Goal: Task Accomplishment & Management: Manage account settings

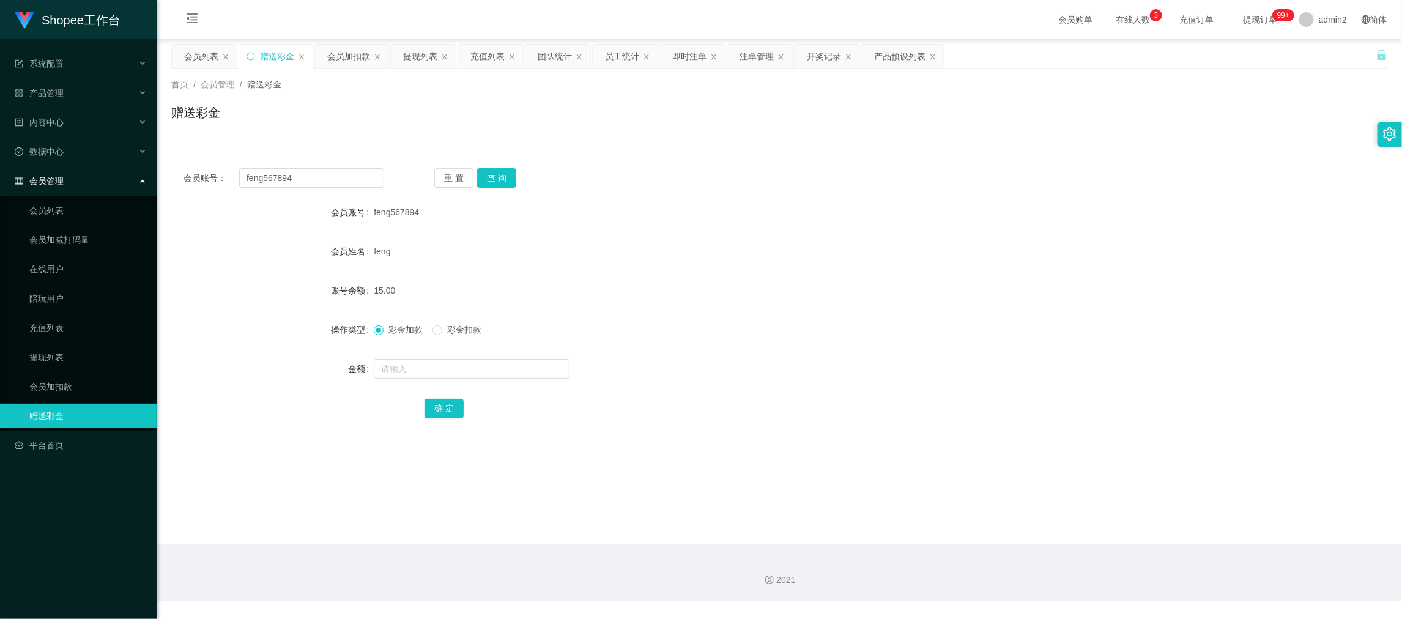
drag, startPoint x: 1107, startPoint y: 547, endPoint x: 863, endPoint y: 437, distance: 267.4
click at [1107, 547] on div "2021" at bounding box center [779, 572] width 1245 height 57
click at [307, 176] on input "feng567894" at bounding box center [311, 178] width 145 height 20
paste input "yongli"
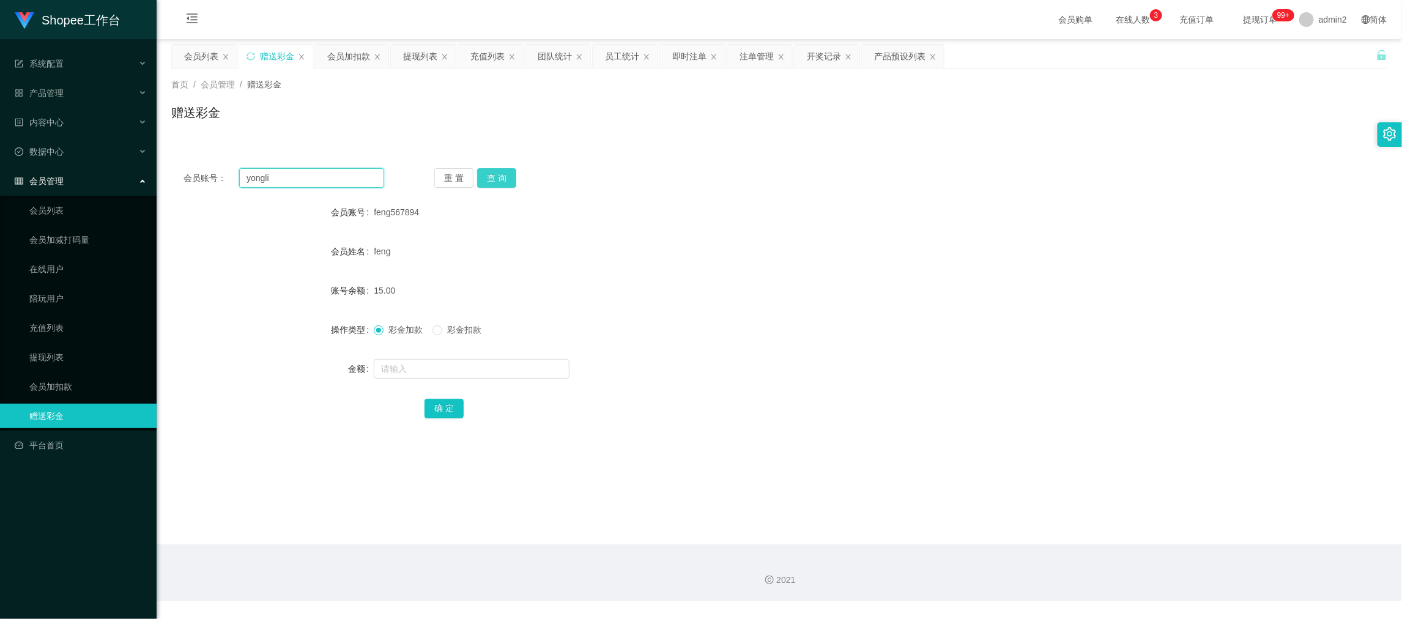
type input "yongli"
click at [499, 176] on button "查 询" at bounding box center [496, 178] width 39 height 20
click at [522, 366] on input "text" at bounding box center [472, 369] width 196 height 20
type input "80"
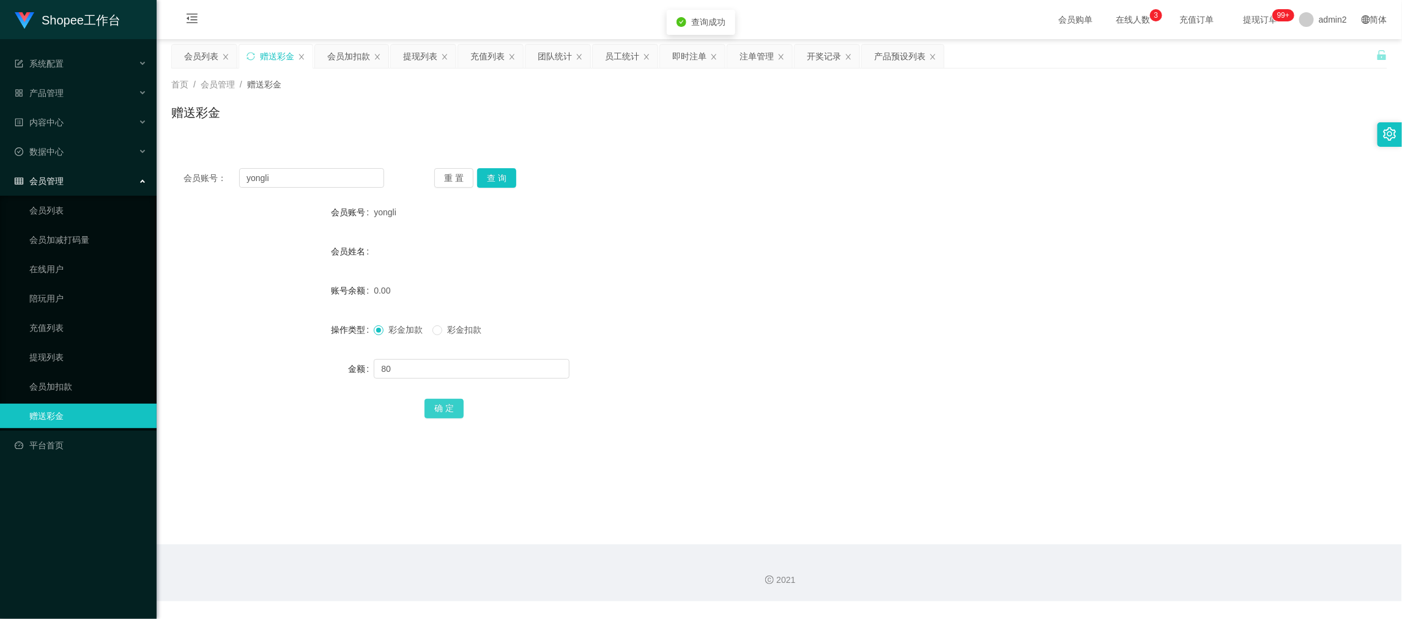
drag, startPoint x: 446, startPoint y: 408, endPoint x: 471, endPoint y: 405, distance: 25.3
click at [446, 407] on button "确 定" at bounding box center [443, 409] width 39 height 20
click at [804, 363] on div "80" at bounding box center [728, 369] width 709 height 24
drag, startPoint x: 1139, startPoint y: 551, endPoint x: 959, endPoint y: 432, distance: 215.7
click at [1139, 552] on div "2021" at bounding box center [779, 572] width 1245 height 57
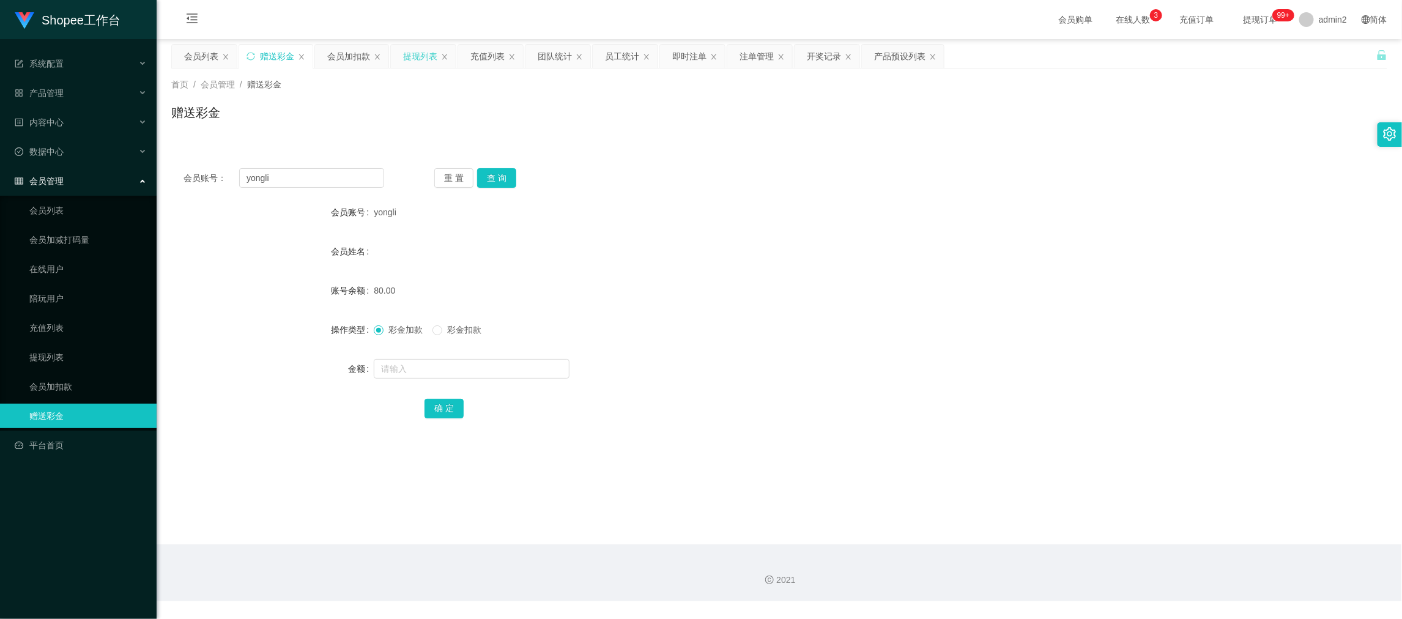
click at [416, 55] on div "提现列表" at bounding box center [420, 56] width 34 height 23
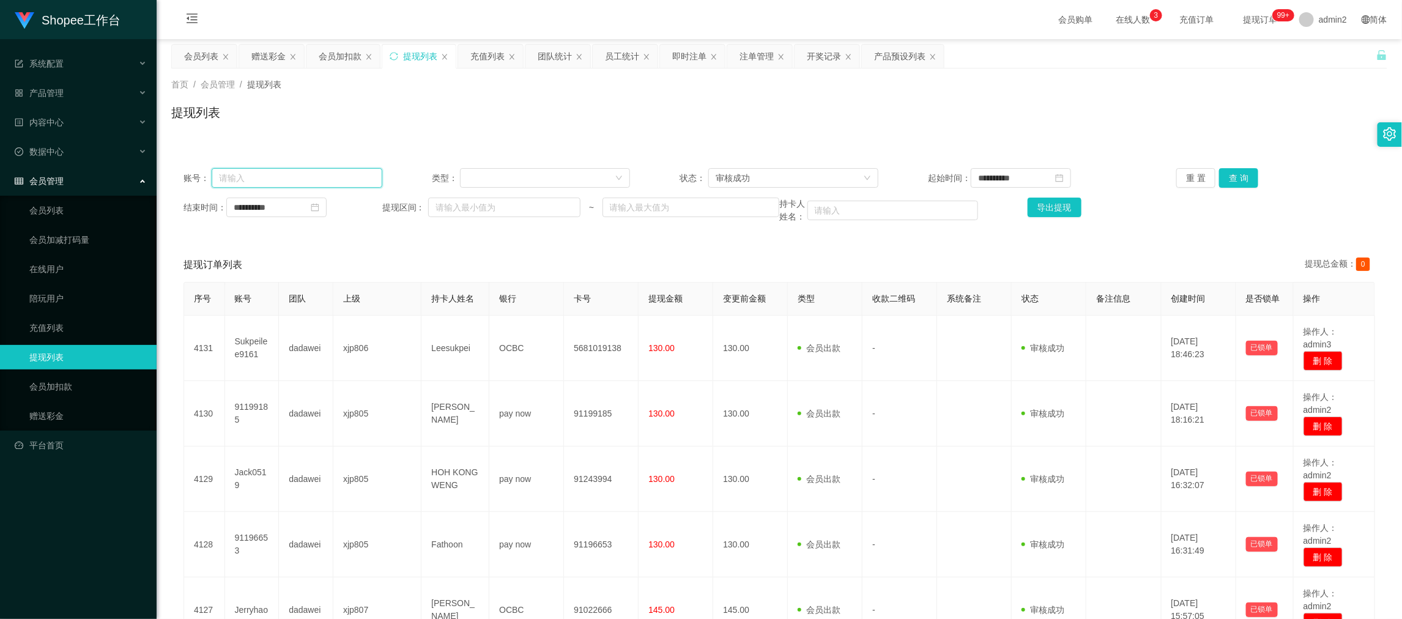
click at [344, 178] on input "text" at bounding box center [297, 178] width 171 height 20
drag, startPoint x: 344, startPoint y: 178, endPoint x: 1088, endPoint y: 160, distance: 745.0
click at [351, 177] on input "text" at bounding box center [297, 178] width 171 height 20
paste input "yongli"
type input "yongli"
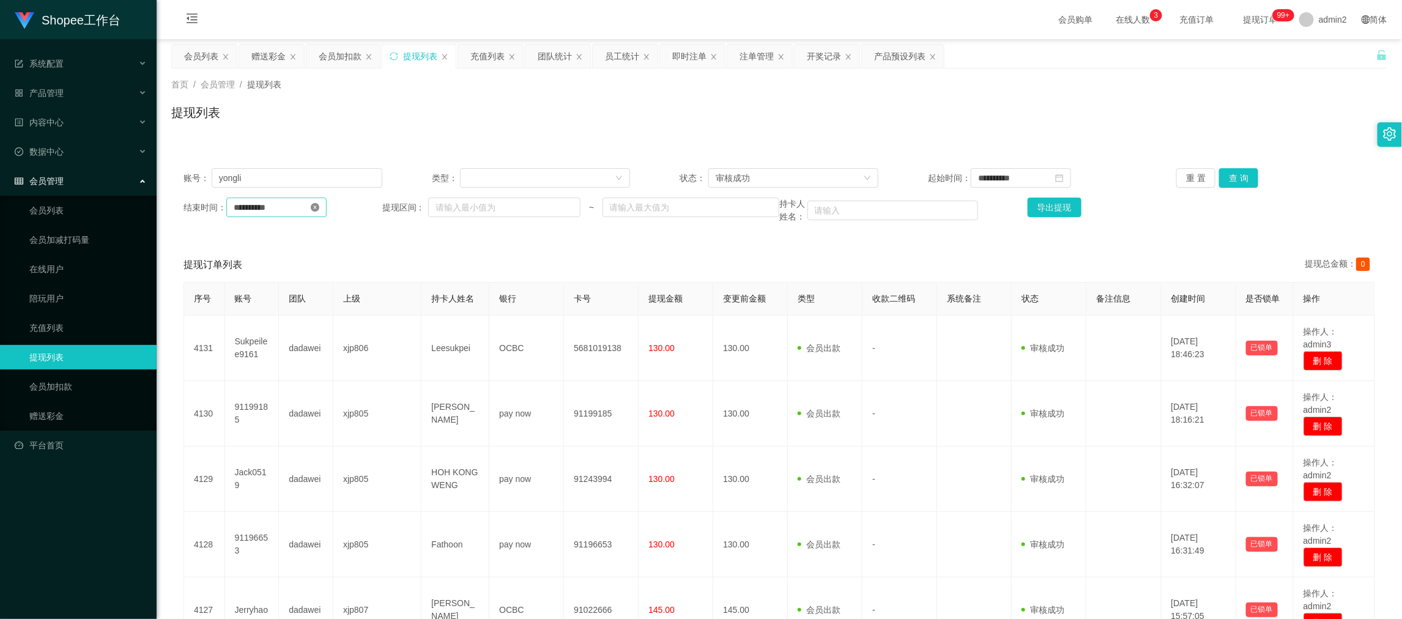
click at [319, 210] on icon "图标: close-circle" at bounding box center [315, 207] width 9 height 9
click at [1063, 178] on icon "图标: close-circle" at bounding box center [1059, 178] width 9 height 9
click at [1235, 174] on button "查 询" at bounding box center [1238, 178] width 39 height 20
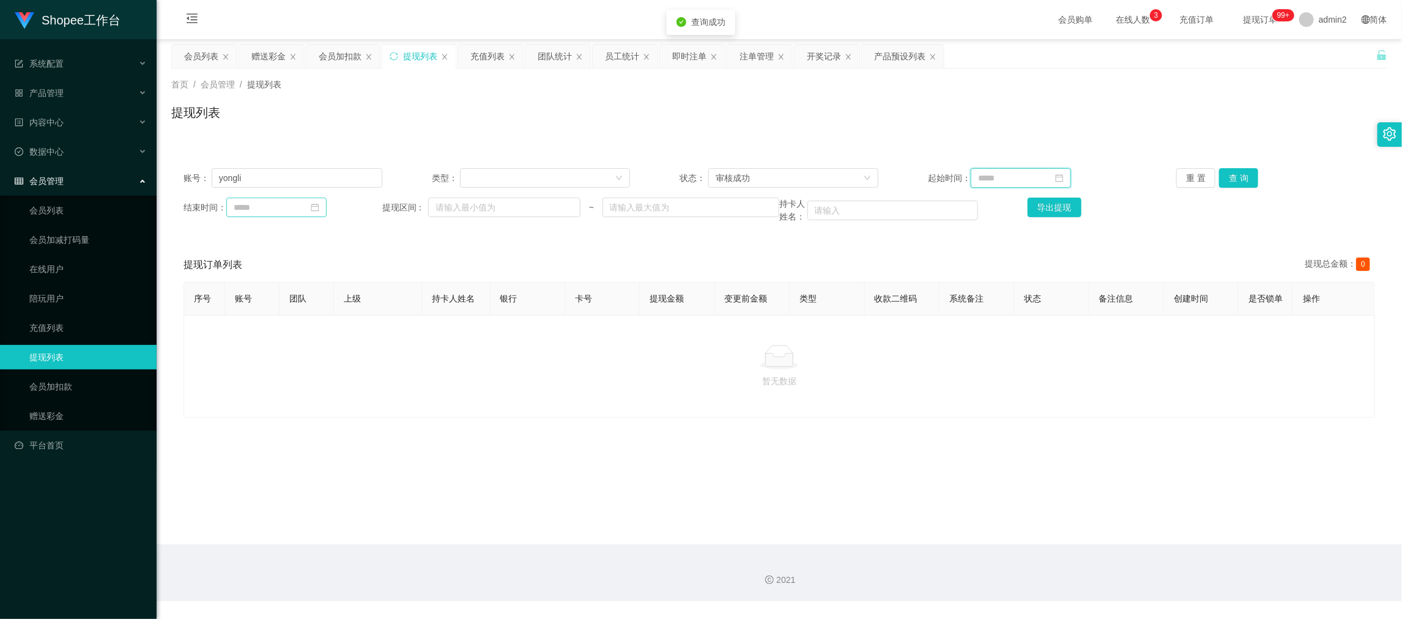
click at [994, 174] on input at bounding box center [1020, 178] width 100 height 20
click at [573, 171] on div at bounding box center [540, 178] width 147 height 18
click at [1231, 181] on button "查 询" at bounding box center [1238, 178] width 39 height 20
drag, startPoint x: 826, startPoint y: 176, endPoint x: 800, endPoint y: 182, distance: 26.5
click at [824, 174] on div "审核成功" at bounding box center [788, 178] width 147 height 18
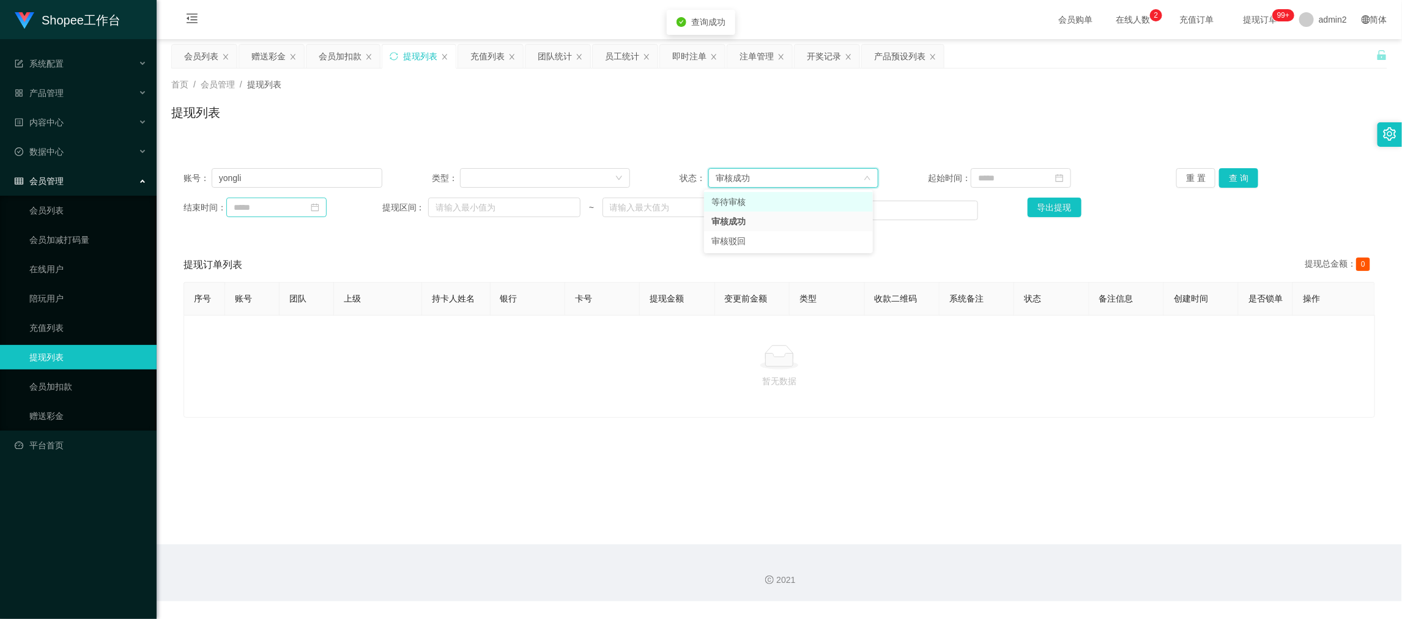
click at [743, 201] on li "等待审核" at bounding box center [788, 202] width 169 height 20
click at [1251, 181] on div "重 置 查 询" at bounding box center [1275, 178] width 199 height 20
click at [1232, 178] on button "查 询" at bounding box center [1238, 178] width 39 height 20
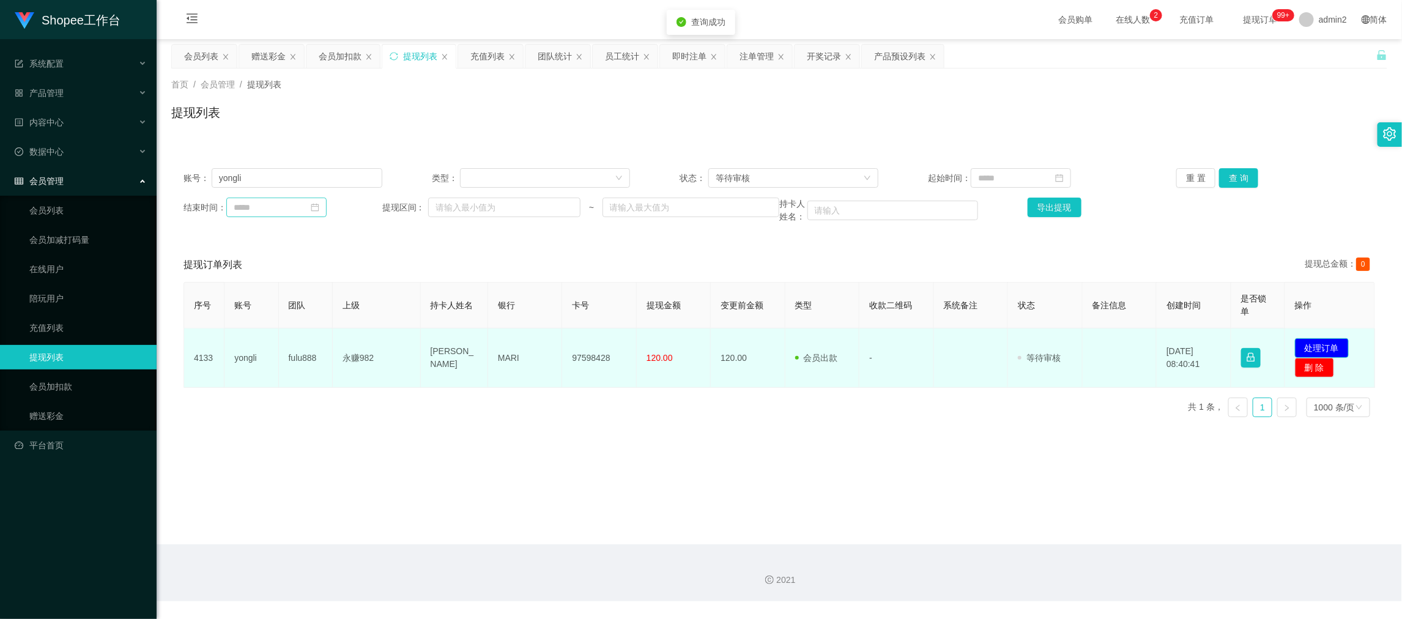
click at [1315, 349] on button "处理订单" at bounding box center [1322, 348] width 54 height 20
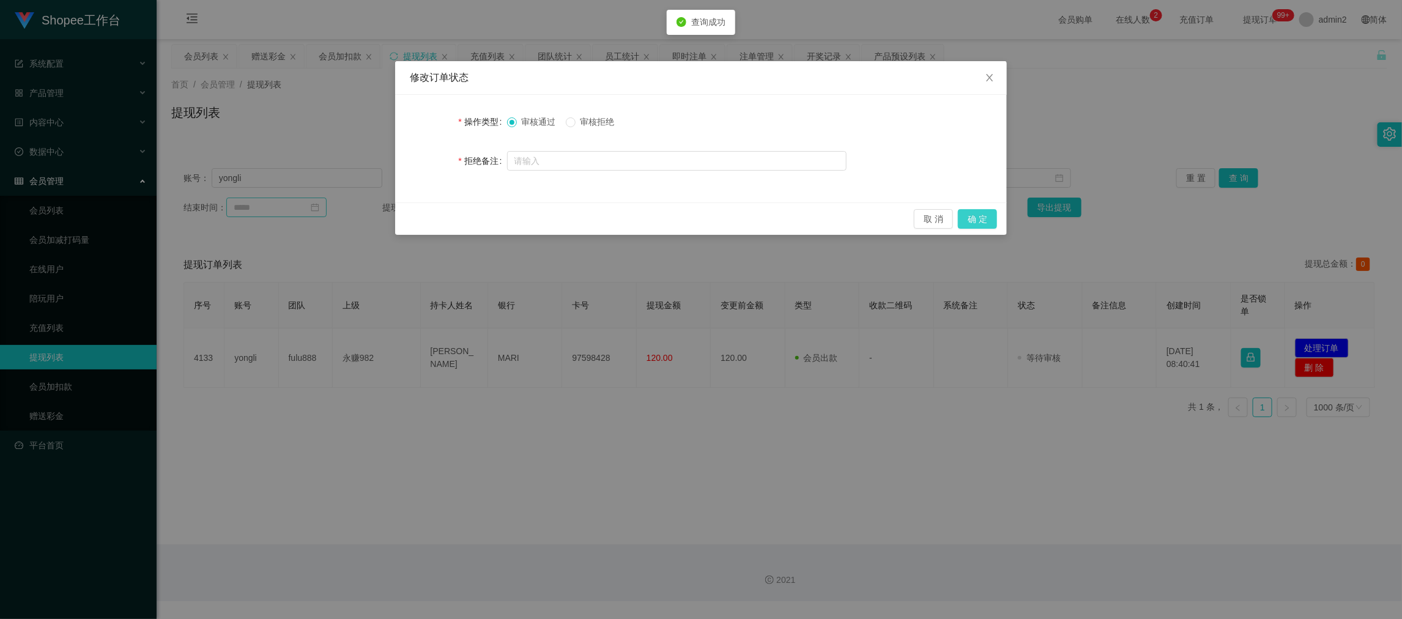
click at [989, 217] on button "确 定" at bounding box center [977, 219] width 39 height 20
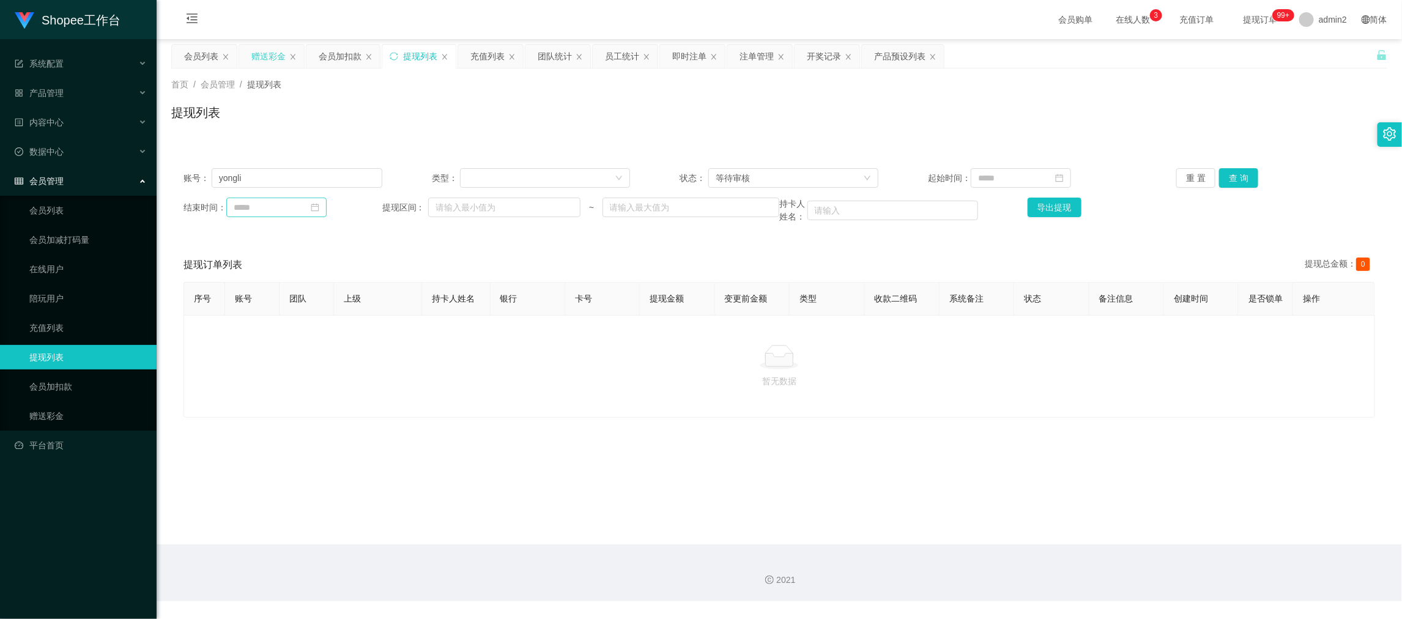
click at [268, 45] on div "赠送彩金" at bounding box center [268, 56] width 34 height 23
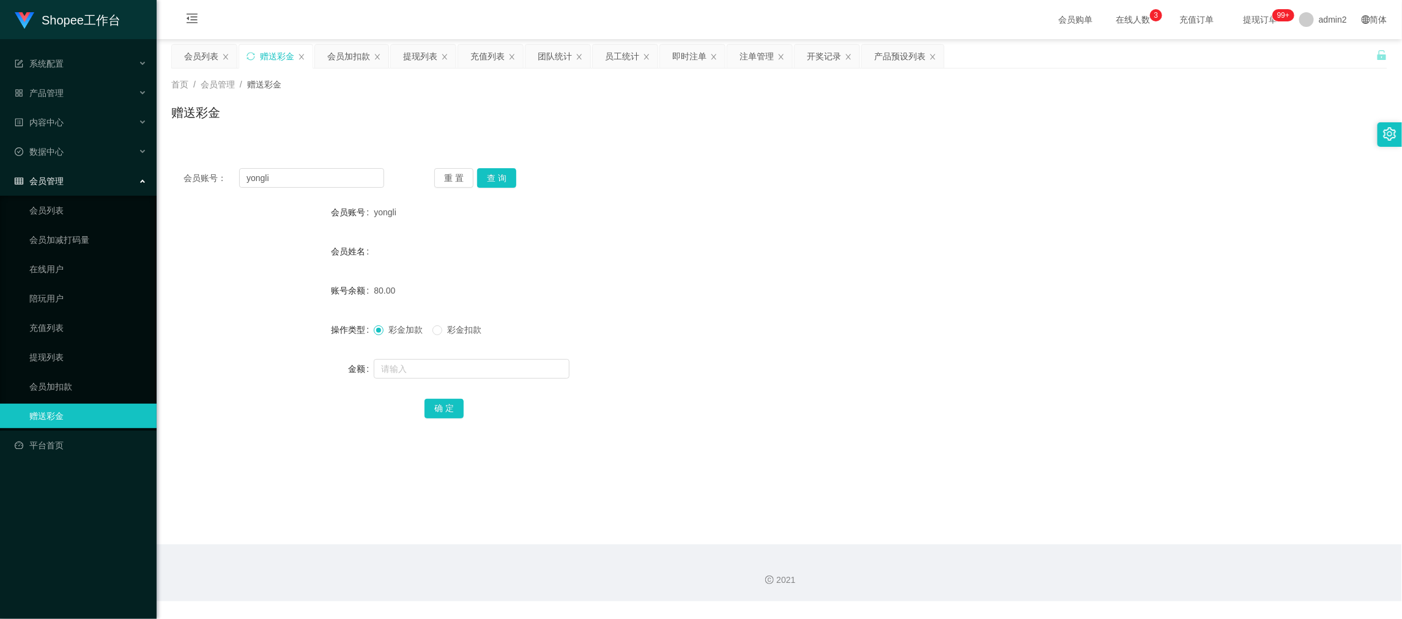
click at [269, 59] on div "赠送彩金" at bounding box center [277, 56] width 34 height 23
click at [314, 177] on input "yongli" at bounding box center [311, 178] width 145 height 20
paste input "fetnice"
type input "fetnice"
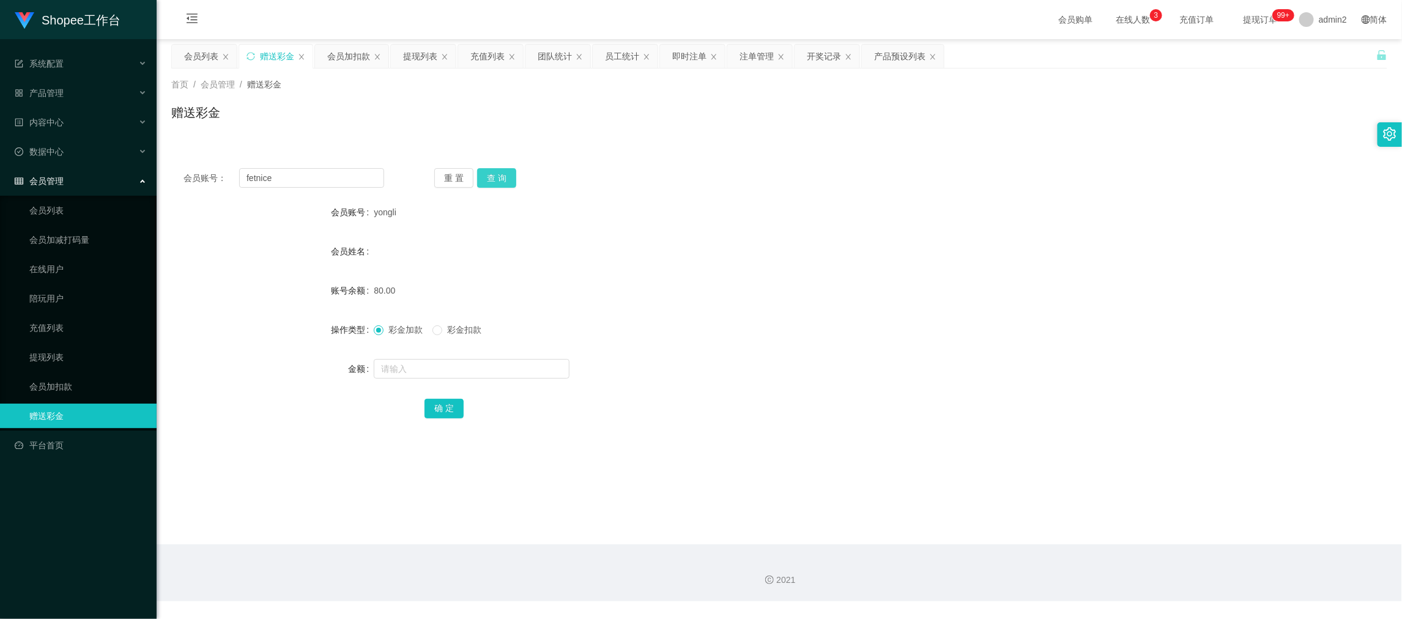
click at [486, 181] on button "查 询" at bounding box center [496, 178] width 39 height 20
click at [523, 367] on input "text" at bounding box center [472, 369] width 196 height 20
type input "960"
click at [449, 407] on button "确 定" at bounding box center [443, 409] width 39 height 20
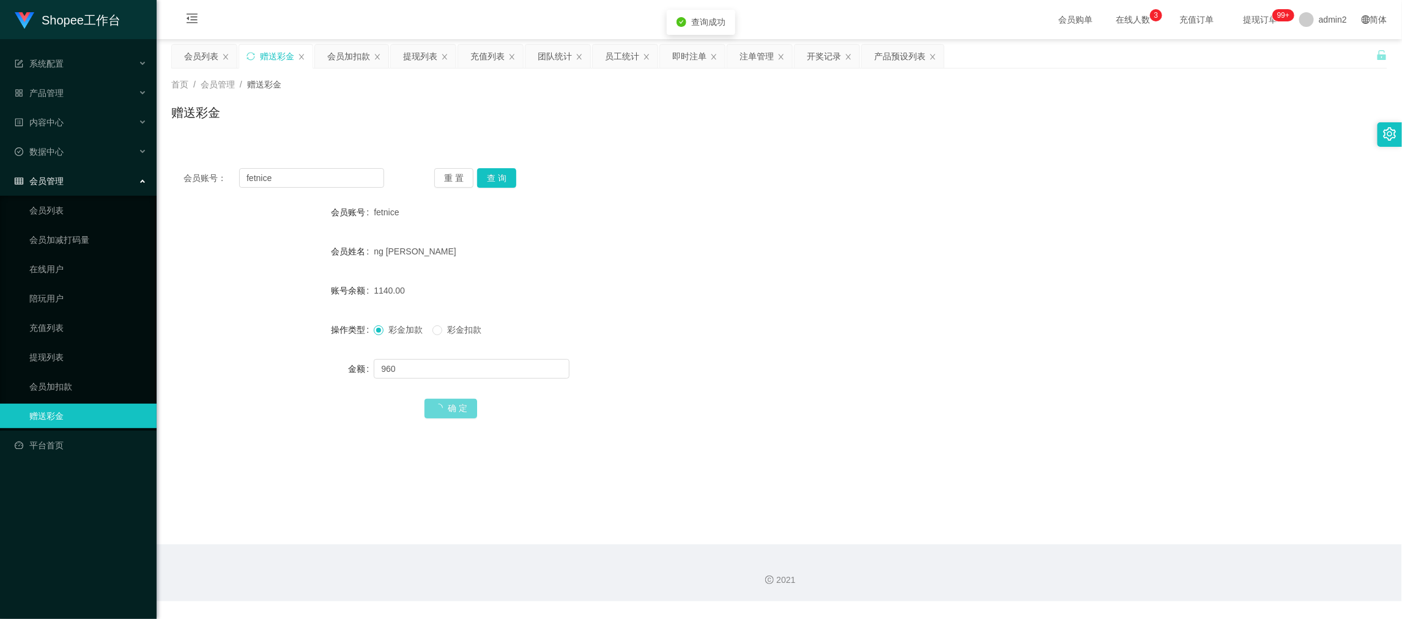
click at [735, 319] on div "彩金加款 彩金扣款" at bounding box center [728, 329] width 709 height 24
drag, startPoint x: 1121, startPoint y: 580, endPoint x: 917, endPoint y: 446, distance: 244.7
click at [1120, 577] on div "2021" at bounding box center [778, 580] width 1225 height 13
click at [319, 172] on input "fetnice" at bounding box center [311, 178] width 145 height 20
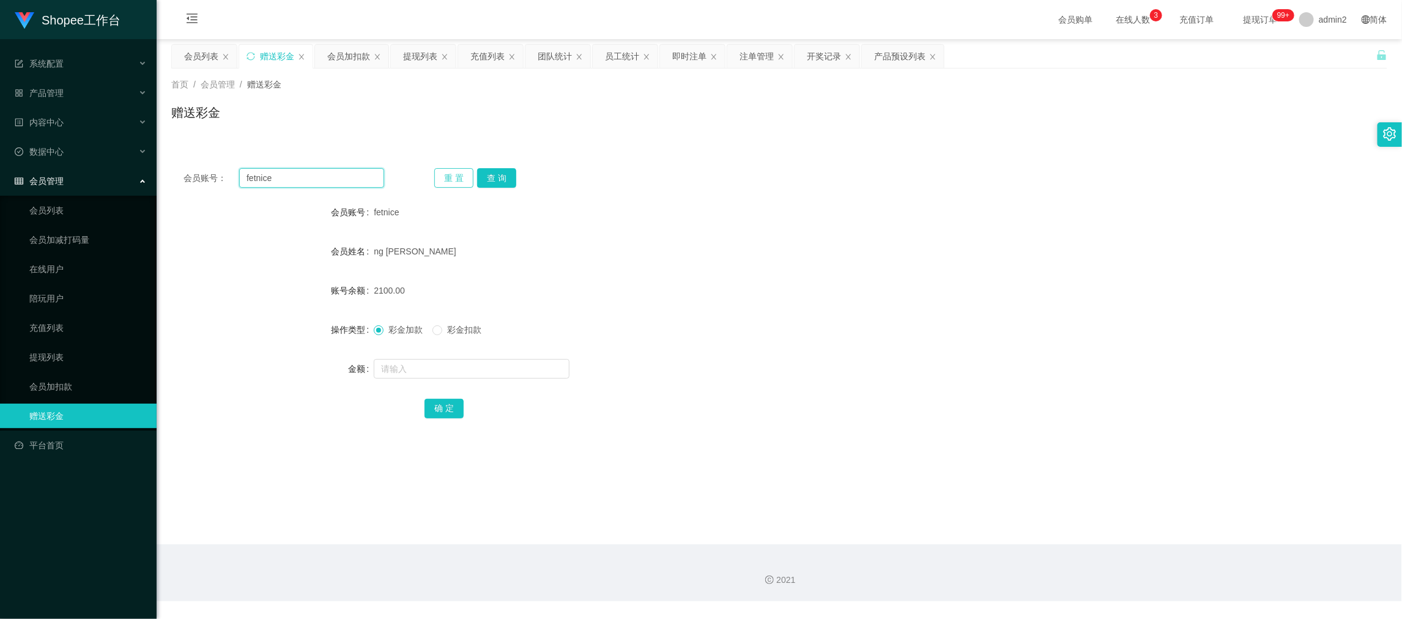
paste input "ang3797802"
type input "fang3797802"
click at [482, 171] on button "查 询" at bounding box center [496, 178] width 39 height 20
click at [511, 366] on input "text" at bounding box center [472, 369] width 196 height 20
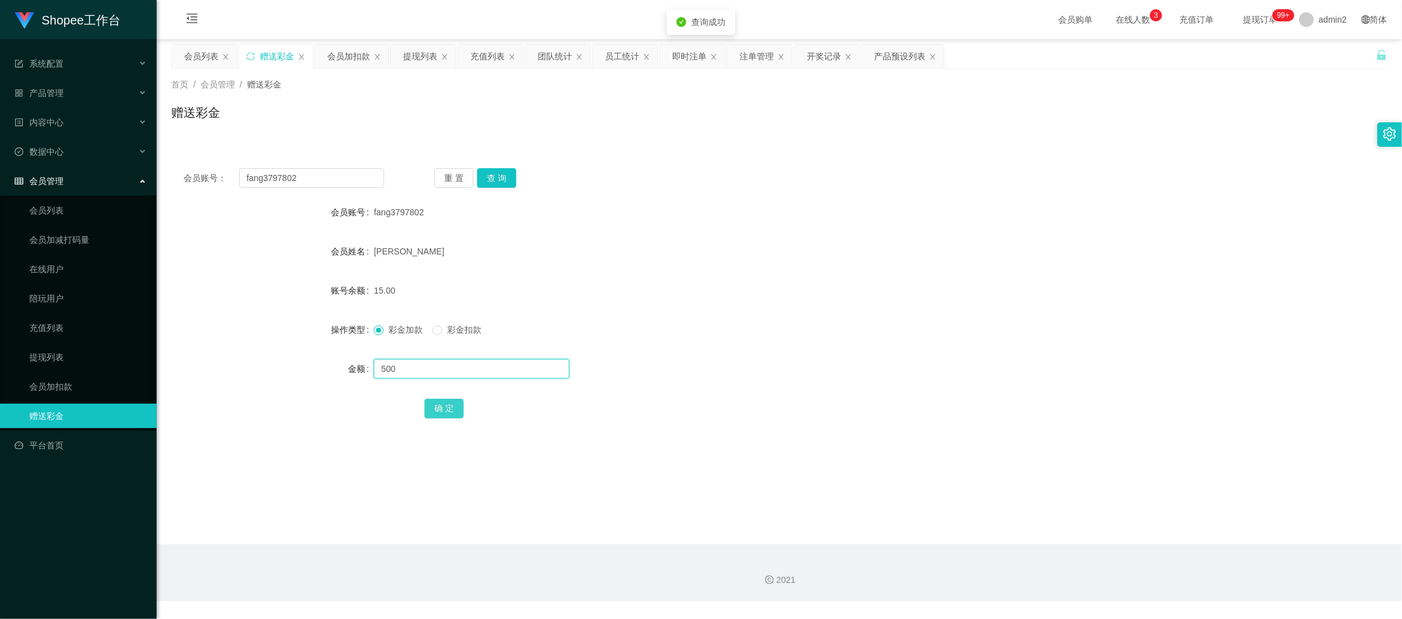
type input "500"
click at [456, 408] on button "确 定" at bounding box center [443, 409] width 39 height 20
click at [811, 349] on form "会员账号 fang3797802 会员姓名 fang hua 账号余额 15.00 操作类型 彩金加款 彩金扣款 金额 500 确 定" at bounding box center [779, 310] width 1216 height 220
click at [1132, 543] on main "关闭左侧 关闭右侧 关闭其它 刷新页面 会员列表 赠送彩金 会员加扣款 提现列表 充值列表 团队统计 员工统计 即时注单 注单管理 开奖记录 产品预设列表 首…" at bounding box center [779, 291] width 1245 height 505
click at [343, 182] on input "fang3797802" at bounding box center [311, 178] width 145 height 20
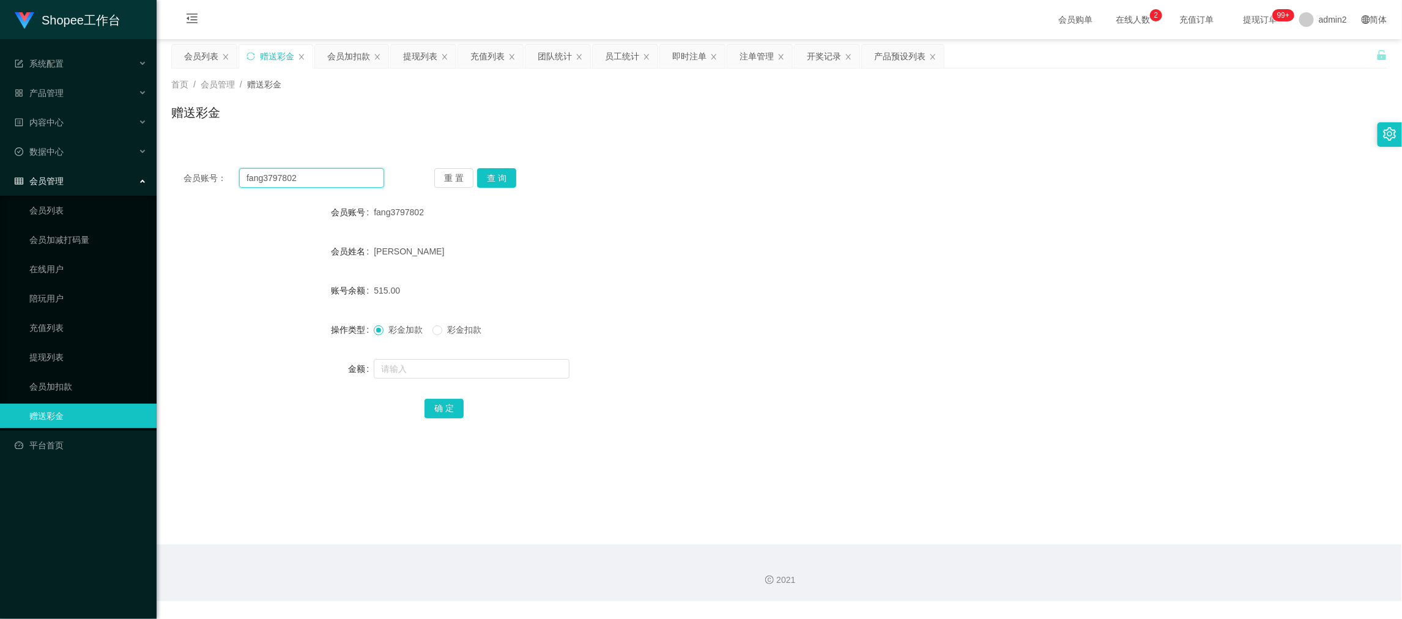
click at [343, 182] on input "fang3797802" at bounding box center [311, 178] width 145 height 20
paste input "eng567894"
type input "feng567894"
click at [471, 176] on button "重 置" at bounding box center [453, 178] width 39 height 20
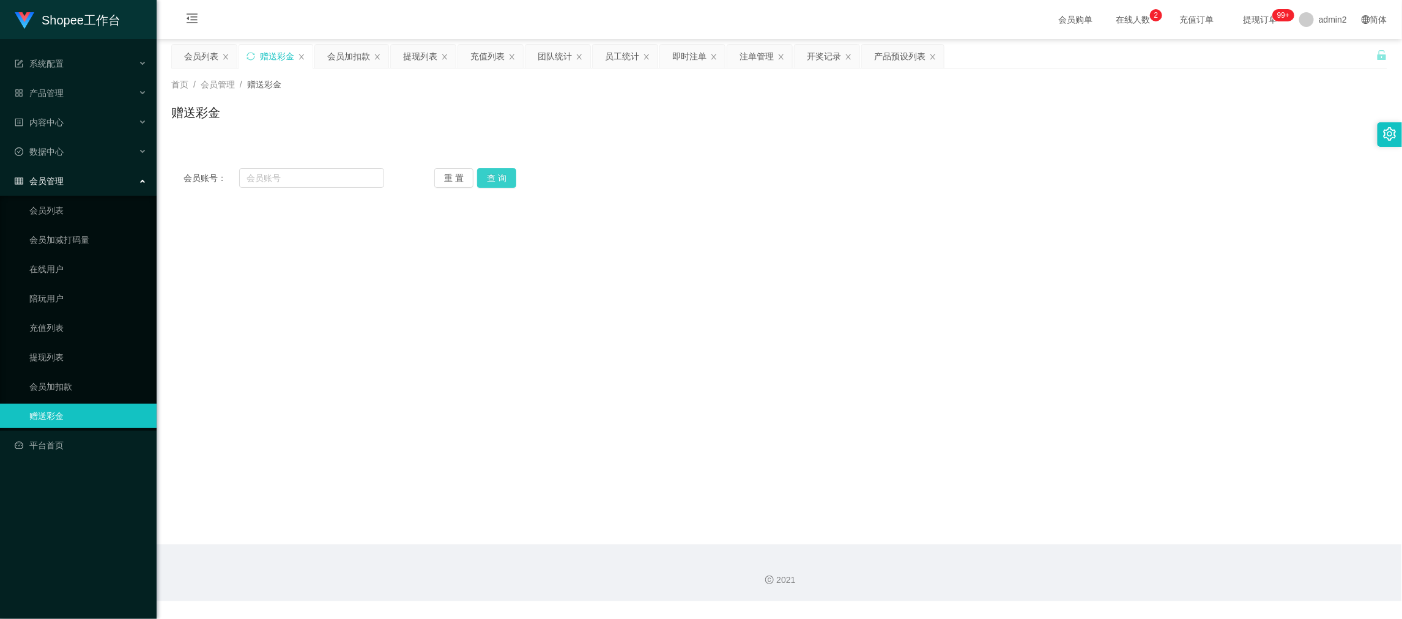
click at [498, 171] on button "查 询" at bounding box center [496, 178] width 39 height 20
click at [336, 176] on input "text" at bounding box center [311, 178] width 145 height 20
paste input "feng567894"
type input "feng567894"
click at [504, 180] on button "查 询" at bounding box center [496, 178] width 39 height 20
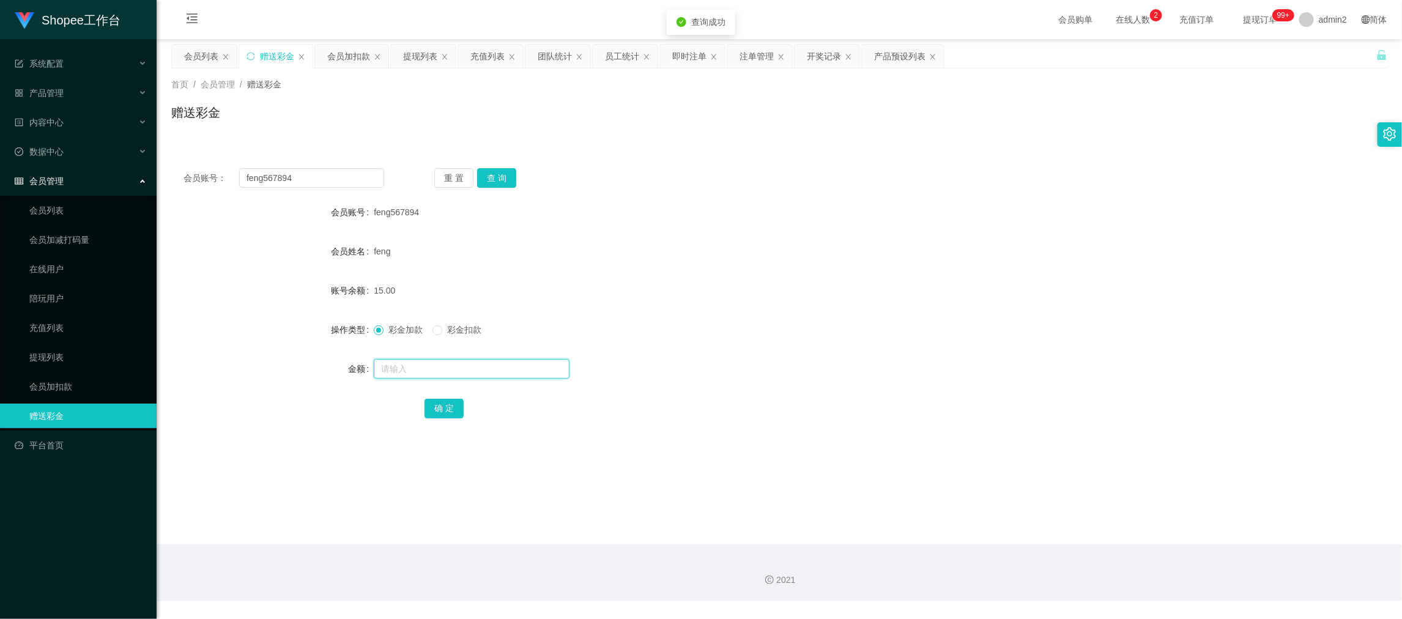
click at [498, 372] on input "text" at bounding box center [472, 369] width 196 height 20
type input "500"
click at [439, 405] on button "确 定" at bounding box center [443, 409] width 39 height 20
click at [807, 348] on form "会员账号 feng567894 会员姓名 feng 账号余额 15.00 操作类型 彩金加款 彩金扣款 金额 500 确 定" at bounding box center [779, 310] width 1216 height 220
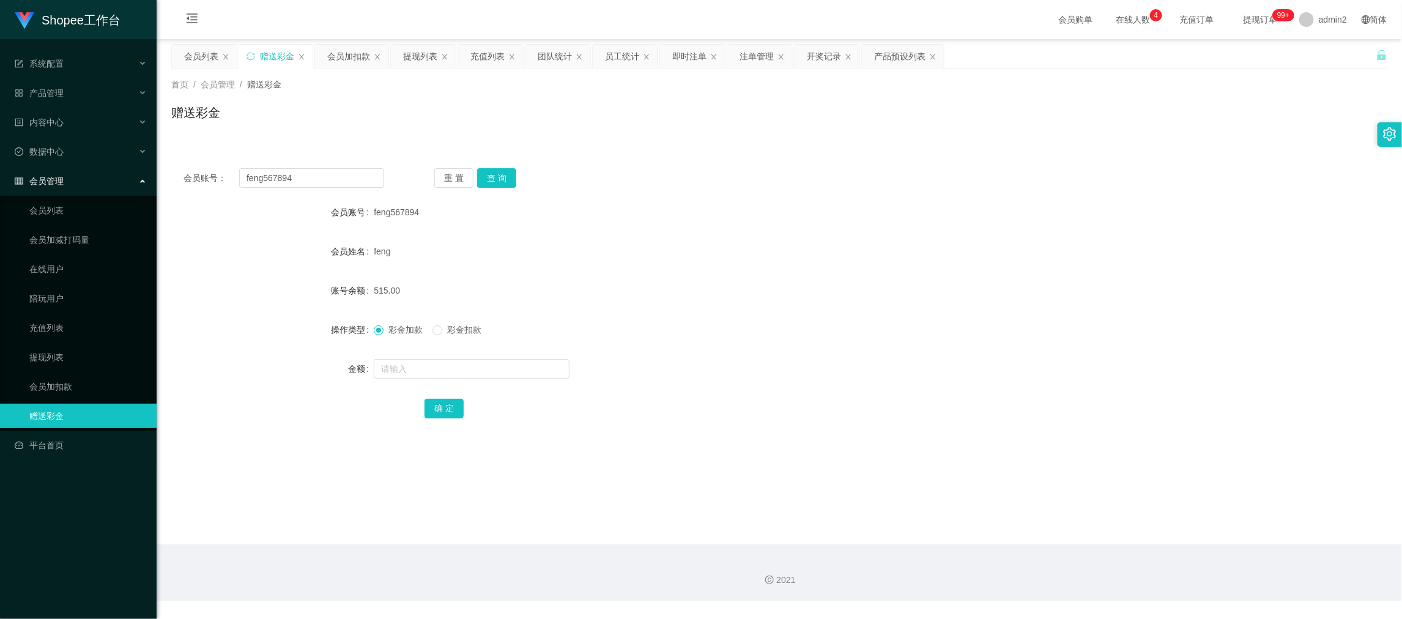
drag, startPoint x: 1104, startPoint y: 551, endPoint x: 875, endPoint y: 418, distance: 264.9
click at [1104, 548] on div "2021" at bounding box center [779, 572] width 1245 height 57
click at [325, 172] on input "feng567894" at bounding box center [311, 178] width 145 height 20
paste input "Hoangduc95"
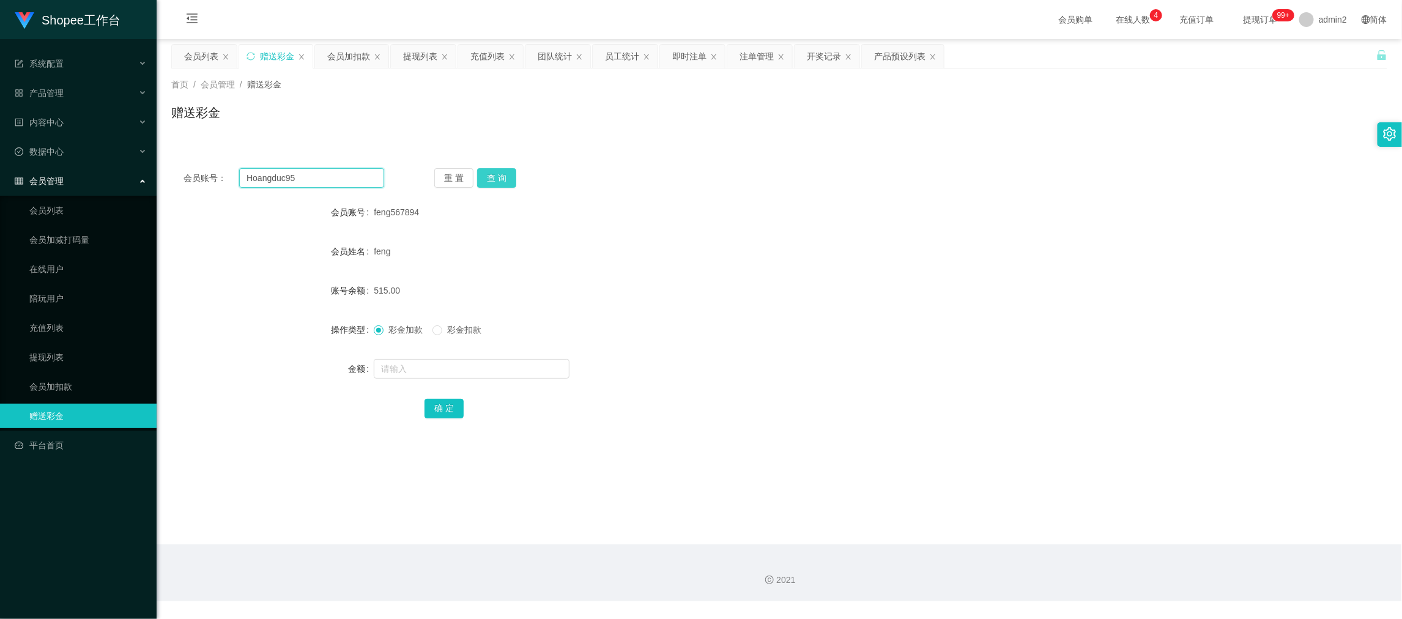
type input "Hoangduc95"
click at [501, 176] on button "查 询" at bounding box center [496, 178] width 39 height 20
click at [496, 366] on input "text" at bounding box center [472, 369] width 196 height 20
type input "80"
click at [446, 405] on button "确 定" at bounding box center [443, 409] width 39 height 20
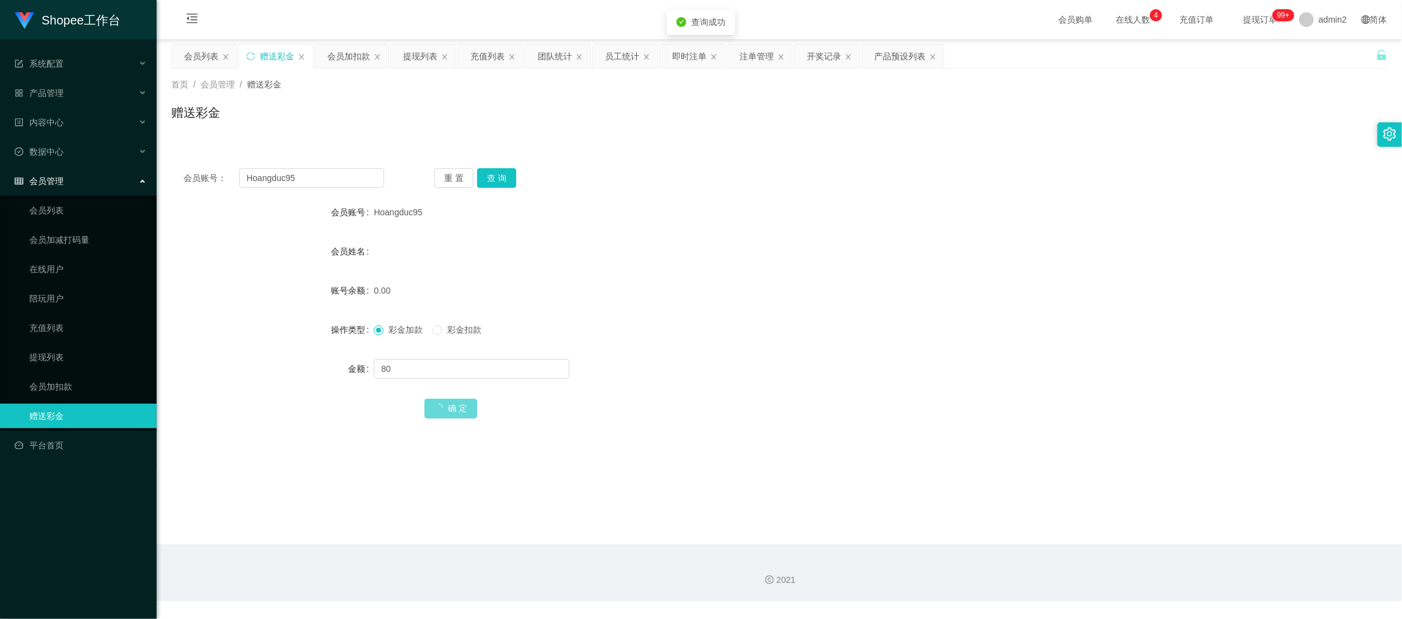
click at [734, 350] on form "会员账号 Hoangduc95 会员姓名 账号余额 0.00 操作类型 彩金加款 彩金扣款 金额 80 确 定" at bounding box center [779, 310] width 1216 height 220
drag, startPoint x: 1134, startPoint y: 569, endPoint x: 788, endPoint y: 333, distance: 418.4
click at [1134, 569] on div "2021" at bounding box center [779, 572] width 1245 height 57
click at [412, 55] on div "提现列表" at bounding box center [420, 56] width 34 height 23
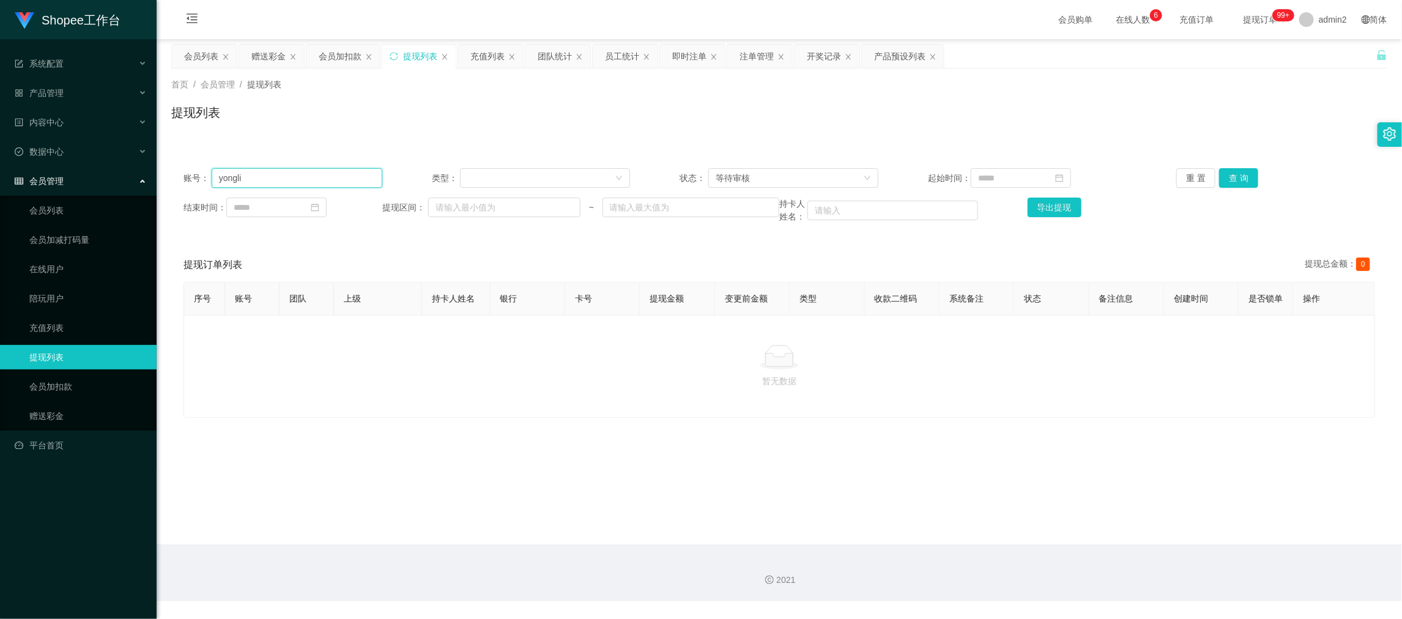
click at [308, 178] on input "yongli" at bounding box center [297, 178] width 171 height 20
click at [309, 178] on input "yongli" at bounding box center [297, 178] width 171 height 20
paste input "feng567894"
type input "feng567894"
click at [1232, 179] on button "查 询" at bounding box center [1238, 178] width 39 height 20
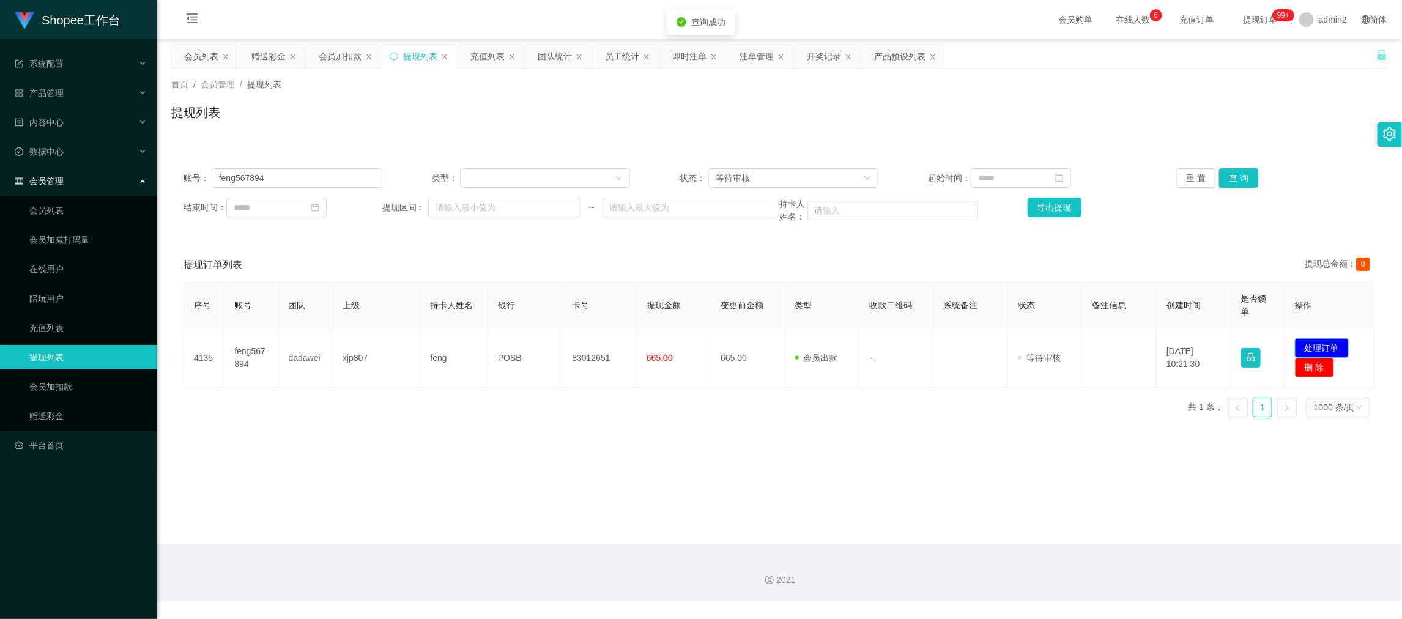
click at [1318, 345] on button "处理订单" at bounding box center [1322, 348] width 54 height 20
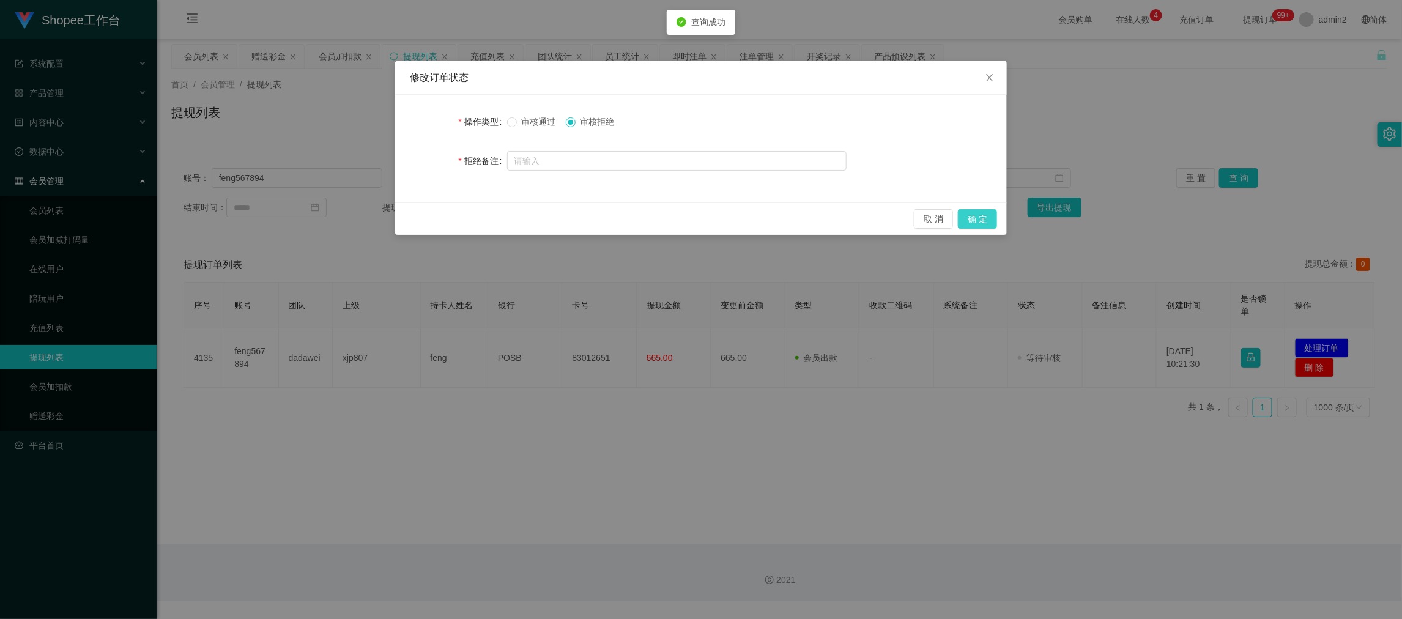
click at [980, 213] on button "确 定" at bounding box center [977, 219] width 39 height 20
click at [953, 438] on div "修改订单状态 操作类型 审核通过 审核拒绝 拒绝备注 取 消 确 定" at bounding box center [701, 309] width 1402 height 619
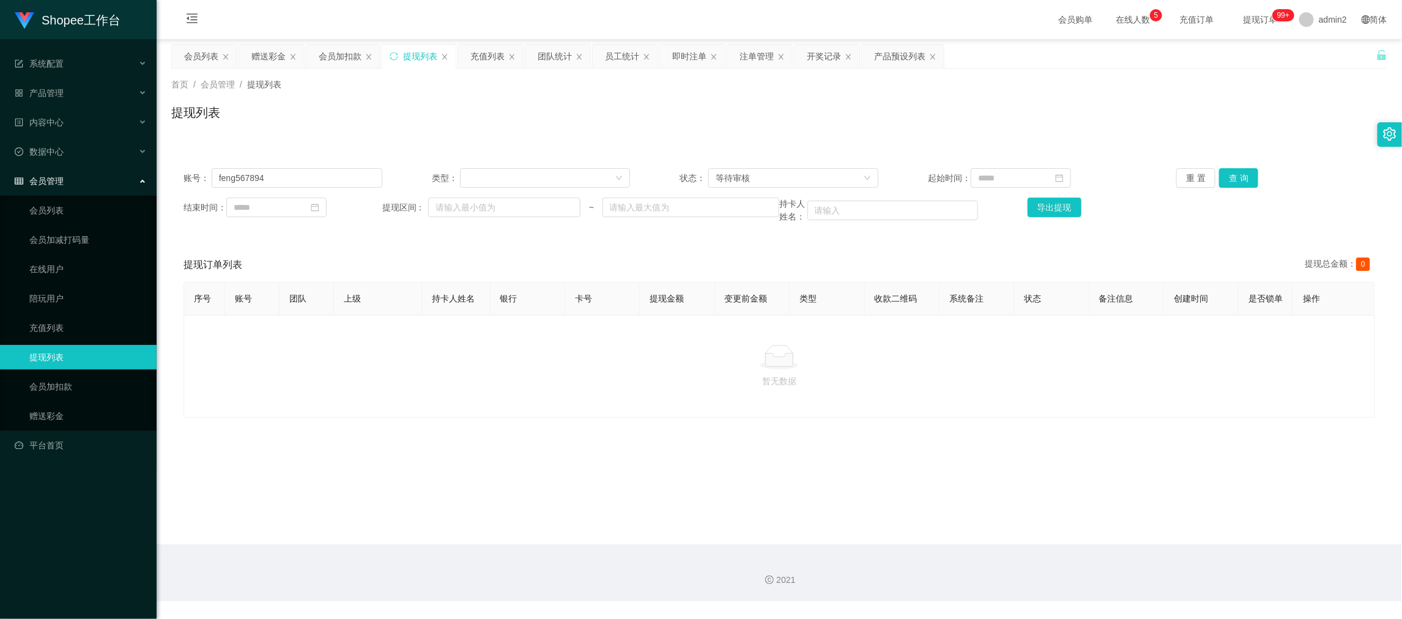
click at [1135, 552] on div "2021" at bounding box center [779, 572] width 1245 height 57
click at [269, 50] on div "赠送彩金" at bounding box center [268, 56] width 34 height 23
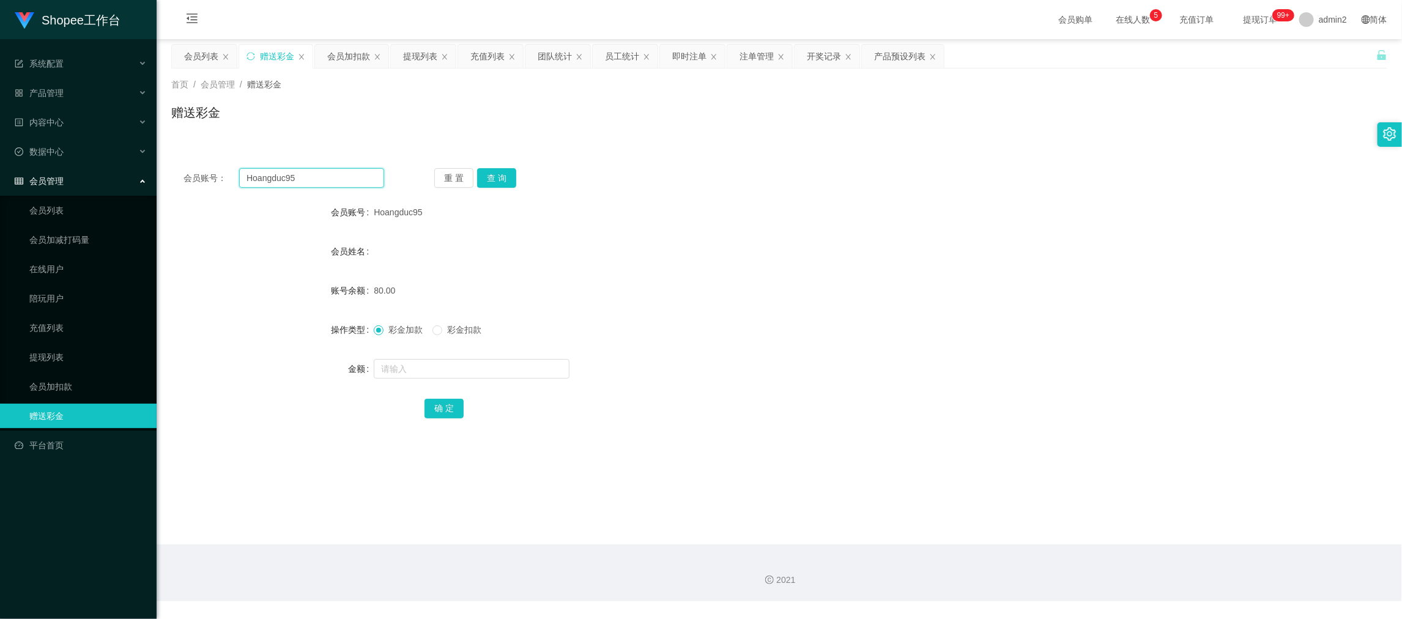
click at [354, 183] on input "Hoangduc95" at bounding box center [311, 178] width 145 height 20
paste input "leonardsoh2"
type input "leonardsoh25"
click at [490, 178] on button "查 询" at bounding box center [496, 178] width 39 height 20
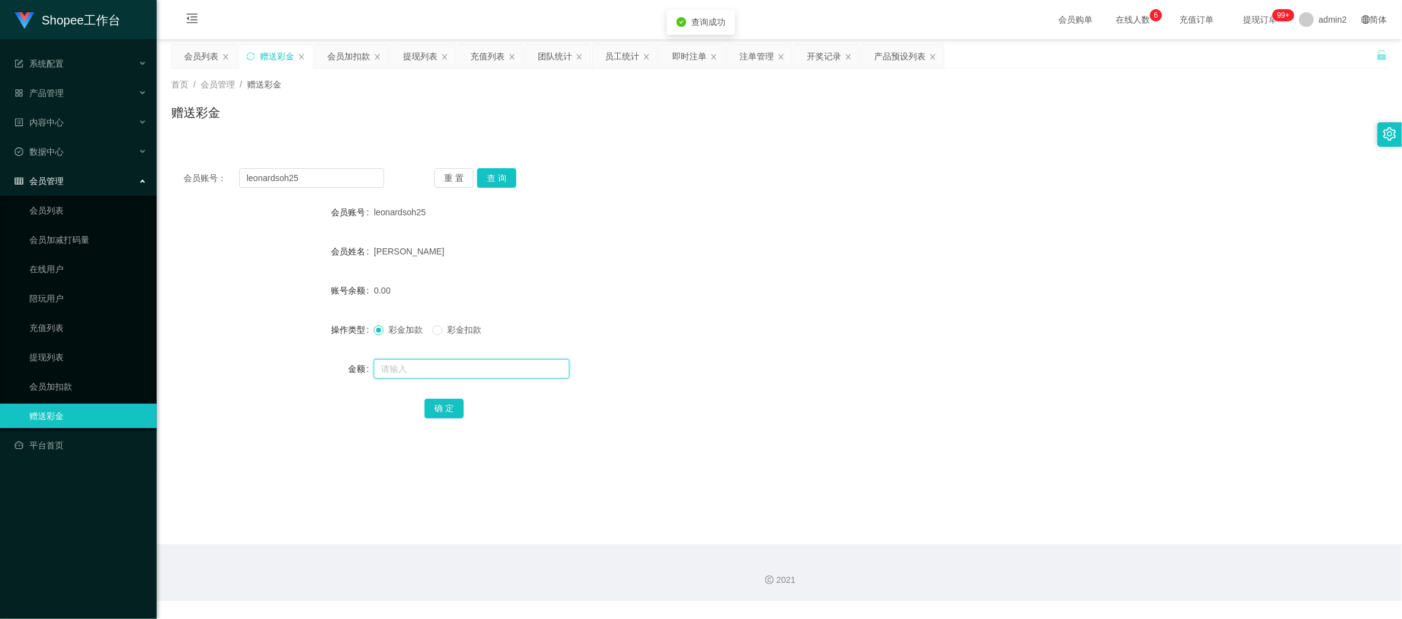
click at [545, 368] on input "text" at bounding box center [472, 369] width 196 height 20
type input "80"
drag, startPoint x: 447, startPoint y: 408, endPoint x: 490, endPoint y: 386, distance: 48.4
click at [447, 408] on button "确 定" at bounding box center [443, 409] width 39 height 20
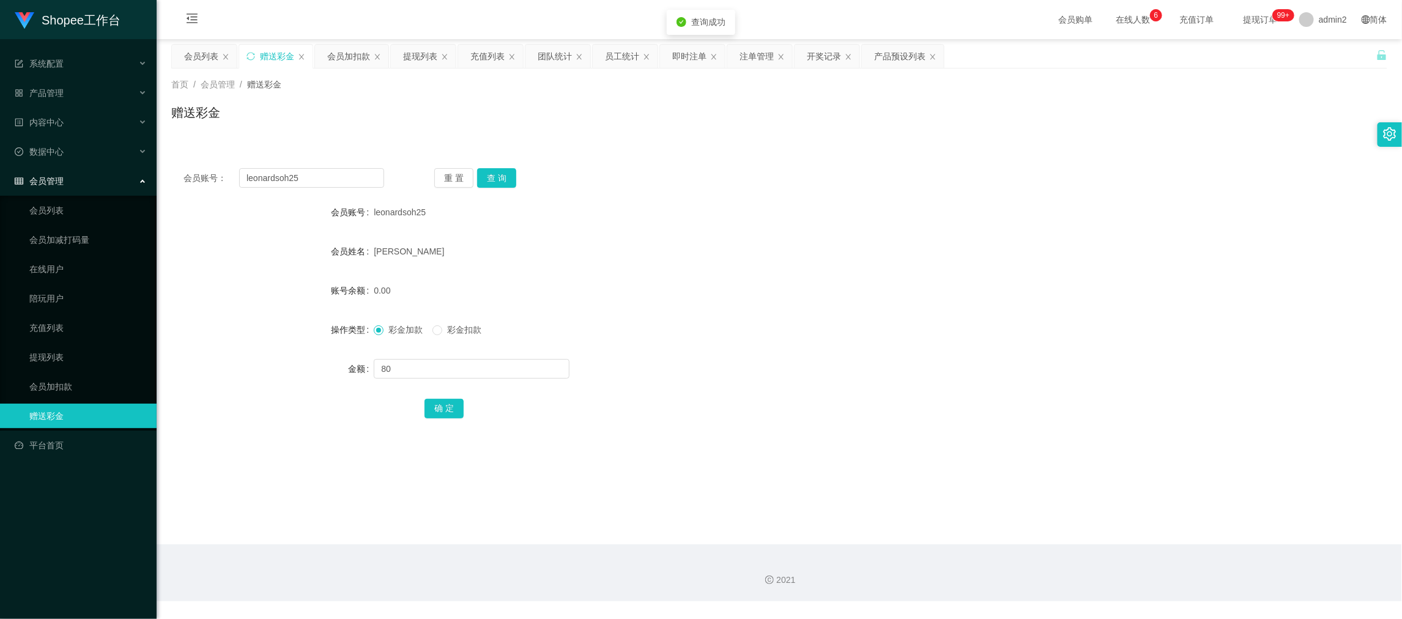
click at [807, 317] on div "彩金加款 彩金扣款" at bounding box center [728, 329] width 709 height 24
drag, startPoint x: 1090, startPoint y: 548, endPoint x: 920, endPoint y: 458, distance: 191.8
click at [1090, 548] on div "2021" at bounding box center [779, 572] width 1245 height 57
click at [185, 61] on div "会员列表" at bounding box center [201, 56] width 34 height 23
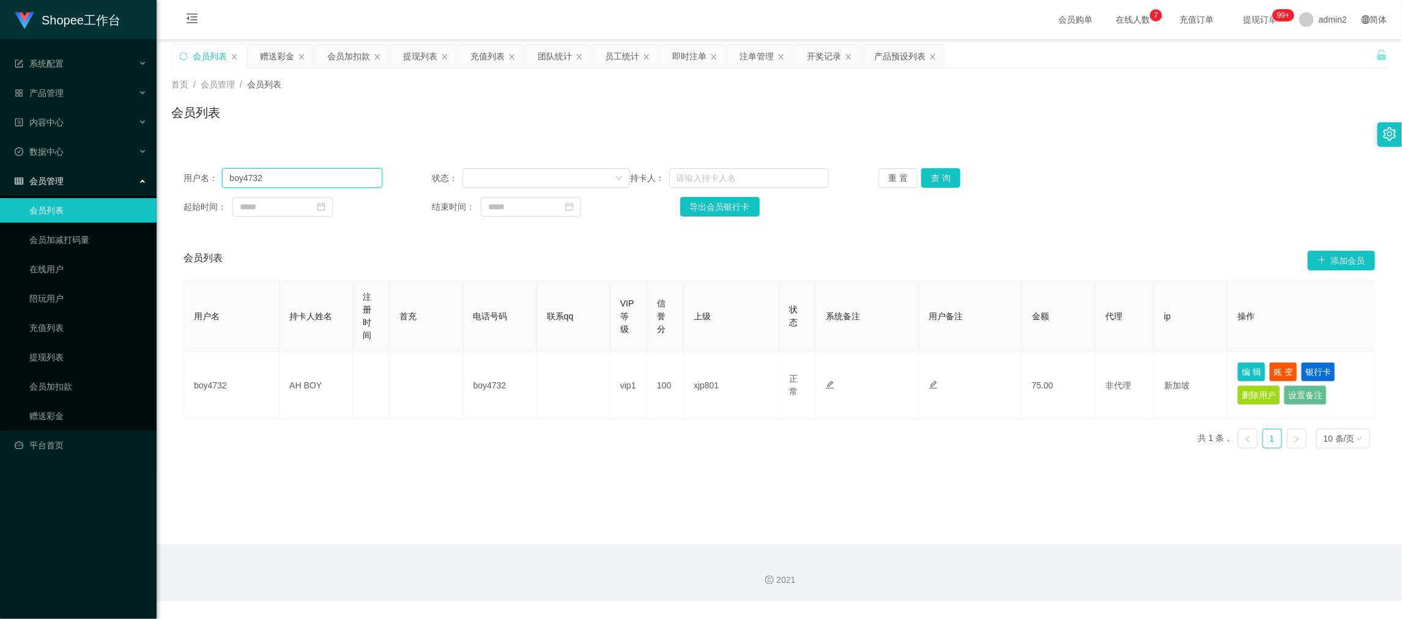
click at [291, 178] on input "boy4732" at bounding box center [302, 178] width 160 height 20
drag, startPoint x: 1104, startPoint y: 582, endPoint x: 1076, endPoint y: 535, distance: 54.8
click at [1104, 582] on div "2021" at bounding box center [778, 580] width 1225 height 13
click at [692, 51] on div "即时注单" at bounding box center [689, 56] width 34 height 23
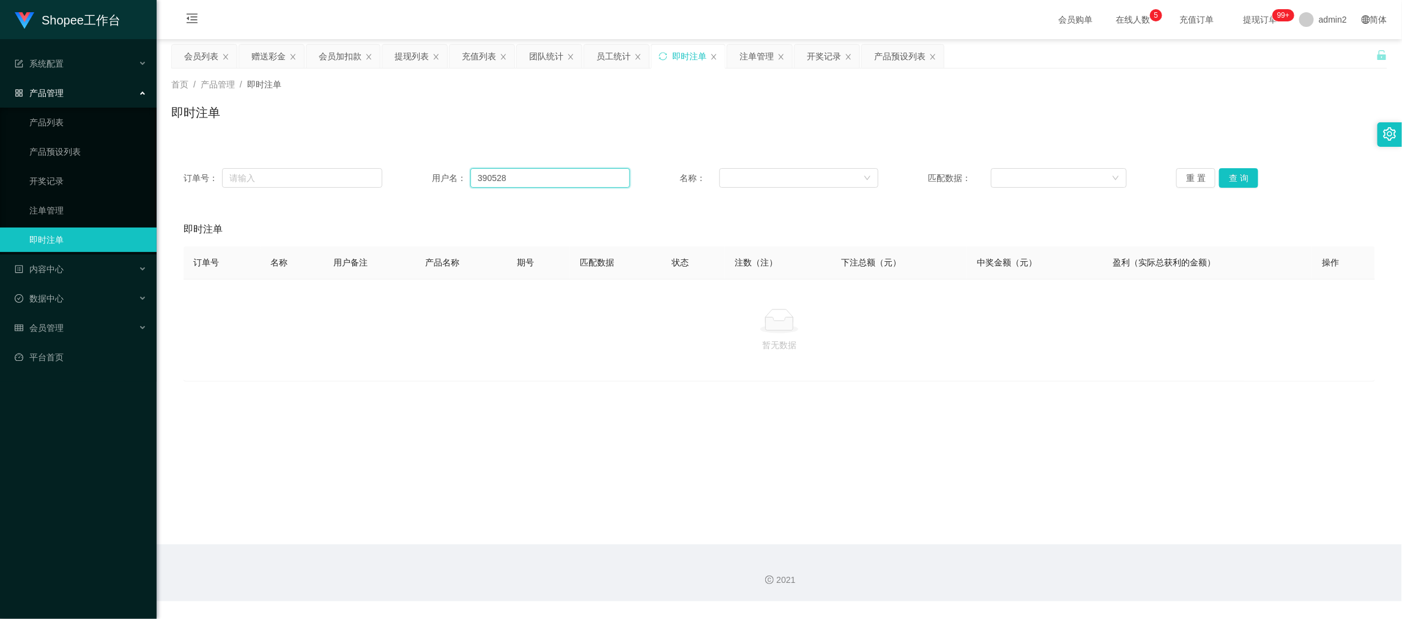
click at [531, 180] on input "390528" at bounding box center [550, 178] width 160 height 20
paste input "89426567"
type input "89426567"
click at [1227, 177] on button "查 询" at bounding box center [1238, 178] width 39 height 20
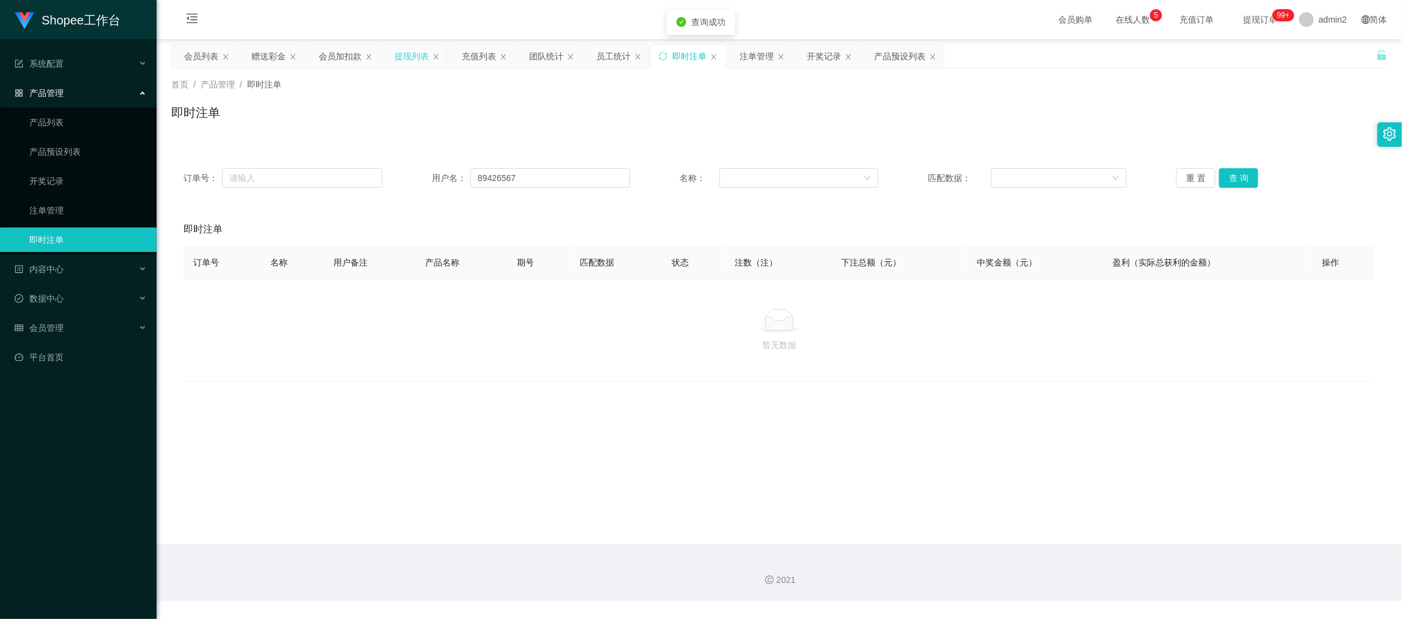
click at [411, 54] on div "提现列表" at bounding box center [411, 56] width 34 height 23
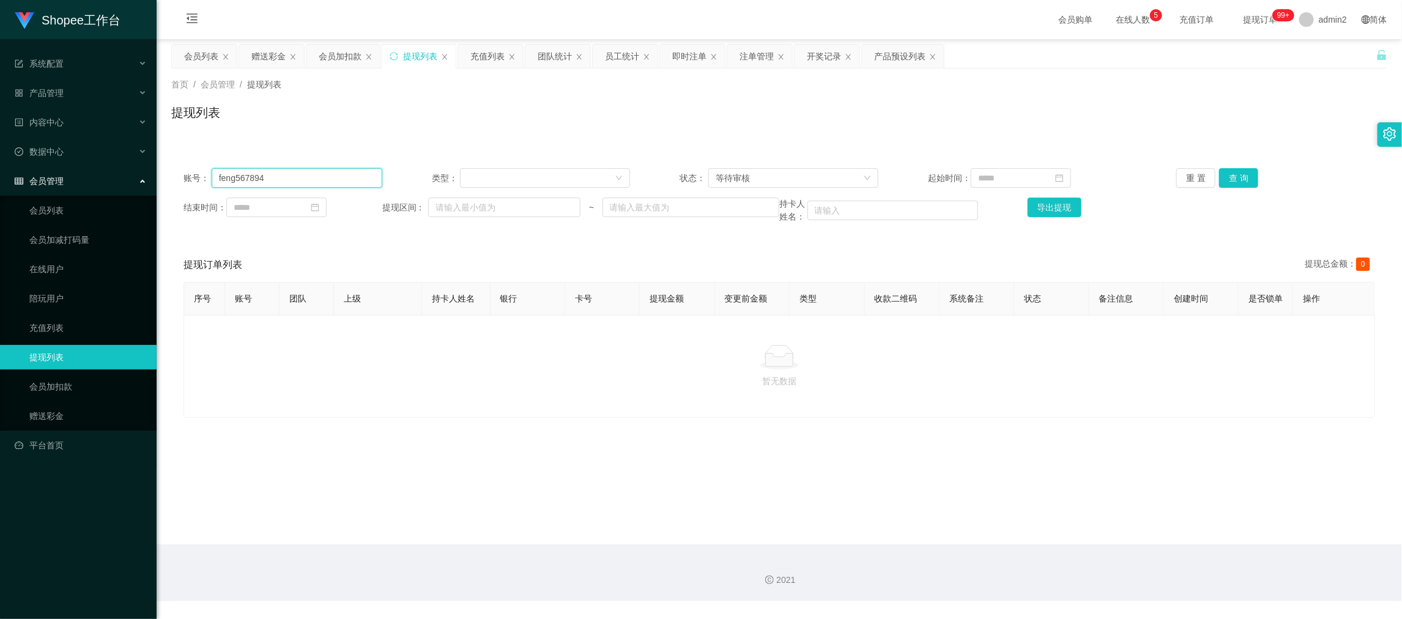
click at [323, 175] on input "feng567894" at bounding box center [297, 178] width 171 height 20
drag, startPoint x: 501, startPoint y: 342, endPoint x: 347, endPoint y: 146, distance: 249.6
click at [501, 342] on div "暂无数据" at bounding box center [778, 366] width 1191 height 103
click at [265, 55] on div "赠送彩金" at bounding box center [268, 56] width 34 height 23
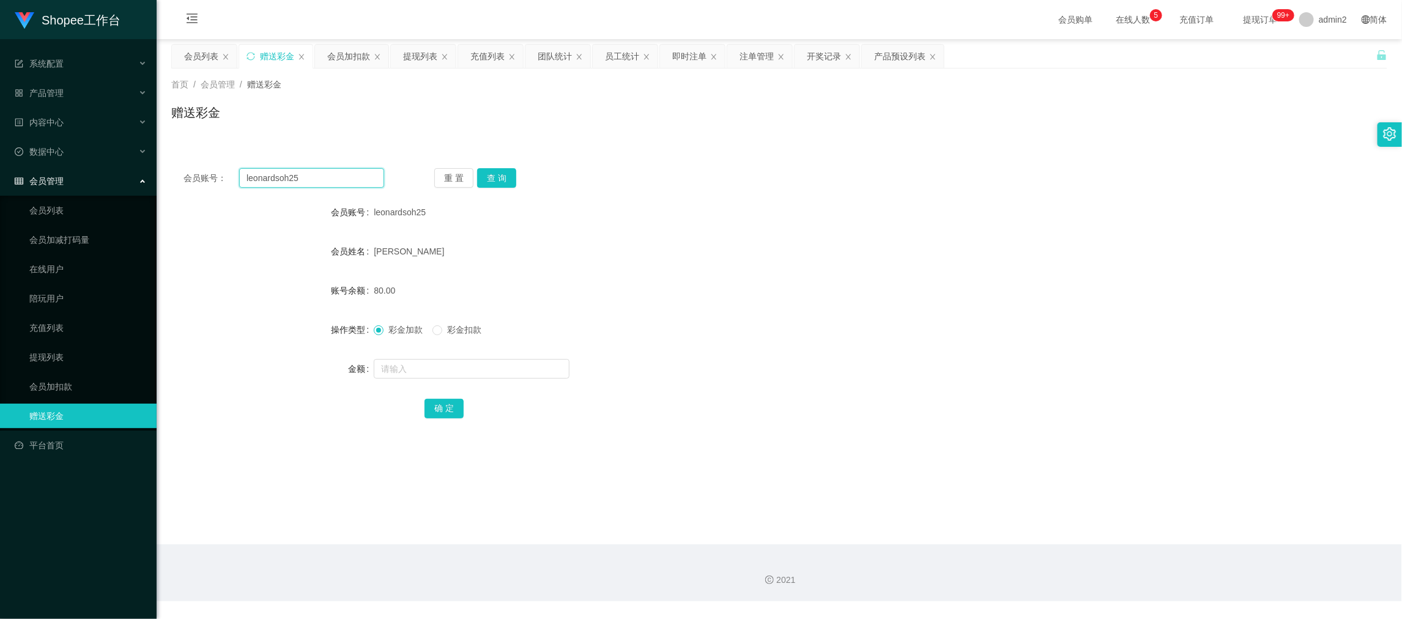
click at [323, 175] on input "leonardsoh25" at bounding box center [311, 178] width 145 height 20
paste input "89426567"
type input "89426567"
click at [481, 178] on button "查 询" at bounding box center [496, 178] width 39 height 20
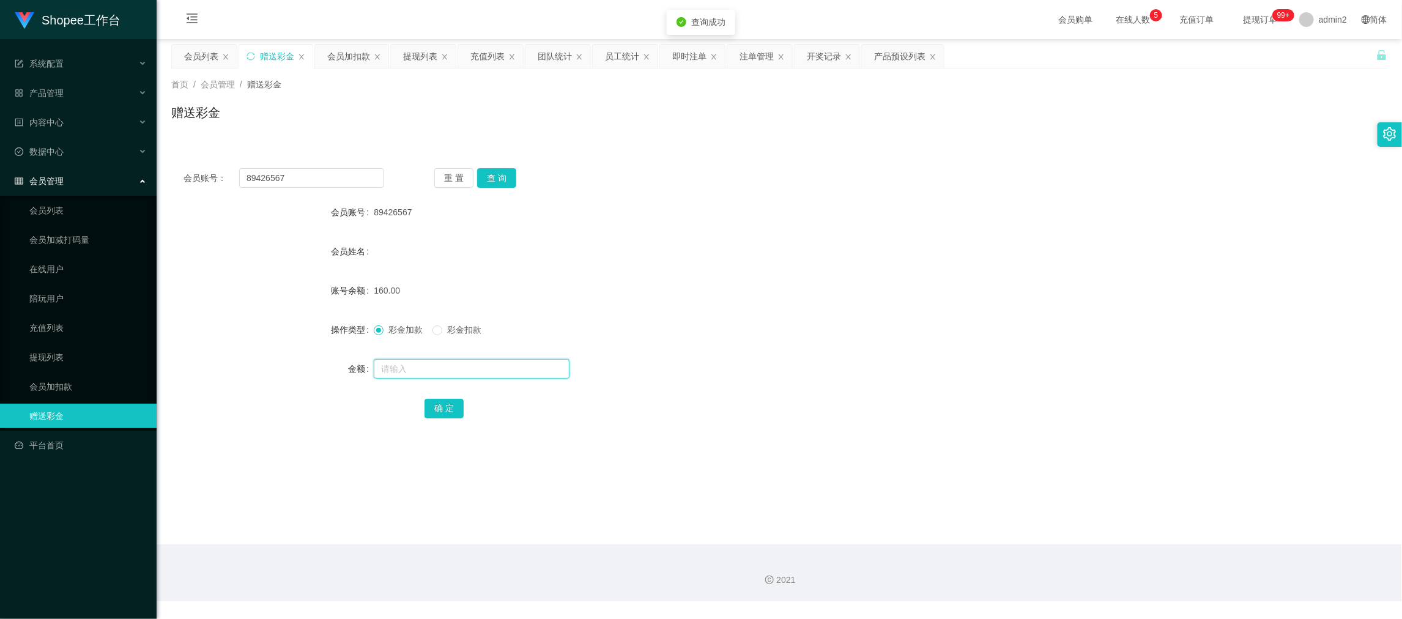
click at [473, 364] on input "text" at bounding box center [472, 369] width 196 height 20
type input "40"
click at [445, 408] on button "确 定" at bounding box center [443, 409] width 39 height 20
click at [779, 312] on form "会员账号 89426567 会员姓名 账号余额 120.00 操作类型 彩金加款 彩金扣款 金额 确 定" at bounding box center [779, 310] width 1216 height 220
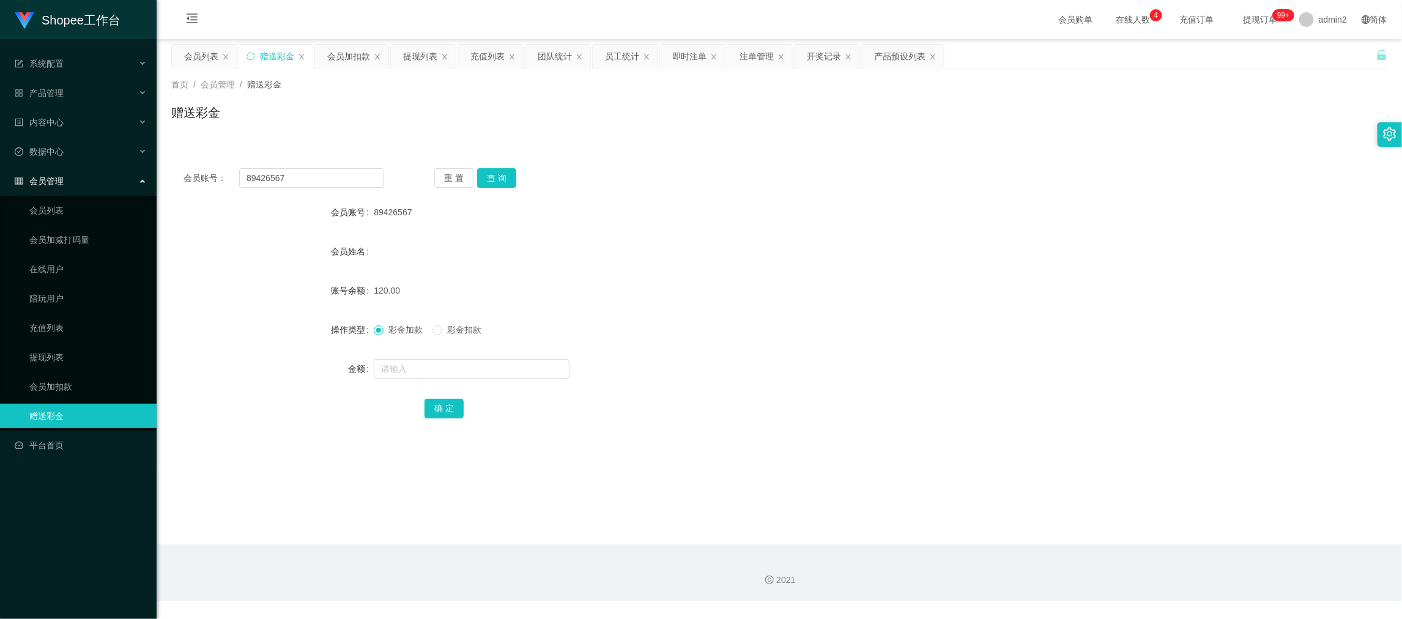
drag, startPoint x: 1133, startPoint y: 558, endPoint x: 1101, endPoint y: 531, distance: 42.5
click at [1132, 556] on div "2021" at bounding box center [779, 572] width 1245 height 57
click at [311, 175] on input "89426567" at bounding box center [311, 178] width 145 height 20
paste input "Hoangduc95"
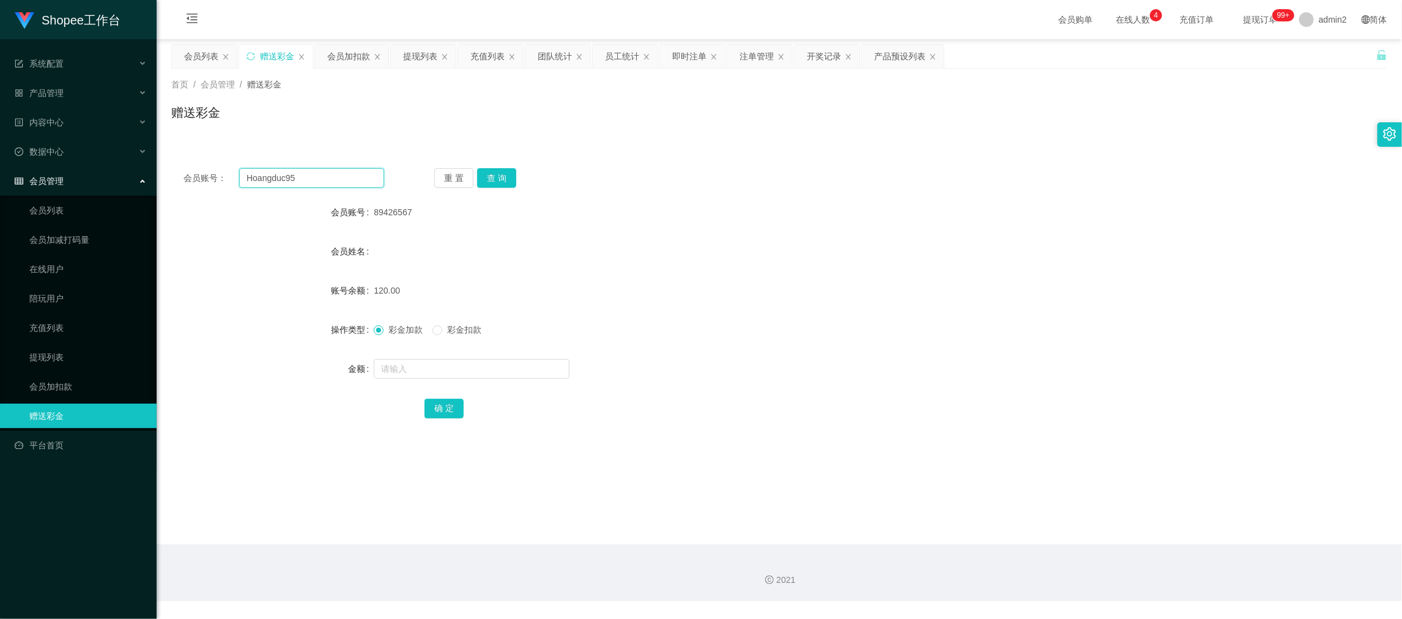
type input "Hoangduc95"
click at [494, 180] on button "查 询" at bounding box center [496, 178] width 39 height 20
click at [512, 362] on input "text" at bounding box center [472, 369] width 196 height 20
type input "40"
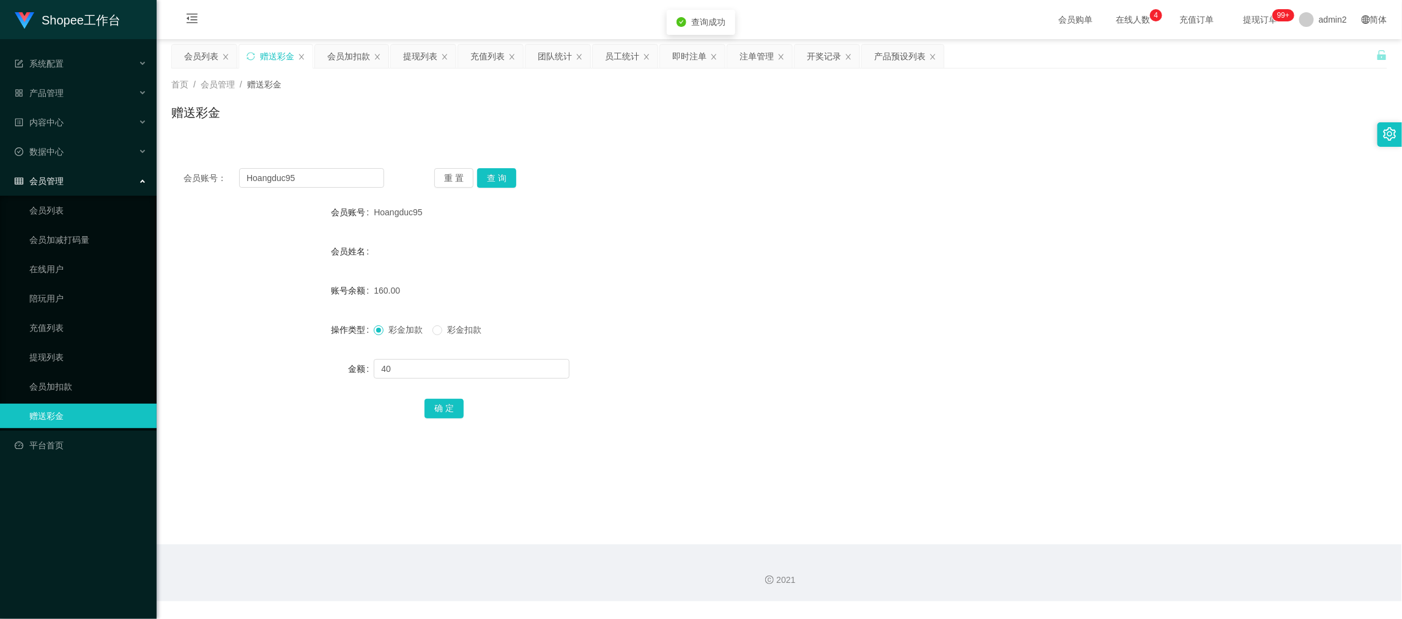
click at [437, 336] on div "彩金加款 彩金扣款" at bounding box center [728, 329] width 709 height 24
click at [446, 407] on button "确 定" at bounding box center [443, 409] width 39 height 20
click at [794, 354] on form "会员账号 Hoangduc95 会员姓名 账号余额 120.00 操作类型 彩金加款 彩金扣款 金额 确 定" at bounding box center [779, 310] width 1216 height 220
click at [1137, 539] on main "关闭左侧 关闭右侧 关闭其它 刷新页面 会员列表 赠送彩金 会员加扣款 提现列表 充值列表 团队统计 员工统计 即时注单 注单管理 开奖记录 产品预设列表 首…" at bounding box center [779, 291] width 1245 height 505
click at [407, 51] on div "提现列表" at bounding box center [420, 56] width 34 height 23
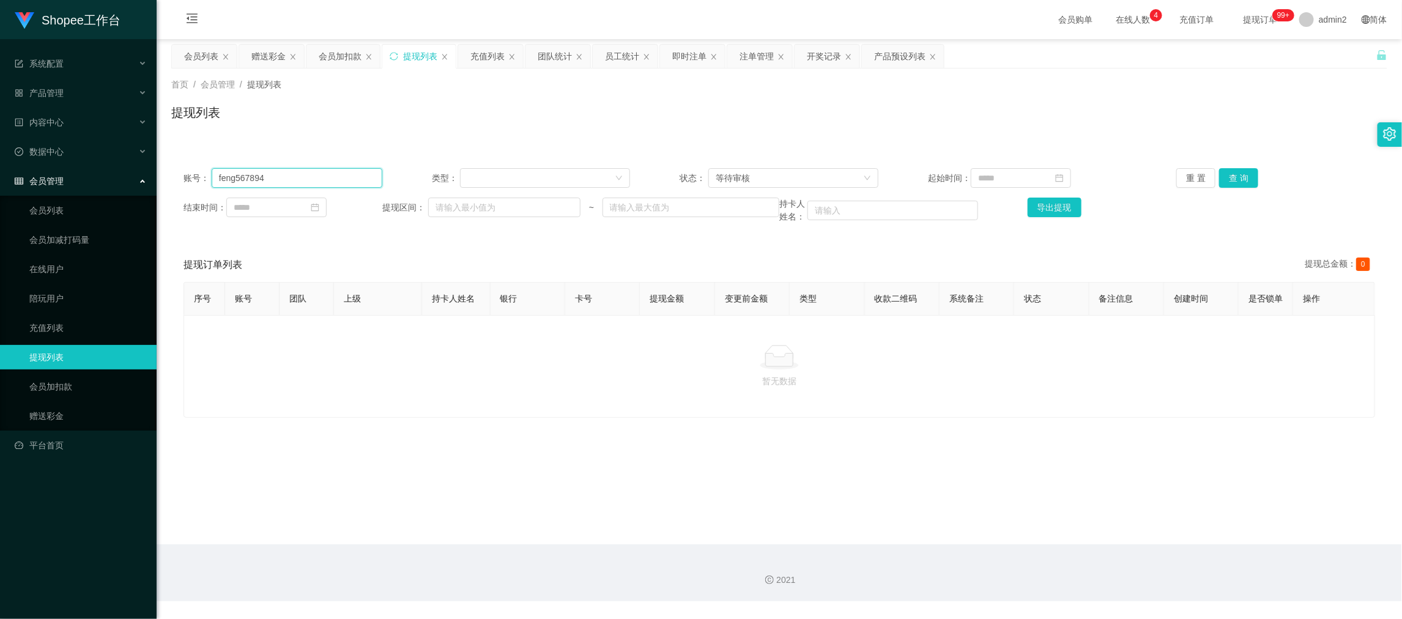
click at [347, 171] on input "feng567894" at bounding box center [297, 178] width 171 height 20
paste input "leonardsoh25"
type input "leonardsoh25"
click at [1240, 172] on button "查 询" at bounding box center [1238, 178] width 39 height 20
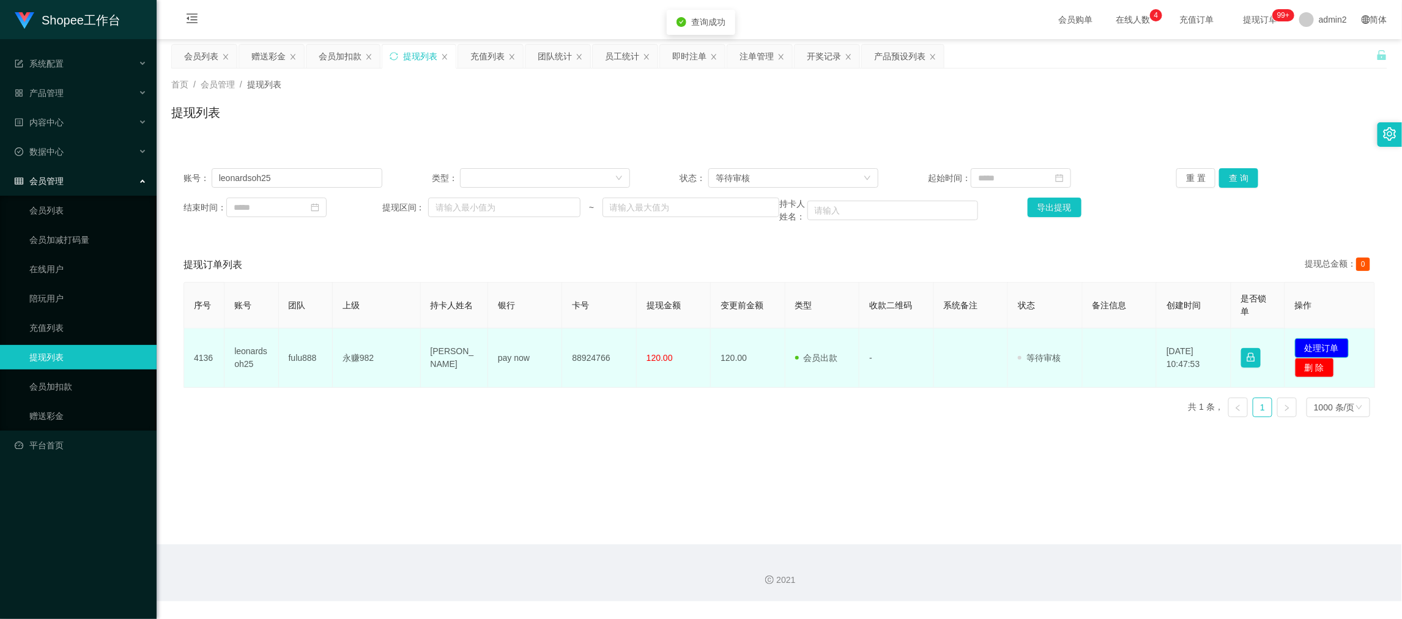
click at [1299, 350] on button "处理订单" at bounding box center [1322, 348] width 54 height 20
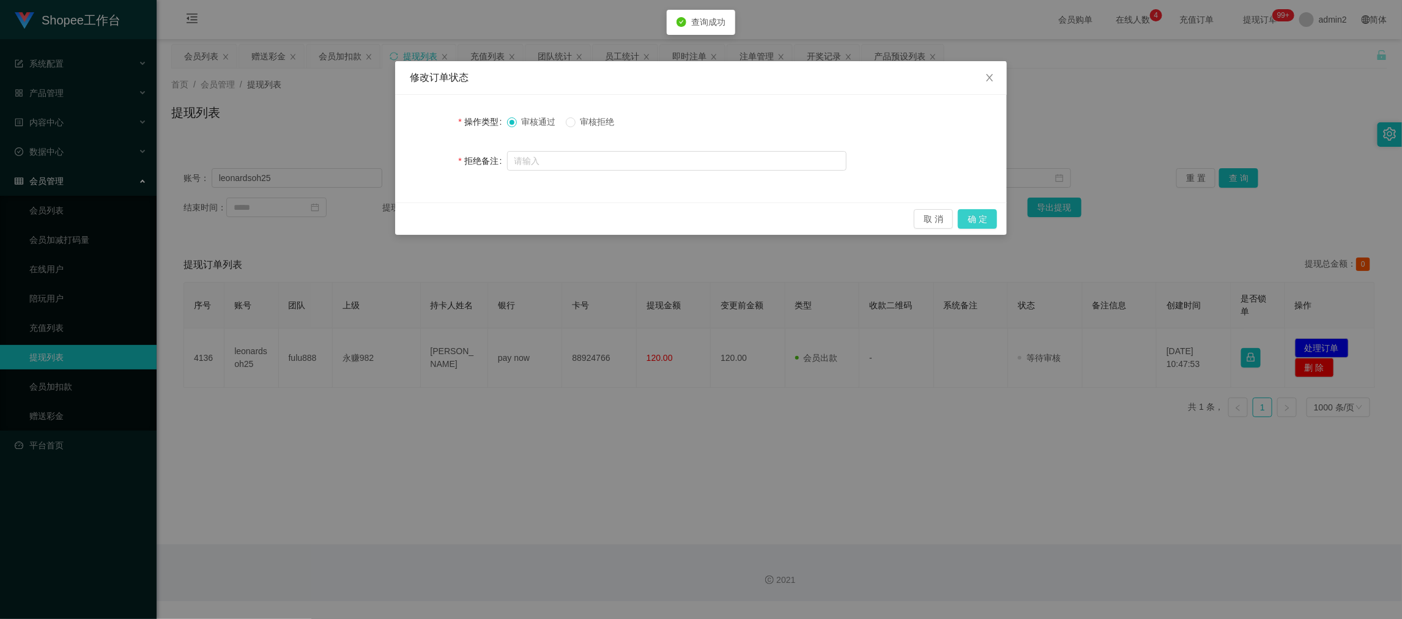
click at [972, 213] on button "确 定" at bounding box center [977, 219] width 39 height 20
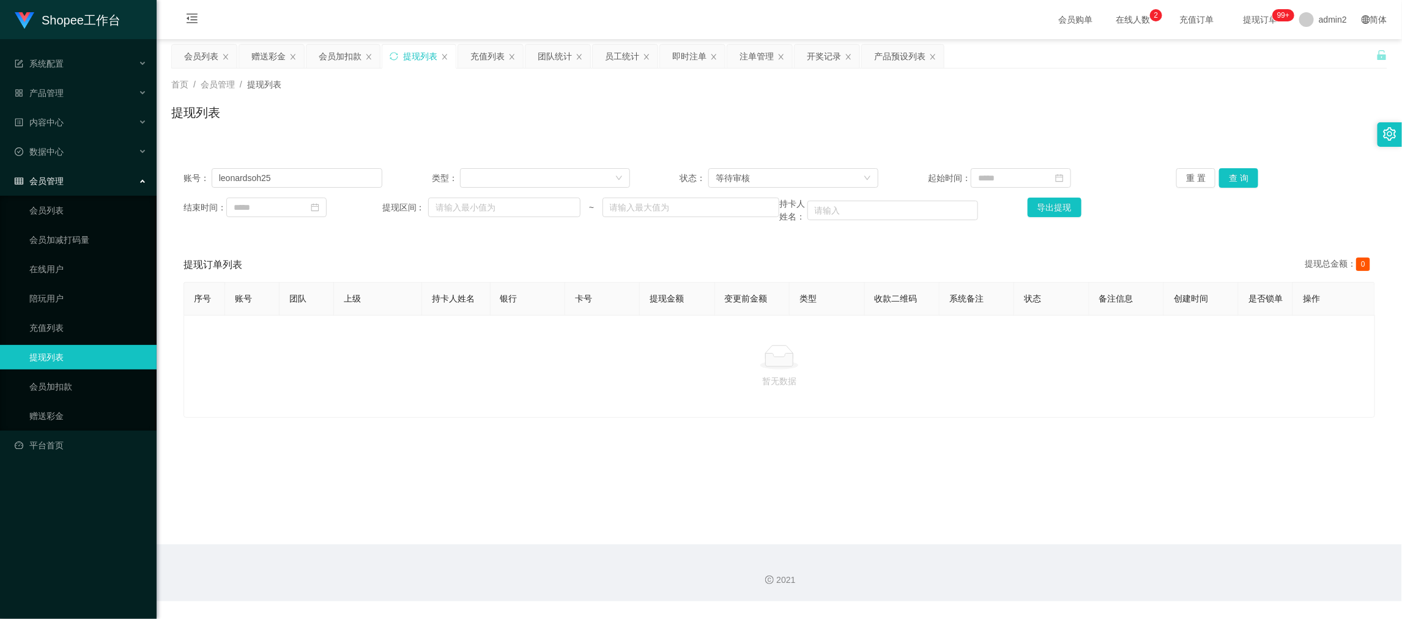
click at [1154, 555] on div "2021" at bounding box center [779, 572] width 1245 height 57
click at [275, 52] on div "赠送彩金" at bounding box center [268, 56] width 34 height 23
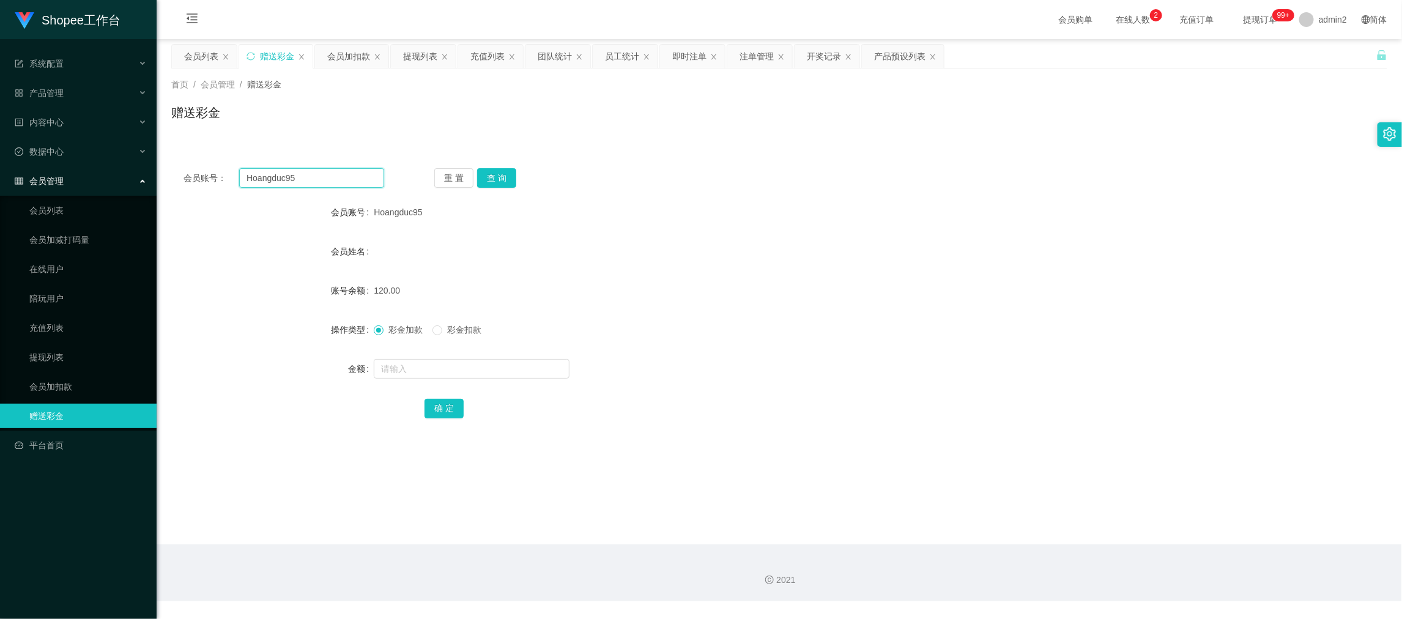
click at [311, 181] on input "Hoangduc95" at bounding box center [311, 178] width 145 height 20
paste input "Sukpeilee9161"
type input "Sukpeilee9161"
click at [506, 176] on button "查 询" at bounding box center [496, 178] width 39 height 20
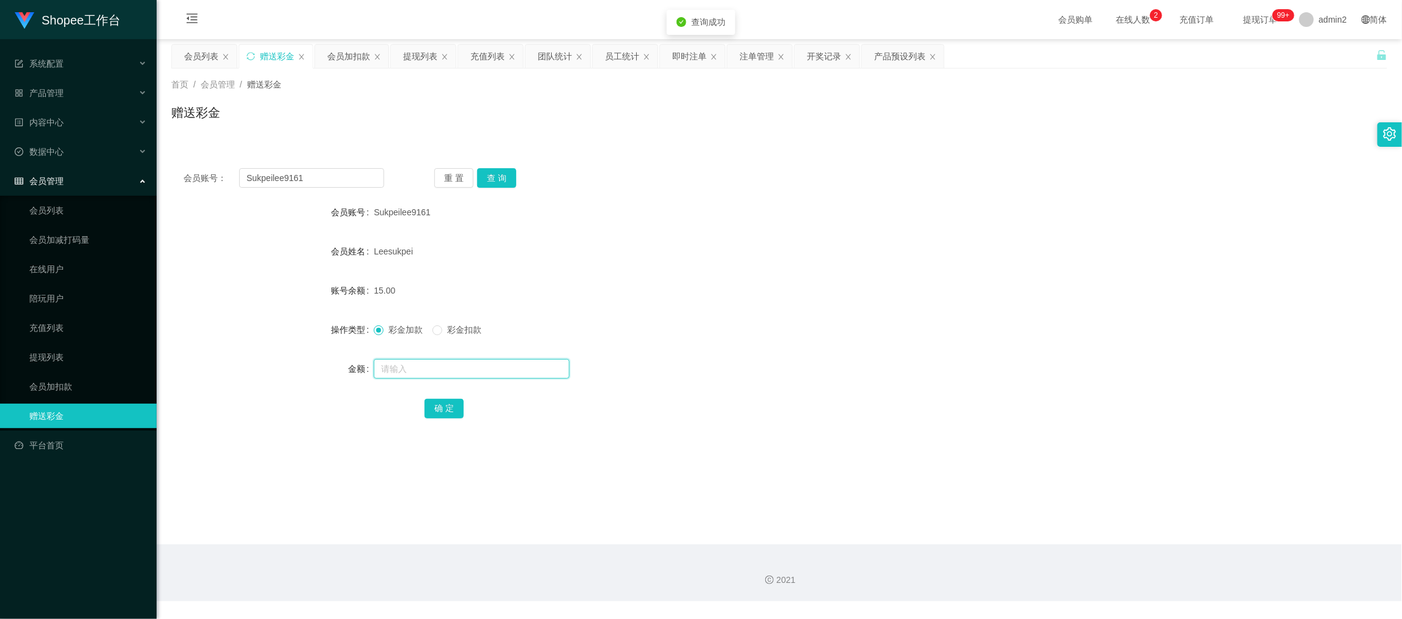
click at [507, 371] on input "text" at bounding box center [472, 369] width 196 height 20
click at [507, 371] on input "1" at bounding box center [472, 369] width 196 height 20
type input "1000"
drag, startPoint x: 434, startPoint y: 404, endPoint x: 451, endPoint y: 398, distance: 18.0
click at [434, 404] on button "确 定" at bounding box center [443, 409] width 39 height 20
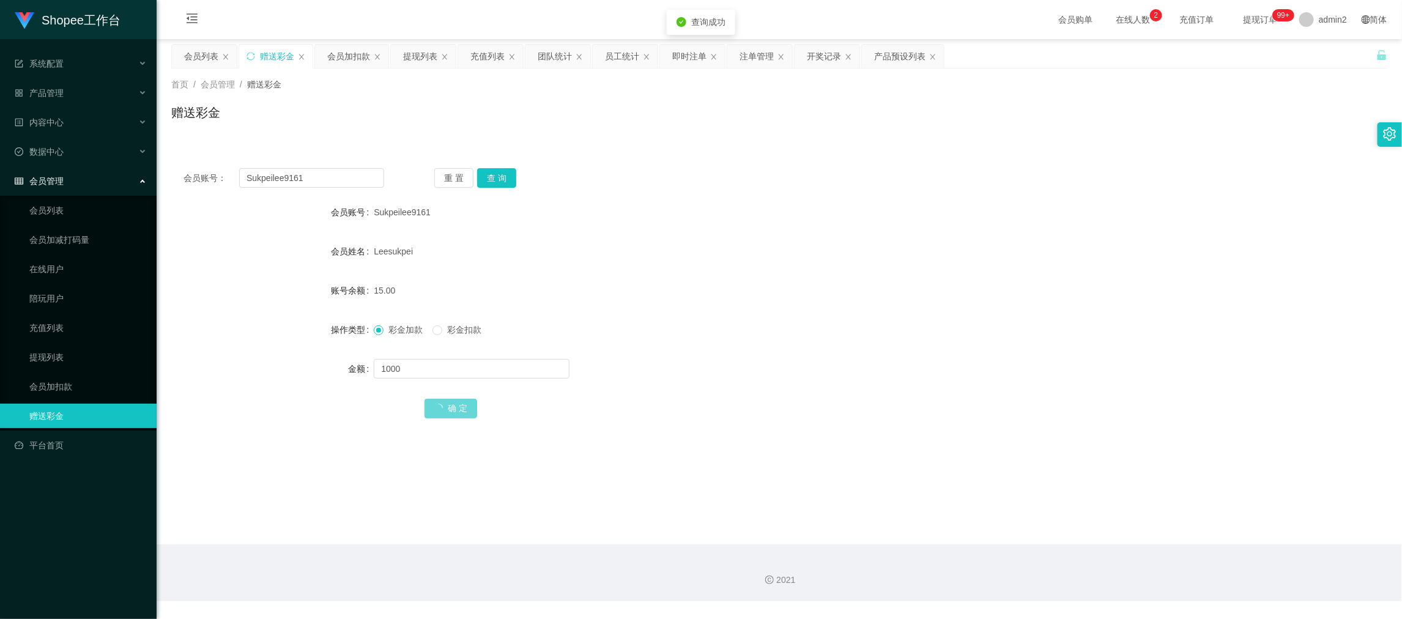
click at [747, 333] on div "彩金加款 彩金扣款" at bounding box center [728, 329] width 709 height 24
drag, startPoint x: 347, startPoint y: 62, endPoint x: 357, endPoint y: 117, distance: 55.2
click at [347, 61] on div "会员加扣款" at bounding box center [348, 56] width 43 height 23
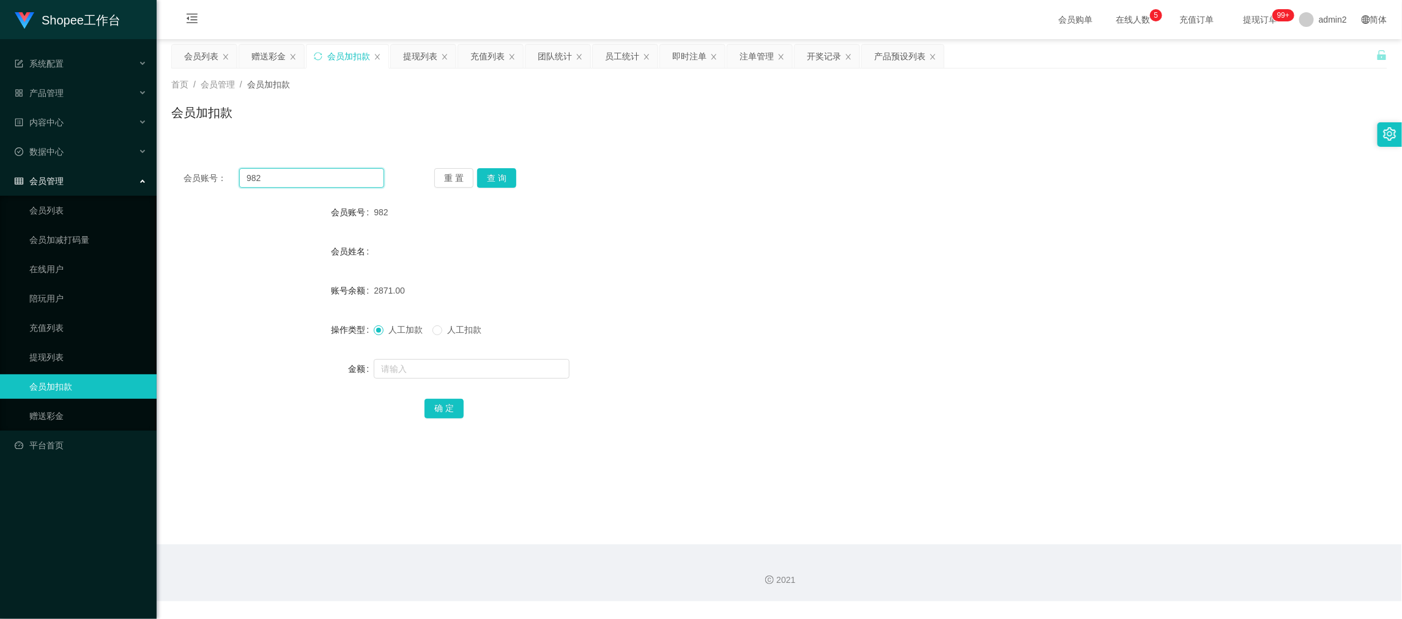
click at [339, 187] on input "982" at bounding box center [311, 178] width 145 height 20
paste input "006"
type input "006"
drag, startPoint x: 499, startPoint y: 174, endPoint x: 500, endPoint y: 220, distance: 45.9
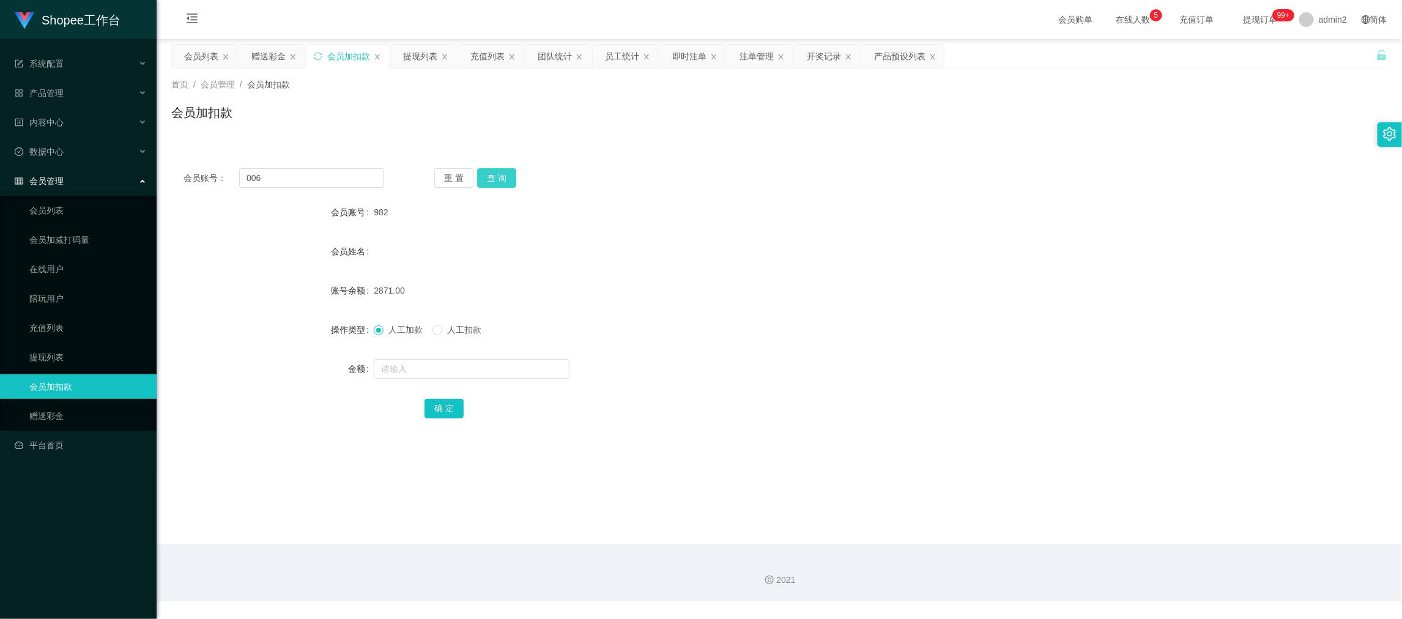
click at [499, 174] on button "查 询" at bounding box center [496, 178] width 39 height 20
click at [499, 369] on input "text" at bounding box center [472, 369] width 196 height 20
type input "466"
click at [445, 407] on button "确 定" at bounding box center [443, 409] width 39 height 20
click at [799, 319] on div "人工加款 人工扣款" at bounding box center [728, 329] width 709 height 24
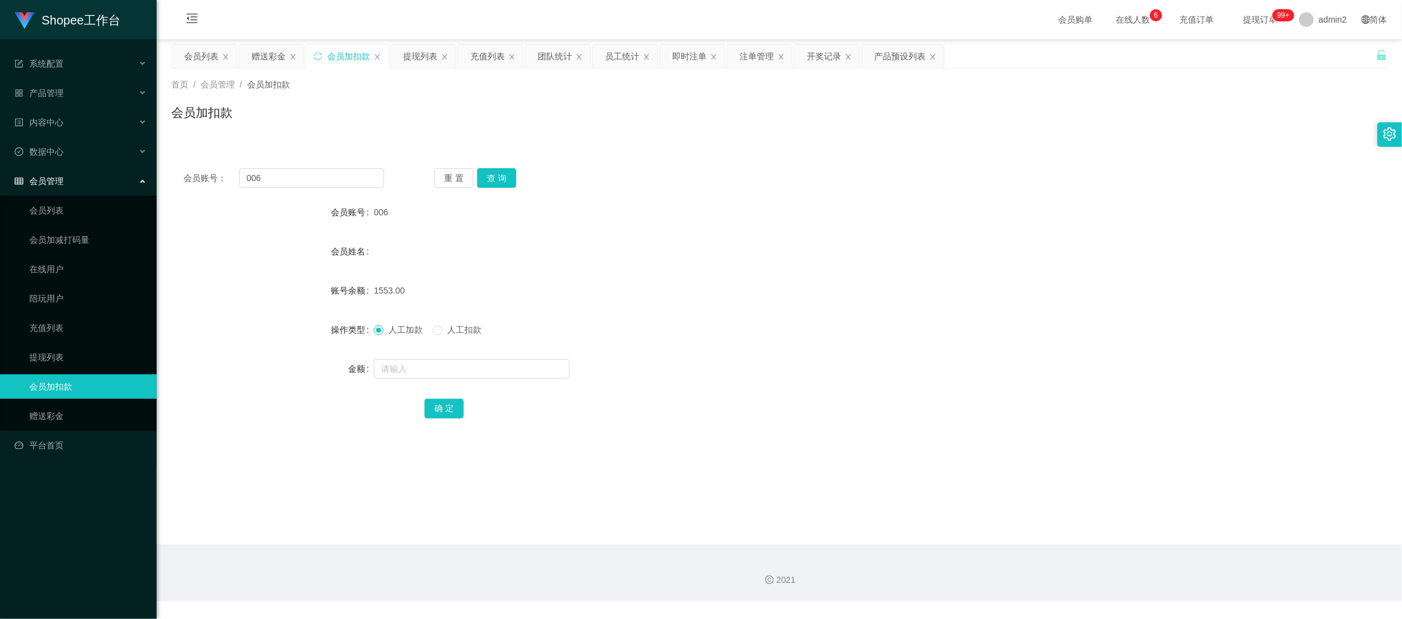
drag, startPoint x: 1107, startPoint y: 547, endPoint x: 1081, endPoint y: 537, distance: 28.6
click at [1107, 547] on div "2021" at bounding box center [779, 572] width 1245 height 57
click at [415, 55] on div "提现列表" at bounding box center [420, 56] width 34 height 23
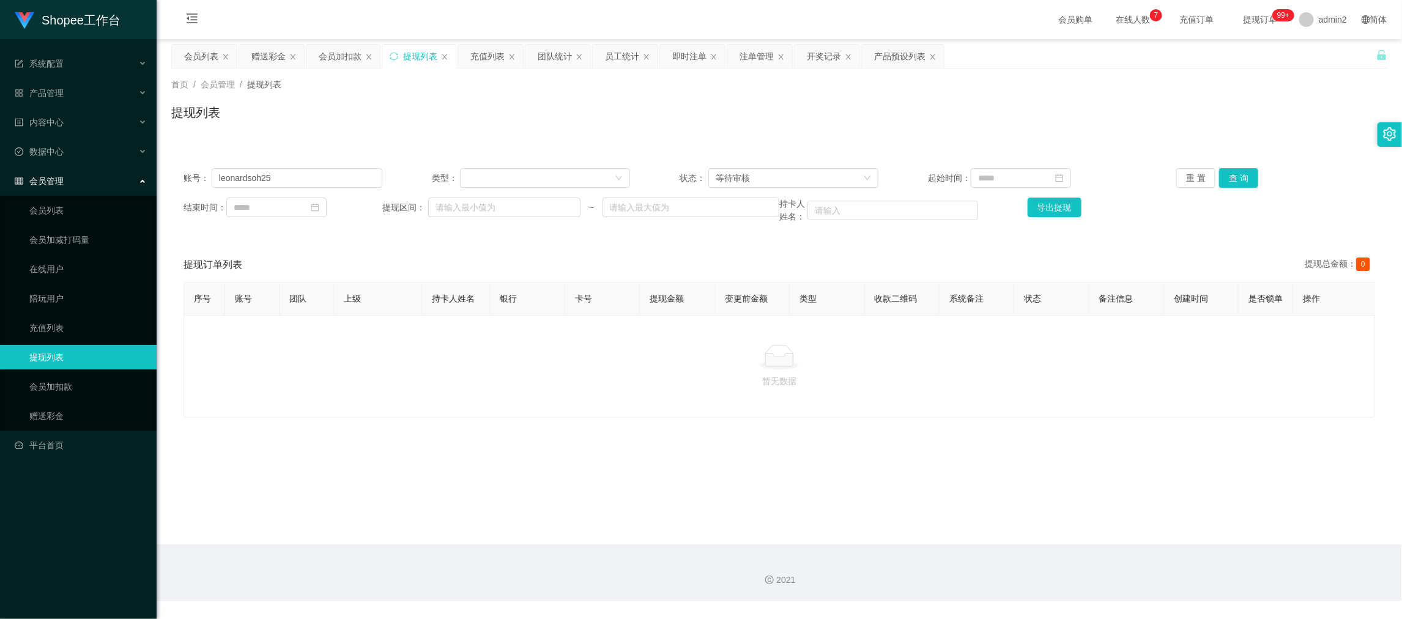
click at [347, 167] on div "账号： leonardsoh25 类型： 状态： 等待审核 起始时间： 重 置 查 询 结束时间： 提现区间： ~ 持卡人姓名： 导出提现" at bounding box center [779, 195] width 1216 height 79
click at [345, 169] on input "leonardsoh25" at bounding box center [297, 178] width 171 height 20
click at [345, 170] on input "leonardsoh25" at bounding box center [297, 178] width 171 height 20
paste input "Sukpeilee9161"
click at [1241, 174] on button "查 询" at bounding box center [1238, 178] width 39 height 20
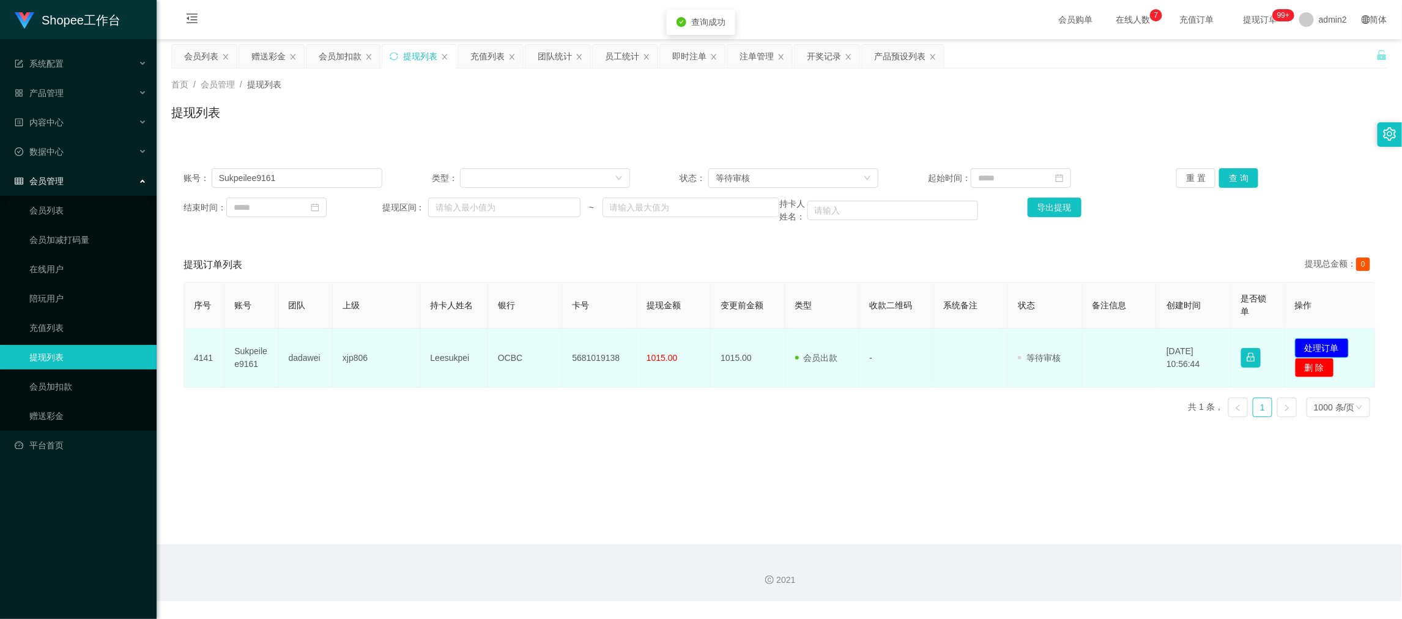
click at [1315, 347] on button "处理订单" at bounding box center [1322, 348] width 54 height 20
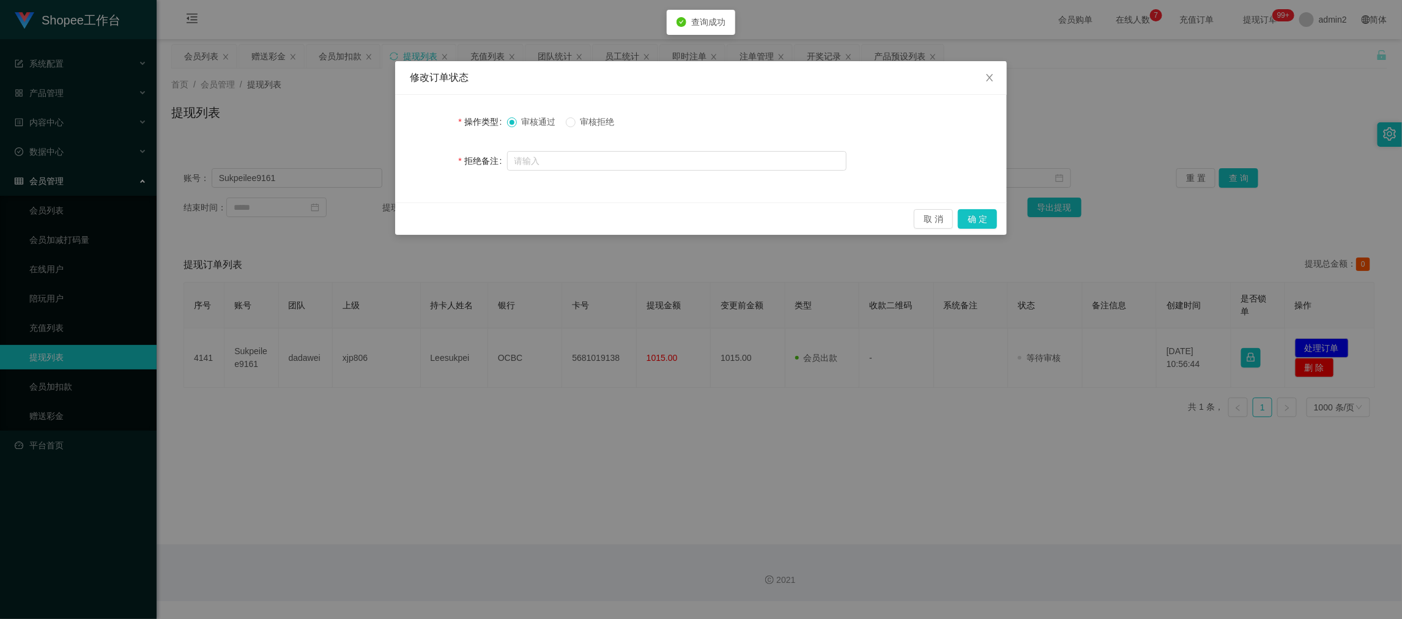
click at [566, 123] on div "审核通过 审核拒绝" at bounding box center [565, 122] width 117 height 13
click at [983, 223] on button "确 定" at bounding box center [977, 219] width 39 height 20
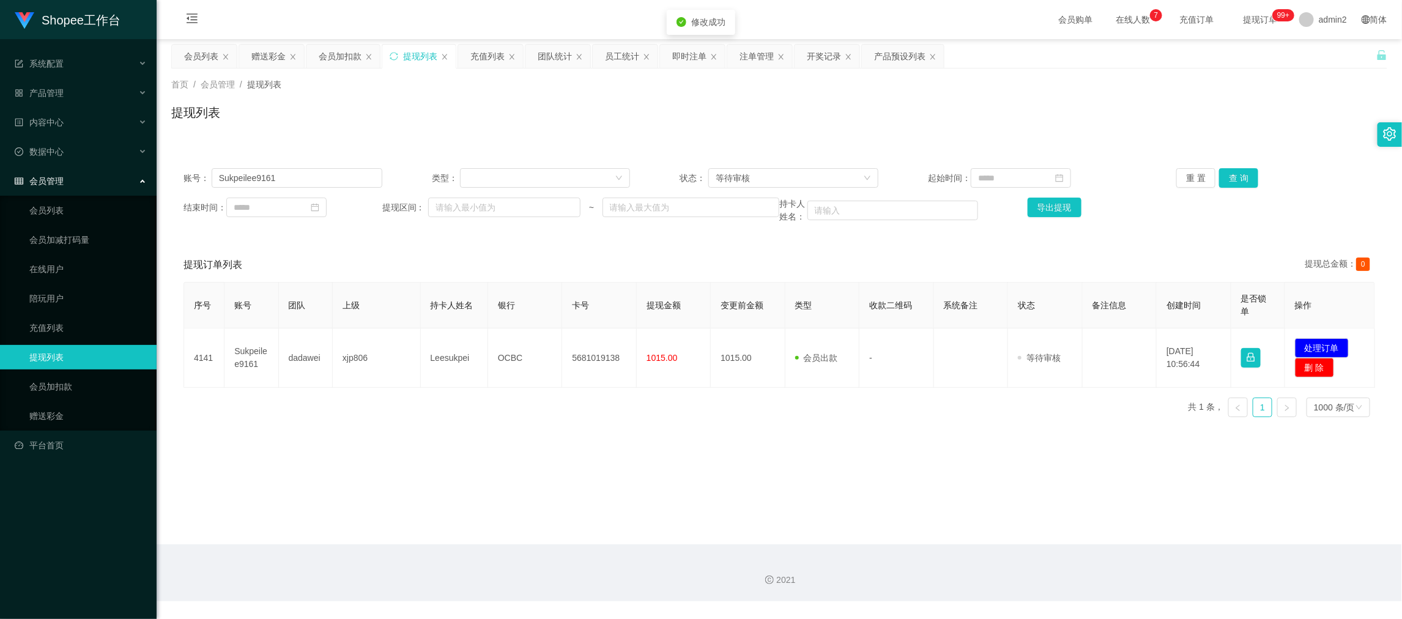
click at [909, 438] on div "修改订单状态 操作类型 审核通过 审核拒绝 拒绝备注 取 消 确 定" at bounding box center [701, 309] width 1402 height 619
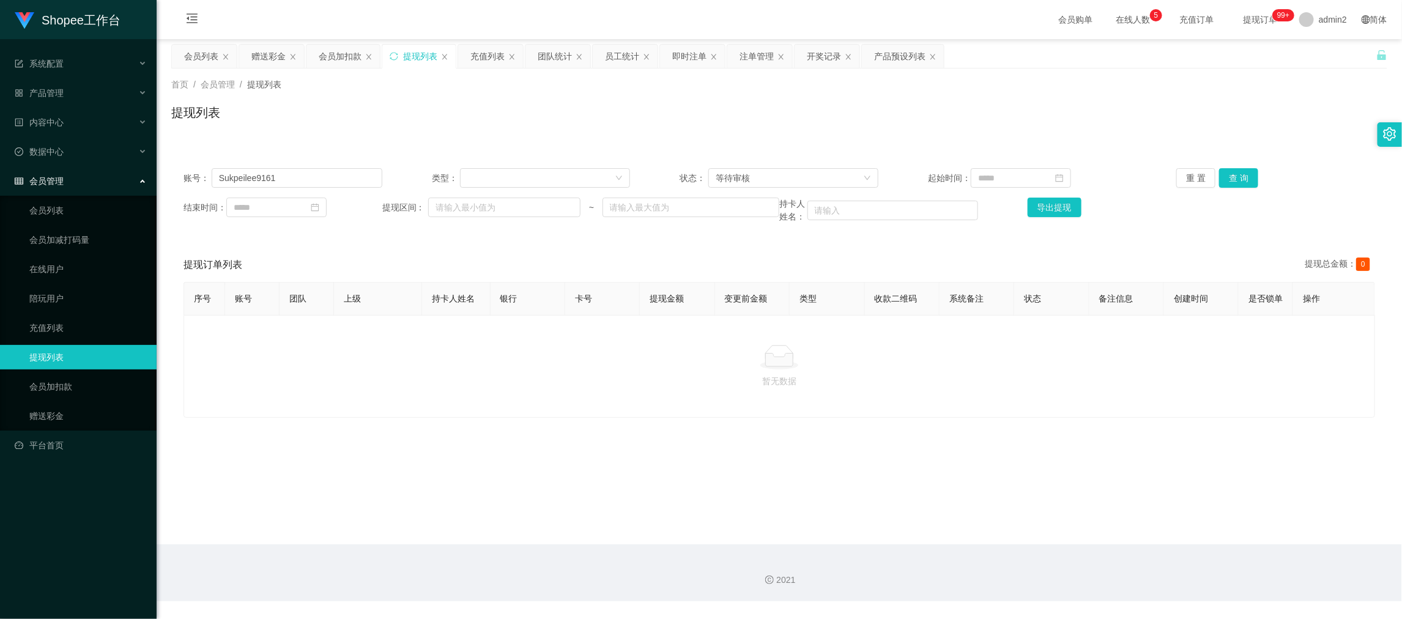
drag, startPoint x: 1138, startPoint y: 571, endPoint x: 1074, endPoint y: 518, distance: 83.4
click at [1138, 571] on div "2021" at bounding box center [779, 572] width 1245 height 57
click at [331, 180] on input "Sukpeilee9161" at bounding box center [297, 178] width 171 height 20
paste input "Hoangduc95"
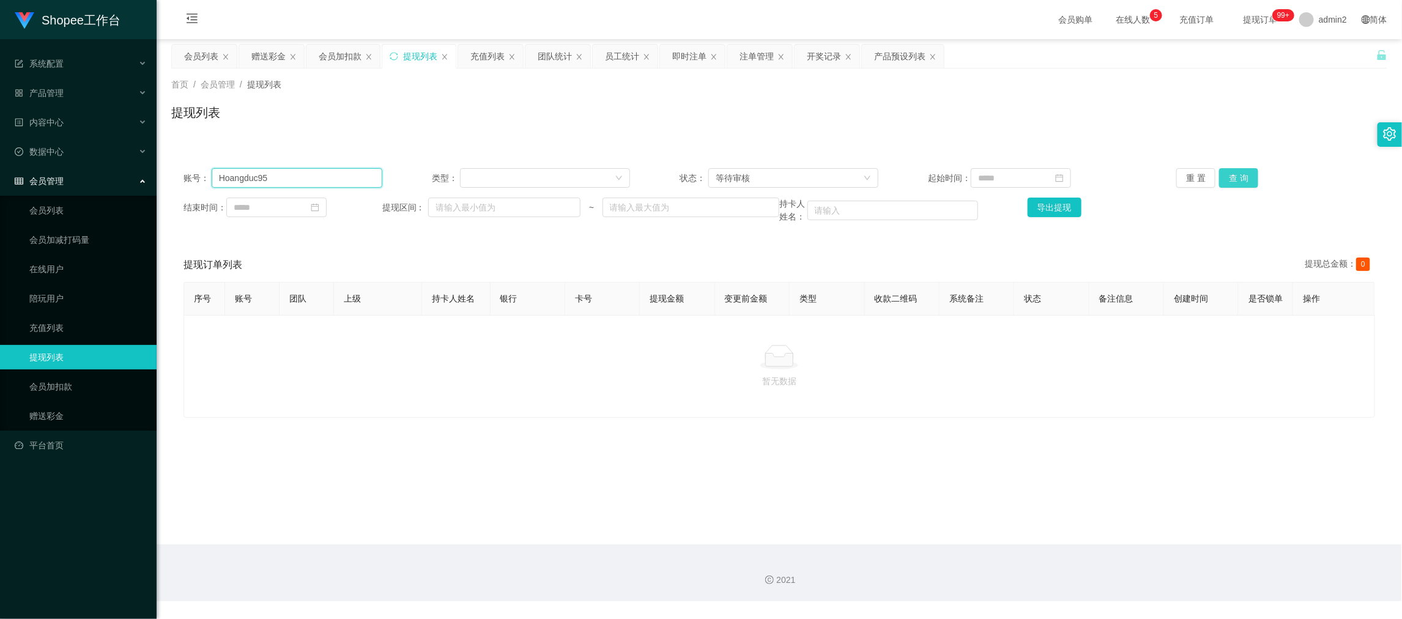
type input "Hoangduc95"
click at [1240, 180] on button "查 询" at bounding box center [1238, 178] width 39 height 20
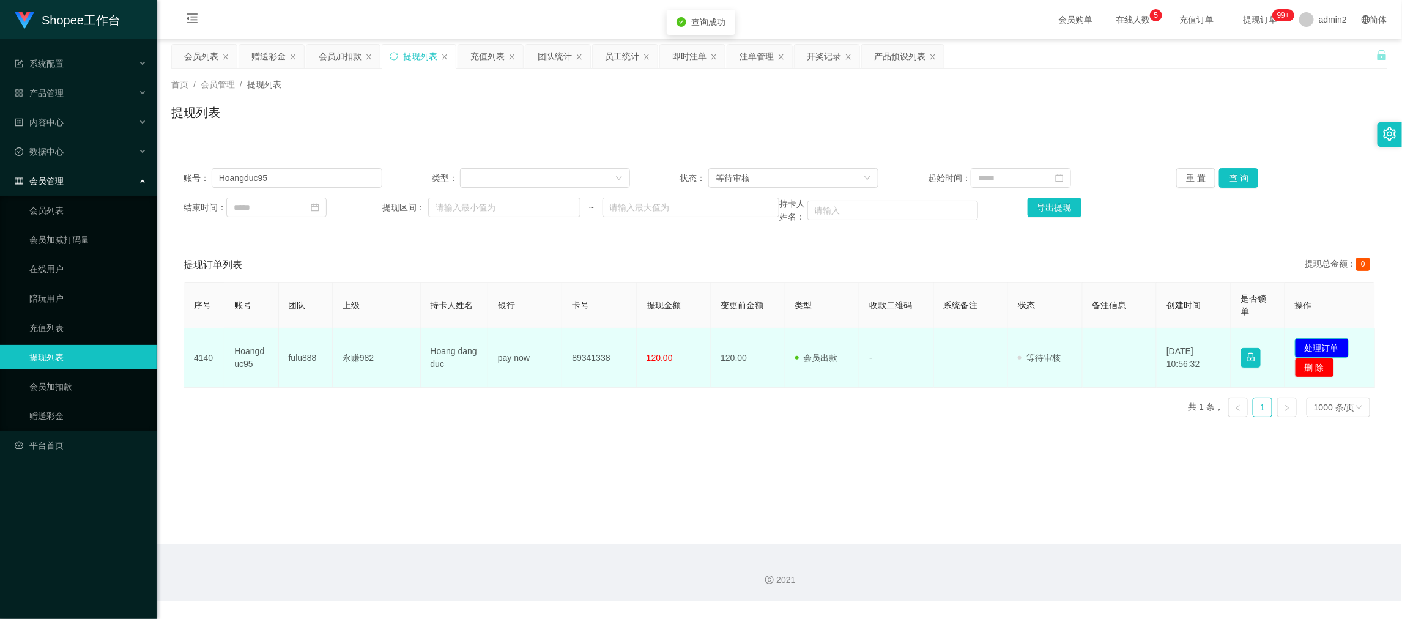
click at [1312, 344] on button "处理订单" at bounding box center [1322, 348] width 54 height 20
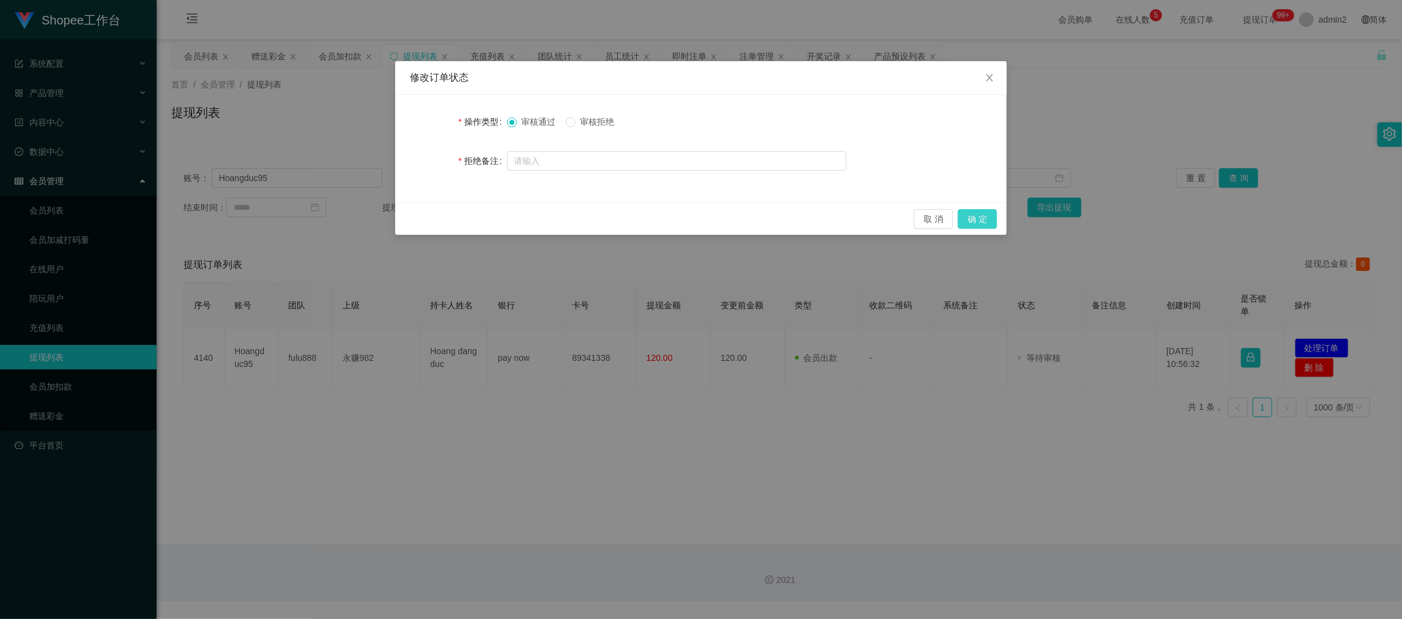
click at [988, 213] on button "确 定" at bounding box center [977, 219] width 39 height 20
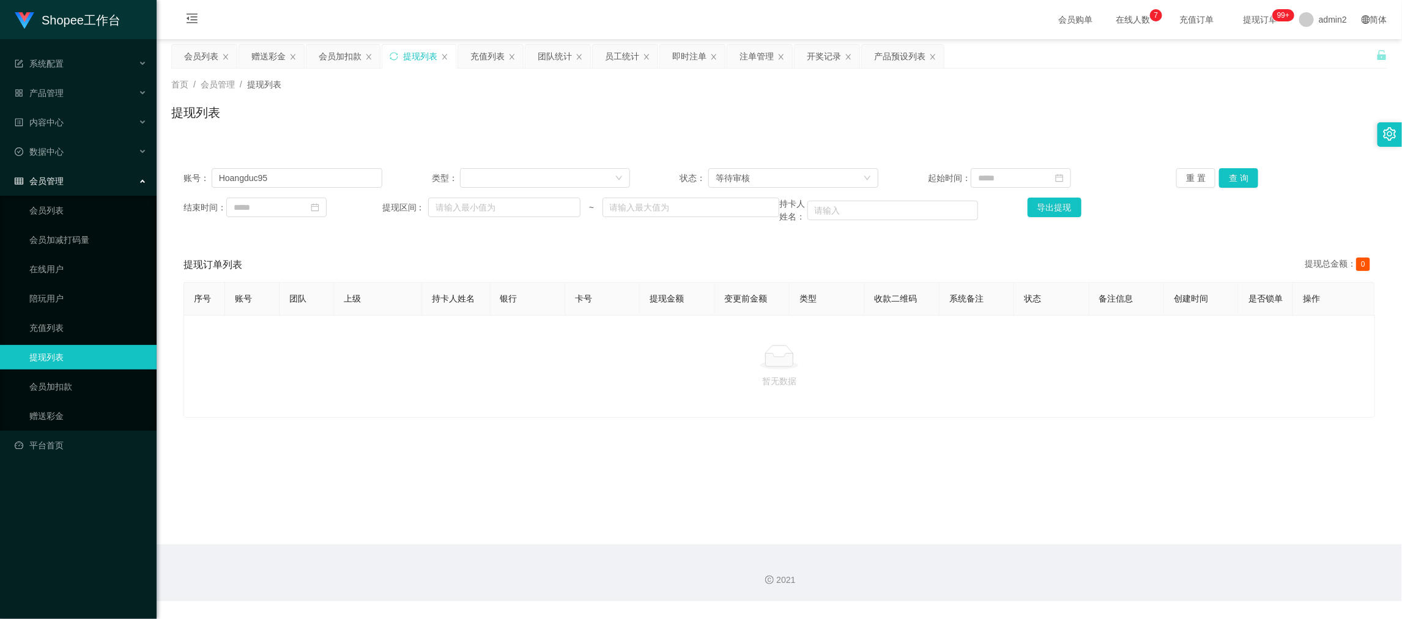
drag, startPoint x: 1142, startPoint y: 571, endPoint x: 851, endPoint y: 397, distance: 338.4
click at [1138, 566] on div "2021" at bounding box center [779, 572] width 1245 height 57
drag, startPoint x: 358, startPoint y: 176, endPoint x: 352, endPoint y: 152, distance: 24.2
click at [358, 176] on input "Hoangduc95" at bounding box center [297, 178] width 171 height 20
drag, startPoint x: 264, startPoint y: 52, endPoint x: 280, endPoint y: 78, distance: 30.5
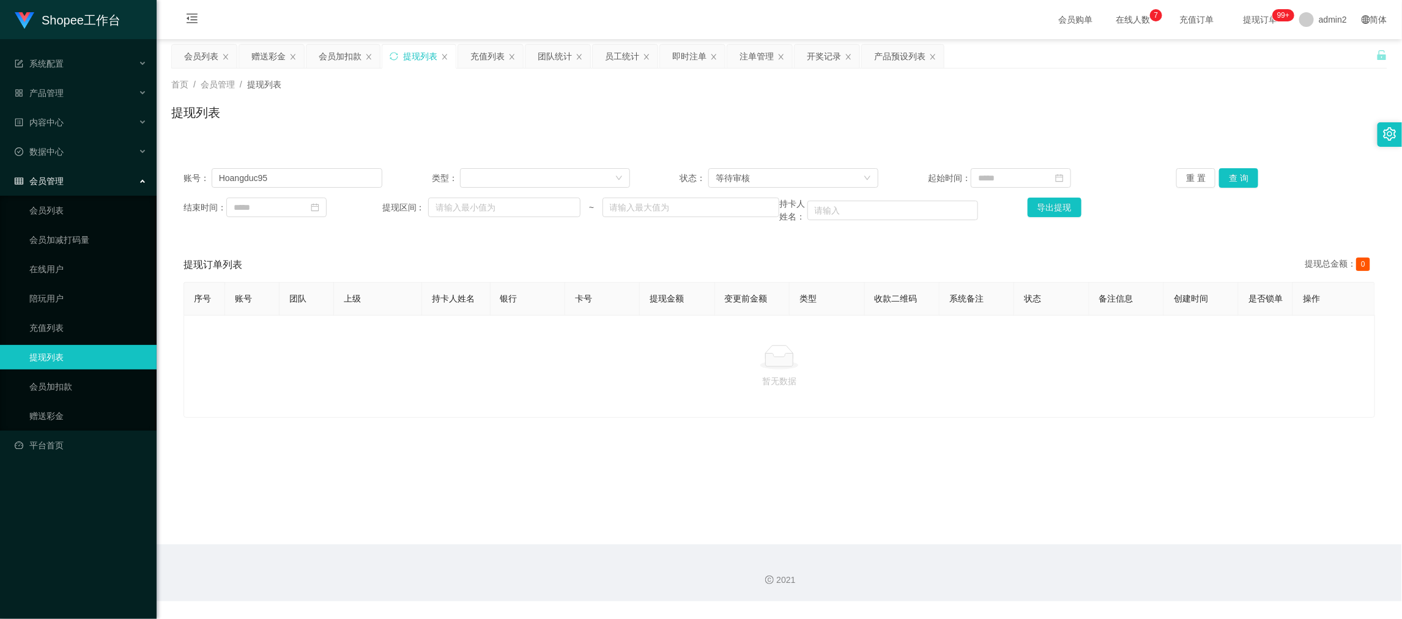
click at [262, 52] on div "赠送彩金" at bounding box center [268, 56] width 34 height 23
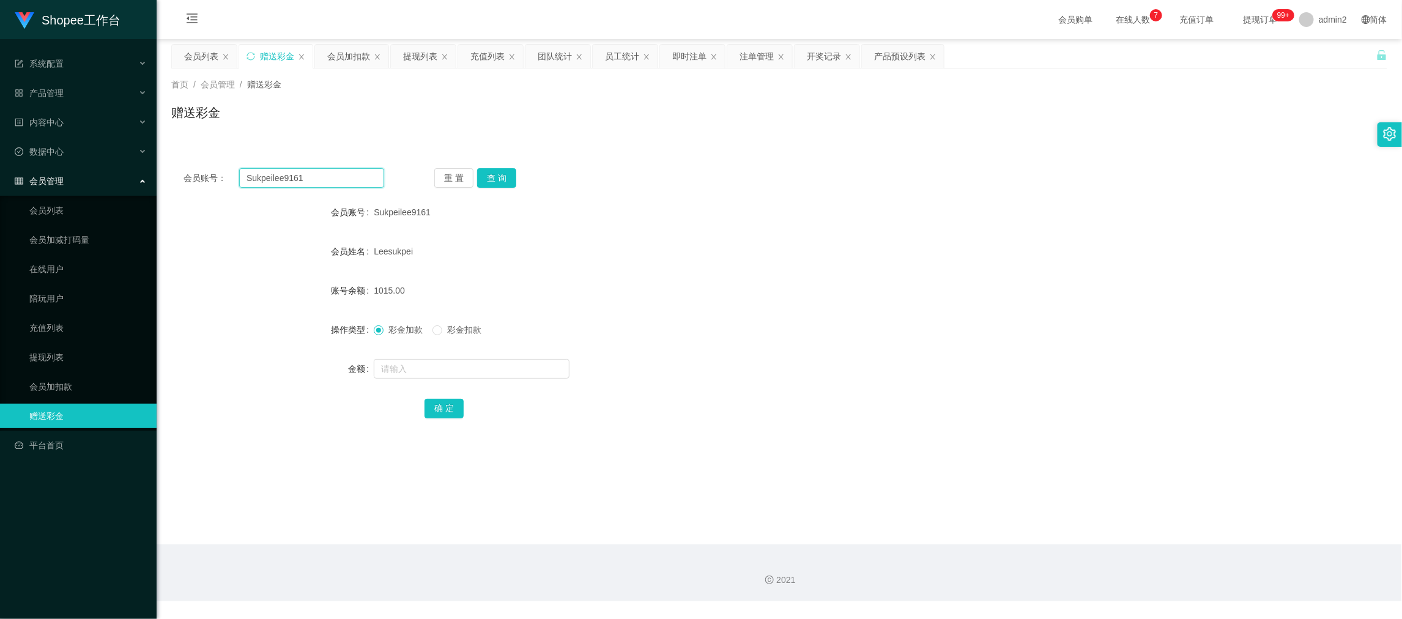
click at [326, 169] on input "Sukpeilee9161" at bounding box center [311, 178] width 145 height 20
paste input "Tengkey1990"
type input "Tengkey1990"
drag, startPoint x: 492, startPoint y: 178, endPoint x: 500, endPoint y: 193, distance: 17.0
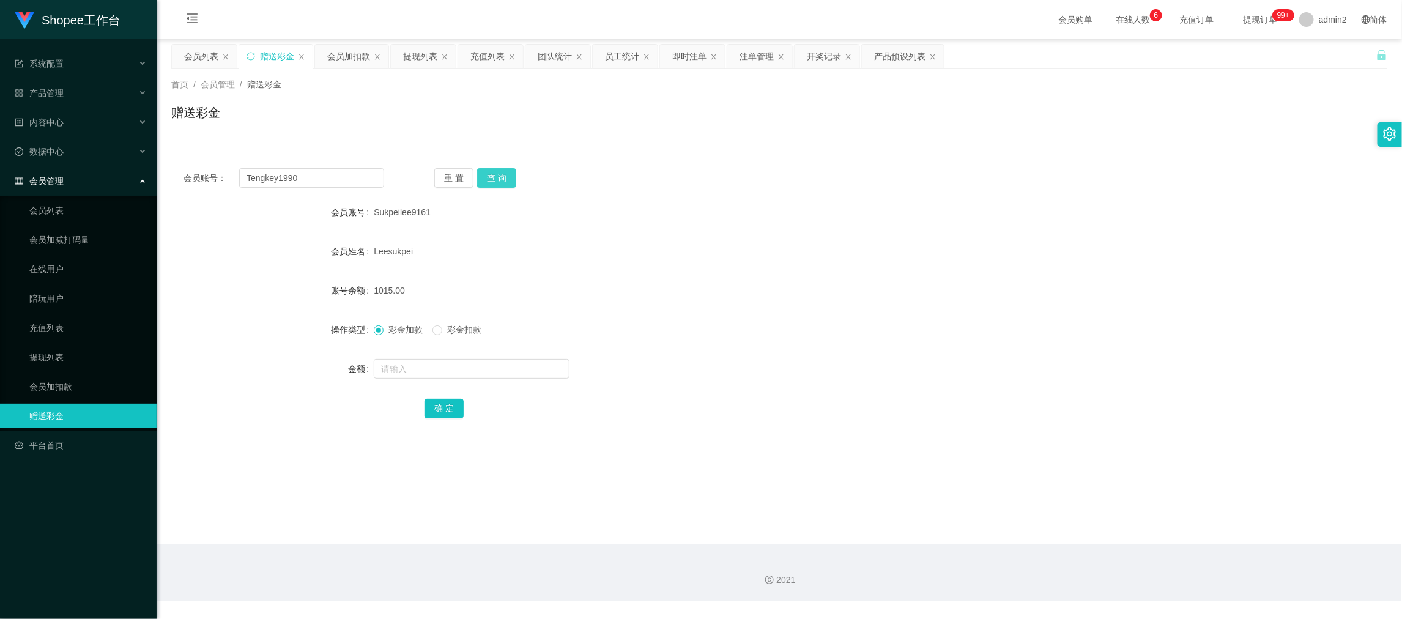
click at [492, 178] on button "查 询" at bounding box center [496, 178] width 39 height 20
click at [520, 364] on input "text" at bounding box center [472, 369] width 196 height 20
type input "15"
drag, startPoint x: 443, startPoint y: 403, endPoint x: 501, endPoint y: 392, distance: 59.7
click at [443, 403] on button "确 定" at bounding box center [443, 409] width 39 height 20
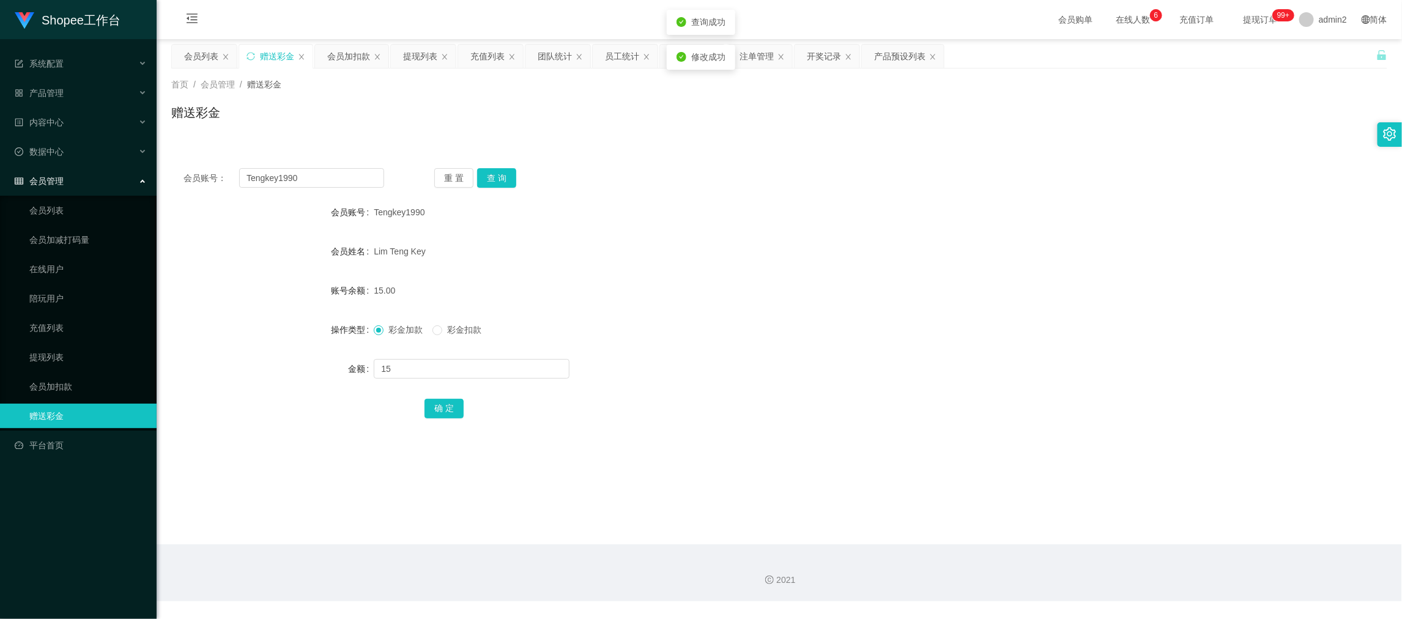
click at [776, 328] on div "彩金加款 彩金扣款" at bounding box center [728, 329] width 709 height 24
drag, startPoint x: 339, startPoint y: 168, endPoint x: 348, endPoint y: 144, distance: 25.3
click at [342, 161] on div "会员账号： Tengkey1990 重 置 查 询 会员账号 Tengkey1990 会员姓名 Lim Teng Key 账号余额 30.00 操作类型 彩金…" at bounding box center [779, 301] width 1216 height 291
click at [347, 50] on div "会员加扣款" at bounding box center [348, 56] width 43 height 23
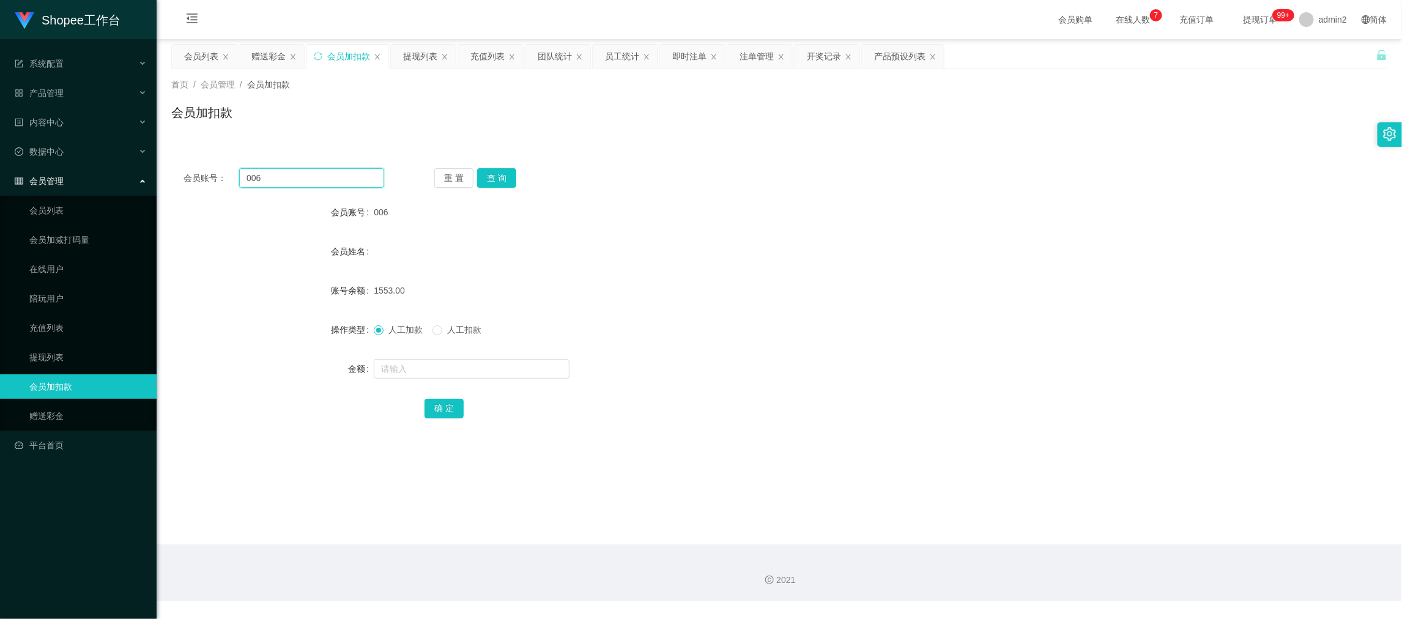
click at [344, 176] on input "006" at bounding box center [311, 178] width 145 height 20
paste input "7"
type input "007"
click at [506, 171] on button "查 询" at bounding box center [496, 178] width 39 height 20
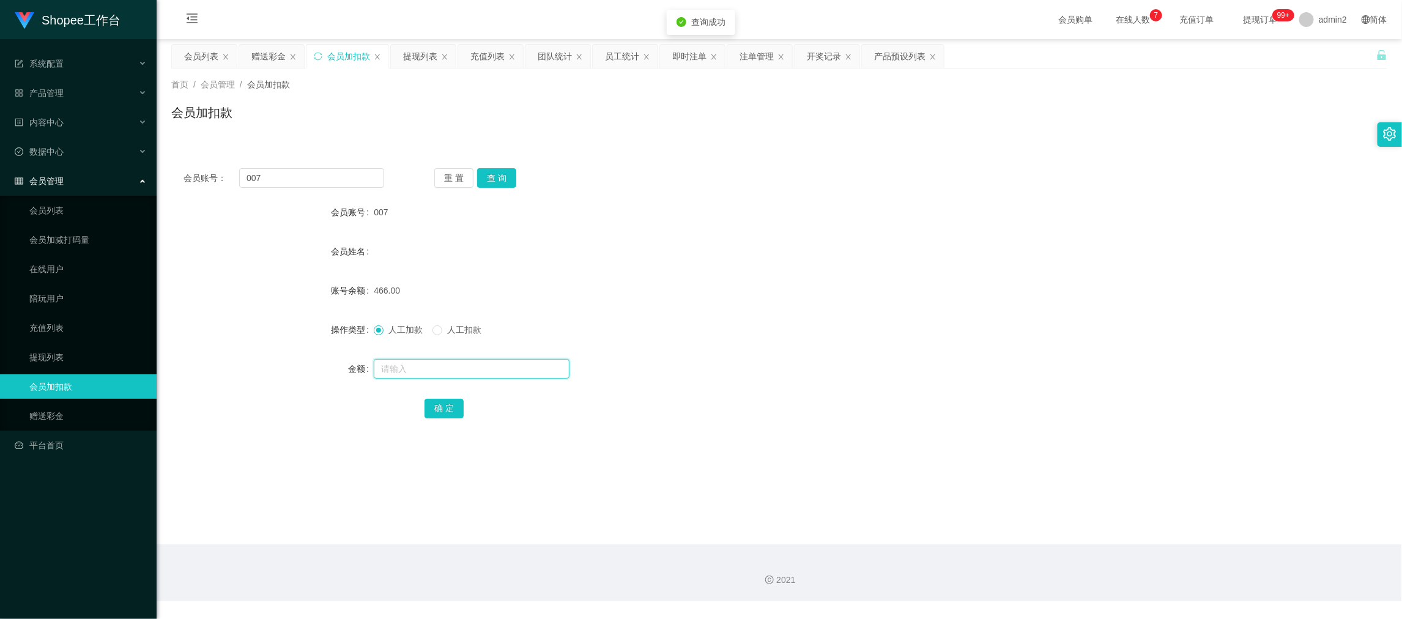
click at [492, 368] on input "text" at bounding box center [472, 369] width 196 height 20
type input "420"
drag, startPoint x: 445, startPoint y: 407, endPoint x: 479, endPoint y: 394, distance: 36.9
click at [445, 407] on button "确 定" at bounding box center [443, 409] width 39 height 20
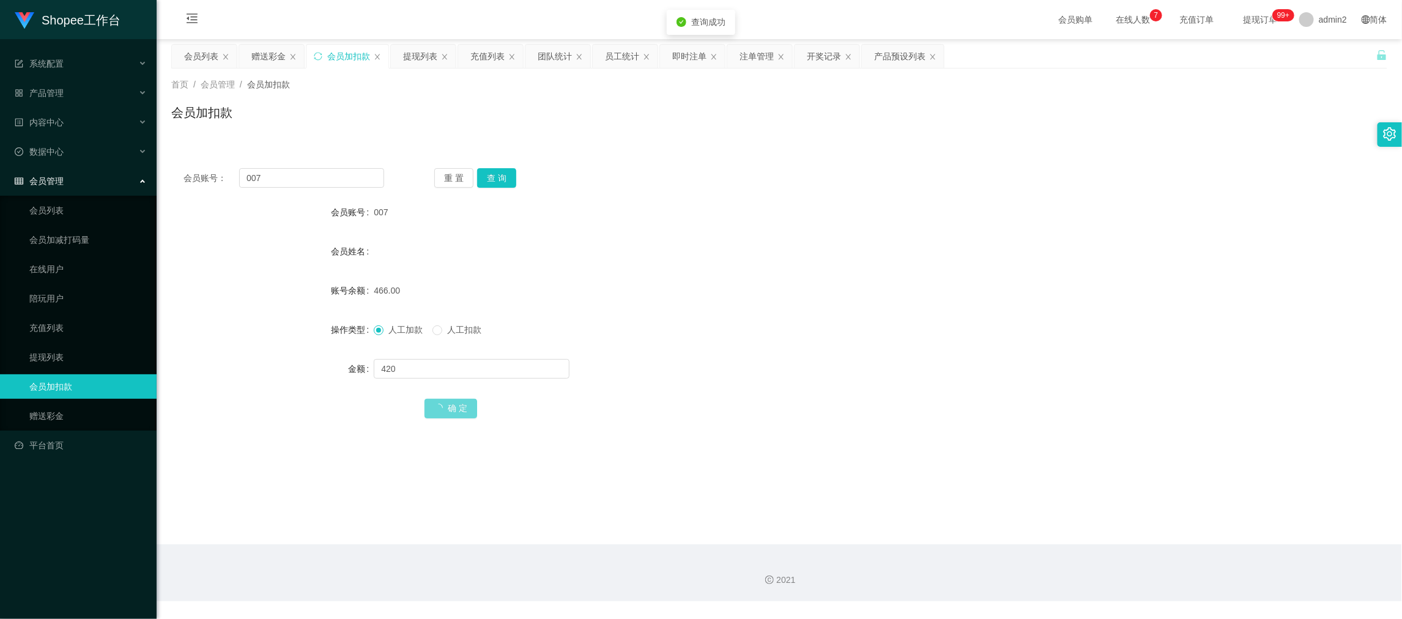
click at [757, 319] on div "人工加款 人工扣款" at bounding box center [728, 329] width 709 height 24
drag, startPoint x: 1093, startPoint y: 585, endPoint x: 1026, endPoint y: 510, distance: 100.5
click at [1093, 585] on div "2021" at bounding box center [778, 580] width 1225 height 13
click at [352, 176] on input "007" at bounding box center [311, 178] width 145 height 20
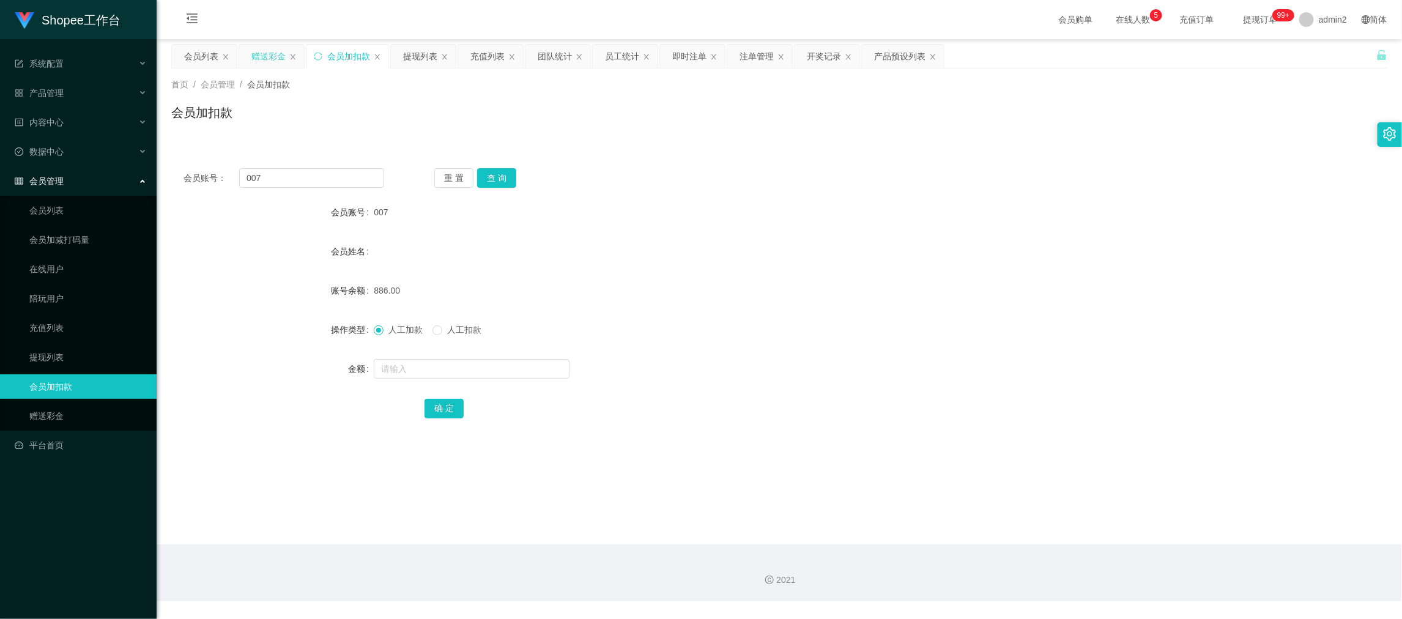
click at [281, 62] on div "赠送彩金" at bounding box center [268, 56] width 34 height 23
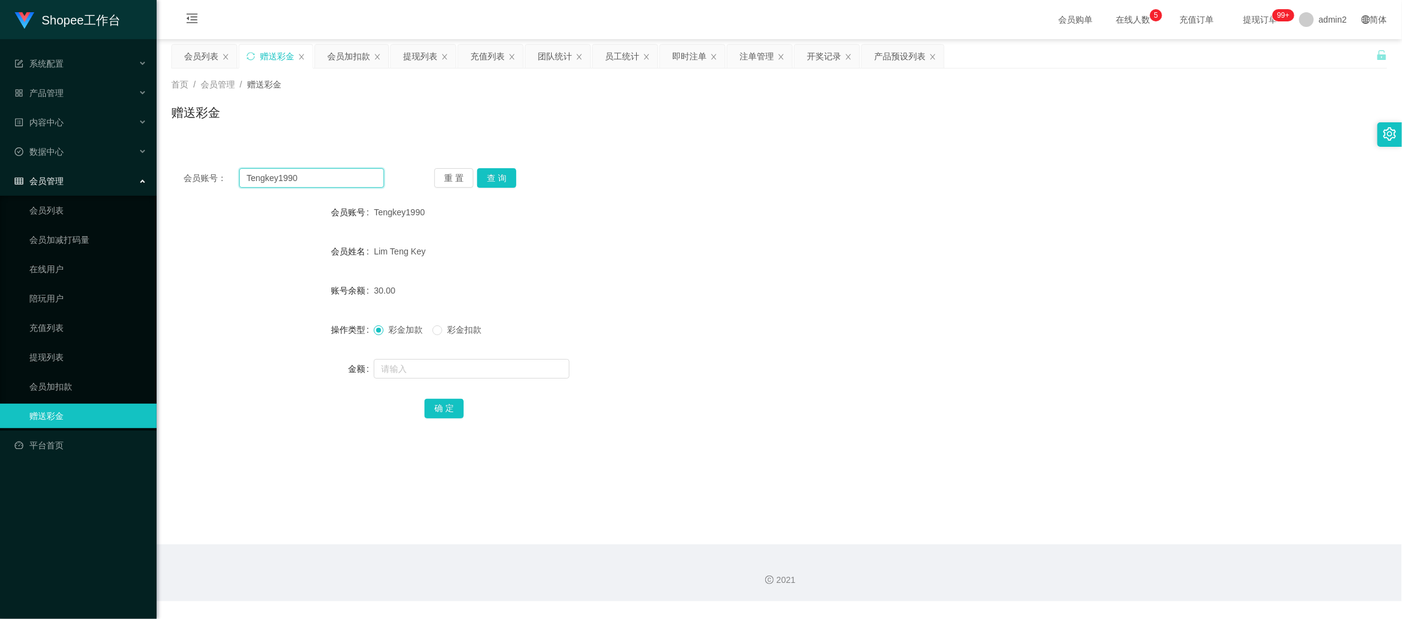
click at [363, 182] on input "Tengkey1990" at bounding box center [311, 178] width 145 height 20
click at [368, 180] on input "Tengkey1990" at bounding box center [311, 178] width 145 height 20
paste input "gj9898"
type input "gj9898"
click at [509, 174] on button "查 询" at bounding box center [496, 178] width 39 height 20
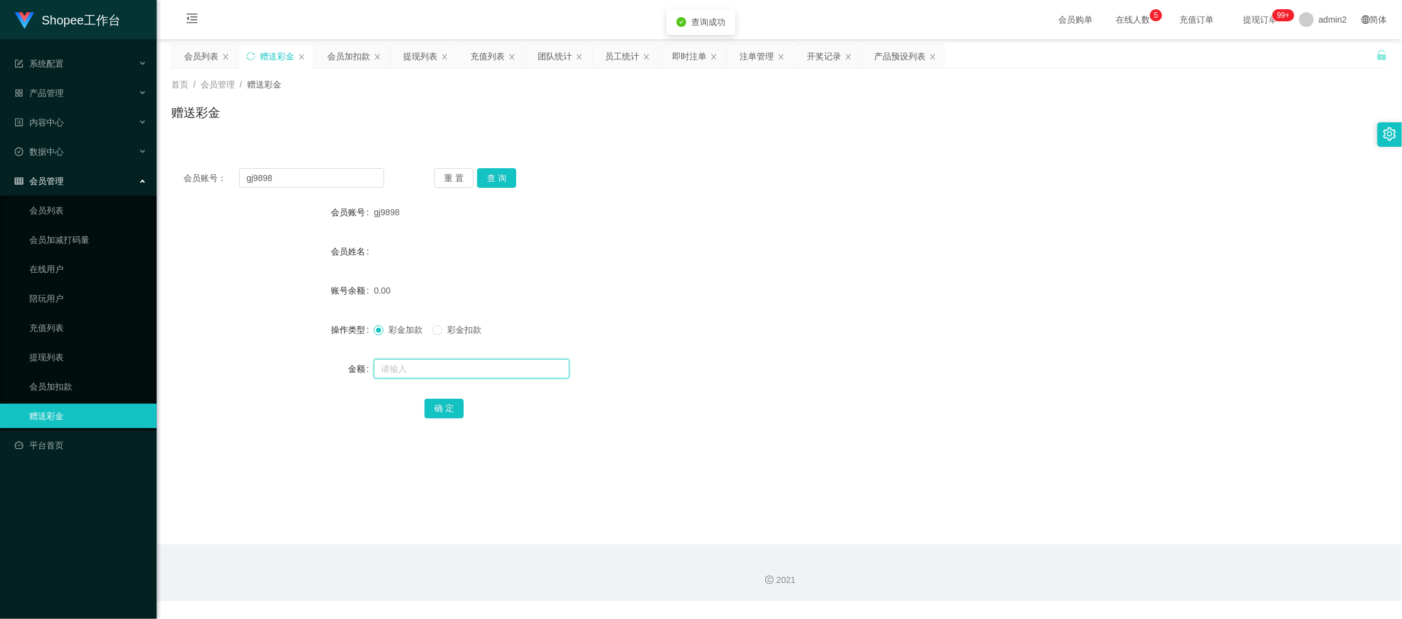
click at [522, 371] on input "text" at bounding box center [472, 369] width 196 height 20
click at [522, 371] on input "1" at bounding box center [472, 369] width 196 height 20
type input "15"
click at [449, 405] on button "确 定" at bounding box center [443, 409] width 39 height 20
click at [796, 345] on form "会员账号 gj9898 会员姓名 账号余额 0.00 操作类型 彩金加款 彩金扣款 金额 15 确 定" at bounding box center [779, 310] width 1216 height 220
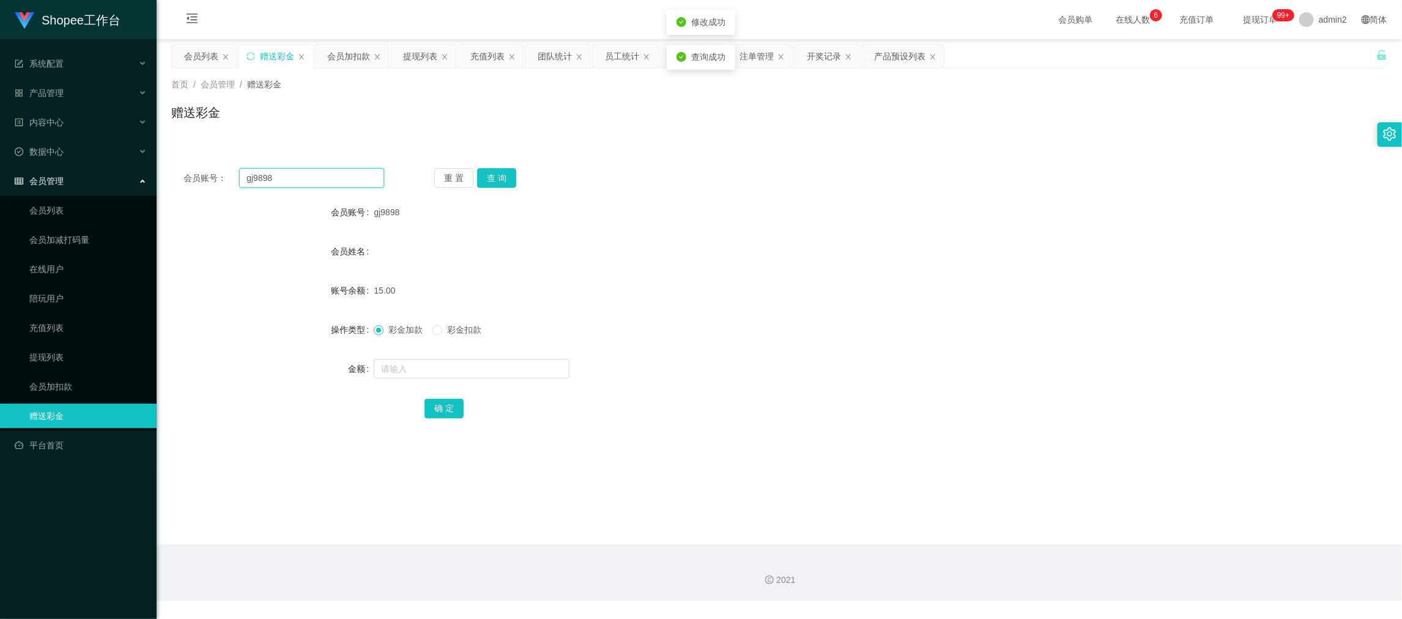
click at [309, 185] on input "gj9898" at bounding box center [311, 178] width 145 height 20
paste input "mina001"
type input "mina001"
click at [507, 179] on button "查 询" at bounding box center [496, 178] width 39 height 20
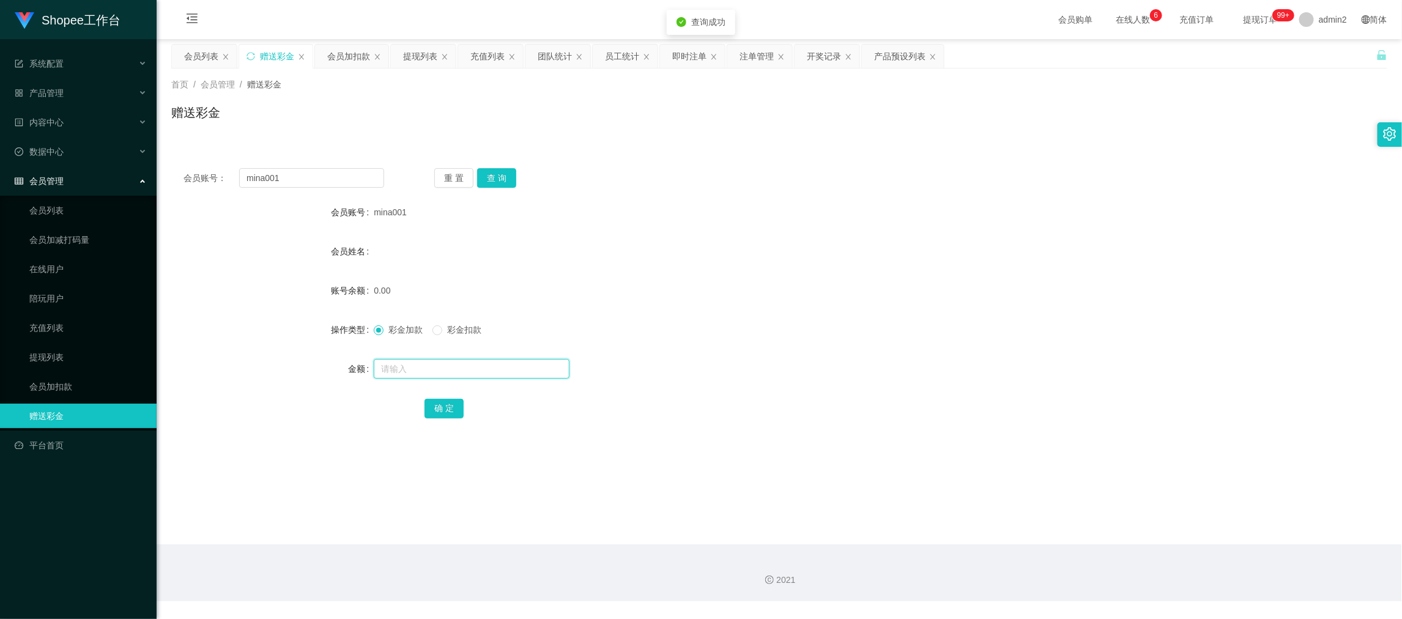
click at [528, 363] on input "text" at bounding box center [472, 369] width 196 height 20
type input "15"
click at [445, 404] on button "确 定" at bounding box center [443, 409] width 39 height 20
click at [724, 342] on form "会员账号 mina001 会员姓名 账号余额 0.00 操作类型 彩金加款 彩金扣款 金额 15 确 定" at bounding box center [779, 310] width 1216 height 220
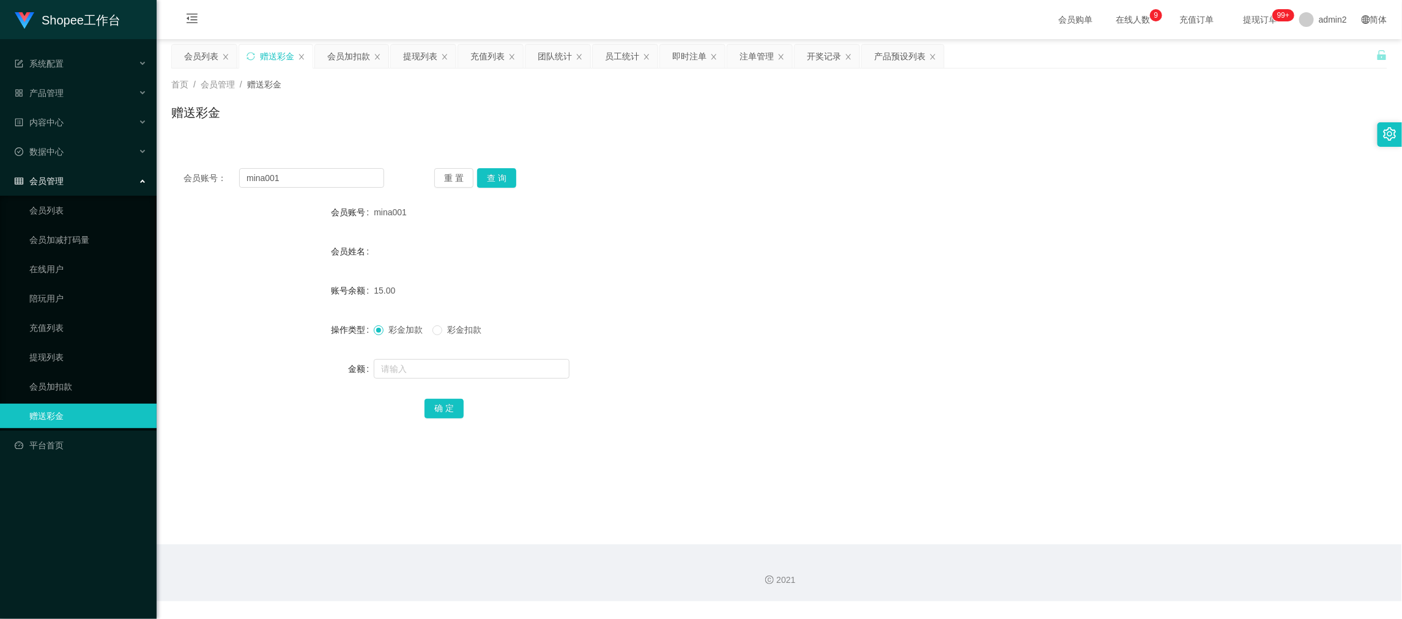
drag, startPoint x: 1122, startPoint y: 547, endPoint x: 759, endPoint y: 383, distance: 398.2
click at [1121, 547] on div "2021" at bounding box center [779, 572] width 1245 height 57
click at [342, 177] on input "mina001" at bounding box center [311, 178] width 145 height 20
paste input "Sukpeilee916"
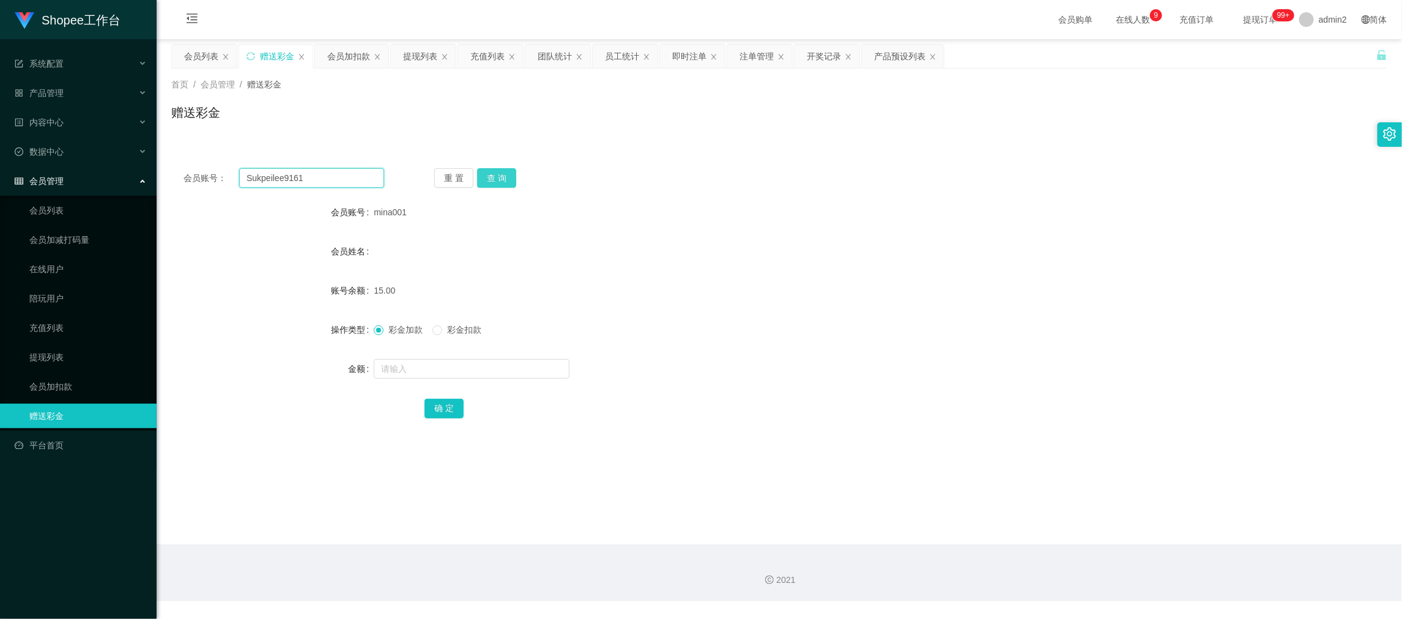
type input "Sukpeilee9161"
click at [500, 178] on button "查 询" at bounding box center [496, 178] width 39 height 20
click at [524, 366] on input "text" at bounding box center [472, 369] width 196 height 20
click at [524, 366] on input "1" at bounding box center [472, 369] width 196 height 20
type input "15"
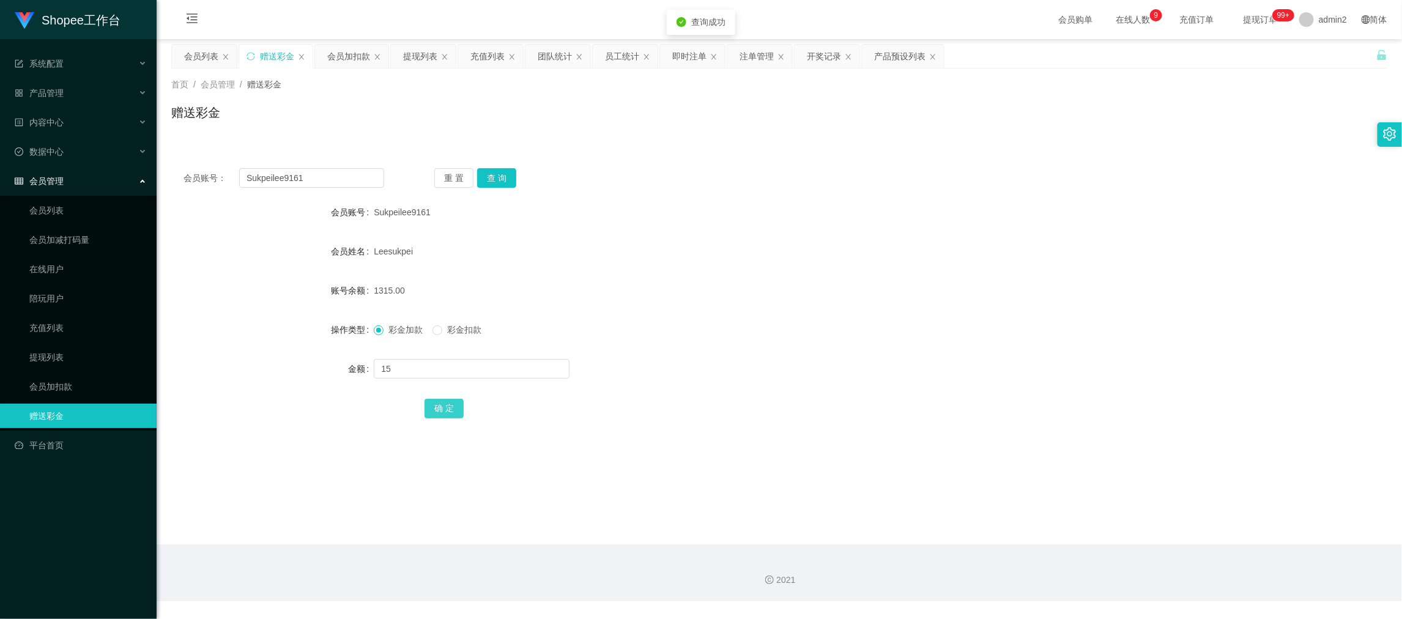
drag, startPoint x: 449, startPoint y: 401, endPoint x: 471, endPoint y: 394, distance: 23.2
click at [449, 402] on button "确 定" at bounding box center [443, 409] width 39 height 20
click at [742, 328] on div "彩金加款 彩金扣款" at bounding box center [728, 329] width 709 height 24
drag, startPoint x: 1165, startPoint y: 564, endPoint x: 1142, endPoint y: 552, distance: 25.7
click at [1165, 564] on div "2021" at bounding box center [779, 572] width 1245 height 57
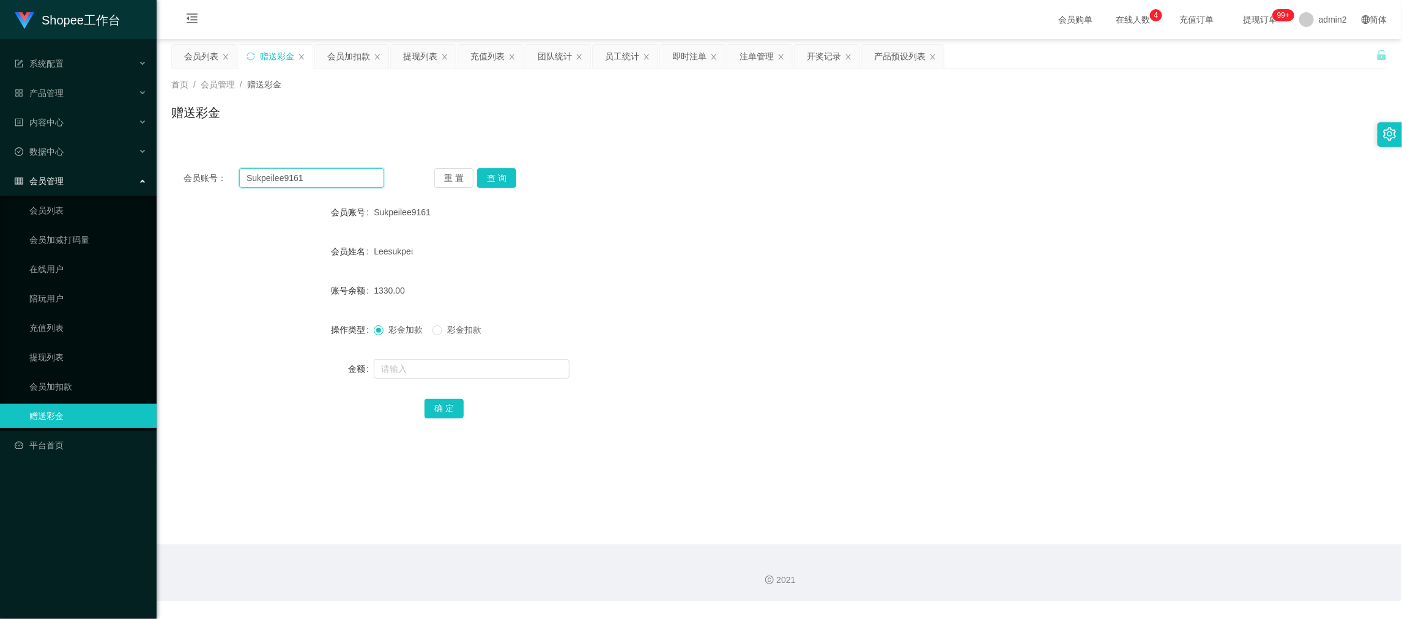
click at [328, 176] on input "Sukpeilee9161" at bounding box center [311, 178] width 145 height 20
paste input "Yongle1012"
type input "Yongle1012"
click at [500, 178] on button "查 询" at bounding box center [496, 178] width 39 height 20
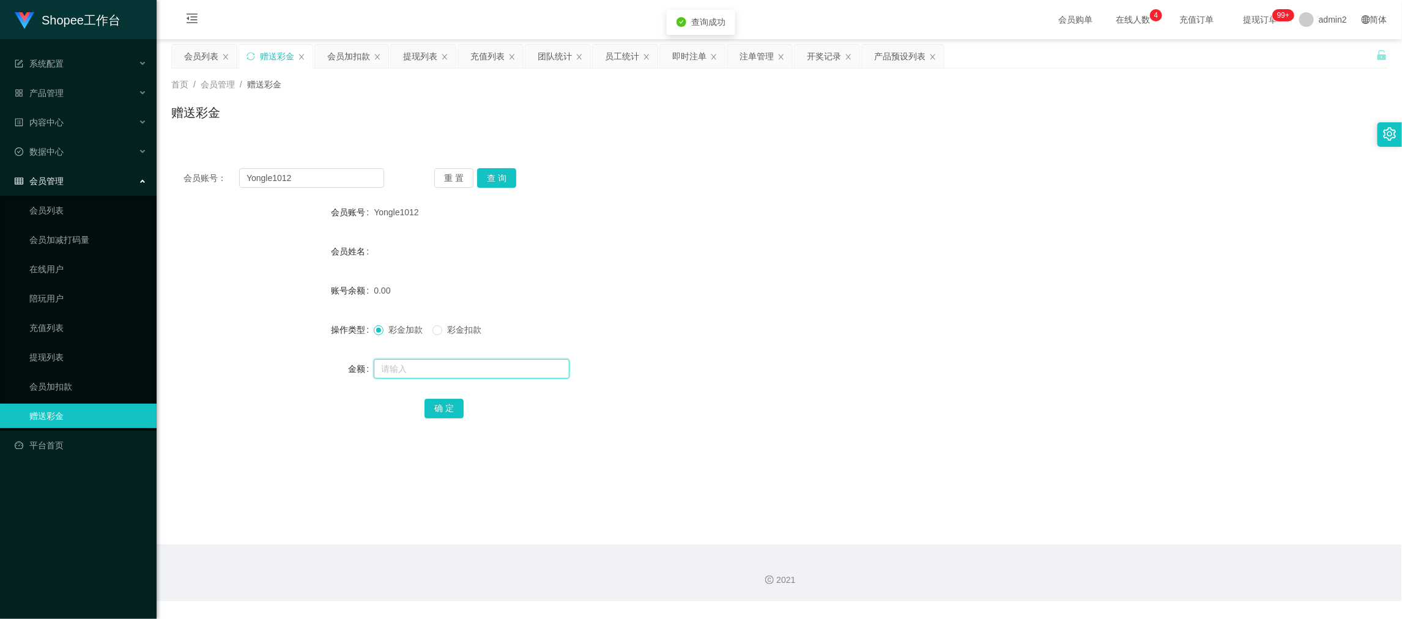
click at [525, 368] on input "text" at bounding box center [472, 369] width 196 height 20
type input "200"
click at [457, 403] on button "确 定" at bounding box center [443, 409] width 39 height 20
click at [798, 351] on form "会员账号 Yongle1012 会员姓名 账号余额 0.00 操作类型 彩金加款 彩金扣款 金额 200 确 定" at bounding box center [779, 310] width 1216 height 220
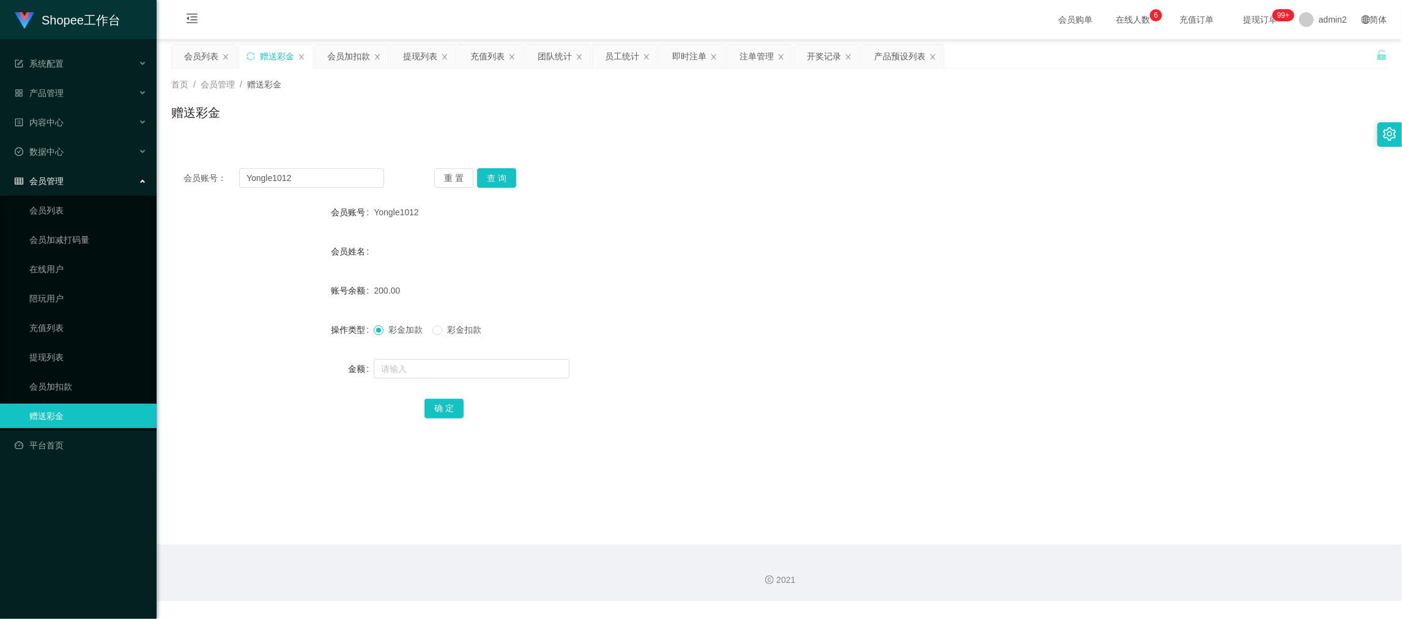
click at [1120, 541] on main "关闭左侧 关闭右侧 关闭其它 刷新页面 会员列表 赠送彩金 会员加扣款 提现列表 充值列表 团队统计 员工统计 即时注单 注单管理 开奖记录 产品预设列表 首…" at bounding box center [779, 291] width 1245 height 505
click at [302, 178] on input "Yongle1012" at bounding box center [311, 178] width 145 height 20
drag, startPoint x: 302, startPoint y: 178, endPoint x: 411, endPoint y: 191, distance: 109.6
click at [304, 179] on input "Yongle1012" at bounding box center [311, 178] width 145 height 20
paste input "91177788"
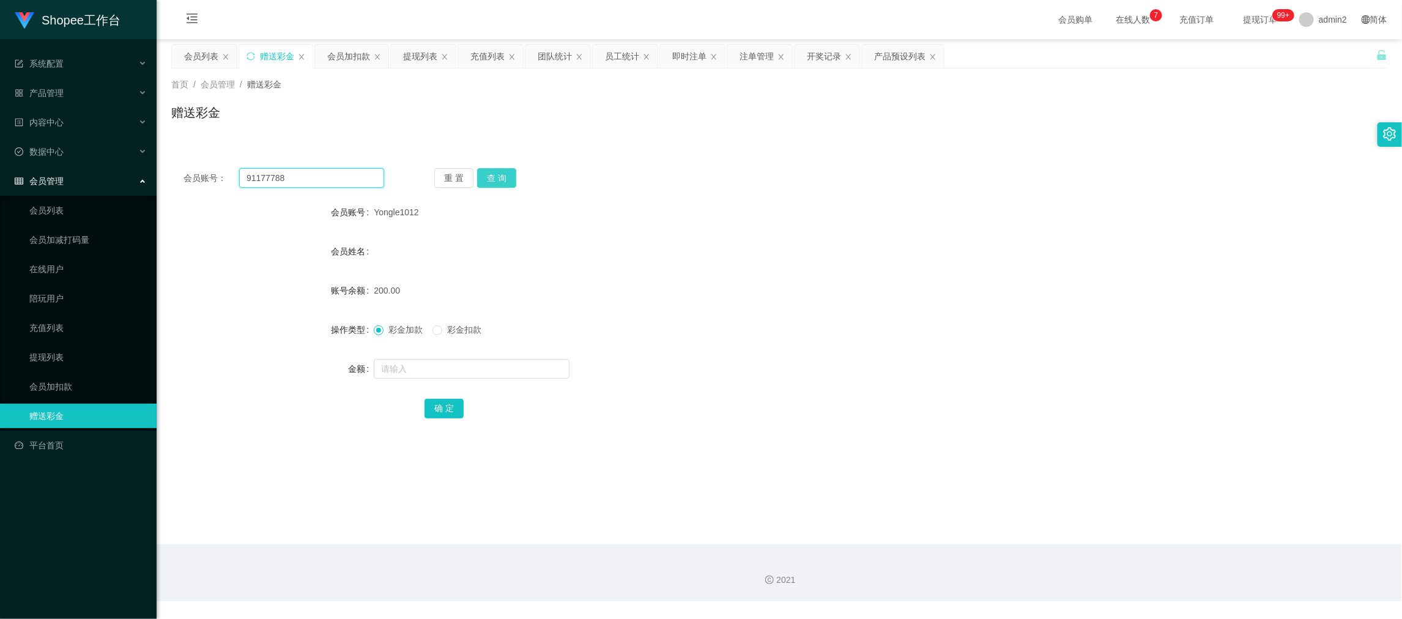
type input "91177788"
click at [490, 179] on button "查 询" at bounding box center [496, 178] width 39 height 20
click at [488, 361] on input "text" at bounding box center [472, 369] width 196 height 20
type input "120"
click at [448, 408] on button "确 定" at bounding box center [443, 409] width 39 height 20
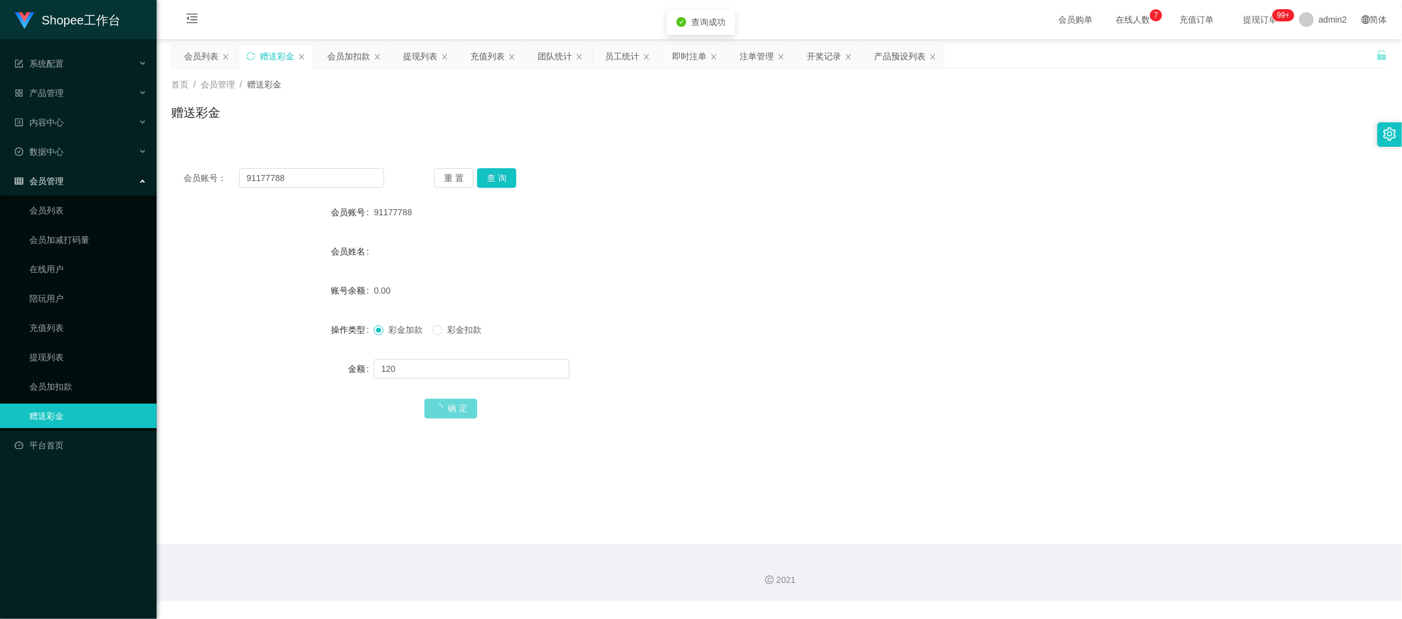
click at [759, 352] on form "会员账号 91177788 会员姓名 账号余额 0.00 操作类型 彩金加款 彩金扣款 金额 120 确 定" at bounding box center [779, 310] width 1216 height 220
click at [1095, 549] on div "2021" at bounding box center [779, 572] width 1245 height 57
click at [429, 54] on div "提现列表" at bounding box center [420, 56] width 34 height 23
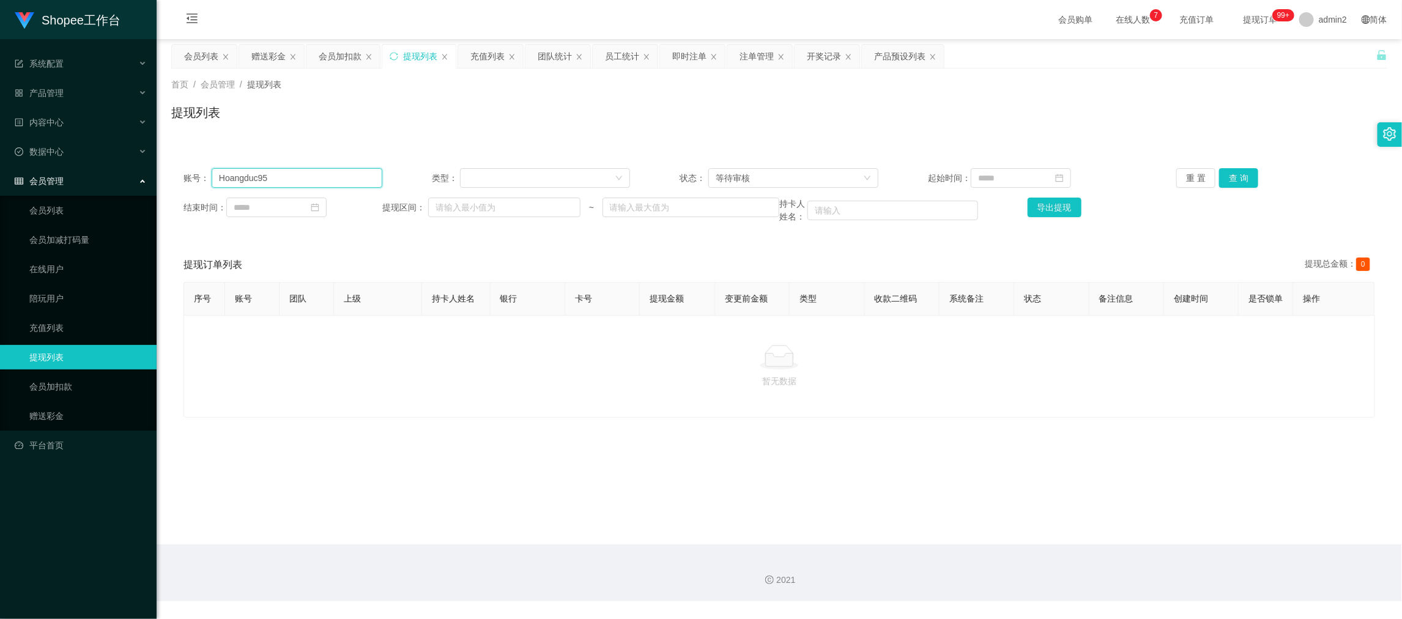
click at [327, 170] on input "Hoangduc95" at bounding box center [297, 178] width 171 height 20
paste input "Yongle1012"
type input "Yongle1012"
click at [1235, 174] on button "查 询" at bounding box center [1238, 178] width 39 height 20
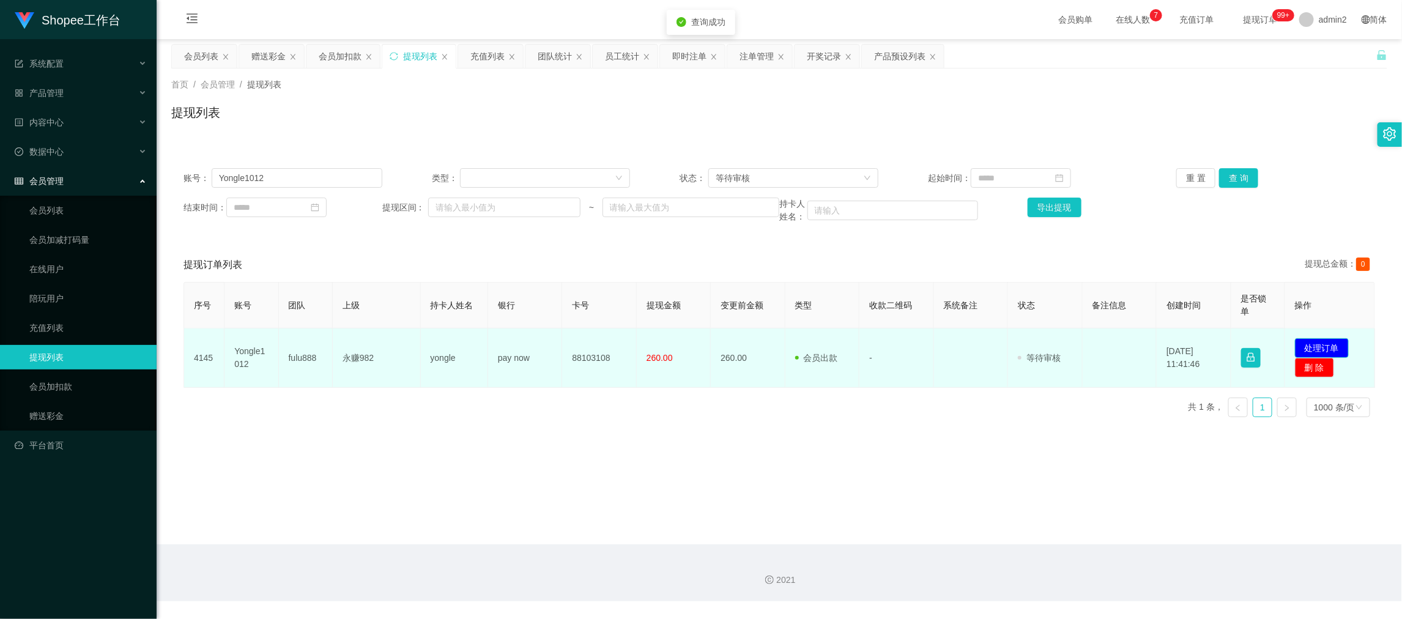
click at [1314, 343] on button "处理订单" at bounding box center [1322, 348] width 54 height 20
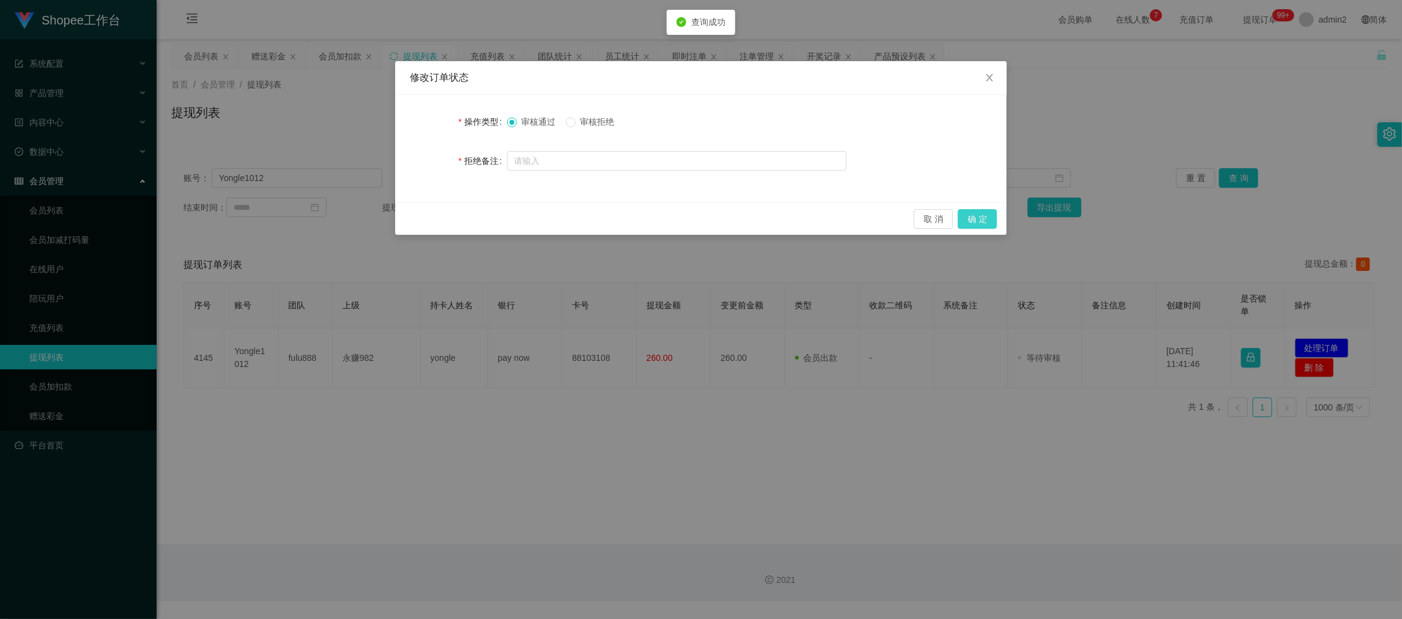
click at [973, 209] on button "确 定" at bounding box center [977, 219] width 39 height 20
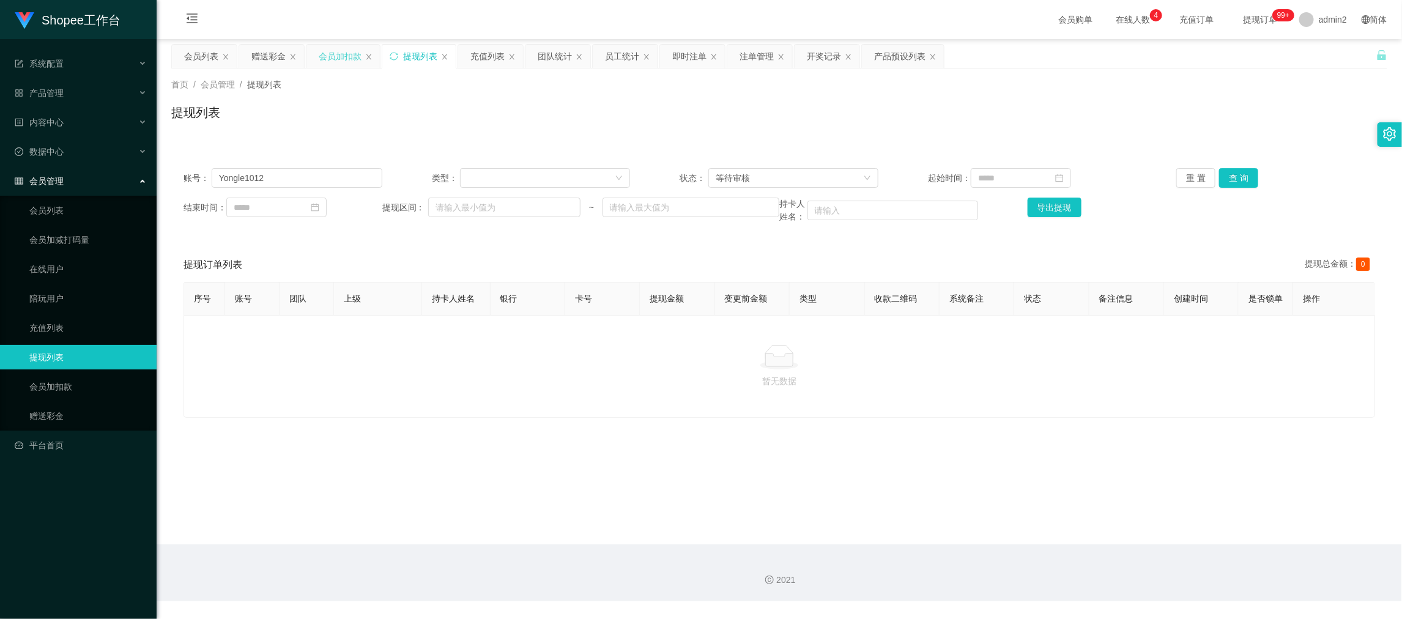
click at [338, 58] on div "会员加扣款" at bounding box center [340, 56] width 43 height 23
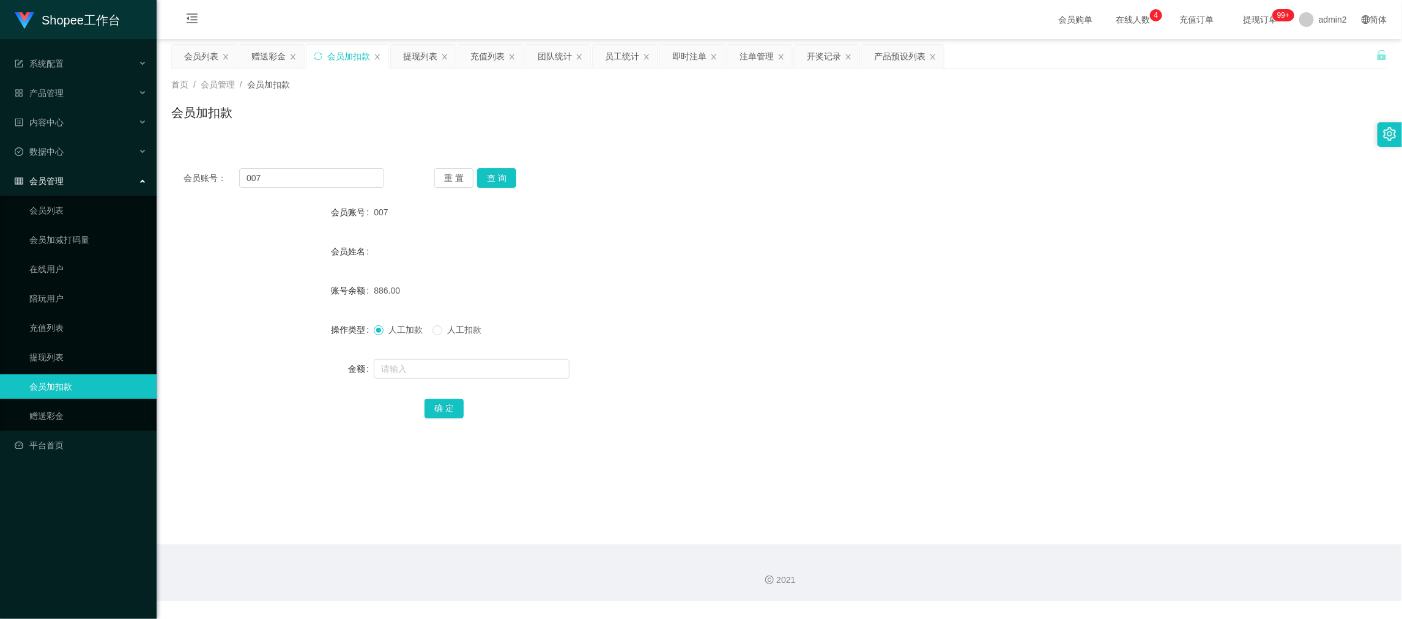
click at [276, 54] on div "赠送彩金" at bounding box center [268, 56] width 34 height 23
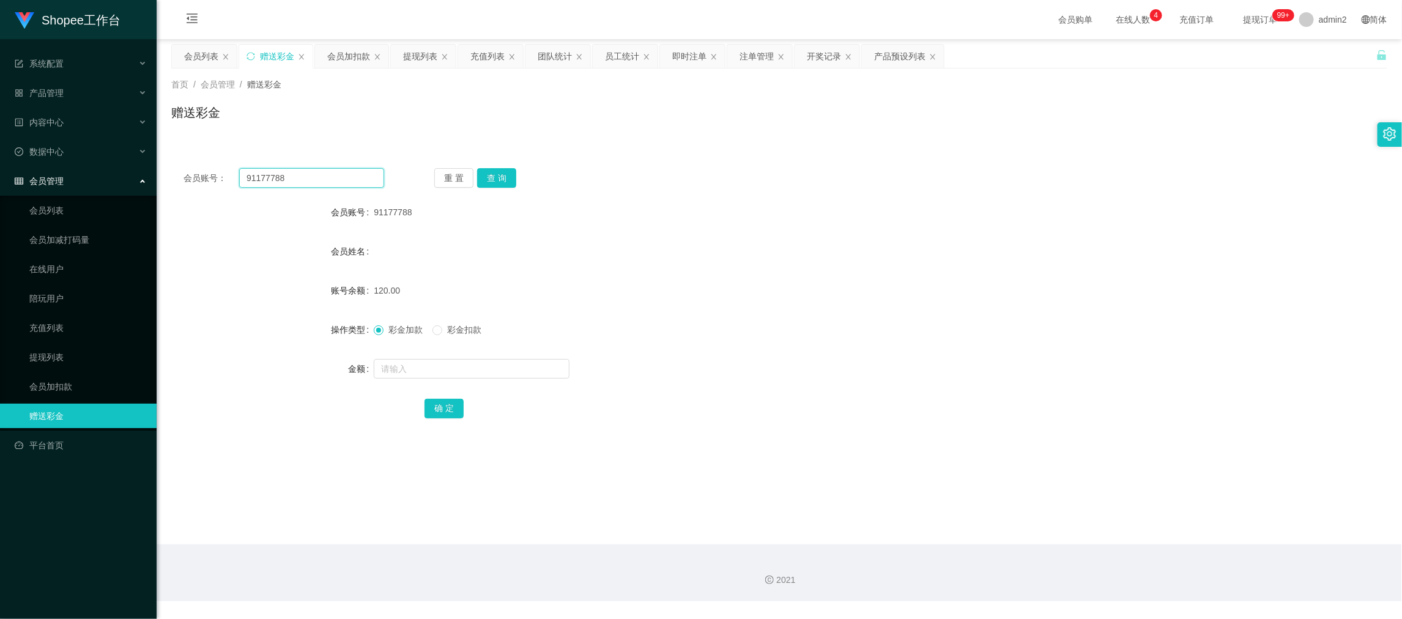
click at [344, 178] on input "91177788" at bounding box center [311, 178] width 145 height 20
click at [344, 179] on input "91177788" at bounding box center [311, 178] width 145 height 20
paste input "mina001"
type input "mina001"
click at [493, 172] on button "查 询" at bounding box center [496, 178] width 39 height 20
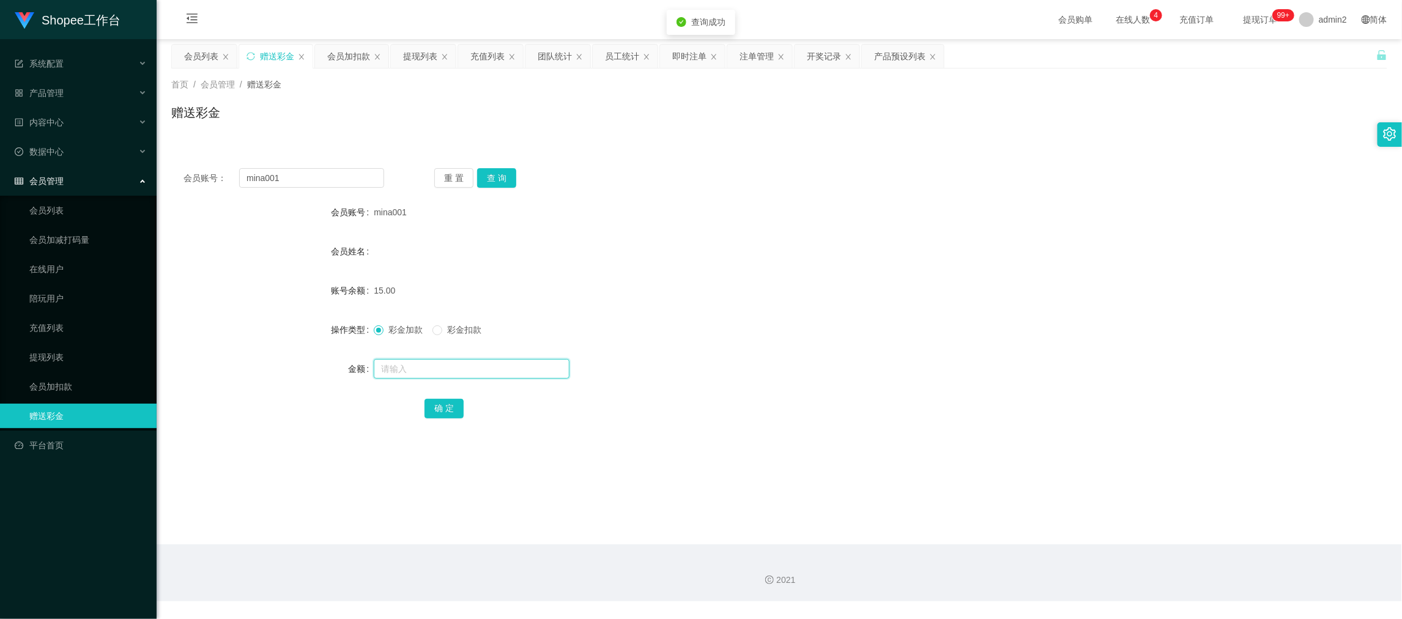
click at [497, 368] on input "text" at bounding box center [472, 369] width 196 height 20
type input "80"
click at [442, 407] on button "确 定" at bounding box center [443, 409] width 39 height 20
click at [805, 306] on form "会员账号 mina001 会员姓名 账号余额 15.00 操作类型 彩金加款 彩金扣款 金额 80 确 定" at bounding box center [779, 310] width 1216 height 220
click at [1106, 543] on main "关闭左侧 关闭右侧 关闭其它 刷新页面 会员列表 赠送彩金 会员加扣款 提现列表 充值列表 团队统计 员工统计 即时注单 注单管理 开奖记录 产品预设列表 首…" at bounding box center [779, 291] width 1245 height 505
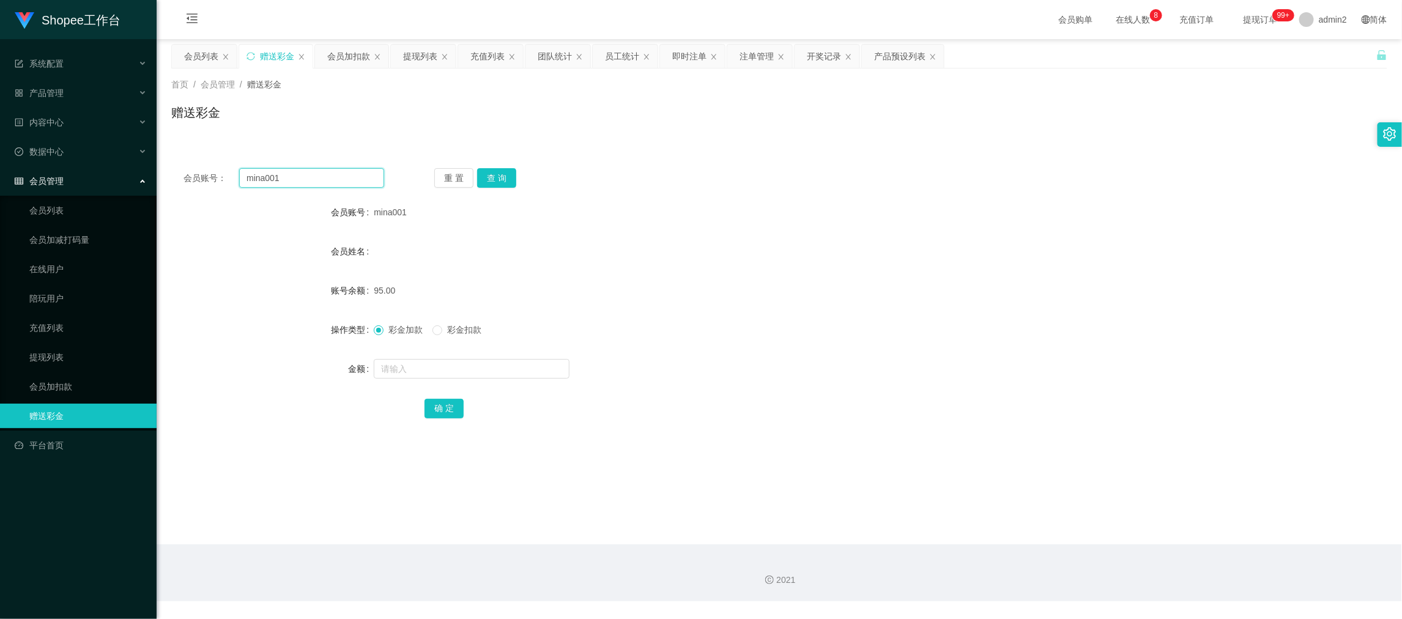
click at [293, 182] on input "mina001" at bounding box center [311, 178] width 145 height 20
paste input "Z888888"
type input "Z888888"
click at [506, 174] on button "查 询" at bounding box center [496, 178] width 39 height 20
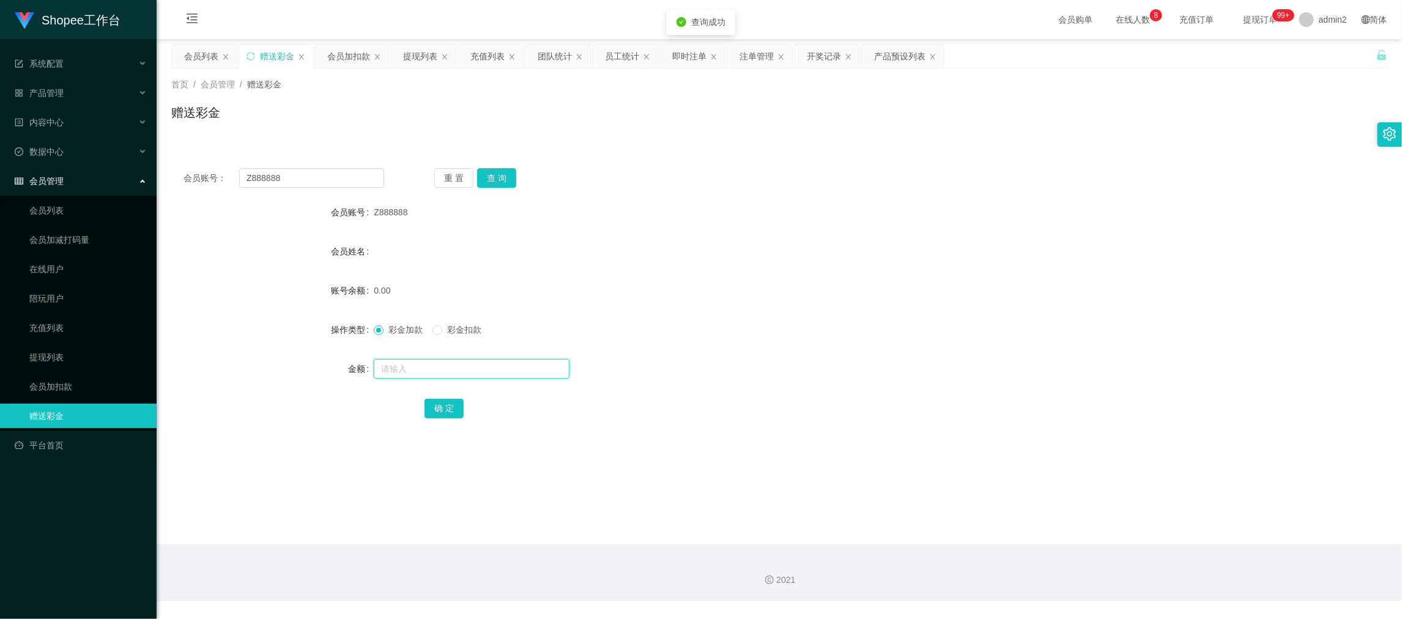
click at [506, 363] on input "text" at bounding box center [472, 369] width 196 height 20
type input "95"
drag, startPoint x: 442, startPoint y: 405, endPoint x: 469, endPoint y: 397, distance: 27.9
click at [442, 405] on button "确 定" at bounding box center [443, 409] width 39 height 20
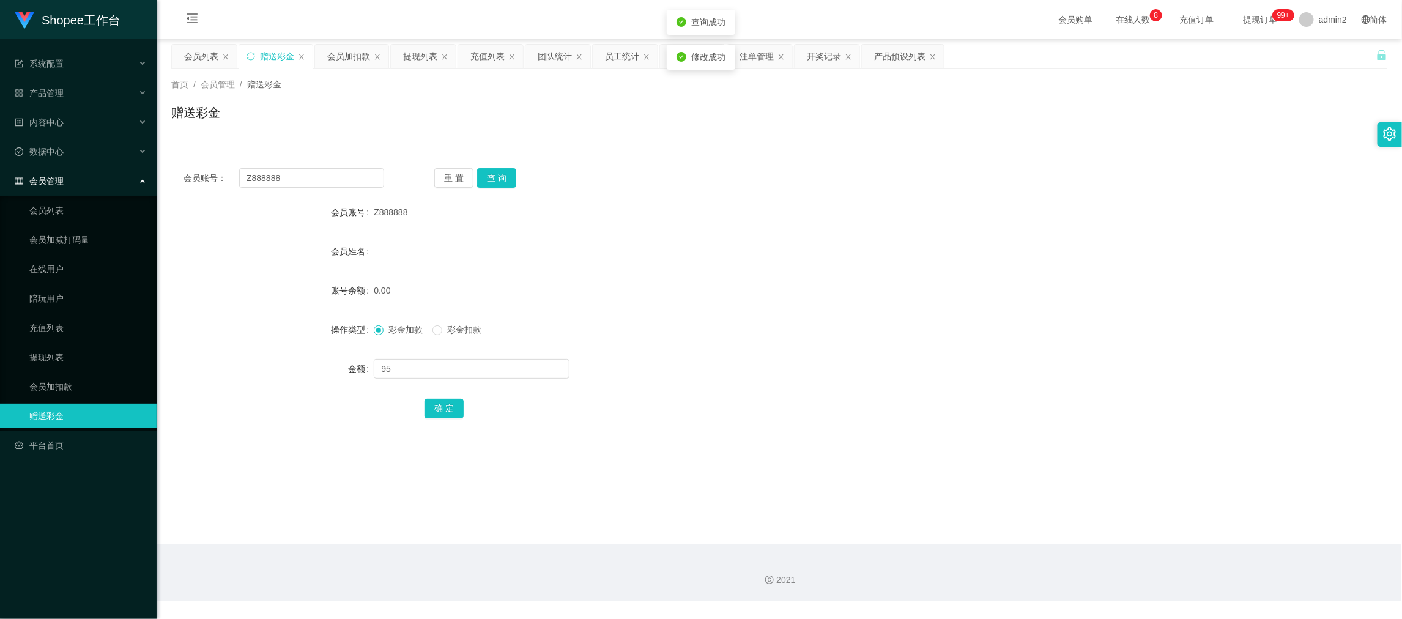
click at [800, 351] on form "会员账号 Z888888 会员姓名 账号余额 0.00 操作类型 彩金加款 彩金扣款 金额 95 确 定" at bounding box center [779, 310] width 1216 height 220
click at [1122, 565] on div "2021" at bounding box center [779, 572] width 1245 height 57
click at [418, 57] on div "提现列表" at bounding box center [420, 56] width 34 height 23
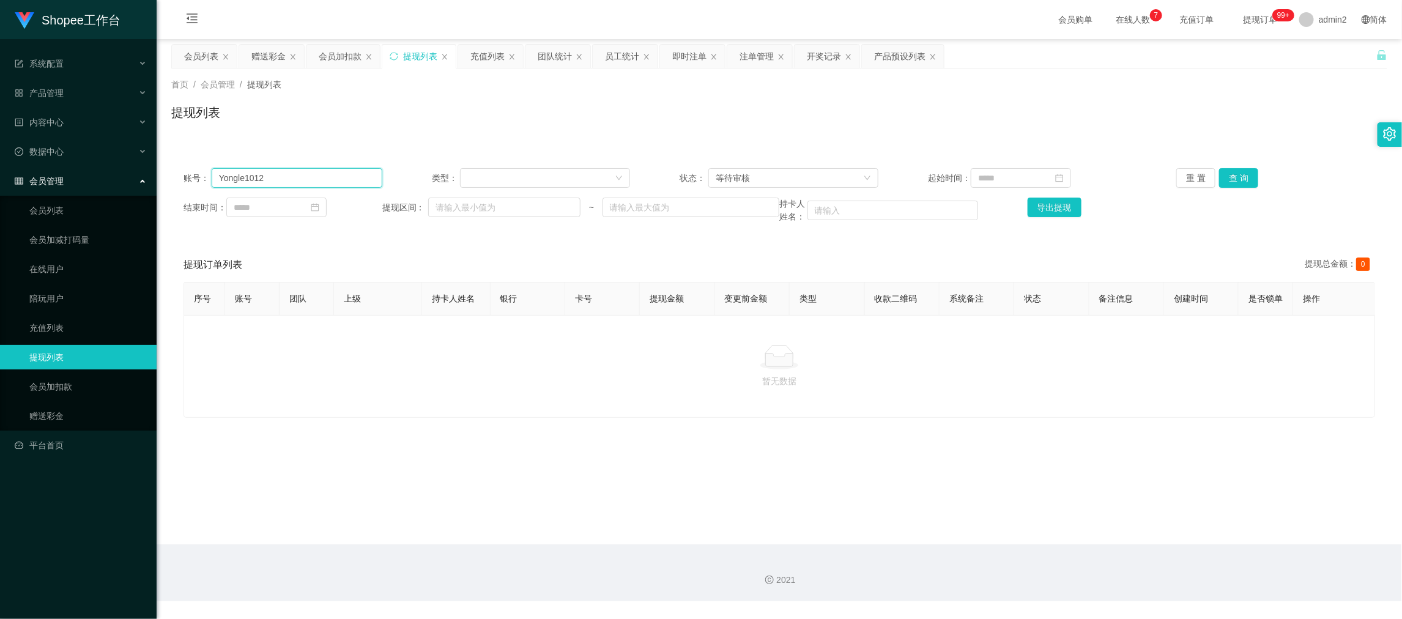
click at [330, 181] on input "Yongle1012" at bounding box center [297, 178] width 171 height 20
click at [330, 180] on input "Yongle1012" at bounding box center [297, 178] width 171 height 20
paste input "91177788"
type input "91177788"
click at [1222, 179] on button "查 询" at bounding box center [1238, 178] width 39 height 20
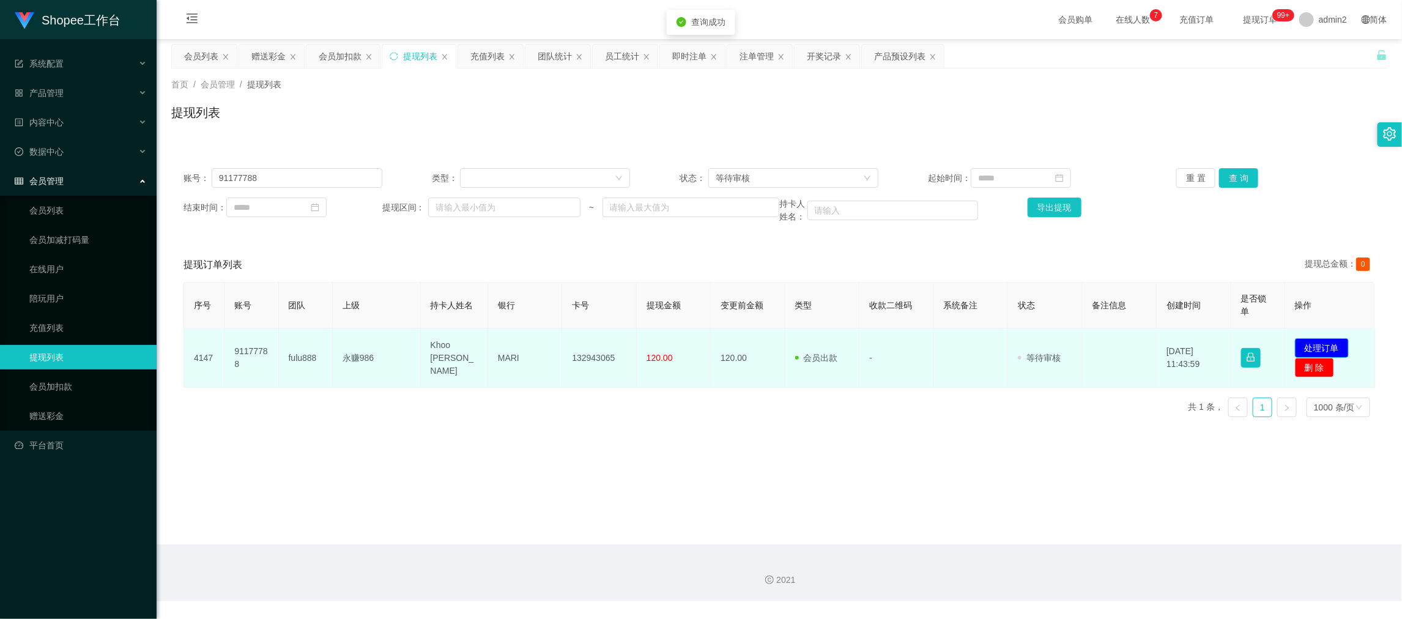
click at [1317, 343] on button "处理订单" at bounding box center [1322, 348] width 54 height 20
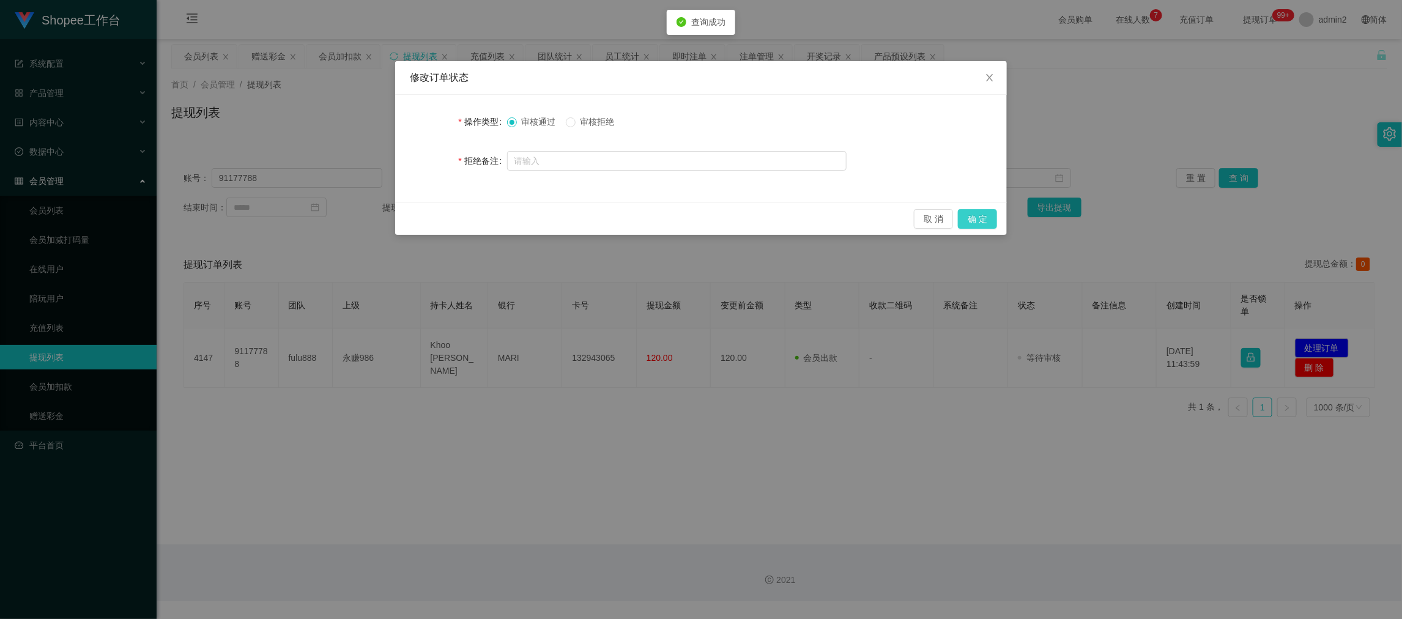
click at [981, 216] on button "确 定" at bounding box center [977, 219] width 39 height 20
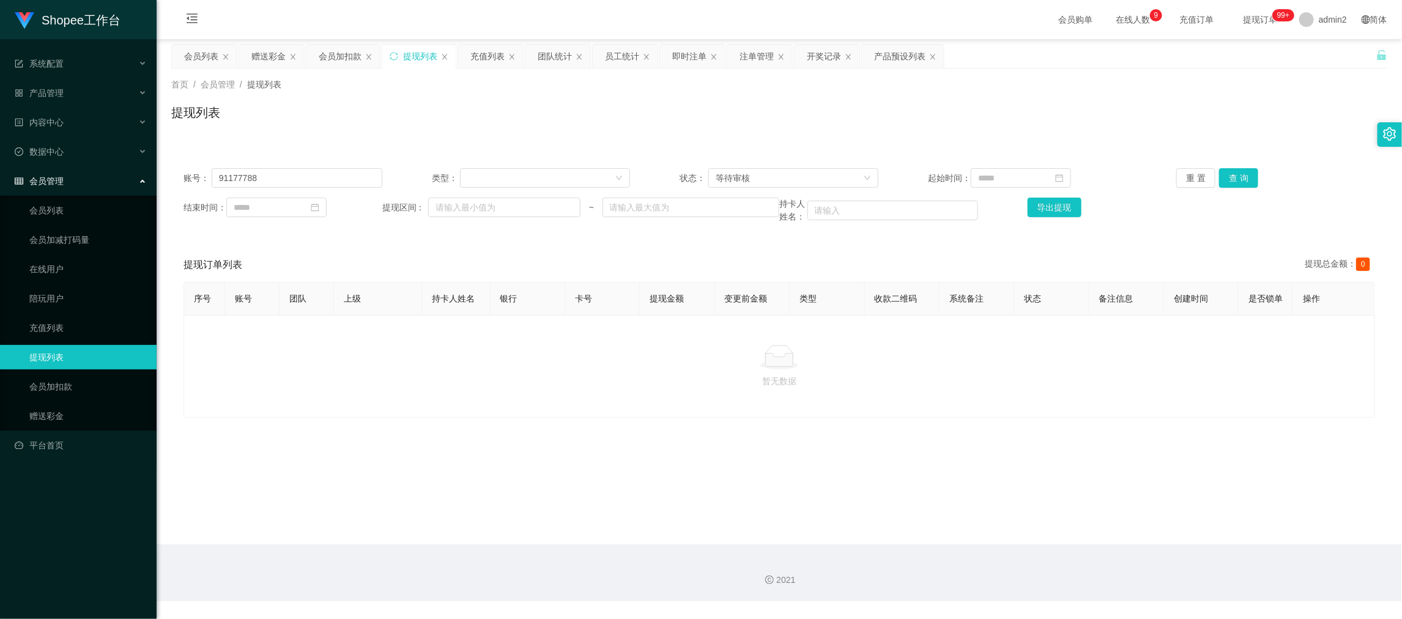
drag, startPoint x: 1130, startPoint y: 564, endPoint x: 837, endPoint y: 430, distance: 322.1
click at [1129, 564] on div "2021" at bounding box center [779, 572] width 1245 height 57
click at [273, 54] on div "赠送彩金" at bounding box center [268, 56] width 34 height 23
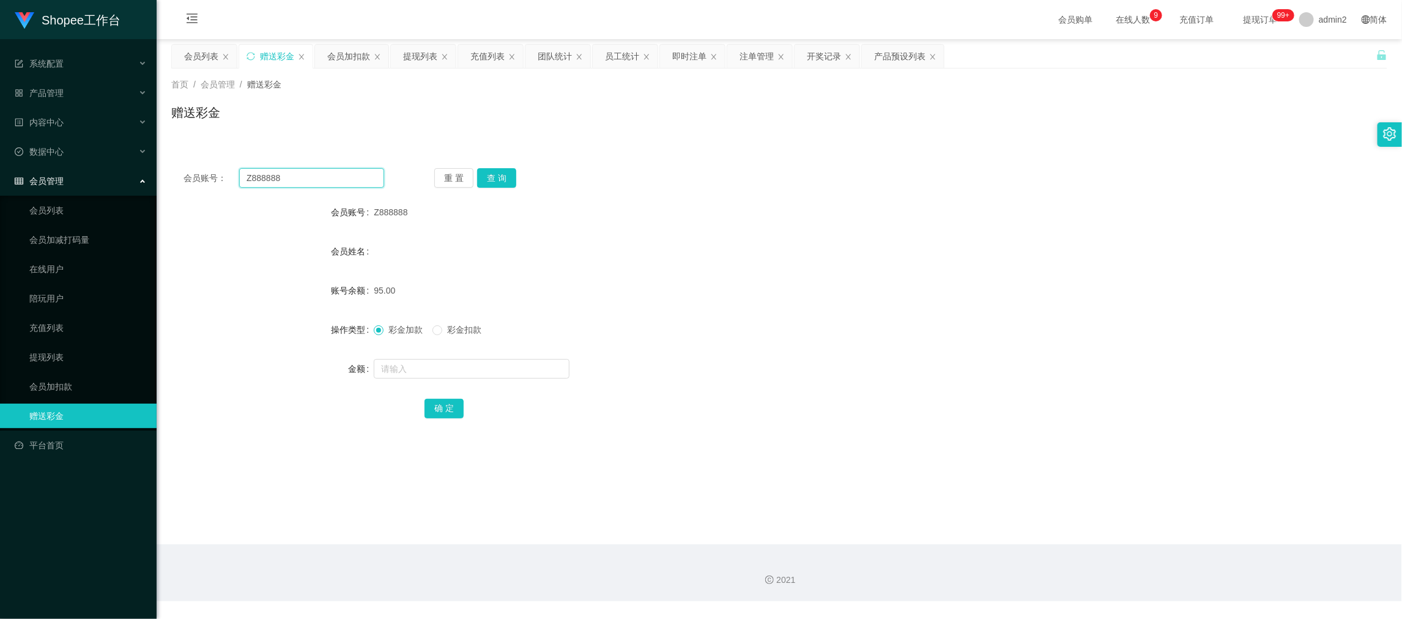
click at [344, 174] on input "Z888888" at bounding box center [311, 178] width 145 height 20
drag, startPoint x: 344, startPoint y: 174, endPoint x: 411, endPoint y: 185, distance: 67.5
click at [347, 176] on input "Z888888" at bounding box center [311, 178] width 145 height 20
paste input "Seline82"
type input "Seline82"
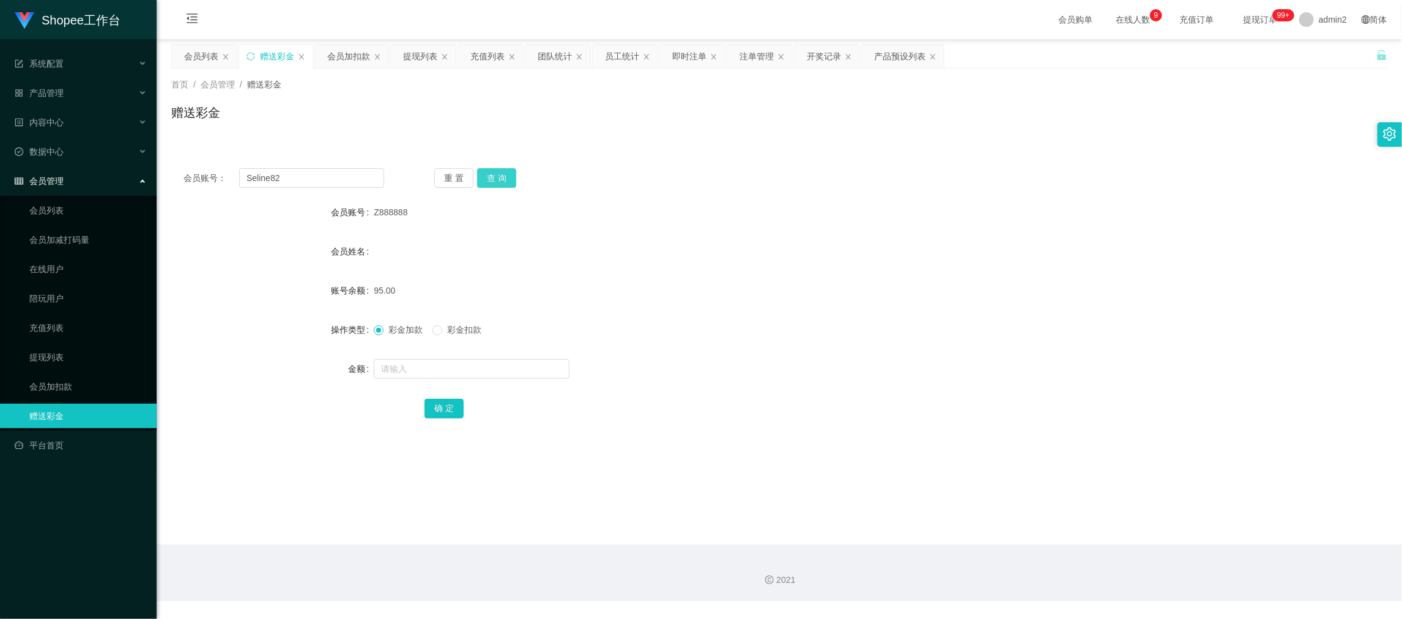
click at [507, 176] on button "查 询" at bounding box center [496, 178] width 39 height 20
click at [506, 366] on input "text" at bounding box center [472, 369] width 196 height 20
type input "80"
click at [435, 411] on button "确 定" at bounding box center [443, 409] width 39 height 20
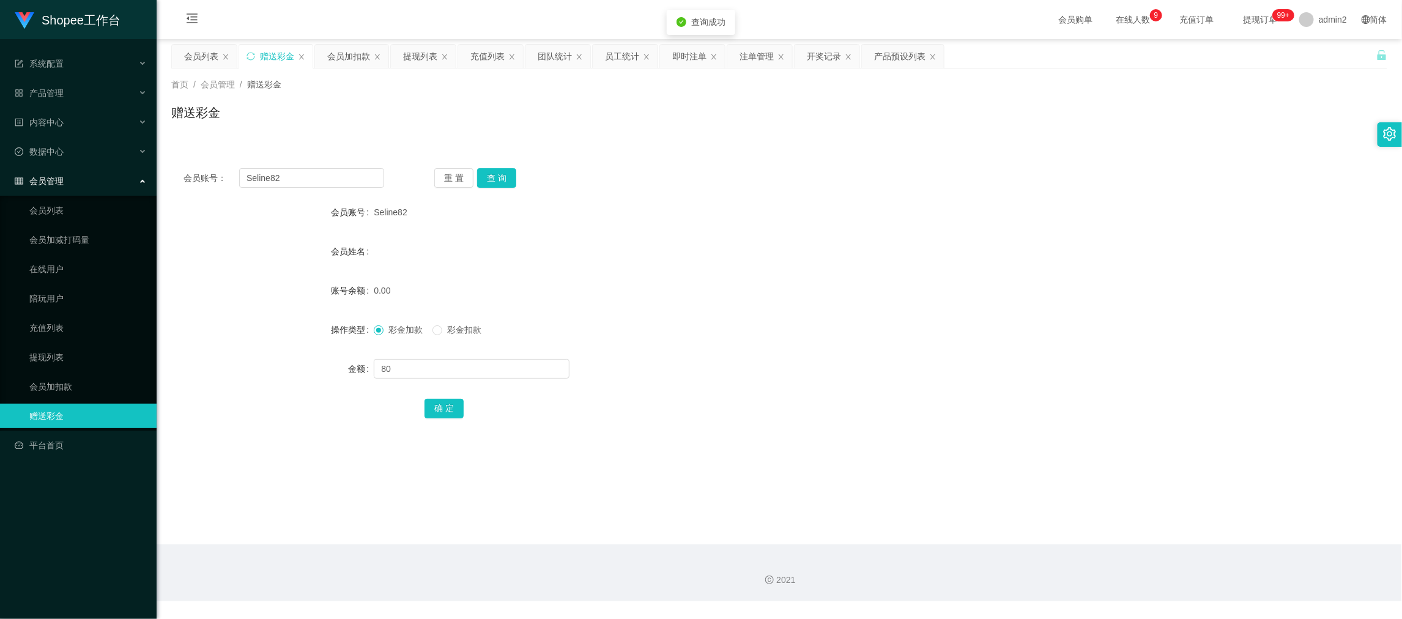
click at [792, 330] on div "彩金加款 彩金扣款" at bounding box center [728, 329] width 709 height 24
drag, startPoint x: 1112, startPoint y: 556, endPoint x: 1104, endPoint y: 544, distance: 14.6
click at [1109, 551] on div "2021" at bounding box center [779, 572] width 1245 height 57
click at [327, 185] on input "Seline82" at bounding box center [311, 178] width 145 height 20
drag, startPoint x: 327, startPoint y: 185, endPoint x: 492, endPoint y: 190, distance: 165.2
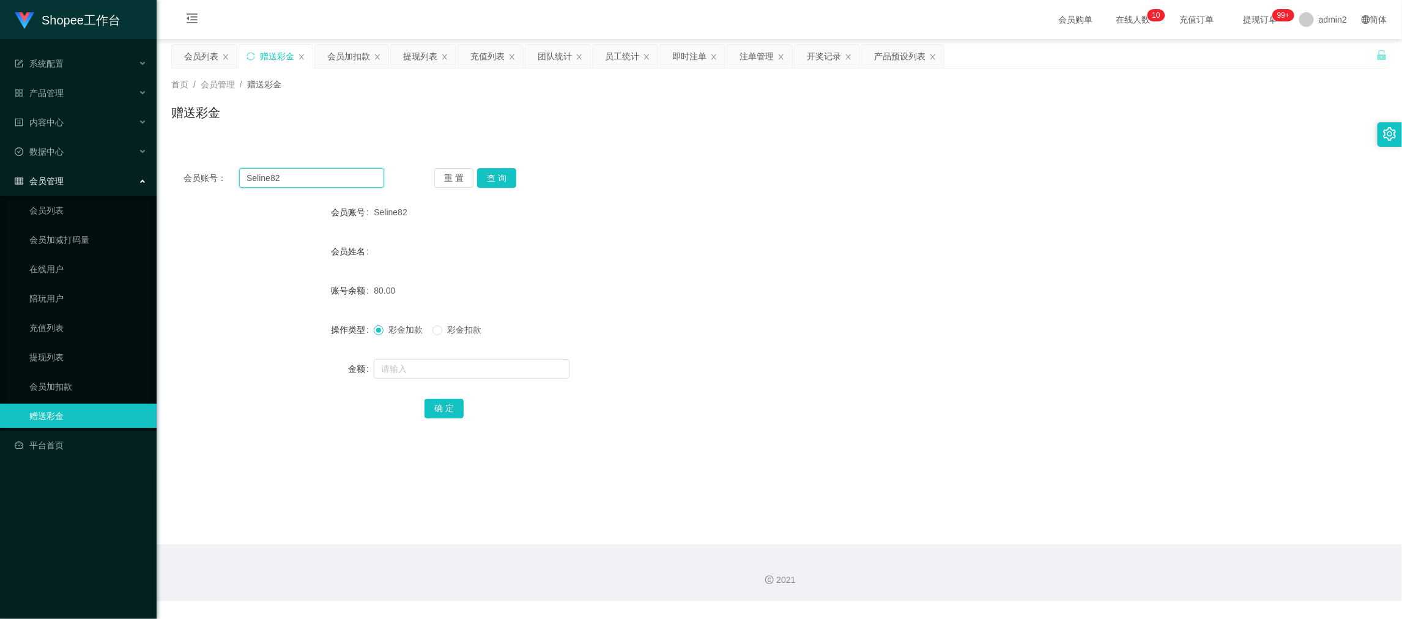
click at [329, 185] on input "Seline82" at bounding box center [311, 178] width 145 height 20
paste input "Renchuanqing"
type input "Renchuanqing"
click at [519, 182] on div "重 置 查 询" at bounding box center [534, 178] width 201 height 20
click at [501, 182] on button "查 询" at bounding box center [496, 178] width 39 height 20
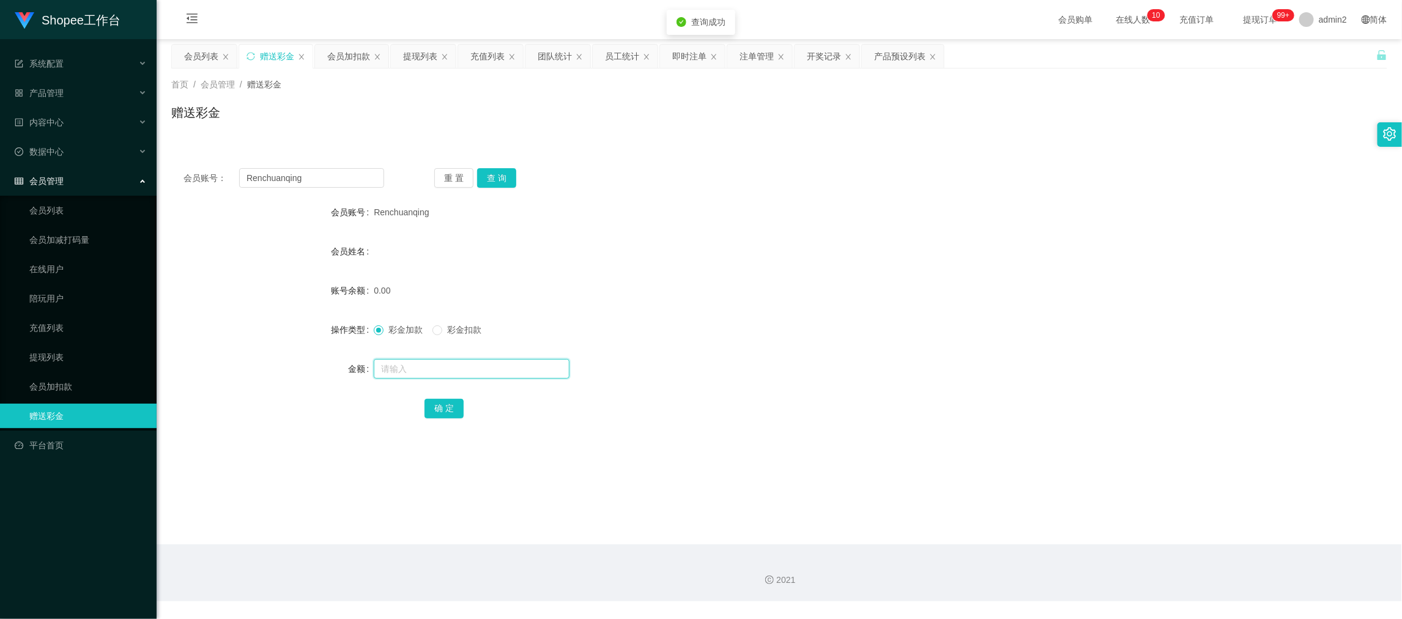
click at [522, 371] on input "text" at bounding box center [472, 369] width 196 height 20
type input "80"
click at [442, 405] on button "确 定" at bounding box center [443, 409] width 39 height 20
click at [789, 342] on form "会员账号 Renchuanqing 会员姓名 账号余额 0.00 操作类型 彩金加款 彩金扣款 金额 80 确 定" at bounding box center [779, 310] width 1216 height 220
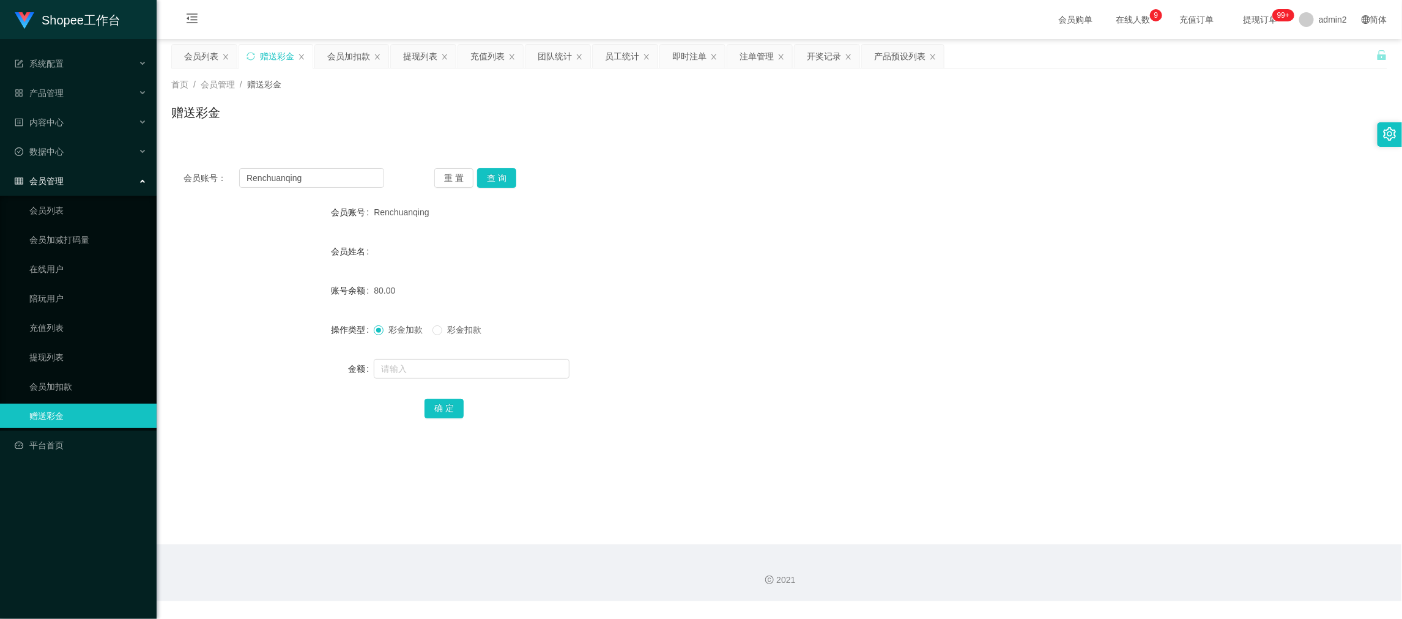
drag, startPoint x: 1088, startPoint y: 533, endPoint x: 1074, endPoint y: 523, distance: 16.8
click at [1087, 531] on main "关闭左侧 关闭右侧 关闭其它 刷新页面 会员列表 赠送彩金 会员加扣款 提现列表 充值列表 团队统计 员工统计 即时注单 注单管理 开奖记录 产品预设列表 首…" at bounding box center [779, 291] width 1245 height 505
click at [422, 53] on div "提现列表" at bounding box center [420, 56] width 34 height 23
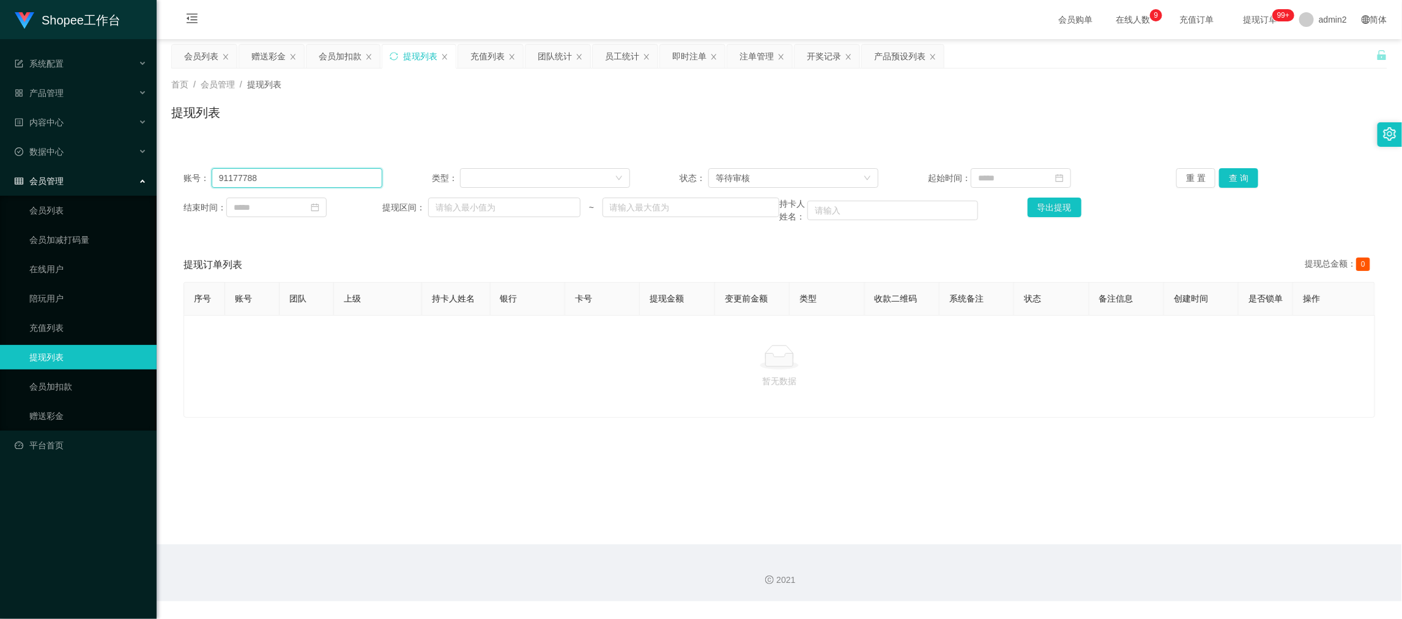
click at [319, 174] on input "91177788" at bounding box center [297, 178] width 171 height 20
click at [321, 174] on input "91177788" at bounding box center [297, 178] width 171 height 20
paste input "gj989"
click at [1230, 176] on button "查 询" at bounding box center [1238, 178] width 39 height 20
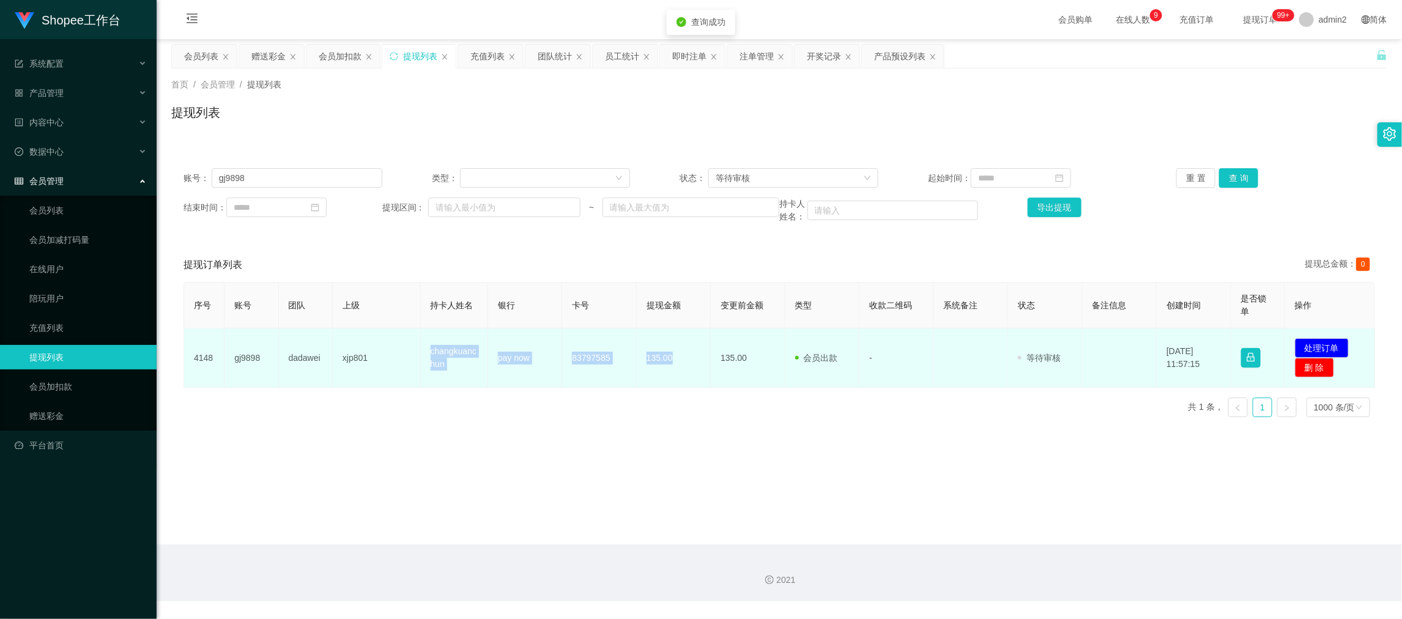
drag, startPoint x: 591, startPoint y: 374, endPoint x: 694, endPoint y: 367, distance: 103.0
click at [694, 367] on tr "4148 gj9898 dadawei xjp801 changkuanchun pay now 83797585 135.00 135.00 会员出款 人工…" at bounding box center [779, 357] width 1191 height 59
copy tr "changkuanchun pay now 83797585 135.00"
click at [1328, 342] on button "处理订单" at bounding box center [1322, 348] width 54 height 20
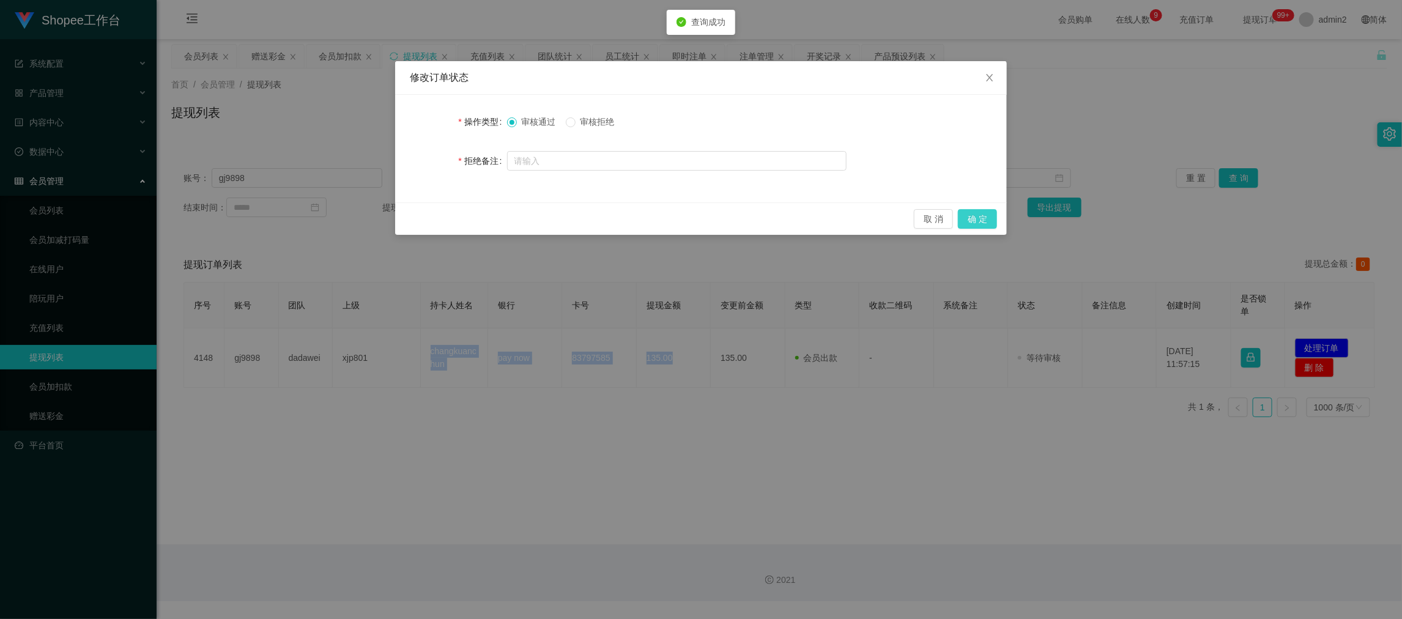
click at [970, 216] on button "确 定" at bounding box center [977, 219] width 39 height 20
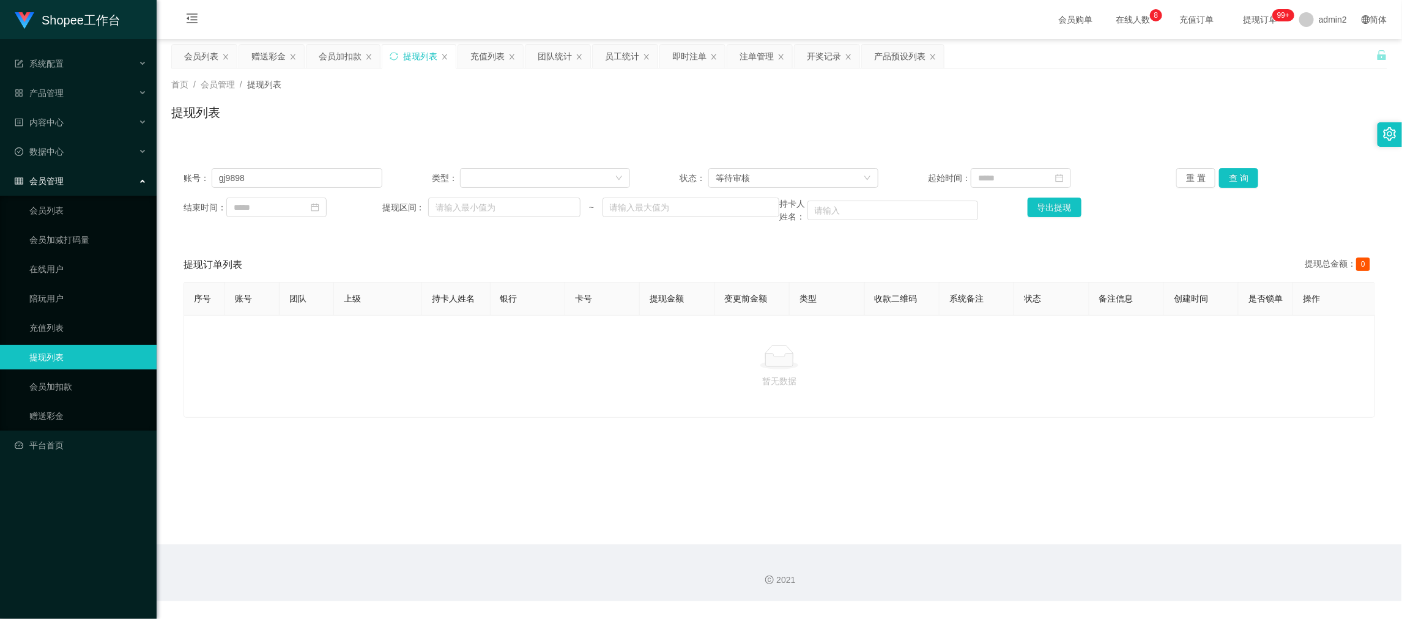
drag, startPoint x: 1084, startPoint y: 554, endPoint x: 706, endPoint y: 375, distance: 418.0
click at [1077, 547] on div "2021" at bounding box center [779, 572] width 1245 height 57
click at [324, 172] on input "gj9898" at bounding box center [297, 178] width 171 height 20
paste input "Linda96"
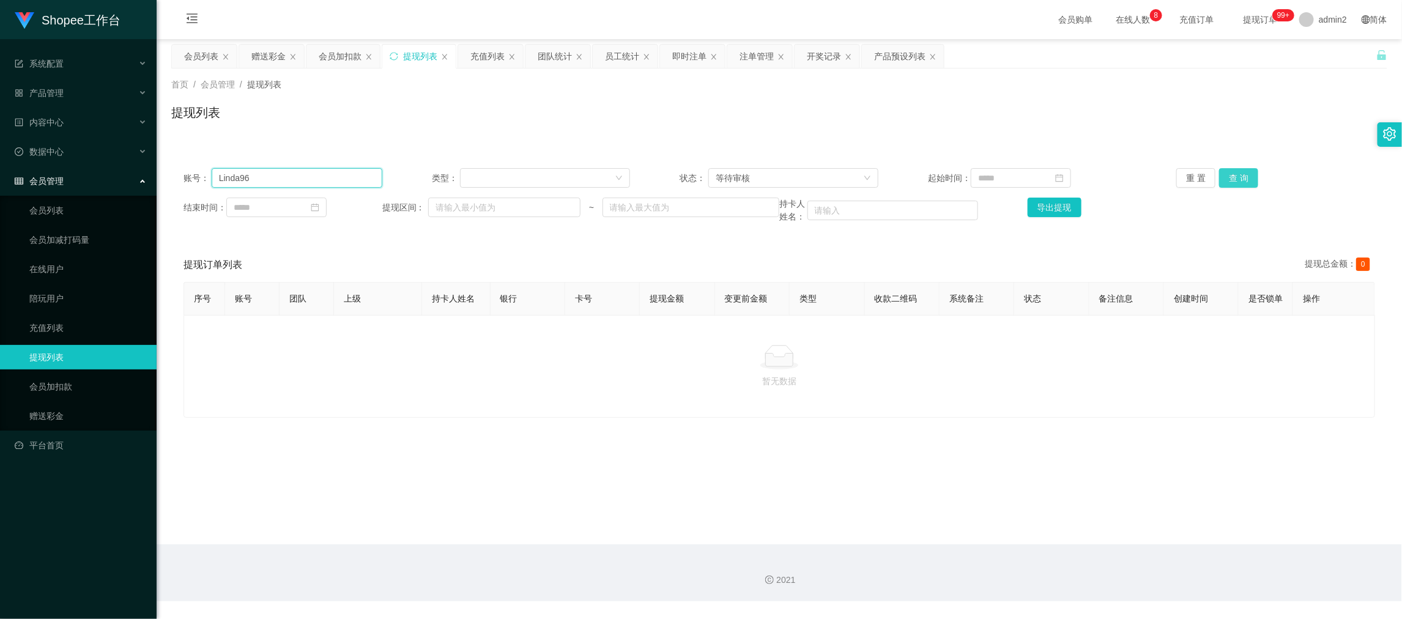
type input "Linda96"
click at [1232, 179] on button "查 询" at bounding box center [1238, 178] width 39 height 20
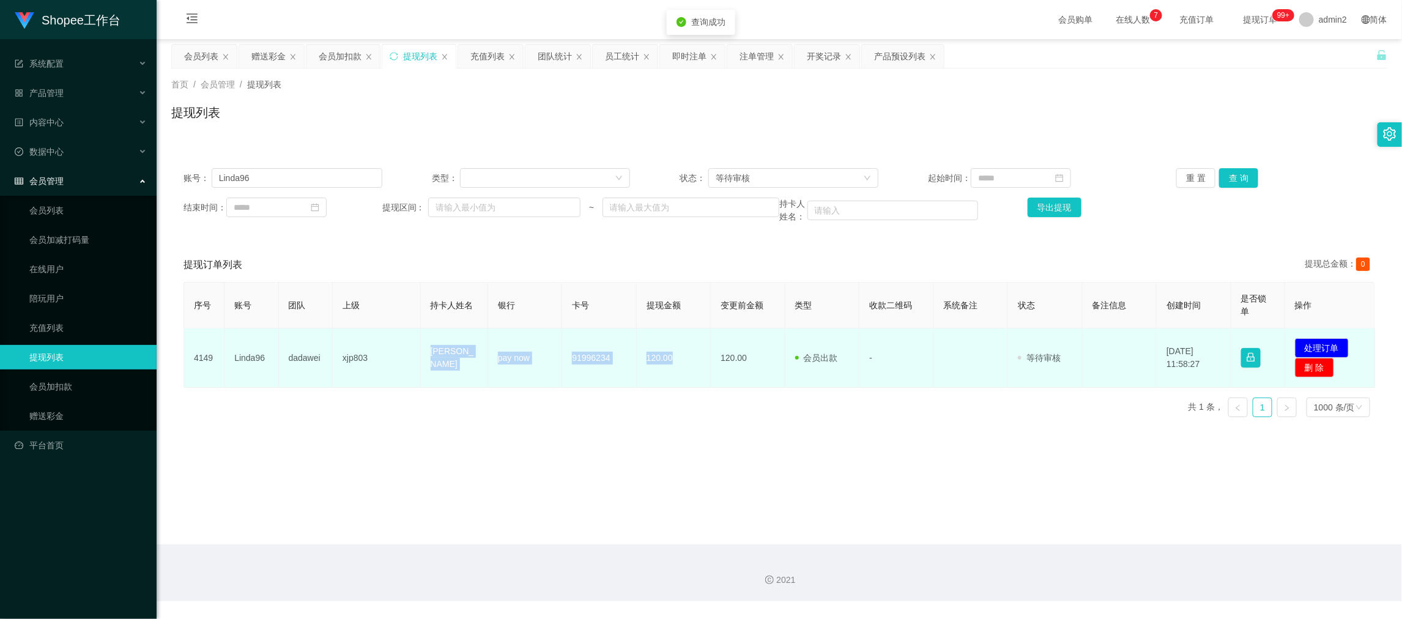
drag, startPoint x: 409, startPoint y: 340, endPoint x: 692, endPoint y: 377, distance: 284.9
click at [692, 377] on tr "4149 Linda96 dadawei xjp803 LINDA CHONG XIN Ci pay now 91996234 120.00 120.00 会…" at bounding box center [779, 357] width 1191 height 59
copy tr "LINDA CHONG XIN Ci pay now 91996234 120.00"
click at [1304, 349] on button "处理订单" at bounding box center [1322, 348] width 54 height 20
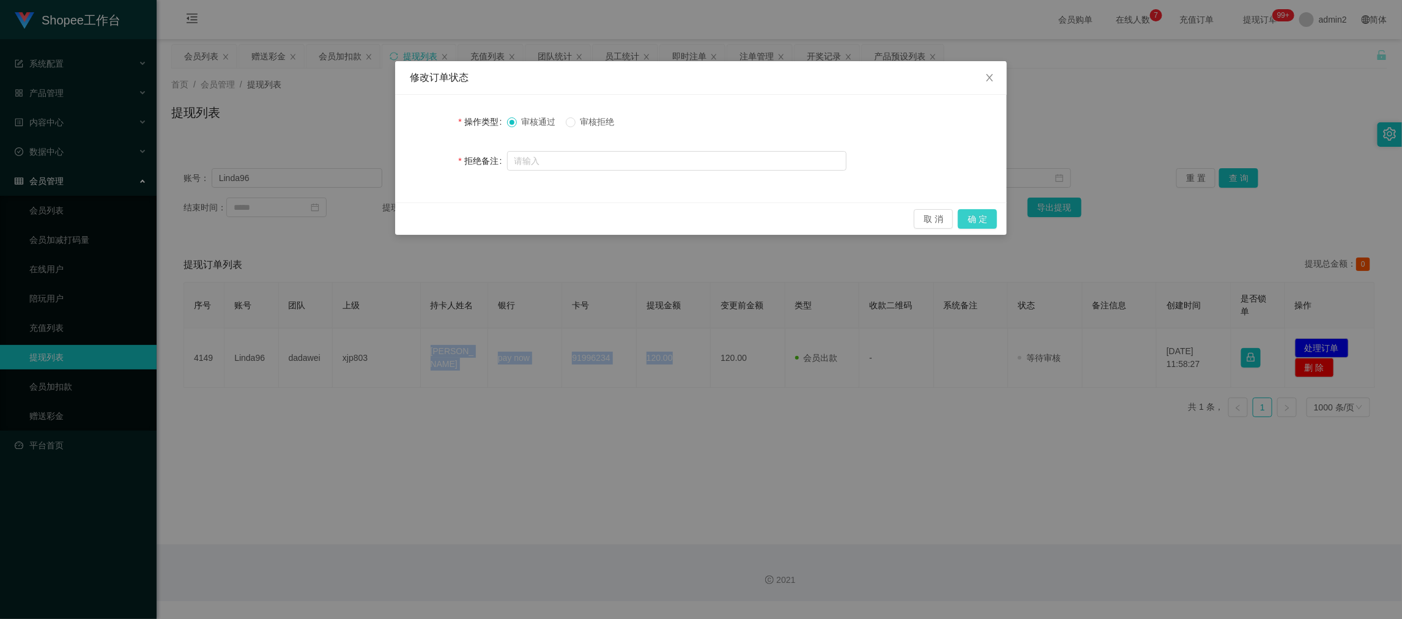
click at [975, 215] on button "确 定" at bounding box center [977, 219] width 39 height 20
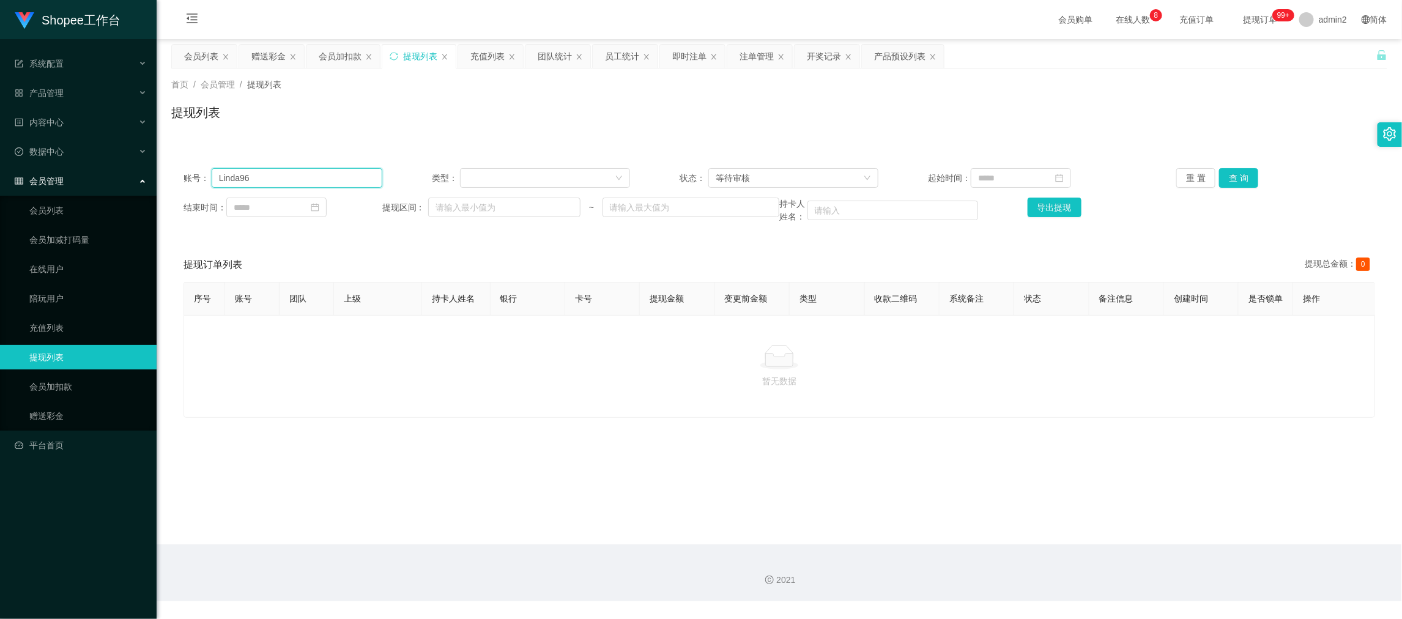
click at [303, 168] on input "Linda96" at bounding box center [297, 178] width 171 height 20
drag, startPoint x: 303, startPoint y: 168, endPoint x: 344, endPoint y: 174, distance: 41.3
click at [303, 169] on input "Linda96" at bounding box center [297, 178] width 171 height 20
paste input "mina001"
type input "mina001"
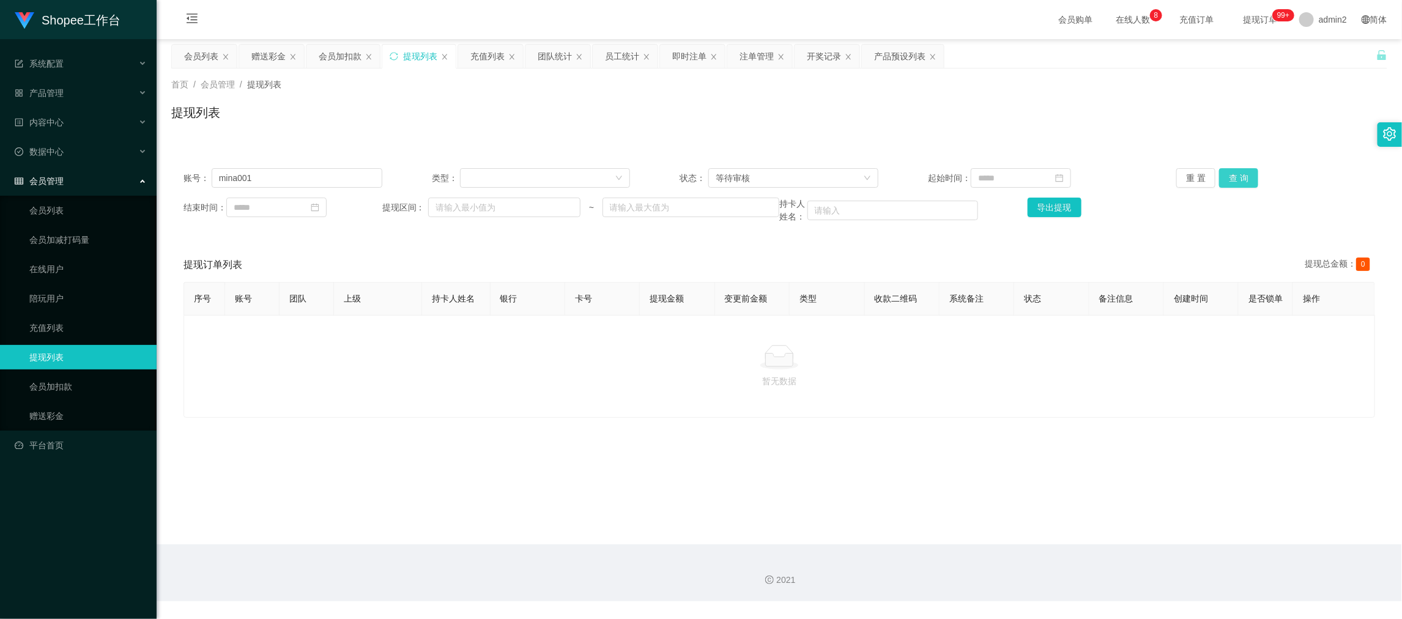
click at [1225, 180] on button "查 询" at bounding box center [1238, 178] width 39 height 20
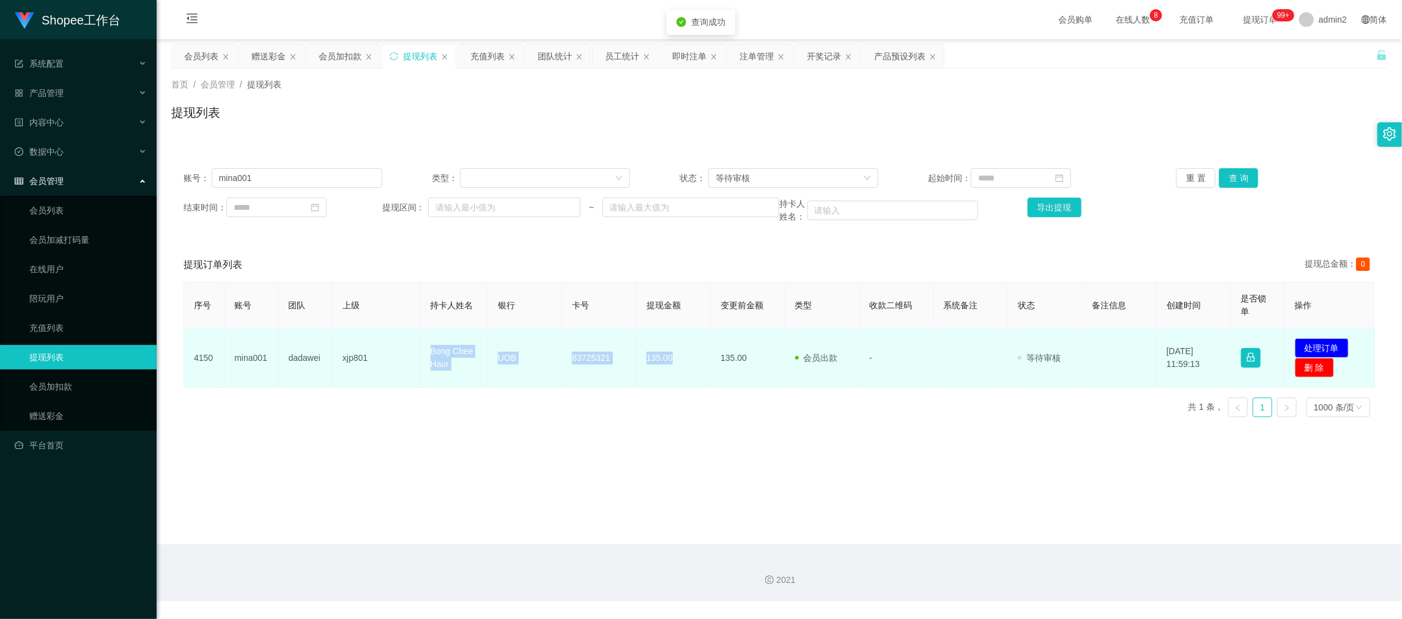
drag, startPoint x: 415, startPoint y: 337, endPoint x: 699, endPoint y: 362, distance: 284.8
click at [687, 362] on tr "4150 mina001 dadawei xjp801 Bong Chee Haur UOB 83725321 135.00 135.00 会员出款 人工取款…" at bounding box center [779, 357] width 1191 height 59
copy tr "Bong Chee Haur UOB 83725321 135.00"
click at [1302, 343] on button "处理订单" at bounding box center [1322, 348] width 54 height 20
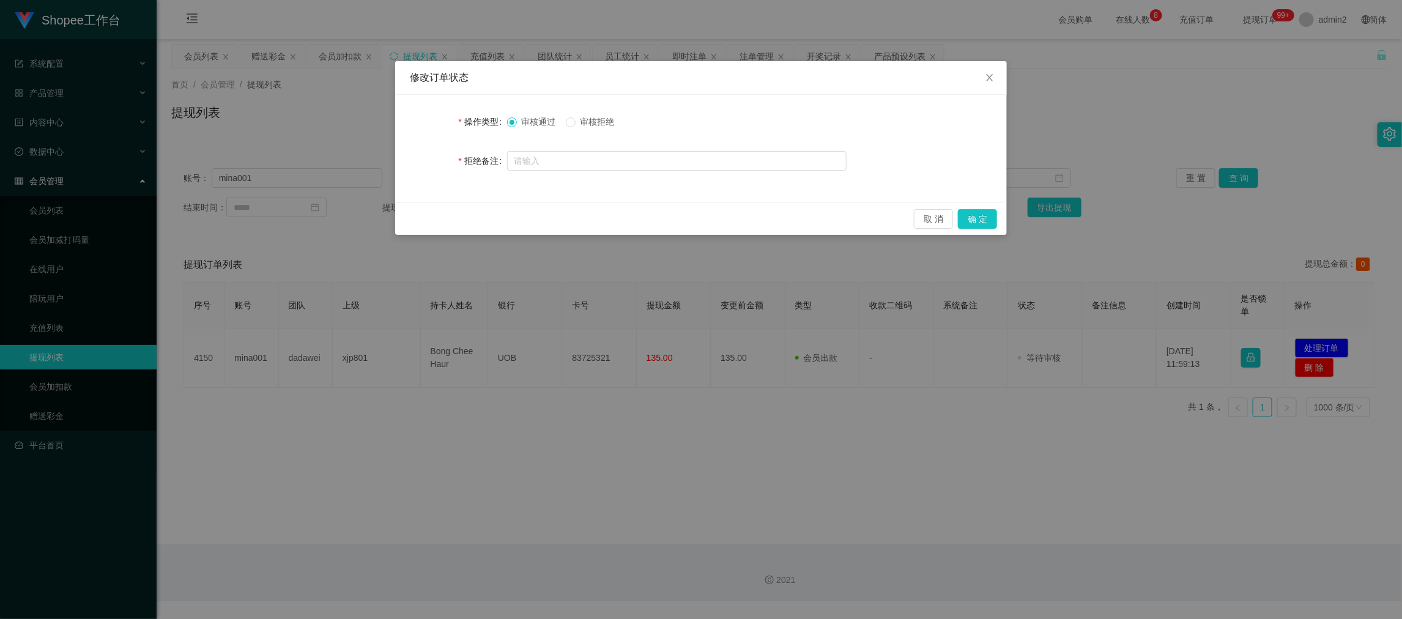
click at [967, 207] on div "取 消 确 定" at bounding box center [701, 218] width 612 height 32
click at [980, 216] on button "确 定" at bounding box center [977, 219] width 39 height 20
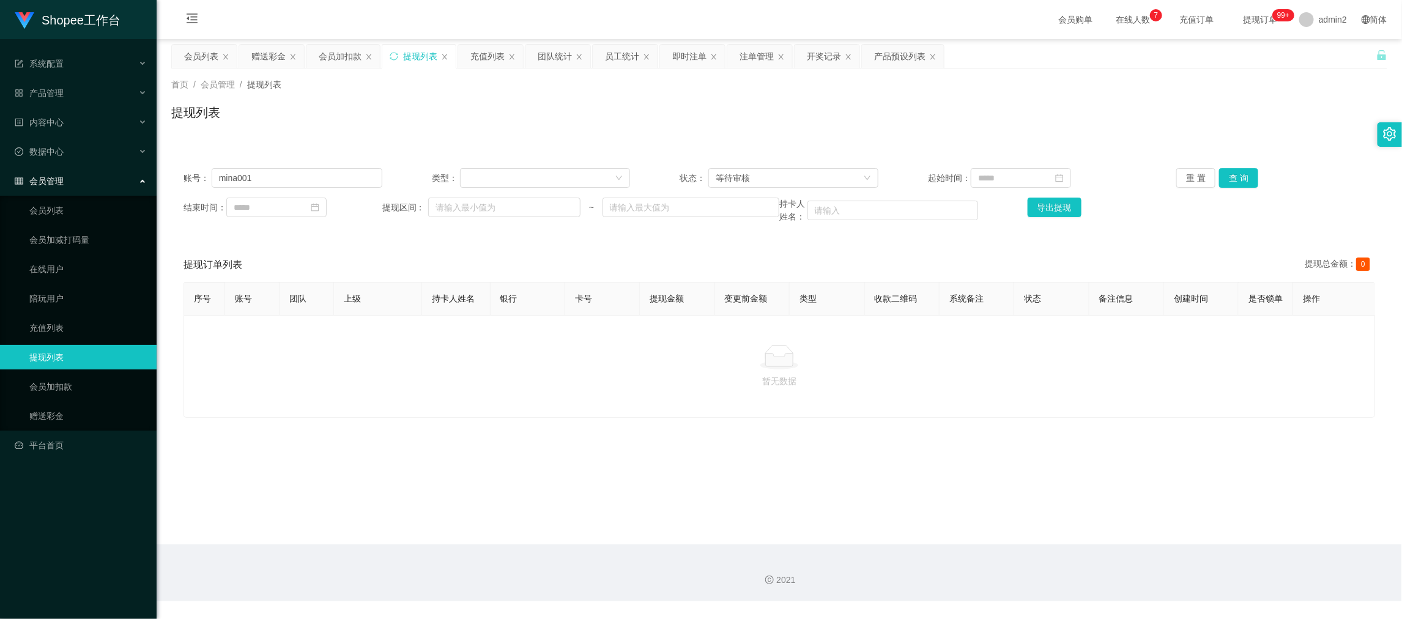
click at [999, 551] on div "2021" at bounding box center [779, 572] width 1245 height 57
click at [210, 57] on div "会员列表" at bounding box center [201, 56] width 34 height 23
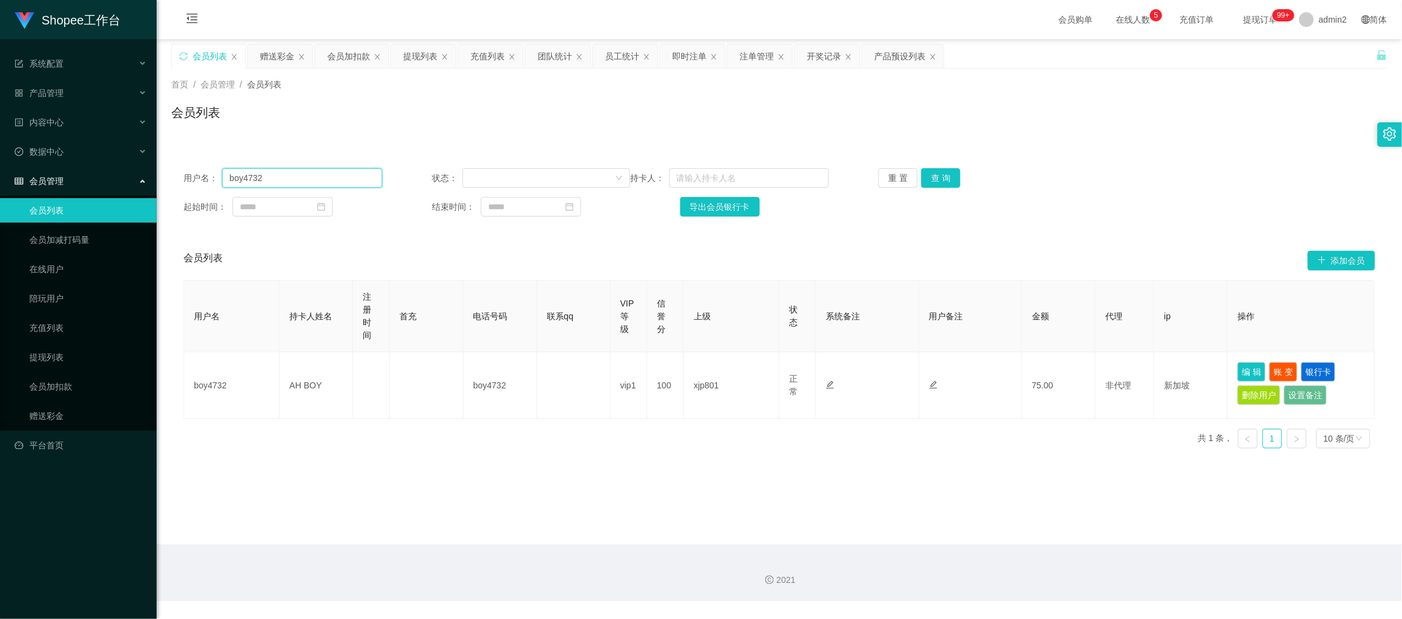
click at [305, 174] on input "boy4732" at bounding box center [302, 178] width 160 height 20
drag, startPoint x: 305, startPoint y: 174, endPoint x: 876, endPoint y: 174, distance: 570.5
click at [319, 177] on input "boy4732" at bounding box center [302, 178] width 160 height 20
paste input "Z888888"
type input "Z888888"
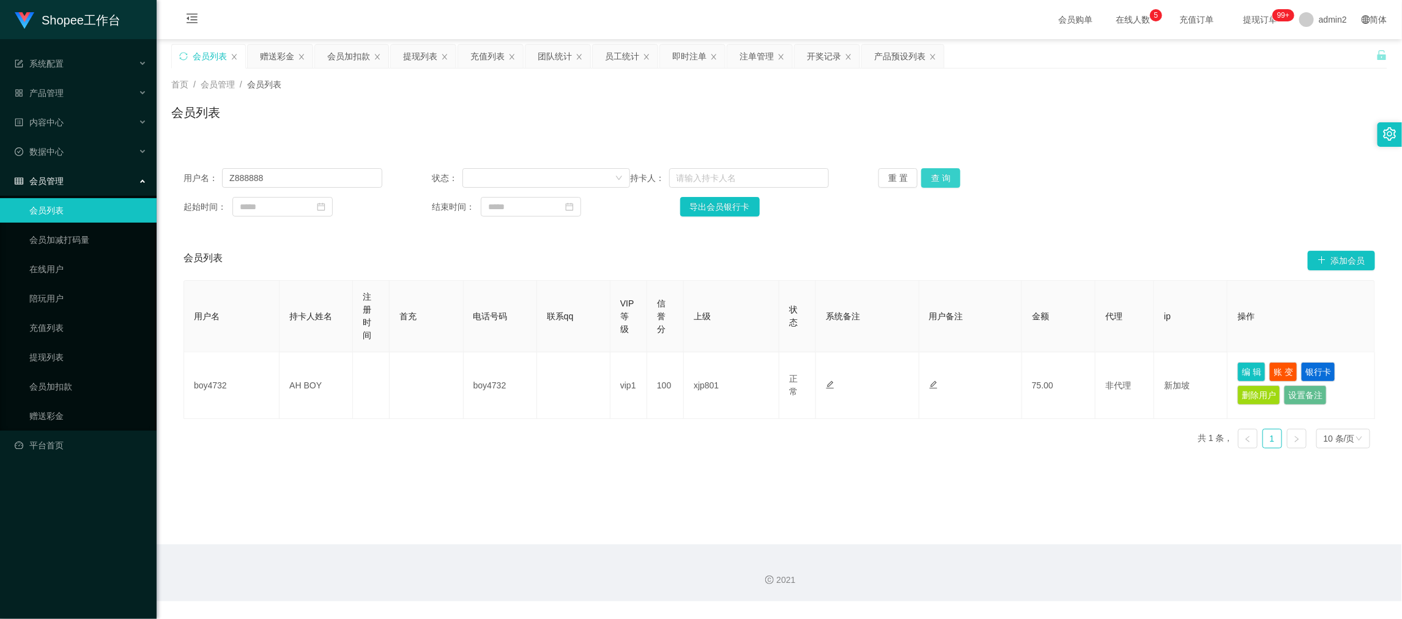
click at [933, 174] on button "查 询" at bounding box center [940, 178] width 39 height 20
click at [1250, 371] on button "编 辑" at bounding box center [1251, 372] width 28 height 20
type input "Z888888"
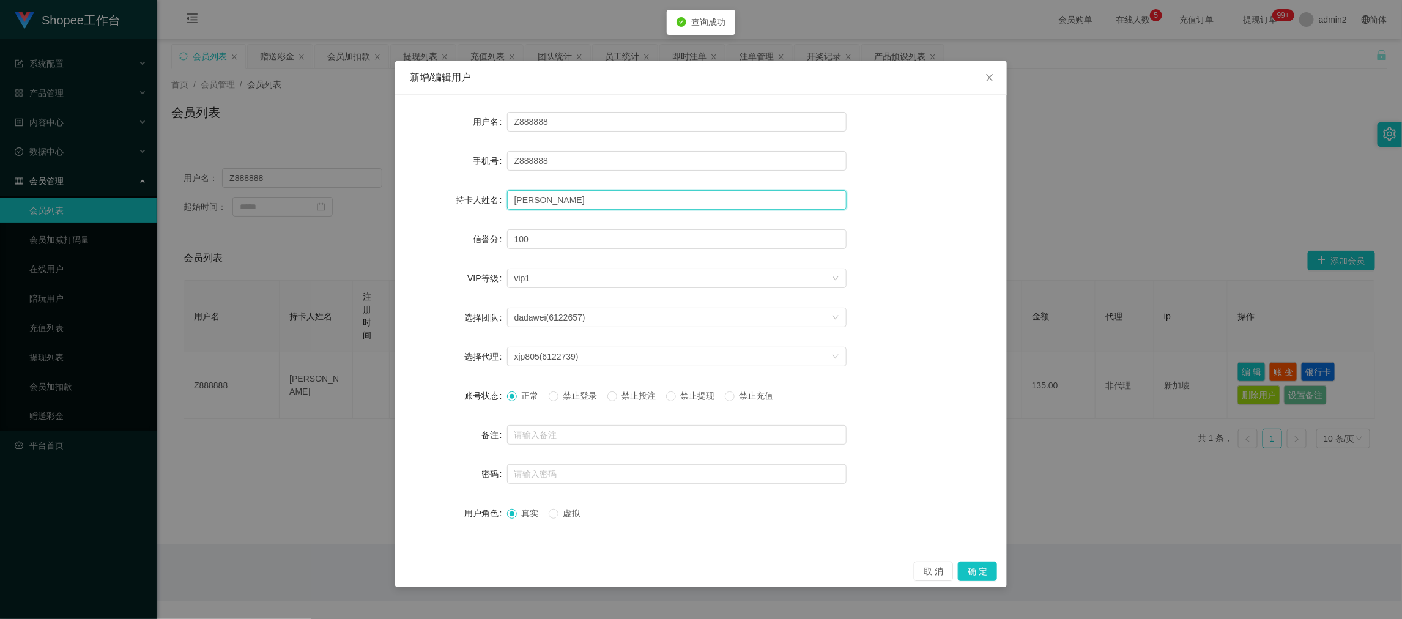
click at [570, 196] on input "张立东" at bounding box center [676, 200] width 339 height 20
paste input "Zhanglidong"
click at [563, 198] on input "张立Zhanglidong" at bounding box center [676, 200] width 339 height 20
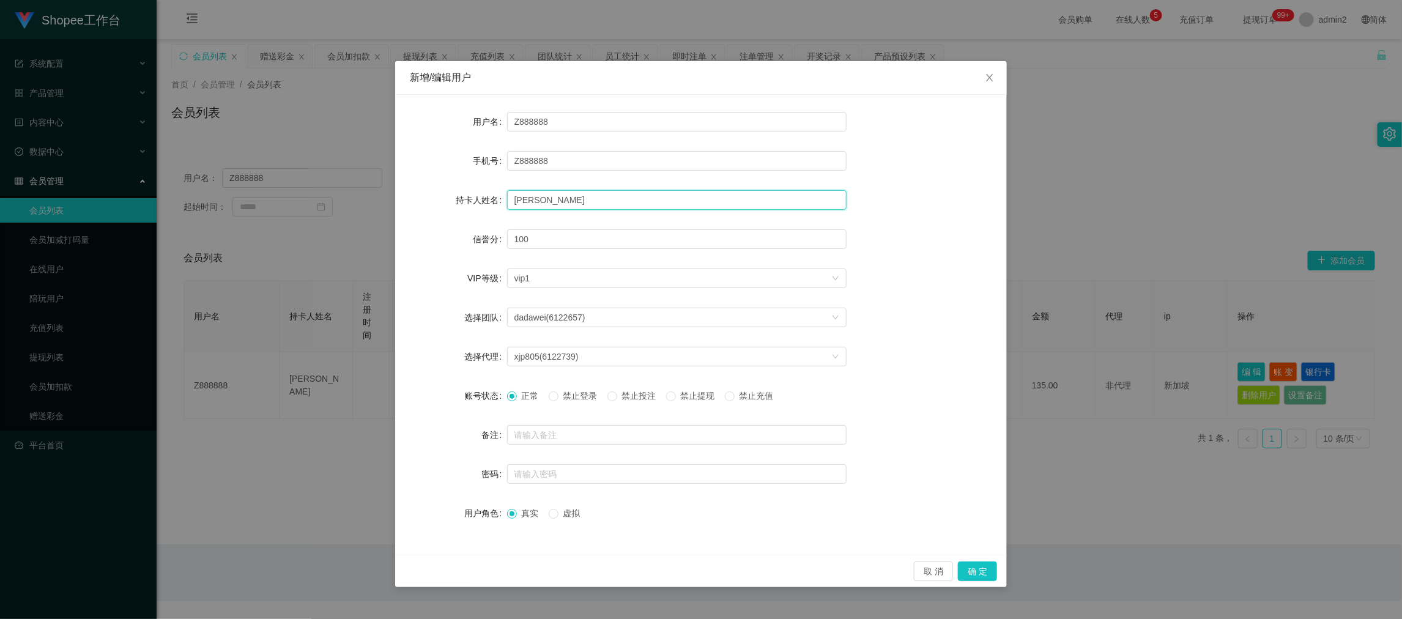
click at [565, 198] on input "张立Zhanglidong" at bounding box center [676, 200] width 339 height 20
paste input "text"
type input "Zhanglidong"
click at [976, 567] on button "确 定" at bounding box center [977, 571] width 39 height 20
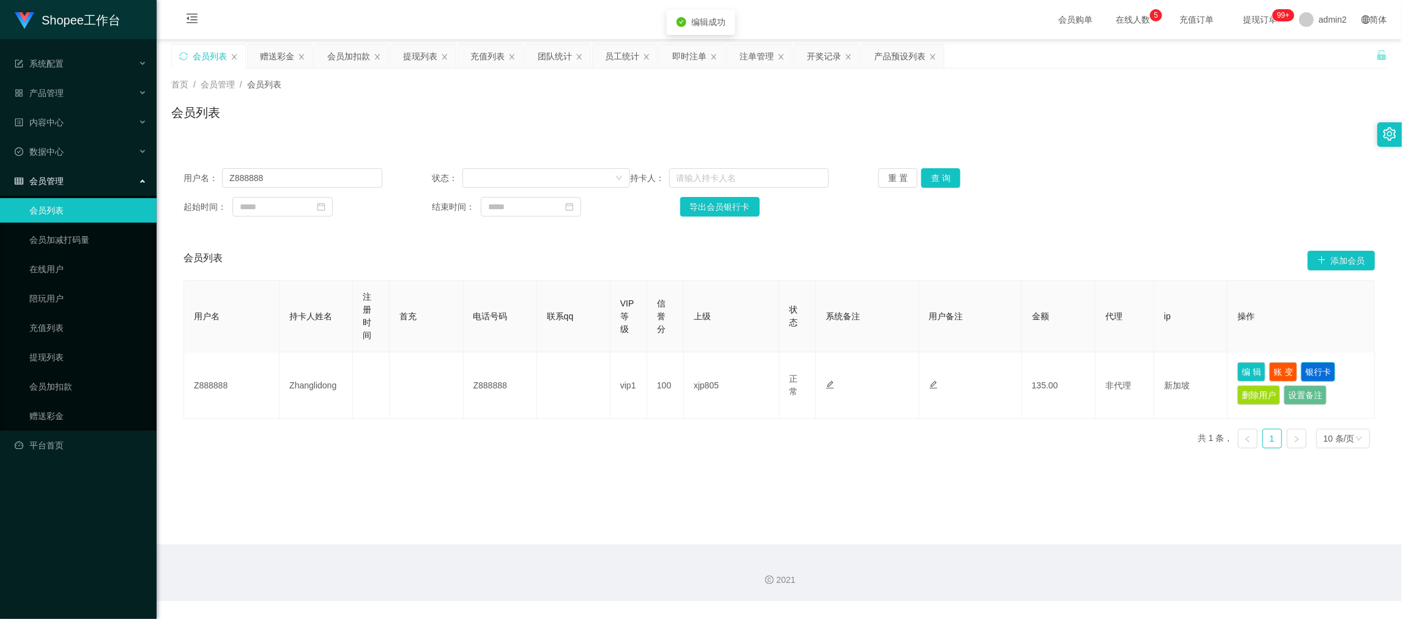
click at [1311, 370] on button "银行卡" at bounding box center [1318, 372] width 34 height 20
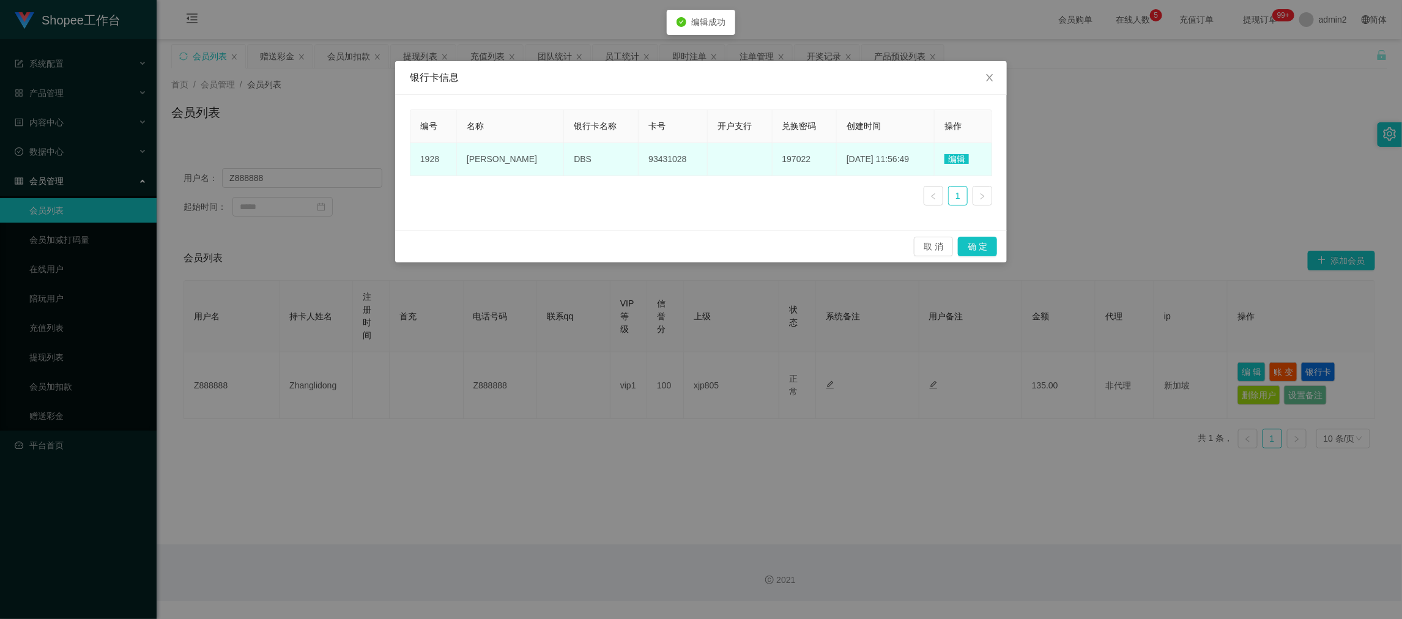
click at [966, 163] on td "编辑" at bounding box center [962, 159] width 57 height 33
click at [961, 160] on span "编辑" at bounding box center [956, 159] width 24 height 10
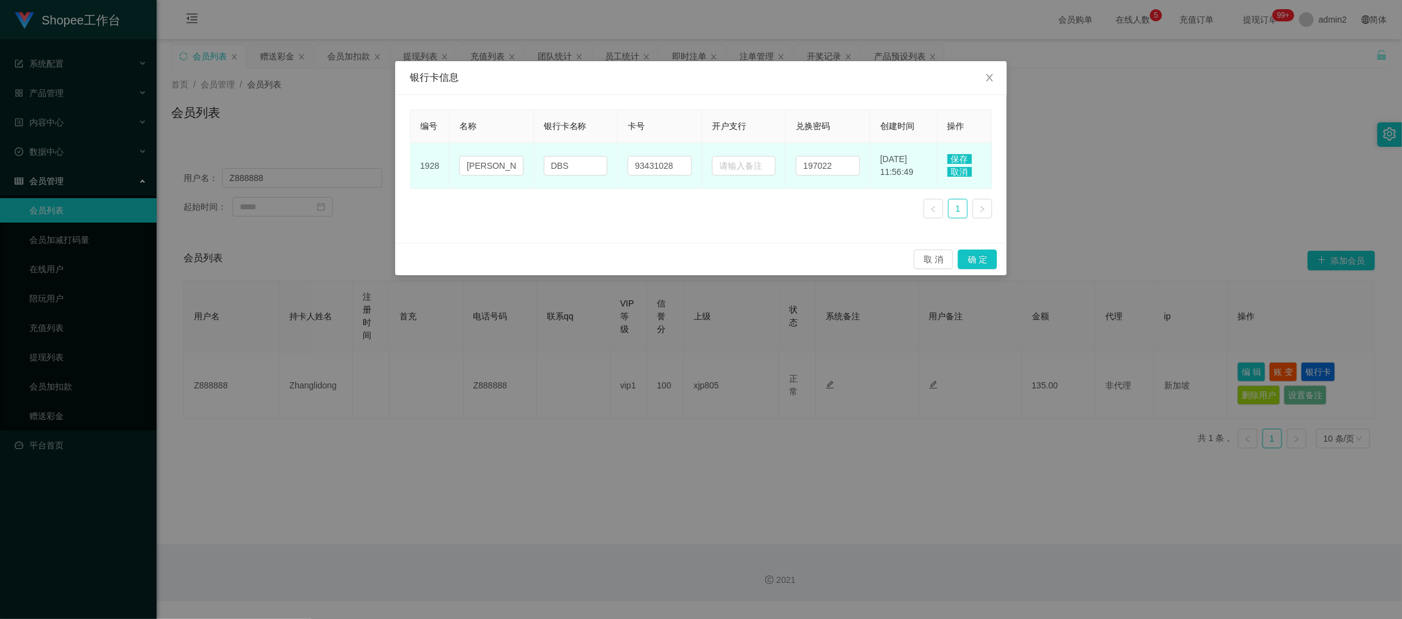
drag, startPoint x: 665, startPoint y: 207, endPoint x: 724, endPoint y: 181, distance: 64.9
click at [665, 207] on div "编号 名称 银行卡名称 卡号 开户支行 兑换密码 创建时间 操作 1928 张立东 DBS 93431028 197022 2025-09-05 11:56:…" at bounding box center [701, 168] width 582 height 119
click at [819, 163] on input "197022" at bounding box center [828, 166] width 64 height 20
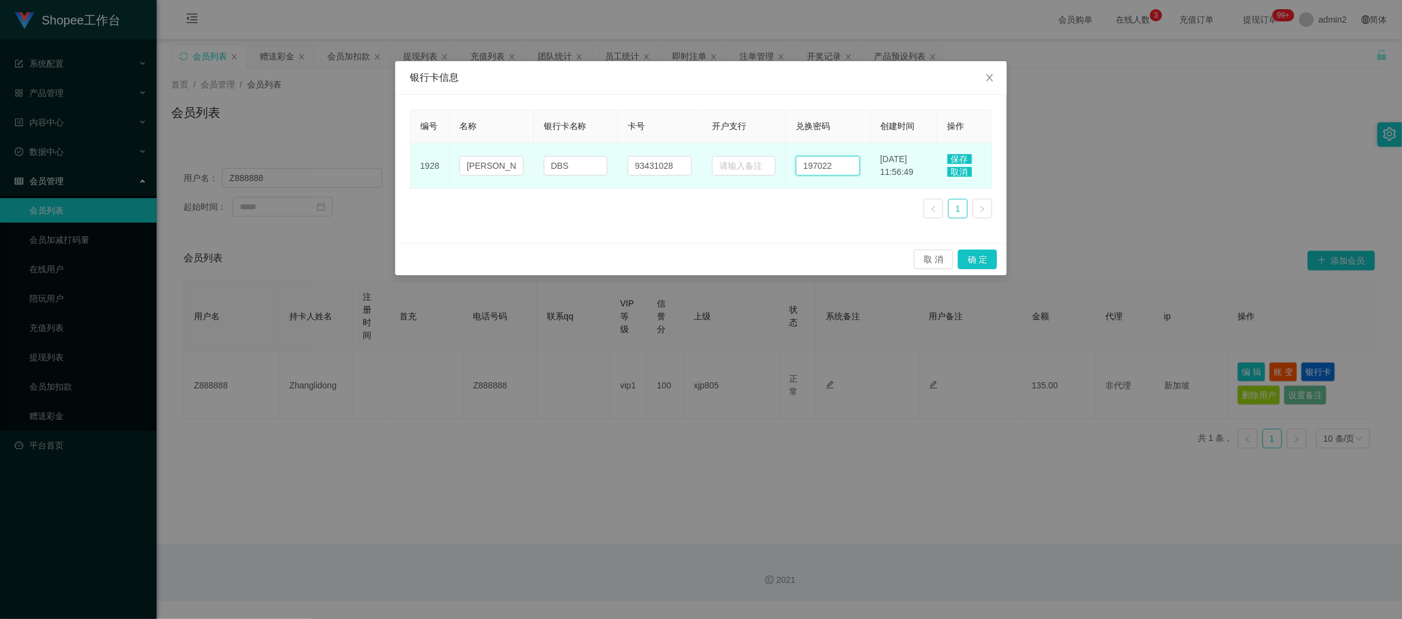
paste input "577"
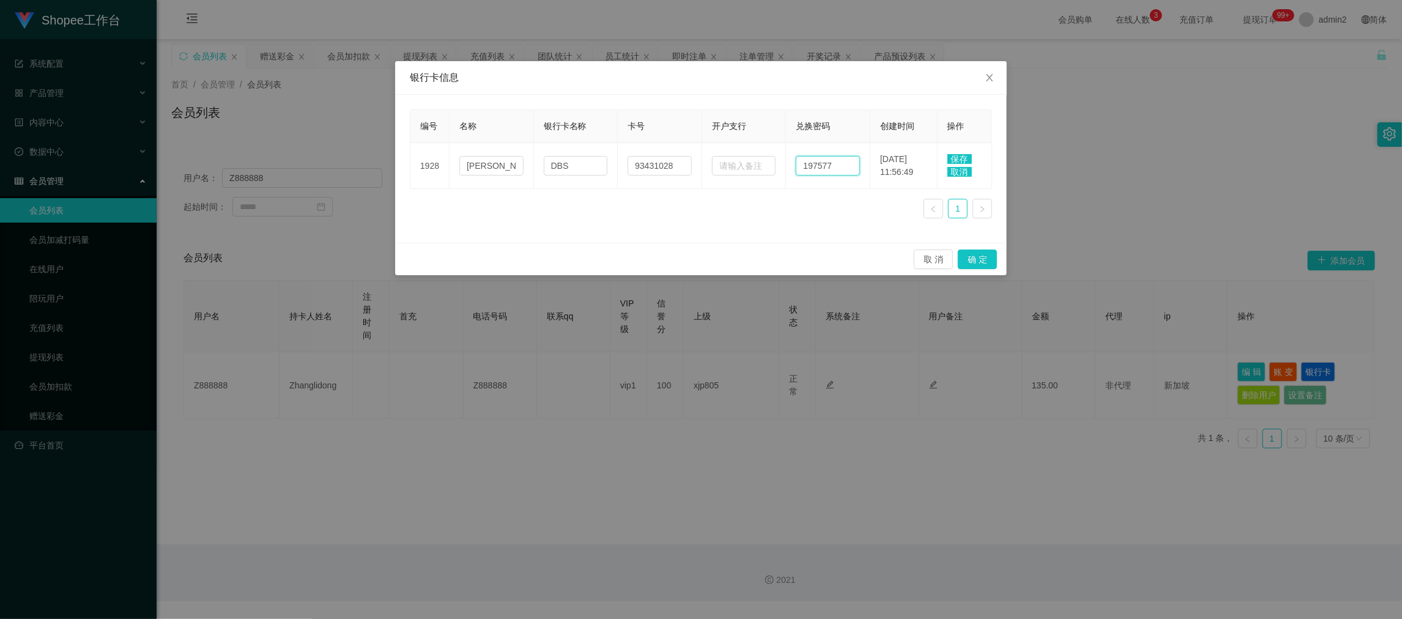
type input "197577"
click at [958, 154] on span "保存" at bounding box center [959, 159] width 24 height 10
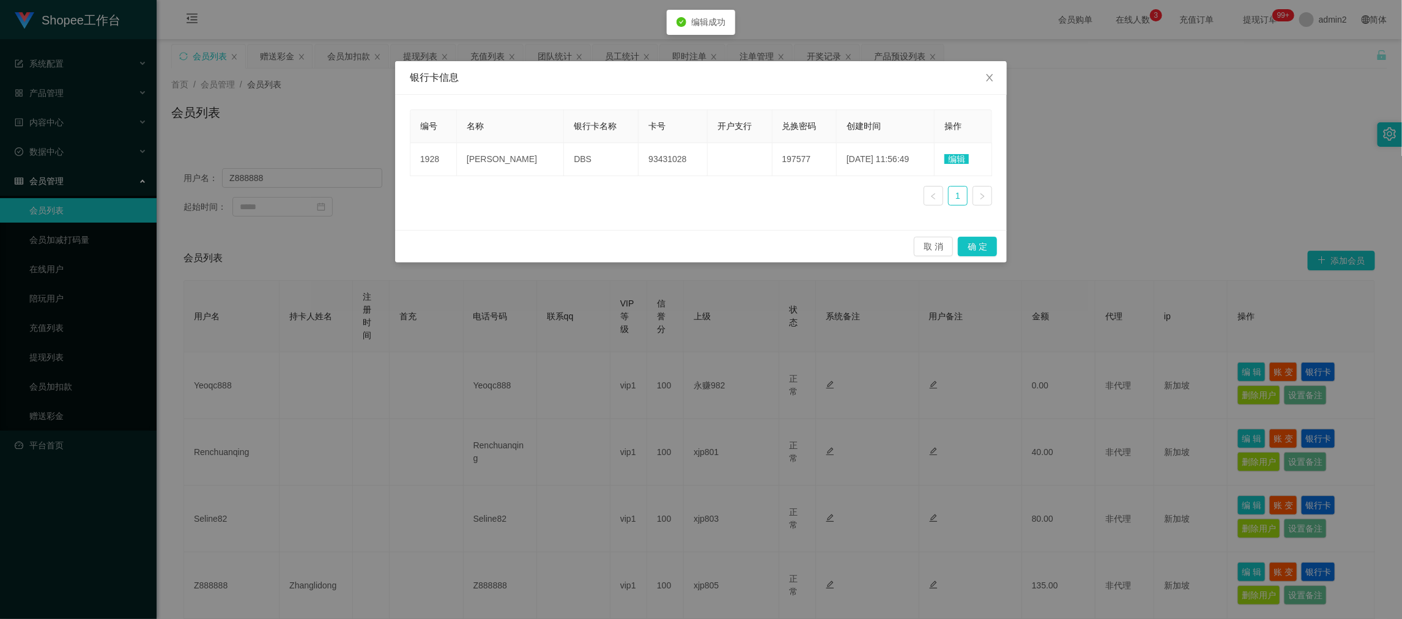
click at [958, 162] on span "编辑" at bounding box center [956, 159] width 24 height 10
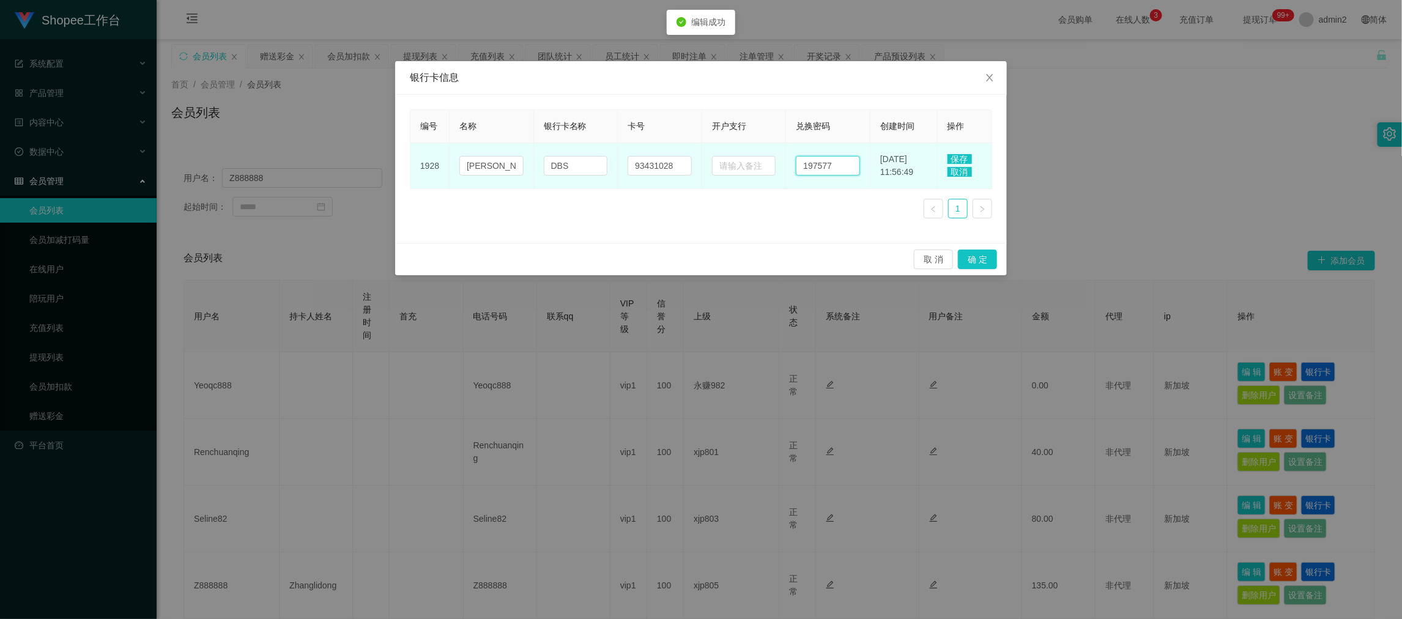
click at [843, 163] on input "197577" at bounding box center [828, 166] width 64 height 20
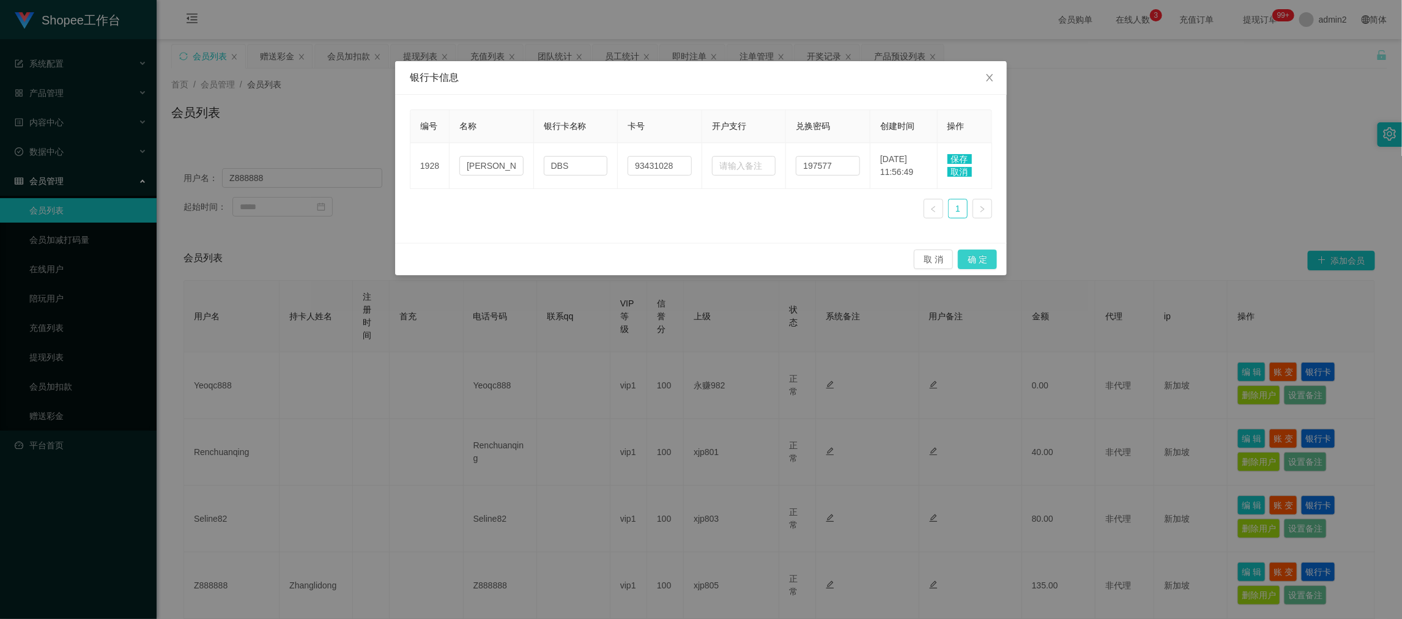
click at [991, 260] on button "确 定" at bounding box center [977, 259] width 39 height 20
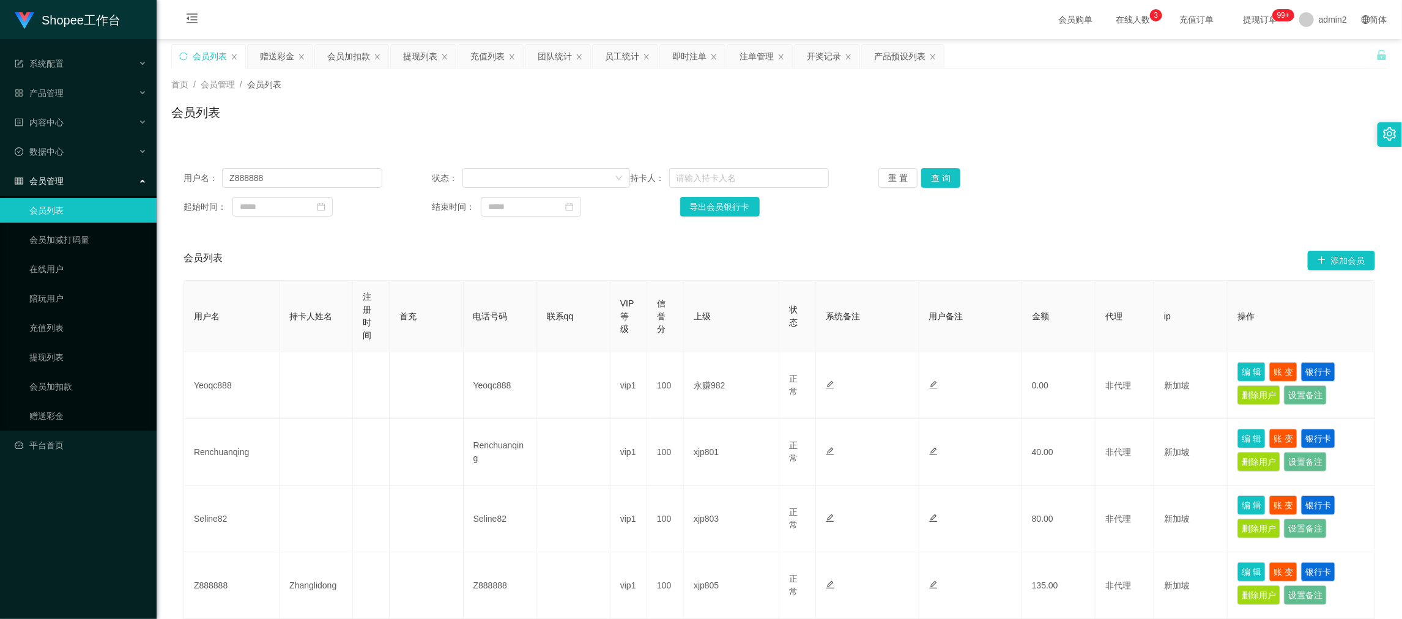
click at [1036, 202] on div "起始时间： 结束时间： 导出会员银行卡" at bounding box center [778, 207] width 1191 height 20
click at [945, 178] on button "查 询" at bounding box center [940, 178] width 39 height 20
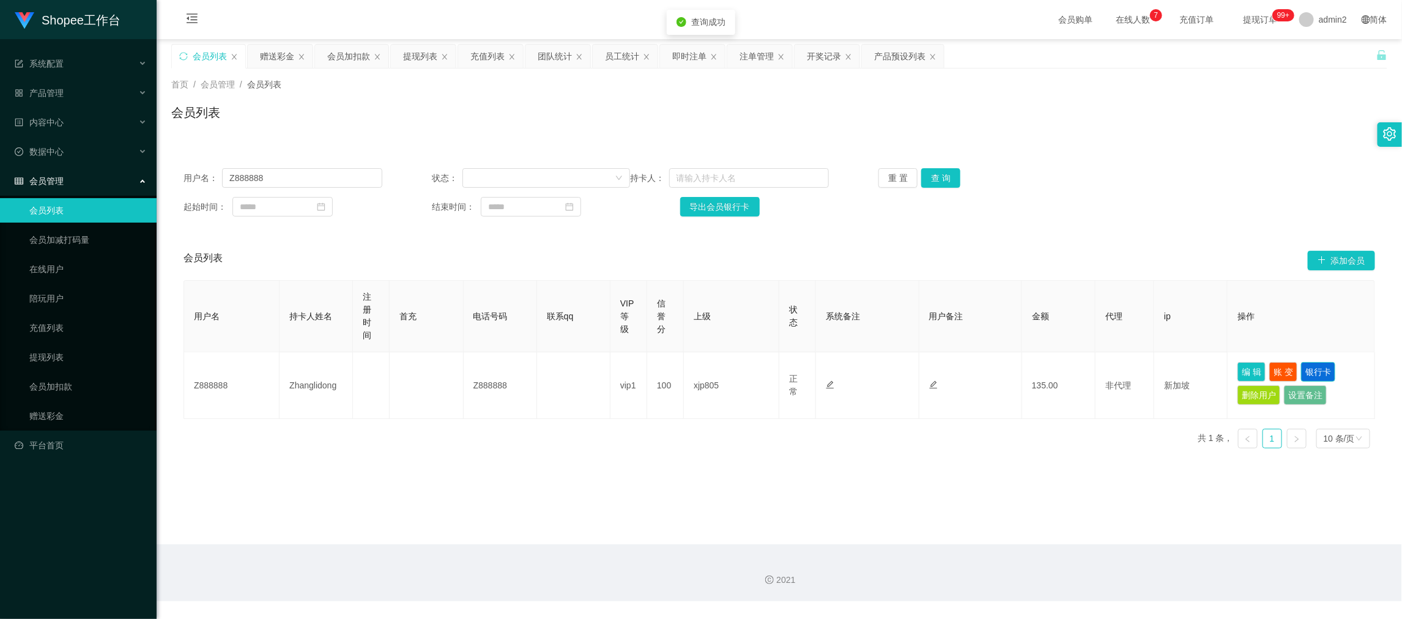
click at [1310, 366] on button "银行卡" at bounding box center [1318, 372] width 34 height 20
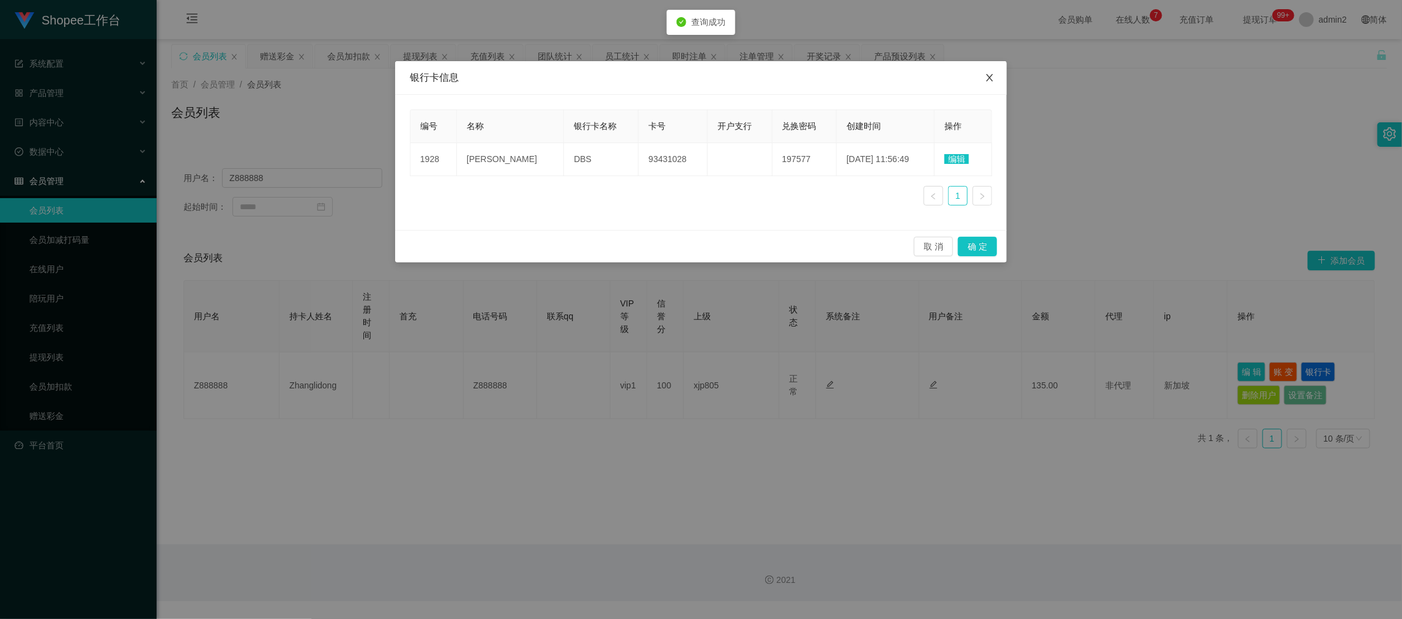
click at [992, 74] on icon "图标: close" at bounding box center [989, 77] width 7 height 7
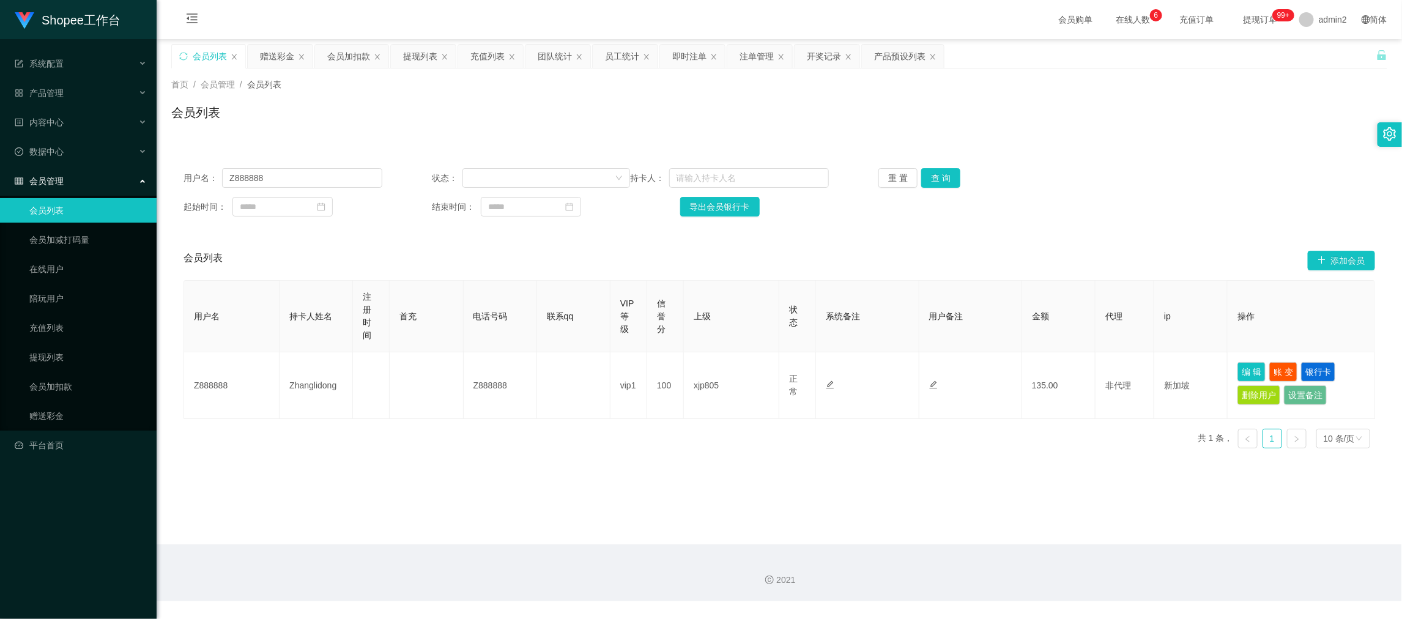
drag, startPoint x: 1109, startPoint y: 586, endPoint x: 590, endPoint y: 313, distance: 585.9
click at [1109, 585] on div "2021" at bounding box center [778, 580] width 1225 height 13
click at [270, 51] on div "赠送彩金" at bounding box center [277, 56] width 34 height 23
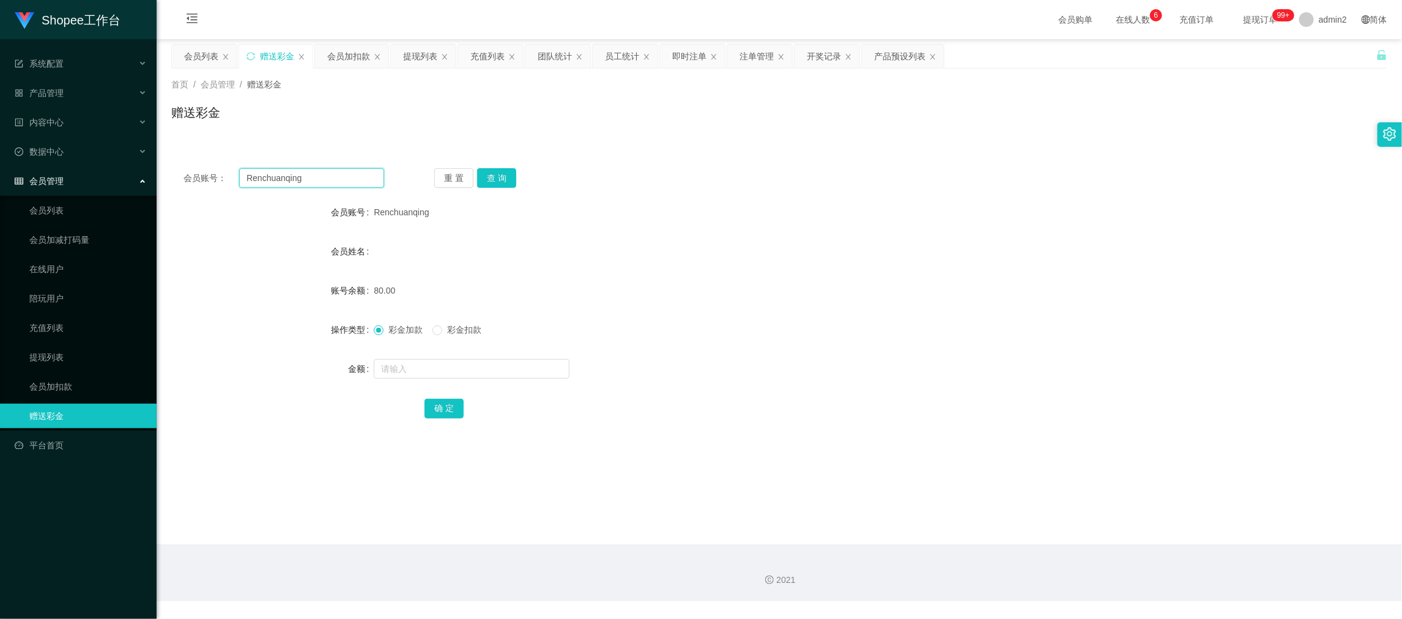
click at [323, 170] on input "Renchuanqing" at bounding box center [311, 178] width 145 height 20
click at [419, 61] on div "提现列表" at bounding box center [420, 56] width 34 height 23
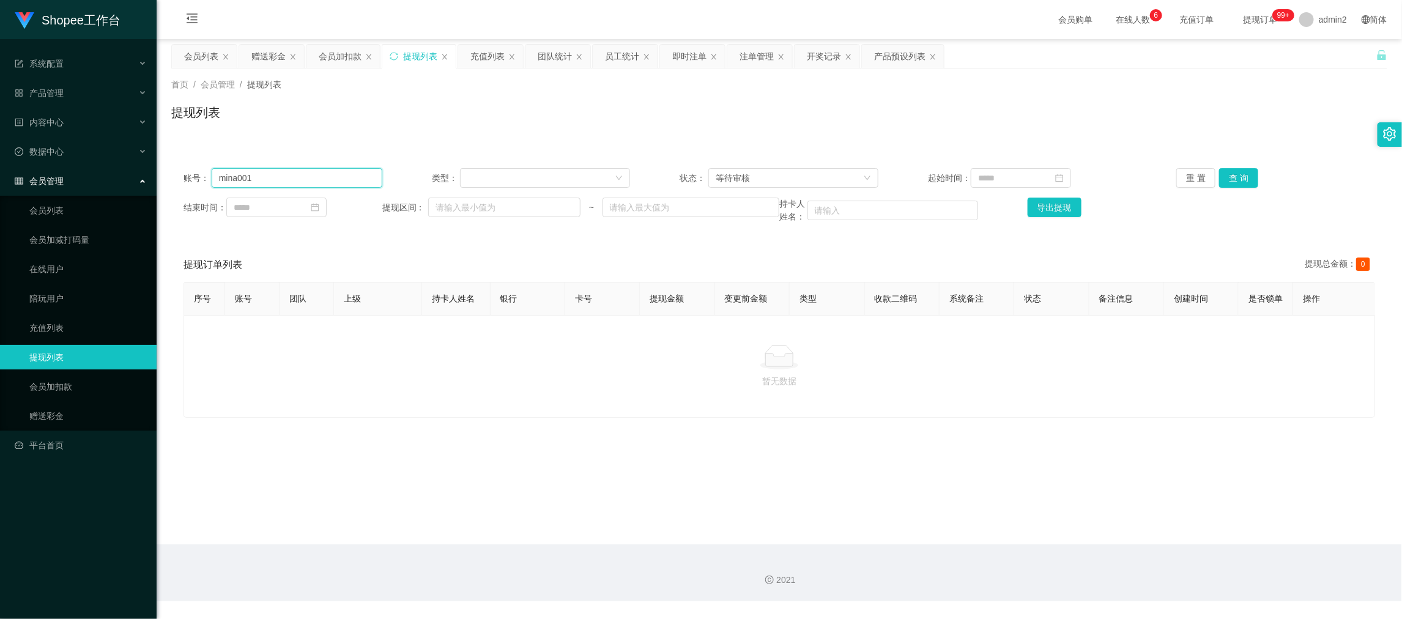
click at [357, 178] on input "mina001" at bounding box center [297, 178] width 171 height 20
paste input "Z888888"
type input "Z888888"
click at [1235, 179] on button "查 询" at bounding box center [1238, 178] width 39 height 20
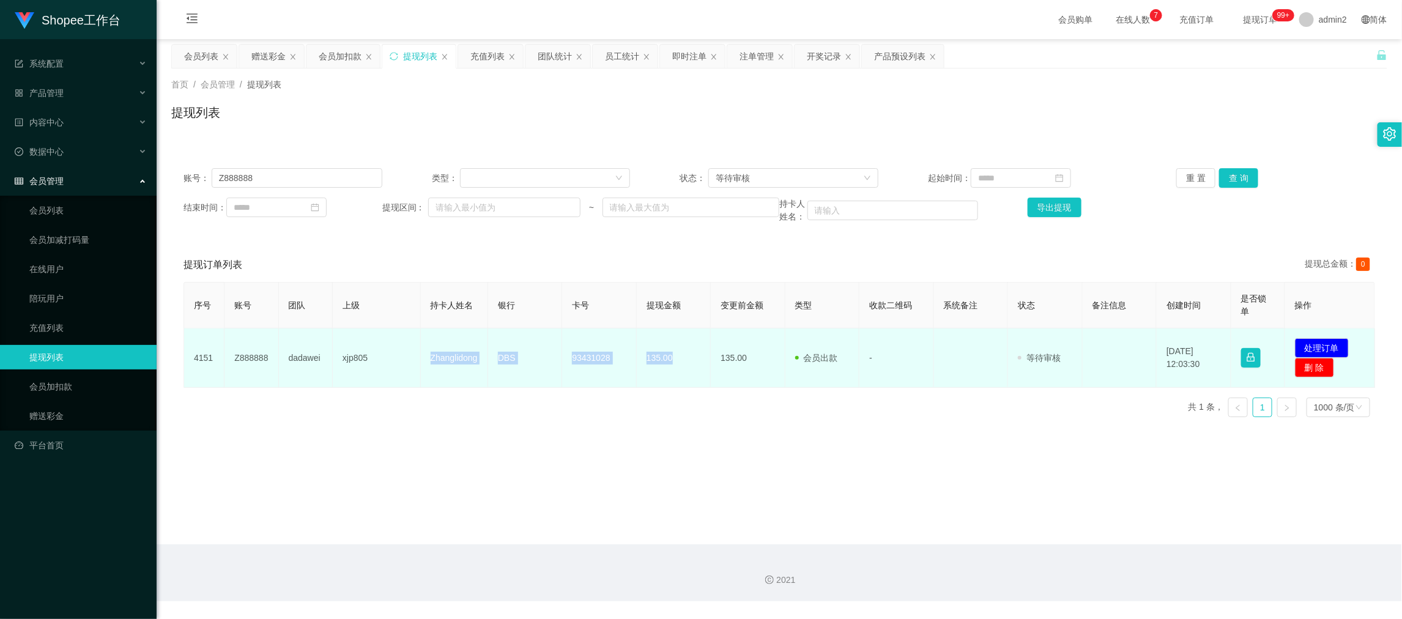
drag, startPoint x: 413, startPoint y: 341, endPoint x: 690, endPoint y: 366, distance: 278.1
click at [690, 366] on tr "4151 Z888888 dadawei xjp805 Zhanglidong DBS 93431028 135.00 135.00 会员出款 人工取款 - …" at bounding box center [779, 357] width 1191 height 59
copy tr "Zhanglidong DBS 93431028 135.00"
click at [1312, 349] on button "处理订单" at bounding box center [1322, 348] width 54 height 20
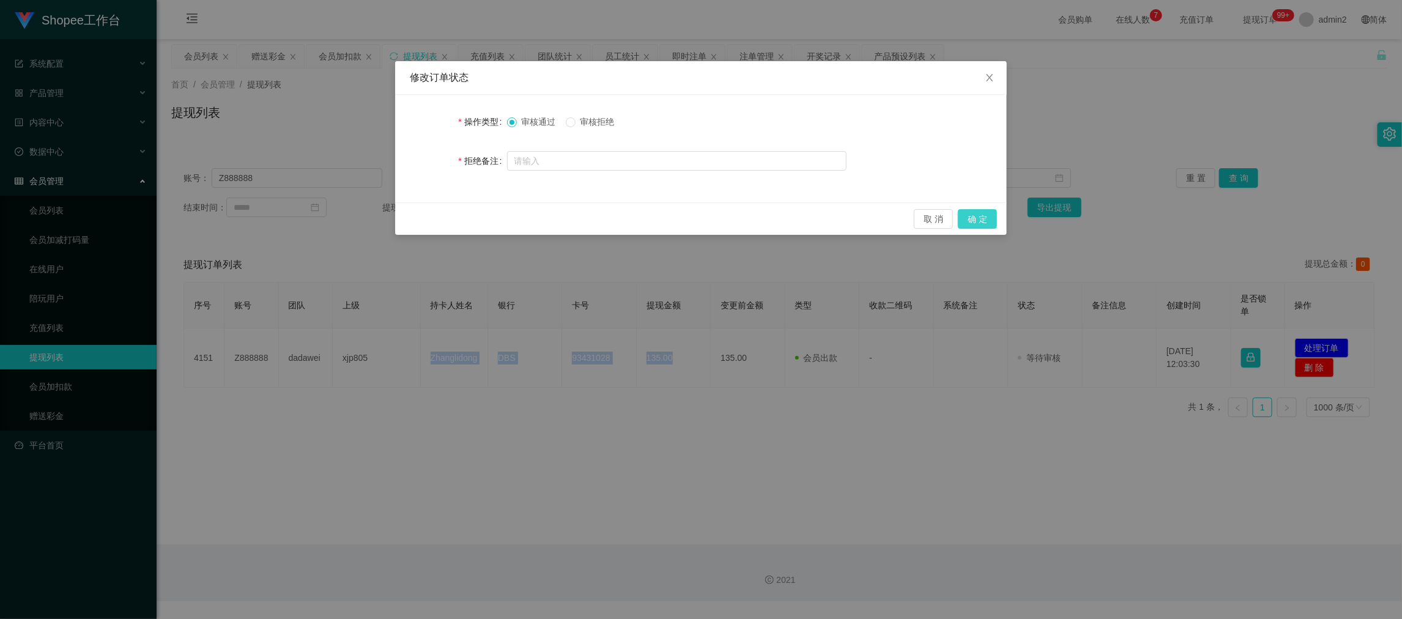
click at [983, 209] on button "确 定" at bounding box center [977, 219] width 39 height 20
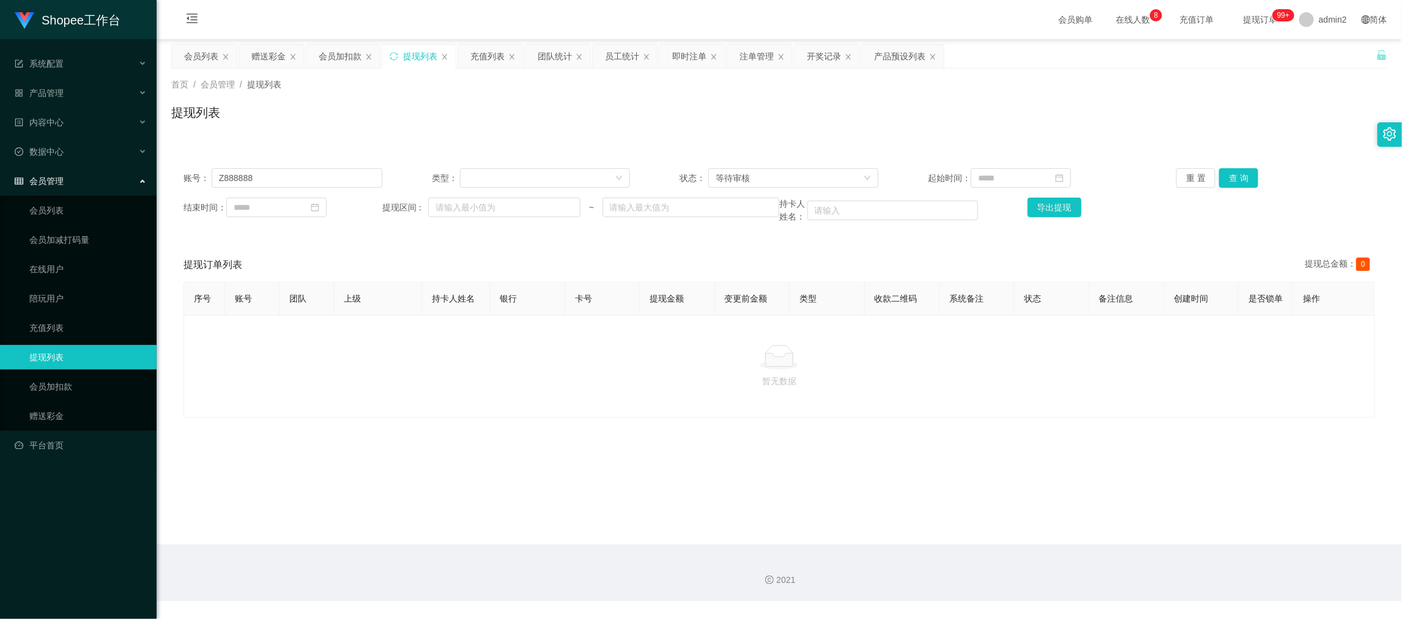
drag, startPoint x: 1161, startPoint y: 554, endPoint x: 1157, endPoint y: 543, distance: 11.8
click at [1161, 552] on div "2021" at bounding box center [779, 572] width 1245 height 57
click at [273, 54] on div "赠送彩金" at bounding box center [268, 56] width 34 height 23
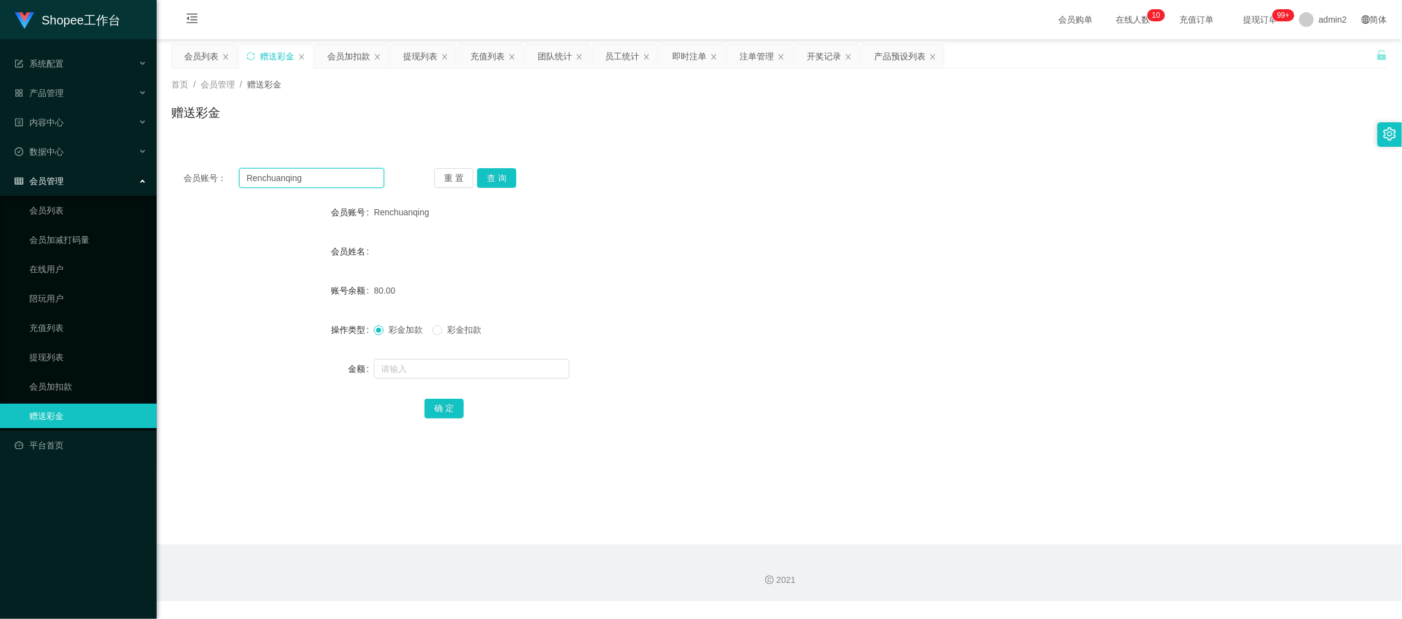
click at [339, 171] on input "Renchuanqing" at bounding box center [311, 178] width 145 height 20
paste input "84079054"
type input "84079054"
click at [500, 169] on button "查 询" at bounding box center [496, 178] width 39 height 20
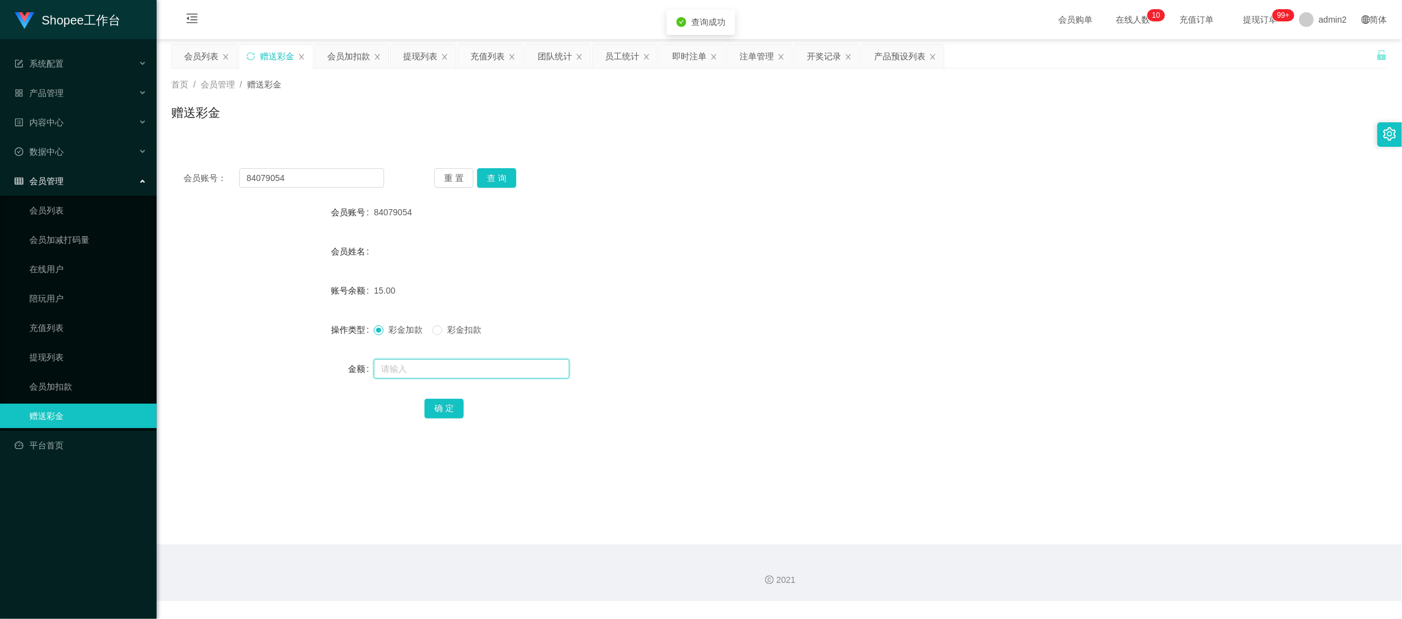
click at [495, 365] on input "text" at bounding box center [472, 369] width 196 height 20
click at [495, 364] on input "text" at bounding box center [472, 369] width 196 height 20
type input "80"
click at [439, 402] on button "确 定" at bounding box center [443, 409] width 39 height 20
click at [802, 316] on form "会员账号 84079054 会员姓名 账号余额 15.00 操作类型 彩金加款 彩金扣款 金额 80 确 定" at bounding box center [779, 310] width 1216 height 220
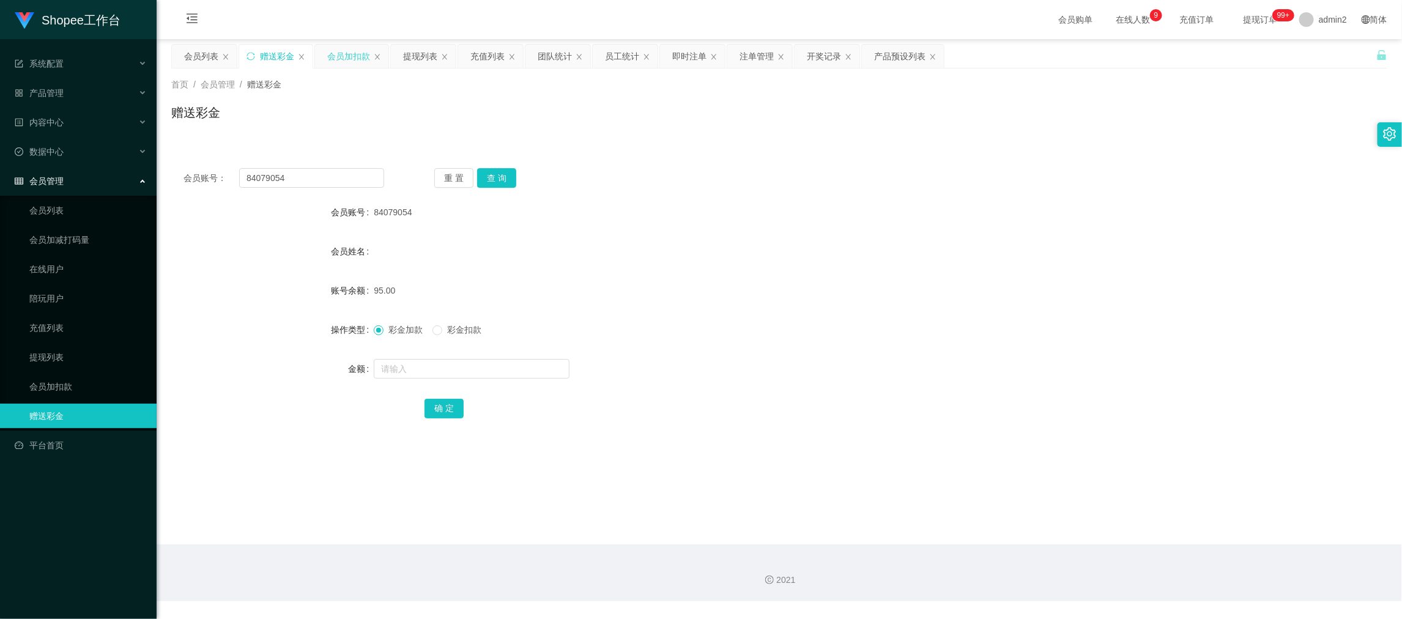
click at [344, 54] on div "会员加扣款" at bounding box center [348, 56] width 43 height 23
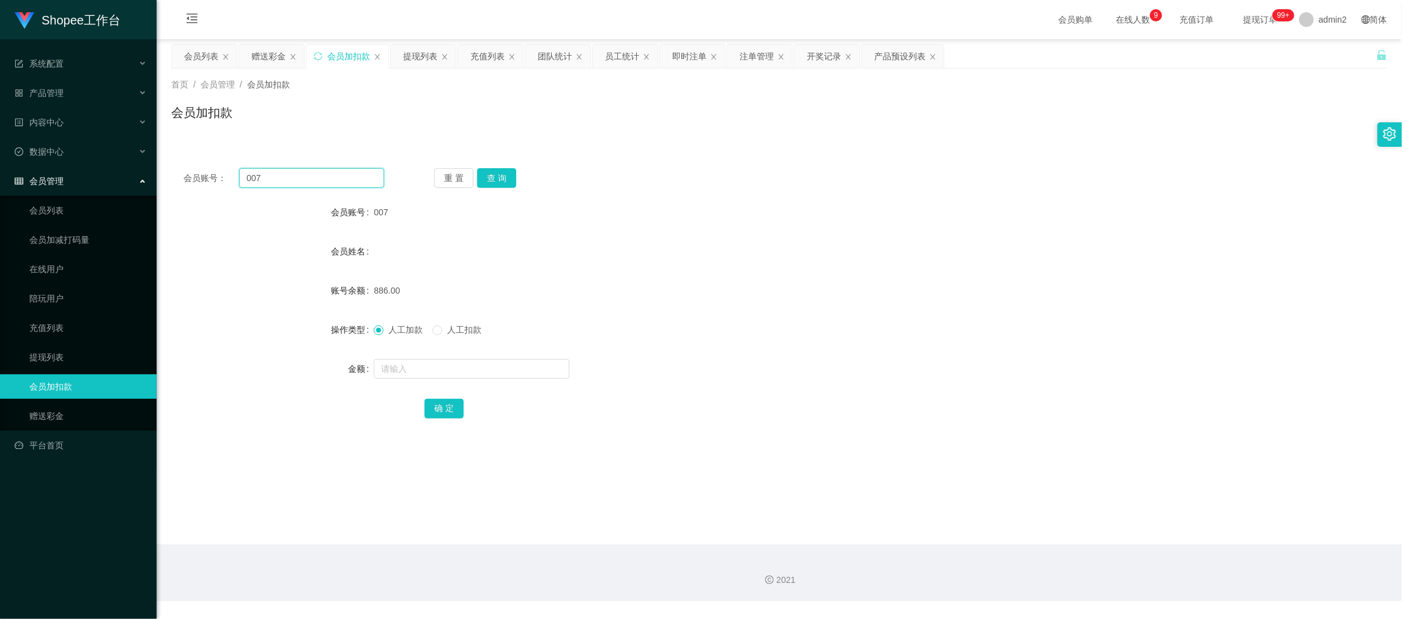
click at [363, 181] on input "007" at bounding box center [311, 178] width 145 height 20
paste input "982"
type input "982"
click at [506, 176] on button "查 询" at bounding box center [496, 178] width 39 height 20
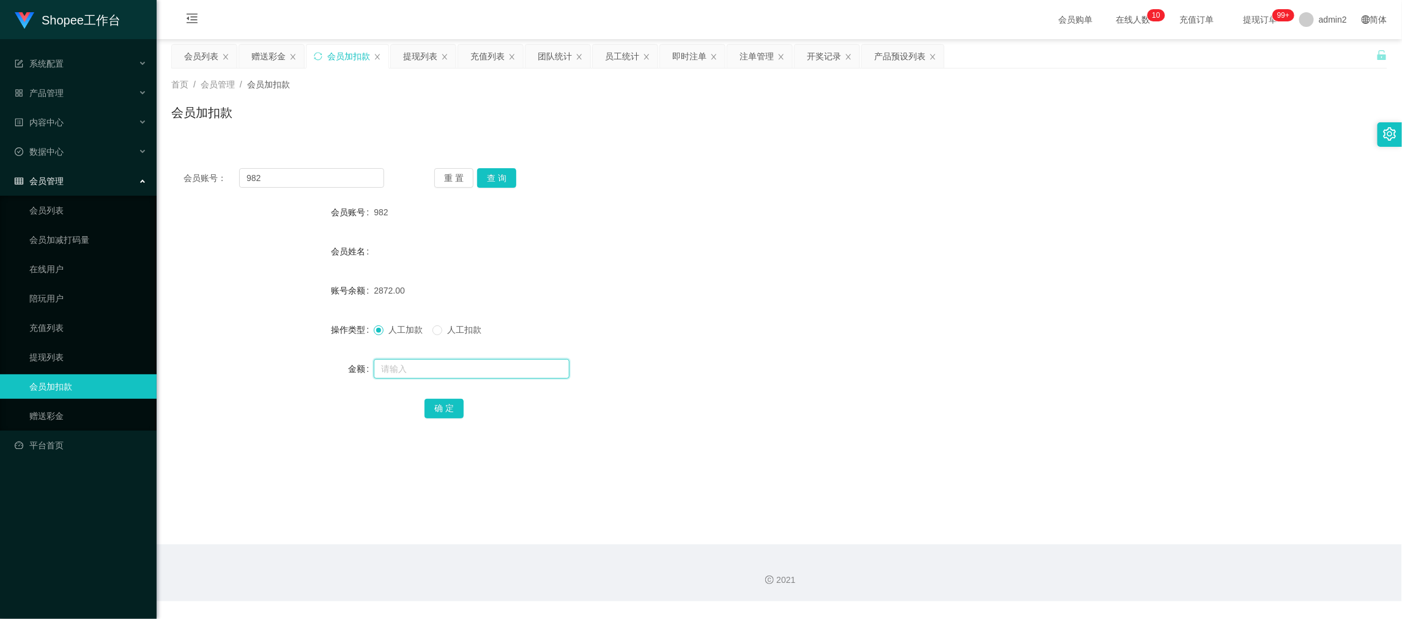
click at [443, 362] on input "text" at bounding box center [472, 369] width 196 height 20
paste input "10367"
type input "10367"
drag, startPoint x: 447, startPoint y: 404, endPoint x: 471, endPoint y: 401, distance: 24.7
click at [447, 404] on button "确 定" at bounding box center [443, 409] width 39 height 20
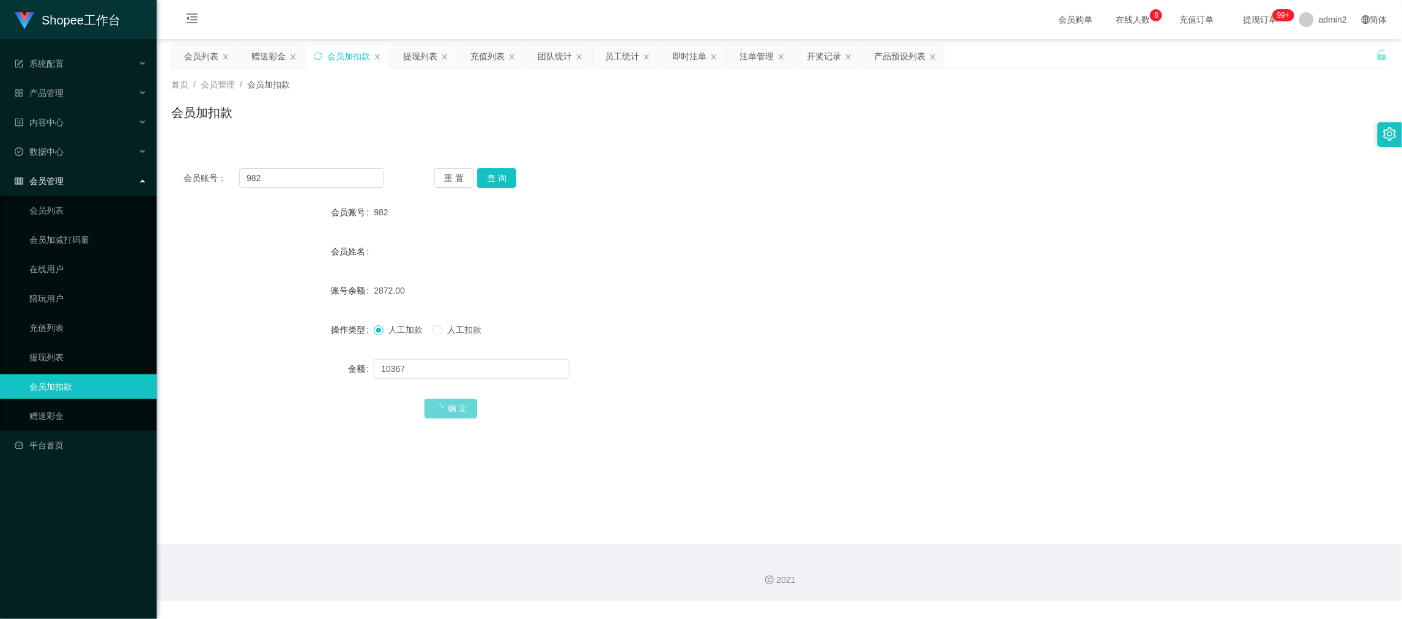
click at [800, 306] on form "会员账号 982 会员姓名 账号余额 2872.00 操作类型 人工加款 人工扣款 金额 10367 确 定" at bounding box center [779, 310] width 1216 height 220
drag, startPoint x: 314, startPoint y: 174, endPoint x: 224, endPoint y: 176, distance: 90.5
click at [224, 176] on div "会员账号： 982" at bounding box center [283, 178] width 201 height 20
click at [418, 54] on div "提现列表" at bounding box center [420, 56] width 34 height 23
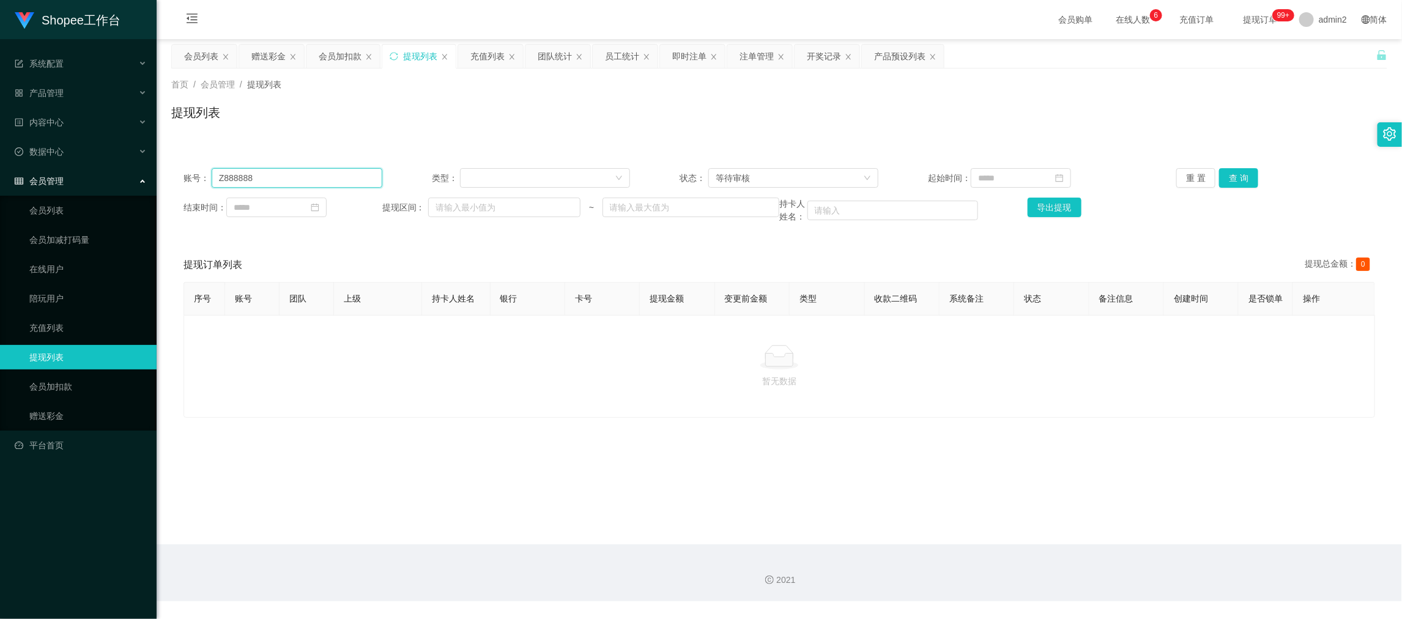
click at [325, 182] on input "Z888888" at bounding box center [297, 178] width 171 height 20
paste input "catefyn"
type input "catefyn"
click at [1230, 172] on button "查 询" at bounding box center [1238, 178] width 39 height 20
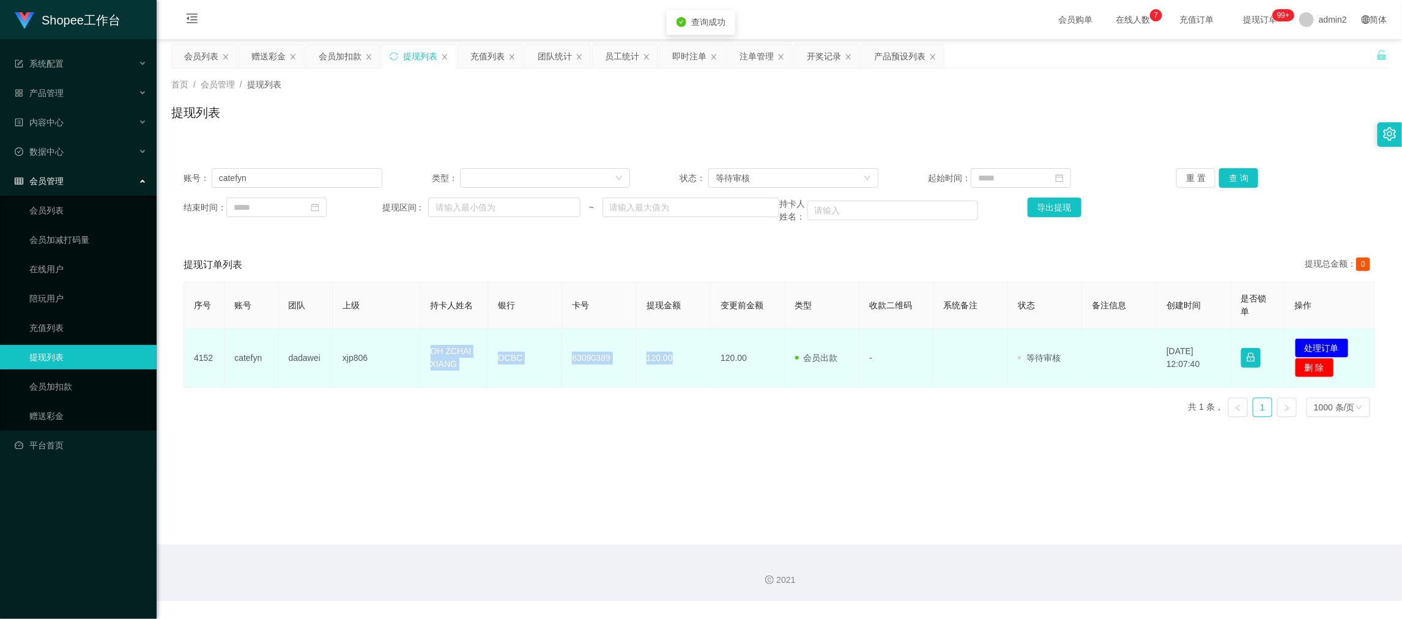
drag, startPoint x: 416, startPoint y: 341, endPoint x: 703, endPoint y: 367, distance: 287.9
click at [703, 367] on tr "4152 catefyn dadawei xjp806 OH ZCHAI XIANG OCBC 83090389 120.00 120.00 会员出款 人工取…" at bounding box center [779, 357] width 1191 height 59
copy tr "OH ZCHAI XIANG OCBC 83090389 120.00"
click at [1321, 344] on button "处理订单" at bounding box center [1322, 348] width 54 height 20
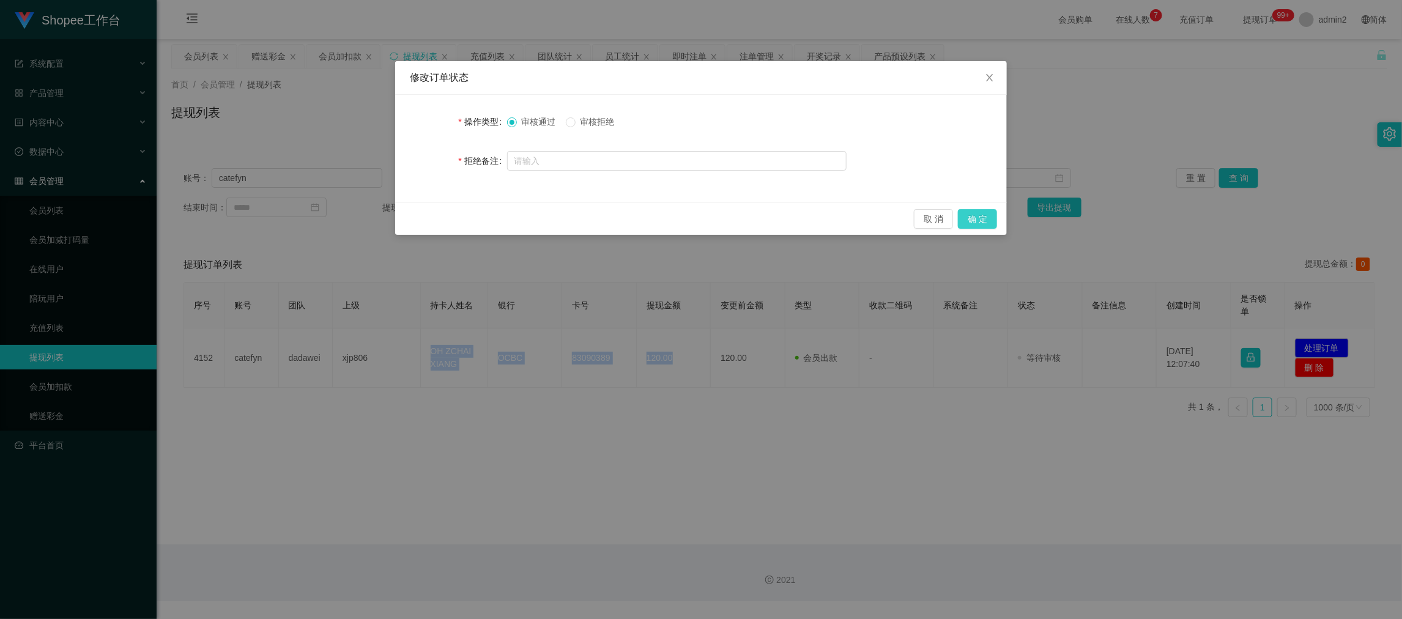
click at [981, 215] on button "确 定" at bounding box center [977, 219] width 39 height 20
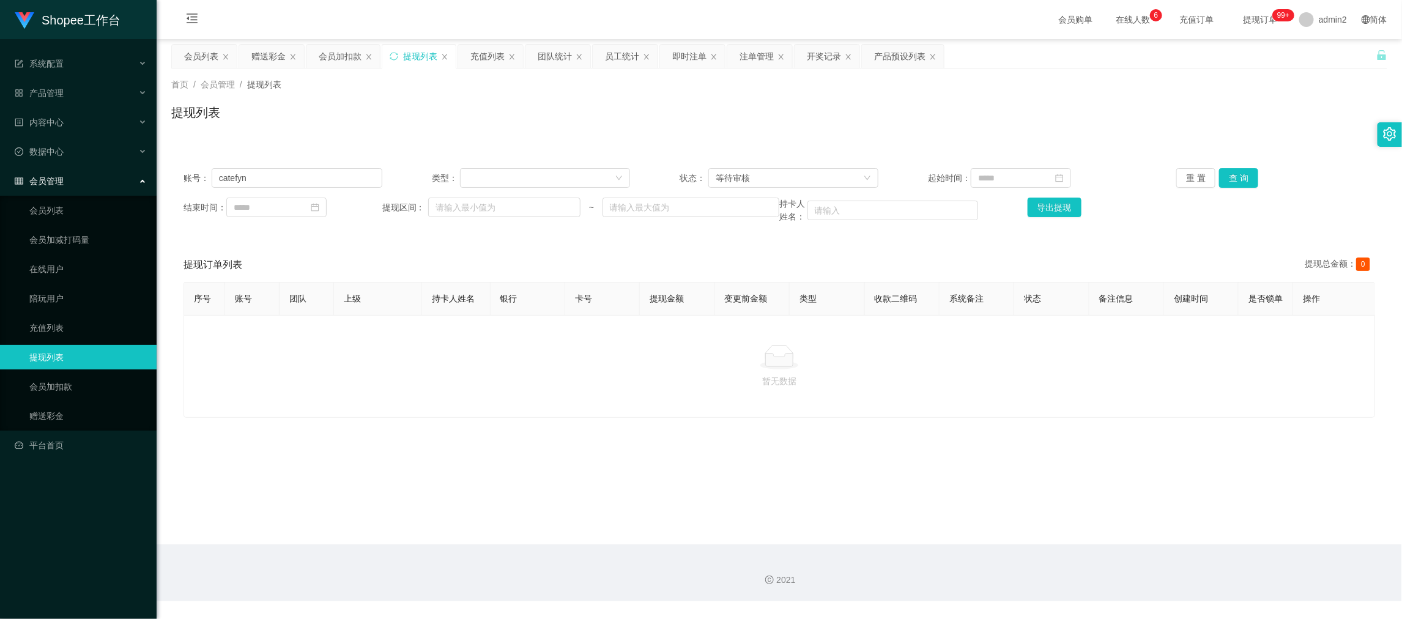
click at [1110, 544] on section "会员购单 在线人数 0 1 2 3 4 5 6 7 8 9 0 1 2 3 4 5 6 7 8 9 0 1 2 3 4 5 6 7 8 9 充值订单 提现订单…" at bounding box center [779, 300] width 1245 height 601
click at [264, 59] on div "赠送彩金" at bounding box center [268, 56] width 34 height 23
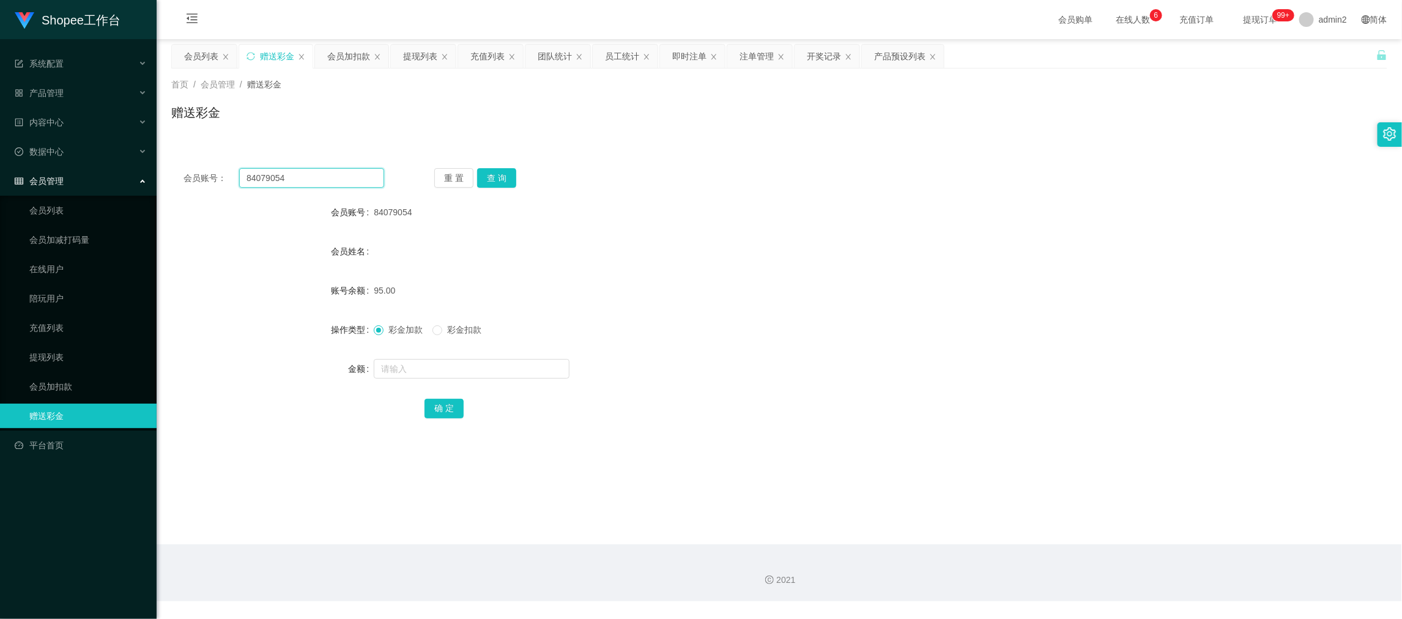
click at [328, 168] on input "84079054" at bounding box center [311, 178] width 145 height 20
click at [330, 179] on input "84079054" at bounding box center [311, 178] width 145 height 20
paste input "91119433"
type input "91119433"
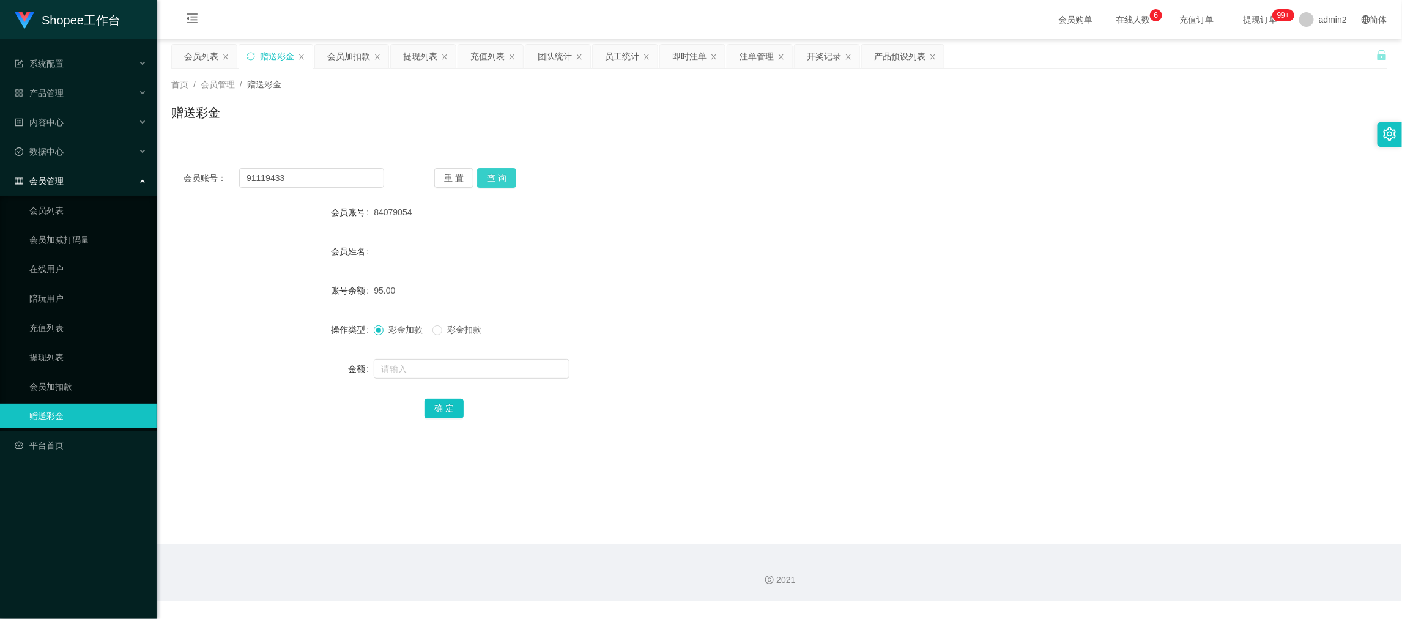
click at [484, 177] on button "查 询" at bounding box center [496, 178] width 39 height 20
click at [514, 368] on input "text" at bounding box center [472, 369] width 196 height 20
type input "18000"
click at [445, 399] on button "确 定" at bounding box center [443, 409] width 39 height 20
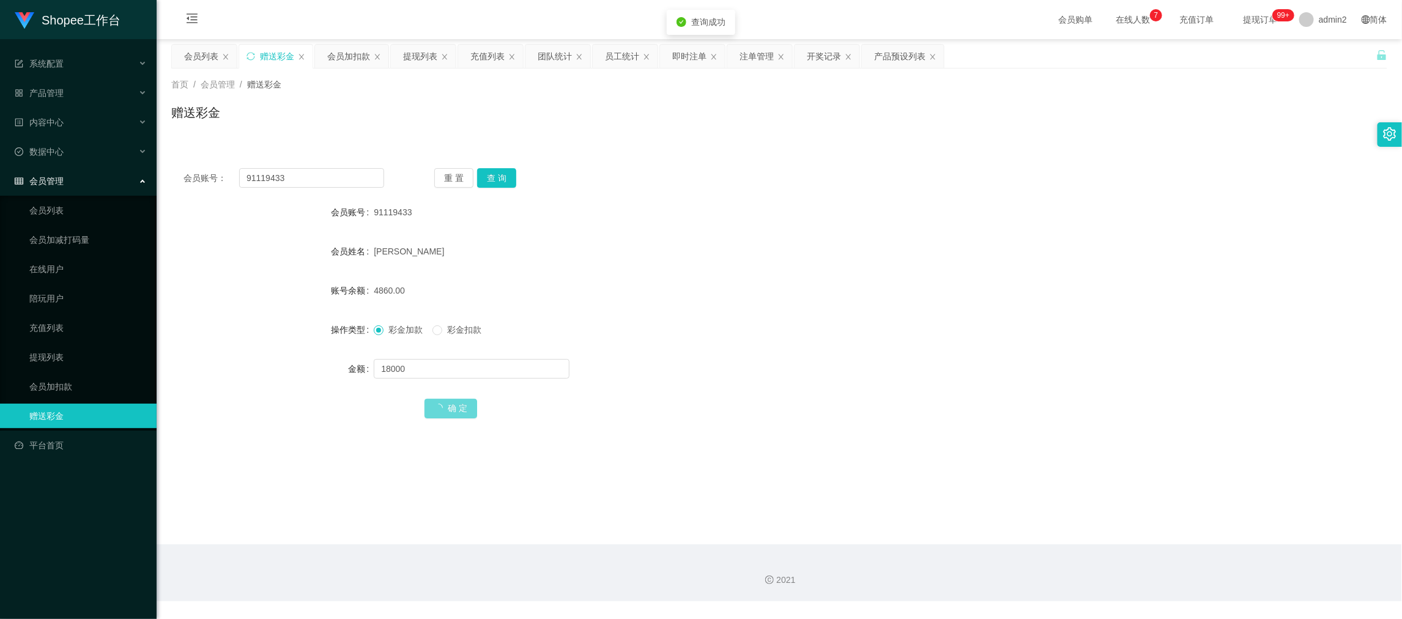
click at [766, 352] on form "会员账号 91119433 会员姓名 wang houzhen 账号余额 4860.00 操作类型 彩金加款 彩金扣款 金额 18000 确 定" at bounding box center [779, 310] width 1216 height 220
click at [1102, 562] on div "2021" at bounding box center [779, 572] width 1245 height 57
drag, startPoint x: 341, startPoint y: 183, endPoint x: 416, endPoint y: 100, distance: 113.0
click at [341, 182] on input "91119433" at bounding box center [311, 178] width 145 height 20
click at [415, 55] on div "提现列表" at bounding box center [420, 56] width 34 height 23
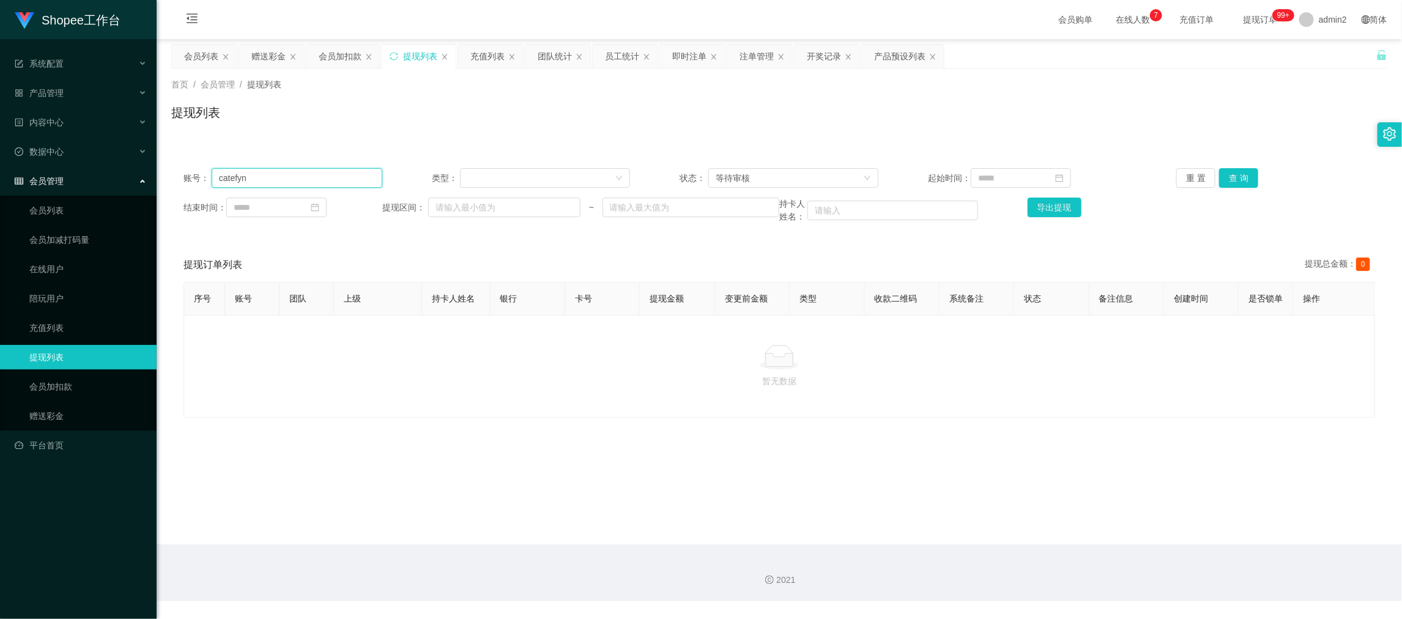
click at [343, 181] on input "catefyn" at bounding box center [297, 178] width 171 height 20
paste input "Seline82"
type input "Seline82"
click at [1224, 180] on button "查 询" at bounding box center [1238, 178] width 39 height 20
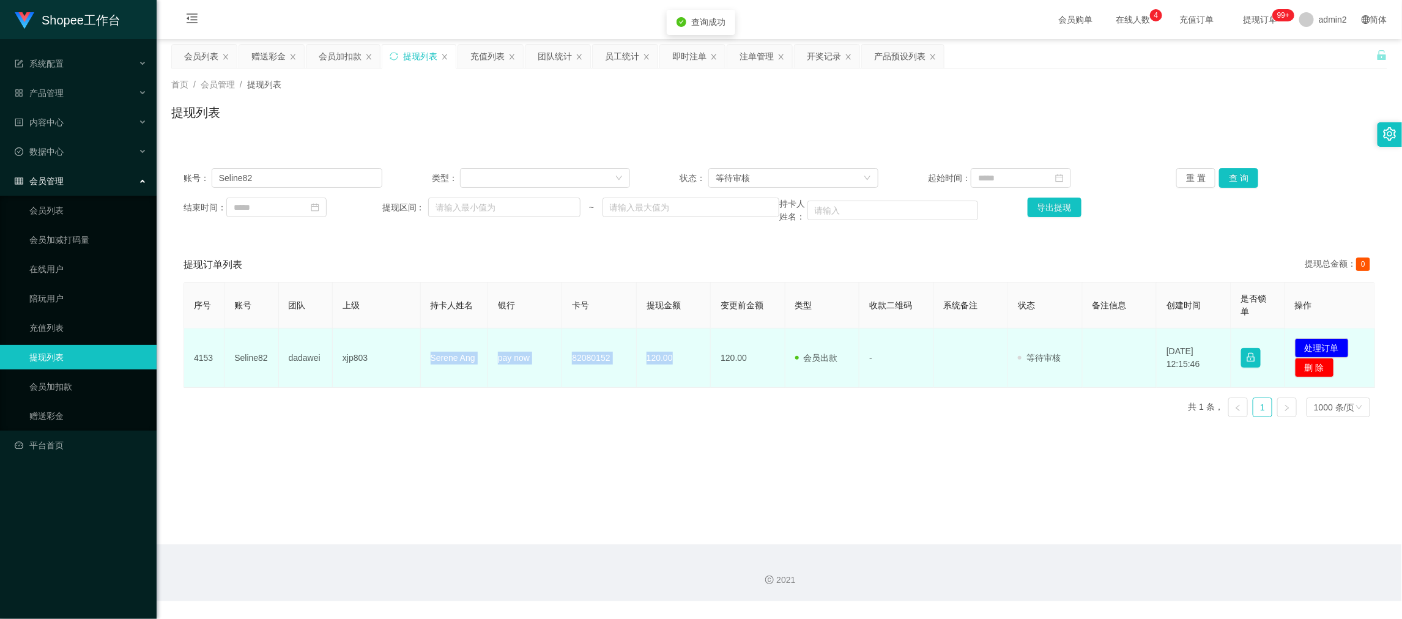
drag, startPoint x: 413, startPoint y: 352, endPoint x: 670, endPoint y: 374, distance: 258.4
click at [670, 374] on tr "4153 Seline82 dadawei xjp803 Serene Ang pay now 82080152 120.00 120.00 会员出款 人工取…" at bounding box center [779, 357] width 1191 height 59
copy tr "Serene Ang pay now 82080152 120.00"
click at [1310, 349] on button "处理订单" at bounding box center [1322, 348] width 54 height 20
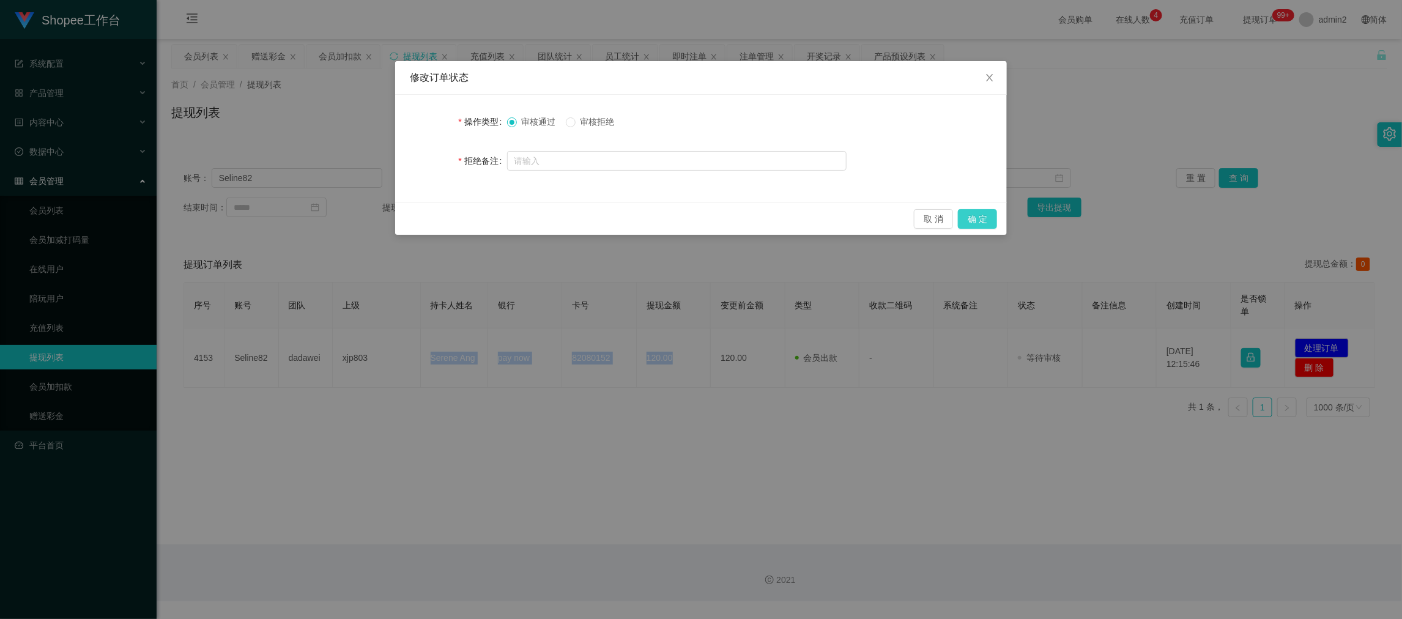
click at [972, 212] on button "确 定" at bounding box center [977, 219] width 39 height 20
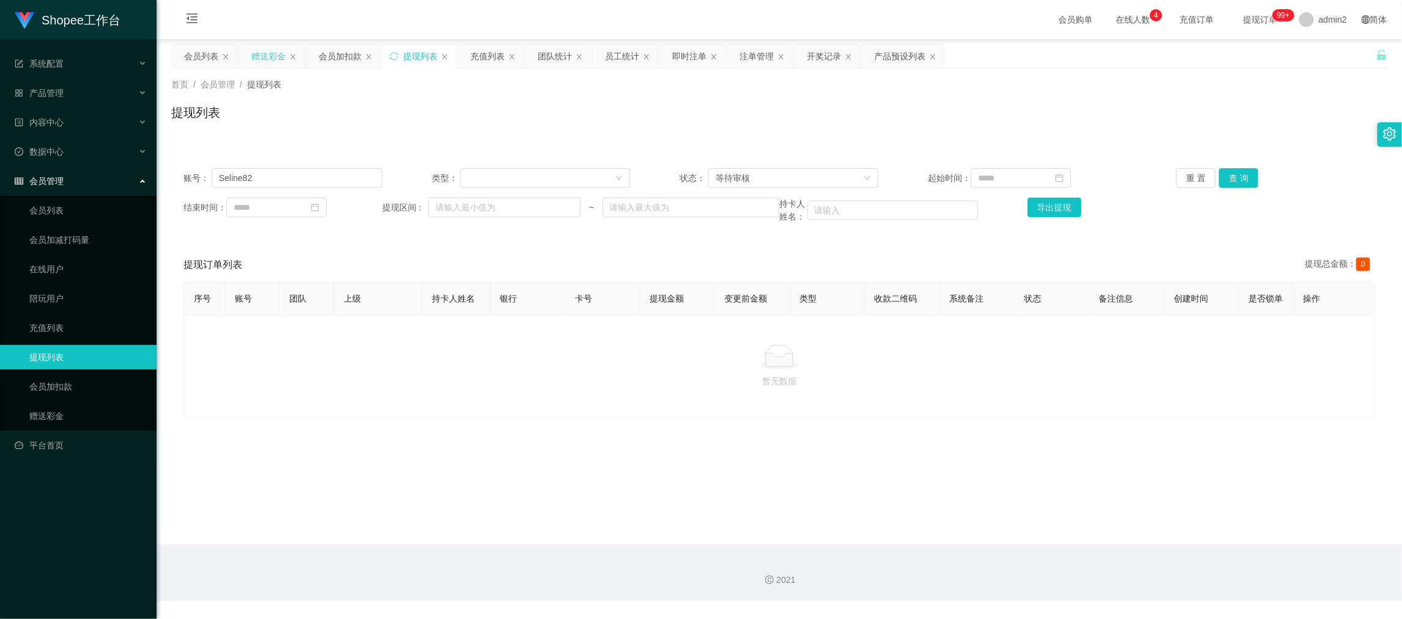
click at [270, 57] on div "赠送彩金" at bounding box center [268, 56] width 34 height 23
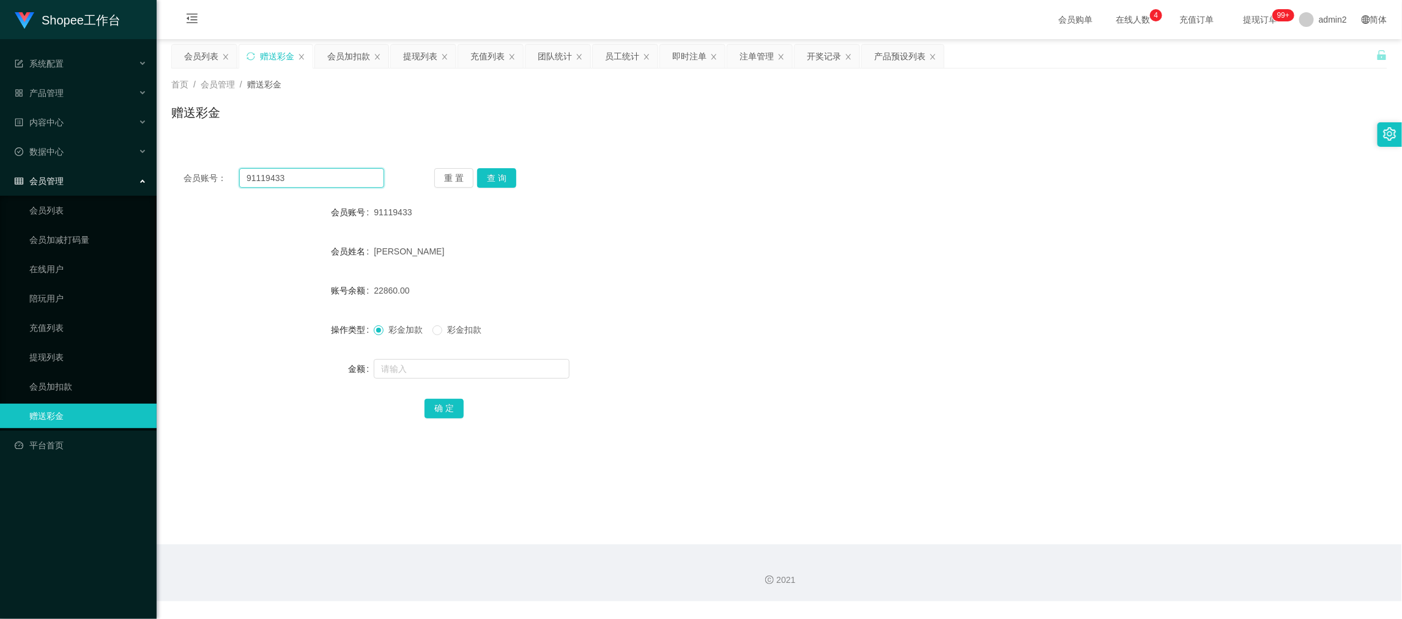
click at [344, 176] on input "91119433" at bounding box center [311, 178] width 145 height 20
paste input "xia1216"
type input "xia1216"
click at [477, 172] on button "查 询" at bounding box center [496, 178] width 39 height 20
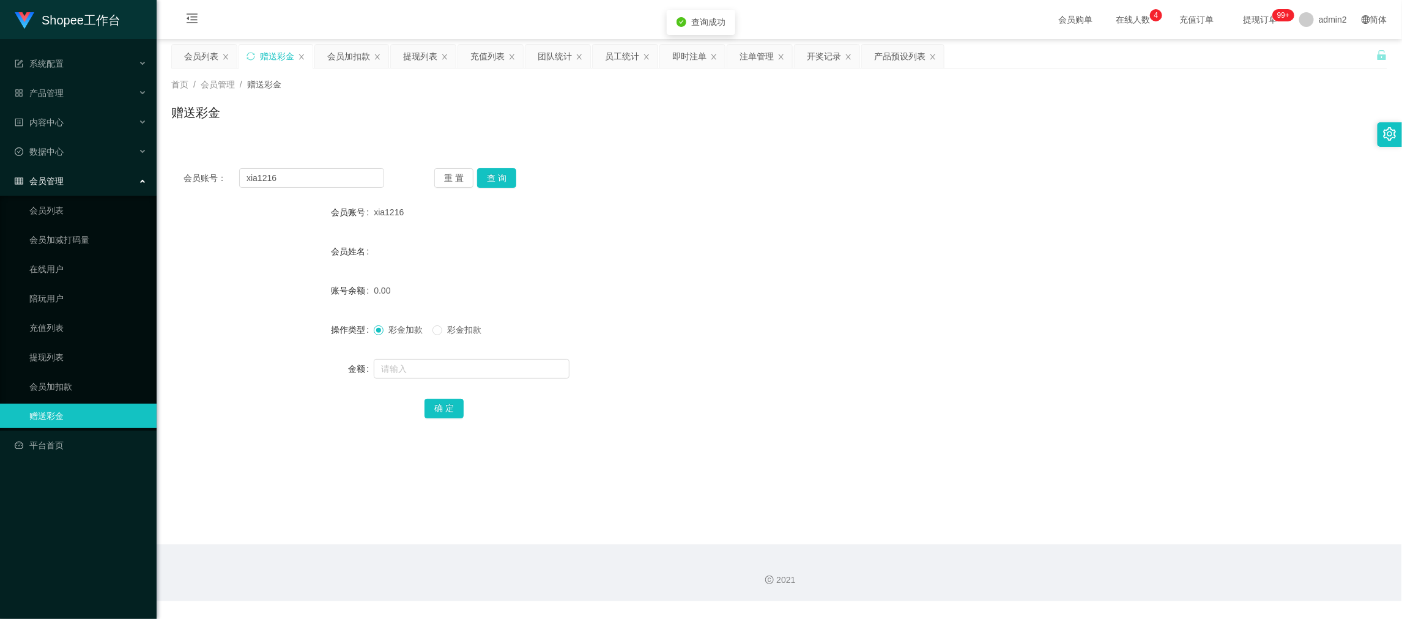
click at [539, 378] on div at bounding box center [728, 369] width 709 height 24
click at [457, 370] on input "text" at bounding box center [472, 369] width 196 height 20
type input "80"
click at [442, 404] on button "确 定" at bounding box center [443, 409] width 39 height 20
click at [766, 333] on div "彩金加款 彩金扣款" at bounding box center [728, 329] width 709 height 24
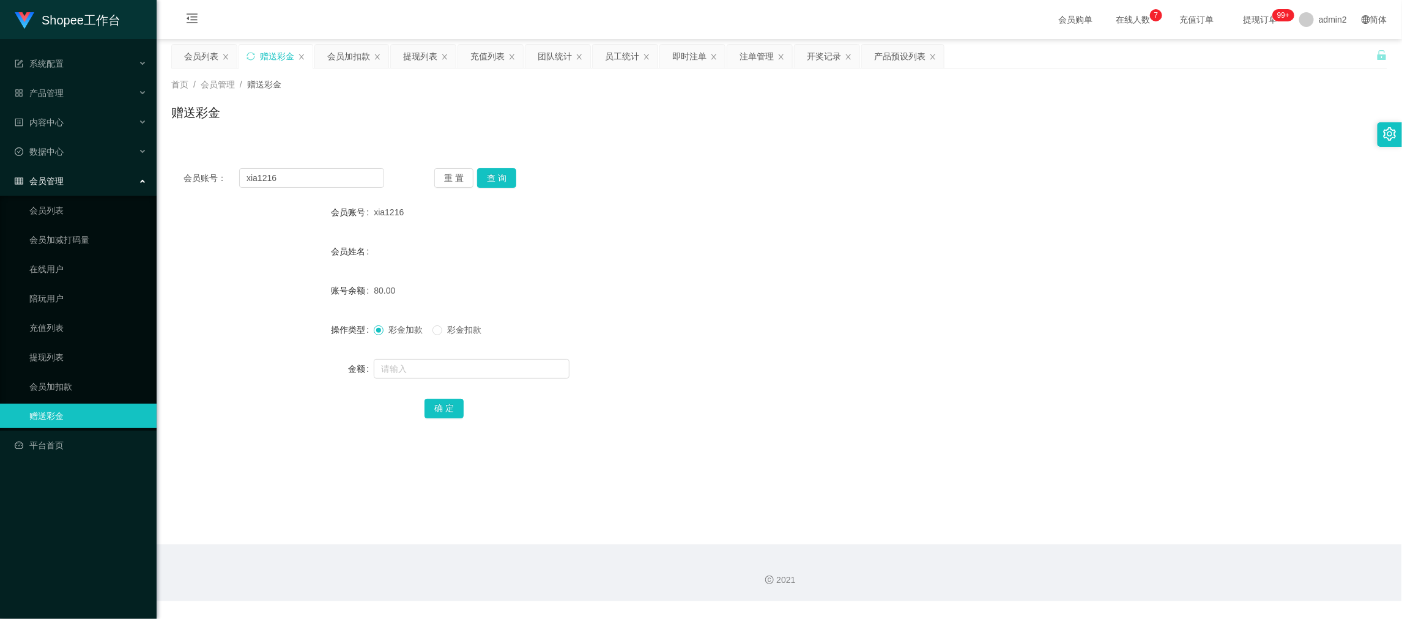
drag, startPoint x: 1097, startPoint y: 557, endPoint x: 1086, endPoint y: 544, distance: 17.4
click at [1097, 555] on div "2021" at bounding box center [779, 572] width 1245 height 57
click at [326, 174] on input "xia1216" at bounding box center [311, 178] width 145 height 20
paste input "feng567894"
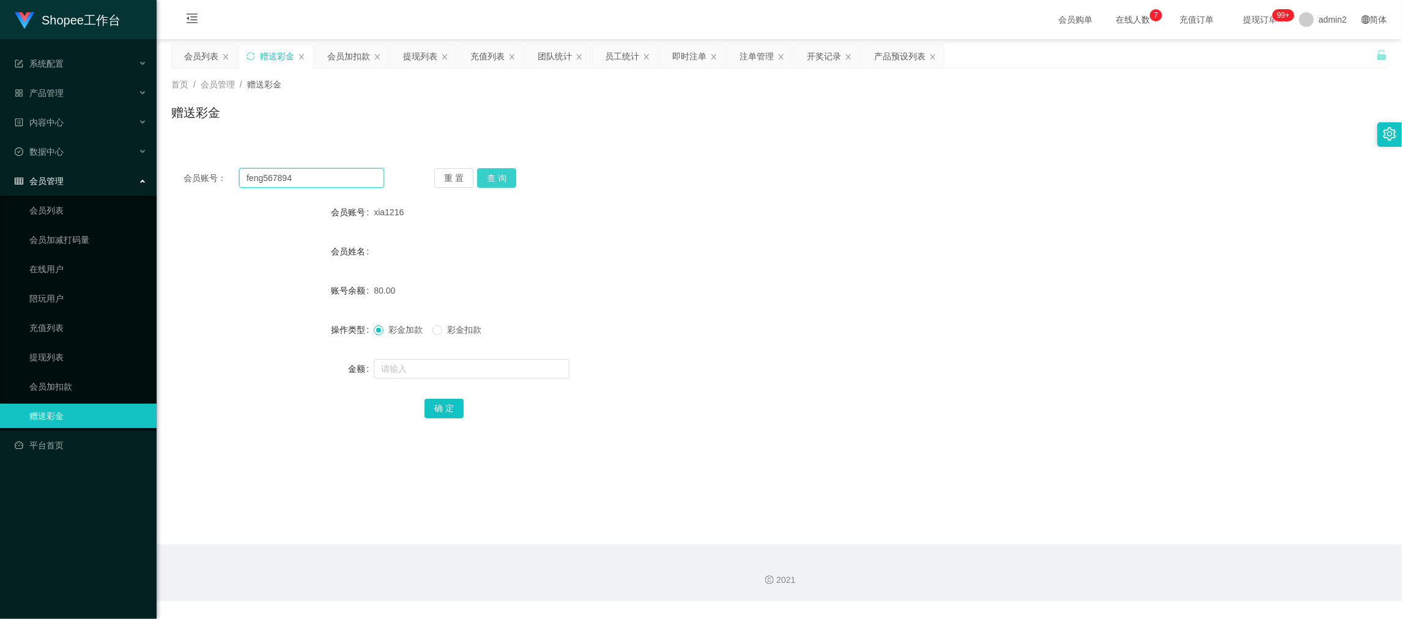
type input "feng567894"
click at [503, 176] on button "查 询" at bounding box center [496, 178] width 39 height 20
click at [488, 373] on input "text" at bounding box center [472, 369] width 196 height 20
type input "1500"
click at [448, 412] on button "确 定" at bounding box center [443, 409] width 39 height 20
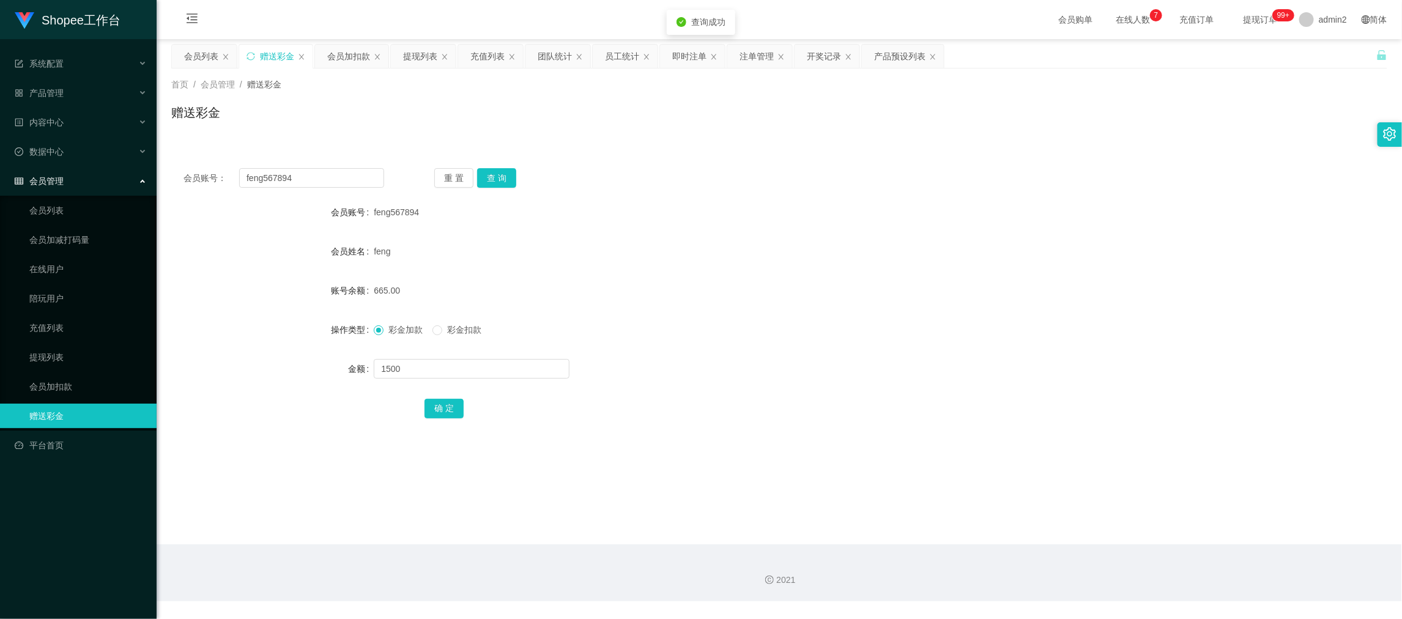
click at [757, 321] on div "彩金加款 彩金扣款" at bounding box center [728, 329] width 709 height 24
click at [1099, 559] on div "2021" at bounding box center [779, 572] width 1245 height 57
click at [410, 49] on div "提现列表" at bounding box center [420, 56] width 34 height 23
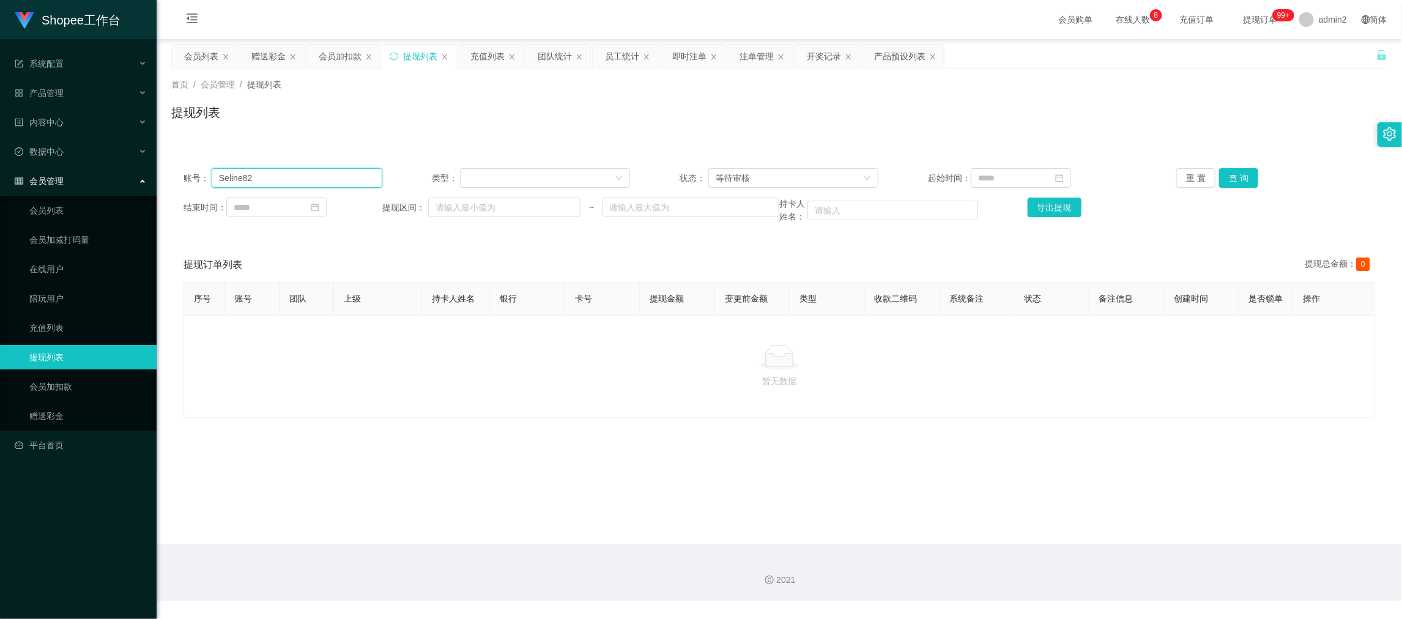
click at [357, 179] on input "Seline82" at bounding box center [297, 178] width 171 height 20
paste input "Renchuanqing"
click at [1221, 179] on button "查 询" at bounding box center [1238, 178] width 39 height 20
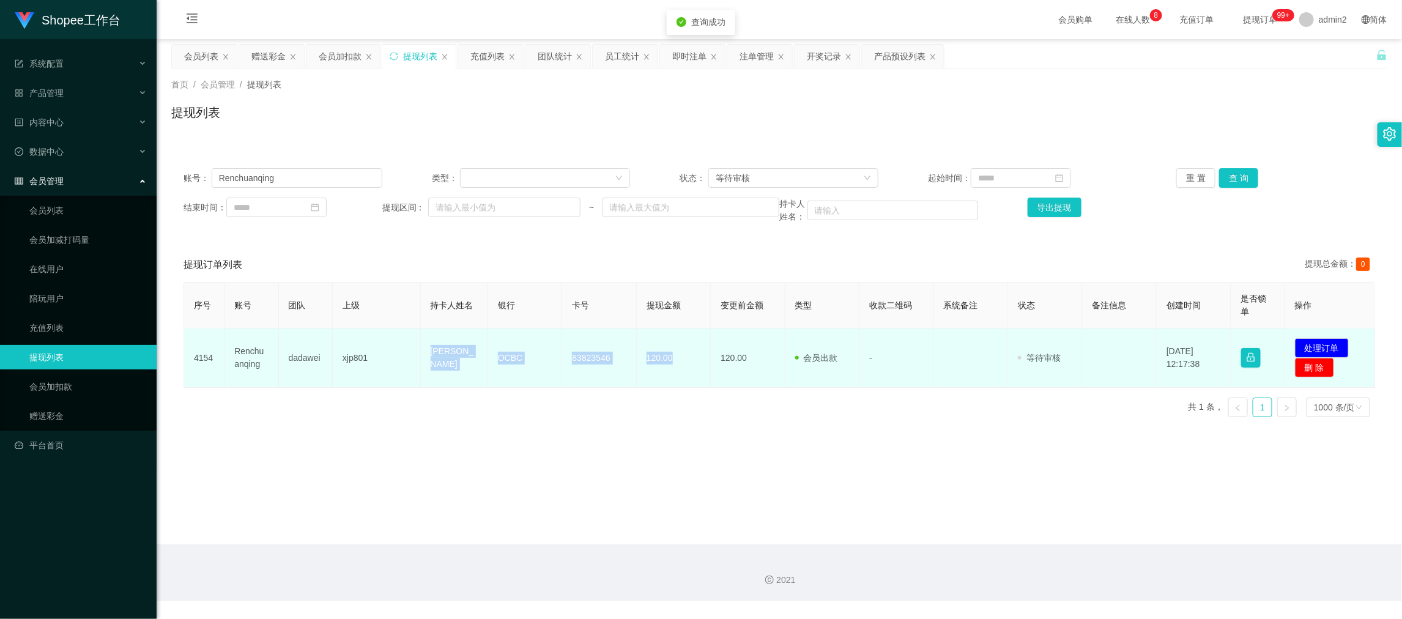
drag, startPoint x: 410, startPoint y: 357, endPoint x: 696, endPoint y: 368, distance: 286.4
click at [696, 368] on tr "4154 Renchuanqing dadawei xjp801 Ren Chuan Qing OCBC 83823546 120.00 120.00 会员出…" at bounding box center [779, 357] width 1191 height 59
copy tr "Ren Chuan Qing OCBC 83823546 120.00"
click at [1317, 347] on button "处理订单" at bounding box center [1322, 348] width 54 height 20
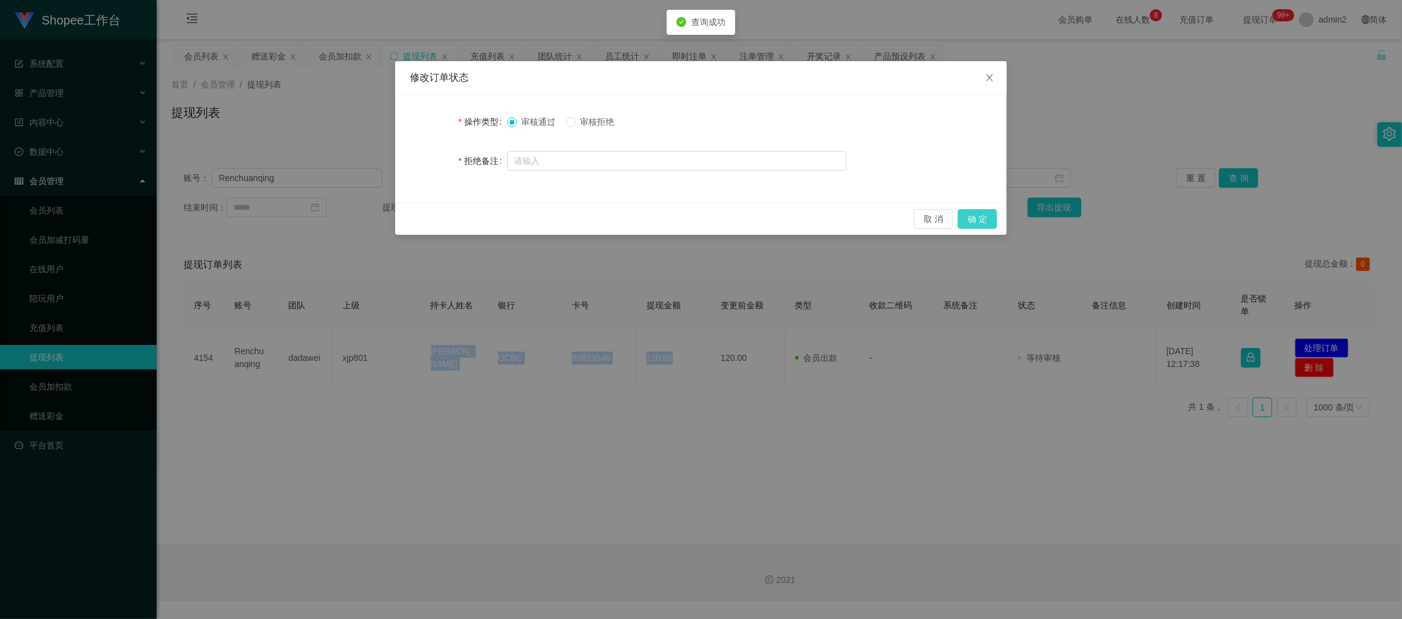
click at [985, 216] on button "确 定" at bounding box center [977, 219] width 39 height 20
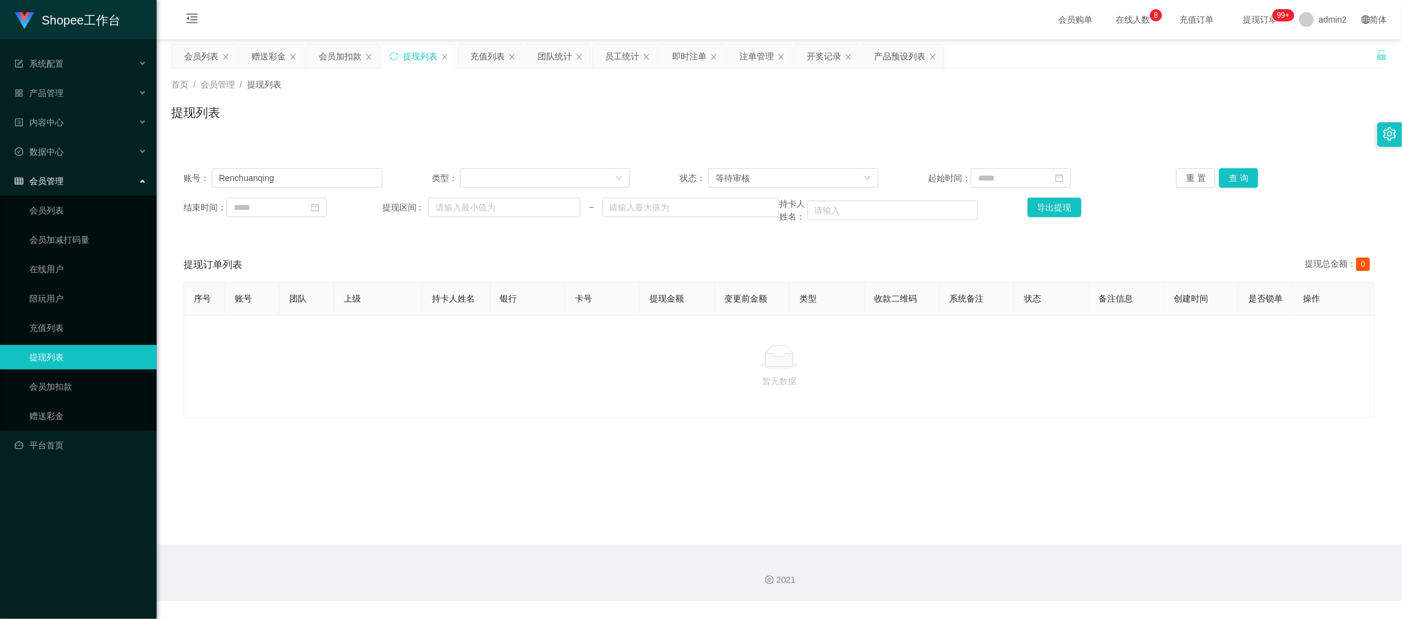
drag, startPoint x: 1073, startPoint y: 558, endPoint x: 927, endPoint y: 479, distance: 165.5
click at [1073, 556] on div "2021" at bounding box center [779, 572] width 1245 height 57
click at [315, 179] on input "Renchuanqing" at bounding box center [297, 178] width 171 height 20
paste input "84079054"
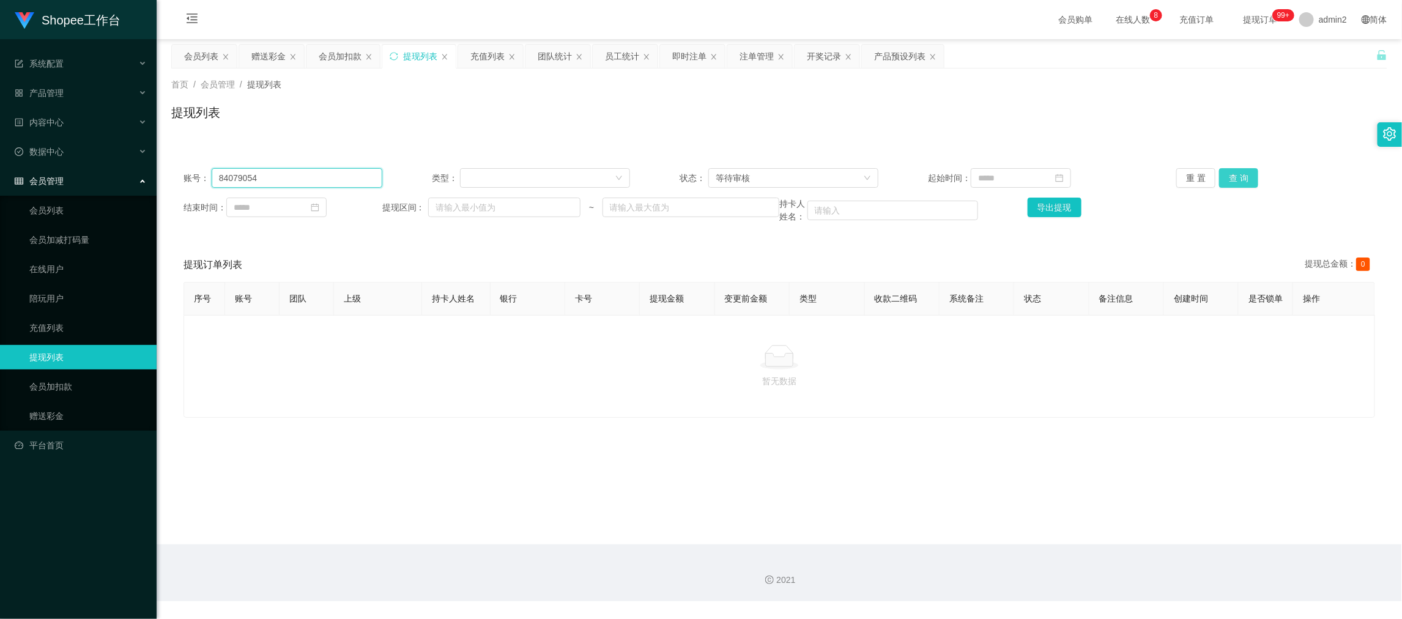
type input "84079054"
click at [1221, 174] on button "查 询" at bounding box center [1238, 178] width 39 height 20
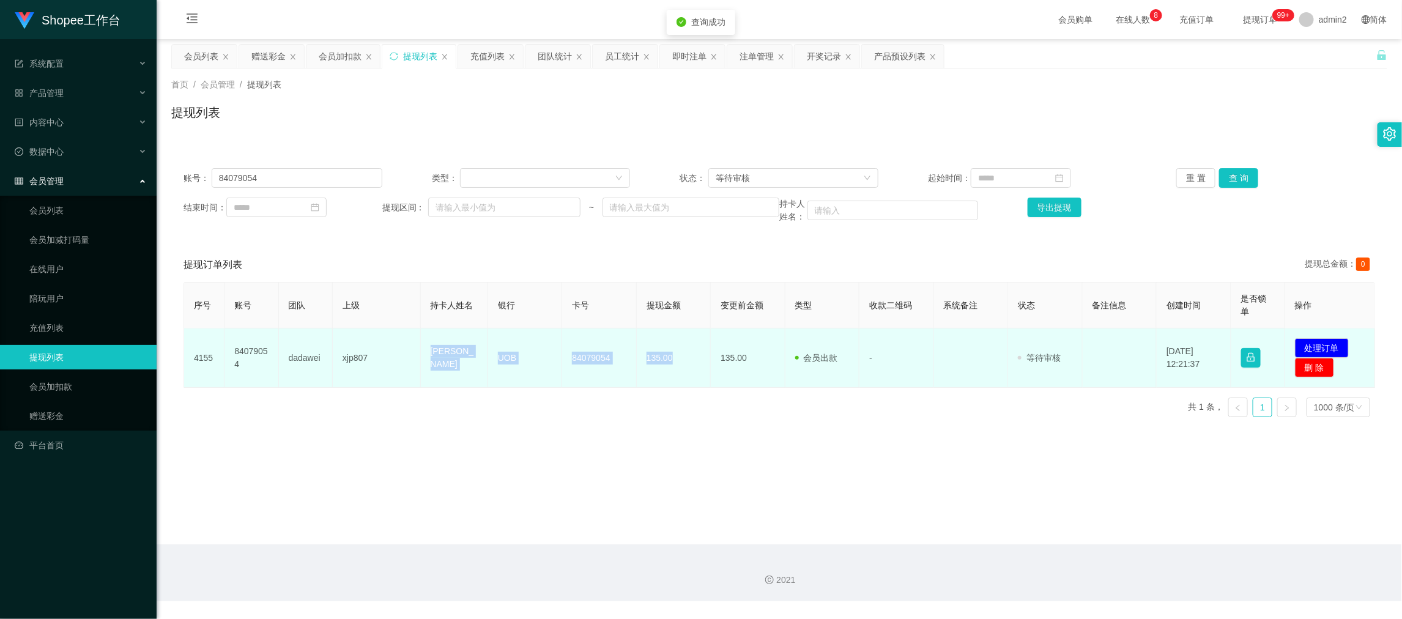
drag, startPoint x: 412, startPoint y: 360, endPoint x: 679, endPoint y: 367, distance: 267.3
click at [679, 367] on tr "4155 84079054 dadawei xjp807 Lee pui ying UOB 84079054 135.00 135.00 会员出款 人工取款 …" at bounding box center [779, 357] width 1191 height 59
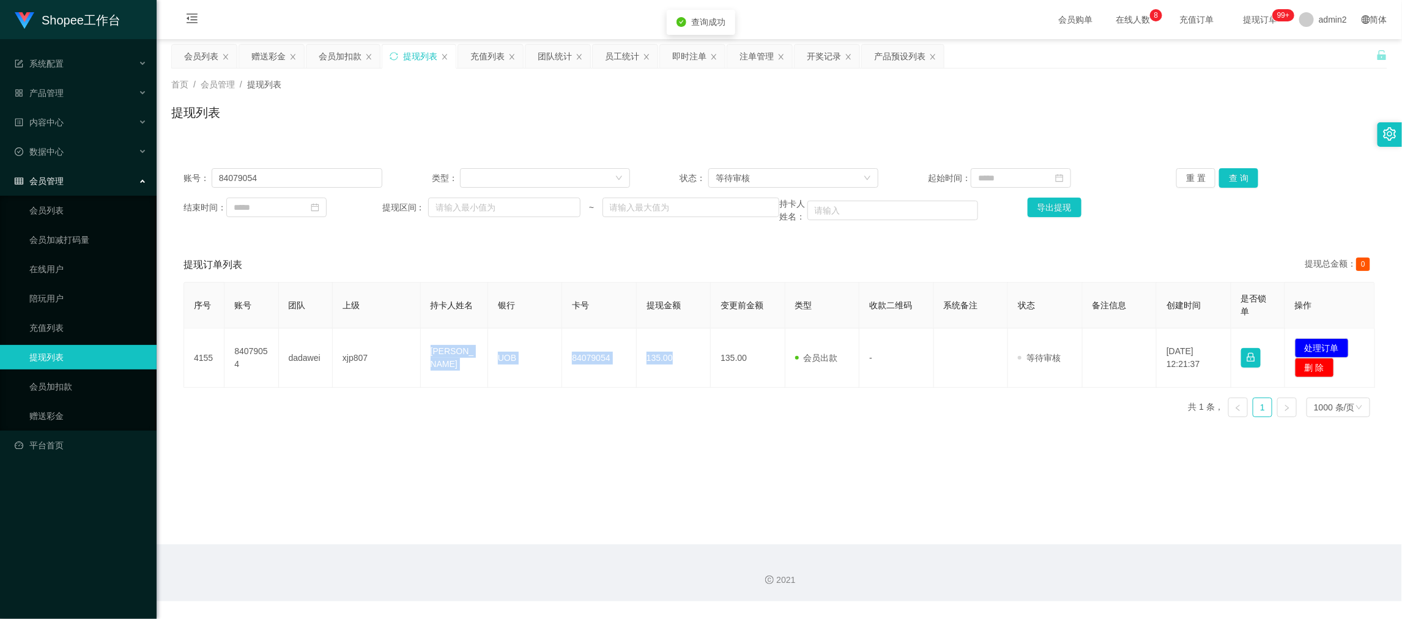
copy tr "Lee pui ying UOB 84079054 135.00"
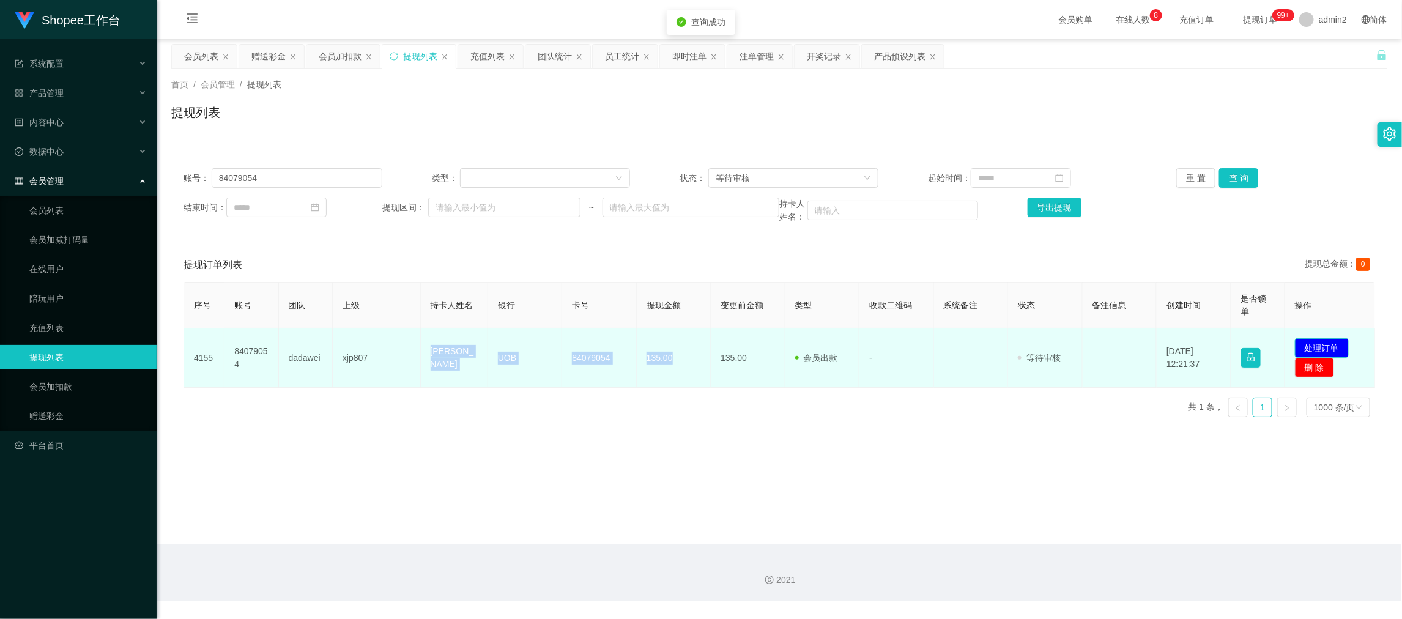
click at [1321, 343] on button "处理订单" at bounding box center [1322, 348] width 54 height 20
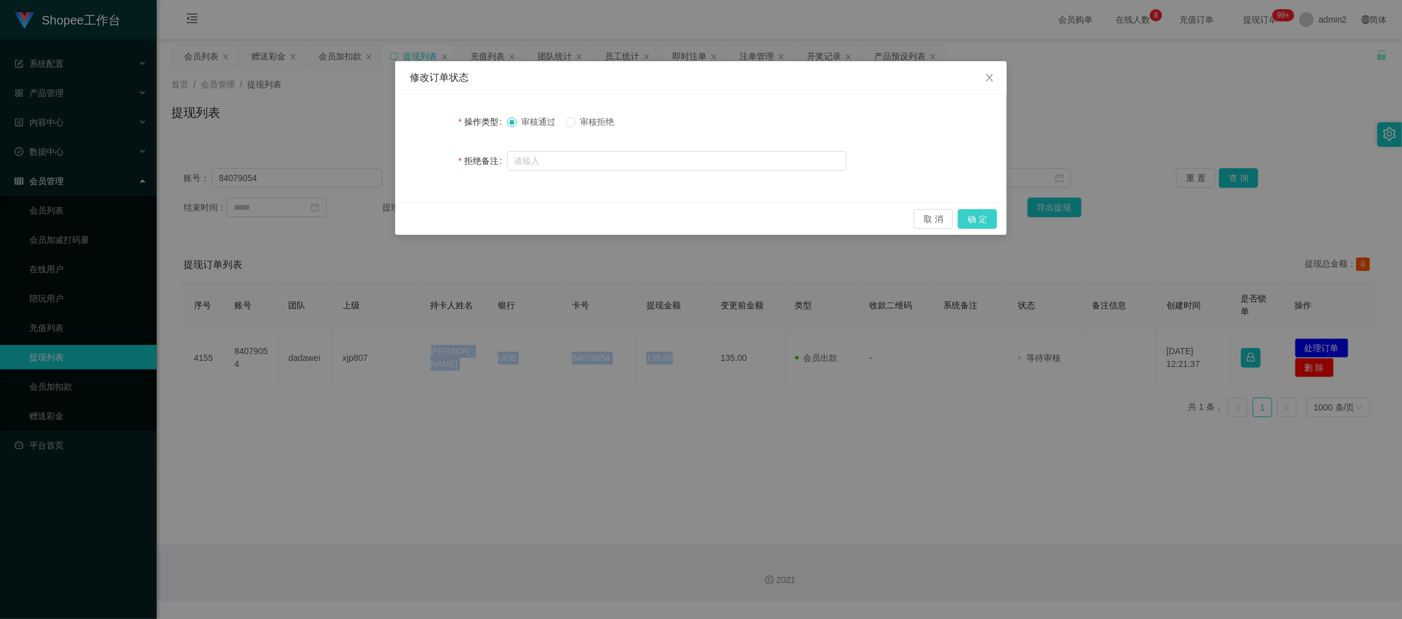
click at [972, 220] on button "确 定" at bounding box center [977, 219] width 39 height 20
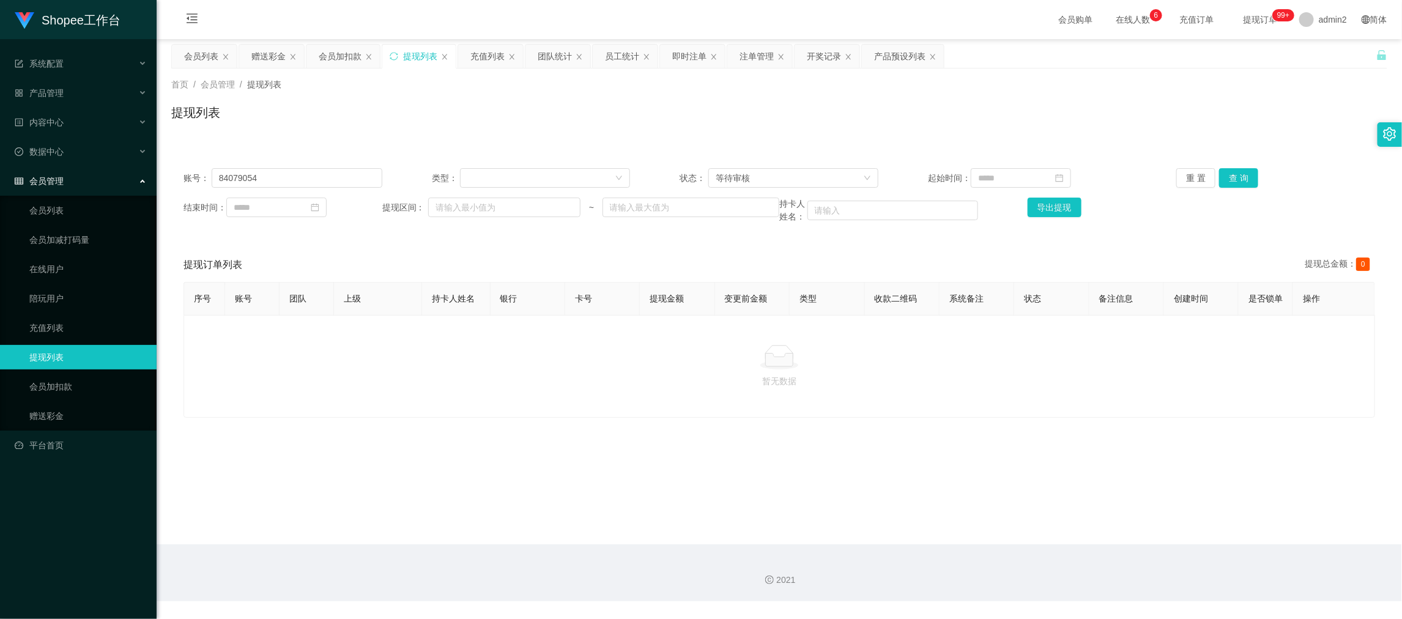
drag, startPoint x: 1102, startPoint y: 534, endPoint x: 841, endPoint y: 315, distance: 341.1
click at [1103, 533] on main "关闭左侧 关闭右侧 关闭其它 刷新页面 会员列表 赠送彩金 会员加扣款 提现列表 充值列表 团队统计 员工统计 即时注单 注单管理 开奖记录 产品预设列表 首…" at bounding box center [779, 291] width 1245 height 505
click at [747, 52] on div "注单管理" at bounding box center [756, 56] width 34 height 23
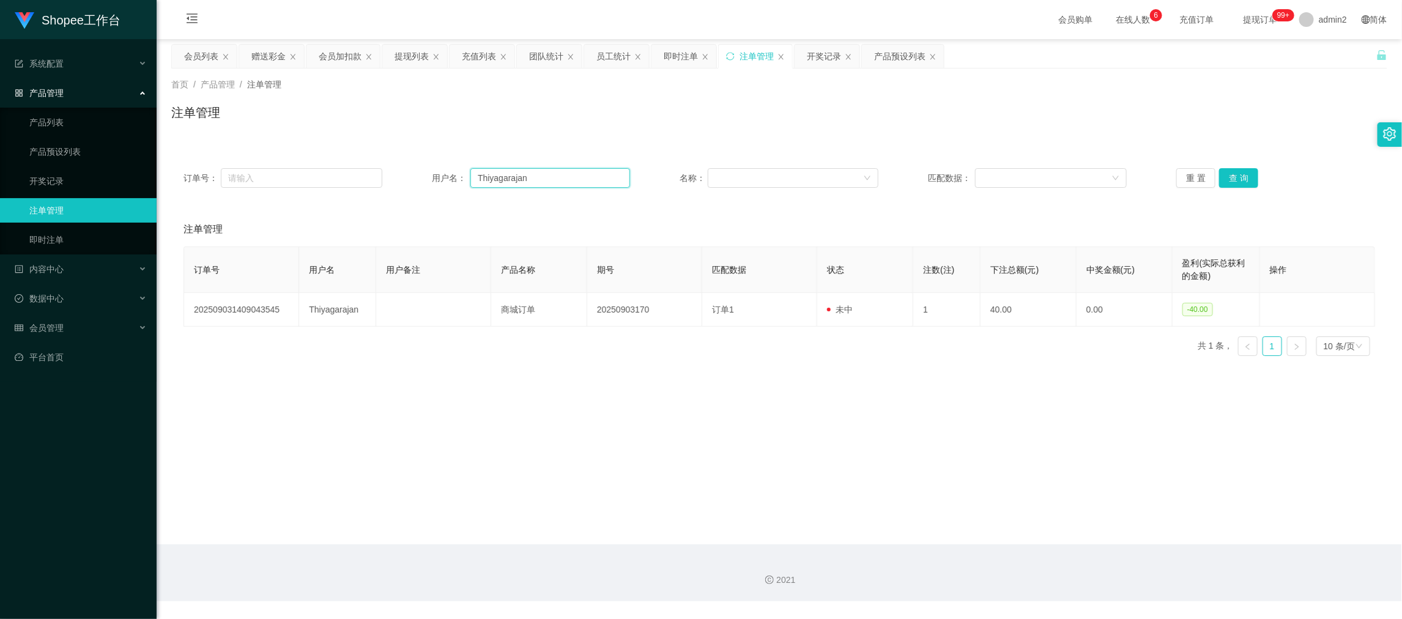
click at [597, 174] on input "Thiyagarajan" at bounding box center [550, 178] width 160 height 20
paste input "xia1216"
type input "xia1216"
click at [1231, 174] on button "查 询" at bounding box center [1238, 178] width 39 height 20
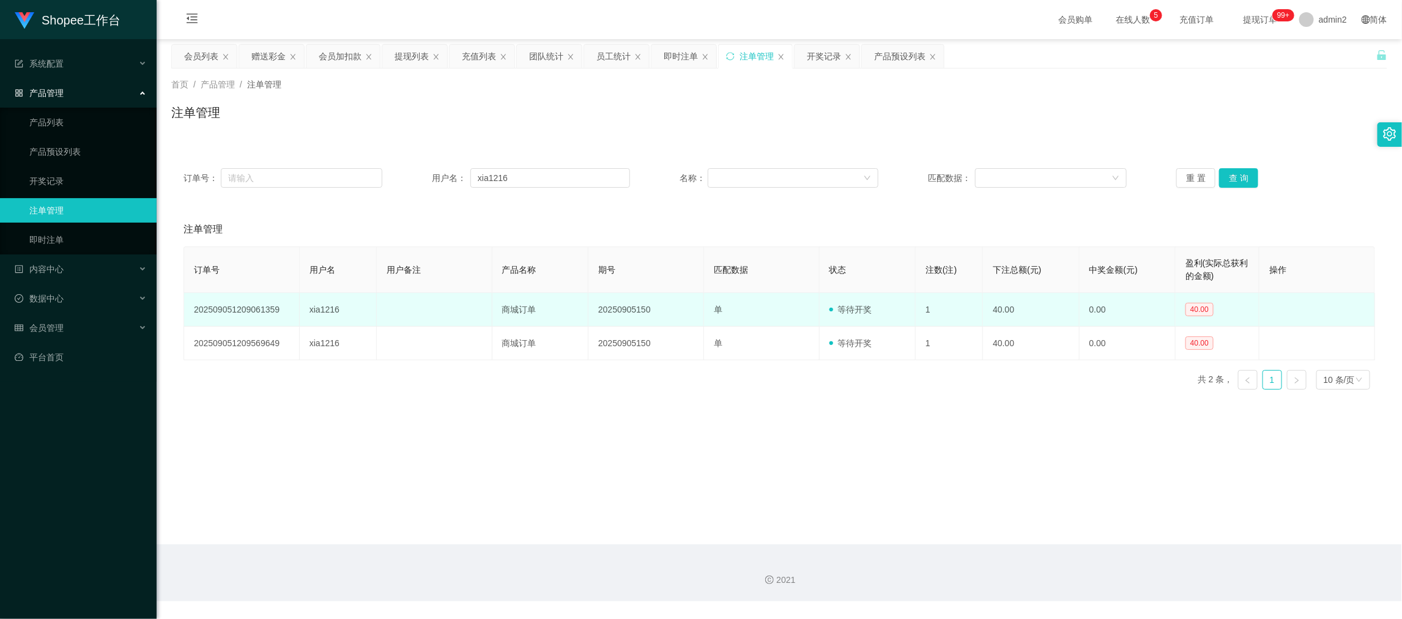
click at [626, 308] on td "20250905150" at bounding box center [646, 310] width 116 height 34
copy td "20250905150"
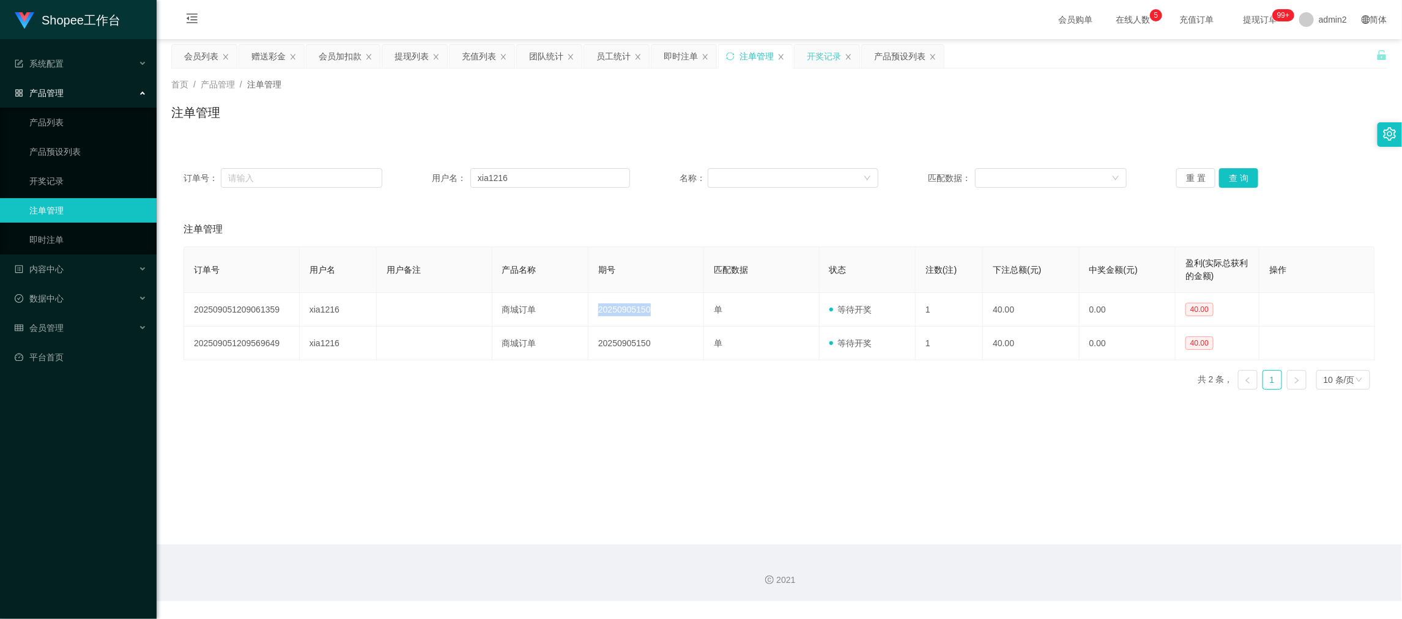
click at [822, 58] on div "开奖记录" at bounding box center [824, 56] width 34 height 23
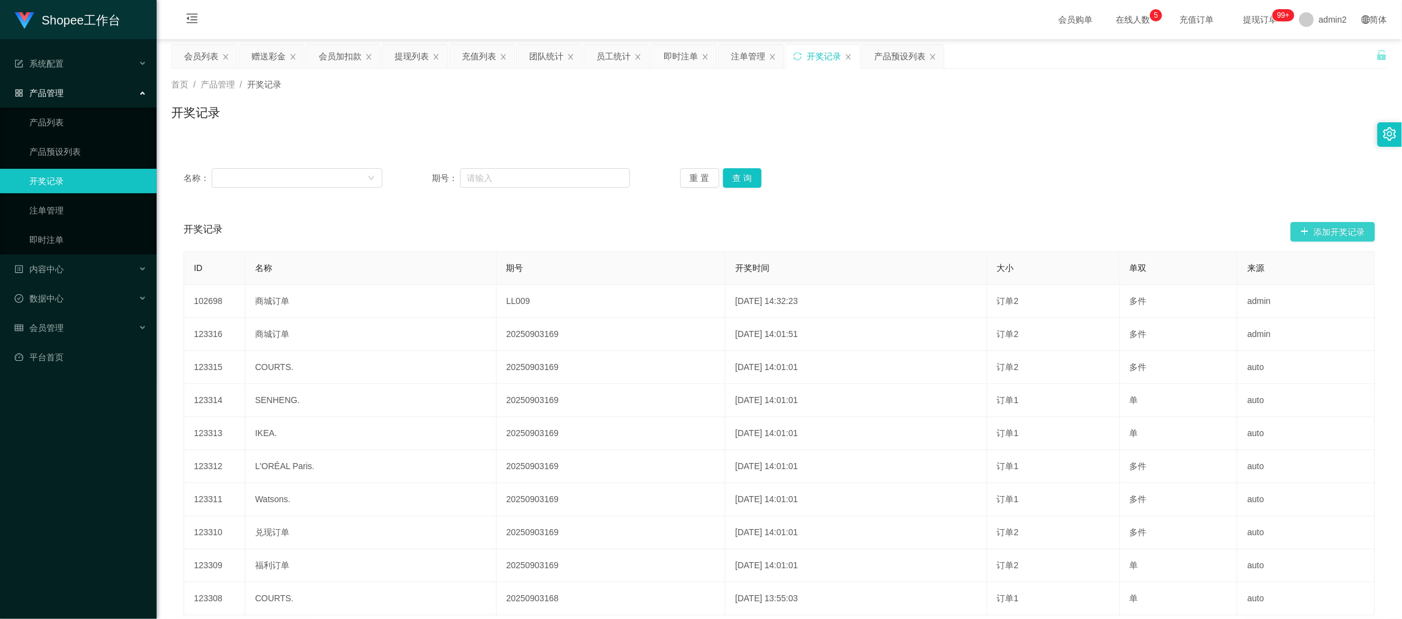
click at [1328, 226] on button "添加开奖记录" at bounding box center [1332, 232] width 84 height 20
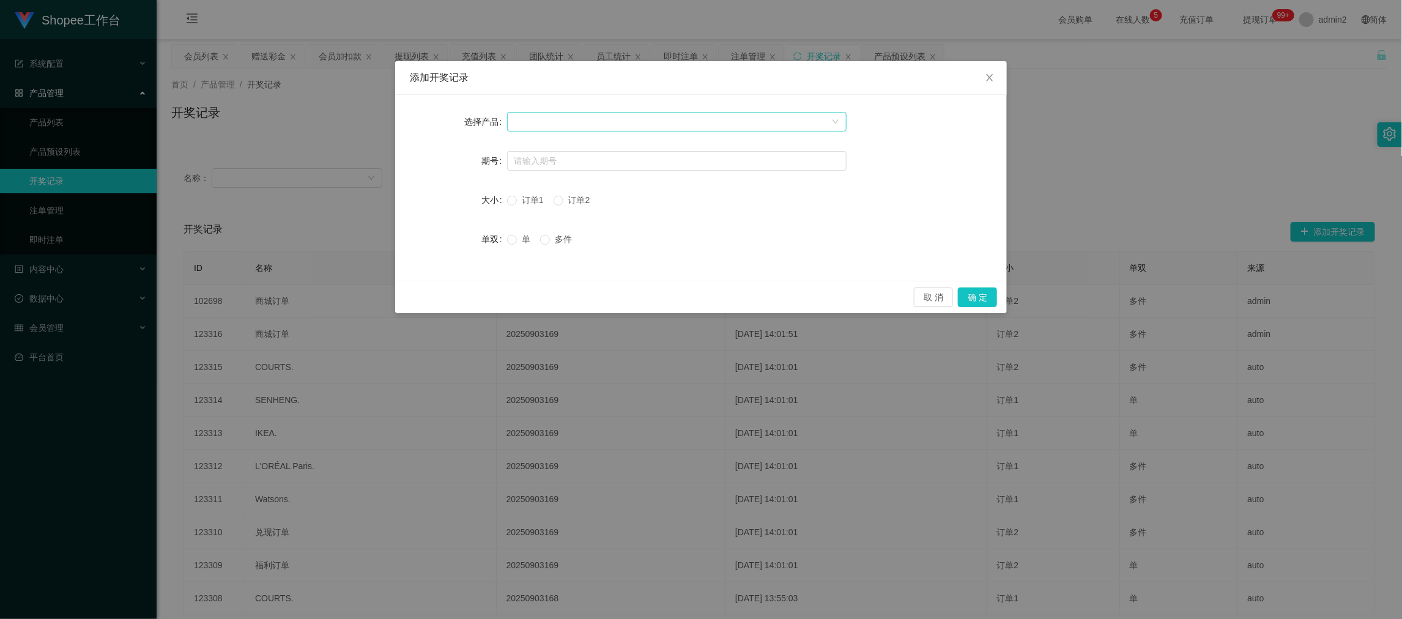
click at [653, 125] on div at bounding box center [672, 122] width 317 height 18
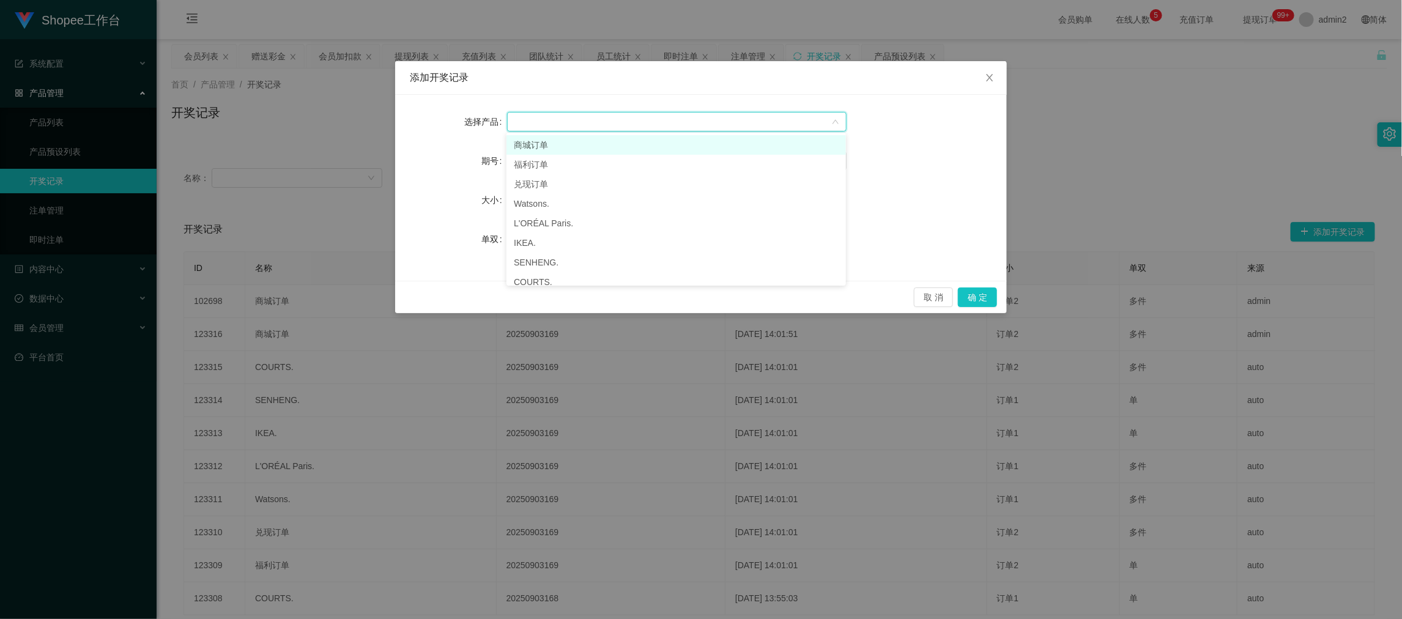
click at [590, 143] on li "商城订单" at bounding box center [675, 145] width 339 height 20
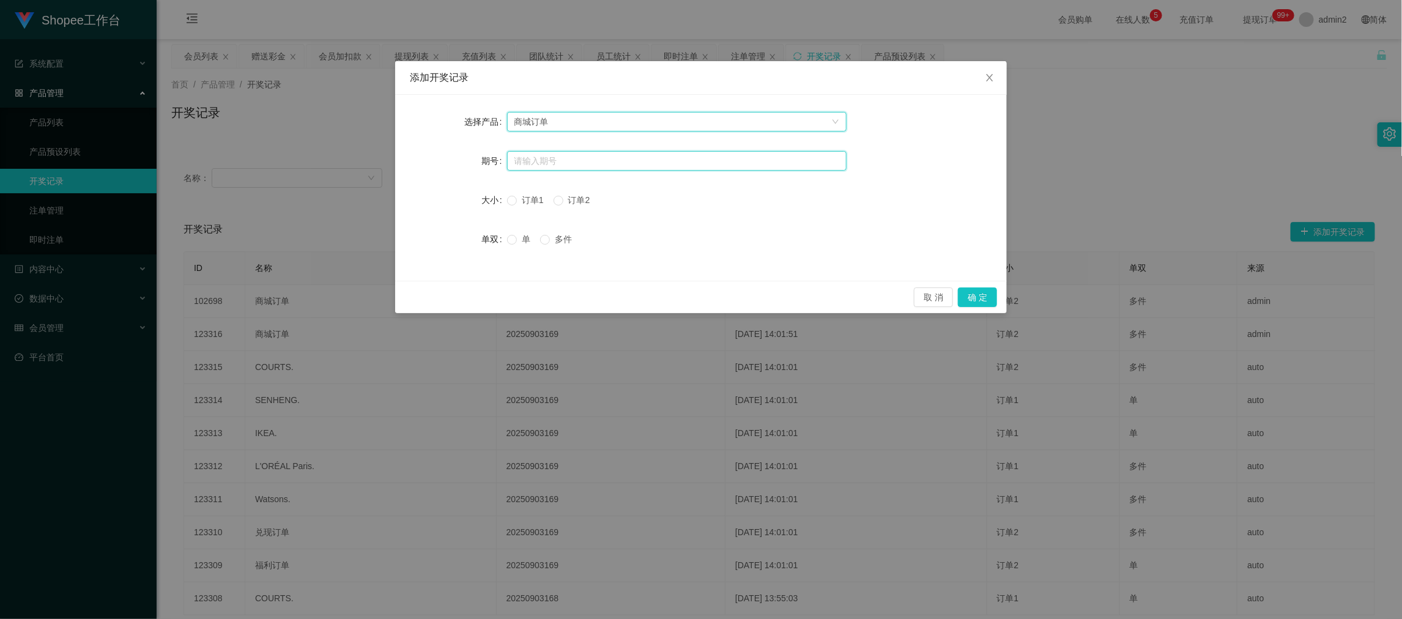
click at [581, 155] on input "text" at bounding box center [676, 161] width 339 height 20
paste input "20250905150"
type input "20250905150"
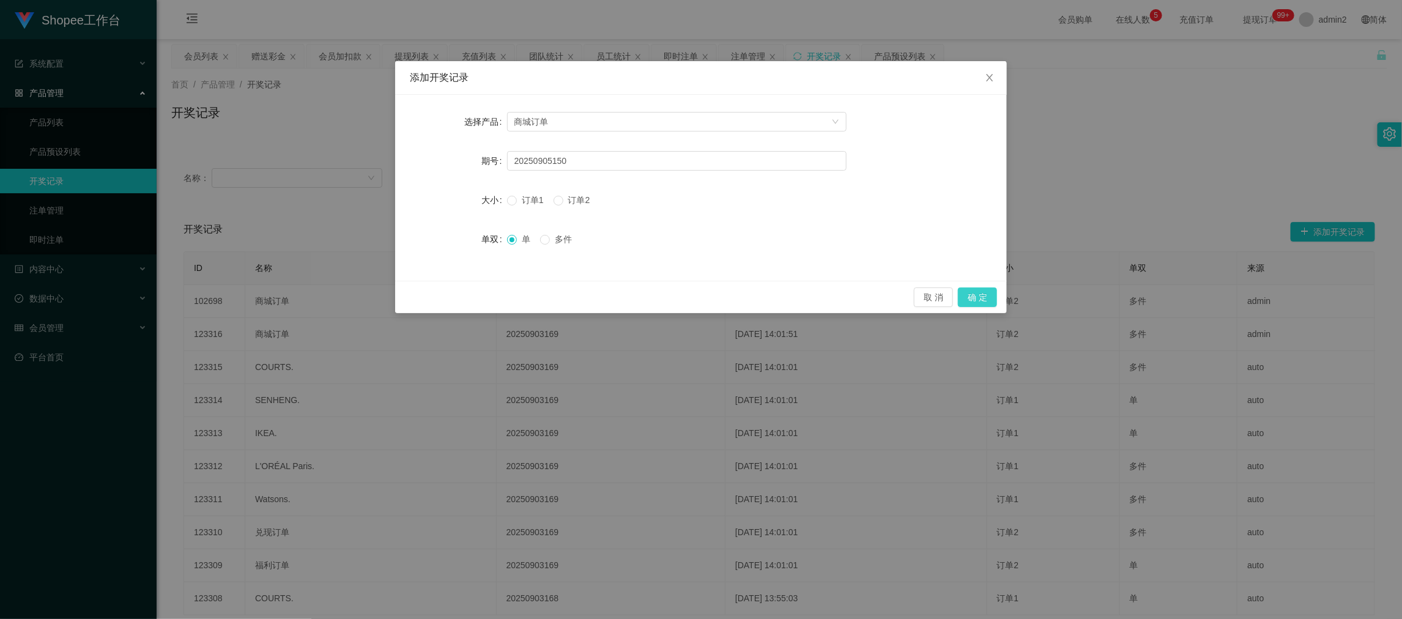
click at [962, 297] on button "确 定" at bounding box center [977, 297] width 39 height 20
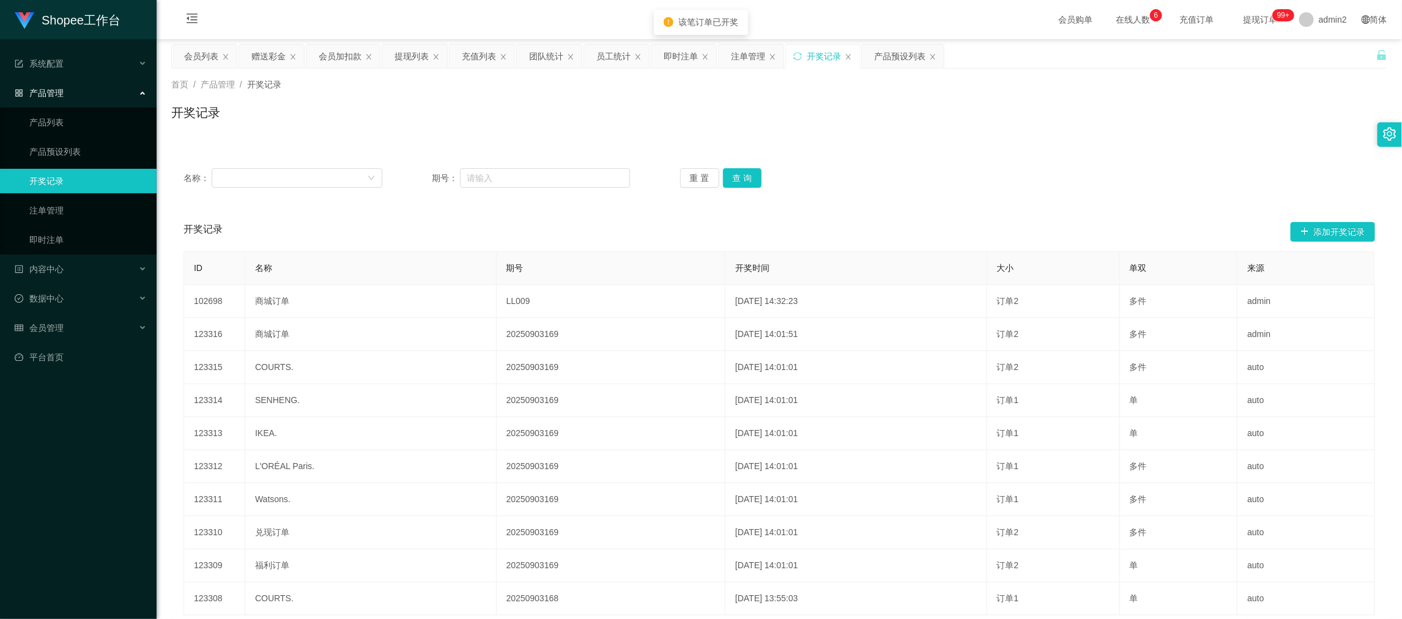
drag, startPoint x: 822, startPoint y: 155, endPoint x: 802, endPoint y: 130, distance: 32.6
click at [822, 153] on div "名称： 期号： 重 置 查 询 开奖记录 添加开奖记录 ID 名称 期号 开奖时间 大小 单双 来源 102698 商城订单 LL009 2025-08-25…" at bounding box center [779, 397] width 1216 height 513
click at [755, 56] on div "注单管理" at bounding box center [748, 56] width 34 height 23
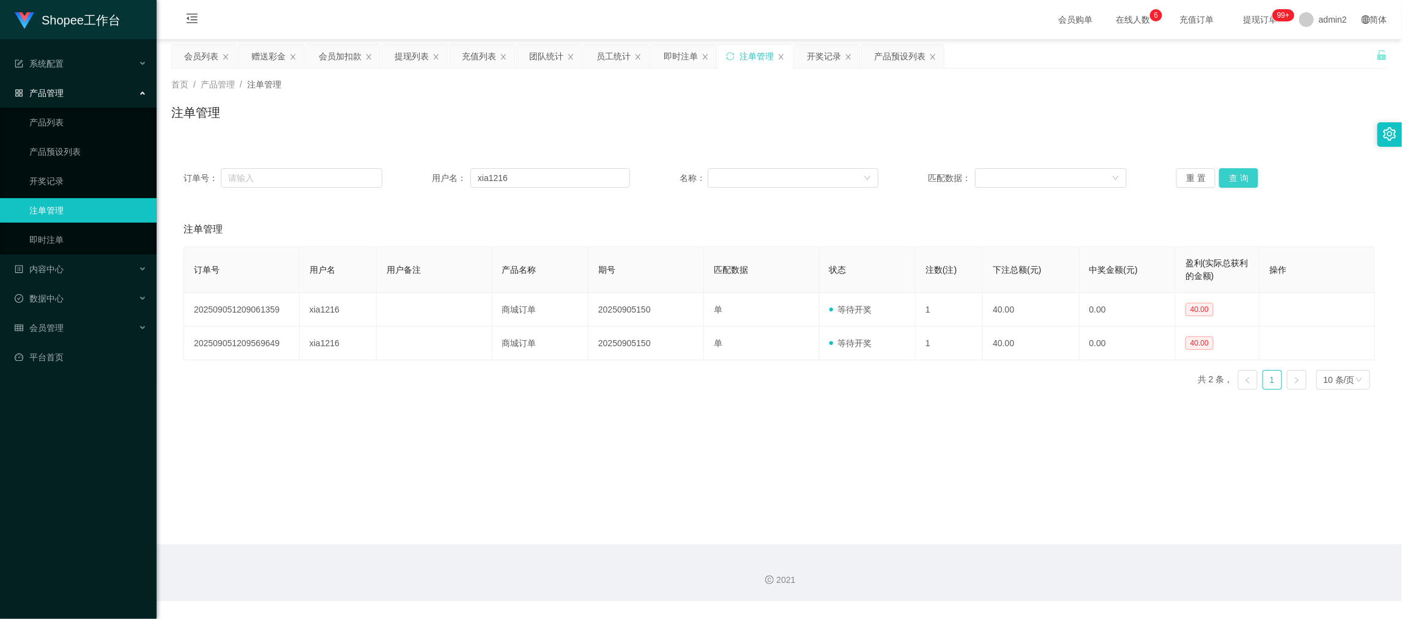
click at [1222, 168] on button "查 询" at bounding box center [1238, 178] width 39 height 20
drag, startPoint x: 913, startPoint y: 412, endPoint x: 873, endPoint y: 408, distance: 40.0
click at [912, 413] on main "关闭左侧 关闭右侧 关闭其它 刷新页面 会员列表 赠送彩金 会员加扣款 提现列表 充值列表 团队统计 员工统计 即时注单 注单管理 开奖记录 产品预设列表 首…" at bounding box center [779, 291] width 1245 height 505
drag, startPoint x: 1088, startPoint y: 574, endPoint x: 999, endPoint y: 515, distance: 107.7
click at [1088, 574] on div "2021" at bounding box center [778, 580] width 1225 height 13
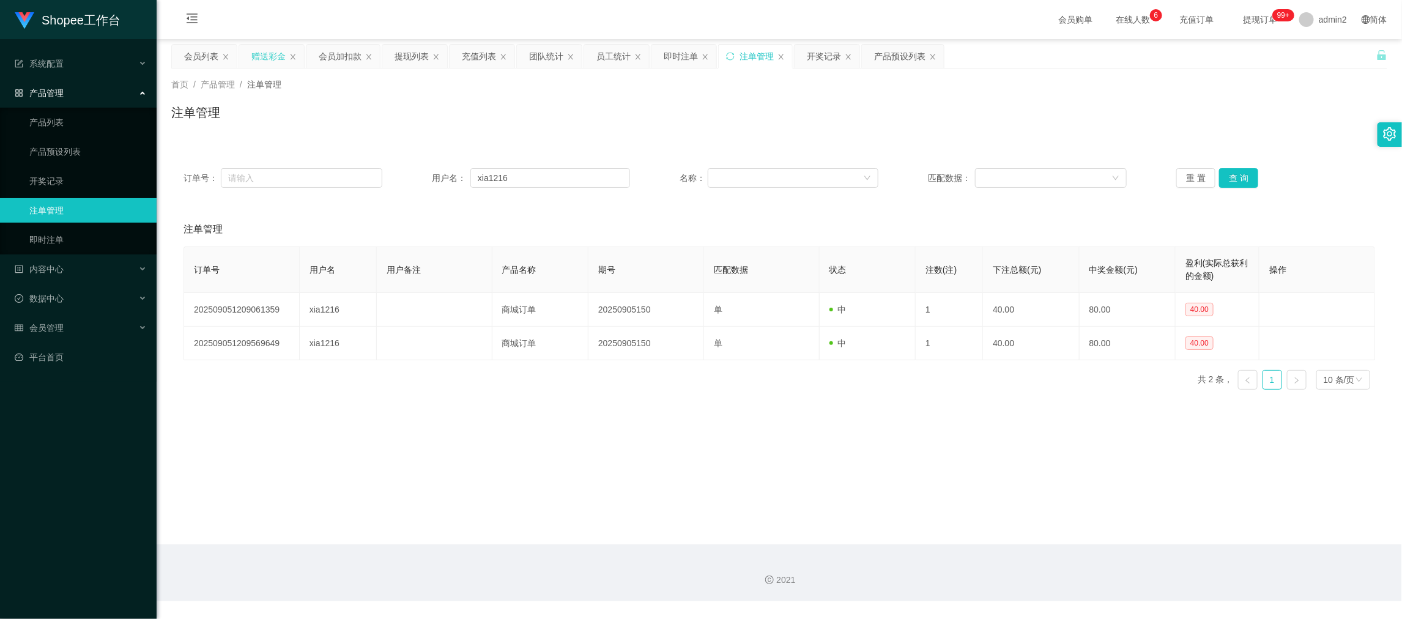
click at [265, 59] on div "赠送彩金" at bounding box center [268, 56] width 34 height 23
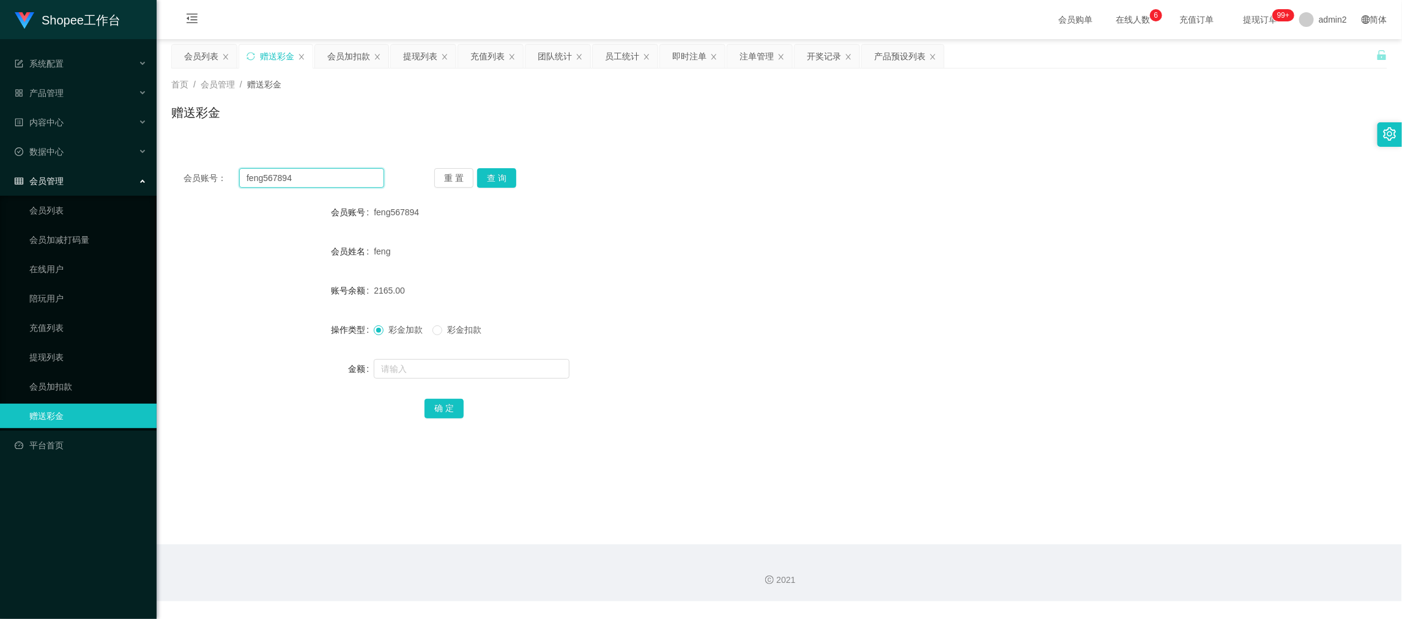
click at [333, 180] on input "feng567894" at bounding box center [311, 178] width 145 height 20
paste input "[PERSON_NAME]"
type input "[PERSON_NAME]"
click at [490, 176] on button "查 询" at bounding box center [496, 178] width 39 height 20
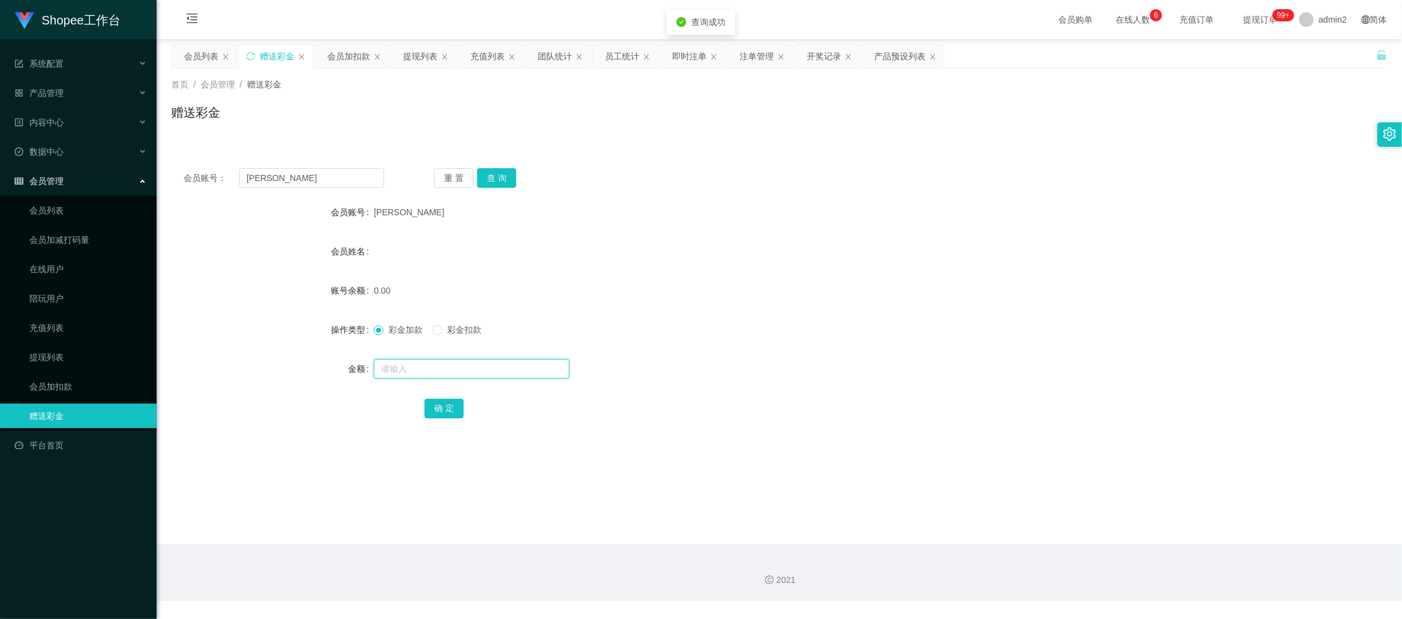
click at [510, 364] on input "text" at bounding box center [472, 369] width 196 height 20
type input "80"
drag, startPoint x: 451, startPoint y: 401, endPoint x: 464, endPoint y: 396, distance: 14.5
click at [452, 401] on button "确 定" at bounding box center [443, 409] width 39 height 20
click at [747, 332] on div "彩金加款 彩金扣款" at bounding box center [728, 329] width 709 height 24
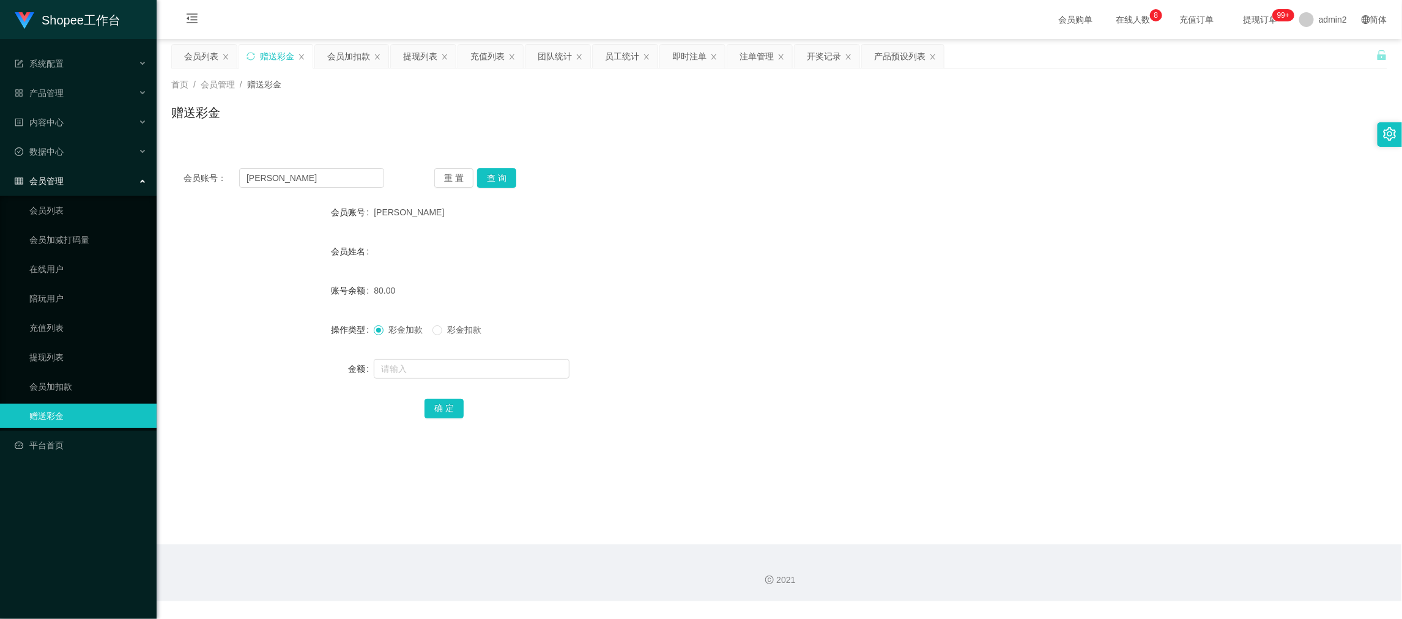
drag, startPoint x: 1120, startPoint y: 540, endPoint x: 1048, endPoint y: 508, distance: 78.9
click at [1120, 540] on main "关闭左侧 关闭右侧 关闭其它 刷新页面 会员列表 赠送彩金 会员加扣款 提现列表 充值列表 团队统计 员工统计 即时注单 注单管理 开奖记录 产品预设列表 首…" at bounding box center [779, 291] width 1245 height 505
click at [198, 55] on div "会员列表" at bounding box center [201, 56] width 34 height 23
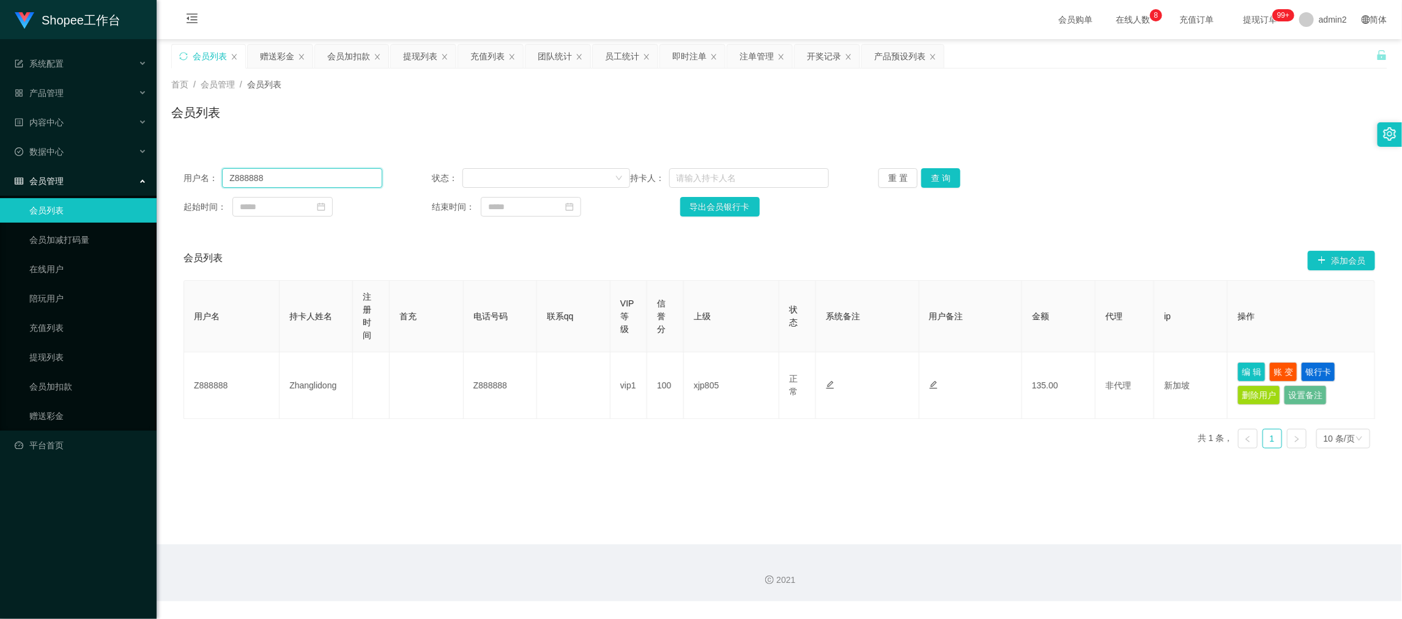
click at [351, 175] on input "Z888888" at bounding box center [302, 178] width 160 height 20
paste input "xia1216"
type input "xia1216"
click at [947, 171] on button "查 询" at bounding box center [940, 178] width 39 height 20
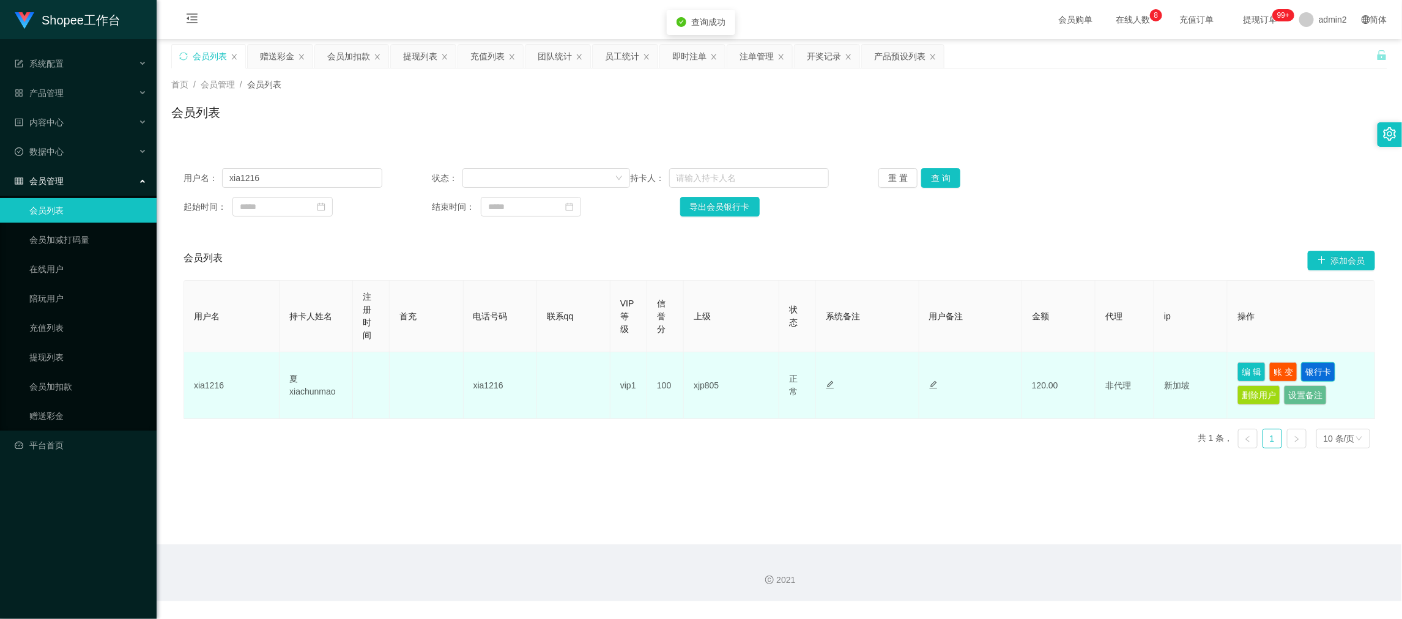
click at [1312, 366] on button "银行卡" at bounding box center [1318, 372] width 34 height 20
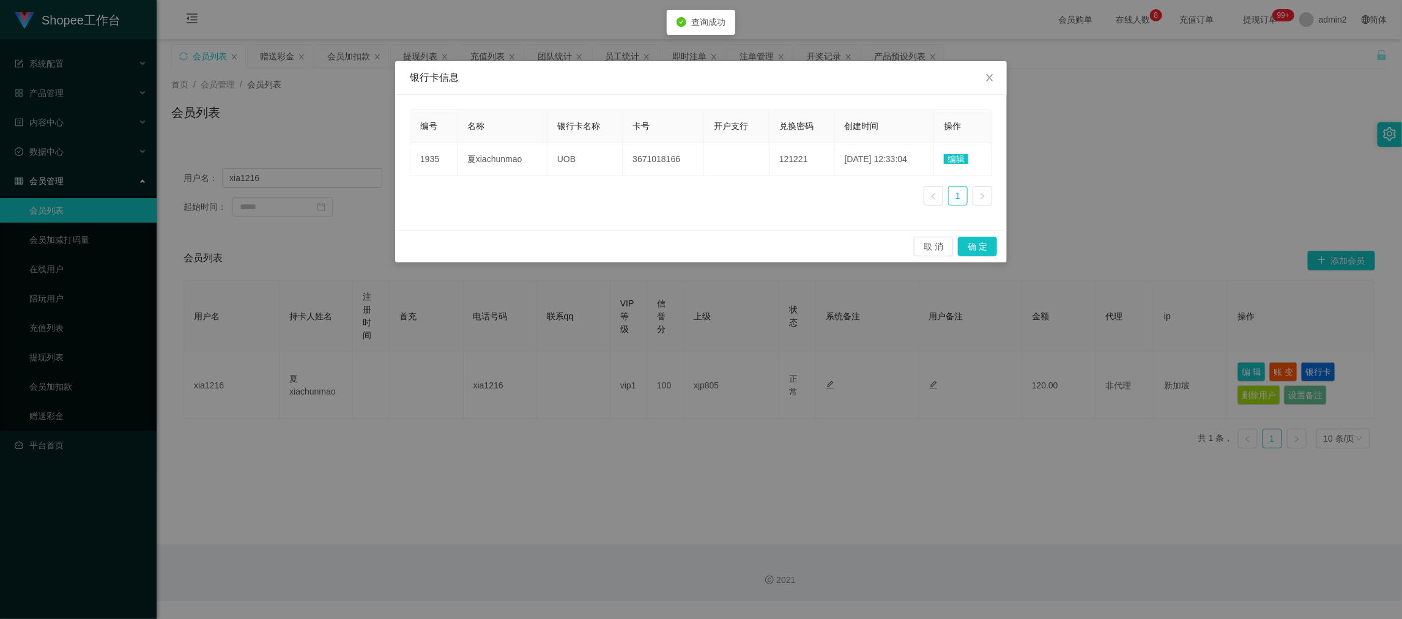
click at [955, 158] on span "编辑" at bounding box center [956, 159] width 24 height 10
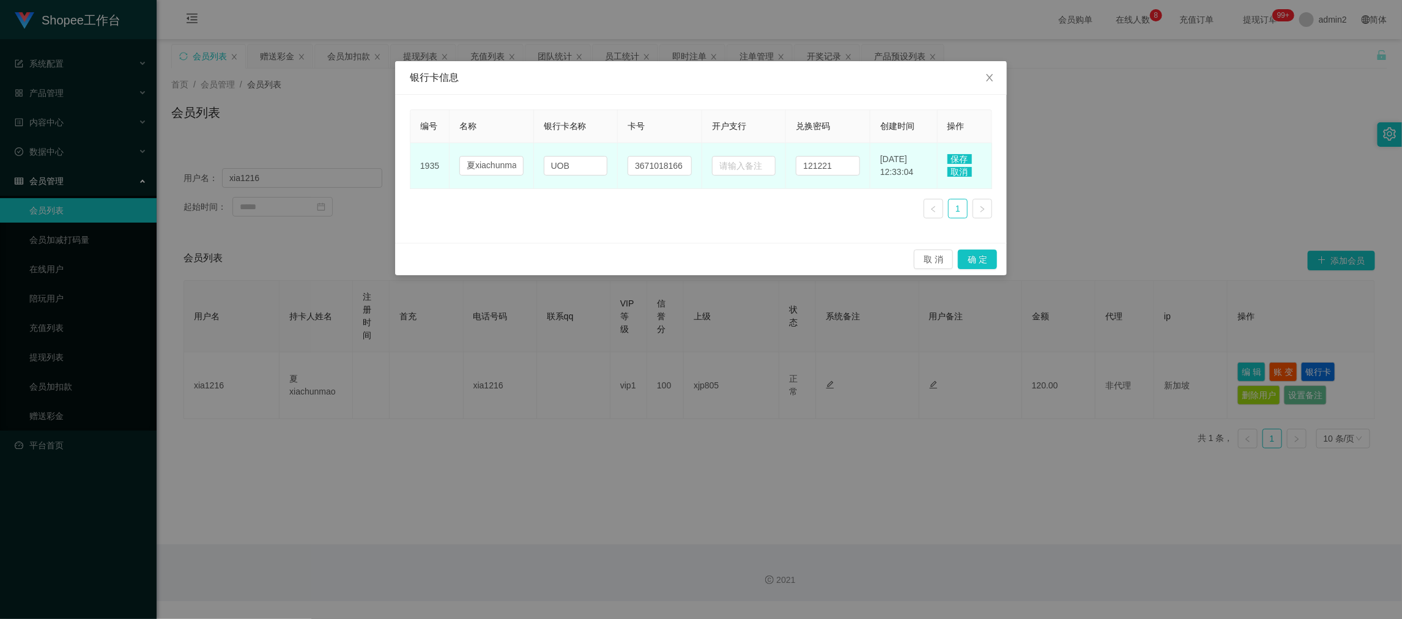
drag, startPoint x: 627, startPoint y: 220, endPoint x: 642, endPoint y: 187, distance: 35.8
click at [627, 220] on div "编号 名称 银行卡名称 卡号 开户支行 兑换密码 创建时间 操作 1935 夏xiachunmao UOB 3671018166 121221 2025-09…" at bounding box center [701, 168] width 582 height 119
click at [650, 166] on input "3671018166" at bounding box center [659, 166] width 64 height 20
drag, startPoint x: 650, startPoint y: 166, endPoint x: 716, endPoint y: 166, distance: 66.0
click at [651, 166] on input "3671018166" at bounding box center [659, 166] width 64 height 20
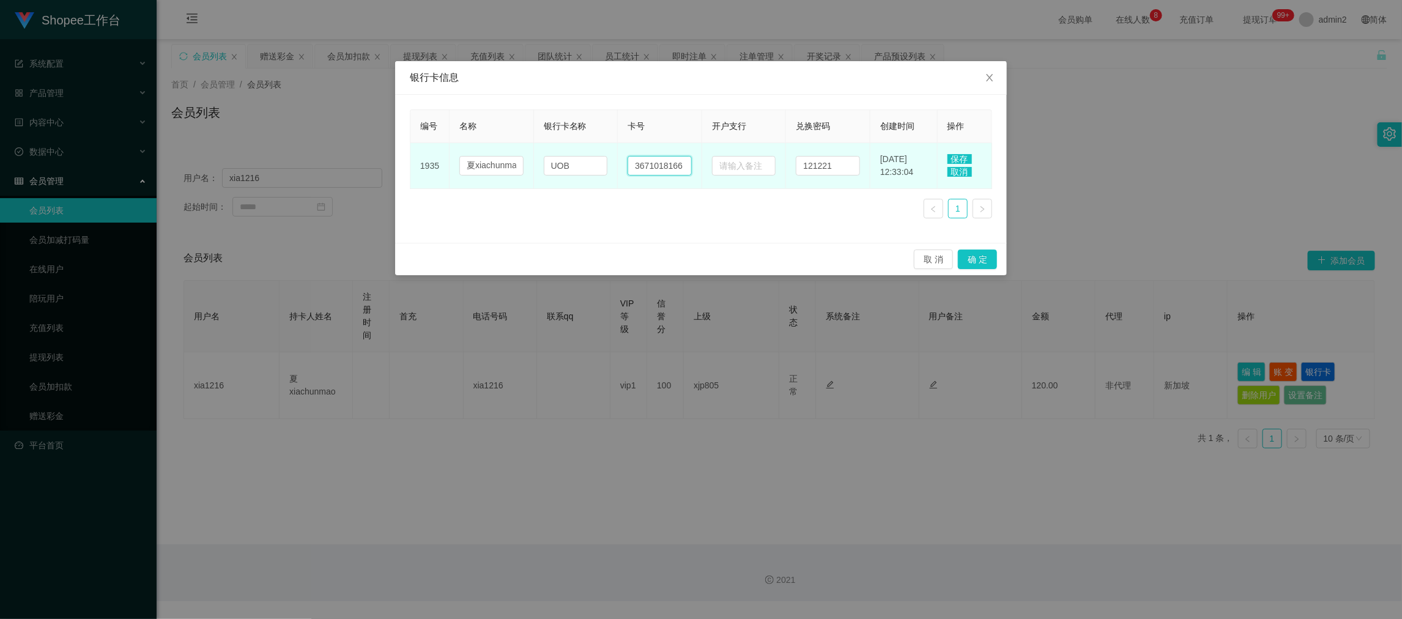
paste input "88060252"
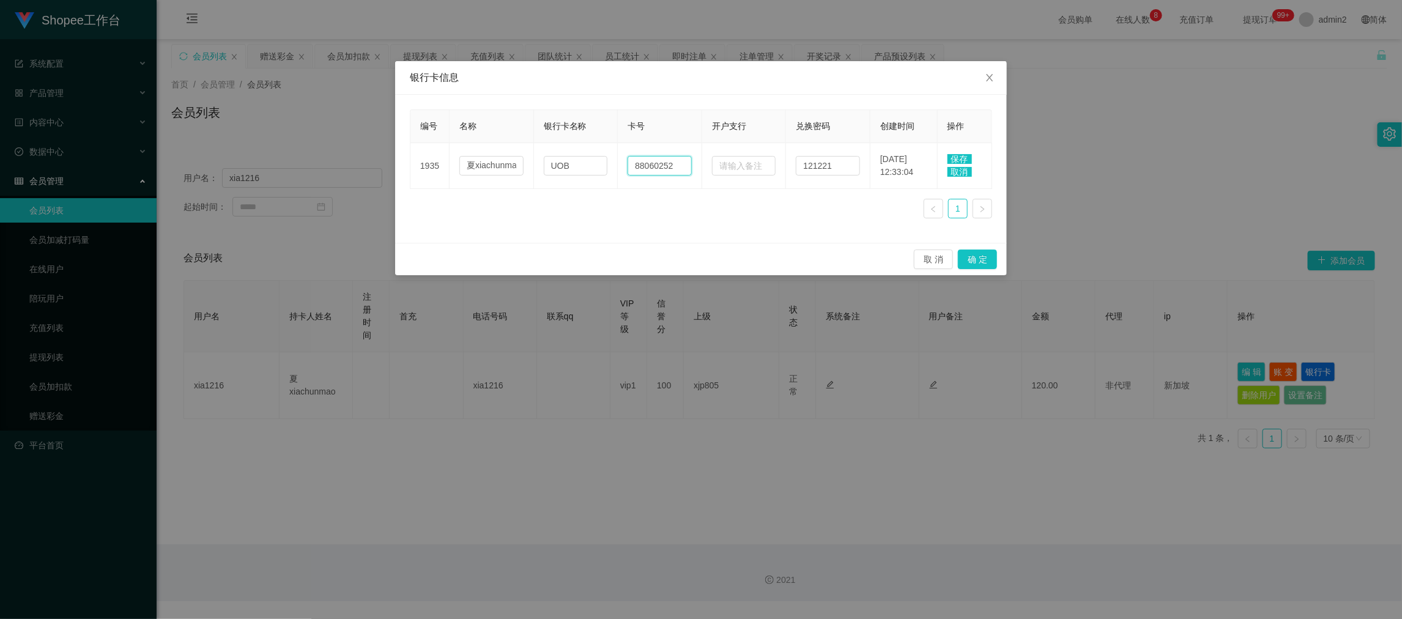
type input "88060252"
click at [960, 157] on span "保存" at bounding box center [959, 159] width 24 height 10
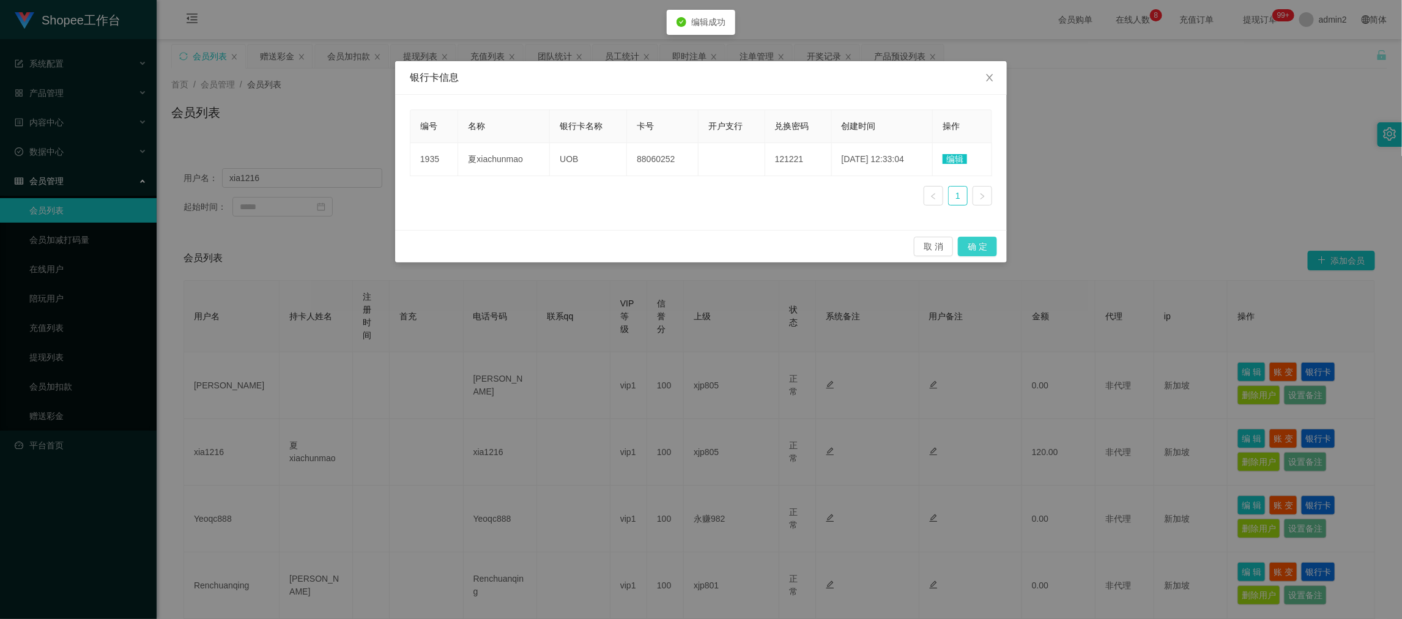
click at [977, 246] on button "确 定" at bounding box center [977, 247] width 39 height 20
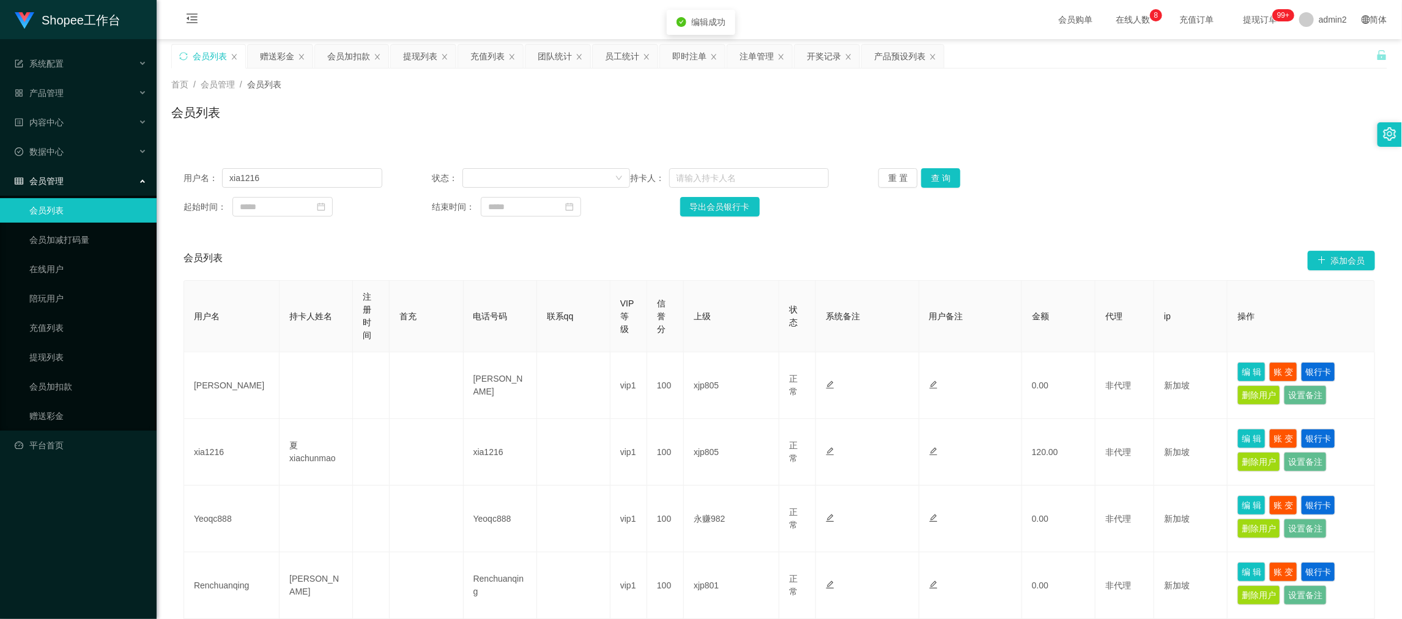
drag, startPoint x: 1100, startPoint y: 187, endPoint x: 868, endPoint y: 148, distance: 235.6
click at [1095, 187] on div "用户名： xia1216 状态： 持卡人： 重 置 查 询" at bounding box center [778, 178] width 1191 height 20
click at [693, 110] on div "会员列表" at bounding box center [779, 117] width 1216 height 28
click at [932, 172] on button "查 询" at bounding box center [940, 178] width 39 height 20
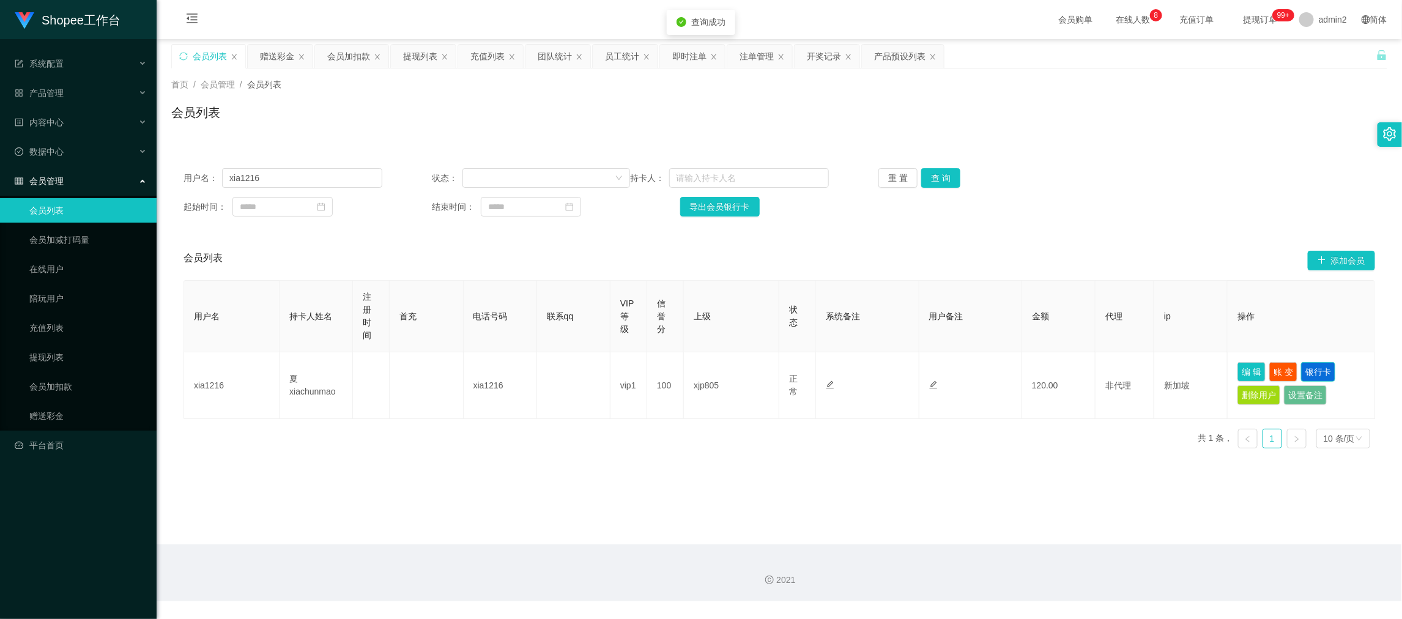
click at [1318, 363] on button "银行卡" at bounding box center [1318, 372] width 34 height 20
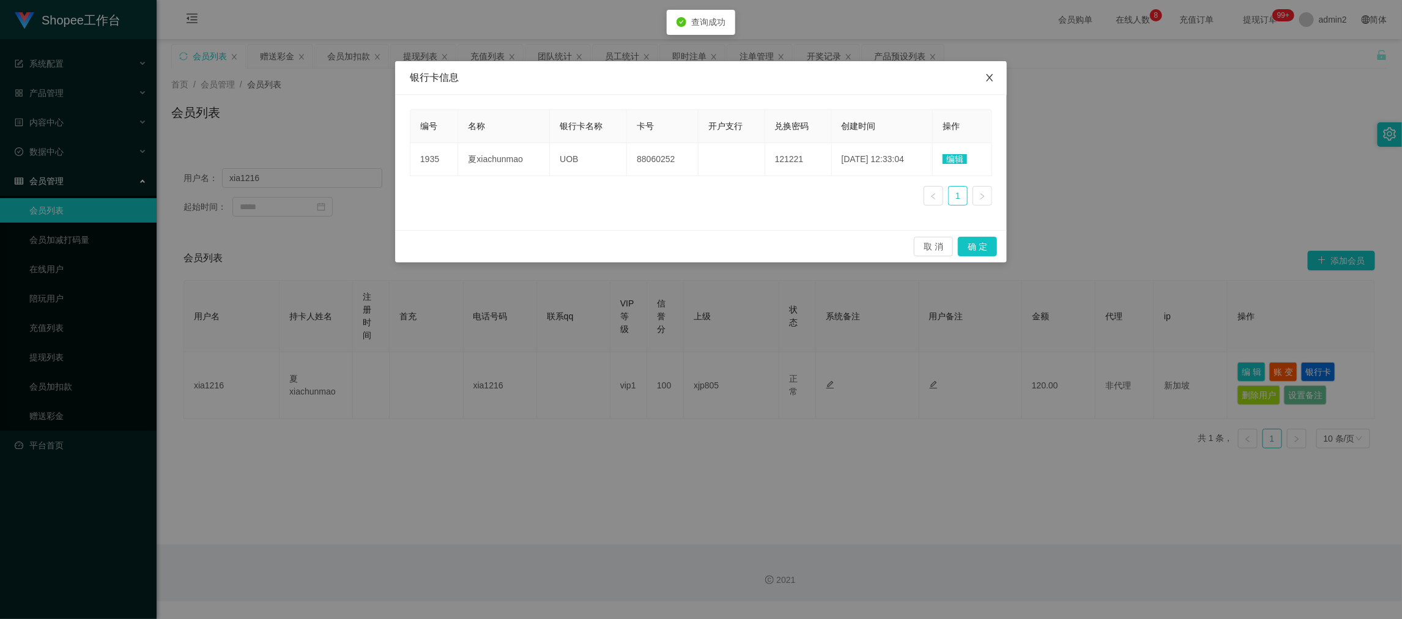
click at [992, 84] on span "Close" at bounding box center [989, 78] width 34 height 34
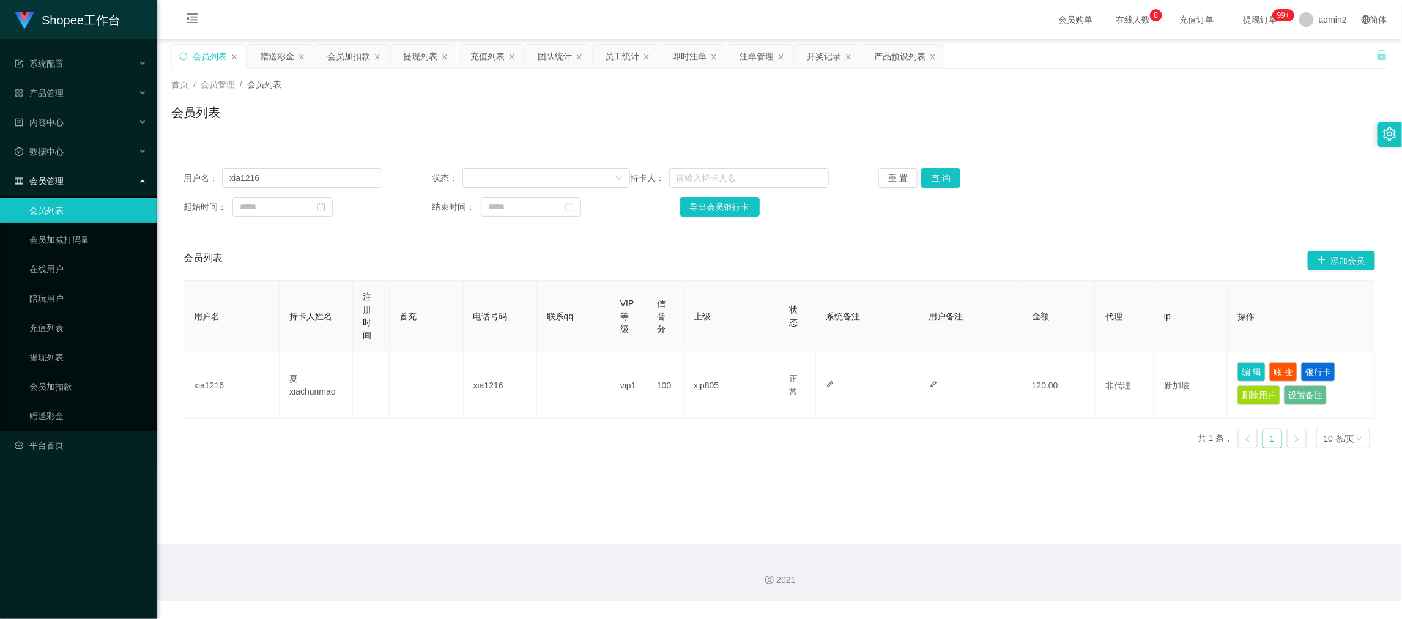
drag, startPoint x: 1101, startPoint y: 554, endPoint x: 597, endPoint y: 245, distance: 591.3
click at [1095, 552] on div "2021" at bounding box center [779, 572] width 1245 height 57
click at [415, 52] on div "提现列表" at bounding box center [420, 56] width 34 height 23
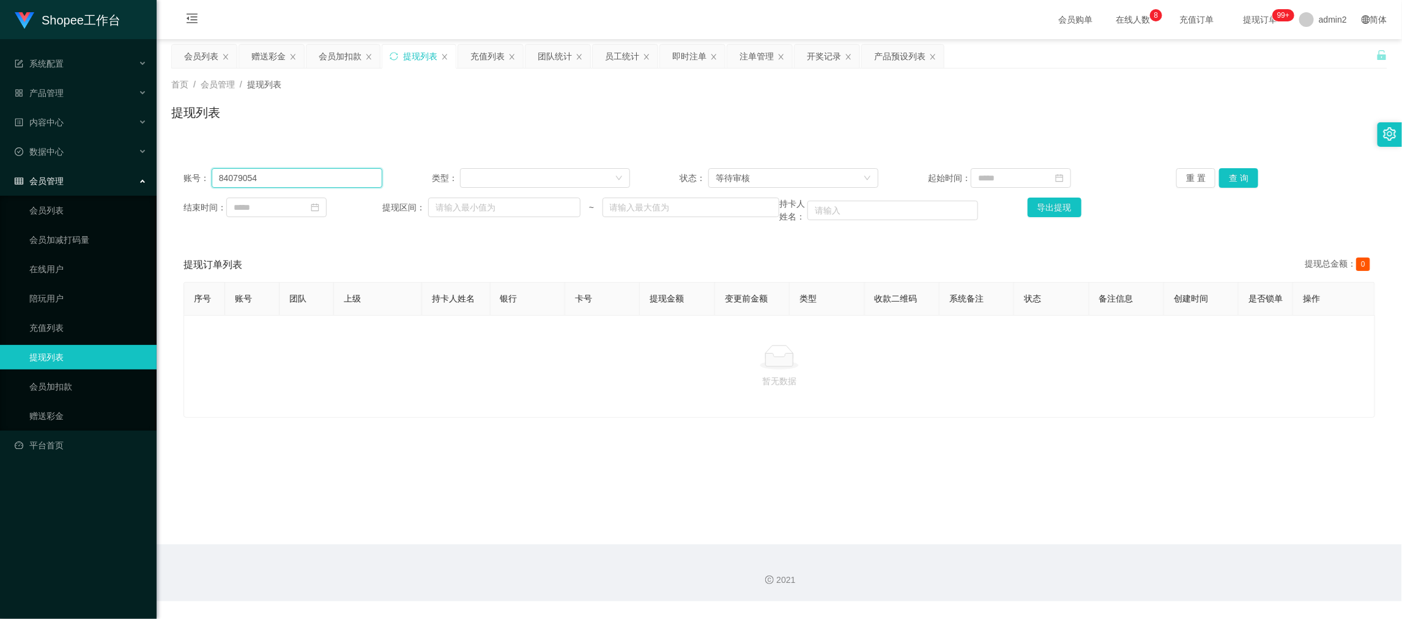
click at [333, 182] on input "84079054" at bounding box center [297, 178] width 171 height 20
paste input "feng56789"
type input "feng567894"
click at [1219, 179] on button "查 询" at bounding box center [1238, 178] width 39 height 20
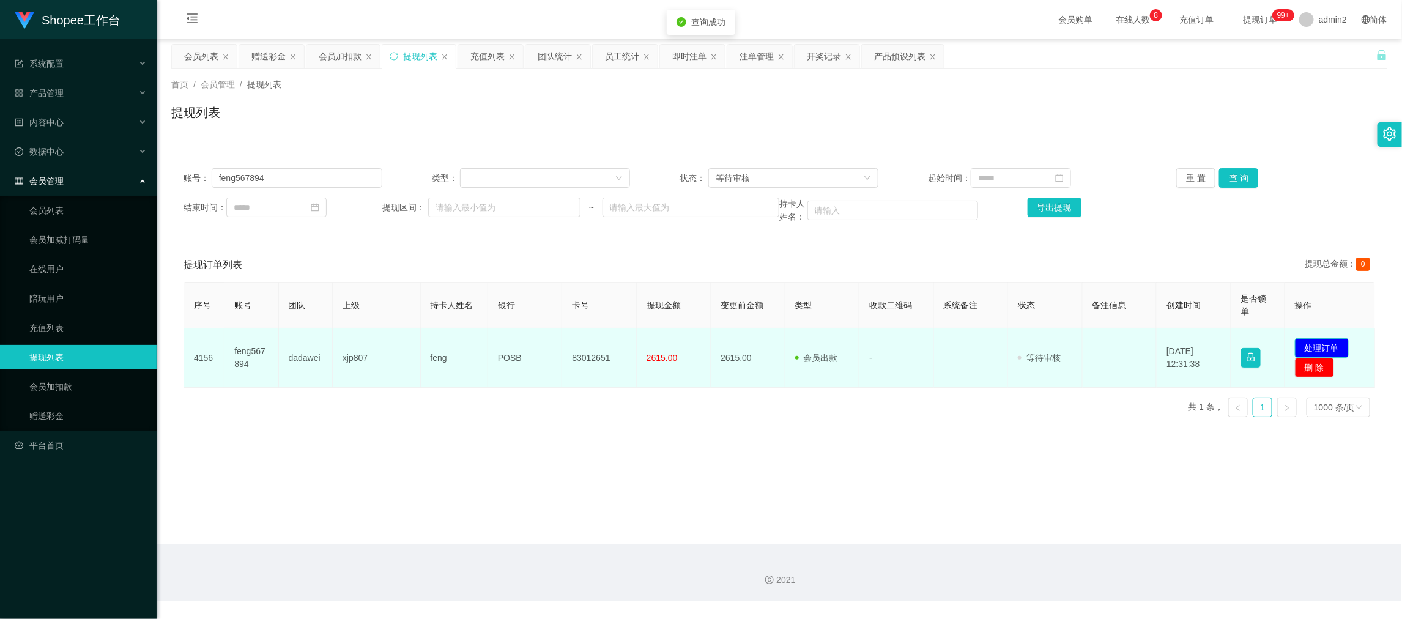
click at [1320, 342] on button "处理订单" at bounding box center [1322, 348] width 54 height 20
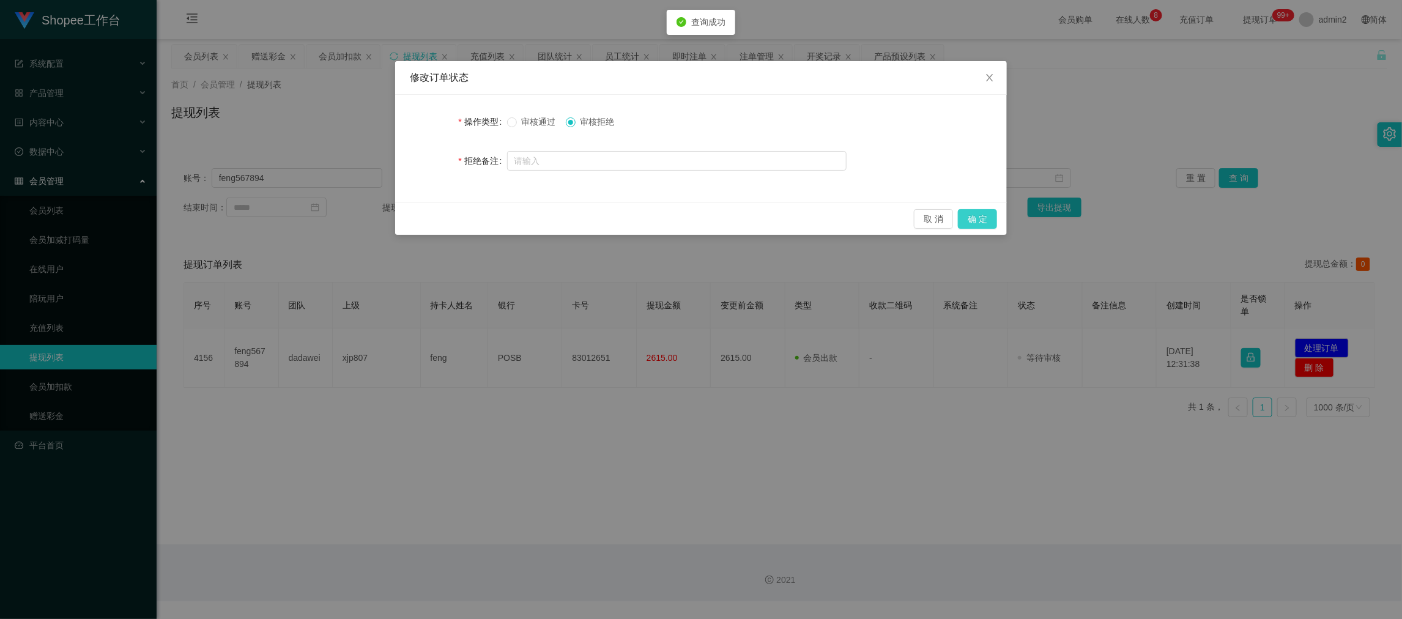
click at [980, 220] on button "确 定" at bounding box center [977, 219] width 39 height 20
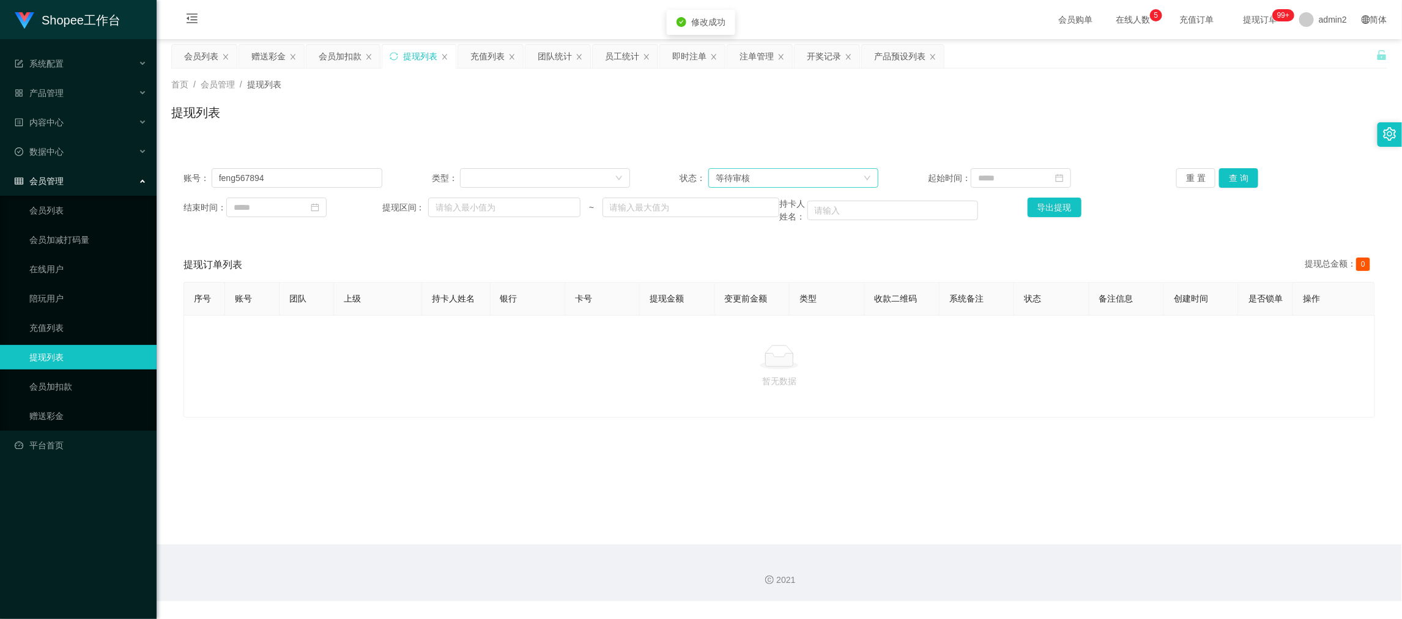
click at [832, 167] on div "账号： feng567894 类型： 状态： 等待审核 起始时间： 重 置 查 询 结束时间： 提现区间： ~ 持卡人姓名： 导出提现" at bounding box center [779, 195] width 1216 height 79
drag, startPoint x: 1124, startPoint y: 582, endPoint x: 965, endPoint y: 486, distance: 185.7
click at [1124, 581] on div "2021" at bounding box center [778, 580] width 1225 height 13
click at [680, 55] on div "即时注单" at bounding box center [689, 56] width 34 height 23
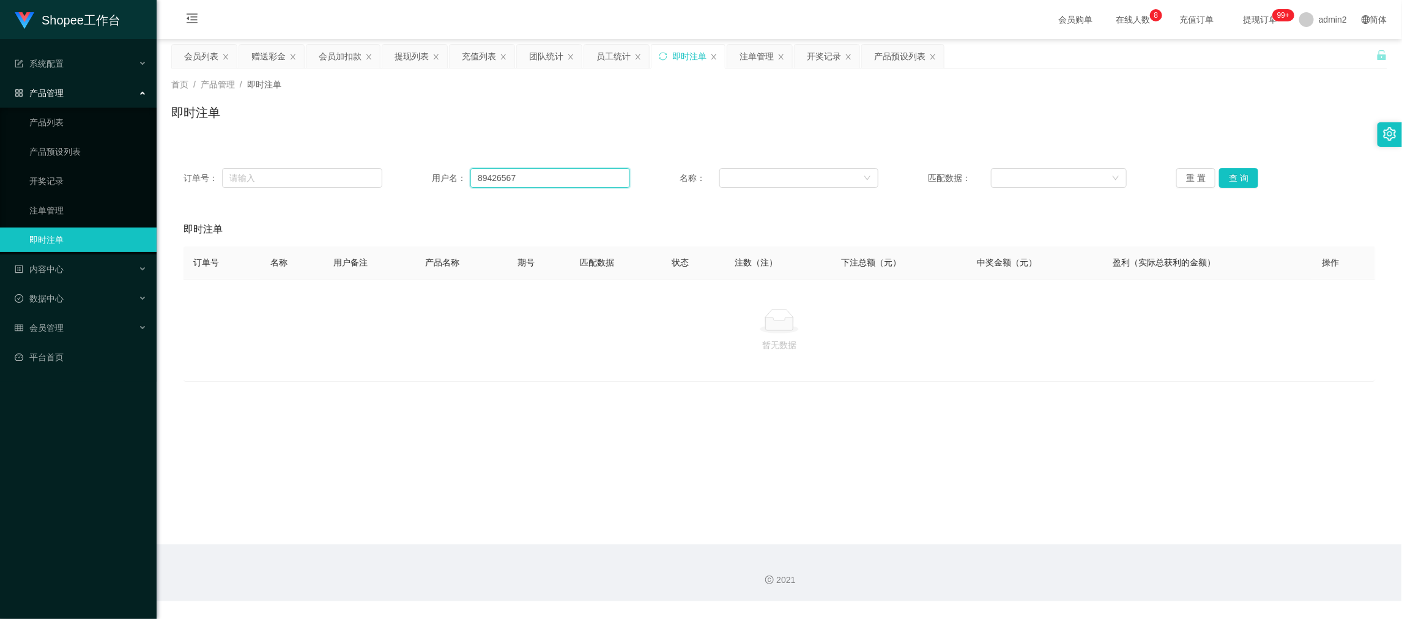
click at [503, 176] on input "89426567" at bounding box center [550, 178] width 160 height 20
paste input "[PERSON_NAME]"
type input "[PERSON_NAME]"
click at [1229, 166] on div "订单号： 用户名： Sally 名称： 匹配数据： 重 置 查 询" at bounding box center [779, 178] width 1216 height 44
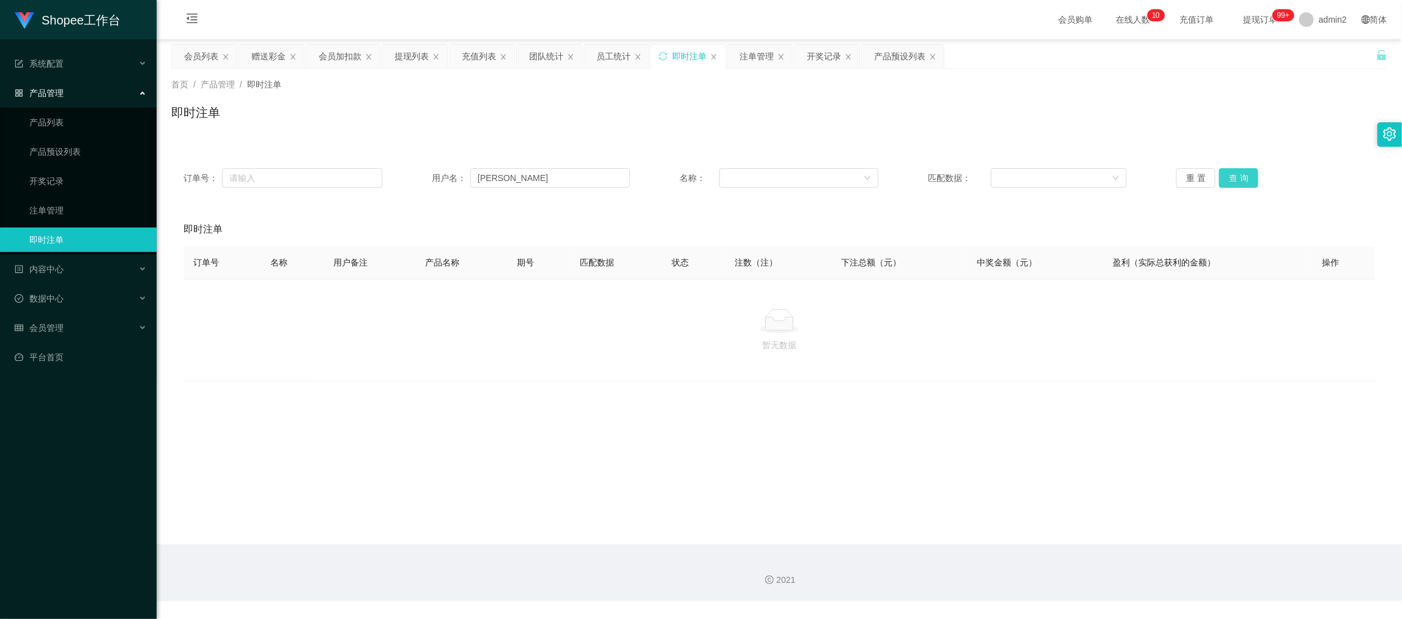
click at [1229, 179] on button "查 询" at bounding box center [1238, 178] width 39 height 20
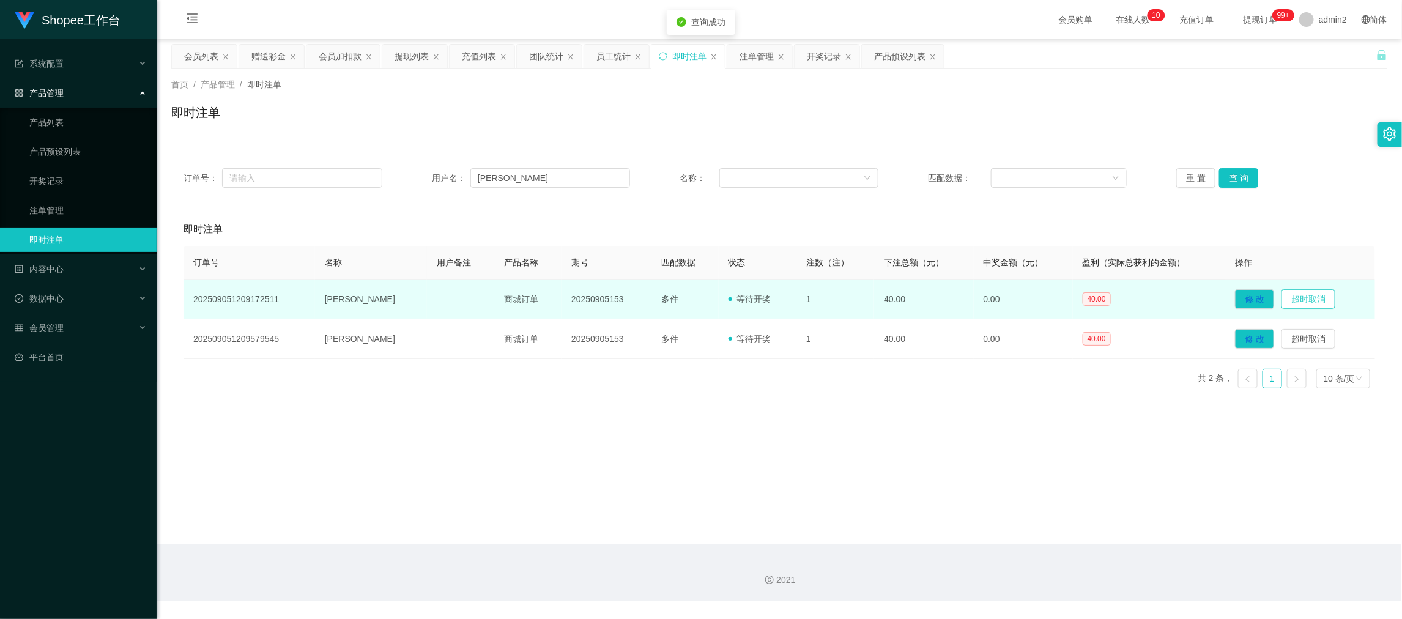
click at [1289, 296] on button "超时取消" at bounding box center [1308, 299] width 54 height 20
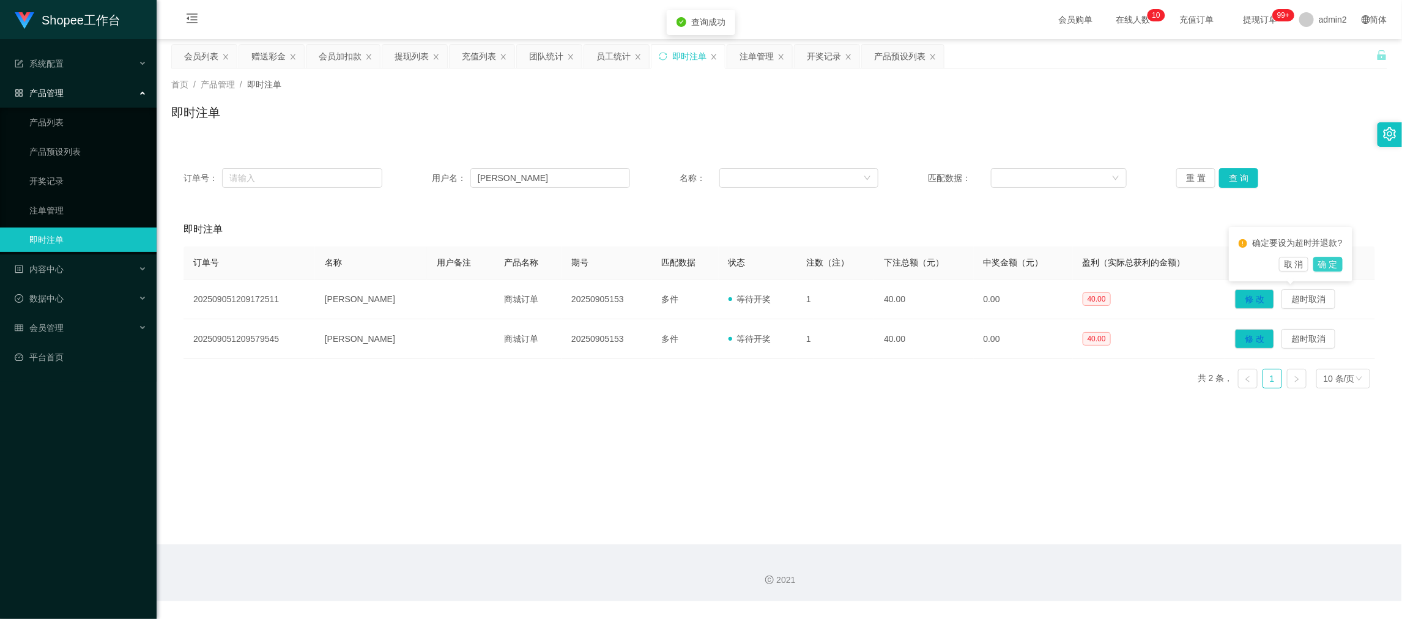
click at [1331, 262] on button "确 定" at bounding box center [1327, 264] width 29 height 15
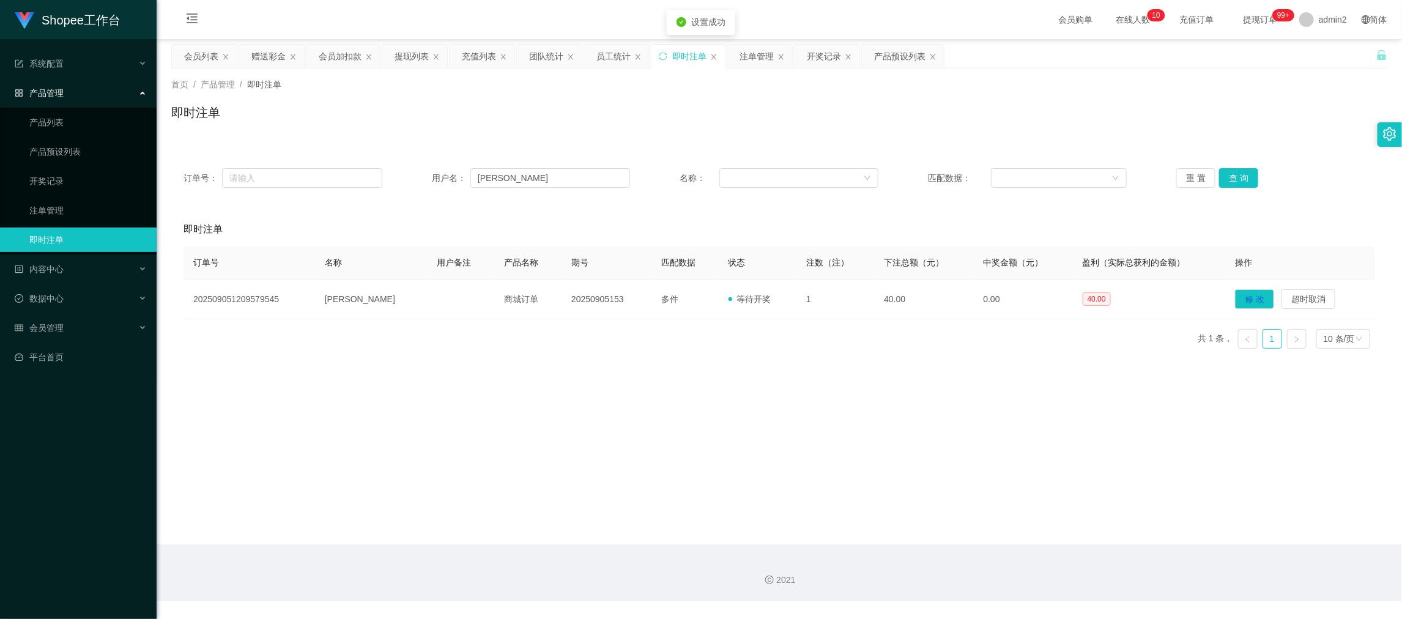
click at [477, 57] on div "充值列表" at bounding box center [479, 56] width 34 height 23
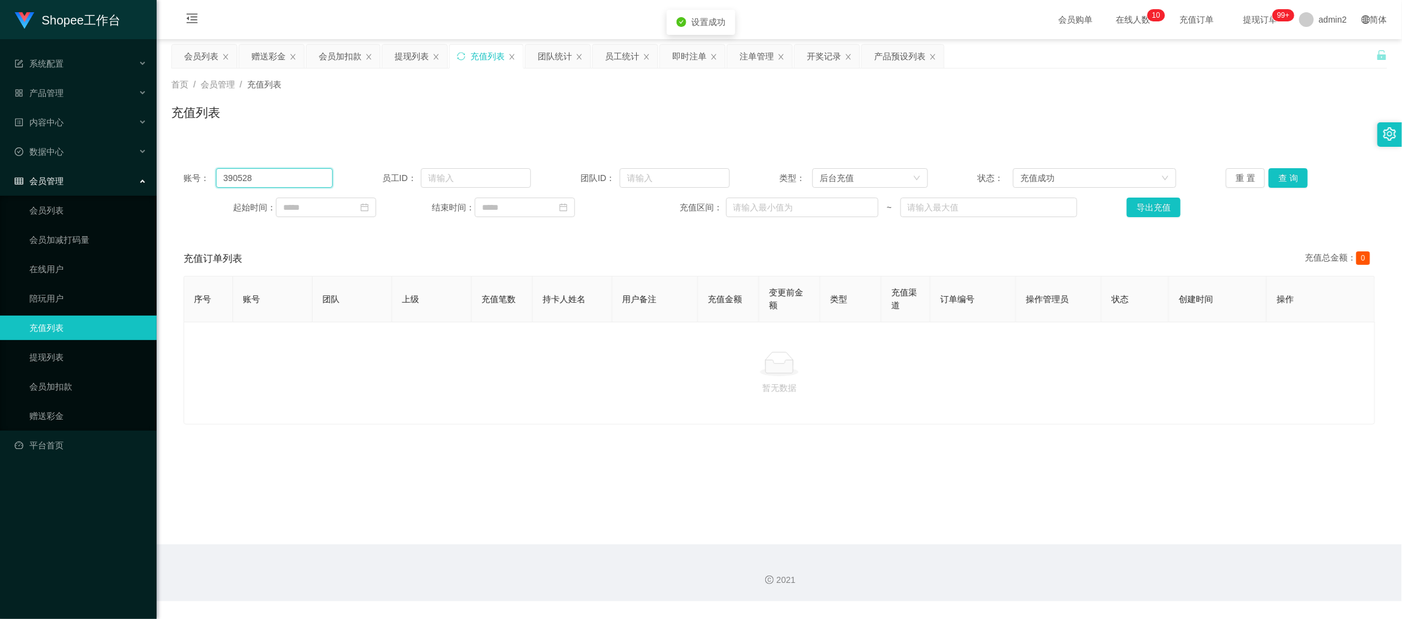
click at [316, 178] on input "390528" at bounding box center [274, 178] width 116 height 20
drag, startPoint x: 316, startPoint y: 178, endPoint x: 375, endPoint y: 172, distance: 59.0
click at [316, 178] on input "390528" at bounding box center [274, 178] width 116 height 20
paste input "[PERSON_NAME]"
type input "[PERSON_NAME]"
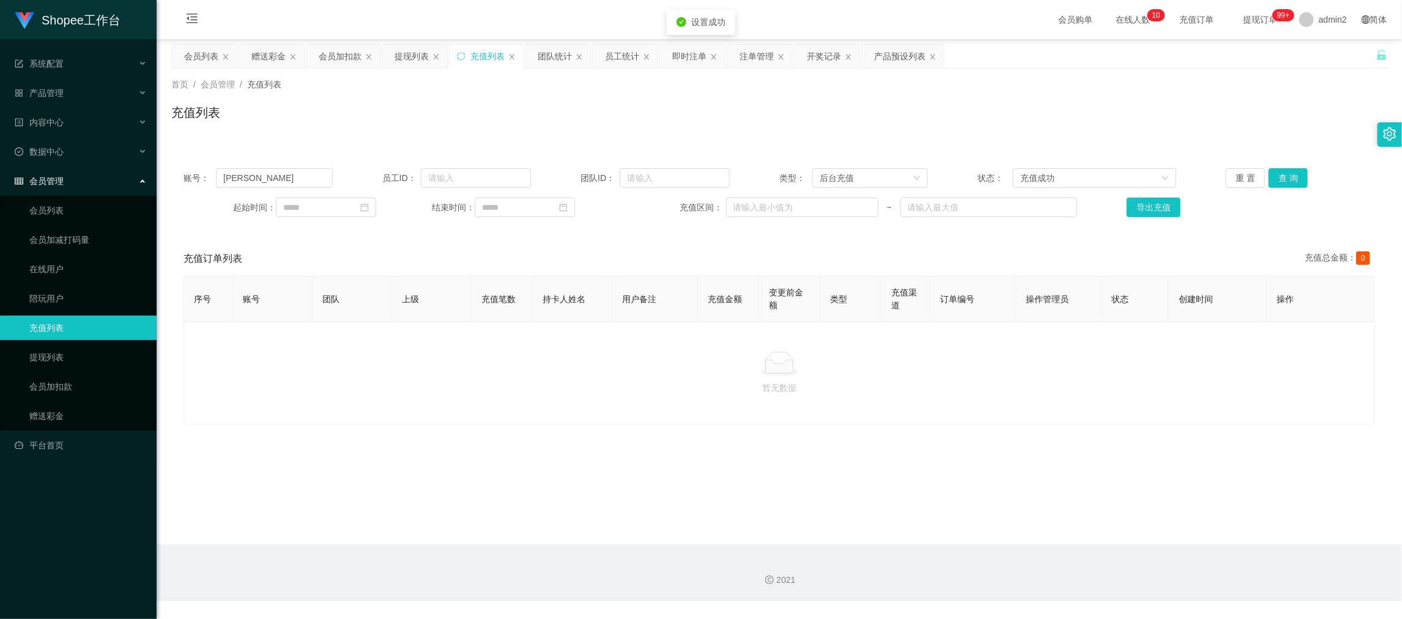
click at [1298, 166] on div "账号： Sally 员工ID： 团队ID： 类型： 后台充值 状态： 充值成功 重 置 查 询 起始时间： 结束时间： 充值区间： ~ 导出充值" at bounding box center [779, 192] width 1216 height 73
click at [1280, 171] on button "查 询" at bounding box center [1287, 178] width 39 height 20
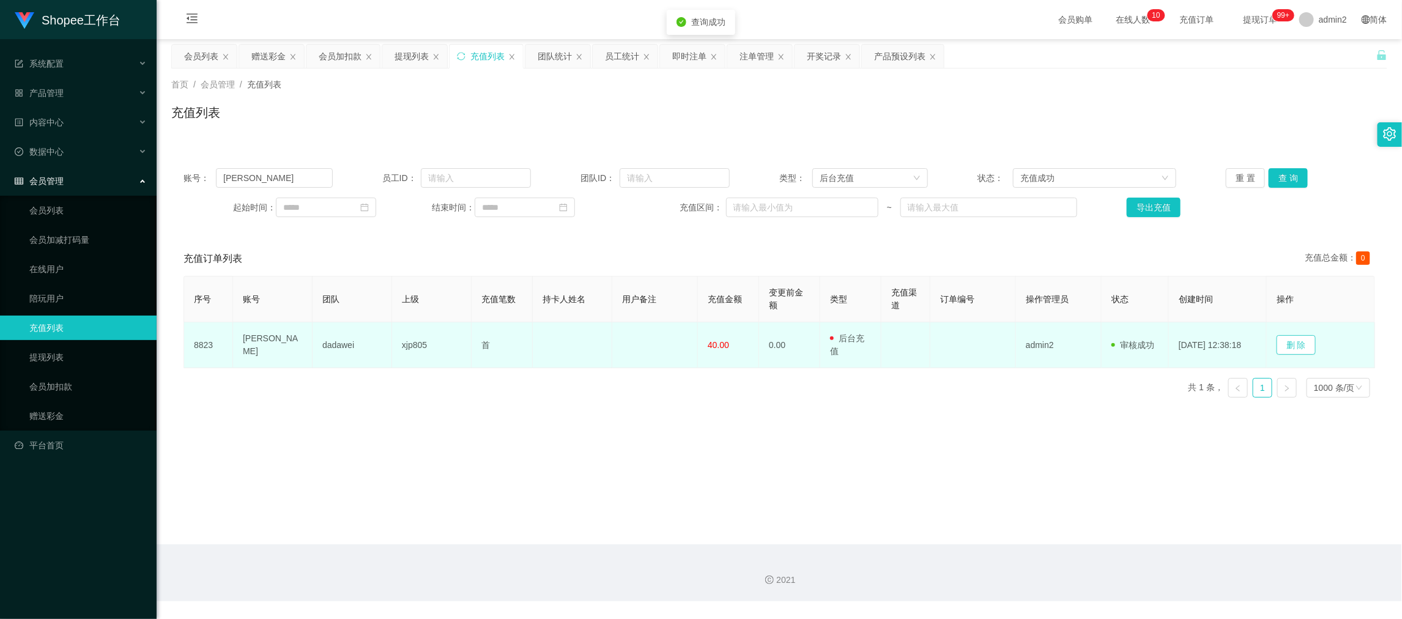
click at [1299, 344] on button "删 除" at bounding box center [1295, 345] width 39 height 20
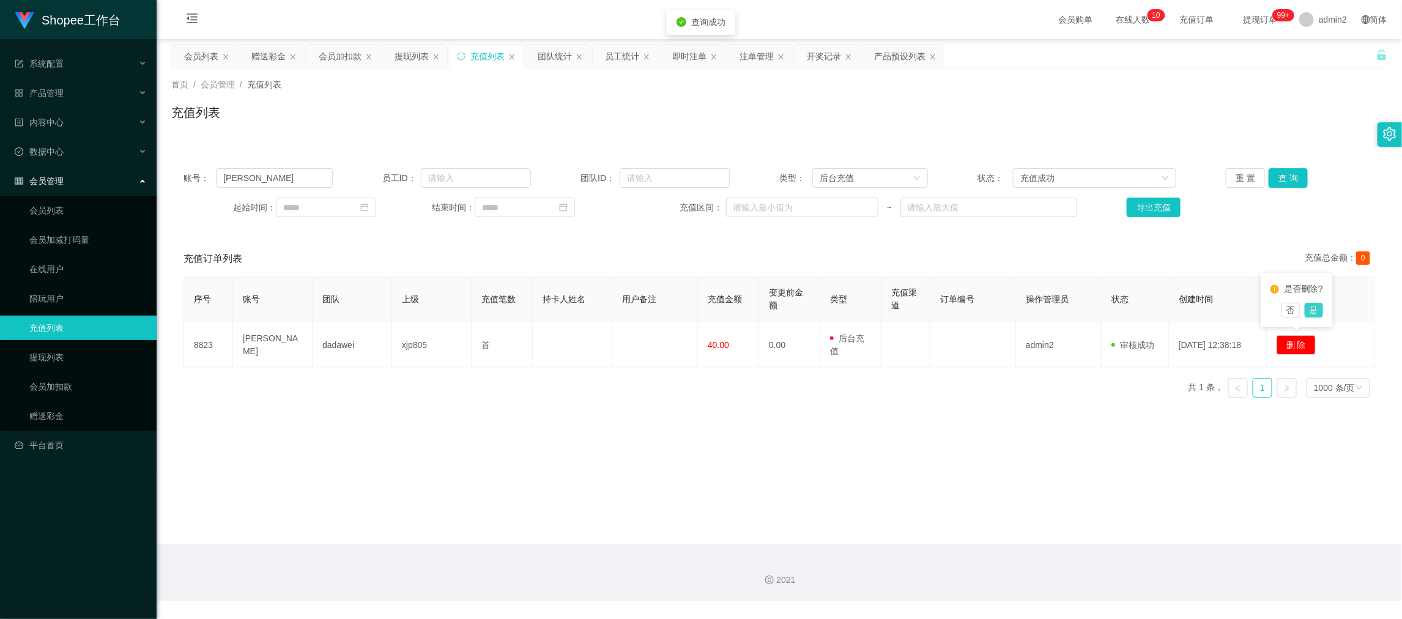
click at [1312, 309] on button "是" at bounding box center [1313, 310] width 18 height 15
click at [1055, 411] on main "关闭左侧 关闭右侧 关闭其它 刷新页面 会员列表 赠送彩金 会员加扣款 提现列表 充值列表 团队统计 员工统计 即时注单 注单管理 开奖记录 产品预设列表 首…" at bounding box center [779, 291] width 1245 height 505
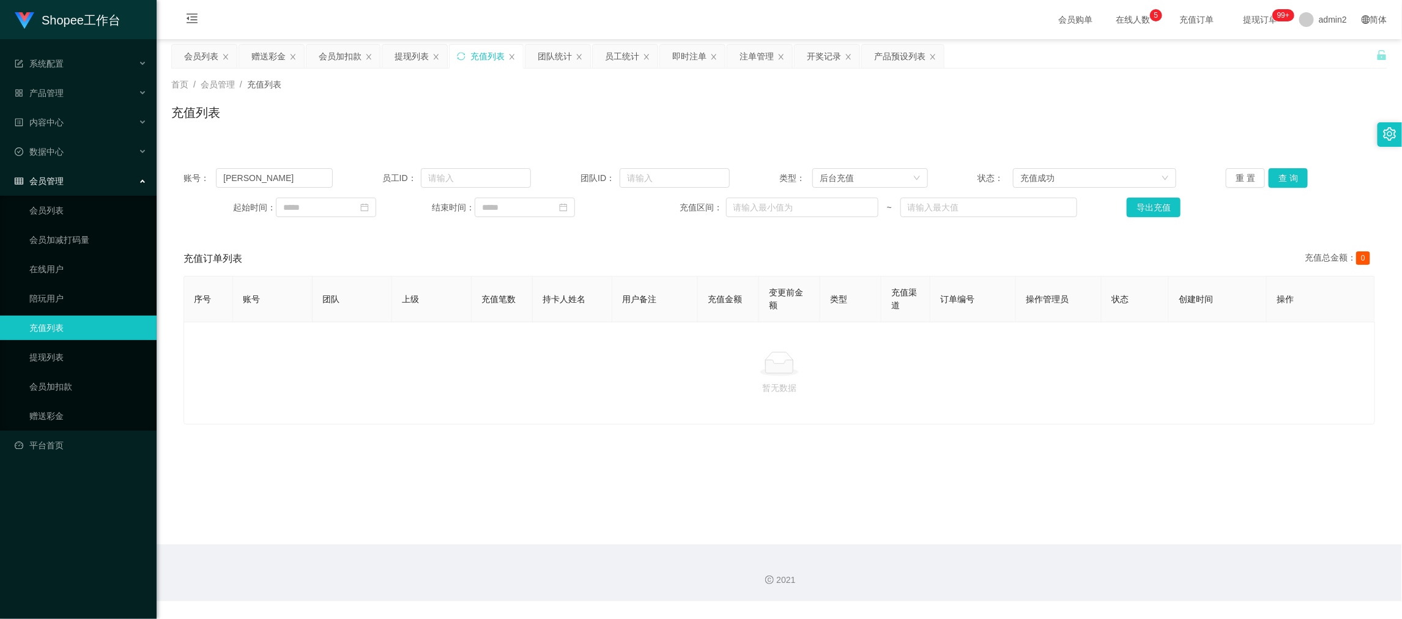
drag, startPoint x: 1081, startPoint y: 555, endPoint x: 761, endPoint y: 382, distance: 364.2
click at [1079, 555] on div "2021" at bounding box center [779, 572] width 1245 height 57
click at [190, 49] on div "会员列表" at bounding box center [201, 56] width 34 height 23
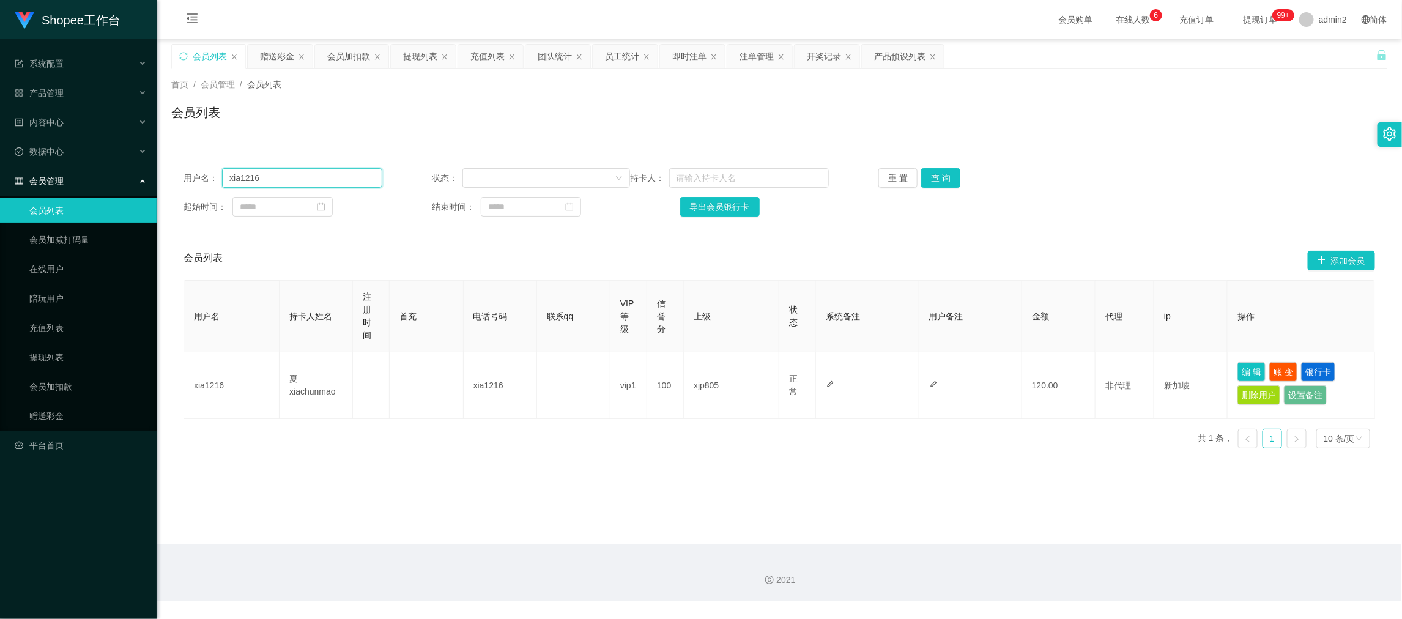
click at [325, 181] on input "xia1216" at bounding box center [302, 178] width 160 height 20
drag, startPoint x: 325, startPoint y: 181, endPoint x: 783, endPoint y: 175, distance: 458.1
click at [329, 181] on input "xia1216" at bounding box center [302, 178] width 160 height 20
paste input "feng567894"
type input "feng567894"
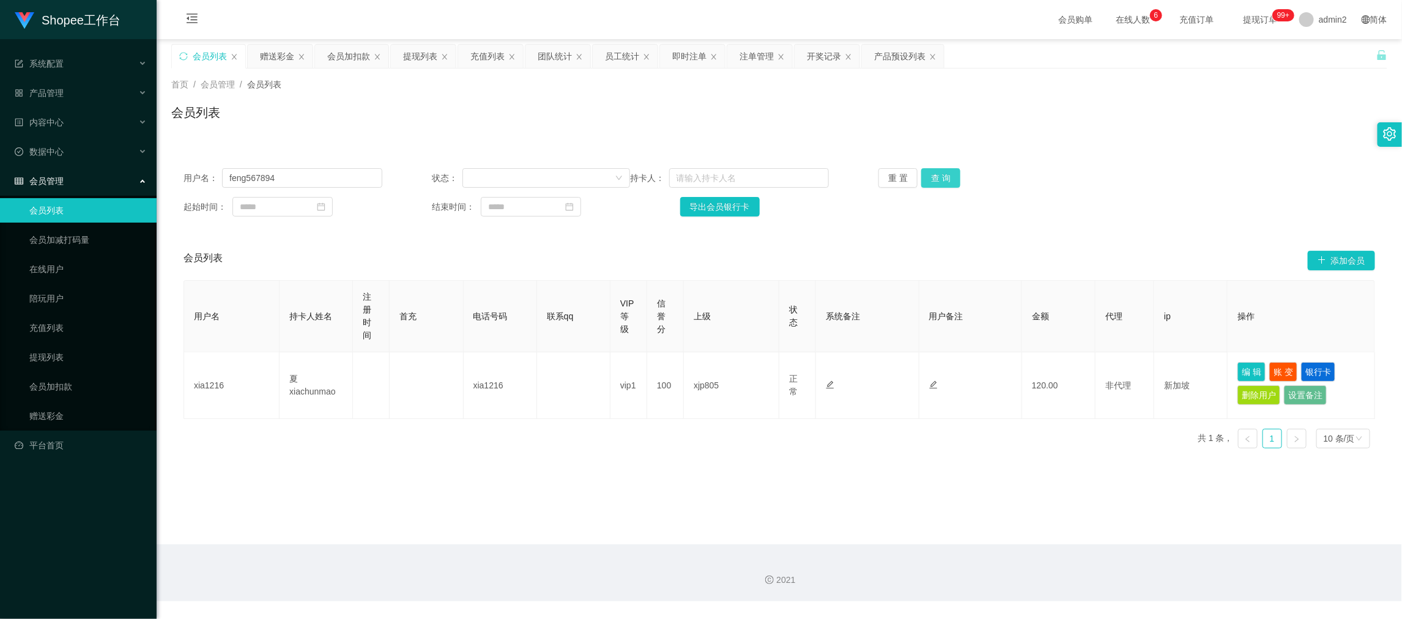
click at [947, 176] on button "查 询" at bounding box center [940, 178] width 39 height 20
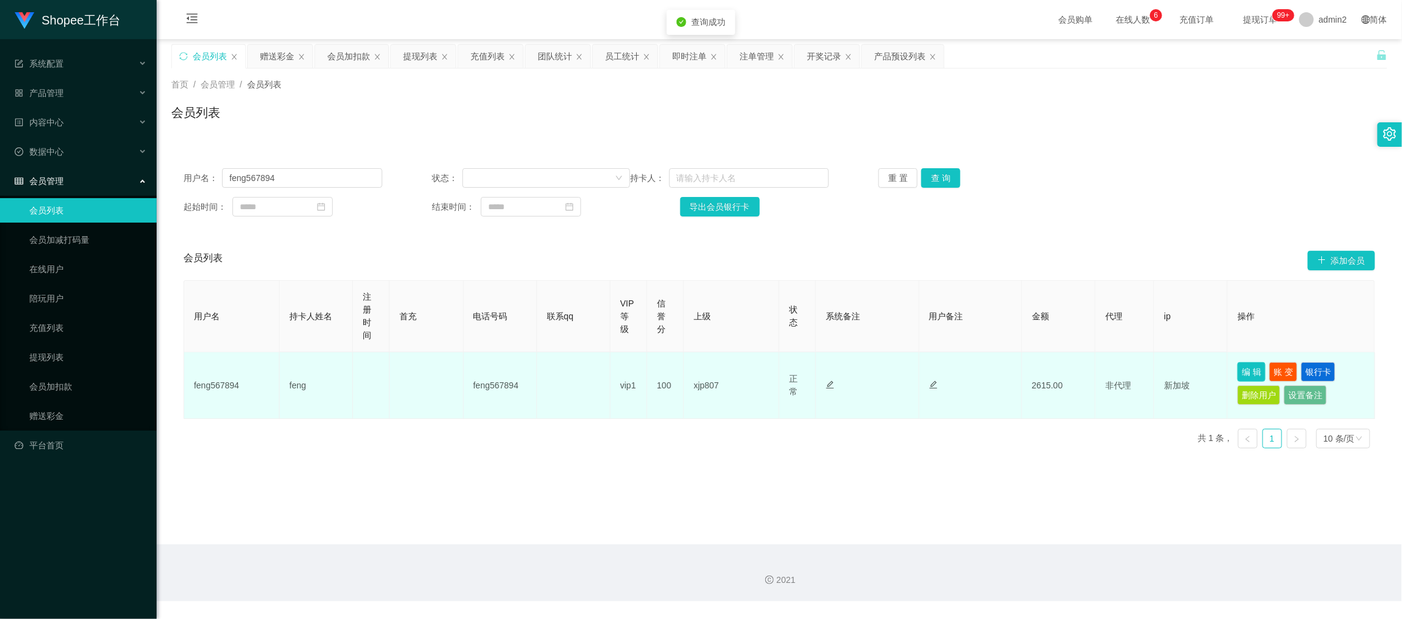
click at [1250, 367] on button "编 辑" at bounding box center [1251, 372] width 28 height 20
type input "feng567894"
type input "feng"
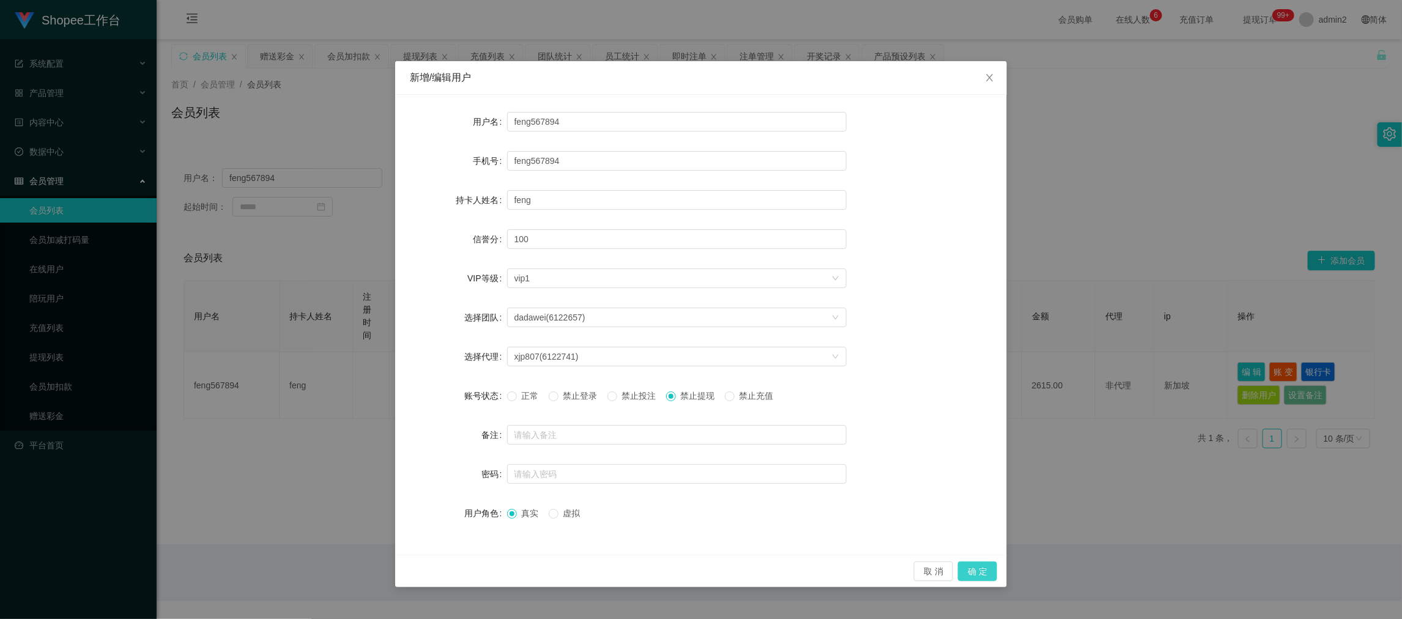
click at [973, 567] on button "确 定" at bounding box center [977, 571] width 39 height 20
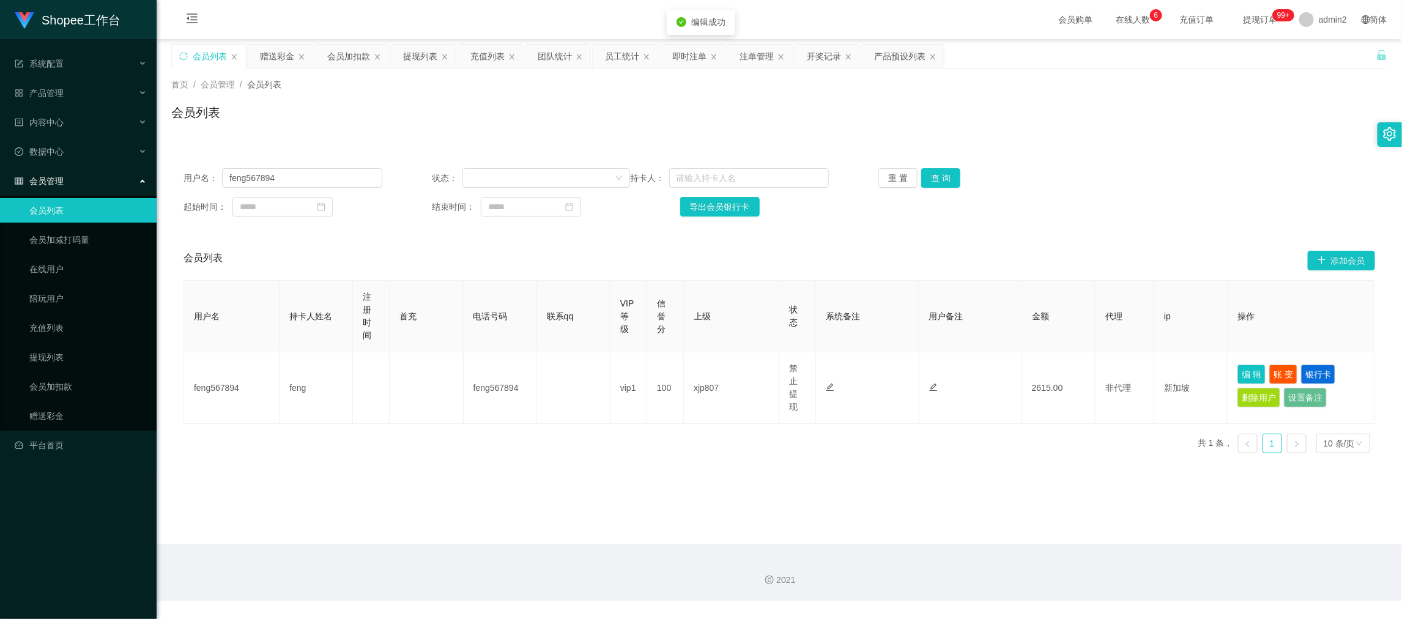
click at [874, 477] on main "关闭左侧 关闭右侧 关闭其它 刷新页面 会员列表 赠送彩金 会员加扣款 提现列表 充值列表 团队统计 员工统计 即时注单 注单管理 开奖记录 产品预设列表 首…" at bounding box center [779, 291] width 1245 height 505
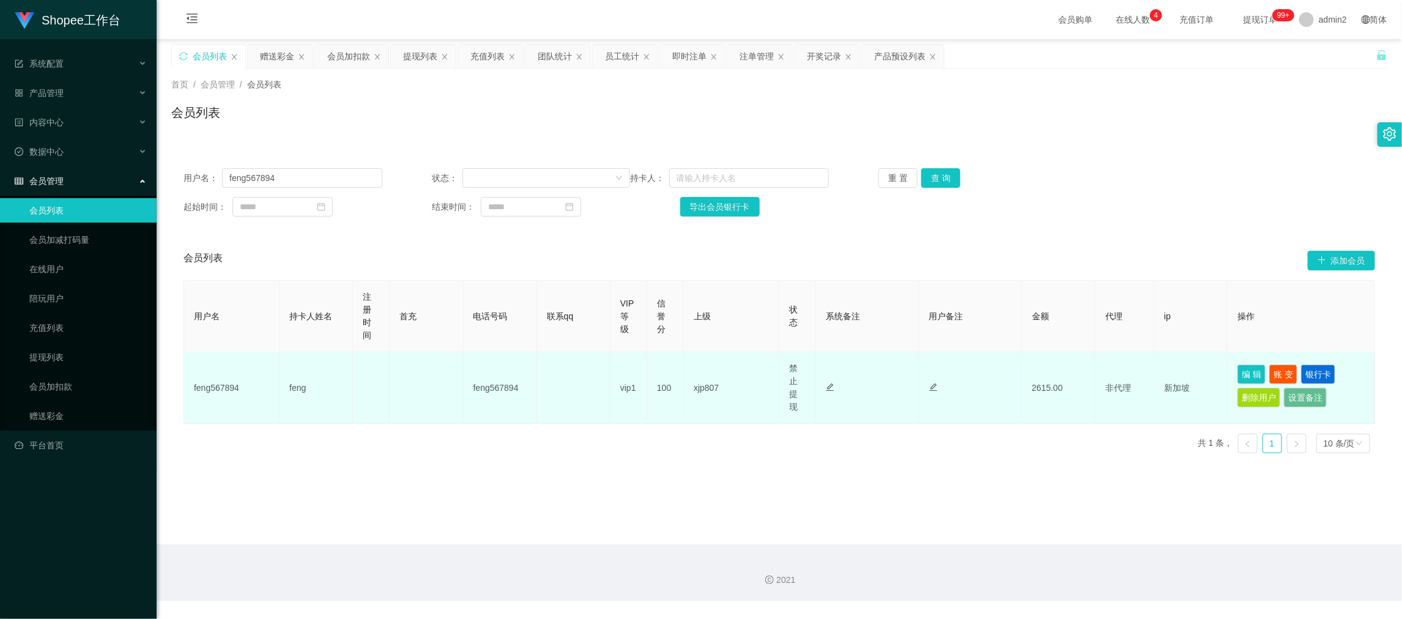
drag, startPoint x: 1093, startPoint y: 547, endPoint x: 901, endPoint y: 416, distance: 232.5
click at [1093, 547] on div "2021" at bounding box center [779, 572] width 1245 height 57
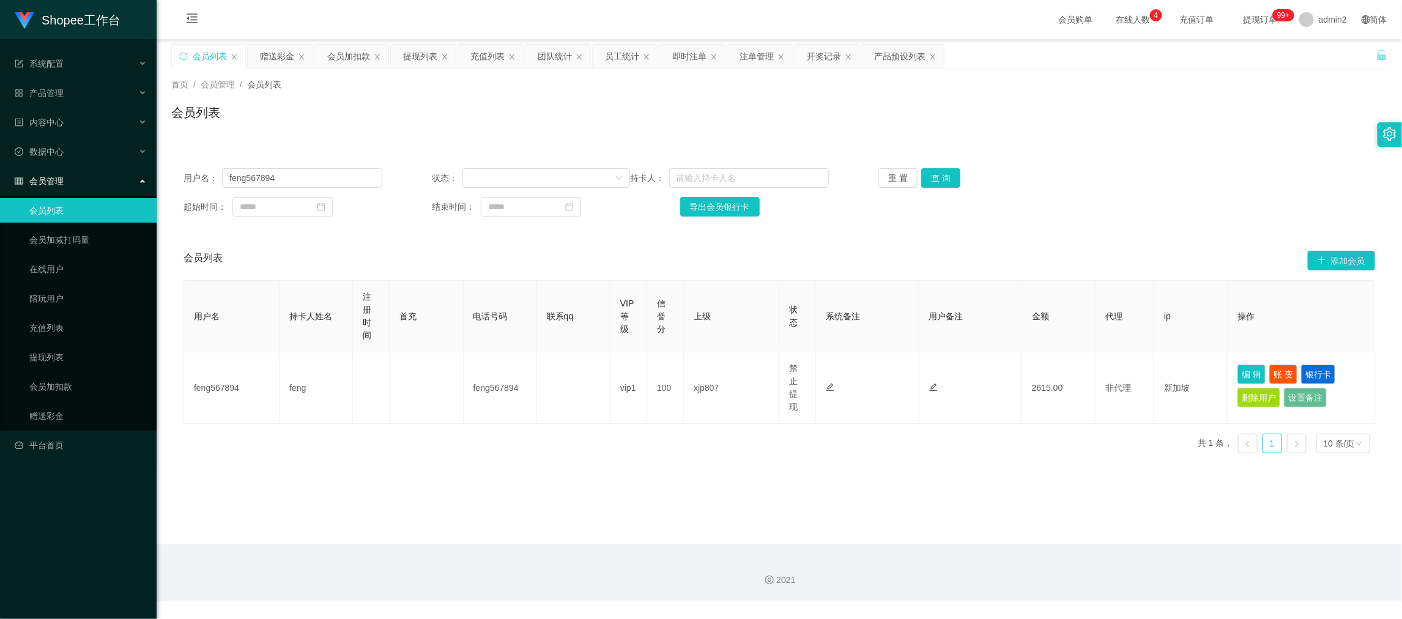
click at [415, 51] on div "提现列表" at bounding box center [420, 56] width 34 height 23
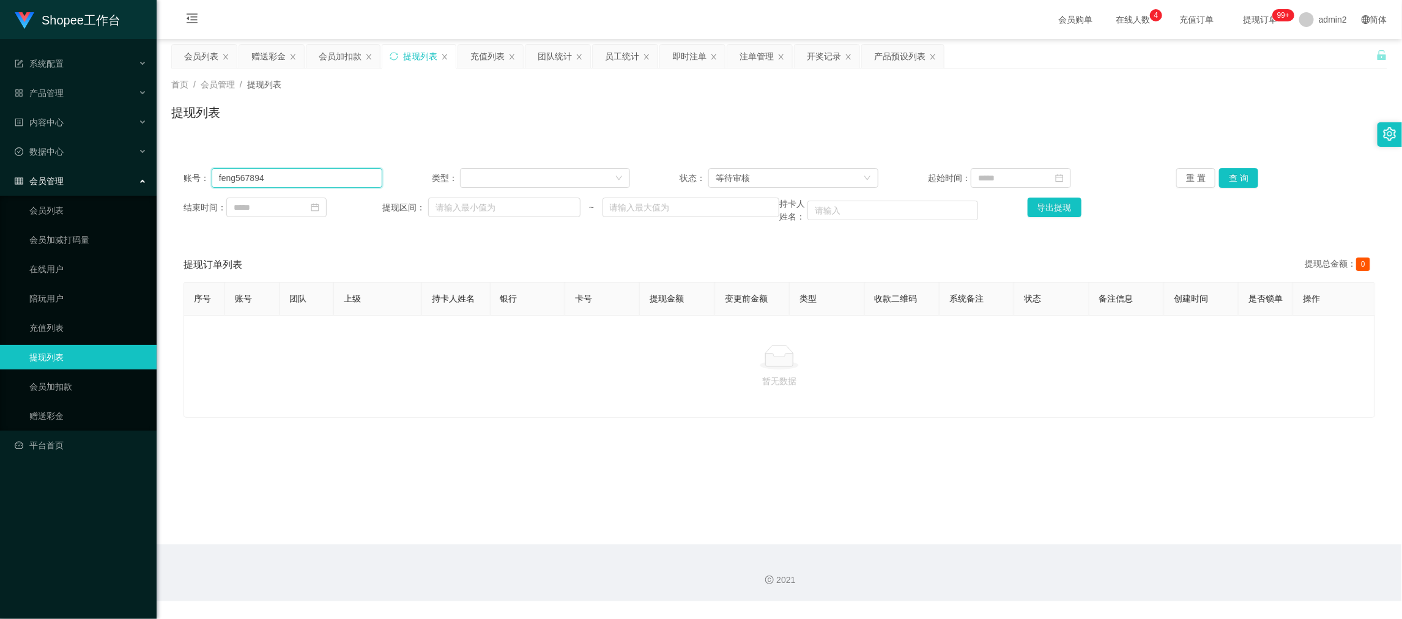
click at [353, 176] on input "feng567894" at bounding box center [297, 178] width 171 height 20
paste input "xia1216"
type input "xia1216"
click at [1219, 178] on button "查 询" at bounding box center [1238, 178] width 39 height 20
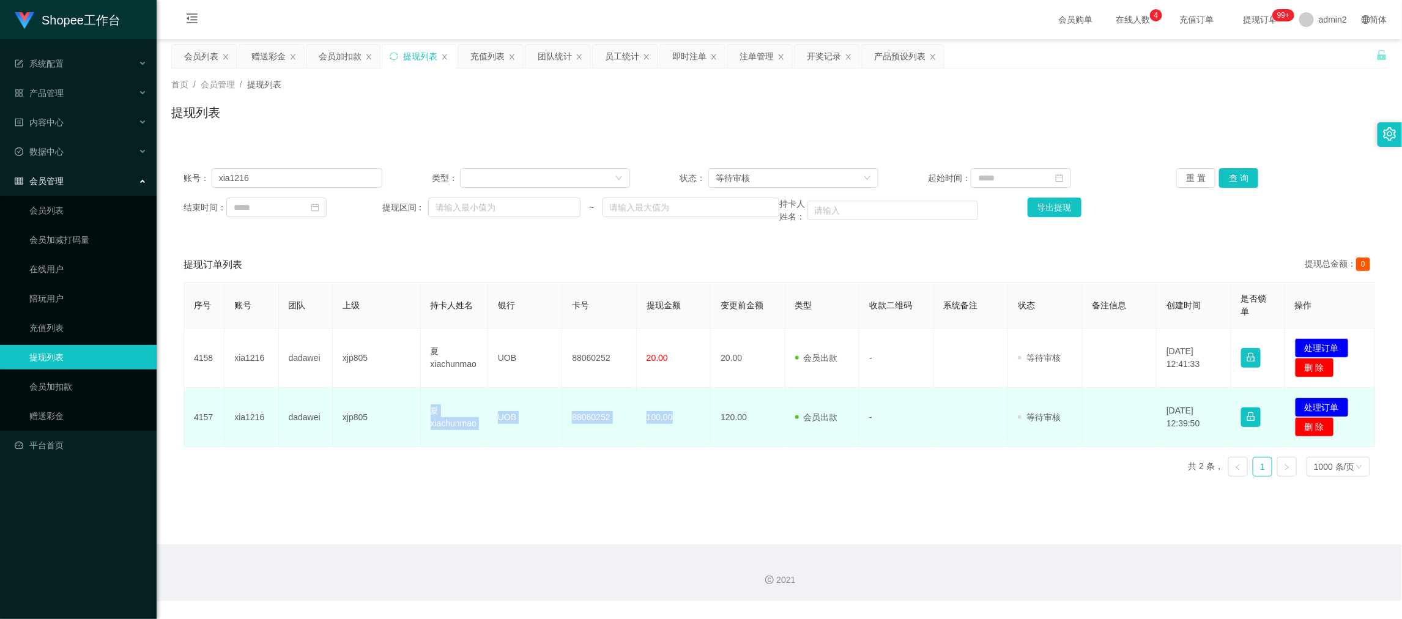
drag, startPoint x: 416, startPoint y: 409, endPoint x: 701, endPoint y: 427, distance: 284.9
click at [701, 427] on tr "4157 xia1216 dadawei xjp805 夏xiachunmao UOB 88060252 100.00 120.00 会员出款 人工取款 - …" at bounding box center [779, 417] width 1191 height 59
copy tr "夏xiachunmao UOB 88060252 100.00"
click at [1305, 405] on button "处理订单" at bounding box center [1322, 407] width 54 height 20
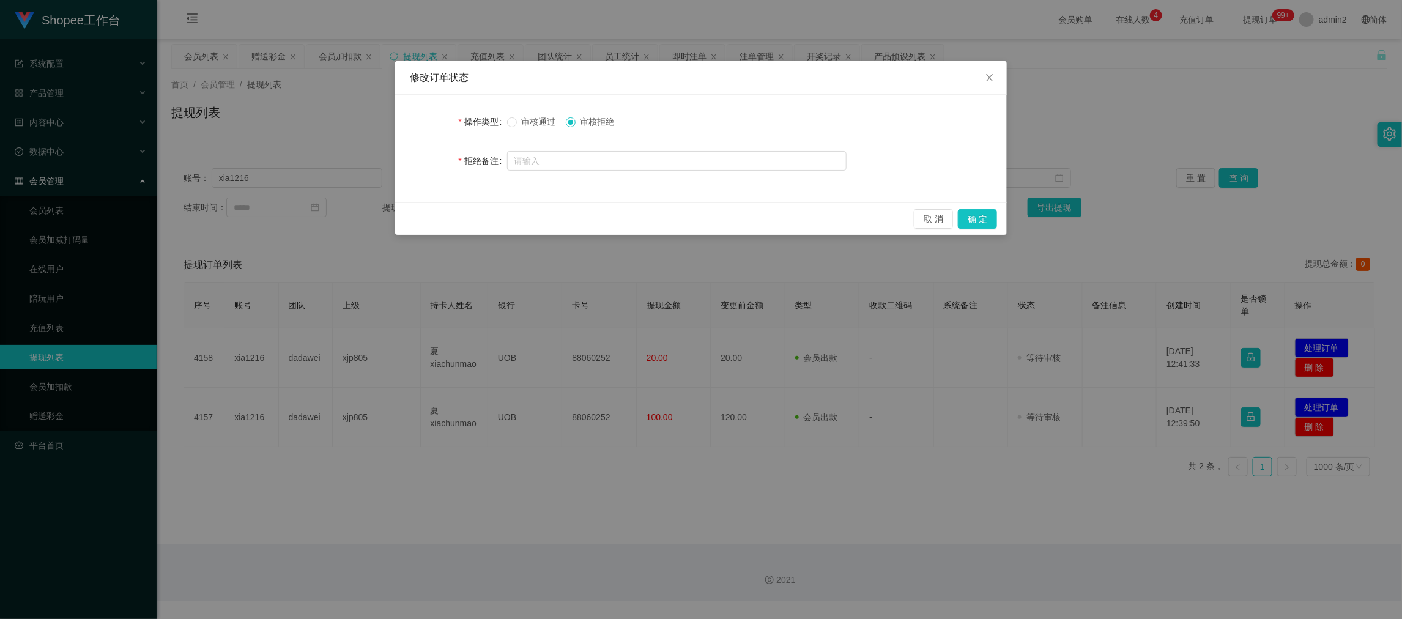
click at [510, 117] on label "审核通过" at bounding box center [534, 122] width 54 height 13
click at [975, 218] on button "确 定" at bounding box center [977, 219] width 39 height 20
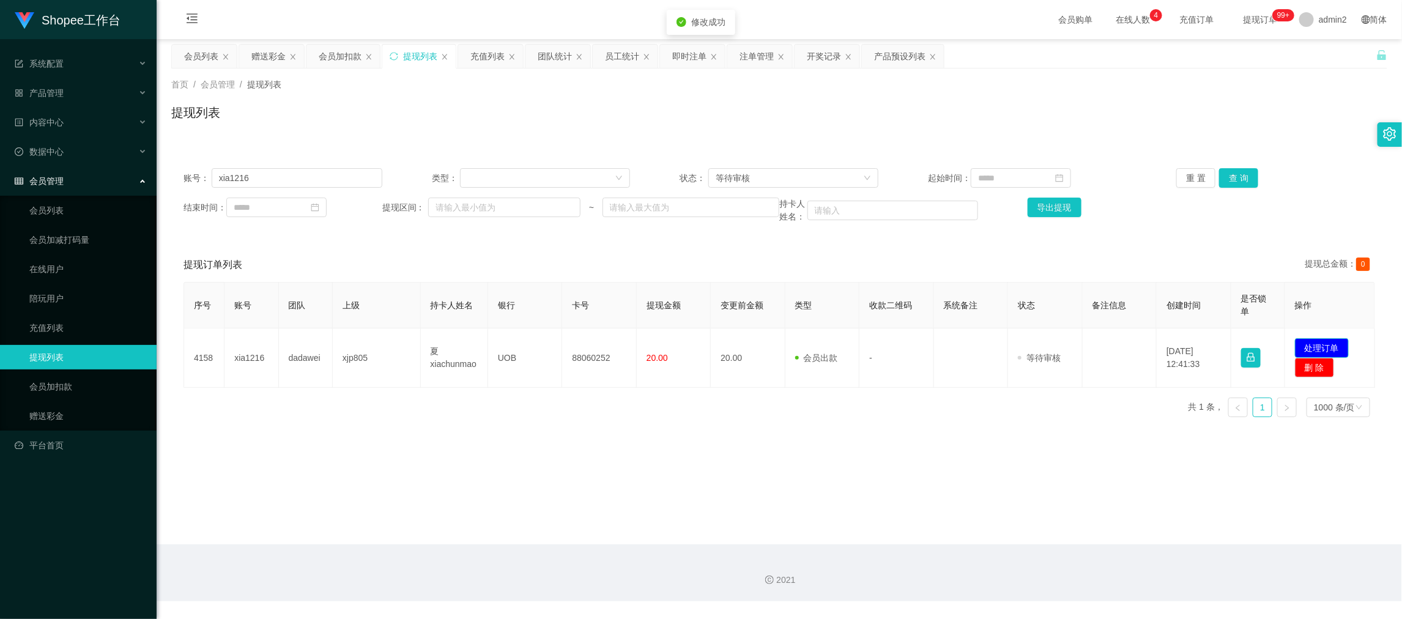
drag, startPoint x: 1315, startPoint y: 345, endPoint x: 1295, endPoint y: 345, distance: 19.6
click at [1315, 345] on button "处理订单" at bounding box center [1322, 348] width 54 height 20
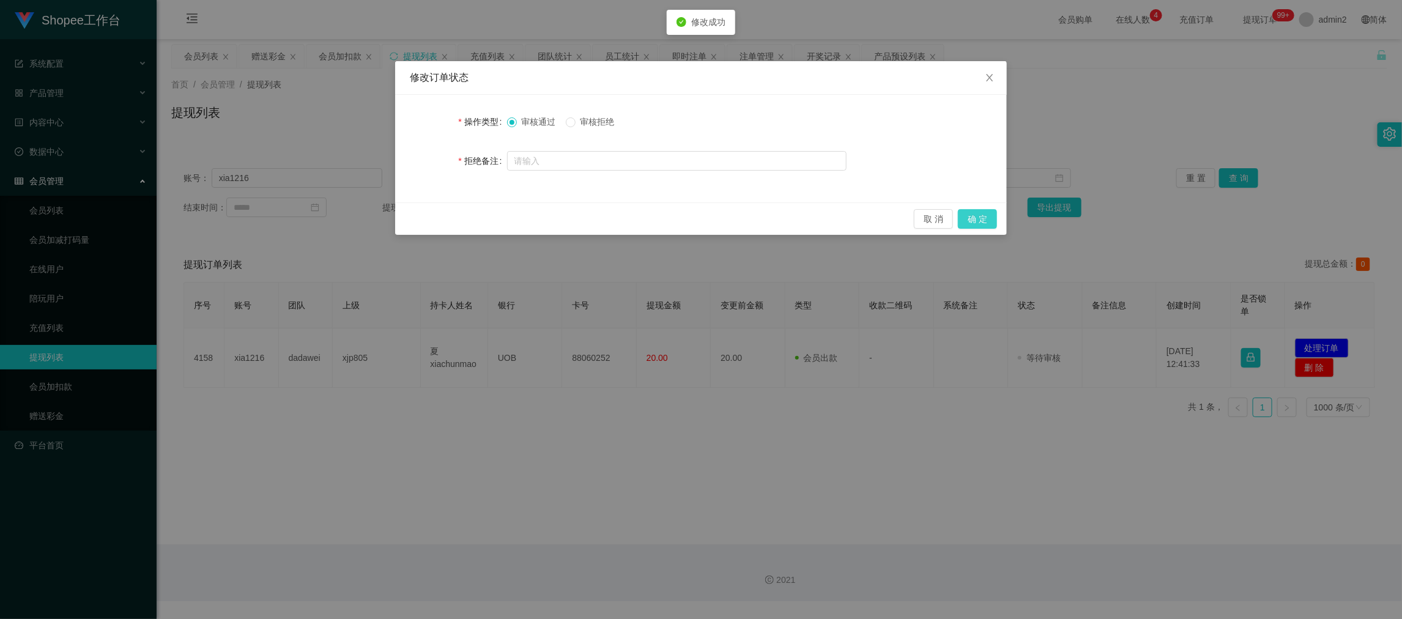
click at [991, 218] on button "确 定" at bounding box center [977, 219] width 39 height 20
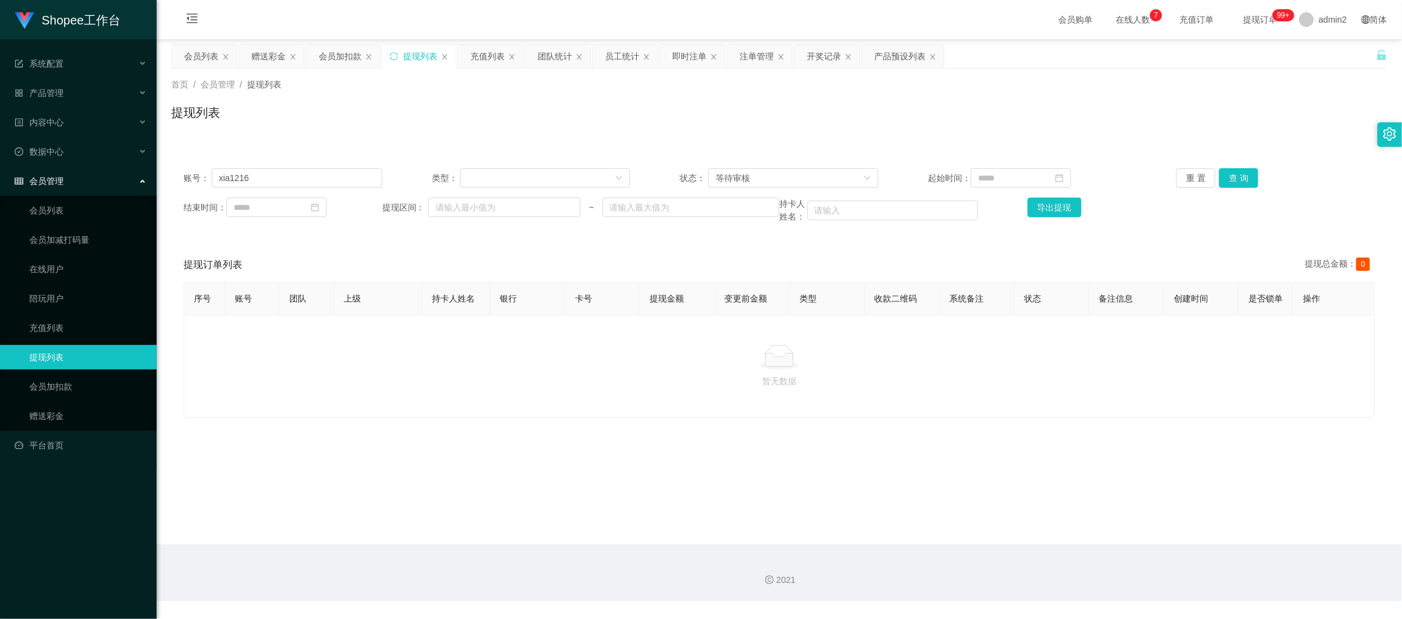
drag, startPoint x: 1126, startPoint y: 534, endPoint x: 939, endPoint y: 448, distance: 206.0
click at [1126, 534] on main "关闭左侧 关闭右侧 关闭其它 刷新页面 会员列表 赠送彩金 会员加扣款 提现列表 充值列表 团队统计 员工统计 即时注单 注单管理 开奖记录 产品预设列表 首…" at bounding box center [779, 291] width 1245 height 505
click at [268, 54] on div "赠送彩金" at bounding box center [268, 56] width 34 height 23
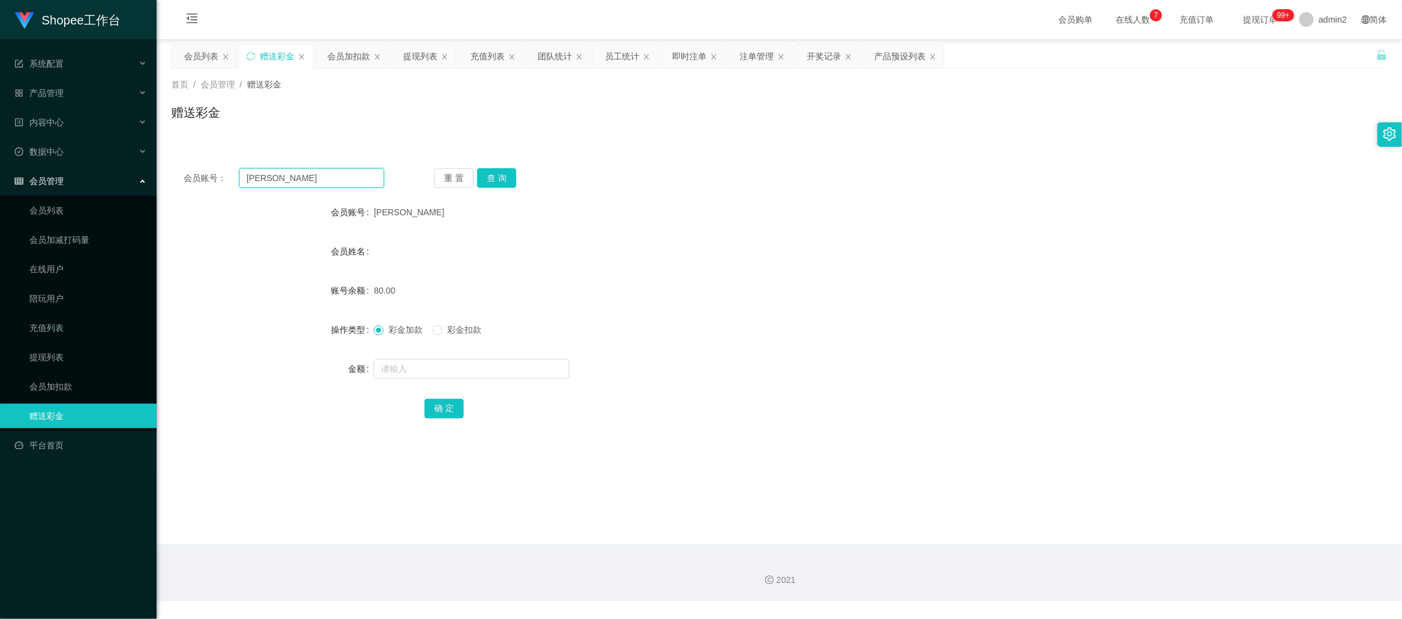
click at [343, 182] on input "[PERSON_NAME]" at bounding box center [311, 178] width 145 height 20
paste input "leonardsoh25"
type input "leonardsoh25"
click at [506, 179] on button "查 询" at bounding box center [496, 178] width 39 height 20
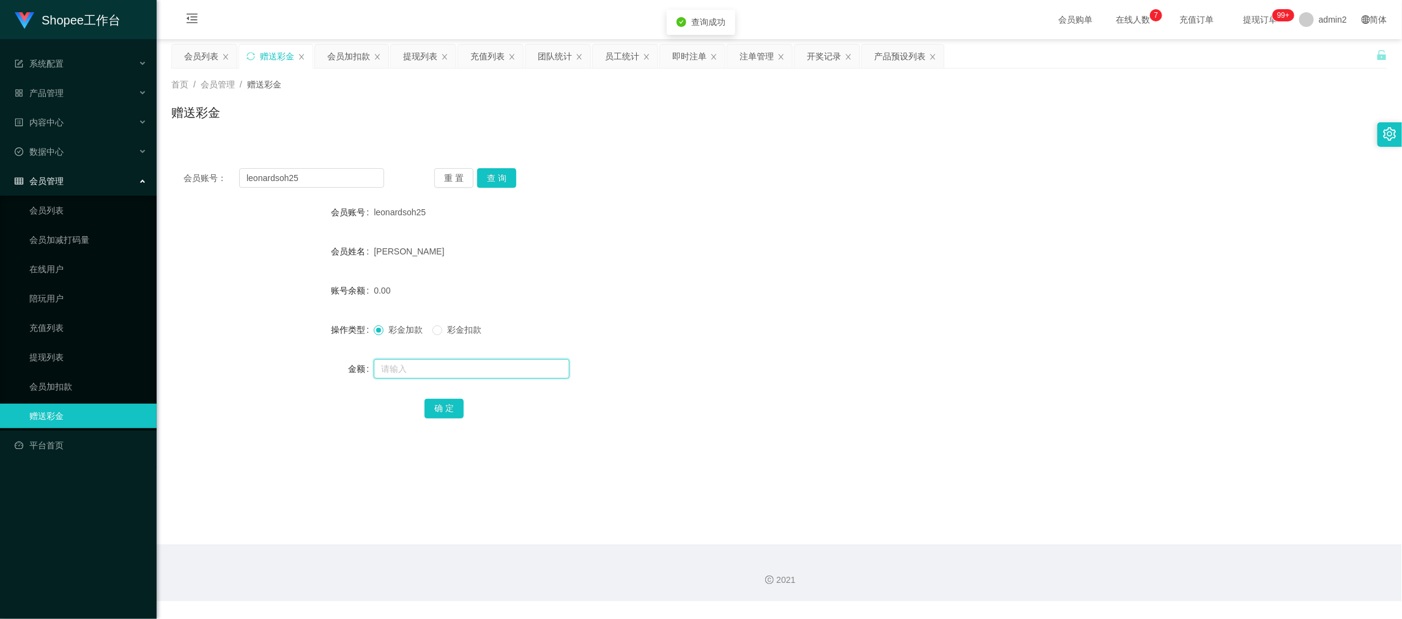
click at [508, 369] on input "text" at bounding box center [472, 369] width 196 height 20
type input "80"
click at [457, 403] on button "确 定" at bounding box center [443, 409] width 39 height 20
click at [803, 350] on form "会员账号 leonardsoh25 会员姓名 Leonard soh 账号余额 0.00 操作类型 彩金加款 彩金扣款 金额 80 确 定" at bounding box center [779, 310] width 1216 height 220
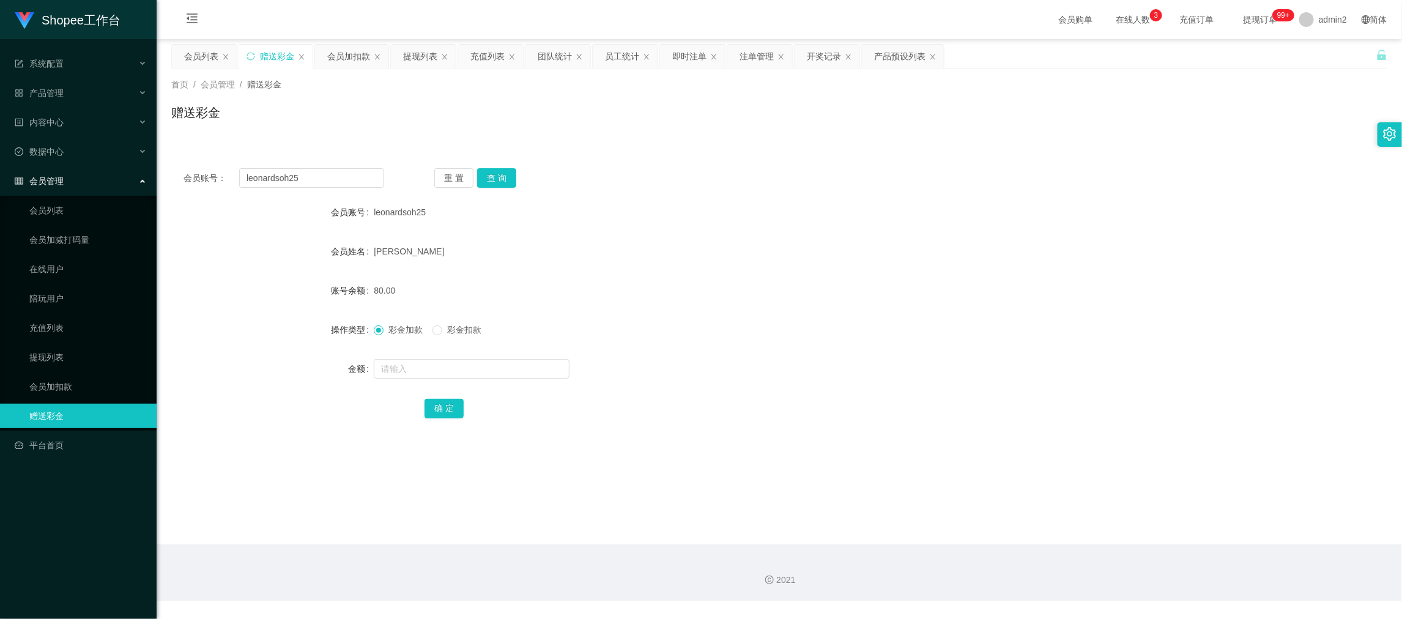
drag, startPoint x: 1105, startPoint y: 573, endPoint x: 1057, endPoint y: 537, distance: 60.3
click at [1105, 574] on div "2021" at bounding box center [778, 580] width 1225 height 13
click at [347, 170] on input "leonardsoh25" at bounding box center [311, 178] width 145 height 20
paste input "081240443218"
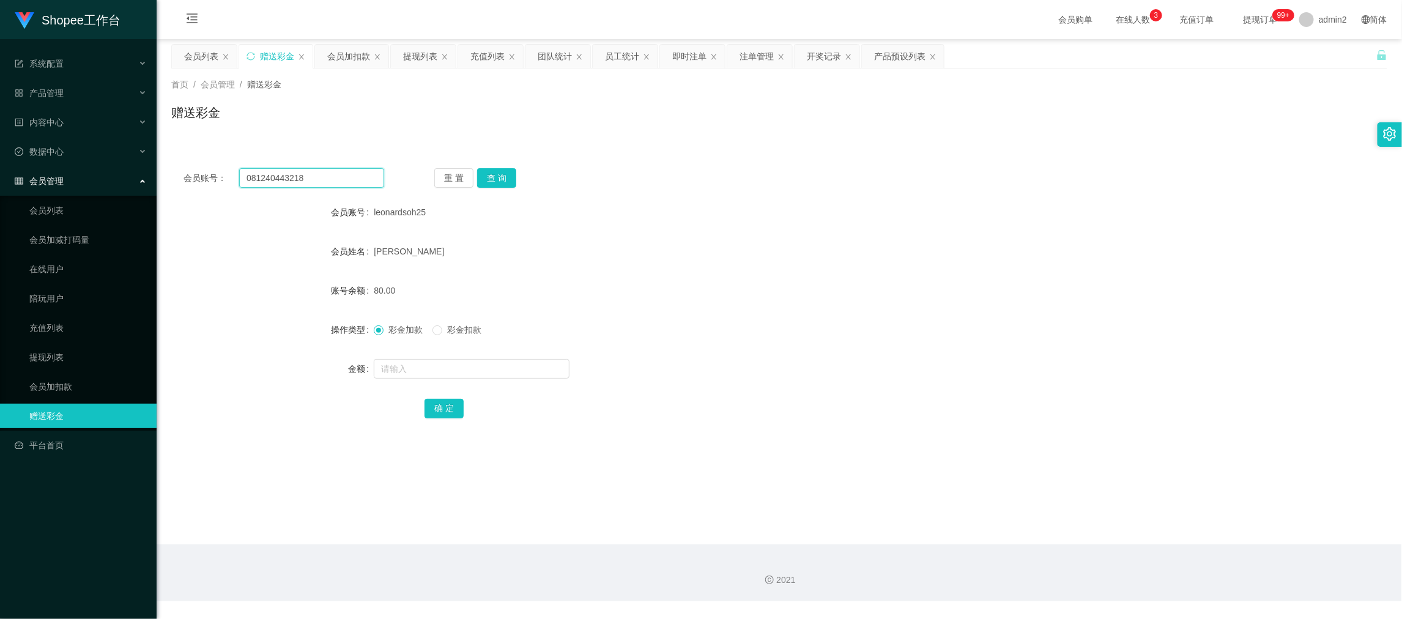
type input "081240443218"
click at [514, 168] on div "重 置 查 询" at bounding box center [534, 178] width 201 height 20
click at [501, 181] on button "查 询" at bounding box center [496, 178] width 39 height 20
click at [519, 365] on input "text" at bounding box center [472, 369] width 196 height 20
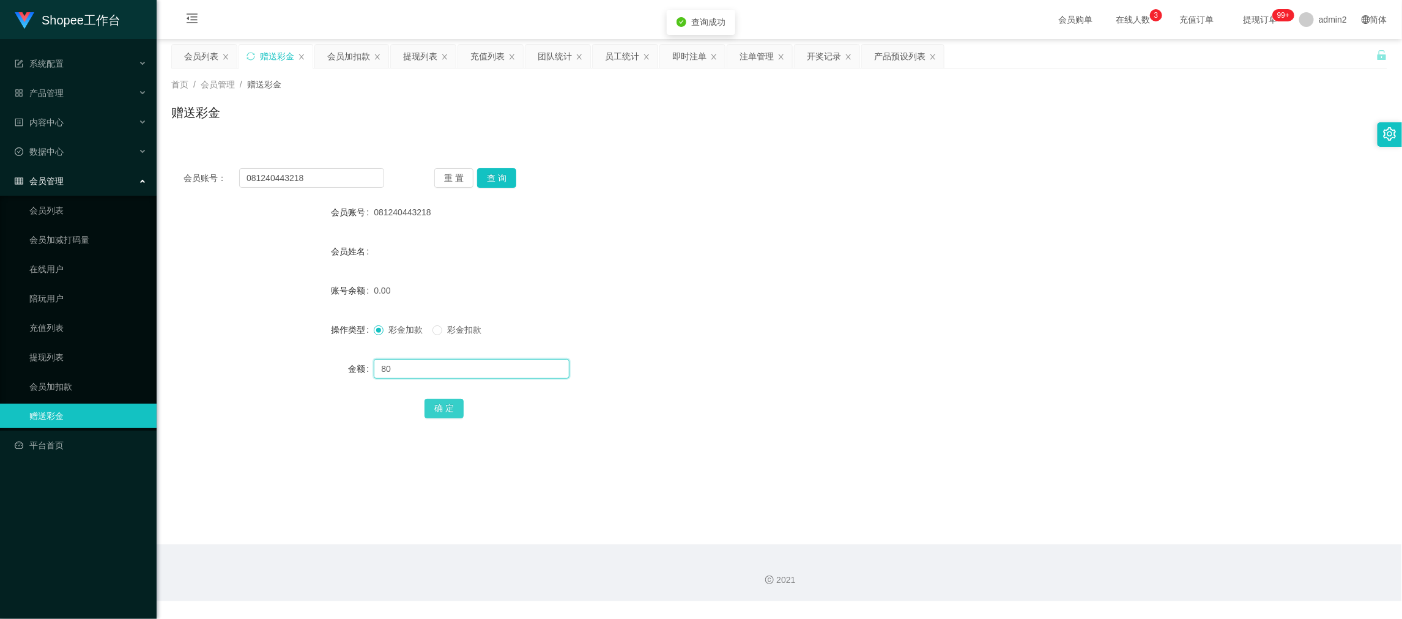
type input "80"
click at [445, 407] on button "确 定" at bounding box center [443, 409] width 39 height 20
click at [849, 341] on div "彩金加款 彩金扣款" at bounding box center [728, 329] width 709 height 24
click at [1150, 566] on div "2021" at bounding box center [779, 572] width 1245 height 57
click at [320, 182] on input "081240443218" at bounding box center [311, 178] width 145 height 20
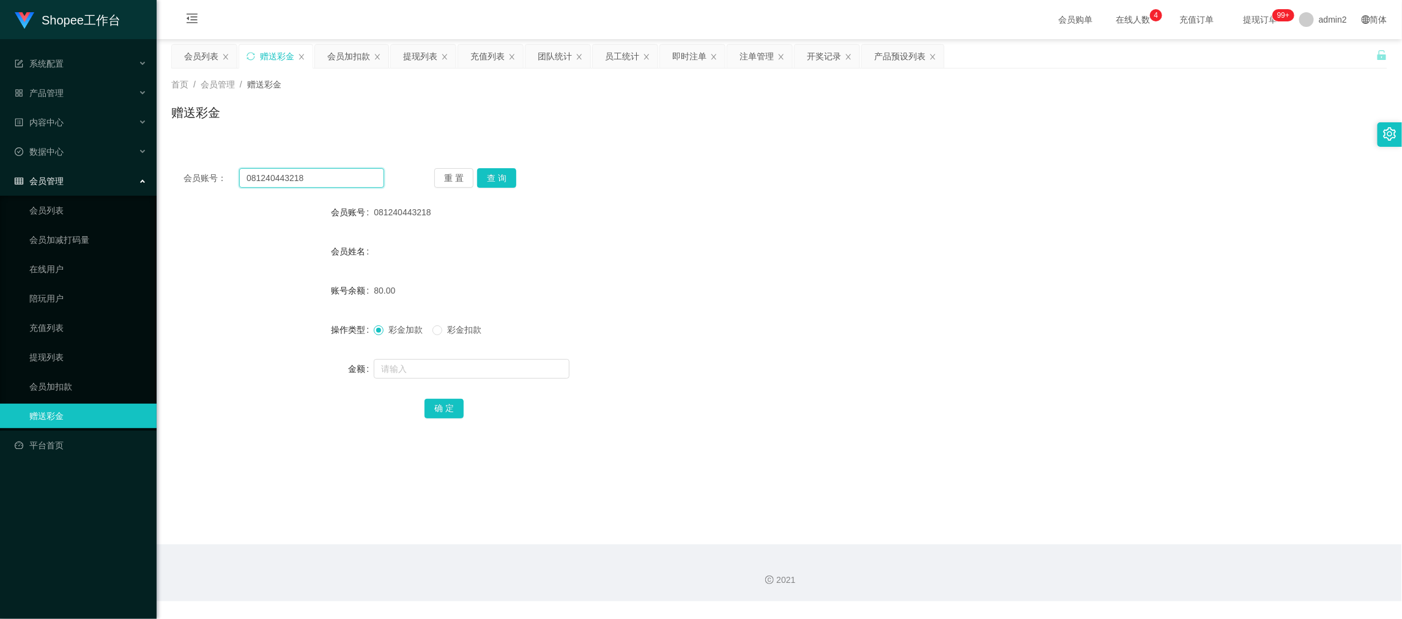
click at [320, 182] on input "081240443218" at bounding box center [311, 178] width 145 height 20
paste input "leonardsoh25"
type input "leonardsoh25"
click at [506, 181] on button "查 询" at bounding box center [496, 178] width 39 height 20
click at [528, 371] on input "text" at bounding box center [472, 369] width 196 height 20
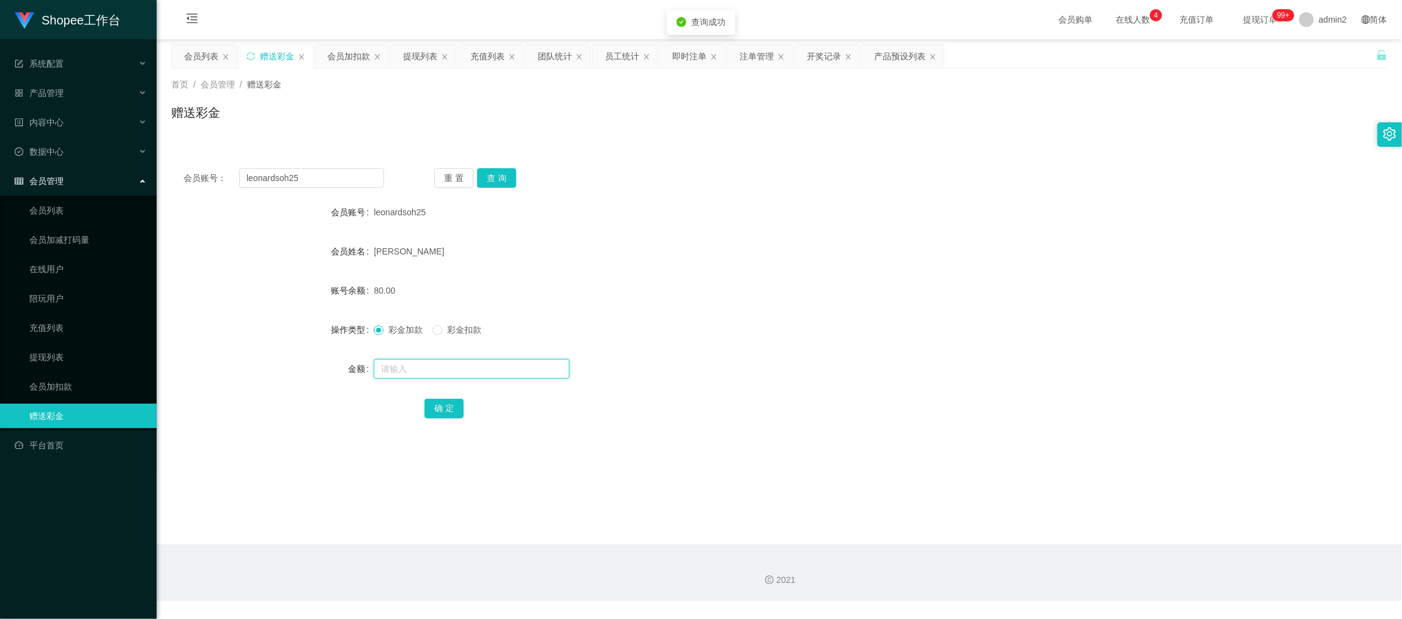
click at [528, 371] on input "text" at bounding box center [472, 369] width 196 height 20
click at [536, 360] on input "text" at bounding box center [472, 369] width 196 height 20
type input "120"
drag, startPoint x: 447, startPoint y: 405, endPoint x: 458, endPoint y: 407, distance: 11.3
click at [447, 405] on button "确 定" at bounding box center [443, 409] width 39 height 20
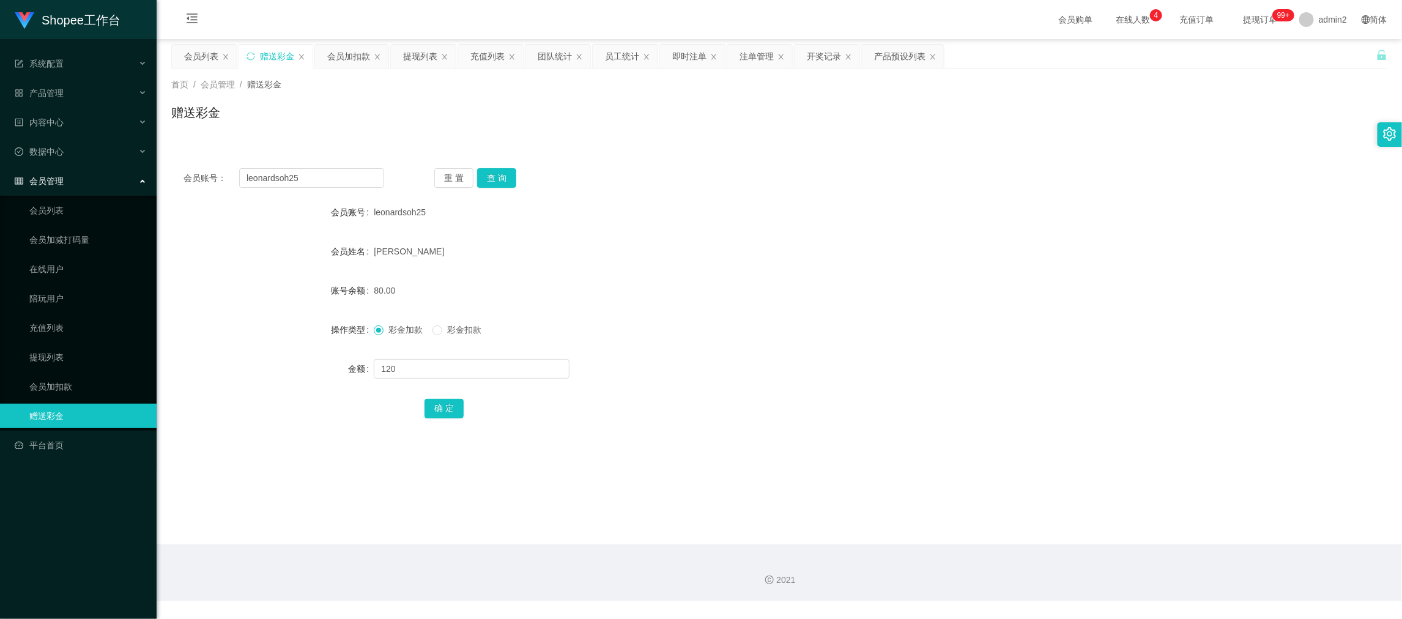
click at [861, 319] on div "彩金加款 彩金扣款" at bounding box center [728, 329] width 709 height 24
drag, startPoint x: 1110, startPoint y: 546, endPoint x: 907, endPoint y: 479, distance: 213.7
click at [1109, 546] on div "2021" at bounding box center [779, 572] width 1245 height 57
click at [207, 50] on div "会员列表" at bounding box center [201, 56] width 34 height 23
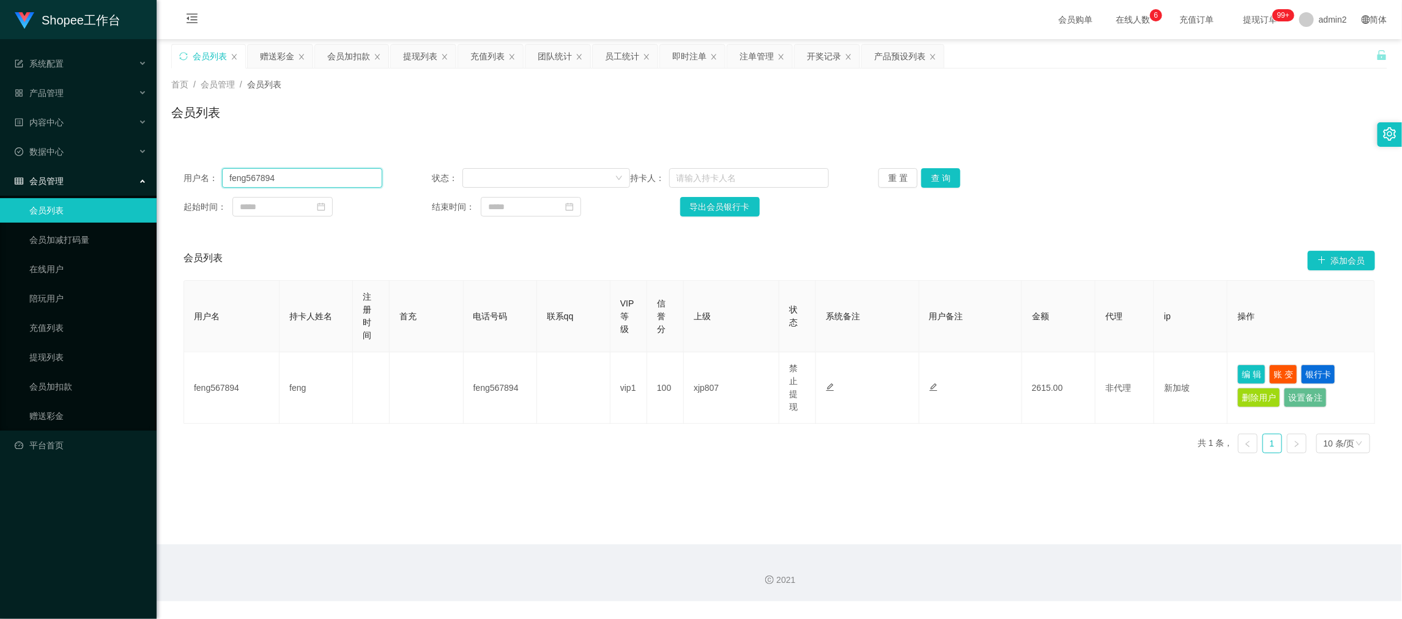
click at [366, 172] on input "feng567894" at bounding box center [302, 178] width 160 height 20
paste input "[PERSON_NAME]"
type input "[PERSON_NAME]"
click at [928, 171] on button "查 询" at bounding box center [940, 178] width 39 height 20
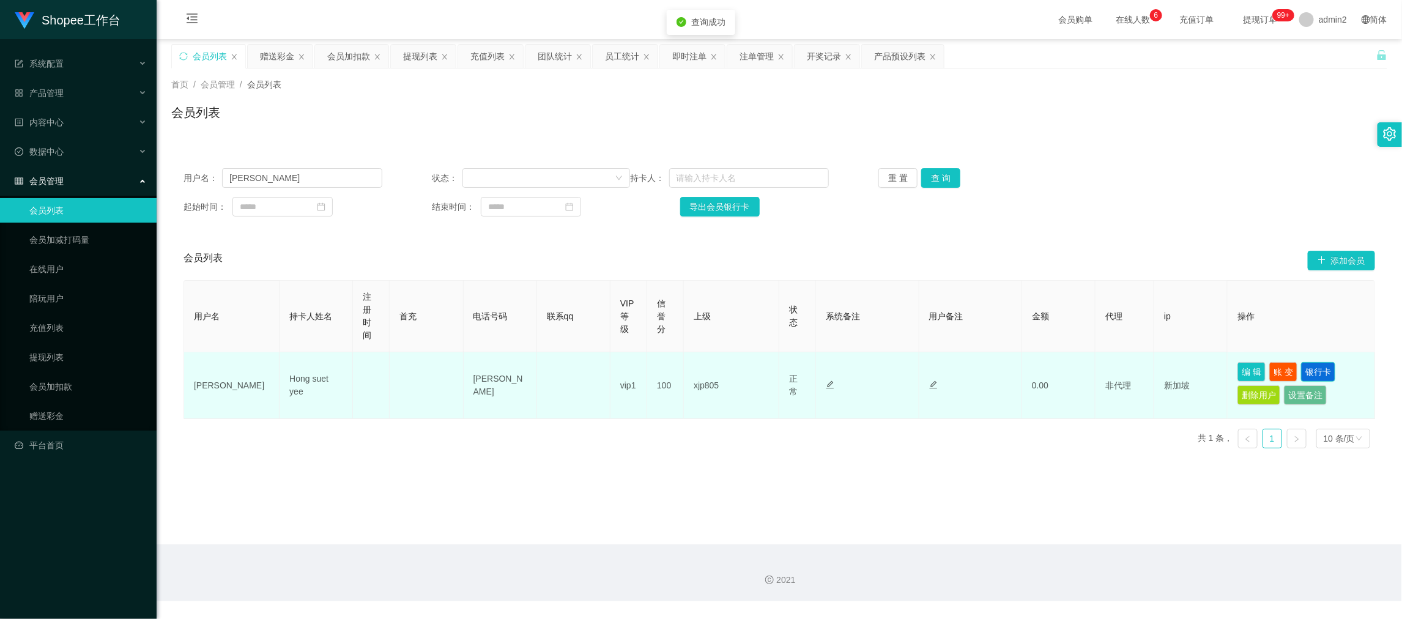
click at [1317, 365] on button "银行卡" at bounding box center [1318, 372] width 34 height 20
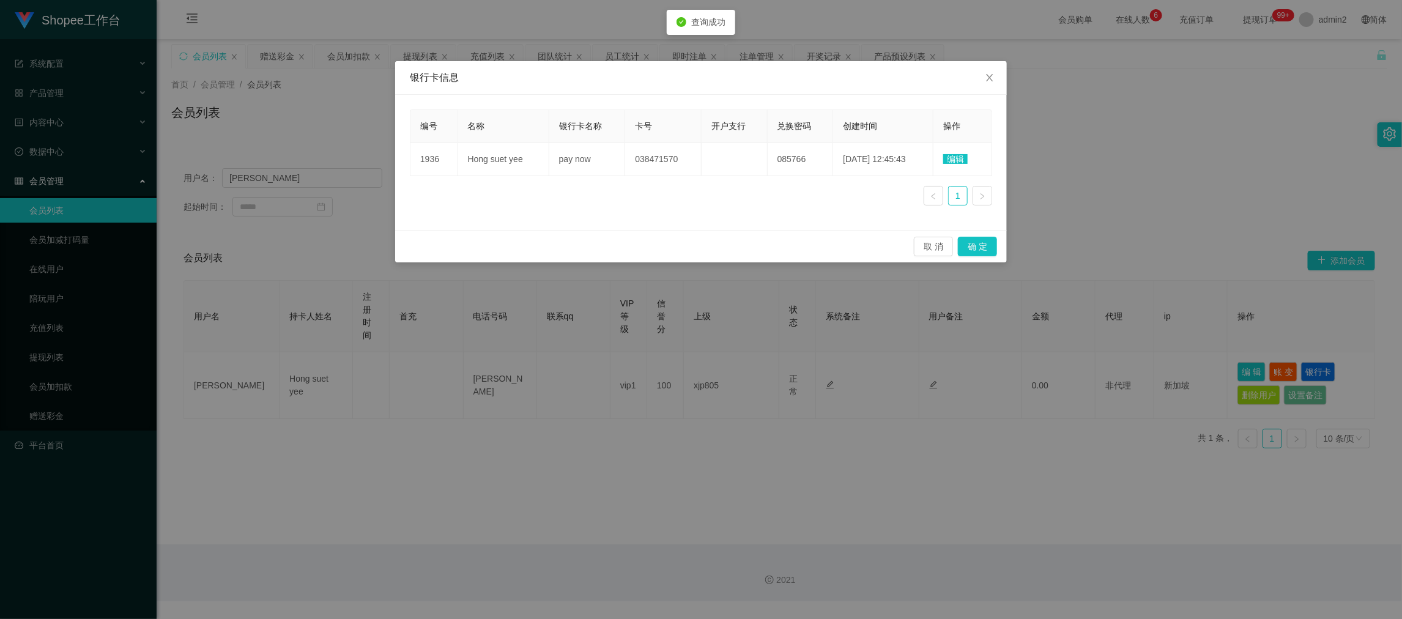
click at [954, 159] on span "编辑" at bounding box center [955, 159] width 24 height 10
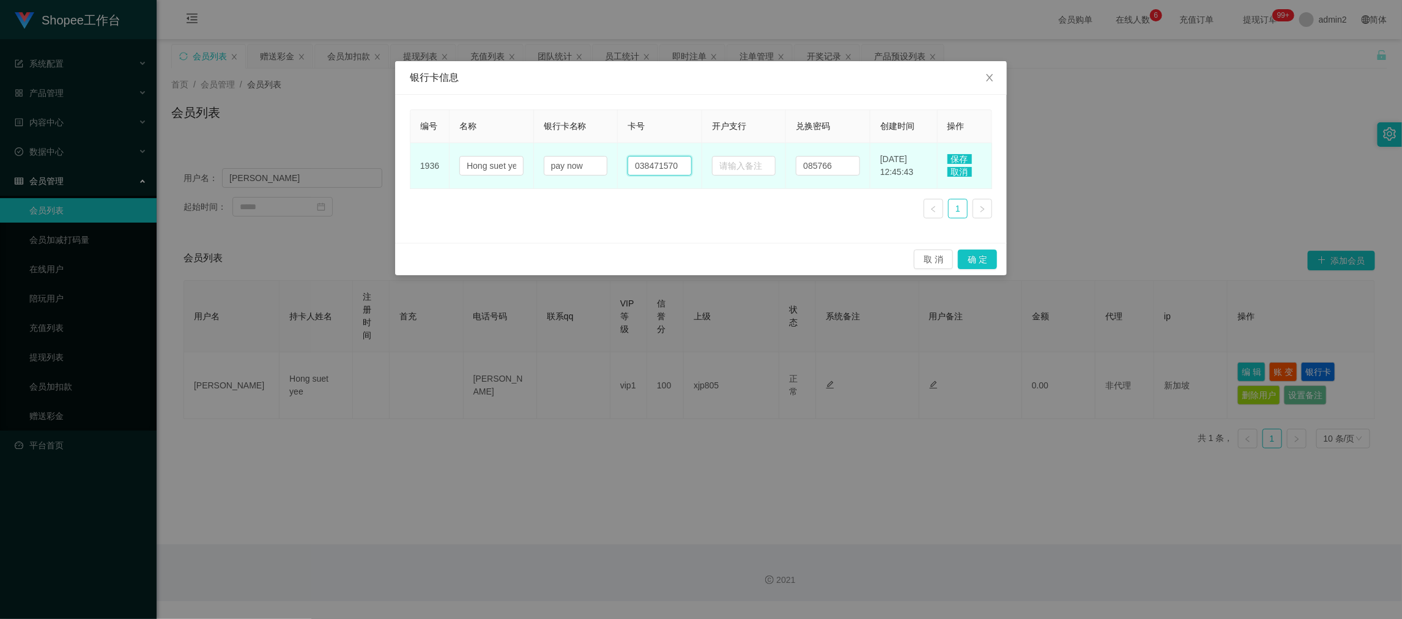
click at [679, 166] on input "038471570" at bounding box center [659, 166] width 64 height 20
paste input "8316 6592"
click at [654, 164] on input "8316 6592" at bounding box center [659, 166] width 64 height 20
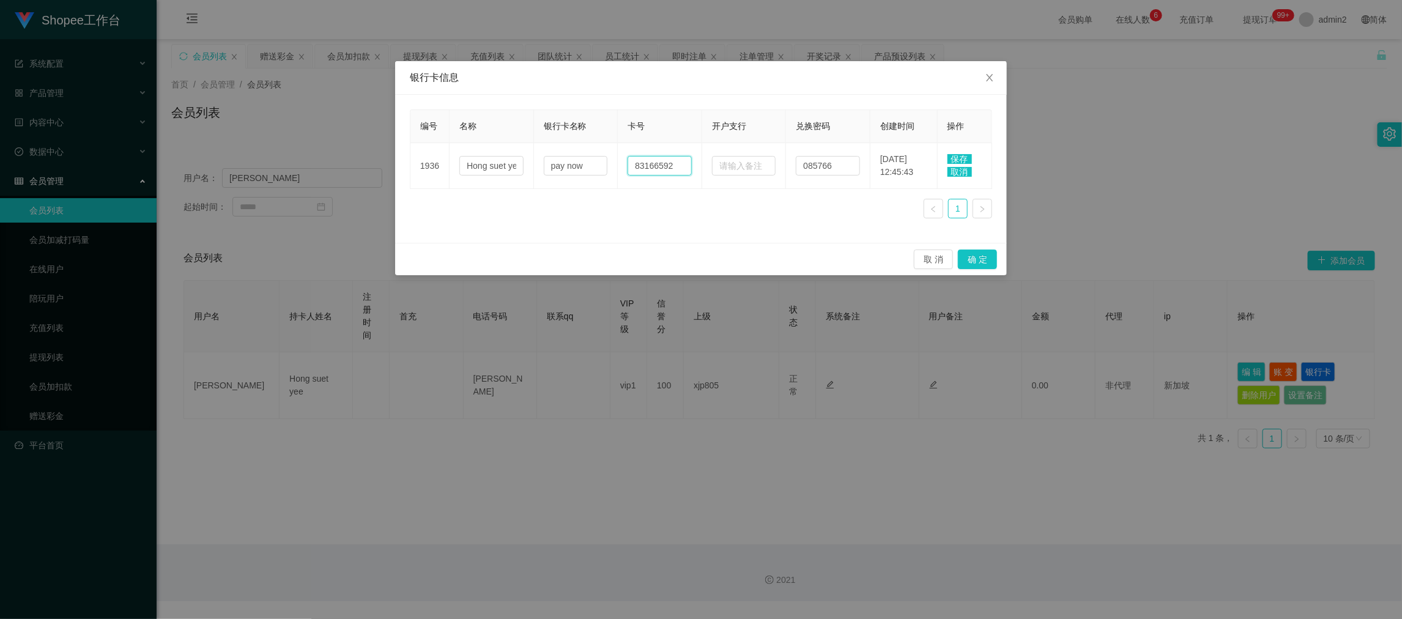
type input "83166592"
click at [948, 157] on span "保存" at bounding box center [959, 159] width 24 height 10
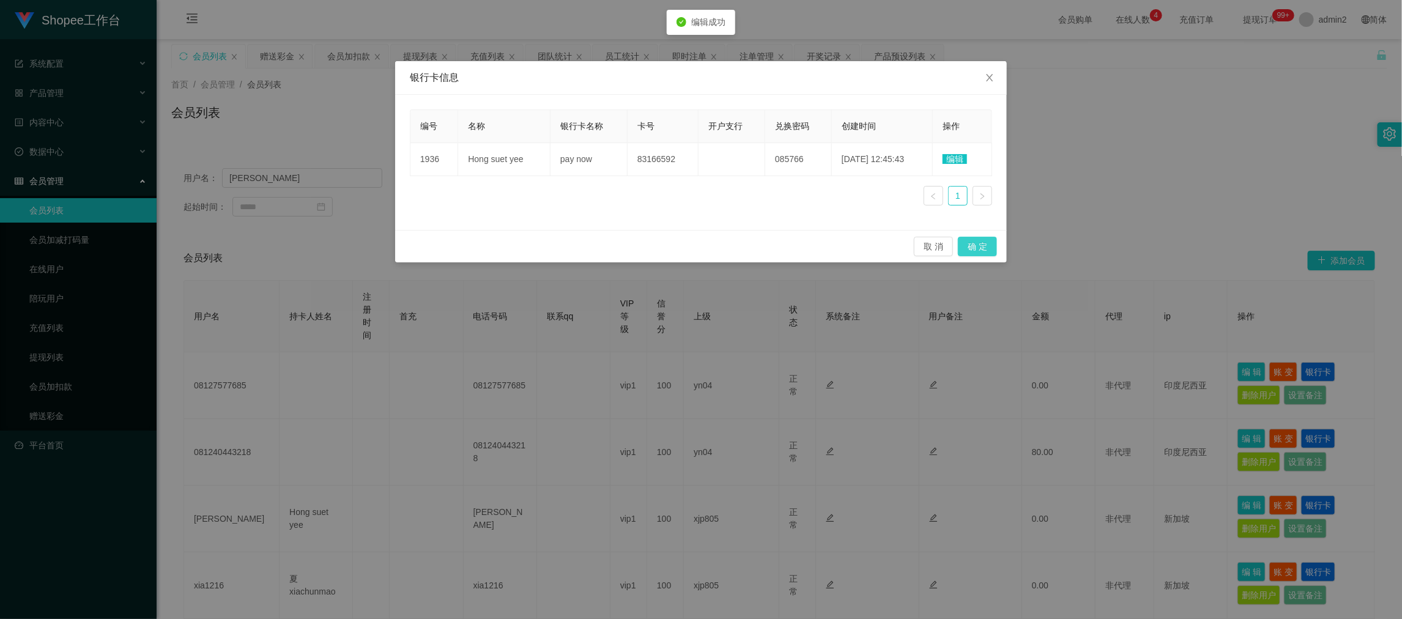
click at [977, 242] on button "确 定" at bounding box center [977, 247] width 39 height 20
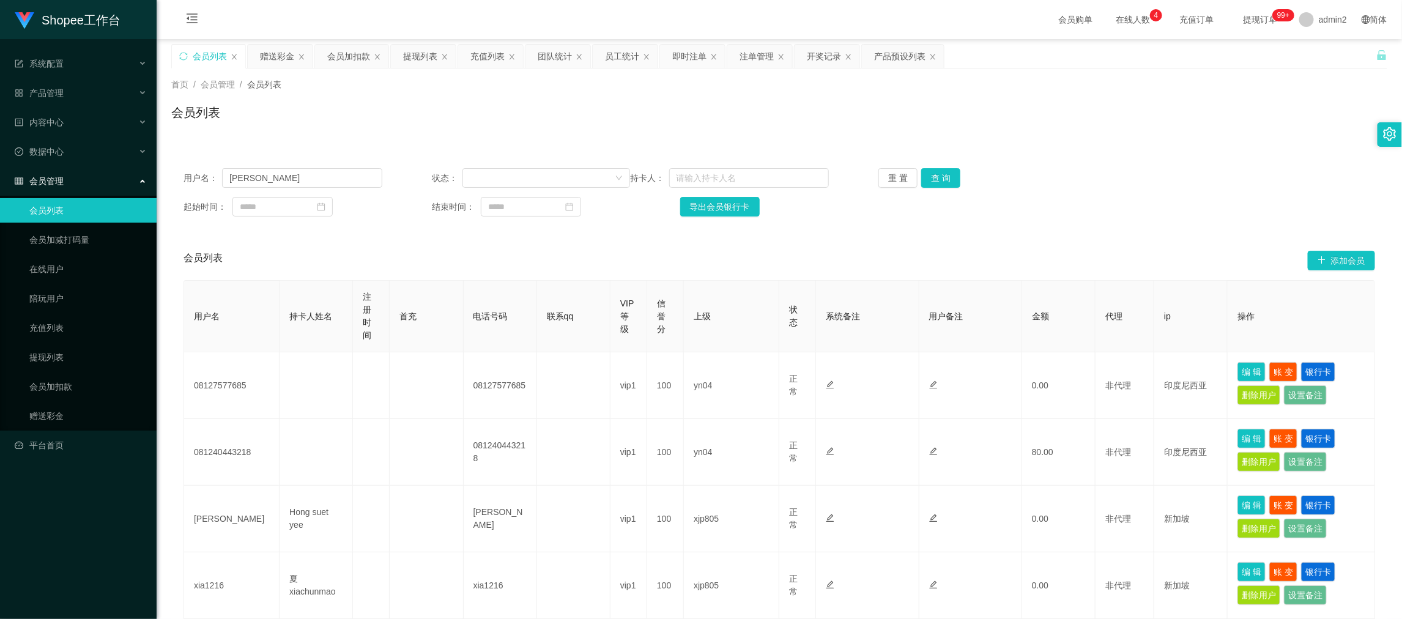
drag, startPoint x: 408, startPoint y: 53, endPoint x: 408, endPoint y: 72, distance: 18.3
click at [408, 53] on div "提现列表" at bounding box center [420, 56] width 34 height 23
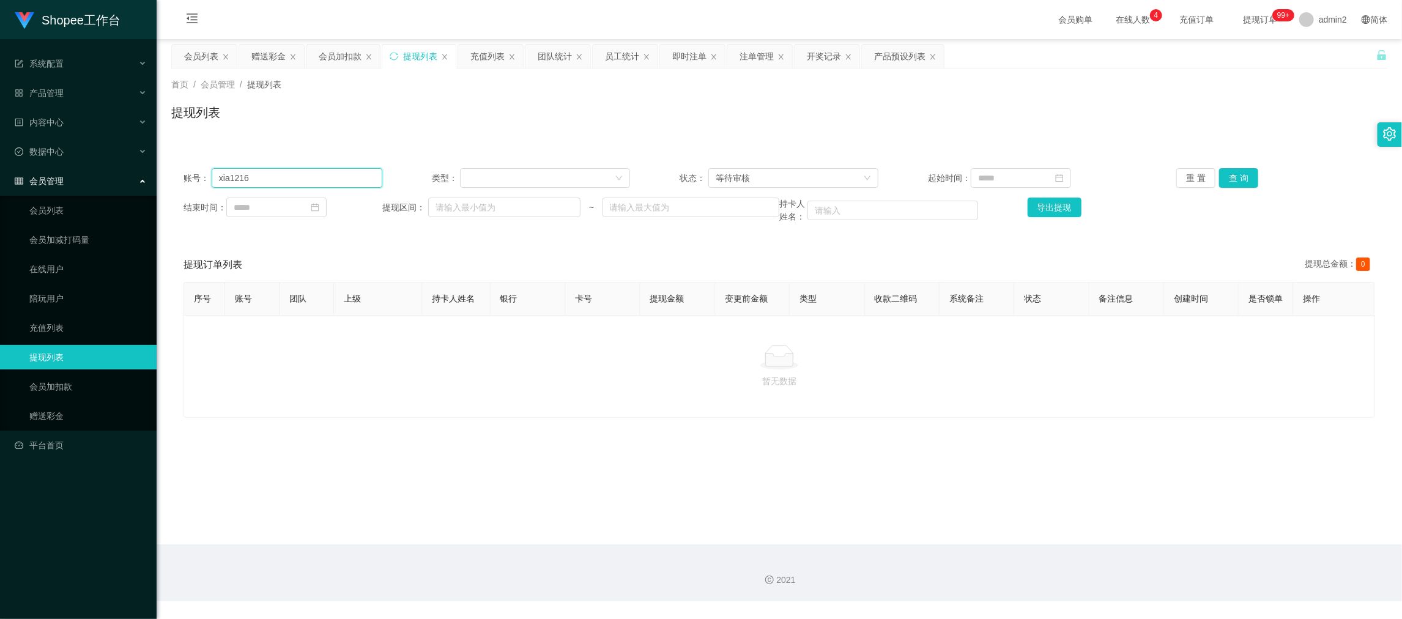
click at [312, 171] on input "xia1216" at bounding box center [297, 178] width 171 height 20
paste input "[PERSON_NAME]"
type input "[PERSON_NAME]"
click at [1235, 174] on button "查 询" at bounding box center [1238, 178] width 39 height 20
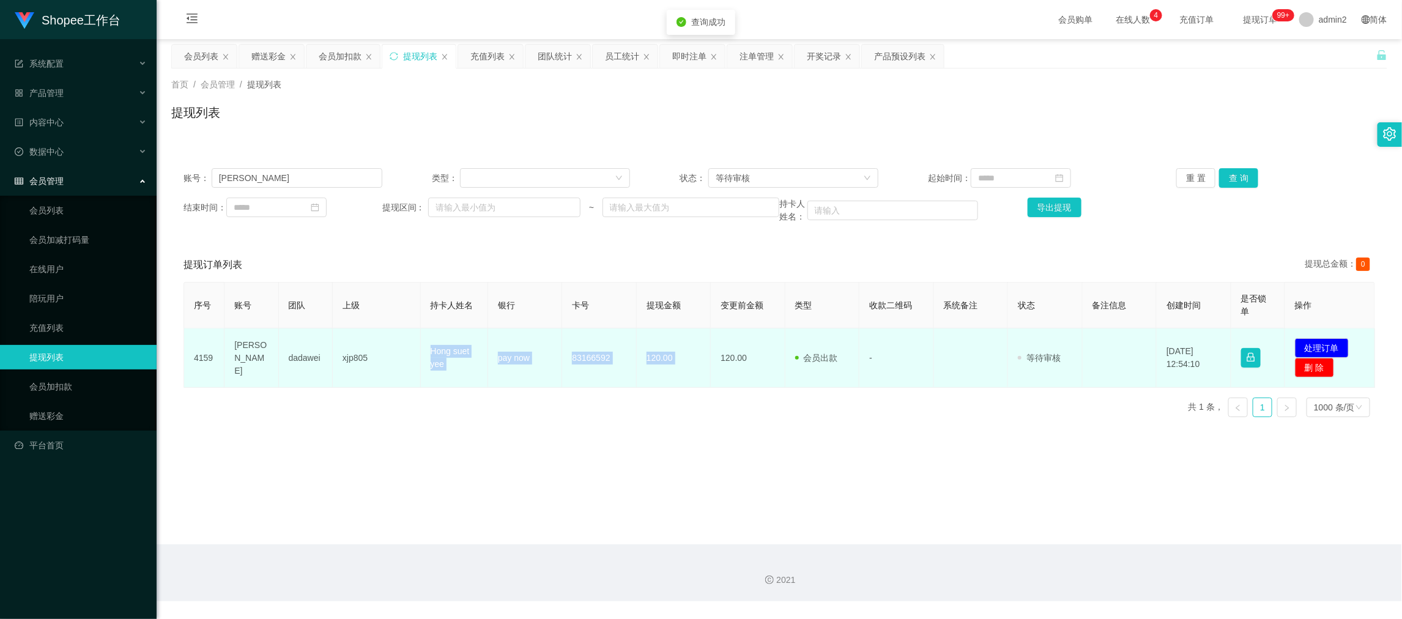
drag, startPoint x: 521, startPoint y: 363, endPoint x: 710, endPoint y: 364, distance: 189.0
click at [710, 364] on tr "4159 Sally dadawei xjp805 Hong suet yee pay now 83166592 120.00 120.00 会员出款 人工取…" at bounding box center [779, 357] width 1191 height 59
click at [1318, 342] on button "处理订单" at bounding box center [1322, 348] width 54 height 20
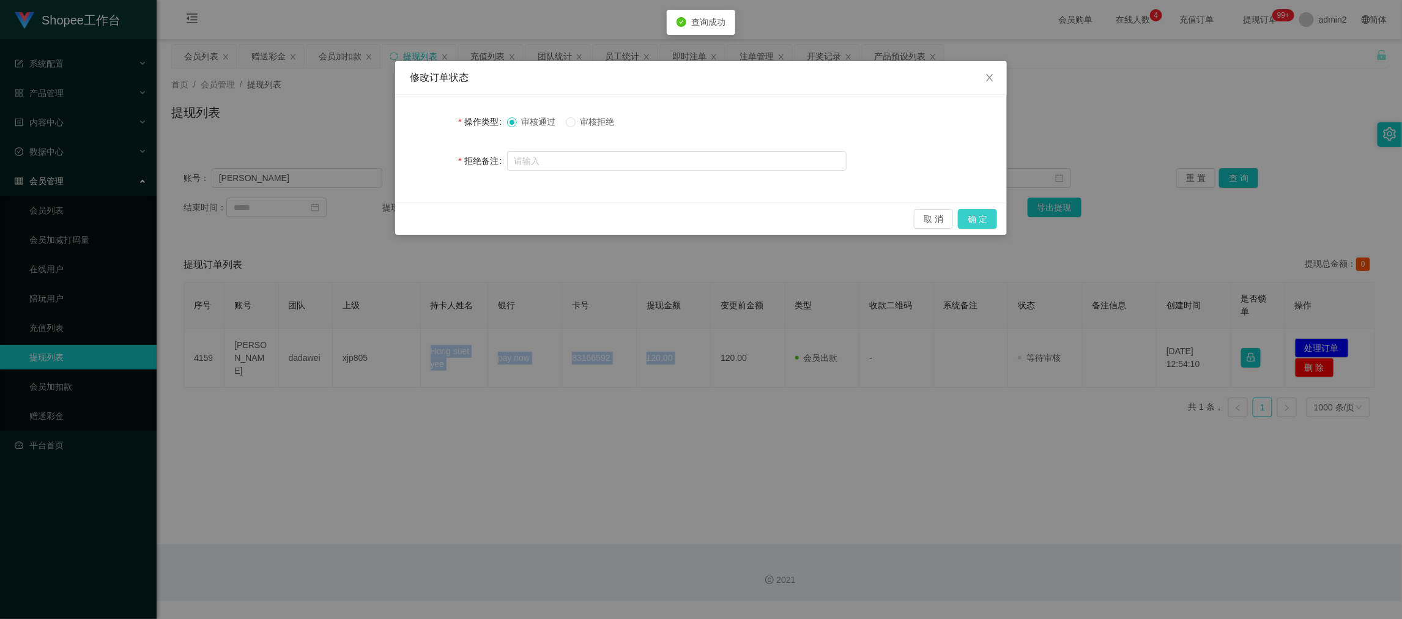
click at [978, 215] on button "确 定" at bounding box center [977, 219] width 39 height 20
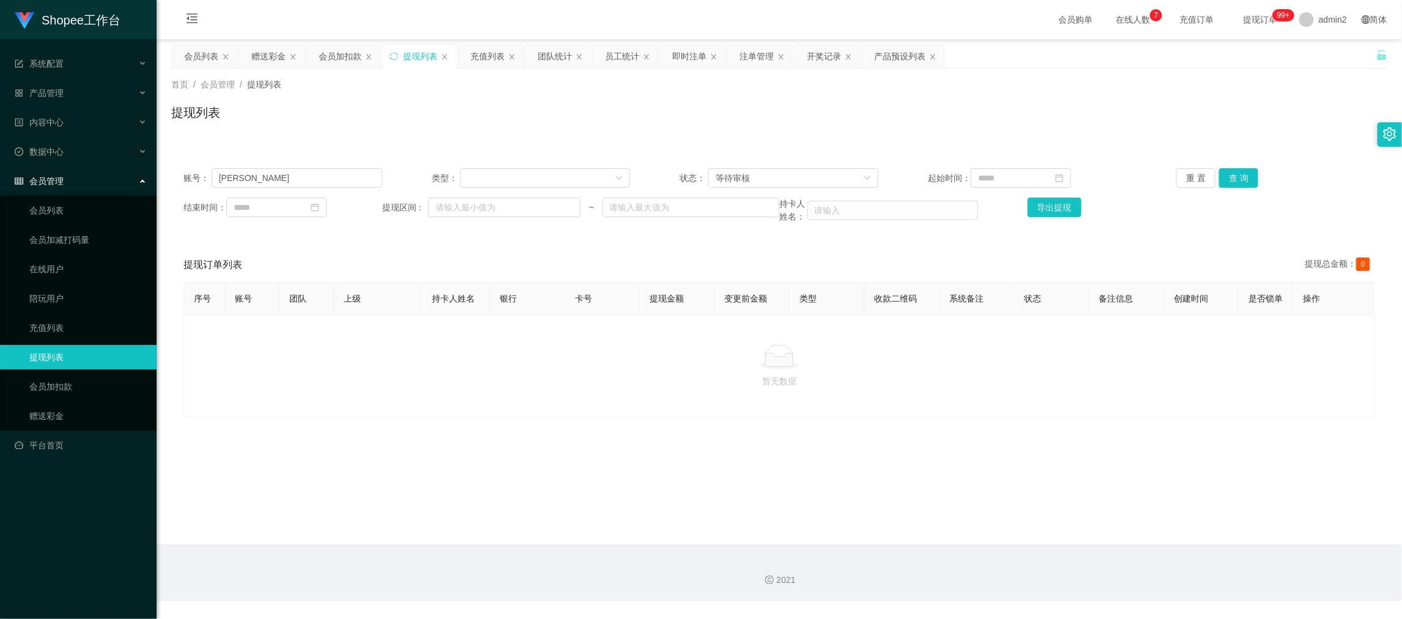
click at [1133, 539] on main "关闭左侧 关闭右侧 关闭其它 刷新页面 会员列表 赠送彩金 会员加扣款 提现列表 充值列表 团队统计 员工统计 即时注单 注单管理 开奖记录 产品预设列表 首…" at bounding box center [779, 291] width 1245 height 505
click at [269, 54] on div "赠送彩金" at bounding box center [268, 56] width 34 height 23
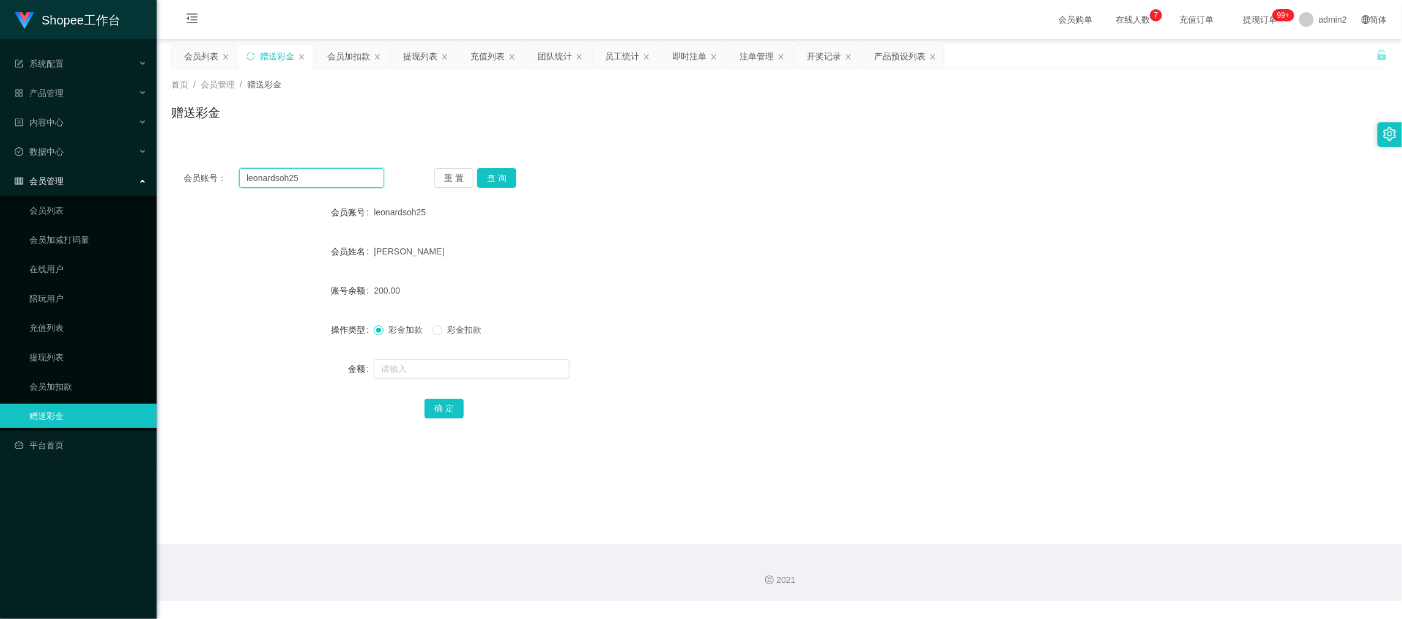
click at [339, 172] on input "leonardsoh25" at bounding box center [311, 178] width 145 height 20
paste input "0812757768"
type input "08127577685"
click at [481, 179] on button "查 询" at bounding box center [496, 178] width 39 height 20
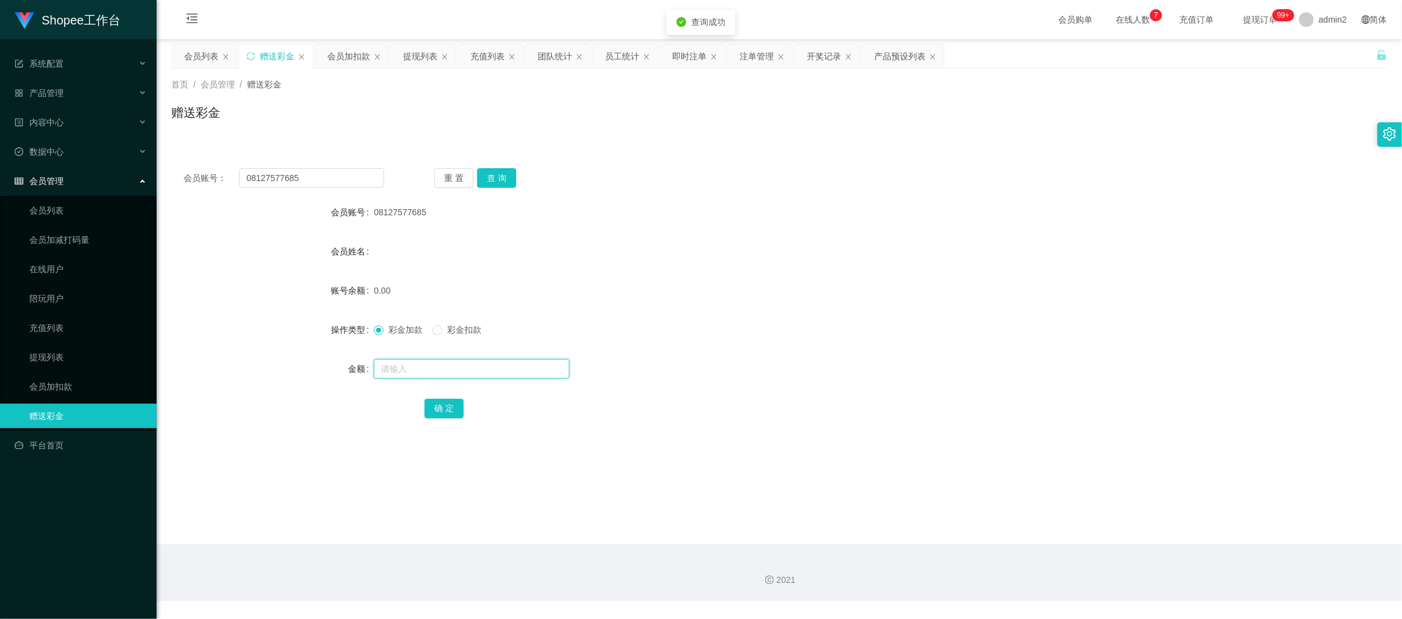
click at [492, 359] on input "text" at bounding box center [472, 369] width 196 height 20
type input "80"
click at [440, 401] on button "确 定" at bounding box center [443, 409] width 39 height 20
click at [822, 315] on form "会员账号 08127577685 会员姓名 账号余额 0.00 操作类型 彩金加款 彩金扣款 金额 80 确 定" at bounding box center [779, 310] width 1216 height 220
drag, startPoint x: 1164, startPoint y: 551, endPoint x: 1014, endPoint y: 462, distance: 174.4
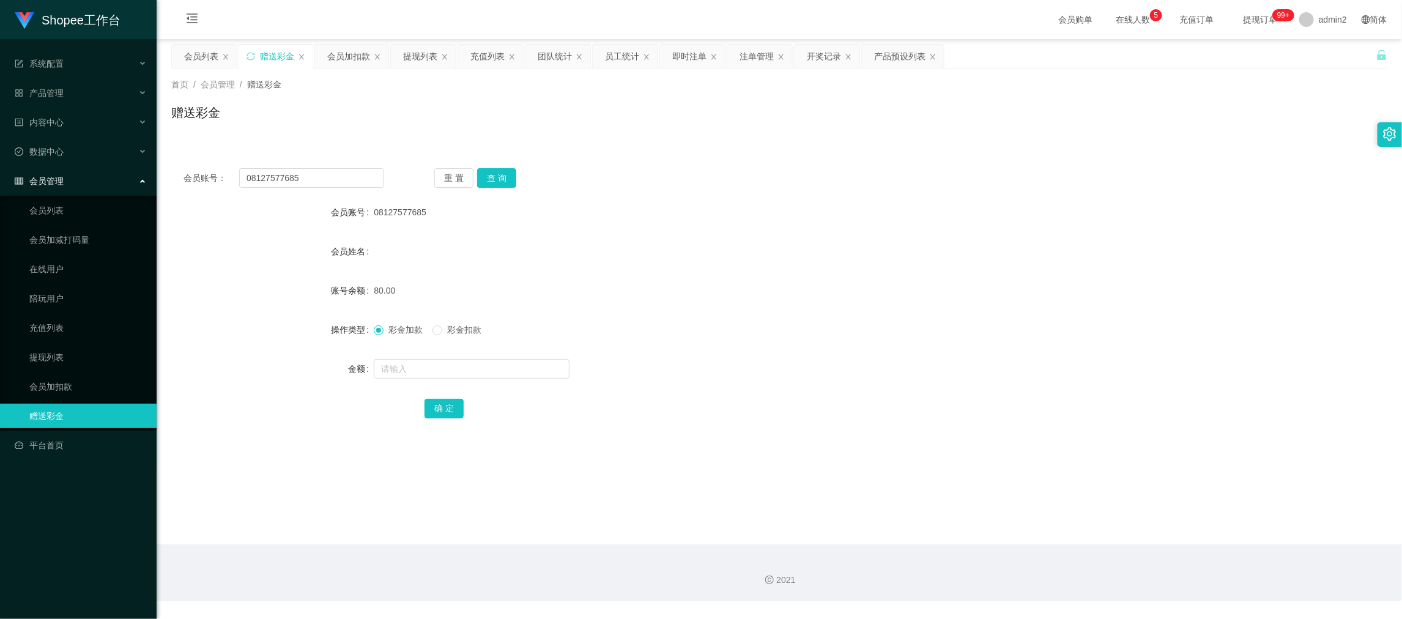
click at [1164, 552] on div "2021" at bounding box center [779, 572] width 1245 height 57
click at [331, 190] on div "会员账号： 08127577685 重 置 查 询 会员账号 08127577685 会员姓名 账号余额 80.00 操作类型 彩金加款 彩金扣款 金额 确 定" at bounding box center [779, 301] width 1216 height 291
click at [336, 177] on input "08127577685" at bounding box center [311, 178] width 145 height 20
paste input "365322888"
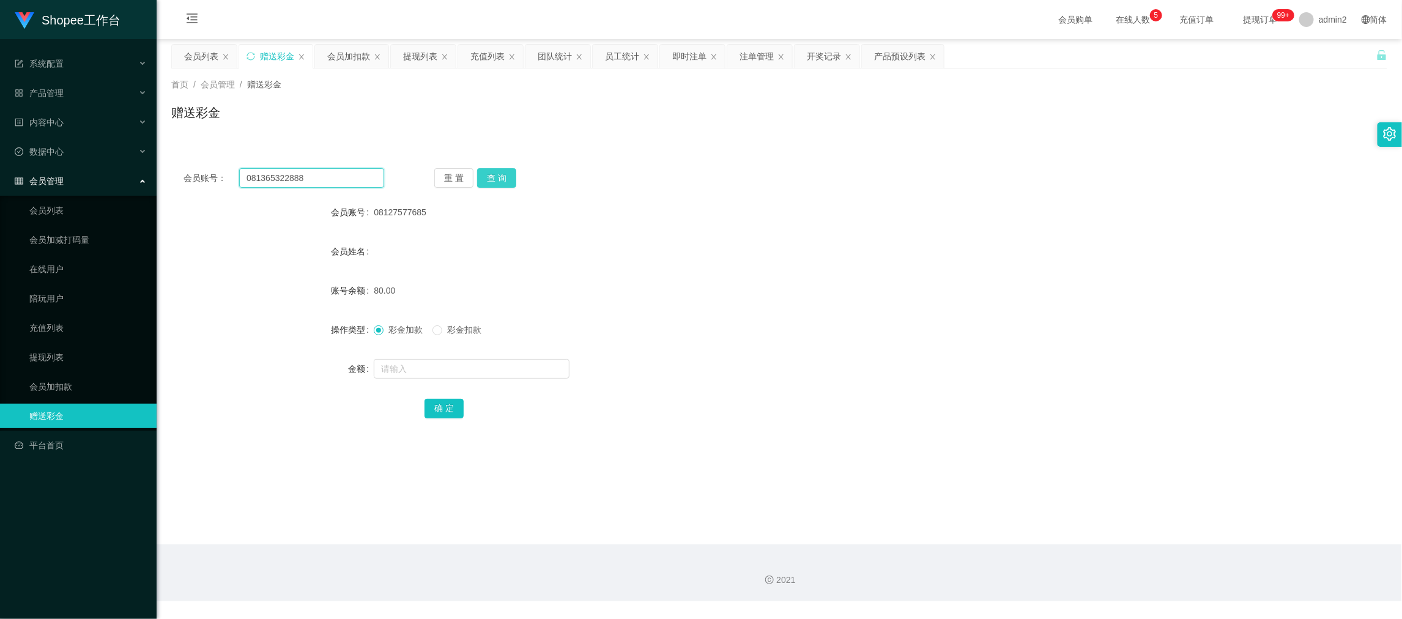
type input "081365322888"
click at [493, 180] on button "查 询" at bounding box center [496, 178] width 39 height 20
click at [522, 363] on input "text" at bounding box center [472, 369] width 196 height 20
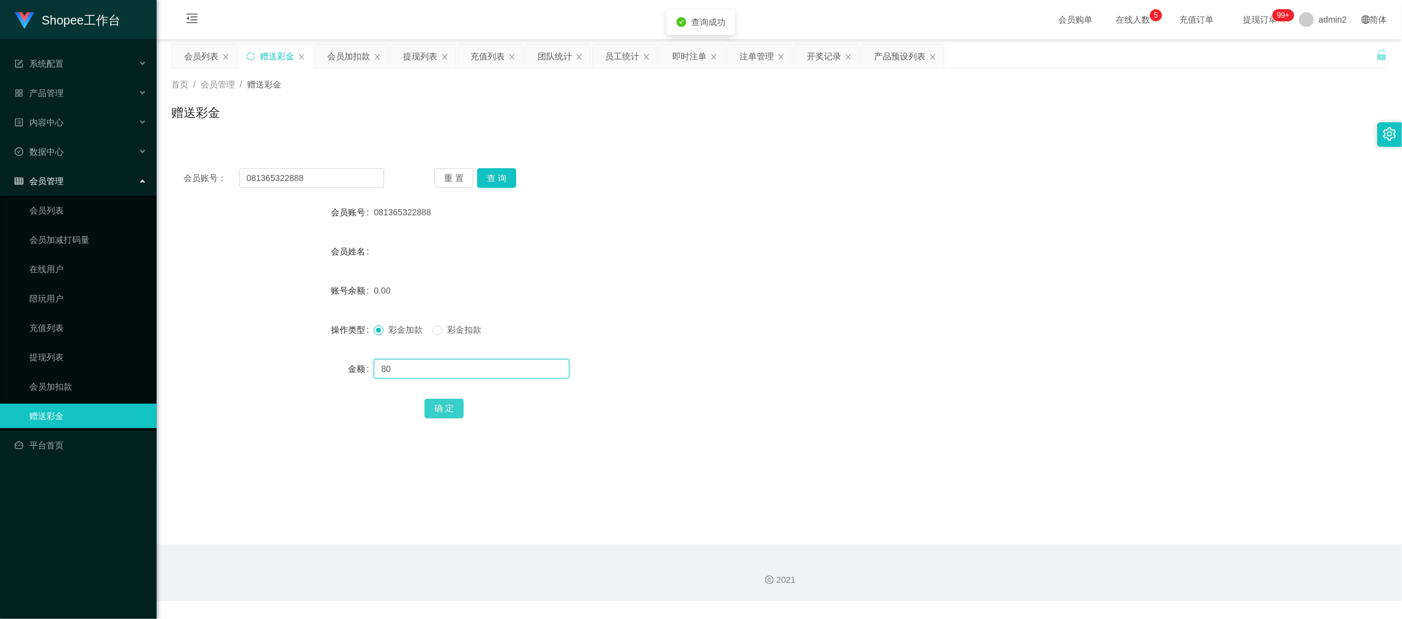
type input "80"
drag, startPoint x: 442, startPoint y: 407, endPoint x: 494, endPoint y: 398, distance: 53.3
click at [442, 407] on button "确 定" at bounding box center [443, 409] width 39 height 20
click at [870, 351] on form "会员账号 081365322888 会员姓名 账号余额 0.00 操作类型 彩金加款 彩金扣款 金额 80 确 定" at bounding box center [779, 310] width 1216 height 220
click at [997, 550] on div "2021" at bounding box center [779, 572] width 1245 height 57
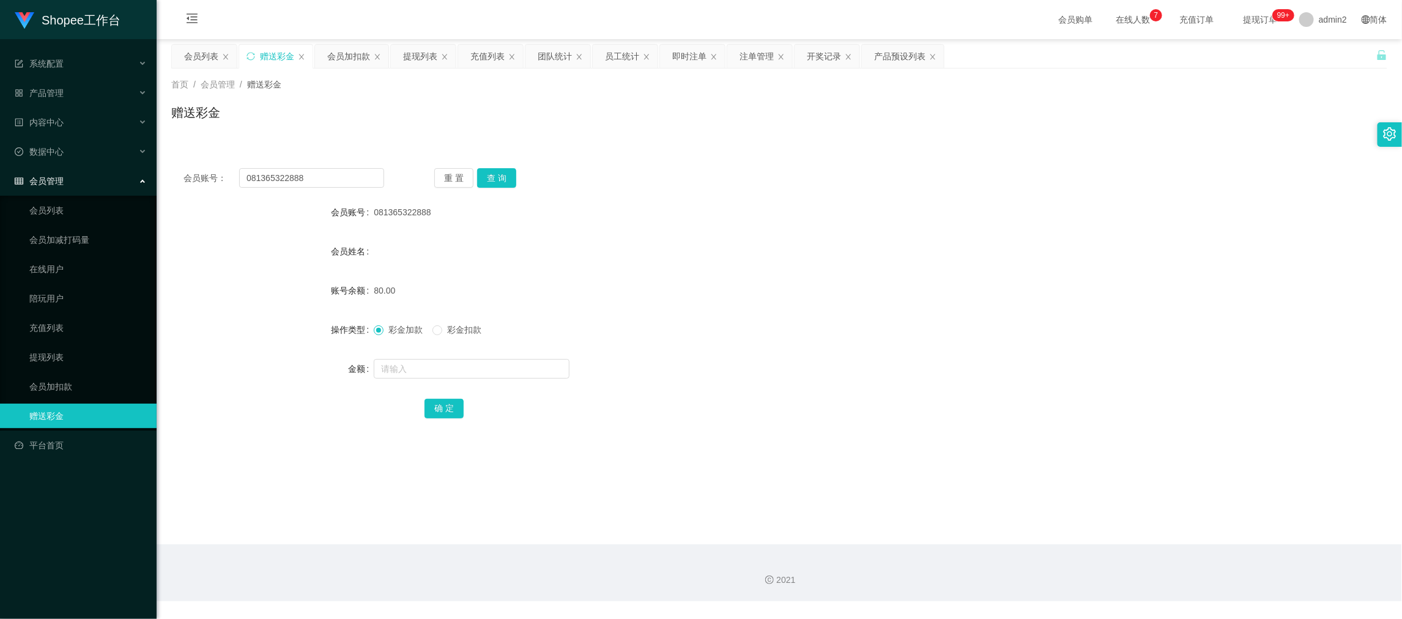
click at [351, 56] on div "会员加扣款" at bounding box center [348, 56] width 43 height 23
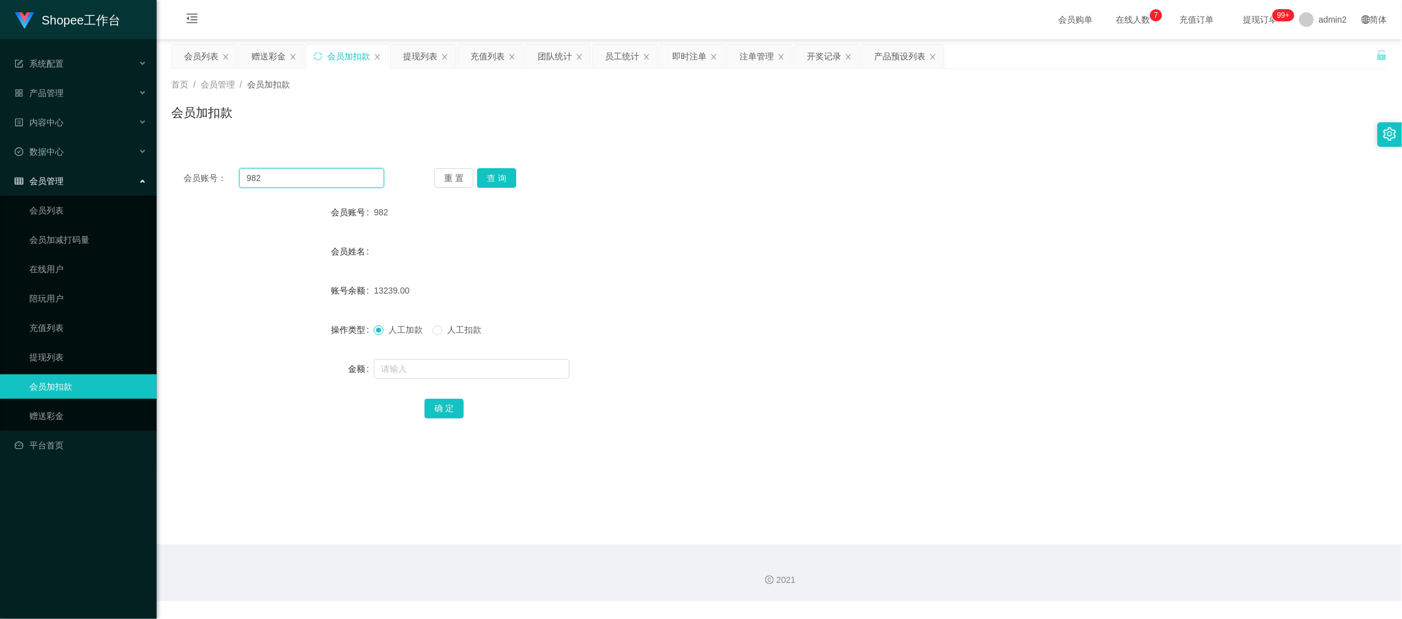
click at [343, 182] on input "982" at bounding box center [311, 178] width 145 height 20
paste input "007"
type input "007"
click at [502, 181] on button "查 询" at bounding box center [496, 178] width 39 height 20
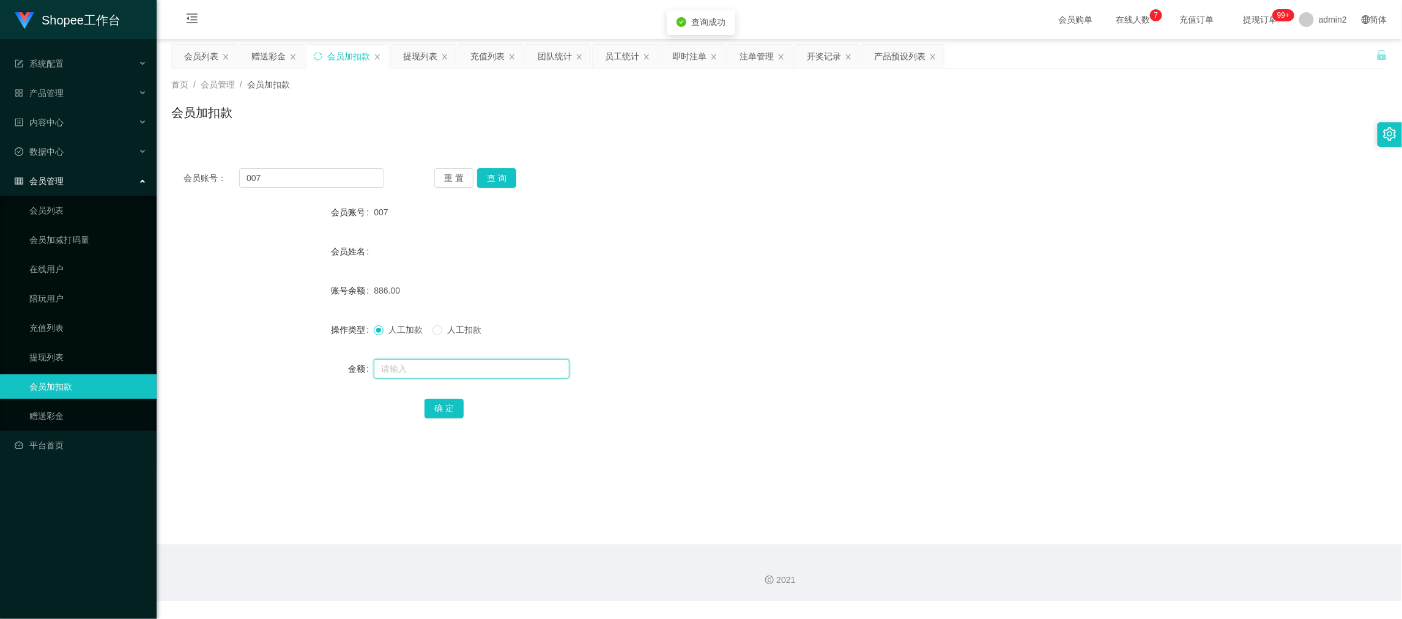
click at [506, 368] on input "text" at bounding box center [472, 369] width 196 height 20
type input "8"
type input "280"
drag, startPoint x: 442, startPoint y: 405, endPoint x: 525, endPoint y: 383, distance: 85.6
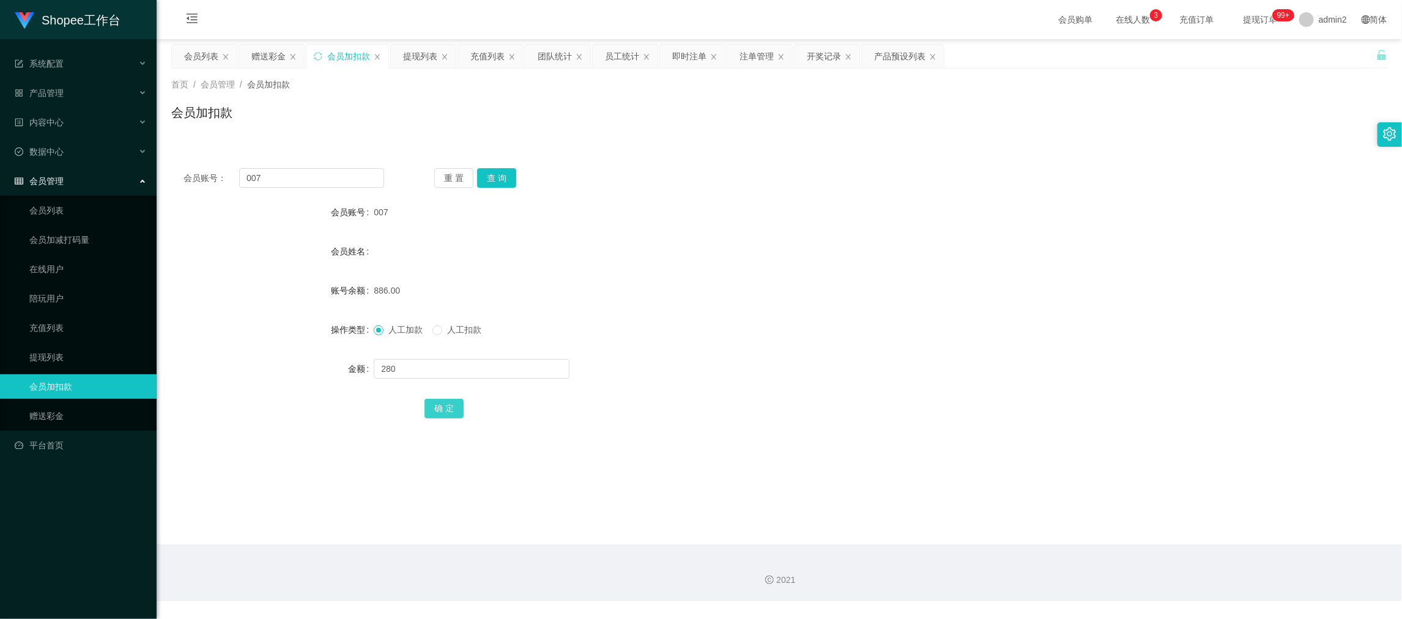
click at [442, 405] on button "确 定" at bounding box center [443, 409] width 39 height 20
click at [1126, 553] on div "2021" at bounding box center [779, 572] width 1245 height 57
drag, startPoint x: 279, startPoint y: 59, endPoint x: 279, endPoint y: 70, distance: 11.6
click at [279, 57] on div "赠送彩金" at bounding box center [268, 56] width 34 height 23
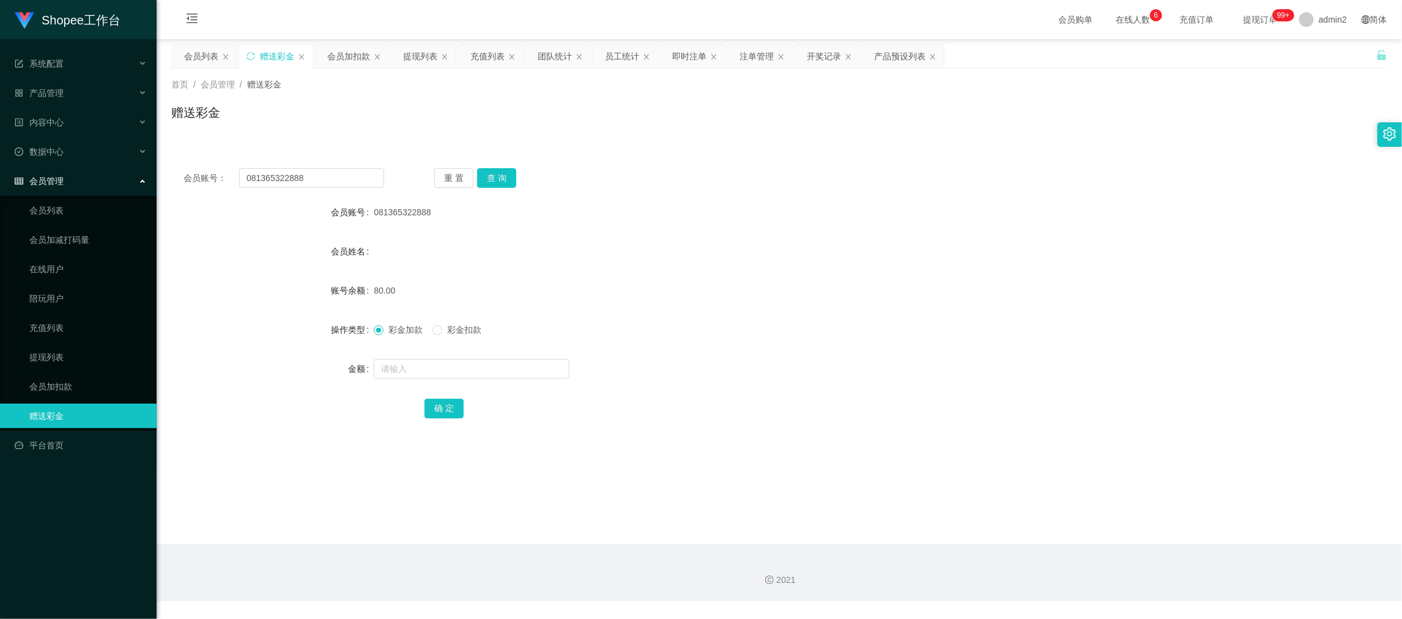
click at [347, 167] on div "会员账号： 081365322888 重 置 查 询 会员账号 081365322888 会员姓名 账号余额 80.00 操作类型 彩金加款 彩金扣款 金额 …" at bounding box center [779, 301] width 1216 height 291
click at [352, 182] on input "081365322888" at bounding box center [311, 178] width 145 height 20
paste input "11223344"
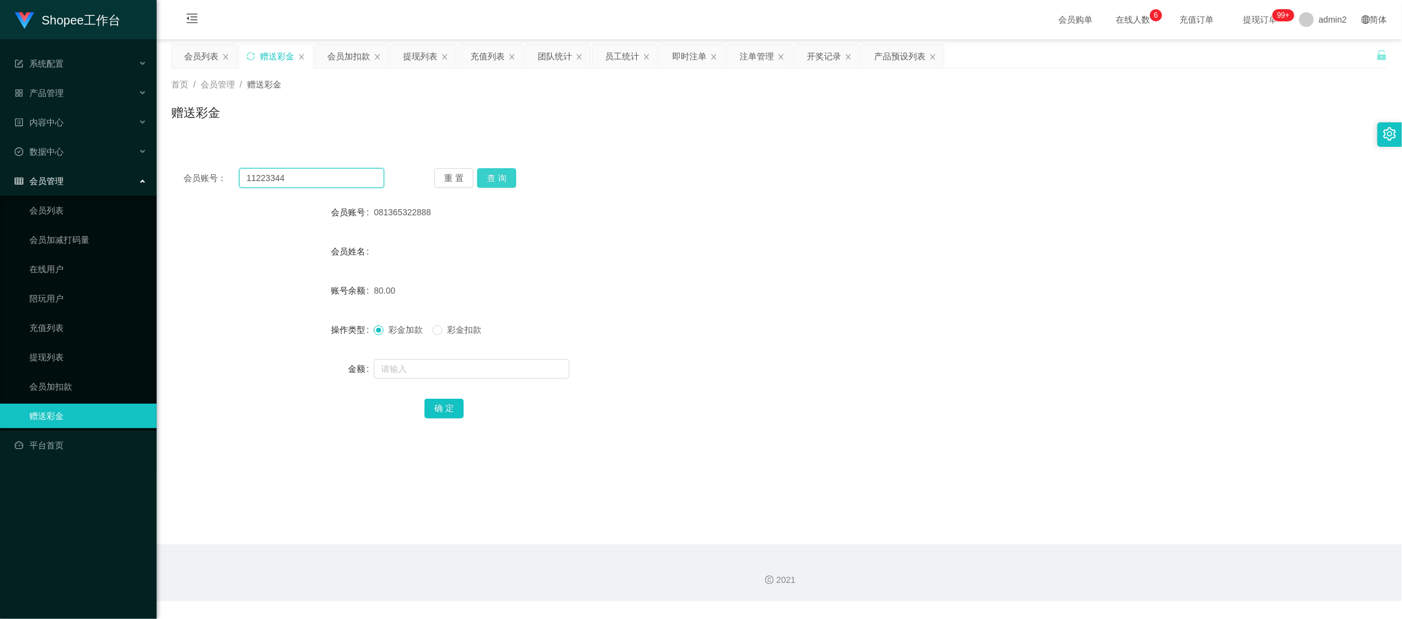
type input "11223344"
click at [498, 179] on button "查 询" at bounding box center [496, 178] width 39 height 20
click at [517, 373] on input "text" at bounding box center [472, 369] width 196 height 20
type input "80"
click at [446, 410] on button "确 定" at bounding box center [443, 409] width 39 height 20
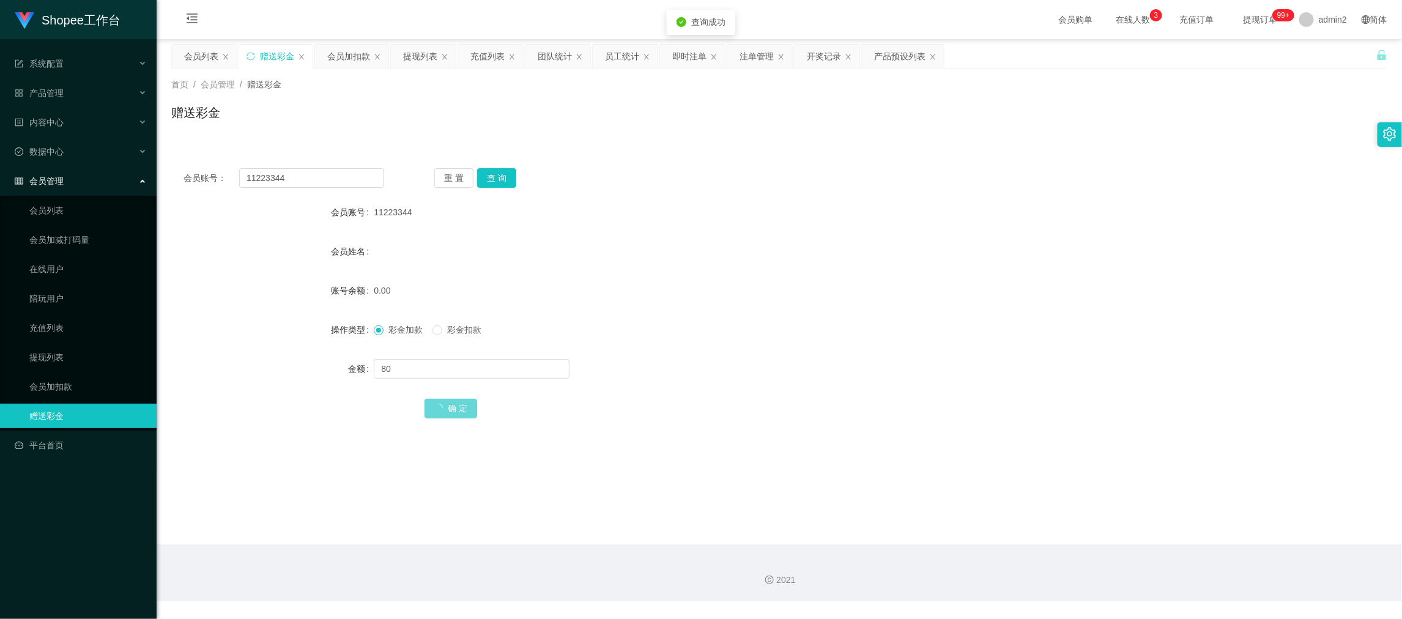
click at [829, 328] on div "彩金加款 彩金扣款" at bounding box center [728, 329] width 709 height 24
drag, startPoint x: 1115, startPoint y: 538, endPoint x: 1094, endPoint y: 513, distance: 32.6
click at [1115, 539] on main "关闭左侧 关闭右侧 关闭其它 刷新页面 会员列表 赠送彩金 会员加扣款 提现列表 充值列表 团队统计 员工统计 即时注单 注单管理 开奖记录 产品预设列表 首…" at bounding box center [779, 291] width 1245 height 505
click at [308, 174] on input "11223344" at bounding box center [311, 178] width 145 height 20
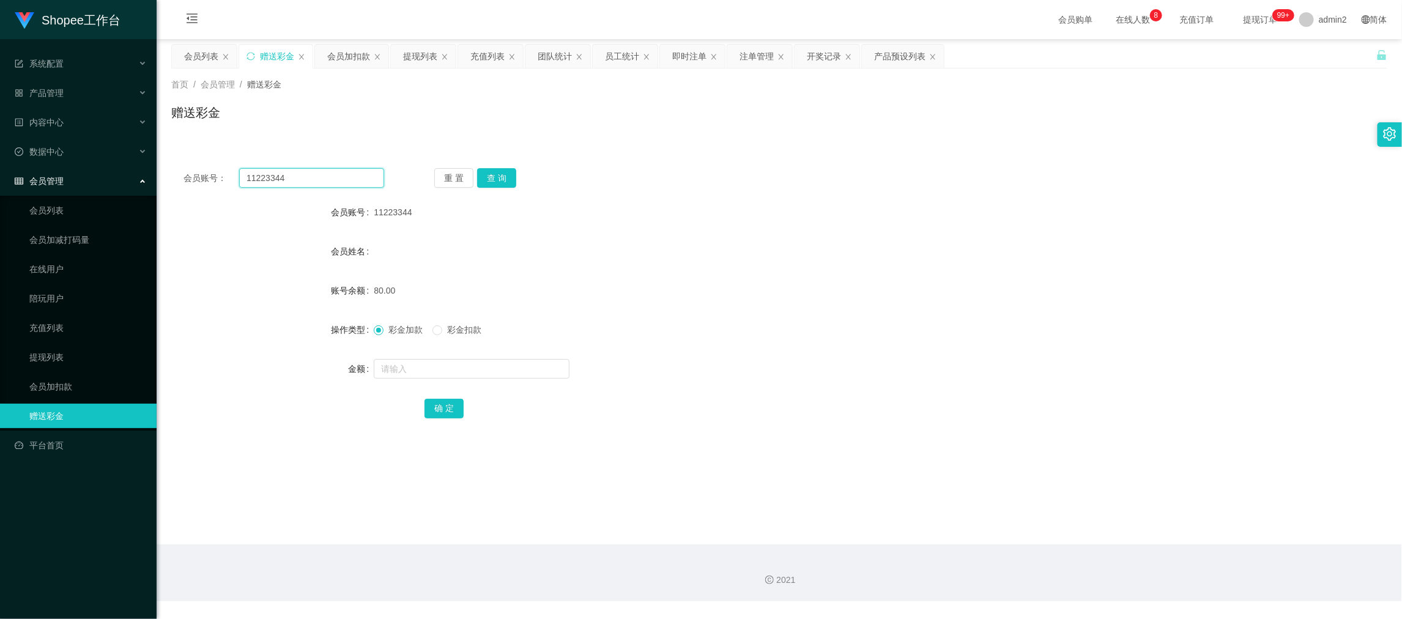
paste input "08870700470"
type input "088707004704"
click at [495, 189] on div "会员账号： 088707004704 重 置 查 询 会员账号 11223344 会员姓名 账号余额 80.00 操作类型 彩金加款 彩金扣款 金额 确 定" at bounding box center [779, 301] width 1216 height 291
click at [496, 179] on button "查 询" at bounding box center [496, 178] width 39 height 20
click at [519, 372] on input "text" at bounding box center [472, 369] width 196 height 20
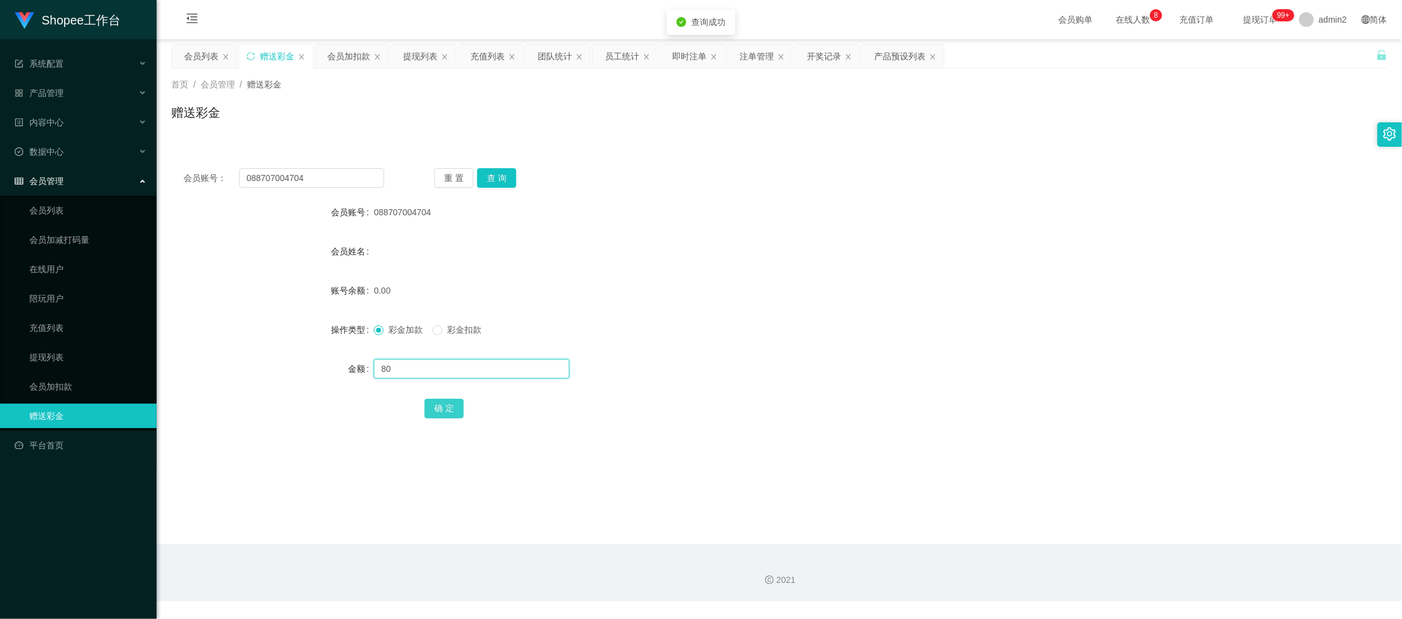
type input "80"
click at [443, 399] on button "确 定" at bounding box center [443, 409] width 39 height 20
click at [779, 281] on div "80.00" at bounding box center [728, 290] width 709 height 24
click at [1154, 563] on div "2021" at bounding box center [779, 572] width 1245 height 57
click at [325, 172] on input "088707004704" at bounding box center [311, 178] width 145 height 20
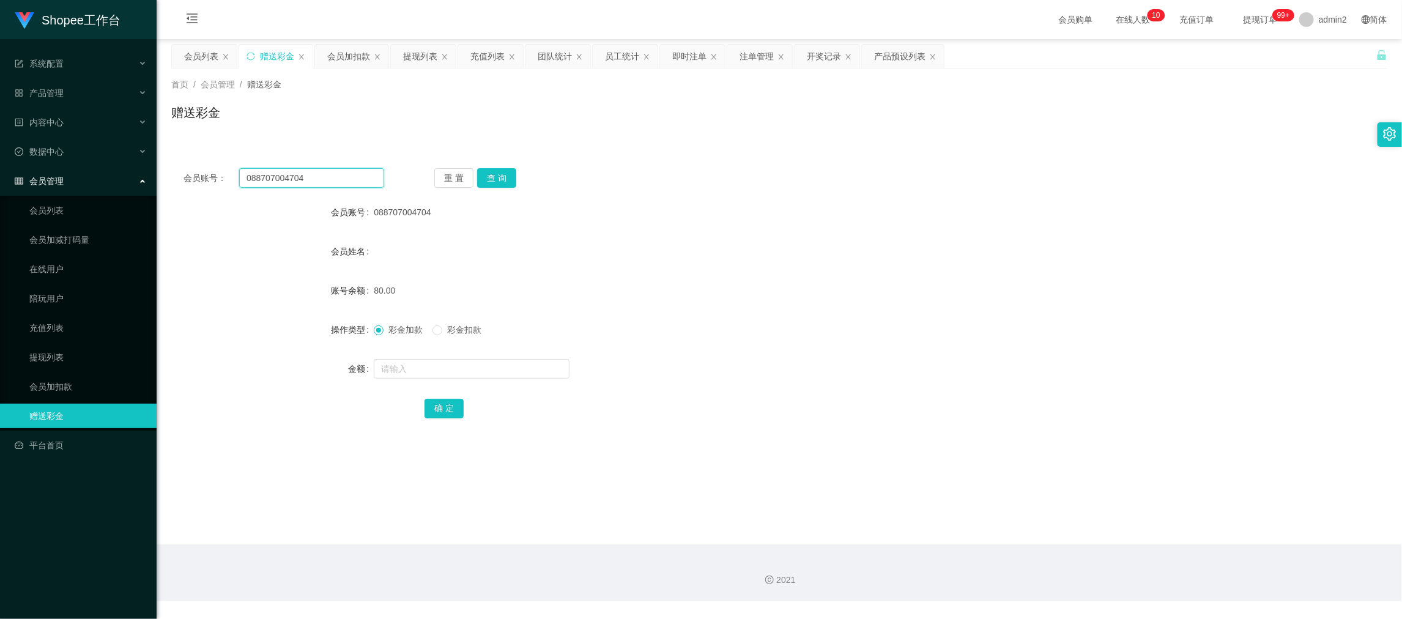
click at [325, 172] on input "088707004704" at bounding box center [311, 178] width 145 height 20
paste input "5391893439"
type input "085391893439"
click at [500, 172] on button "查 询" at bounding box center [496, 178] width 39 height 20
click at [495, 368] on input "text" at bounding box center [472, 369] width 196 height 20
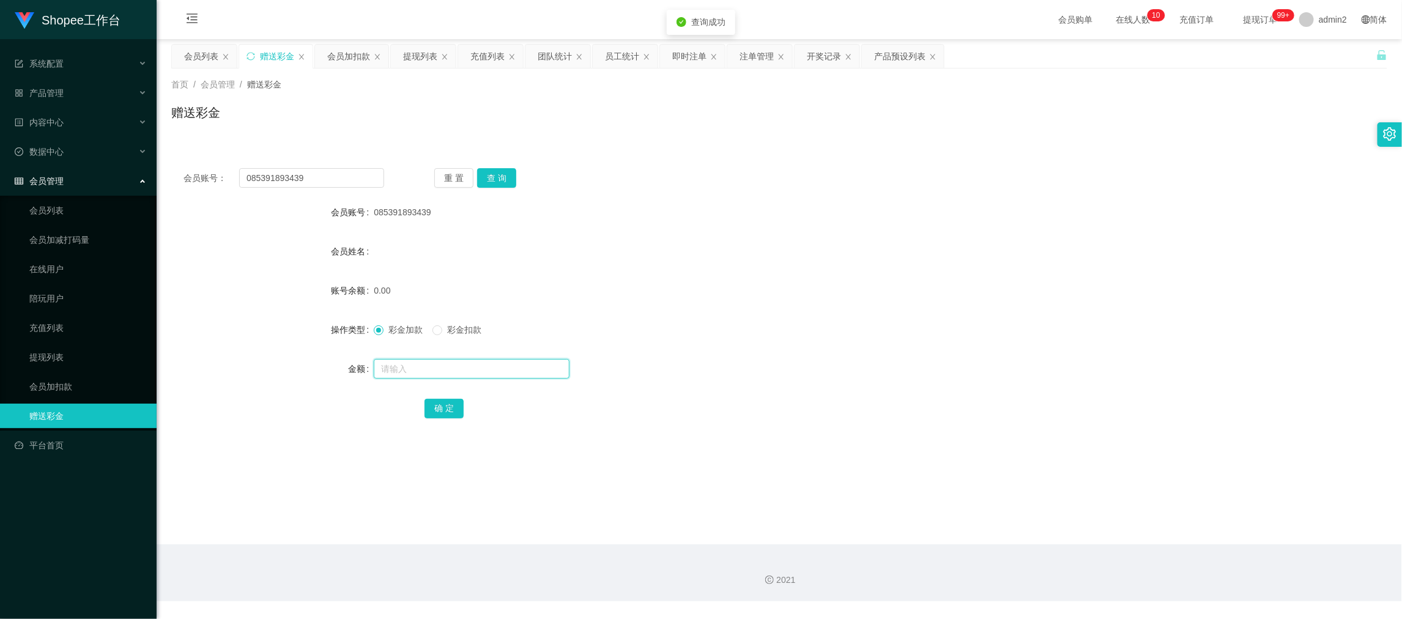
click at [495, 368] on input "text" at bounding box center [472, 369] width 196 height 20
type input "80"
drag, startPoint x: 437, startPoint y: 405, endPoint x: 561, endPoint y: 361, distance: 132.1
click at [437, 405] on button "确 定" at bounding box center [443, 409] width 39 height 20
click at [718, 321] on div "彩金加款 彩金扣款" at bounding box center [728, 329] width 709 height 24
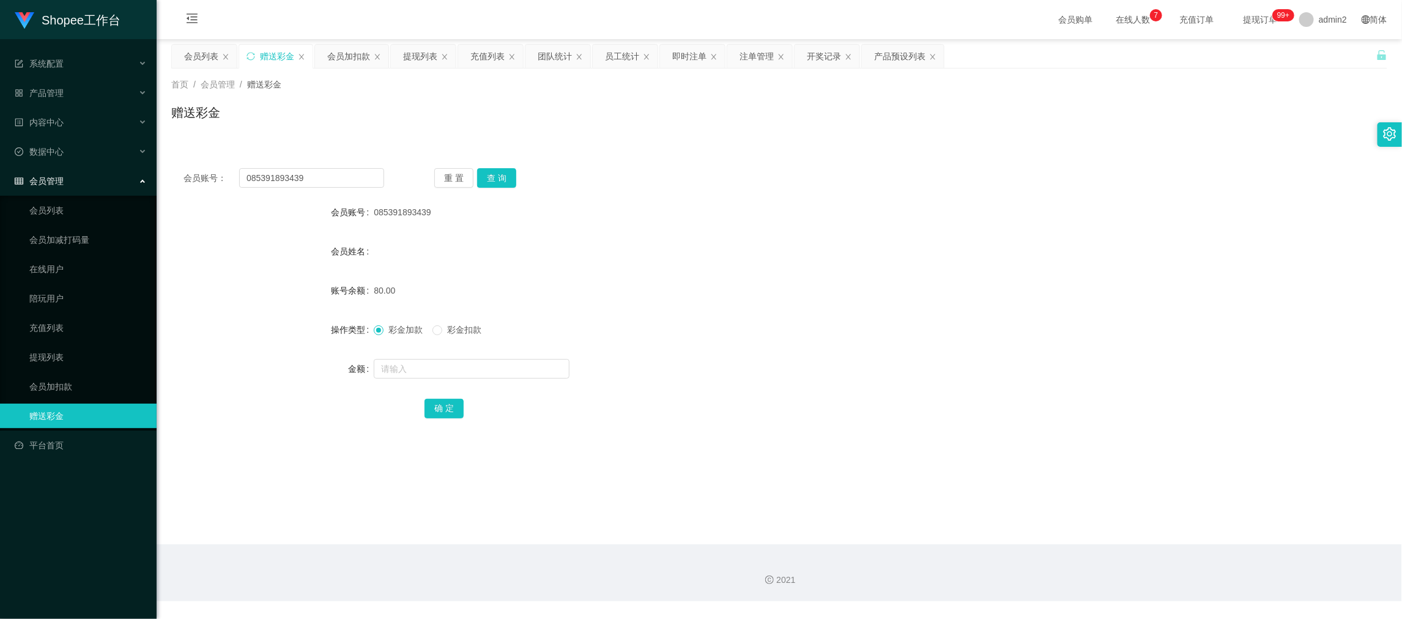
drag, startPoint x: 1104, startPoint y: 569, endPoint x: 1045, endPoint y: 519, distance: 78.1
click at [1104, 569] on div "2021" at bounding box center [779, 572] width 1245 height 57
click at [335, 183] on input "085391893439" at bounding box center [311, 178] width 145 height 20
paste input "604053631"
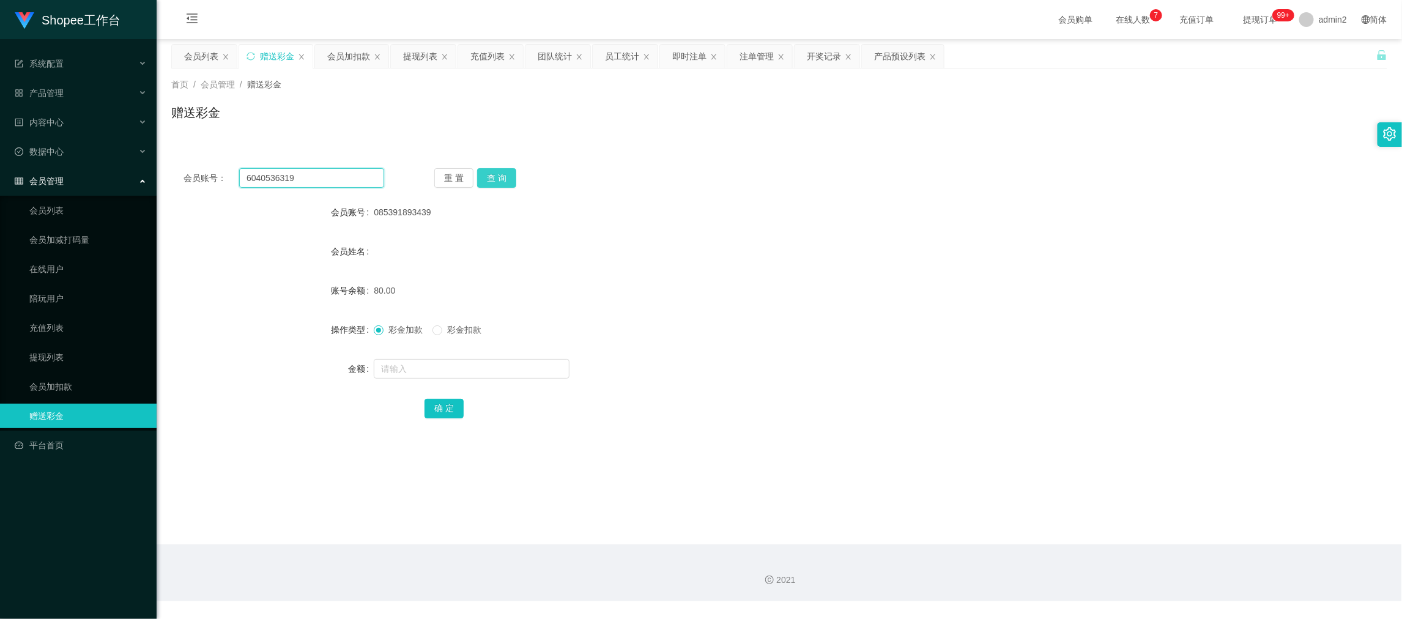
type input "6040536319"
click at [509, 182] on button "查 询" at bounding box center [496, 178] width 39 height 20
click at [529, 374] on input "text" at bounding box center [472, 369] width 196 height 20
type input "80"
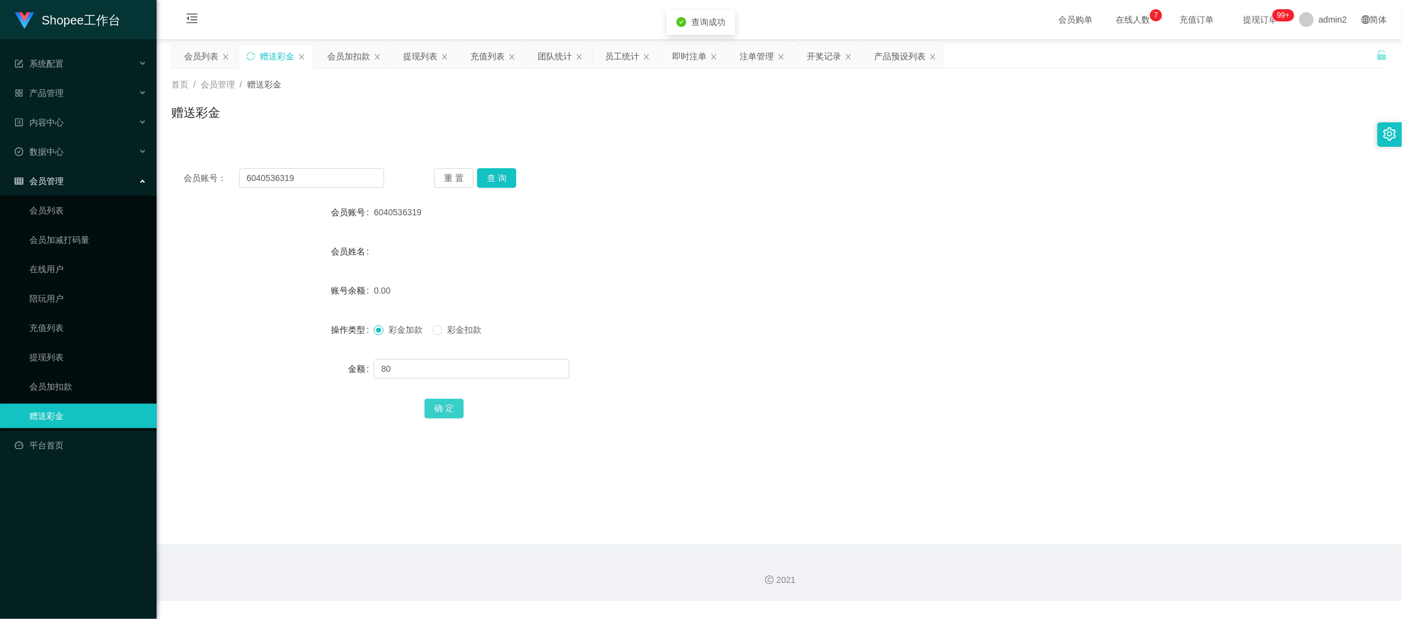
click at [452, 409] on button "确 定" at bounding box center [443, 409] width 39 height 20
click at [1005, 561] on div "2021" at bounding box center [779, 572] width 1245 height 57
click at [302, 185] on input "6040536319" at bounding box center [311, 178] width 145 height 20
paste input "0888"
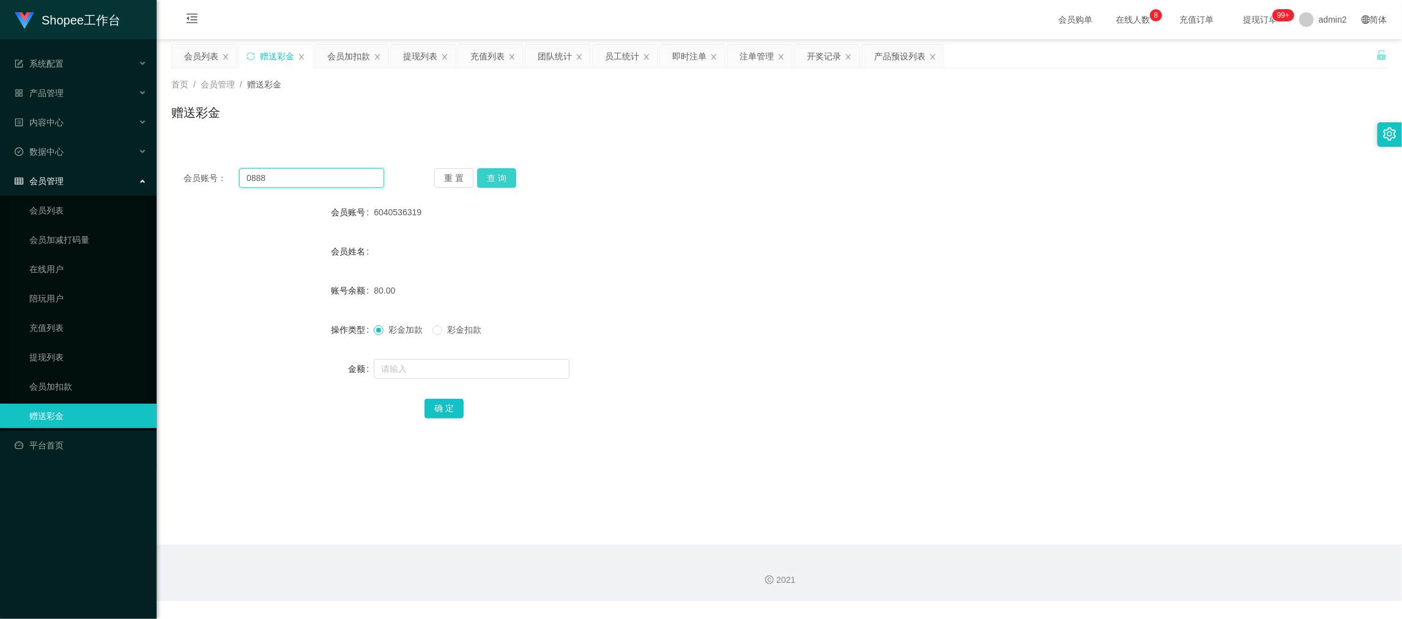
type input "0888"
click at [492, 180] on button "查 询" at bounding box center [496, 178] width 39 height 20
click at [518, 368] on input "text" at bounding box center [472, 369] width 196 height 20
type input "80"
click at [449, 405] on button "确 定" at bounding box center [443, 409] width 39 height 20
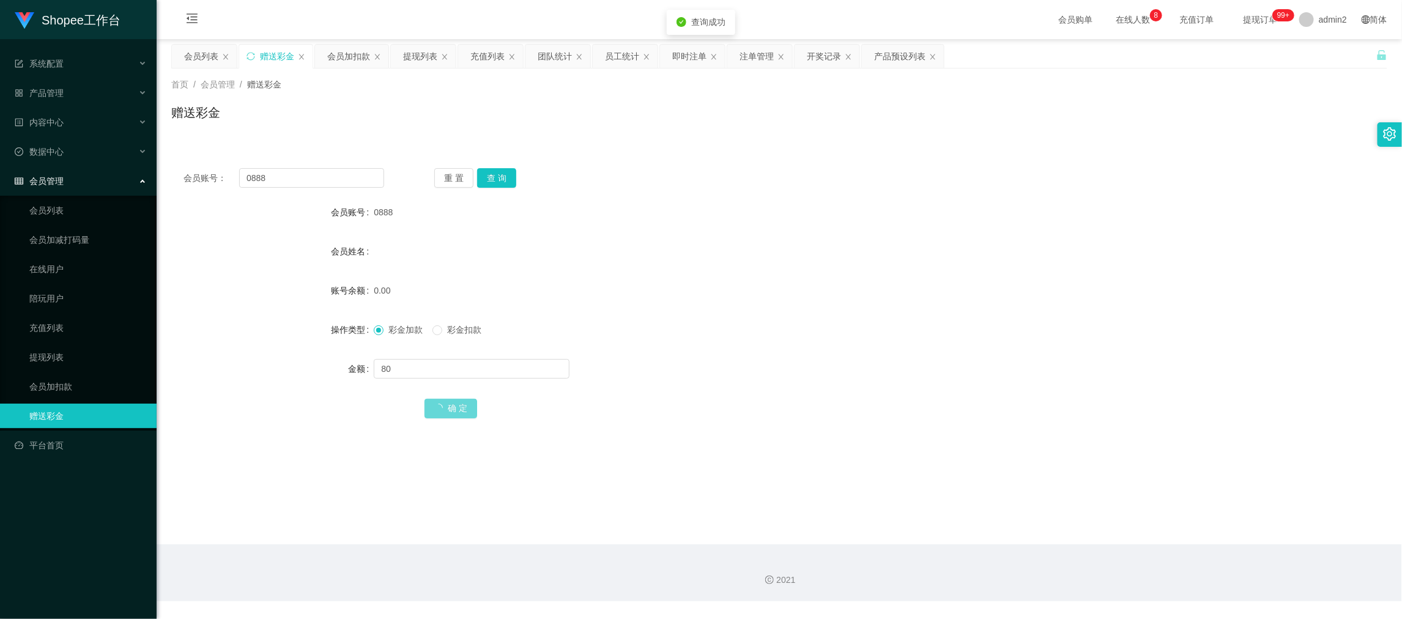
click at [828, 336] on div "彩金加款 彩金扣款" at bounding box center [728, 329] width 709 height 24
click at [833, 150] on div "会员账号： 0888 重 置 查 询 会员账号 0888 会员姓名 账号余额 80.00 操作类型 彩金加款 彩金扣款 金额 确 定" at bounding box center [779, 294] width 1216 height 306
click at [1132, 569] on div "2021" at bounding box center [779, 572] width 1245 height 57
click at [409, 58] on div "提现列表" at bounding box center [420, 56] width 34 height 23
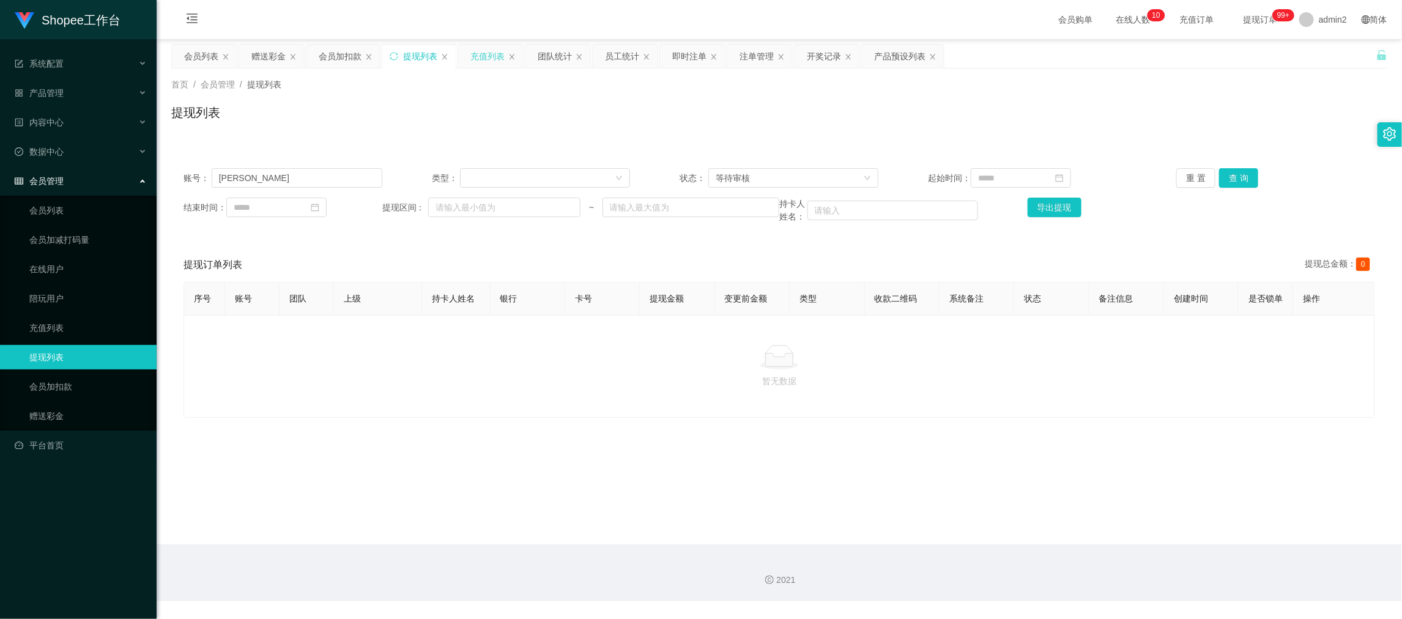
click at [492, 55] on div "充值列表" at bounding box center [487, 56] width 34 height 23
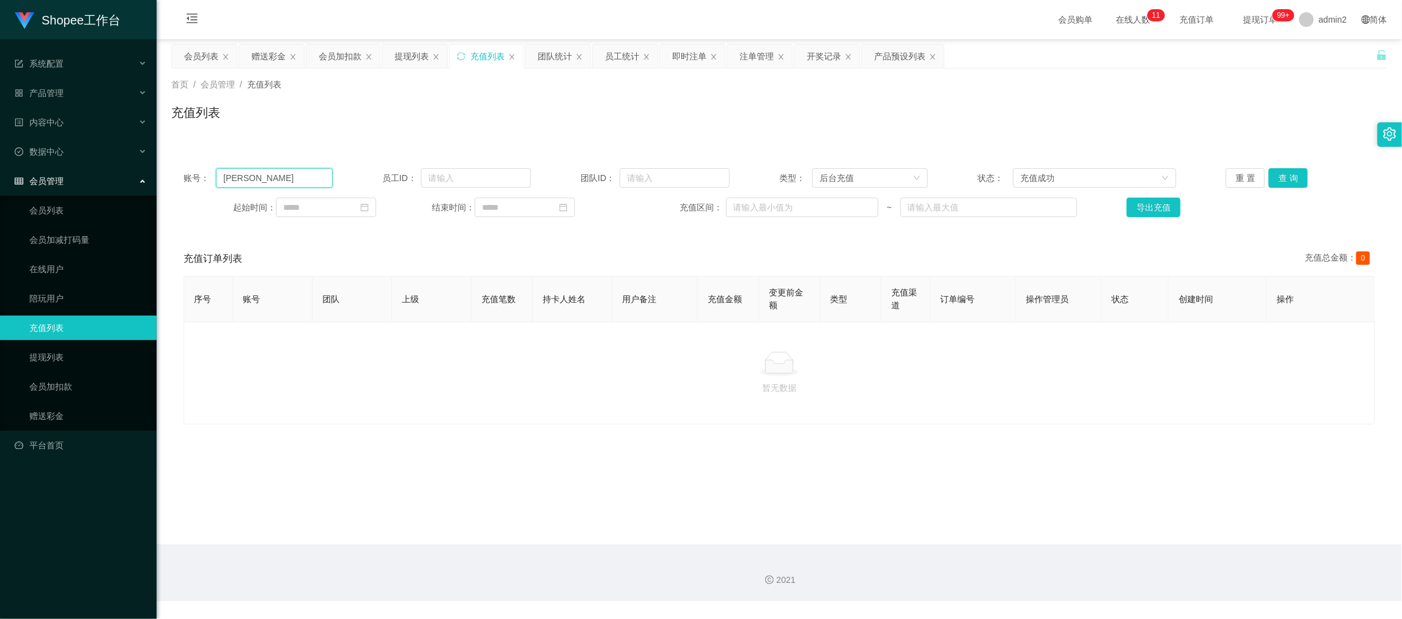
click at [302, 174] on input "[PERSON_NAME]" at bounding box center [274, 178] width 116 height 20
click at [325, 50] on div "会员加扣款" at bounding box center [340, 56] width 43 height 23
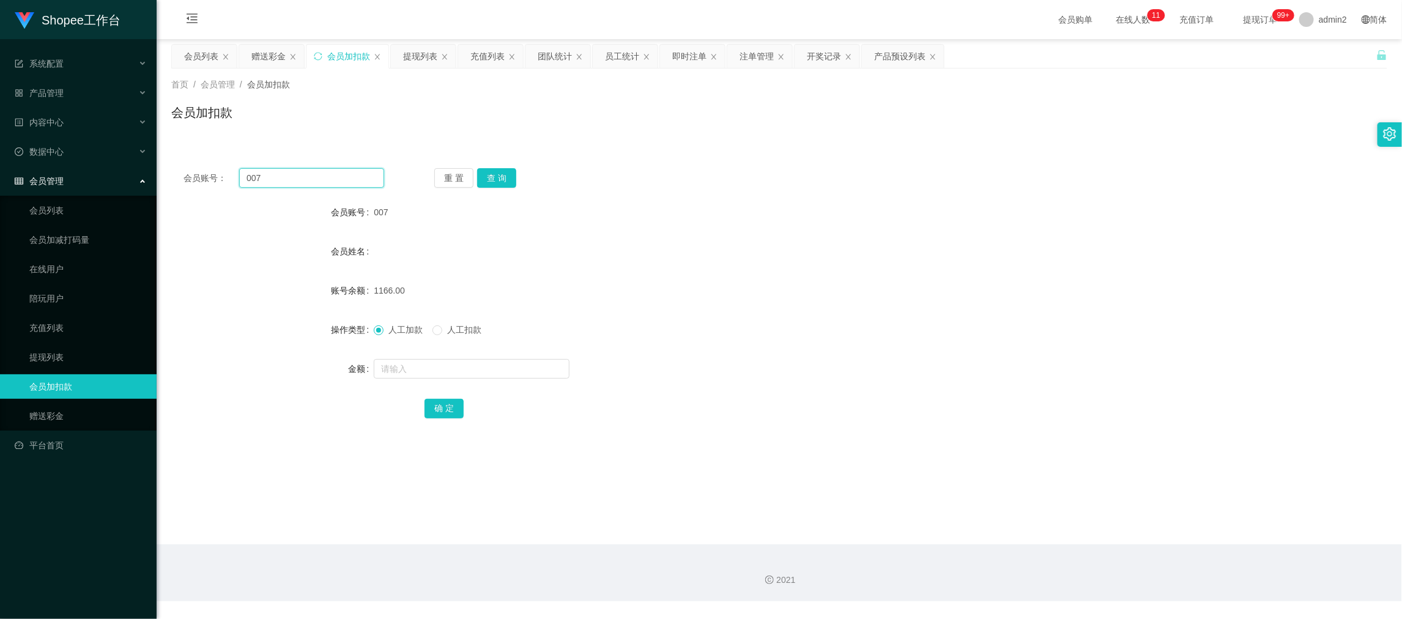
click at [308, 180] on input "007" at bounding box center [311, 178] width 145 height 20
paste input "60"
type input "060"
click at [497, 175] on button "查 询" at bounding box center [496, 178] width 39 height 20
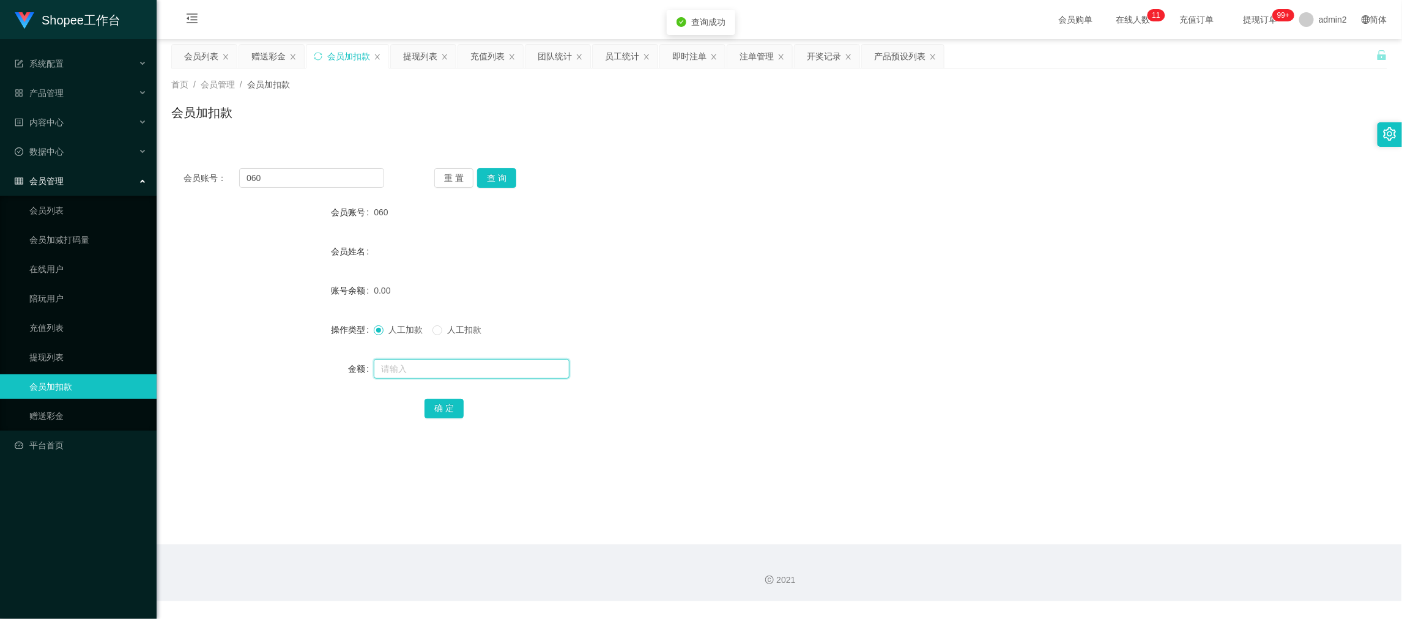
click at [492, 364] on input "text" at bounding box center [472, 369] width 196 height 20
type input "21"
click at [434, 403] on button "确 定" at bounding box center [443, 409] width 39 height 20
click at [205, 57] on div "会员列表" at bounding box center [201, 56] width 34 height 23
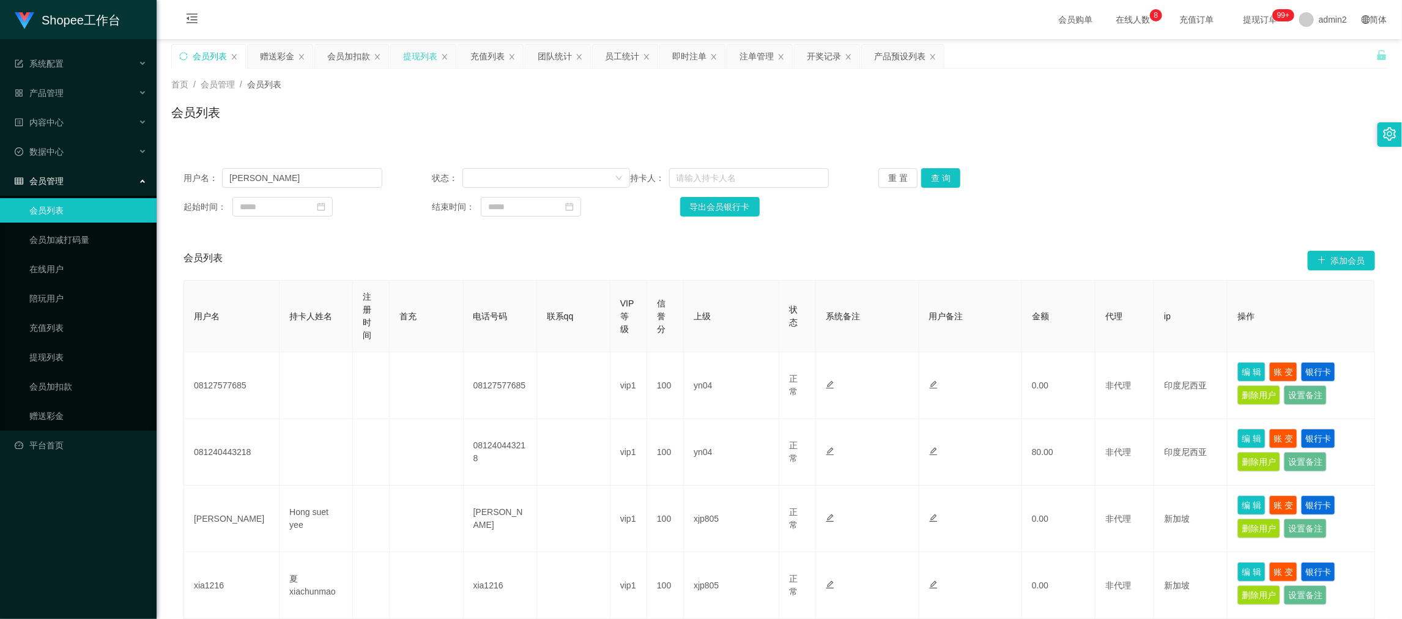
click at [423, 54] on div "提现列表" at bounding box center [420, 56] width 34 height 23
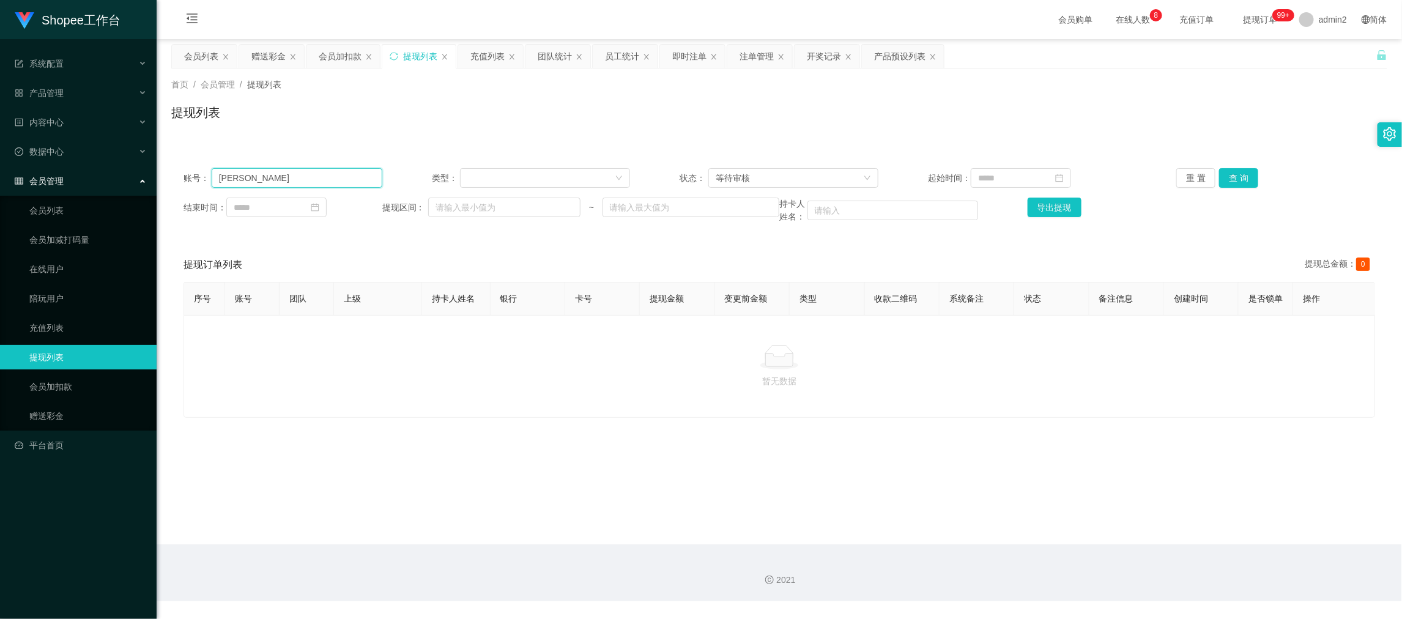
click at [325, 182] on input "[PERSON_NAME]" at bounding box center [297, 178] width 171 height 20
paste input "081240443218"
type input "081240443218"
click at [1235, 177] on button "查 询" at bounding box center [1238, 178] width 39 height 20
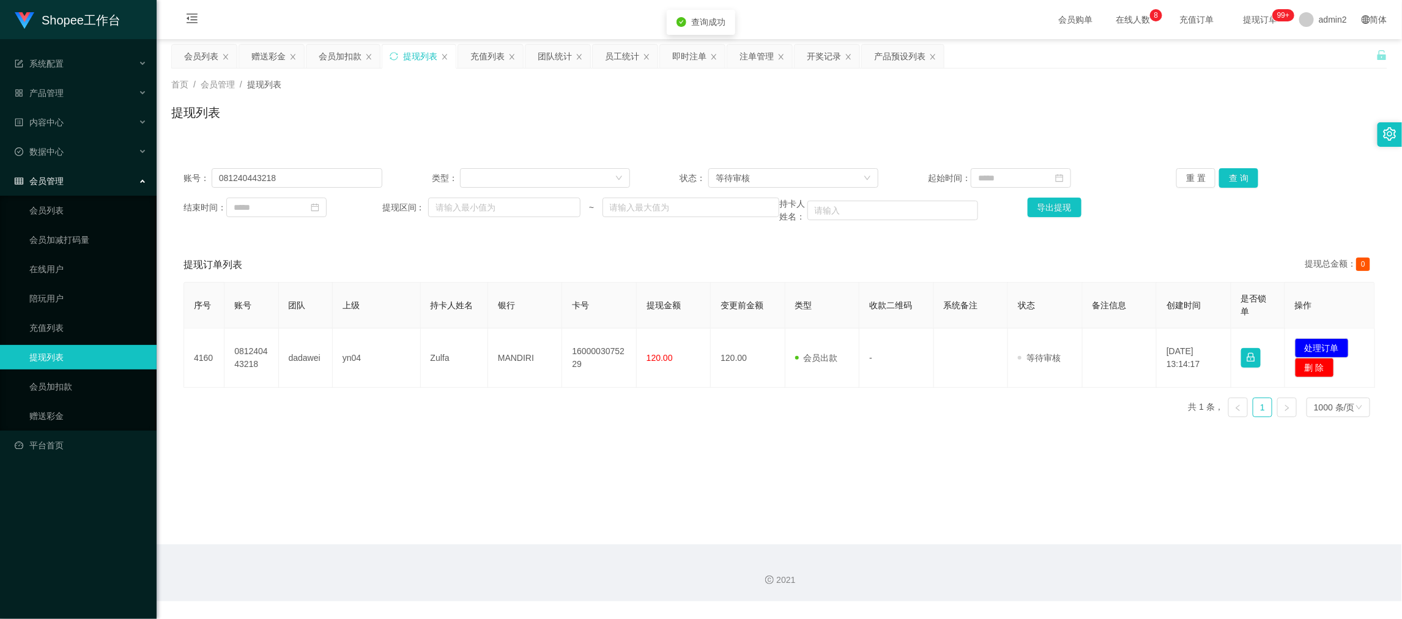
click at [766, 451] on main "关闭左侧 关闭右侧 关闭其它 刷新页面 会员列表 赠送彩金 会员加扣款 提现列表 充值列表 团队统计 员工统计 即时注单 注单管理 开奖记录 产品预设列表 首…" at bounding box center [779, 291] width 1245 height 505
click at [764, 451] on main "关闭左侧 关闭右侧 关闭其它 刷新页面 会员列表 赠送彩金 会员加扣款 提现列表 充值列表 团队统计 员工统计 即时注单 注单管理 开奖记录 产品预设列表 首…" at bounding box center [779, 291] width 1245 height 505
click at [763, 451] on main "关闭左侧 关闭右侧 关闭其它 刷新页面 会员列表 赠送彩金 会员加扣款 提现列表 充值列表 团队统计 员工统计 即时注单 注单管理 开奖记录 产品预设列表 首…" at bounding box center [779, 291] width 1245 height 505
click at [812, 437] on main "关闭左侧 关闭右侧 关闭其它 刷新页面 会员列表 赠送彩金 会员加扣款 提现列表 充值列表 团队统计 员工统计 即时注单 注单管理 开奖记录 产品预设列表 首…" at bounding box center [779, 291] width 1245 height 505
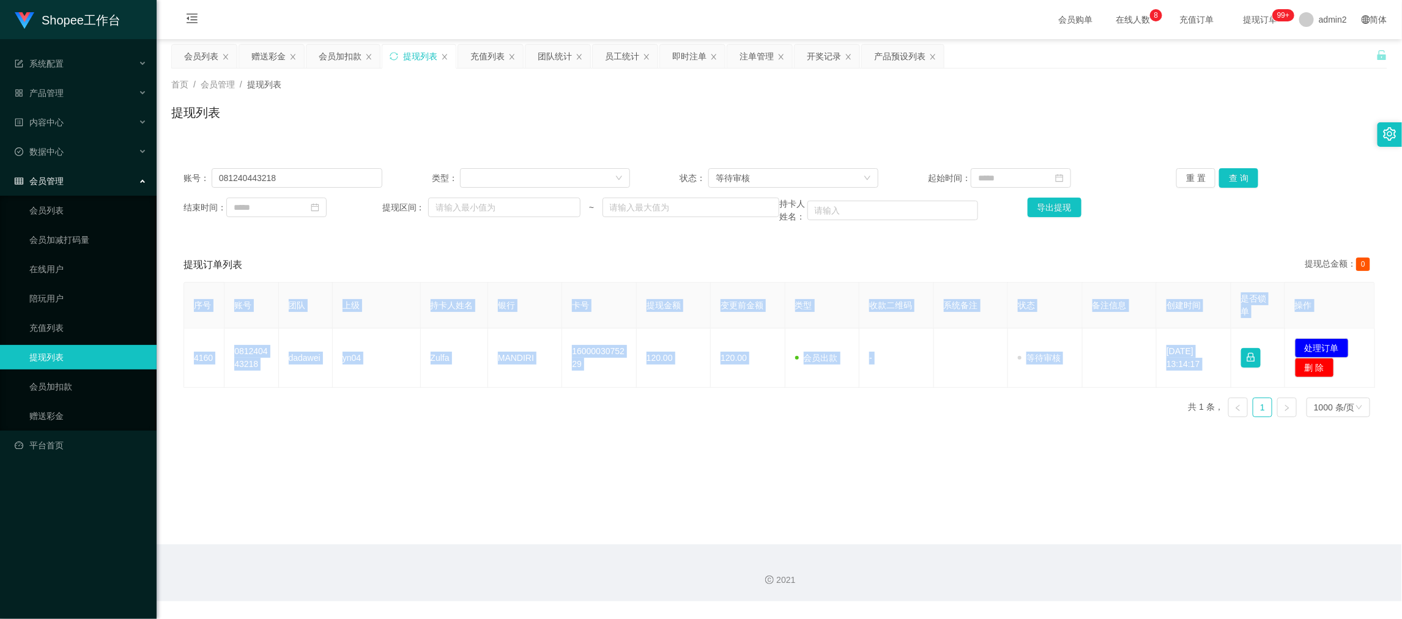
click at [812, 437] on main "关闭左侧 关闭右侧 关闭其它 刷新页面 会员列表 赠送彩金 会员加扣款 提现列表 充值列表 团队统计 员工统计 即时注单 注单管理 开奖记录 产品预设列表 首…" at bounding box center [779, 291] width 1245 height 505
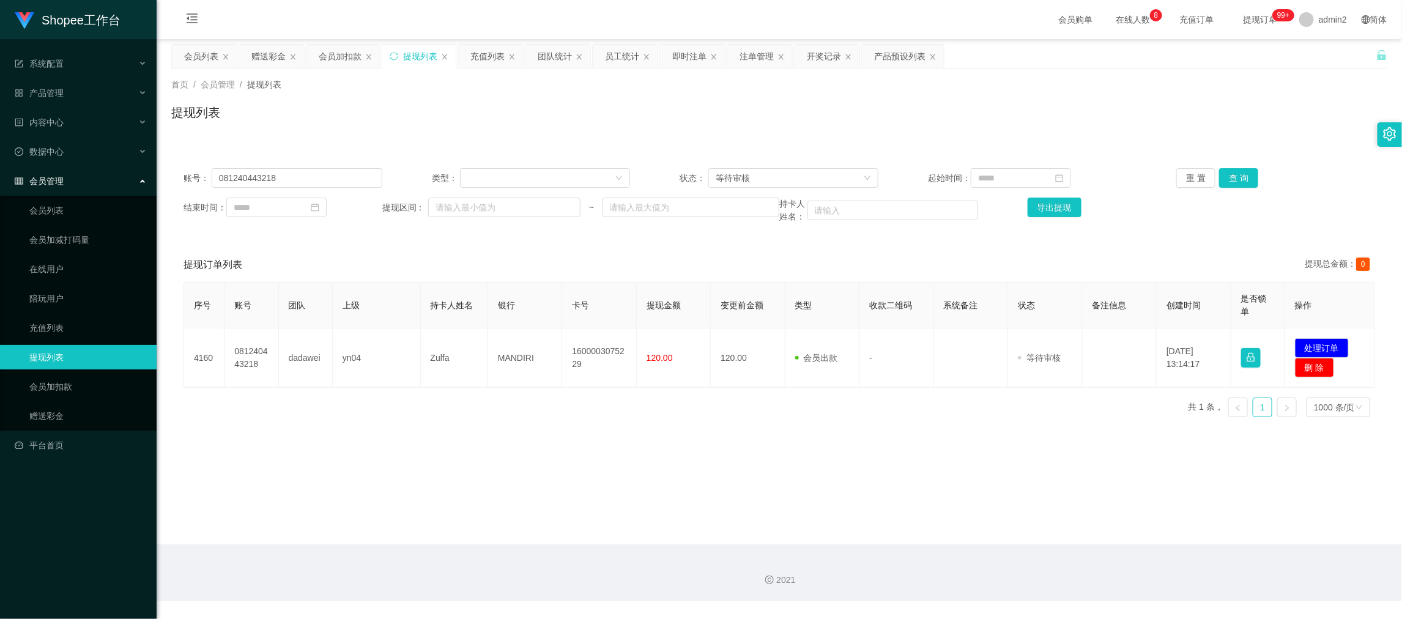
click at [1036, 447] on main "关闭左侧 关闭右侧 关闭其它 刷新页面 会员列表 赠送彩金 会员加扣款 提现列表 充值列表 团队统计 员工统计 即时注单 注单管理 开奖记录 产品预设列表 首…" at bounding box center [779, 291] width 1245 height 505
drag, startPoint x: 860, startPoint y: 570, endPoint x: 659, endPoint y: 437, distance: 241.0
click at [861, 571] on div "2021" at bounding box center [779, 572] width 1245 height 57
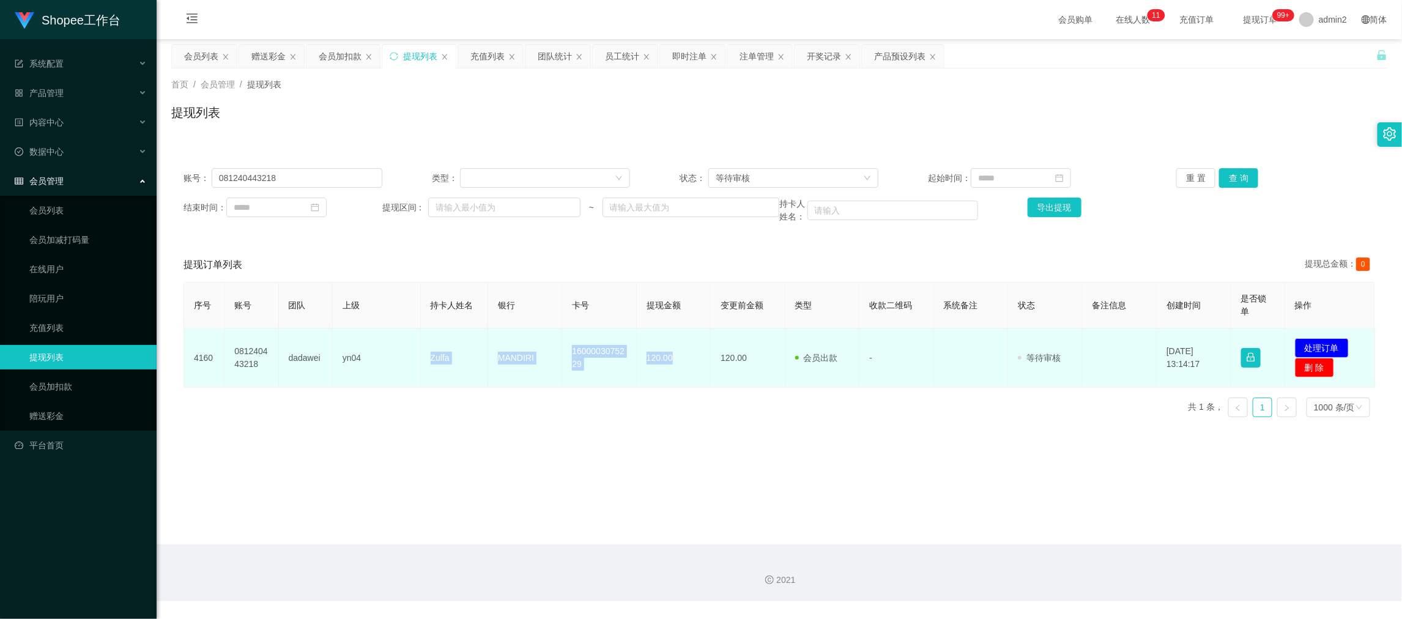
drag, startPoint x: 405, startPoint y: 347, endPoint x: 680, endPoint y: 371, distance: 276.2
click at [680, 371] on tr "4160 081240443218 dadawei yn04 Zulfa MANDIRI 1600003075229 120.00 120.00 会员出款 人…" at bounding box center [779, 357] width 1191 height 59
click at [1324, 349] on button "处理订单" at bounding box center [1322, 348] width 54 height 20
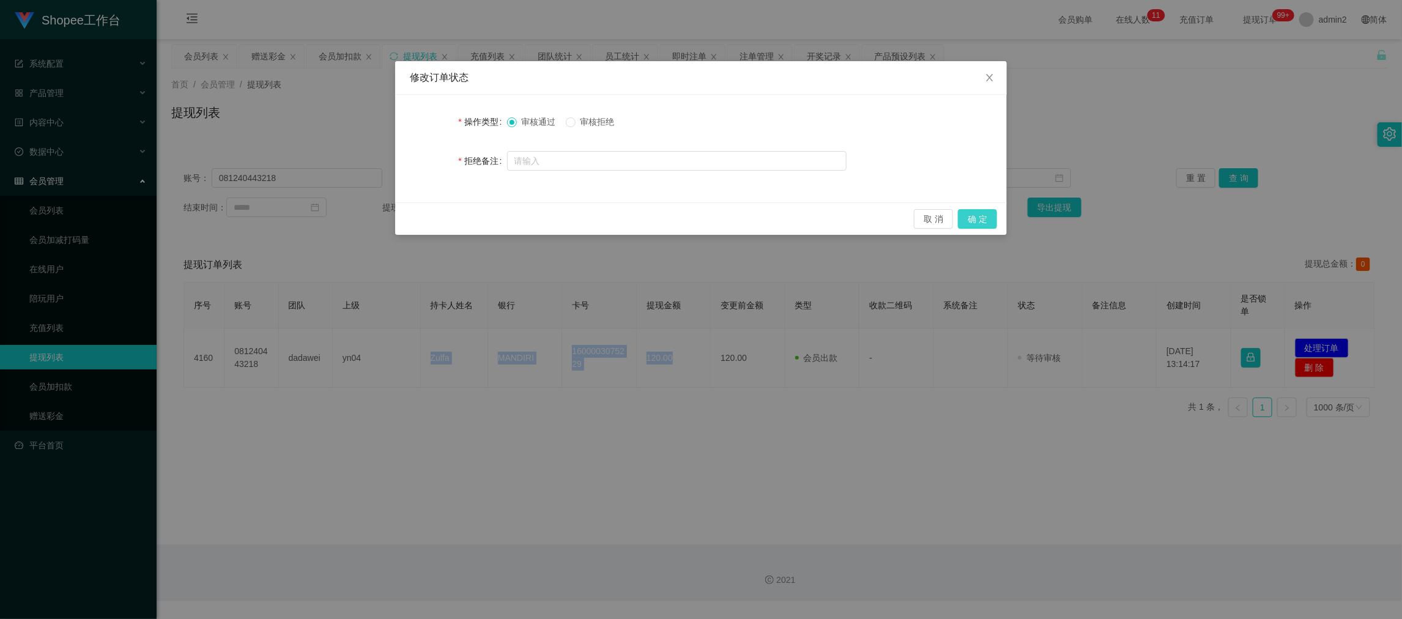
click at [994, 213] on button "确 定" at bounding box center [977, 219] width 39 height 20
drag, startPoint x: 975, startPoint y: 451, endPoint x: 975, endPoint y: 412, distance: 39.1
click at [976, 451] on div "修改订单状态 操作类型 审核通过 审核拒绝 拒绝备注 取 消 确 定" at bounding box center [701, 309] width 1402 height 619
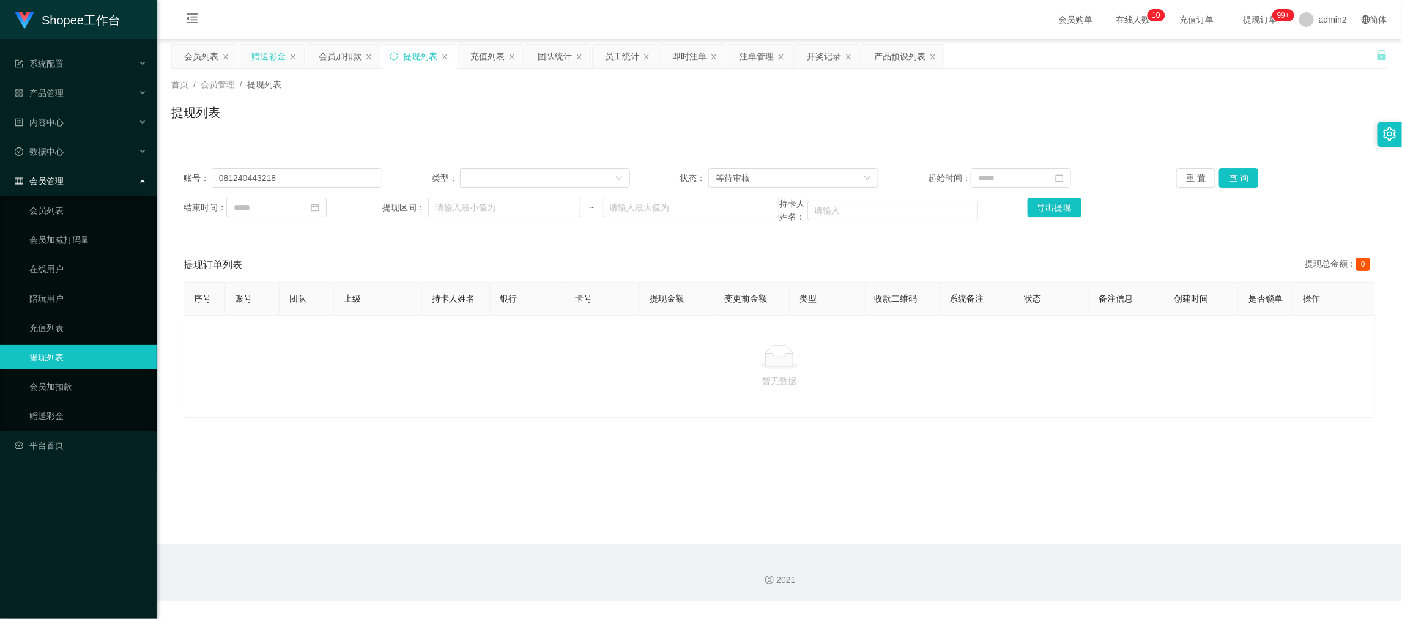
click at [277, 54] on div "赠送彩金" at bounding box center [268, 56] width 34 height 23
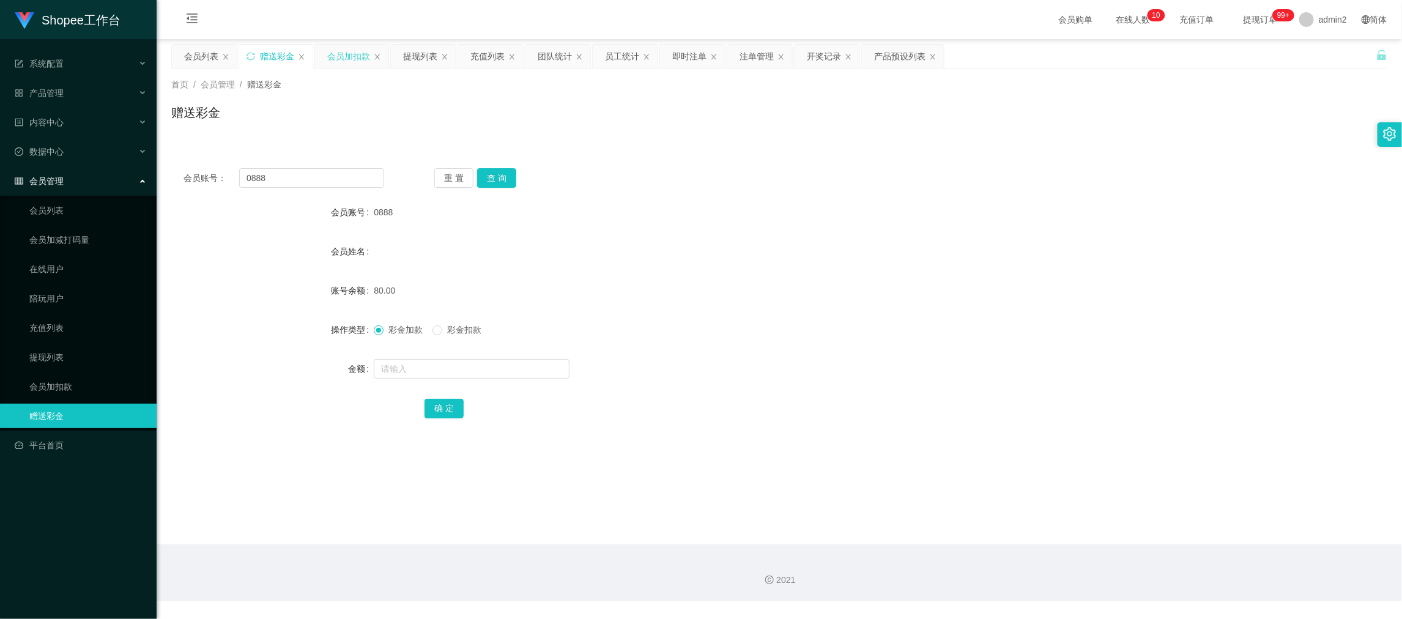
click at [345, 58] on div "会员加扣款" at bounding box center [348, 56] width 43 height 23
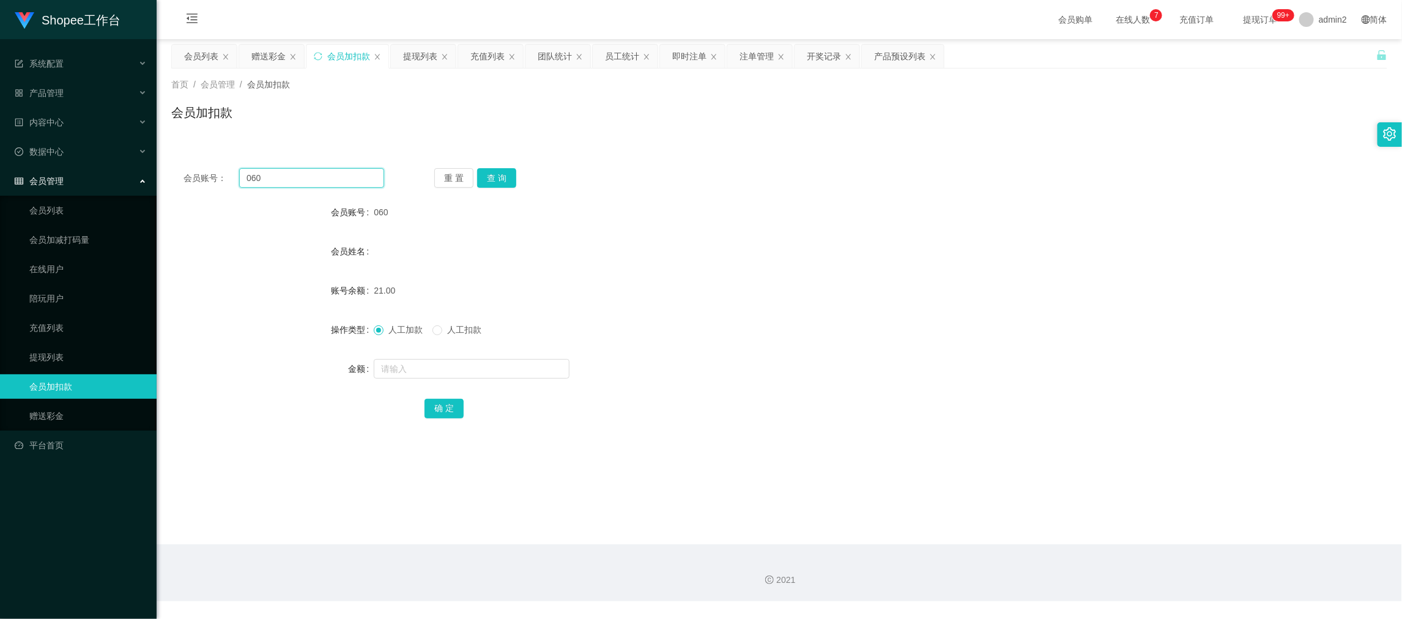
click at [333, 175] on input "060" at bounding box center [311, 178] width 145 height 20
drag, startPoint x: 333, startPoint y: 175, endPoint x: 345, endPoint y: 182, distance: 14.0
click at [333, 176] on input "060" at bounding box center [311, 178] width 145 height 20
click at [494, 181] on button "查 询" at bounding box center [496, 178] width 39 height 20
click at [512, 368] on input "text" at bounding box center [472, 369] width 196 height 20
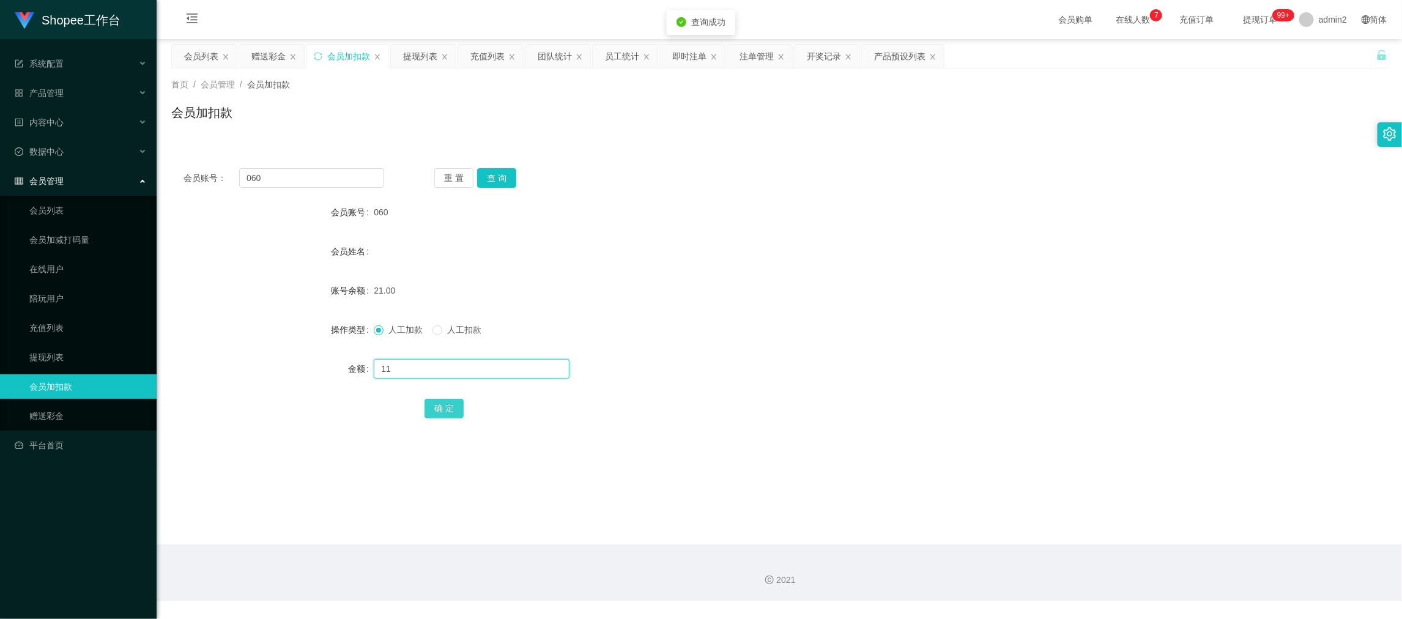
type input "11"
click at [453, 408] on button "确 定" at bounding box center [443, 409] width 39 height 20
click at [798, 303] on form "会员账号 060 会员姓名 账号余额 21.00 操作类型 人工加款 人工扣款 金额 11 确 定" at bounding box center [779, 310] width 1216 height 220
click at [309, 172] on input "060" at bounding box center [311, 178] width 145 height 20
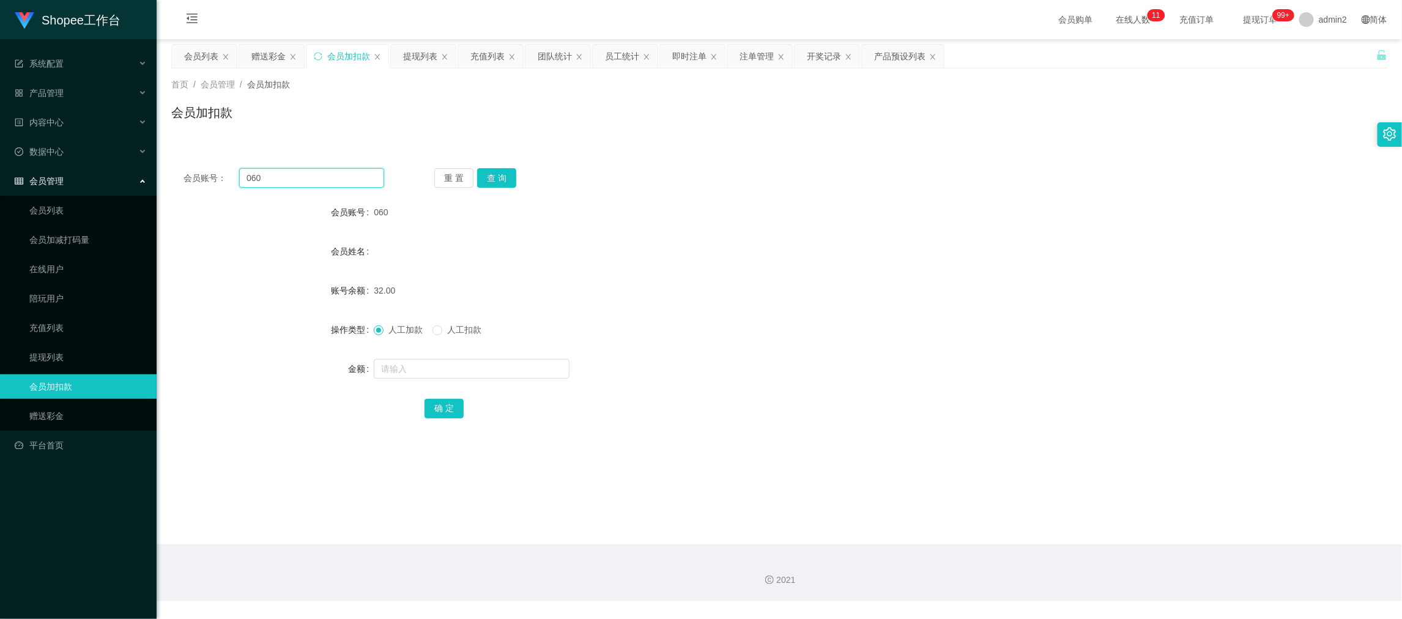
paste input "22"
type input "22"
click at [495, 182] on button "查 询" at bounding box center [496, 178] width 39 height 20
click at [495, 366] on input "text" at bounding box center [472, 369] width 196 height 20
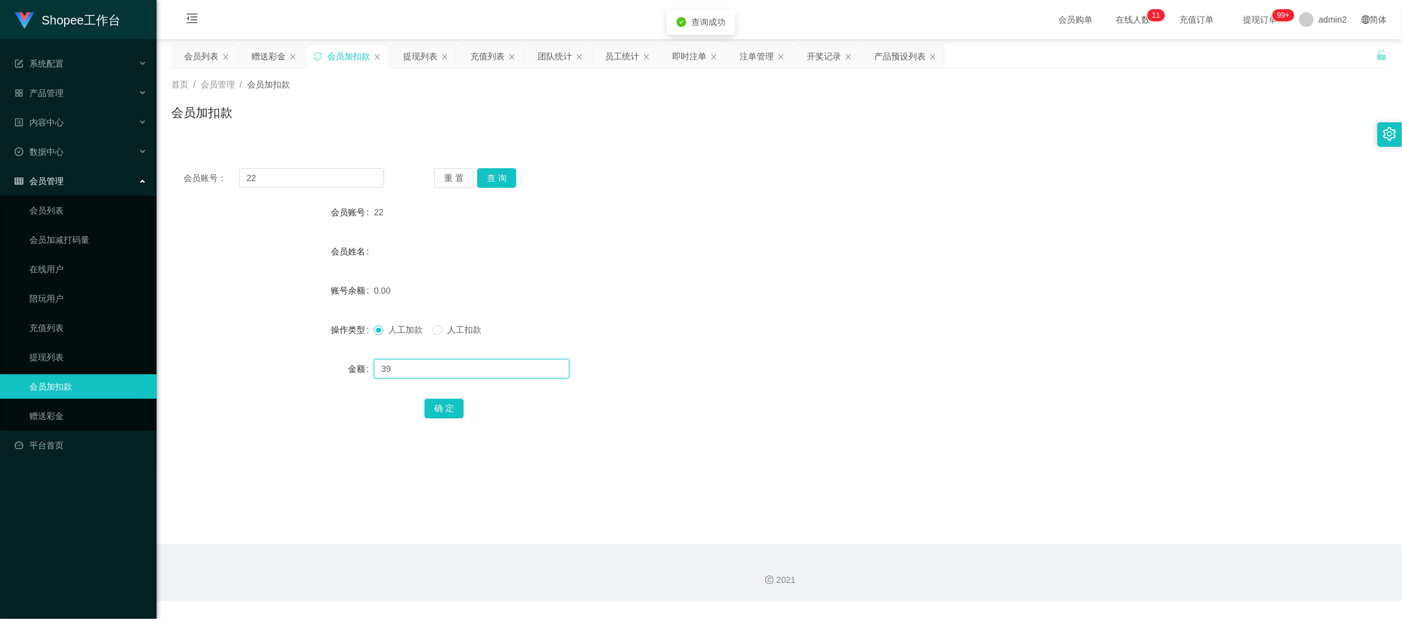
type input "39"
click at [454, 404] on button "确 定" at bounding box center [443, 409] width 39 height 20
click at [712, 317] on div "人工加款 人工扣款" at bounding box center [728, 329] width 709 height 24
drag, startPoint x: 1063, startPoint y: 558, endPoint x: 928, endPoint y: 491, distance: 150.7
click at [1063, 558] on div "2021" at bounding box center [779, 572] width 1245 height 57
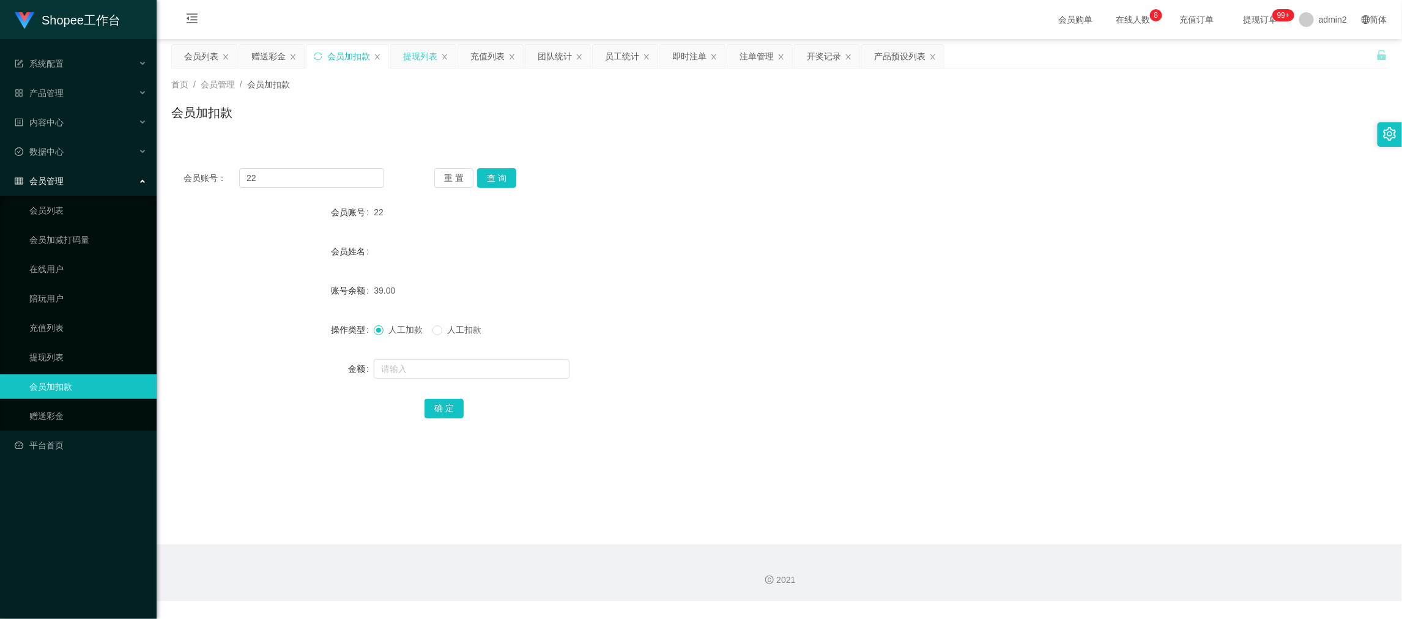
click at [410, 56] on div "提现列表" at bounding box center [420, 56] width 34 height 23
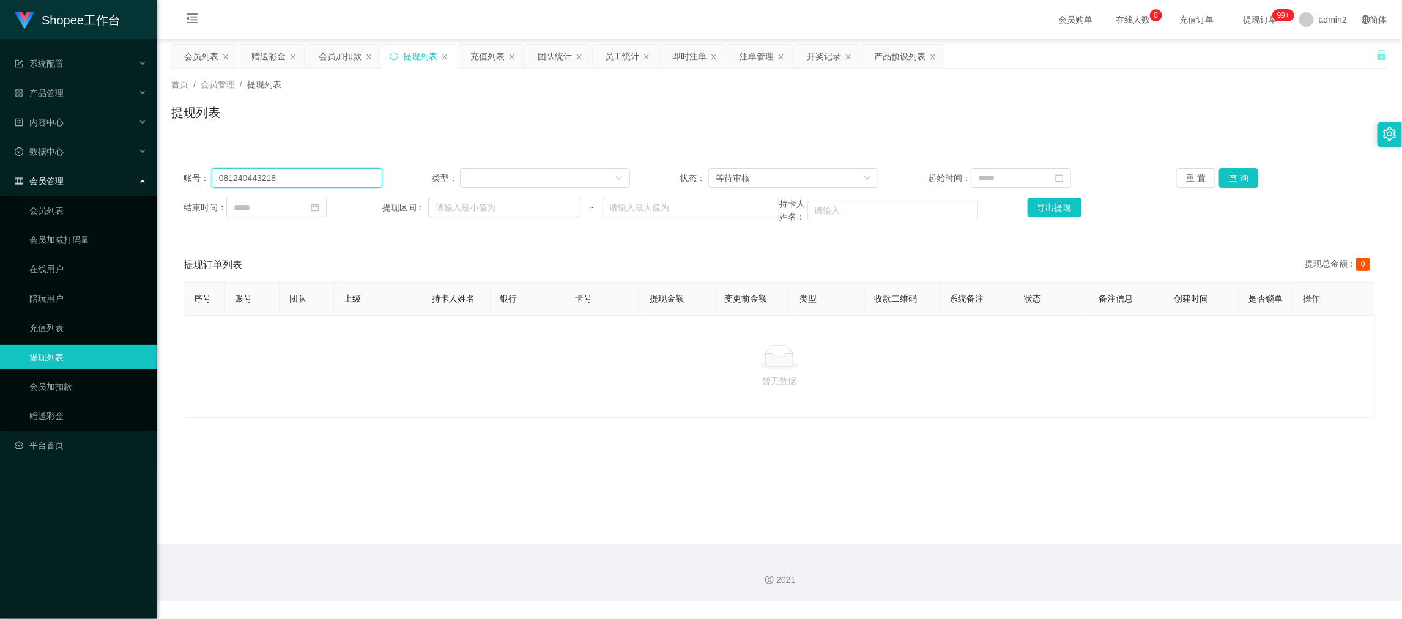
click at [311, 178] on input "081240443218" at bounding box center [297, 178] width 171 height 20
paste input "zzzzzz"
click at [1233, 176] on button "查 询" at bounding box center [1238, 178] width 39 height 20
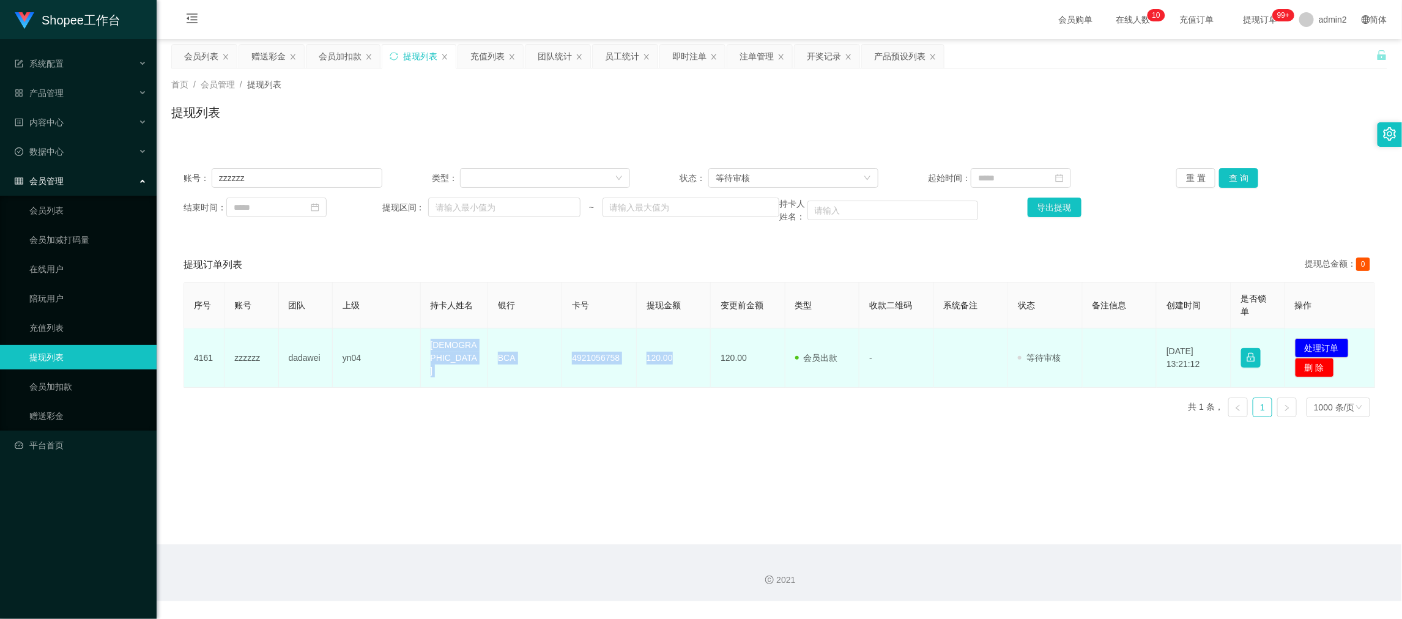
drag, startPoint x: 415, startPoint y: 340, endPoint x: 692, endPoint y: 368, distance: 277.8
click at [692, 368] on tr "4161 zzzzzz dadawei yn04 SURYA CHING BCA 4921056758 120.00 120.00 会员出款 人工取款 - 审…" at bounding box center [779, 357] width 1191 height 59
click at [1317, 347] on button "处理订单" at bounding box center [1322, 348] width 54 height 20
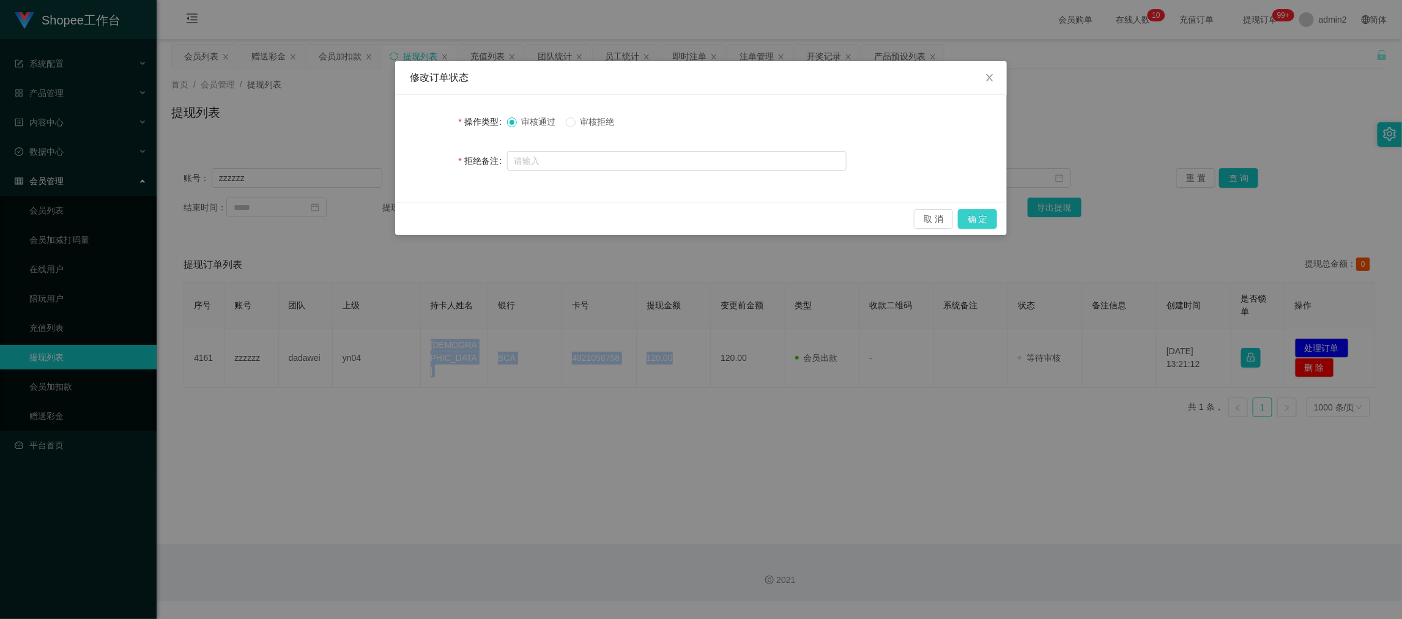
click at [976, 220] on button "确 定" at bounding box center [977, 219] width 39 height 20
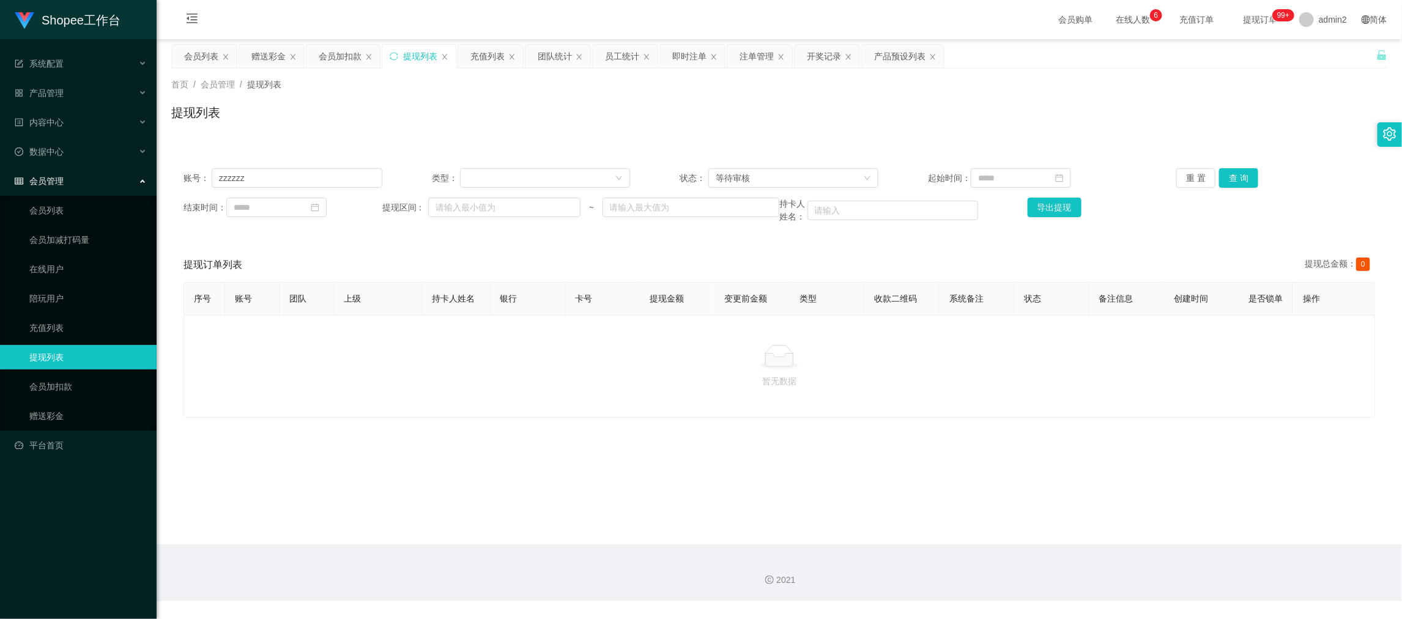
drag, startPoint x: 1101, startPoint y: 563, endPoint x: 769, endPoint y: 369, distance: 384.5
click at [1099, 561] on div "2021" at bounding box center [779, 572] width 1245 height 57
click at [334, 175] on input "zzzzzz" at bounding box center [297, 178] width 171 height 20
paste input "Cath88"
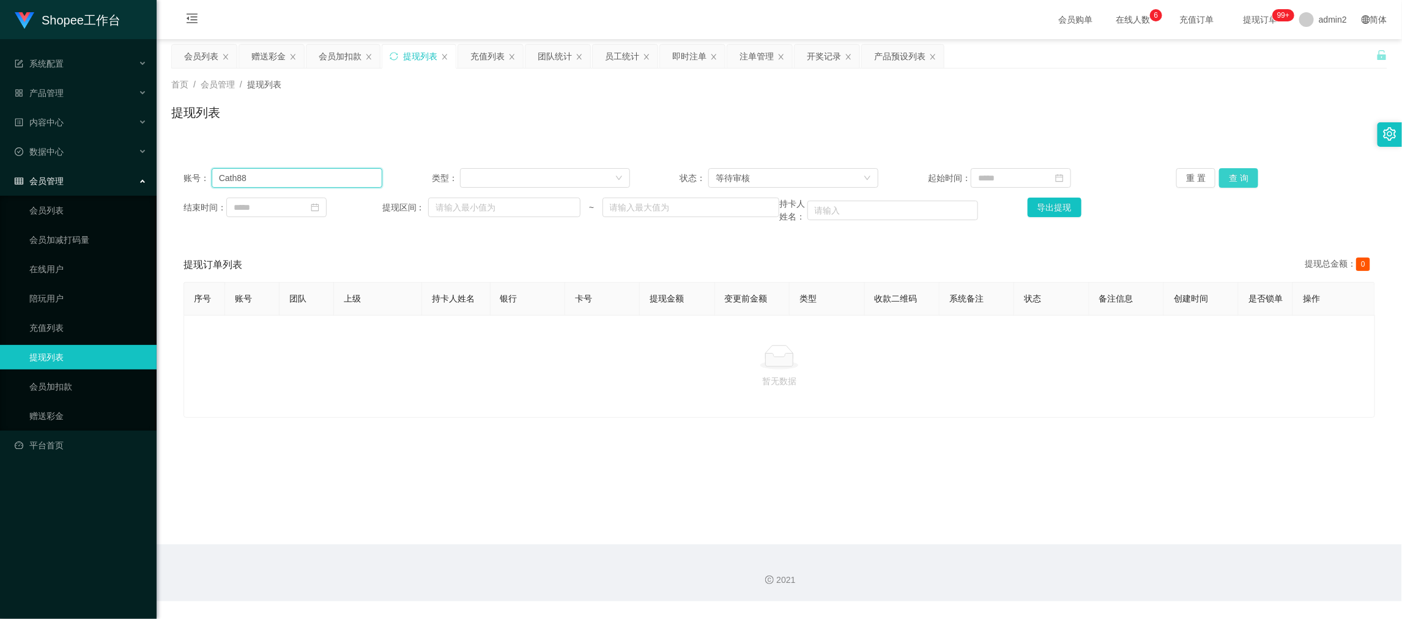
type input "Cath88"
click at [1221, 179] on button "查 询" at bounding box center [1238, 178] width 39 height 20
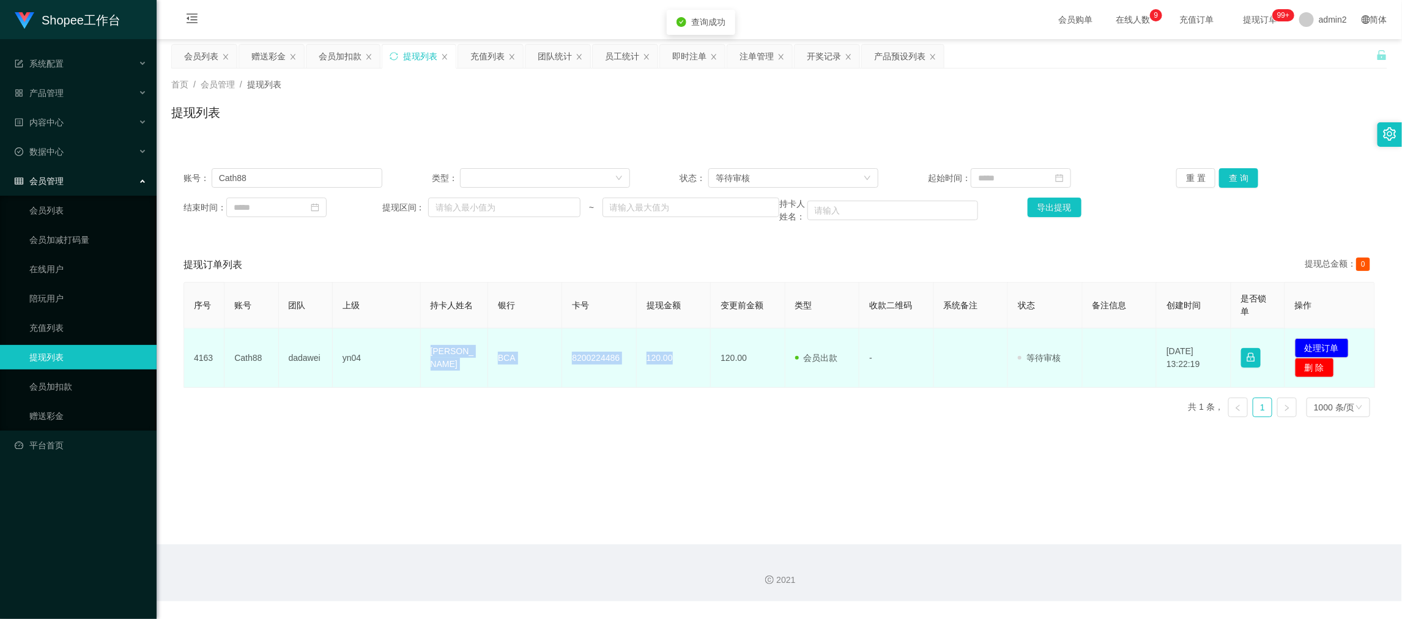
drag, startPoint x: 410, startPoint y: 345, endPoint x: 680, endPoint y: 371, distance: 270.9
click at [680, 371] on tr "4163 Cath88 dadawei yn04 Catherine Novita BCA 8200224486 120.00 120.00 会员出款 人工取…" at bounding box center [779, 357] width 1191 height 59
click at [1308, 344] on button "处理订单" at bounding box center [1322, 348] width 54 height 20
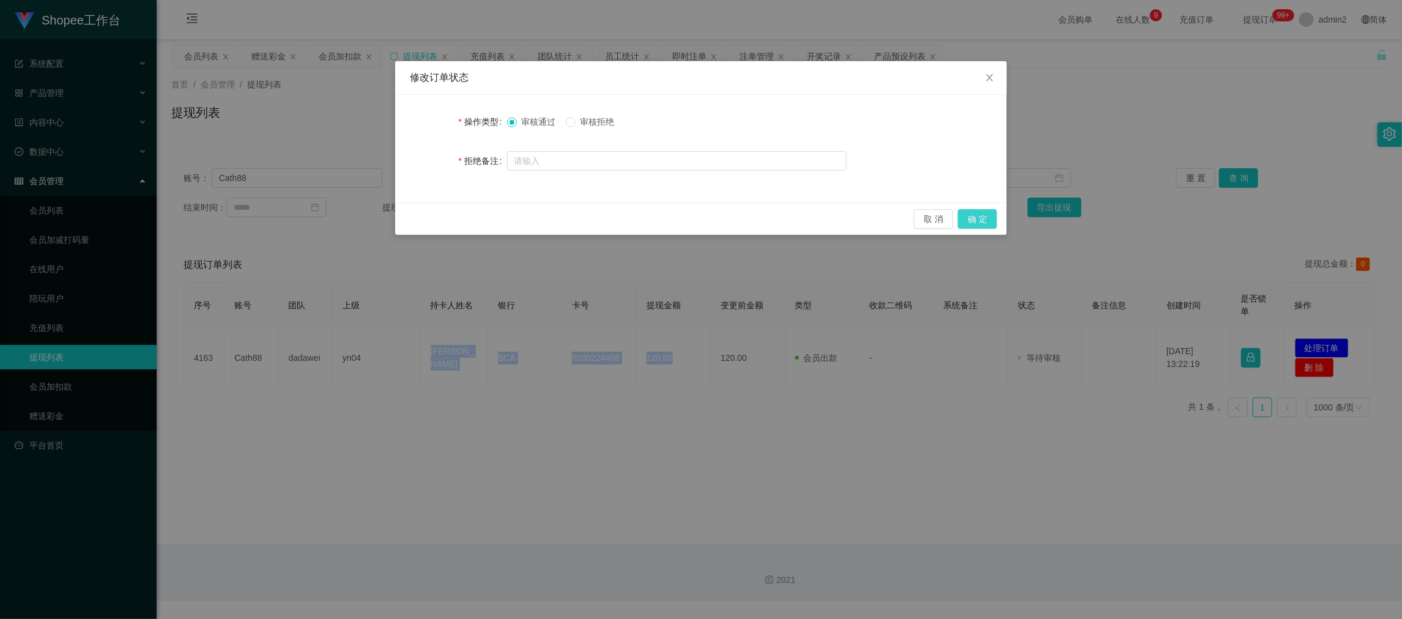
click at [980, 218] on button "确 定" at bounding box center [977, 219] width 39 height 20
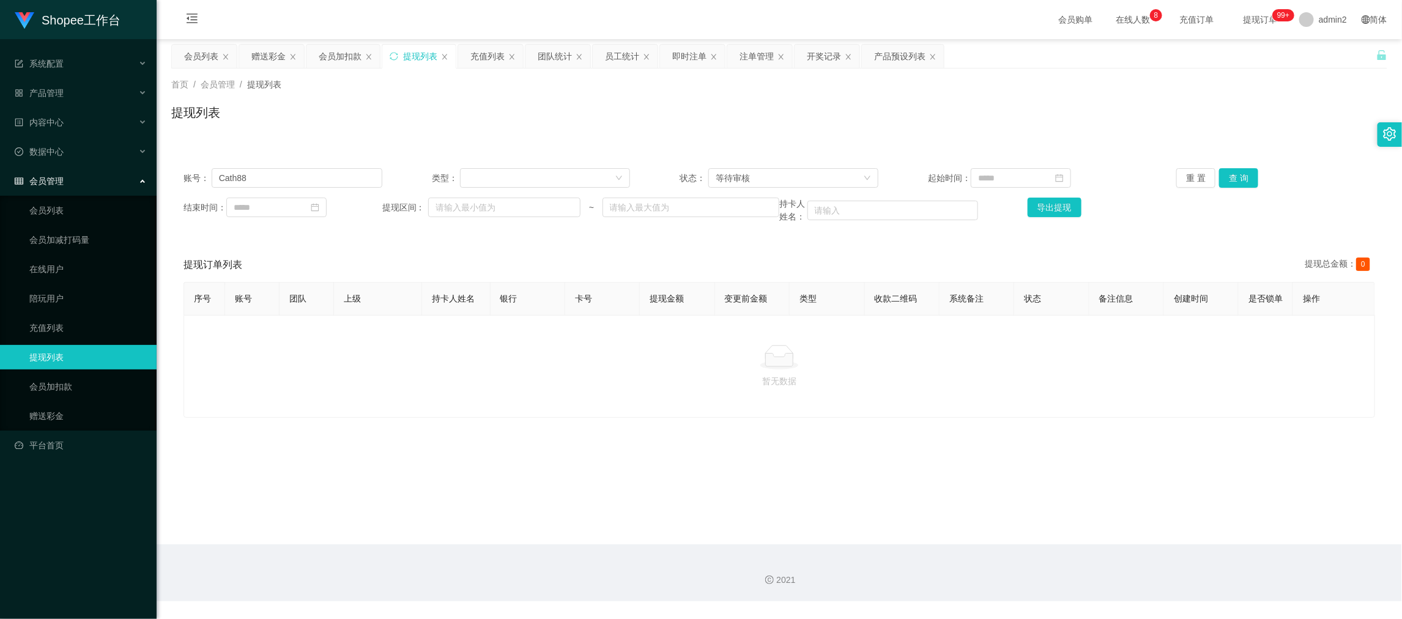
drag, startPoint x: 1151, startPoint y: 567, endPoint x: 957, endPoint y: 460, distance: 221.7
click at [1151, 567] on div "2021" at bounding box center [779, 572] width 1245 height 57
click at [273, 57] on div "赠送彩金" at bounding box center [268, 56] width 34 height 23
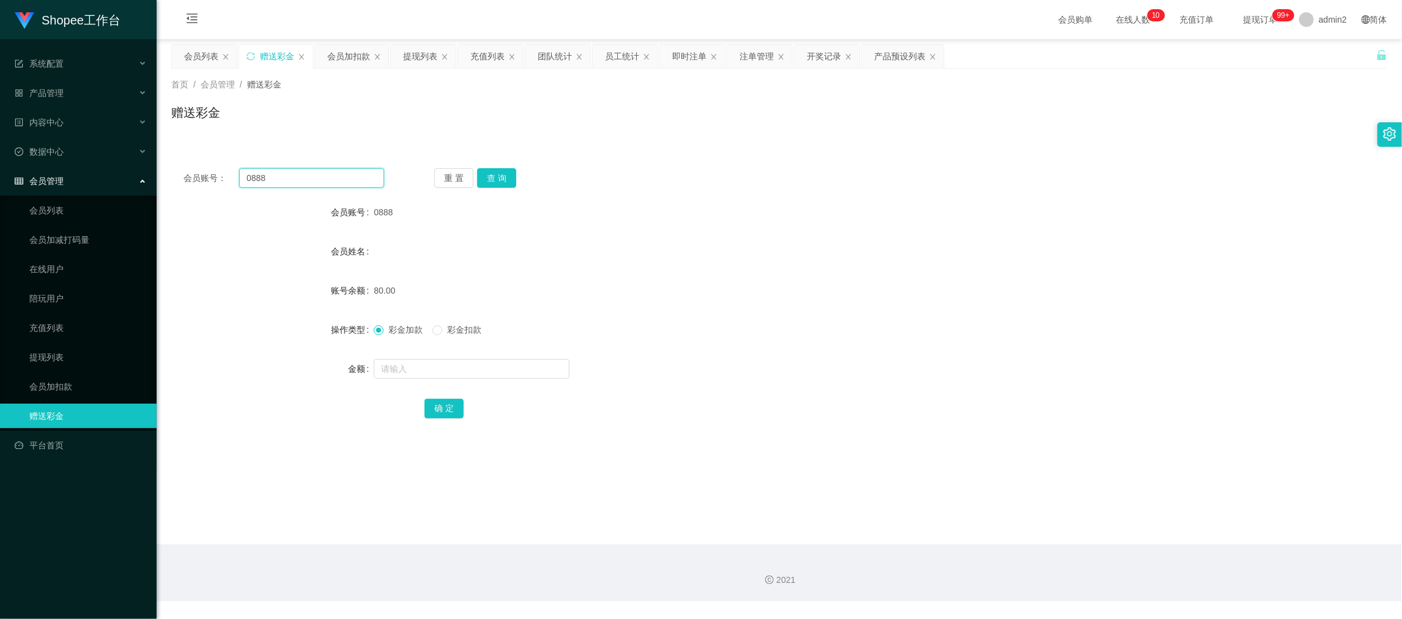
click at [333, 175] on input "0888" at bounding box center [311, 178] width 145 height 20
paste input "2154902085"
type input "082154902085"
click at [487, 177] on button "查 询" at bounding box center [496, 178] width 39 height 20
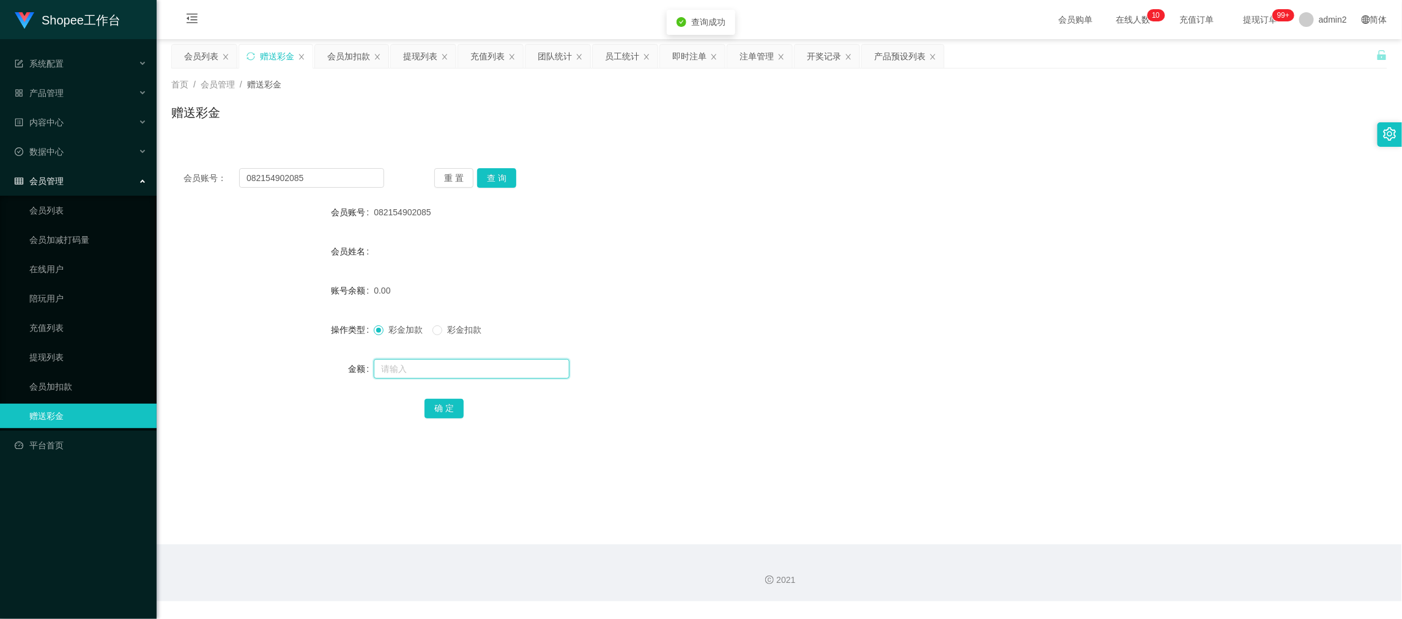
click at [507, 374] on input "text" at bounding box center [472, 369] width 196 height 20
type input "80"
click at [442, 400] on button "确 定" at bounding box center [443, 409] width 39 height 20
click at [844, 319] on div "彩金加款 彩金扣款" at bounding box center [728, 329] width 709 height 24
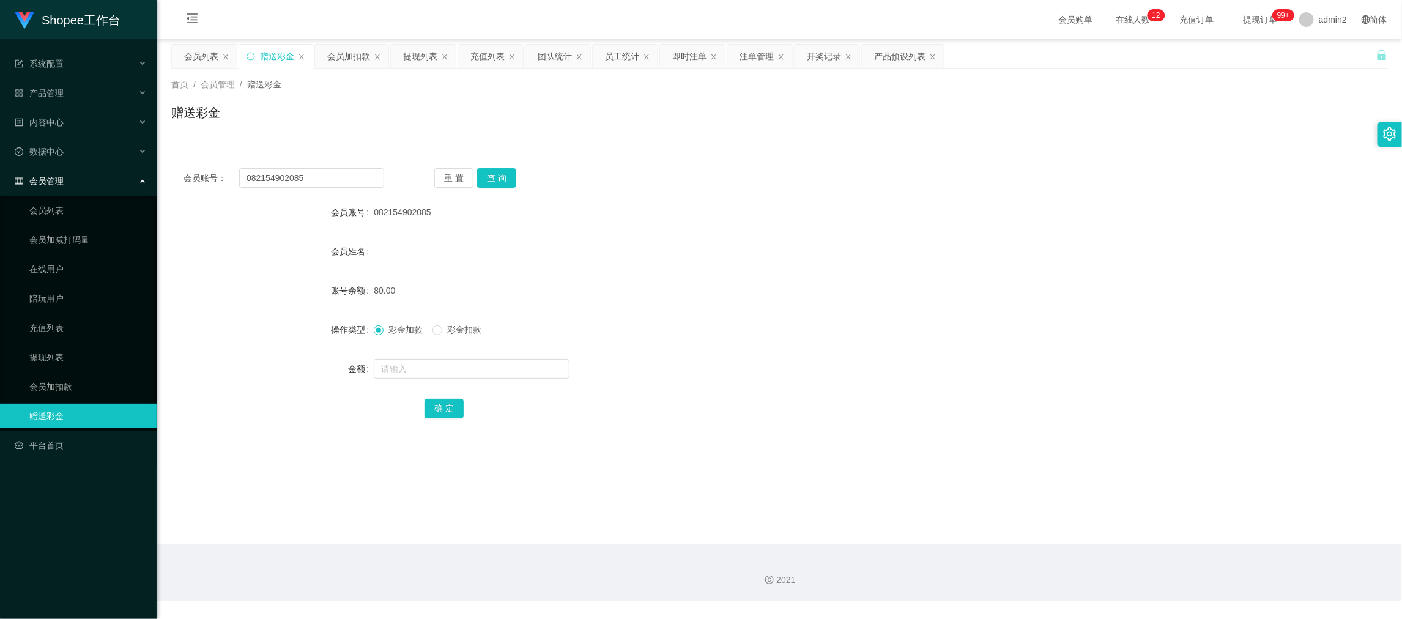
click at [1161, 563] on div "2021" at bounding box center [779, 572] width 1245 height 57
drag, startPoint x: 324, startPoint y: 179, endPoint x: 360, endPoint y: 117, distance: 71.8
click at [324, 179] on input "082154902085" at bounding box center [311, 178] width 145 height 20
click at [422, 40] on main "关闭左侧 关闭右侧 关闭其它 刷新页面 会员列表 赠送彩金 会员加扣款 提现列表 充值列表 团队统计 员工统计 即时注单 注单管理 开奖记录 产品预设列表 首…" at bounding box center [779, 291] width 1245 height 505
click at [421, 54] on div "提现列表" at bounding box center [420, 56] width 34 height 23
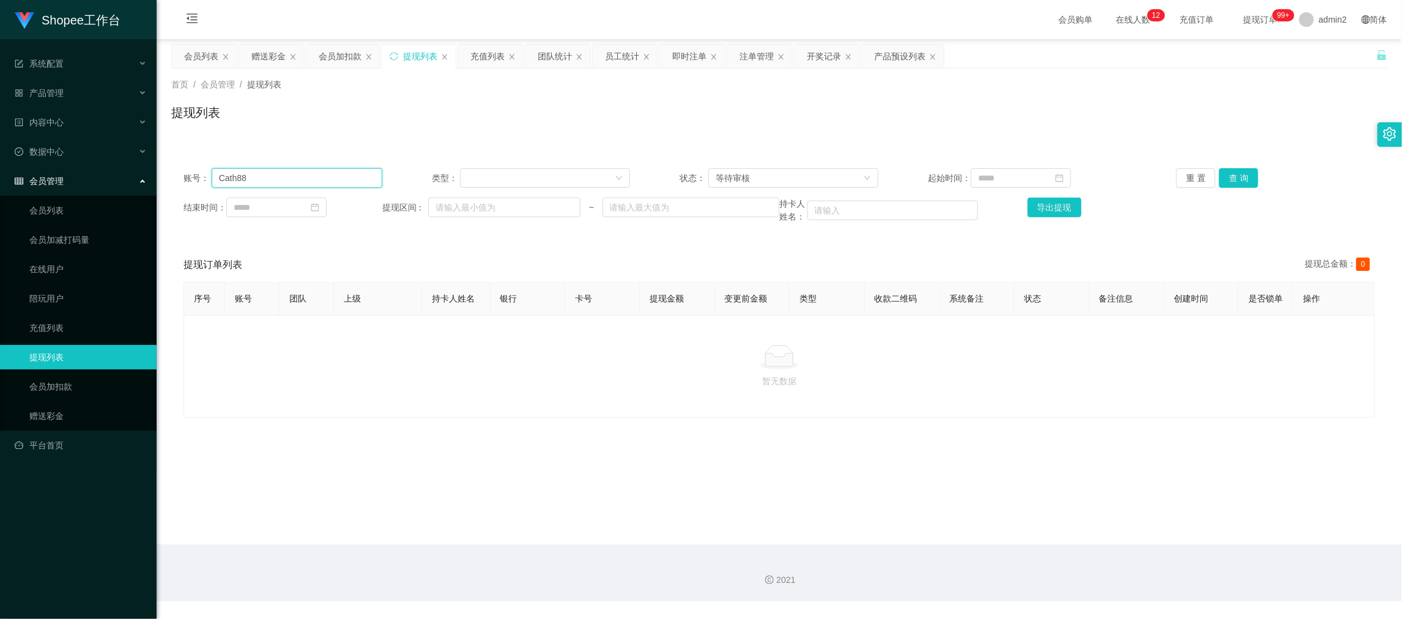
click at [328, 172] on input "Cath88" at bounding box center [297, 178] width 171 height 20
drag, startPoint x: 328, startPoint y: 172, endPoint x: 471, endPoint y: 182, distance: 143.5
click at [328, 172] on input "Cath88" at bounding box center [297, 178] width 171 height 20
paste input "0813653228"
click at [1219, 174] on button "查 询" at bounding box center [1238, 178] width 39 height 20
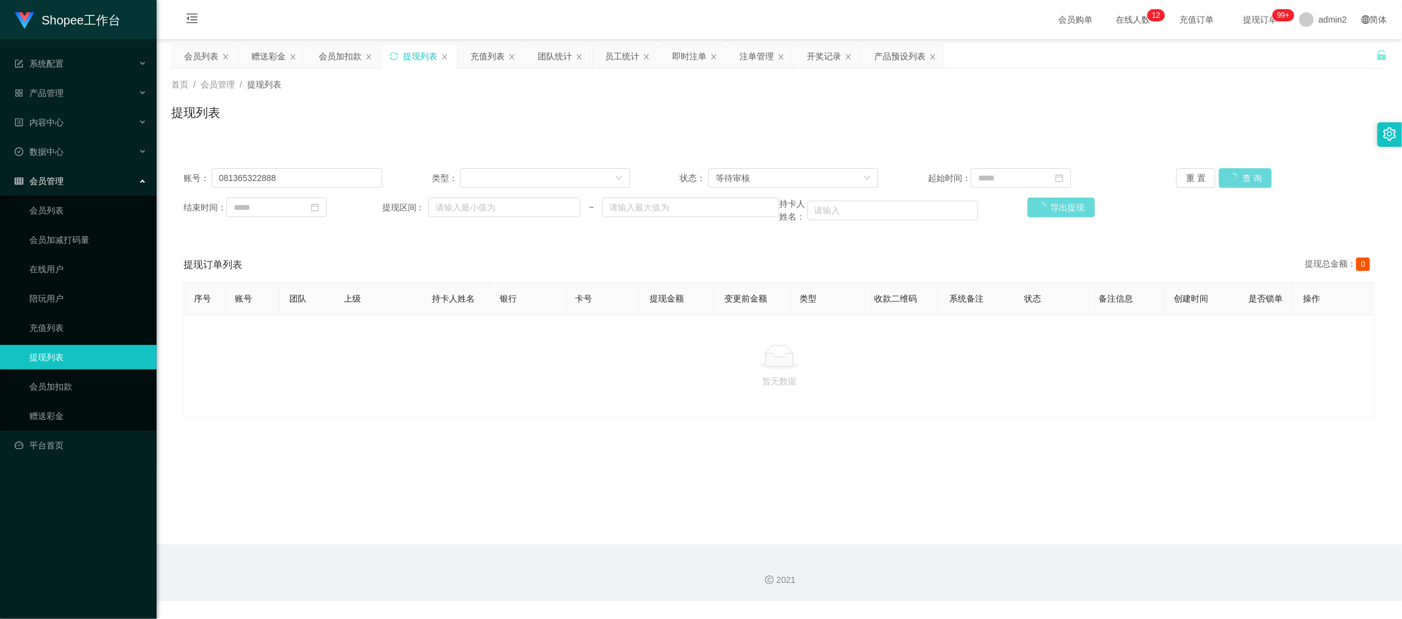
click at [1228, 174] on div "重 置 查 询" at bounding box center [1275, 178] width 199 height 20
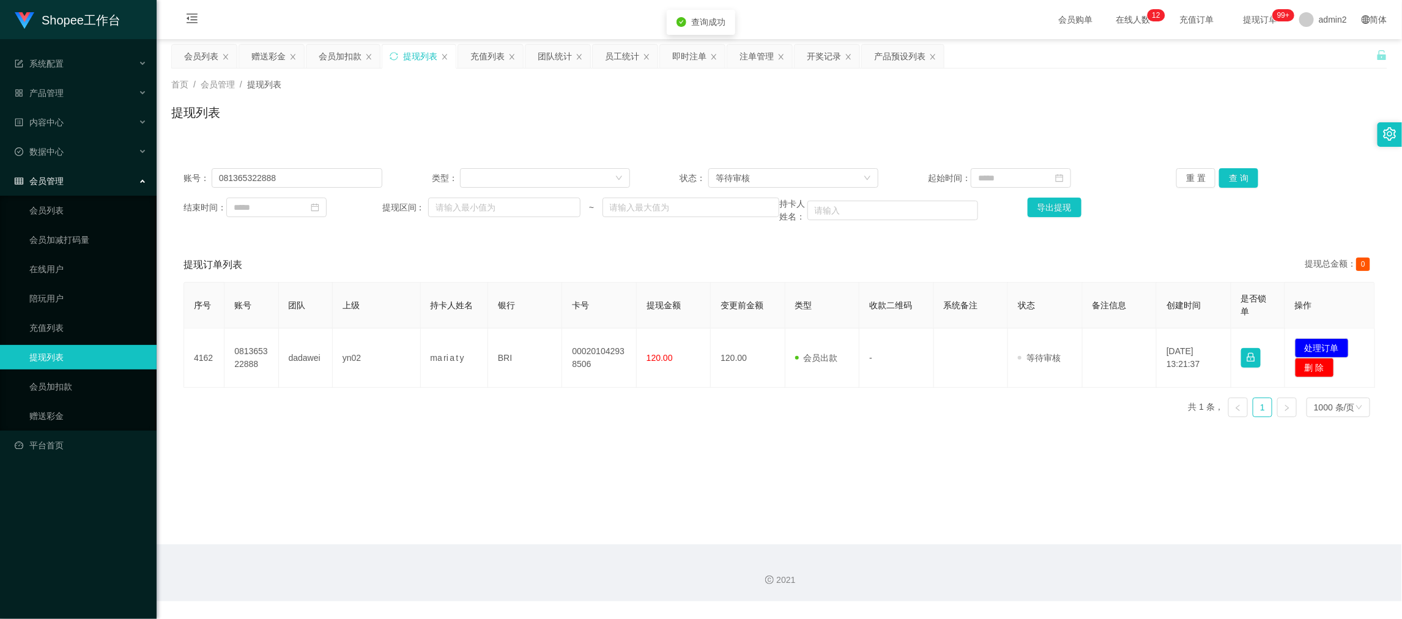
click at [945, 439] on main "关闭左侧 关闭右侧 关闭其它 刷新页面 会员列表 赠送彩金 会员加扣款 提现列表 充值列表 团队统计 员工统计 即时注单 注单管理 开奖记录 产品预设列表 首…" at bounding box center [779, 291] width 1245 height 505
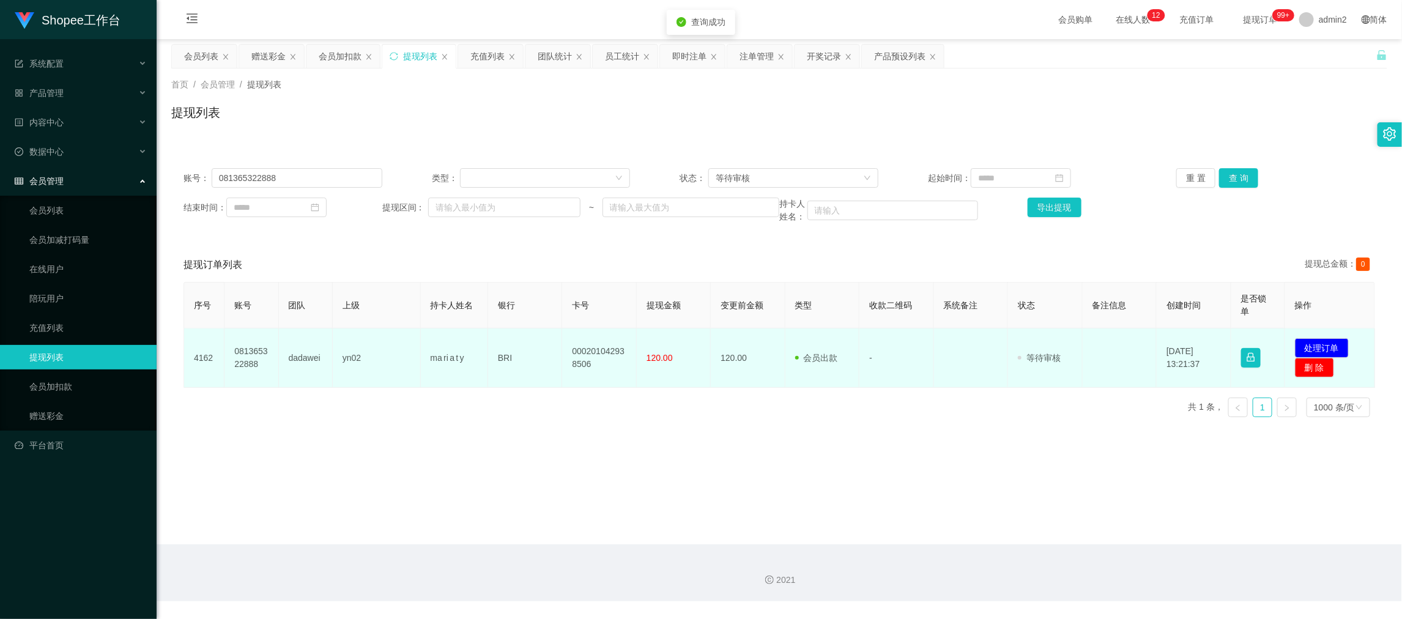
click at [447, 386] on td "ma ri a t y" at bounding box center [454, 357] width 67 height 59
drag, startPoint x: 400, startPoint y: 349, endPoint x: 682, endPoint y: 364, distance: 282.9
click at [682, 364] on tr "4162 081365322888 dadawei yn02 ma ri a t y BRI 000201042938506 120.00 120.00 会员…" at bounding box center [779, 357] width 1191 height 59
click at [1310, 345] on button "处理订单" at bounding box center [1322, 348] width 54 height 20
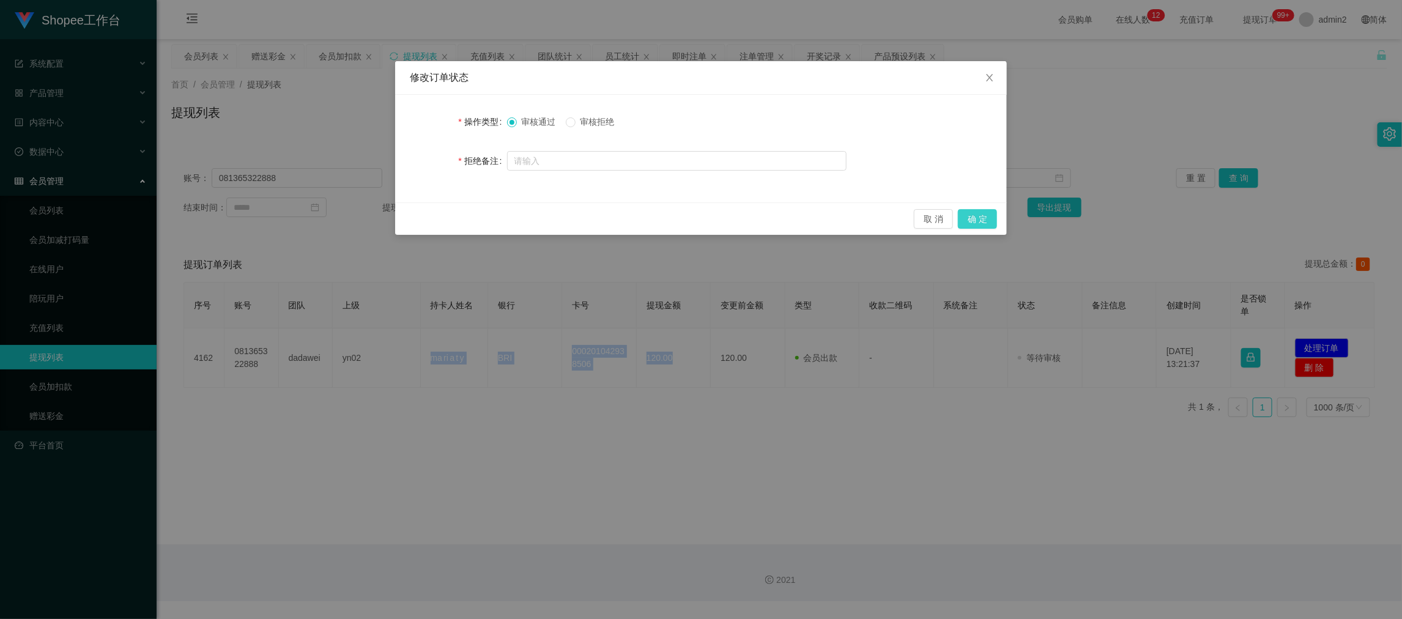
click at [972, 216] on button "确 定" at bounding box center [977, 219] width 39 height 20
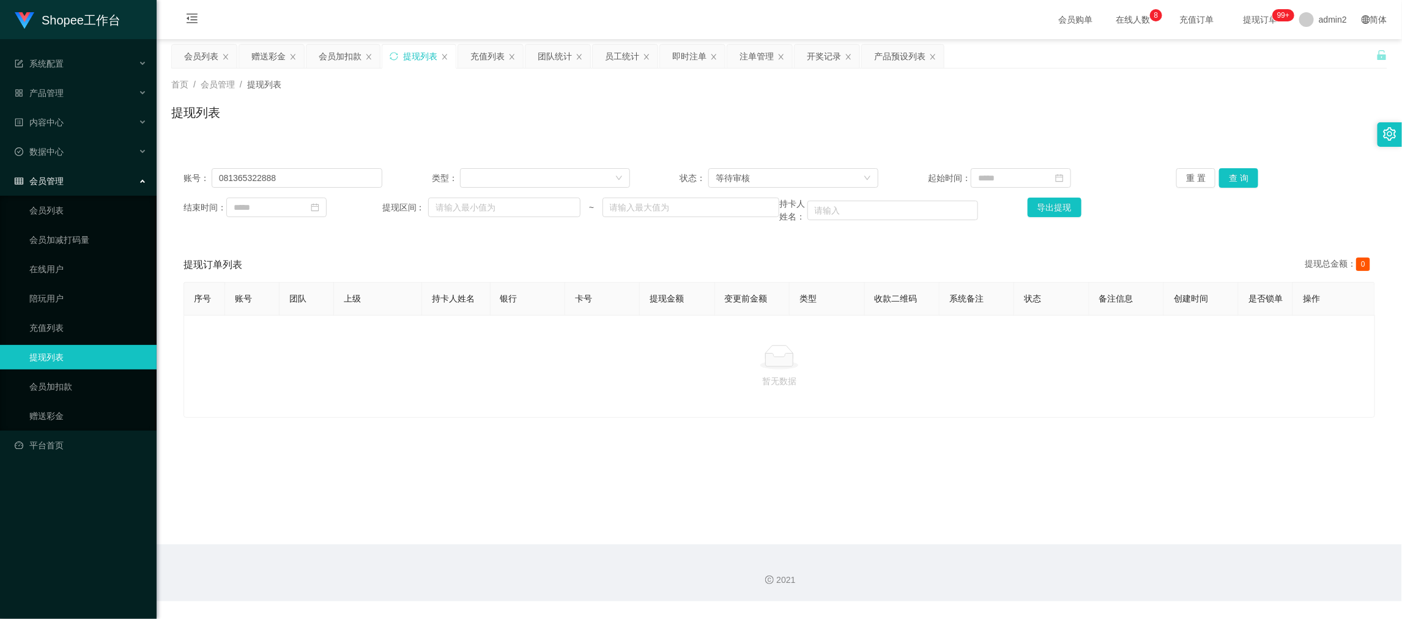
click at [430, 388] on p "暂无数据" at bounding box center [779, 380] width 1170 height 13
click at [306, 176] on input "081365322888" at bounding box center [297, 178] width 171 height 20
paste input "11223344"
drag, startPoint x: 1232, startPoint y: 180, endPoint x: 1200, endPoint y: 186, distance: 32.4
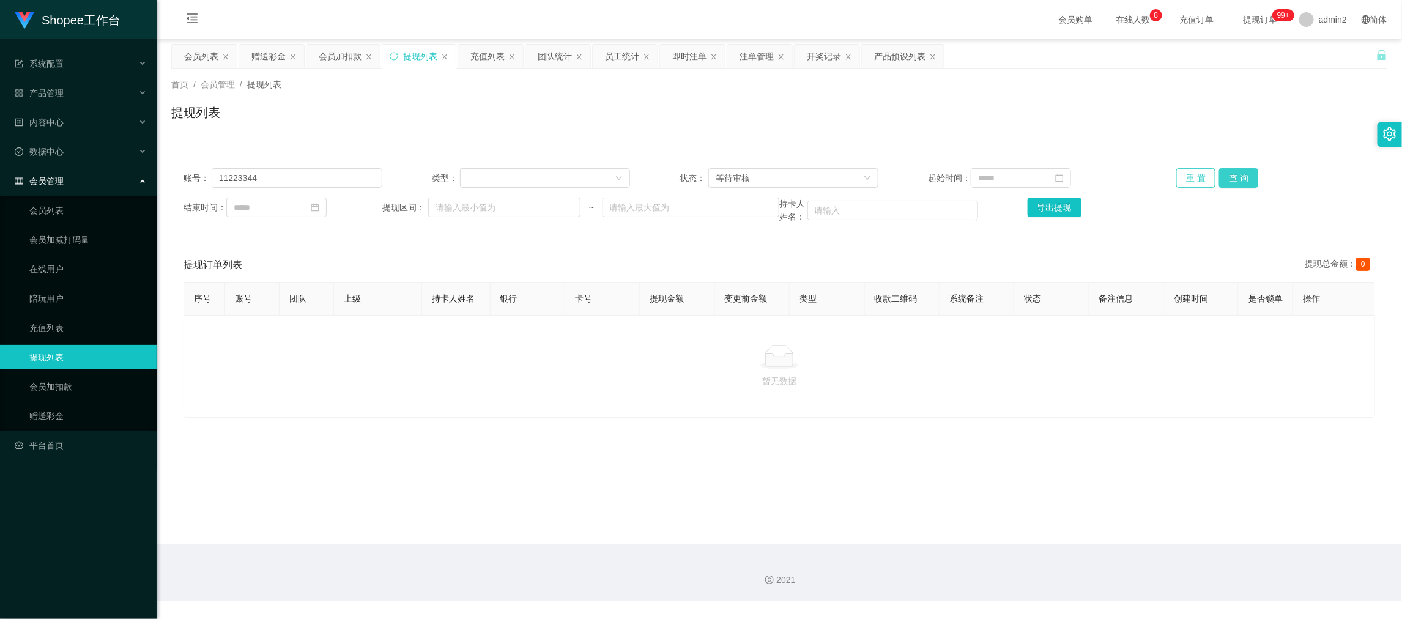
click at [1232, 180] on button "查 询" at bounding box center [1238, 178] width 39 height 20
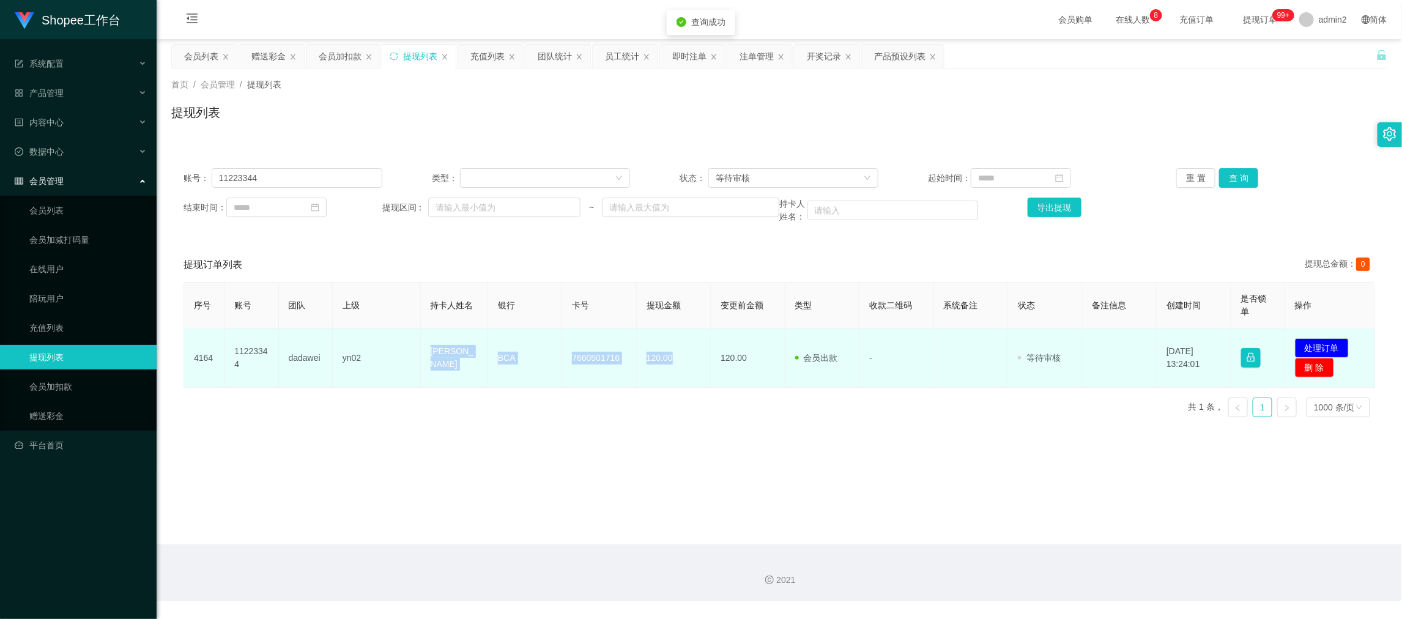
drag, startPoint x: 418, startPoint y: 351, endPoint x: 687, endPoint y: 368, distance: 269.6
click at [687, 368] on tr "4164 11223344 dadawei yn02 Nelly BCA 7660501716 120.00 120.00 会员出款 人工取款 - 审核驳回 …" at bounding box center [779, 357] width 1191 height 59
click at [1318, 343] on button "处理订单" at bounding box center [1322, 348] width 54 height 20
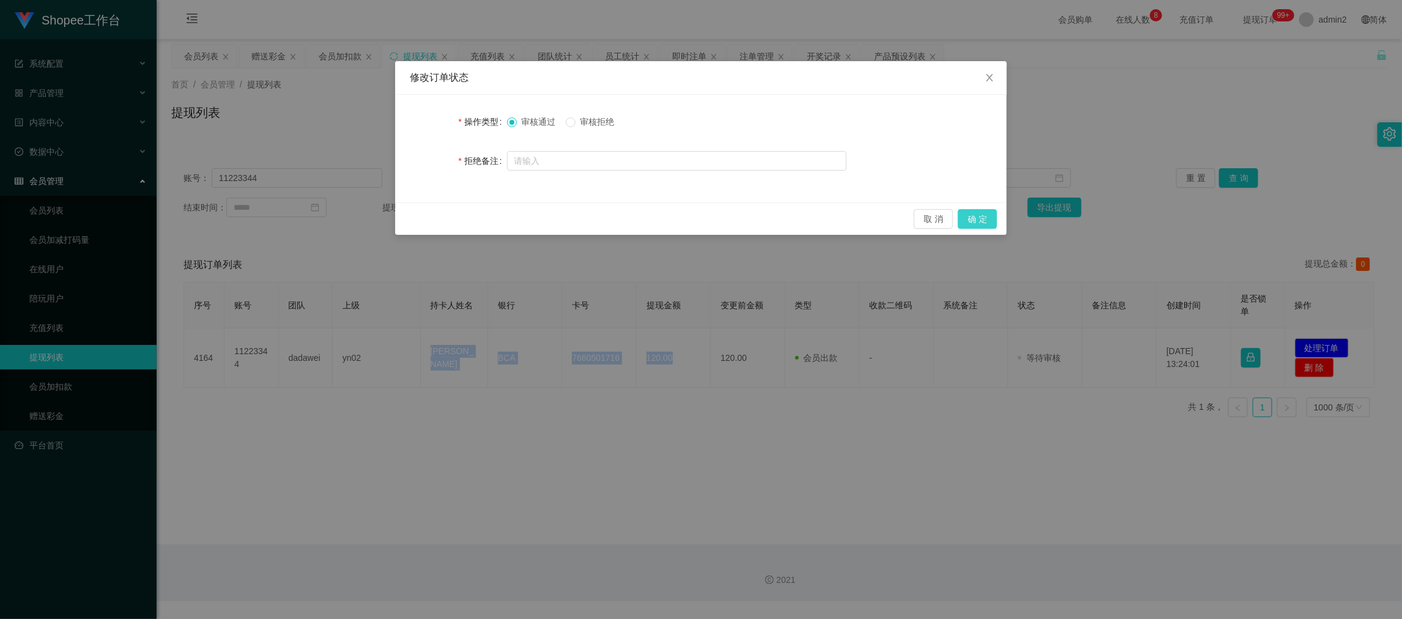
click at [980, 213] on button "确 定" at bounding box center [977, 219] width 39 height 20
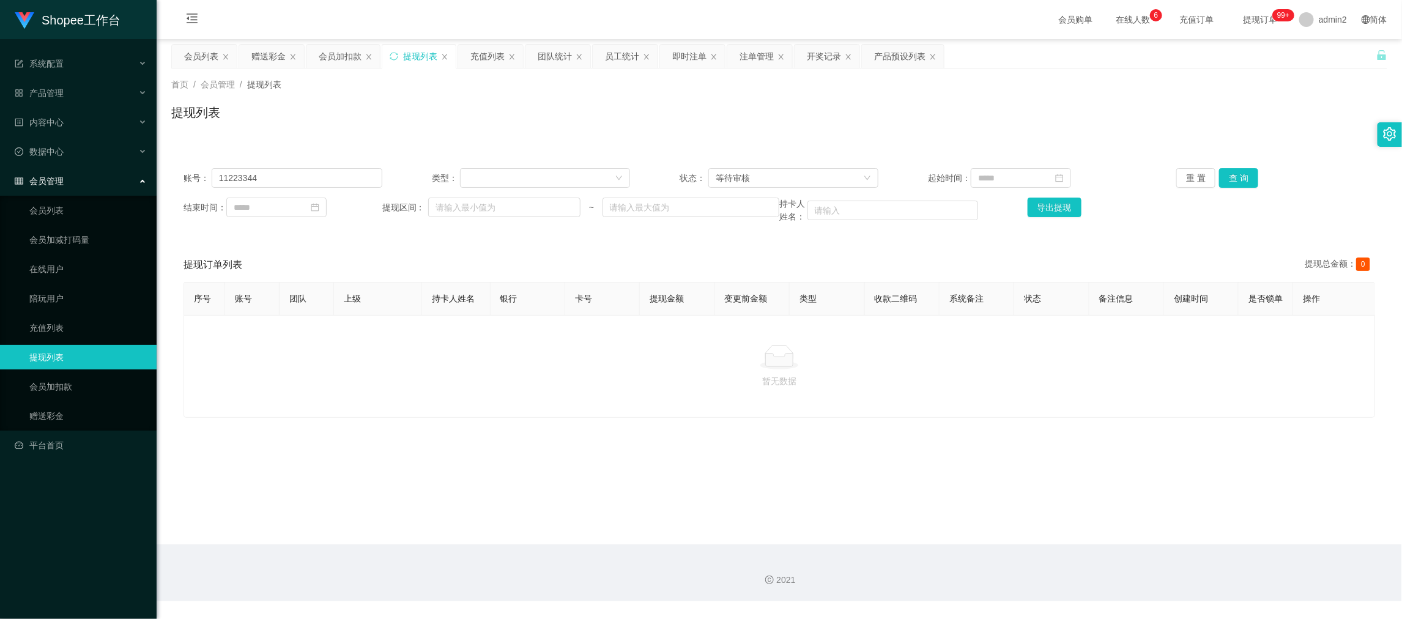
drag, startPoint x: 537, startPoint y: 392, endPoint x: 534, endPoint y: 384, distance: 8.3
click at [536, 388] on p "暂无数据" at bounding box center [779, 380] width 1170 height 13
click at [342, 174] on input "11223344" at bounding box center [297, 178] width 171 height 20
drag, startPoint x: 342, startPoint y: 174, endPoint x: 726, endPoint y: 159, distance: 384.3
click at [348, 175] on input "11223344" at bounding box center [297, 178] width 171 height 20
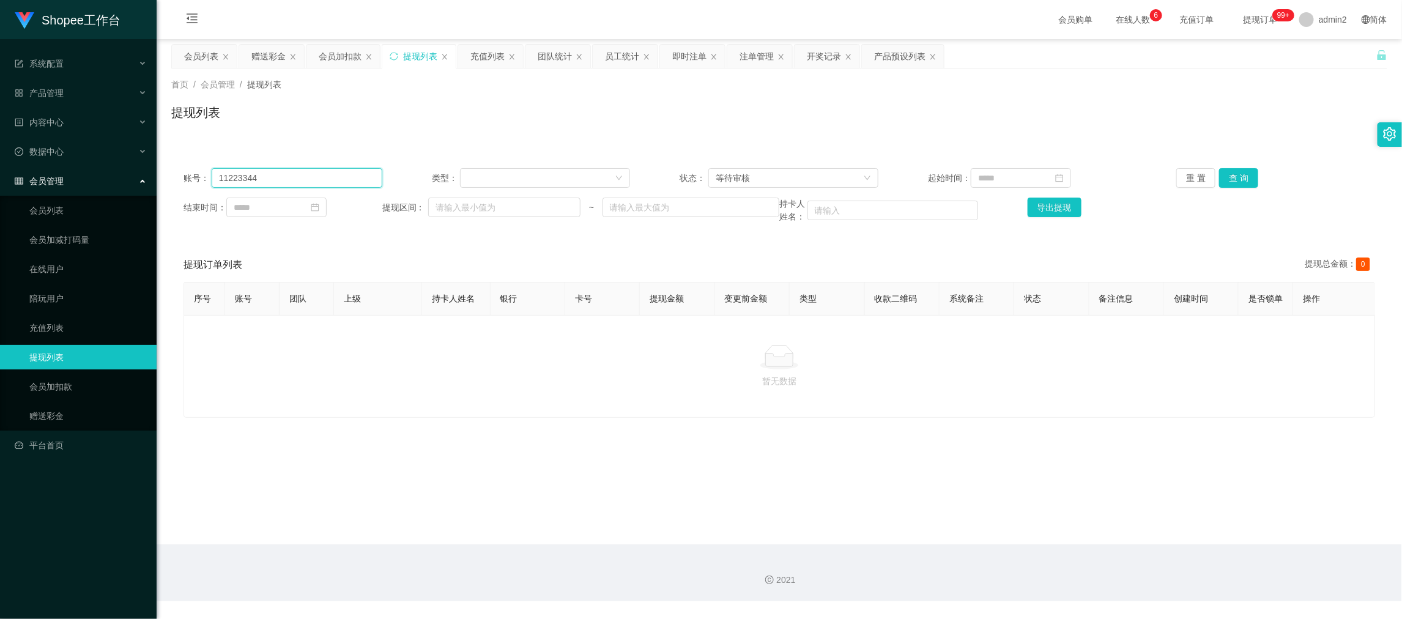
paste input "085391893439"
type input "085391893439"
click at [1222, 174] on button "查 询" at bounding box center [1238, 178] width 39 height 20
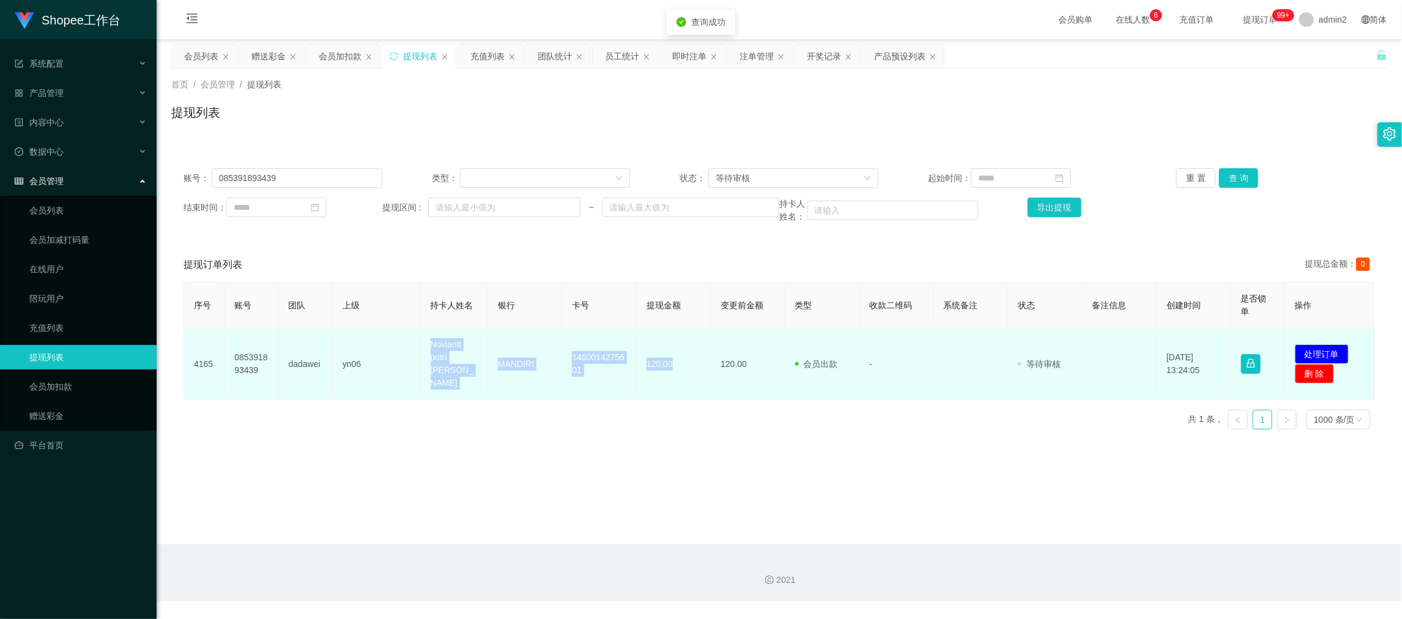
drag, startPoint x: 408, startPoint y: 349, endPoint x: 689, endPoint y: 381, distance: 283.2
click at [689, 381] on tr "4165 085391893439 dadawei yn06 Novianti putri ayu permatasari MANDIRI 146001427…" at bounding box center [779, 364] width 1191 height 72
click at [1296, 345] on button "处理订单" at bounding box center [1322, 354] width 54 height 20
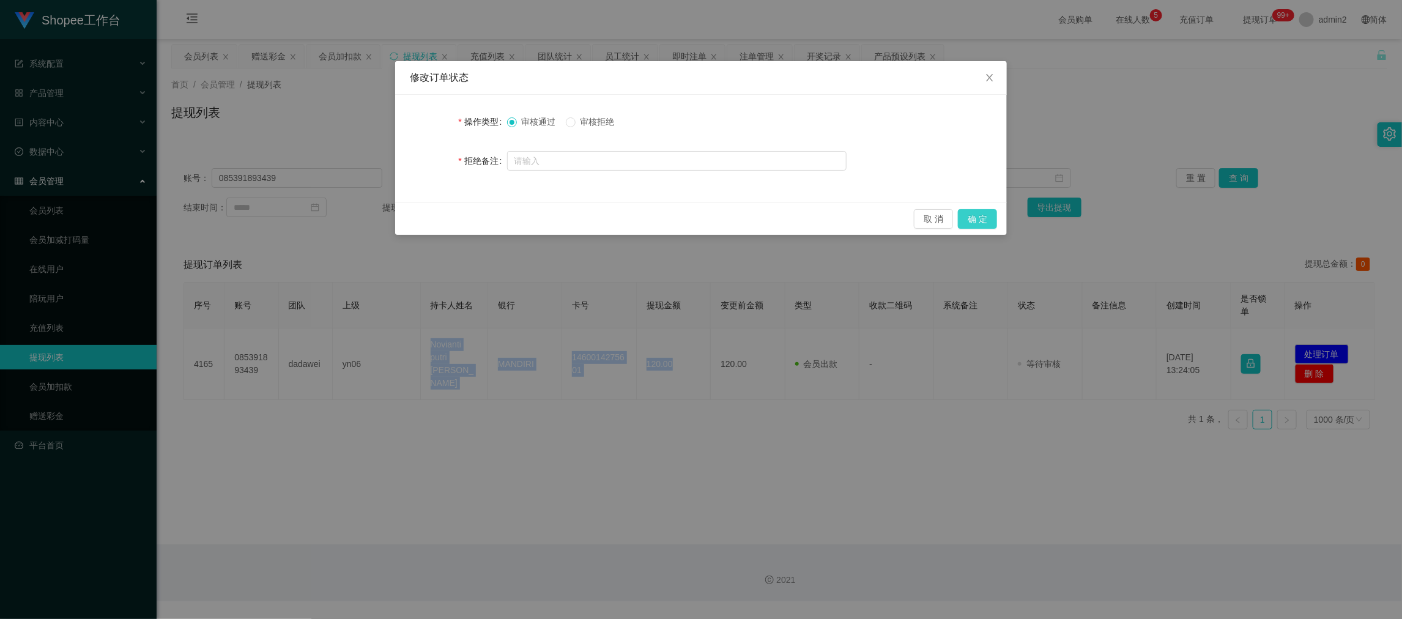
click at [975, 216] on button "确 定" at bounding box center [977, 219] width 39 height 20
click at [955, 423] on div "修改订单状态 操作类型 审核通过 审核拒绝 拒绝备注 取 消 确 定" at bounding box center [701, 309] width 1402 height 619
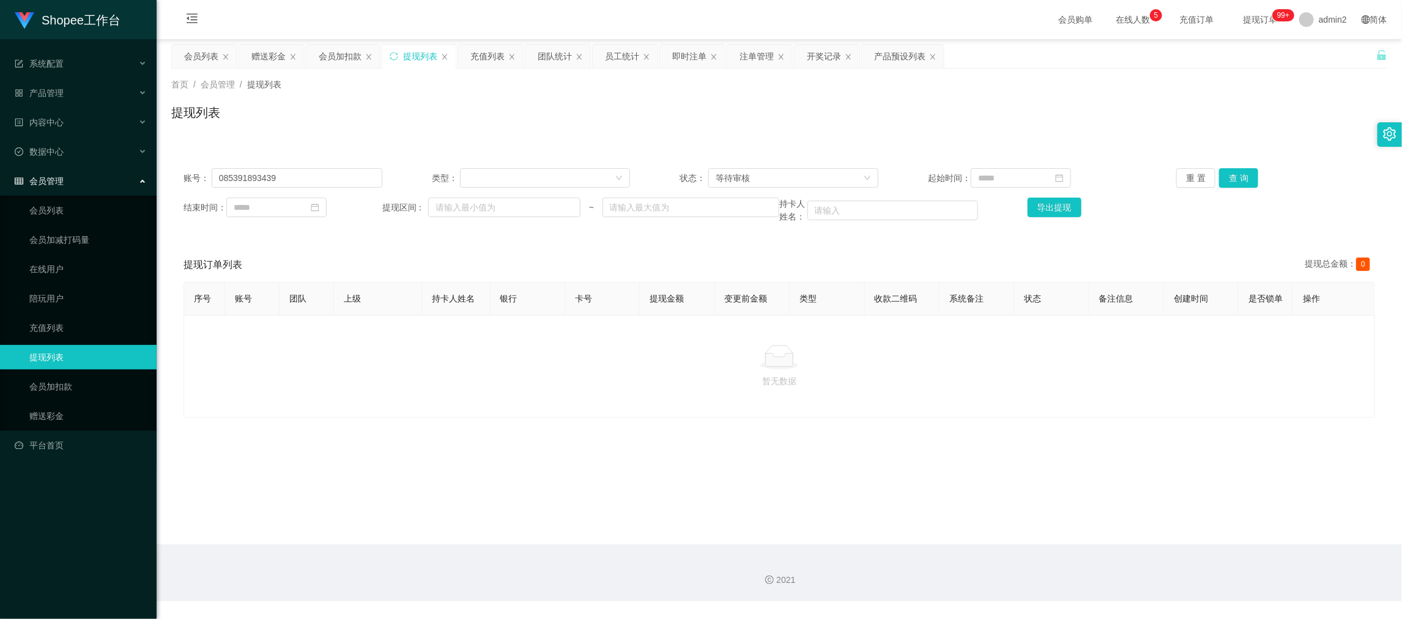
drag, startPoint x: 983, startPoint y: 586, endPoint x: 942, endPoint y: 516, distance: 81.1
click at [983, 586] on div "2021" at bounding box center [779, 572] width 1245 height 57
click at [785, 174] on div "等待审核" at bounding box center [788, 178] width 147 height 18
click at [753, 219] on li "审核成功" at bounding box center [788, 222] width 169 height 20
click at [1225, 172] on button "查 询" at bounding box center [1238, 178] width 39 height 20
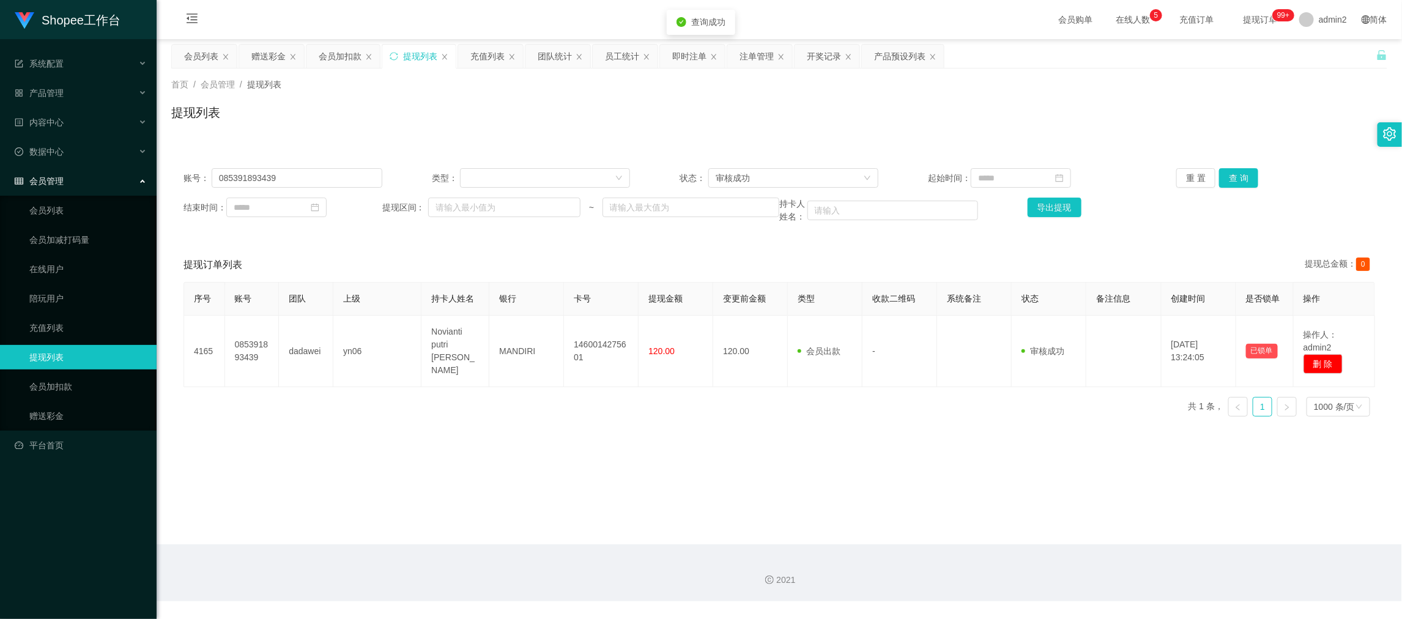
click at [769, 188] on div "账号： 085391893439 类型： 状态： 审核成功 起始时间： 重 置 查 询 结束时间： 提现区间： ~ 持卡人姓名： 导出提现" at bounding box center [779, 195] width 1216 height 79
click at [777, 182] on div "审核成功" at bounding box center [788, 178] width 147 height 18
click at [836, 180] on div "审核成功" at bounding box center [788, 178] width 147 height 18
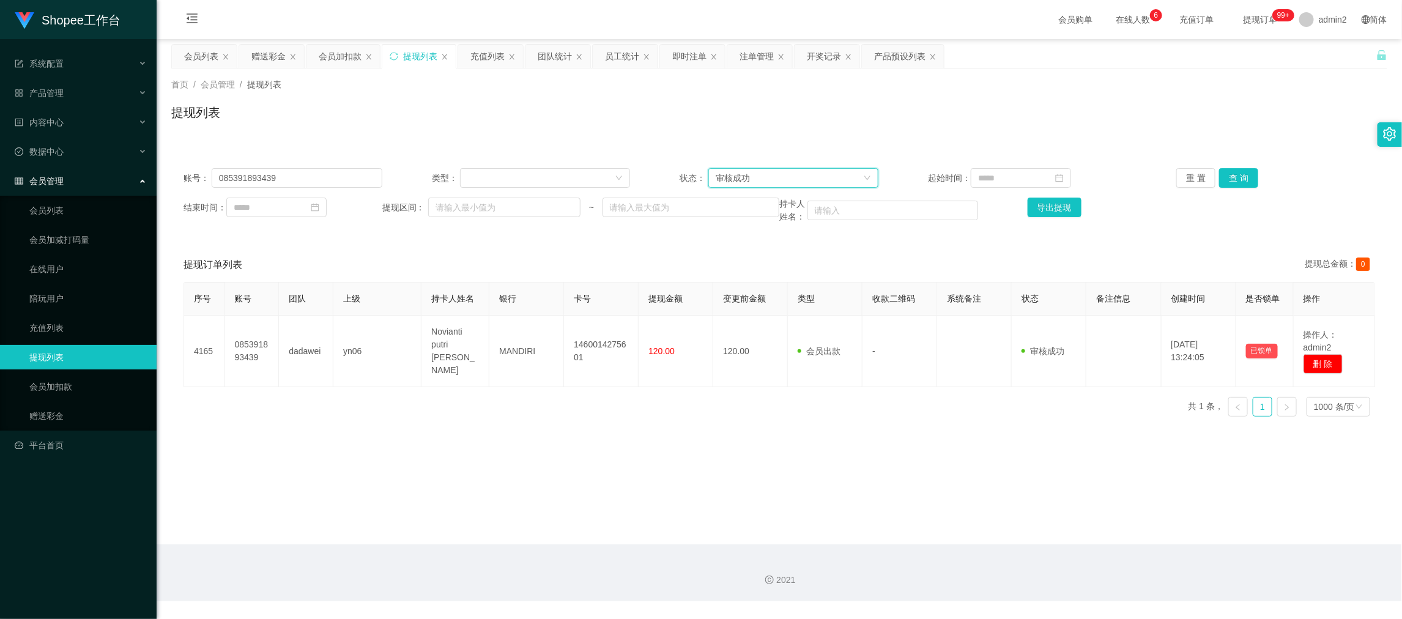
click at [795, 174] on div "审核成功" at bounding box center [788, 178] width 147 height 18
click at [756, 182] on div "审核成功" at bounding box center [788, 178] width 147 height 18
click at [734, 182] on div "审核成功" at bounding box center [732, 178] width 34 height 18
click at [736, 204] on li "等待审核" at bounding box center [788, 202] width 169 height 20
click at [1232, 171] on button "查 询" at bounding box center [1238, 178] width 39 height 20
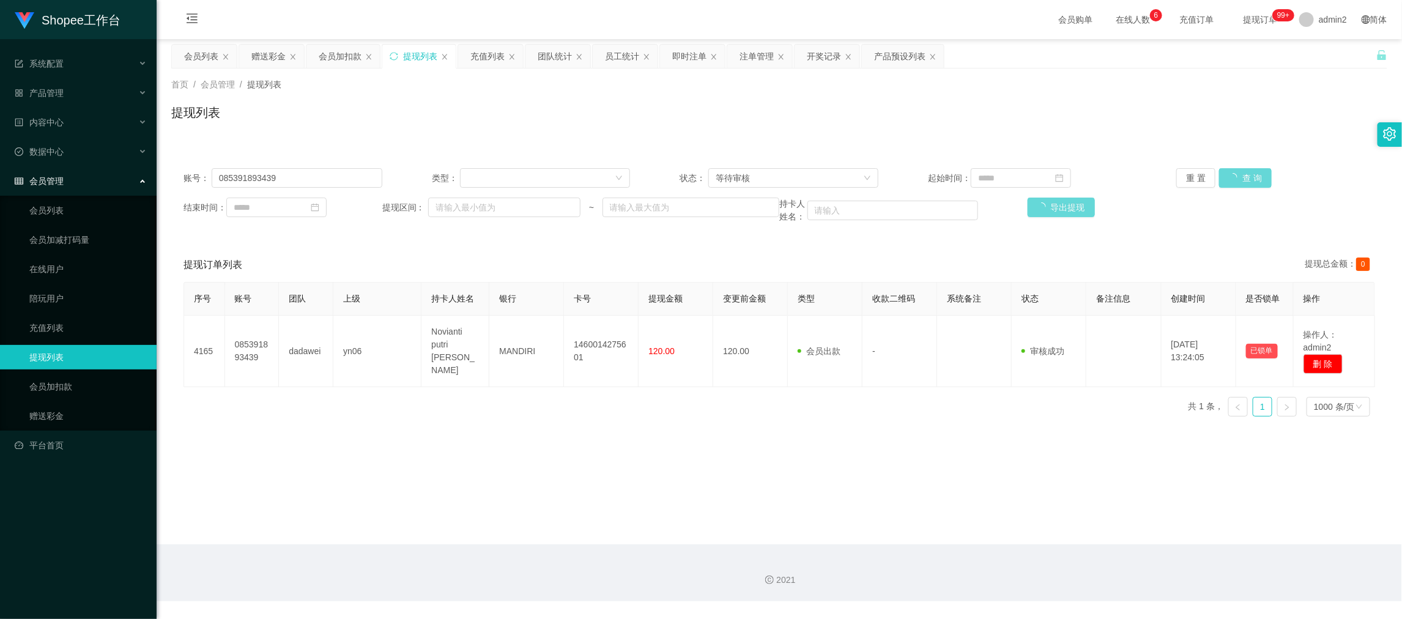
click at [683, 506] on main "关闭左侧 关闭右侧 关闭其它 刷新页面 会员列表 赠送彩金 会员加扣款 提现列表 充值列表 团队统计 员工统计 即时注单 注单管理 开奖记录 产品预设列表 首…" at bounding box center [779, 291] width 1245 height 505
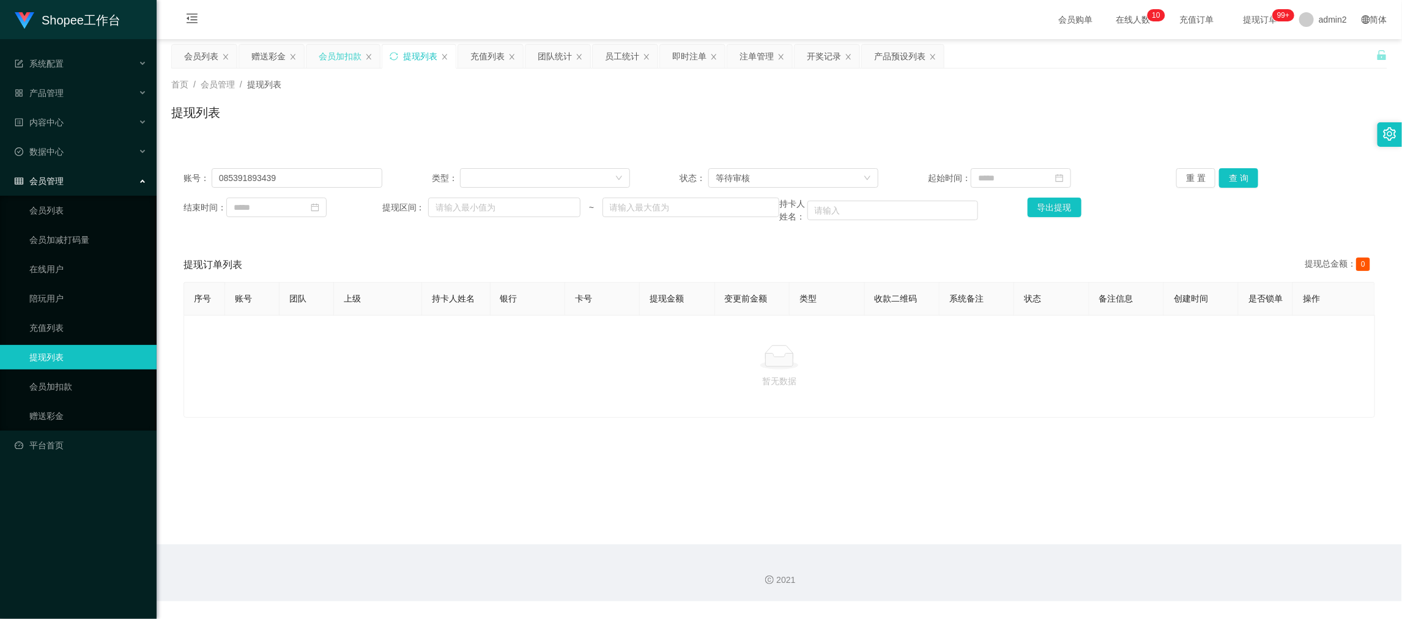
click at [345, 57] on div "会员加扣款" at bounding box center [340, 56] width 43 height 23
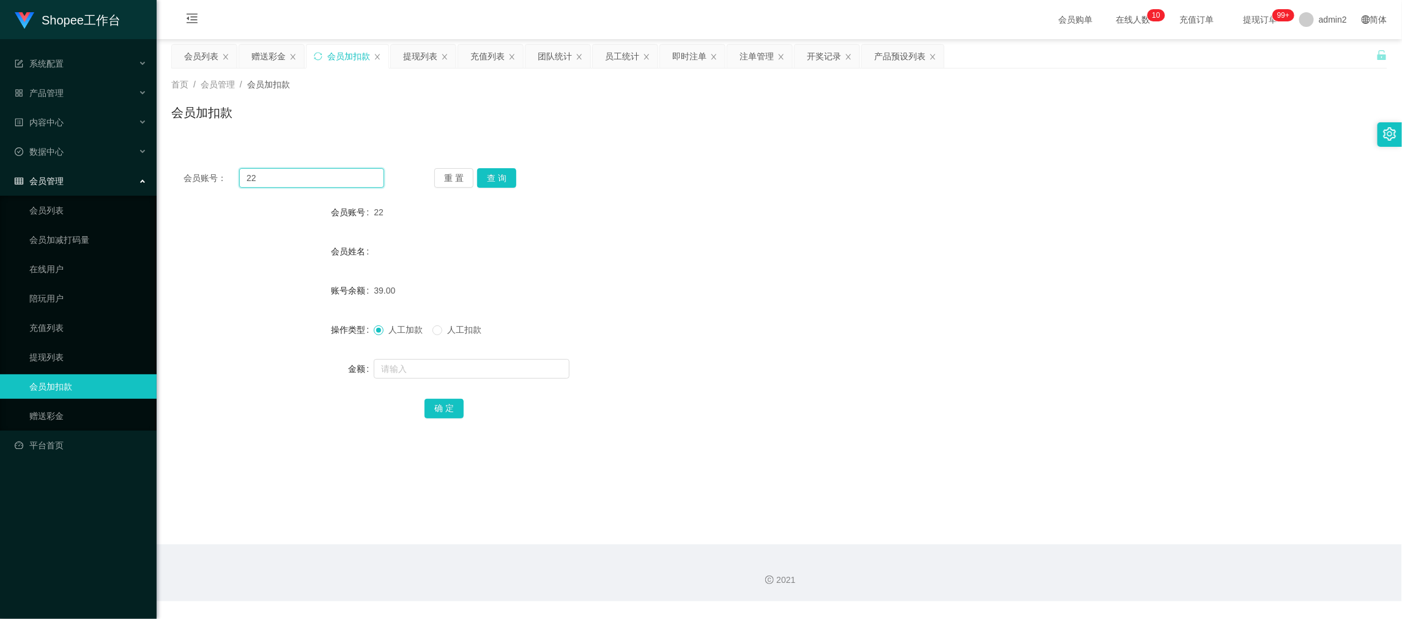
click at [319, 185] on input "22" at bounding box center [311, 178] width 145 height 20
paste input "060"
type input "060"
click at [501, 178] on button "查 询" at bounding box center [496, 178] width 39 height 20
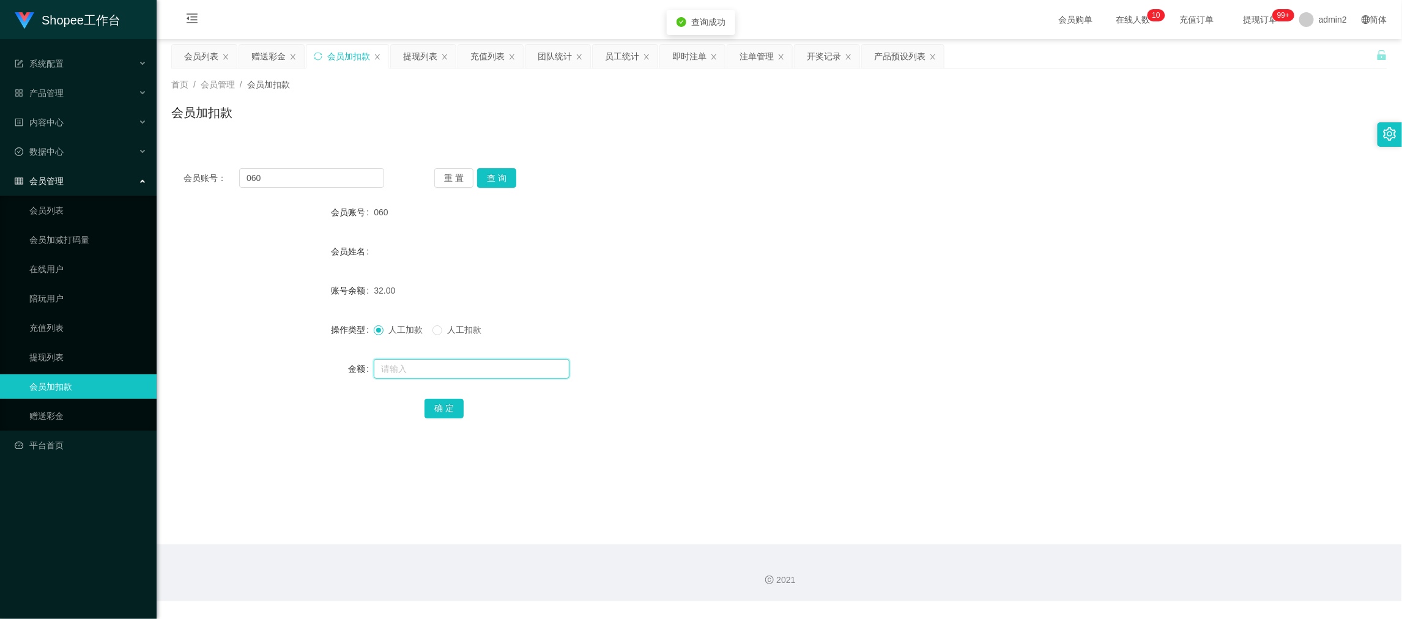
click at [533, 365] on input "text" at bounding box center [472, 369] width 196 height 20
type input "11"
drag, startPoint x: 438, startPoint y: 405, endPoint x: 457, endPoint y: 397, distance: 20.6
click at [439, 405] on button "确 定" at bounding box center [443, 409] width 39 height 20
click at [829, 306] on form "会员账号 060 会员姓名 账号余额 32.00 操作类型 人工加款 人工扣款 金额 11 确 定" at bounding box center [779, 310] width 1216 height 220
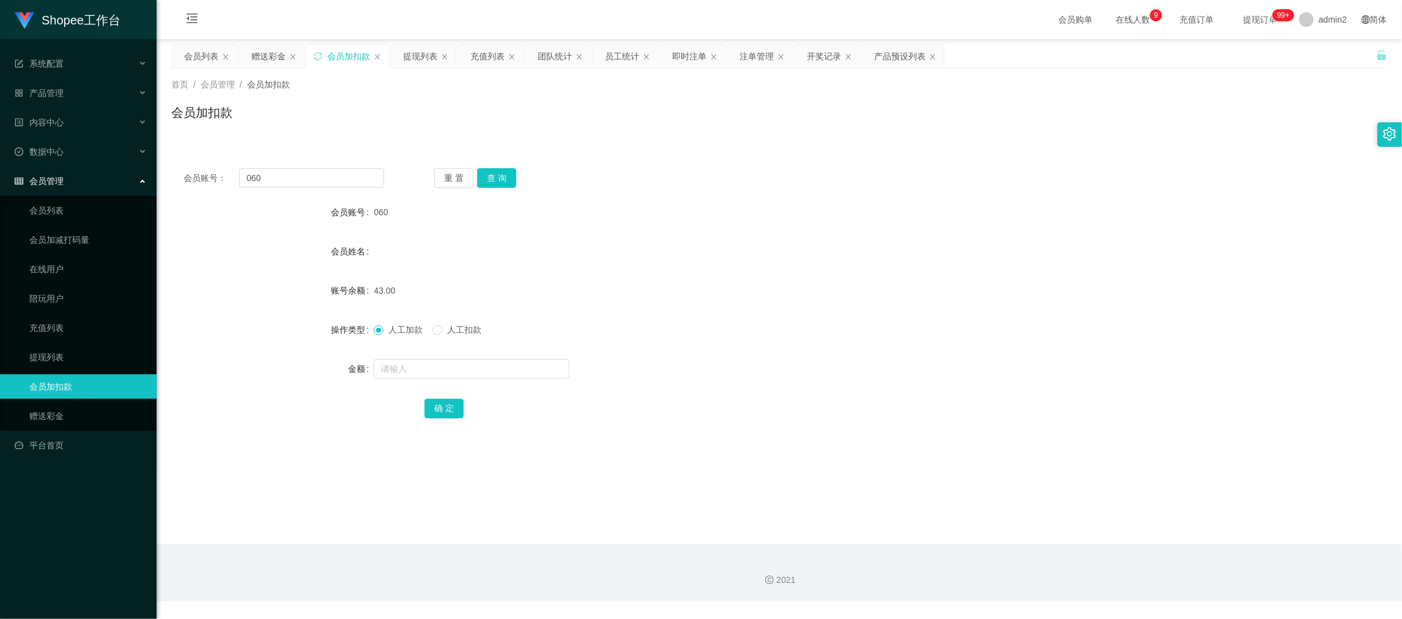
drag, startPoint x: 417, startPoint y: 55, endPoint x: 419, endPoint y: 168, distance: 112.5
click at [417, 55] on div "提现列表" at bounding box center [420, 56] width 34 height 23
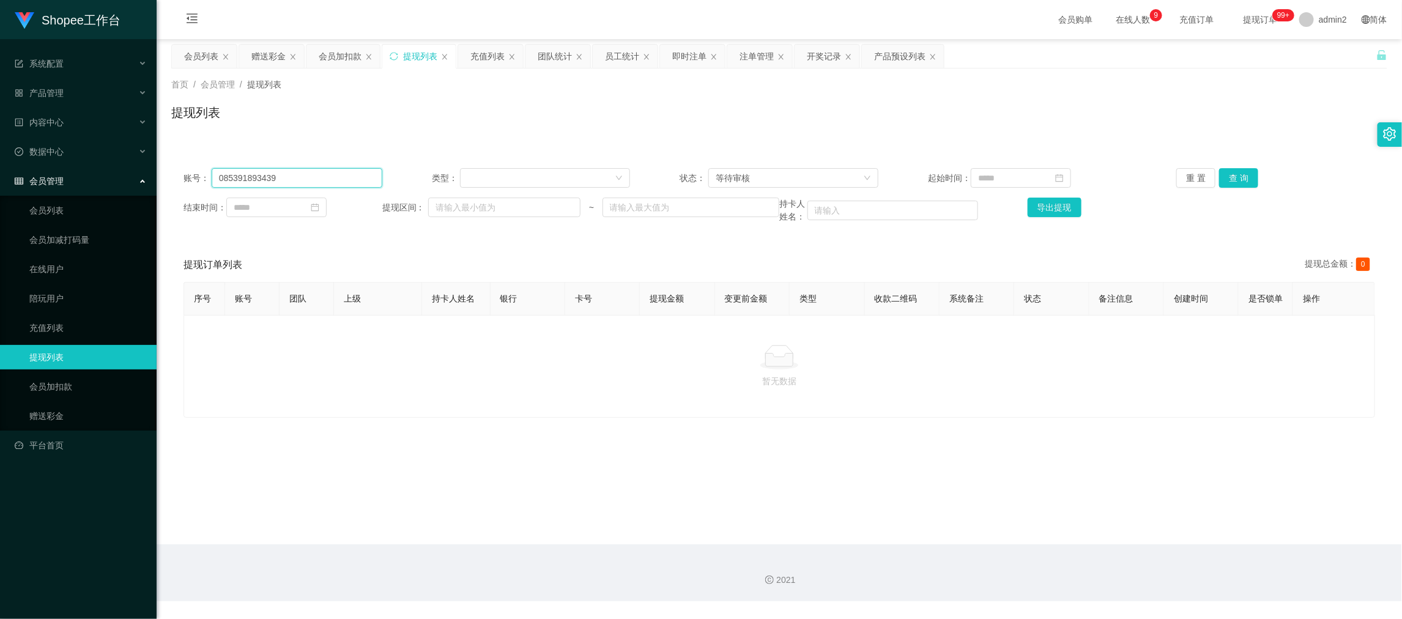
click at [351, 174] on input "085391893439" at bounding box center [297, 178] width 171 height 20
paste input "604053631"
type input "6040536319"
click at [1232, 176] on button "查 询" at bounding box center [1238, 178] width 39 height 20
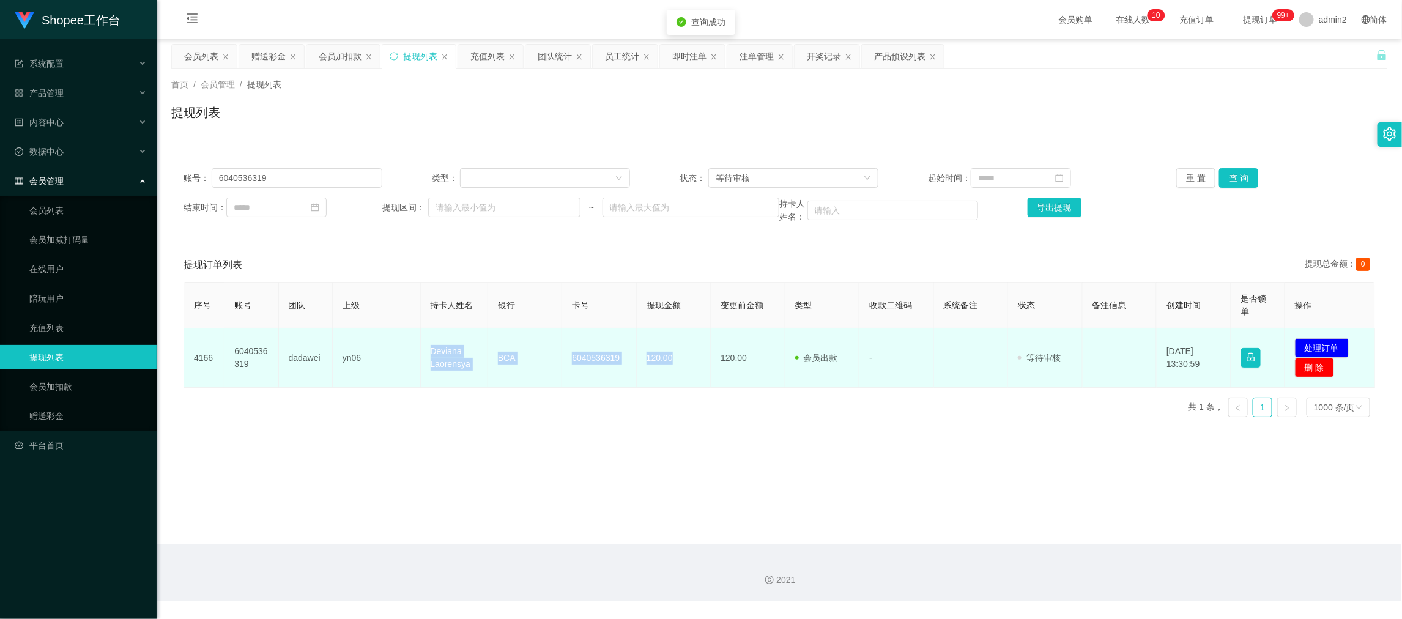
drag, startPoint x: 414, startPoint y: 348, endPoint x: 678, endPoint y: 361, distance: 263.9
click at [678, 361] on tr "4166 6040536319 dadawei yn06 Deviana Laorensya BCA 6040536319 120.00 120.00 会员出…" at bounding box center [779, 357] width 1191 height 59
click at [1323, 347] on button "处理订单" at bounding box center [1322, 348] width 54 height 20
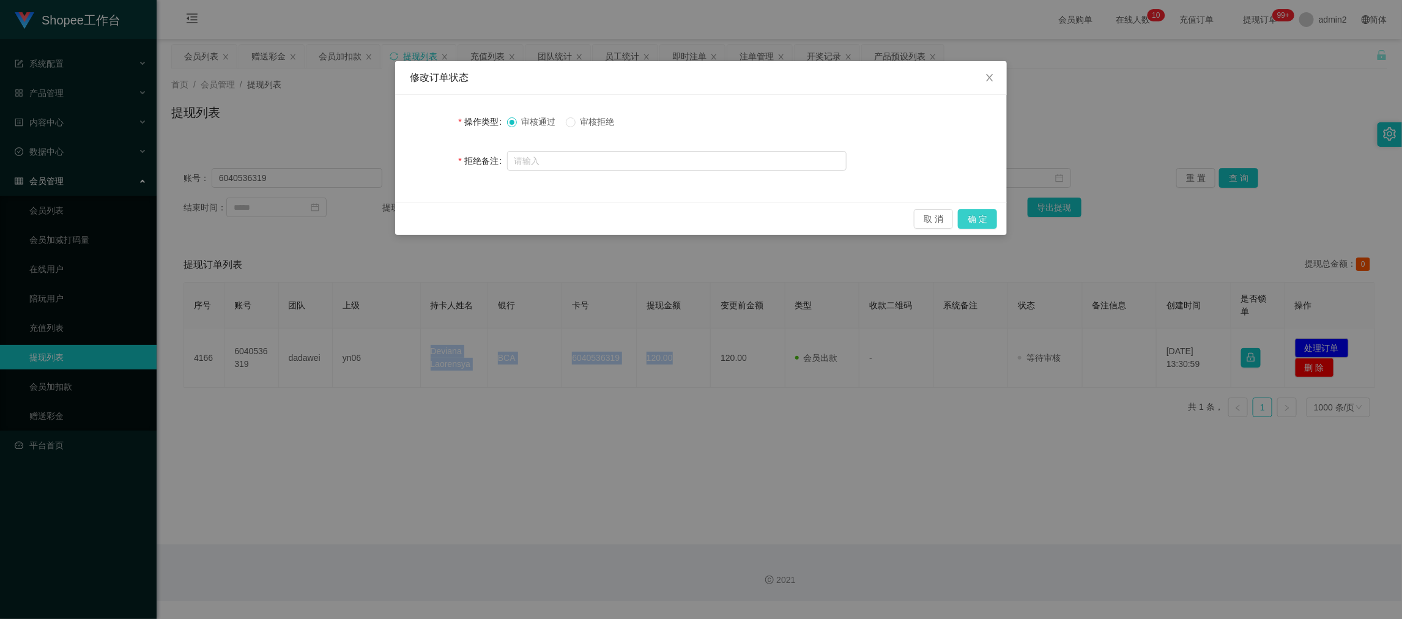
click at [969, 217] on button "确 定" at bounding box center [977, 219] width 39 height 20
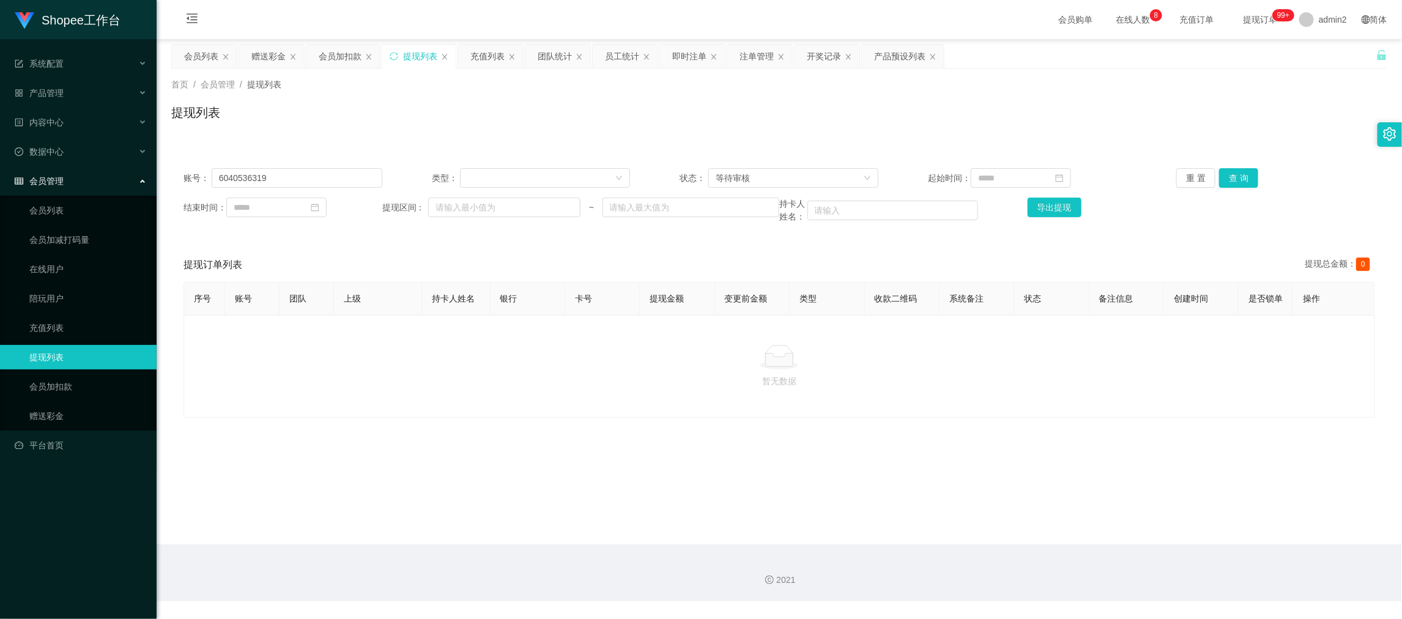
drag, startPoint x: 1109, startPoint y: 541, endPoint x: 1062, endPoint y: 509, distance: 56.8
click at [1109, 541] on main "关闭左侧 关闭右侧 关闭其它 刷新页面 会员列表 赠送彩金 会员加扣款 提现列表 充值列表 团队统计 员工统计 即时注单 注单管理 开奖记录 产品预设列表 首…" at bounding box center [779, 291] width 1245 height 505
click at [330, 185] on input "6040536319" at bounding box center [297, 178] width 171 height 20
paste input "088707004704"
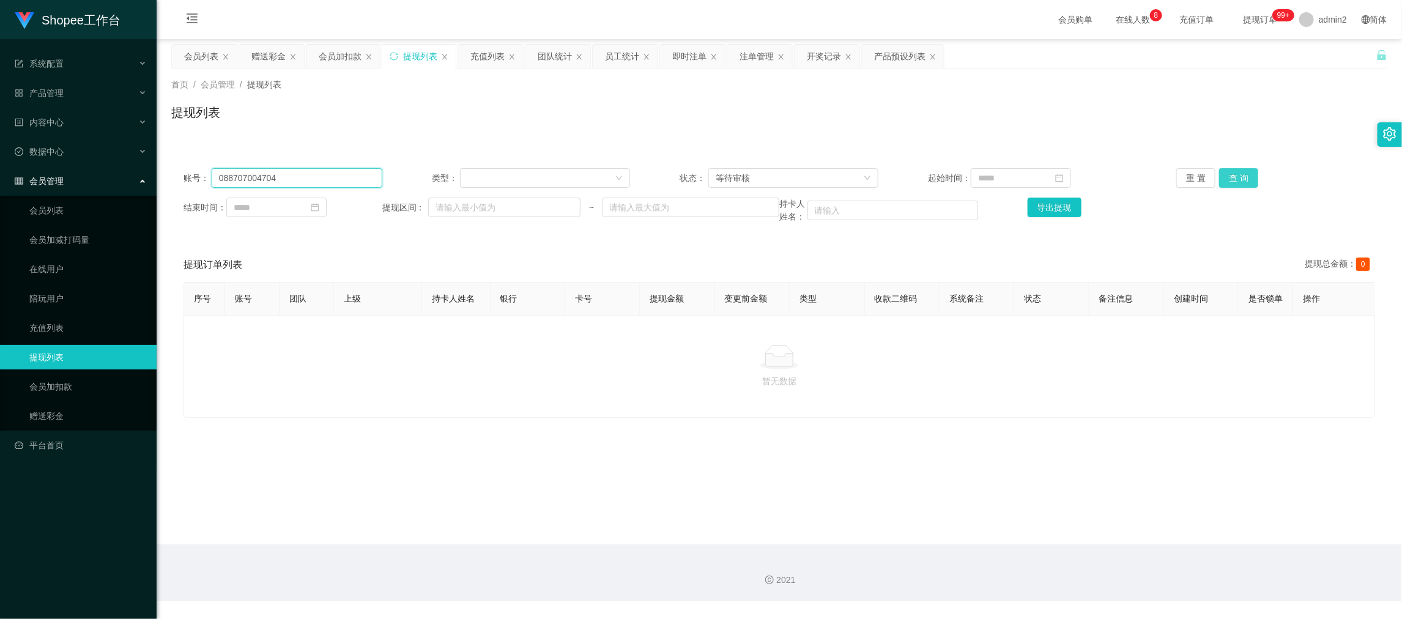
type input "088707004704"
click at [1237, 179] on button "查 询" at bounding box center [1238, 178] width 39 height 20
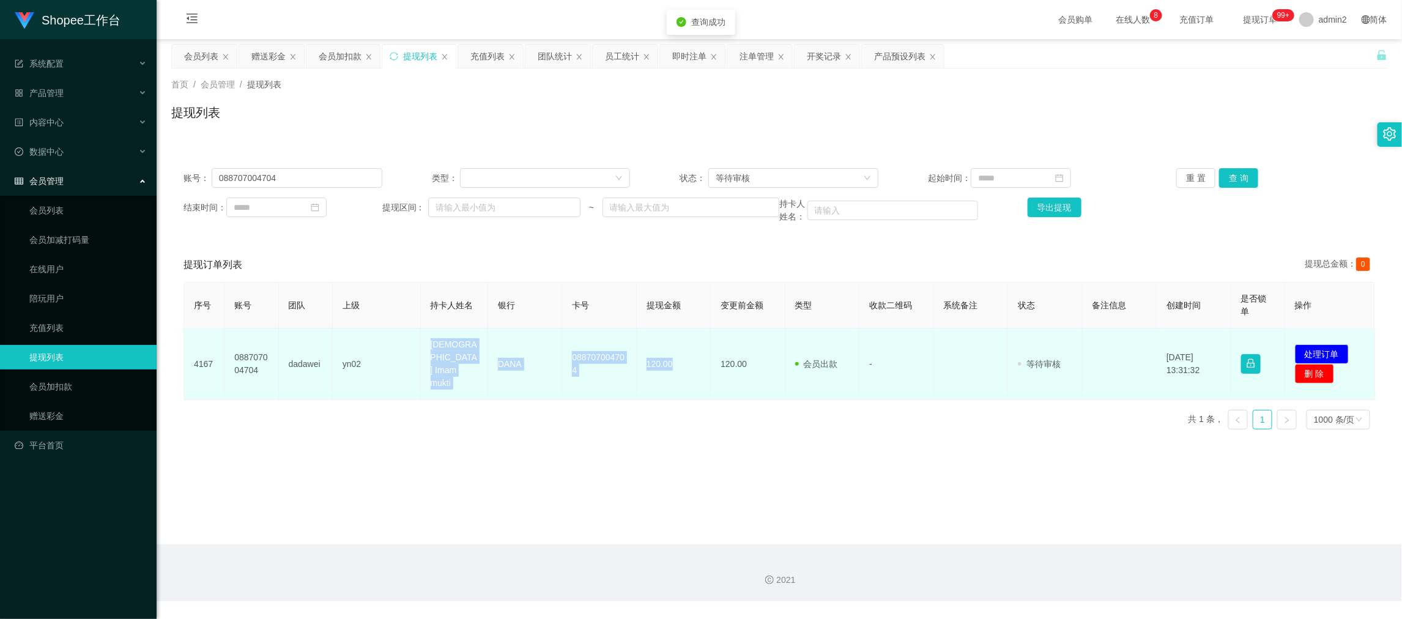
drag, startPoint x: 421, startPoint y: 351, endPoint x: 697, endPoint y: 362, distance: 276.6
click at [697, 362] on tr "4167 088707004704 dadawei yn02 Yosua Imam mukti DANA 088707004704 120.00 120.00…" at bounding box center [779, 364] width 1191 height 72
click at [1318, 347] on button "处理订单" at bounding box center [1322, 354] width 54 height 20
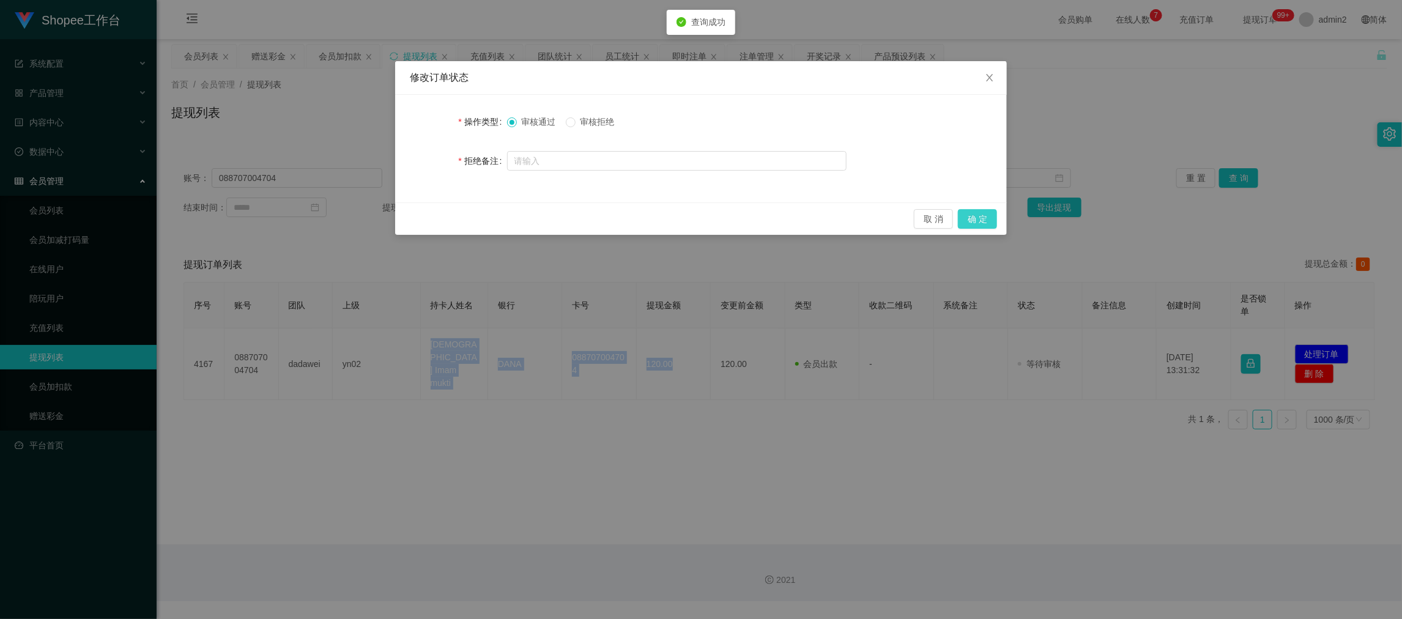
click at [981, 217] on button "确 定" at bounding box center [977, 219] width 39 height 20
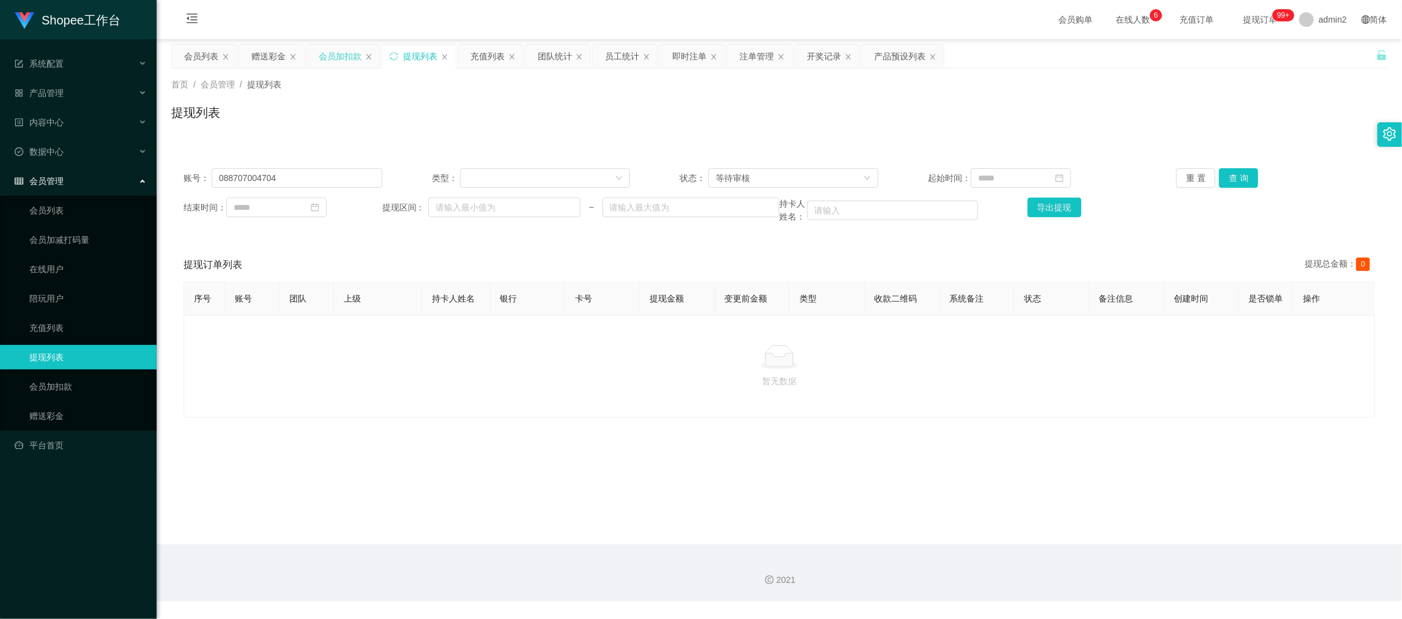
click at [339, 57] on div "会员加扣款" at bounding box center [340, 56] width 43 height 23
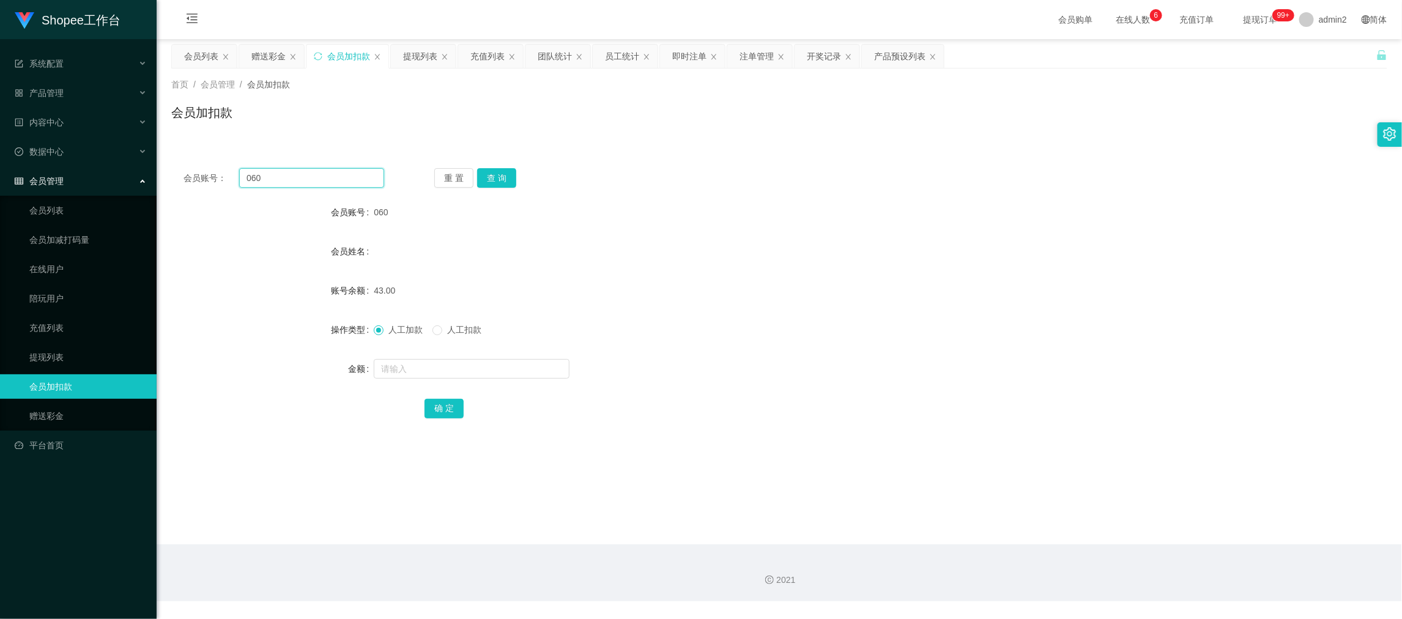
click at [332, 176] on input "060" at bounding box center [311, 178] width 145 height 20
paste input "98"
type input "98"
drag, startPoint x: 522, startPoint y: 169, endPoint x: 505, endPoint y: 174, distance: 17.8
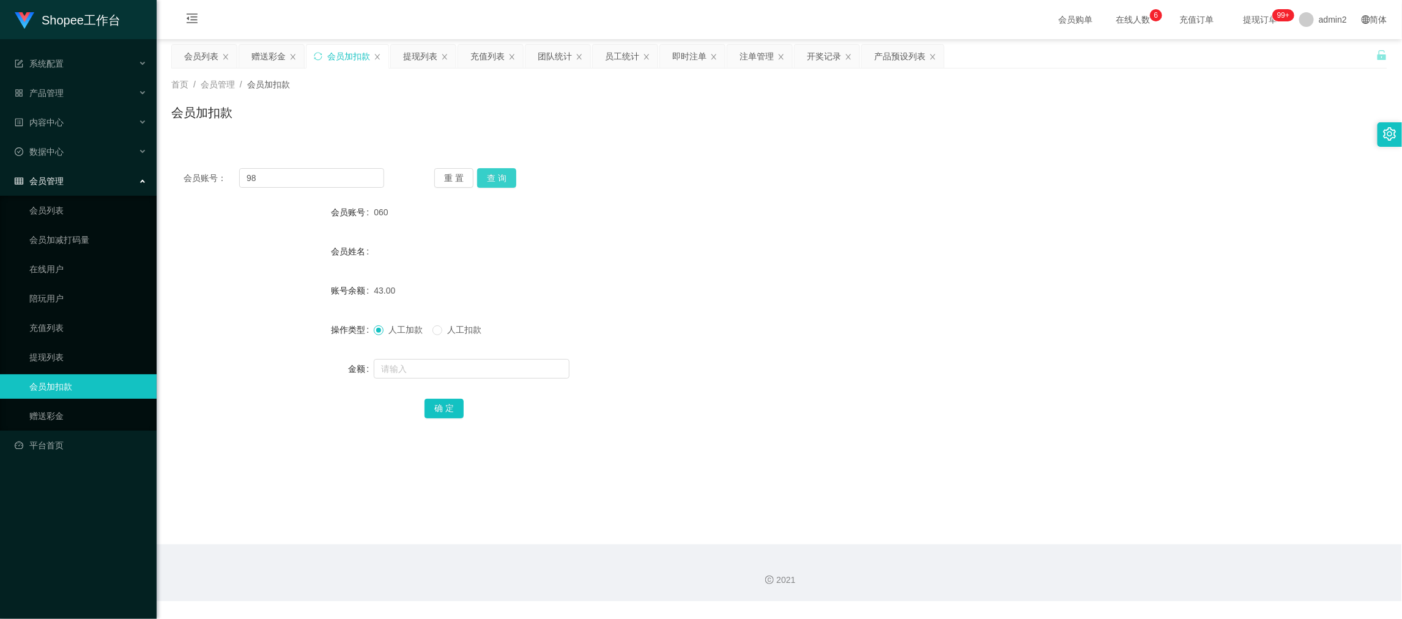
click at [522, 169] on div "重 置 查 询" at bounding box center [534, 178] width 201 height 20
click at [502, 175] on button "查 询" at bounding box center [496, 178] width 39 height 20
click at [522, 366] on input "text" at bounding box center [472, 369] width 196 height 20
type input "44"
drag, startPoint x: 445, startPoint y: 398, endPoint x: 480, endPoint y: 390, distance: 36.5
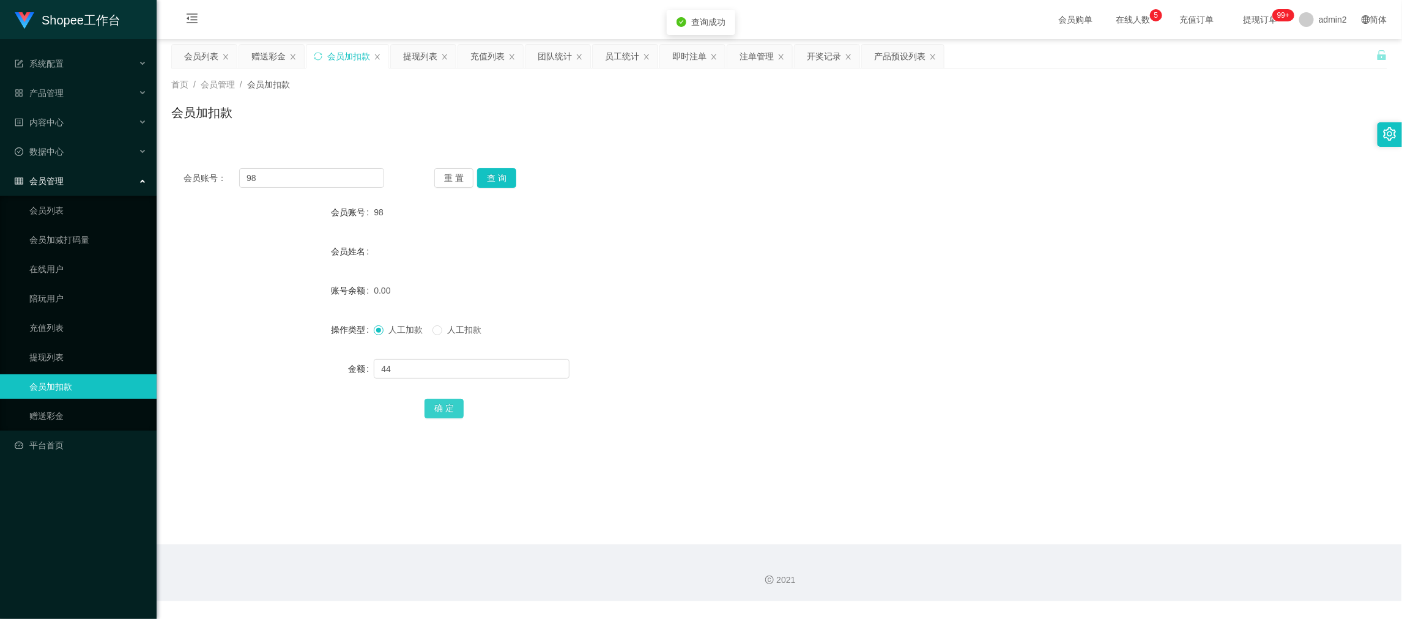
click at [445, 399] on button "确 定" at bounding box center [443, 409] width 39 height 20
click at [867, 296] on div "0.00" at bounding box center [728, 290] width 709 height 24
click at [1124, 555] on div "2021" at bounding box center [779, 572] width 1245 height 57
click at [275, 53] on div "赠送彩金" at bounding box center [268, 56] width 34 height 23
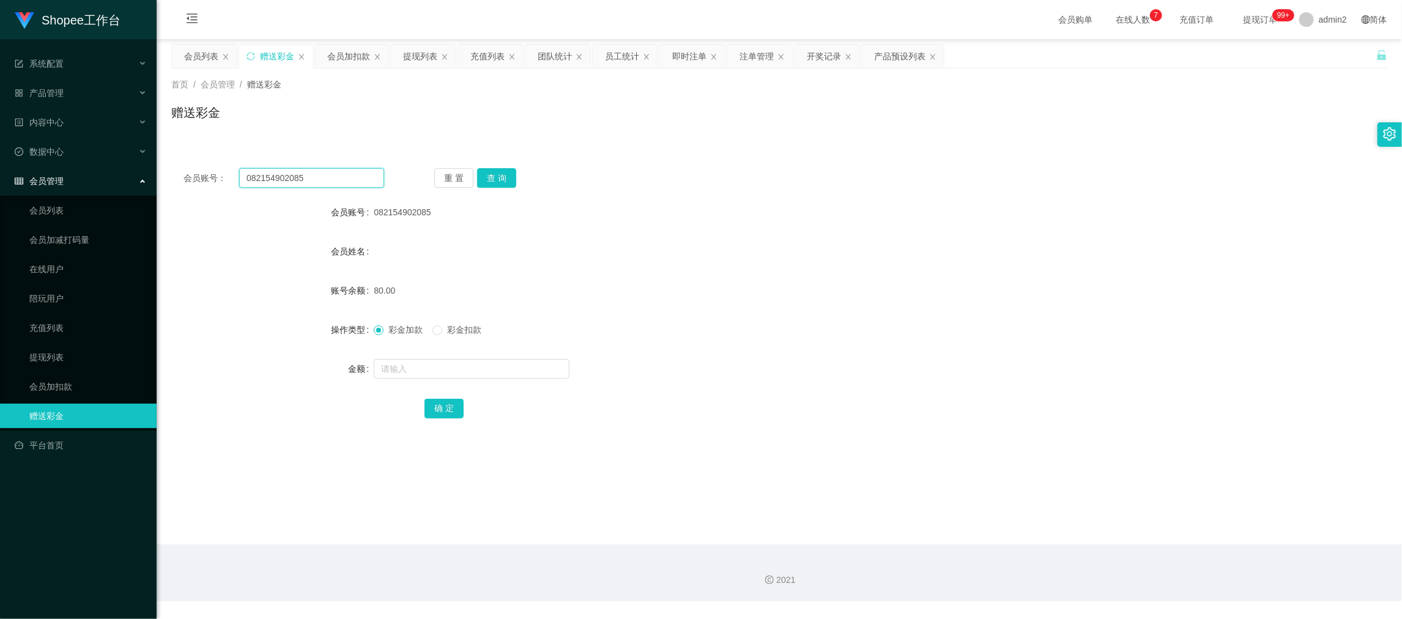
click at [351, 181] on input "082154902085" at bounding box center [311, 178] width 145 height 20
paste input "Widhi1"
type input "Widhi15"
click at [489, 172] on button "查 询" at bounding box center [496, 178] width 39 height 20
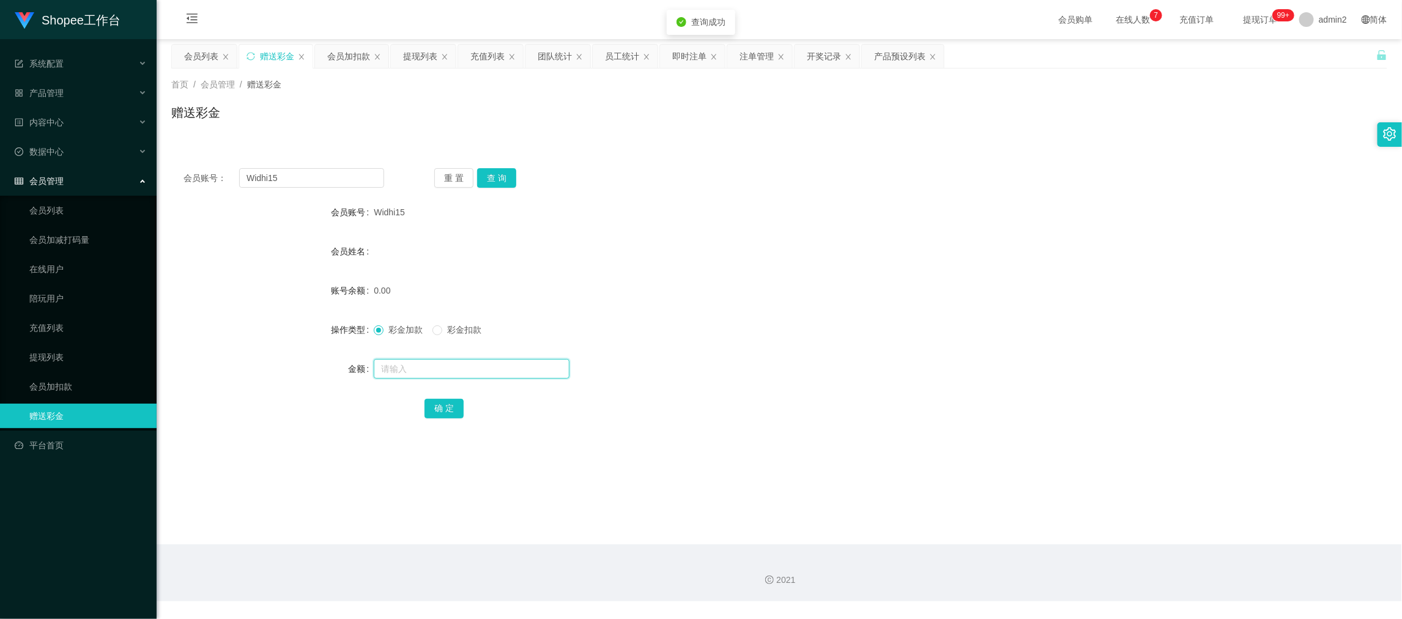
click at [512, 366] on input "text" at bounding box center [472, 369] width 196 height 20
type input "80"
drag, startPoint x: 446, startPoint y: 407, endPoint x: 583, endPoint y: 356, distance: 146.9
click at [445, 407] on button "确 定" at bounding box center [443, 409] width 39 height 20
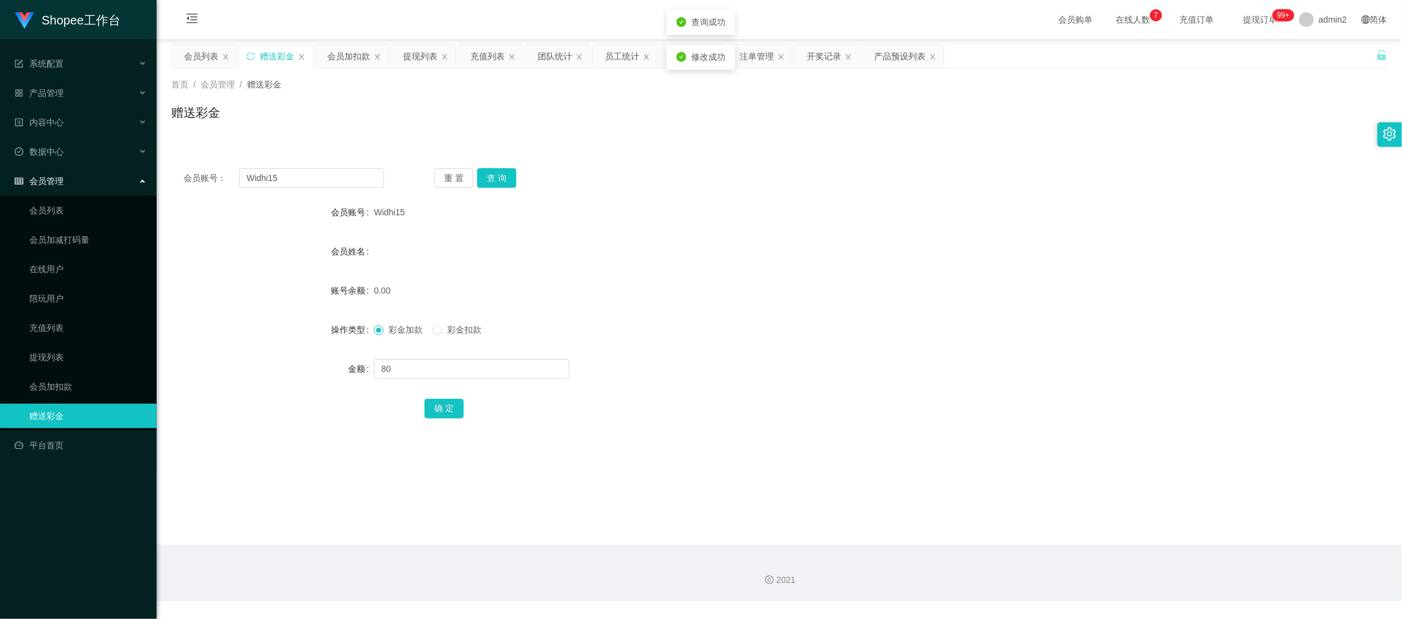
click at [852, 289] on div "0.00" at bounding box center [728, 290] width 709 height 24
click at [1147, 570] on div "2021" at bounding box center [779, 572] width 1245 height 57
click at [298, 188] on div "会员账号： Widhi15 重 置 查 询 会员账号 Widhi15 会员姓名 账号余额 80.00 操作类型 彩金加款 彩金扣款 金额 确 定" at bounding box center [779, 301] width 1216 height 291
click at [301, 177] on input "Widhi15" at bounding box center [311, 178] width 145 height 20
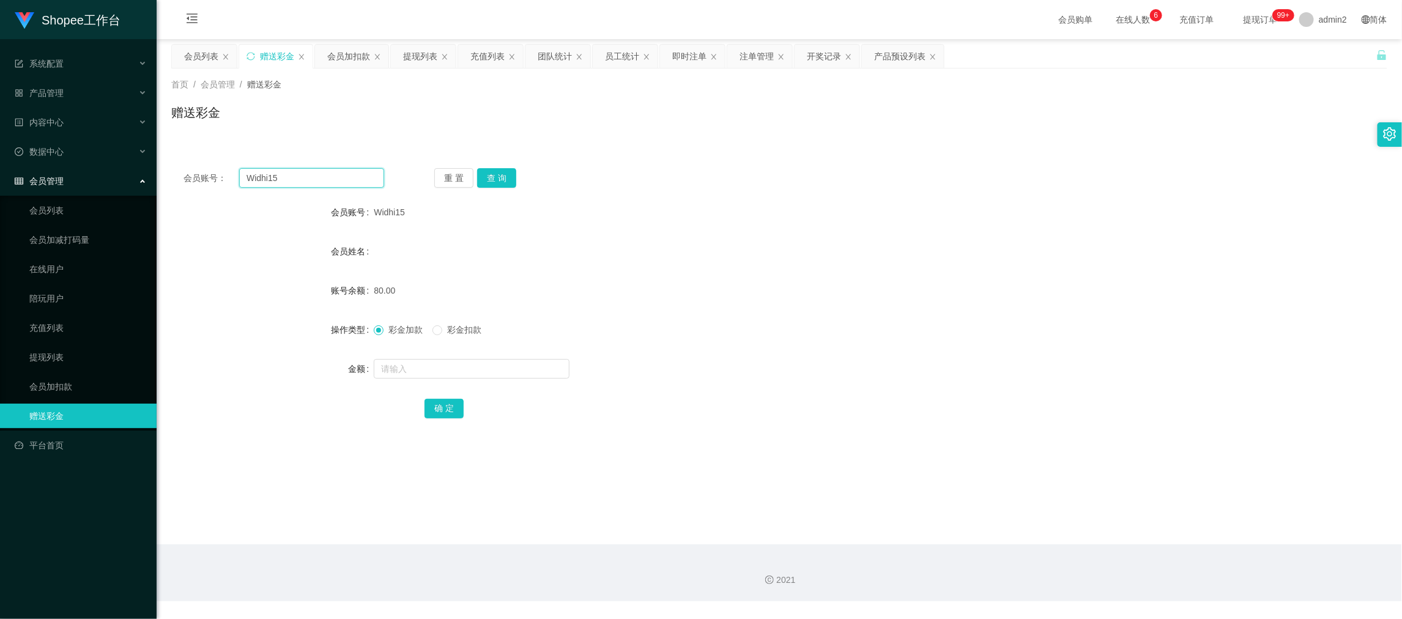
paste input "leonardsoh2"
type input "leonardsoh25"
click at [496, 167] on div "会员账号： leonardsoh25 重 置 查 询 会员账号 Widhi15 会员姓名 账号余额 80.00 操作类型 彩金加款 彩金扣款 金额 确 定" at bounding box center [779, 301] width 1216 height 291
click at [496, 175] on button "查 询" at bounding box center [496, 178] width 39 height 20
click at [503, 364] on input "text" at bounding box center [472, 369] width 196 height 20
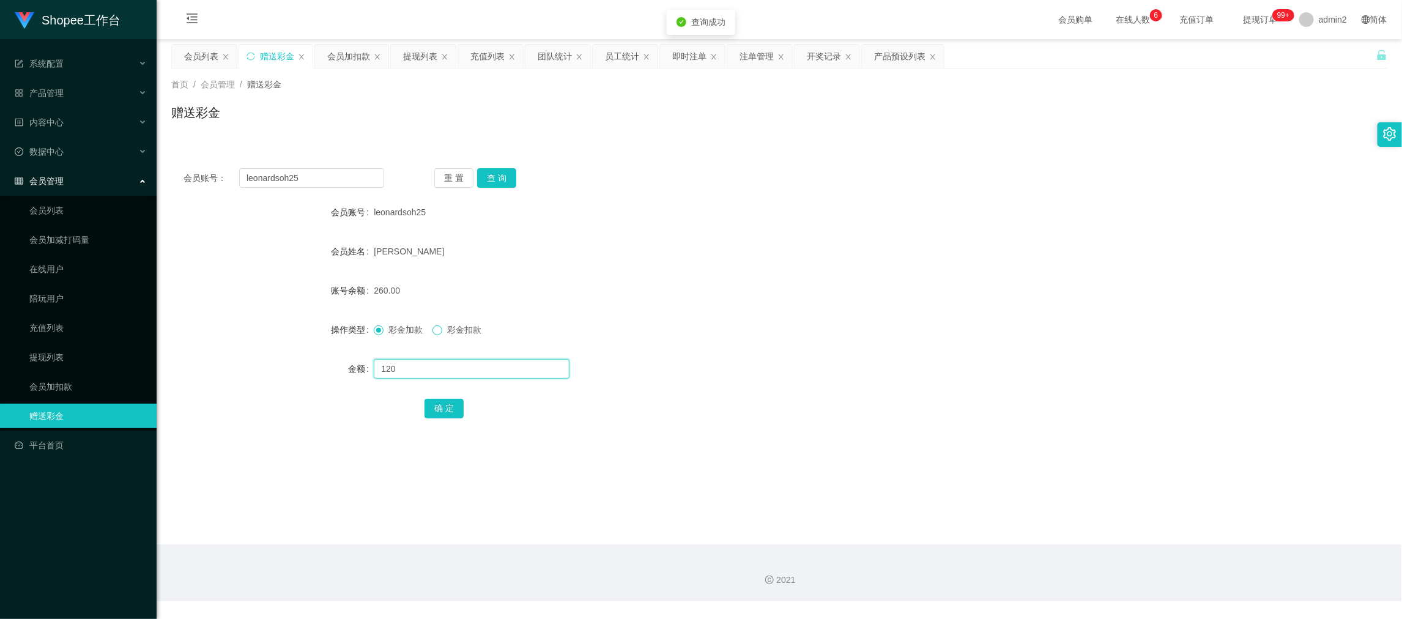
type input "120"
click at [434, 400] on button "确 定" at bounding box center [443, 409] width 39 height 20
click at [714, 343] on form "会员账号 leonardsoh25 会员姓名 Leonard soh 账号余额 140.00 操作类型 彩金加款 彩金扣款 金额 确 定" at bounding box center [779, 310] width 1216 height 220
drag, startPoint x: 1110, startPoint y: 580, endPoint x: 1058, endPoint y: 539, distance: 67.0
click at [1109, 578] on div "2021" at bounding box center [778, 580] width 1225 height 13
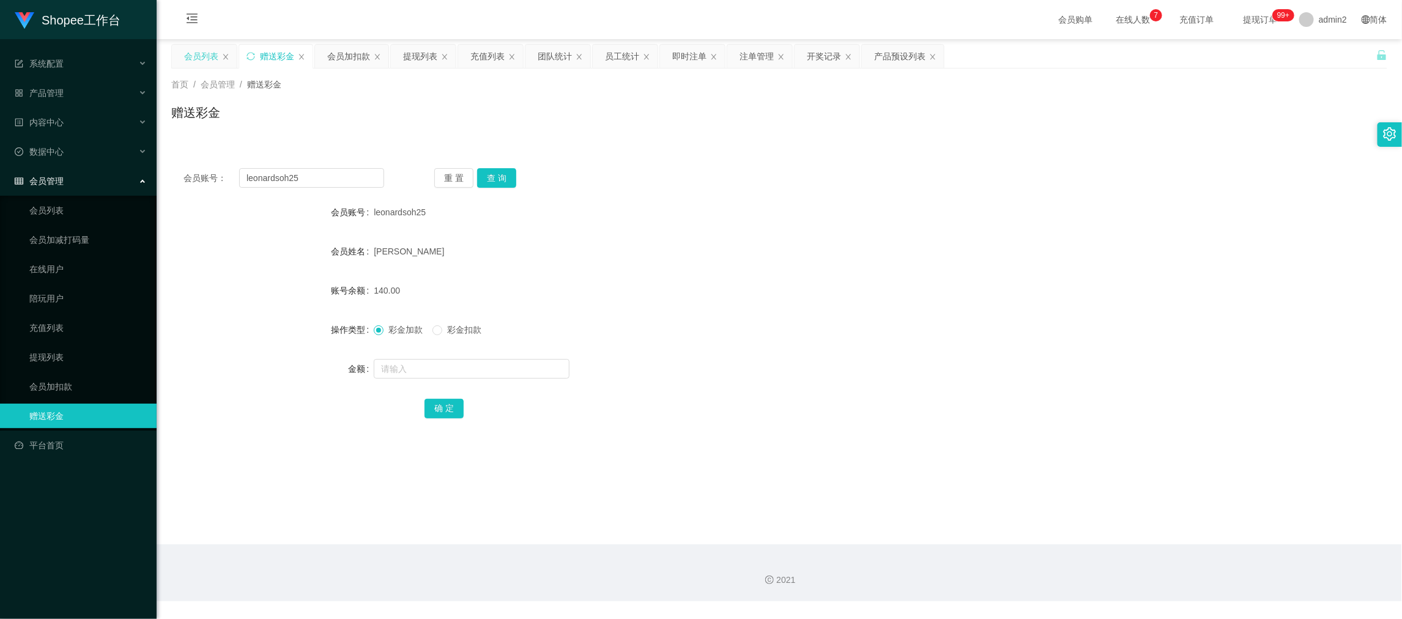
click at [202, 56] on div "会员列表" at bounding box center [201, 56] width 34 height 23
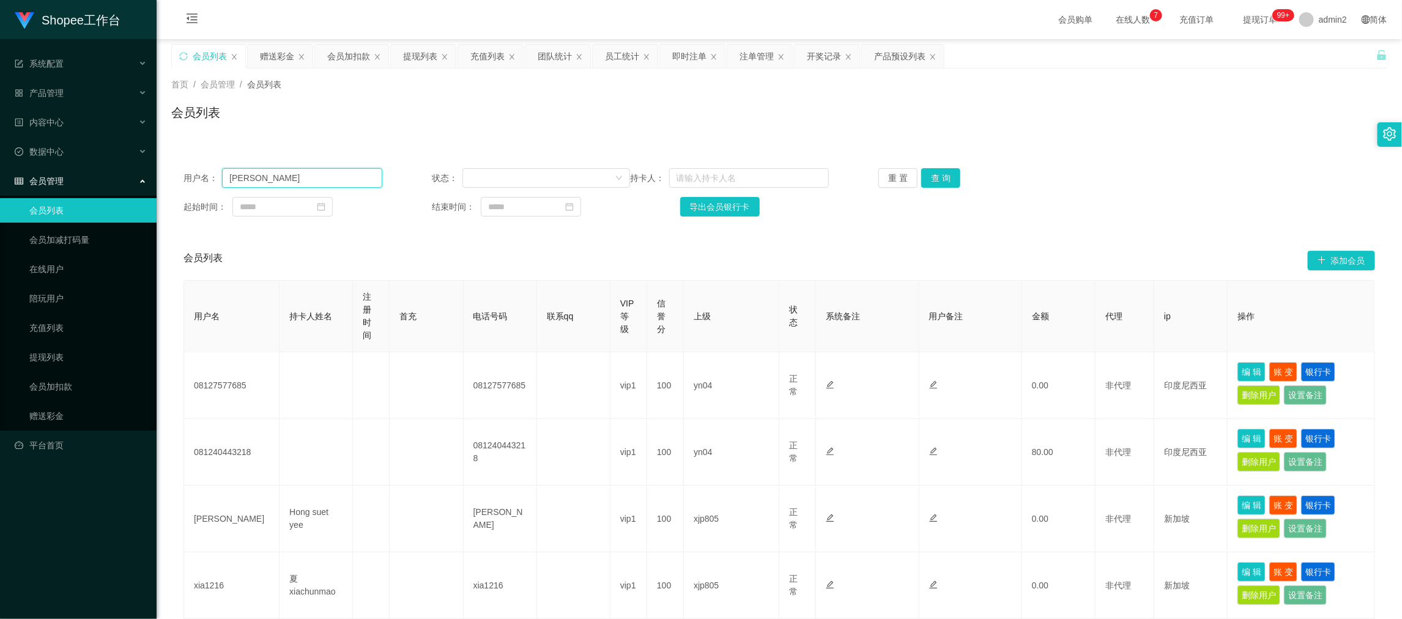
click at [351, 181] on input "[PERSON_NAME]" at bounding box center [302, 178] width 160 height 20
paste input "0888"
type input "0888"
drag, startPoint x: 936, startPoint y: 176, endPoint x: 950, endPoint y: 176, distance: 13.5
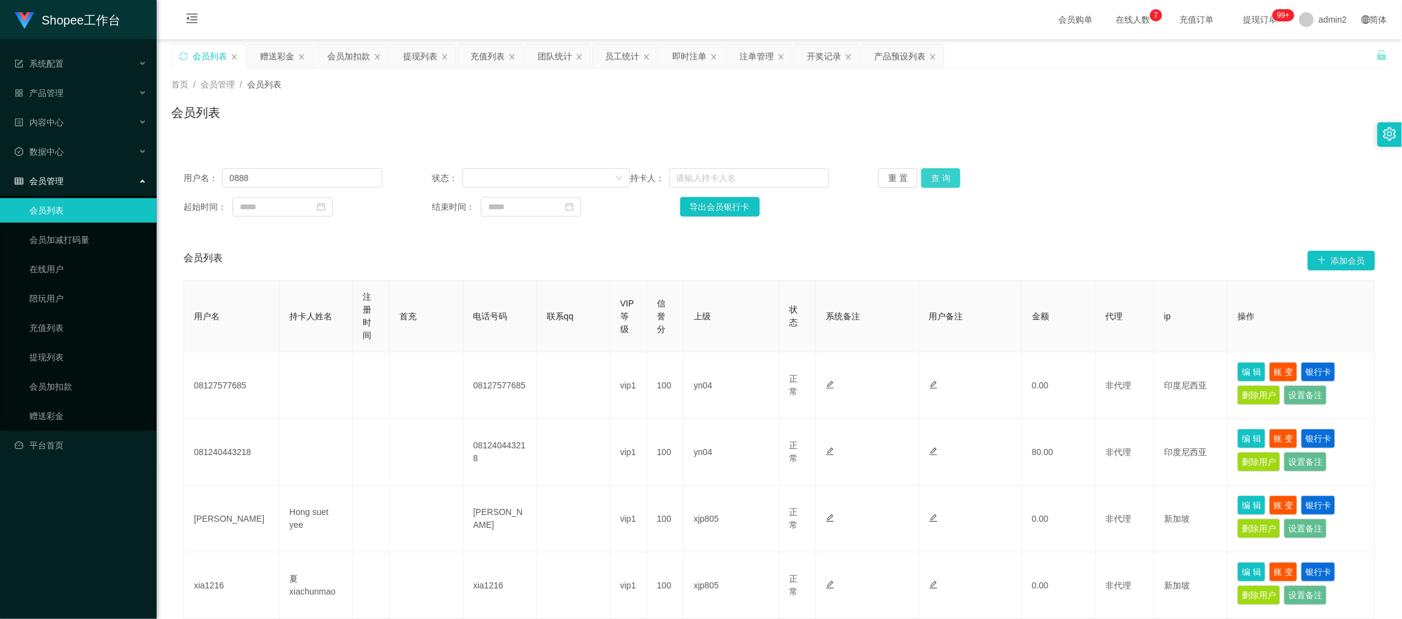
click at [936, 176] on button "查 询" at bounding box center [940, 178] width 39 height 20
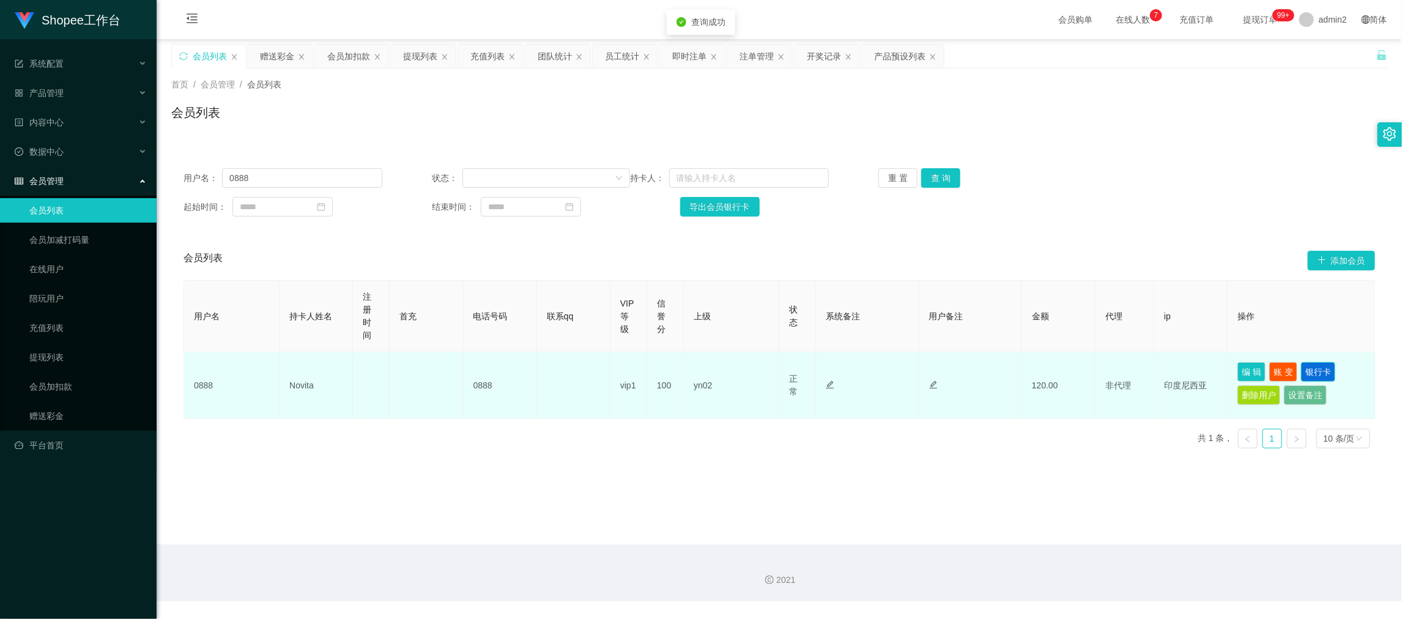
click at [1316, 366] on button "银行卡" at bounding box center [1318, 372] width 34 height 20
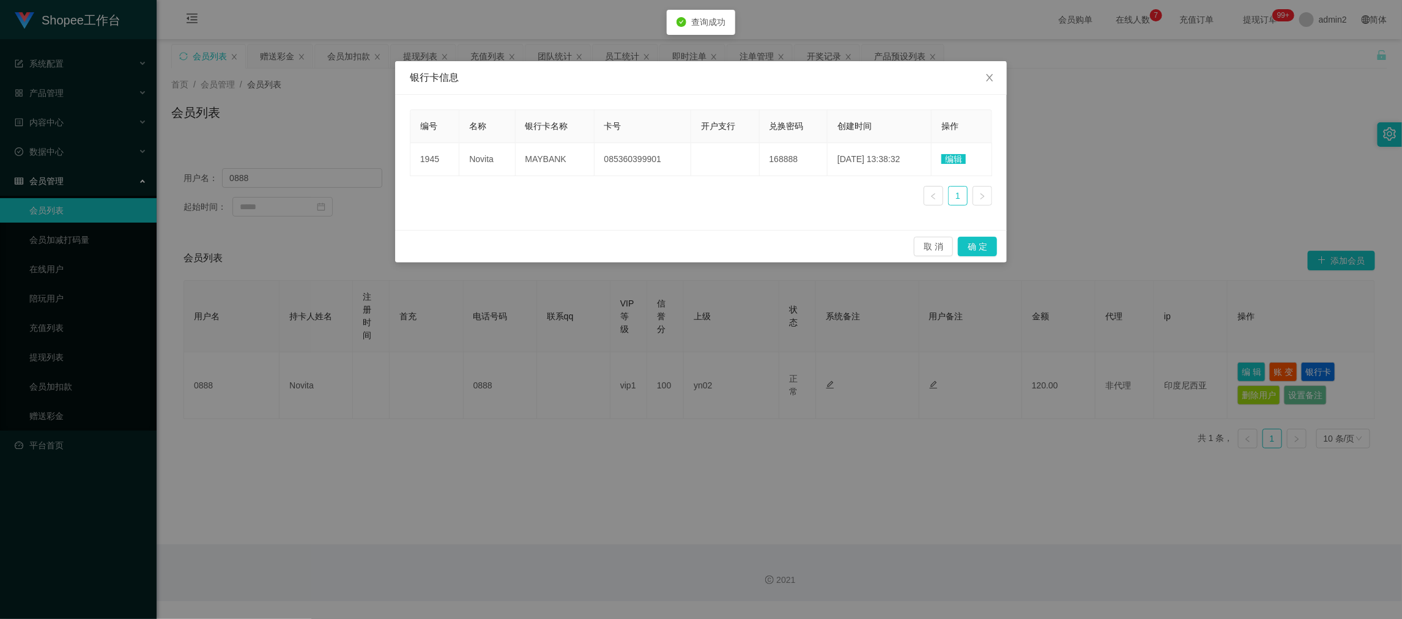
click at [951, 160] on span "编辑" at bounding box center [953, 159] width 24 height 10
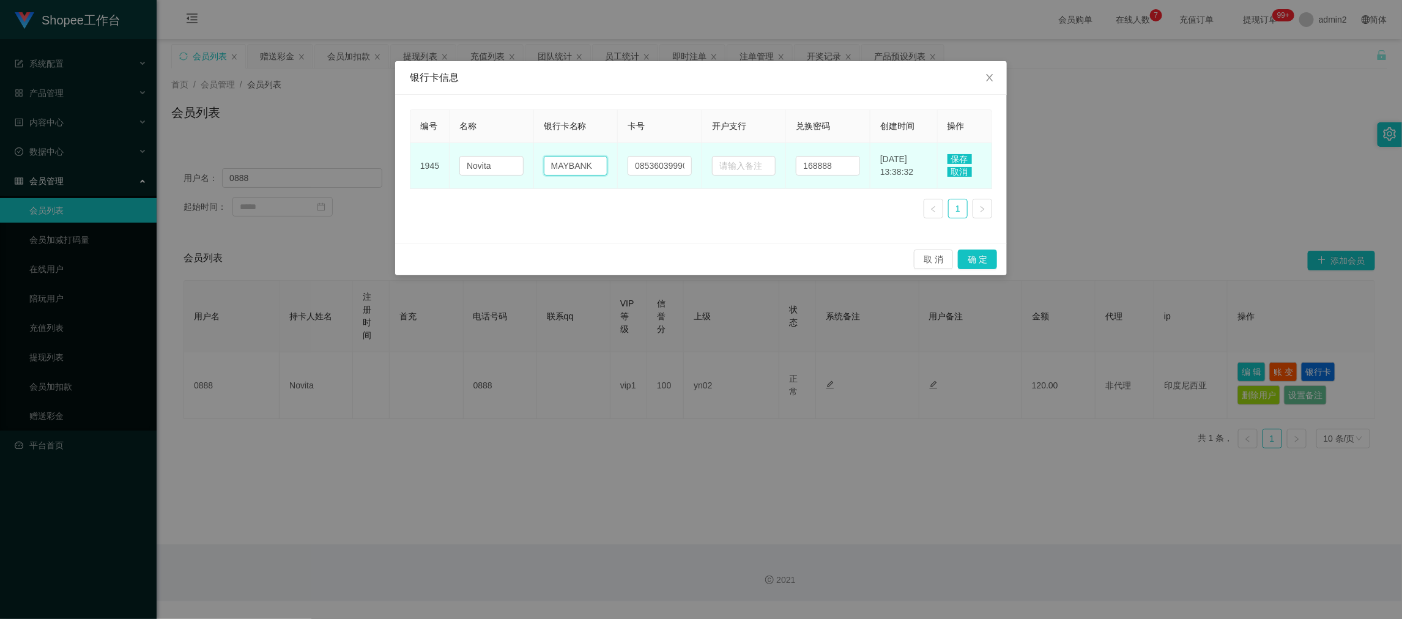
click at [596, 160] on input "MAYBANK" at bounding box center [576, 166] width 64 height 20
paste input "OVO"
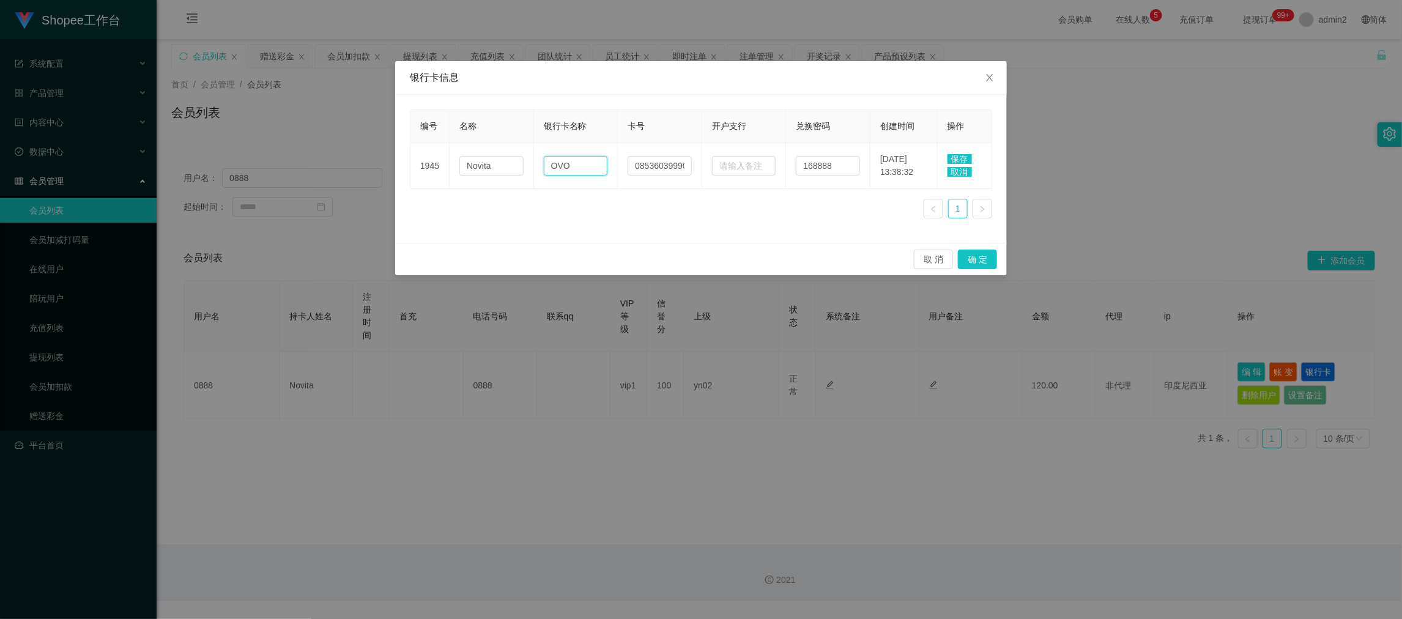
type input "OVO"
click at [953, 155] on span "保存" at bounding box center [959, 159] width 24 height 10
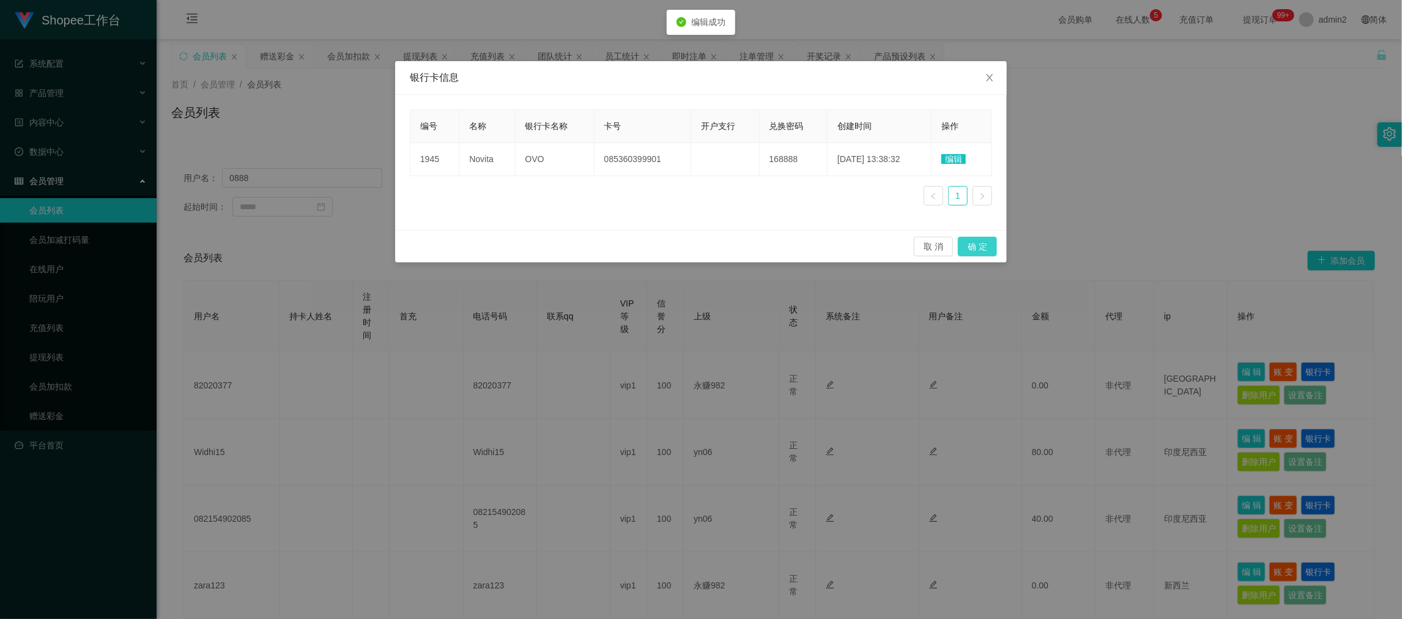
click at [983, 246] on button "确 定" at bounding box center [977, 247] width 39 height 20
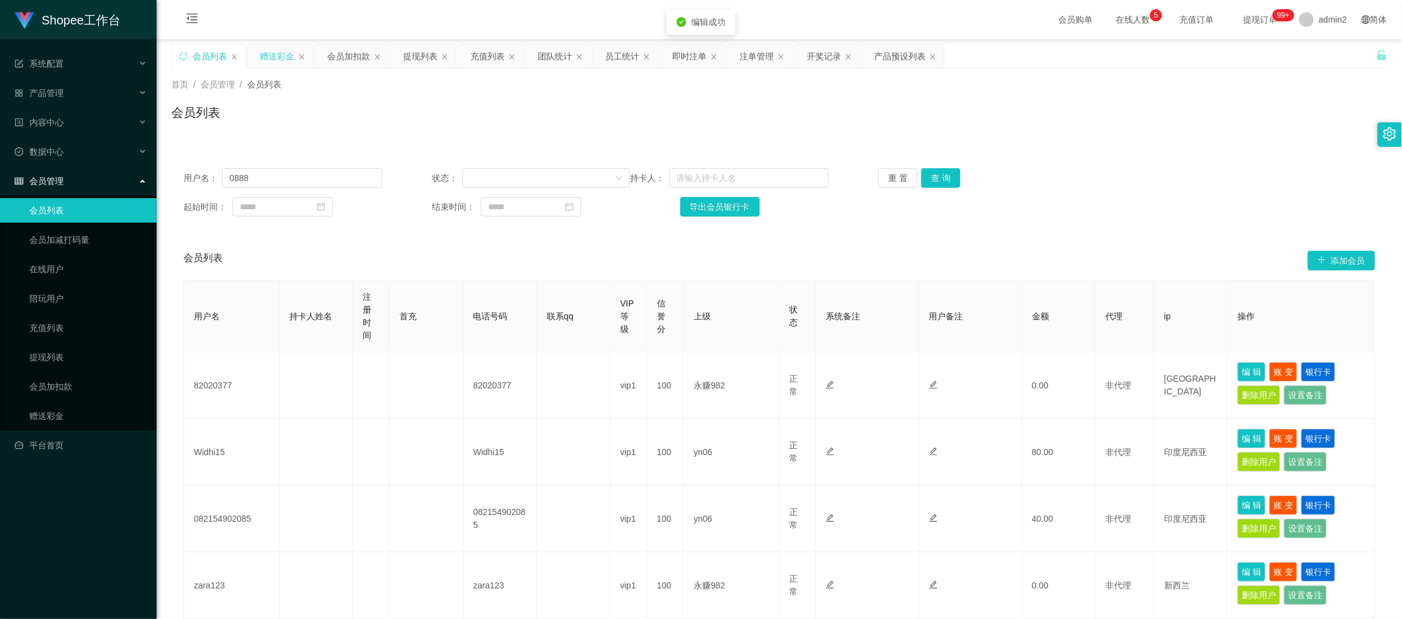
click at [277, 51] on div "赠送彩金" at bounding box center [277, 56] width 34 height 23
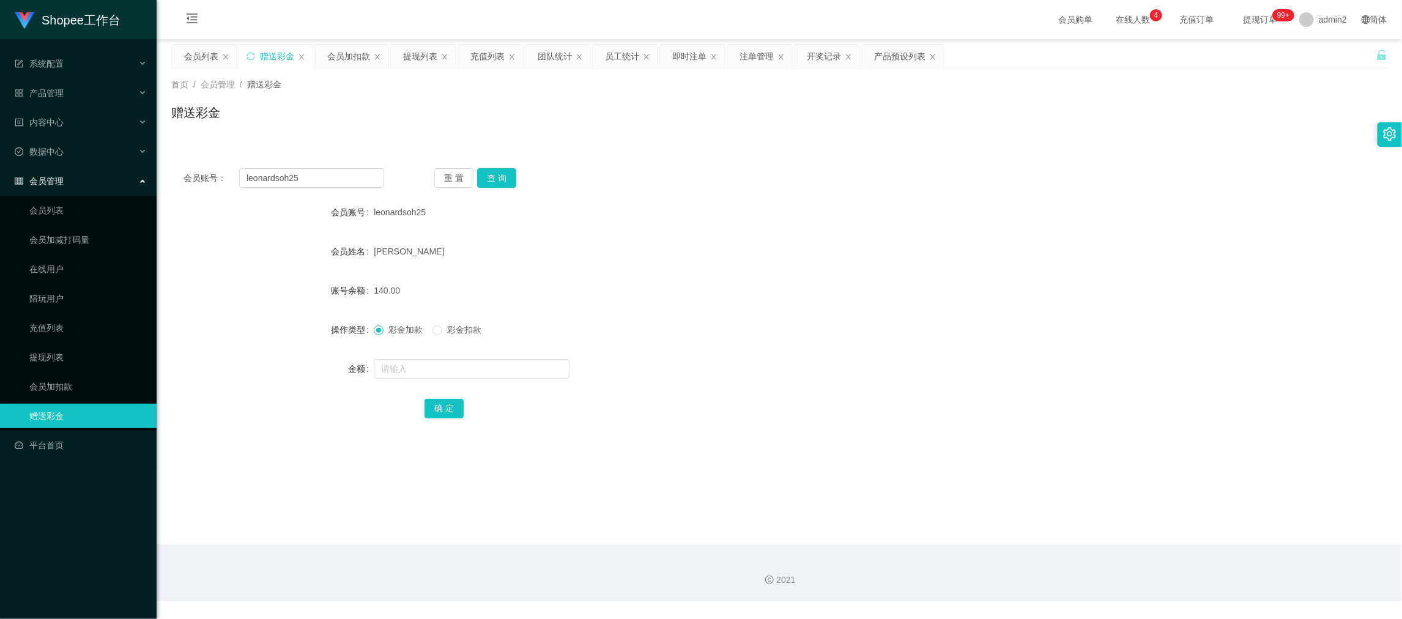
drag, startPoint x: 1116, startPoint y: 567, endPoint x: 945, endPoint y: 448, distance: 208.3
click at [1116, 567] on div "2021" at bounding box center [779, 572] width 1245 height 57
click at [213, 57] on div "会员列表" at bounding box center [201, 56] width 34 height 23
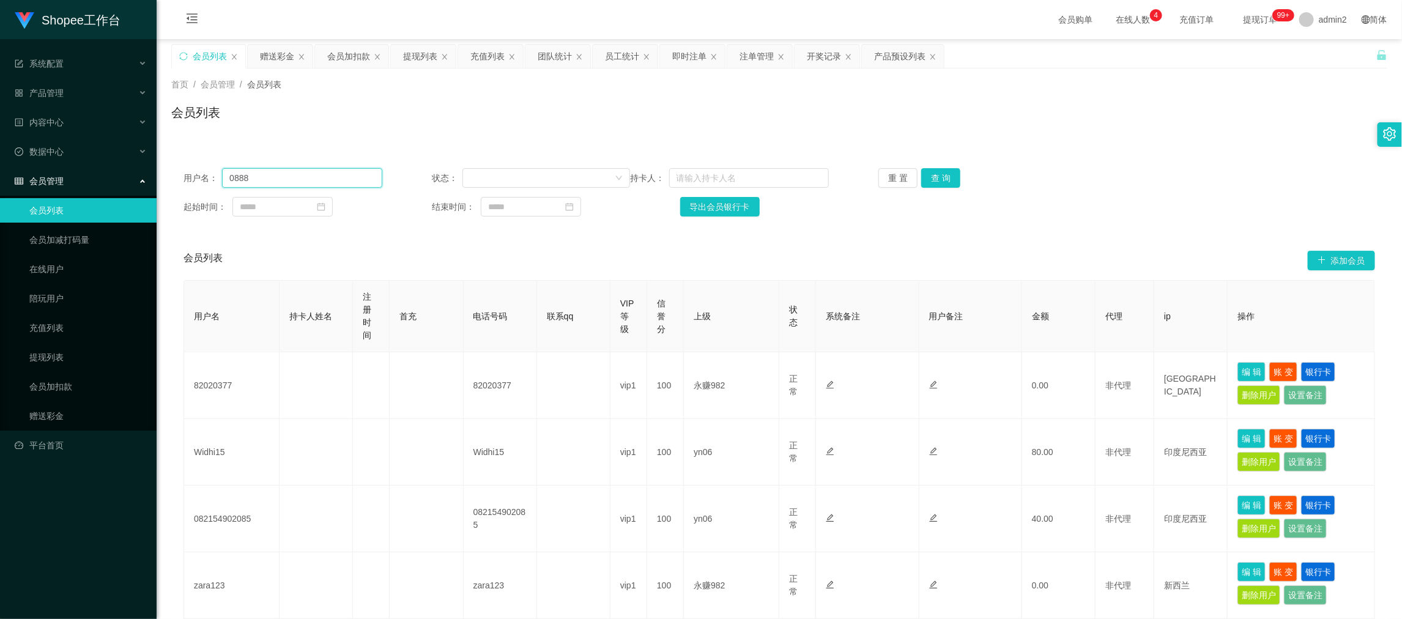
click at [349, 176] on input "0888" at bounding box center [302, 178] width 160 height 20
click at [926, 177] on button "查 询" at bounding box center [940, 178] width 39 height 20
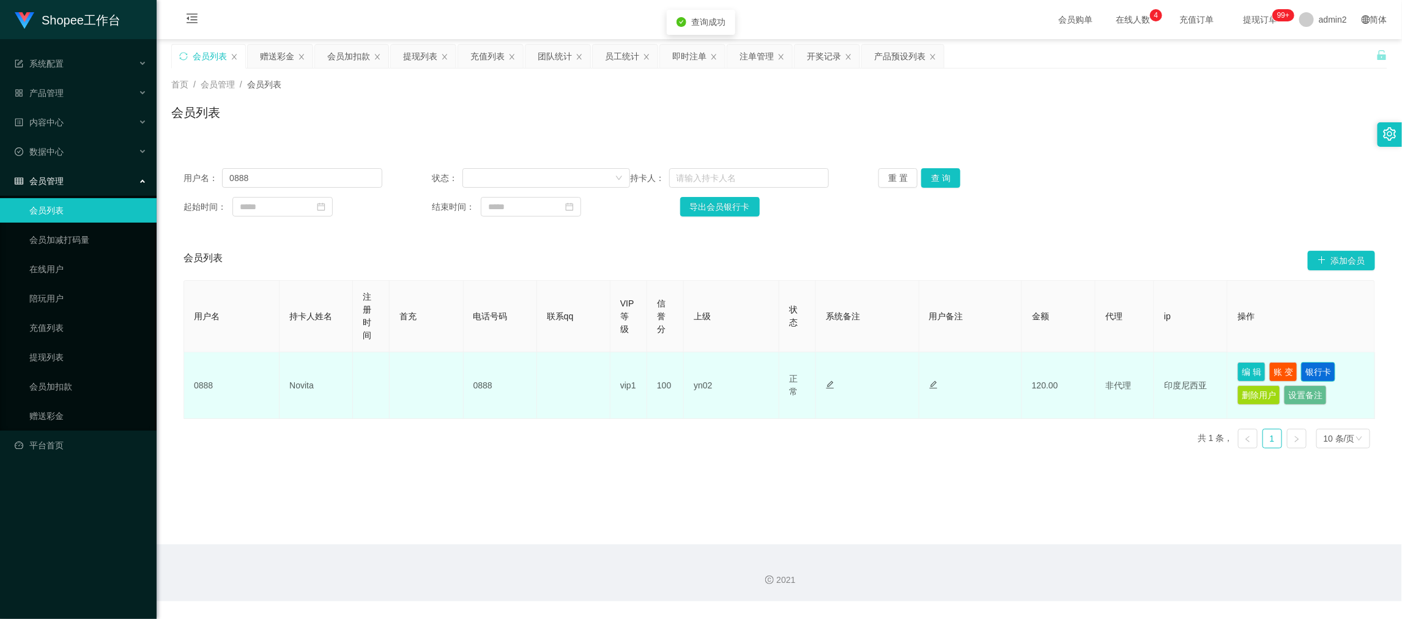
click at [1310, 371] on button "银行卡" at bounding box center [1318, 372] width 34 height 20
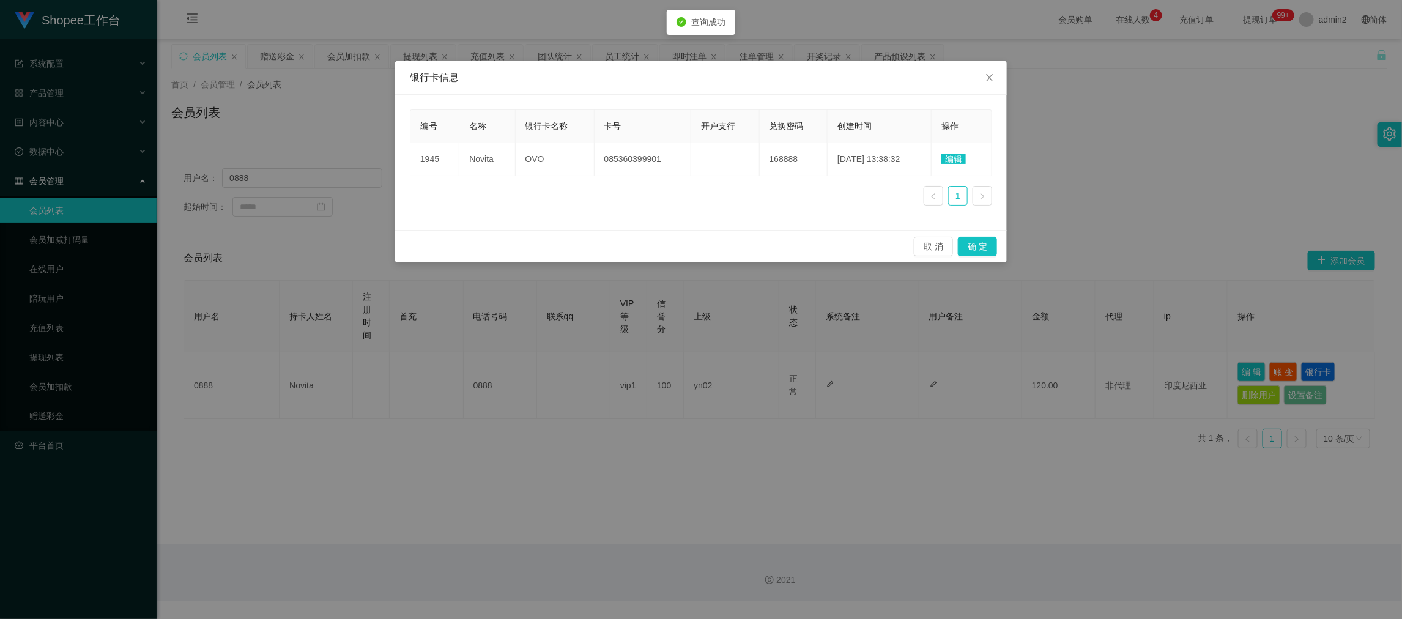
click at [958, 160] on span "编辑" at bounding box center [953, 159] width 24 height 10
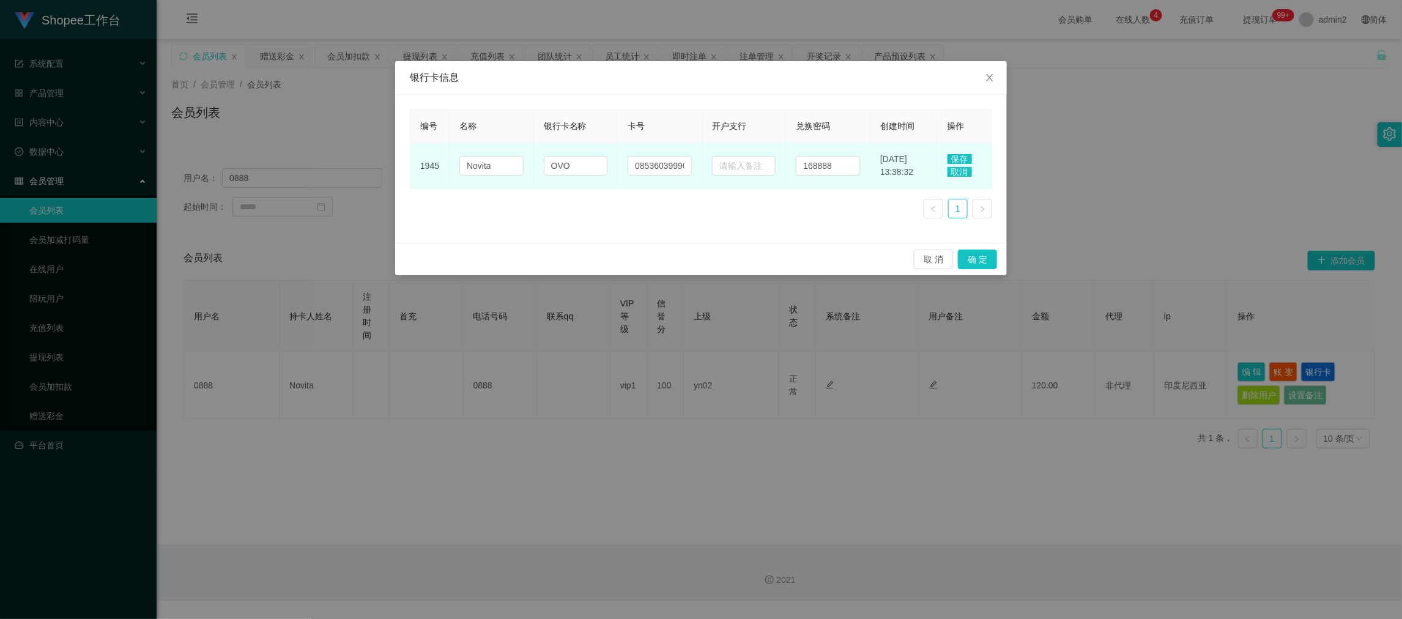
drag, startPoint x: 667, startPoint y: 224, endPoint x: 718, endPoint y: 182, distance: 66.5
click at [668, 221] on div "编号 名称 银行卡名称 卡号 开户支行 兑换密码 创建时间 操作 1945 Novita OVO 085360399901 168888 2025-09-05…" at bounding box center [701, 168] width 582 height 119
click at [819, 168] on input "168888" at bounding box center [828, 166] width 64 height 20
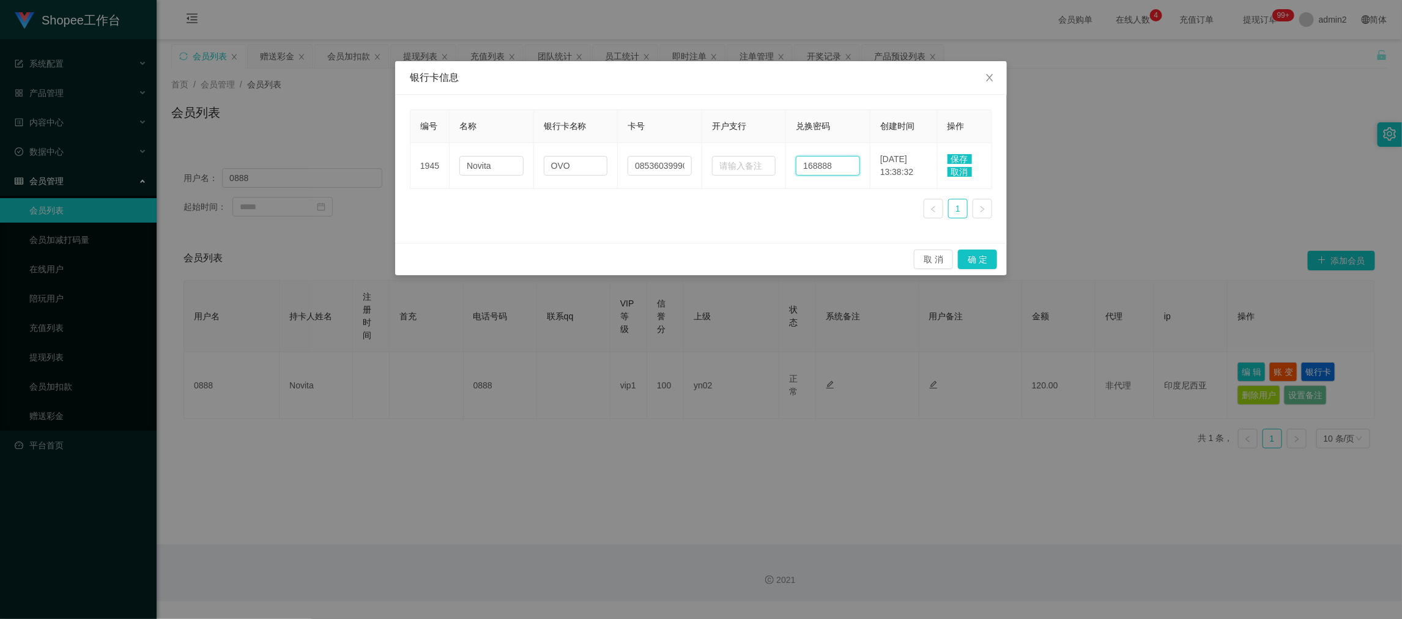
paste input "23456"
type input "123456"
click at [961, 159] on span "保存" at bounding box center [959, 159] width 24 height 10
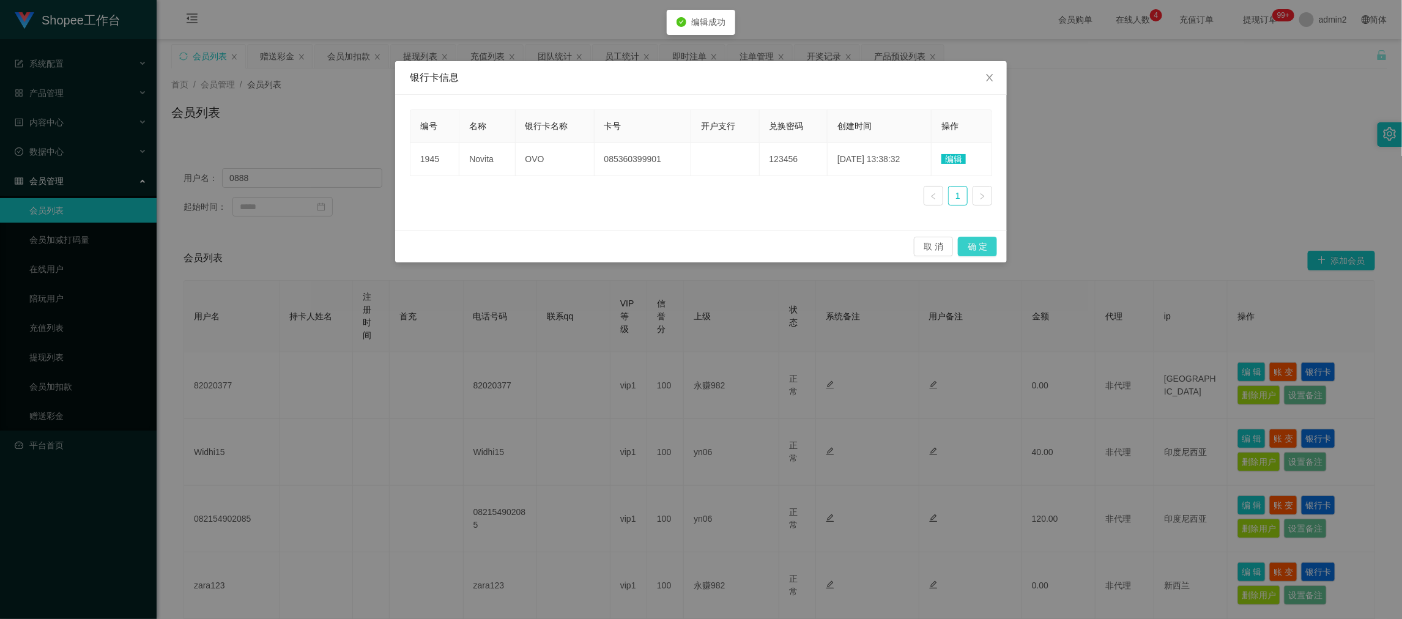
click at [981, 245] on button "确 定" at bounding box center [977, 247] width 39 height 20
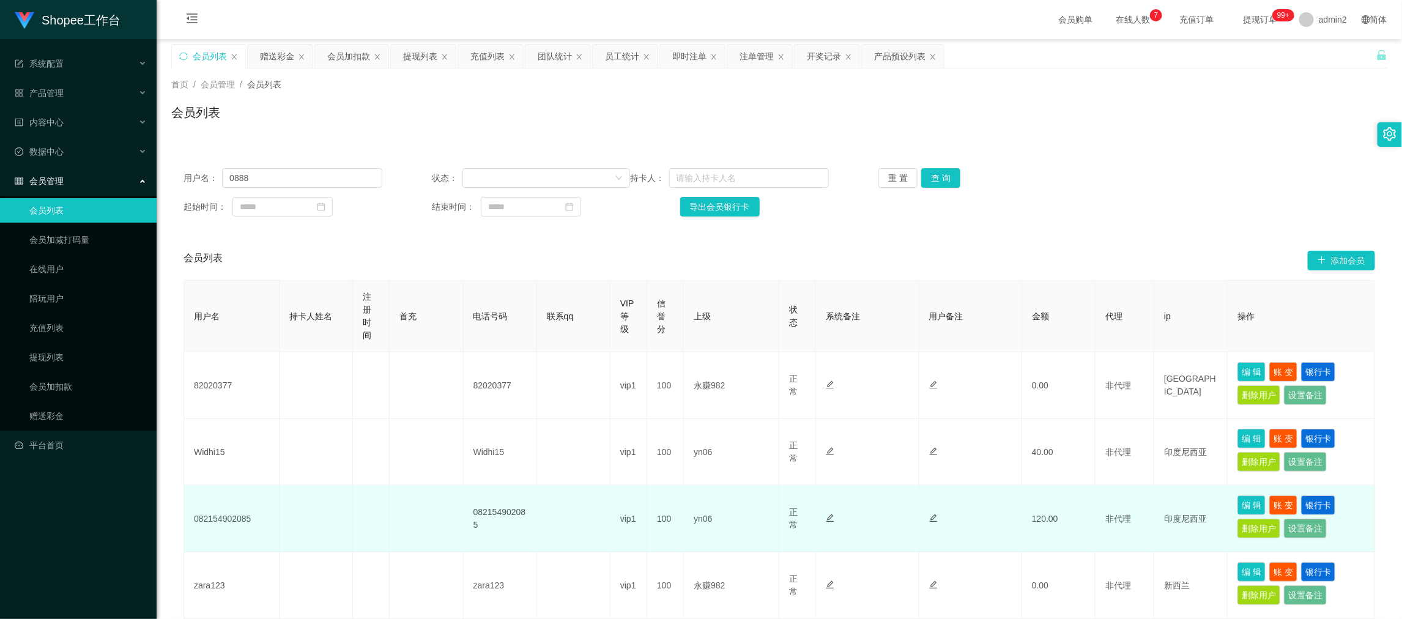
drag, startPoint x: 907, startPoint y: 552, endPoint x: 893, endPoint y: 528, distance: 27.7
click at [907, 552] on td at bounding box center [867, 585] width 103 height 67
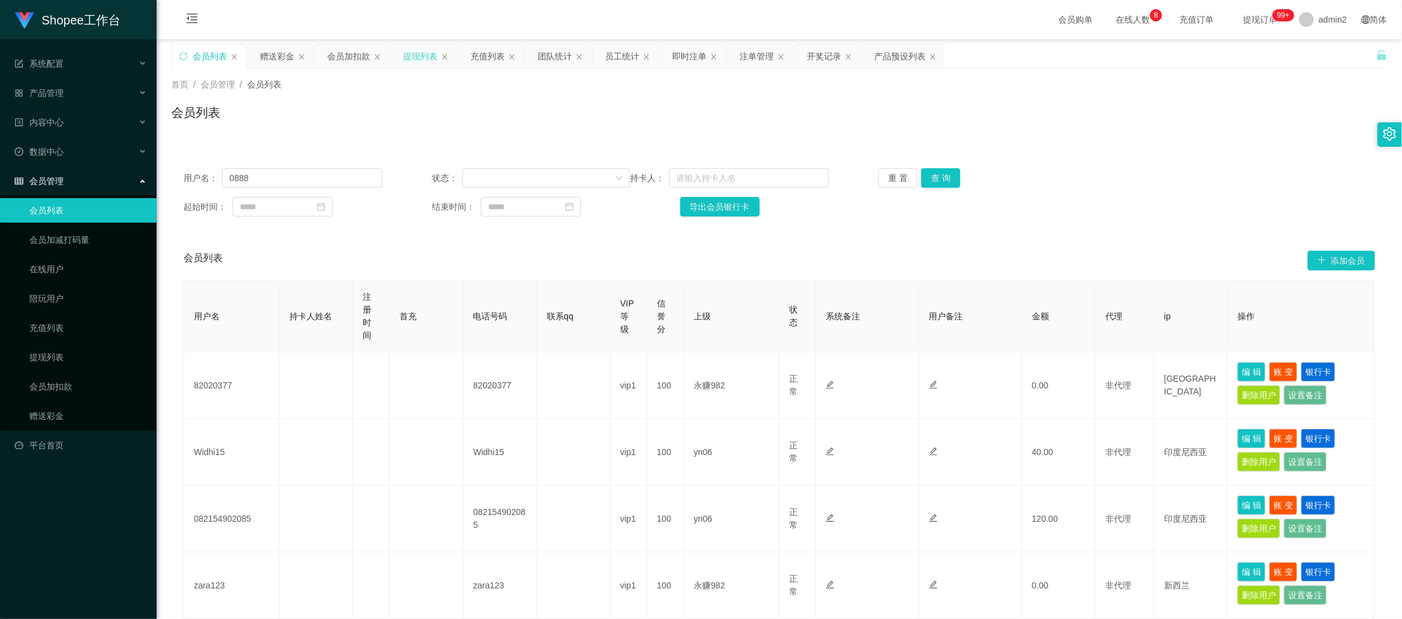
click at [418, 51] on div "提现列表" at bounding box center [420, 56] width 34 height 23
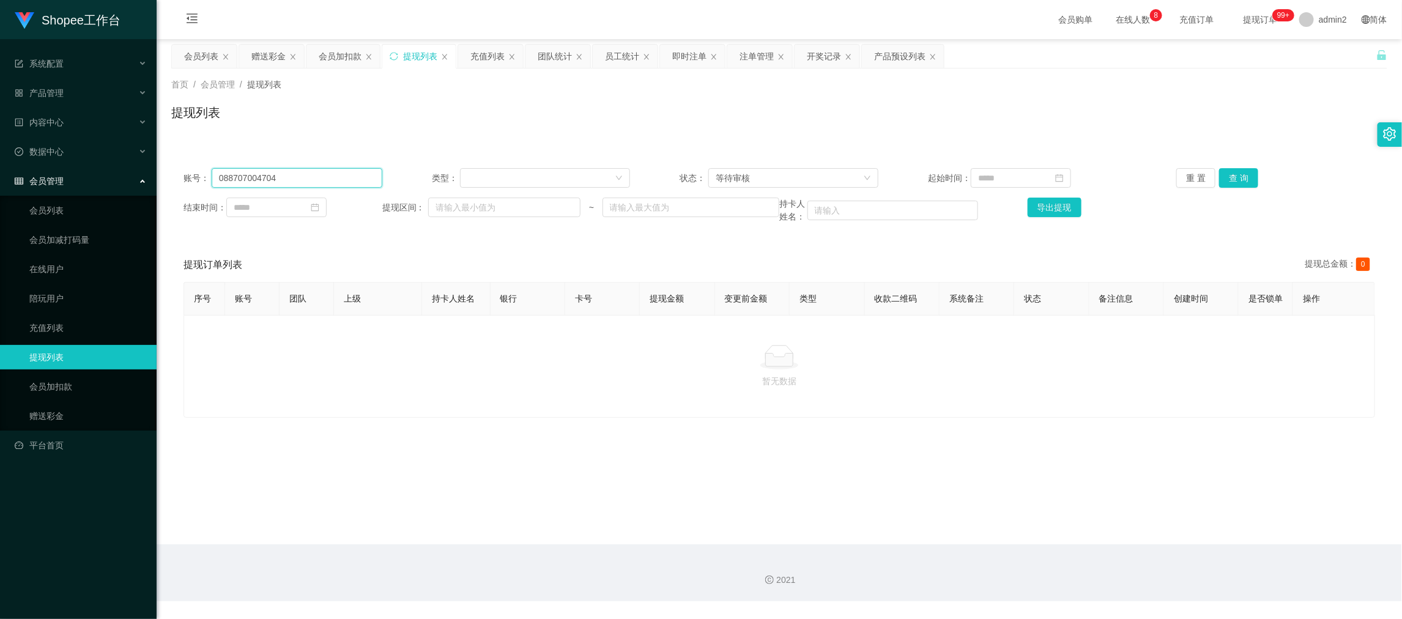
click at [306, 180] on input "088707004704" at bounding box center [297, 178] width 171 height 20
paste input "8"
click at [1235, 177] on button "查 询" at bounding box center [1238, 178] width 39 height 20
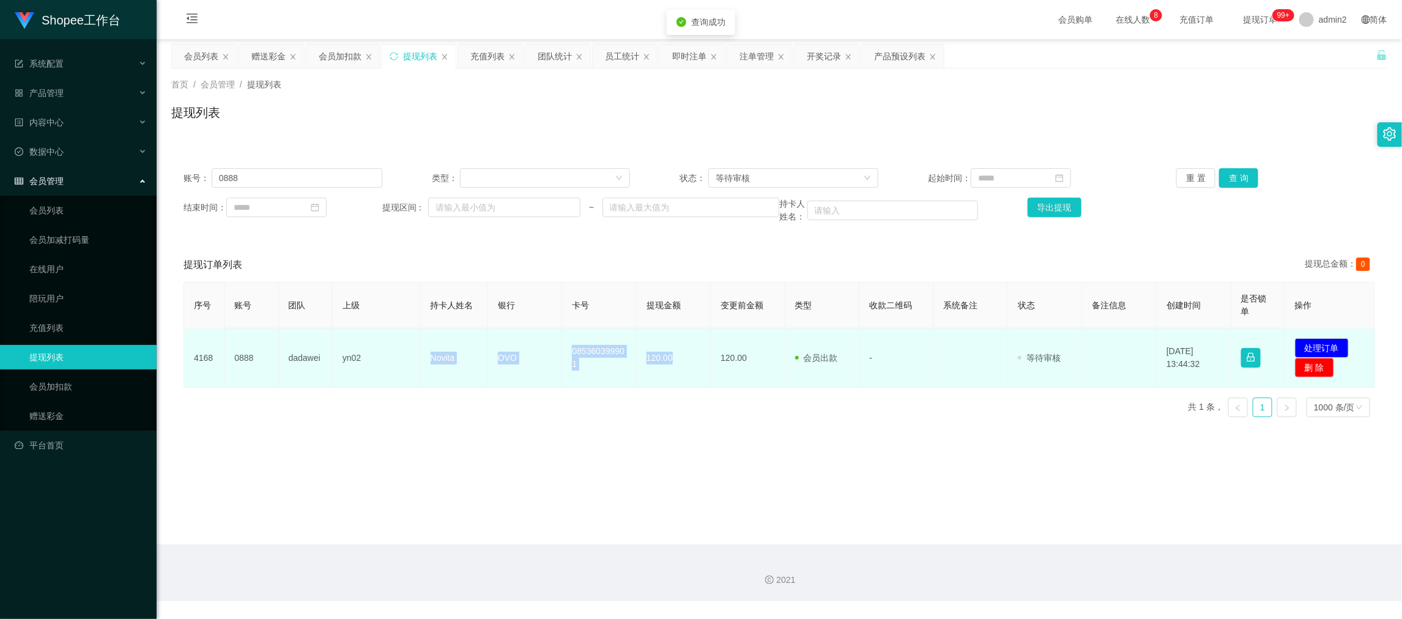
drag, startPoint x: 407, startPoint y: 352, endPoint x: 683, endPoint y: 366, distance: 276.8
click at [683, 366] on tr "4168 0888 dadawei yn02 Novita OVO 085360399901 120.00 120.00 会员出款 人工取款 - 审核驳回 审…" at bounding box center [779, 357] width 1191 height 59
click at [1315, 347] on button "处理订单" at bounding box center [1322, 348] width 54 height 20
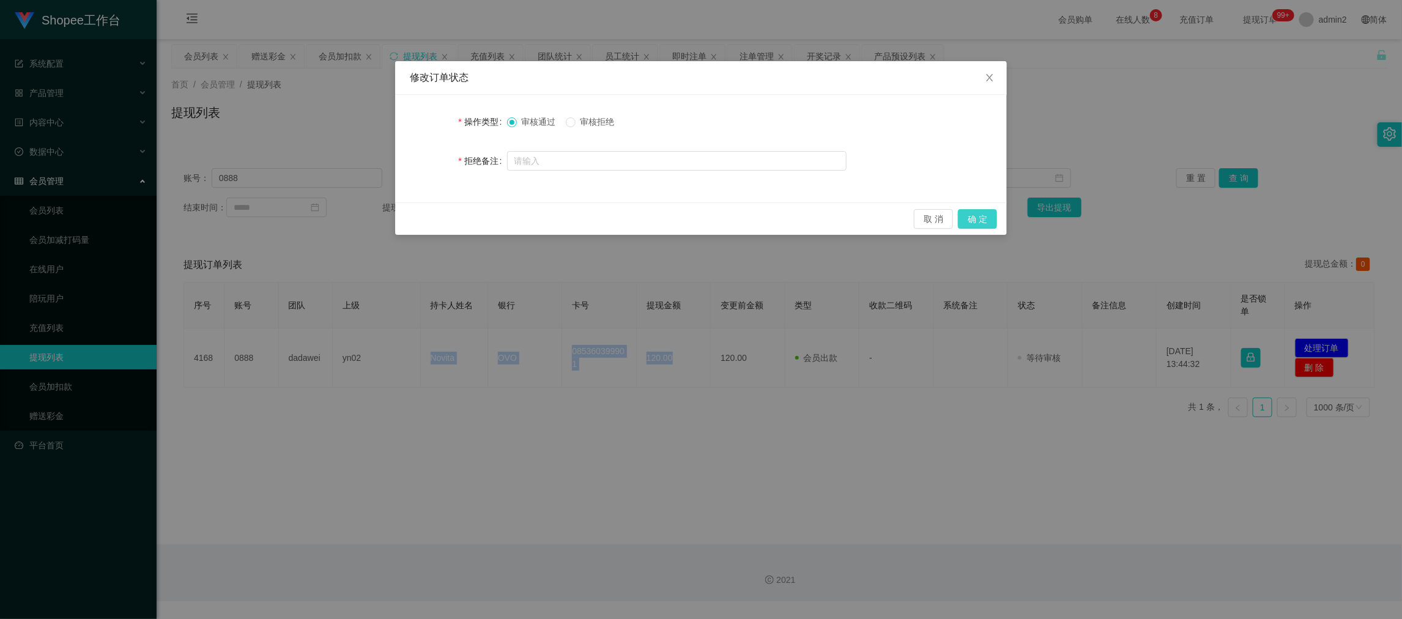
drag, startPoint x: 981, startPoint y: 212, endPoint x: 989, endPoint y: 213, distance: 8.0
click at [981, 212] on button "确 定" at bounding box center [977, 219] width 39 height 20
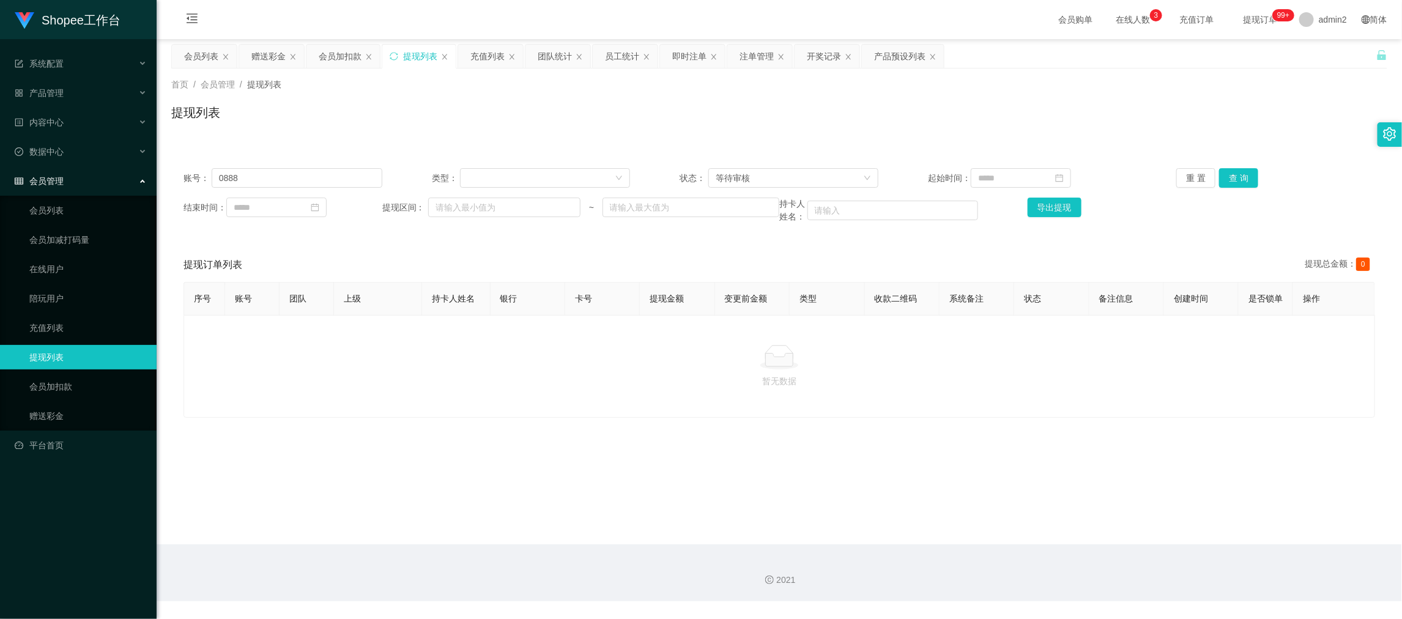
click at [1076, 536] on main "关闭左侧 关闭右侧 关闭其它 刷新页面 会员列表 赠送彩金 会员加扣款 提现列表 充值列表 团队统计 员工统计 即时注单 注单管理 开奖记录 产品预设列表 首…" at bounding box center [779, 291] width 1245 height 505
click at [270, 54] on div "赠送彩金" at bounding box center [268, 56] width 34 height 23
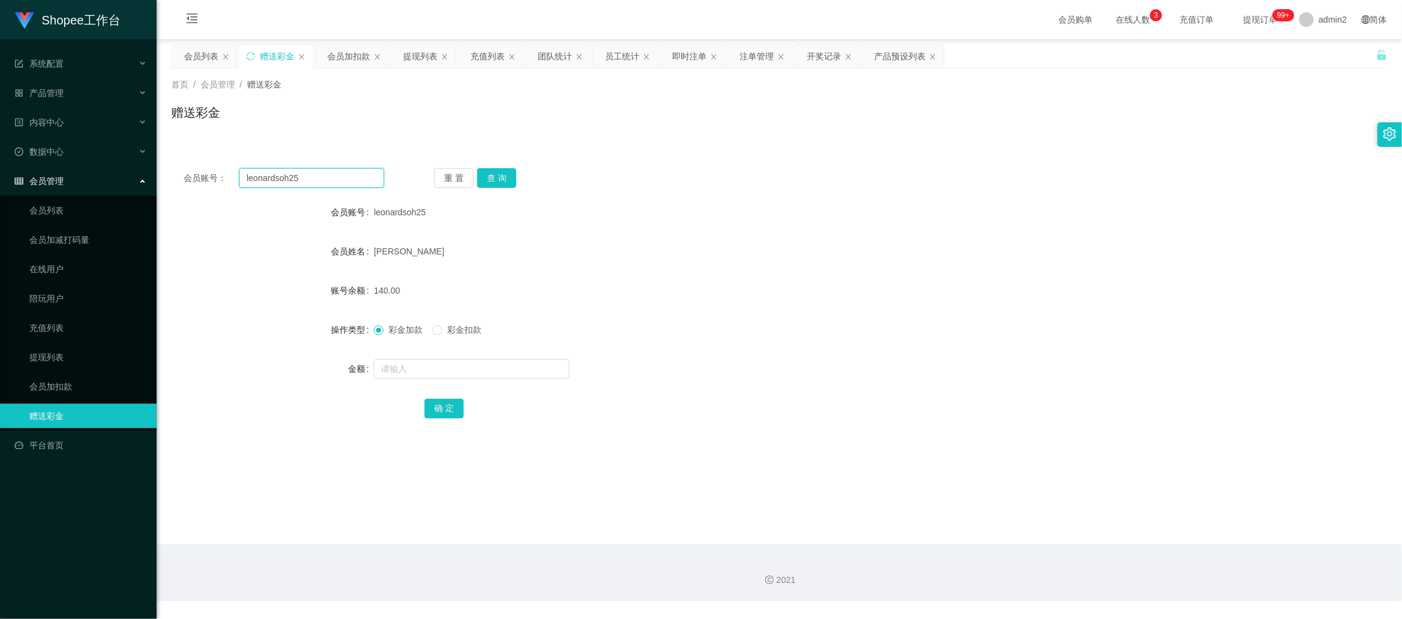
click at [328, 174] on input "leonardsoh25" at bounding box center [311, 178] width 145 height 20
paste input "0812757768"
drag, startPoint x: 492, startPoint y: 182, endPoint x: 492, endPoint y: 188, distance: 6.8
click at [492, 182] on button "查 询" at bounding box center [496, 178] width 39 height 20
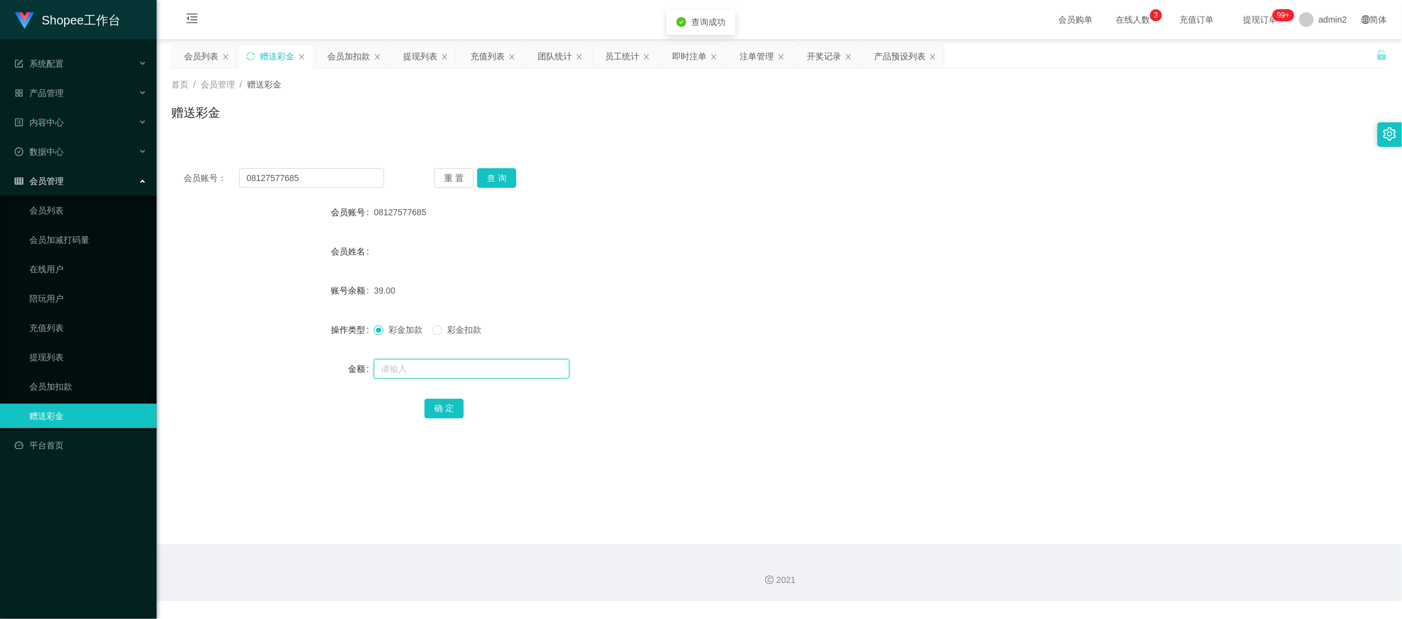
click at [495, 369] on input "text" at bounding box center [472, 369] width 196 height 20
click at [660, 364] on div "1" at bounding box center [728, 369] width 709 height 24
click at [453, 405] on button "确 定" at bounding box center [443, 409] width 39 height 20
click at [725, 307] on form "会员账号 08127577685 会员姓名 账号余额 38.00 操作类型 彩金加款 彩金扣款 金额 确 定" at bounding box center [779, 310] width 1216 height 220
drag, startPoint x: 1093, startPoint y: 544, endPoint x: 827, endPoint y: 388, distance: 308.3
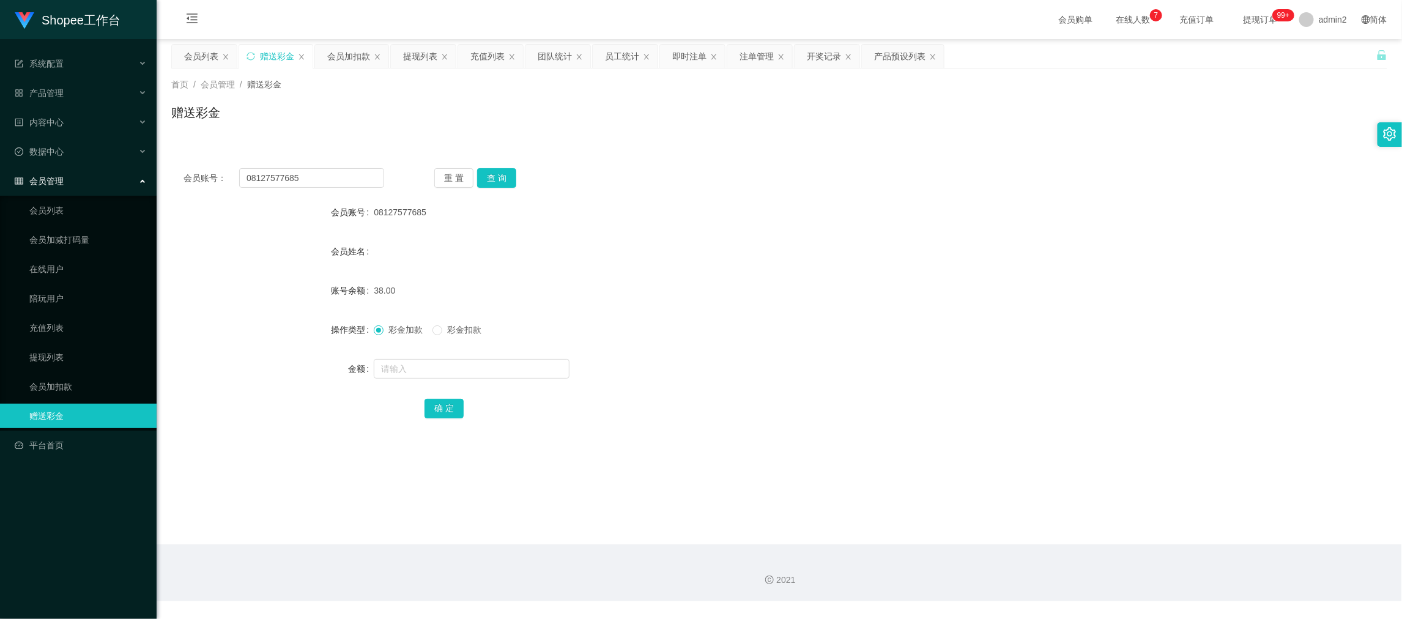
click at [1092, 545] on div "2021" at bounding box center [779, 572] width 1245 height 57
click at [419, 57] on div "提现列表" at bounding box center [420, 56] width 34 height 23
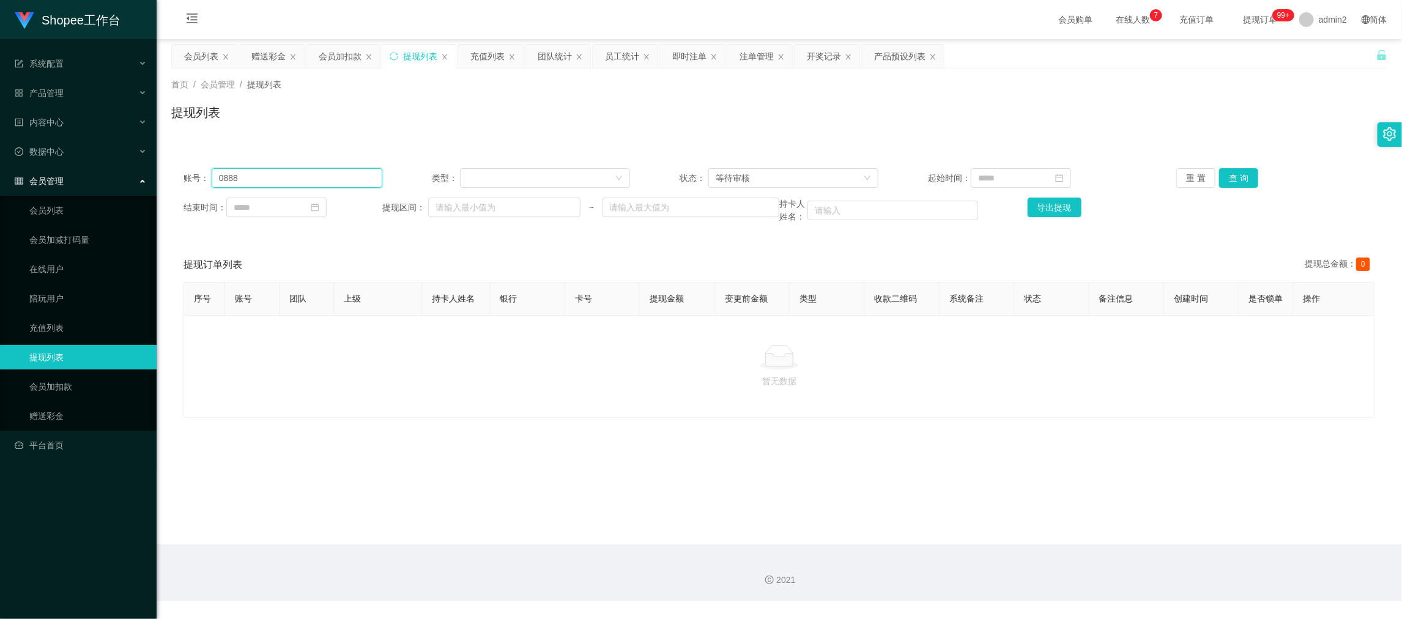
click at [333, 177] on input "0888" at bounding box center [297, 178] width 171 height 20
paste input "Widhi15"
click at [1237, 176] on button "查 询" at bounding box center [1238, 178] width 39 height 20
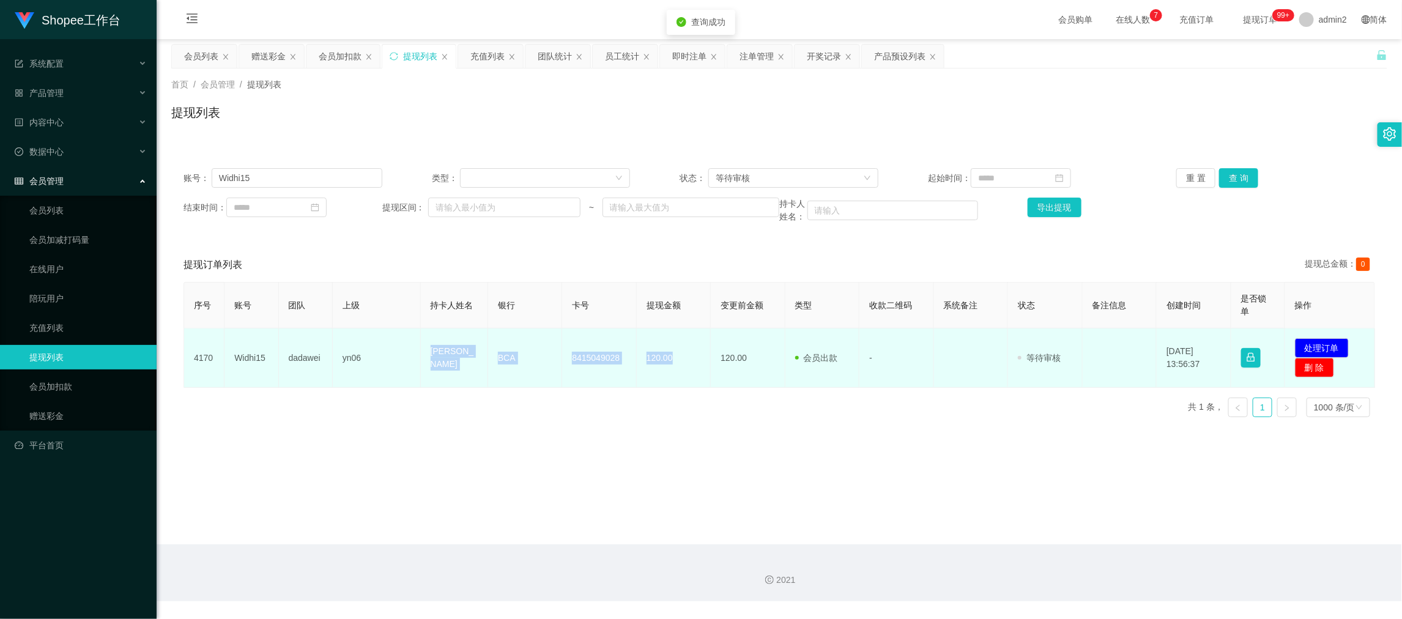
drag, startPoint x: 412, startPoint y: 352, endPoint x: 695, endPoint y: 364, distance: 283.4
click at [695, 364] on tr "4170 Widhi15 dadawei yn06 Widi Astuti BCA 8415049028 120.00 120.00 会员出款 人工取款 - …" at bounding box center [779, 357] width 1191 height 59
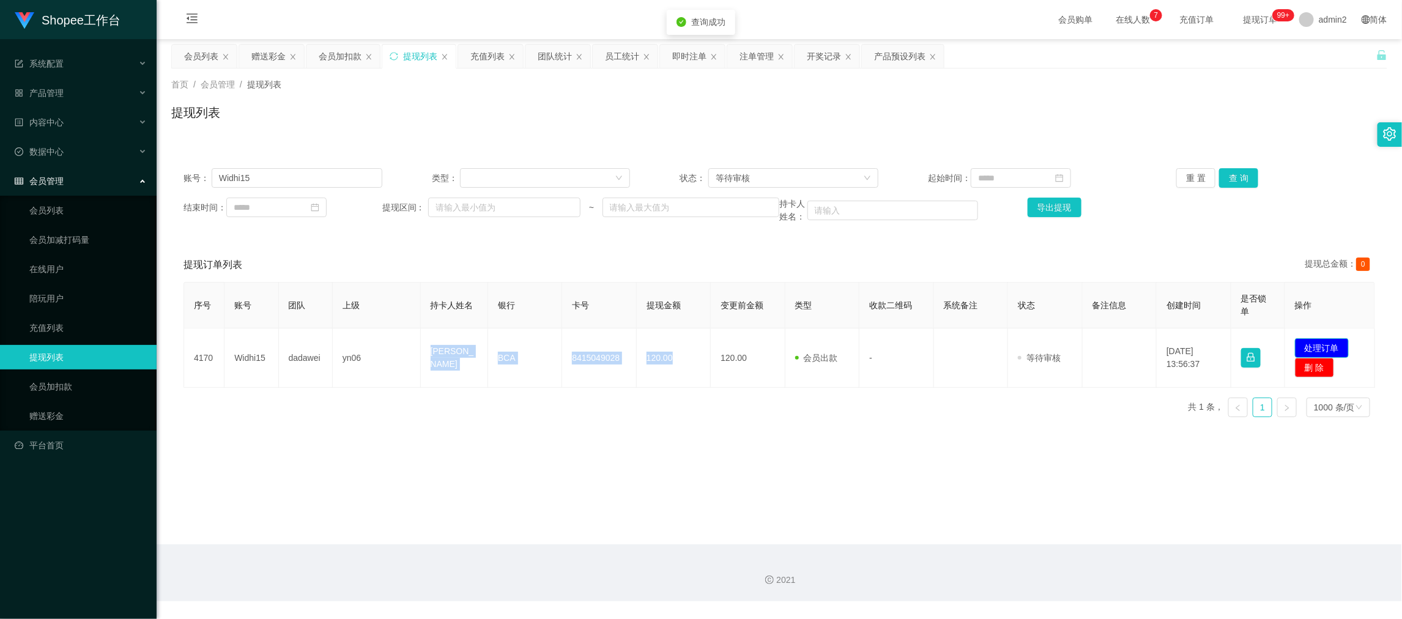
click at [1316, 344] on button "处理订单" at bounding box center [1322, 348] width 54 height 20
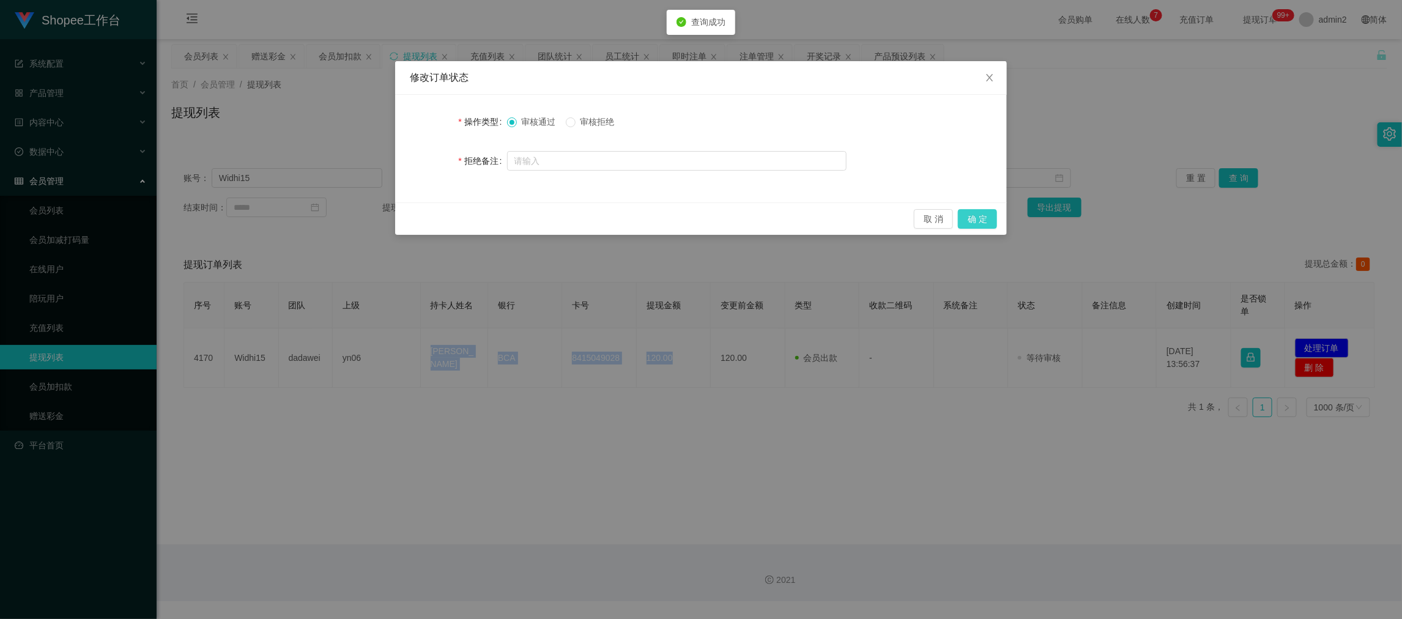
click at [983, 220] on button "确 定" at bounding box center [977, 219] width 39 height 20
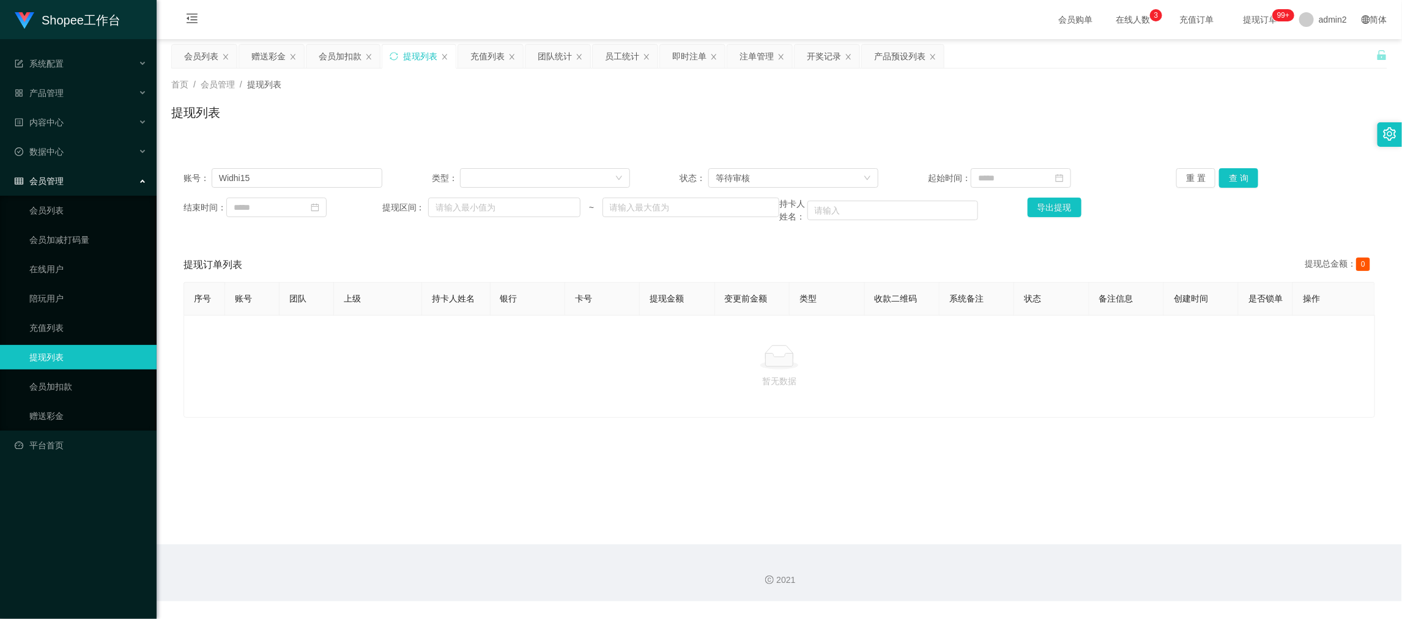
drag, startPoint x: 987, startPoint y: 549, endPoint x: 920, endPoint y: 499, distance: 83.0
click at [987, 549] on div "2021" at bounding box center [779, 572] width 1245 height 57
click at [204, 56] on div "会员列表" at bounding box center [201, 56] width 34 height 23
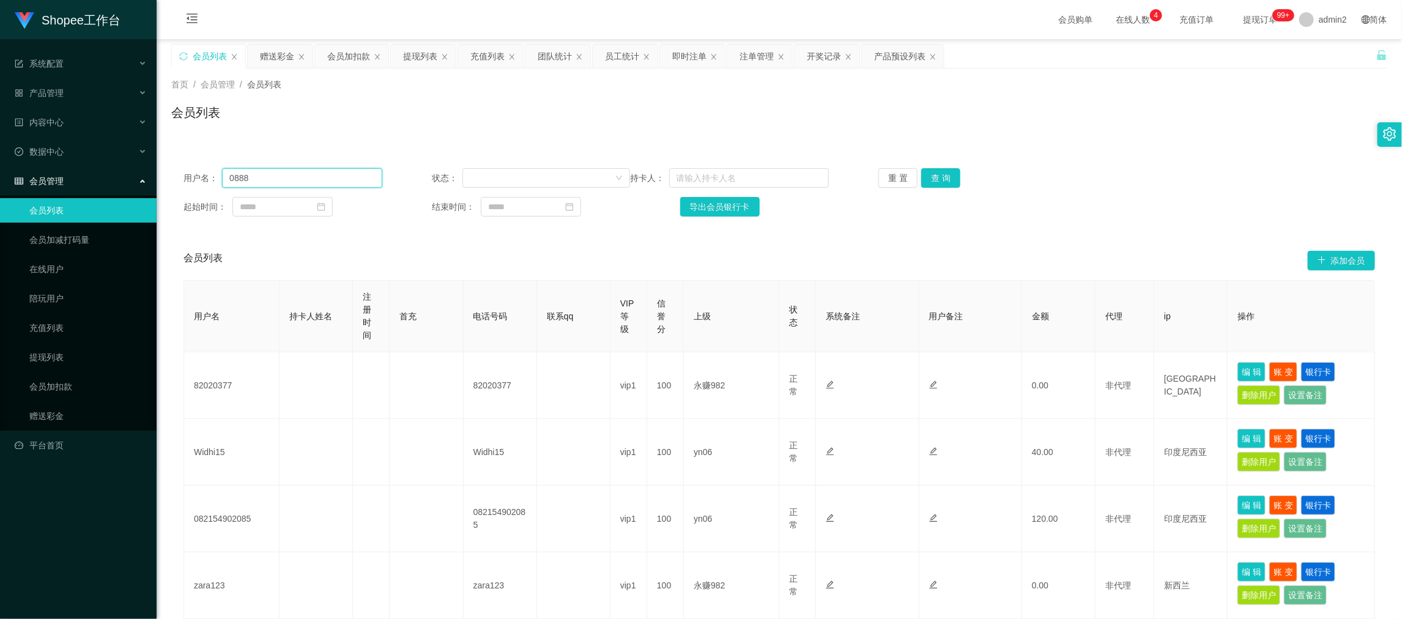
click at [347, 172] on input "0888" at bounding box center [302, 178] width 160 height 20
click at [349, 172] on input "0888" at bounding box center [302, 178] width 160 height 20
paste input "127577685"
click at [941, 174] on button "查 询" at bounding box center [940, 178] width 39 height 20
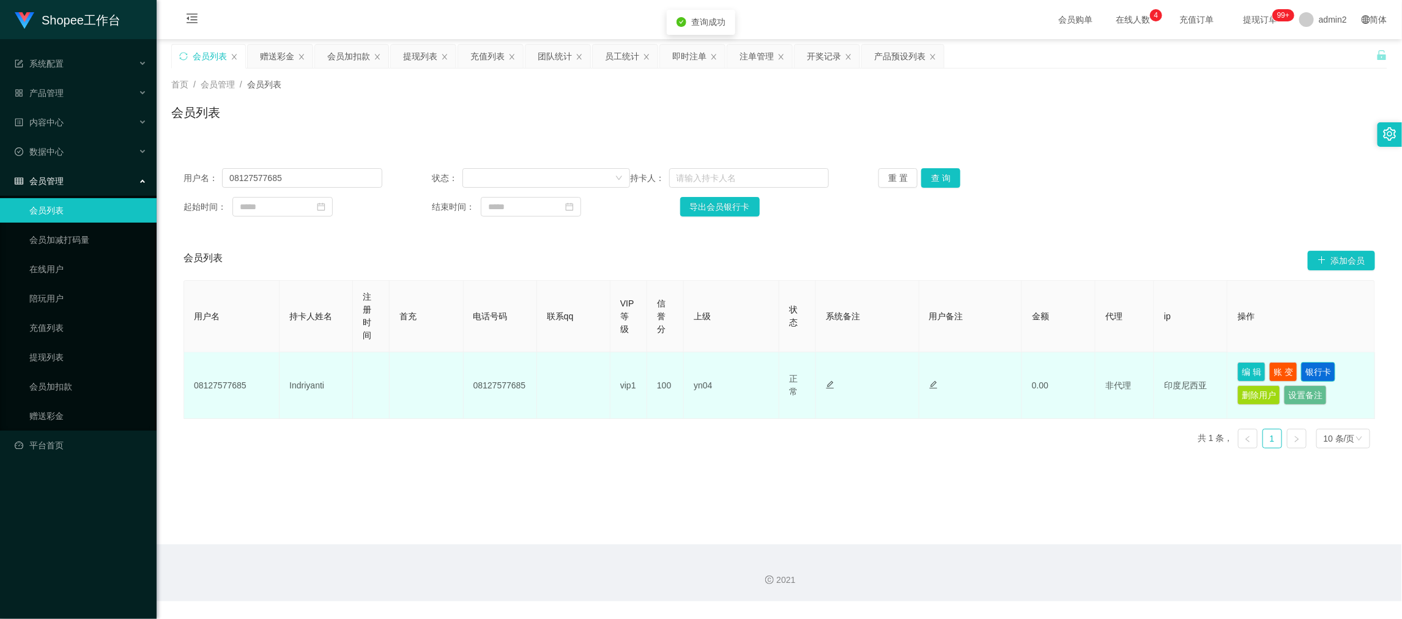
click at [1314, 370] on button "银行卡" at bounding box center [1318, 372] width 34 height 20
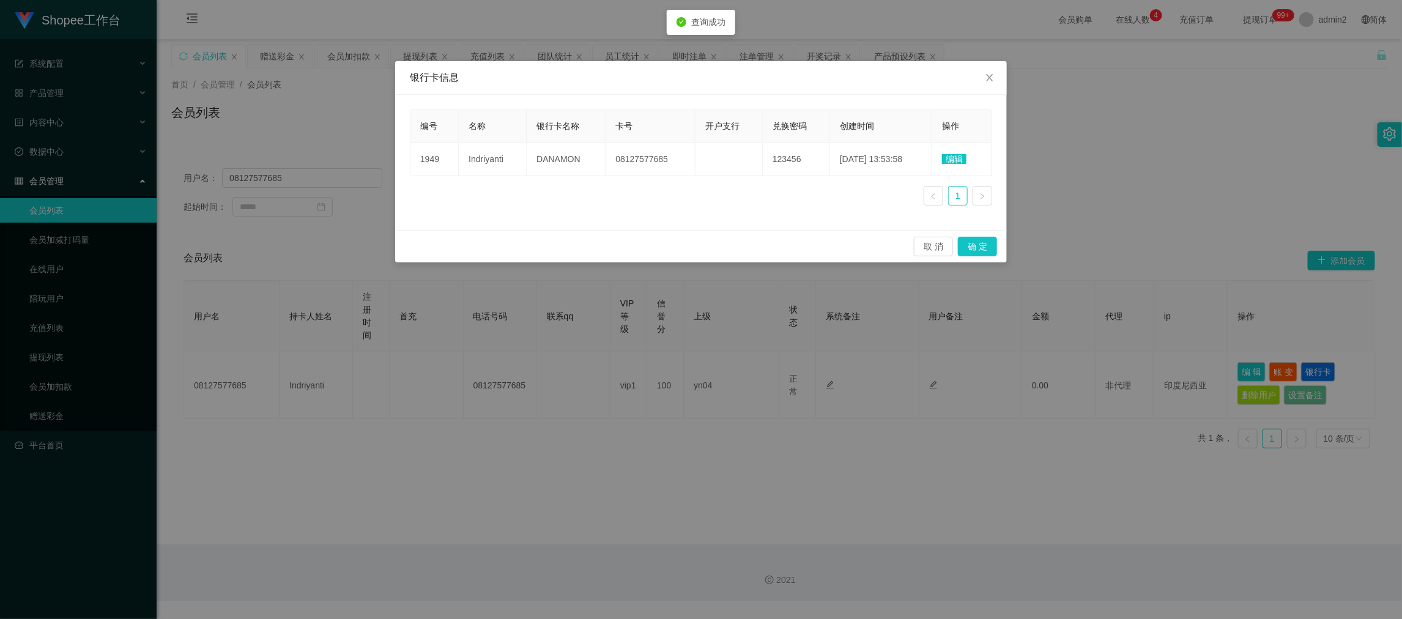
click at [956, 157] on span "编辑" at bounding box center [954, 159] width 24 height 10
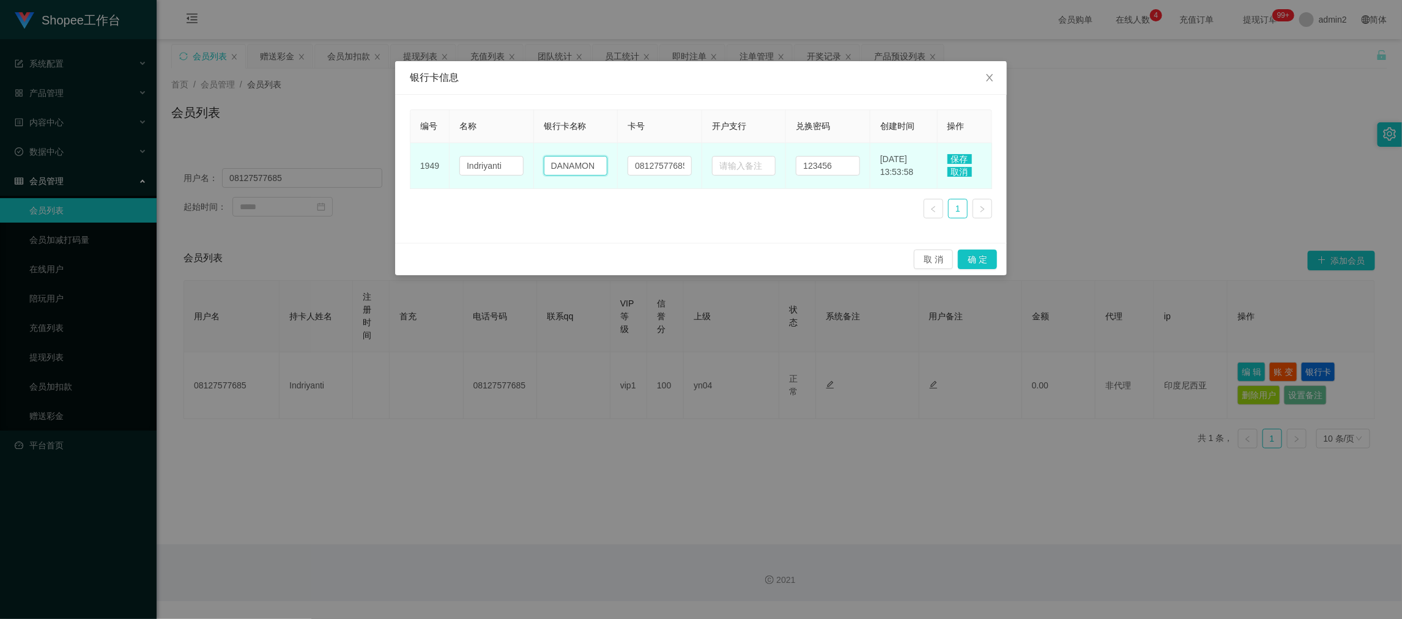
click at [582, 161] on input "DANAMON" at bounding box center [576, 166] width 64 height 20
paste input "Seabank"
click at [659, 170] on input "08127577685" at bounding box center [659, 166] width 64 height 20
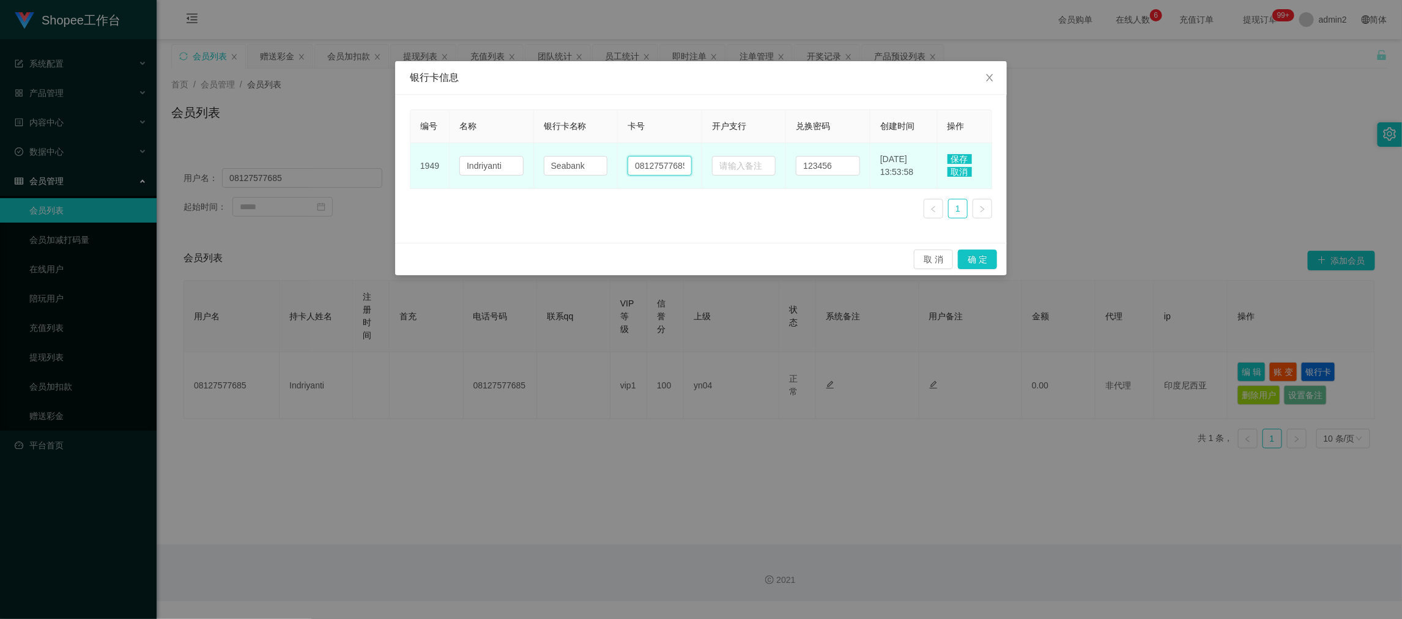
click at [659, 170] on input "08127577685" at bounding box center [659, 166] width 64 height 20
paste input "901650254780"
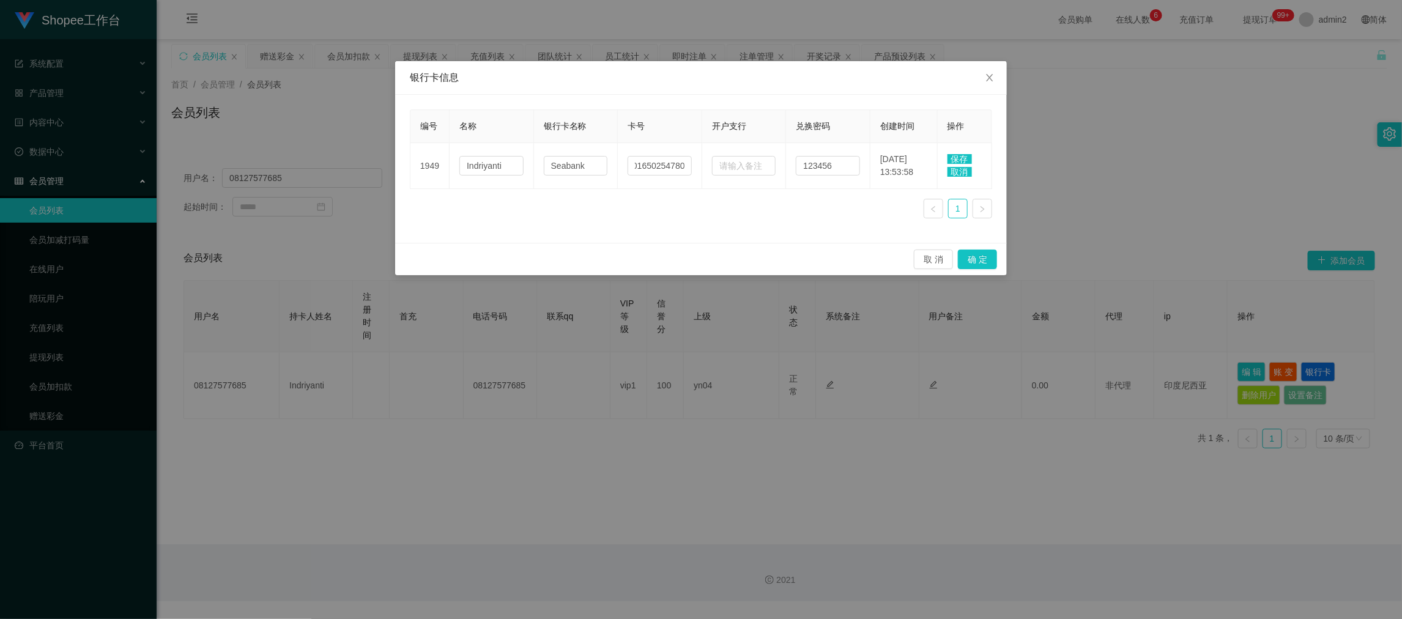
click at [961, 154] on span "保存" at bounding box center [959, 159] width 24 height 10
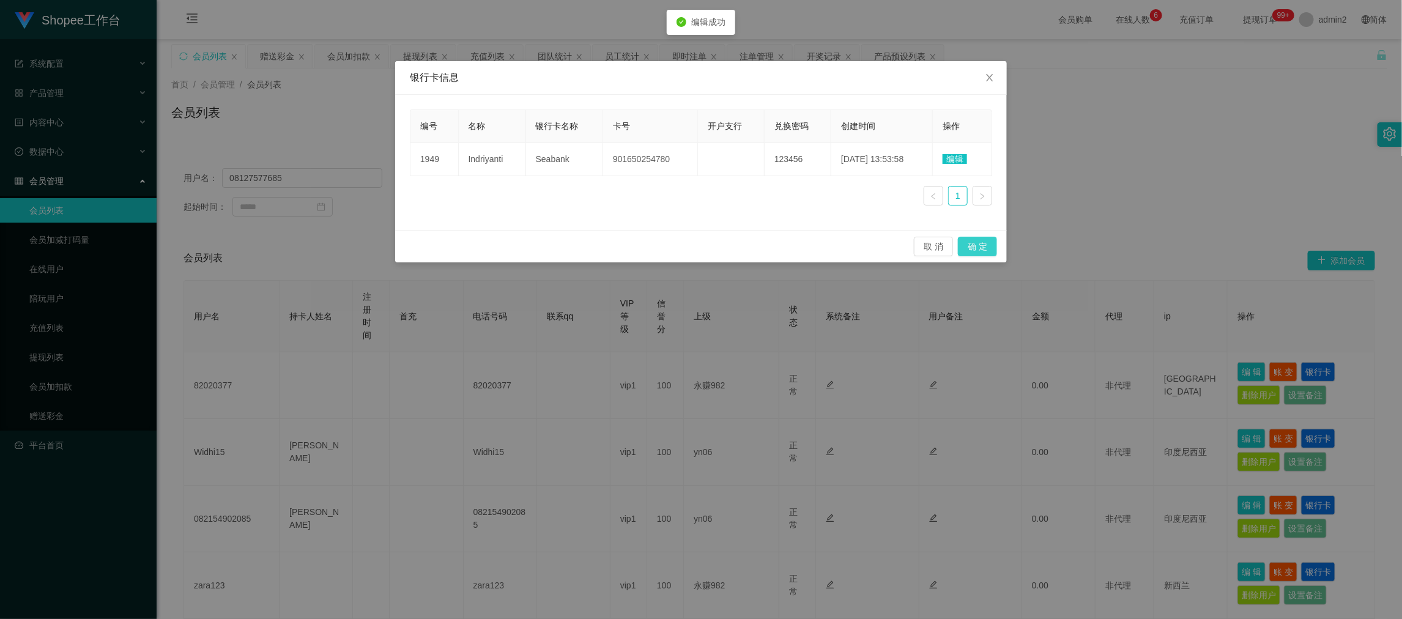
click at [984, 243] on button "确 定" at bounding box center [977, 247] width 39 height 20
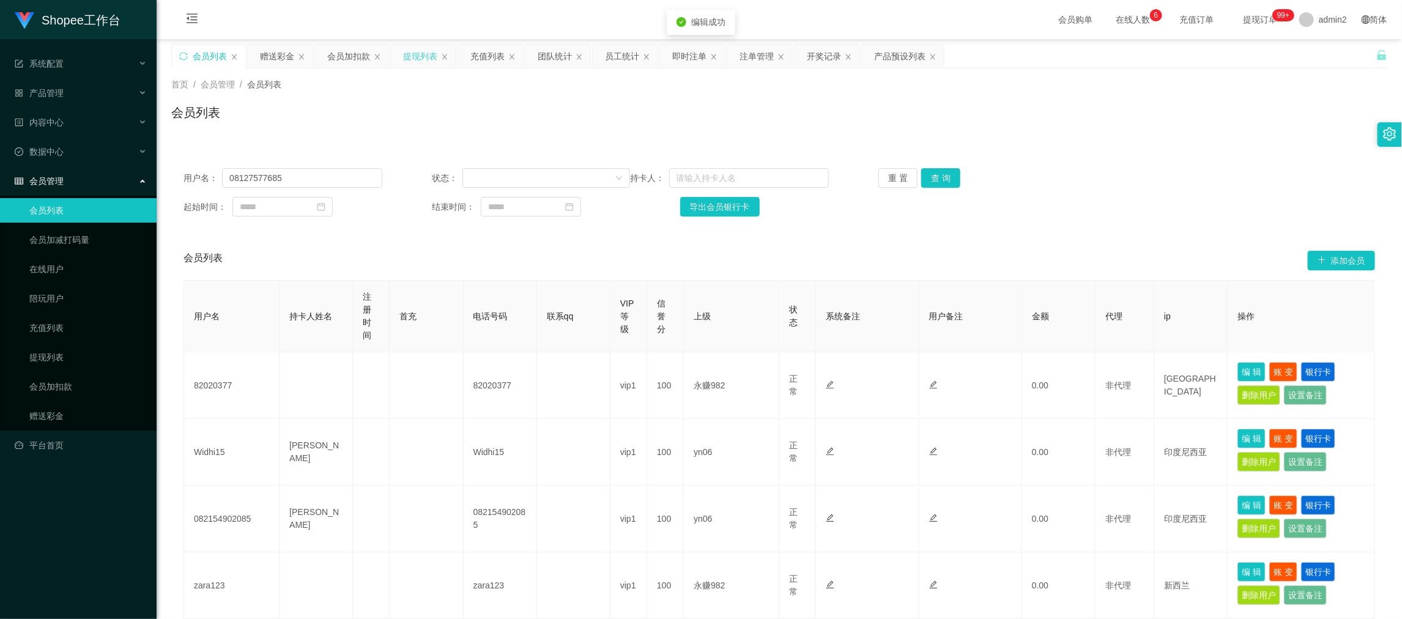
click at [414, 54] on div "提现列表" at bounding box center [420, 56] width 34 height 23
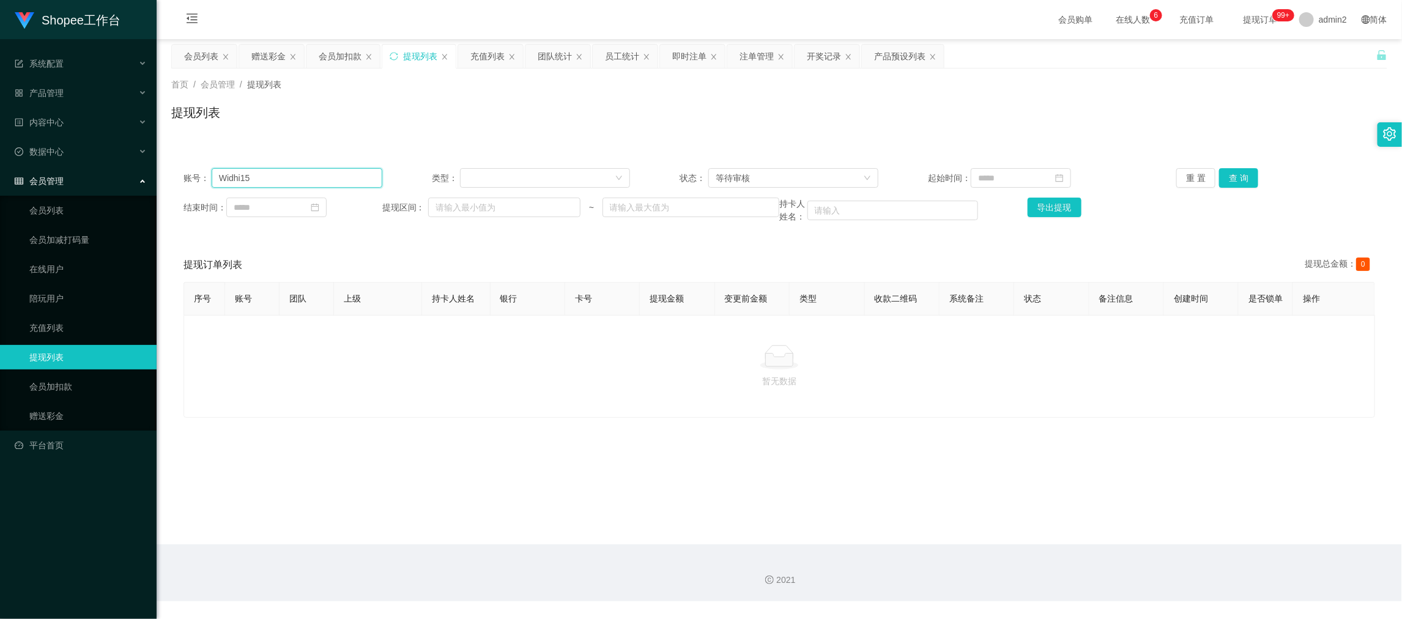
click at [276, 180] on input "Widhi15" at bounding box center [297, 178] width 171 height 20
drag, startPoint x: 276, startPoint y: 180, endPoint x: 366, endPoint y: 183, distance: 90.6
click at [276, 180] on input "Widhi15" at bounding box center [297, 178] width 171 height 20
paste input "0812757768"
drag, startPoint x: 851, startPoint y: 178, endPoint x: 856, endPoint y: 189, distance: 12.0
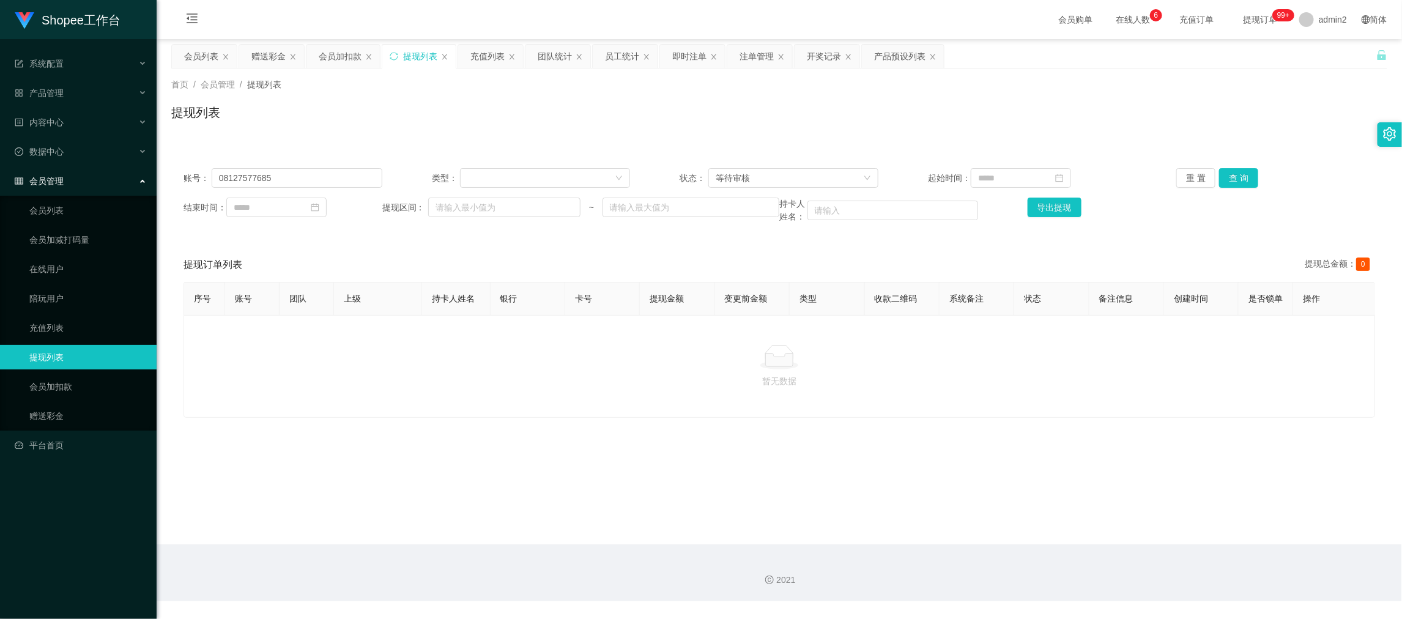
click at [851, 178] on div "等待审核" at bounding box center [788, 178] width 147 height 18
click at [763, 221] on li "审核成功" at bounding box center [788, 222] width 169 height 20
click at [1236, 174] on button "查 询" at bounding box center [1238, 178] width 39 height 20
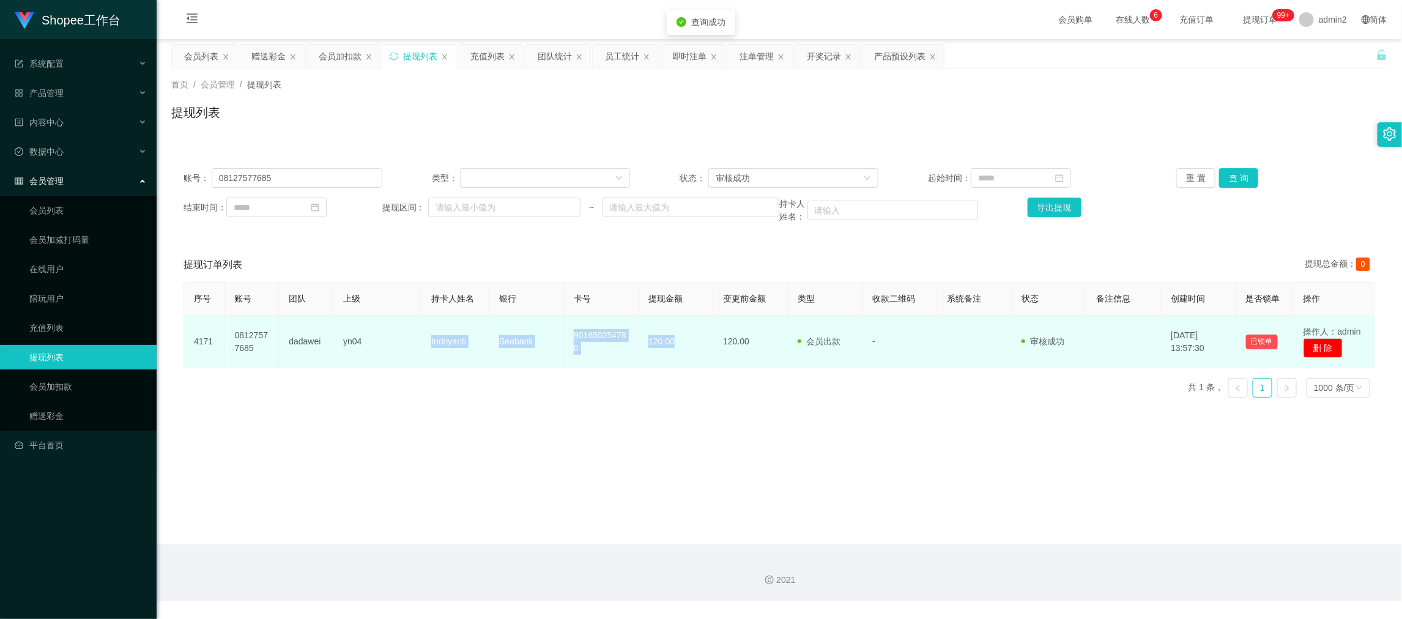
drag, startPoint x: 405, startPoint y: 339, endPoint x: 705, endPoint y: 348, distance: 300.4
click at [705, 348] on tr "4171 08127577685 dadawei yn04 Indriyanti Seabank 901650254780 120.00 120.00 会员出…" at bounding box center [779, 342] width 1191 height 53
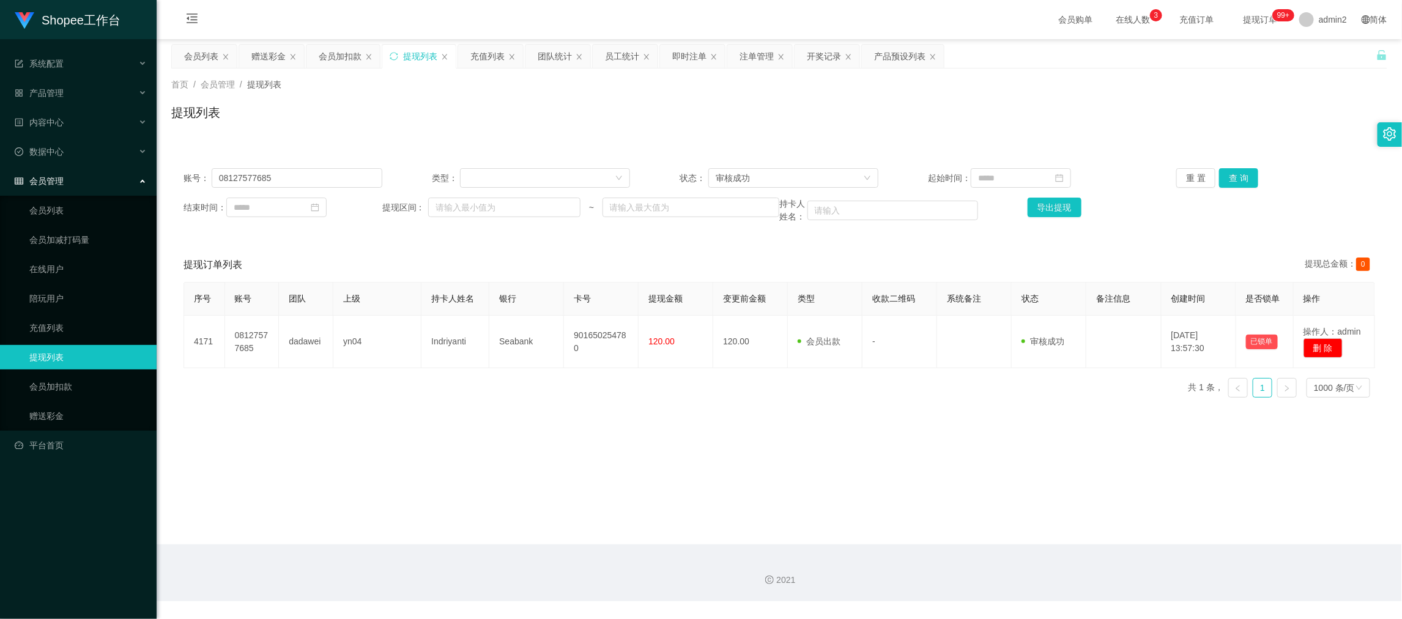
click at [1109, 560] on div "2021" at bounding box center [779, 572] width 1245 height 57
click at [273, 58] on div "赠送彩金" at bounding box center [268, 56] width 34 height 23
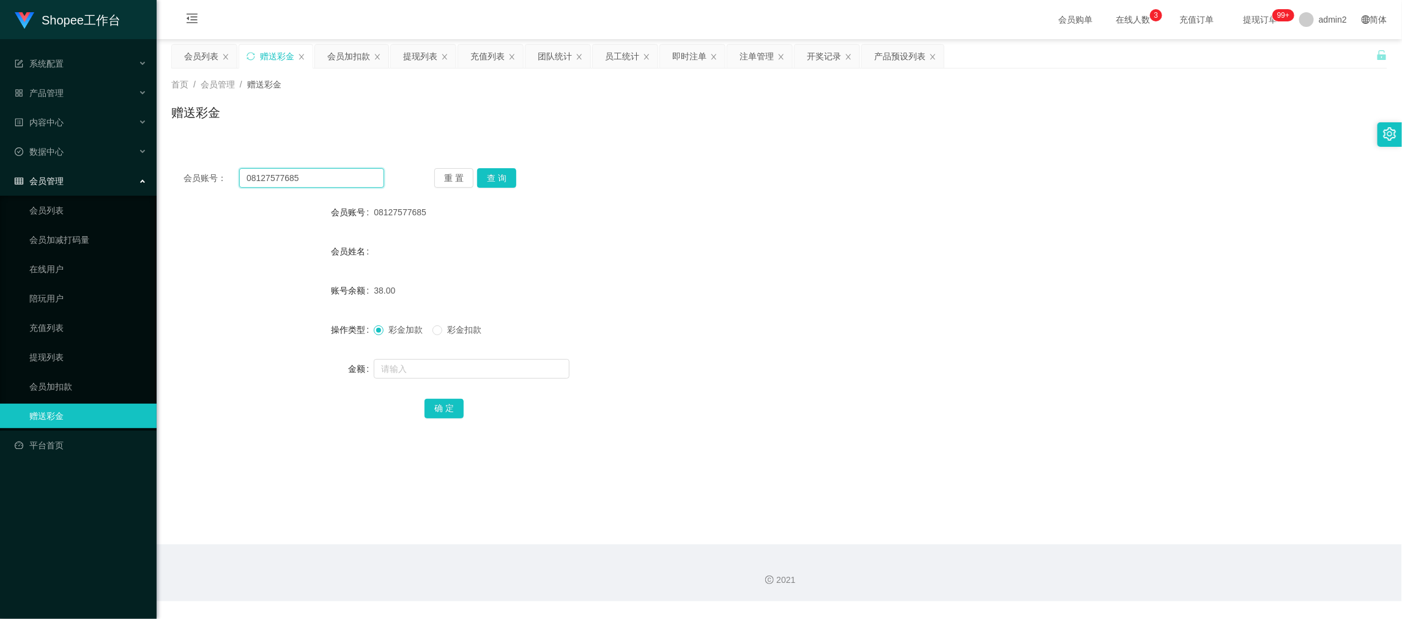
click at [345, 168] on input "08127577685" at bounding box center [311, 178] width 145 height 20
paste input "SIVAOm"
click at [493, 174] on button "查 询" at bounding box center [496, 178] width 39 height 20
click at [517, 368] on input "text" at bounding box center [472, 369] width 196 height 20
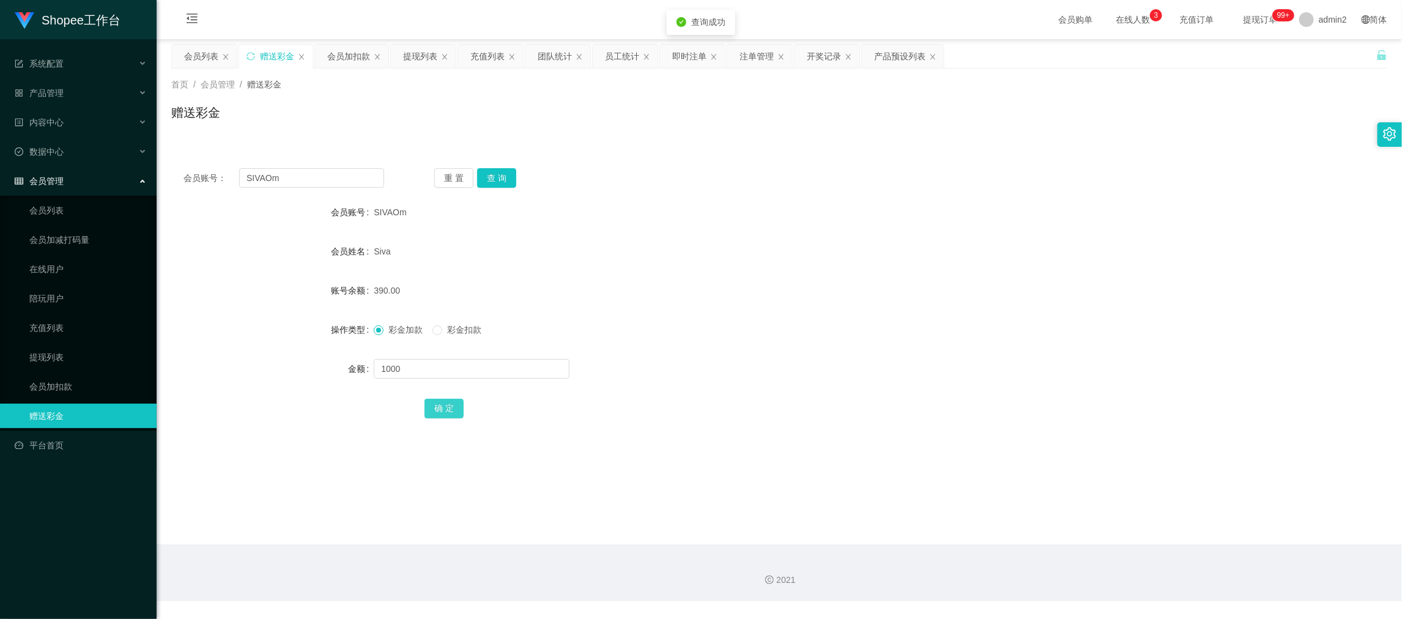
click at [449, 405] on button "确 定" at bounding box center [443, 409] width 39 height 20
click at [755, 313] on form "会员账号 SIVAOm 会员姓名 Siva 账号余额 390.00 操作类型 彩金加款 彩金扣款 金额 1000 确 定" at bounding box center [779, 310] width 1216 height 220
click at [314, 182] on input "SIVAOm" at bounding box center [311, 178] width 145 height 20
paste input "Yeoqc888"
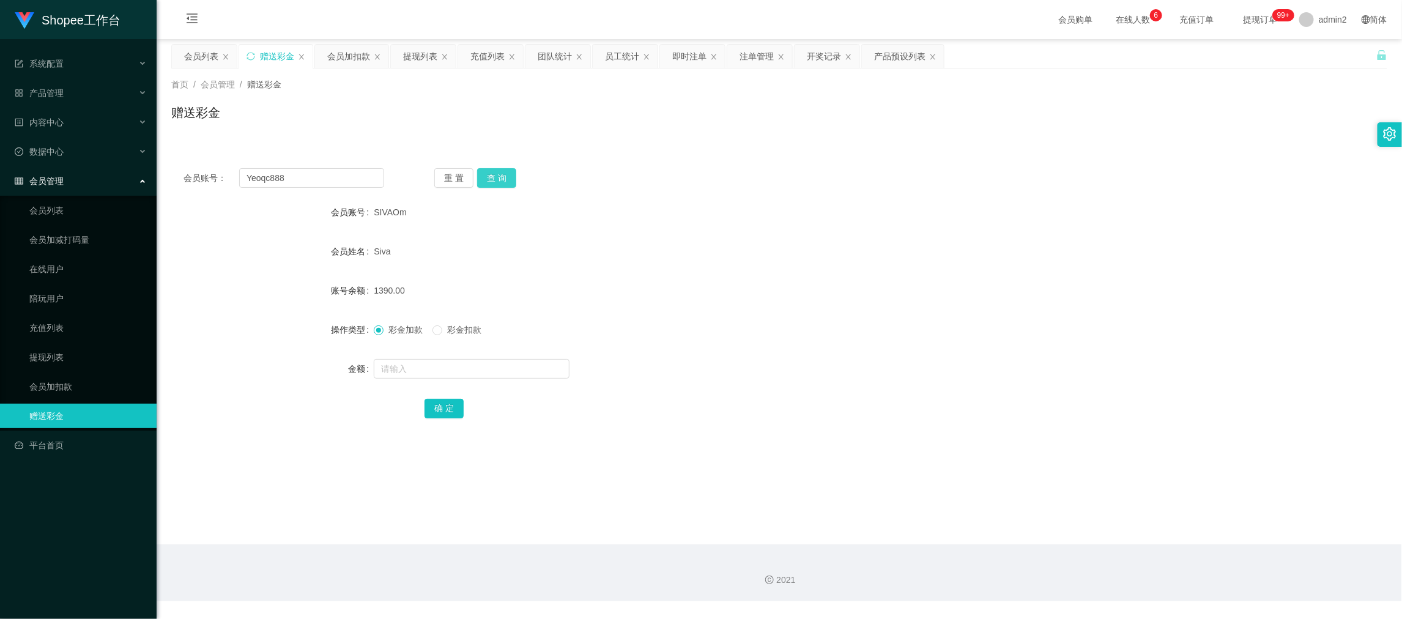
click at [492, 175] on button "查 询" at bounding box center [496, 178] width 39 height 20
click at [528, 371] on input "text" at bounding box center [472, 369] width 196 height 20
click at [442, 401] on button "确 定" at bounding box center [443, 409] width 39 height 20
click at [815, 353] on form "会员账号 Yeoqc888 会员姓名 账号余额 0.00 操作类型 彩金加款 彩金扣款 金额 80 确 定" at bounding box center [779, 310] width 1216 height 220
click at [355, 179] on input "Yeoqc888" at bounding box center [311, 178] width 145 height 20
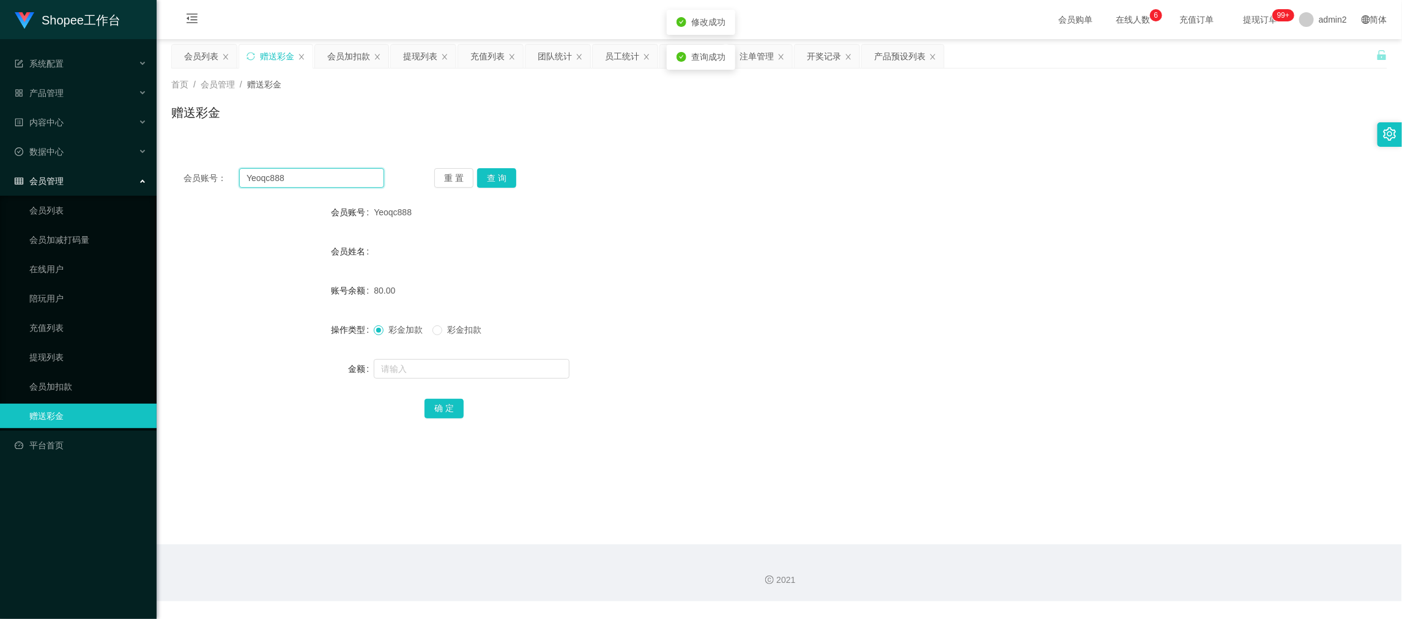
click at [355, 179] on input "Yeoqc888" at bounding box center [311, 178] width 145 height 20
paste input "zara123"
click at [484, 175] on button "查 询" at bounding box center [496, 178] width 39 height 20
click at [482, 362] on input "text" at bounding box center [472, 369] width 196 height 20
drag, startPoint x: 438, startPoint y: 405, endPoint x: 608, endPoint y: 382, distance: 171.6
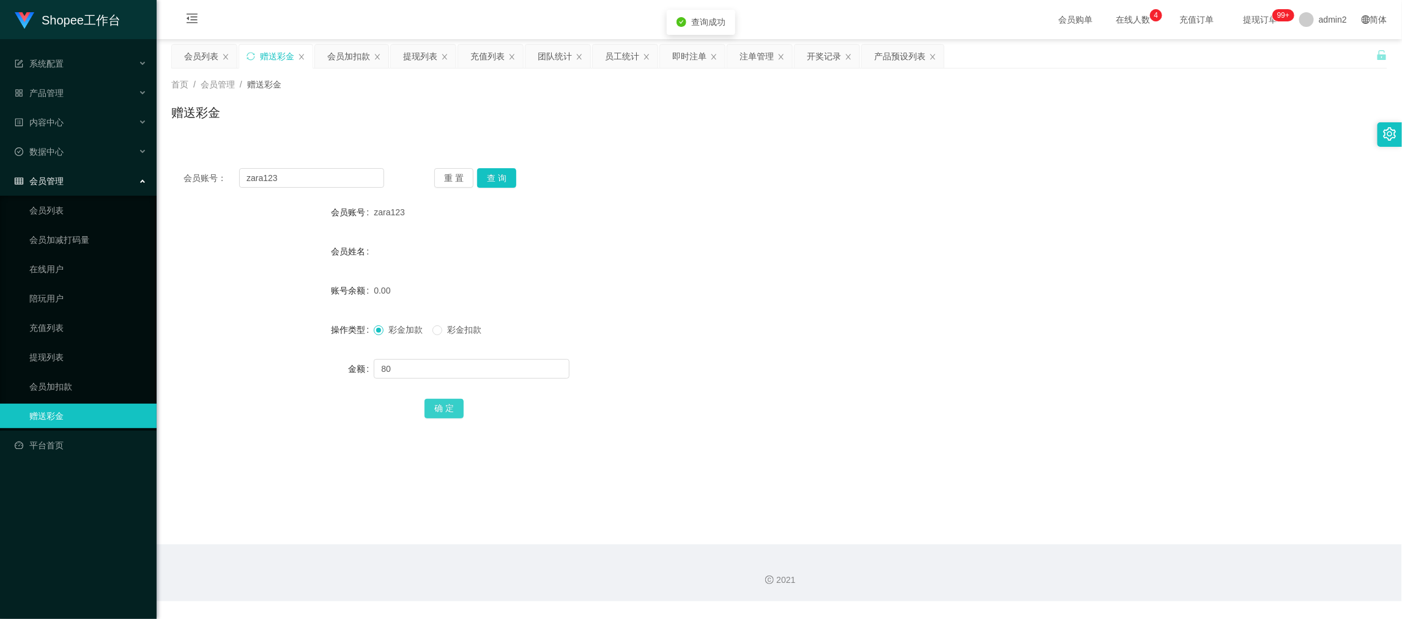
click at [438, 405] on button "确 定" at bounding box center [443, 409] width 39 height 20
click at [895, 331] on div "彩金加款 彩金扣款" at bounding box center [728, 329] width 709 height 24
drag, startPoint x: 1122, startPoint y: 569, endPoint x: 1104, endPoint y: 550, distance: 25.5
click at [1122, 567] on div "2021" at bounding box center [779, 572] width 1245 height 57
click at [347, 172] on input "zara123" at bounding box center [311, 178] width 145 height 20
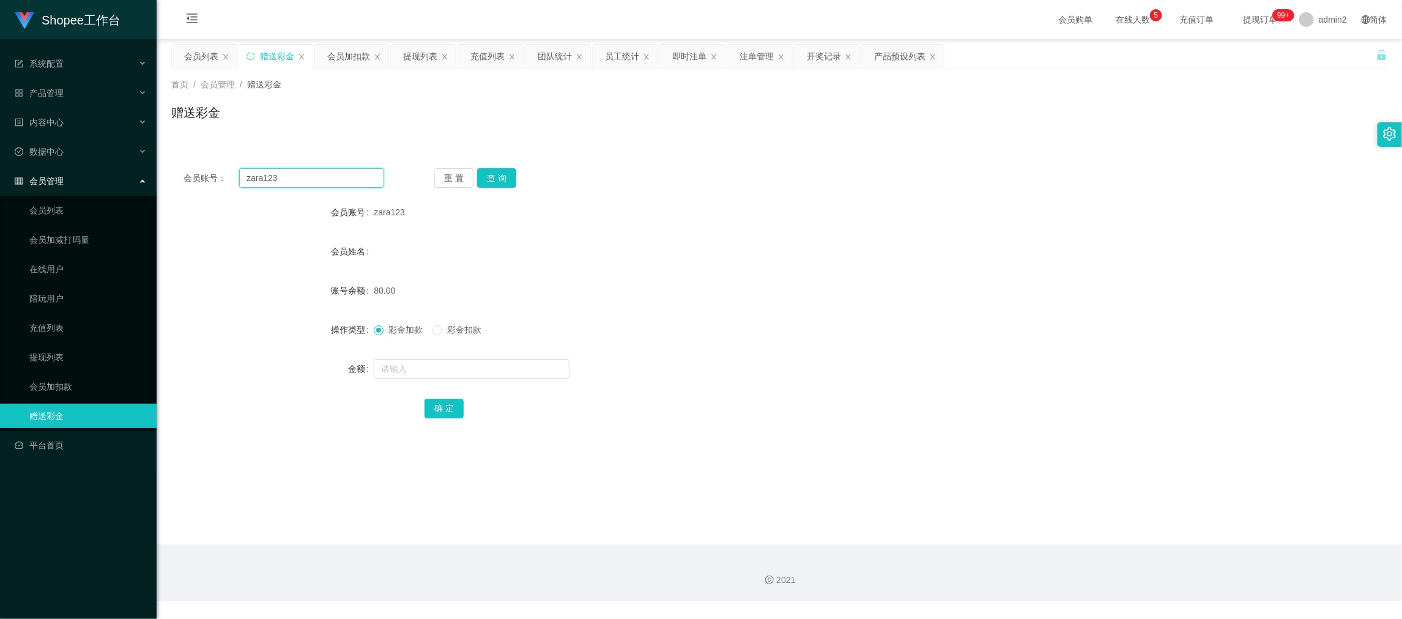
click at [347, 172] on input "zara123" at bounding box center [311, 178] width 145 height 20
paste
click at [499, 174] on button "查 询" at bounding box center [496, 178] width 39 height 20
click at [493, 366] on input "text" at bounding box center [472, 369] width 196 height 20
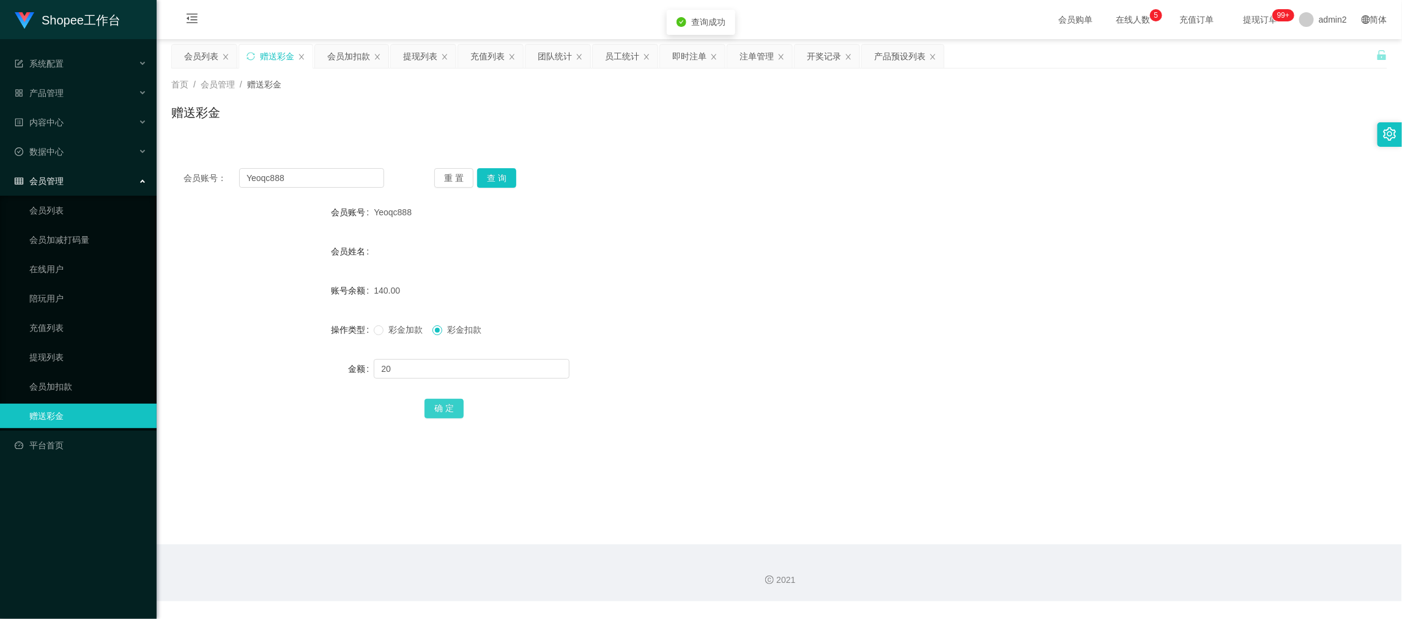
click at [452, 408] on button "确 定" at bounding box center [443, 409] width 39 height 20
click at [385, 328] on span "彩金加款" at bounding box center [405, 330] width 44 height 10
click at [694, 310] on form "会员账号 Yeoqc888 会员姓名 账号余额 120.00 操作类型 彩金加款 彩金扣款 金额 确 定" at bounding box center [779, 310] width 1216 height 220
drag, startPoint x: 1149, startPoint y: 573, endPoint x: 761, endPoint y: 374, distance: 436.2
click at [1149, 574] on div "2021" at bounding box center [778, 580] width 1225 height 13
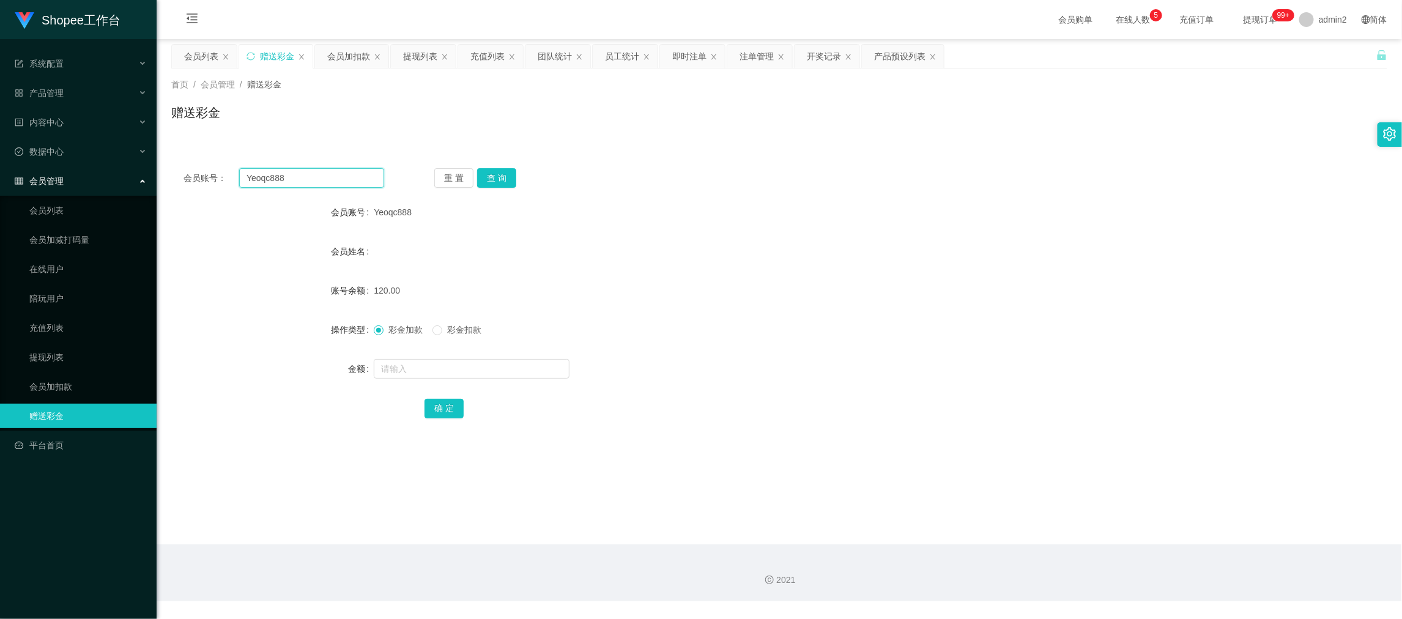
click at [319, 178] on input "Yeoqc888" at bounding box center [311, 178] width 145 height 20
click at [493, 182] on button "查 询" at bounding box center [496, 178] width 39 height 20
click at [488, 368] on input "text" at bounding box center [472, 369] width 196 height 20
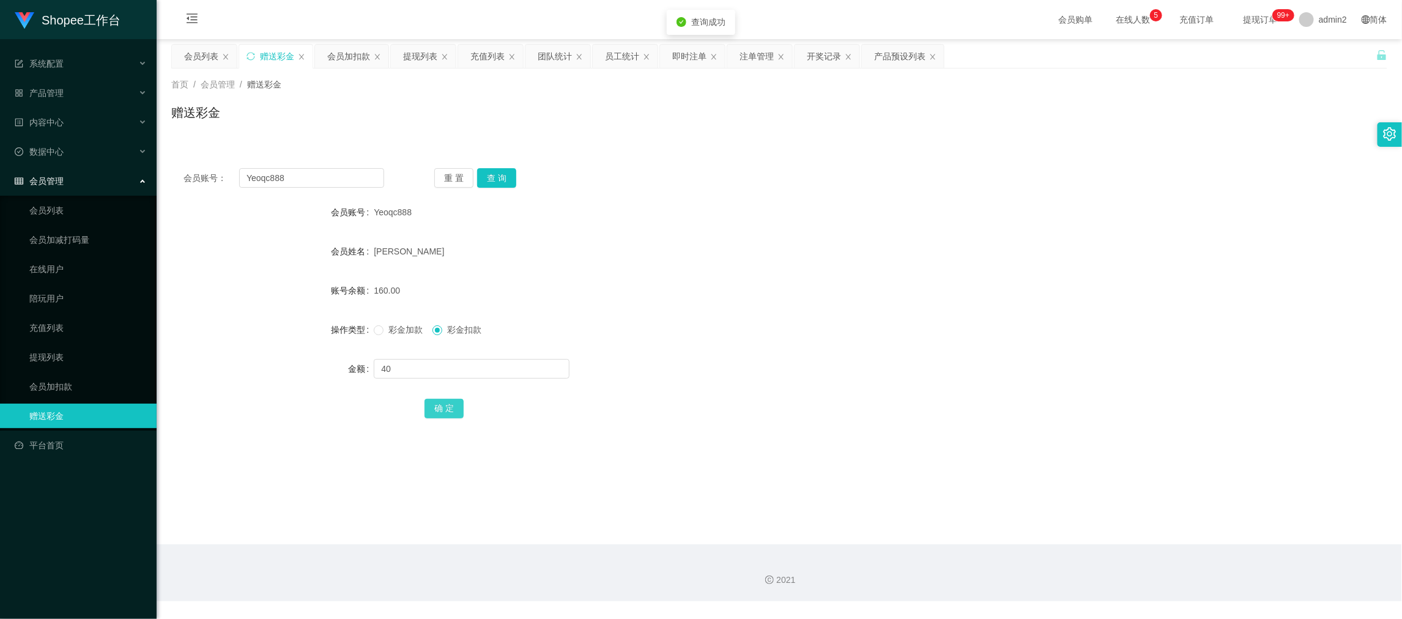
click at [443, 410] on button "确 定" at bounding box center [443, 409] width 39 height 20
click at [851, 322] on div "彩金加款 彩金扣款" at bounding box center [728, 329] width 709 height 24
drag, startPoint x: 1125, startPoint y: 563, endPoint x: 692, endPoint y: 327, distance: 493.4
click at [1120, 557] on div "2021" at bounding box center [779, 572] width 1245 height 57
click at [314, 171] on input "Yeoqc888" at bounding box center [311, 178] width 145 height 20
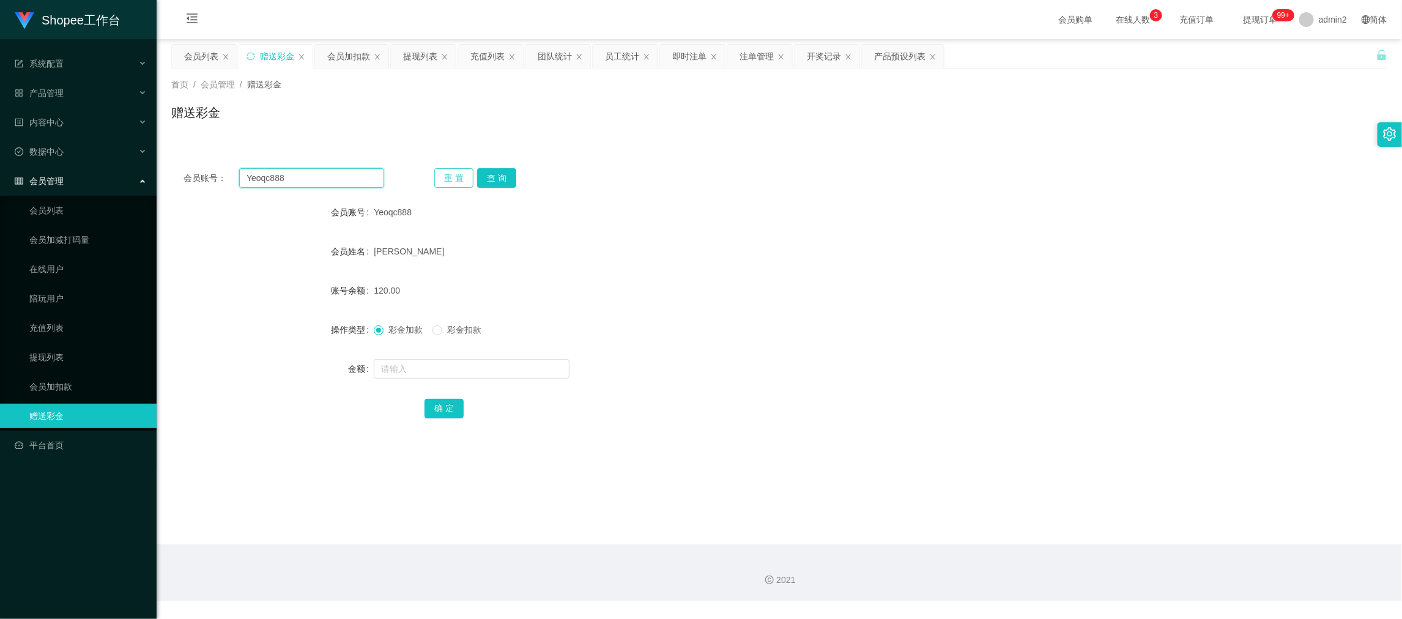
drag, startPoint x: 314, startPoint y: 171, endPoint x: 453, endPoint y: 187, distance: 139.1
click at [318, 172] on input "Yeoqc888" at bounding box center [311, 178] width 145 height 20
click at [499, 179] on button "查 询" at bounding box center [496, 178] width 39 height 20
click at [525, 373] on input "text" at bounding box center [472, 369] width 196 height 20
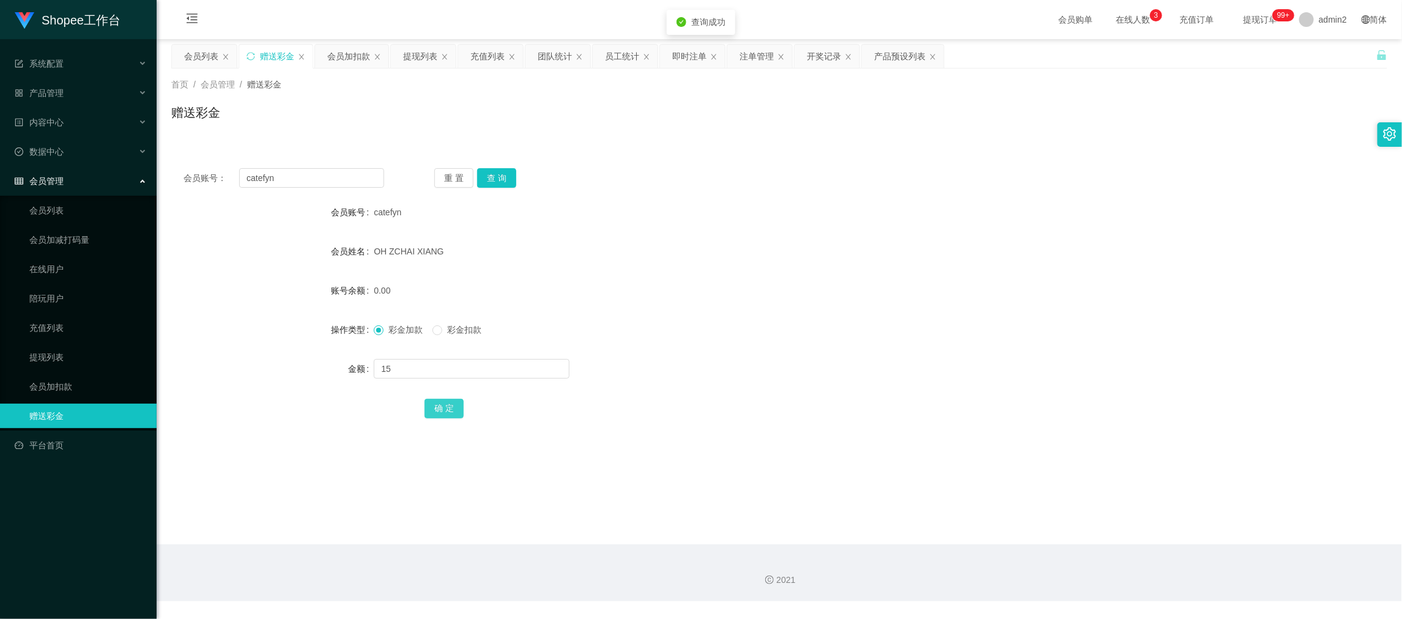
drag, startPoint x: 433, startPoint y: 404, endPoint x: 452, endPoint y: 404, distance: 19.0
click at [433, 404] on button "确 定" at bounding box center [443, 409] width 39 height 20
click at [793, 330] on div "彩金加款 彩金扣款" at bounding box center [728, 329] width 709 height 24
click at [1118, 580] on div "2021" at bounding box center [778, 580] width 1225 height 13
click at [354, 177] on input "catefyn" at bounding box center [311, 178] width 145 height 20
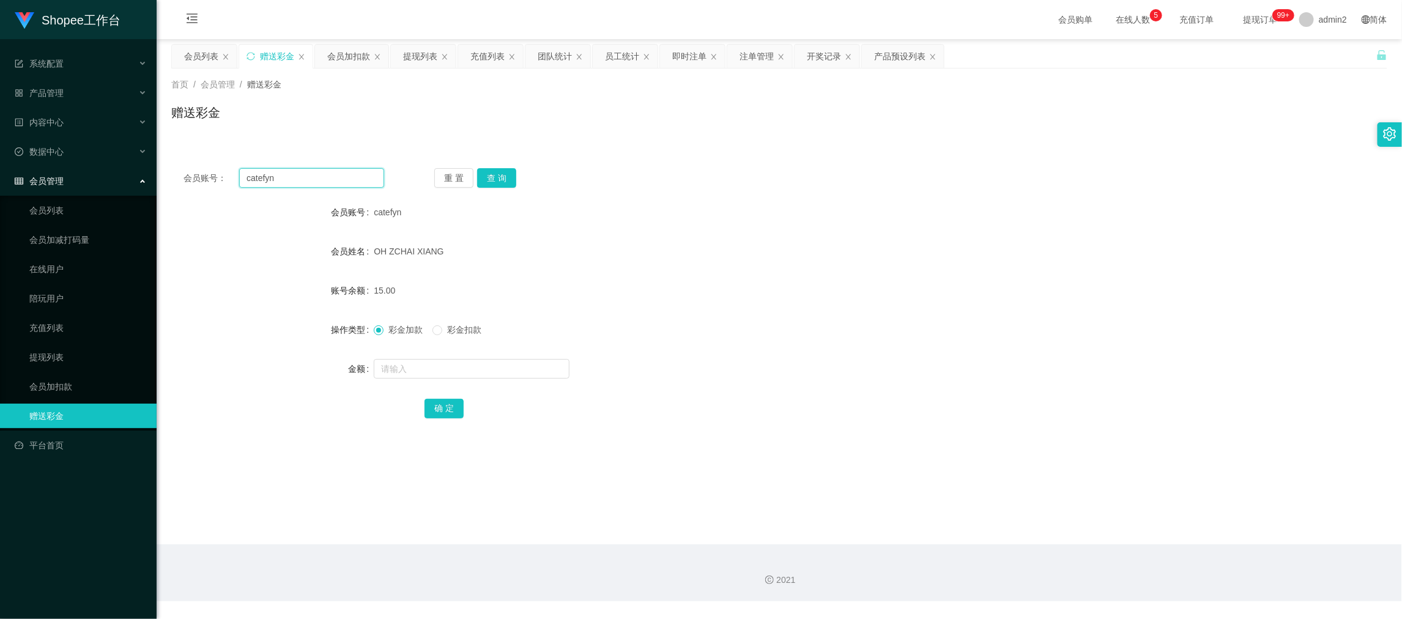
drag, startPoint x: 354, startPoint y: 177, endPoint x: 408, endPoint y: 189, distance: 55.1
click at [354, 178] on input "catefyn" at bounding box center [311, 178] width 145 height 20
click at [487, 181] on button "查 询" at bounding box center [496, 178] width 39 height 20
click at [504, 371] on input "text" at bounding box center [472, 369] width 196 height 20
drag, startPoint x: 504, startPoint y: 371, endPoint x: 506, endPoint y: 363, distance: 7.4
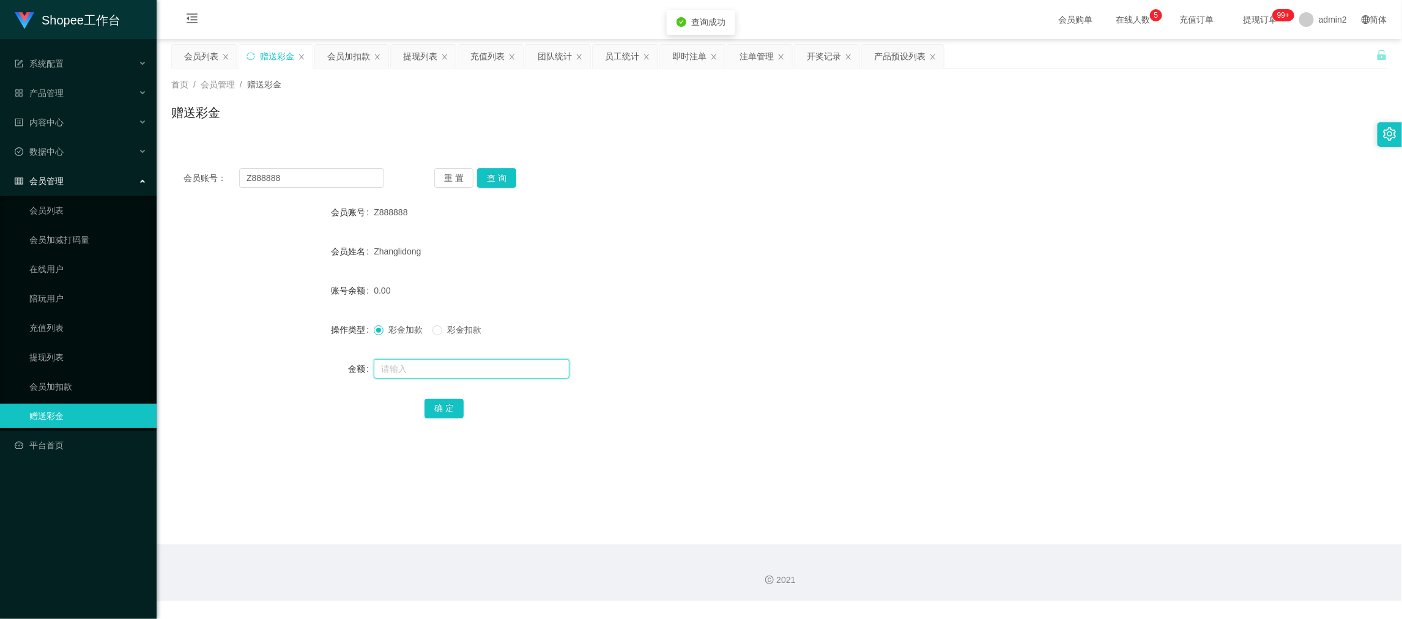
click at [506, 363] on input "text" at bounding box center [472, 369] width 196 height 20
click at [432, 404] on button "确 定" at bounding box center [443, 409] width 39 height 20
click at [759, 284] on div "0.00" at bounding box center [728, 290] width 709 height 24
drag, startPoint x: 1119, startPoint y: 548, endPoint x: 942, endPoint y: 459, distance: 198.3
click at [1120, 546] on div "2021" at bounding box center [779, 572] width 1245 height 57
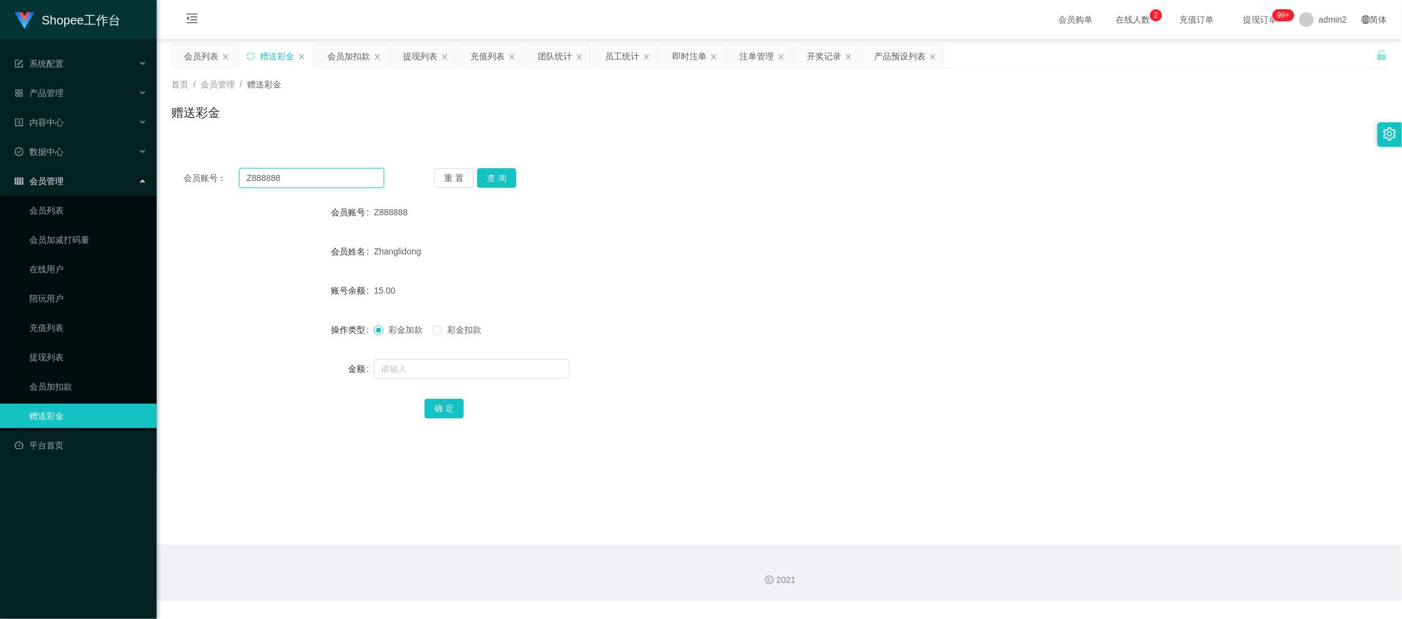
click at [328, 182] on input "Z888888" at bounding box center [311, 178] width 145 height 20
drag, startPoint x: 482, startPoint y: 182, endPoint x: 490, endPoint y: 191, distance: 12.1
click at [482, 182] on button "查 询" at bounding box center [496, 178] width 39 height 20
click at [493, 375] on input "text" at bounding box center [472, 369] width 196 height 20
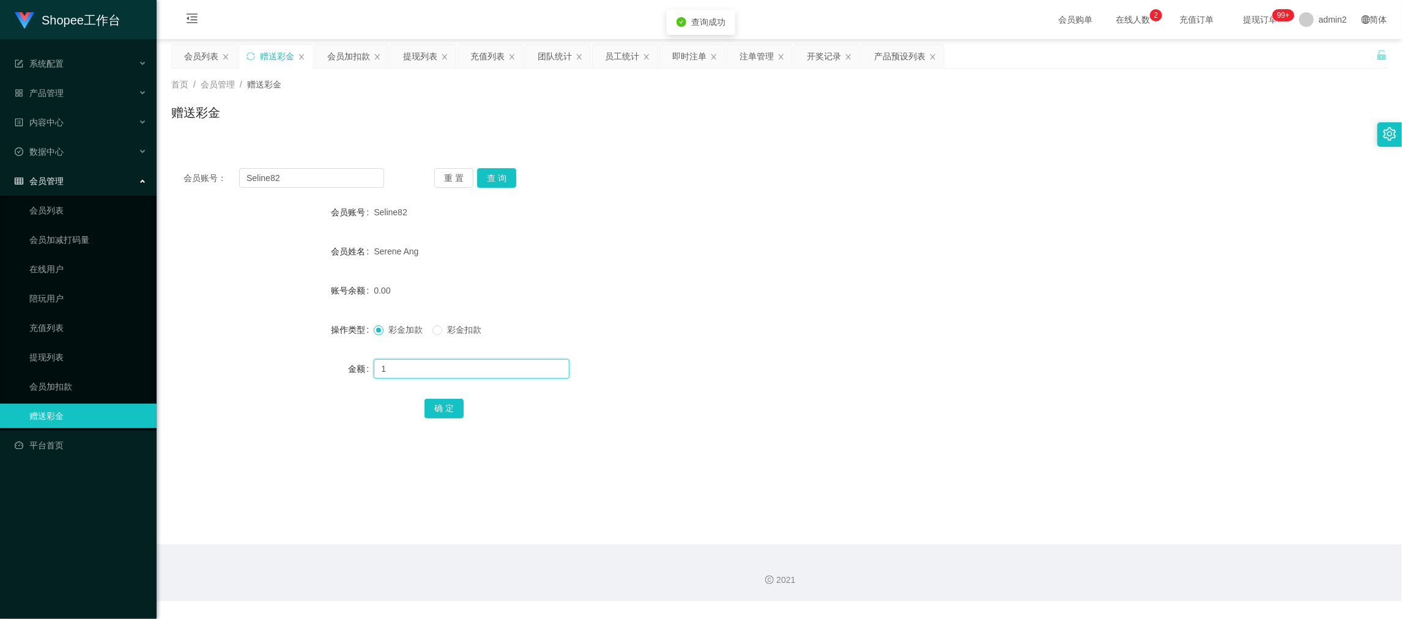
click at [493, 375] on input "1" at bounding box center [472, 369] width 196 height 20
click at [434, 403] on button "确 定" at bounding box center [443, 409] width 39 height 20
click at [777, 287] on div "0.00" at bounding box center [728, 290] width 709 height 24
drag, startPoint x: 1120, startPoint y: 554, endPoint x: 1109, endPoint y: 547, distance: 12.7
click at [1120, 554] on div "2021" at bounding box center [779, 572] width 1245 height 57
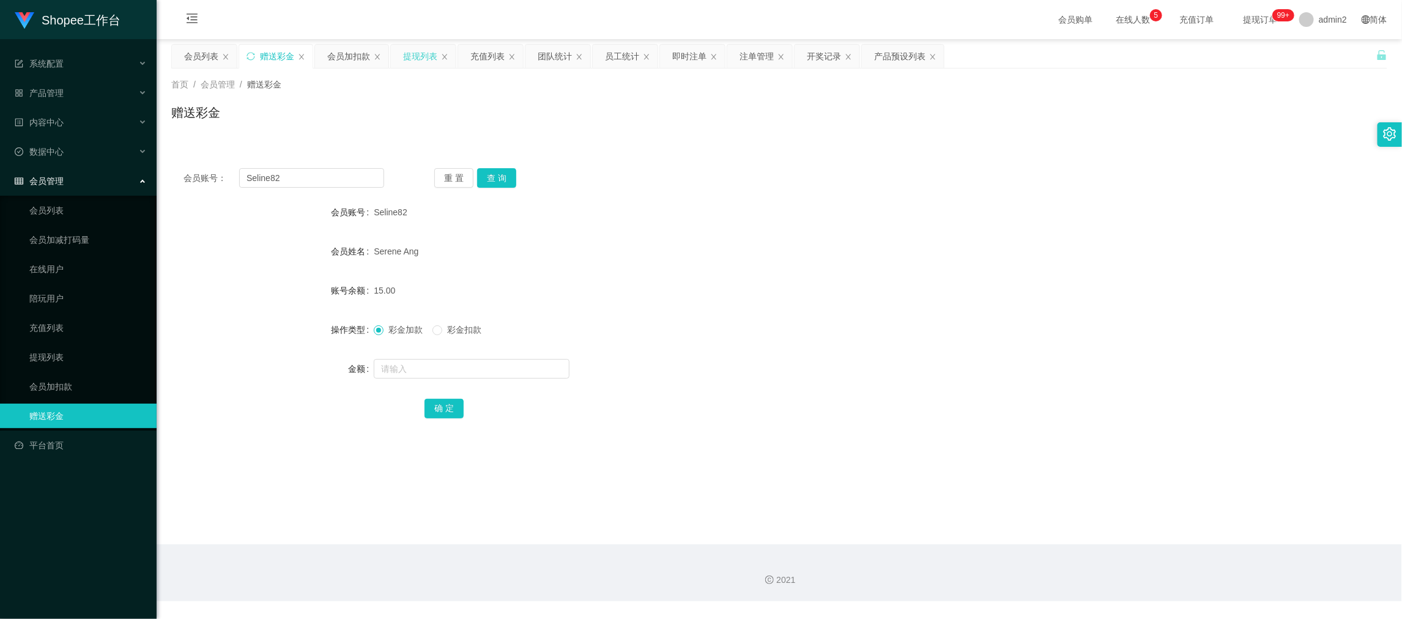
click at [419, 54] on div "提现列表" at bounding box center [420, 56] width 34 height 23
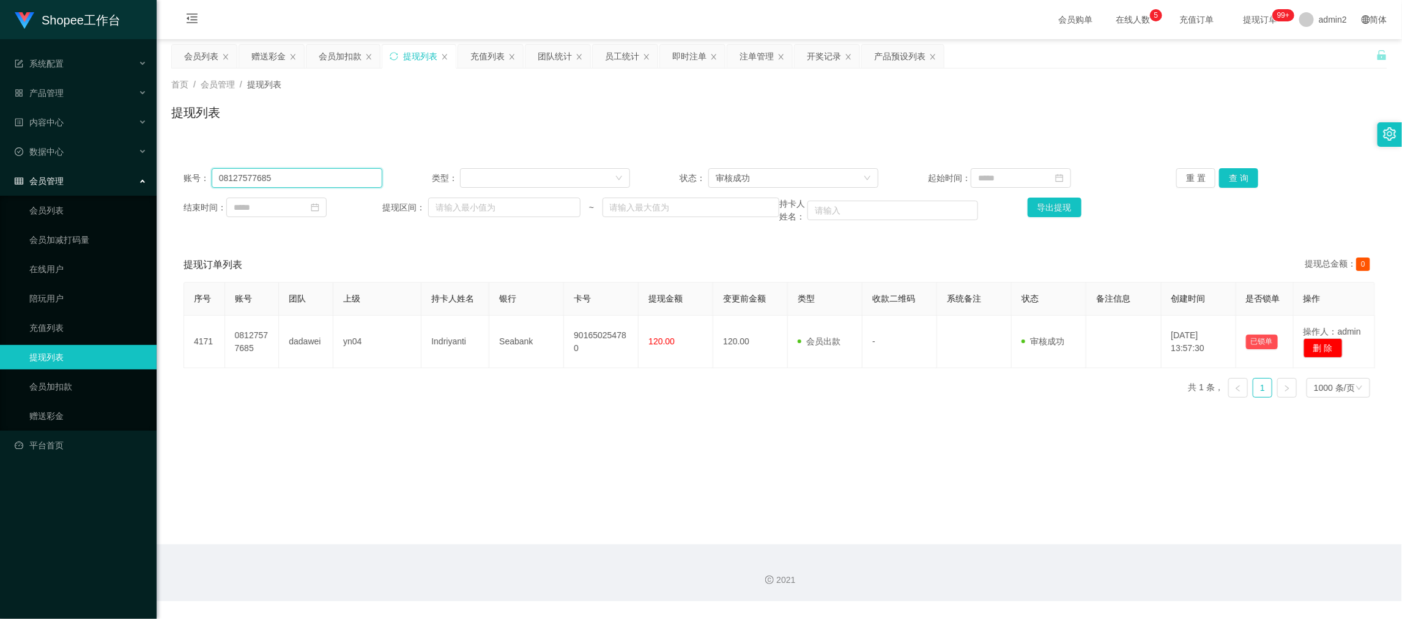
click at [349, 175] on input "08127577685" at bounding box center [297, 178] width 171 height 20
click at [1236, 177] on button "查 询" at bounding box center [1238, 178] width 39 height 20
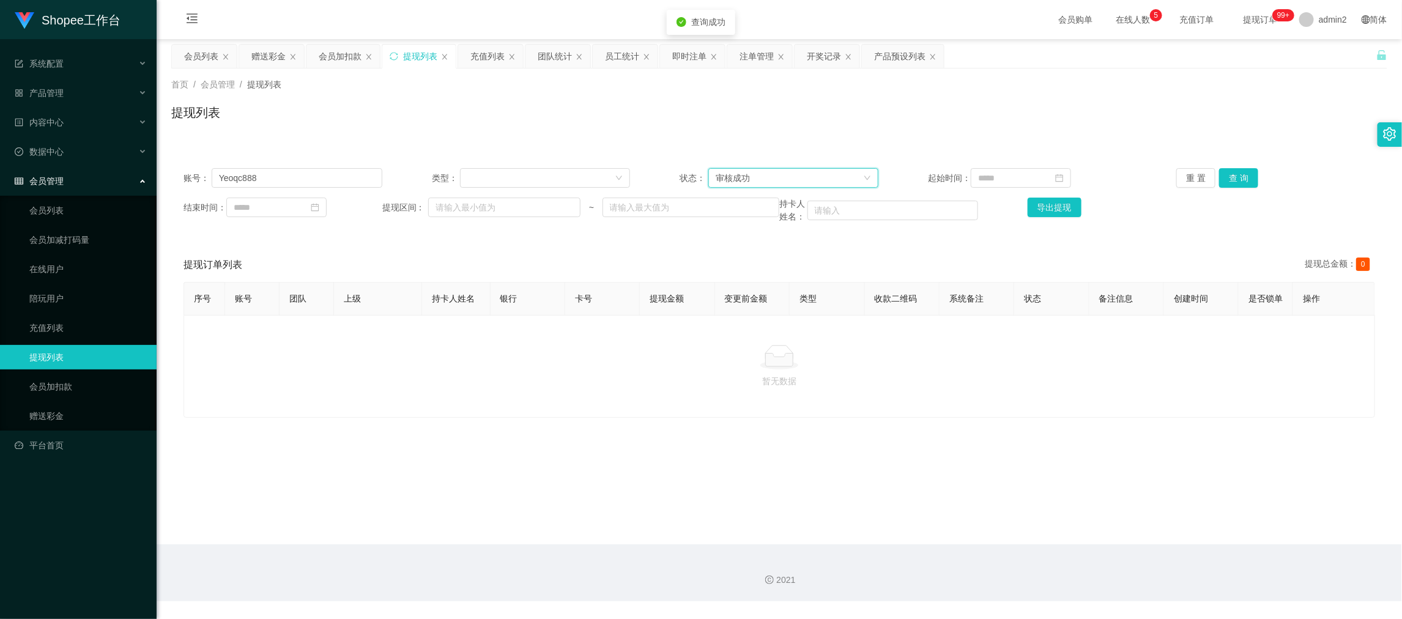
click at [780, 169] on div "审核成功" at bounding box center [788, 178] width 147 height 18
click at [759, 196] on li "等待审核" at bounding box center [788, 202] width 169 height 20
click at [1230, 178] on button "查 询" at bounding box center [1238, 178] width 39 height 20
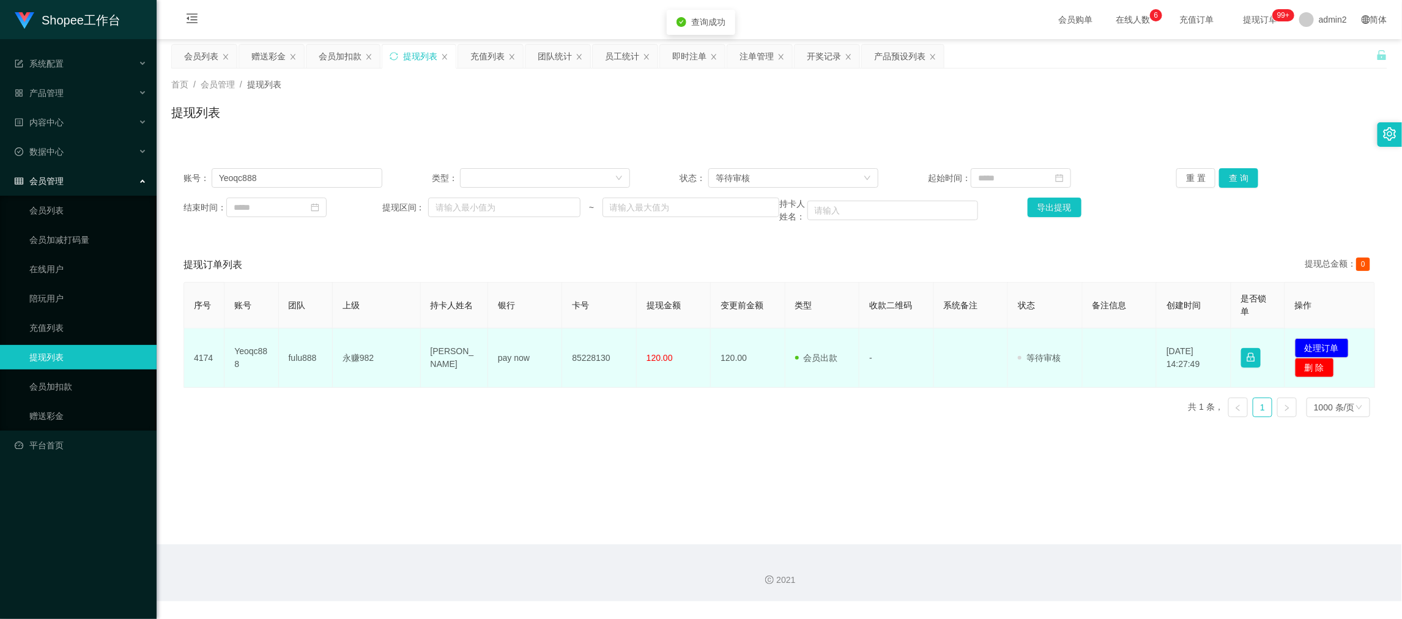
click at [1312, 335] on td "发起代付 处理订单 删 除" at bounding box center [1330, 357] width 90 height 59
click at [1328, 343] on button "处理订单" at bounding box center [1322, 348] width 54 height 20
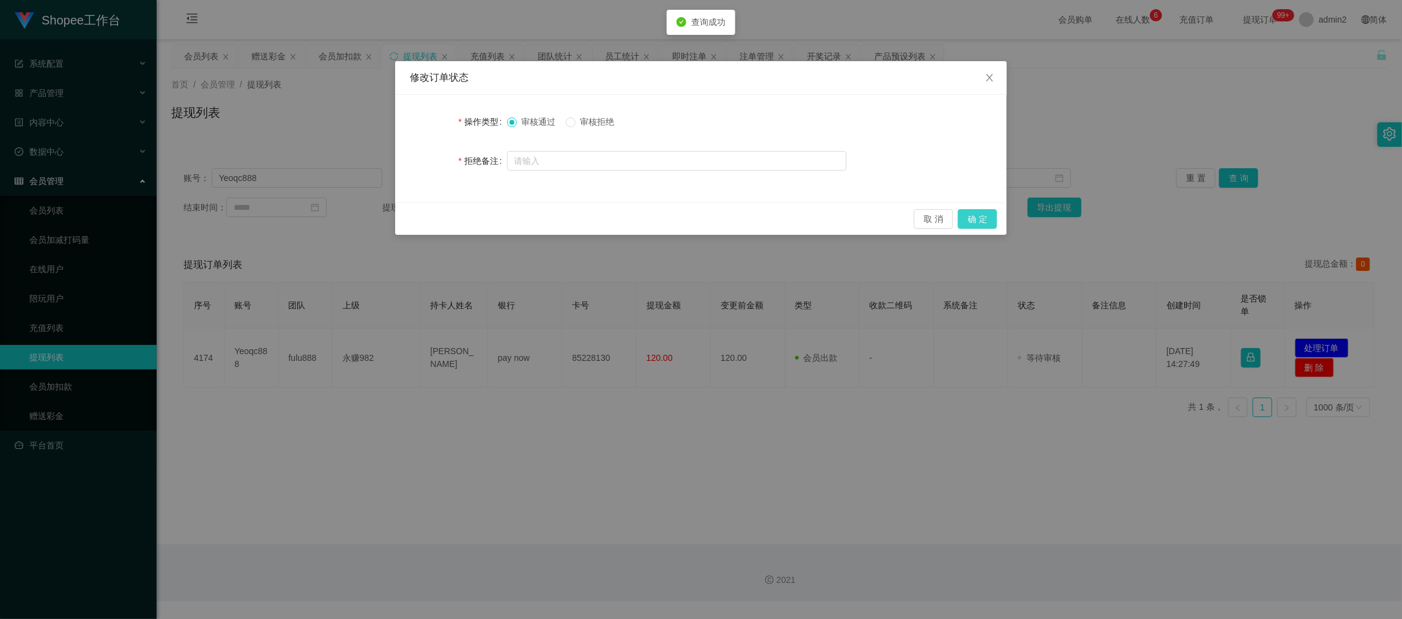
click at [980, 223] on button "确 定" at bounding box center [977, 219] width 39 height 20
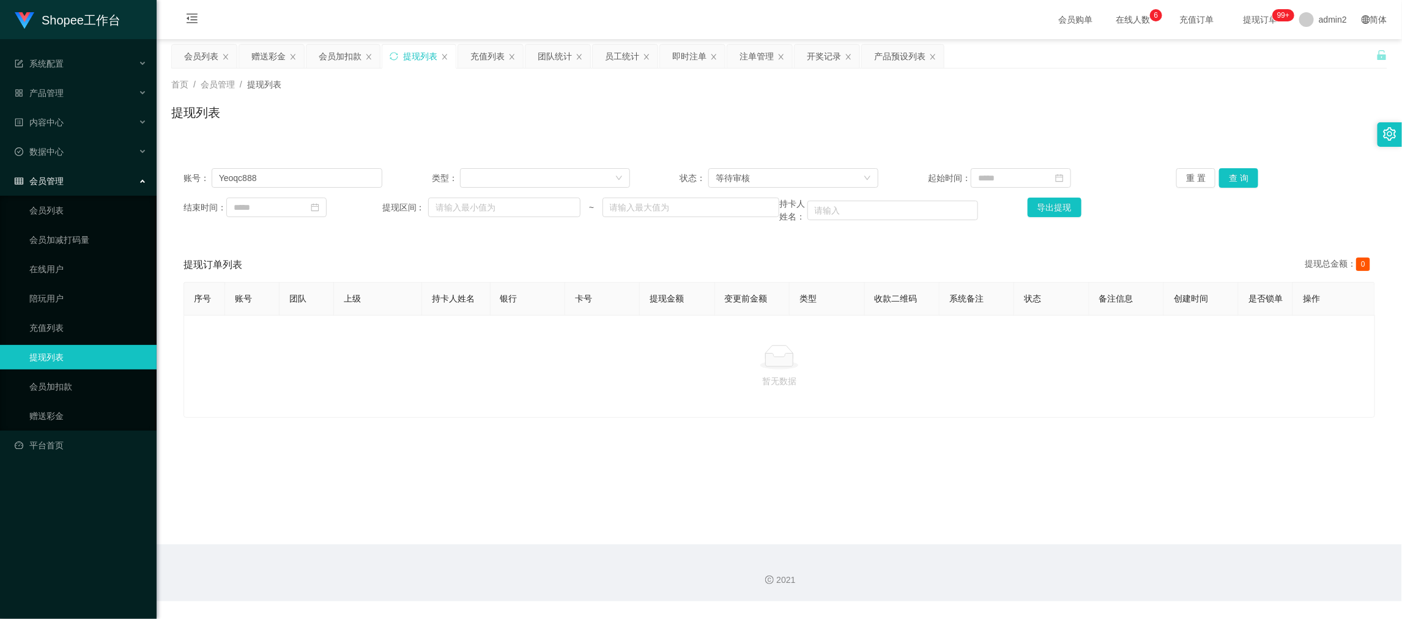
click at [335, 167] on div "账号： Yeoqc888 类型： 状态： 等待审核 起始时间： 重 置 查 询 结束时间： 提现区间： ~ 持卡人姓名： 导出提现" at bounding box center [779, 195] width 1216 height 79
click at [330, 175] on input "Yeoqc888" at bounding box center [297, 178] width 171 height 20
drag, startPoint x: 1242, startPoint y: 182, endPoint x: 1232, endPoint y: 188, distance: 12.4
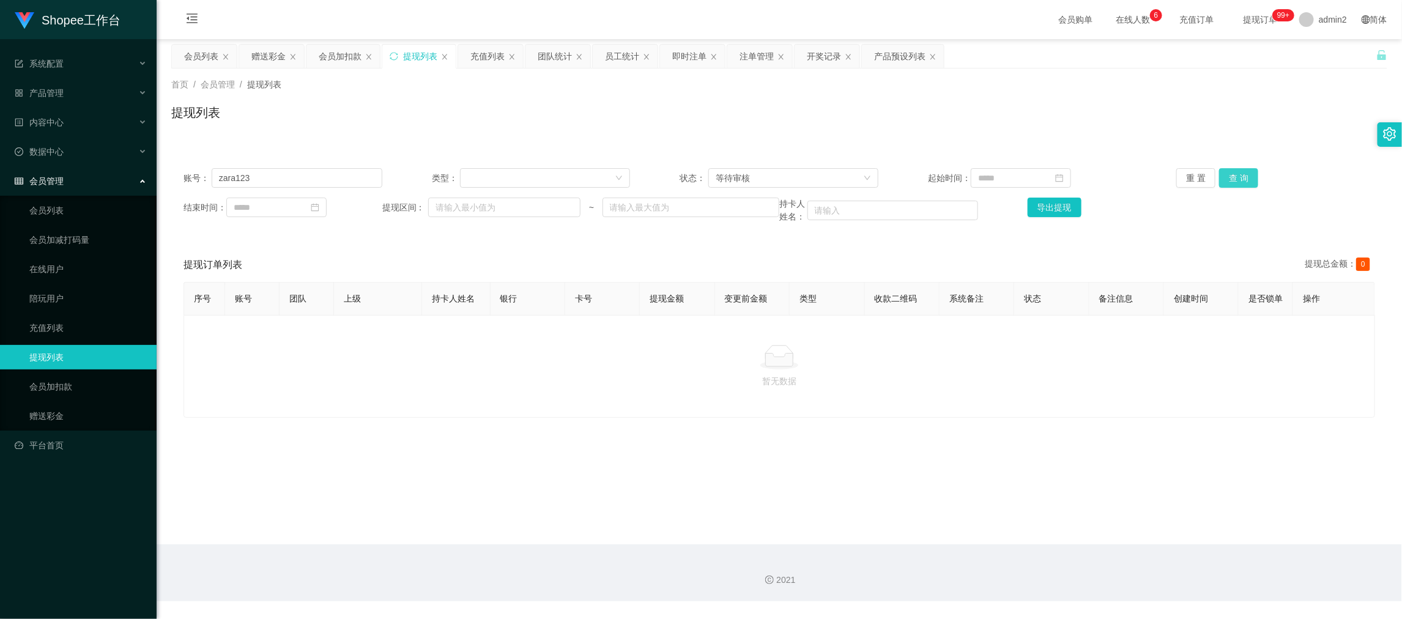
click at [1242, 182] on button "查 询" at bounding box center [1238, 178] width 39 height 20
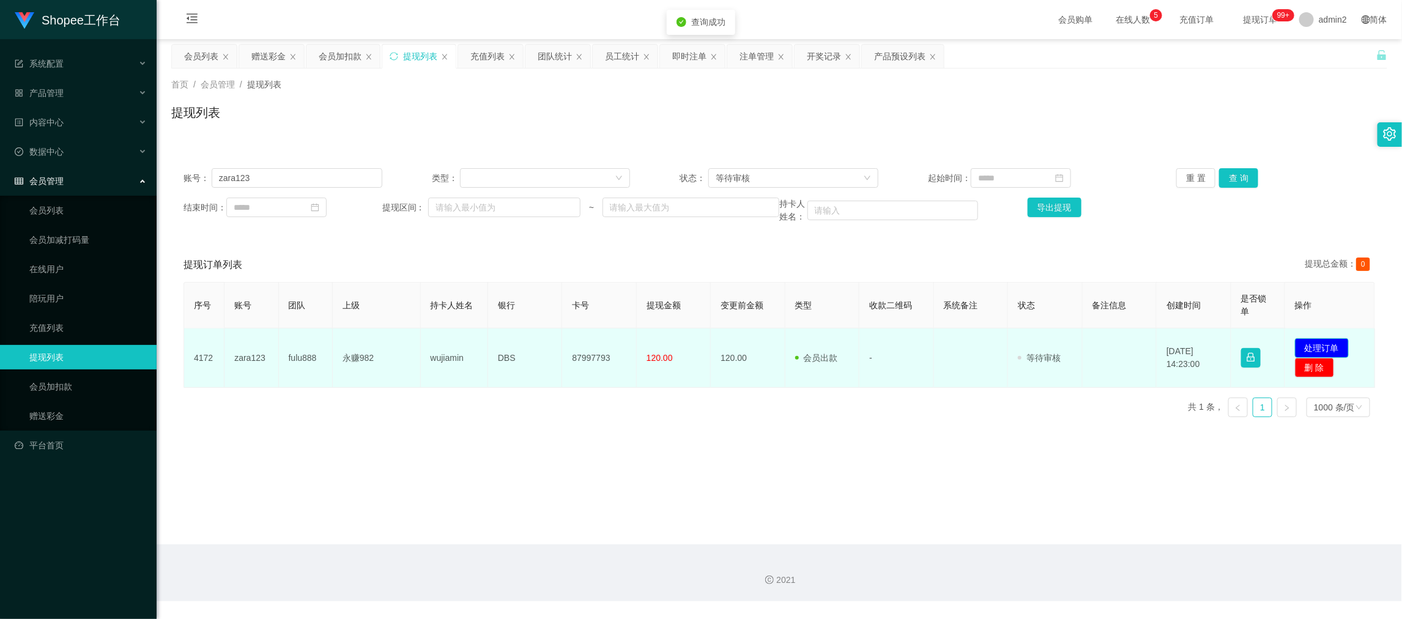
click at [1310, 341] on button "处理订单" at bounding box center [1322, 348] width 54 height 20
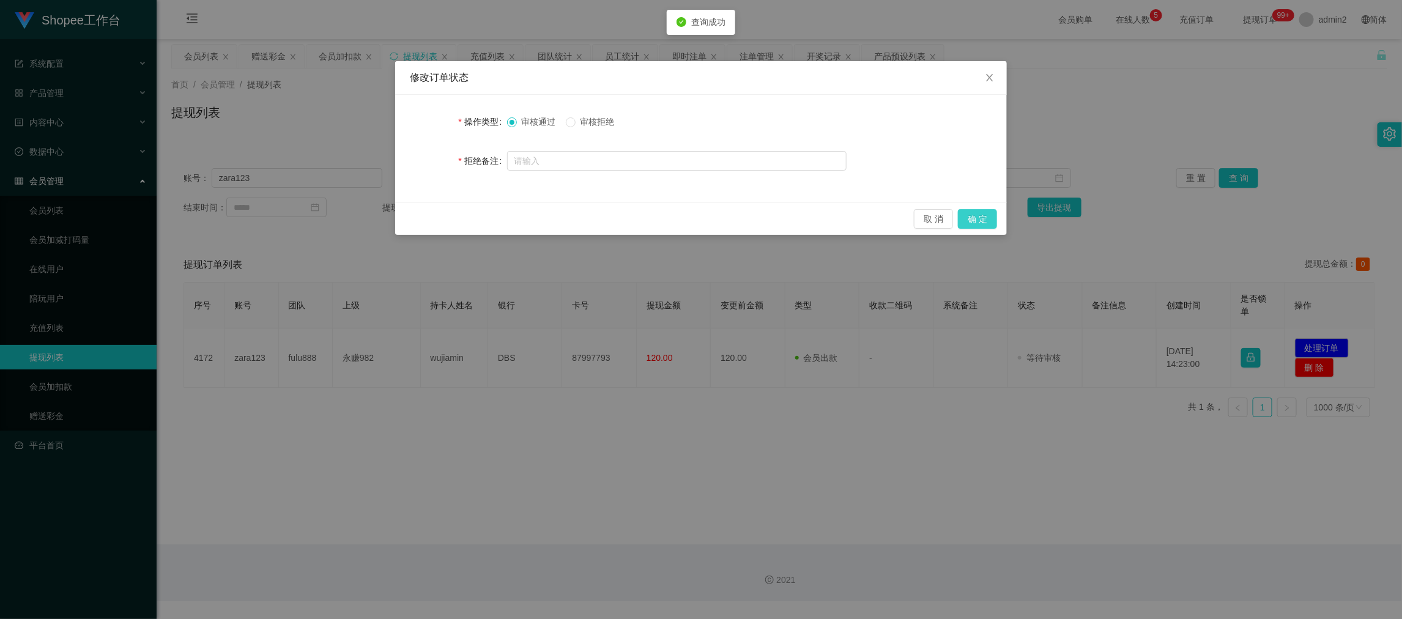
click at [985, 220] on button "确 定" at bounding box center [977, 219] width 39 height 20
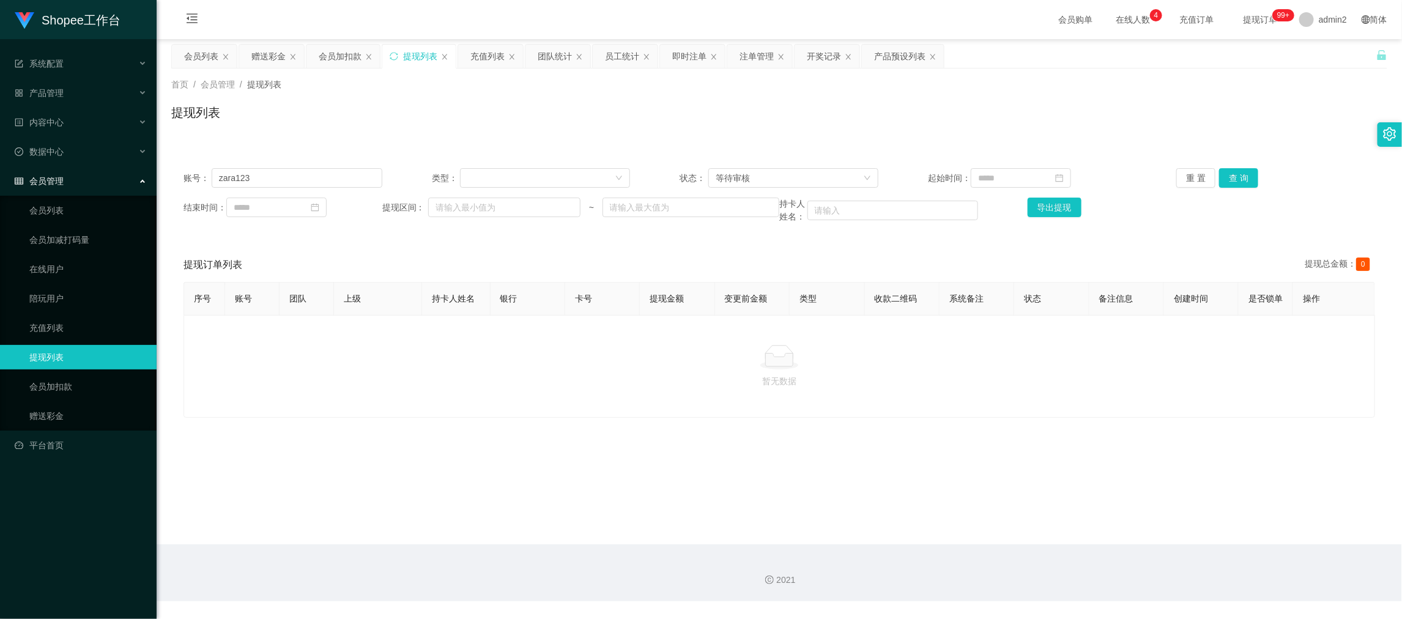
click at [1108, 552] on div "2021" at bounding box center [779, 572] width 1245 height 57
drag, startPoint x: 256, startPoint y: 48, endPoint x: 288, endPoint y: 77, distance: 43.3
click at [257, 48] on div "赠送彩金" at bounding box center [268, 56] width 34 height 23
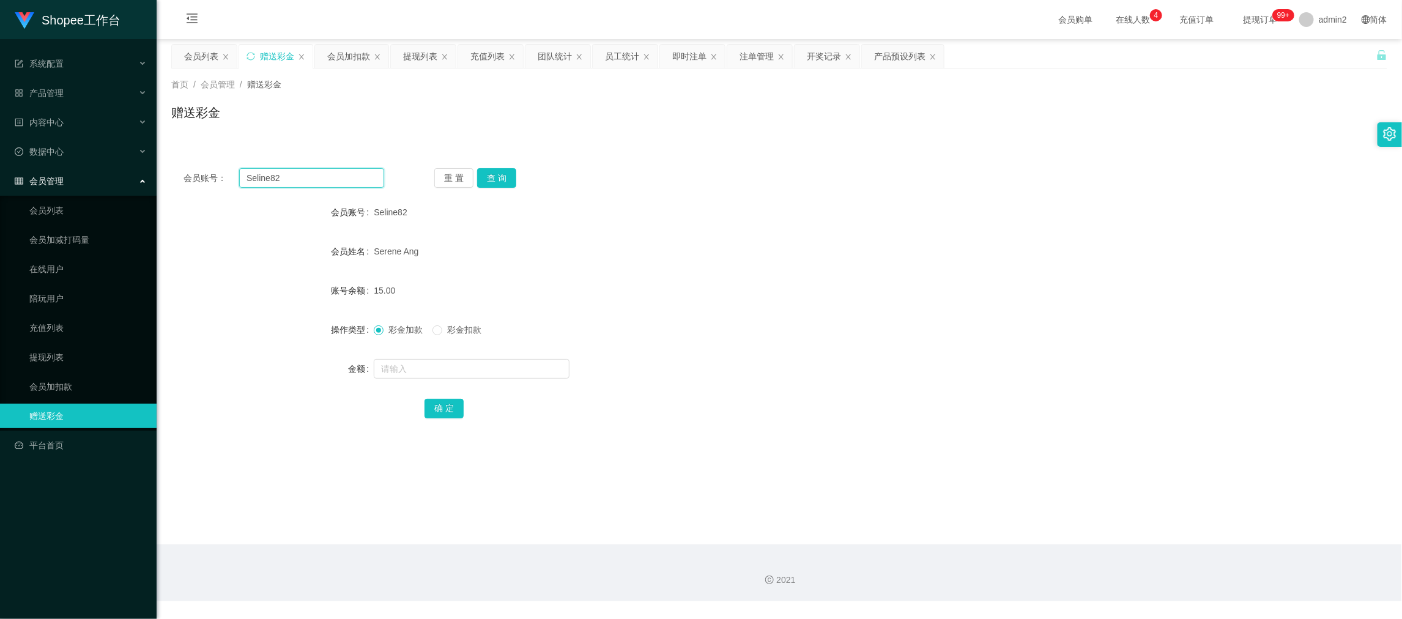
click at [349, 187] on input "Seline82" at bounding box center [311, 178] width 145 height 20
click at [349, 182] on input "Seline82" at bounding box center [311, 178] width 145 height 20
click at [492, 176] on button "查 询" at bounding box center [496, 178] width 39 height 20
click at [526, 366] on input "text" at bounding box center [472, 369] width 196 height 20
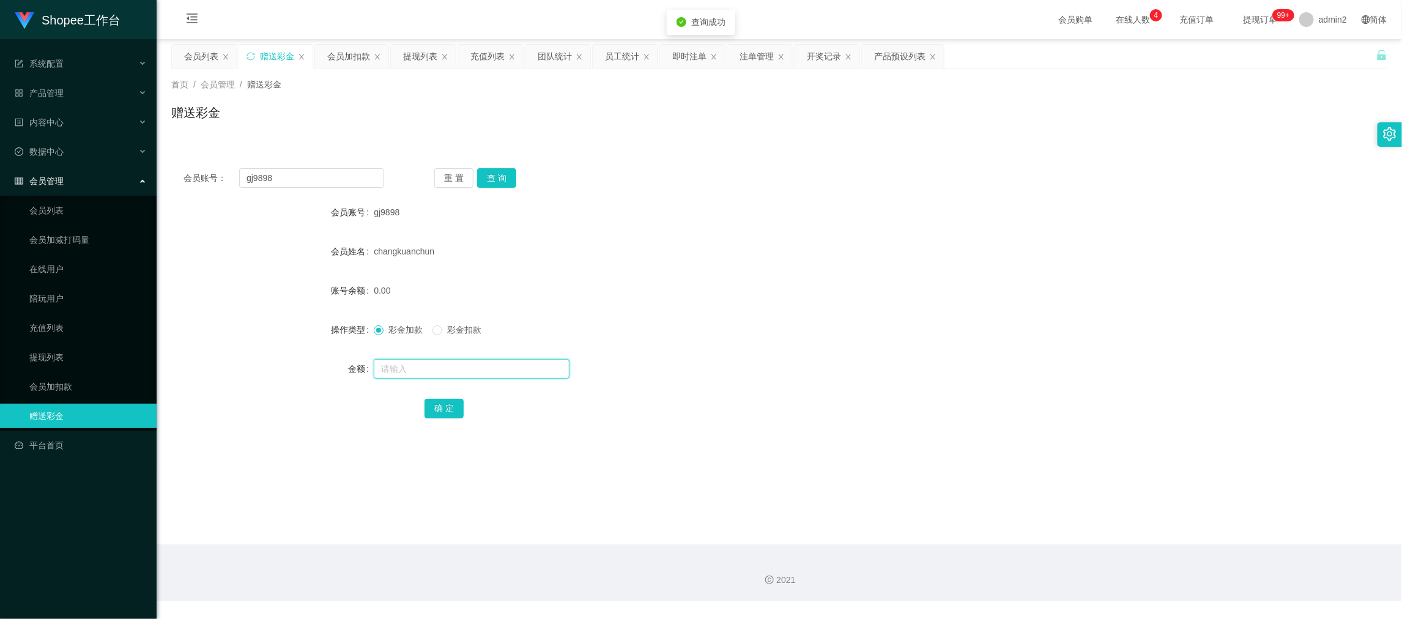
click at [526, 366] on input "text" at bounding box center [472, 369] width 196 height 20
click at [438, 405] on button "确 定" at bounding box center [443, 409] width 39 height 20
click at [897, 347] on form "会员账号 gj9898 会员姓名 changkuanchun 账号余额 0.00 操作类型 彩金加款 彩金扣款 金额 15 确 定" at bounding box center [779, 310] width 1216 height 220
drag, startPoint x: 1096, startPoint y: 573, endPoint x: 1096, endPoint y: 558, distance: 14.7
click at [1096, 558] on div "2021" at bounding box center [779, 572] width 1245 height 57
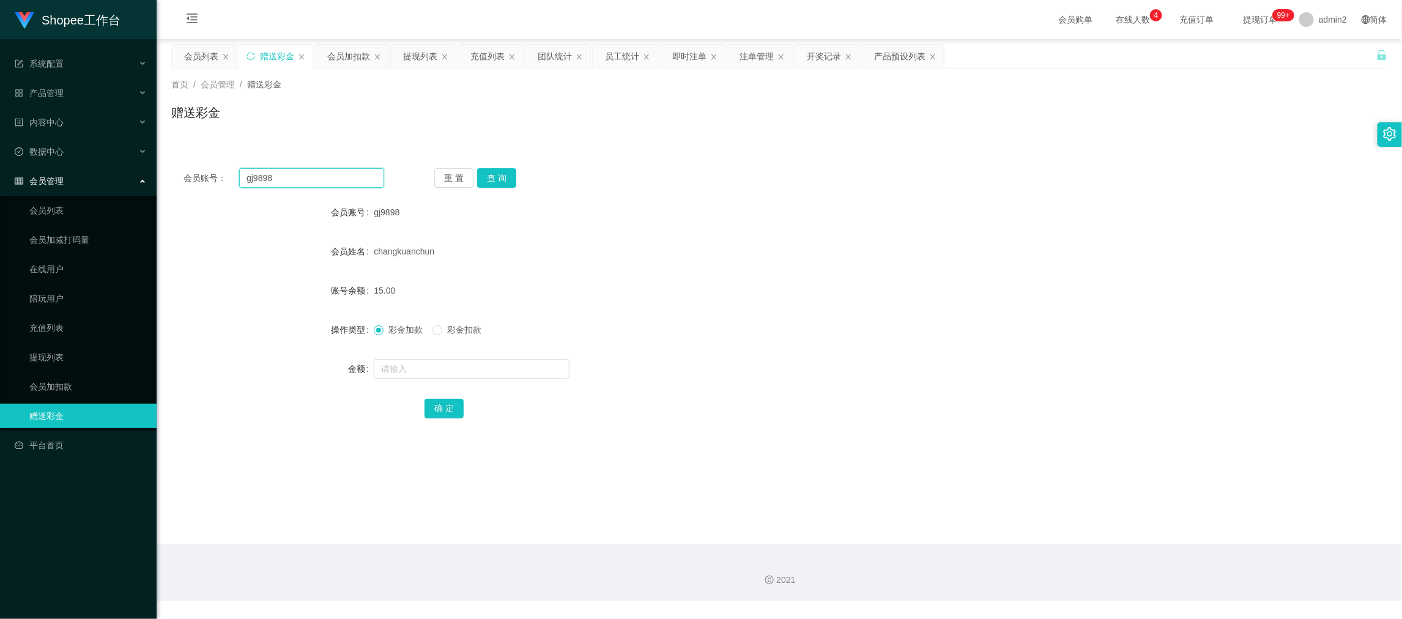
click at [349, 170] on input "gj9898" at bounding box center [311, 178] width 145 height 20
drag, startPoint x: 349, startPoint y: 170, endPoint x: 414, endPoint y: 182, distance: 65.9
click at [349, 171] on input "gj9898" at bounding box center [311, 178] width 145 height 20
click at [498, 177] on button "查 询" at bounding box center [496, 178] width 39 height 20
click at [508, 363] on input "text" at bounding box center [472, 369] width 196 height 20
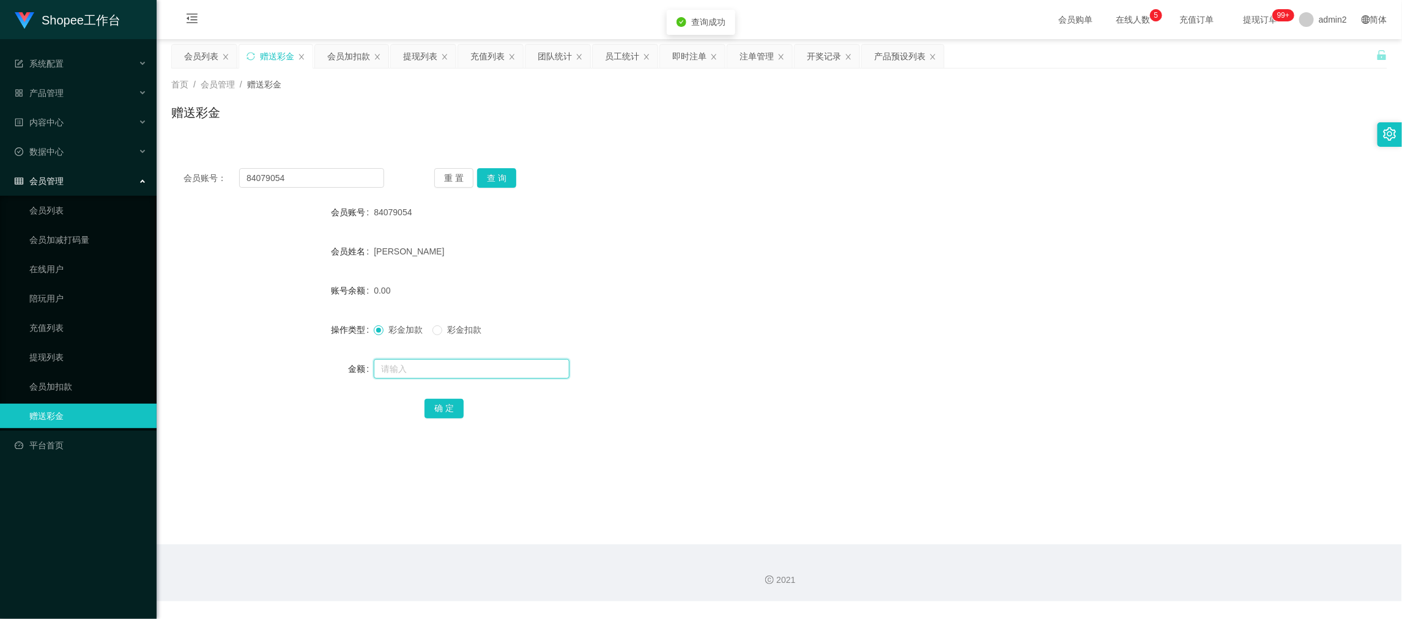
click at [508, 361] on input "text" at bounding box center [472, 369] width 196 height 20
click at [432, 408] on button "确 定" at bounding box center [443, 409] width 39 height 20
click at [768, 326] on div "彩金加款 彩金扣款" at bounding box center [728, 329] width 709 height 24
drag, startPoint x: 1088, startPoint y: 569, endPoint x: 943, endPoint y: 458, distance: 182.7
click at [1084, 563] on div "2021" at bounding box center [779, 572] width 1245 height 57
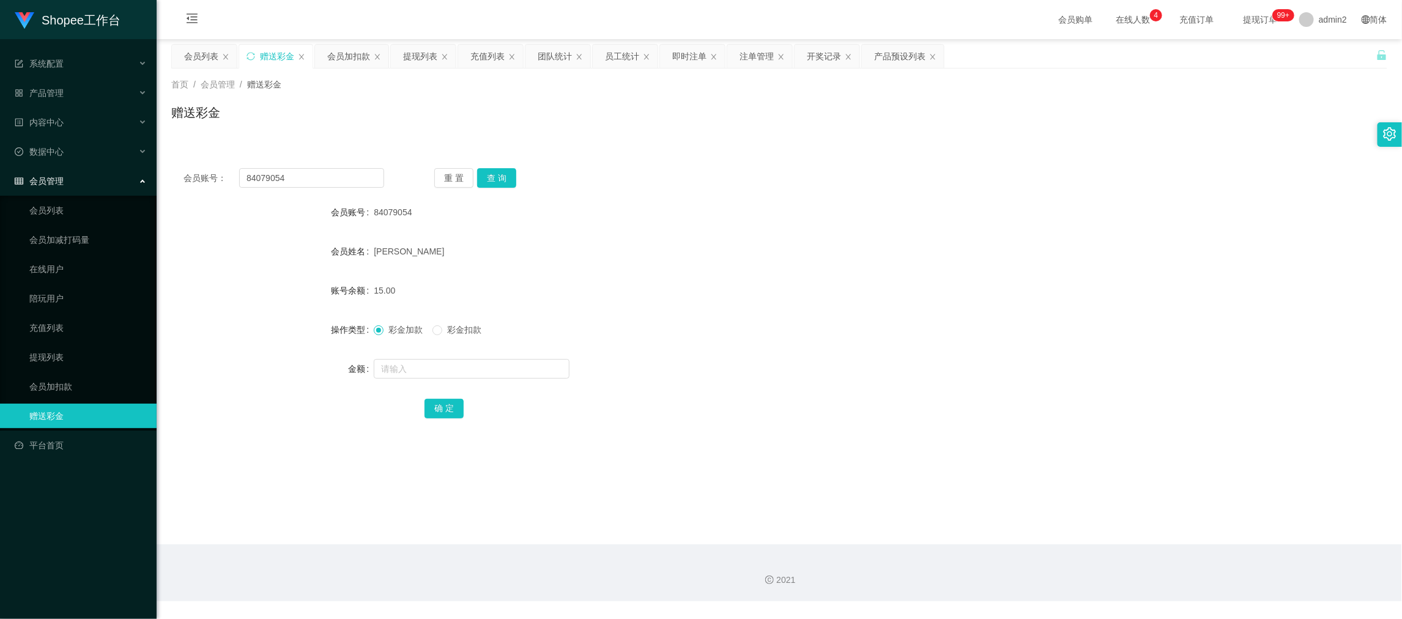
click at [418, 51] on div "提现列表" at bounding box center [420, 56] width 34 height 23
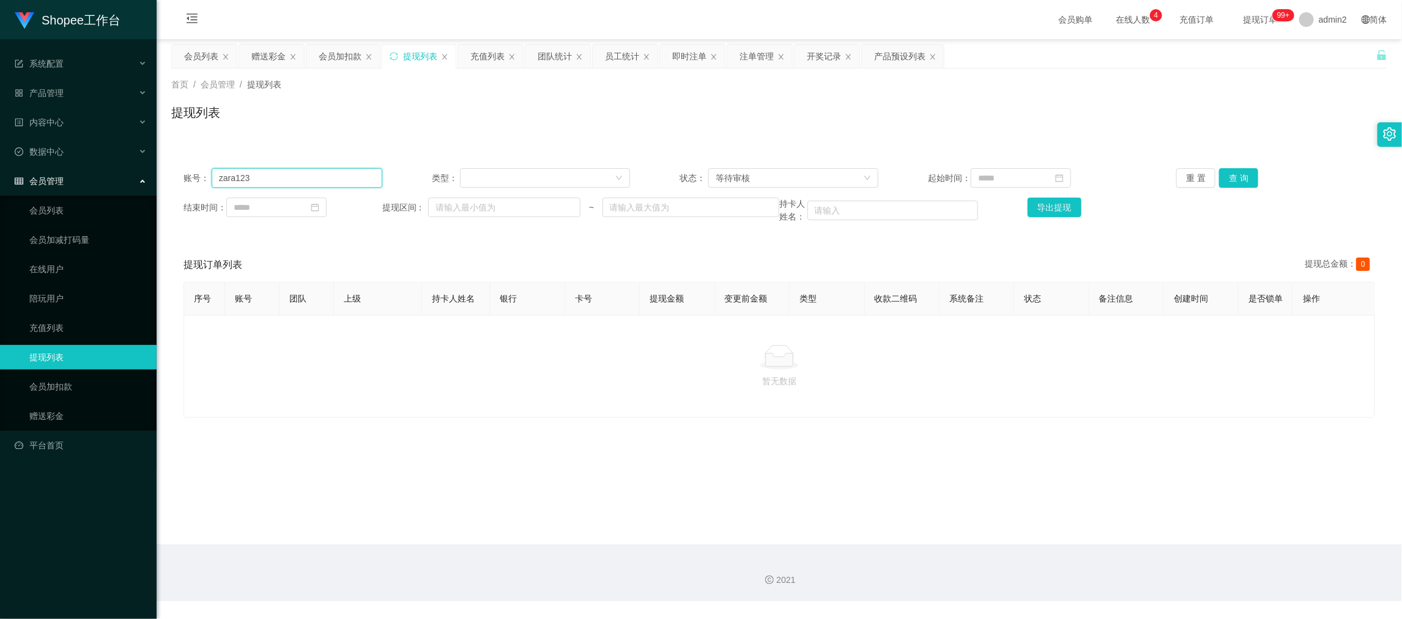
click at [344, 174] on input "zara123" at bounding box center [297, 178] width 171 height 20
drag, startPoint x: 344, startPoint y: 174, endPoint x: 656, endPoint y: 175, distance: 311.9
click at [344, 174] on input "zara123" at bounding box center [297, 178] width 171 height 20
click at [1233, 174] on button "查 询" at bounding box center [1238, 178] width 39 height 20
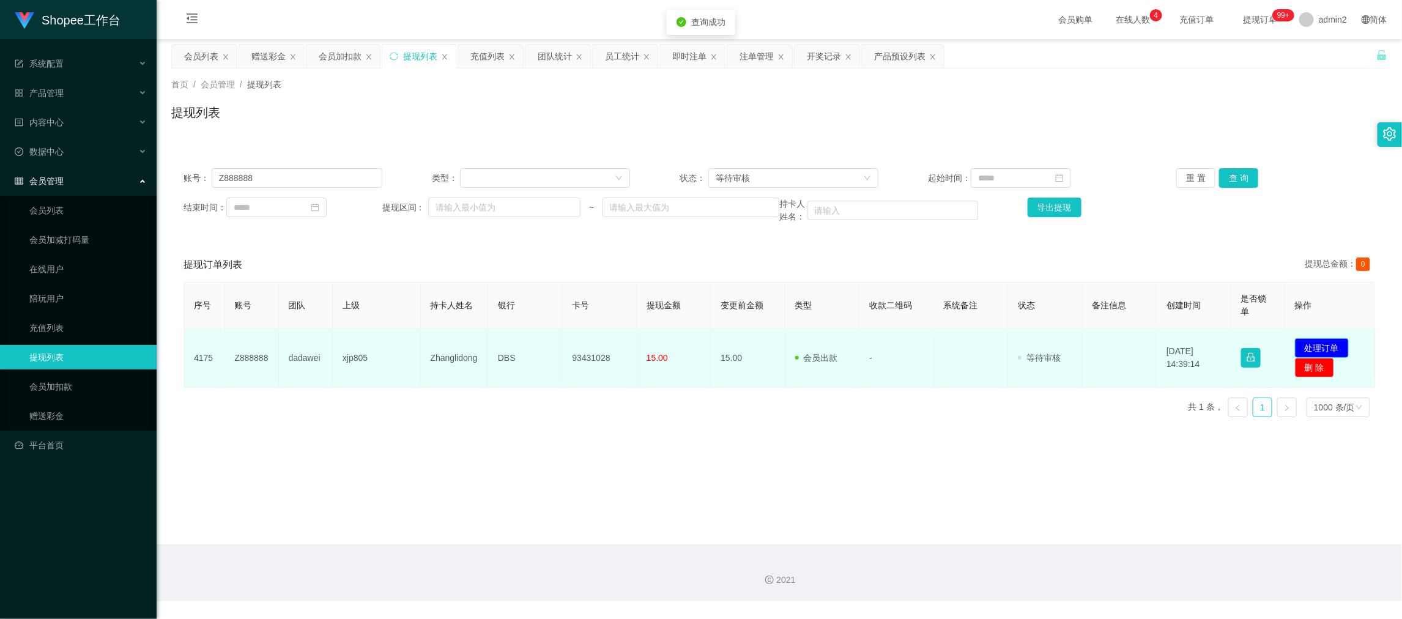
click at [1323, 344] on button "处理订单" at bounding box center [1322, 348] width 54 height 20
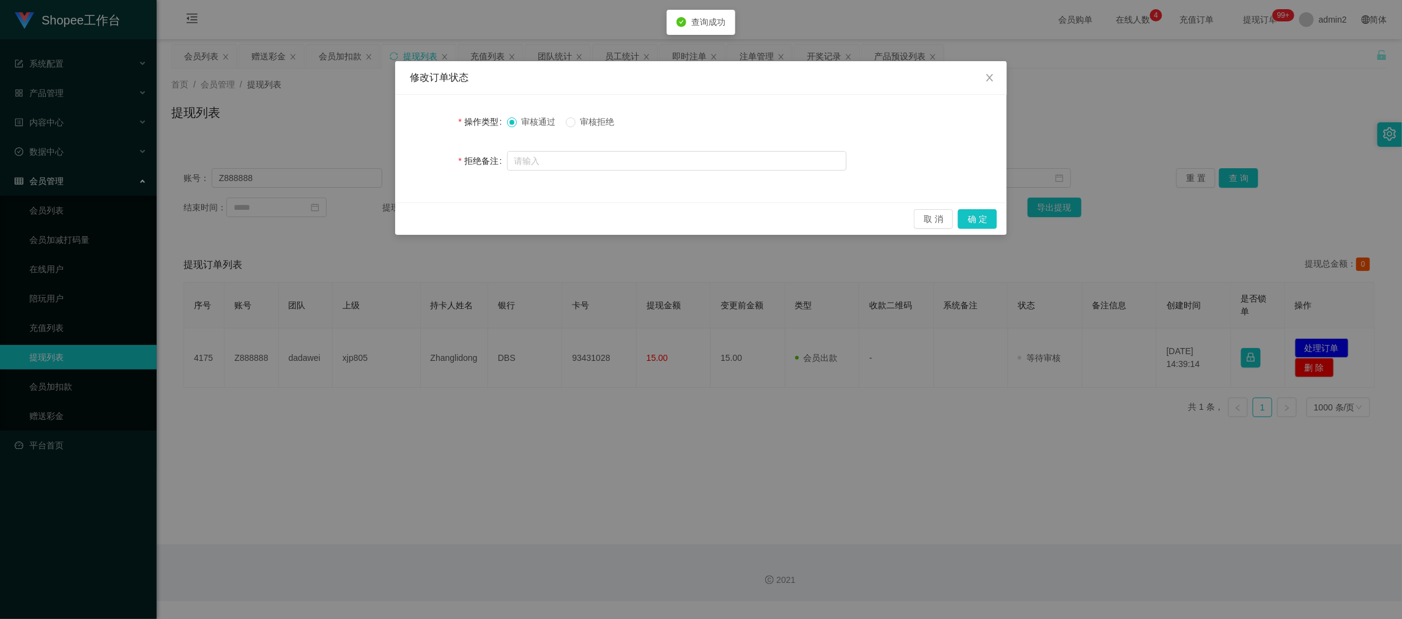
click at [561, 122] on label "审核通过" at bounding box center [534, 122] width 54 height 13
click at [981, 215] on button "确 定" at bounding box center [977, 219] width 39 height 20
drag, startPoint x: 881, startPoint y: 457, endPoint x: 881, endPoint y: 443, distance: 14.1
click at [881, 457] on div "修改订单状态 操作类型 审核通过 审核拒绝 拒绝备注 取 消 确 定" at bounding box center [701, 309] width 1402 height 619
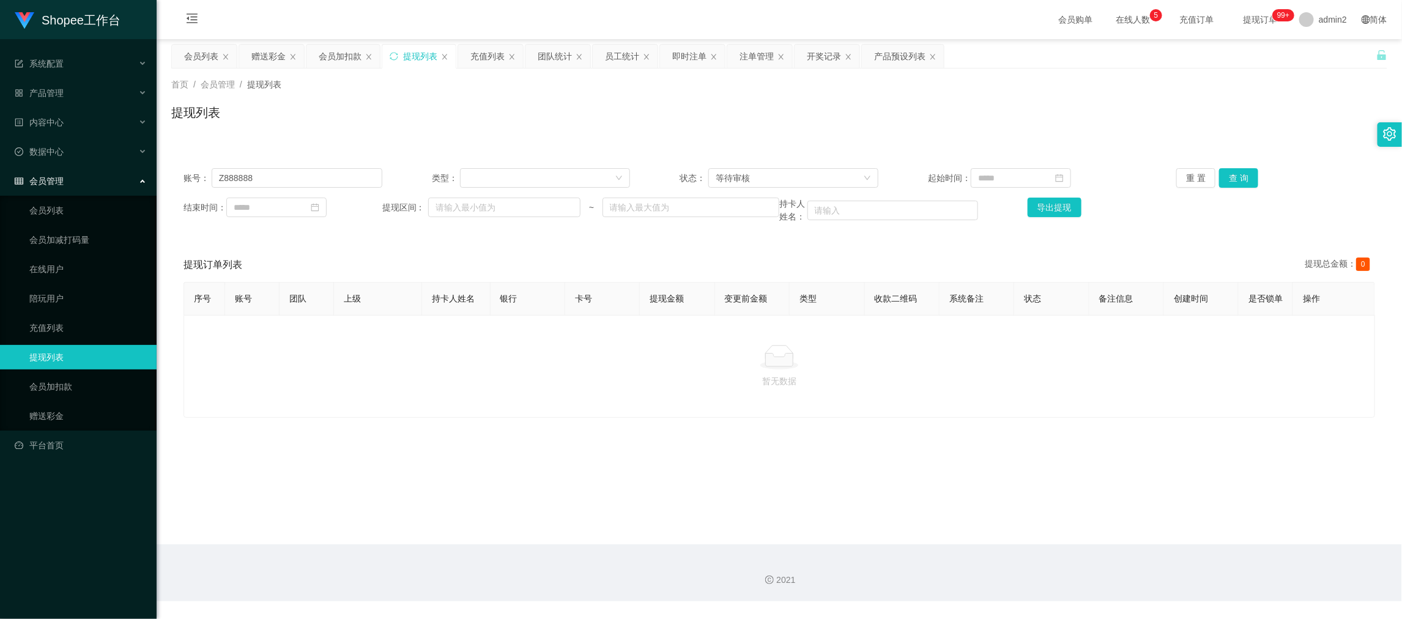
drag, startPoint x: 1163, startPoint y: 589, endPoint x: 1164, endPoint y: 596, distance: 6.1
click at [1164, 596] on div "2021" at bounding box center [779, 572] width 1245 height 57
click at [268, 51] on div "赠送彩金" at bounding box center [268, 56] width 34 height 23
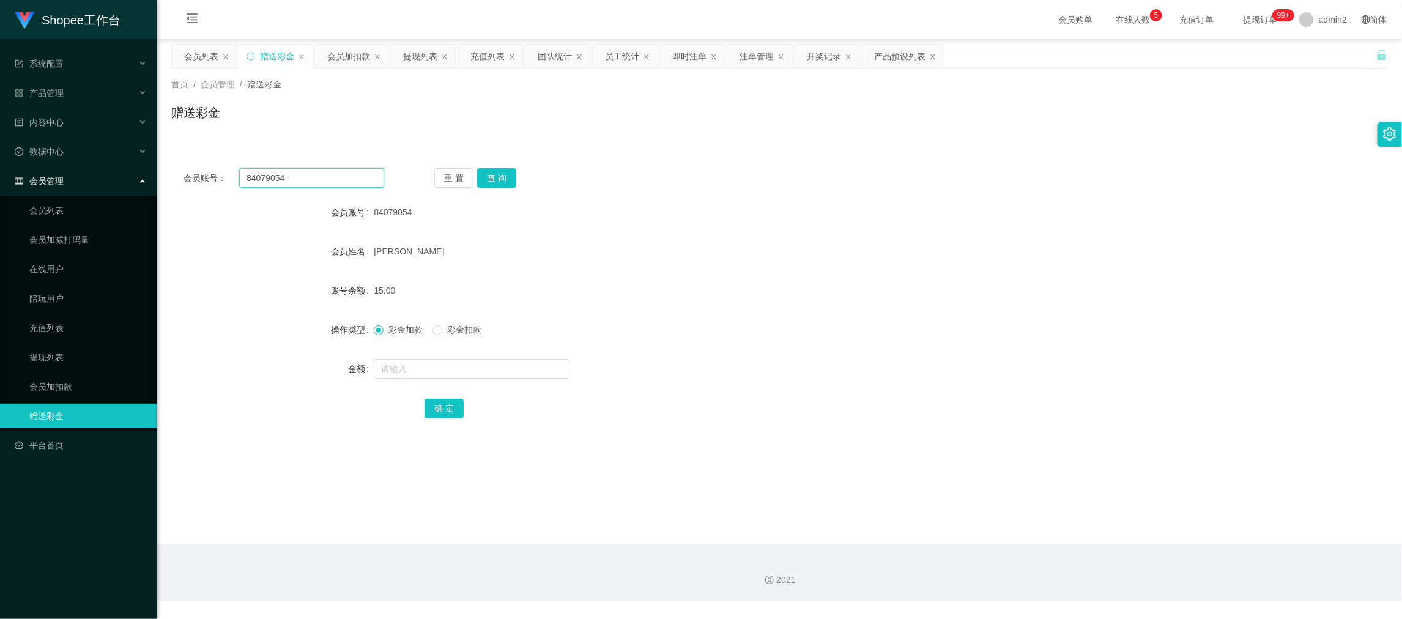
click at [326, 183] on input "84079054" at bounding box center [311, 178] width 145 height 20
drag, startPoint x: 490, startPoint y: 176, endPoint x: 497, endPoint y: 206, distance: 30.7
click at [490, 176] on button "查 询" at bounding box center [496, 178] width 39 height 20
click at [506, 366] on input "text" at bounding box center [472, 369] width 196 height 20
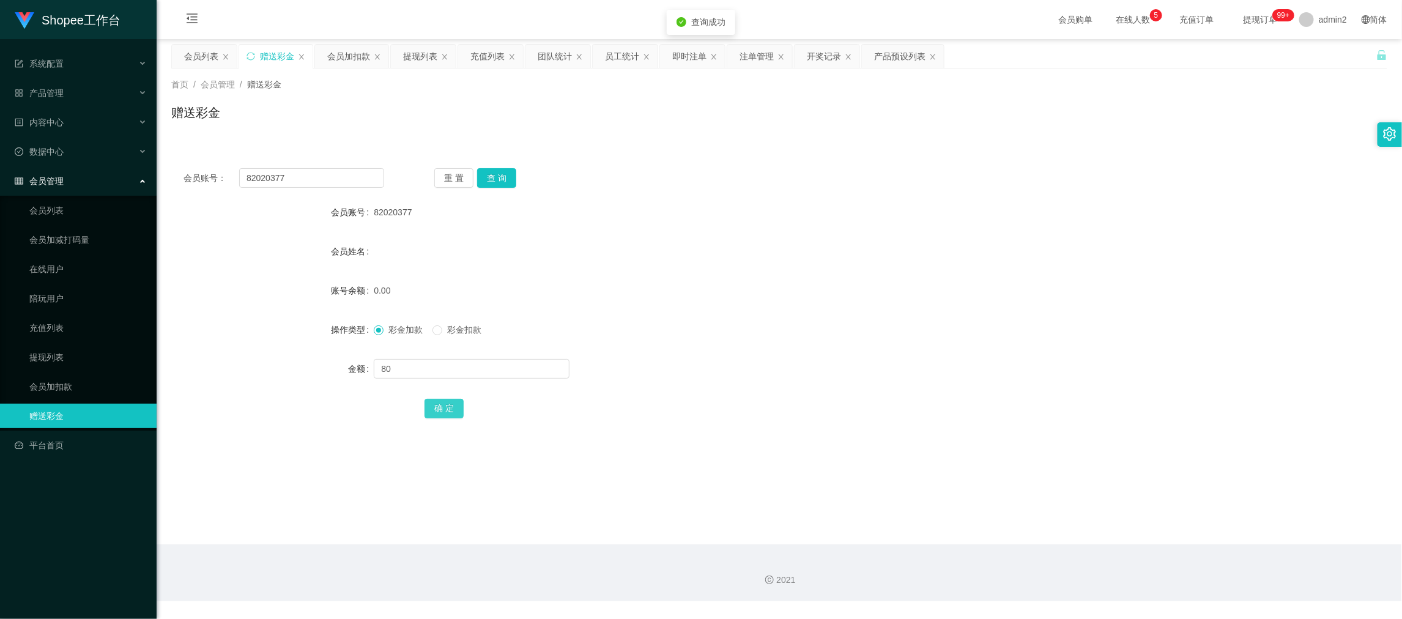
click at [449, 407] on button "确 定" at bounding box center [443, 409] width 39 height 20
click at [791, 279] on div "0.00" at bounding box center [728, 290] width 709 height 24
drag, startPoint x: 1156, startPoint y: 586, endPoint x: 1070, endPoint y: 535, distance: 99.8
click at [1156, 586] on div "2021" at bounding box center [779, 572] width 1245 height 57
click at [322, 181] on input "82020377" at bounding box center [311, 178] width 145 height 20
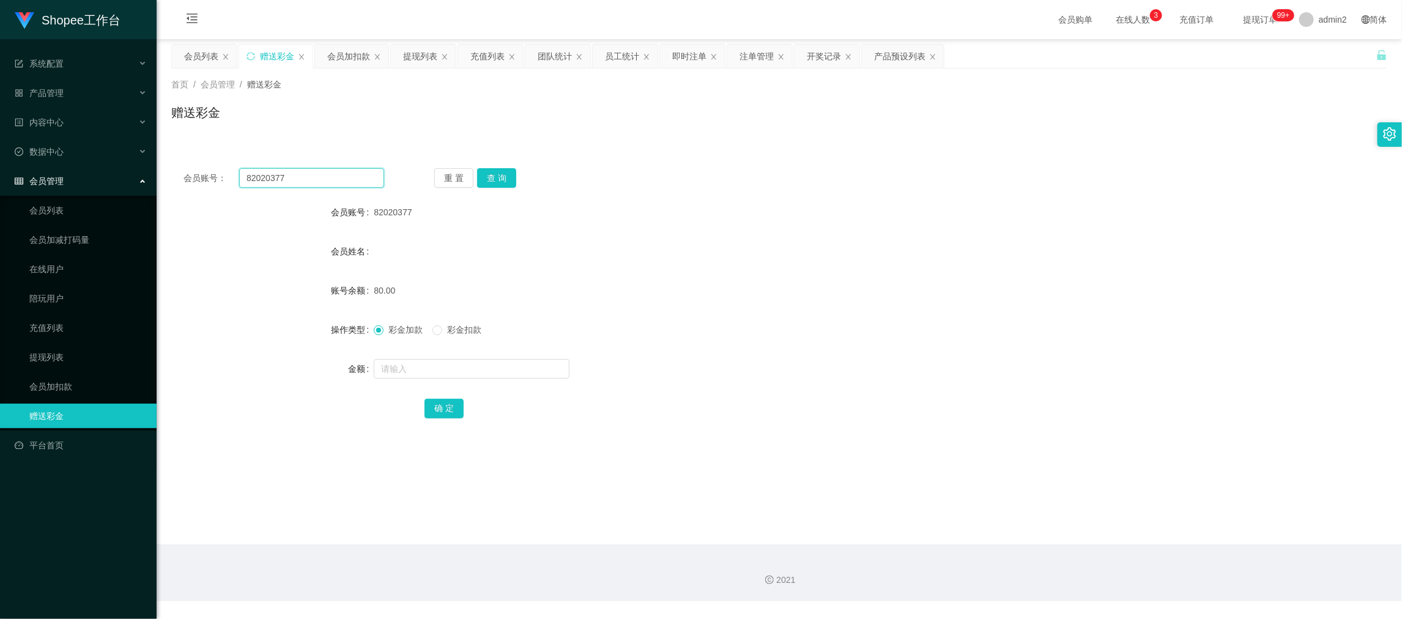
drag, startPoint x: 322, startPoint y: 181, endPoint x: 390, endPoint y: 181, distance: 68.5
click at [331, 181] on input "82020377" at bounding box center [311, 178] width 145 height 20
drag, startPoint x: 503, startPoint y: 177, endPoint x: 509, endPoint y: 185, distance: 9.7
click at [504, 177] on button "查 询" at bounding box center [496, 178] width 39 height 20
click at [517, 371] on input "text" at bounding box center [472, 369] width 196 height 20
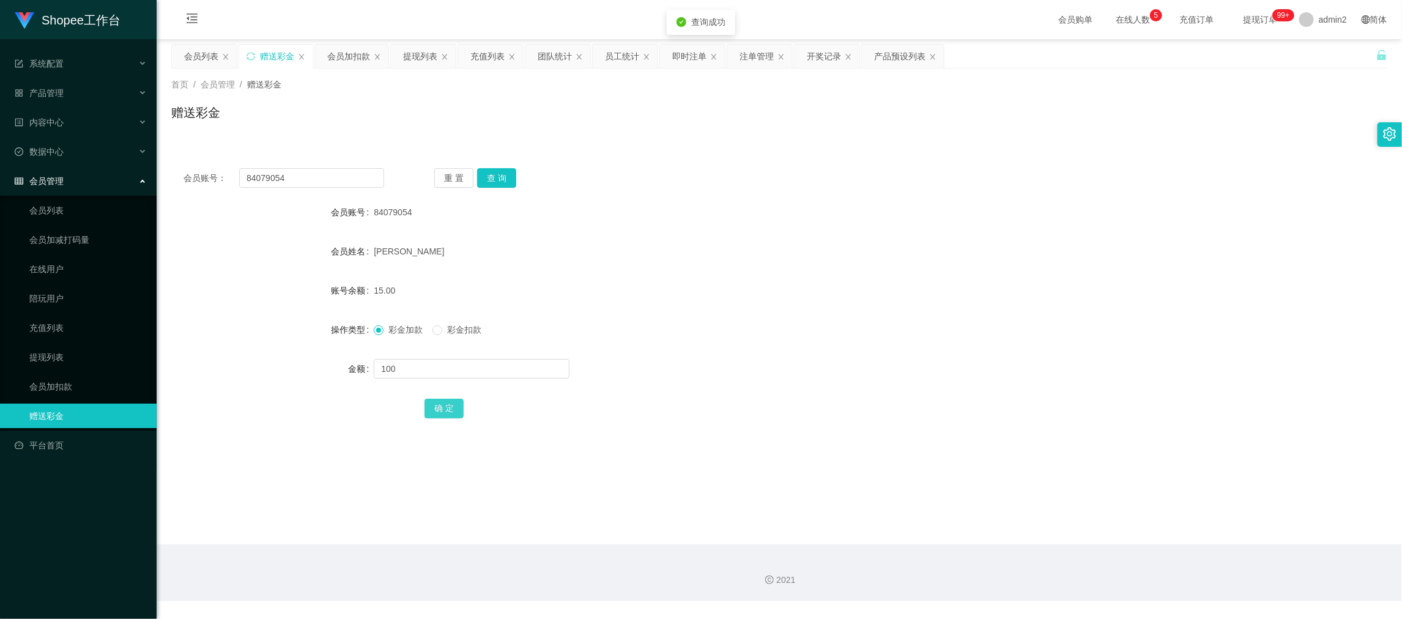
click at [446, 411] on button "确 定" at bounding box center [443, 409] width 39 height 20
click at [1102, 544] on div "2021" at bounding box center [779, 572] width 1245 height 57
click at [319, 174] on input "84079054" at bounding box center [311, 178] width 145 height 20
drag, startPoint x: 319, startPoint y: 174, endPoint x: 454, endPoint y: 179, distance: 134.6
click at [321, 174] on input "84079054" at bounding box center [311, 178] width 145 height 20
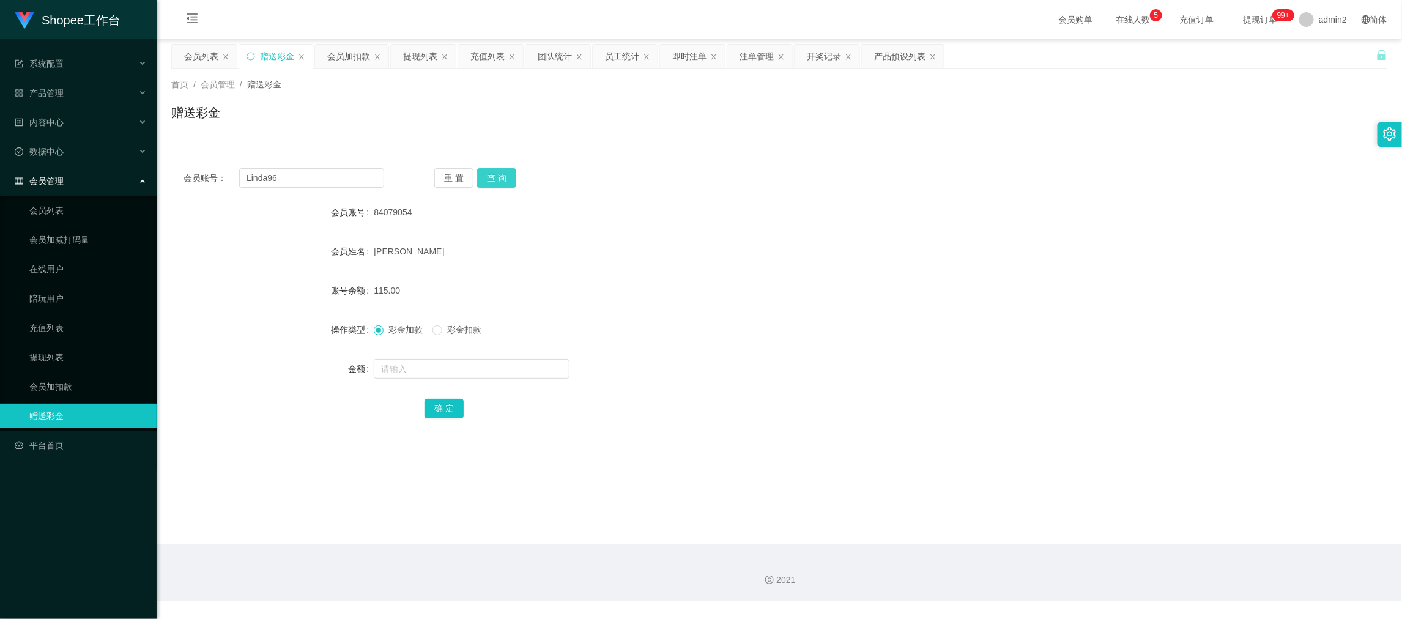
click at [496, 174] on button "查 询" at bounding box center [496, 178] width 39 height 20
click at [534, 368] on input "text" at bounding box center [472, 369] width 196 height 20
click at [442, 407] on button "确 定" at bounding box center [443, 409] width 39 height 20
click at [768, 345] on form "会员账号 Linda96 会员姓名 LINDA CHONG XIN Ci 账号余额 0.00 操作类型 彩金加款 彩金扣款 金额 100 确 定" at bounding box center [779, 310] width 1216 height 220
click at [1105, 539] on main "关闭左侧 关闭右侧 关闭其它 刷新页面 会员列表 赠送彩金 会员加扣款 提现列表 充值列表 团队统计 员工统计 即时注单 注单管理 开奖记录 产品预设列表 首…" at bounding box center [779, 291] width 1245 height 505
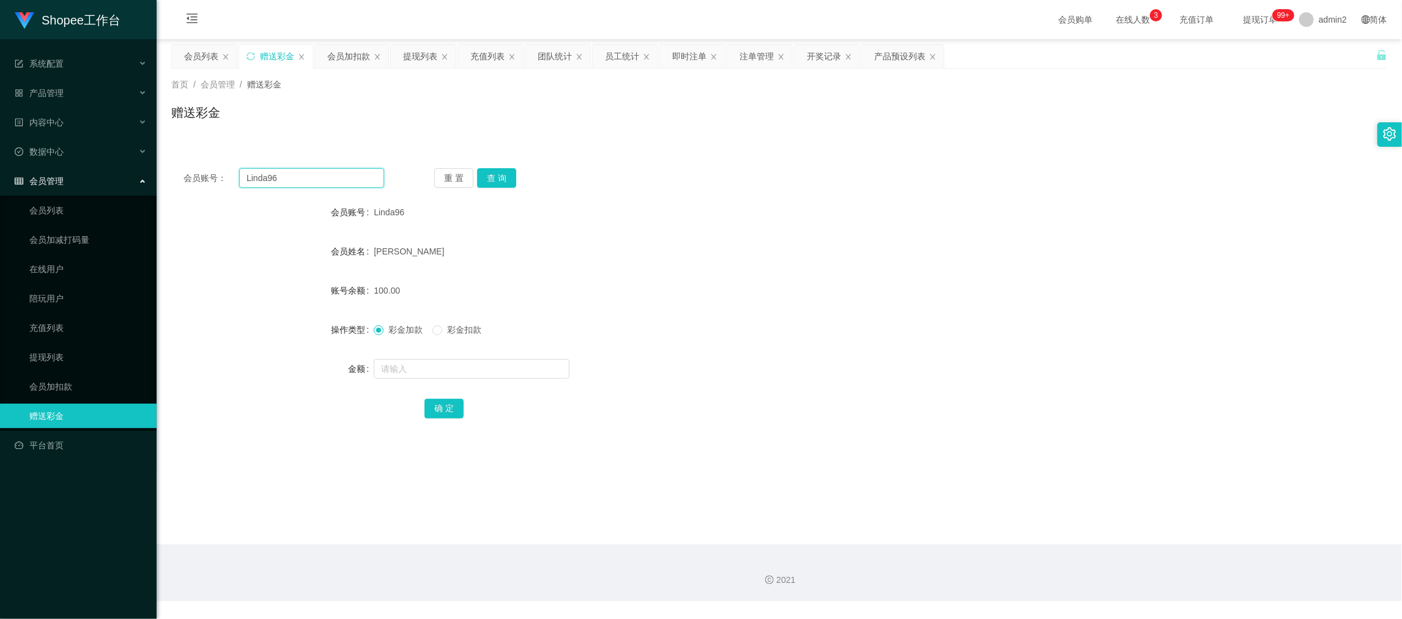
click at [320, 174] on input "Linda96" at bounding box center [311, 178] width 145 height 20
drag, startPoint x: 320, startPoint y: 174, endPoint x: 374, endPoint y: 187, distance: 54.7
click at [321, 175] on input "Linda96" at bounding box center [311, 178] width 145 height 20
click at [478, 179] on button "查 询" at bounding box center [496, 178] width 39 height 20
click at [491, 177] on button "查 询" at bounding box center [503, 178] width 53 height 20
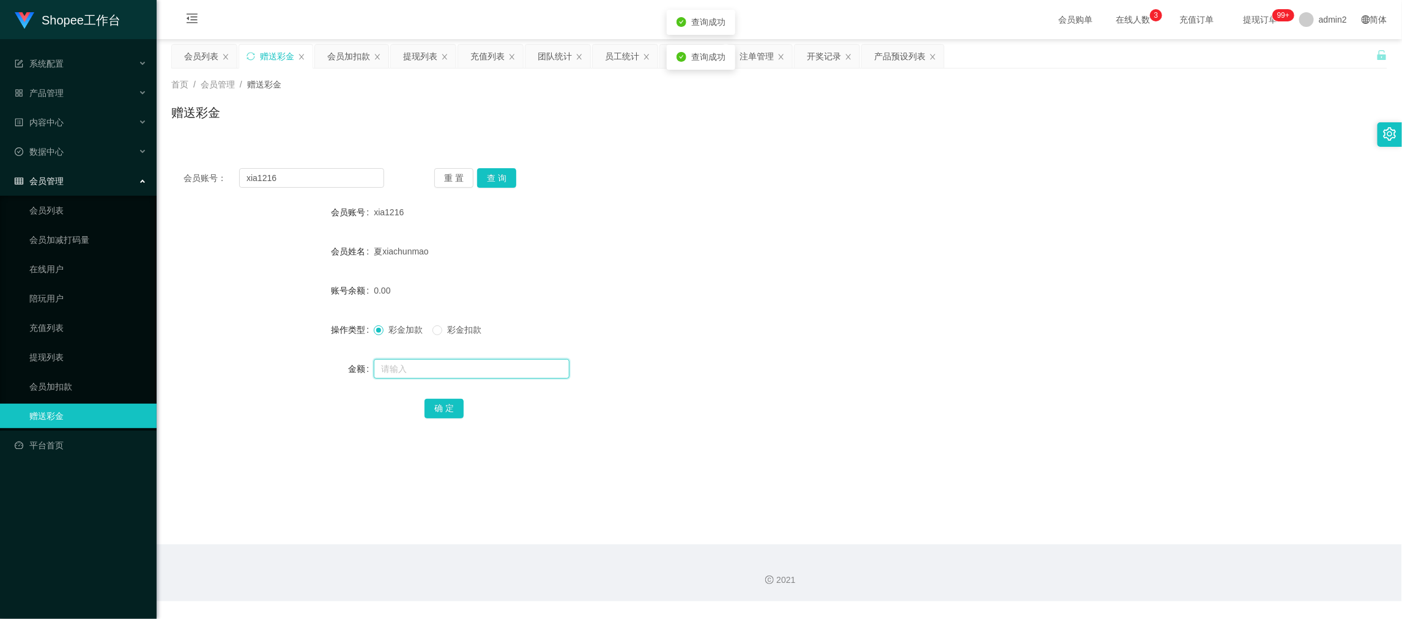
click at [502, 366] on input "text" at bounding box center [472, 369] width 196 height 20
drag, startPoint x: 443, startPoint y: 405, endPoint x: 449, endPoint y: 401, distance: 8.0
click at [443, 405] on button "确 定" at bounding box center [443, 409] width 39 height 20
click at [761, 358] on div "100" at bounding box center [728, 369] width 709 height 24
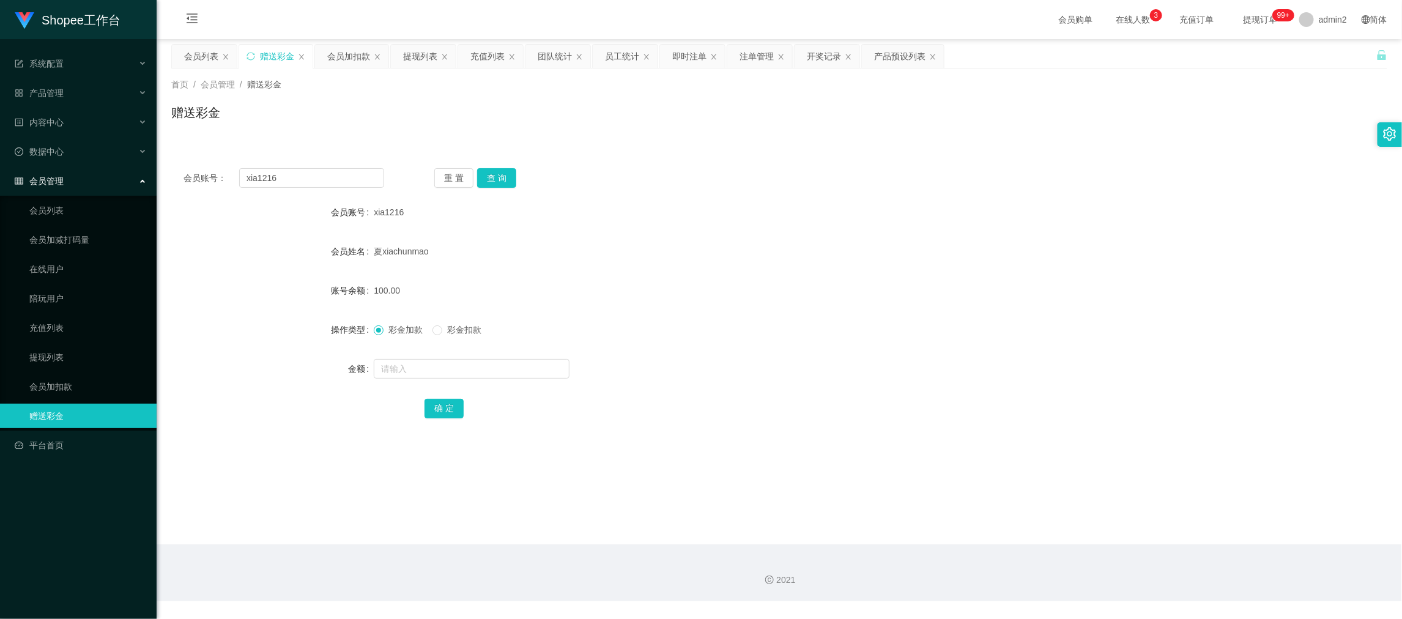
drag, startPoint x: 1115, startPoint y: 555, endPoint x: 1078, endPoint y: 527, distance: 46.7
click at [1114, 550] on div "2021" at bounding box center [779, 572] width 1245 height 57
click at [286, 182] on input "xia1216" at bounding box center [311, 178] width 145 height 20
click at [494, 178] on button "查 询" at bounding box center [496, 178] width 39 height 20
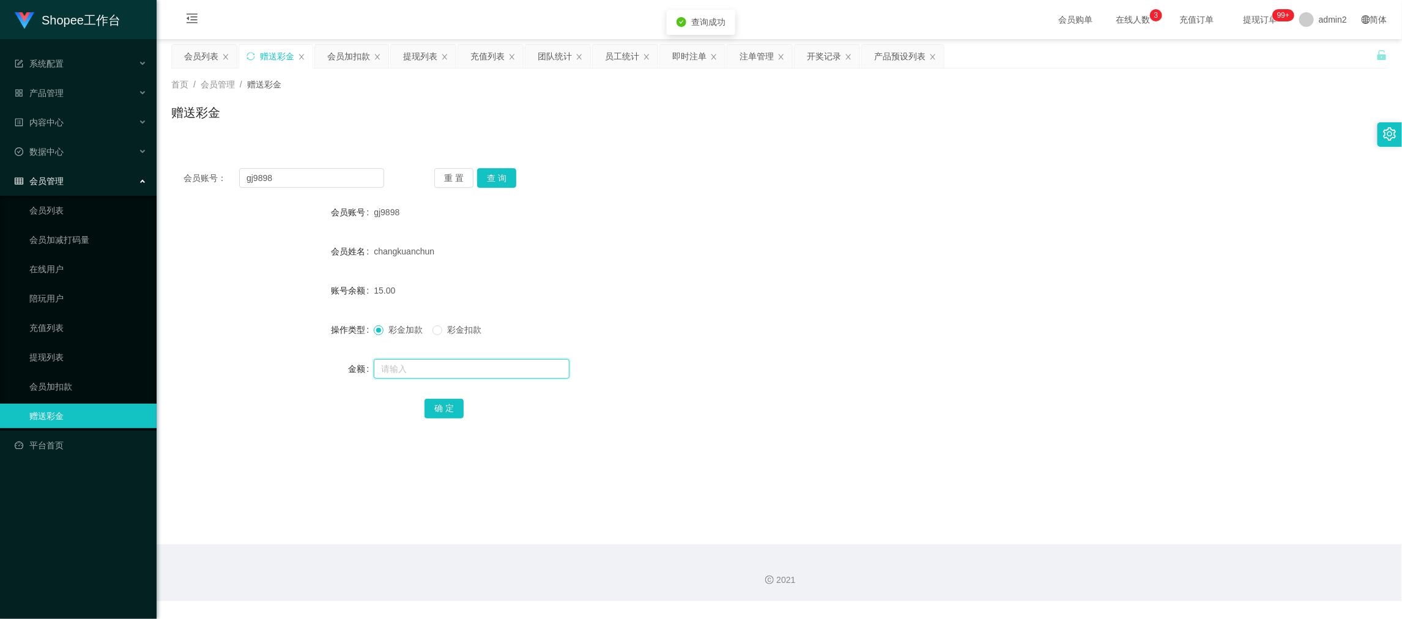
click at [520, 375] on input "text" at bounding box center [472, 369] width 196 height 20
click at [452, 405] on button "确 定" at bounding box center [443, 409] width 39 height 20
click at [743, 322] on div "彩金加款 彩金扣款" at bounding box center [728, 329] width 709 height 24
click at [1101, 526] on main "关闭左侧 关闭右侧 关闭其它 刷新页面 会员列表 赠送彩金 会员加扣款 提现列表 充值列表 团队统计 员工统计 即时注单 注单管理 开奖记录 产品预设列表 首…" at bounding box center [779, 291] width 1245 height 505
click at [359, 178] on input "gj9898" at bounding box center [311, 178] width 145 height 20
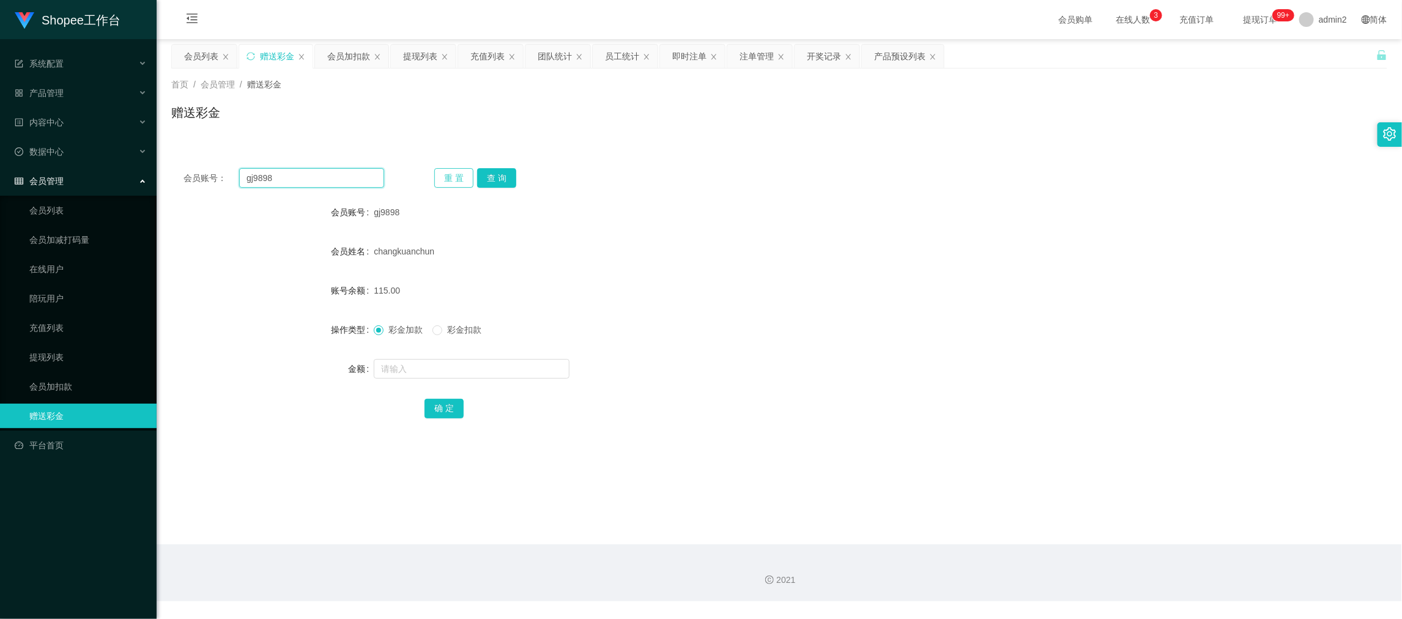
drag, startPoint x: 359, startPoint y: 178, endPoint x: 437, endPoint y: 185, distance: 78.6
click at [374, 182] on input "gj9898" at bounding box center [311, 178] width 145 height 20
paste input "catefyn"
type input "catefyn"
click at [508, 174] on button "查 询" at bounding box center [496, 178] width 39 height 20
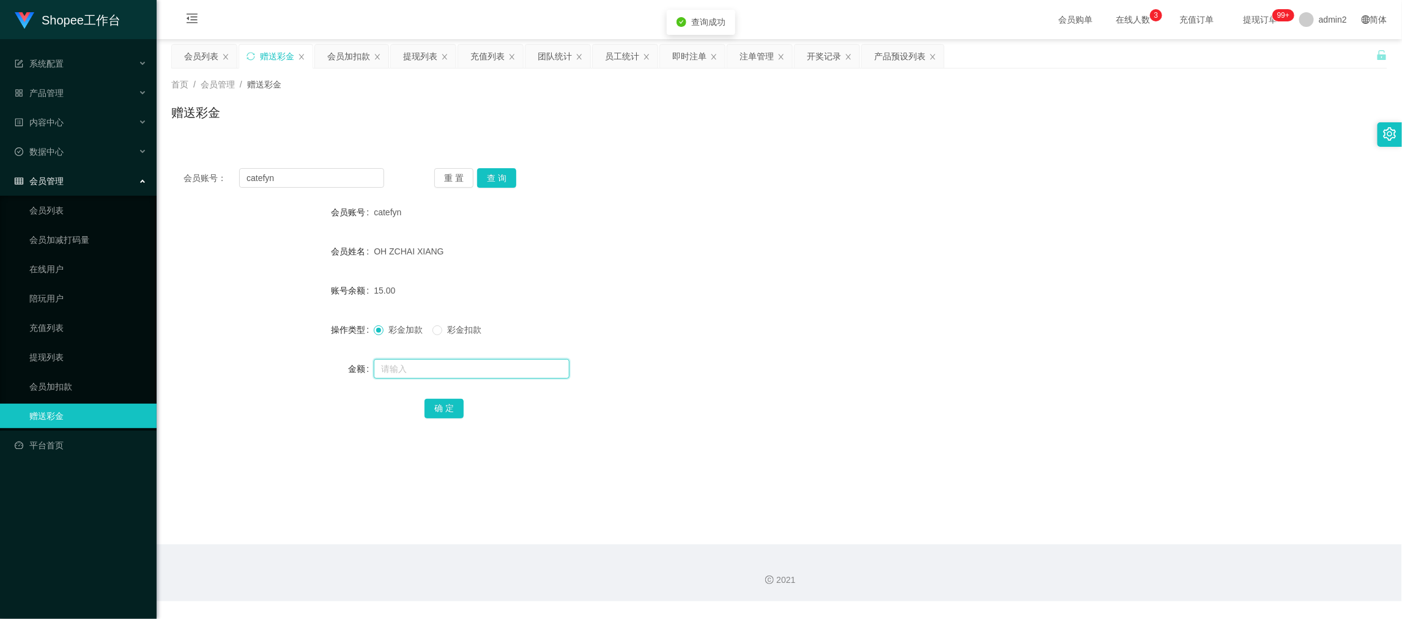
click at [501, 369] on input "text" at bounding box center [472, 369] width 196 height 20
type input "100"
click at [446, 409] on button "确 定" at bounding box center [443, 409] width 39 height 20
click at [799, 336] on div "彩金加款 彩金扣款" at bounding box center [728, 329] width 709 height 24
click at [362, 182] on input "catefyn" at bounding box center [311, 178] width 145 height 20
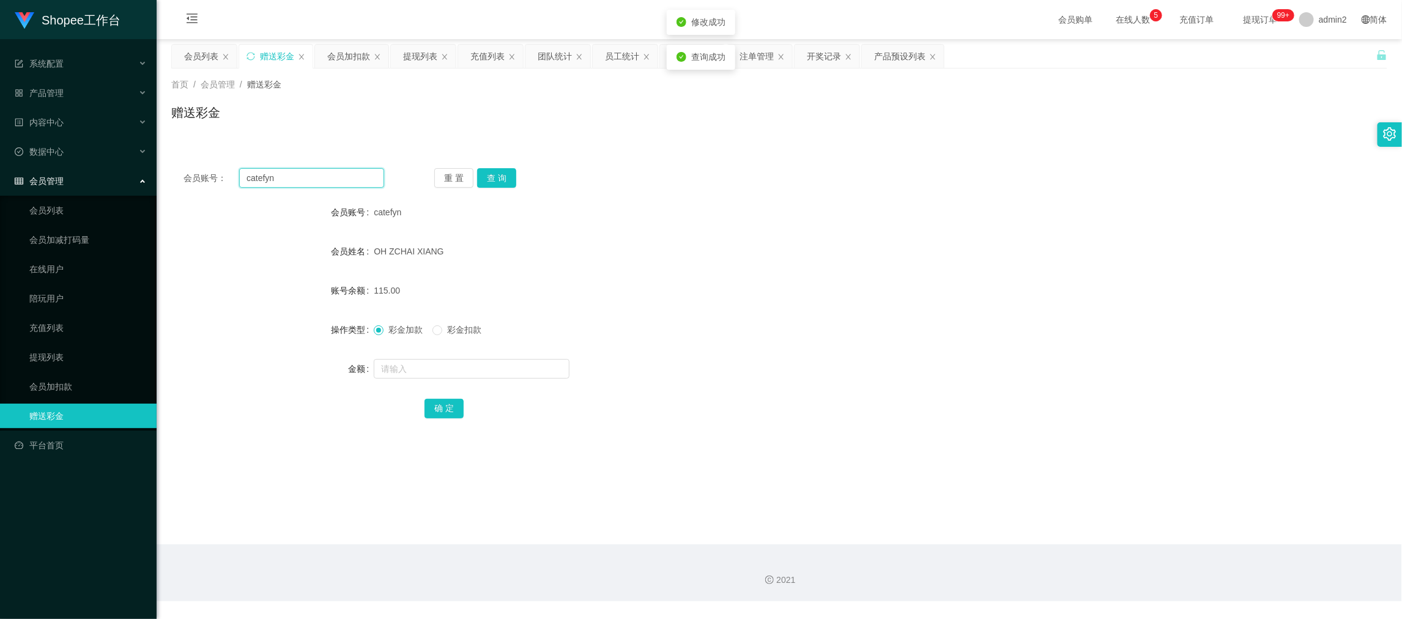
paste input "Seline82"
click at [362, 182] on input "catefyn" at bounding box center [311, 178] width 145 height 20
type input "Seline82"
click at [498, 172] on button "查 询" at bounding box center [496, 178] width 39 height 20
click at [498, 364] on input "text" at bounding box center [472, 369] width 196 height 20
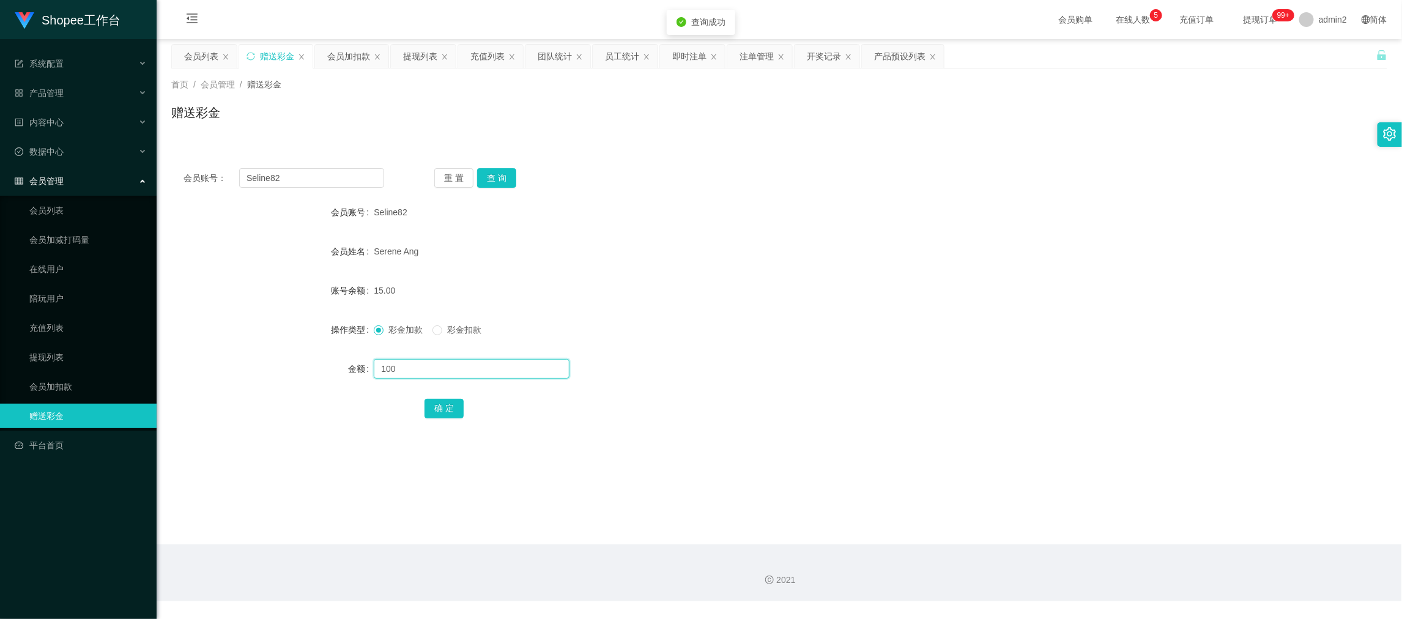
type input "100"
click at [449, 408] on button "确 定" at bounding box center [443, 409] width 39 height 20
click at [796, 333] on div "彩金加款 彩金扣款" at bounding box center [728, 329] width 709 height 24
click at [1131, 544] on section "会员购单 在线人数 0 1 2 3 4 5 6 7 8 9 0 1 2 3 4 5 6 7 8 9 0 1 2 3 4 5 6 7 8 9 充值订单 提现订单…" at bounding box center [779, 300] width 1245 height 601
click at [414, 46] on div "提现列表" at bounding box center [420, 56] width 34 height 23
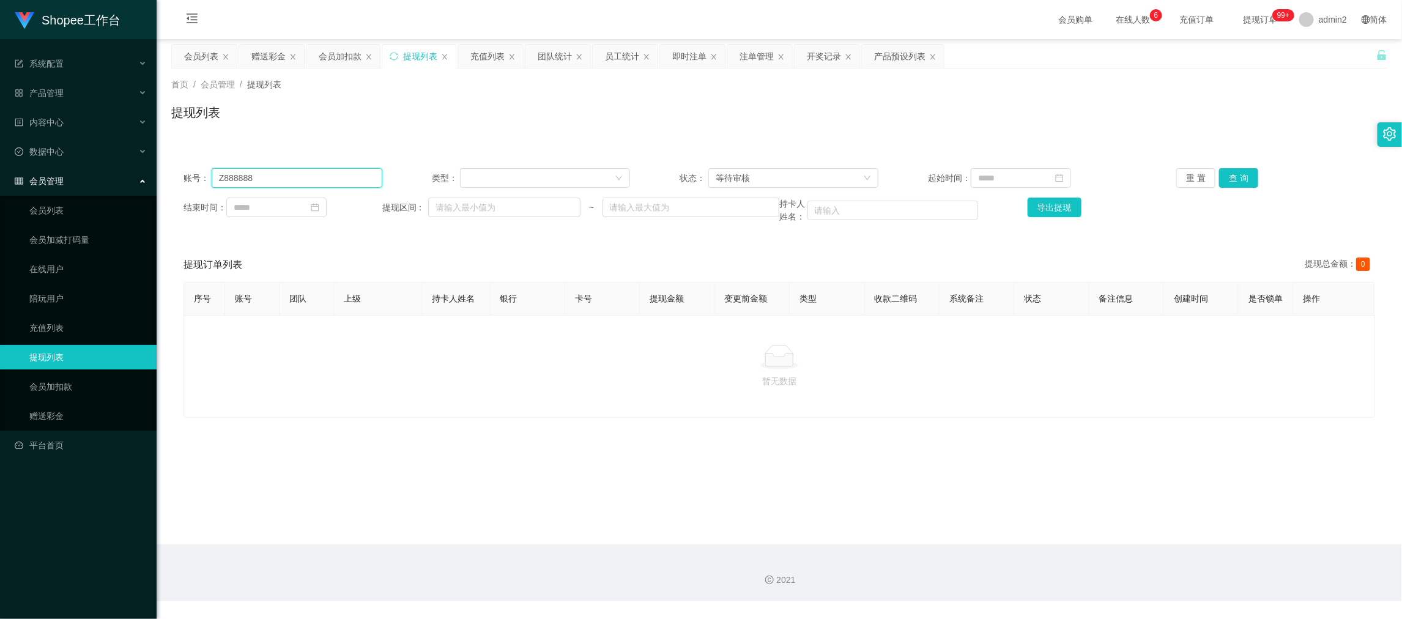
click at [295, 182] on input "Z888888" at bounding box center [297, 178] width 171 height 20
paste input "82020377"
type input "82020377"
click at [1240, 183] on button "查 询" at bounding box center [1238, 178] width 39 height 20
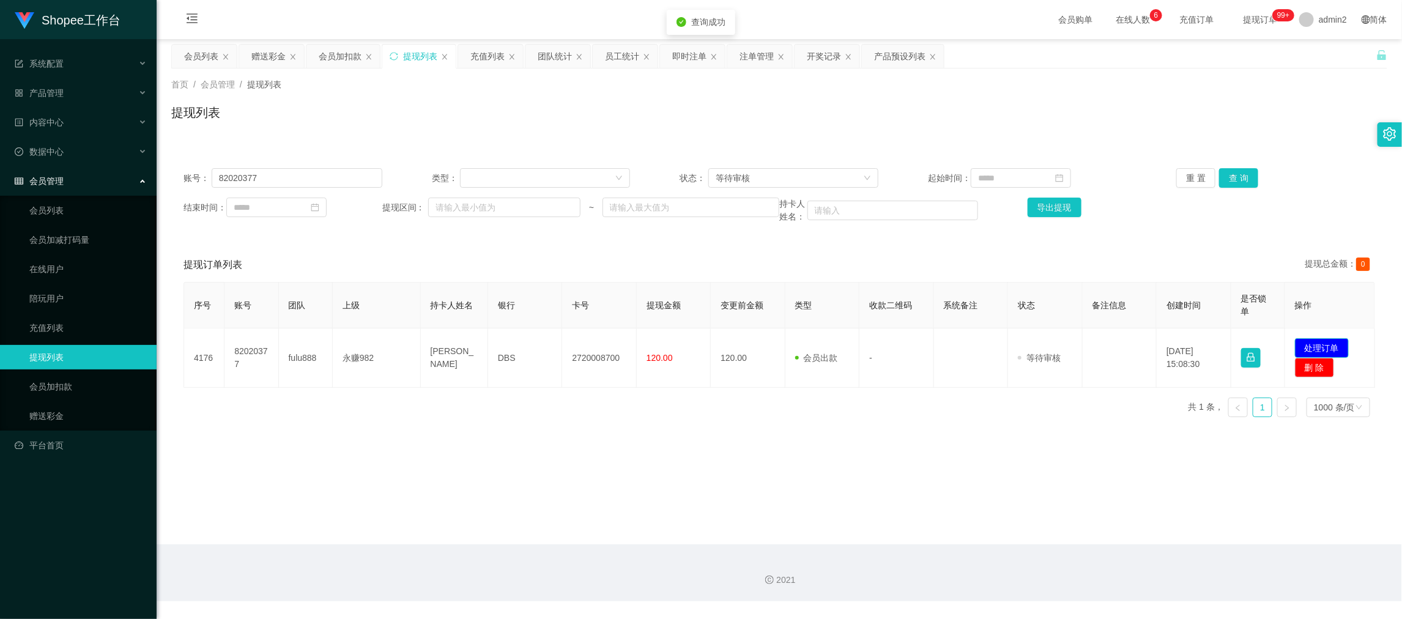
click at [1307, 349] on button "处理订单" at bounding box center [1322, 348] width 54 height 20
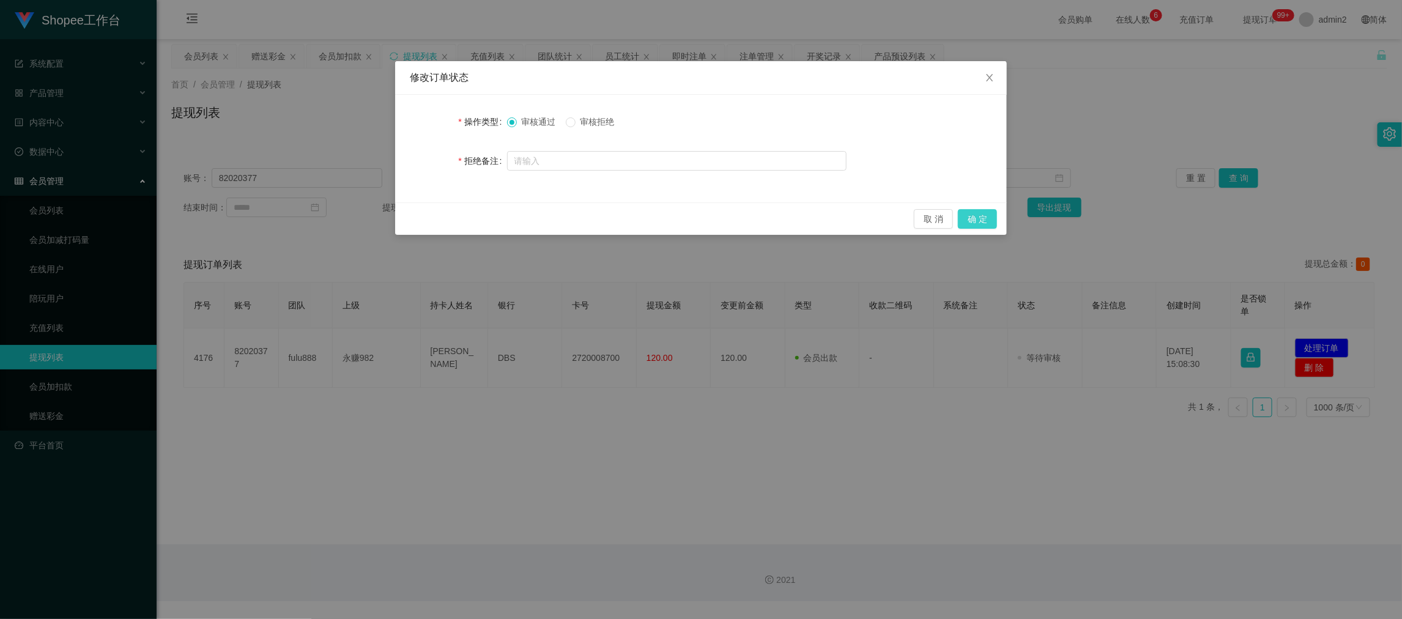
click at [976, 220] on button "确 定" at bounding box center [977, 219] width 39 height 20
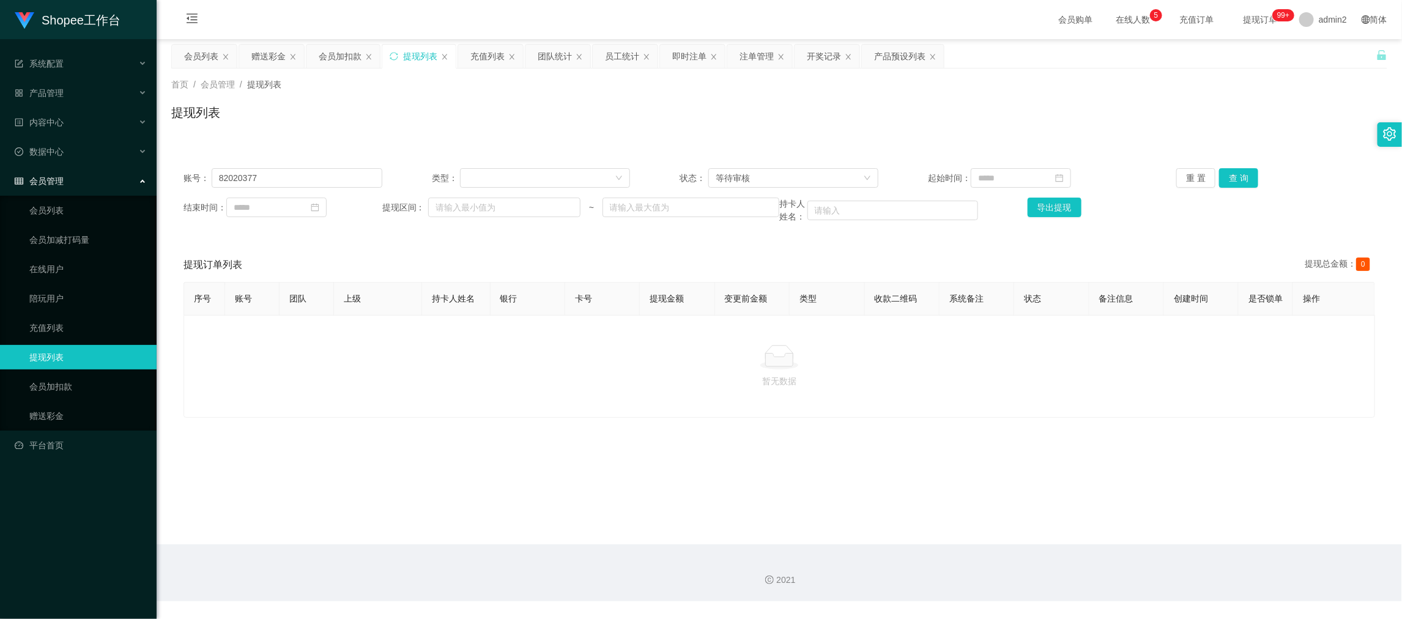
click at [1124, 551] on div "2021" at bounding box center [779, 572] width 1245 height 57
click at [356, 181] on input "82020377" at bounding box center [297, 178] width 171 height 20
paste input "Renchuanqing"
type input "Renchuanqing"
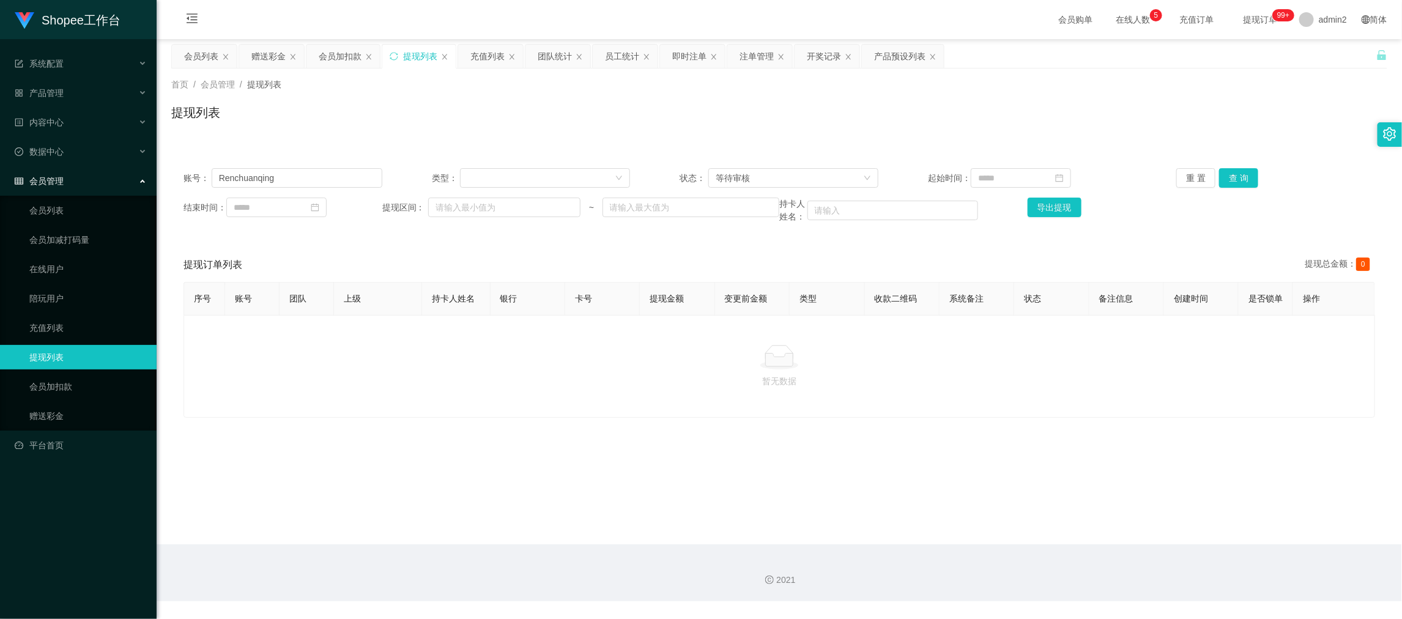
drag, startPoint x: 273, startPoint y: 52, endPoint x: 307, endPoint y: 97, distance: 55.9
click at [273, 52] on div "赠送彩金" at bounding box center [268, 56] width 34 height 23
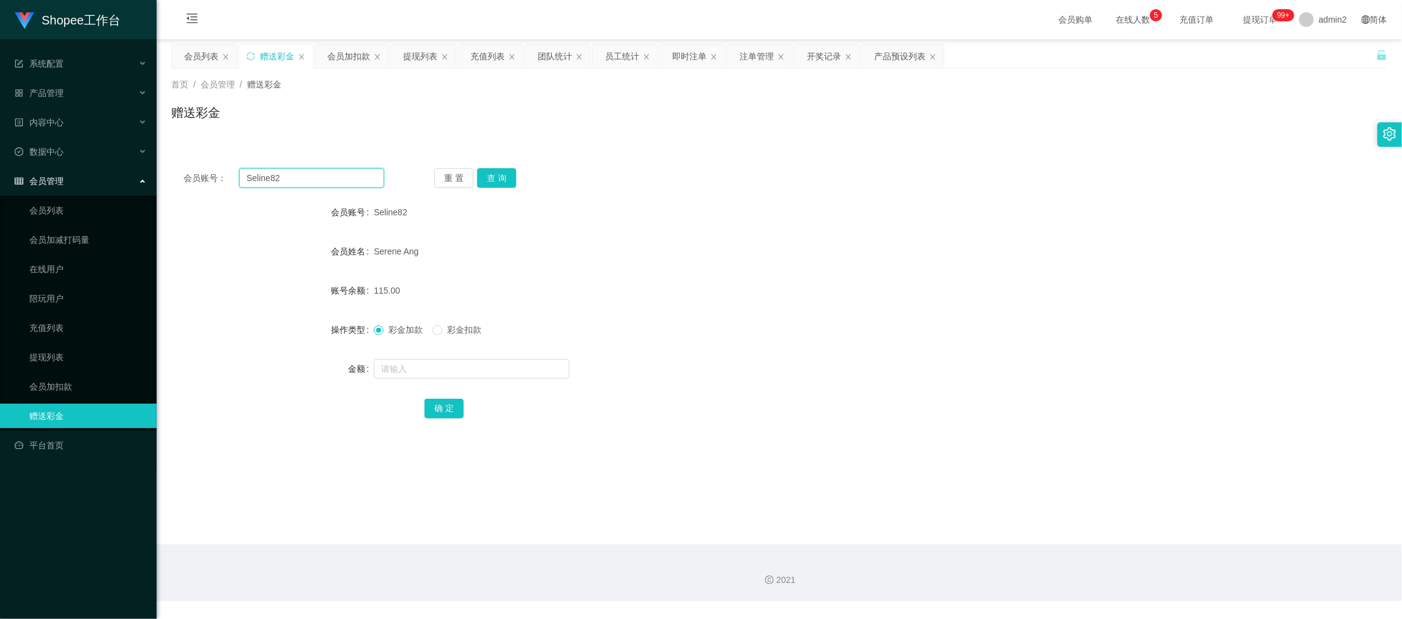
click at [344, 174] on input "Seline82" at bounding box center [311, 178] width 145 height 20
drag, startPoint x: 344, startPoint y: 174, endPoint x: 454, endPoint y: 183, distance: 110.5
click at [345, 176] on input "Seline82" at bounding box center [311, 178] width 145 height 20
paste input "Renchuanqing"
type input "Renchuanqing"
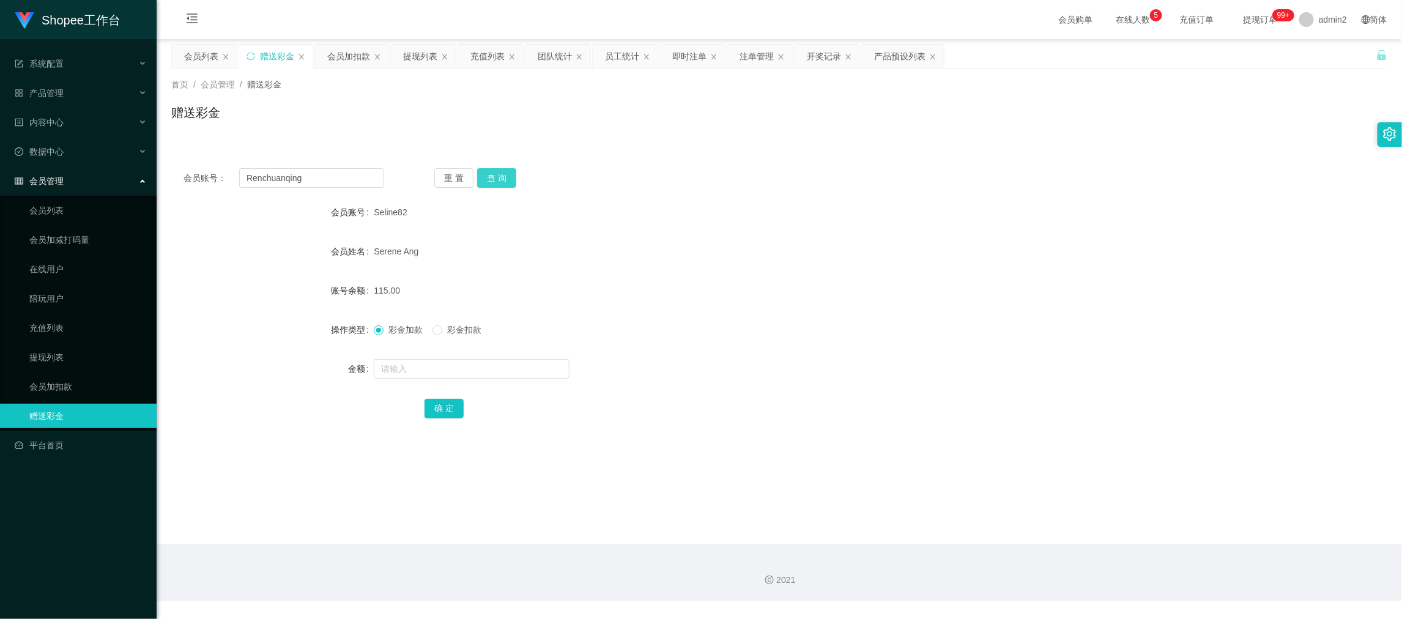
click at [481, 175] on button "查 询" at bounding box center [496, 178] width 39 height 20
click at [492, 367] on input "text" at bounding box center [472, 369] width 196 height 20
type input "300"
drag, startPoint x: 439, startPoint y: 404, endPoint x: 505, endPoint y: 386, distance: 68.2
click at [439, 404] on button "确 定" at bounding box center [443, 409] width 39 height 20
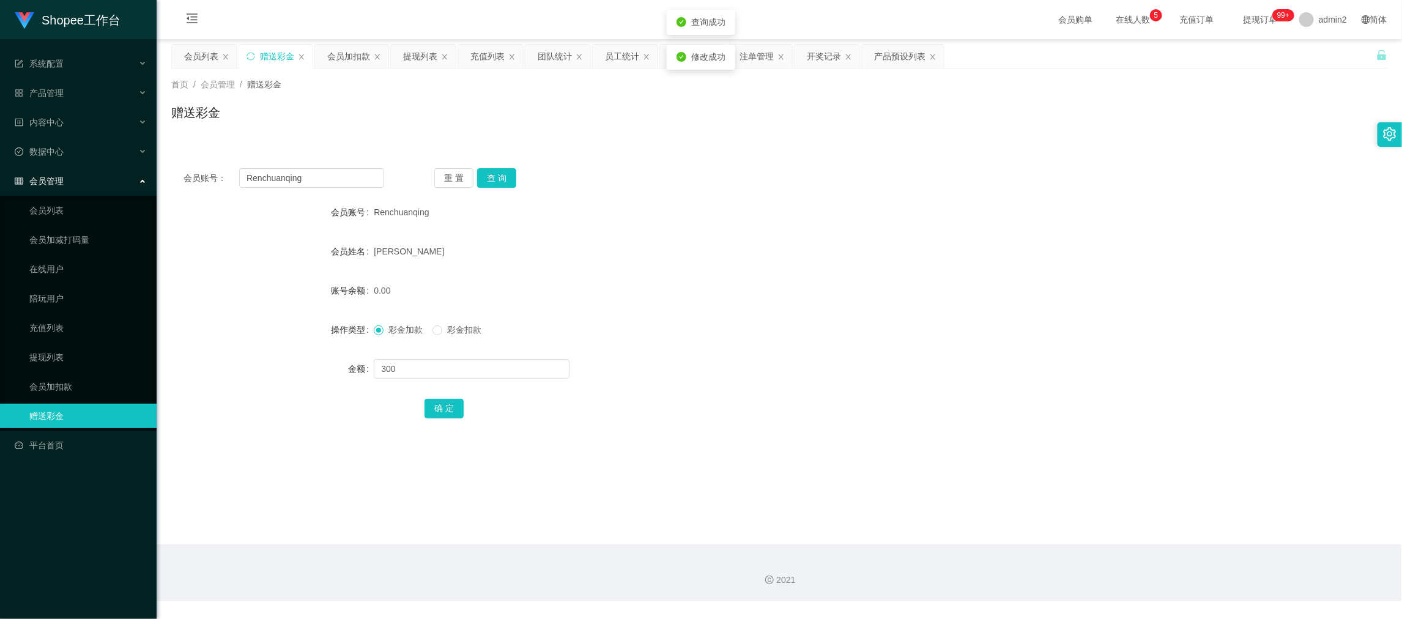
click at [723, 317] on div "彩金加款 彩金扣款" at bounding box center [728, 329] width 709 height 24
drag, startPoint x: 1149, startPoint y: 558, endPoint x: 985, endPoint y: 452, distance: 195.1
click at [1149, 558] on div "2021" at bounding box center [779, 572] width 1245 height 57
click at [429, 50] on div "提现列表" at bounding box center [420, 56] width 34 height 23
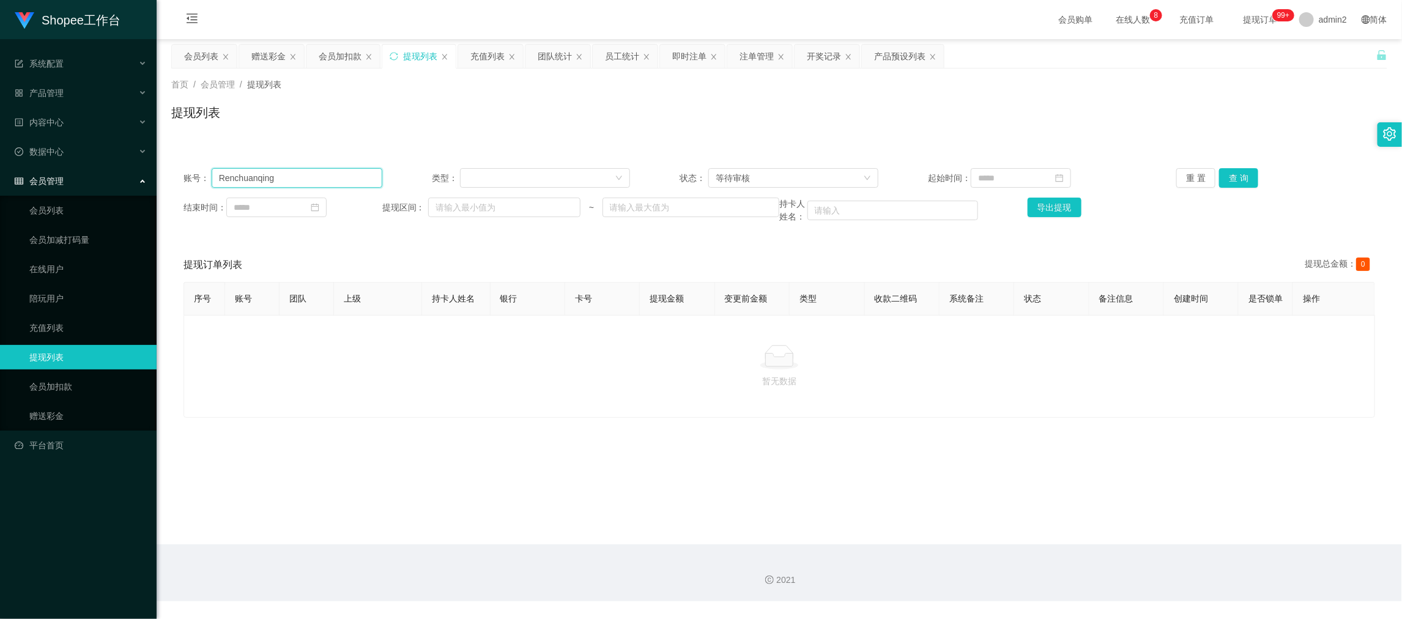
click at [293, 171] on input "Renchuanqing" at bounding box center [297, 178] width 171 height 20
drag, startPoint x: 293, startPoint y: 171, endPoint x: 309, endPoint y: 175, distance: 17.1
click at [295, 171] on input "Renchuanqing" at bounding box center [297, 178] width 171 height 20
paste input "catefyn"
drag, startPoint x: 1239, startPoint y: 169, endPoint x: 1206, endPoint y: 187, distance: 37.2
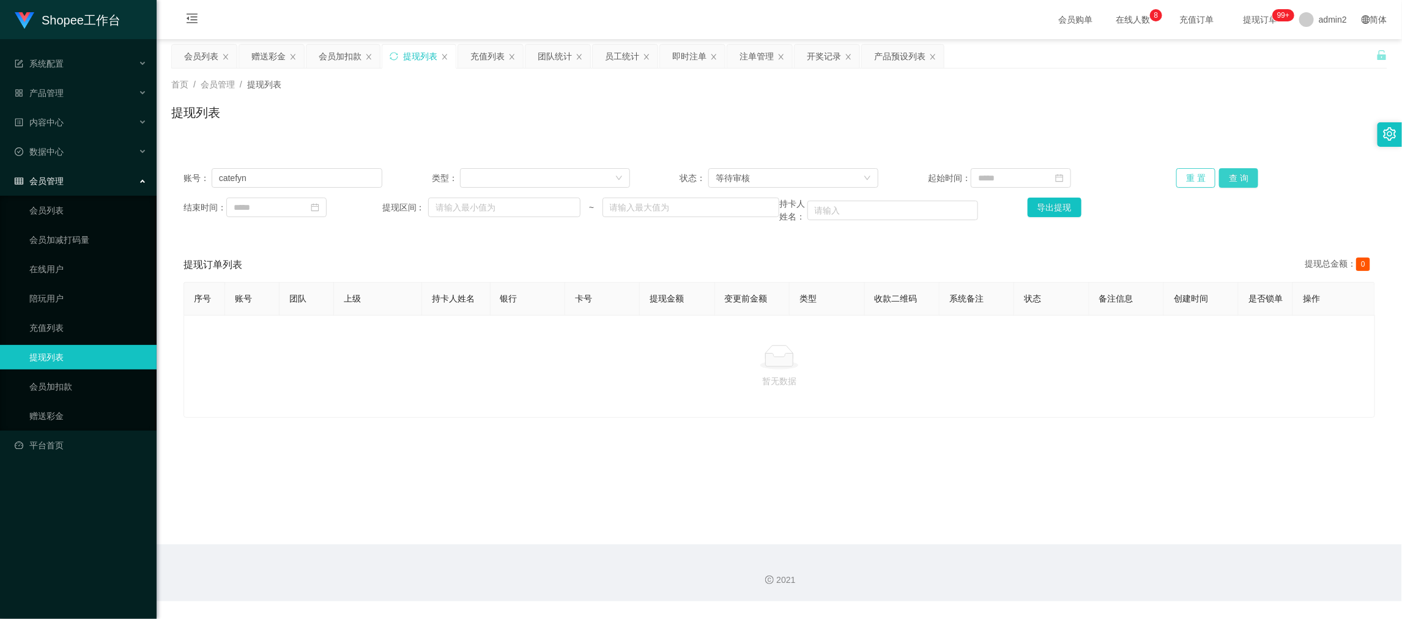
click at [1239, 169] on button "查 询" at bounding box center [1238, 178] width 39 height 20
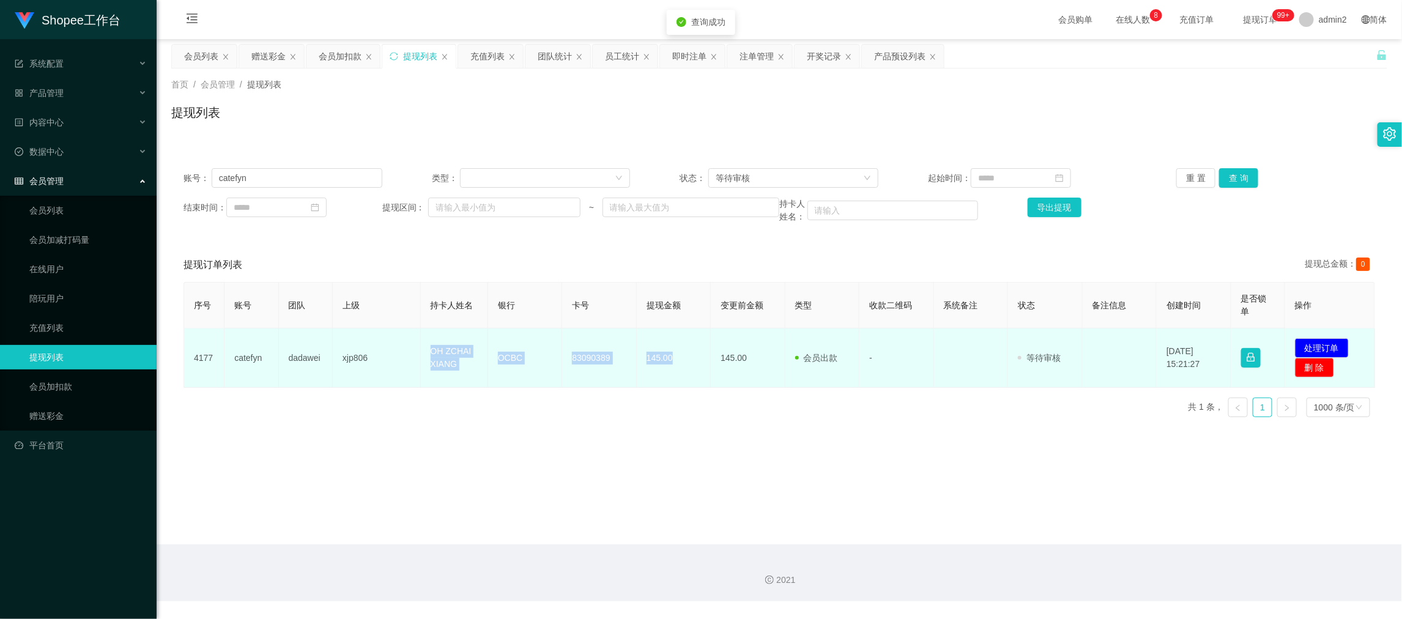
drag, startPoint x: 419, startPoint y: 345, endPoint x: 919, endPoint y: 366, distance: 500.7
click at [682, 364] on tr "4177 [PERSON_NAME] xjp806 OH ZCHAI XIANG OCBC 83090389 145.00 145.00 会员出款 人工取款 …" at bounding box center [779, 357] width 1191 height 59
copy tr "OH ZCHAI XIANG OCBC 83090389 145.00"
click at [1316, 343] on button "处理订单" at bounding box center [1322, 348] width 54 height 20
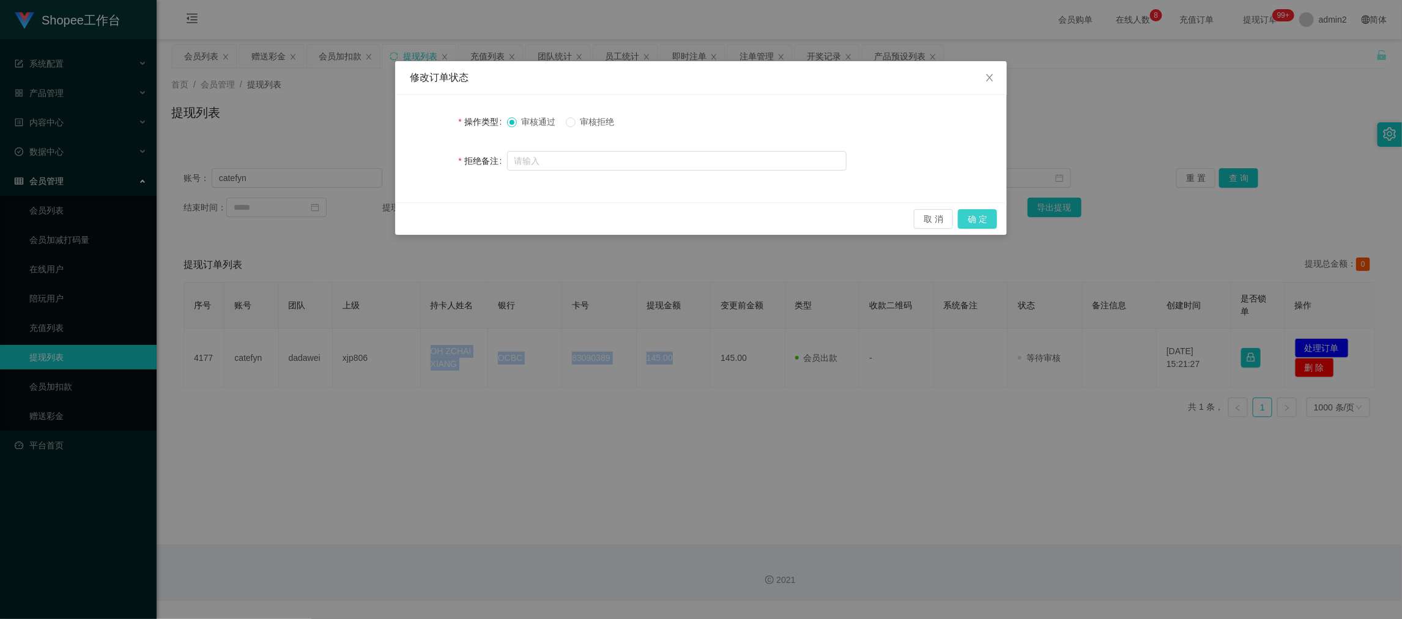
click at [975, 219] on button "确 定" at bounding box center [977, 219] width 39 height 20
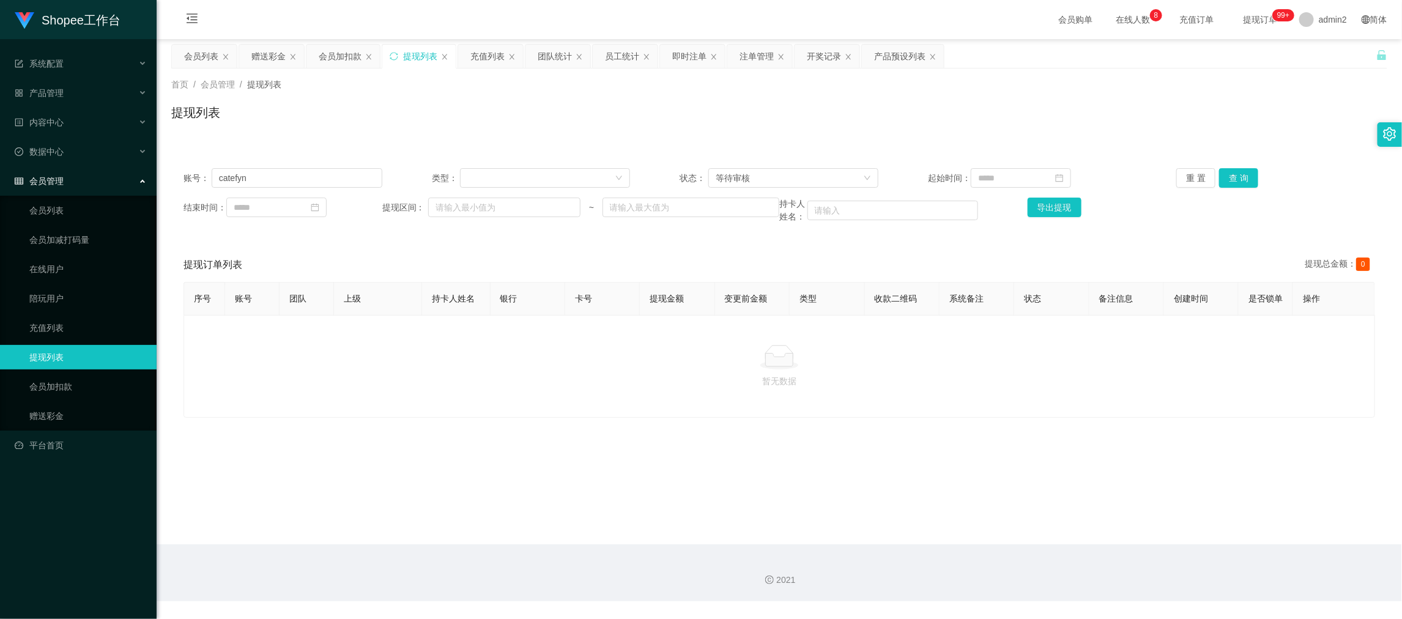
click at [1110, 553] on div "2021" at bounding box center [779, 572] width 1245 height 57
click at [315, 172] on input "catefyn" at bounding box center [297, 178] width 171 height 20
paste input "Linda96"
click at [1226, 172] on button "查 询" at bounding box center [1238, 178] width 39 height 20
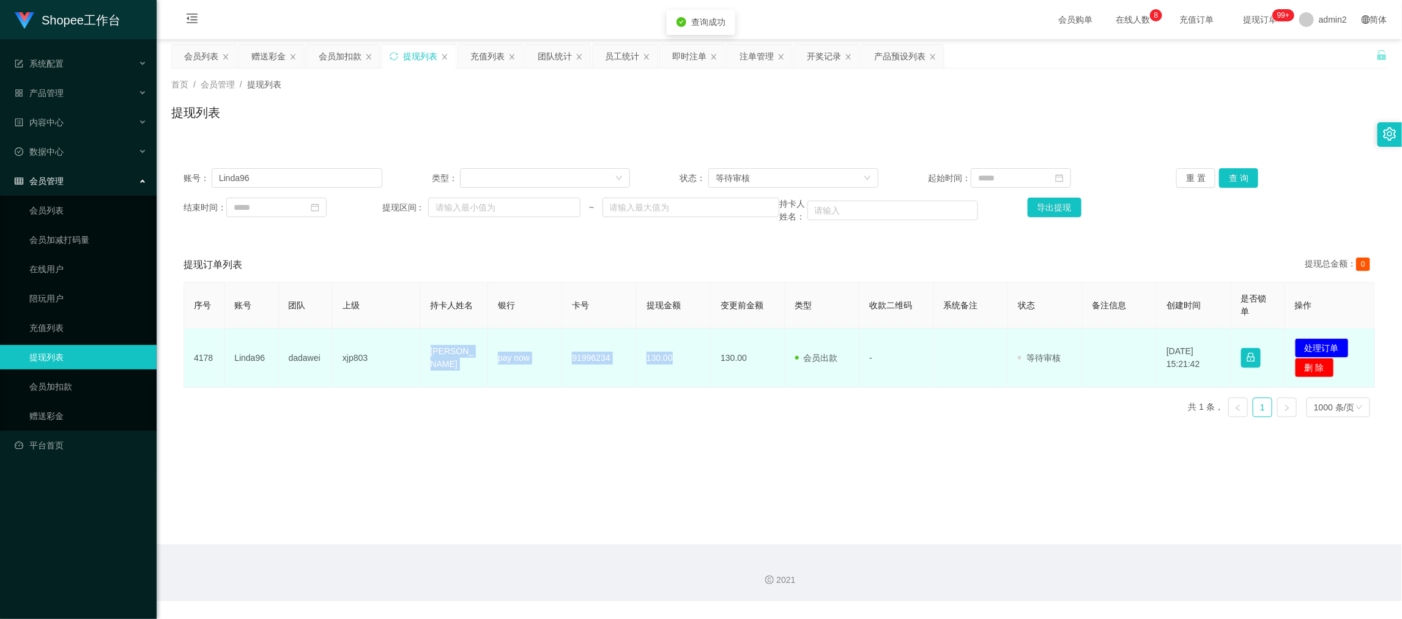
drag, startPoint x: 443, startPoint y: 355, endPoint x: 898, endPoint y: 368, distance: 455.1
click at [687, 372] on tr "4178 Linda96 dadawei xjp803 [PERSON_NAME] Ci pay now 91996234 130.00 130.00 会员出…" at bounding box center [779, 357] width 1191 height 59
copy tr "[PERSON_NAME] pay now 91996234 130.00"
click at [1325, 339] on button "处理订单" at bounding box center [1322, 348] width 54 height 20
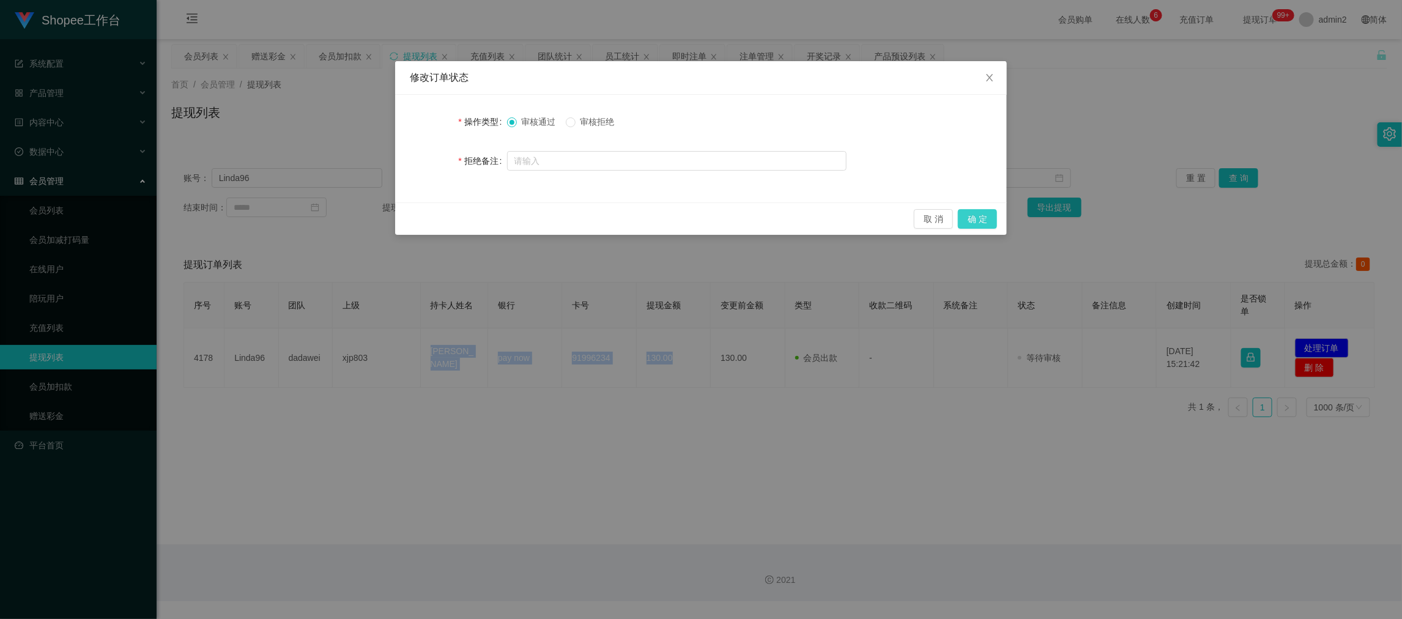
click at [975, 212] on button "确 定" at bounding box center [977, 219] width 39 height 20
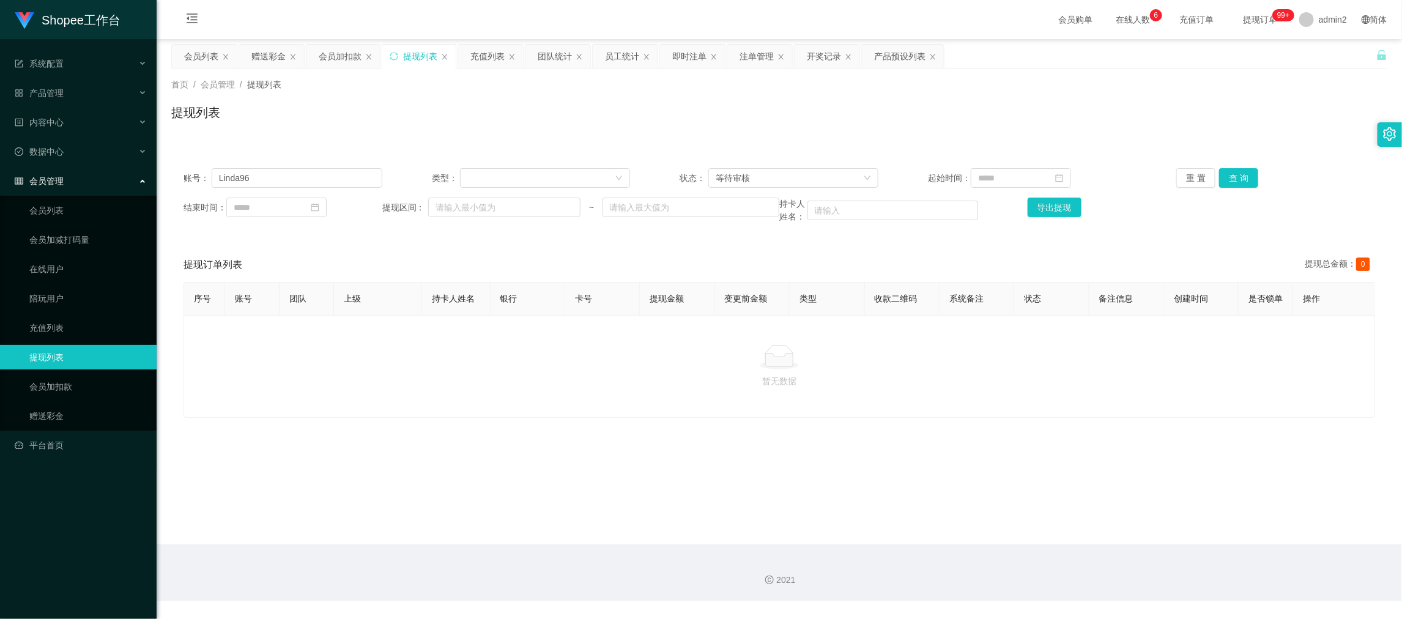
drag, startPoint x: 1116, startPoint y: 566, endPoint x: 604, endPoint y: 319, distance: 568.3
click at [1103, 557] on div "2021" at bounding box center [779, 572] width 1245 height 57
click at [371, 185] on input "Linda96" at bounding box center [297, 178] width 171 height 20
click at [364, 176] on input "Linda96" at bounding box center [297, 178] width 171 height 20
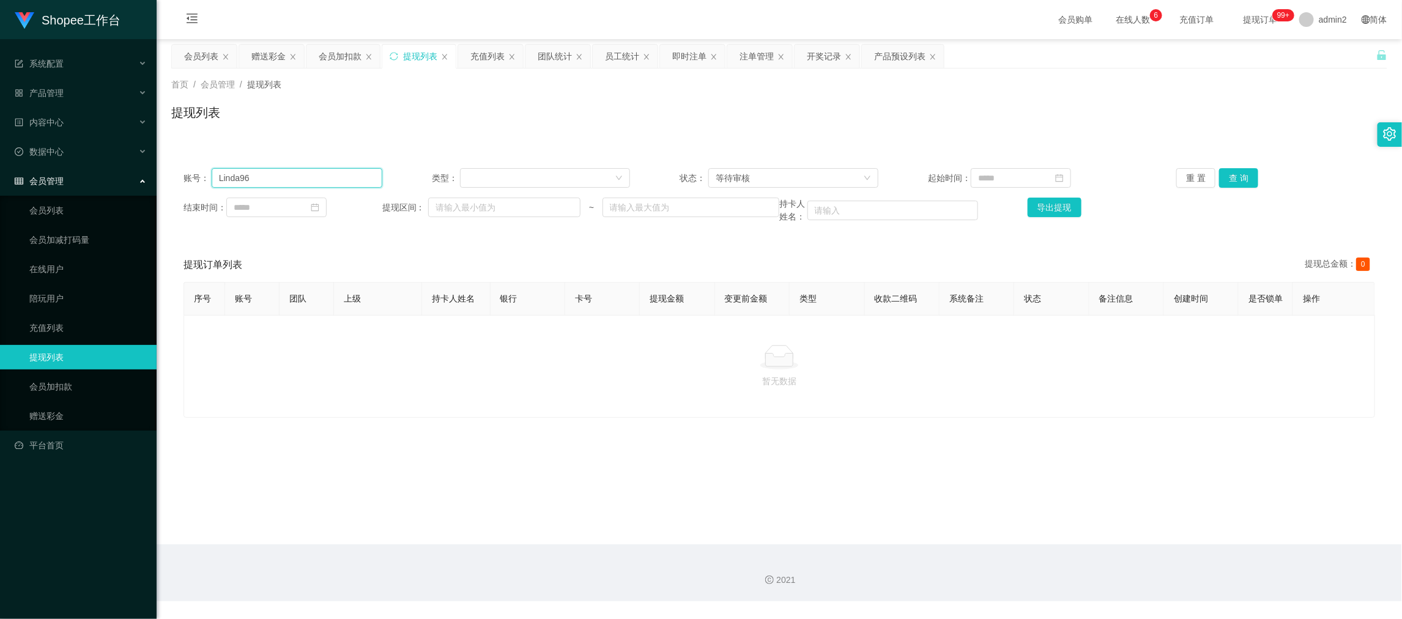
click at [364, 176] on input "Linda96" at bounding box center [297, 178] width 171 height 20
paste input "xia121"
type input "xia1216"
click at [1226, 175] on button "查 询" at bounding box center [1238, 178] width 39 height 20
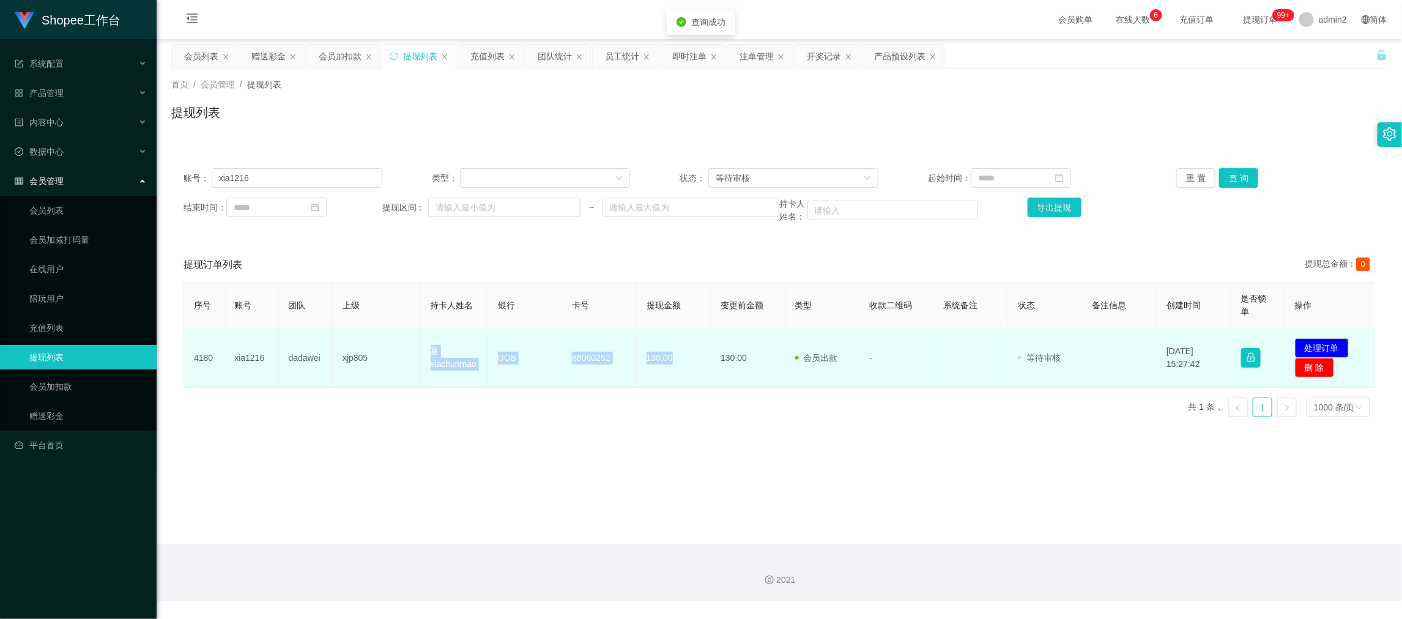
drag, startPoint x: 608, startPoint y: 384, endPoint x: 683, endPoint y: 375, distance: 75.7
click at [683, 375] on tr "4180 xia1216 dadawei xjp805 夏xiachunmao UOB 88060252 130.00 130.00 会员出款 人工取款 - …" at bounding box center [779, 357] width 1191 height 59
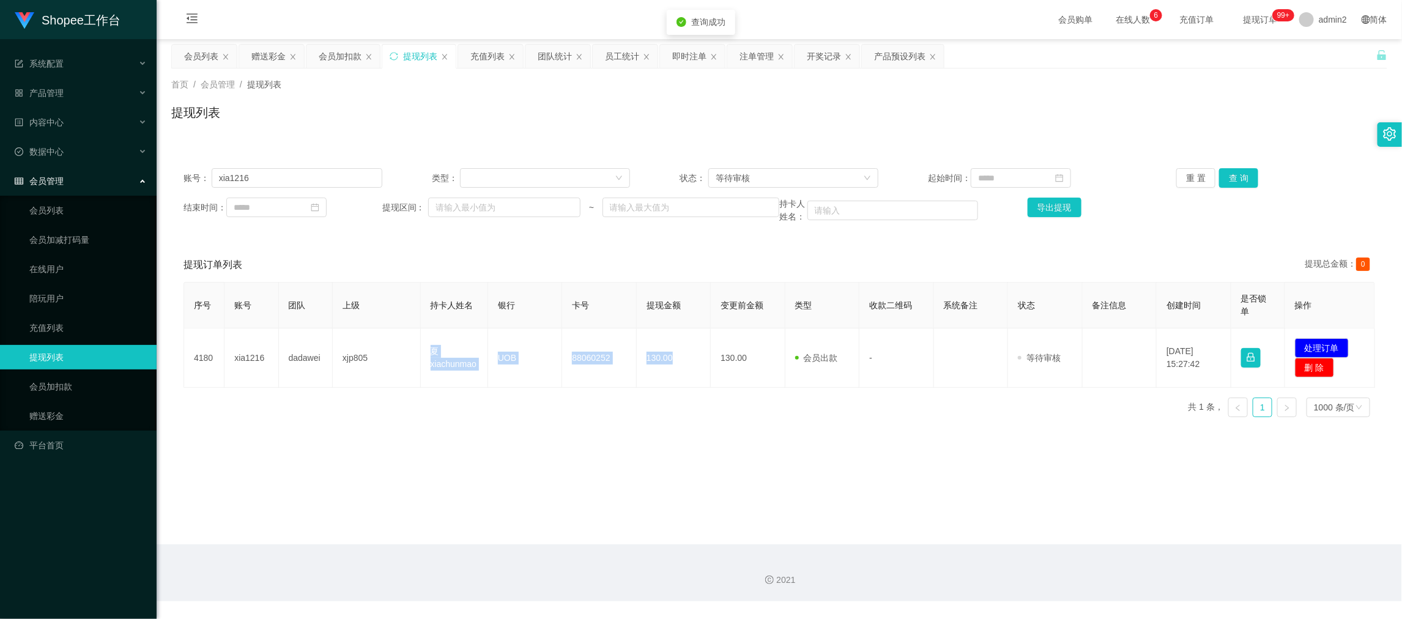
copy tr "夏xiachunmao UOB 88060252 130.00"
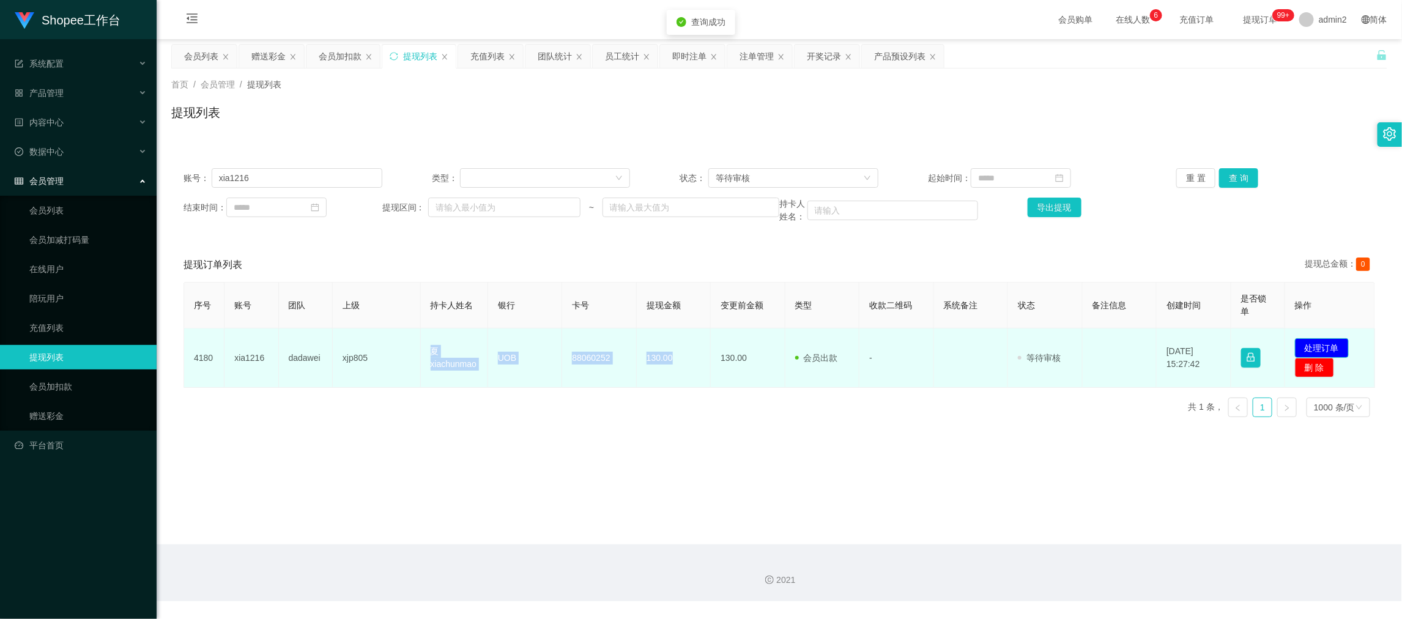
click at [1317, 342] on button "处理订单" at bounding box center [1322, 348] width 54 height 20
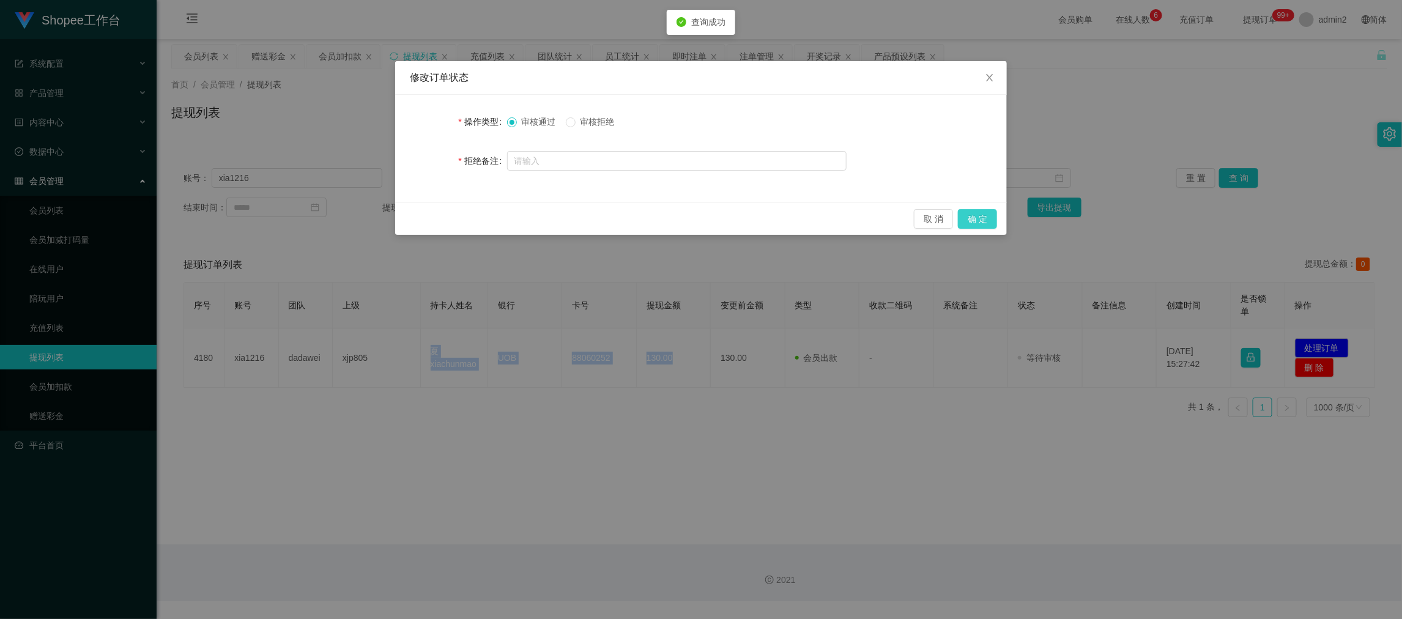
drag, startPoint x: 989, startPoint y: 220, endPoint x: 1036, endPoint y: 220, distance: 47.7
click at [989, 219] on button "确 定" at bounding box center [977, 219] width 39 height 20
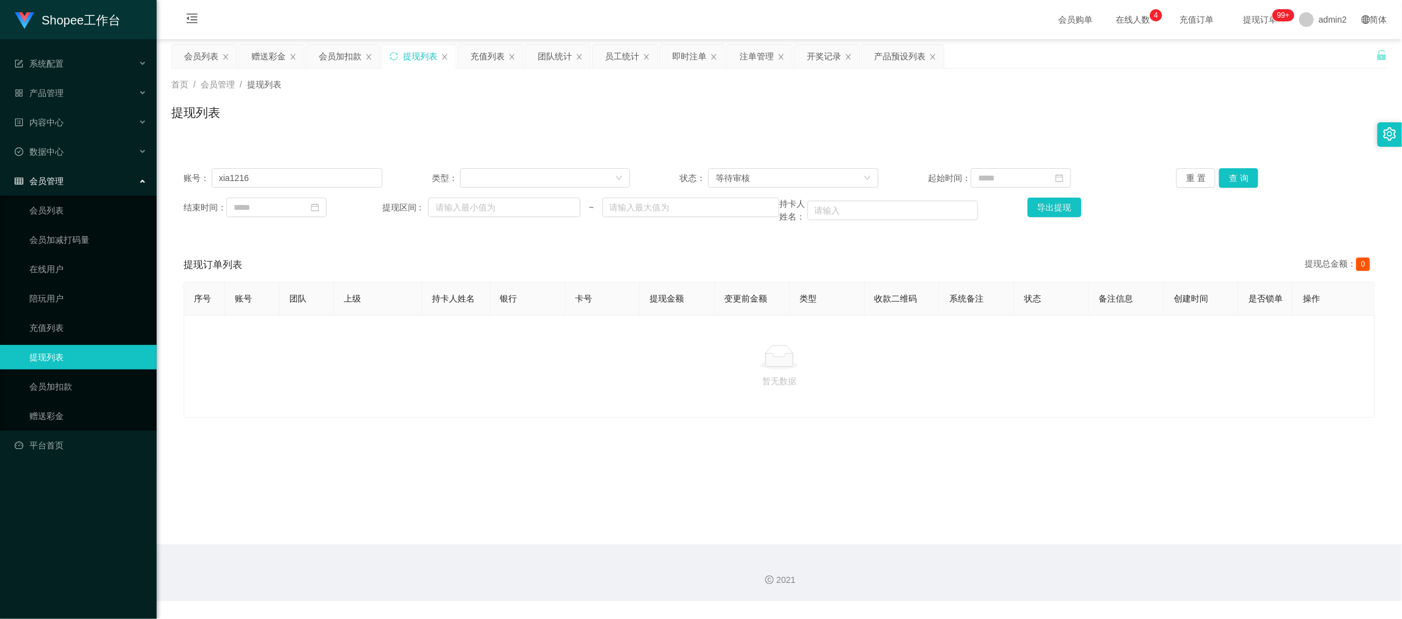
click at [1083, 536] on main "关闭左侧 关闭右侧 关闭其它 刷新页面 会员列表 赠送彩金 会员加扣款 提现列表 充值列表 团队统计 员工统计 即时注单 注单管理 开奖记录 产品预设列表 首…" at bounding box center [779, 291] width 1245 height 505
click at [273, 59] on div "赠送彩金" at bounding box center [268, 56] width 34 height 23
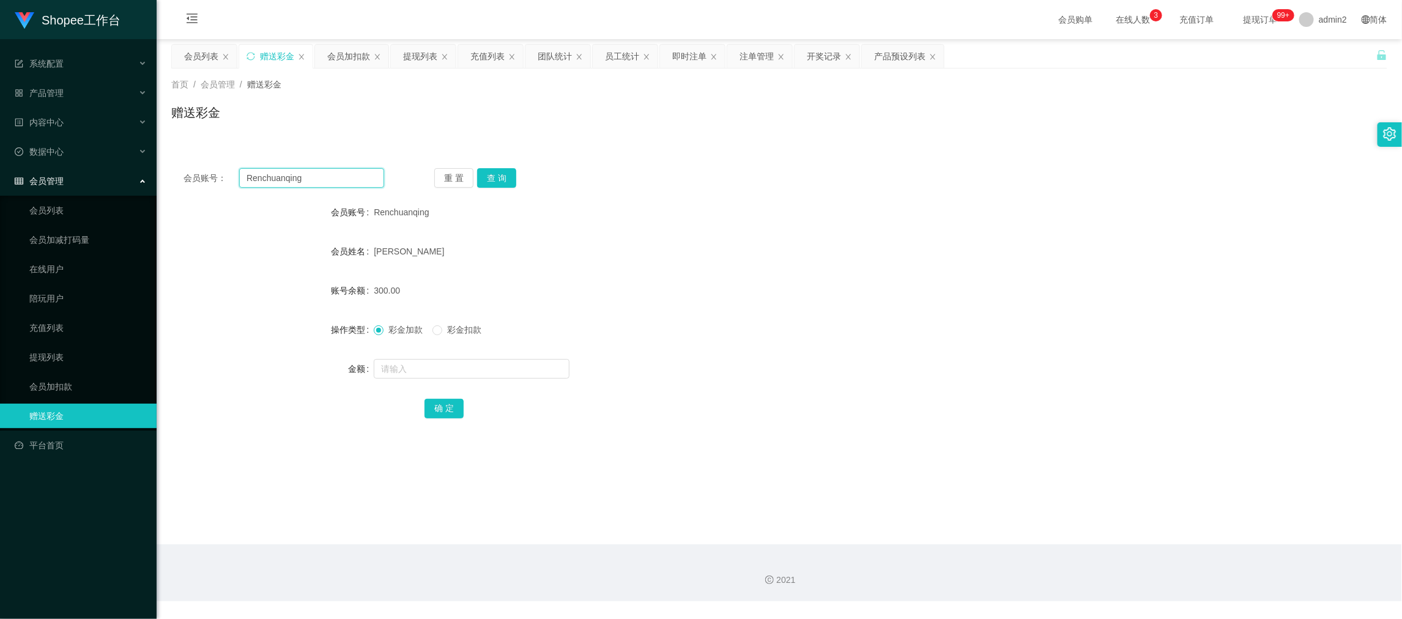
click at [319, 172] on input "Renchuanqing" at bounding box center [311, 178] width 145 height 20
paste input "[PERSON_NAME]"
type input "[PERSON_NAME]"
click at [509, 174] on button "查 询" at bounding box center [496, 178] width 39 height 20
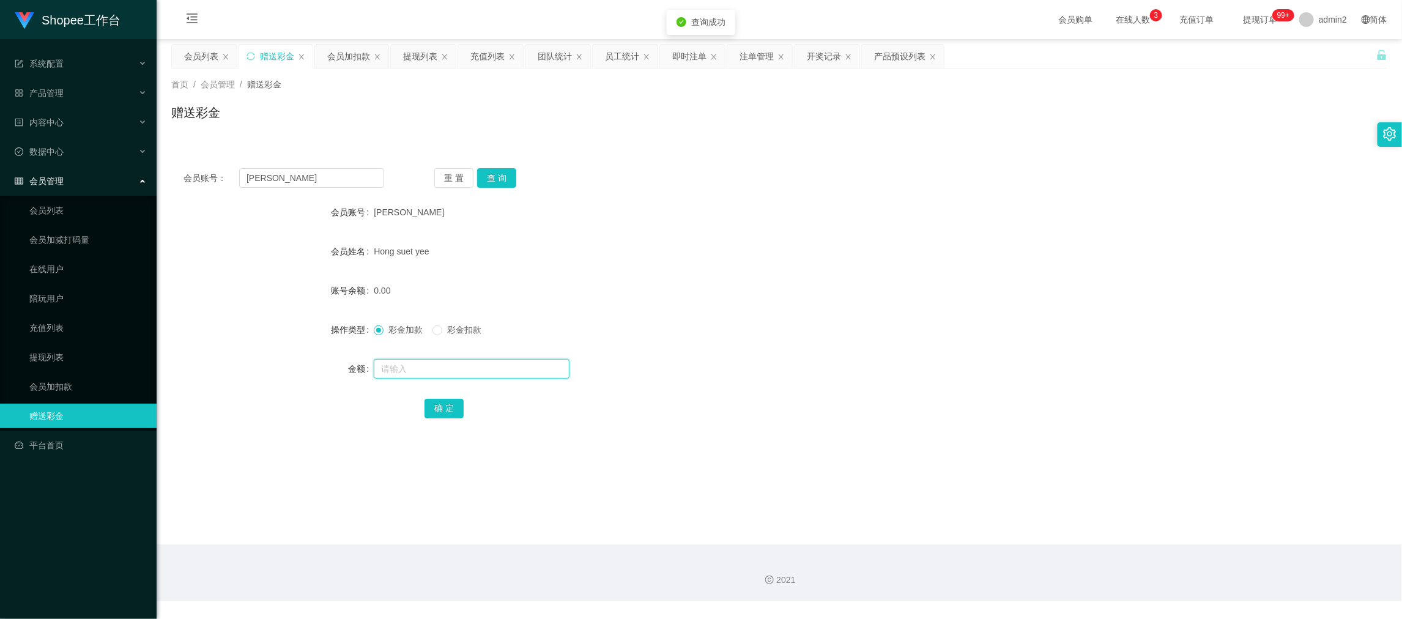
click at [512, 375] on input "text" at bounding box center [472, 369] width 196 height 20
type input "100"
drag, startPoint x: 432, startPoint y: 408, endPoint x: 466, endPoint y: 397, distance: 36.0
click at [432, 408] on button "确 定" at bounding box center [443, 409] width 39 height 20
click at [777, 338] on div "彩金加款 彩金扣款" at bounding box center [728, 329] width 709 height 24
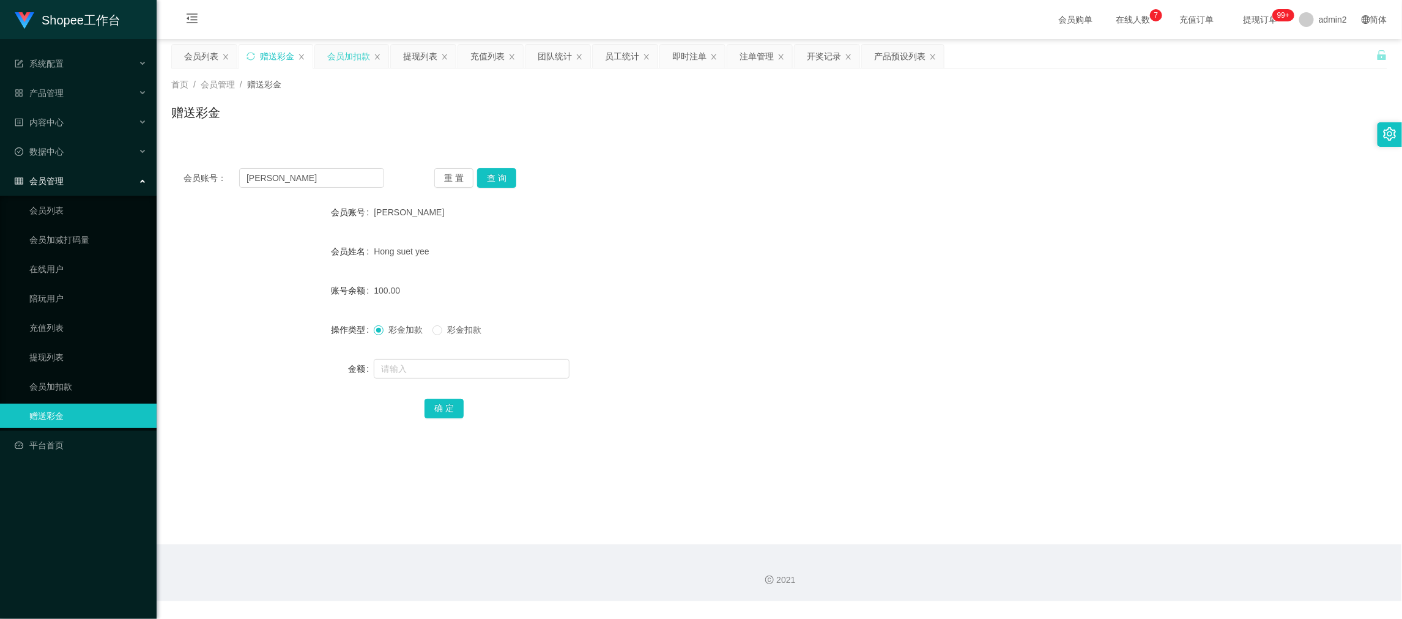
click at [365, 59] on div "会员加扣款" at bounding box center [348, 56] width 43 height 23
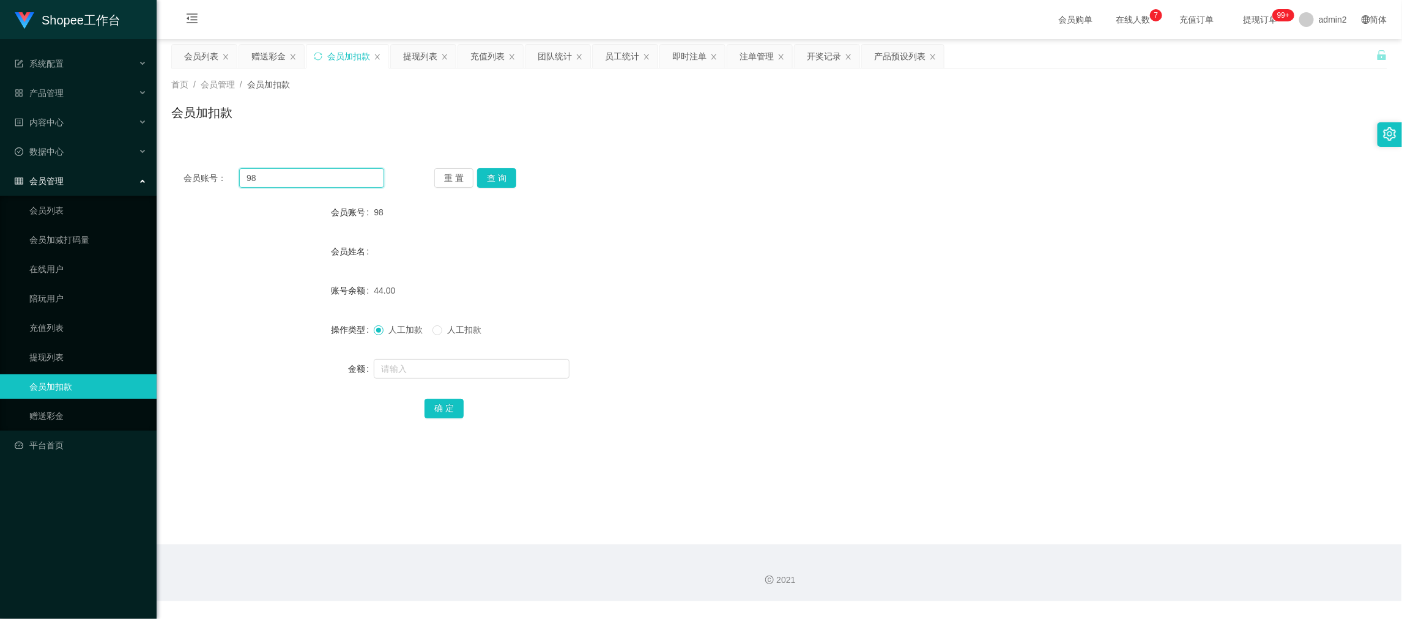
click at [338, 175] on input "98" at bounding box center [311, 178] width 145 height 20
click at [506, 172] on button "查 询" at bounding box center [496, 178] width 39 height 20
click at [512, 374] on input "text" at bounding box center [472, 369] width 196 height 20
type input "14"
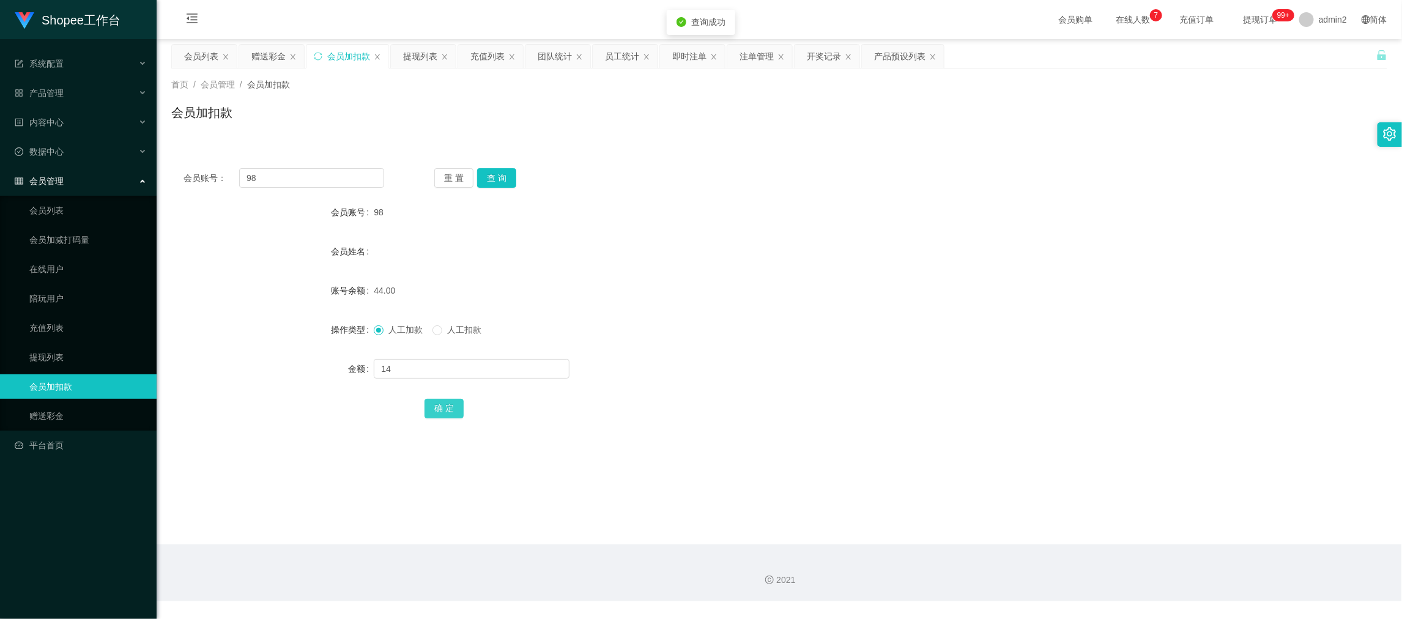
click at [435, 414] on button "确 定" at bounding box center [443, 409] width 39 height 20
click at [803, 325] on div "人工加款 人工扣款" at bounding box center [728, 329] width 709 height 24
drag, startPoint x: 1085, startPoint y: 562, endPoint x: 761, endPoint y: 413, distance: 356.8
click at [1081, 558] on div "2021" at bounding box center [779, 572] width 1245 height 57
click at [327, 175] on input "98" at bounding box center [311, 178] width 145 height 20
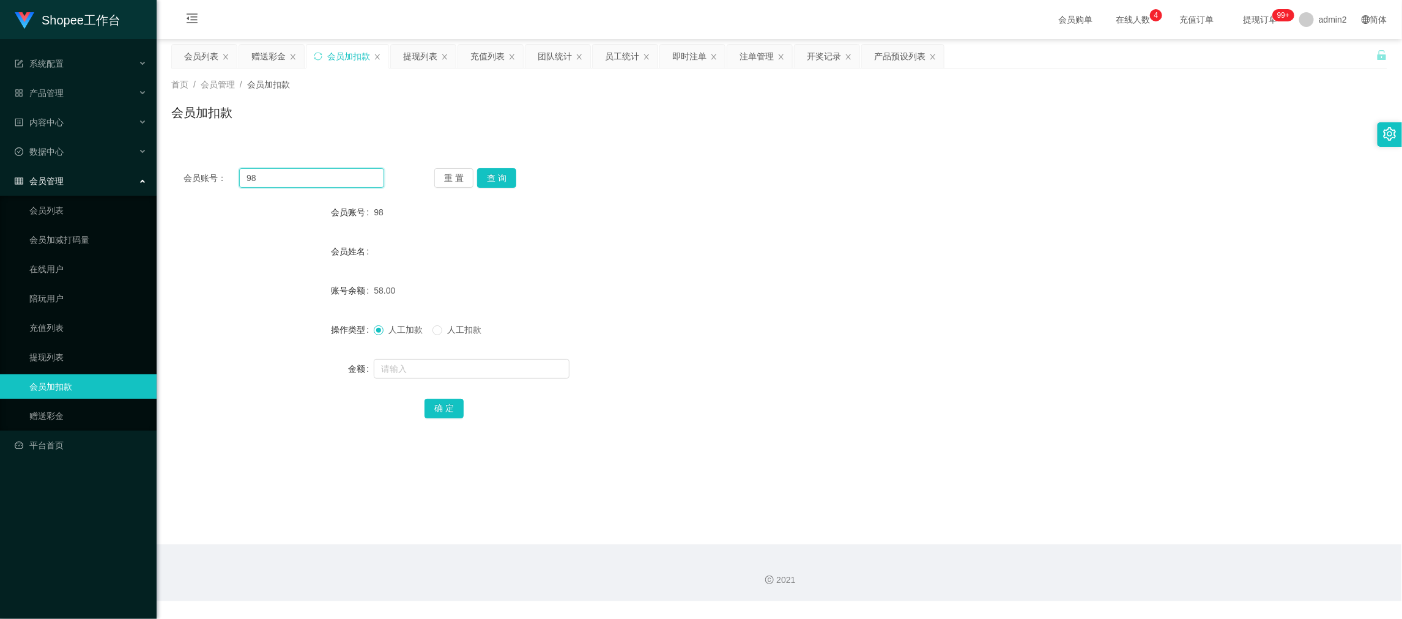
click at [327, 175] on input "98" at bounding box center [311, 178] width 145 height 20
click at [492, 168] on button "查 询" at bounding box center [496, 178] width 39 height 20
click at [531, 369] on input "text" at bounding box center [472, 369] width 196 height 20
type input "412"
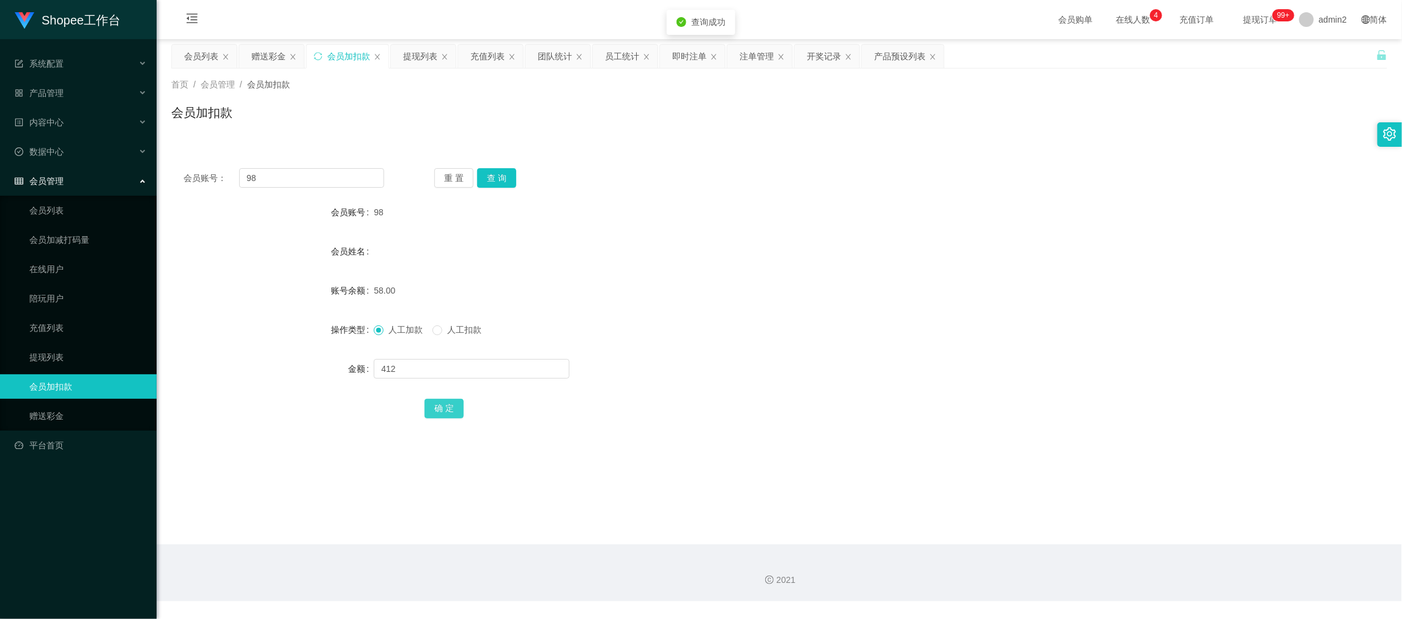
drag, startPoint x: 438, startPoint y: 405, endPoint x: 454, endPoint y: 396, distance: 18.2
click at [438, 405] on button "确 定" at bounding box center [443, 409] width 39 height 20
click at [312, 177] on input "98" at bounding box center [311, 178] width 145 height 20
click at [479, 366] on input "text" at bounding box center [472, 369] width 196 height 20
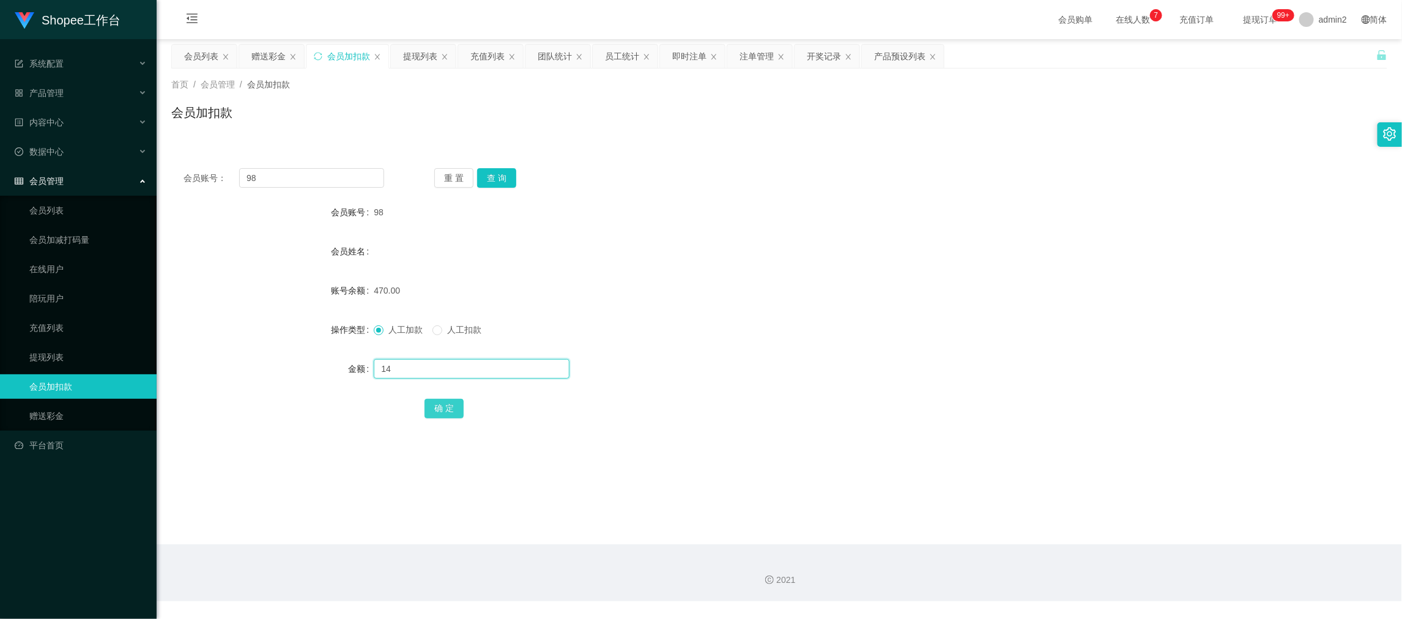
type input "14"
click at [445, 402] on button "确 定" at bounding box center [443, 409] width 39 height 20
click at [830, 288] on div "470.00" at bounding box center [728, 290] width 709 height 24
click at [264, 61] on div "赠送彩金" at bounding box center [268, 56] width 34 height 23
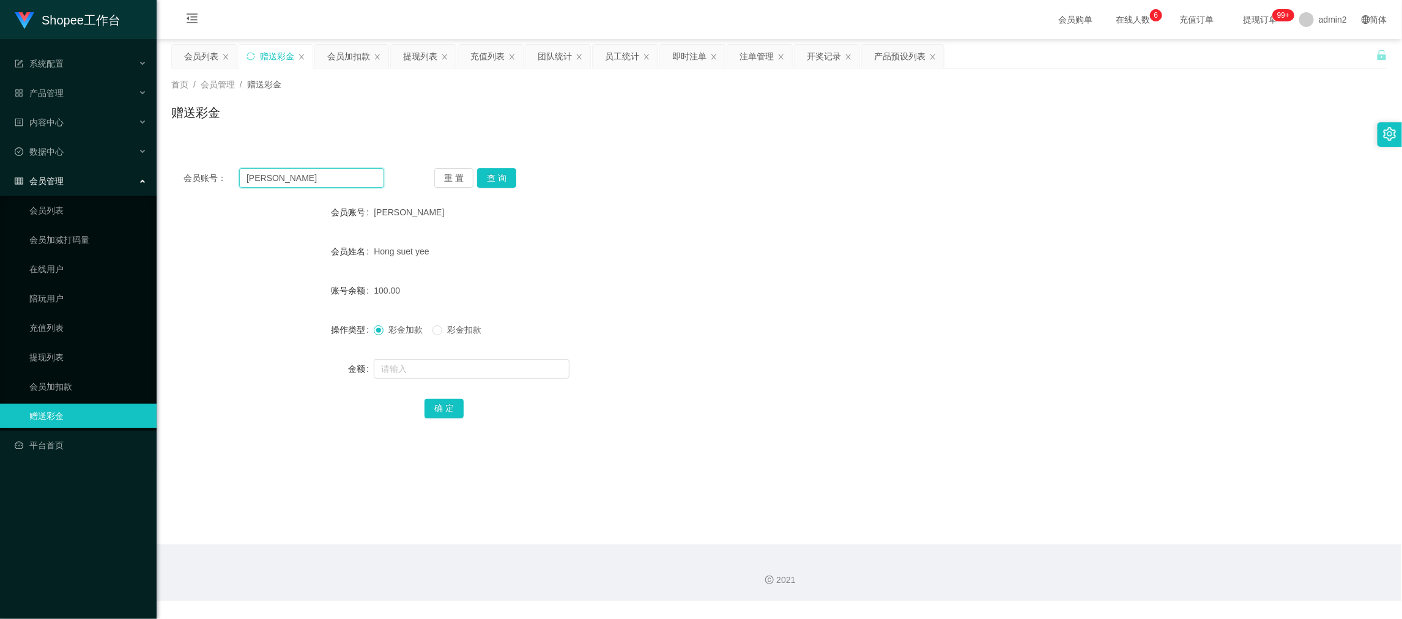
click at [309, 177] on input "[PERSON_NAME]" at bounding box center [311, 178] width 145 height 20
paste input "Cath88"
type input "Cath88"
click at [510, 174] on button "查 询" at bounding box center [496, 178] width 39 height 20
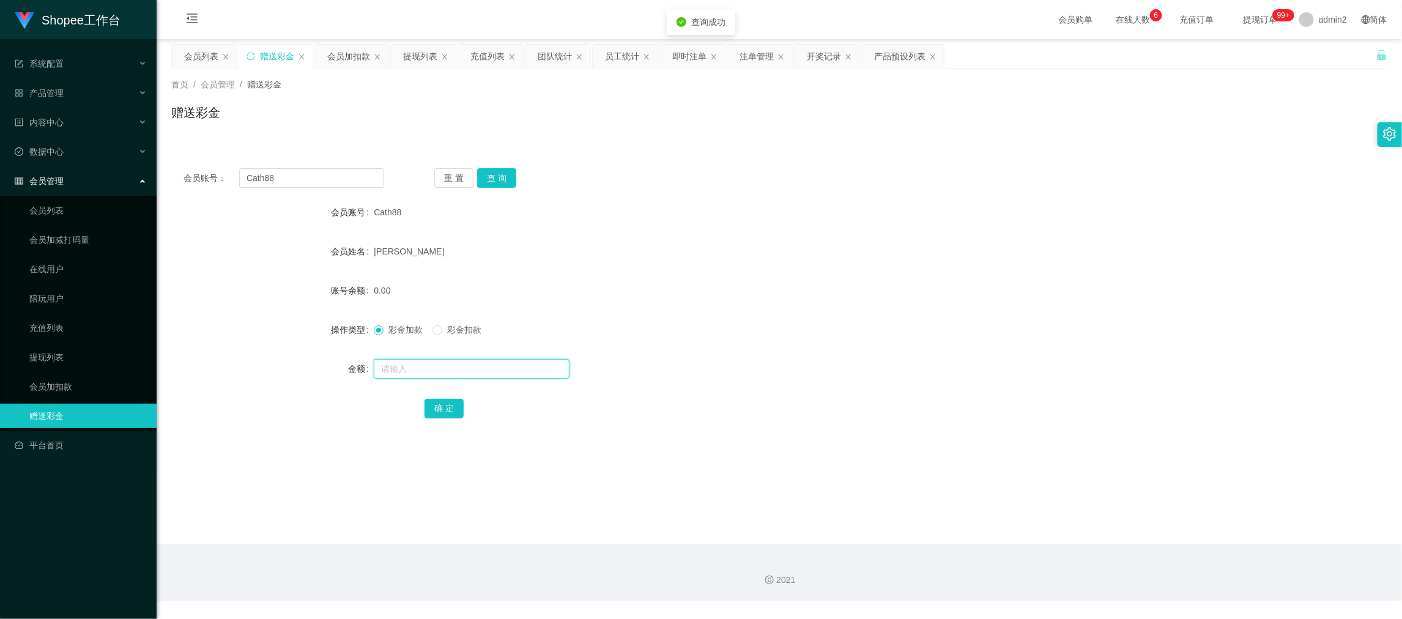
click at [509, 365] on input "text" at bounding box center [472, 369] width 196 height 20
type input "3000"
click at [438, 407] on button "确 定" at bounding box center [443, 409] width 39 height 20
click at [731, 309] on form "会员账号 Cath88 会员姓名 [PERSON_NAME] 账号余额 0.00 操作类型 彩金加款 彩金扣款 金额 3000 确 定" at bounding box center [779, 310] width 1216 height 220
drag, startPoint x: 1120, startPoint y: 562, endPoint x: 533, endPoint y: 232, distance: 673.5
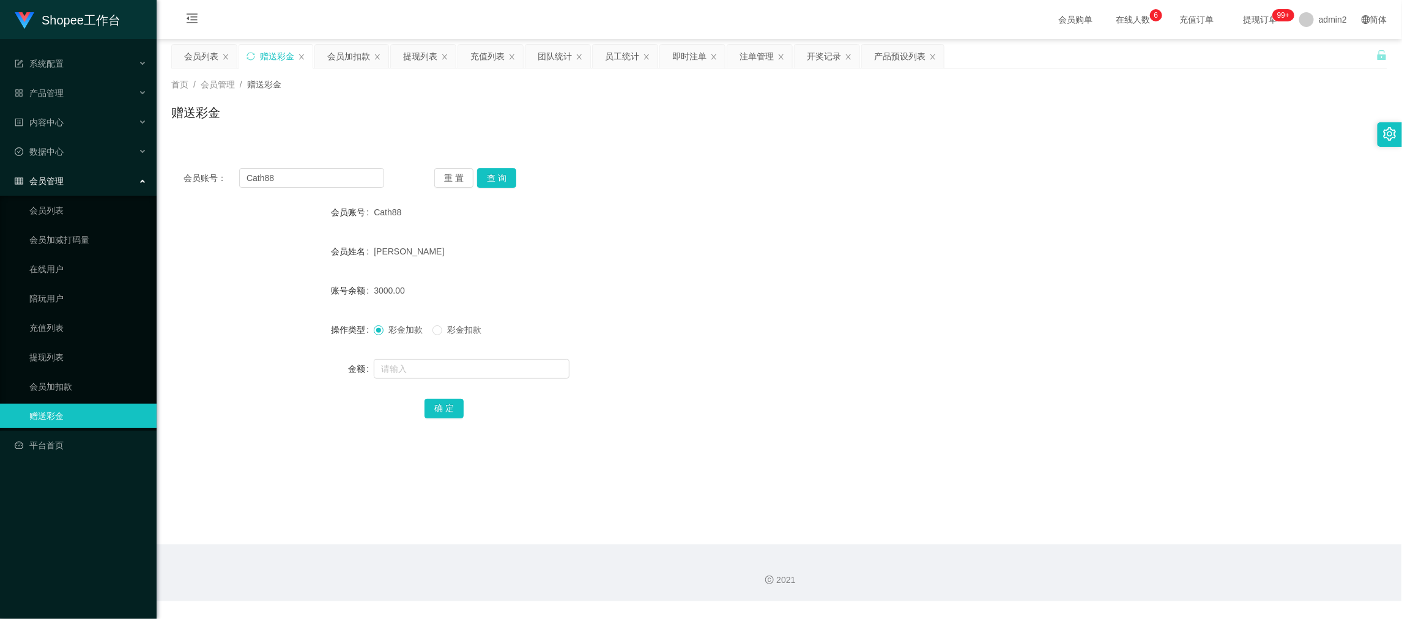
click at [1120, 561] on div "2021" at bounding box center [779, 572] width 1245 height 57
click at [334, 176] on input "Cath88" at bounding box center [311, 178] width 145 height 20
drag, startPoint x: 334, startPoint y: 176, endPoint x: 443, endPoint y: 189, distance: 110.2
click at [336, 176] on input "Cath88" at bounding box center [311, 178] width 145 height 20
paste input "11223344"
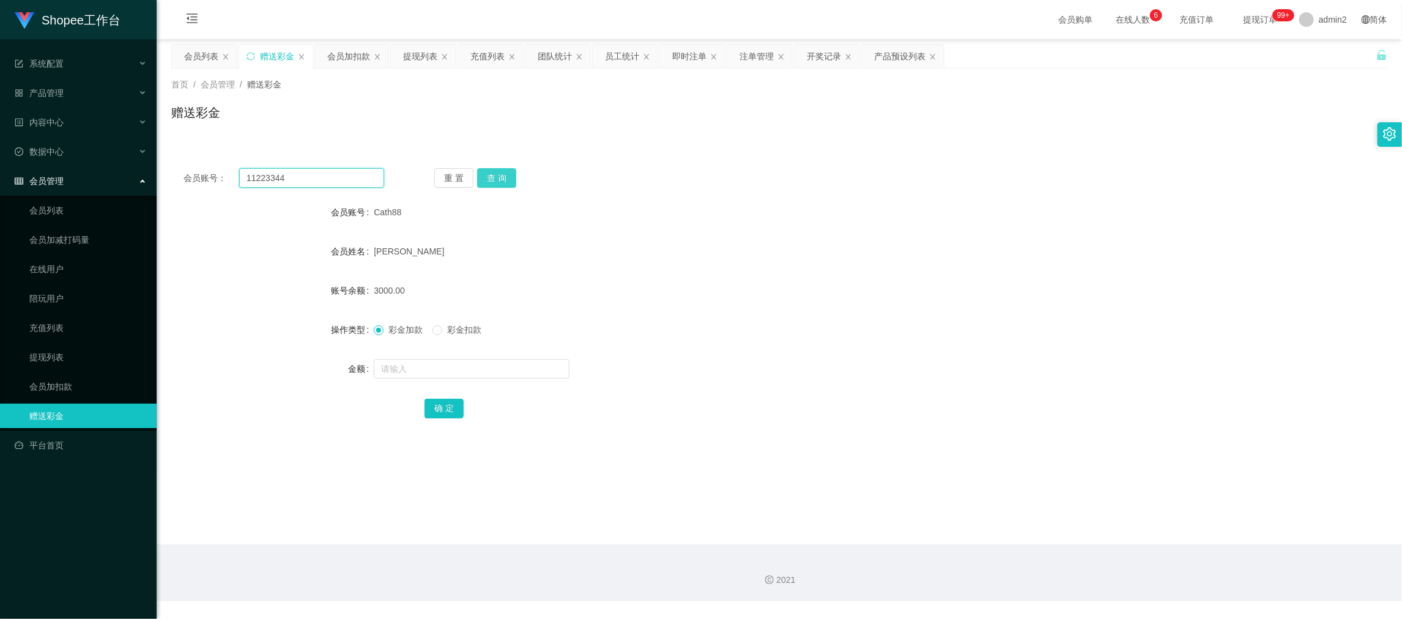
type input "11223344"
click at [500, 172] on button "查 询" at bounding box center [496, 178] width 39 height 20
click at [509, 360] on input "text" at bounding box center [472, 369] width 196 height 20
type input "300"
click at [454, 407] on button "确 定" at bounding box center [443, 409] width 39 height 20
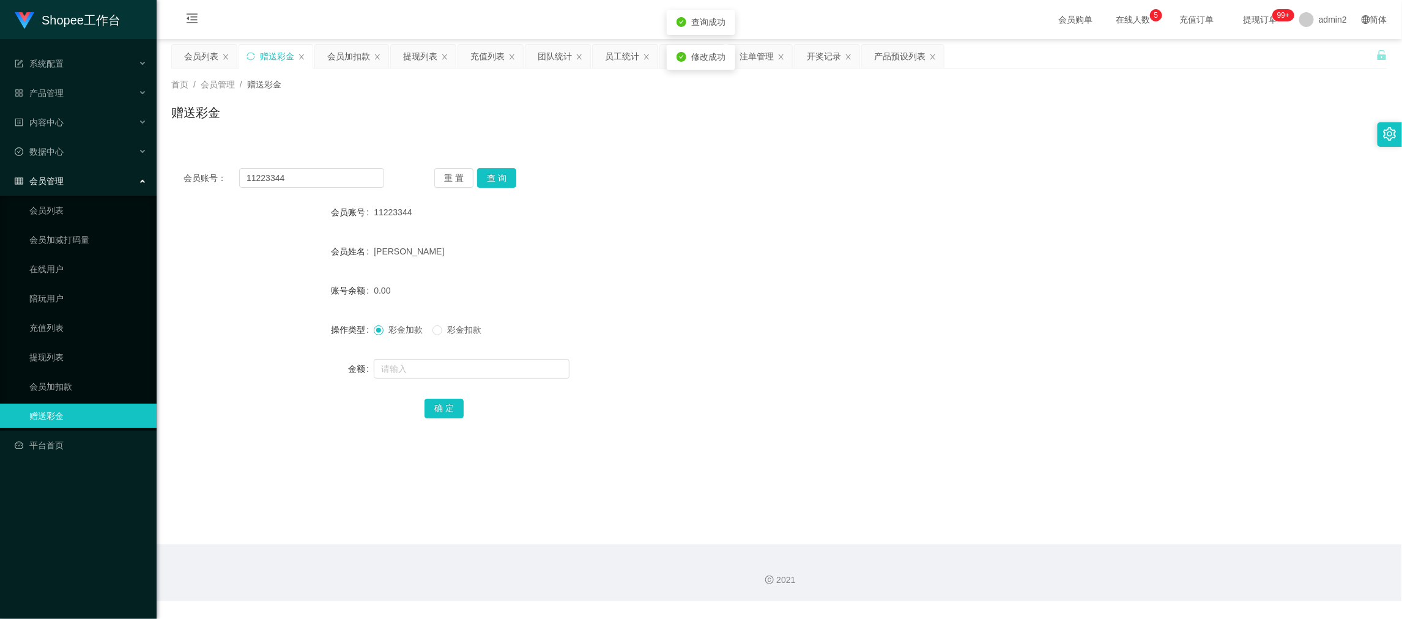
click at [745, 328] on div "彩金加款 彩金扣款" at bounding box center [728, 329] width 709 height 24
drag, startPoint x: 1115, startPoint y: 565, endPoint x: 1114, endPoint y: 558, distance: 7.4
click at [1115, 565] on div "2021" at bounding box center [779, 572] width 1245 height 57
click at [347, 190] on div "会员账号： 11223344 重 置 查 询 会员账号 11223344 会员姓名 [PERSON_NAME] 账号余额 300.00 操作类型 彩金加款 彩…" at bounding box center [779, 301] width 1216 height 291
click at [348, 180] on input "11223344" at bounding box center [311, 178] width 145 height 20
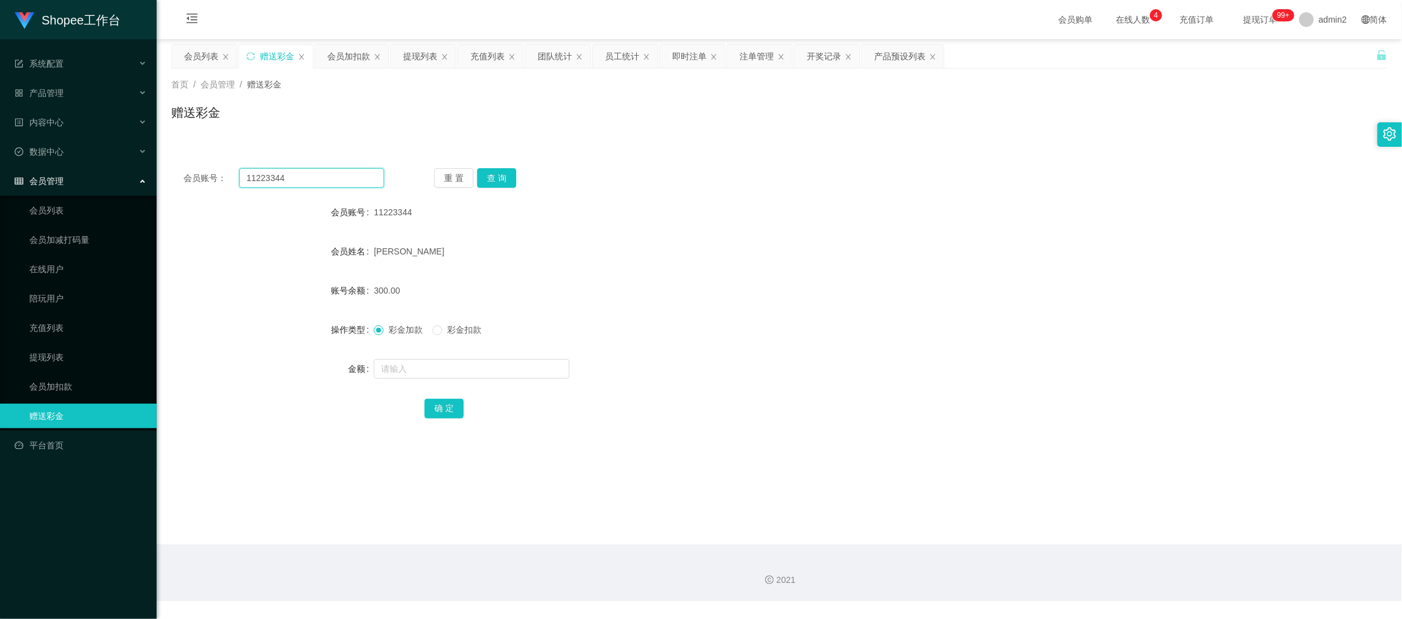
click at [348, 180] on input "11223344" at bounding box center [311, 178] width 145 height 20
paste input "zzzzzz"
type input "zzzzzz"
click at [501, 176] on button "查 询" at bounding box center [496, 178] width 39 height 20
click at [525, 370] on input "text" at bounding box center [472, 369] width 196 height 20
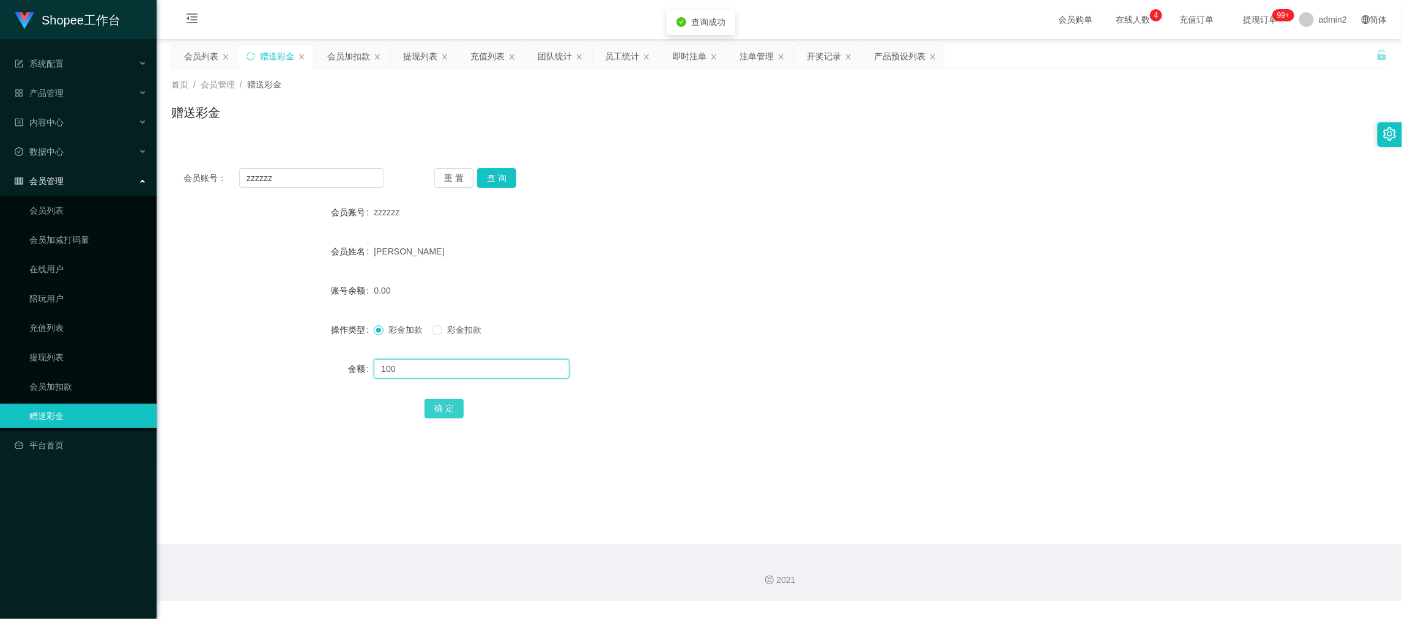
type input "100"
drag, startPoint x: 453, startPoint y: 407, endPoint x: 475, endPoint y: 396, distance: 24.1
click at [453, 407] on button "确 定" at bounding box center [443, 409] width 39 height 20
click at [1149, 544] on section "会员购单 在线人数 0 1 2 3 4 5 6 7 8 9 0 1 2 3 4 5 6 7 8 9 0 1 2 3 4 5 6 7 8 9 充值订单 提现订单…" at bounding box center [779, 300] width 1245 height 601
click at [319, 168] on div "会员账号： zzzzzz 重 置 查 询 会员账号 zzzzzz 会员姓名 [PERSON_NAME] 账号余额 100.00 操作类型 彩金加款 彩金扣款 …" at bounding box center [779, 301] width 1216 height 291
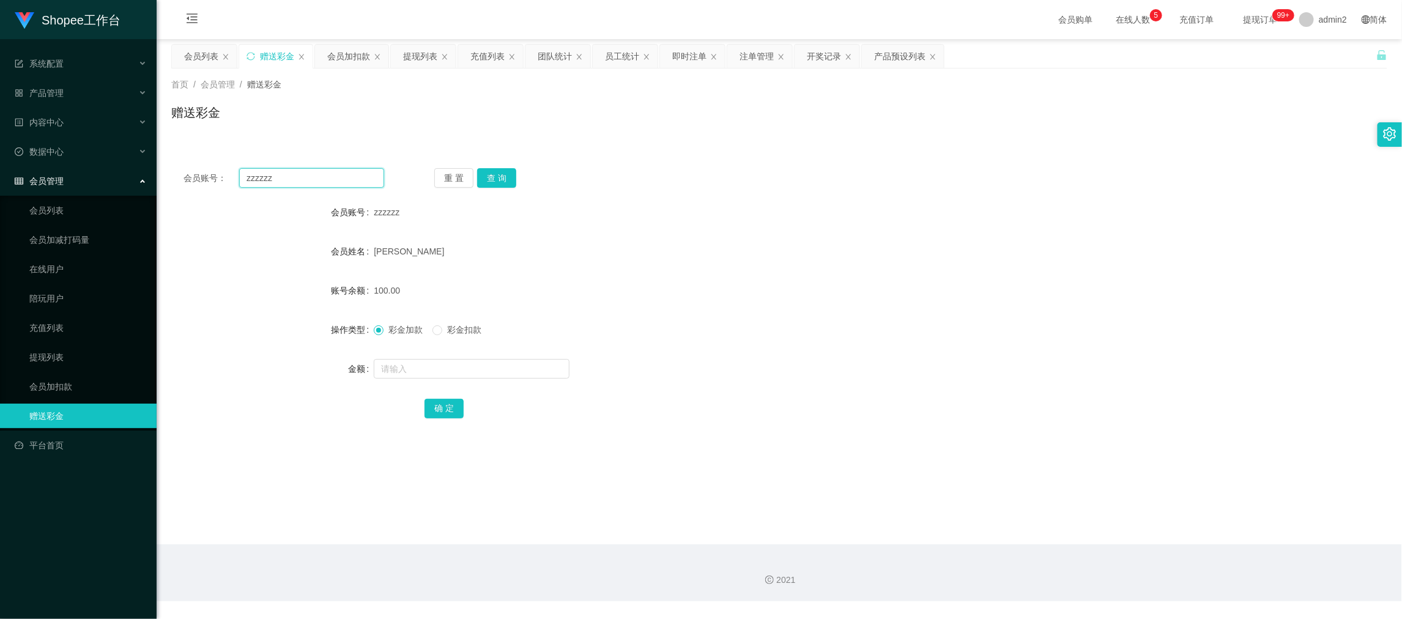
click at [319, 168] on input "zzzzzz" at bounding box center [311, 178] width 145 height 20
click at [327, 171] on input "zzzzzz" at bounding box center [311, 178] width 145 height 20
paste input "08127577685"
type input "08127577685"
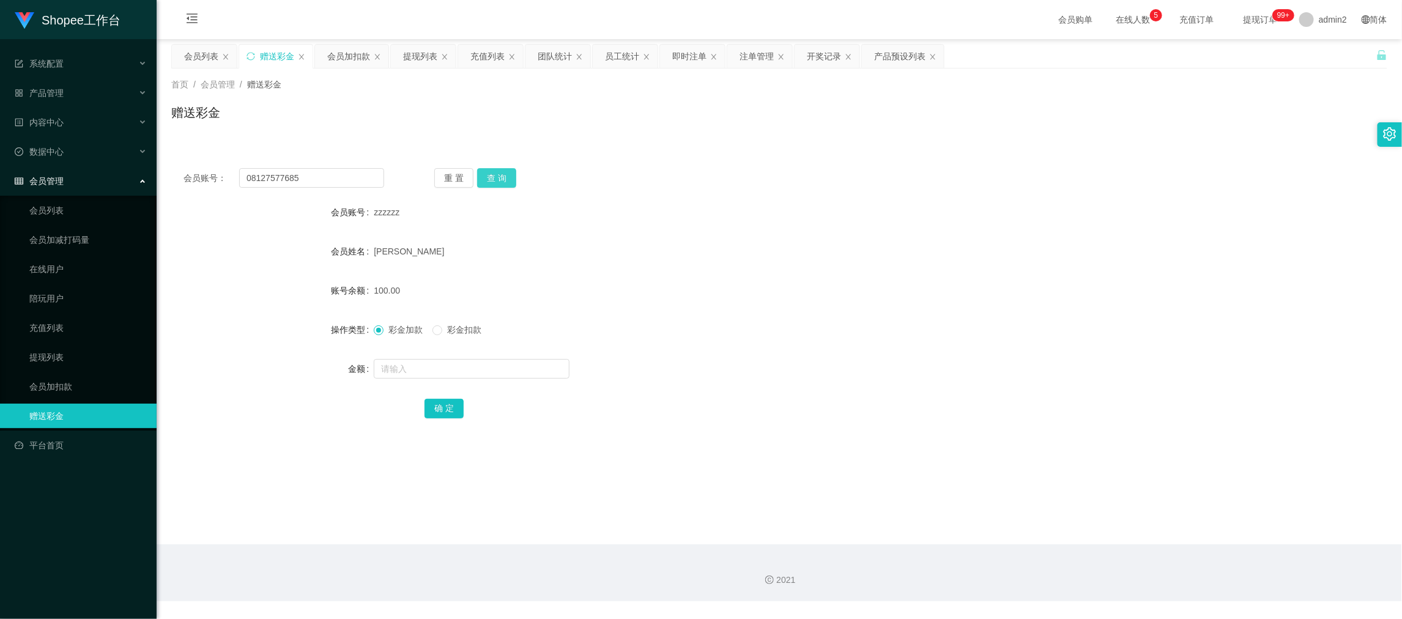
drag, startPoint x: 477, startPoint y: 179, endPoint x: 490, endPoint y: 180, distance: 13.5
click at [477, 179] on button "查 询" at bounding box center [496, 178] width 39 height 20
click at [516, 372] on input "text" at bounding box center [472, 369] width 196 height 20
type input "100"
click at [435, 412] on button "确 定" at bounding box center [443, 409] width 39 height 20
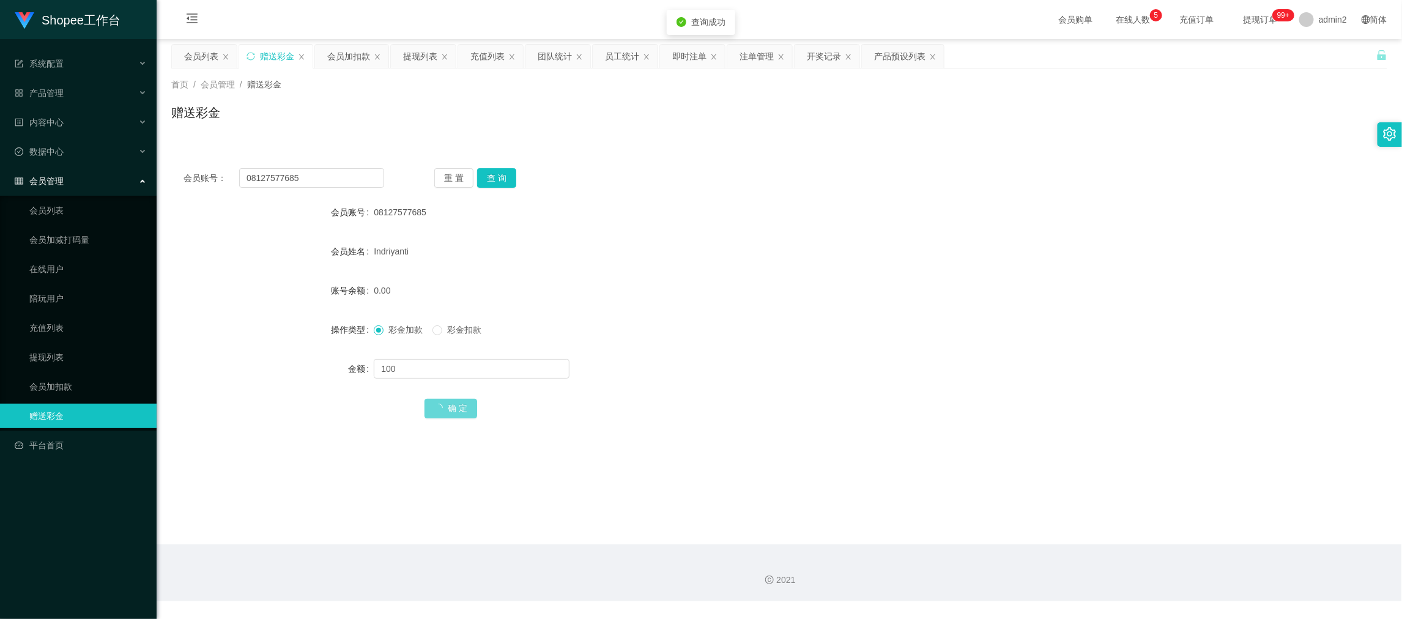
click at [741, 326] on div "彩金加款 彩金扣款" at bounding box center [728, 329] width 709 height 24
drag, startPoint x: 872, startPoint y: 563, endPoint x: 802, endPoint y: 516, distance: 83.8
click at [872, 563] on div "2021" at bounding box center [779, 572] width 1245 height 57
click at [344, 59] on div "会员加扣款" at bounding box center [348, 56] width 43 height 23
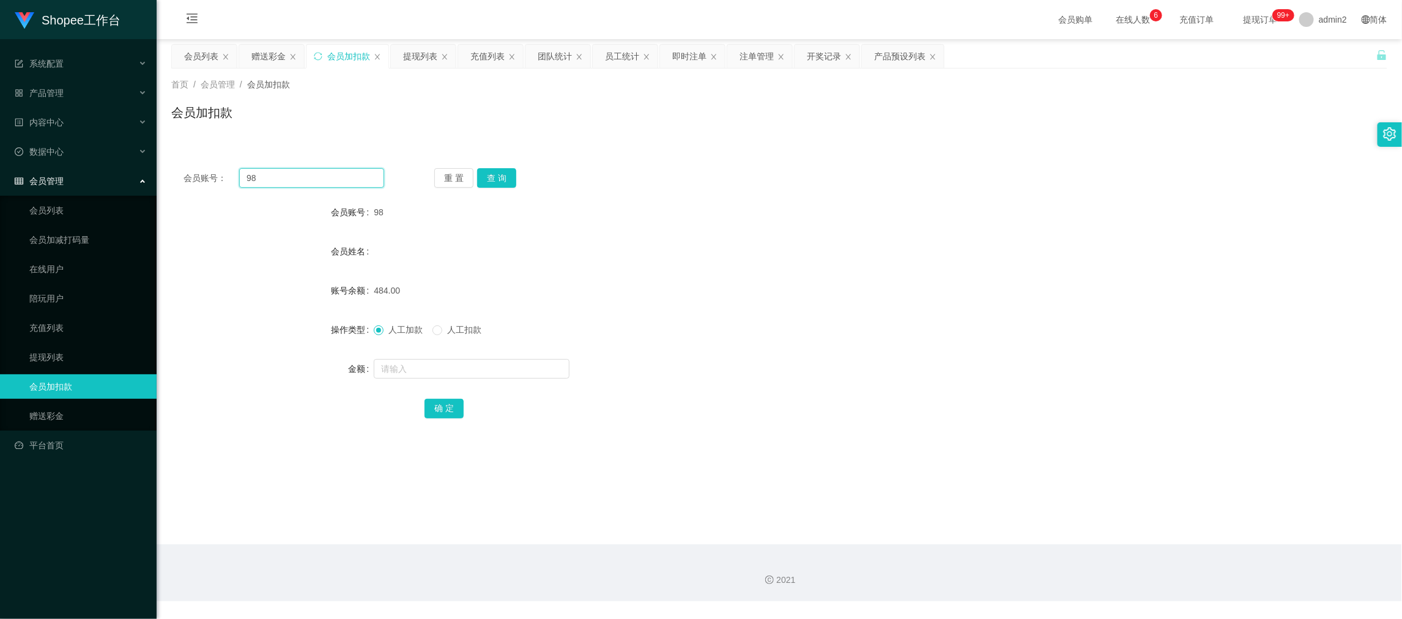
click at [344, 177] on input "98" at bounding box center [311, 178] width 145 height 20
paste input "2"
type input "982"
drag, startPoint x: 497, startPoint y: 179, endPoint x: 500, endPoint y: 193, distance: 14.3
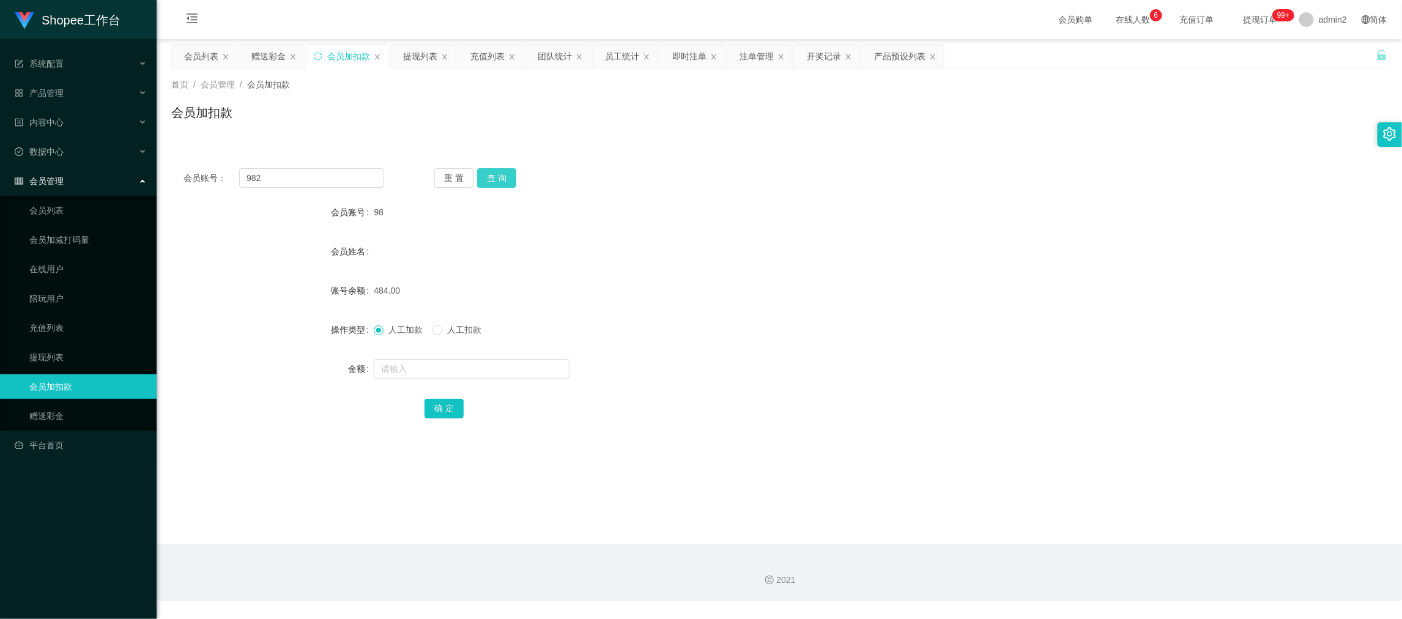
click at [497, 179] on button "查 询" at bounding box center [496, 178] width 39 height 20
click at [512, 369] on input "text" at bounding box center [472, 369] width 196 height 20
type input "3009"
click at [446, 405] on button "确 定" at bounding box center [443, 409] width 39 height 20
click at [736, 293] on div "13394.00" at bounding box center [728, 290] width 709 height 24
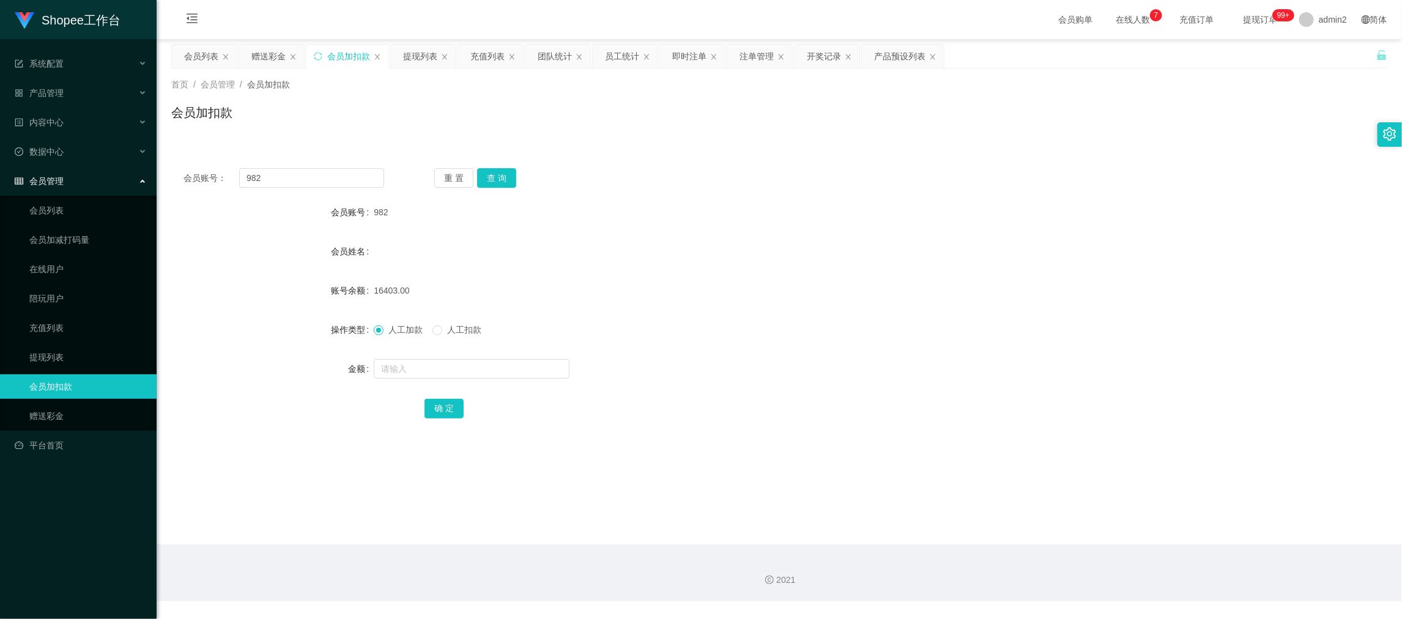
click at [1125, 561] on div "2021" at bounding box center [779, 572] width 1245 height 57
click at [422, 56] on div "提现列表" at bounding box center [420, 56] width 34 height 23
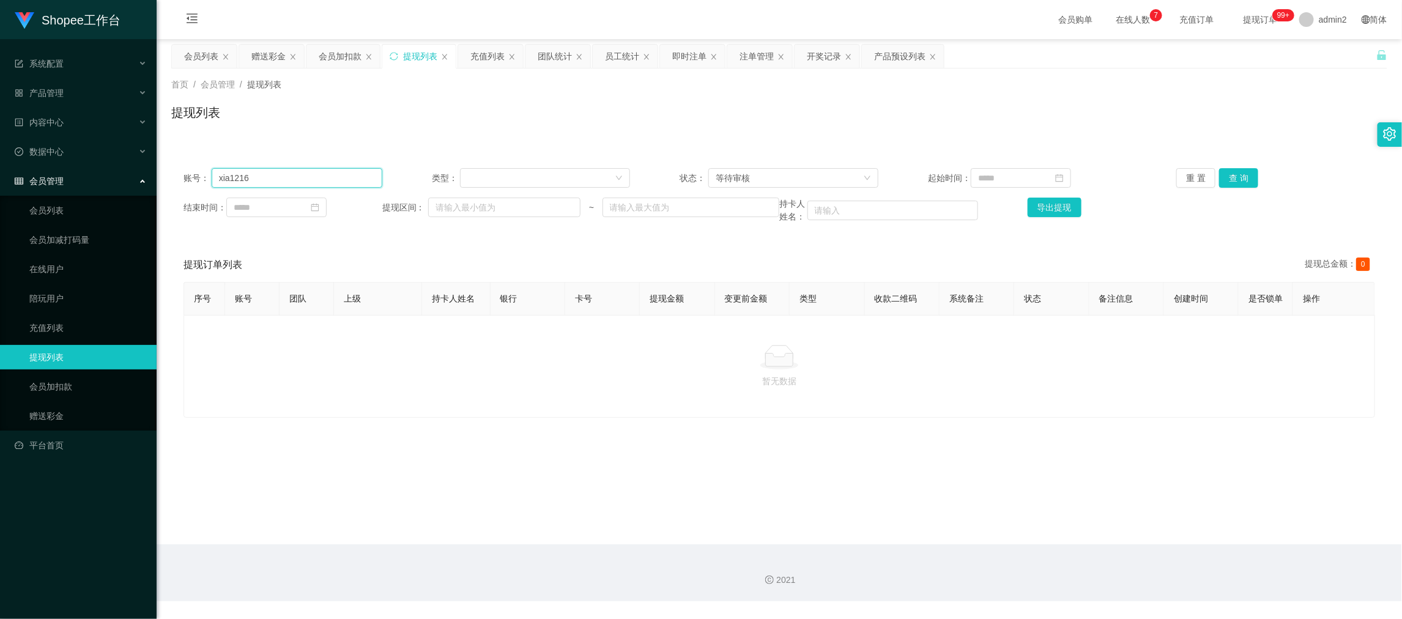
click at [325, 172] on input "xia1216" at bounding box center [297, 178] width 171 height 20
drag, startPoint x: 325, startPoint y: 172, endPoint x: 802, endPoint y: 164, distance: 477.6
click at [329, 172] on input "xia1216" at bounding box center [297, 178] width 171 height 20
paste input "[PERSON_NAME]"
type input "[PERSON_NAME]"
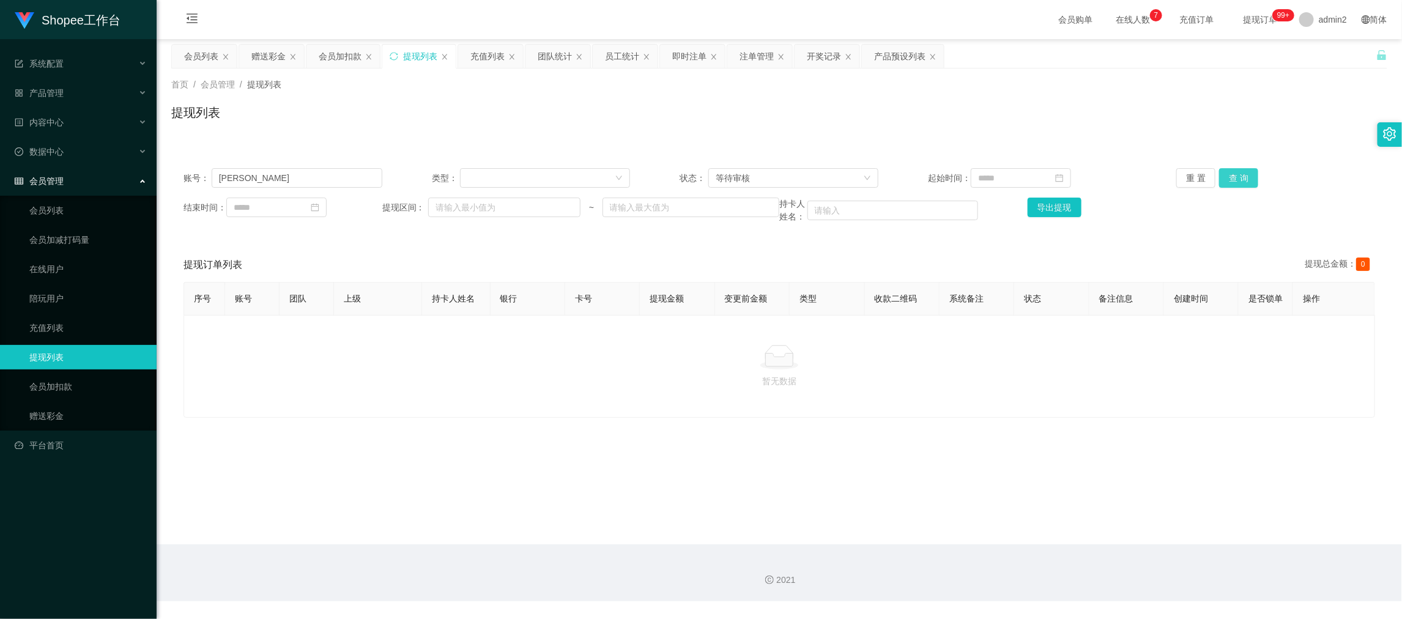
click at [1232, 178] on button "查 询" at bounding box center [1238, 178] width 39 height 20
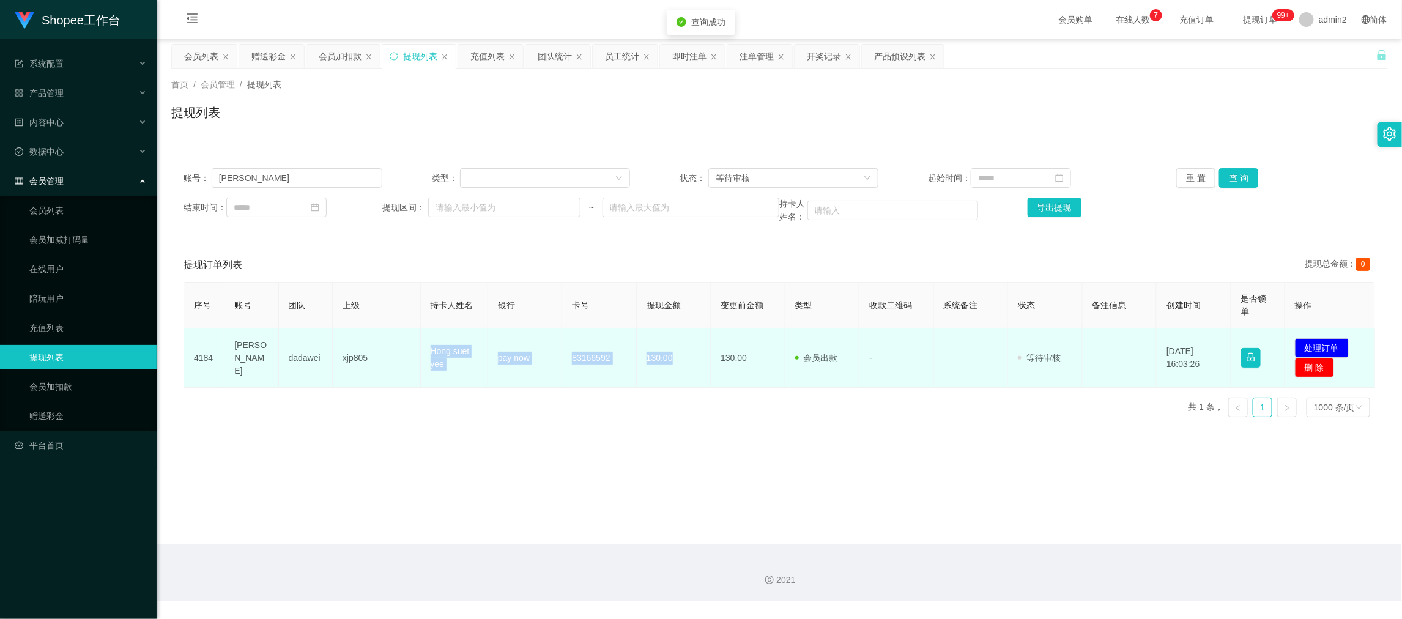
drag, startPoint x: 460, startPoint y: 357, endPoint x: 674, endPoint y: 364, distance: 214.2
click at [674, 364] on tr "4184 [PERSON_NAME] xjp805 Hong [PERSON_NAME] pay now 83166592 130.00 130.00 会员出…" at bounding box center [779, 357] width 1191 height 59
copy tr "Hong [PERSON_NAME] pay now 83166592 130.00"
click at [1298, 345] on button "处理订单" at bounding box center [1322, 348] width 54 height 20
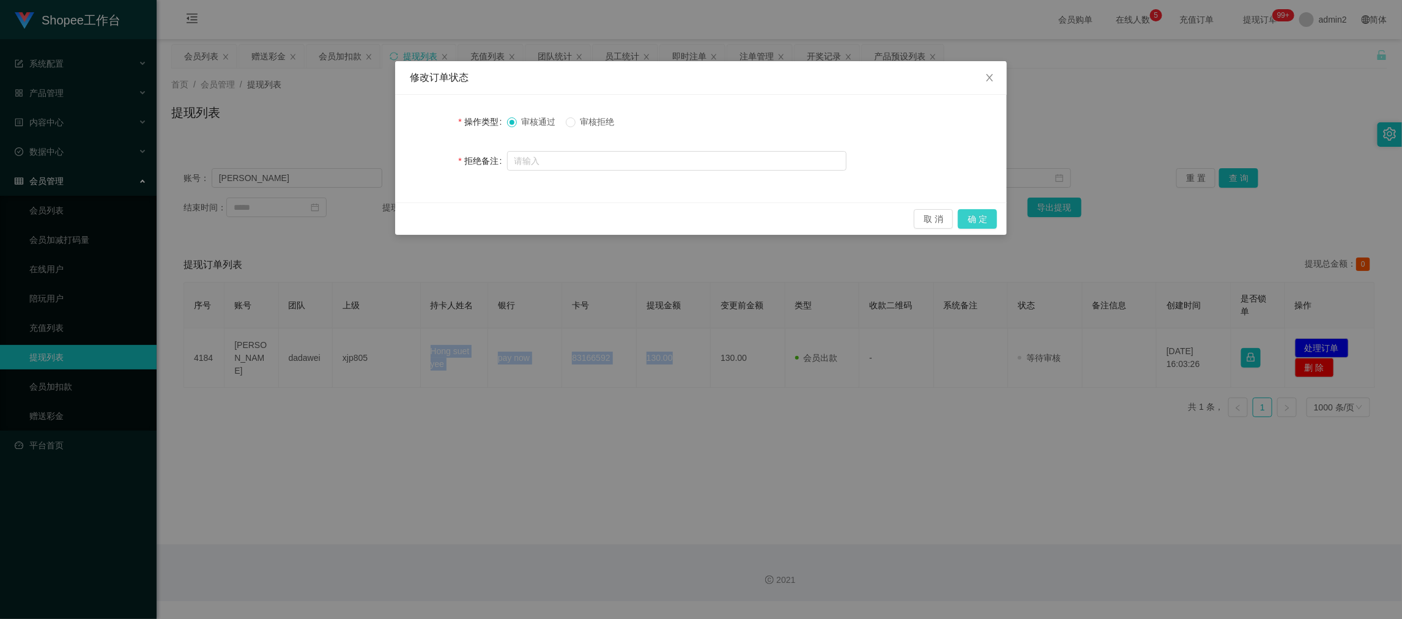
click at [983, 218] on button "确 定" at bounding box center [977, 219] width 39 height 20
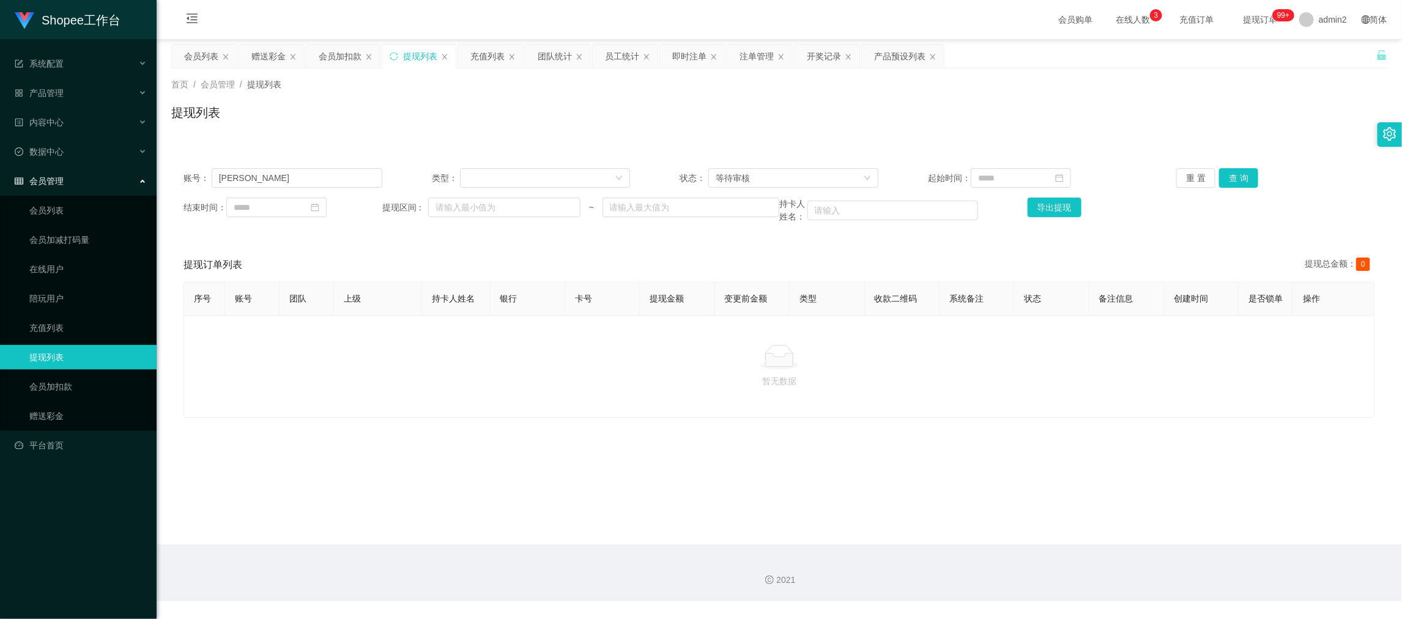
drag, startPoint x: 1125, startPoint y: 540, endPoint x: 794, endPoint y: 407, distance: 355.9
click at [1125, 541] on main "关闭左侧 关闭右侧 关闭其它 刷新页面 会员列表 赠送彩金 会员加扣款 提现列表 充值列表 团队统计 员工统计 即时注单 注单管理 开奖记录 产品预设列表 首…" at bounding box center [779, 291] width 1245 height 505
click at [270, 62] on div "赠送彩金" at bounding box center [268, 56] width 34 height 23
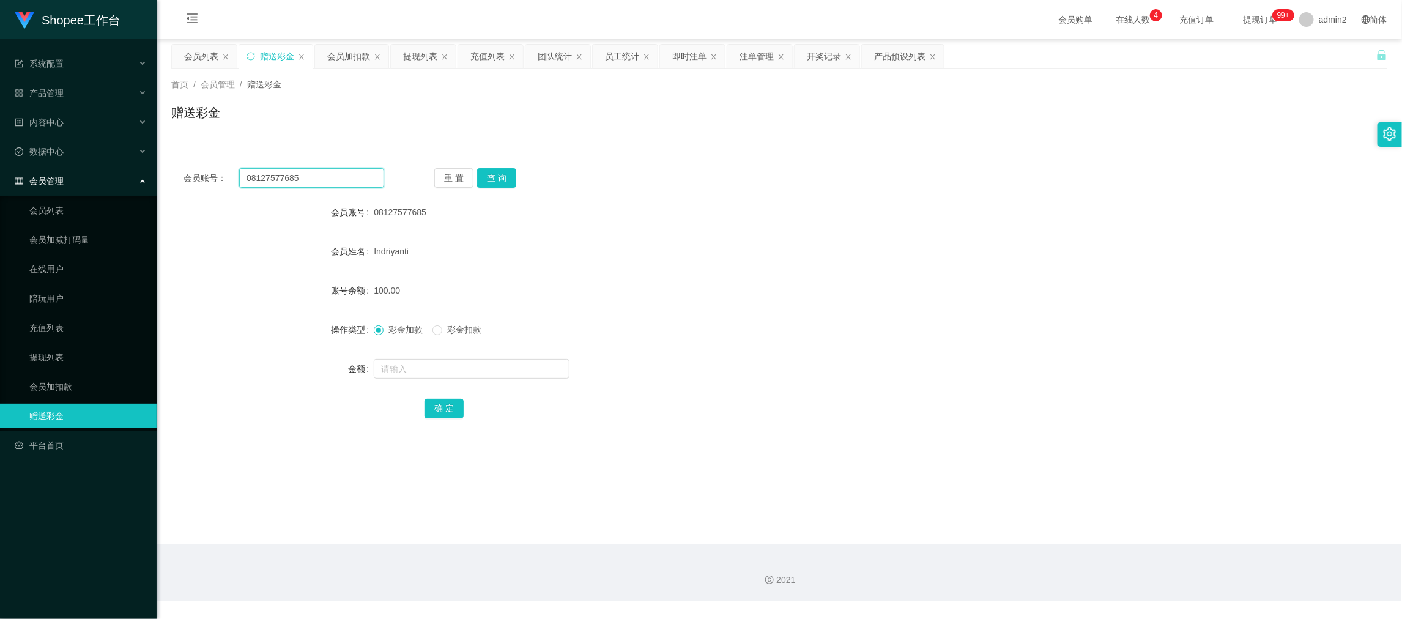
click at [333, 177] on input "08127577685" at bounding box center [311, 178] width 145 height 20
drag, startPoint x: 333, startPoint y: 177, endPoint x: 464, endPoint y: 194, distance: 132.0
click at [335, 179] on input "08127577685" at bounding box center [311, 178] width 145 height 20
paste input "5391893439"
type input "085391893439"
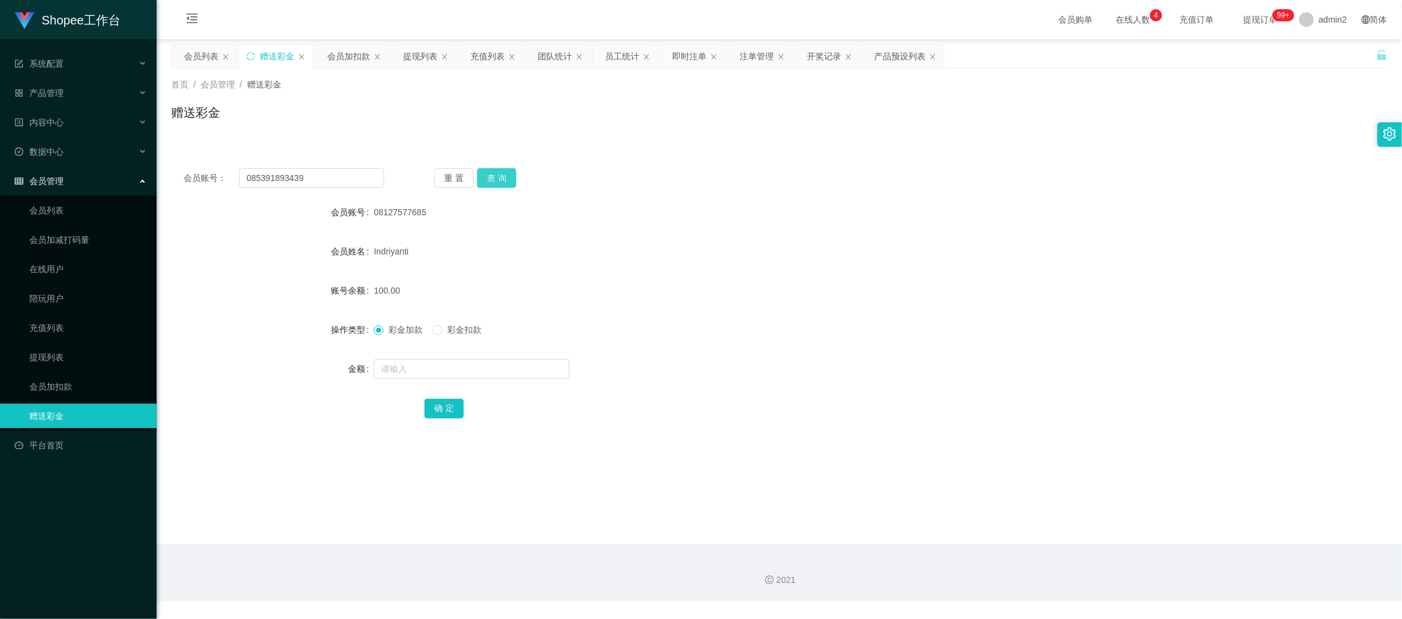
click at [495, 171] on button "查 询" at bounding box center [496, 178] width 39 height 20
click at [484, 363] on input "text" at bounding box center [472, 369] width 196 height 20
type input "0"
type input "100"
click at [441, 410] on button "确 定" at bounding box center [443, 409] width 39 height 20
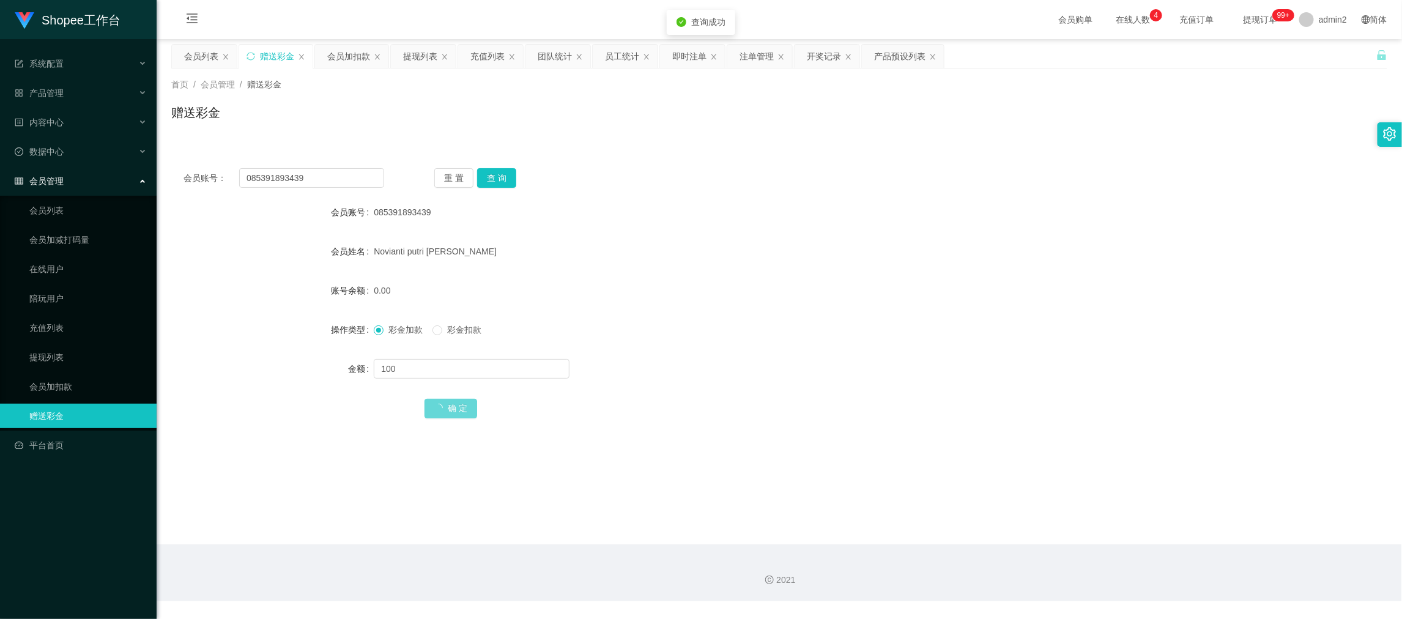
click at [840, 328] on div "彩金加款 彩金扣款" at bounding box center [728, 329] width 709 height 24
click at [210, 54] on div "会员列表" at bounding box center [201, 56] width 34 height 23
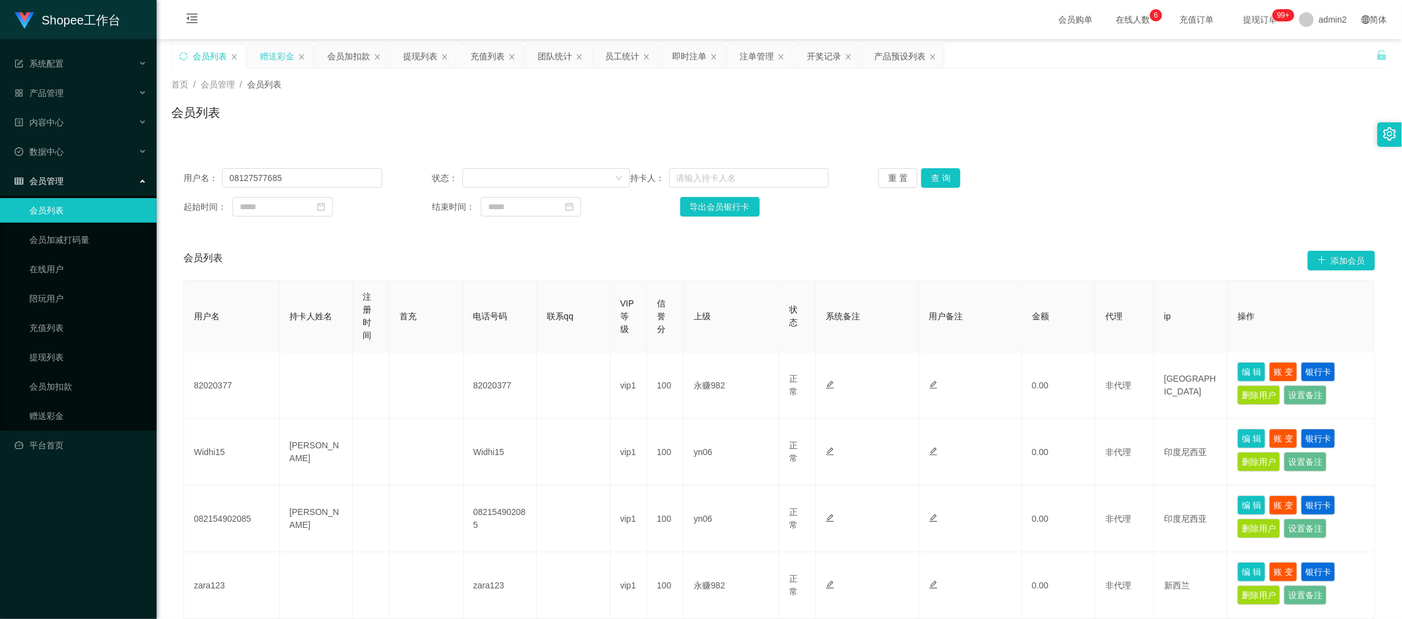
click at [279, 51] on div "赠送彩金" at bounding box center [277, 56] width 34 height 23
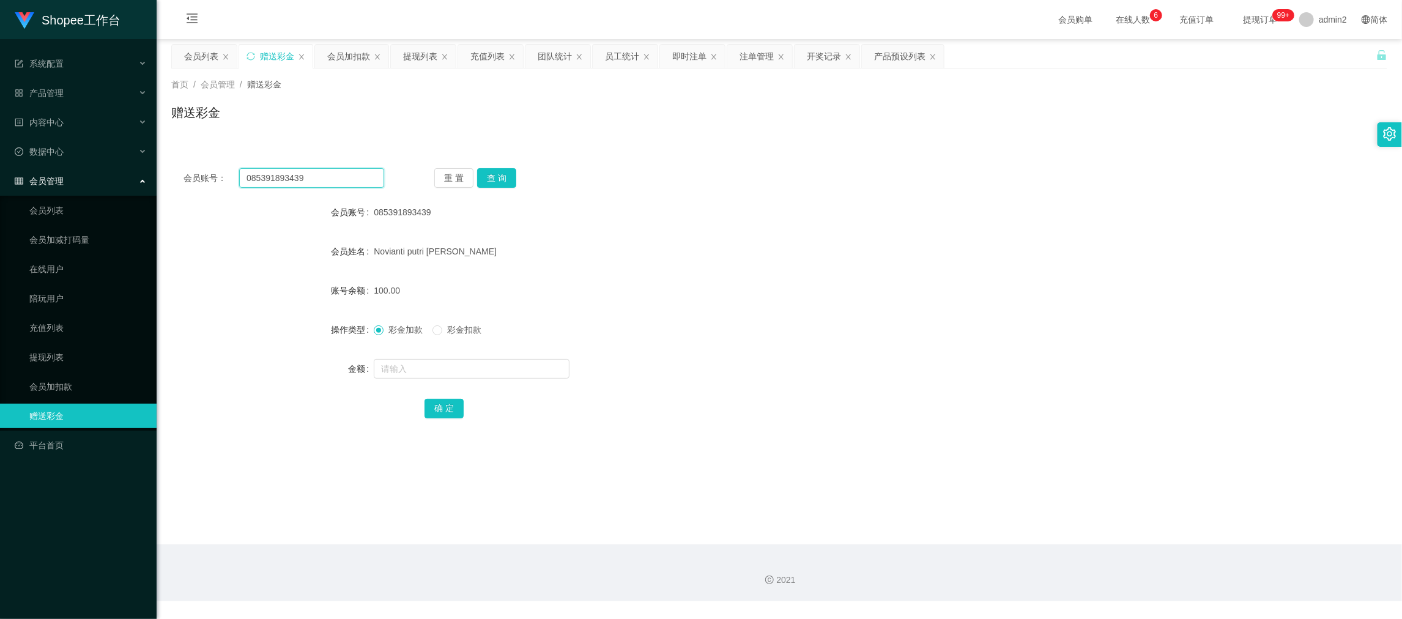
click at [344, 175] on input "085391893439" at bounding box center [311, 178] width 145 height 20
paste input "8707004704"
type input "088707004704"
click at [479, 172] on button "查 询" at bounding box center [496, 178] width 39 height 20
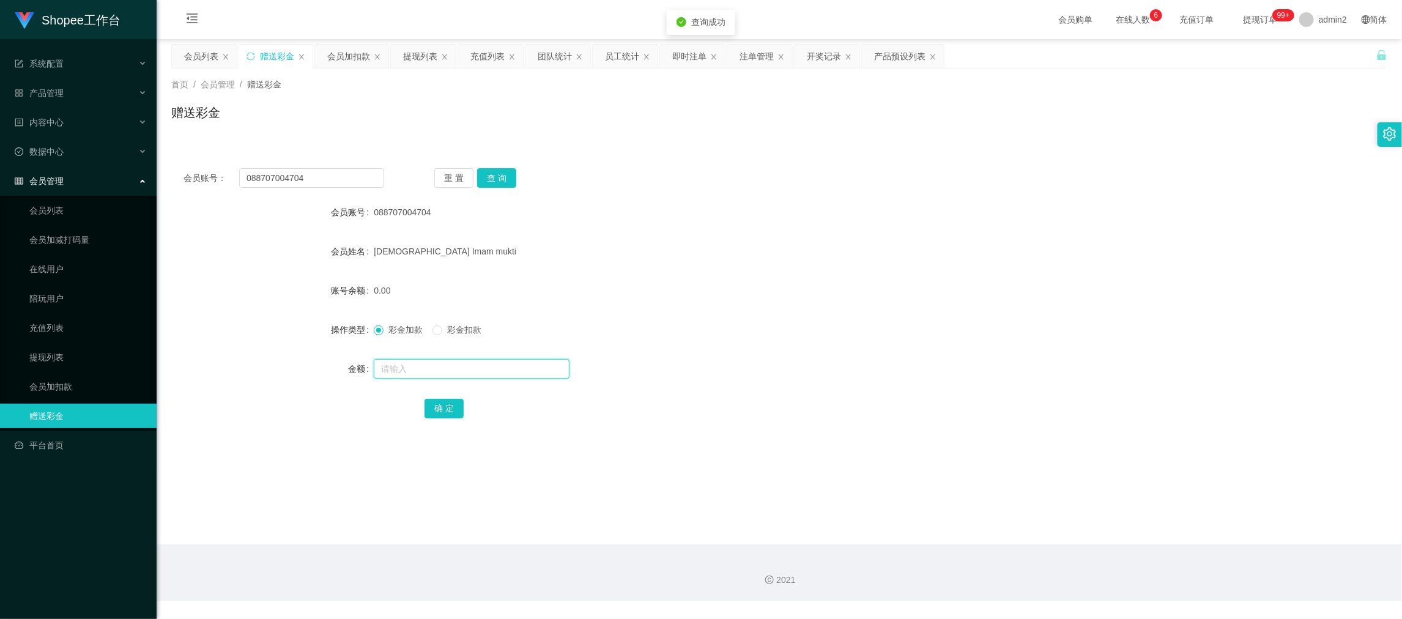
click at [509, 370] on input "text" at bounding box center [472, 369] width 196 height 20
click at [509, 370] on input "1" at bounding box center [472, 369] width 196 height 20
type input "100"
drag, startPoint x: 446, startPoint y: 405, endPoint x: 469, endPoint y: 389, distance: 28.0
click at [446, 405] on button "确 定" at bounding box center [443, 409] width 39 height 20
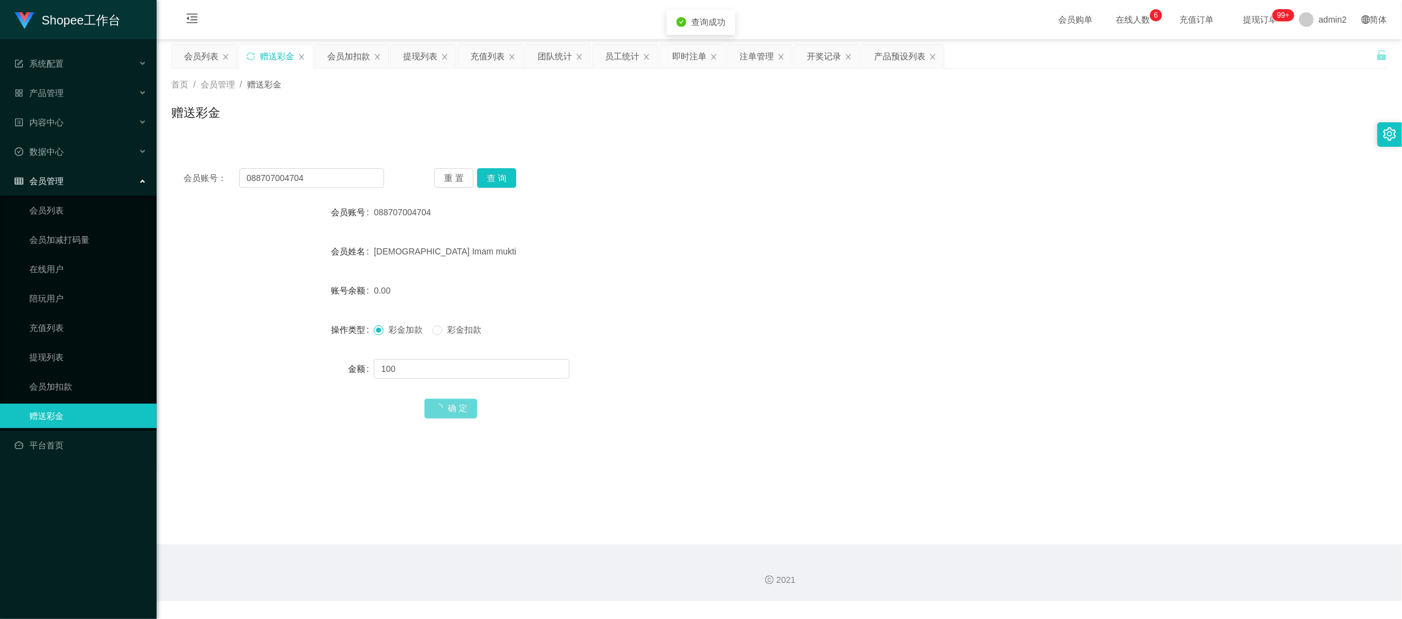
click at [817, 308] on form "会员账号 088707004704 会员姓名 [PERSON_NAME] mukti 账号余额 0.00 操作类型 彩金加款 彩金扣款 金额 100 确 定" at bounding box center [779, 310] width 1216 height 220
click at [1111, 562] on div "2021" at bounding box center [779, 572] width 1245 height 57
click at [322, 176] on input "088707004704" at bounding box center [311, 178] width 145 height 20
drag, startPoint x: 322, startPoint y: 176, endPoint x: 446, endPoint y: 182, distance: 124.9
click at [322, 176] on input "088707004704" at bounding box center [311, 178] width 145 height 20
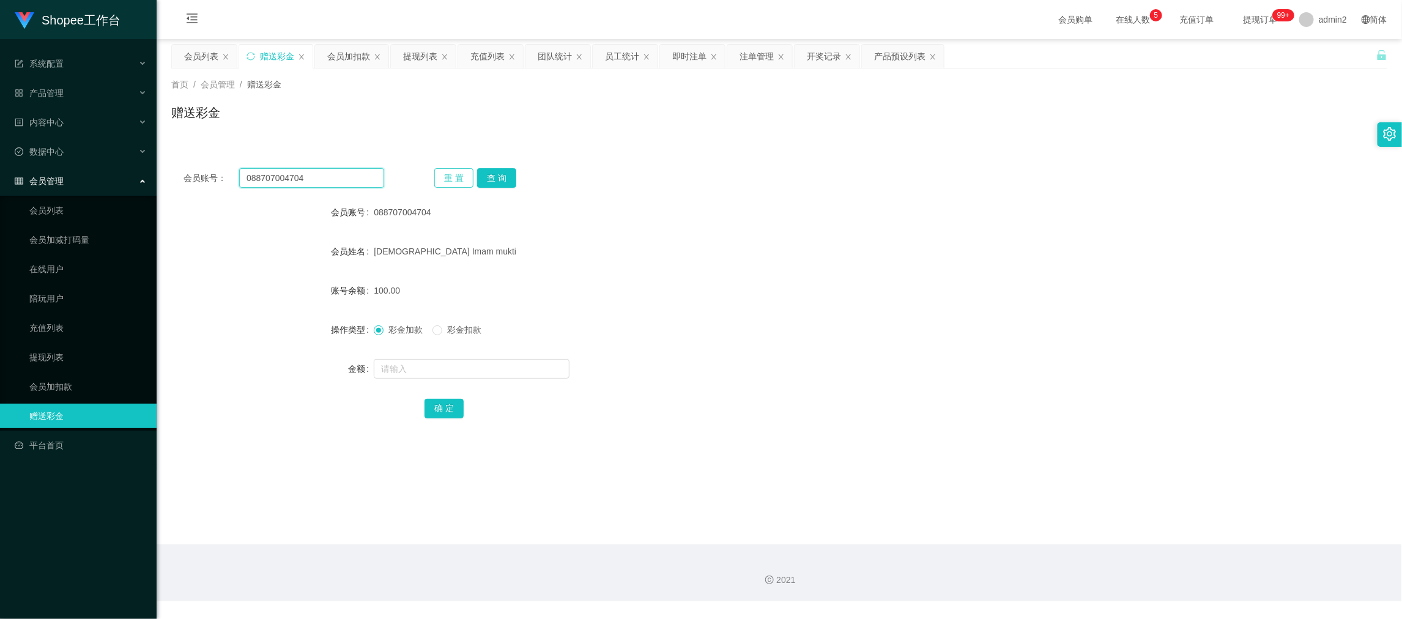
paste input "2154902085"
type input "082154902085"
drag, startPoint x: 498, startPoint y: 174, endPoint x: 501, endPoint y: 183, distance: 10.4
click at [498, 174] on button "查 询" at bounding box center [496, 178] width 39 height 20
click at [512, 373] on input "text" at bounding box center [472, 369] width 196 height 20
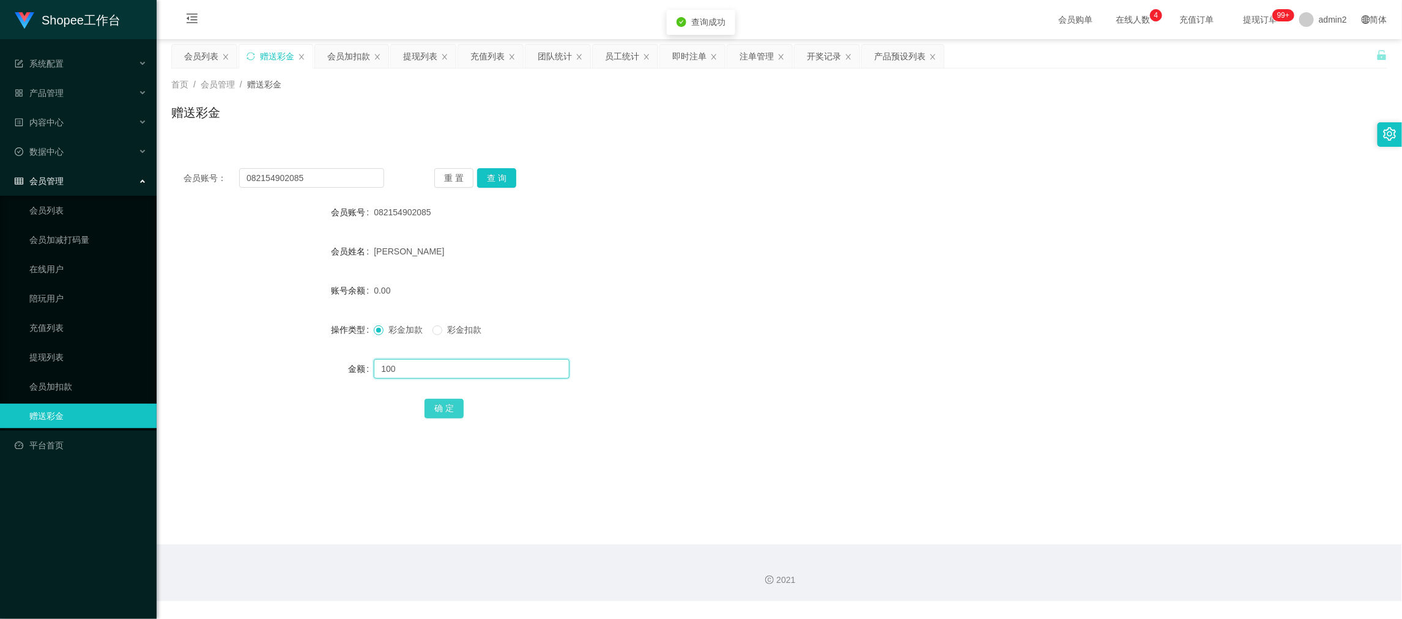
type input "100"
drag, startPoint x: 449, startPoint y: 403, endPoint x: 480, endPoint y: 382, distance: 37.0
click at [449, 403] on button "确 定" at bounding box center [443, 409] width 39 height 20
click at [728, 319] on div "彩金加款 彩金扣款" at bounding box center [728, 329] width 709 height 24
click at [348, 54] on div "会员加扣款" at bounding box center [348, 56] width 43 height 23
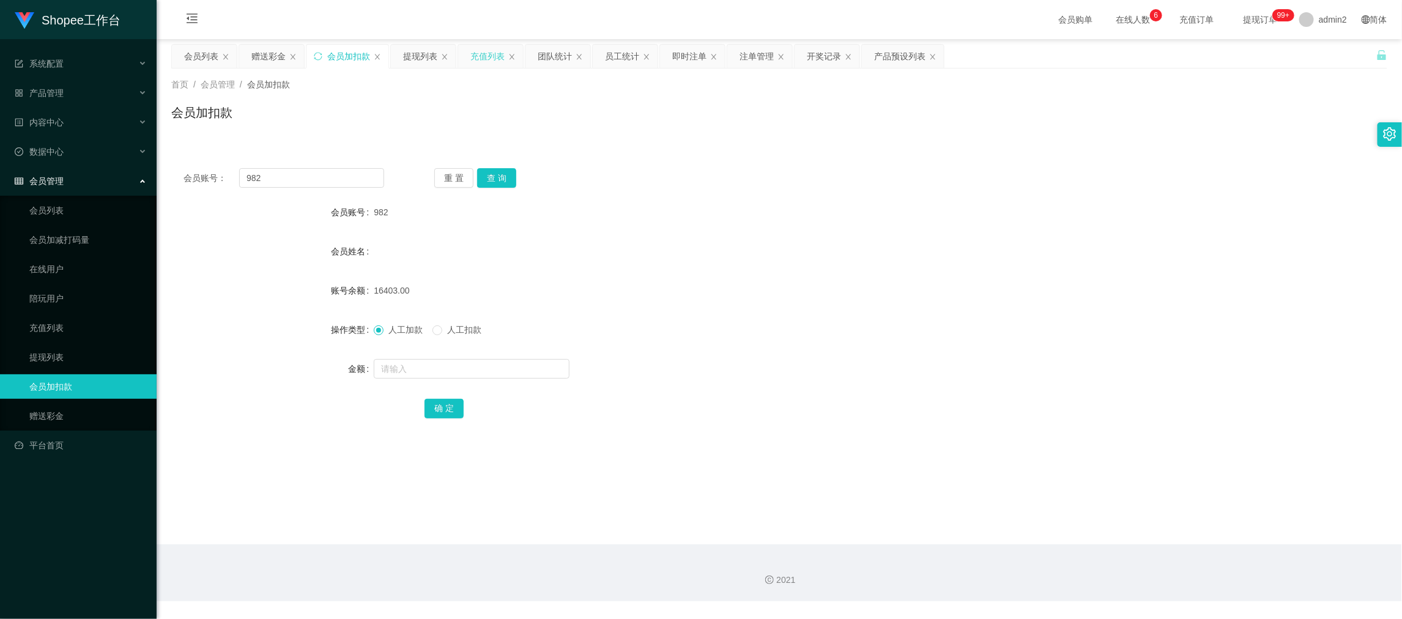
click at [473, 54] on div "充值列表" at bounding box center [487, 56] width 34 height 23
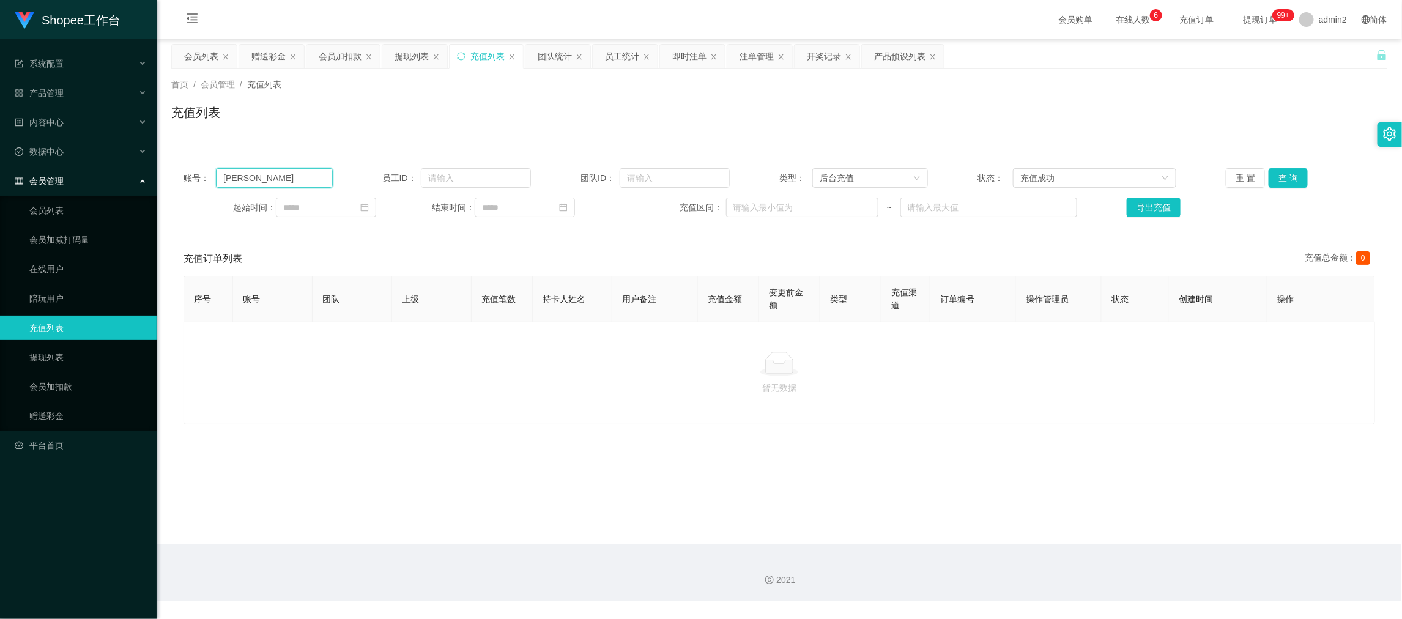
click at [280, 174] on input "[PERSON_NAME]" at bounding box center [274, 178] width 116 height 20
drag, startPoint x: 830, startPoint y: 569, endPoint x: 802, endPoint y: 514, distance: 61.3
click at [832, 565] on div "2021" at bounding box center [779, 572] width 1245 height 57
click at [1273, 172] on button "查 询" at bounding box center [1287, 178] width 39 height 20
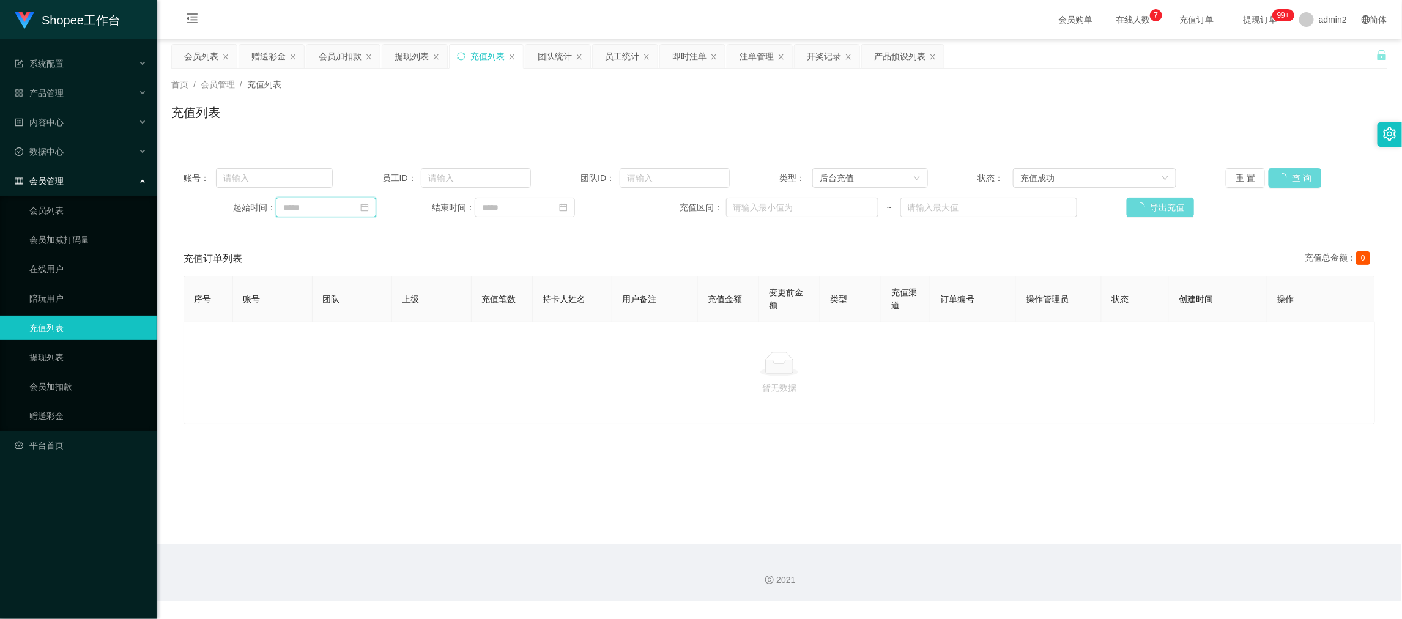
click at [342, 206] on input at bounding box center [326, 208] width 100 height 20
click at [359, 400] on link "今天" at bounding box center [360, 391] width 17 height 23
click at [360, 390] on link "今天" at bounding box center [360, 391] width 17 height 23
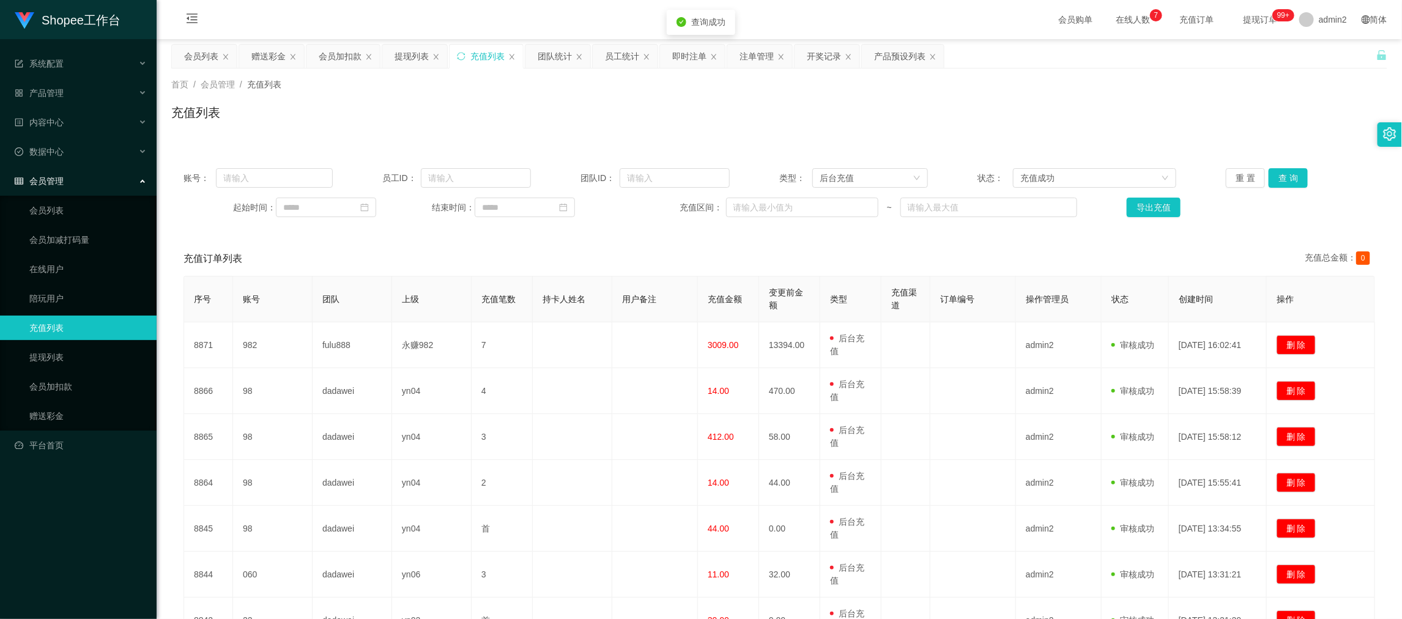
type input "**********"
click at [552, 205] on input at bounding box center [525, 208] width 100 height 20
click at [555, 384] on link "今天" at bounding box center [557, 391] width 17 height 23
type input "**********"
click at [1285, 175] on button "查 询" at bounding box center [1287, 178] width 39 height 20
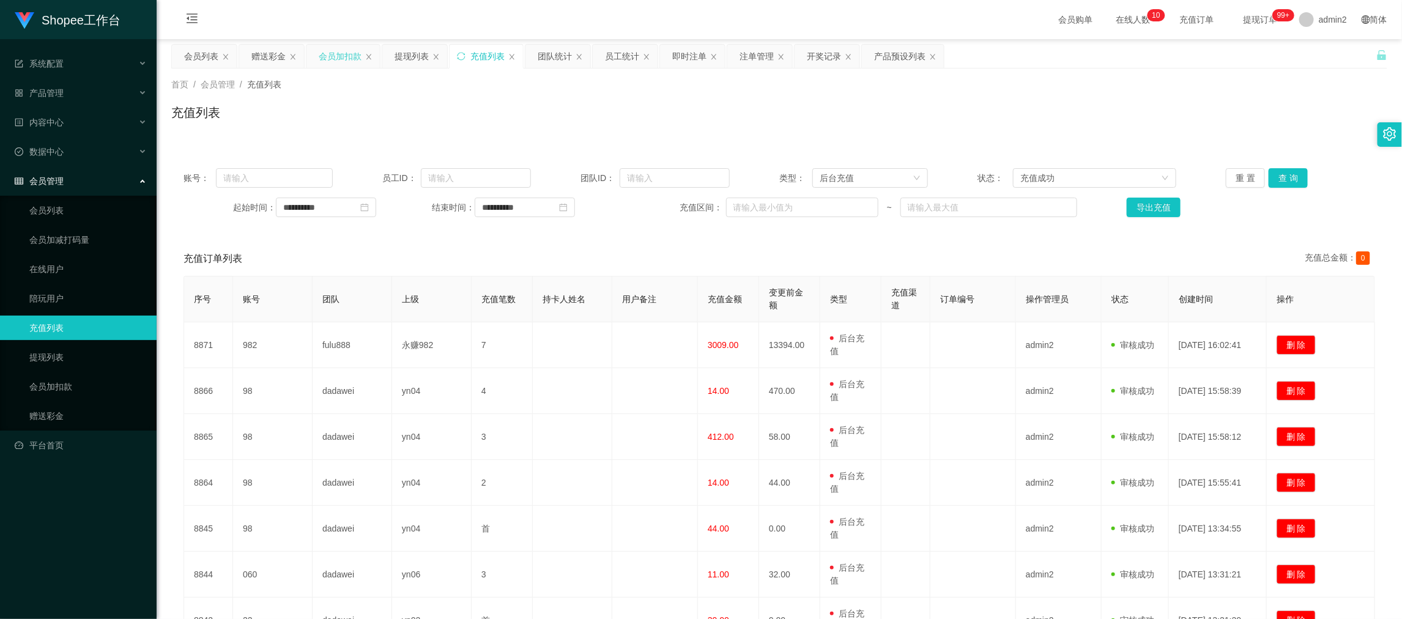
click at [339, 54] on div "会员加扣款" at bounding box center [340, 56] width 43 height 23
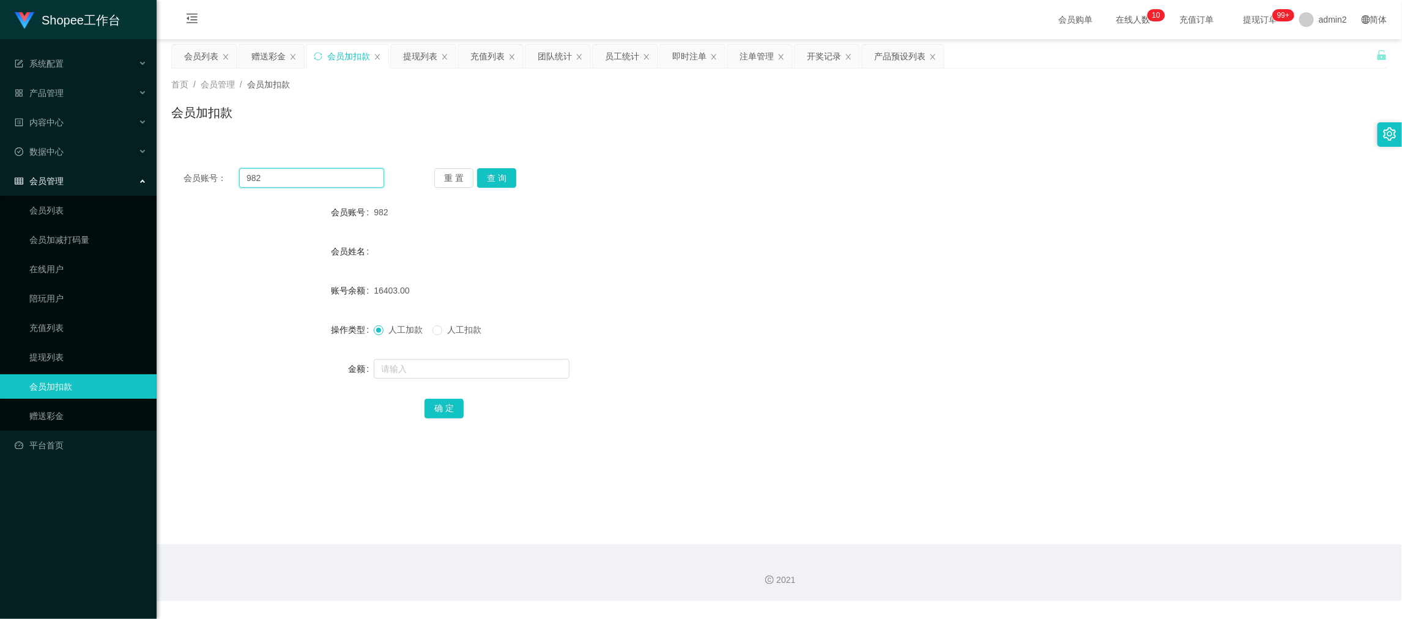
click at [305, 183] on input "982" at bounding box center [311, 178] width 145 height 20
paste input "060"
type input "060"
click at [492, 176] on button "查 询" at bounding box center [496, 178] width 39 height 20
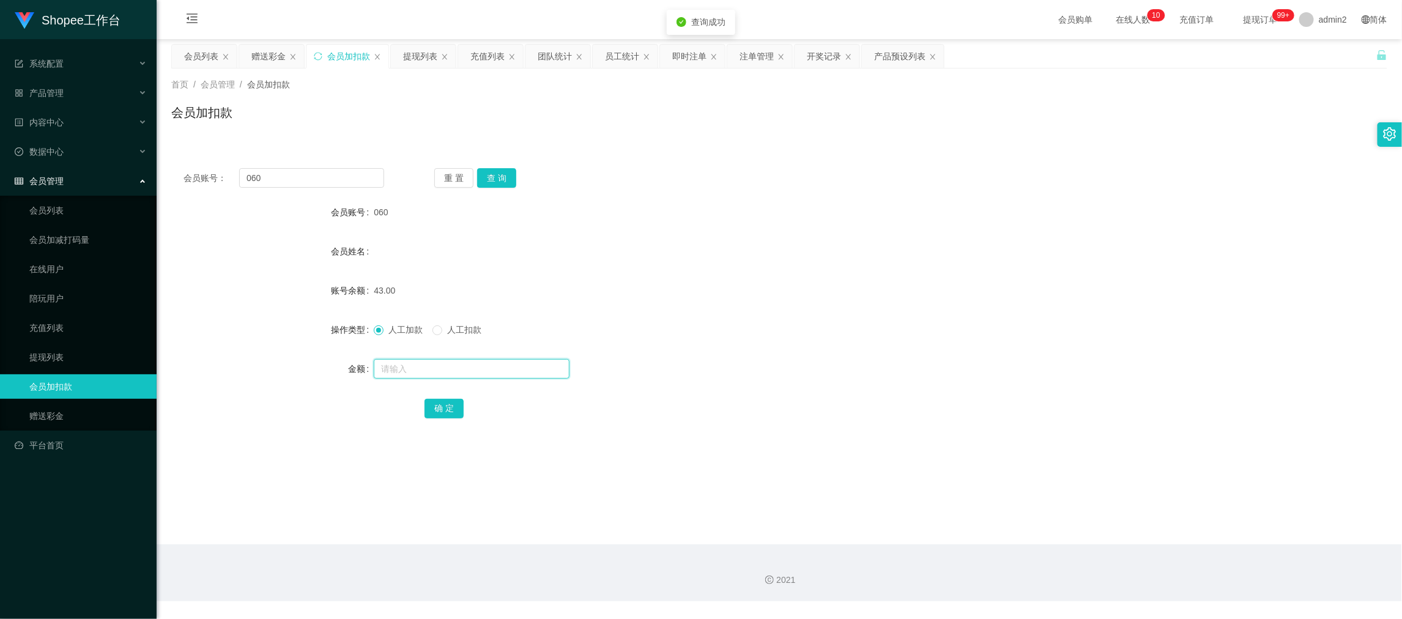
click at [514, 363] on input "text" at bounding box center [472, 369] width 196 height 20
type input "13"
click at [442, 400] on button "确 定" at bounding box center [443, 409] width 39 height 20
click at [415, 54] on div "提现列表" at bounding box center [420, 56] width 34 height 23
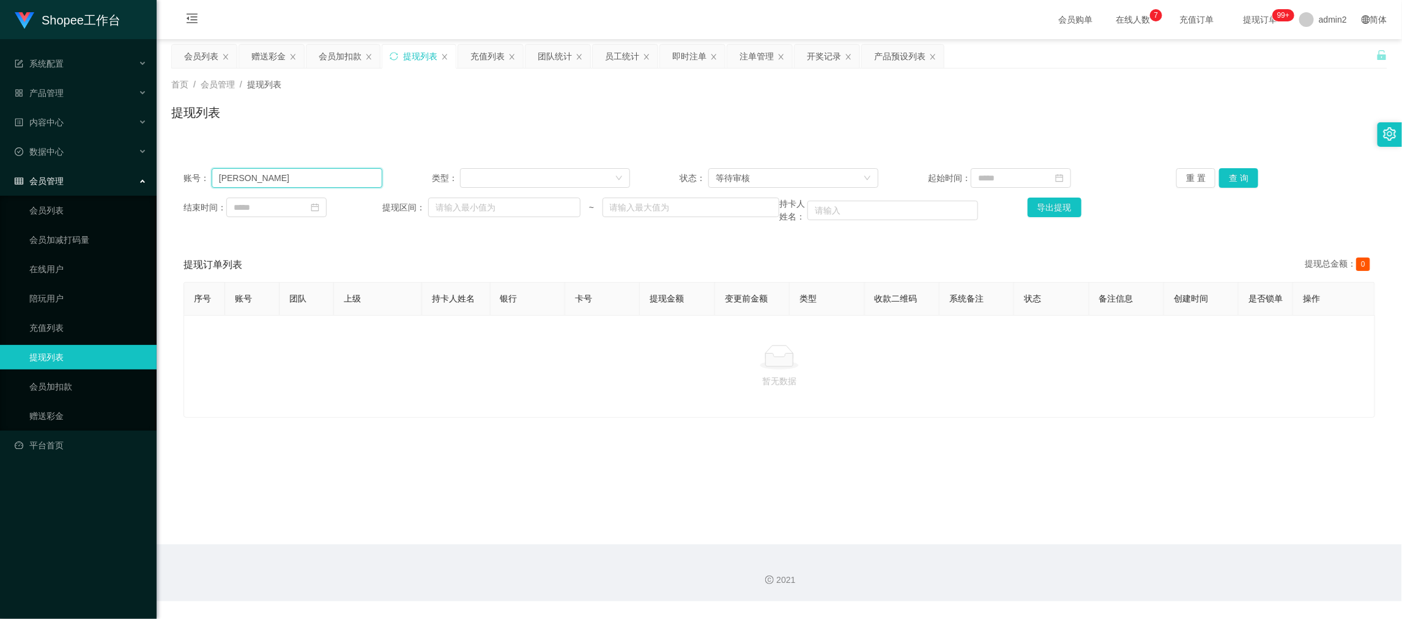
click at [328, 183] on input "[PERSON_NAME]" at bounding box center [297, 178] width 171 height 20
paste input "088707004704"
type input "088707004704"
click at [1238, 181] on button "查 询" at bounding box center [1238, 178] width 39 height 20
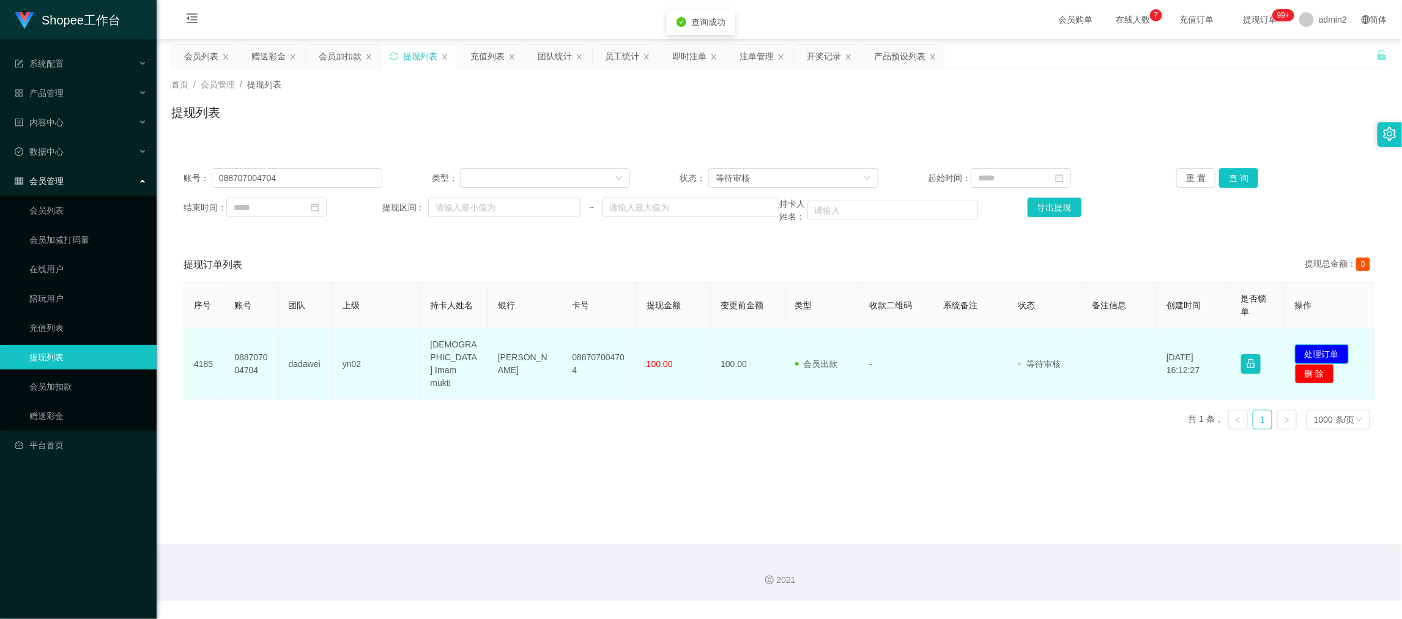
click at [1326, 347] on button "处理订单" at bounding box center [1322, 354] width 54 height 20
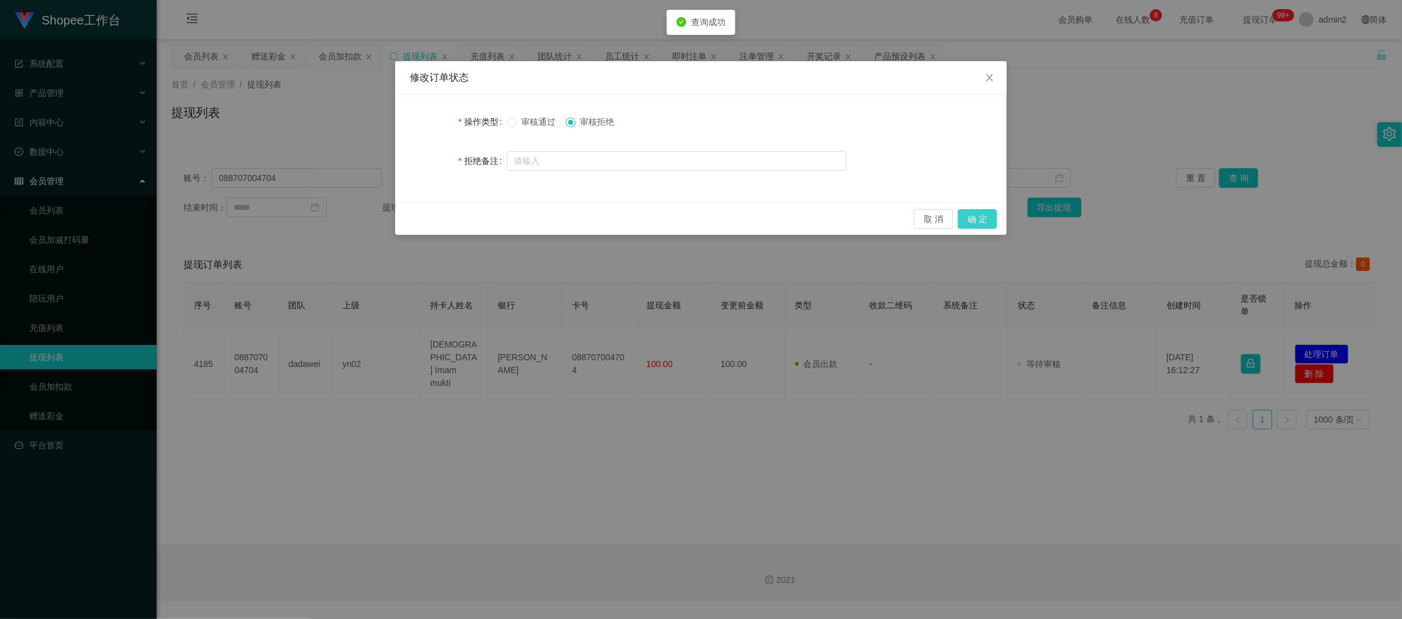
click at [981, 217] on button "确 定" at bounding box center [977, 219] width 39 height 20
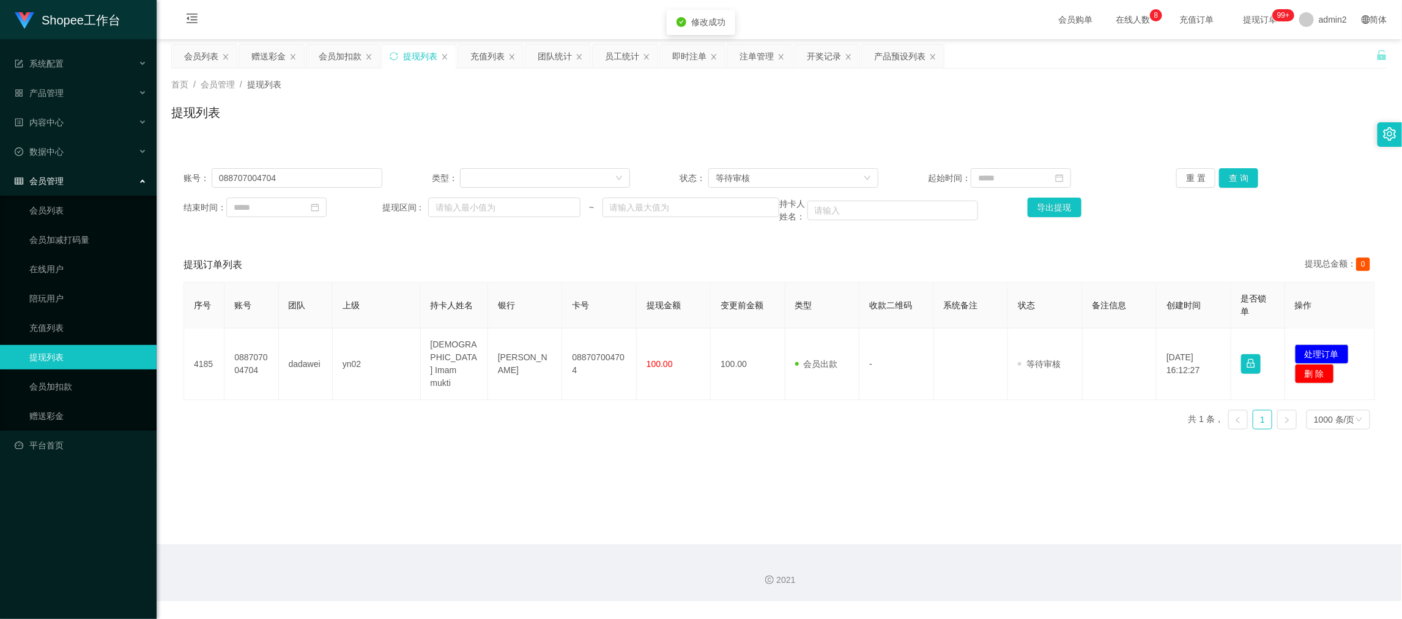
click at [934, 401] on div "修改订单状态 操作类型 审核通过 审核拒绝 拒绝备注 取 消 确 定" at bounding box center [701, 309] width 1402 height 619
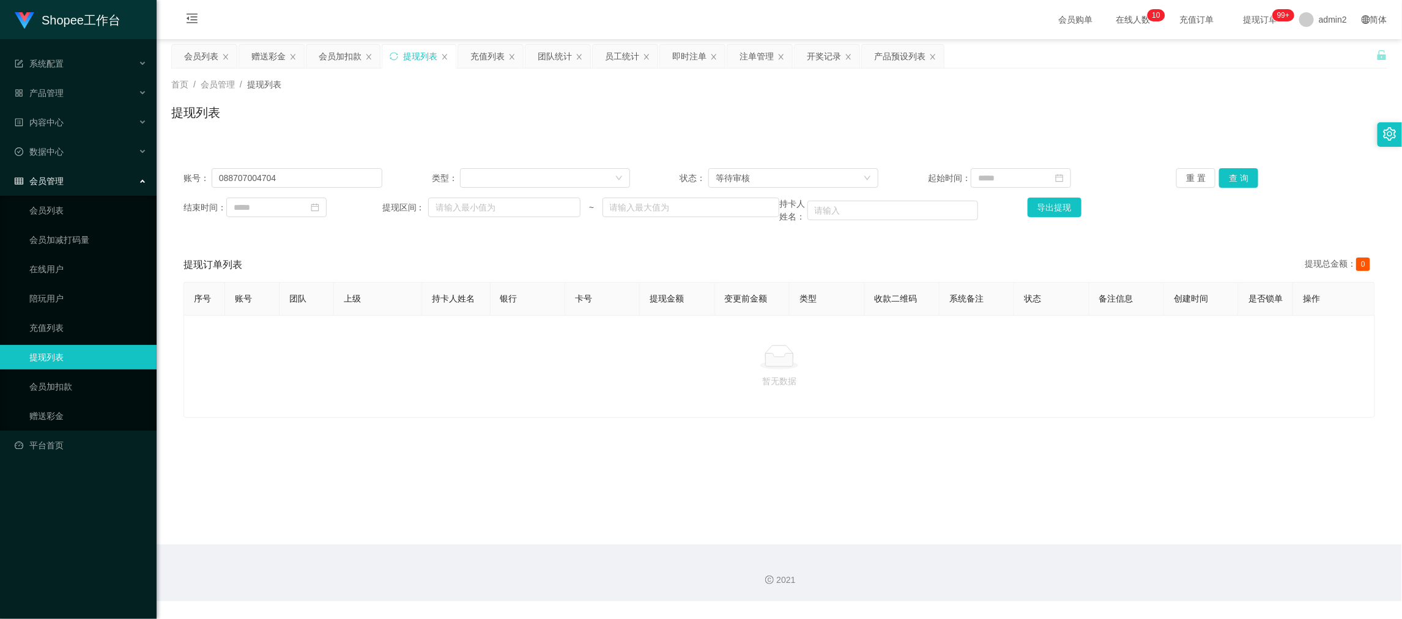
drag, startPoint x: 1079, startPoint y: 574, endPoint x: 1086, endPoint y: 544, distance: 30.1
click at [1079, 572] on div "2021" at bounding box center [779, 572] width 1245 height 57
click at [1111, 563] on div "2021" at bounding box center [779, 572] width 1245 height 57
click at [342, 51] on div "会员加扣款" at bounding box center [340, 56] width 43 height 23
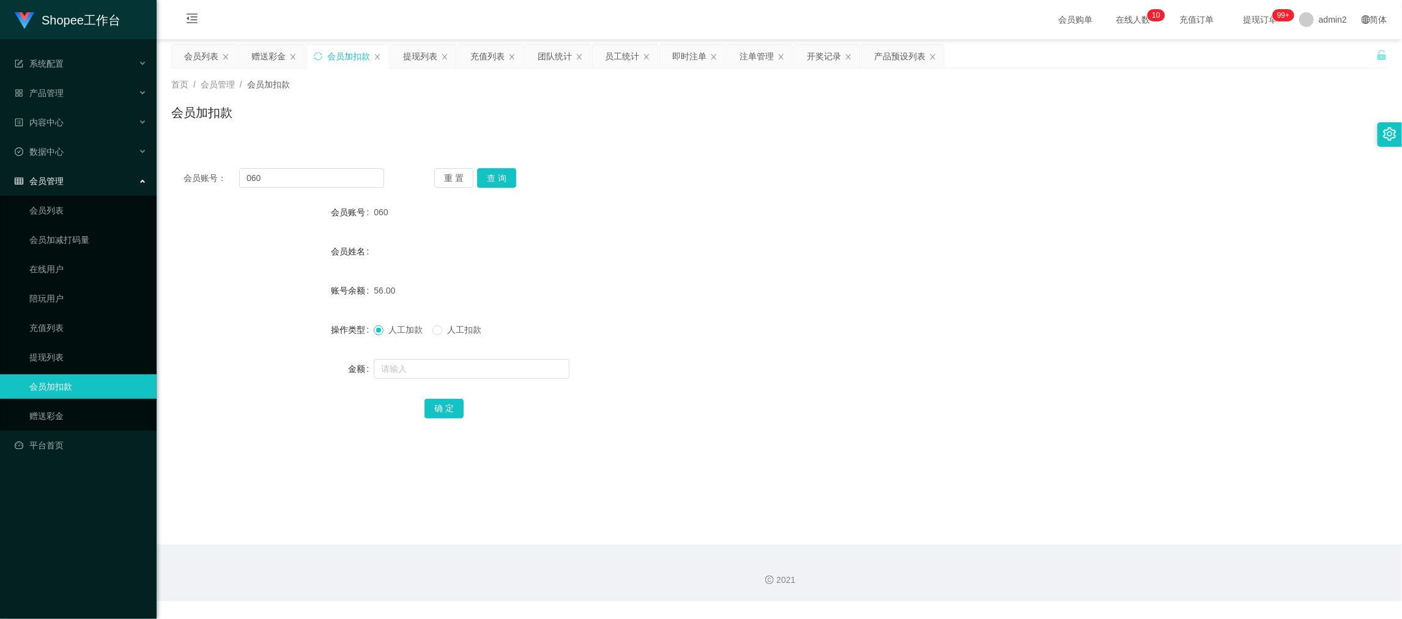
click at [318, 188] on div "会员账号： 060 重 置 查 询 会员账号 060 会员姓名 账号余额 56.00 操作类型 人工加款 人工扣款 金额 确 定" at bounding box center [779, 301] width 1216 height 291
click at [321, 183] on input "060" at bounding box center [311, 178] width 145 height 20
paste input "22"
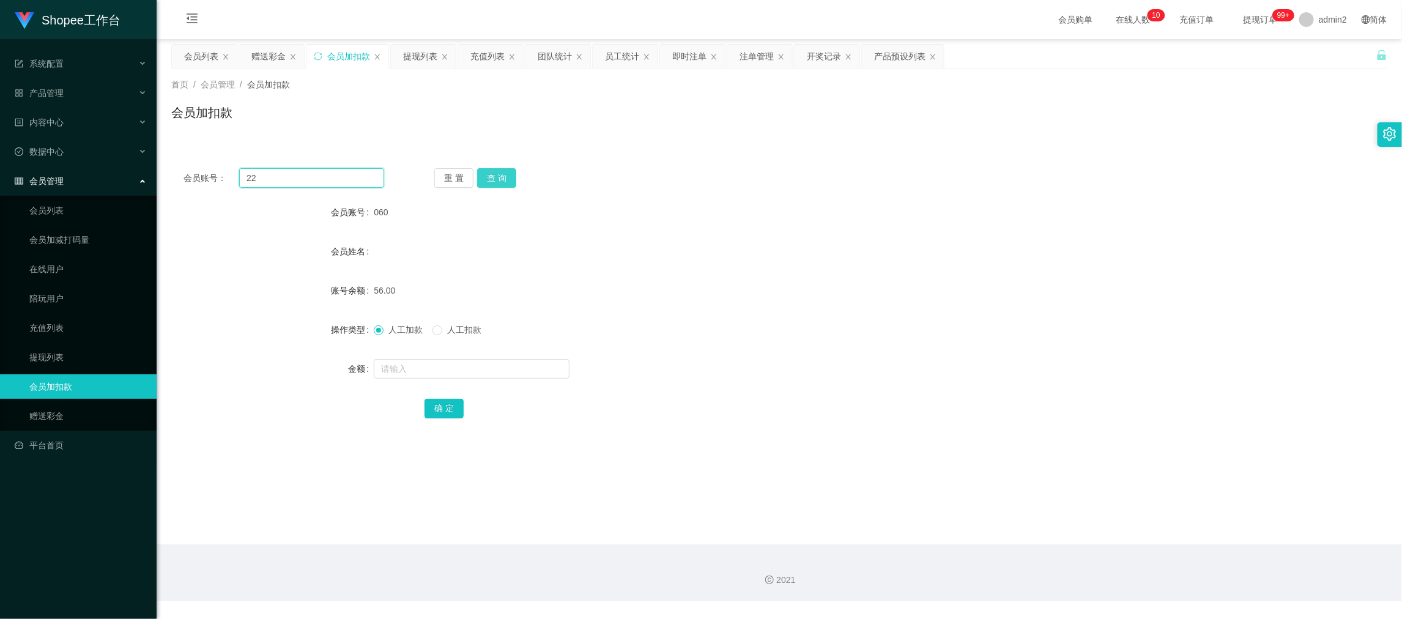
type input "22"
click at [489, 178] on button "查 询" at bounding box center [496, 178] width 39 height 20
click at [512, 372] on input "text" at bounding box center [472, 369] width 196 height 20
click at [512, 369] on input "text" at bounding box center [472, 369] width 196 height 20
type input "404"
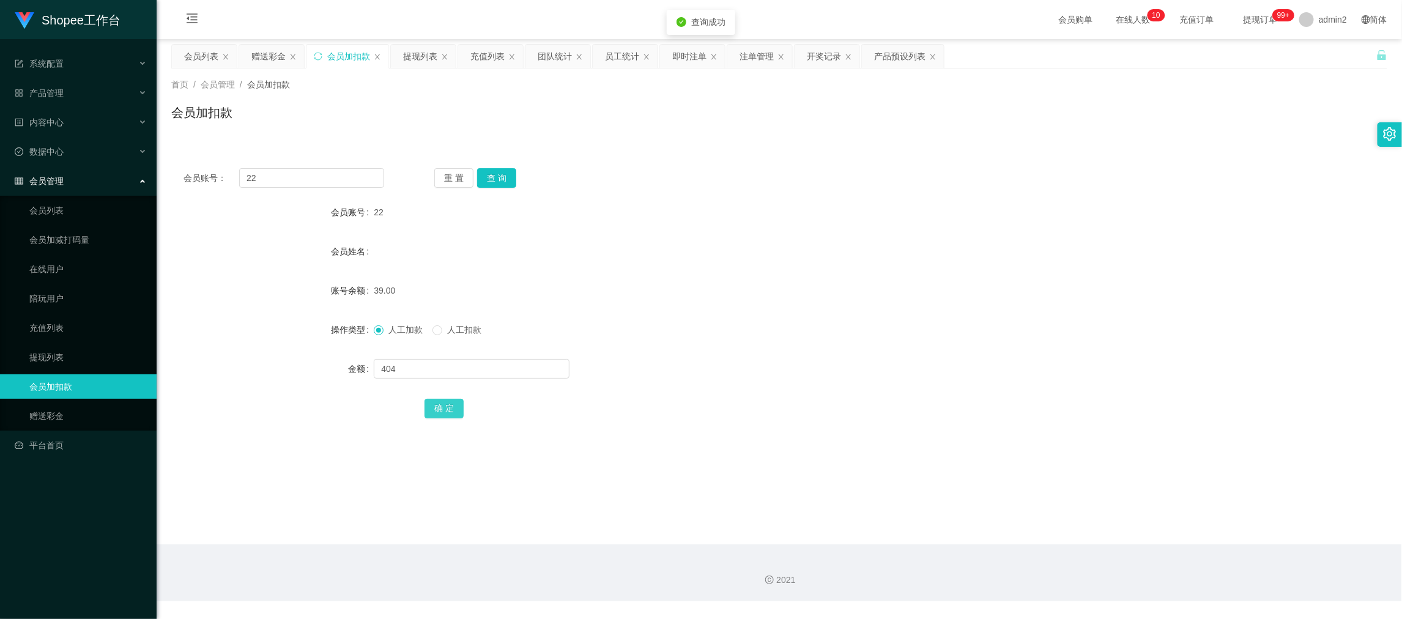
drag, startPoint x: 446, startPoint y: 408, endPoint x: 452, endPoint y: 404, distance: 6.6
click at [446, 408] on button "确 定" at bounding box center [443, 409] width 39 height 20
click at [272, 50] on div "赠送彩金" at bounding box center [268, 56] width 34 height 23
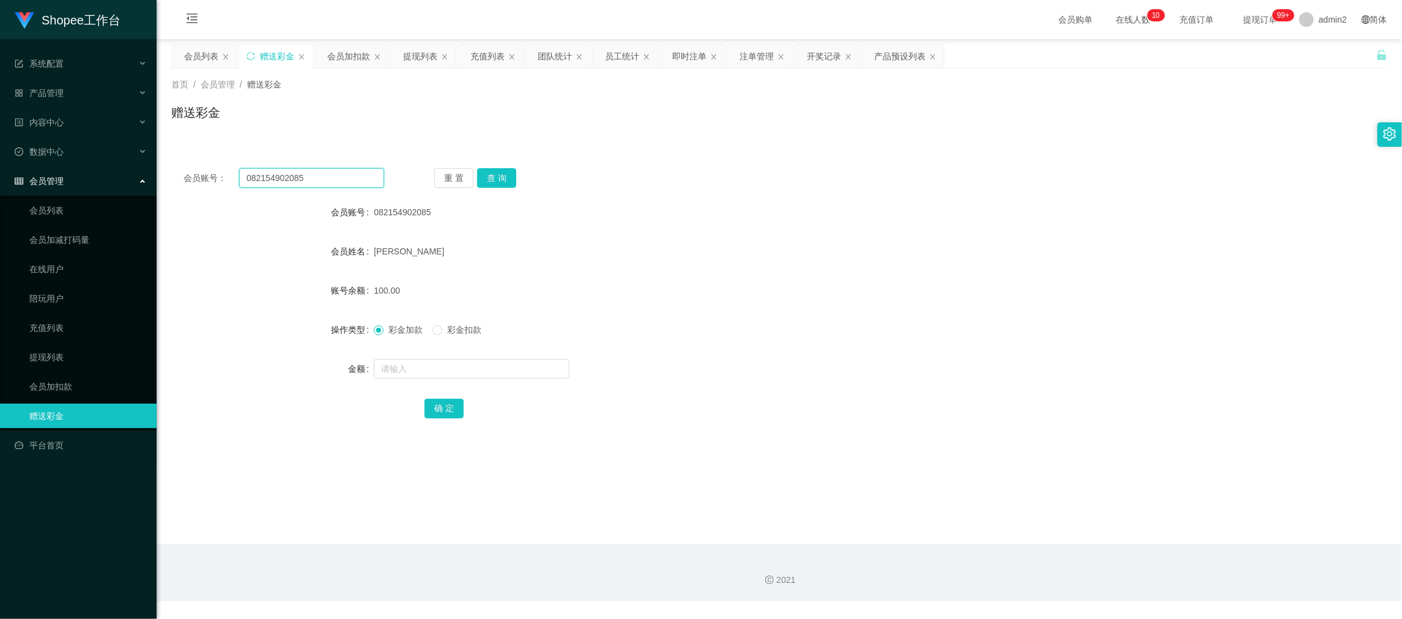
click at [326, 181] on input "082154902085" at bounding box center [311, 178] width 145 height 20
paste input "88"
type input "0888"
click at [483, 177] on button "查 询" at bounding box center [496, 178] width 39 height 20
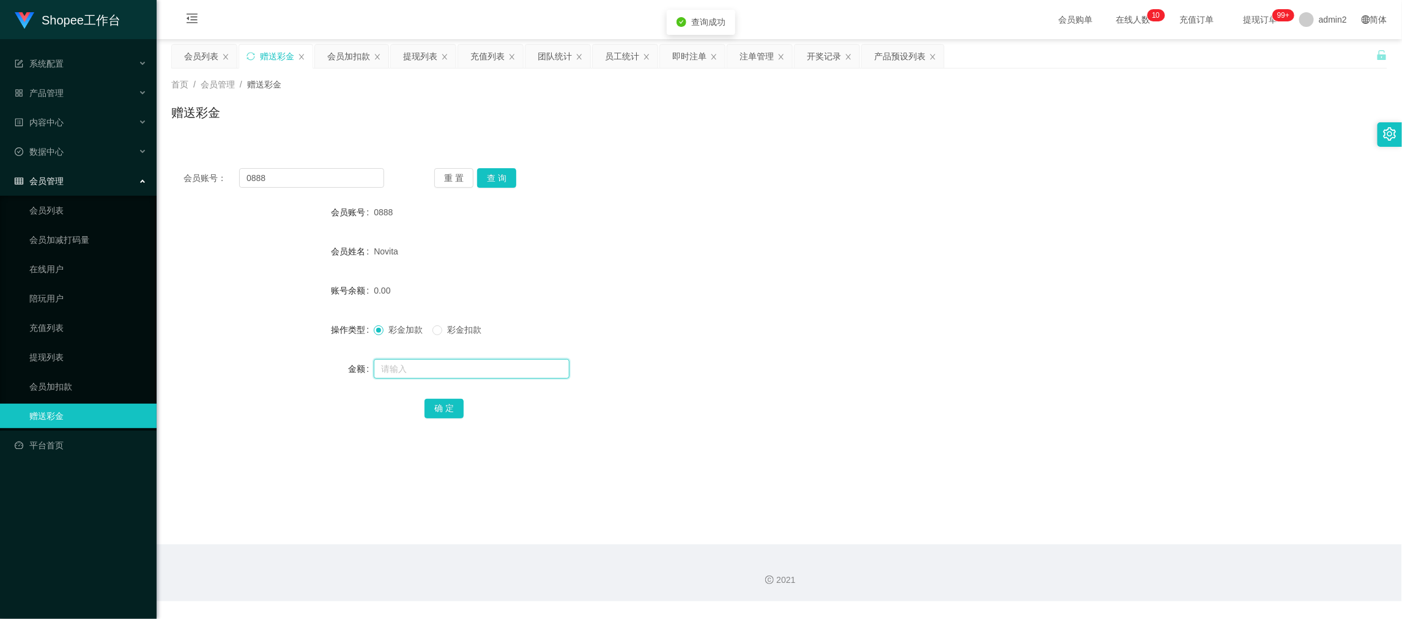
click at [521, 371] on input "text" at bounding box center [472, 369] width 196 height 20
type input "100"
click at [448, 399] on button "确 定" at bounding box center [443, 409] width 39 height 20
click at [780, 314] on form "会员账号 0888 会员姓名 Novita 账号余额 0.00 操作类型 彩金加款 彩金扣款 金额 100 确 定" at bounding box center [779, 310] width 1216 height 220
drag, startPoint x: 1114, startPoint y: 545, endPoint x: 1108, endPoint y: 542, distance: 6.6
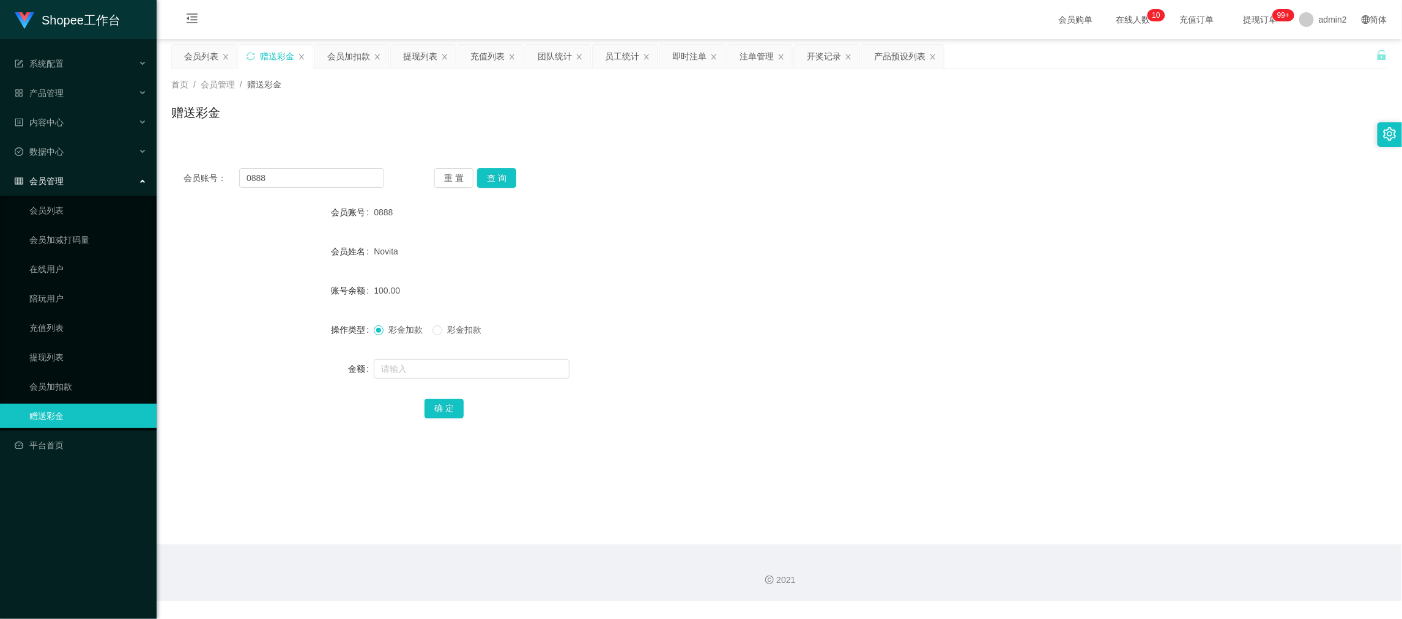
click at [1113, 545] on div "2021" at bounding box center [779, 572] width 1245 height 57
click at [349, 51] on div "会员加扣款" at bounding box center [348, 56] width 43 height 23
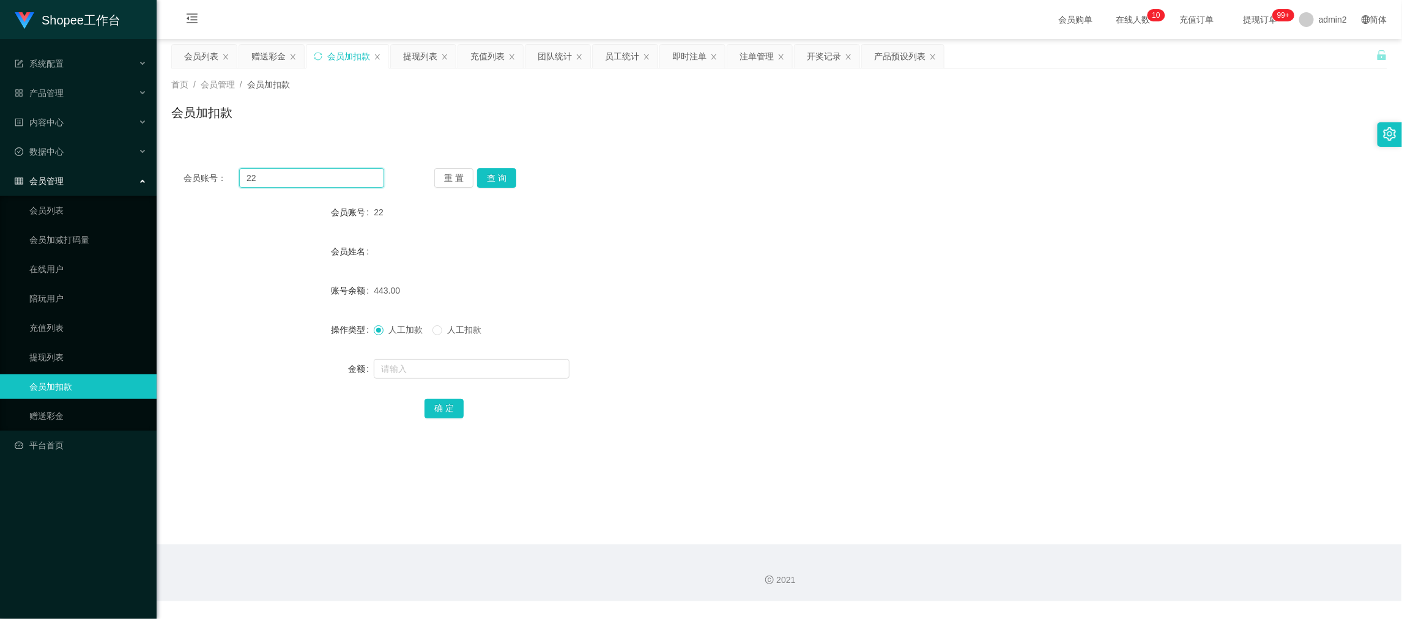
click at [336, 174] on input "22" at bounding box center [311, 178] width 145 height 20
click at [339, 177] on input "22" at bounding box center [311, 178] width 145 height 20
click at [489, 175] on button "查 询" at bounding box center [496, 178] width 39 height 20
click at [508, 366] on input "text" at bounding box center [472, 369] width 196 height 20
type input "13"
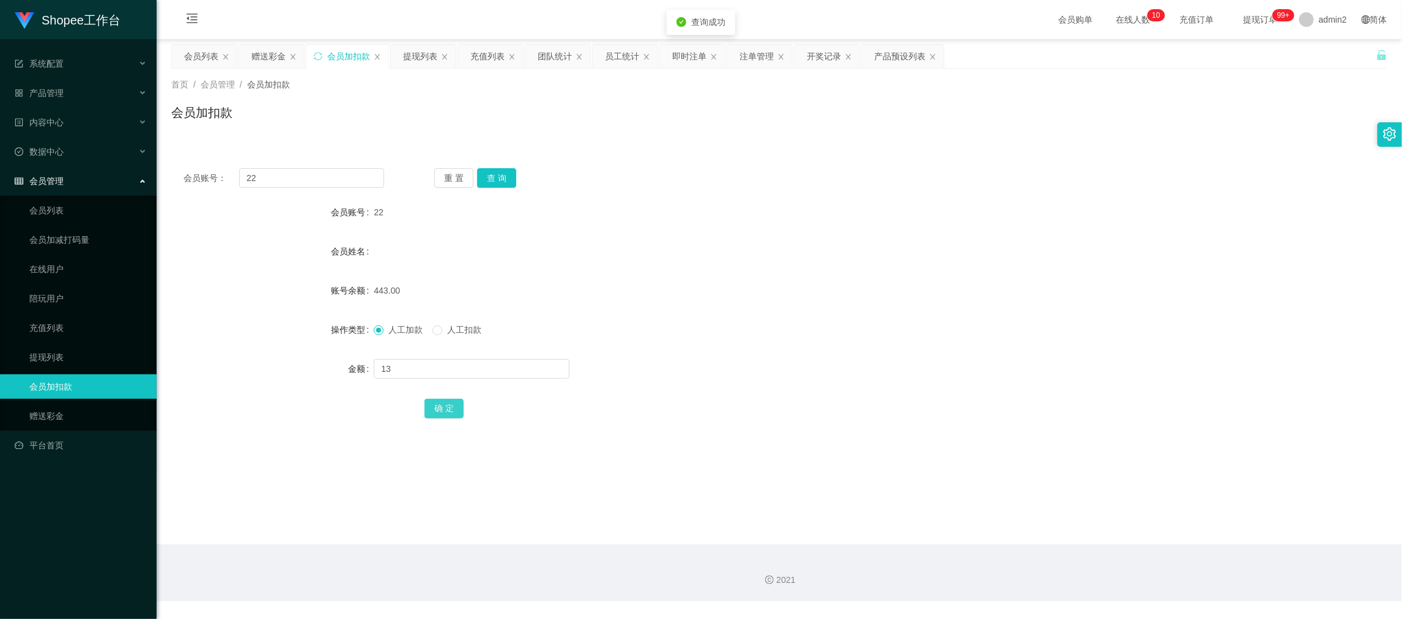
drag, startPoint x: 442, startPoint y: 409, endPoint x: 484, endPoint y: 386, distance: 47.3
click at [442, 409] on button "确 定" at bounding box center [443, 409] width 39 height 20
click at [753, 293] on div "443.00" at bounding box center [728, 290] width 709 height 24
click at [349, 177] on input "22" at bounding box center [311, 178] width 145 height 20
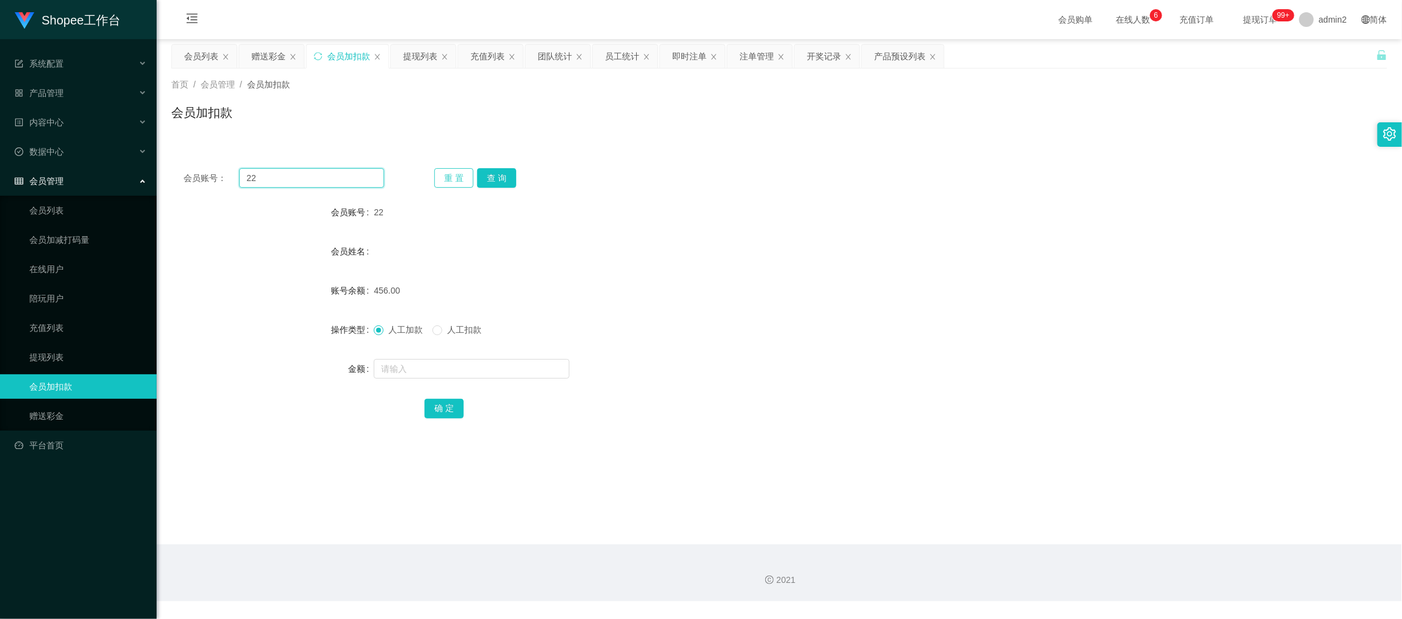
paste input "060"
type input "060"
drag, startPoint x: 492, startPoint y: 176, endPoint x: 497, endPoint y: 204, distance: 28.6
click at [492, 176] on button "查 询" at bounding box center [496, 178] width 39 height 20
click at [519, 370] on input "text" at bounding box center [472, 369] width 196 height 20
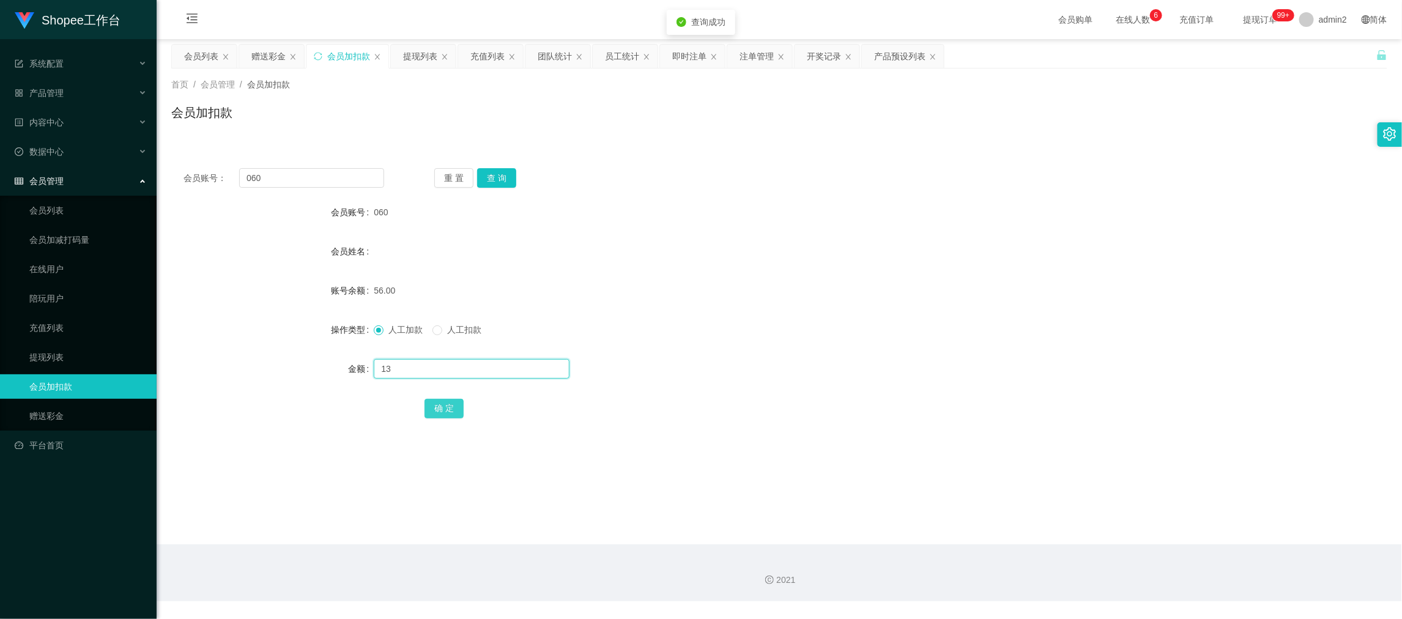
type input "13"
drag, startPoint x: 446, startPoint y: 405, endPoint x: 507, endPoint y: 385, distance: 64.4
click at [445, 405] on button "确 定" at bounding box center [443, 409] width 39 height 20
click at [1077, 561] on div "2021" at bounding box center [779, 572] width 1245 height 57
click at [362, 182] on input "060" at bounding box center [311, 178] width 145 height 20
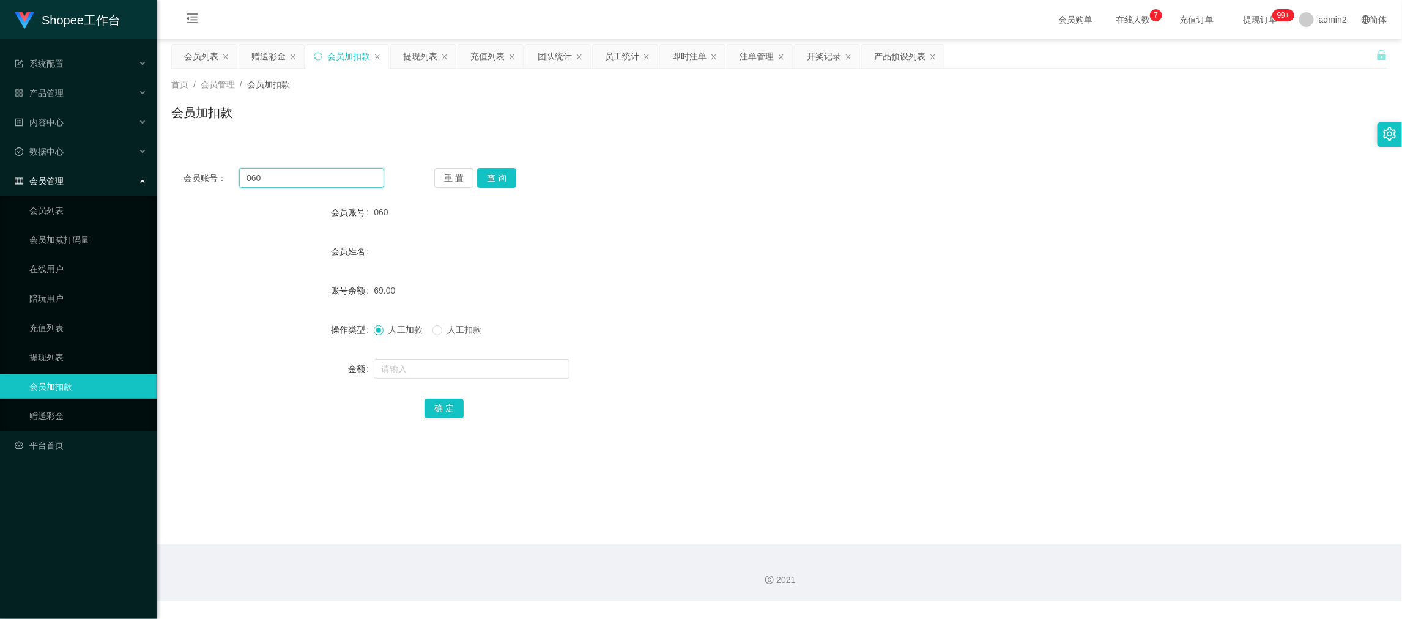
click at [362, 182] on input "060" at bounding box center [311, 178] width 145 height 20
paste input "22"
type input "22"
click at [496, 172] on button "查 询" at bounding box center [496, 178] width 39 height 20
click at [516, 367] on input "text" at bounding box center [472, 369] width 196 height 20
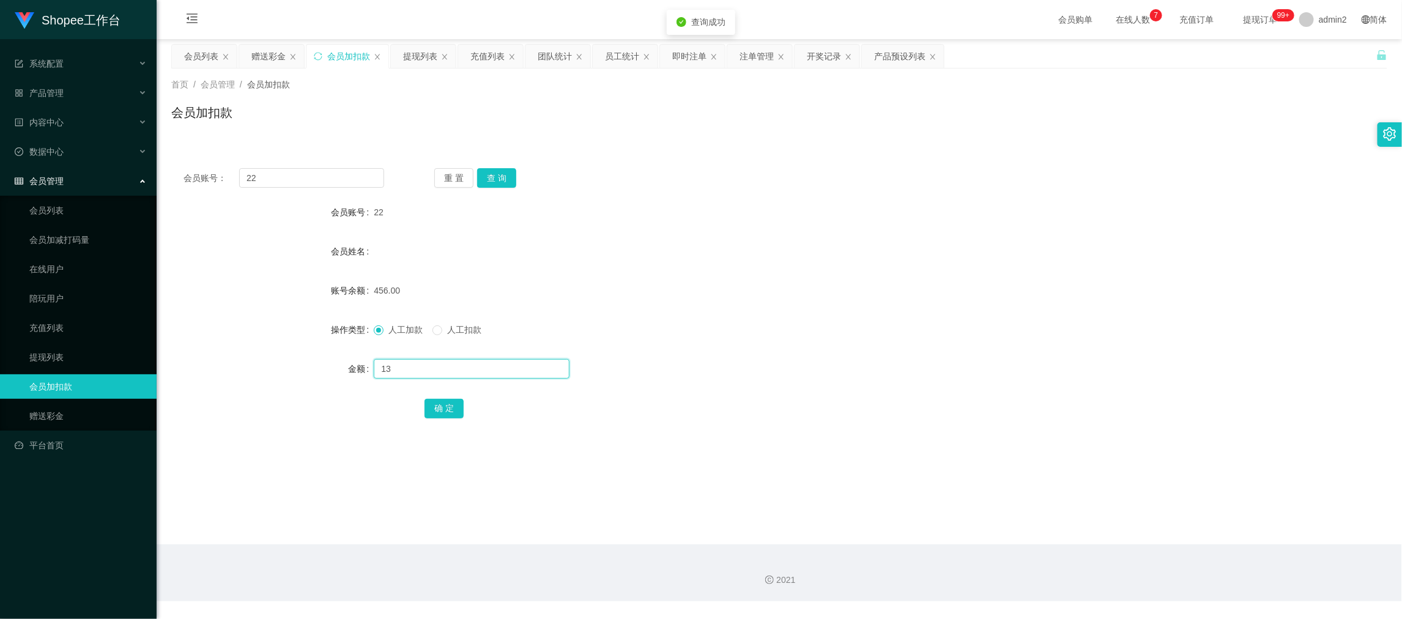
type input "13"
click at [434, 403] on button "确 定" at bounding box center [443, 409] width 39 height 20
click at [796, 290] on div "456.00" at bounding box center [728, 290] width 709 height 24
click at [340, 180] on input "22" at bounding box center [311, 178] width 145 height 20
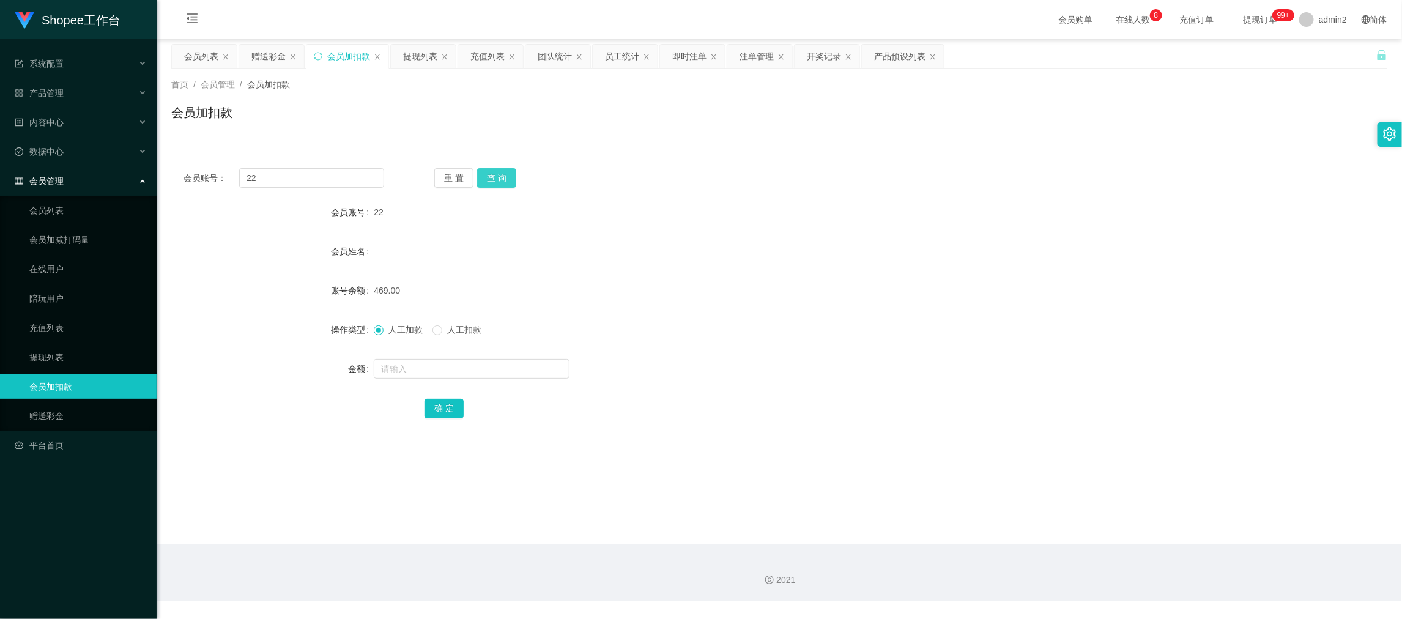
click at [486, 178] on button "查 询" at bounding box center [496, 178] width 39 height 20
click at [544, 370] on input "text" at bounding box center [472, 369] width 196 height 20
type input "13"
click at [450, 408] on button "确 定" at bounding box center [443, 409] width 39 height 20
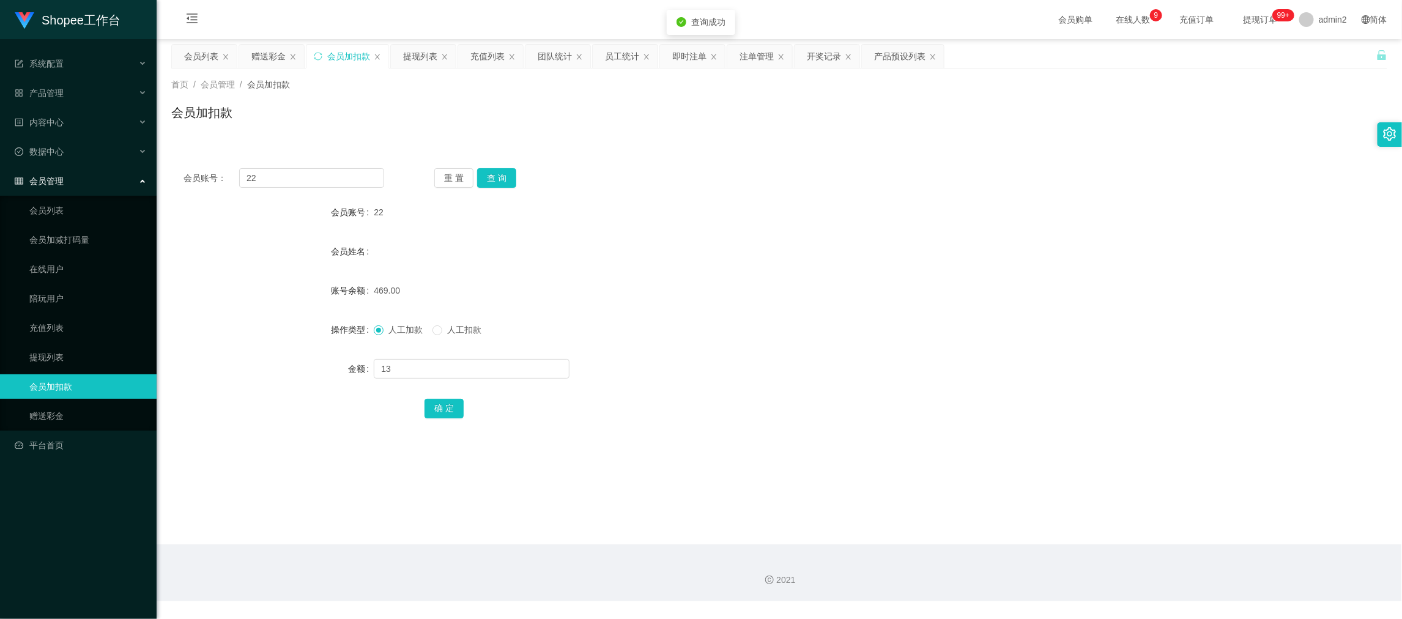
click at [775, 303] on form "会员账号 22 会员姓名 账号余额 469.00 操作类型 人工加款 人工扣款 金额 13 确 定" at bounding box center [779, 310] width 1216 height 220
drag, startPoint x: 1093, startPoint y: 573, endPoint x: 556, endPoint y: 251, distance: 626.4
click at [1093, 574] on div "2021" at bounding box center [778, 580] width 1225 height 13
click at [267, 48] on div "赠送彩金" at bounding box center [268, 56] width 34 height 23
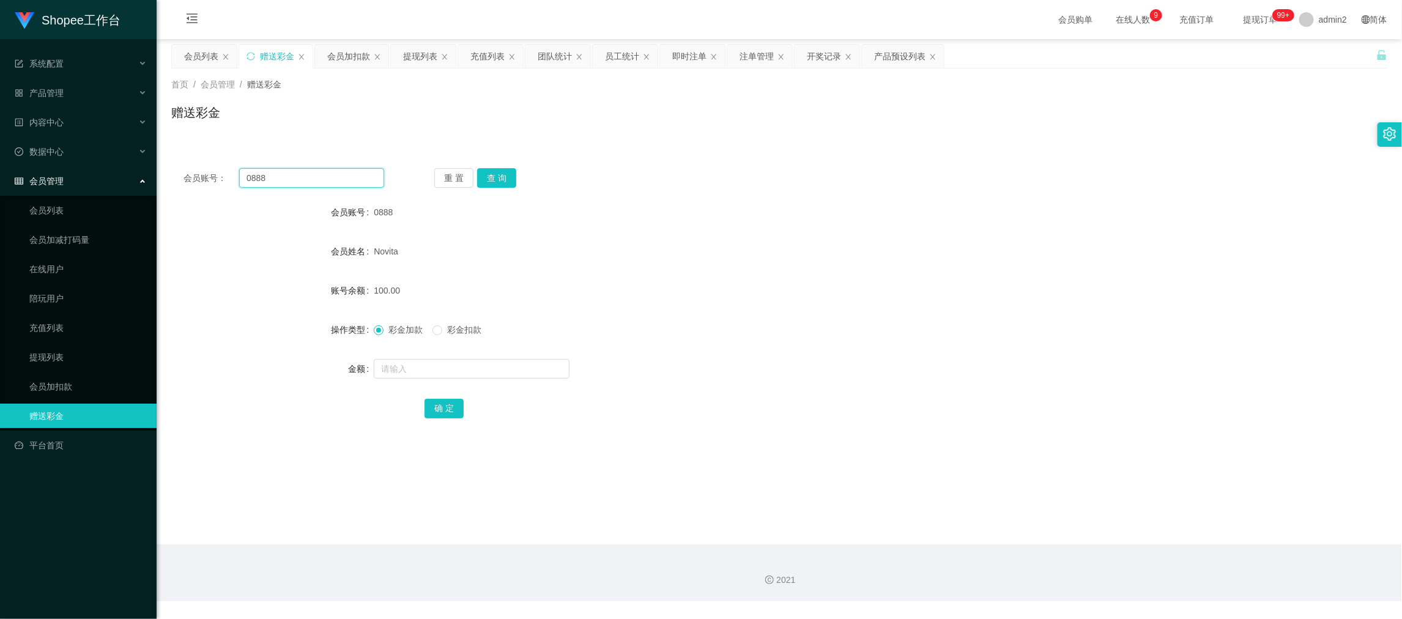
click at [349, 170] on input "0888" at bounding box center [311, 178] width 145 height 20
paste input "Erick"
type input "Erick"
click at [500, 180] on button "查 询" at bounding box center [496, 178] width 39 height 20
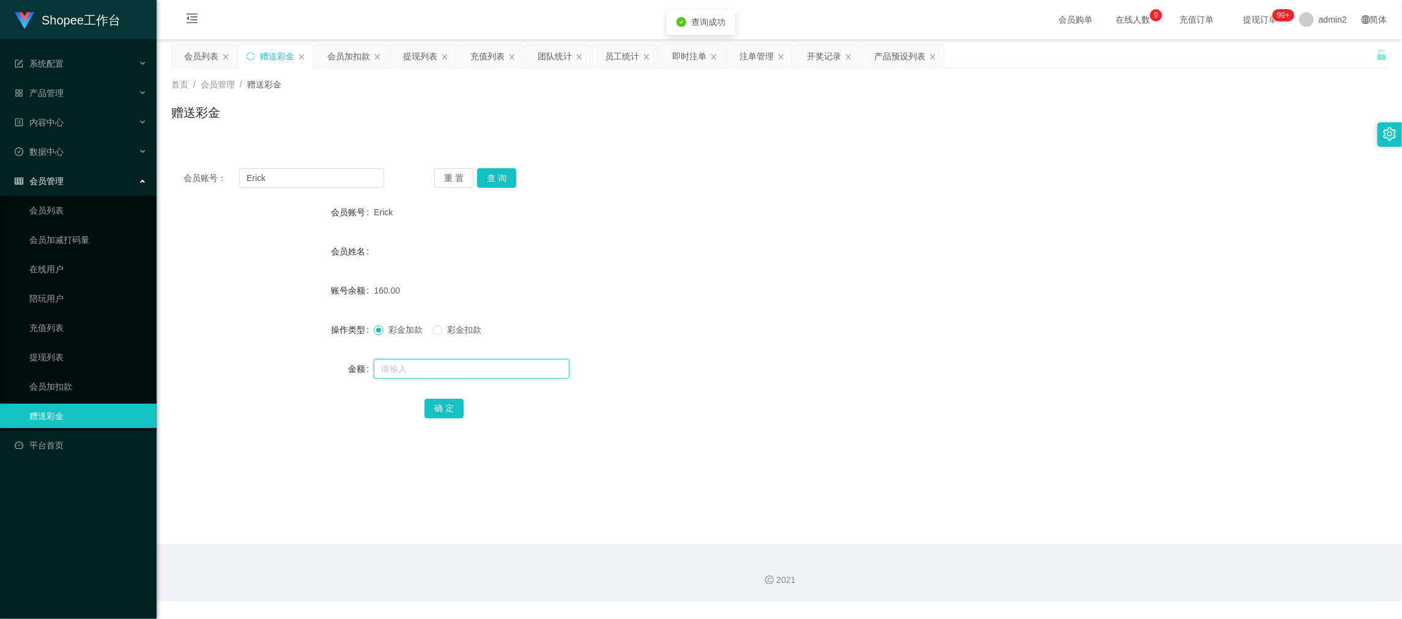
click at [494, 366] on input "text" at bounding box center [472, 369] width 196 height 20
click at [493, 366] on input "text" at bounding box center [472, 369] width 196 height 20
type input "40"
click at [435, 336] on div "彩金加款 彩金扣款" at bounding box center [728, 329] width 709 height 24
click at [434, 322] on div "彩金加款 彩金扣款" at bounding box center [728, 329] width 709 height 24
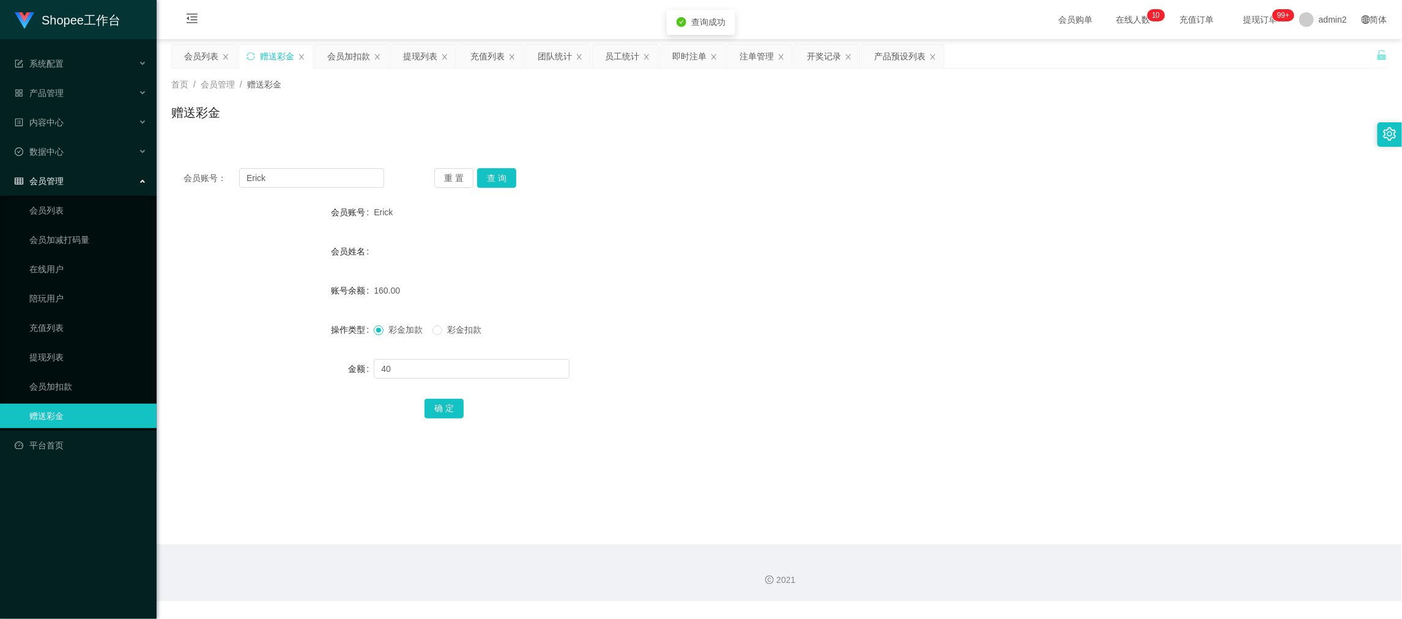
click at [438, 317] on div "彩金加款 彩金扣款" at bounding box center [728, 329] width 709 height 24
drag, startPoint x: 435, startPoint y: 334, endPoint x: 446, endPoint y: 355, distance: 23.8
click at [435, 334] on span at bounding box center [437, 330] width 10 height 10
drag, startPoint x: 443, startPoint y: 411, endPoint x: 430, endPoint y: 388, distance: 26.5
click at [443, 410] on button "确 定" at bounding box center [443, 409] width 39 height 20
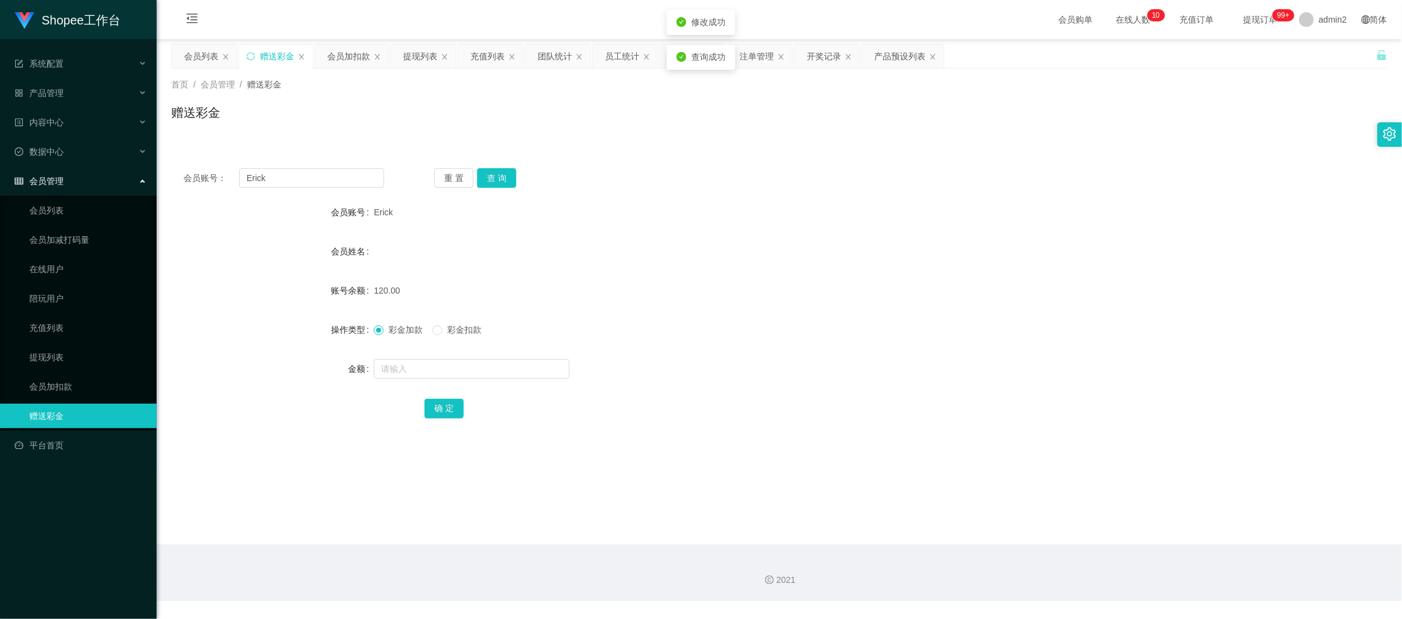
click at [676, 309] on form "会员账号 [PERSON_NAME] 会员姓名 账号余额 120.00 操作类型 彩金加款 彩金扣款 金额 确 定" at bounding box center [779, 310] width 1216 height 220
click at [310, 166] on div "会员账号： [PERSON_NAME] 重 置 查 询 会员账号 [PERSON_NAME] 会员姓名 账号余额 120.00 操作类型 彩金加款 彩金扣款 …" at bounding box center [779, 301] width 1216 height 291
click at [344, 59] on div "会员加扣款" at bounding box center [348, 56] width 43 height 23
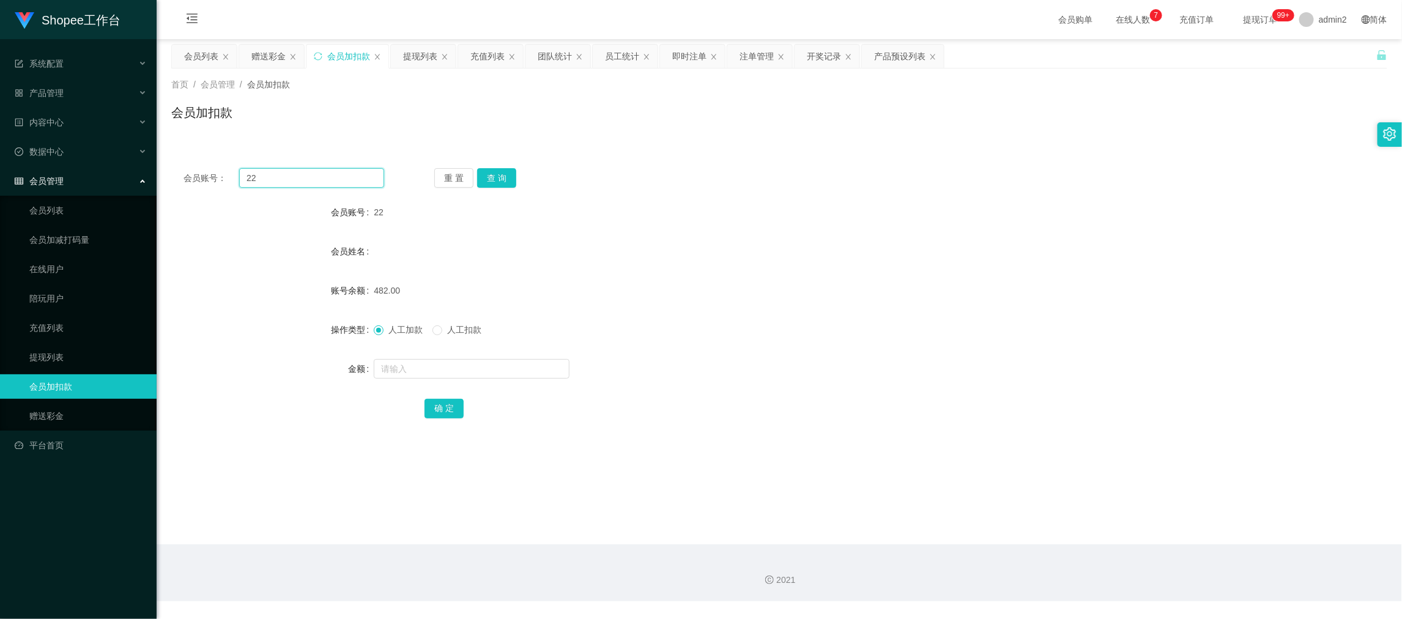
click at [314, 178] on input "22" at bounding box center [311, 178] width 145 height 20
drag, startPoint x: 314, startPoint y: 178, endPoint x: 453, endPoint y: 185, distance: 138.4
click at [315, 178] on input "22" at bounding box center [311, 178] width 145 height 20
paste input "006"
type input "006"
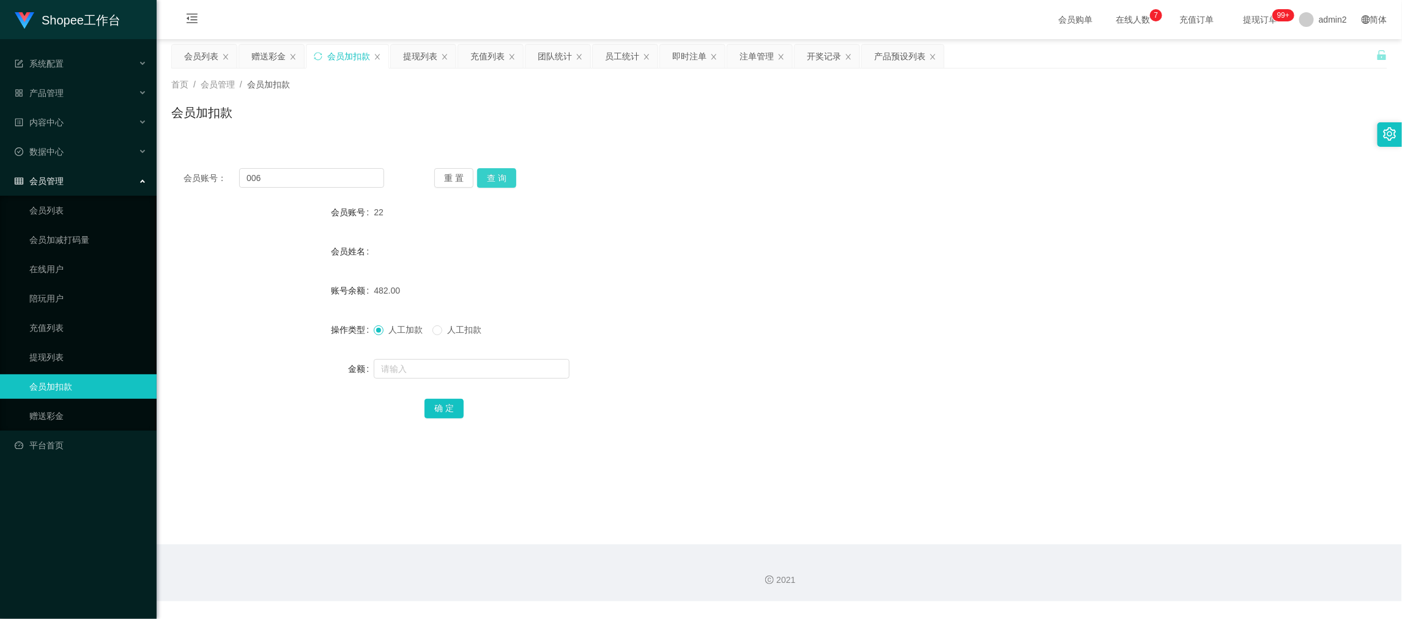
click at [487, 178] on button "查 询" at bounding box center [496, 178] width 39 height 20
click at [506, 366] on input "text" at bounding box center [472, 369] width 196 height 20
click at [506, 365] on input "1" at bounding box center [472, 369] width 196 height 20
type input "1400"
click at [445, 408] on button "确 定" at bounding box center [443, 409] width 39 height 20
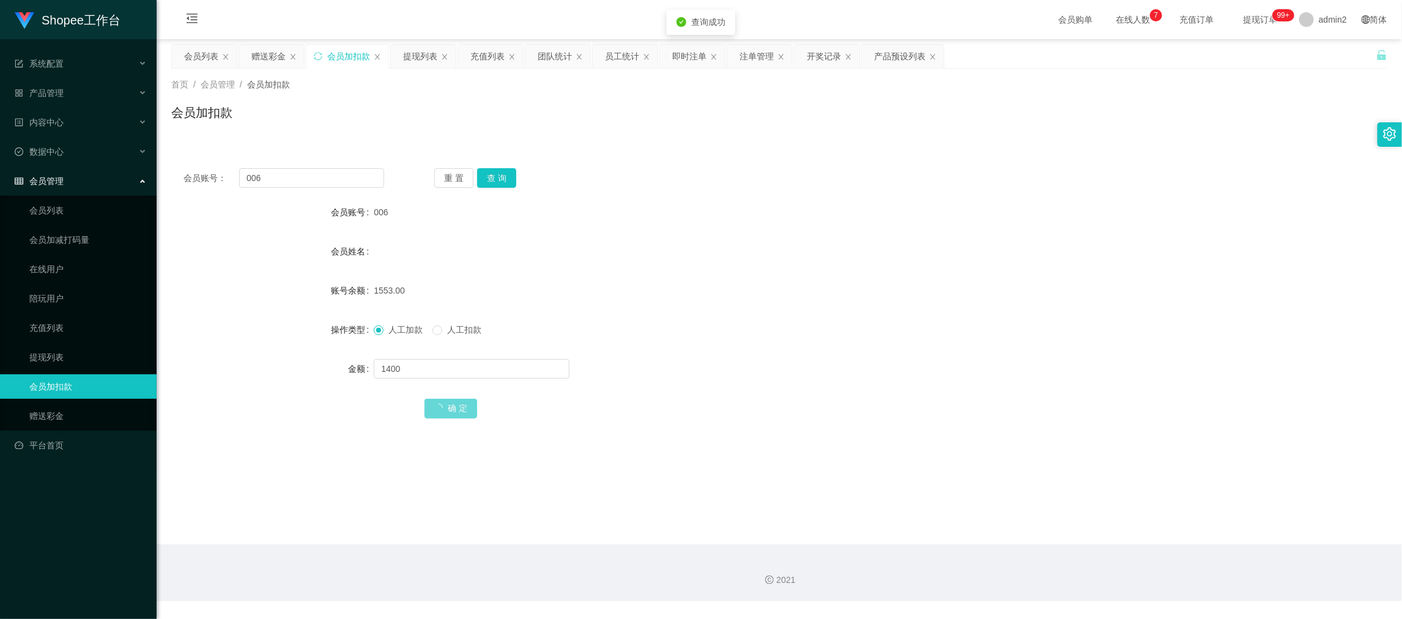
click at [733, 290] on div "1553.00" at bounding box center [728, 290] width 709 height 24
click at [256, 50] on div "赠送彩金" at bounding box center [268, 56] width 34 height 23
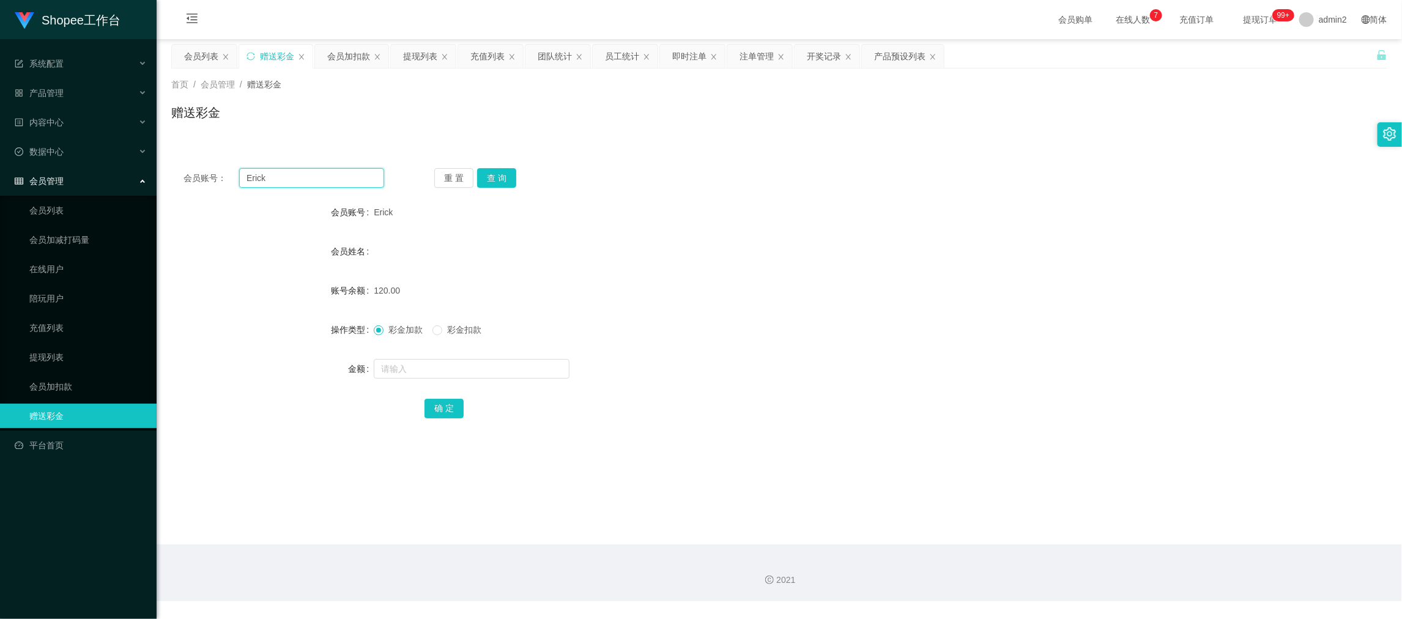
click at [316, 172] on input "Erick" at bounding box center [311, 178] width 145 height 20
paste input "081365322888"
type input "081365322888"
click at [501, 180] on button "查 询" at bounding box center [496, 178] width 39 height 20
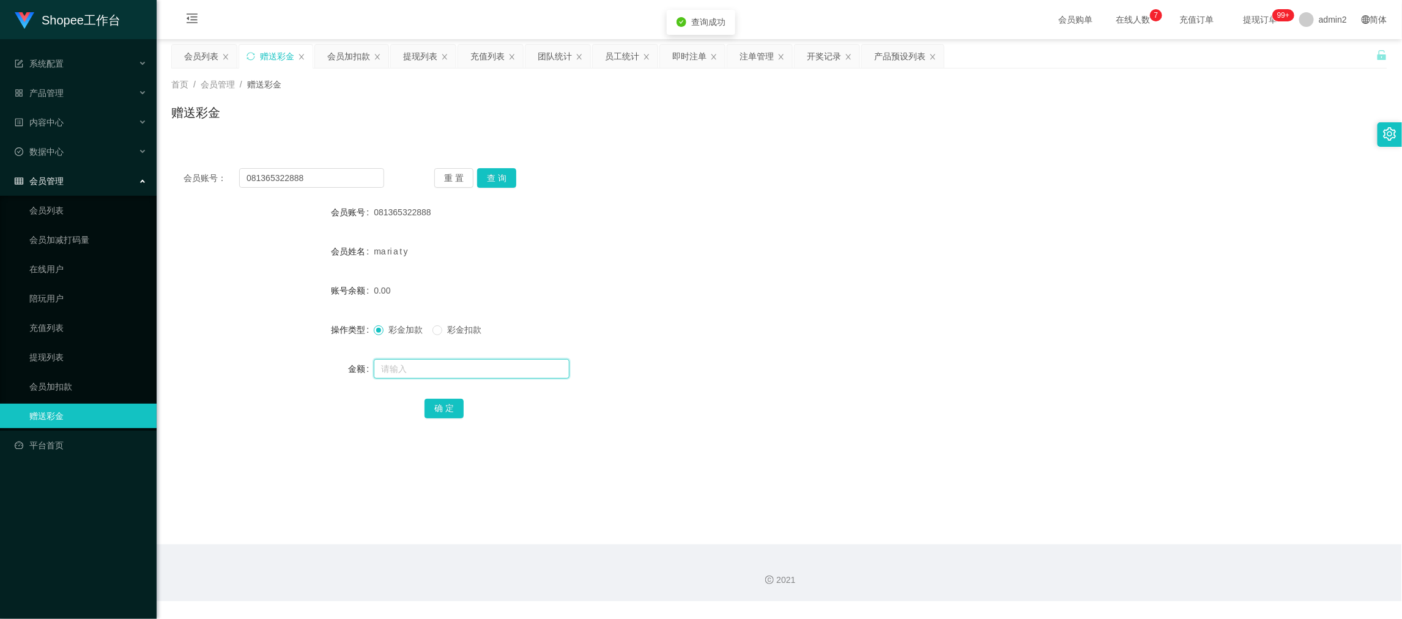
click at [501, 369] on input "text" at bounding box center [472, 369] width 196 height 20
type input "100"
click at [456, 407] on button "确 定" at bounding box center [443, 409] width 39 height 20
click at [744, 327] on div "彩金加款 彩金扣款" at bounding box center [728, 329] width 709 height 24
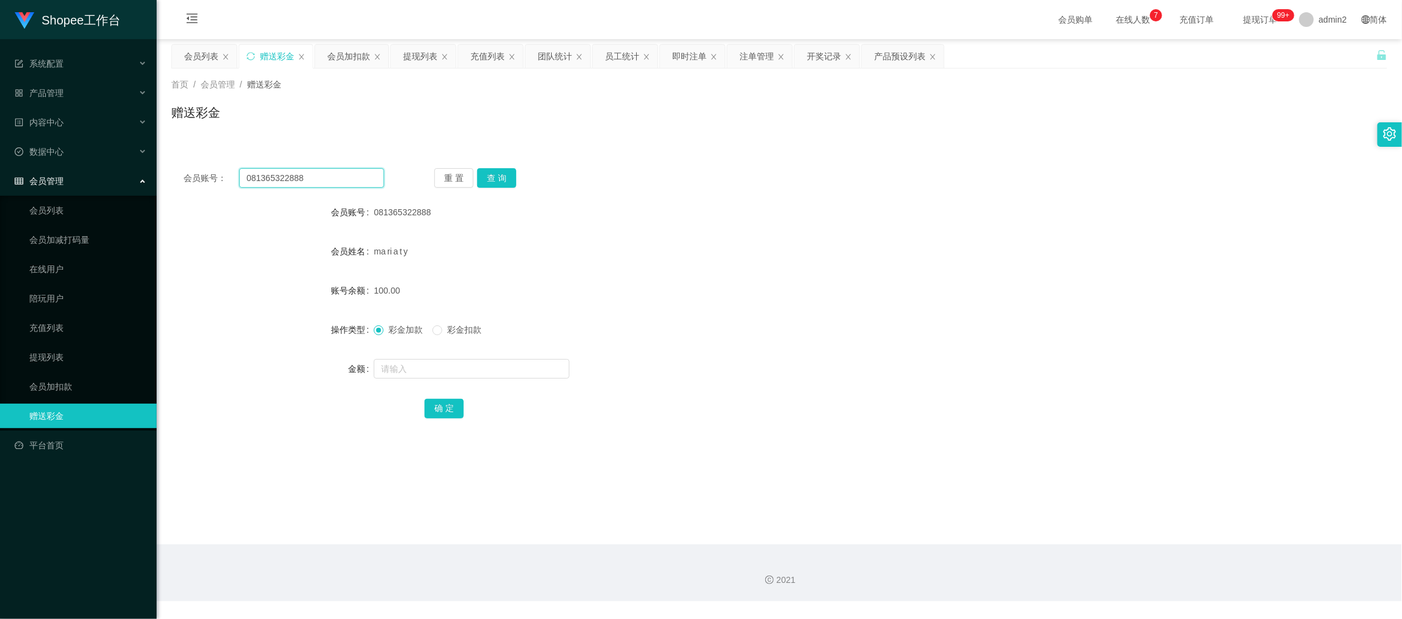
click at [358, 174] on input "081365322888" at bounding box center [311, 178] width 145 height 20
paste input "Widhi15"
type input "Widhi15"
click at [498, 176] on button "查 询" at bounding box center [496, 178] width 39 height 20
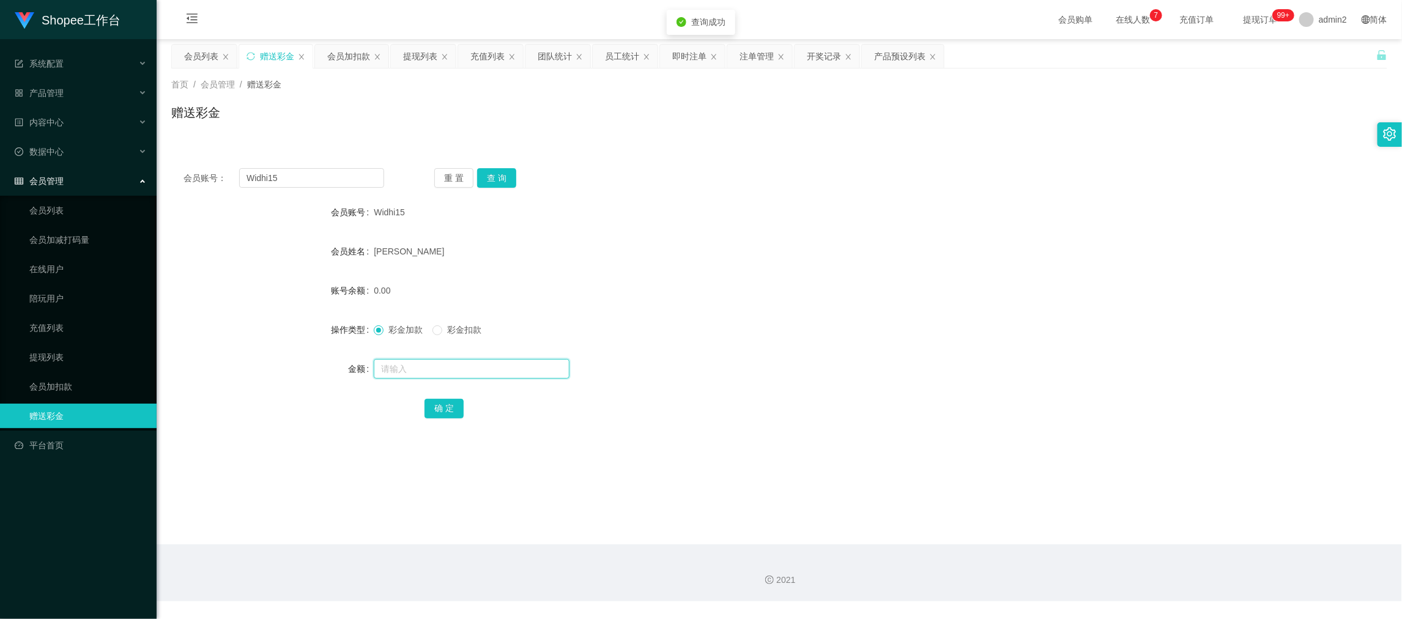
click at [487, 365] on input "text" at bounding box center [472, 369] width 196 height 20
type input "100"
drag, startPoint x: 437, startPoint y: 408, endPoint x: 457, endPoint y: 405, distance: 20.4
click at [437, 408] on button "确 定" at bounding box center [443, 409] width 39 height 20
click at [744, 305] on form "会员账号 Widhi15 会员姓名 [PERSON_NAME] 账号余额 0.00 操作类型 彩金加款 彩金扣款 金额 100 确 定" at bounding box center [779, 310] width 1216 height 220
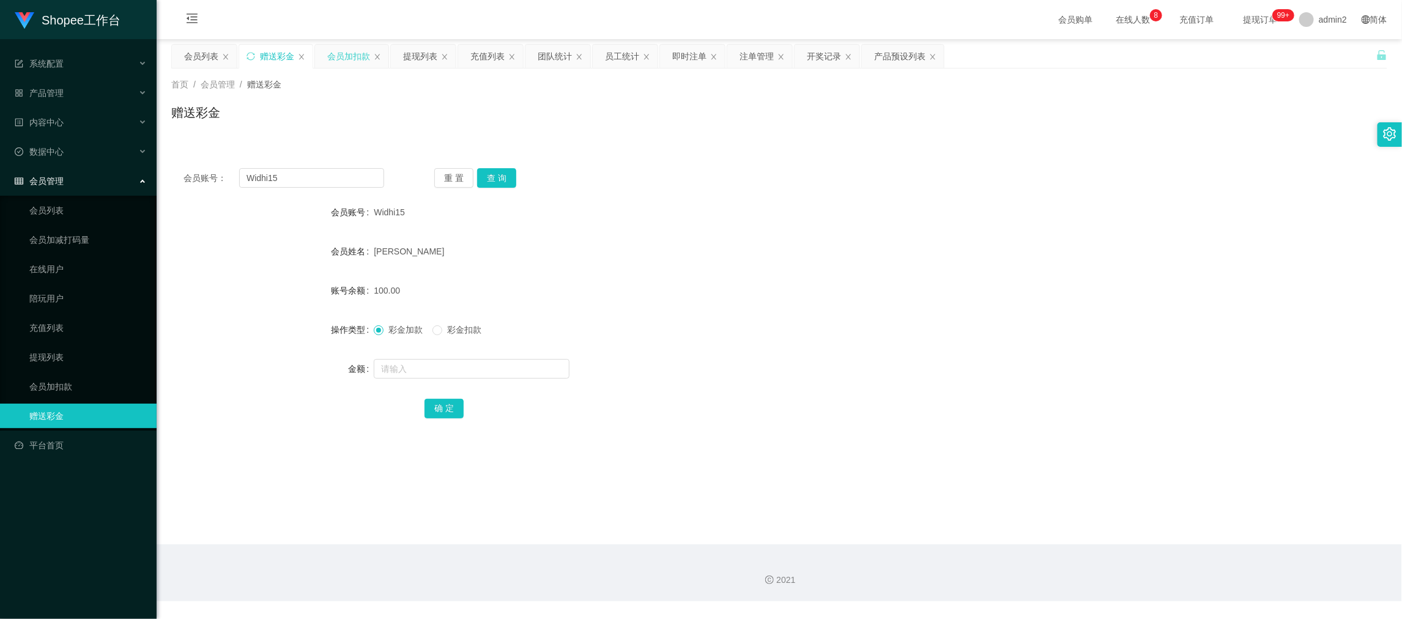
click at [336, 49] on div "会员加扣款" at bounding box center [348, 56] width 43 height 23
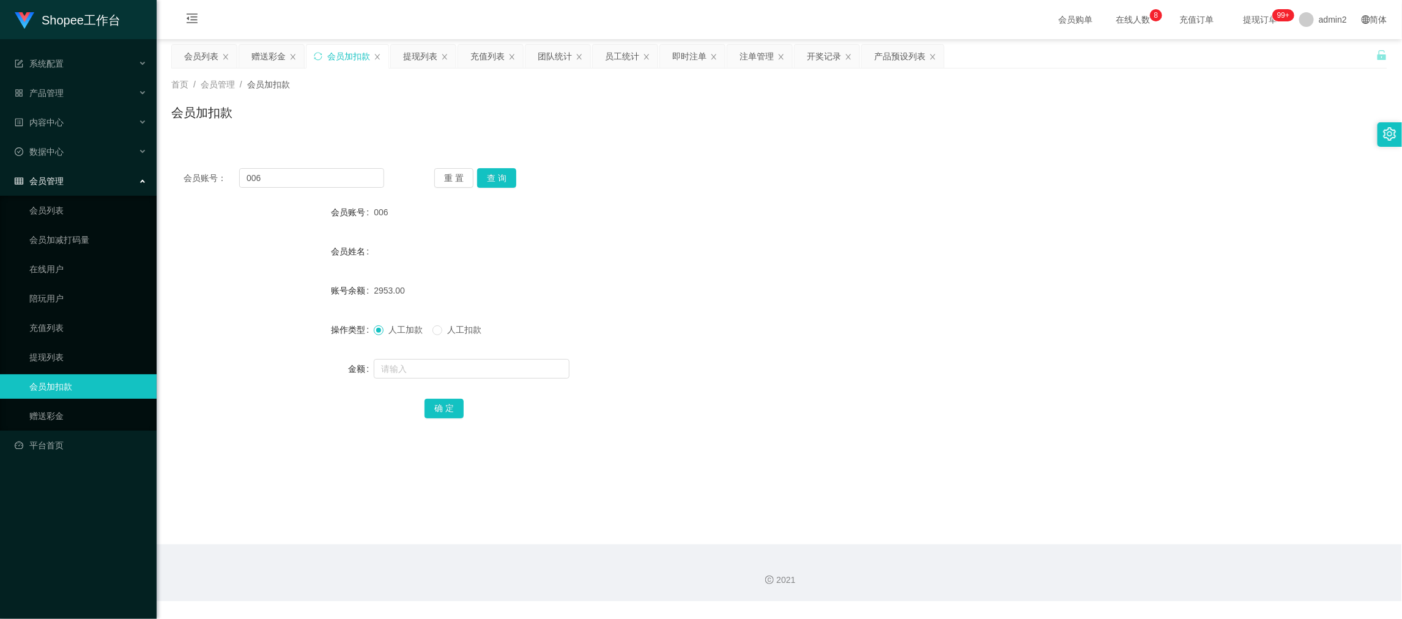
click at [343, 164] on div "会员账号： 006 重 置 查 询 会员账号 006 会员姓名 账号余额 2953.00 操作类型 人工加款 人工扣款 金额 确 定" at bounding box center [779, 301] width 1216 height 291
click at [341, 176] on input "006" at bounding box center [311, 178] width 145 height 20
paste input "60"
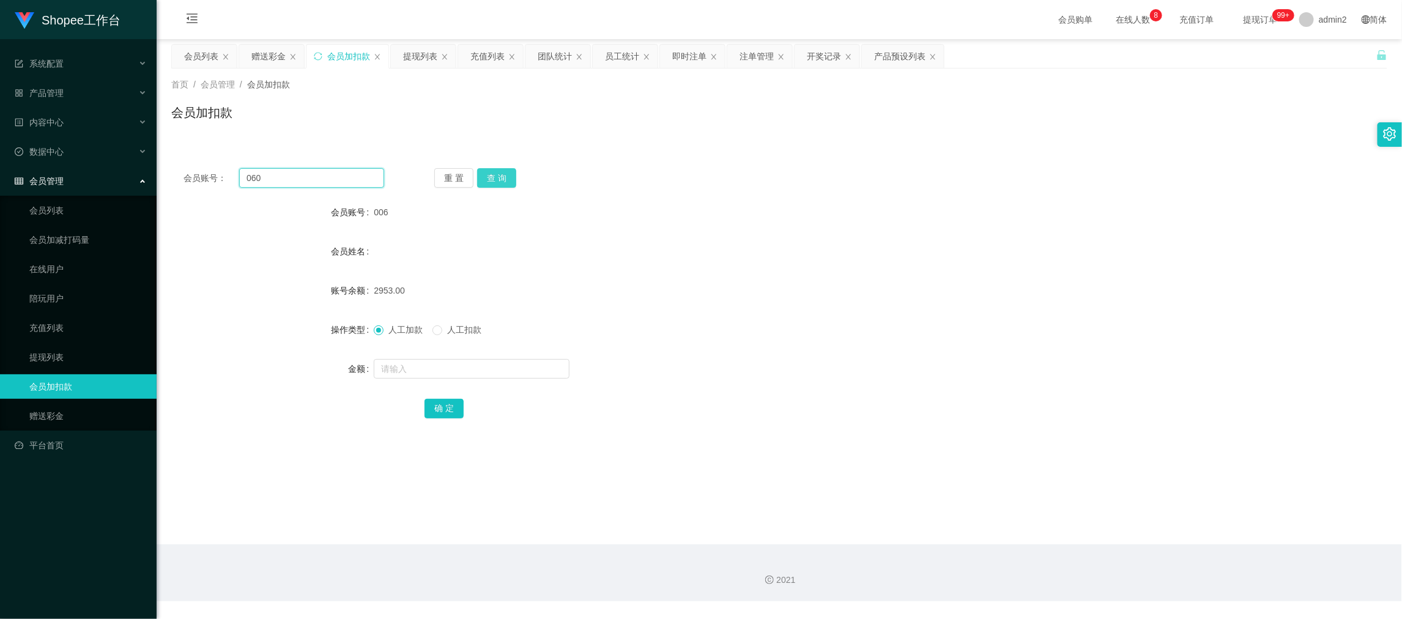
type input "060"
drag, startPoint x: 501, startPoint y: 177, endPoint x: 530, endPoint y: 249, distance: 77.4
click at [501, 177] on button "查 询" at bounding box center [496, 178] width 39 height 20
click at [523, 371] on input "text" at bounding box center [472, 369] width 196 height 20
type input "14"
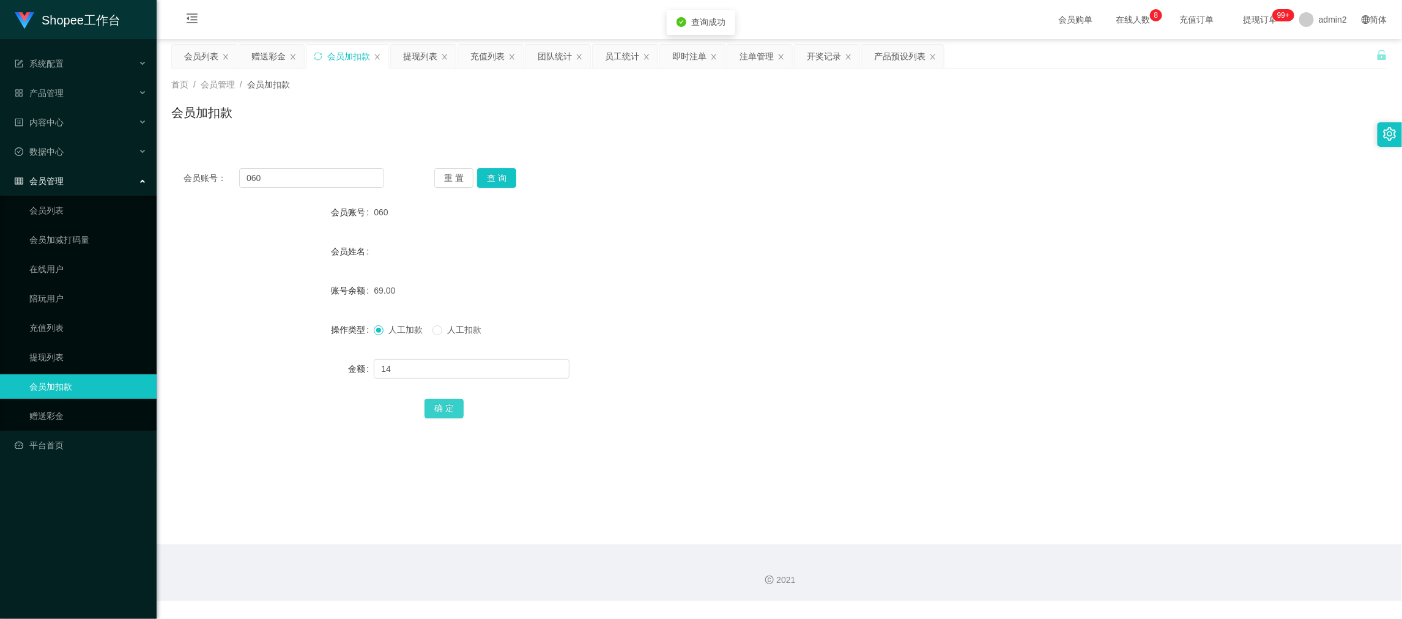
click at [443, 401] on button "确 定" at bounding box center [443, 409] width 39 height 20
click at [716, 328] on div "人工加款 人工扣款" at bounding box center [728, 329] width 709 height 24
click at [1052, 552] on div "2021" at bounding box center [779, 572] width 1245 height 57
click at [261, 57] on div "赠送彩金" at bounding box center [268, 56] width 34 height 23
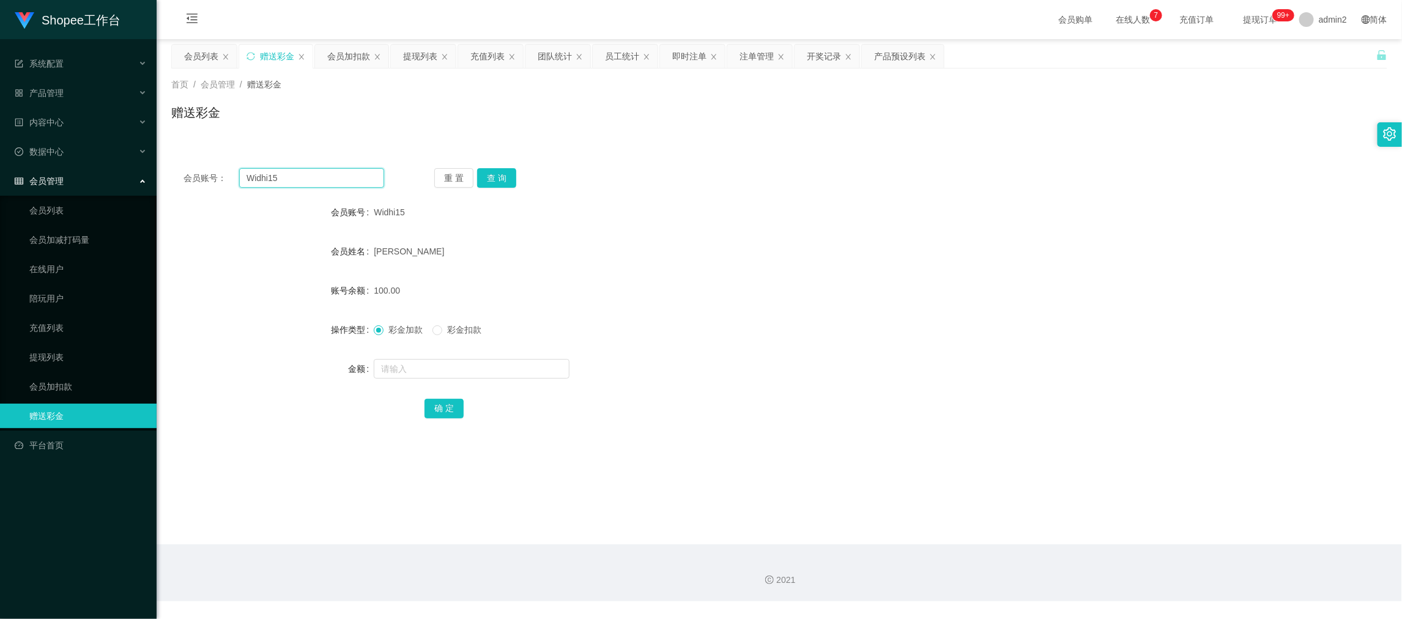
click at [319, 172] on input "Widhi15" at bounding box center [311, 178] width 145 height 20
drag, startPoint x: 319, startPoint y: 172, endPoint x: 403, endPoint y: 181, distance: 84.3
click at [322, 174] on input "Widhi15" at bounding box center [311, 178] width 145 height 20
paste input "Indriyanti"
type input "Indriyanti"
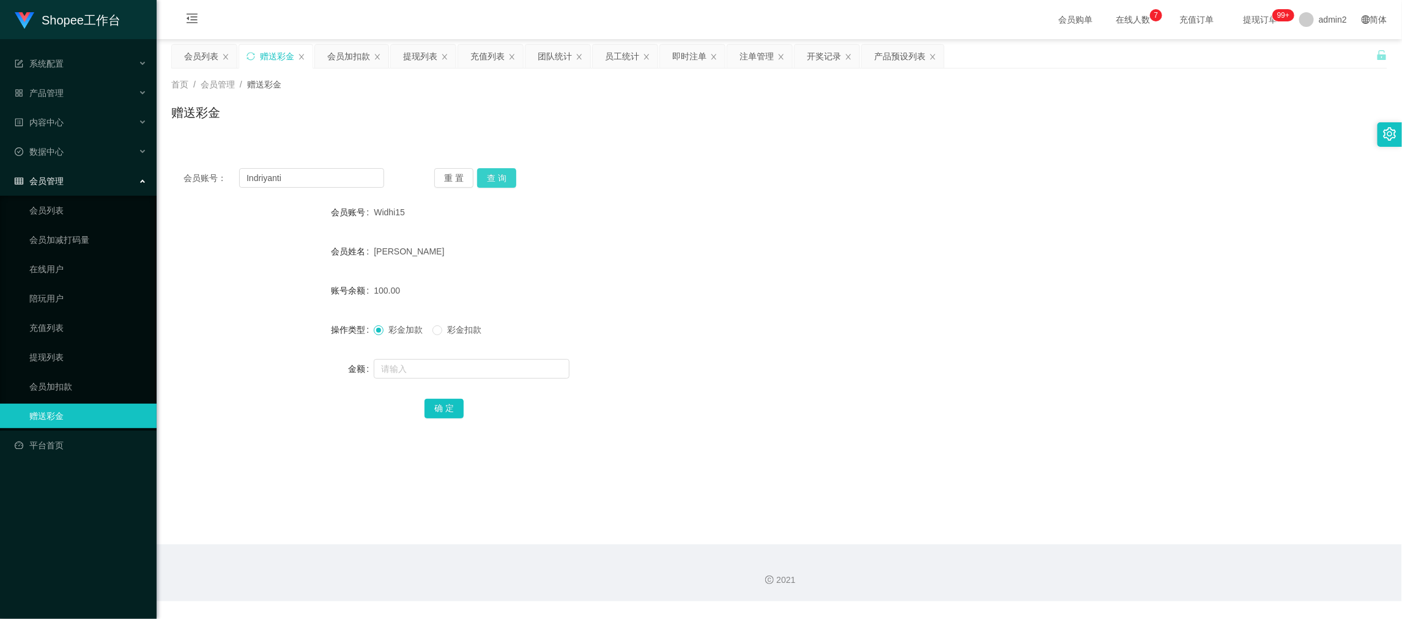
click at [500, 168] on button "查 询" at bounding box center [496, 178] width 39 height 20
click at [620, 187] on main "关闭左侧 关闭右侧 关闭其它 刷新页面 会员列表 赠送彩金 会员加扣款 提现列表 充值列表 团队统计 员工统计 即时注单 注单管理 开奖记录 产品预设列表 首…" at bounding box center [779, 291] width 1245 height 505
click at [1094, 558] on div "2021" at bounding box center [779, 572] width 1245 height 57
click at [317, 175] on input "Indriyanti" at bounding box center [311, 178] width 145 height 20
click at [317, 176] on input "Indriyanti" at bounding box center [311, 178] width 145 height 20
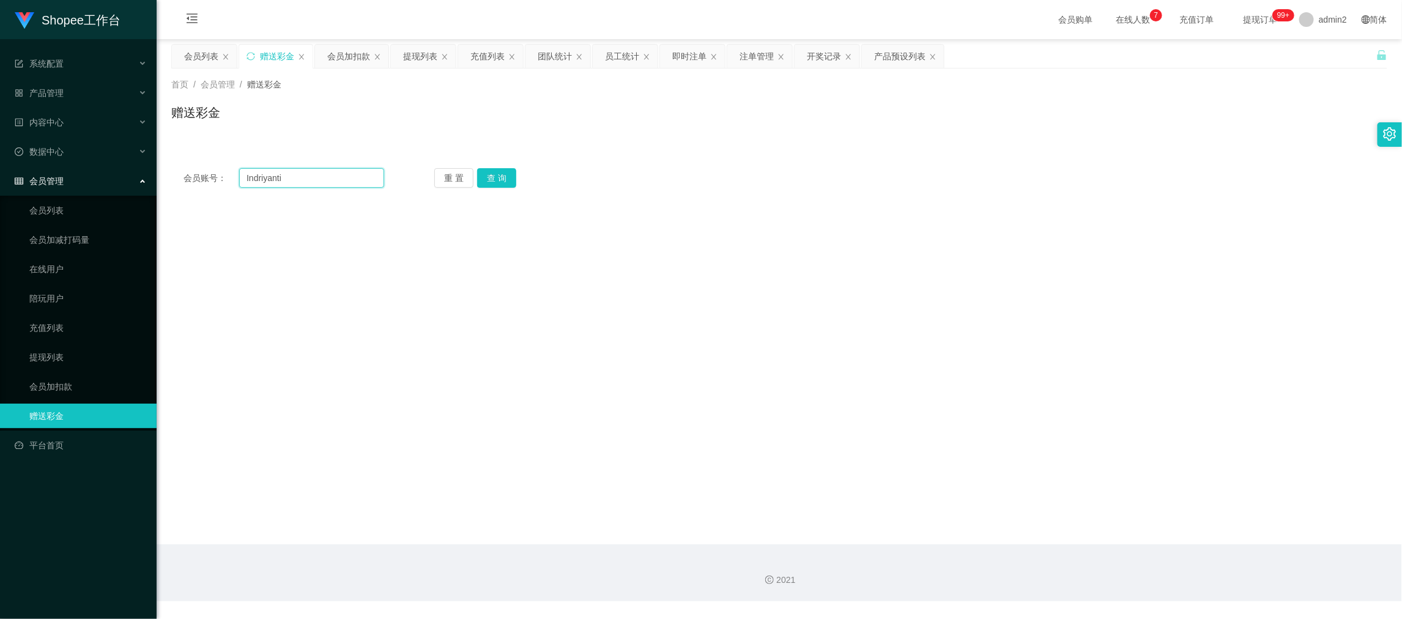
paste input "6040536319"
type input "6040536319"
click at [506, 181] on button "查 询" at bounding box center [496, 178] width 39 height 20
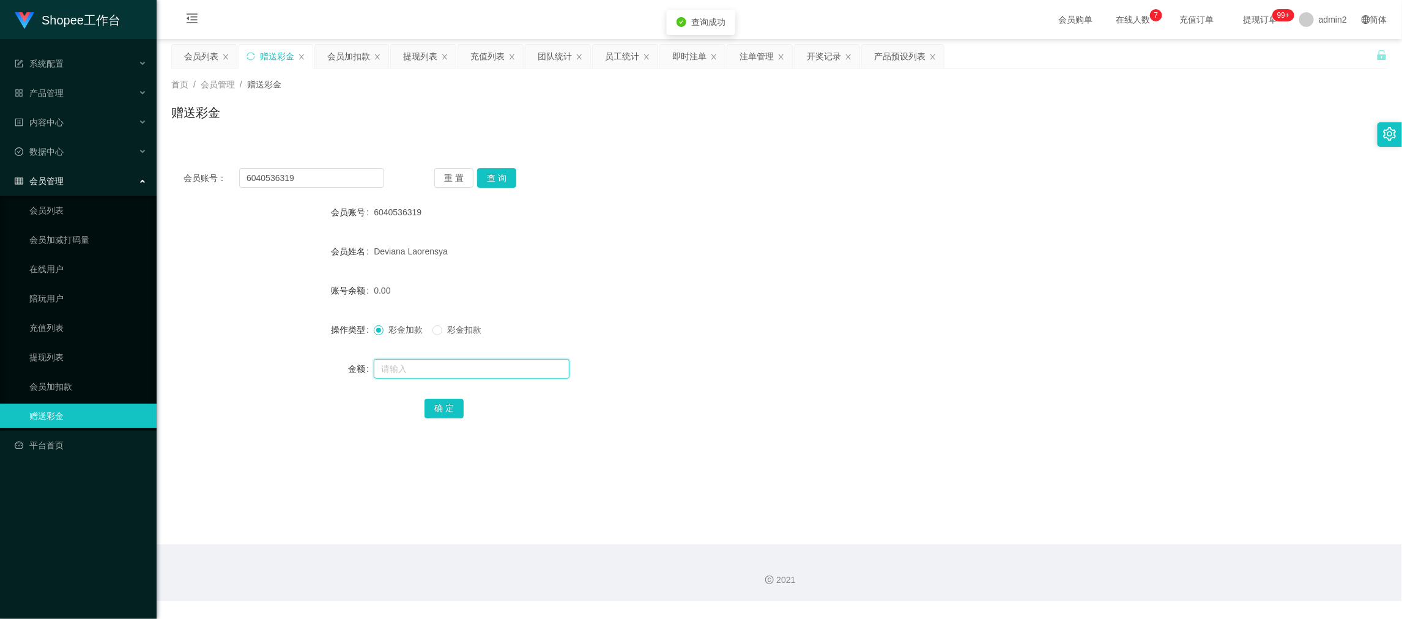
click at [486, 368] on input "text" at bounding box center [472, 369] width 196 height 20
click at [484, 367] on input "text" at bounding box center [472, 369] width 196 height 20
type input "100"
click at [443, 414] on button "确 定" at bounding box center [443, 409] width 39 height 20
click at [848, 295] on div "0.00" at bounding box center [728, 290] width 709 height 24
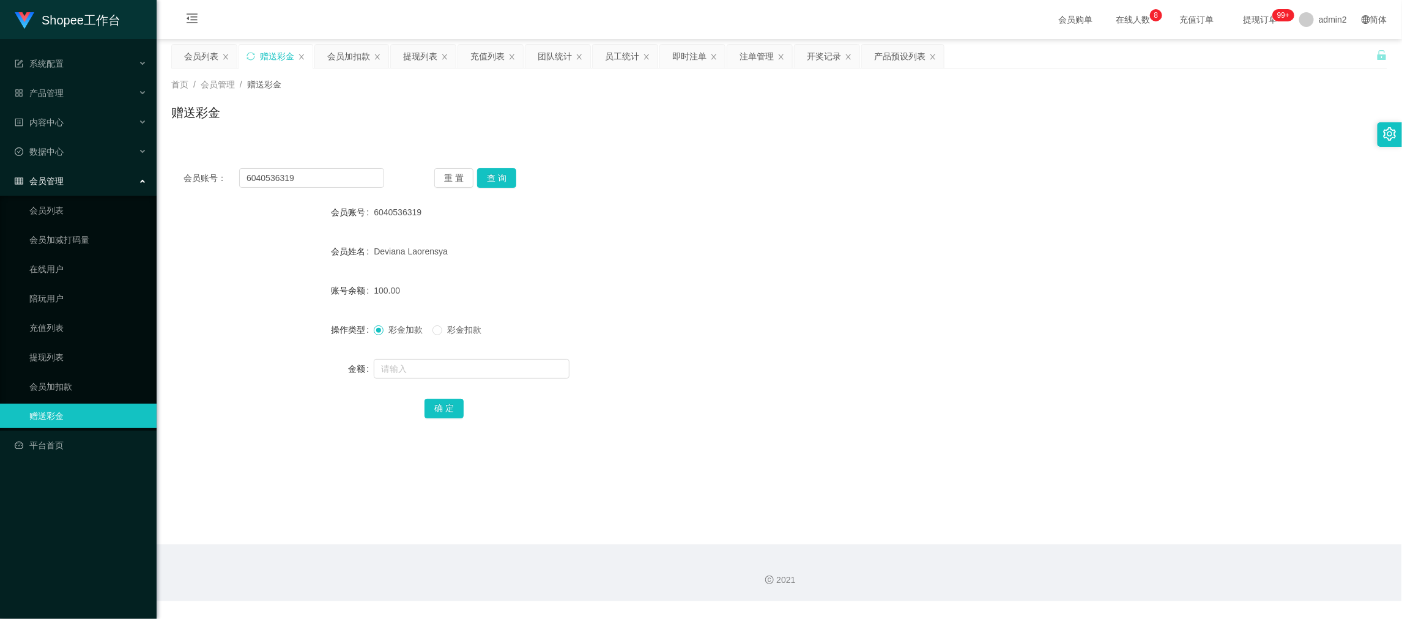
click at [1094, 542] on main "关闭左侧 关闭右侧 关闭其它 刷新页面 会员列表 赠送彩金 会员加扣款 提现列表 充值列表 团队统计 员工统计 即时注单 注单管理 开奖记录 产品预设列表 首…" at bounding box center [779, 291] width 1245 height 505
click at [333, 175] on input "6040536319" at bounding box center [311, 178] width 145 height 20
paste input "060"
type input "060"
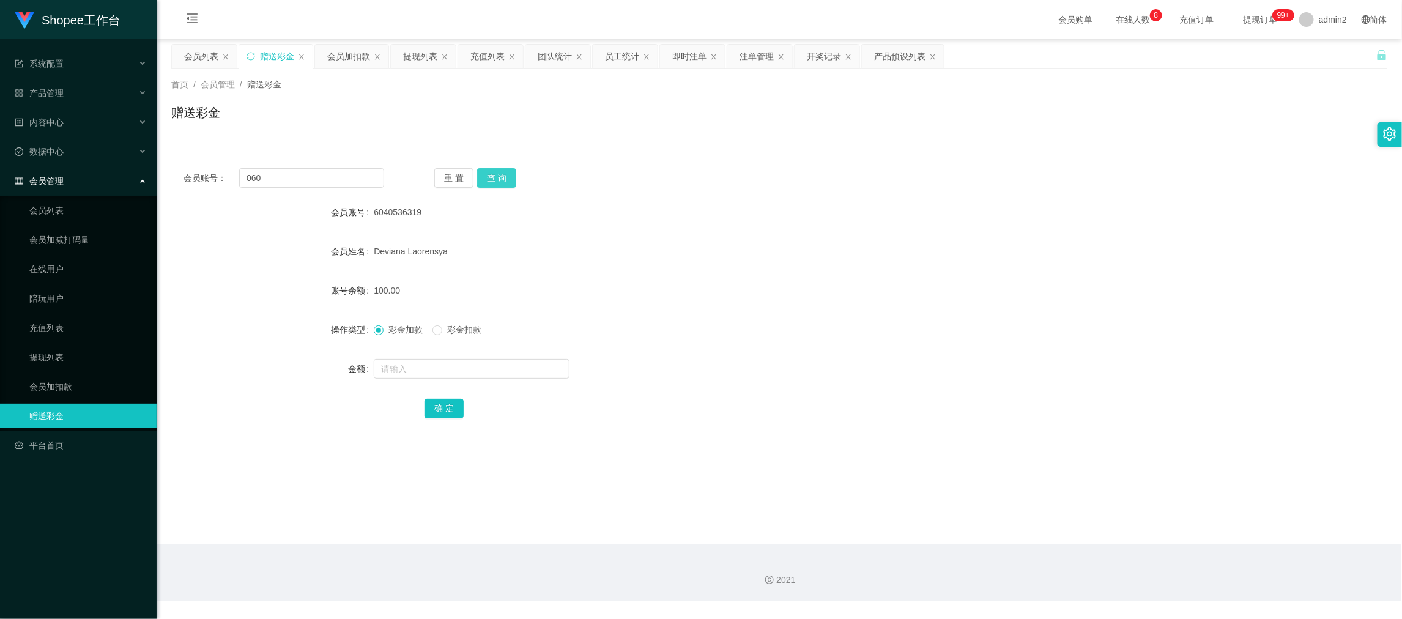
click at [503, 177] on button "查 询" at bounding box center [496, 178] width 39 height 20
click at [507, 371] on input "text" at bounding box center [472, 369] width 196 height 20
type input "14"
click at [446, 412] on button "确 定" at bounding box center [443, 409] width 39 height 20
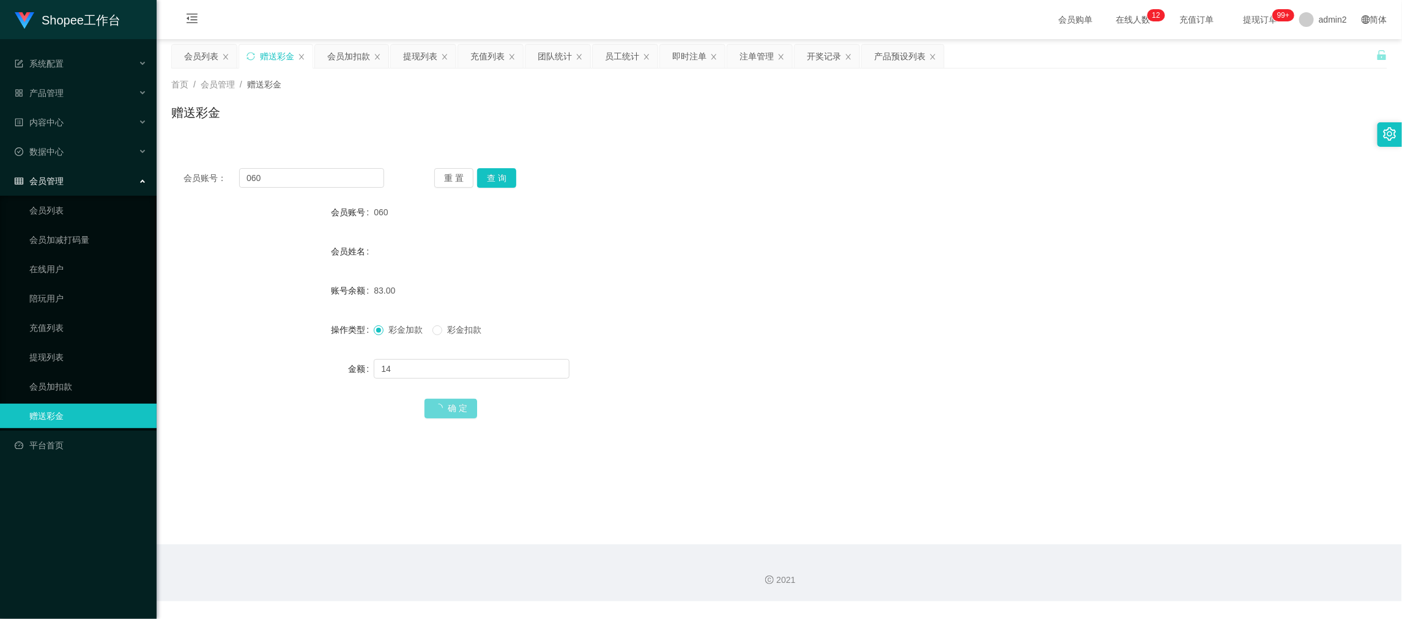
click at [815, 279] on div "83.00" at bounding box center [728, 290] width 709 height 24
click at [1096, 564] on div "2021" at bounding box center [779, 572] width 1245 height 57
click at [413, 57] on div "提现列表" at bounding box center [420, 56] width 34 height 23
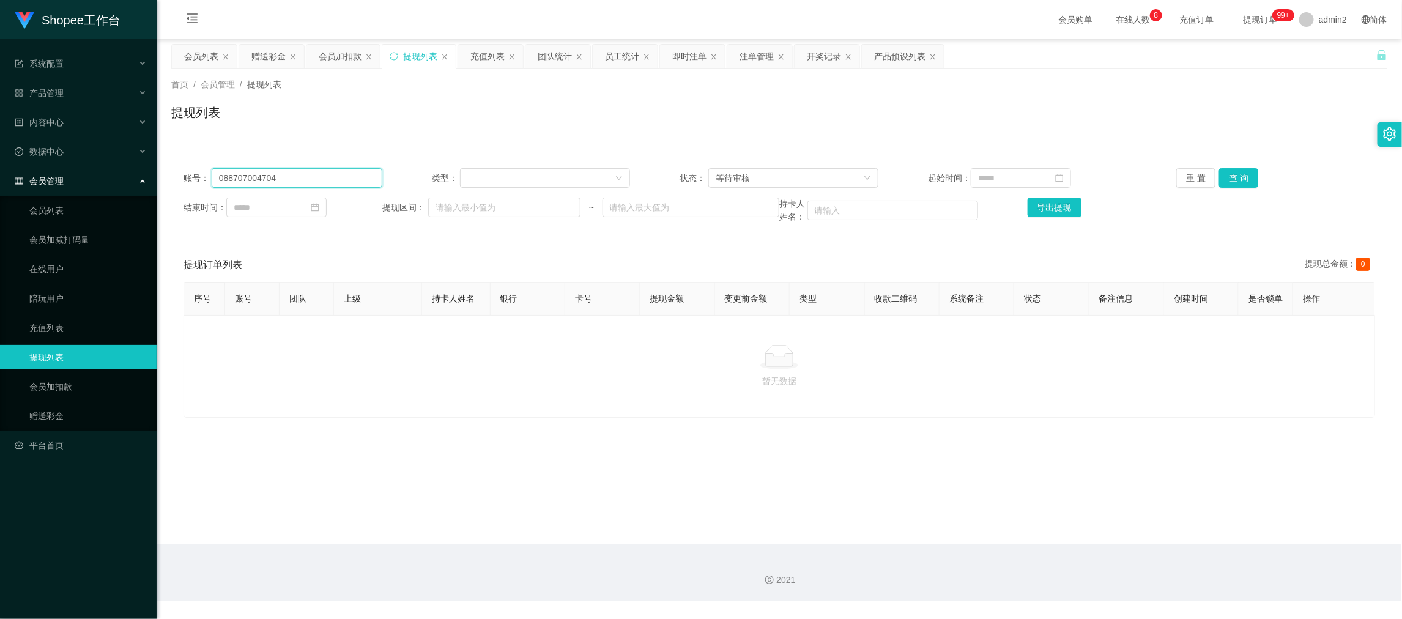
click at [311, 174] on input "088707004704" at bounding box center [297, 178] width 171 height 20
paste input "5391893439"
type input "085391893439"
click at [1236, 177] on button "查 询" at bounding box center [1238, 178] width 39 height 20
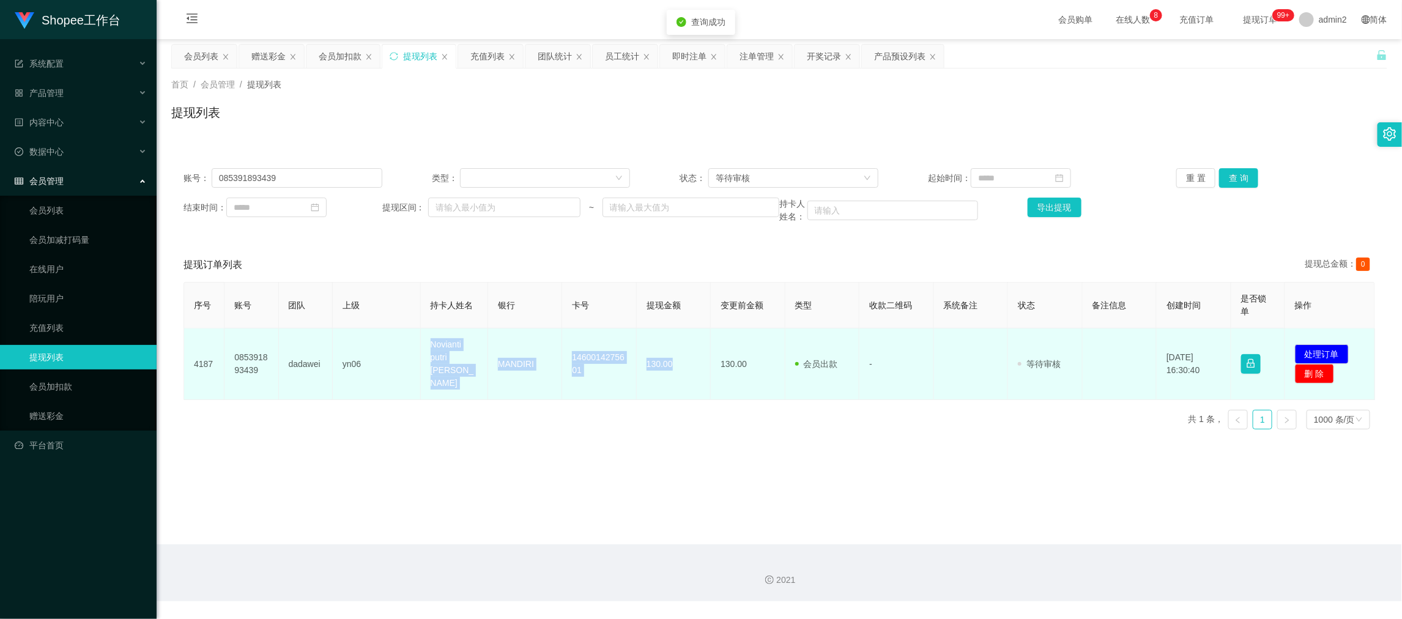
drag, startPoint x: 392, startPoint y: 333, endPoint x: 678, endPoint y: 366, distance: 288.2
click at [678, 366] on tr "4187 085391893439 dadawei yn06 Novianti putri [PERSON_NAME] MANDIRI 14600142756…" at bounding box center [779, 364] width 1191 height 72
copy tr "Novianti putri [PERSON_NAME] MANDIRI 1460014275601 130.00"
click at [1295, 344] on button "处理订单" at bounding box center [1322, 354] width 54 height 20
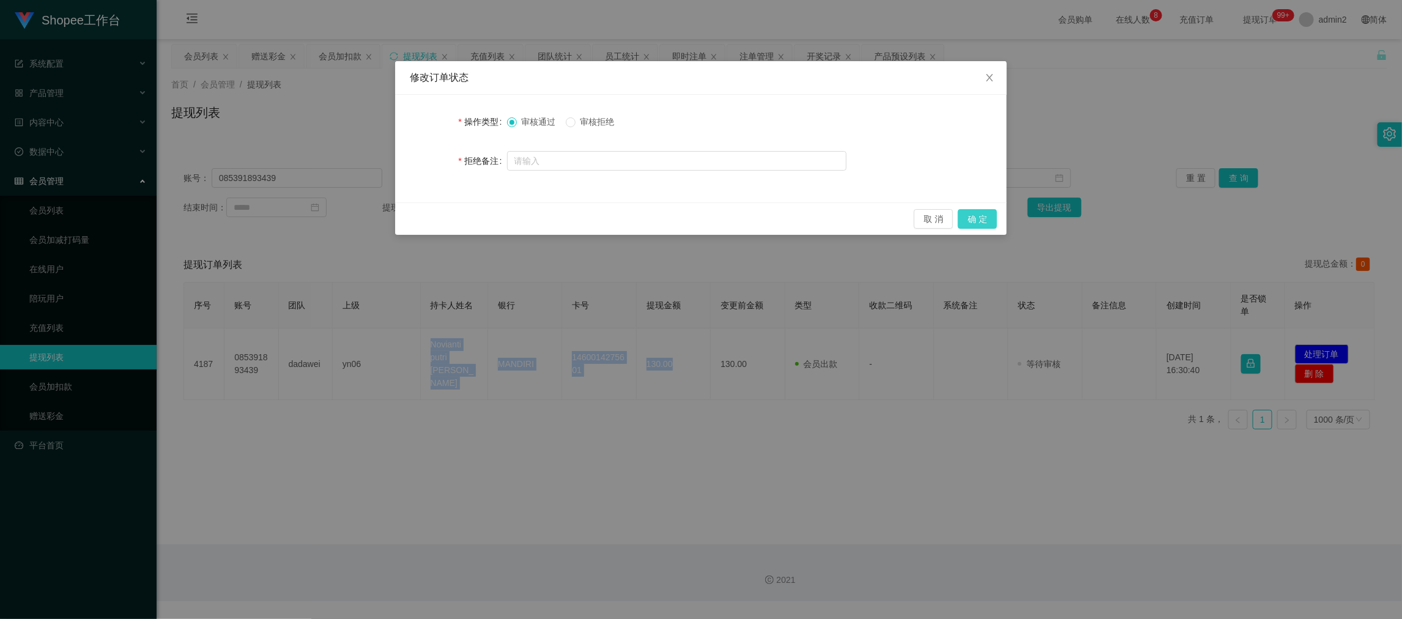
click at [973, 218] on button "确 定" at bounding box center [977, 219] width 39 height 20
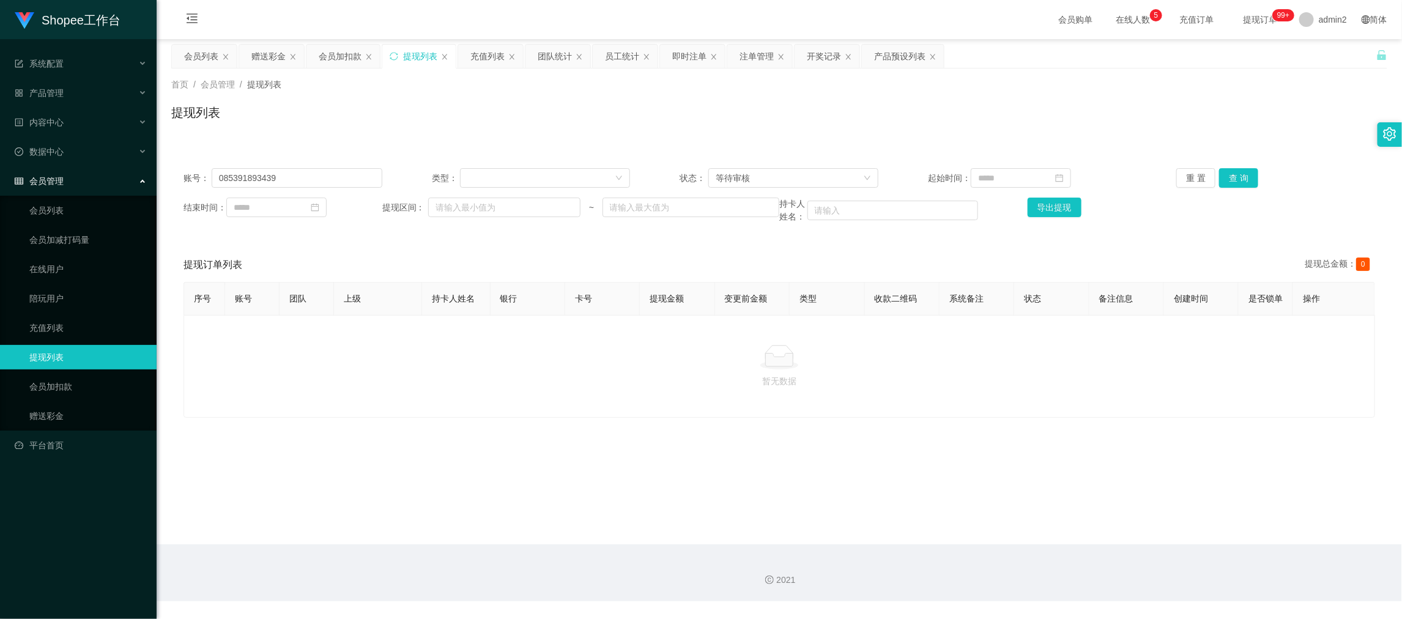
click at [1113, 547] on div "2021" at bounding box center [779, 572] width 1245 height 57
click at [274, 50] on div "赠送彩金" at bounding box center [268, 56] width 34 height 23
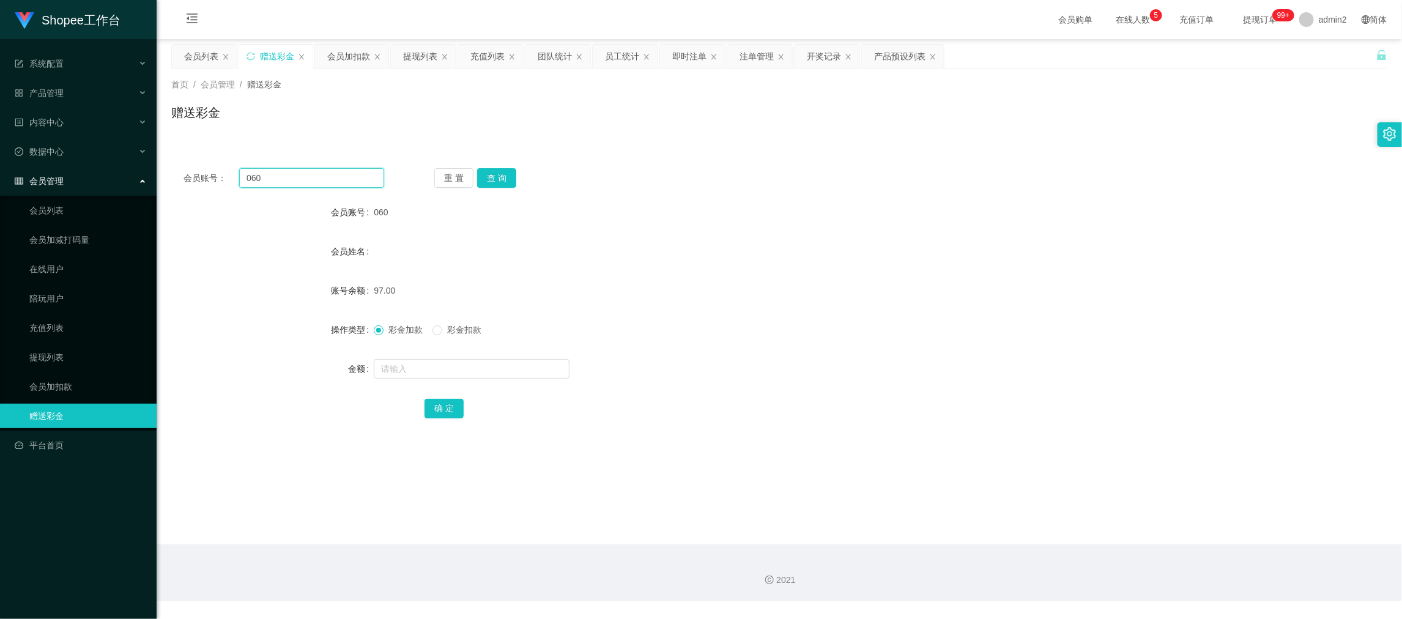
click at [322, 180] on input "060" at bounding box center [311, 178] width 145 height 20
paste input "8127577685"
type input "08127577685"
drag, startPoint x: 496, startPoint y: 176, endPoint x: 501, endPoint y: 187, distance: 11.8
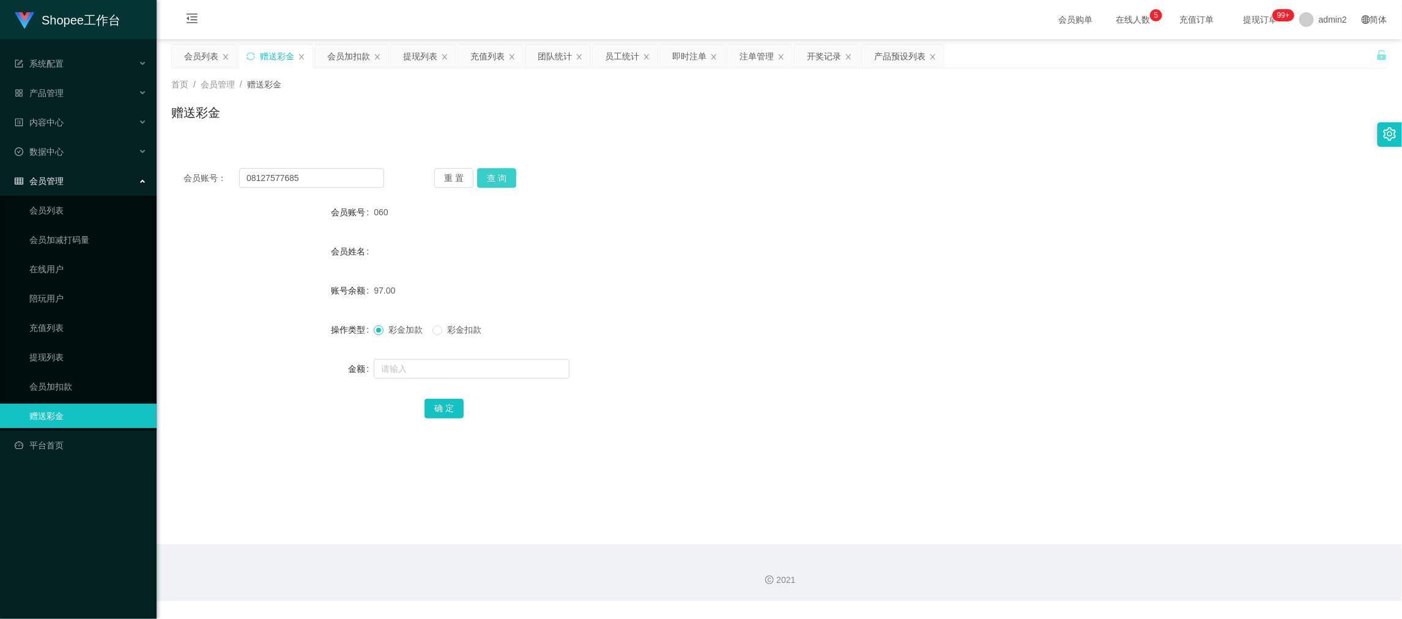
click at [497, 176] on button "查 询" at bounding box center [496, 178] width 39 height 20
click at [501, 371] on input "text" at bounding box center [472, 369] width 196 height 20
type input "60"
click at [446, 409] on button "确 定" at bounding box center [443, 409] width 39 height 20
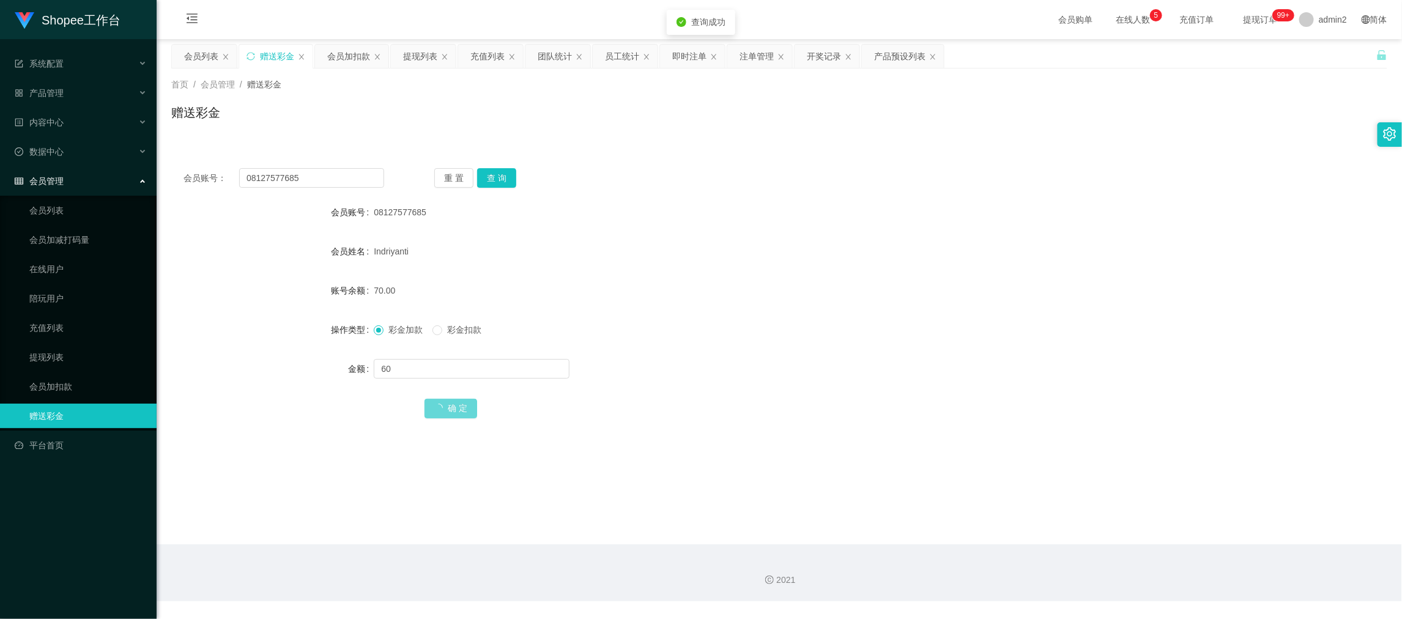
click at [764, 335] on div "彩金加款 彩金扣款" at bounding box center [728, 329] width 709 height 24
drag, startPoint x: 1051, startPoint y: 570, endPoint x: 1043, endPoint y: 562, distance: 11.7
click at [1051, 569] on div "2021" at bounding box center [779, 572] width 1245 height 57
click at [413, 52] on div "提现列表" at bounding box center [420, 56] width 34 height 23
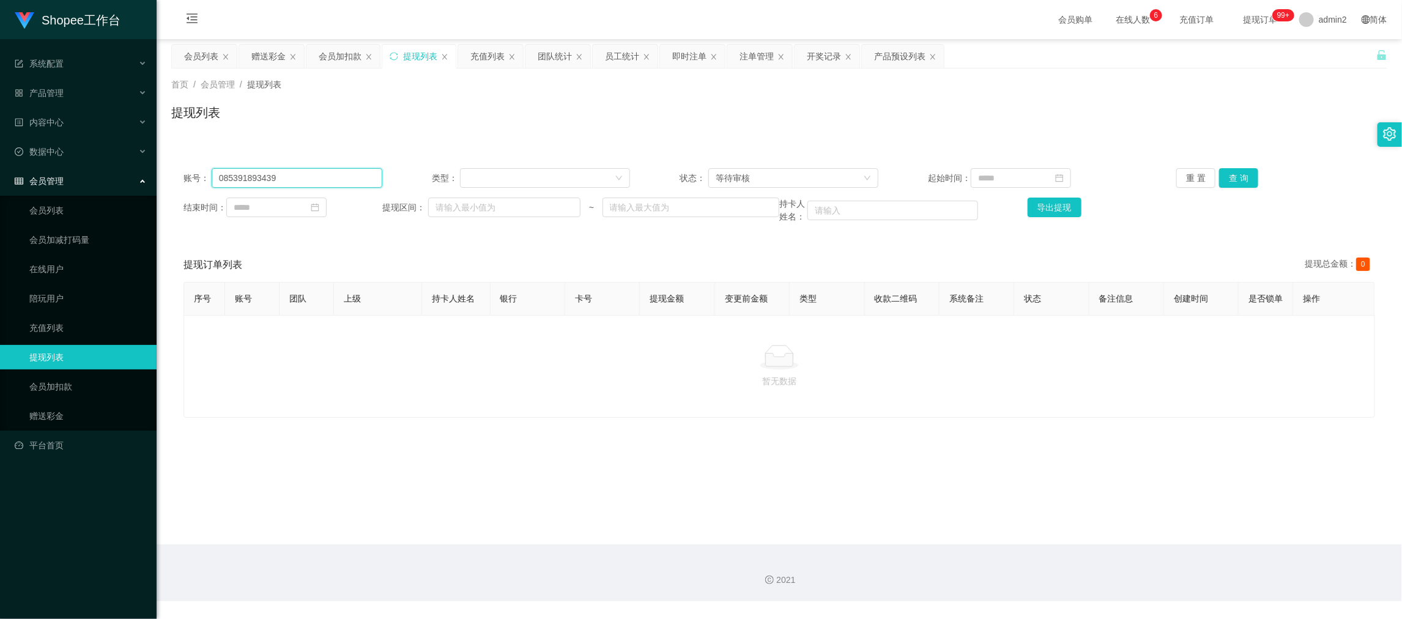
click at [333, 181] on input "085391893439" at bounding box center [297, 178] width 171 height 20
paste input "Cath88"
type input "Cath88"
drag, startPoint x: 1246, startPoint y: 179, endPoint x: 1224, endPoint y: 183, distance: 22.3
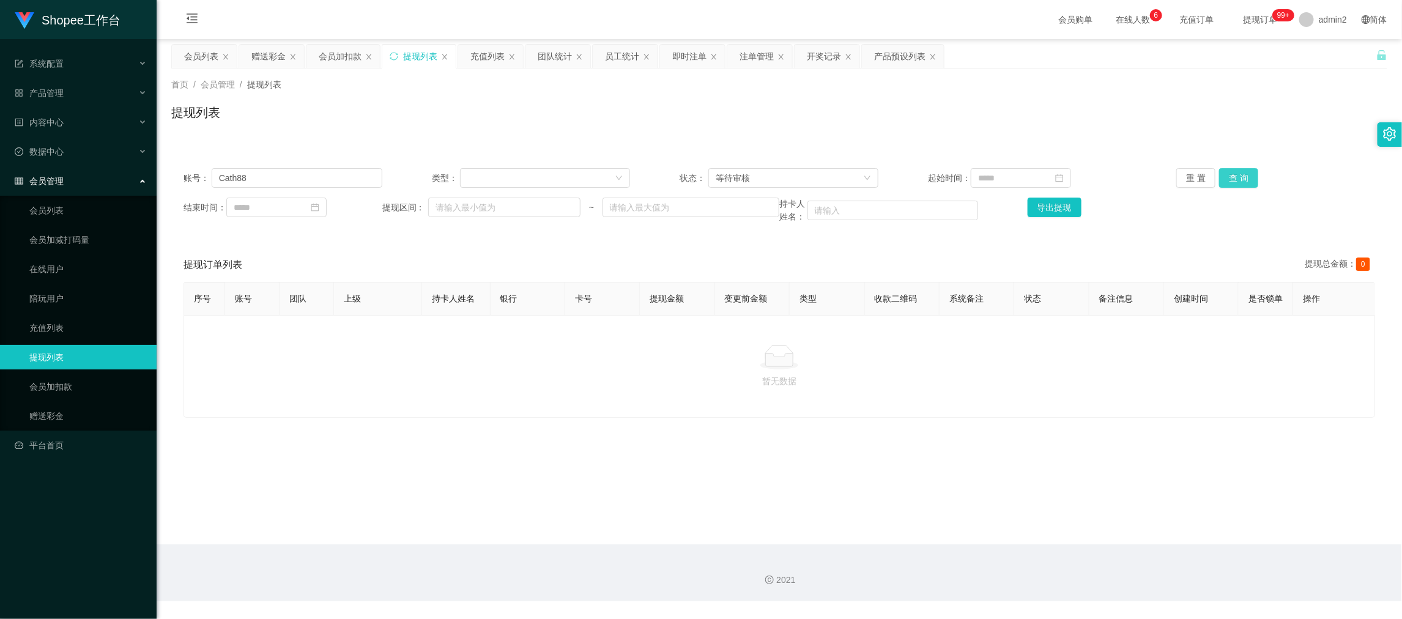
click at [1246, 179] on button "查 询" at bounding box center [1238, 178] width 39 height 20
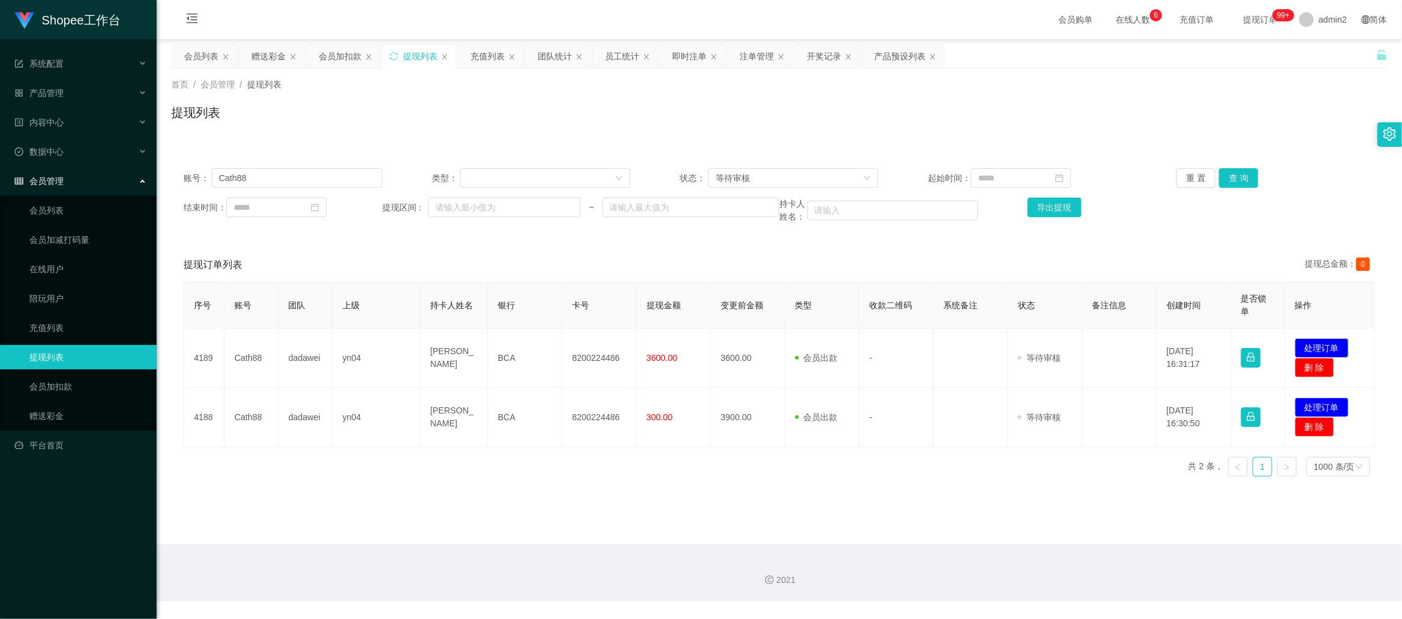
drag, startPoint x: 543, startPoint y: 504, endPoint x: 451, endPoint y: 426, distance: 121.0
click at [543, 503] on main "关闭左侧 关闭右侧 关闭其它 刷新页面 会员列表 赠送彩金 会员加扣款 提现列表 充值列表 团队统计 员工统计 即时注单 注单管理 开奖记录 产品预设列表 首…" at bounding box center [779, 291] width 1245 height 505
click at [589, 498] on main "关闭左侧 关闭右侧 关闭其它 刷新页面 会员列表 赠送彩金 会员加扣款 提现列表 充值列表 团队统计 员工统计 即时注单 注单管理 开奖记录 产品预设列表 首…" at bounding box center [779, 291] width 1245 height 505
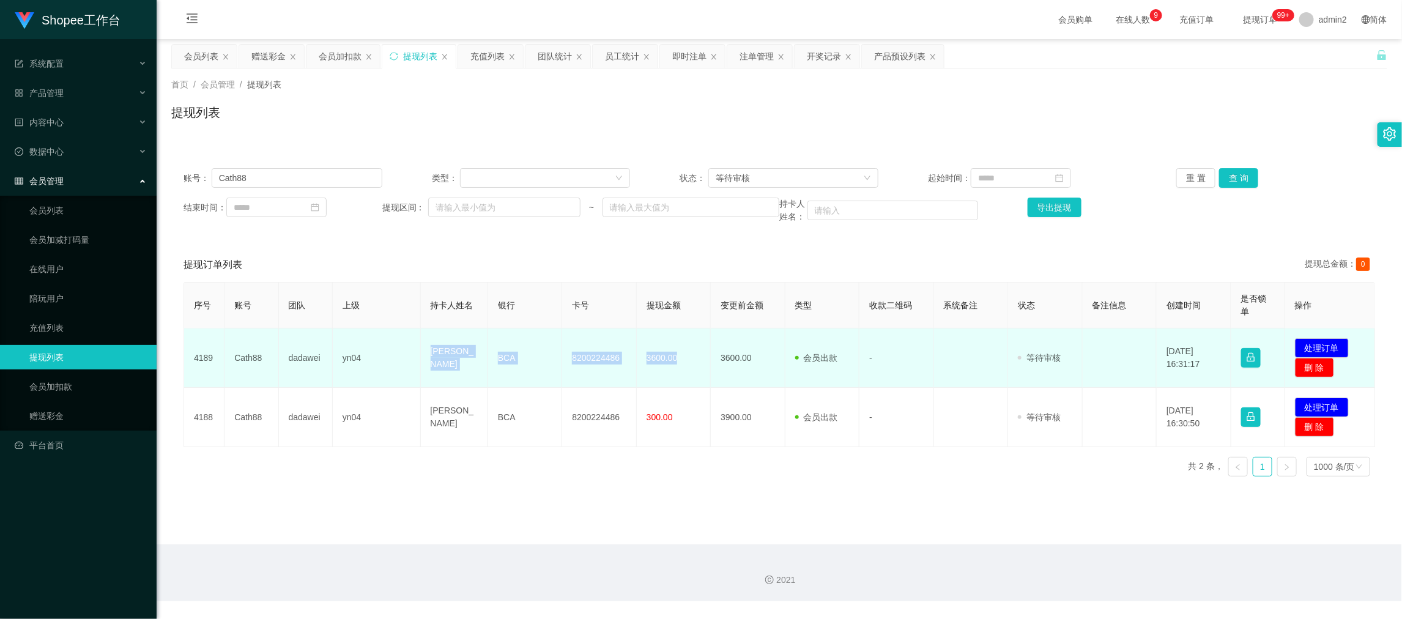
drag, startPoint x: 404, startPoint y: 350, endPoint x: 701, endPoint y: 369, distance: 297.2
click at [701, 369] on tr "4189 Cath88 dadawei yn04 [PERSON_NAME] BCA 8200224486 3600.00 3600.00 会员出款 人工取款…" at bounding box center [779, 357] width 1191 height 59
copy tr "[PERSON_NAME] BCA 8200224486 3600.00"
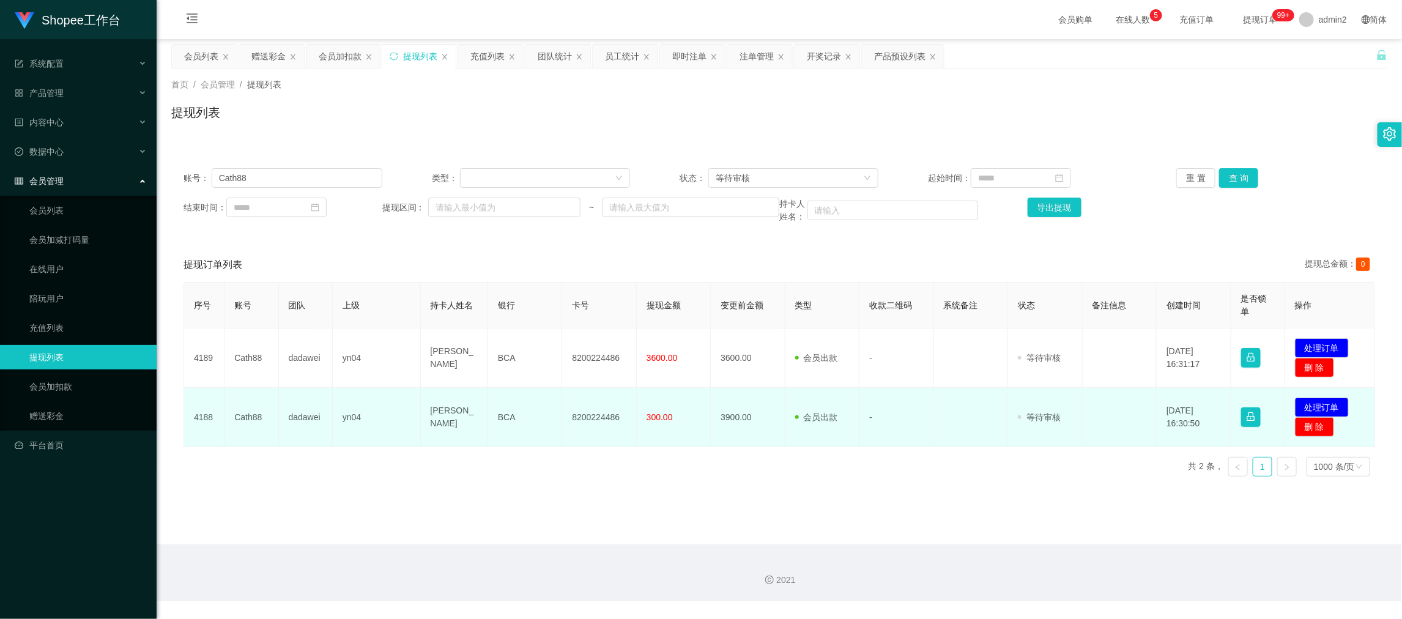
click at [607, 440] on td "8200224486" at bounding box center [599, 417] width 74 height 59
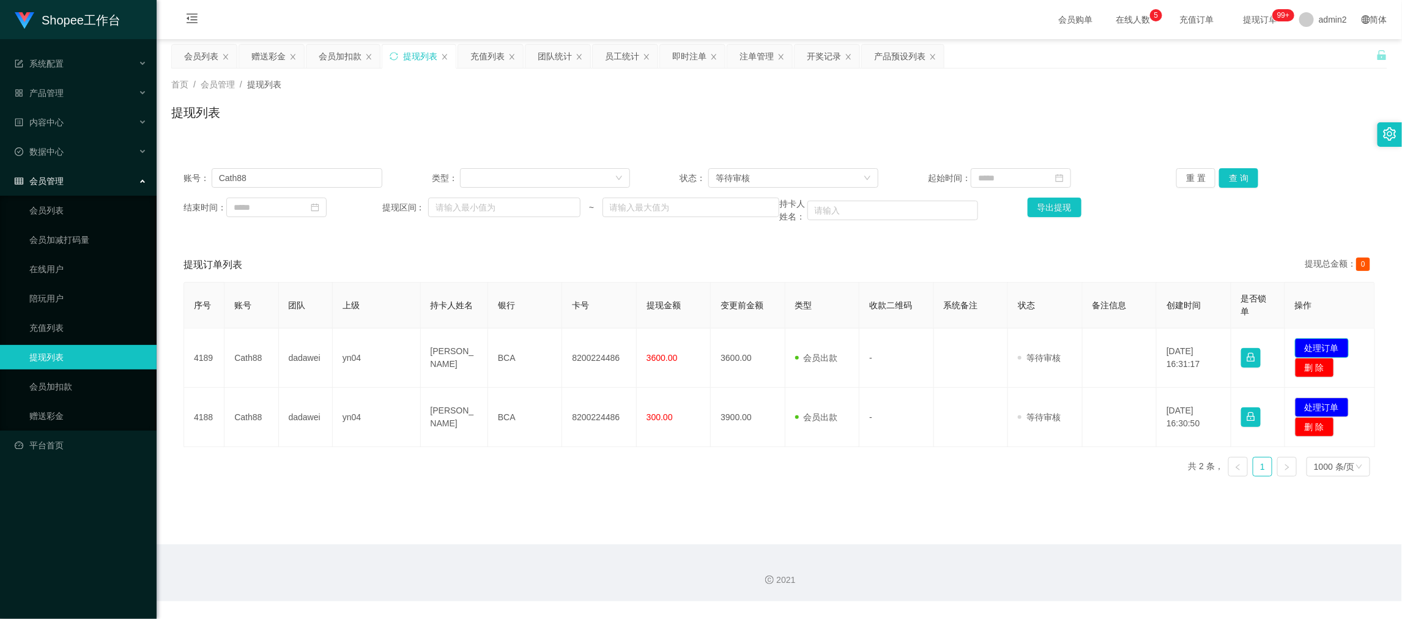
click at [1309, 348] on button "处理订单" at bounding box center [1322, 348] width 54 height 20
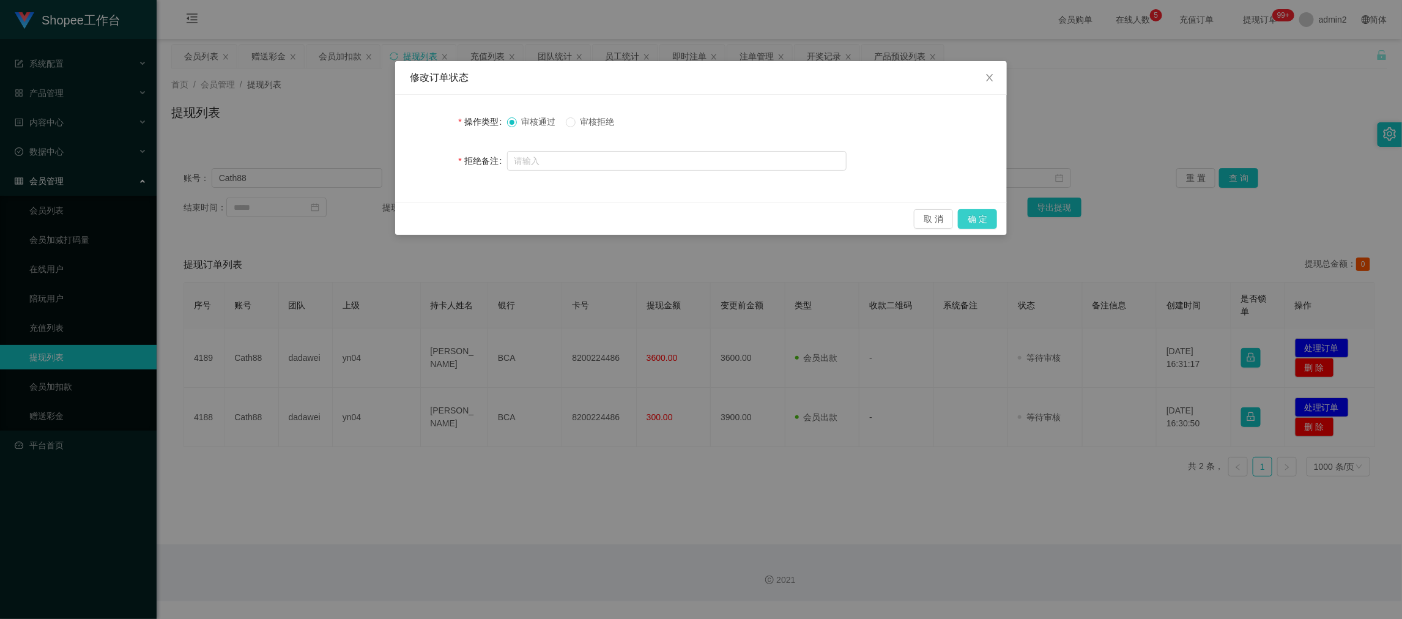
click at [978, 216] on button "确 定" at bounding box center [977, 219] width 39 height 20
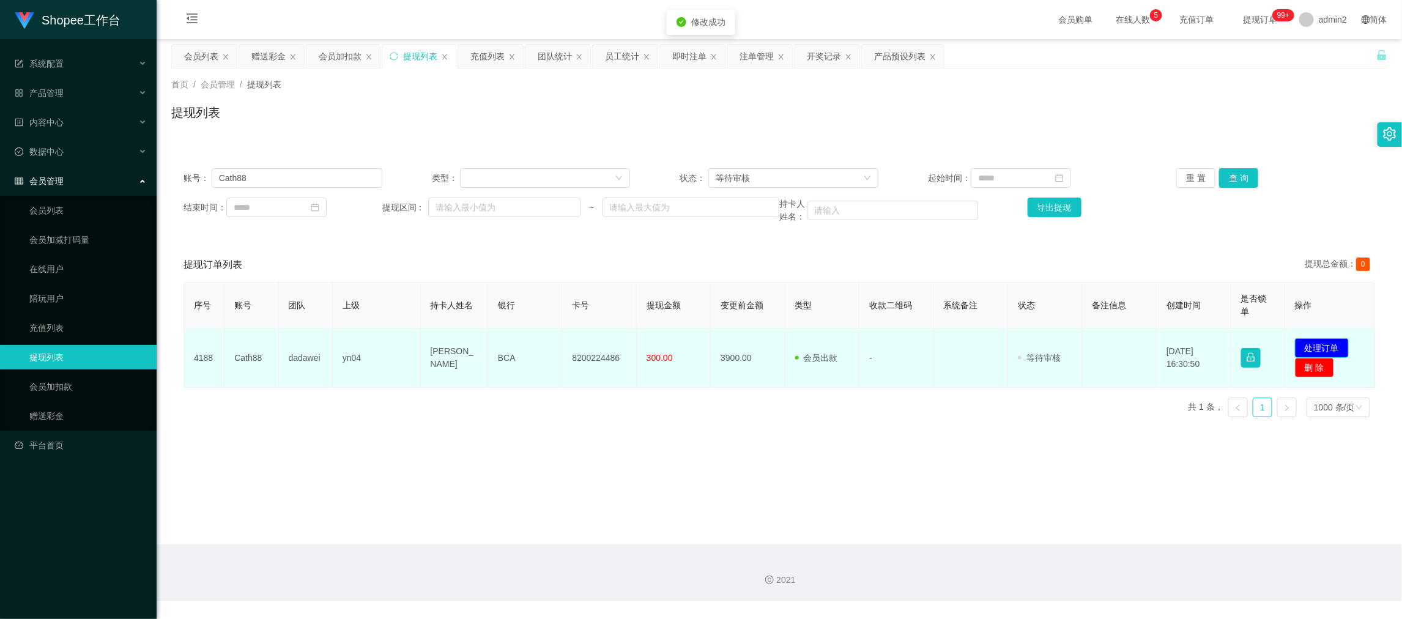
click at [1314, 339] on button "处理订单" at bounding box center [1322, 348] width 54 height 20
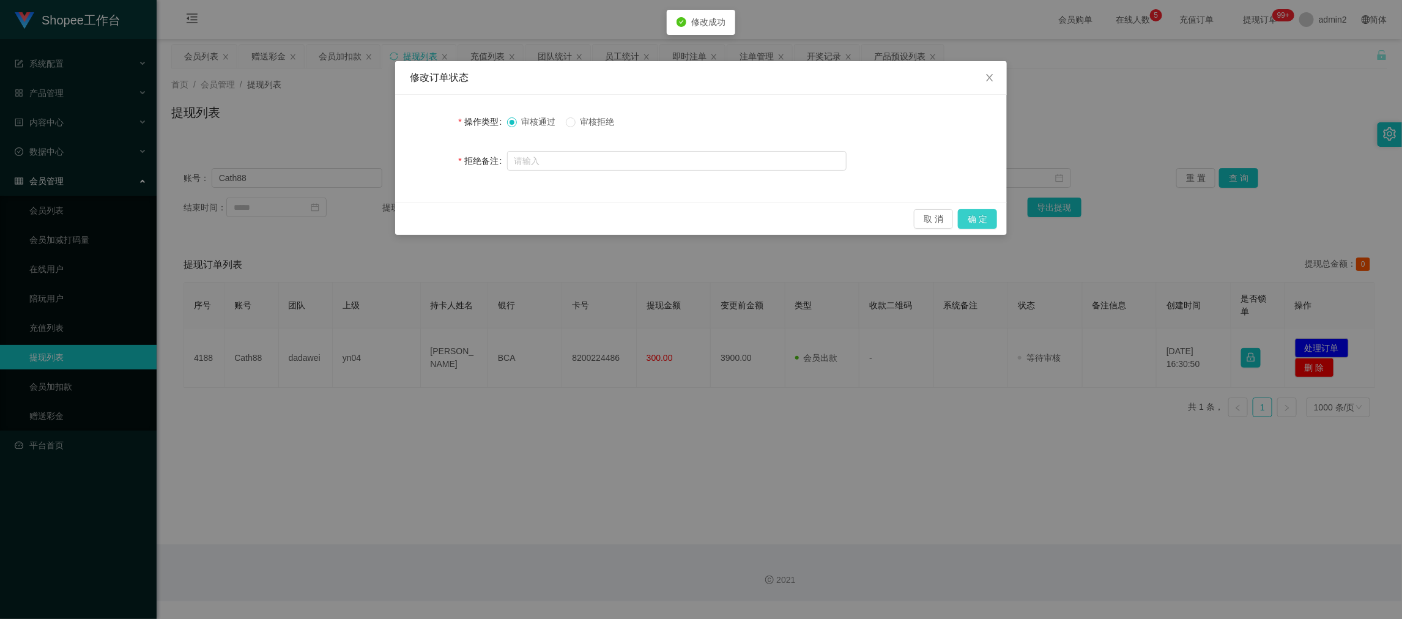
click at [981, 216] on button "确 定" at bounding box center [977, 219] width 39 height 20
click at [1002, 420] on div "修改订单状态 操作类型 审核通过 审核拒绝 拒绝备注 取 消 确 定" at bounding box center [701, 309] width 1402 height 619
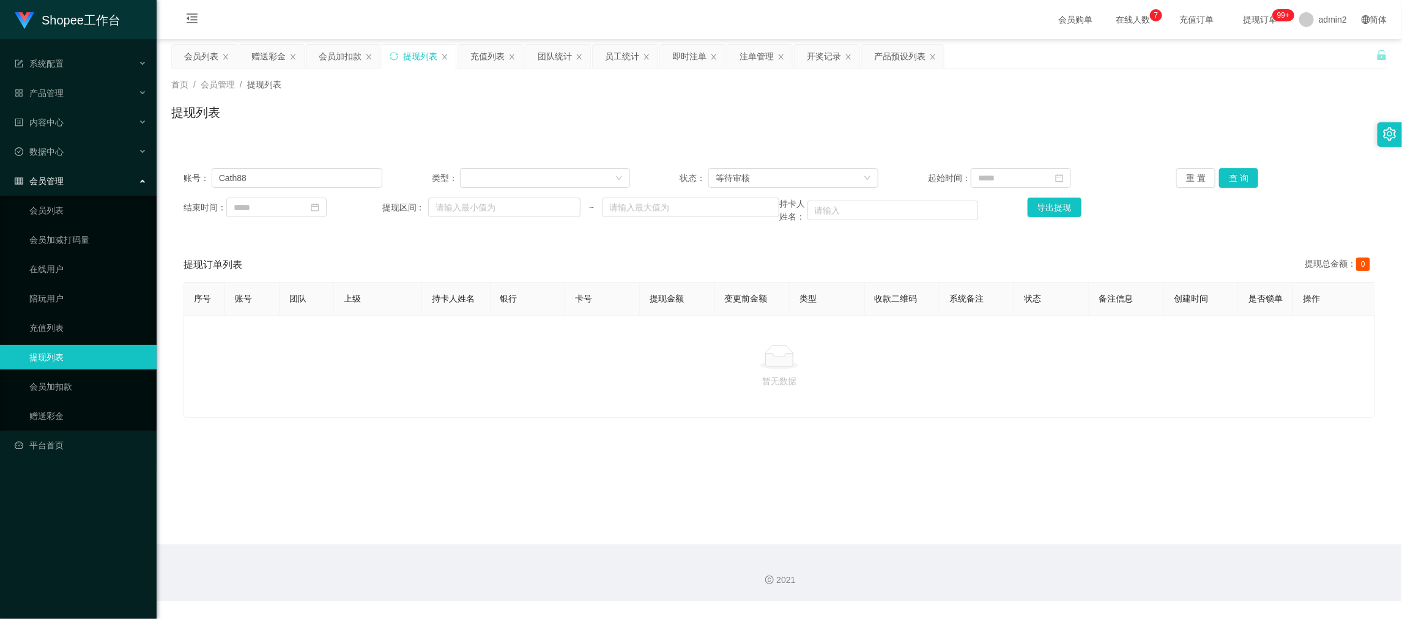
drag, startPoint x: 541, startPoint y: 394, endPoint x: 528, endPoint y: 385, distance: 15.3
click at [531, 388] on p "暂无数据" at bounding box center [779, 380] width 1170 height 13
click at [334, 181] on input "Cath88" at bounding box center [297, 178] width 171 height 20
drag, startPoint x: 334, startPoint y: 181, endPoint x: 719, endPoint y: 152, distance: 386.4
click at [337, 182] on input "Cath88" at bounding box center [297, 178] width 171 height 20
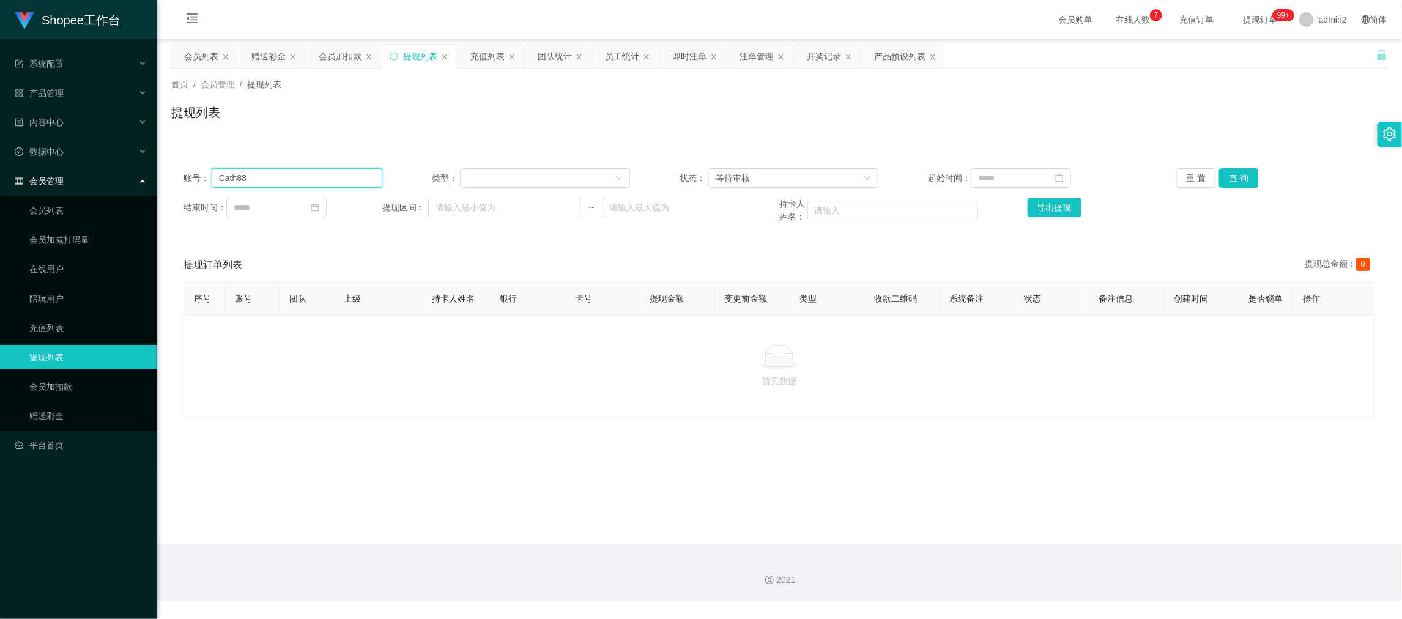
paste input "Erick"
click at [1237, 177] on button "查 询" at bounding box center [1238, 178] width 39 height 20
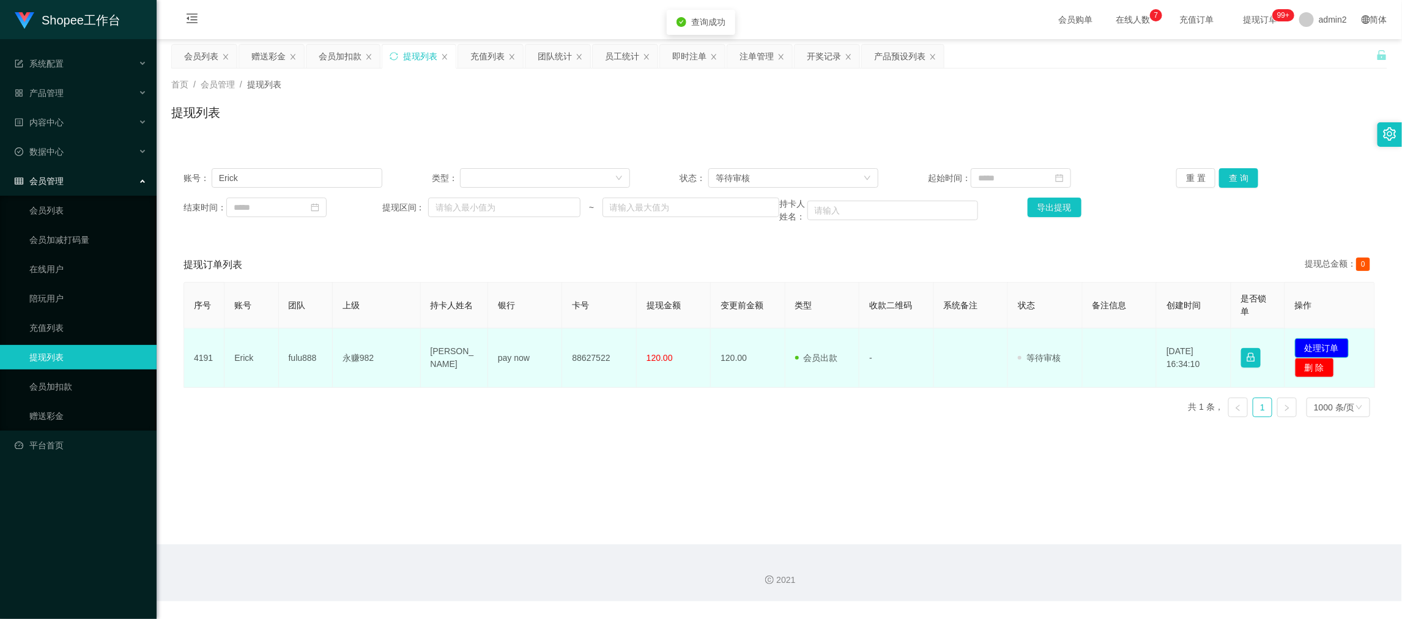
click at [1318, 344] on button "处理订单" at bounding box center [1322, 348] width 54 height 20
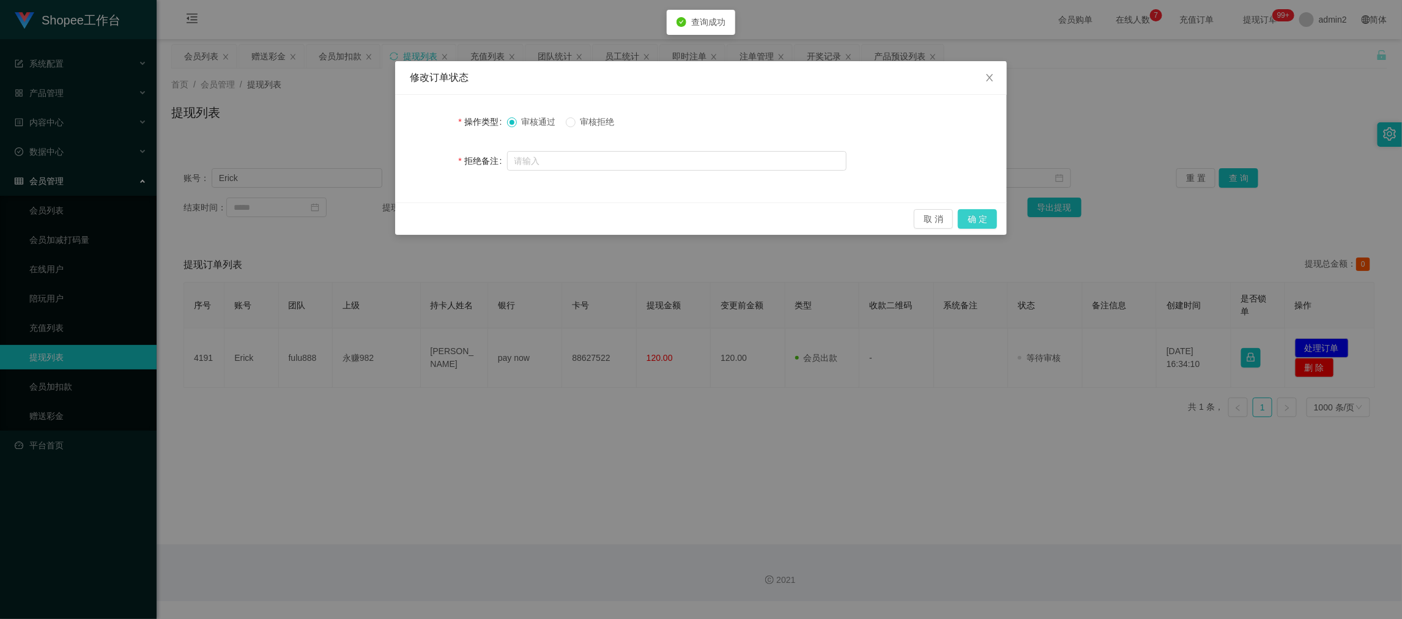
click at [967, 220] on button "确 定" at bounding box center [977, 219] width 39 height 20
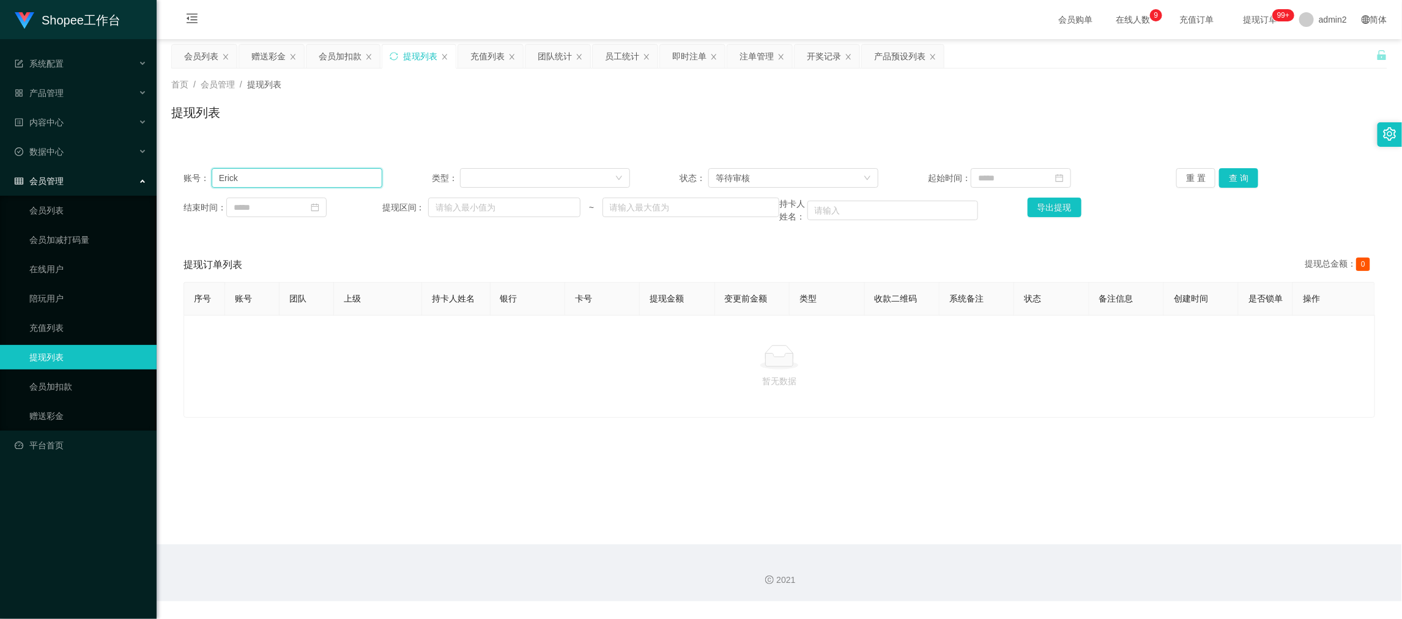
click at [312, 181] on input "Erick" at bounding box center [297, 178] width 171 height 20
click at [312, 178] on input "Erick" at bounding box center [297, 178] width 171 height 20
paste input "08127577685"
click at [1235, 183] on button "查 询" at bounding box center [1238, 178] width 39 height 20
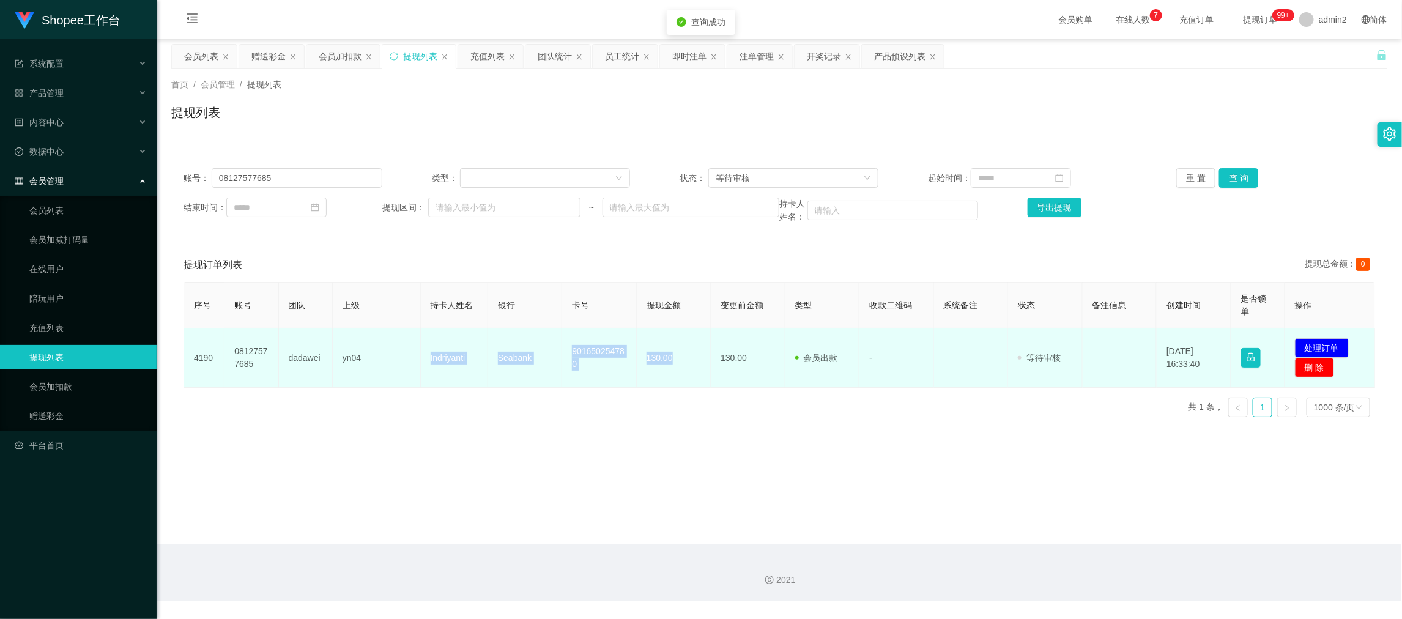
drag, startPoint x: 589, startPoint y: 368, endPoint x: 698, endPoint y: 366, distance: 108.9
click at [698, 366] on tr "4190 08127577685 dadawei yn04 Indriyanti Seabank 901650254780 130.00 130.00 会员出…" at bounding box center [779, 357] width 1191 height 59
copy tr "Indriyanti Seabank 901650254780 130.00"
click at [1301, 347] on button "处理订单" at bounding box center [1322, 348] width 54 height 20
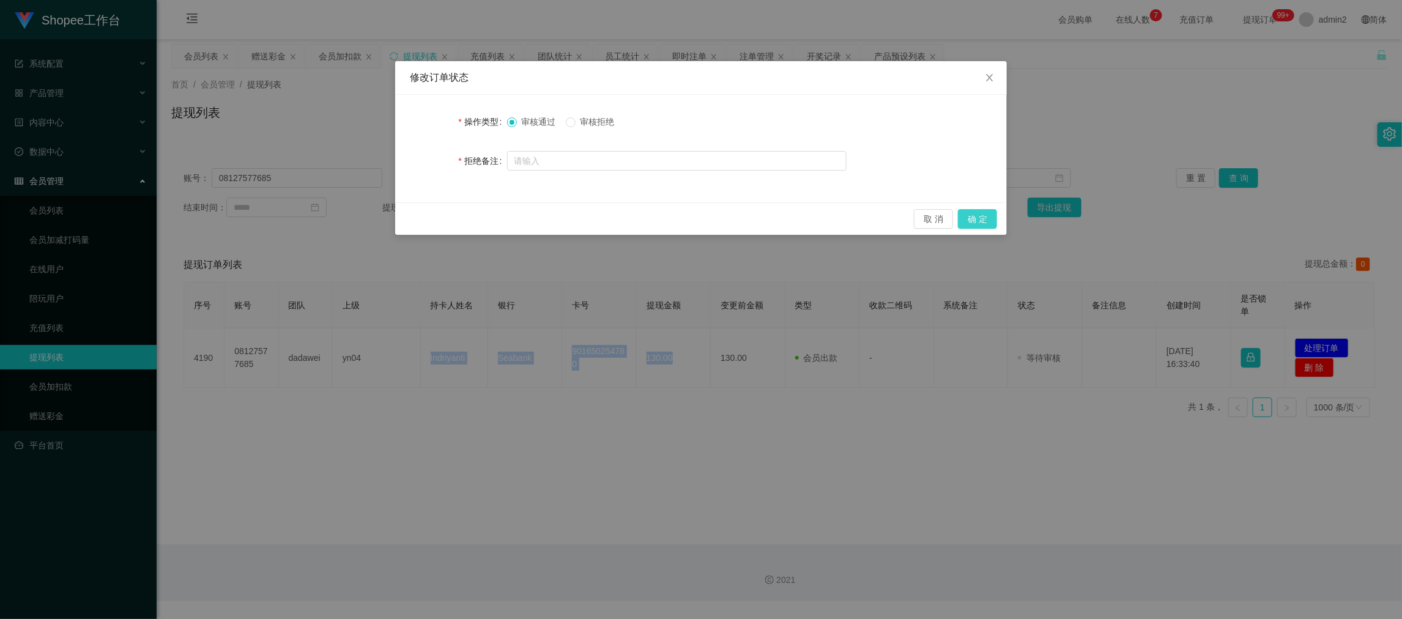
click at [975, 216] on button "确 定" at bounding box center [977, 219] width 39 height 20
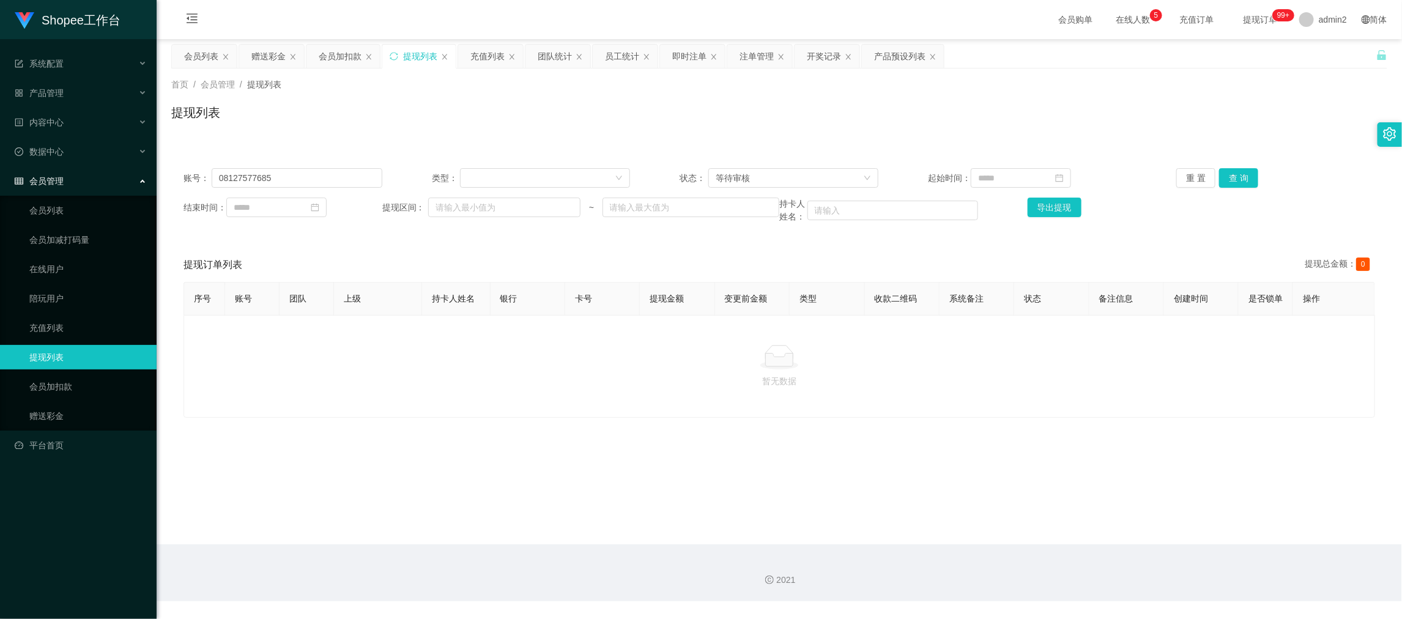
drag, startPoint x: 577, startPoint y: 348, endPoint x: 405, endPoint y: 238, distance: 204.1
click at [576, 348] on div "暂无数据" at bounding box center [778, 366] width 1191 height 103
click at [301, 167] on div "账号： 08127577685 类型： 状态： 等待审核 起始时间： 重 置 查 询 结束时间： 提现区间： ~ 持卡人姓名： 导出提现" at bounding box center [779, 195] width 1216 height 79
drag, startPoint x: 301, startPoint y: 167, endPoint x: 312, endPoint y: 178, distance: 15.6
click at [301, 168] on div "账号： 08127577685 类型： 状态： 等待审核 起始时间： 重 置 查 询 结束时间： 提现区间： ~ 持卡人姓名： 导出提现" at bounding box center [779, 195] width 1216 height 79
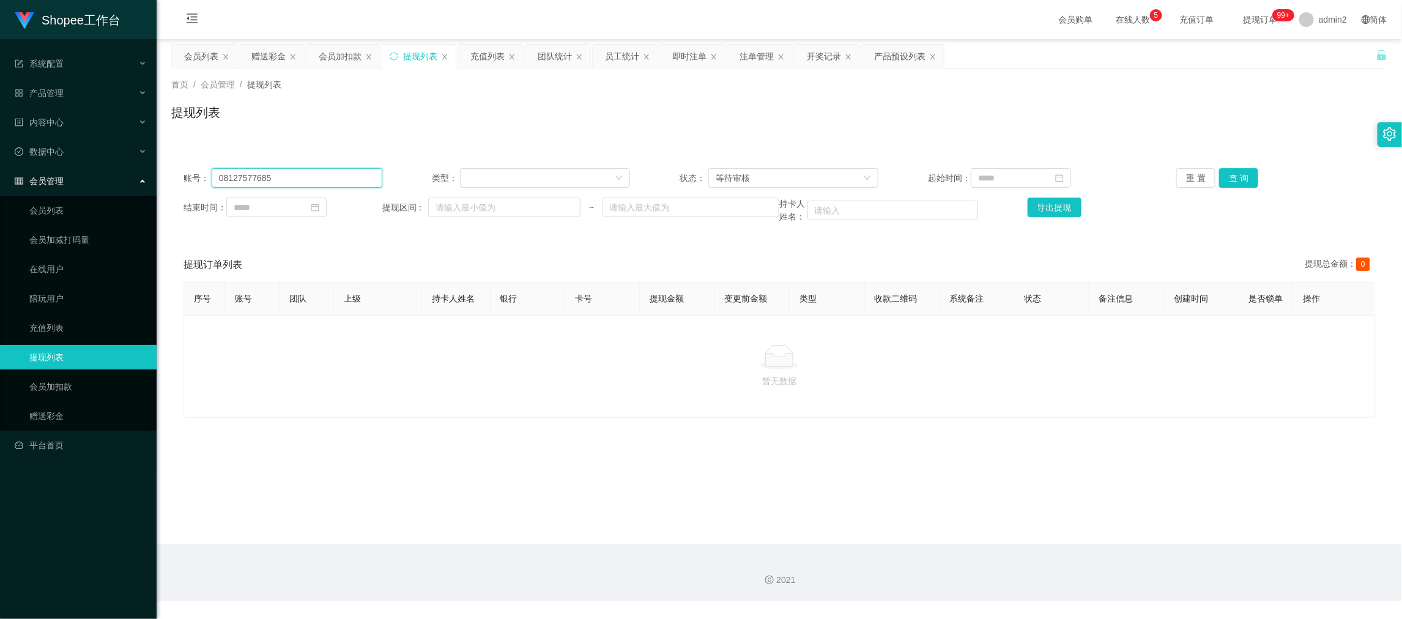
click at [312, 178] on input "08127577685" at bounding box center [297, 178] width 171 height 20
paste input "zzzzzz"
click at [1246, 178] on button "查 询" at bounding box center [1238, 178] width 39 height 20
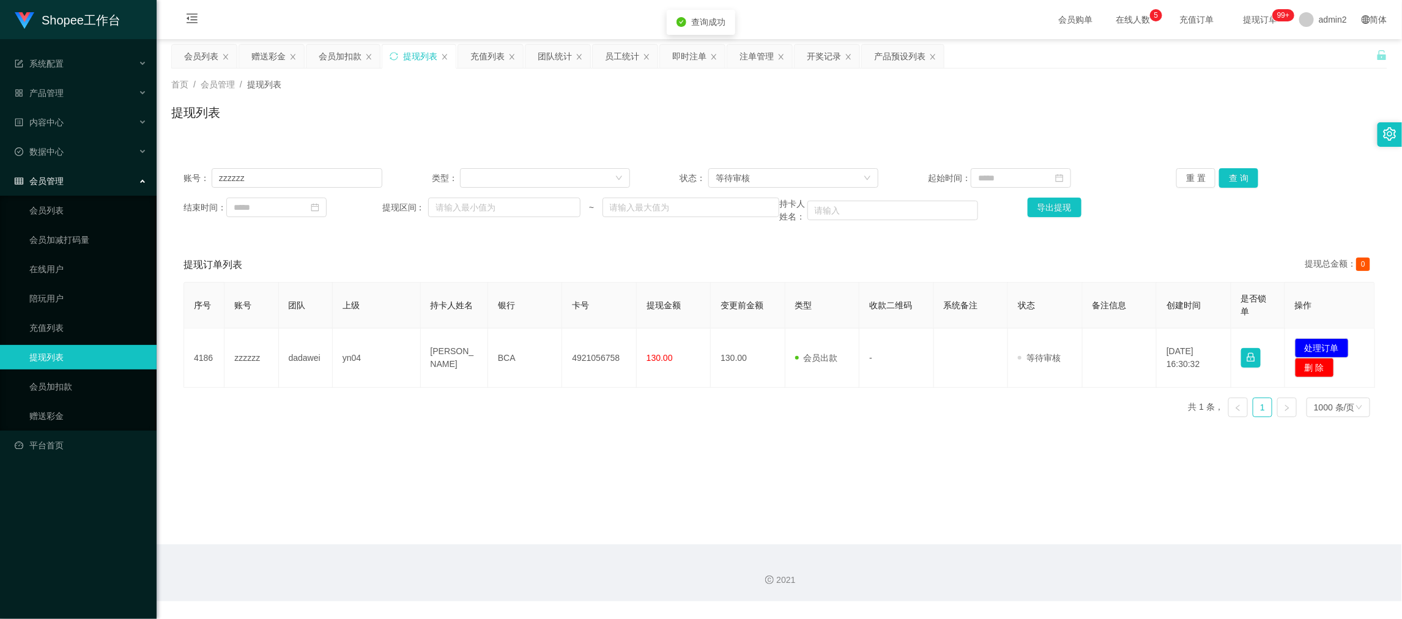
click at [430, 421] on div "序号 账号 团队 上级 持卡人姓名 银行 卡号 提现金额 变更前金额 类型 收款二维码 系统备注 状态 备注信息 创建时间 是否锁单 操作 4186 zzzz…" at bounding box center [778, 354] width 1191 height 145
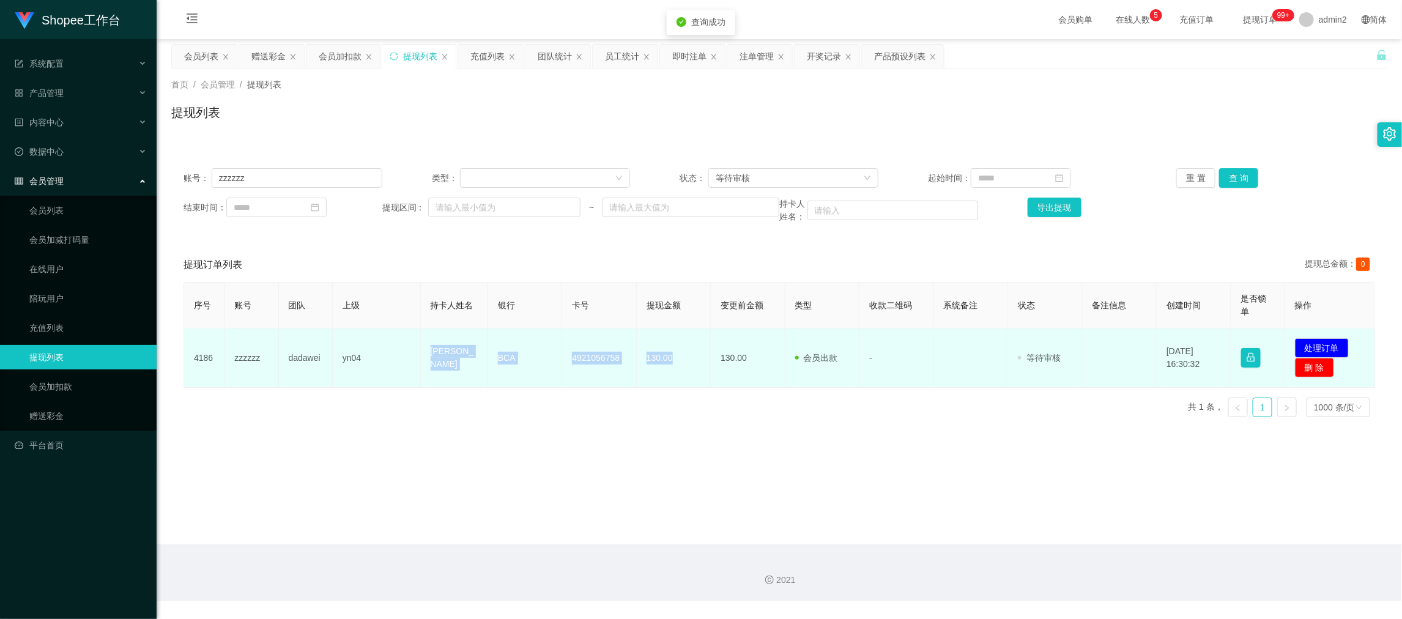
drag, startPoint x: 520, startPoint y: 363, endPoint x: 676, endPoint y: 372, distance: 156.8
click at [676, 372] on tr "4186 zzzzzz dadawei yn04 [PERSON_NAME] BCA 4921056758 130.00 130.00 会员出款 人工取款 -…" at bounding box center [779, 357] width 1191 height 59
copy tr "[PERSON_NAME] BCA 4921056758 130.00"
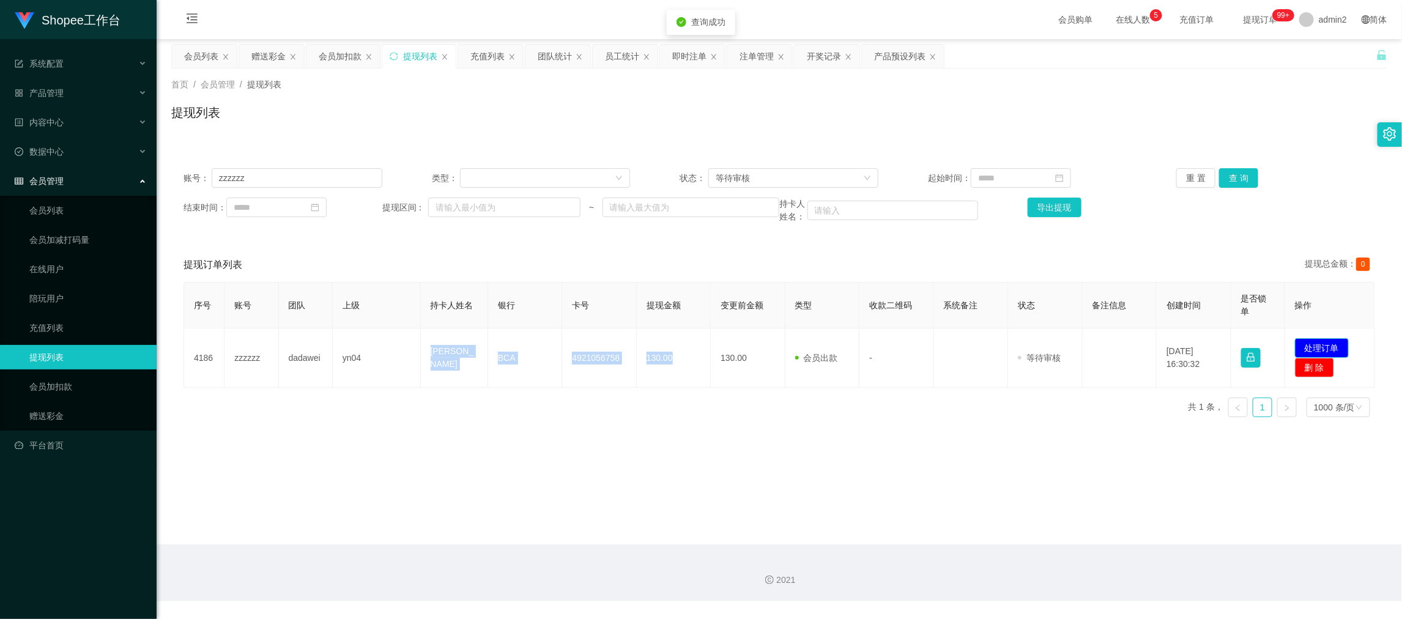
drag, startPoint x: 1325, startPoint y: 349, endPoint x: 1309, endPoint y: 353, distance: 16.9
click at [1325, 351] on button "处理订单" at bounding box center [1322, 348] width 54 height 20
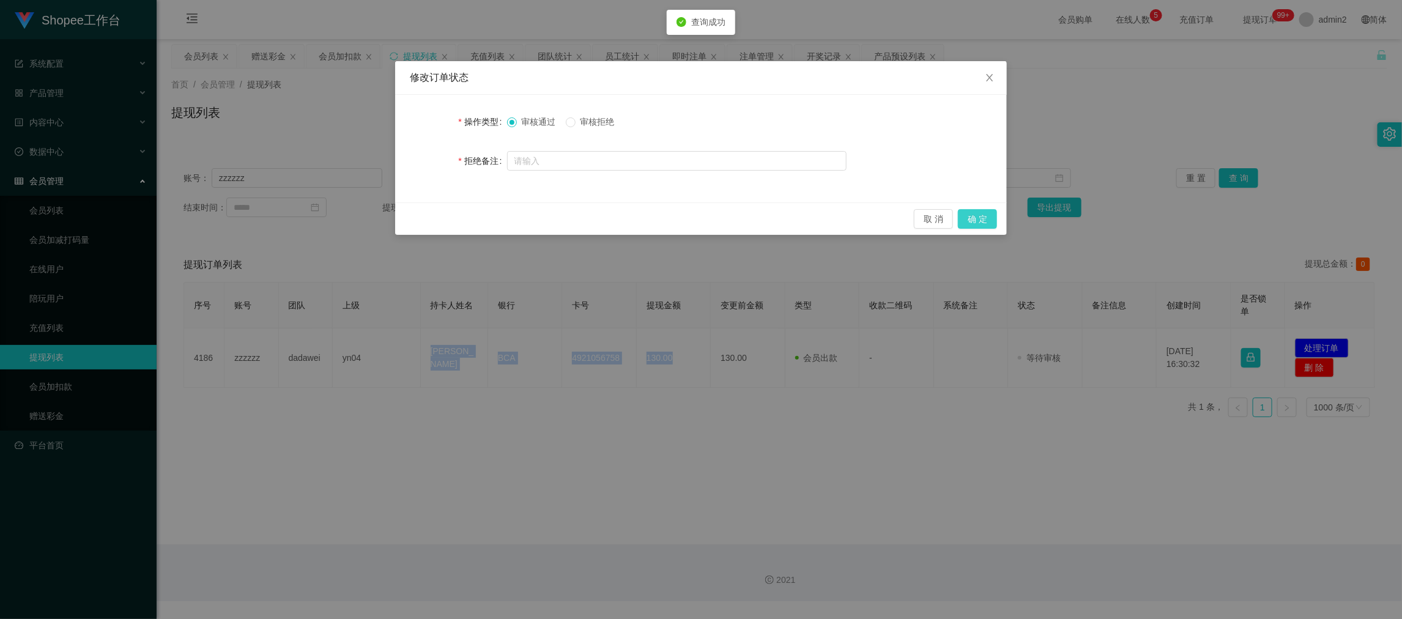
click at [986, 215] on button "确 定" at bounding box center [977, 219] width 39 height 20
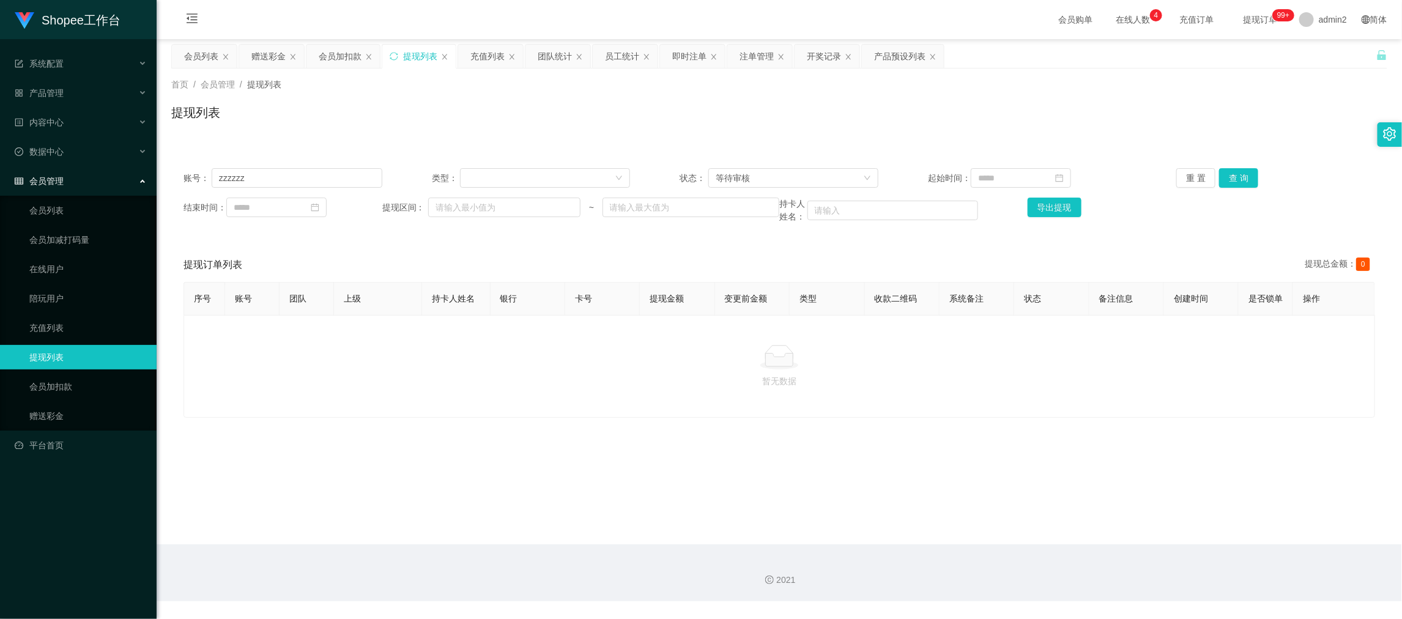
click at [1123, 561] on div "2021" at bounding box center [779, 572] width 1245 height 57
click at [330, 177] on input "zzzzzz" at bounding box center [297, 178] width 171 height 20
click at [330, 178] on input "zzzzzz" at bounding box center [297, 178] width 171 height 20
paste input "082154902085"
type input "082154902085"
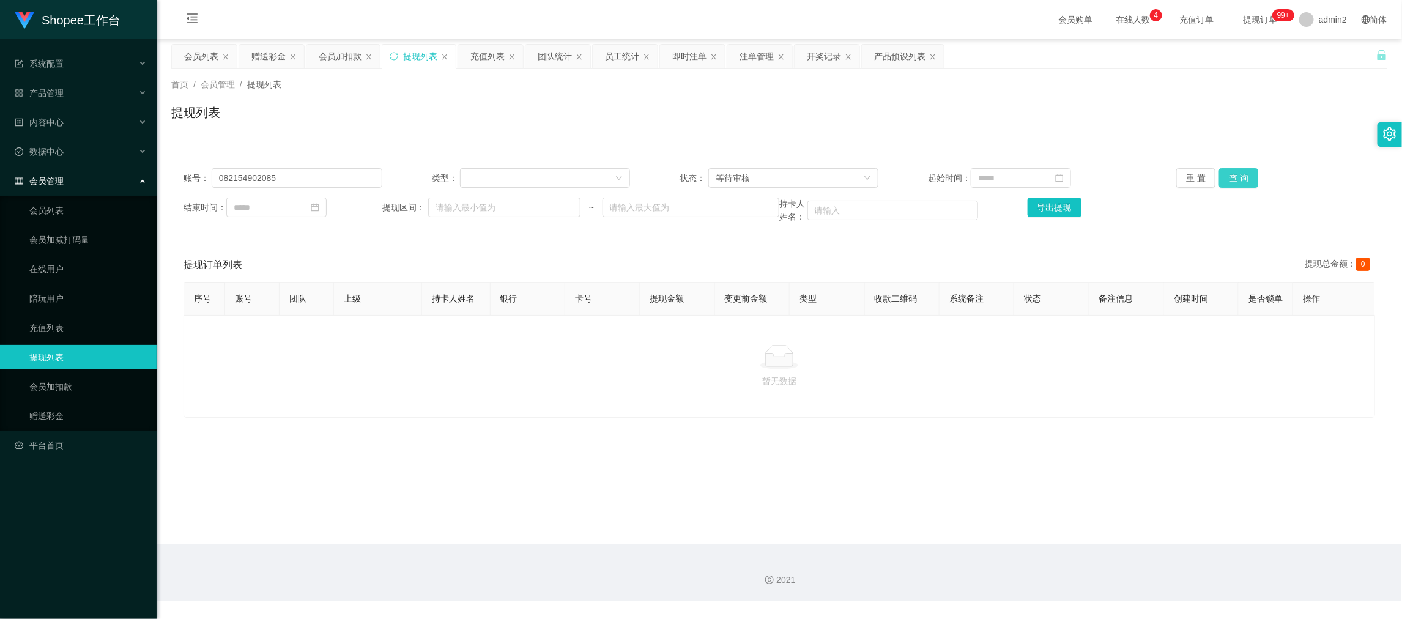
click at [1240, 172] on button "查 询" at bounding box center [1238, 178] width 39 height 20
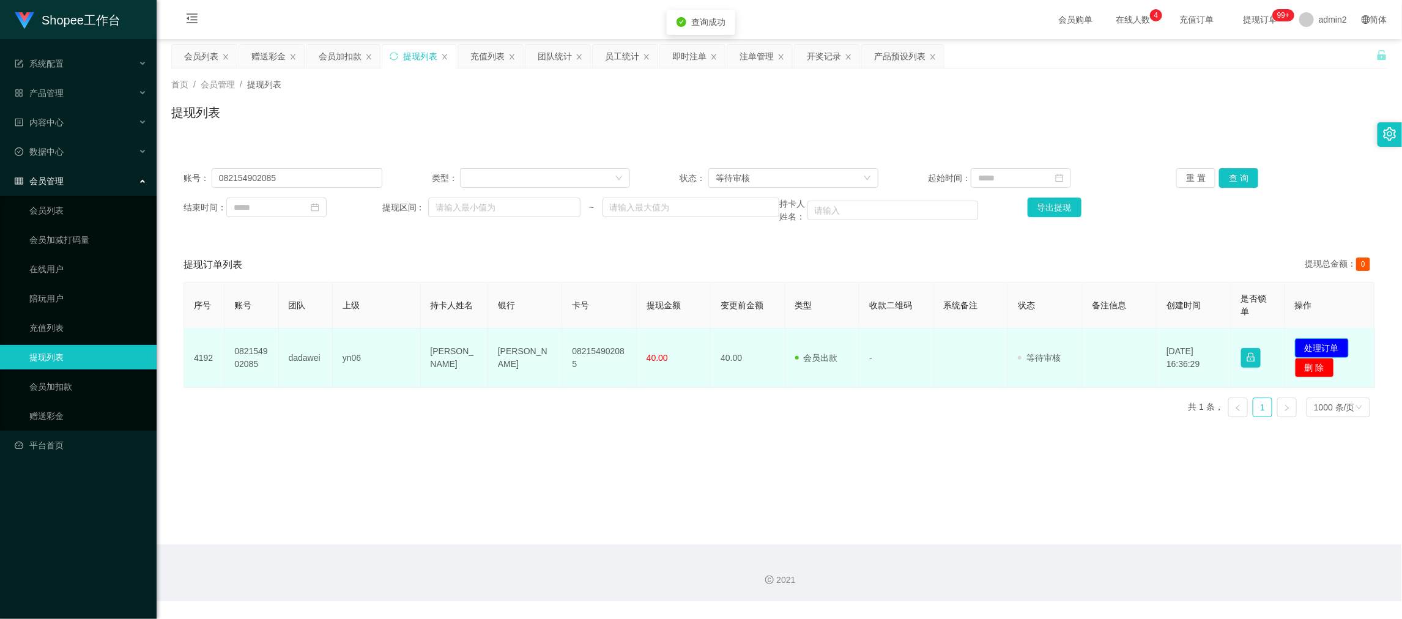
click at [1328, 343] on button "处理订单" at bounding box center [1322, 348] width 54 height 20
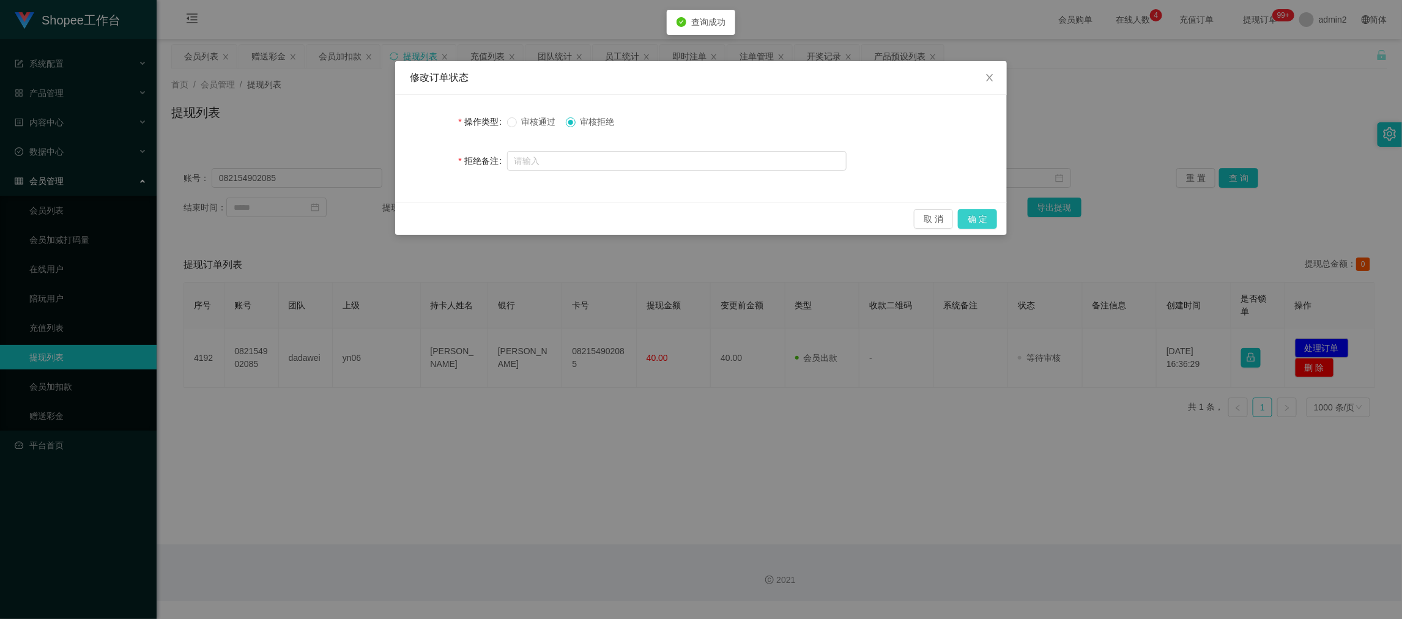
click at [980, 216] on button "确 定" at bounding box center [977, 219] width 39 height 20
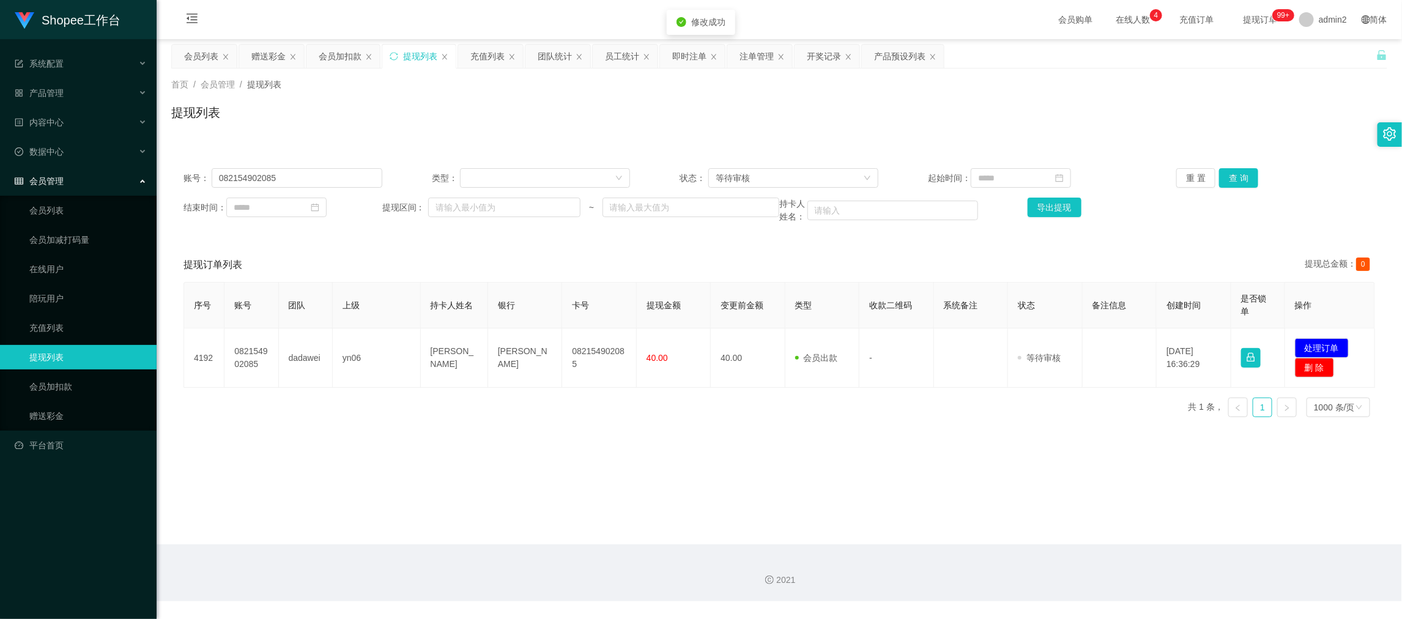
click at [906, 438] on main "关闭左侧 关闭右侧 关闭其它 刷新页面 会员列表 赠送彩金 会员加扣款 提现列表 充值列表 团队统计 员工统计 即时注单 注单管理 开奖记录 产品预设列表 首…" at bounding box center [779, 291] width 1245 height 505
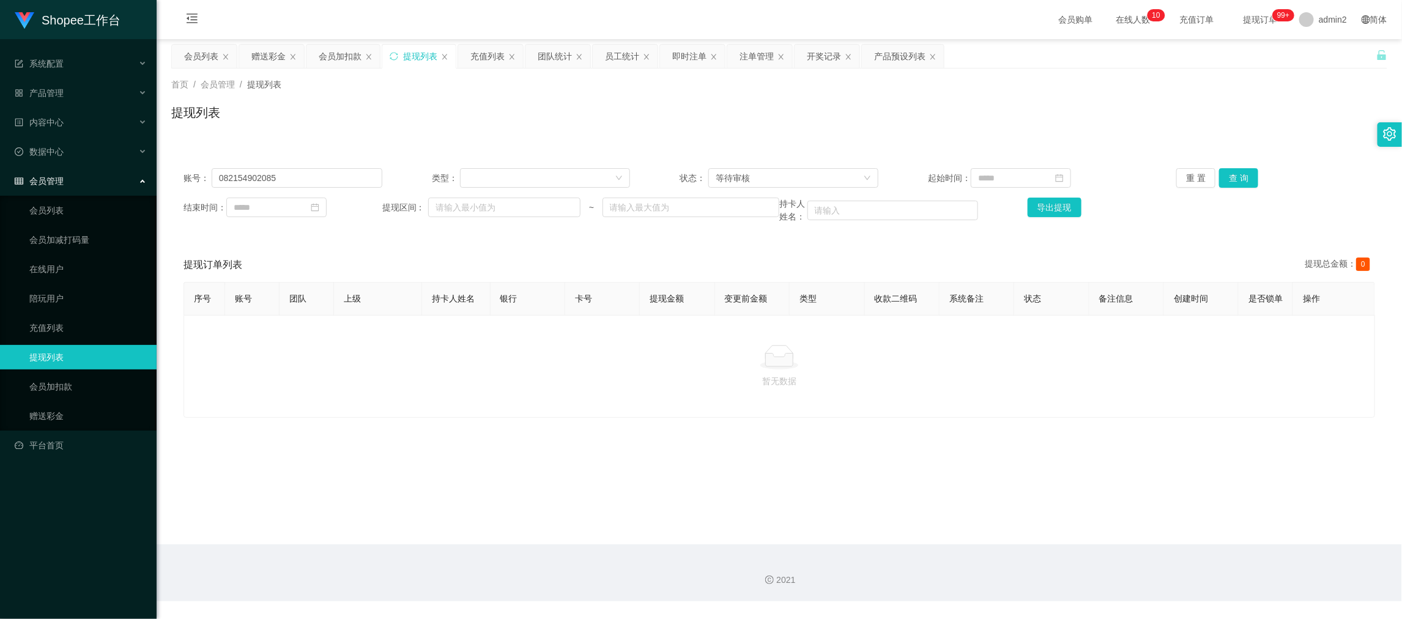
drag, startPoint x: 1155, startPoint y: 551, endPoint x: 964, endPoint y: 440, distance: 220.0
click at [1155, 551] on div "2021" at bounding box center [779, 572] width 1245 height 57
click at [266, 56] on div "赠送彩金" at bounding box center [268, 56] width 34 height 23
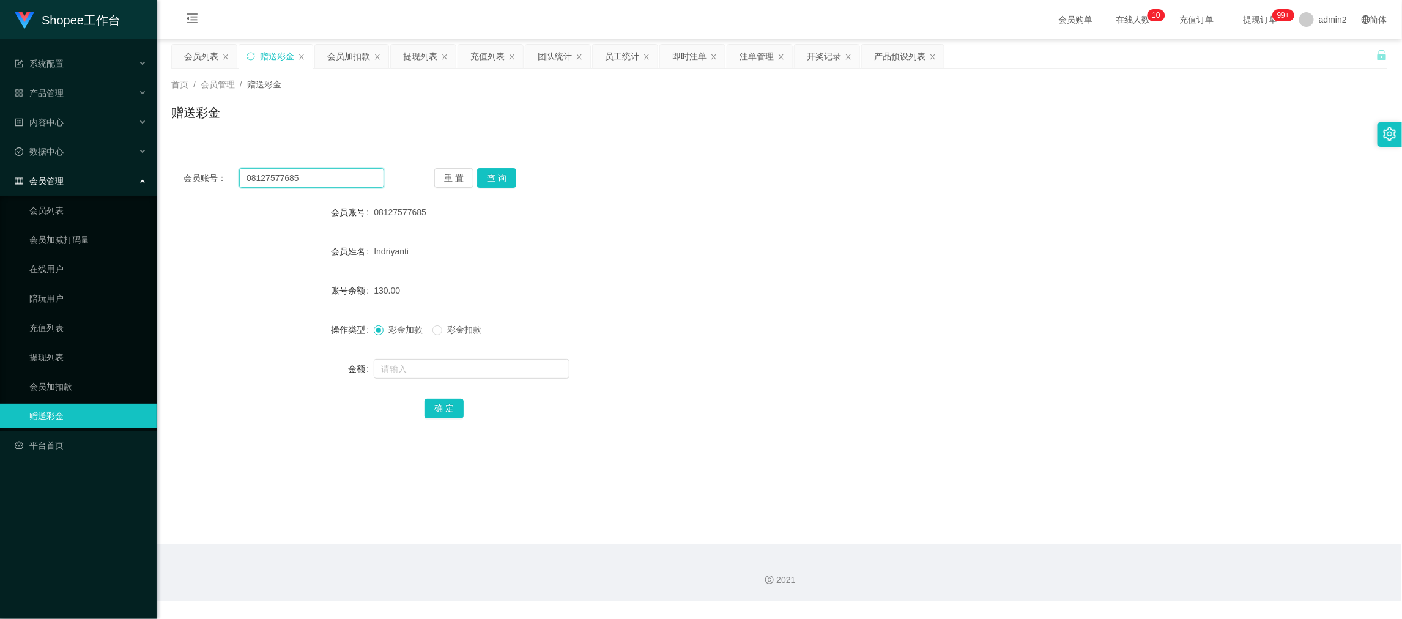
click at [371, 177] on input "08127577685" at bounding box center [311, 178] width 145 height 20
paste input "21549020"
type input "082154902085"
click at [492, 176] on button "查 询" at bounding box center [496, 178] width 39 height 20
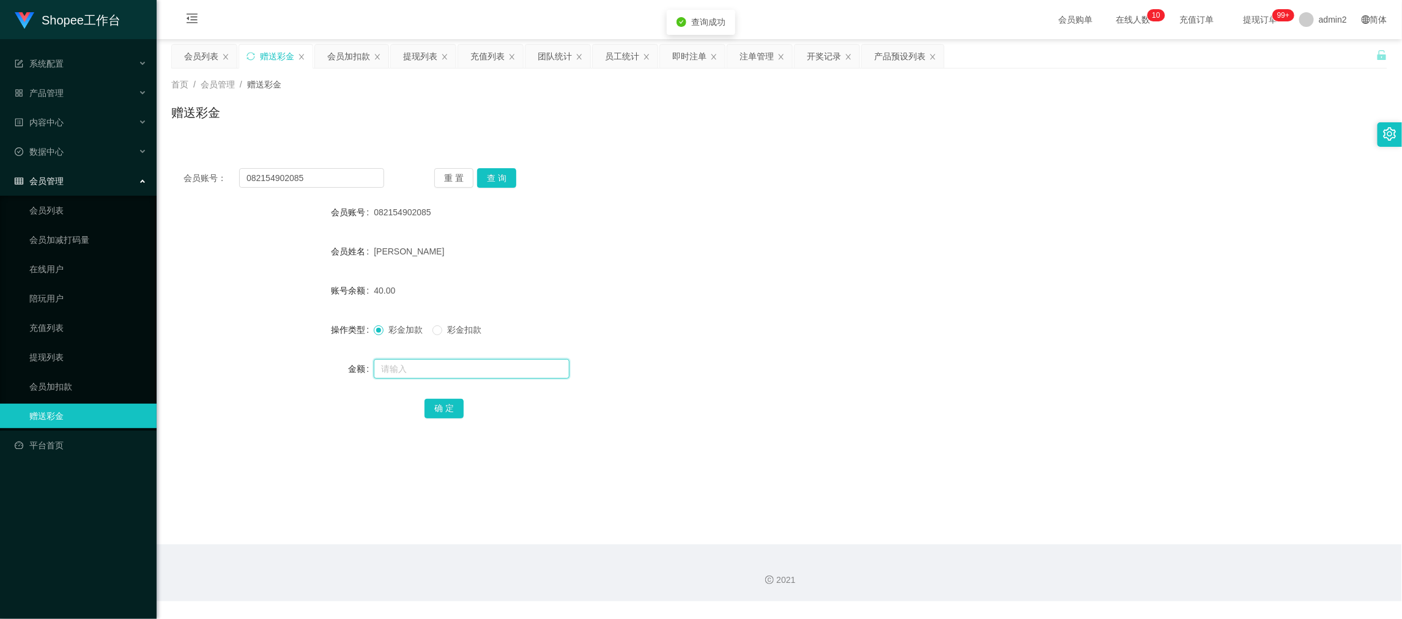
click at [484, 369] on input "text" at bounding box center [472, 369] width 196 height 20
type input "90"
click at [434, 407] on button "确 定" at bounding box center [443, 409] width 39 height 20
click at [765, 325] on div "彩金加款 彩金扣款" at bounding box center [728, 329] width 709 height 24
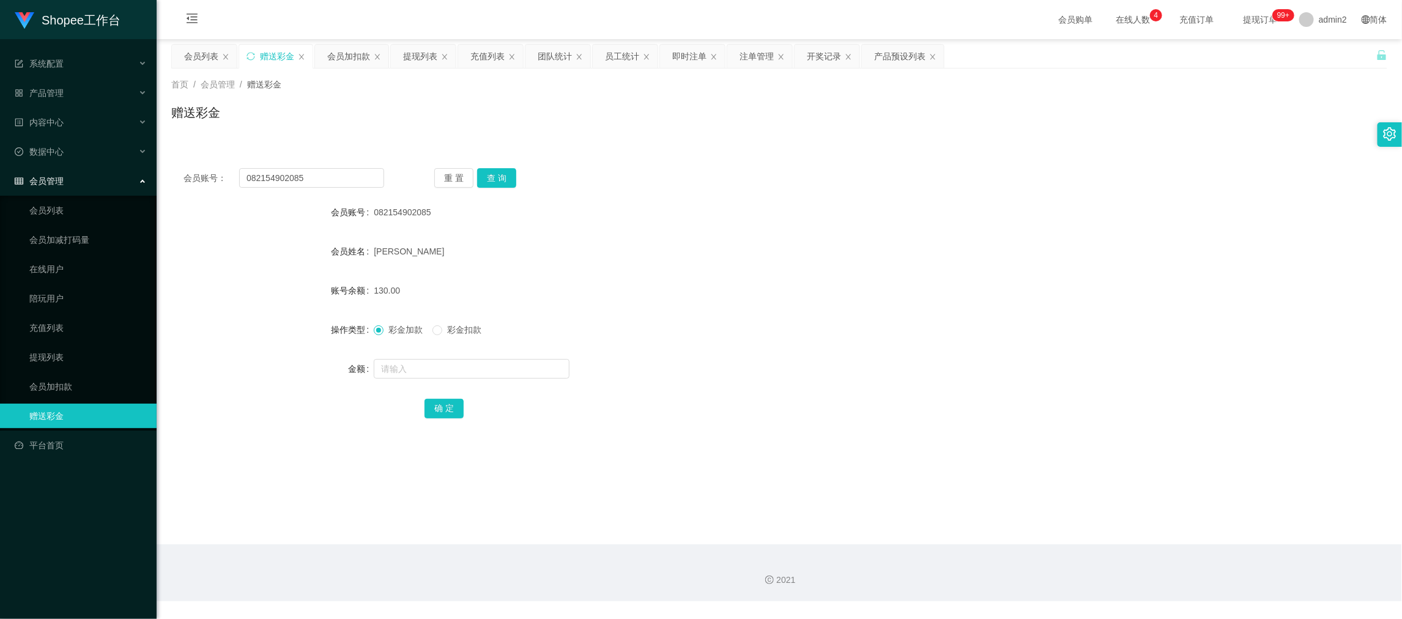
drag, startPoint x: 1126, startPoint y: 570, endPoint x: 855, endPoint y: 397, distance: 321.5
click at [1125, 566] on div "2021" at bounding box center [779, 572] width 1245 height 57
click at [345, 179] on input "082154902085" at bounding box center [311, 178] width 145 height 20
paste input "Widhi1"
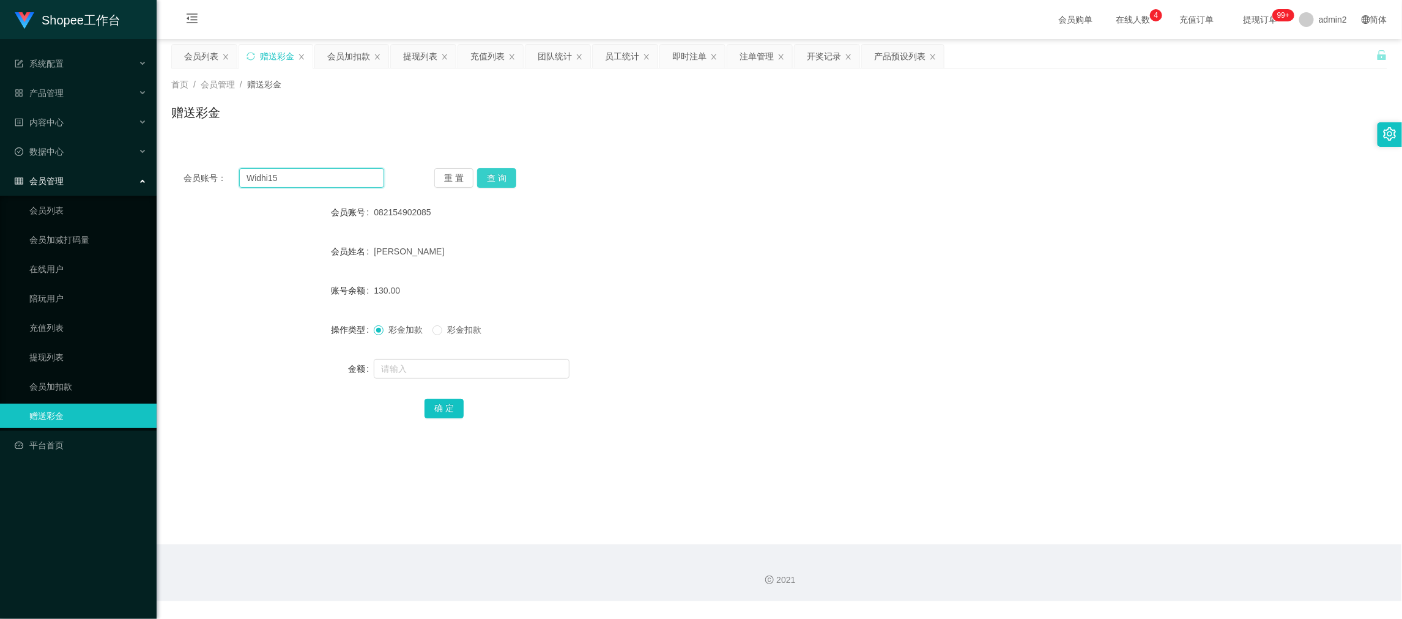
type input "Widhi15"
click at [492, 172] on button "查 询" at bounding box center [496, 178] width 39 height 20
click at [506, 368] on input "text" at bounding box center [472, 369] width 196 height 20
type input "15"
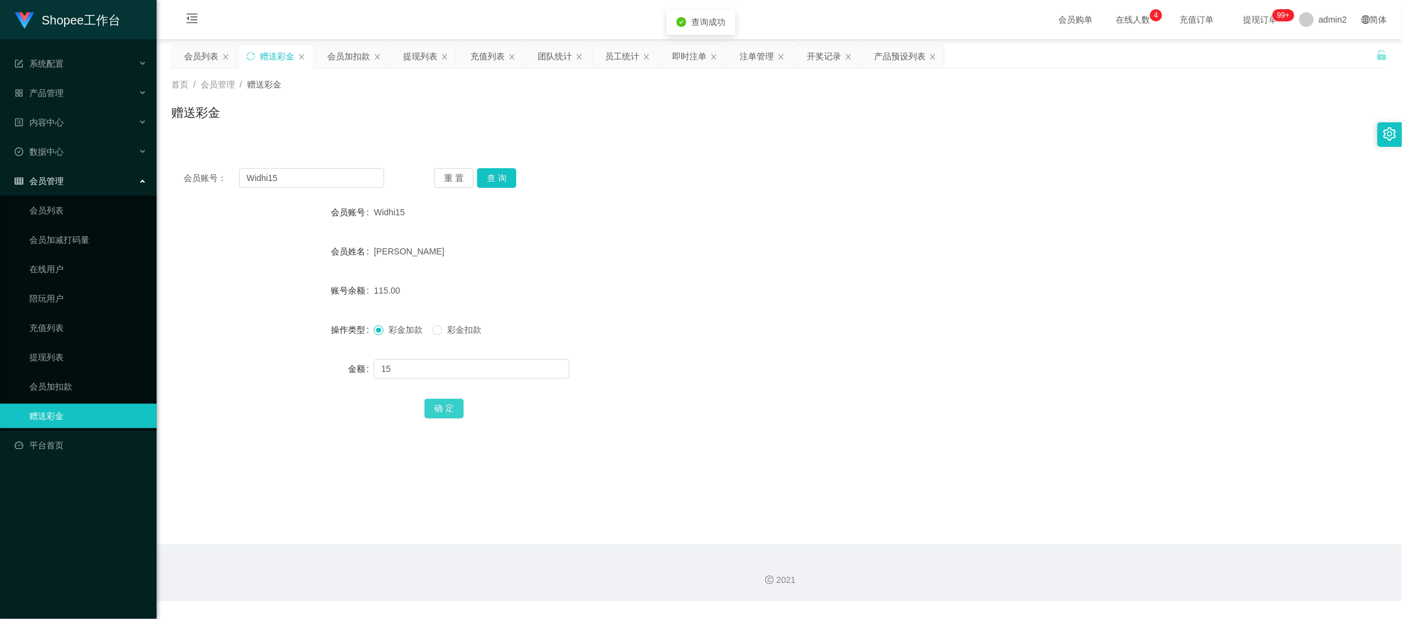
click at [429, 409] on button "确 定" at bounding box center [443, 409] width 39 height 20
click at [1134, 574] on div "2021" at bounding box center [778, 580] width 1225 height 13
click at [417, 54] on div "提现列表" at bounding box center [420, 56] width 34 height 23
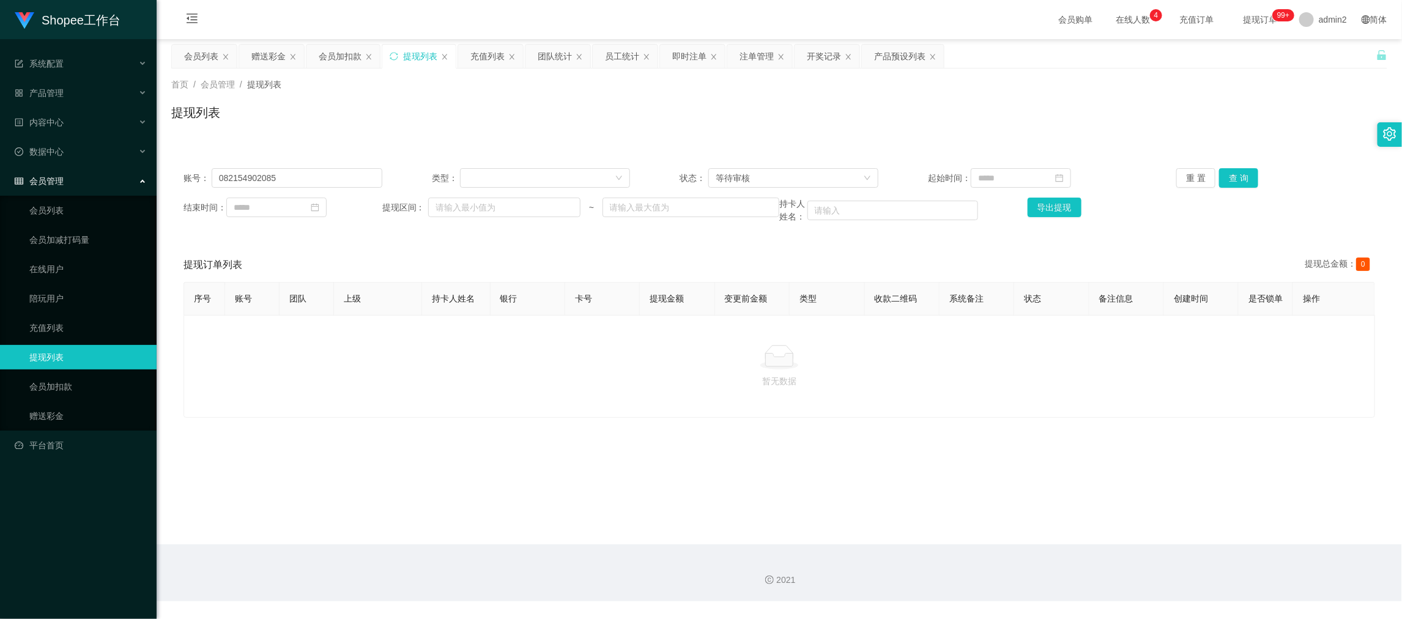
click at [319, 163] on div "账号： 082154902085 类型： 状态： 等待审核 起始时间： 重 置 查 询 结束时间： 提现区间： ~ 持卡人姓名： 导出提现" at bounding box center [779, 195] width 1216 height 79
click at [325, 175] on input "082154902085" at bounding box center [297, 178] width 171 height 20
paste input "6040536319"
click at [1229, 179] on button "查 询" at bounding box center [1238, 178] width 39 height 20
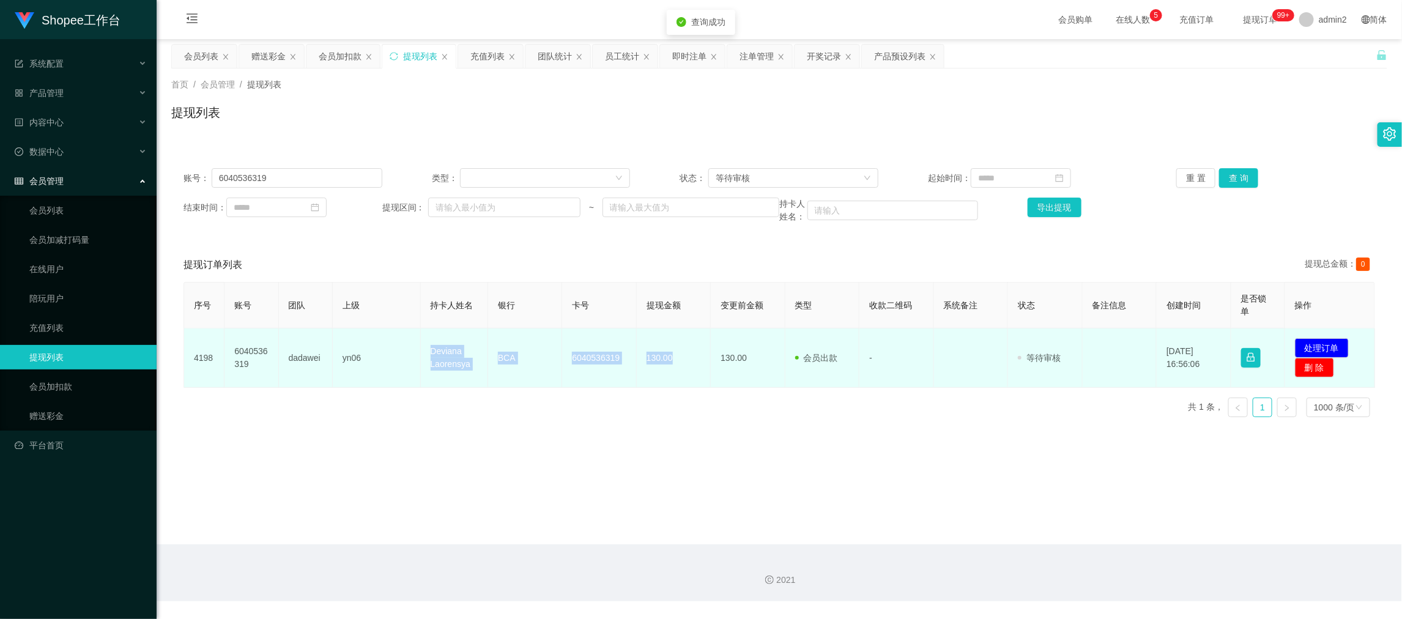
drag, startPoint x: 420, startPoint y: 342, endPoint x: 927, endPoint y: 355, distance: 507.1
click at [681, 377] on tr "4198 6040536319 dadawei yn06 Deviana Laorensya BCA 6040536319 130.00 130.00 会员出…" at bounding box center [779, 357] width 1191 height 59
copy tr "[PERSON_NAME] BCA 6040536319 130.00"
click at [1314, 347] on button "处理订单" at bounding box center [1322, 348] width 54 height 20
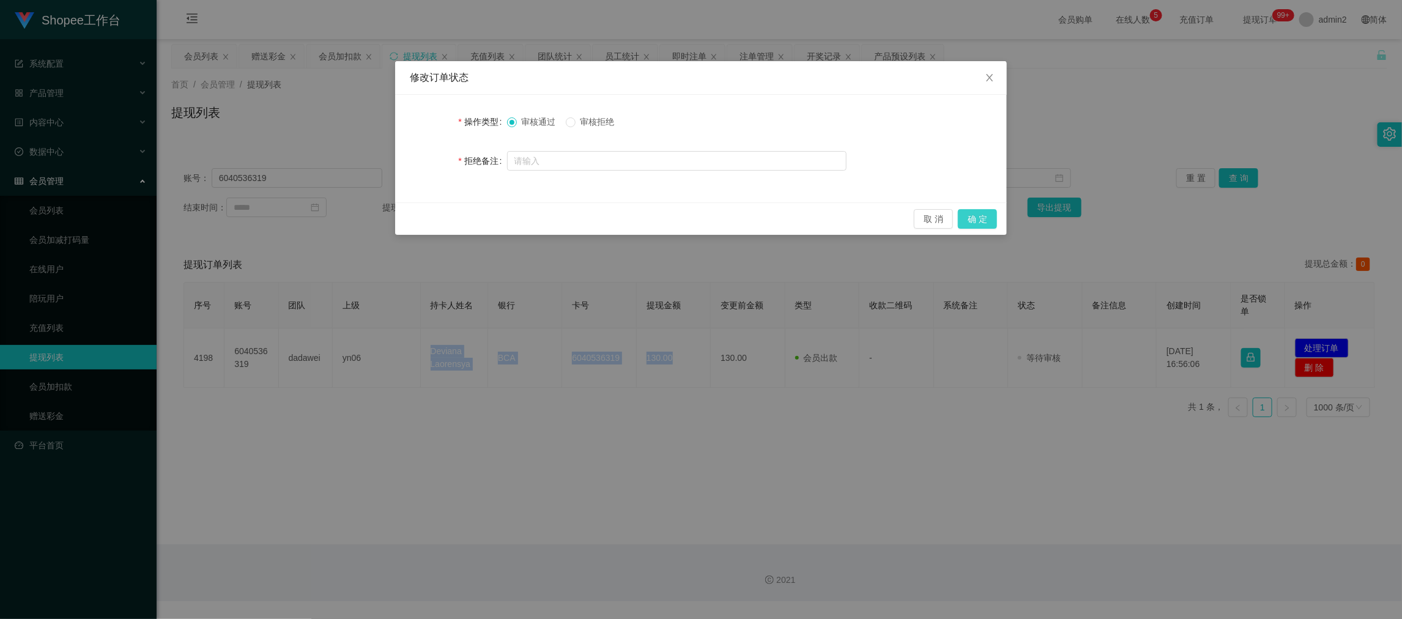
click at [976, 218] on button "确 定" at bounding box center [977, 219] width 39 height 20
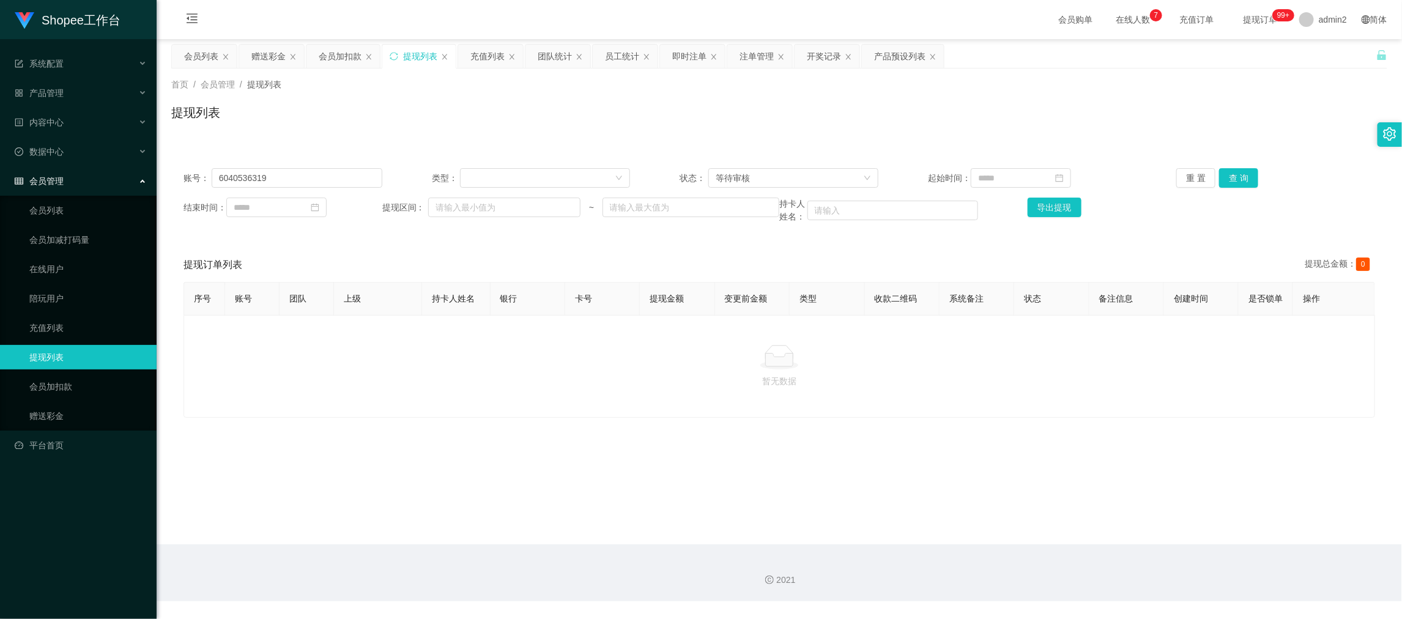
click at [1079, 547] on div "2021" at bounding box center [779, 572] width 1245 height 57
click at [311, 176] on input "6040536319" at bounding box center [297, 178] width 171 height 20
paste input "081365322888"
drag, startPoint x: 1230, startPoint y: 179, endPoint x: 1064, endPoint y: 234, distance: 174.4
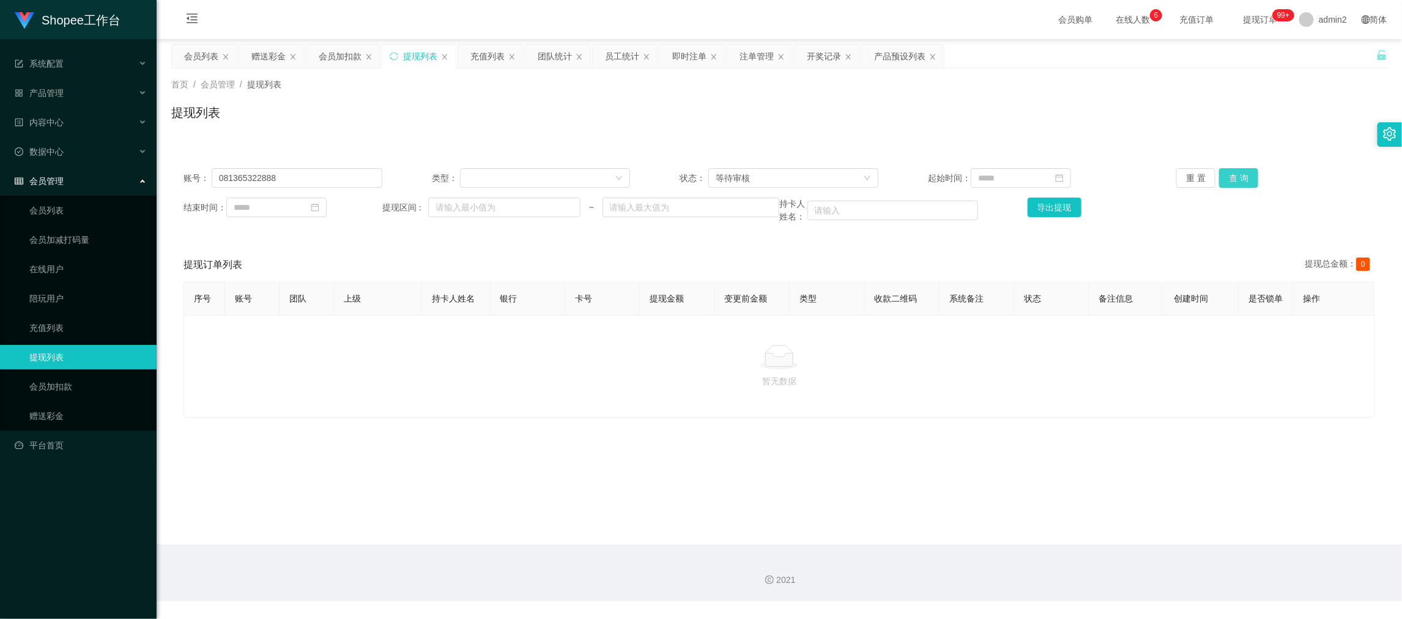
click at [1231, 179] on button "查 询" at bounding box center [1238, 178] width 39 height 20
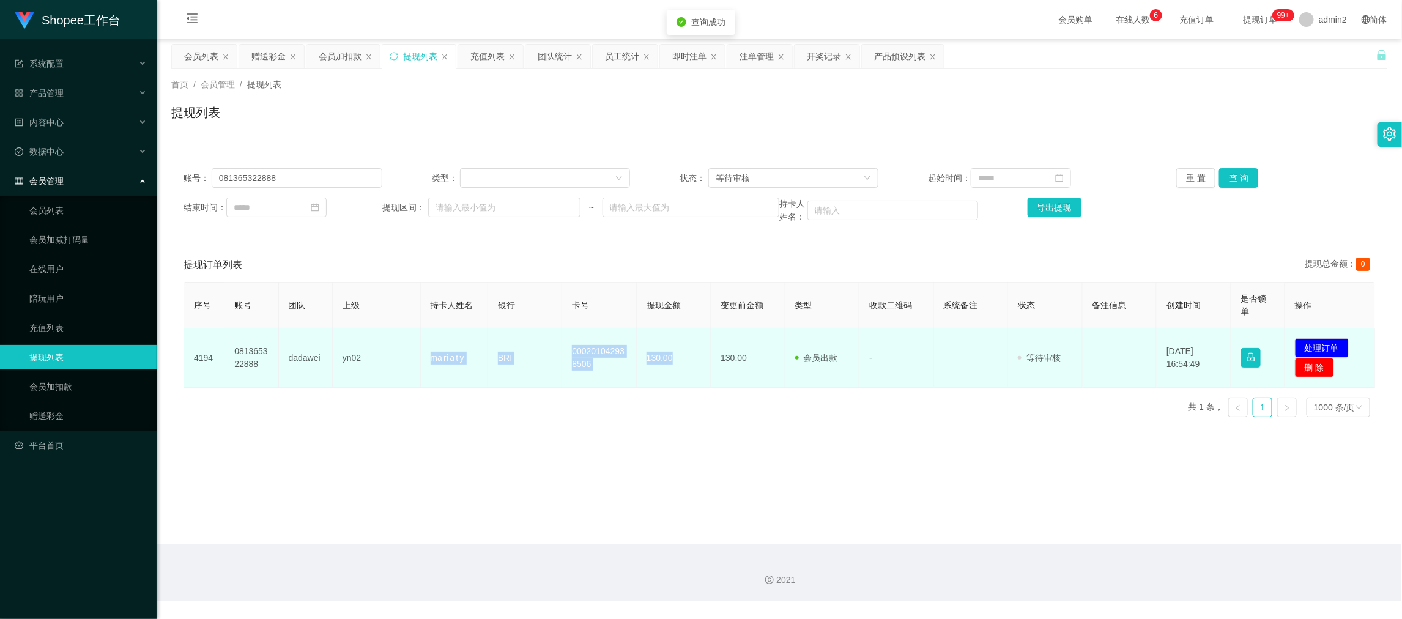
drag, startPoint x: 411, startPoint y: 350, endPoint x: 690, endPoint y: 371, distance: 280.2
click at [690, 371] on tr "4194 081365322888 dadawei yn02 ma ri a t y BRI 000201042938506 130.00 130.00 会员…" at bounding box center [779, 357] width 1191 height 59
copy tr "ma ri a t y BRI 000201042938506 130.00"
click at [1334, 345] on button "处理订单" at bounding box center [1322, 348] width 54 height 20
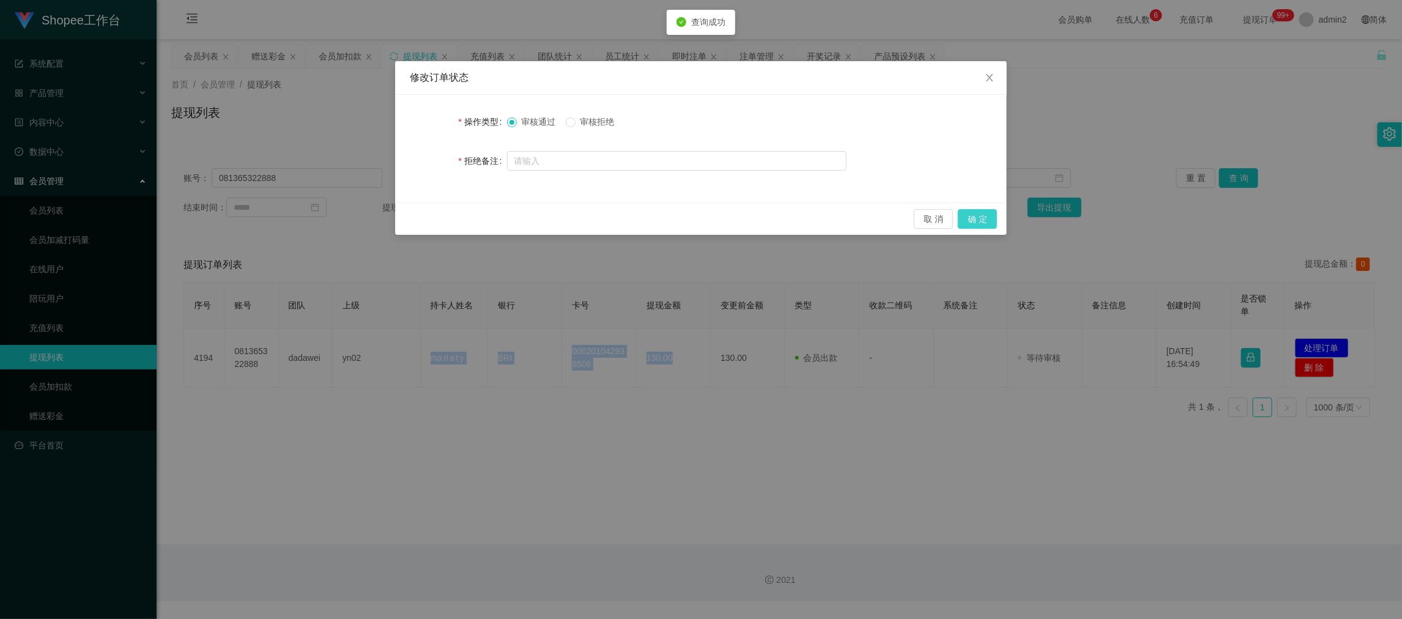
click at [976, 213] on button "确 定" at bounding box center [977, 219] width 39 height 20
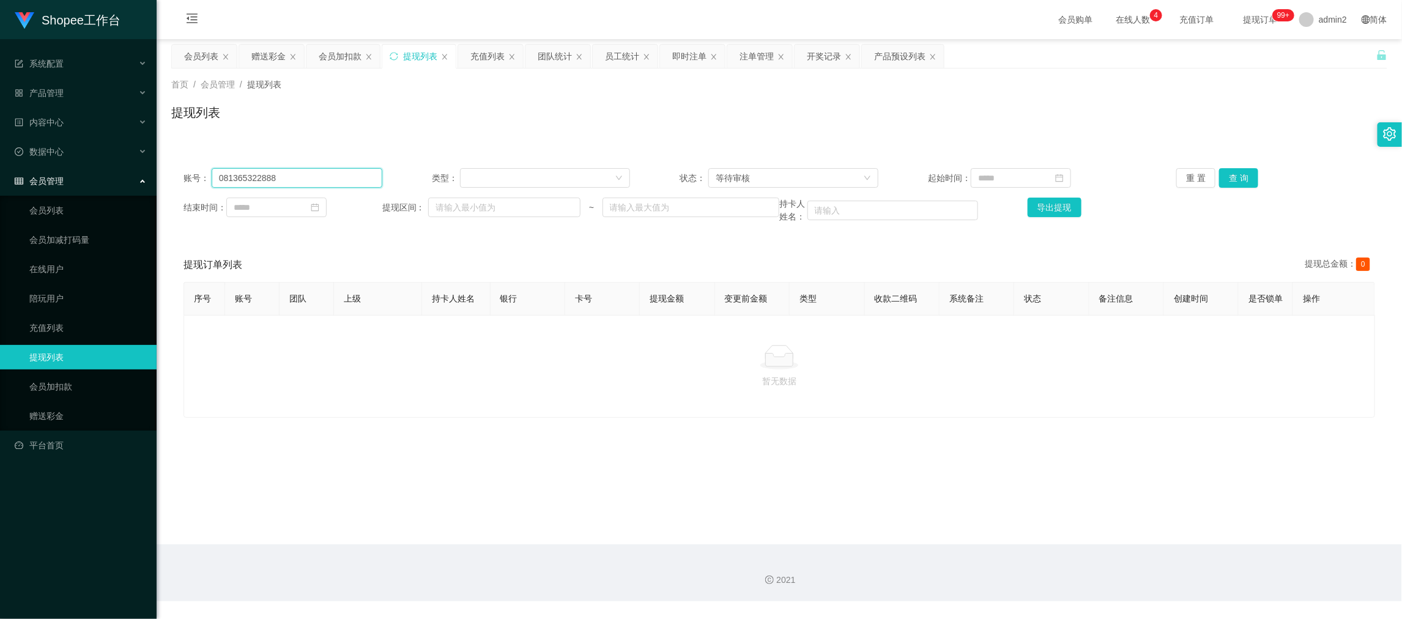
click at [325, 172] on input "081365322888" at bounding box center [297, 178] width 171 height 20
drag, startPoint x: 325, startPoint y: 172, endPoint x: 339, endPoint y: 179, distance: 15.3
click at [329, 176] on input "081365322888" at bounding box center [297, 178] width 171 height 20
paste input "8707004704"
type input "088707004704"
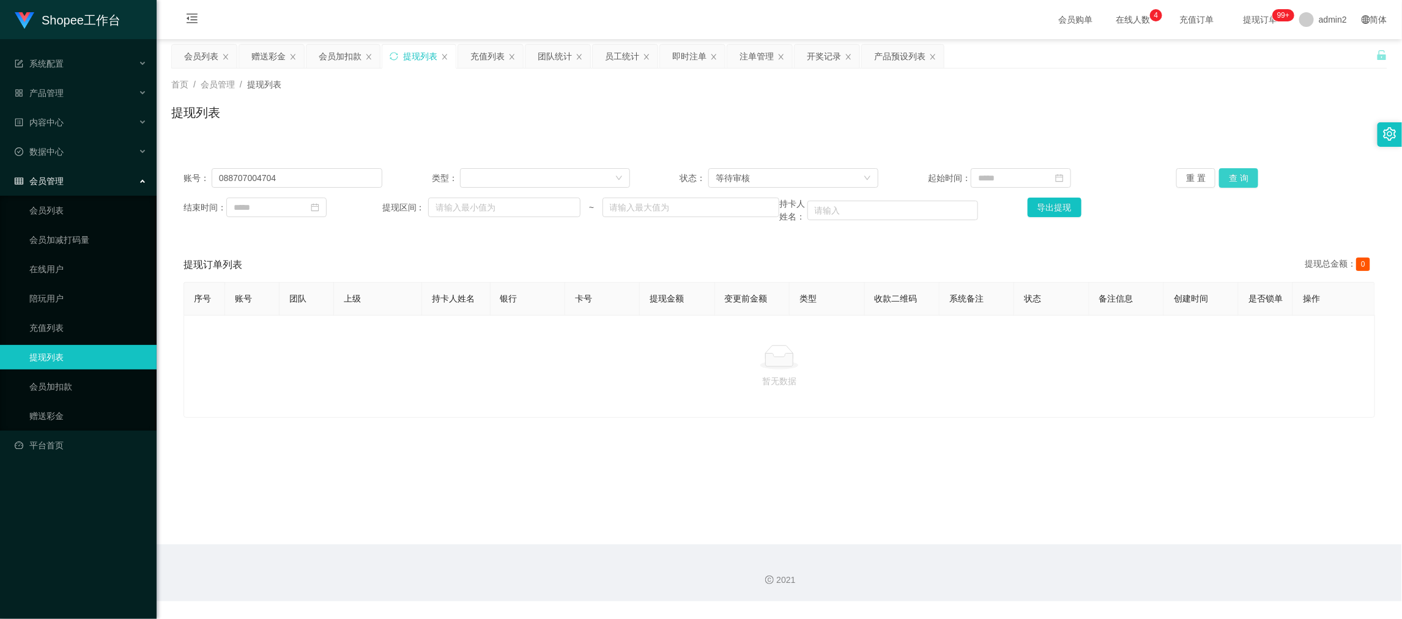
click at [1243, 174] on button "查 询" at bounding box center [1238, 178] width 39 height 20
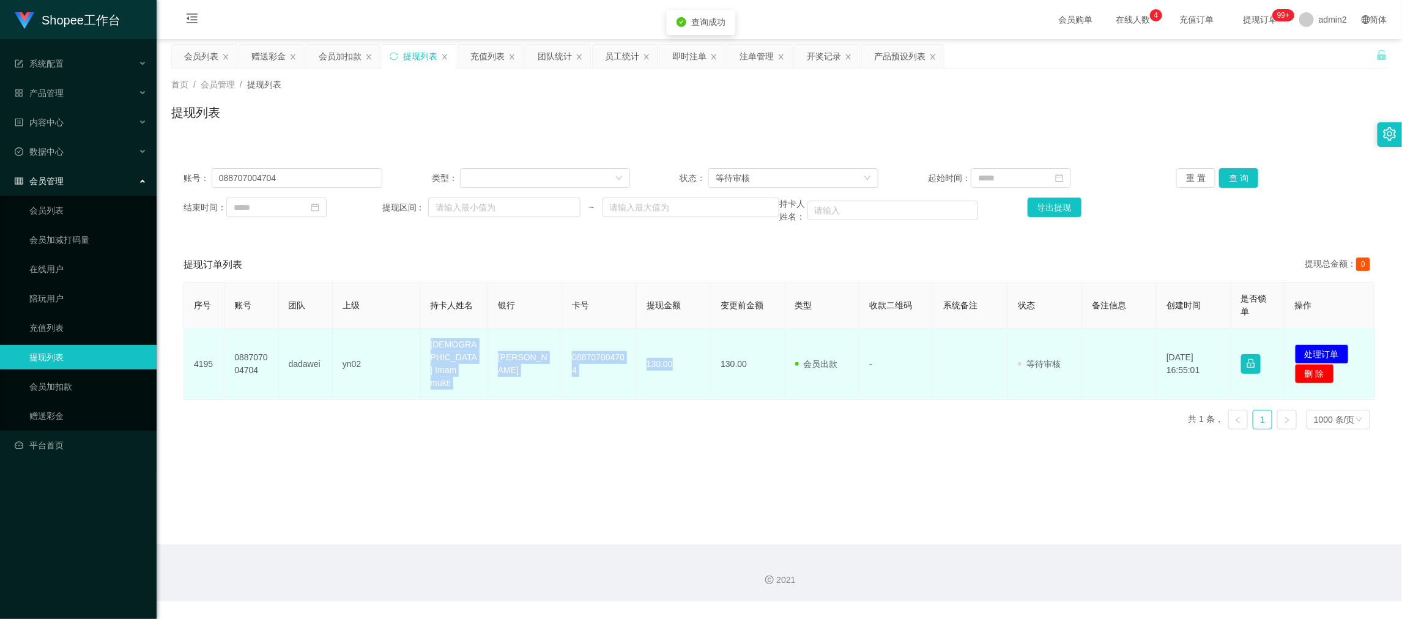
drag, startPoint x: 422, startPoint y: 352, endPoint x: 698, endPoint y: 373, distance: 276.6
click at [698, 373] on tr "4195 088707004704 dadawei yn02 Yosua Imam mukti DANA 088707004704 130.00 130.00…" at bounding box center [779, 364] width 1191 height 72
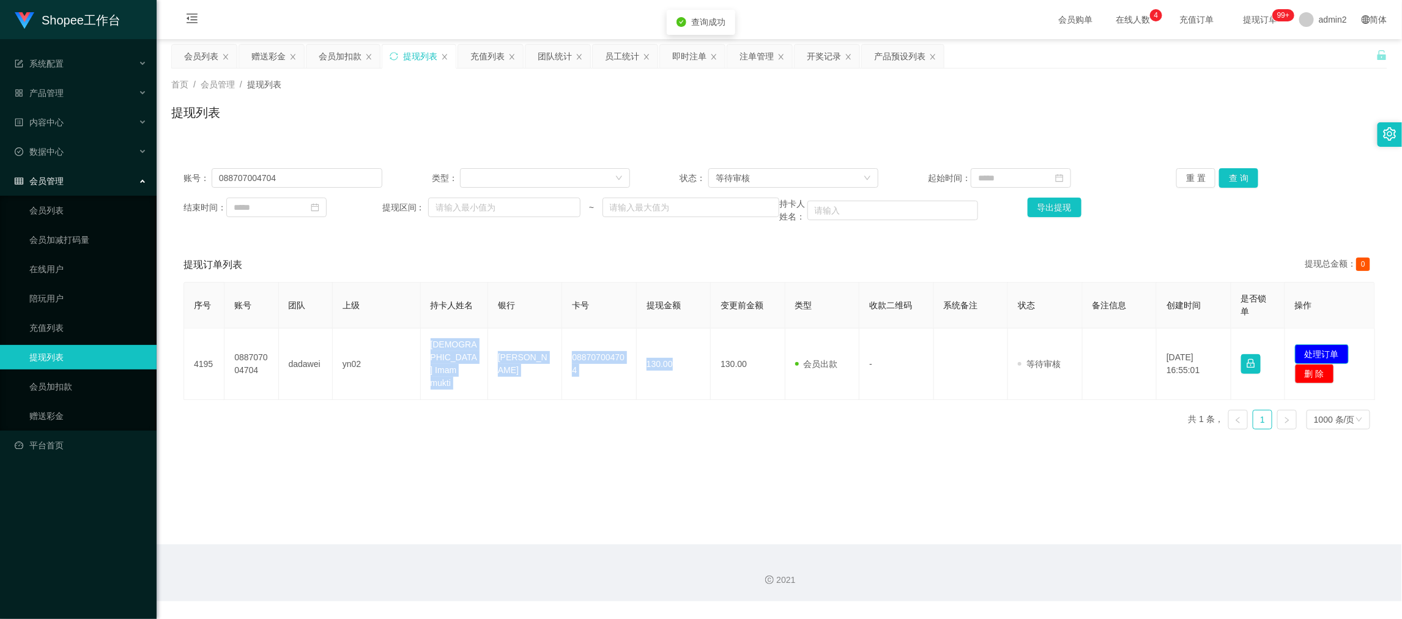
click at [1323, 348] on button "处理订单" at bounding box center [1322, 354] width 54 height 20
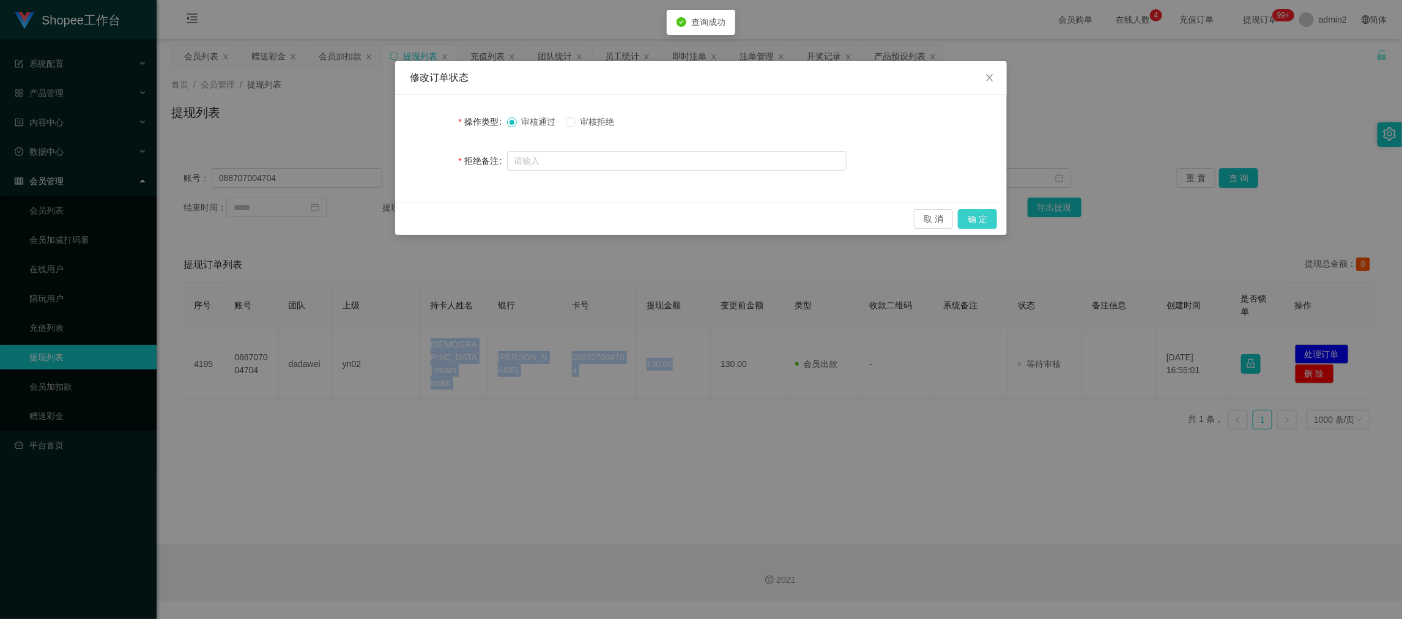
click at [990, 221] on button "确 定" at bounding box center [977, 219] width 39 height 20
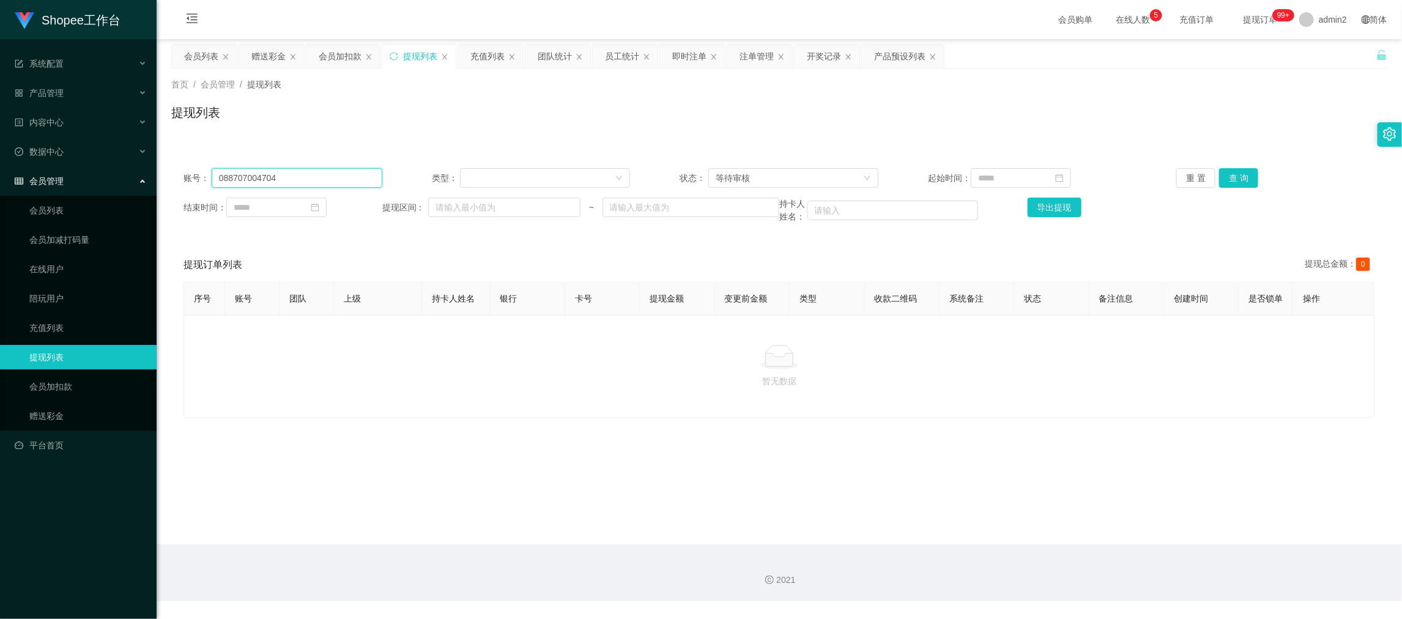
click at [319, 177] on input "088707004704" at bounding box center [297, 178] width 171 height 20
paste input "8"
click at [1232, 175] on button "查 询" at bounding box center [1238, 178] width 39 height 20
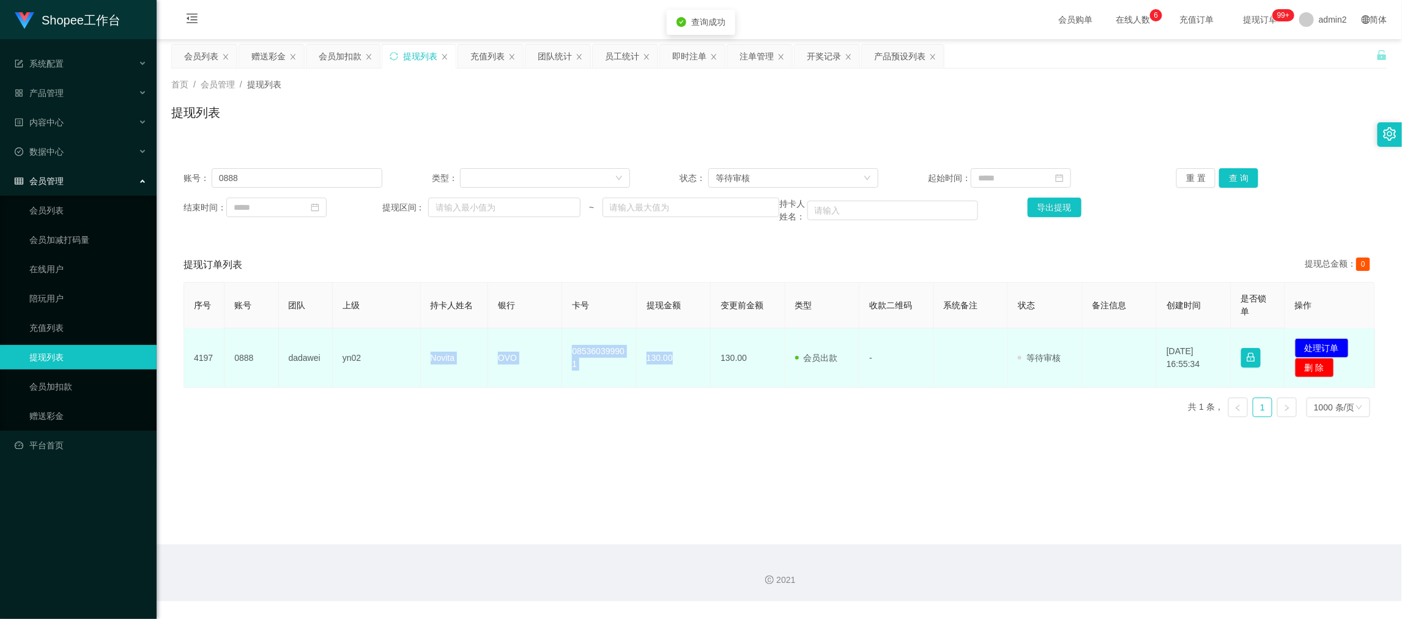
drag, startPoint x: 409, startPoint y: 353, endPoint x: 682, endPoint y: 366, distance: 273.6
click at [682, 366] on tr "4197 0888 dadawei yn02 Novita OVO 085360399901 130.00 130.00 会员出款 人工取款 - 审核驳回 审…" at bounding box center [779, 357] width 1191 height 59
click at [1315, 345] on button "处理订单" at bounding box center [1322, 348] width 54 height 20
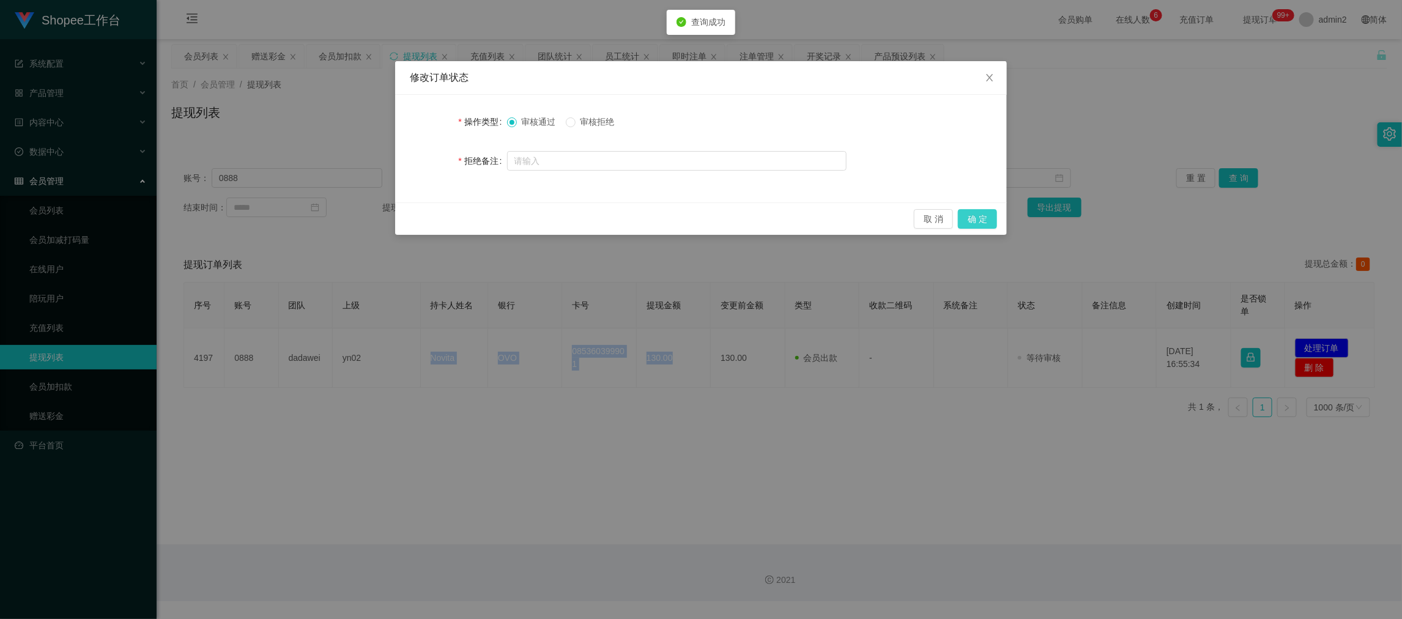
click at [975, 212] on button "确 定" at bounding box center [977, 219] width 39 height 20
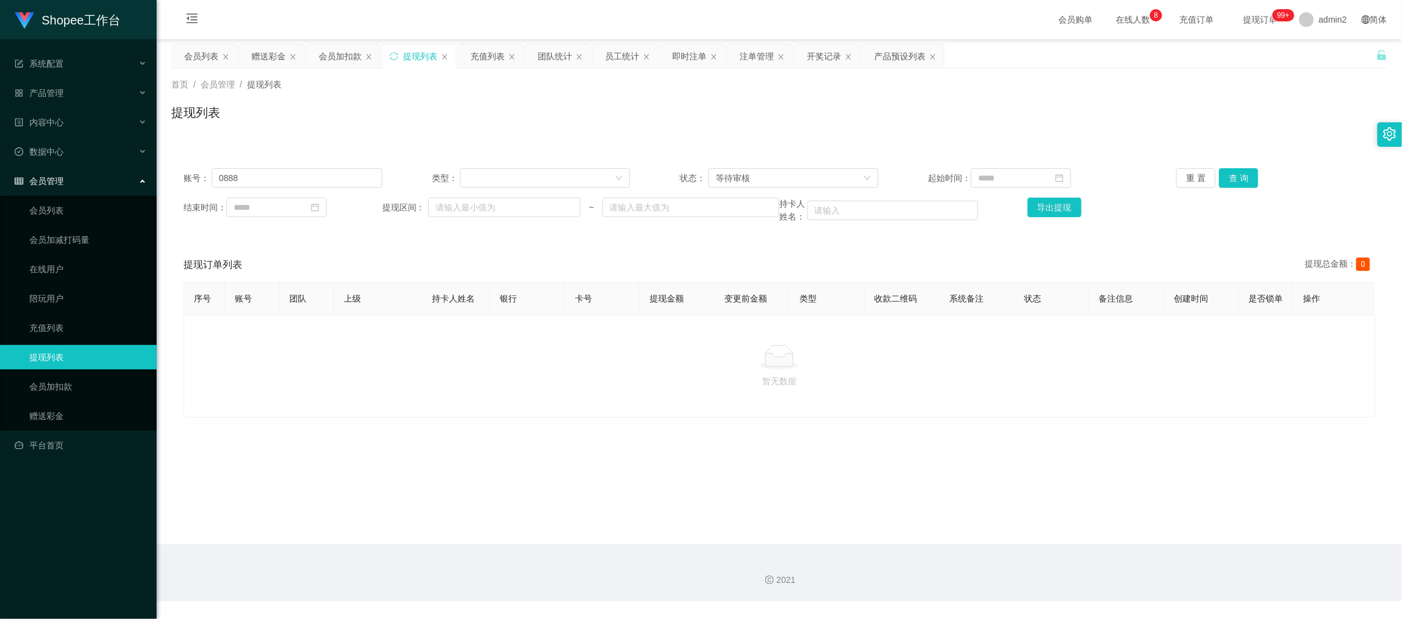
drag, startPoint x: 582, startPoint y: 377, endPoint x: 519, endPoint y: 314, distance: 89.1
click at [583, 369] on div at bounding box center [779, 357] width 1170 height 24
click at [333, 178] on input "0888" at bounding box center [297, 178] width 171 height 20
drag, startPoint x: 333, startPoint y: 178, endPoint x: 380, endPoint y: 180, distance: 47.1
click at [334, 179] on input "0888" at bounding box center [297, 178] width 171 height 20
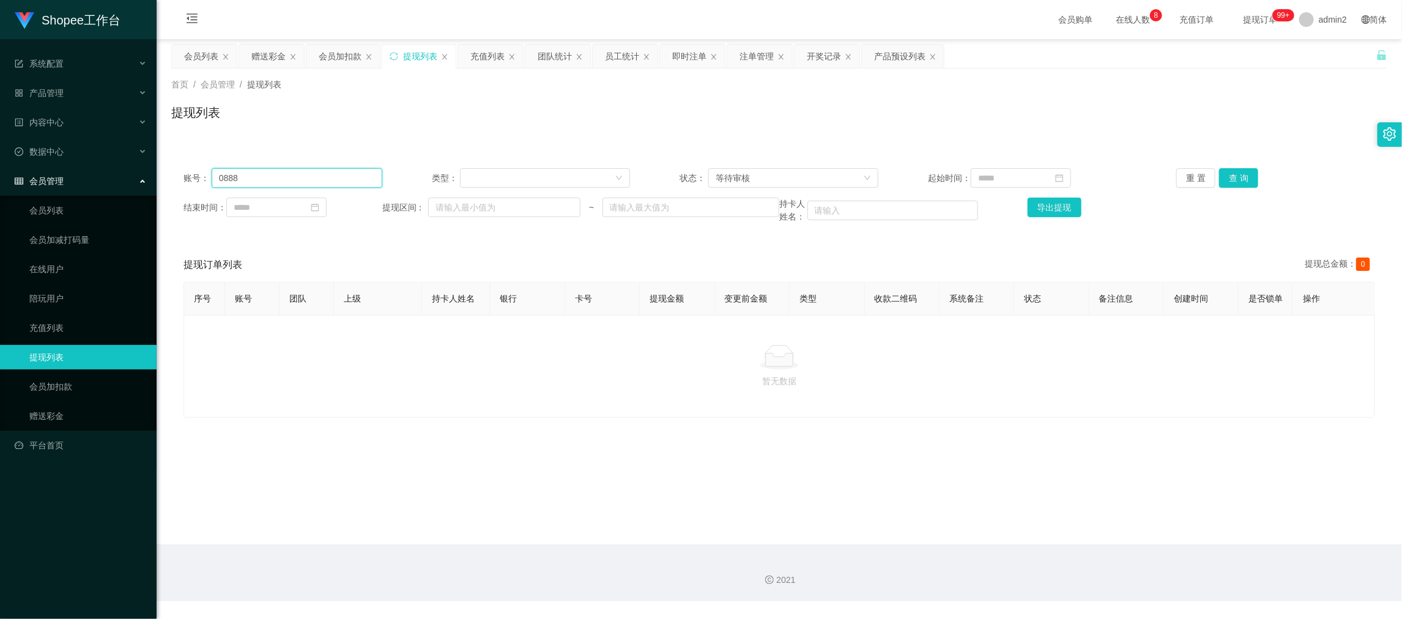
paste input "11223344"
type input "11223344"
drag, startPoint x: 1240, startPoint y: 176, endPoint x: 1157, endPoint y: 202, distance: 86.5
click at [1240, 176] on button "查 询" at bounding box center [1238, 178] width 39 height 20
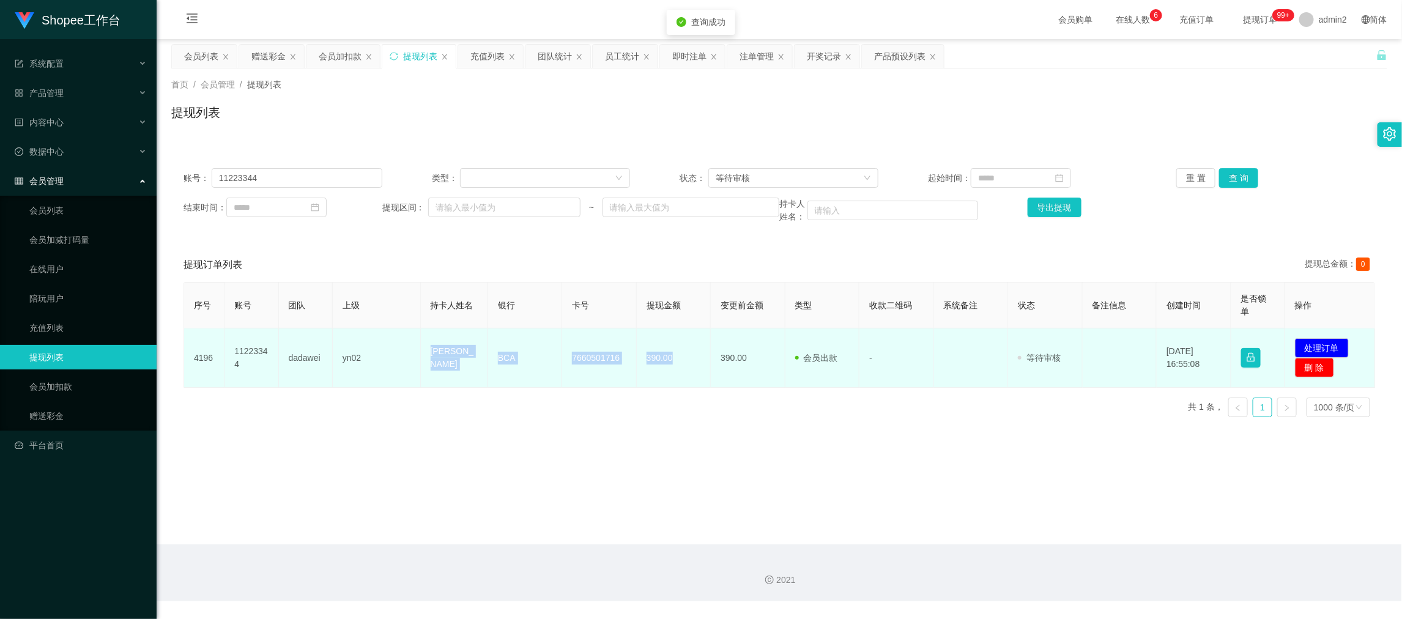
drag, startPoint x: 403, startPoint y: 345, endPoint x: 693, endPoint y: 372, distance: 291.1
click at [693, 372] on tr "4196 11223344 dadawei yn02 Nelly BCA 7660501716 390.00 390.00 会员出款 人工取款 - 审核驳回 …" at bounding box center [779, 357] width 1191 height 59
click at [1307, 344] on button "处理订单" at bounding box center [1322, 348] width 54 height 20
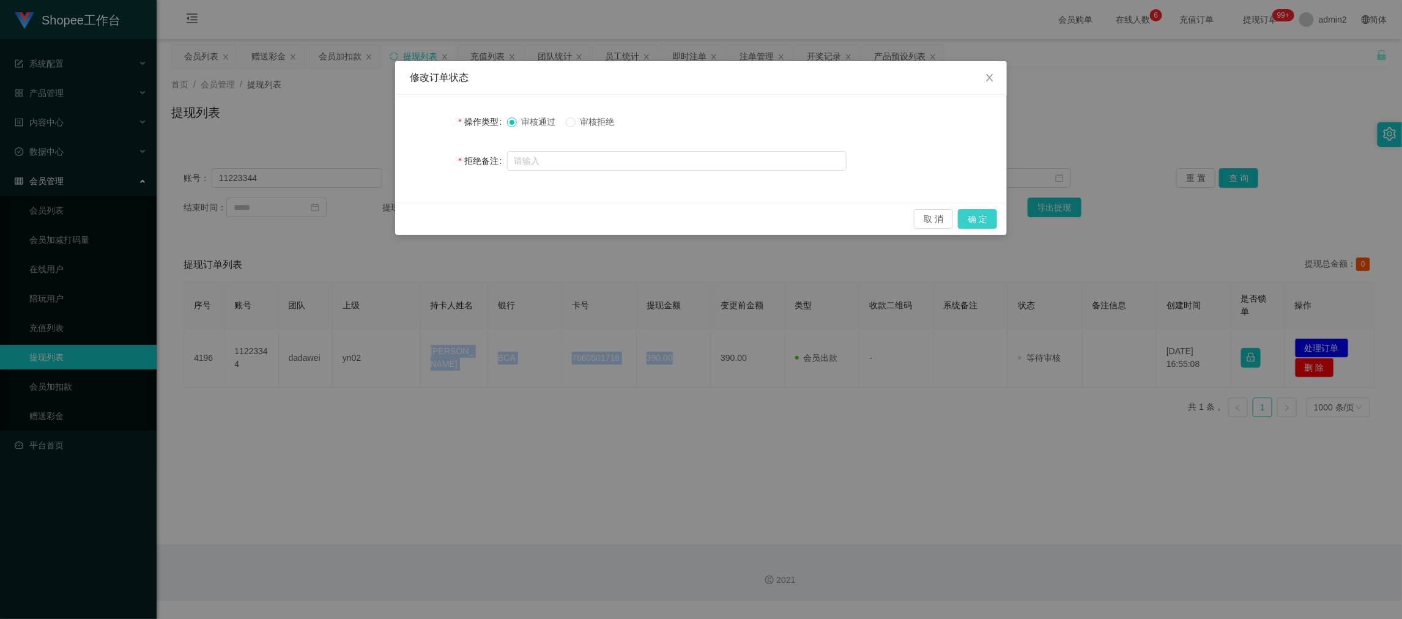
click at [977, 217] on button "确 定" at bounding box center [977, 219] width 39 height 20
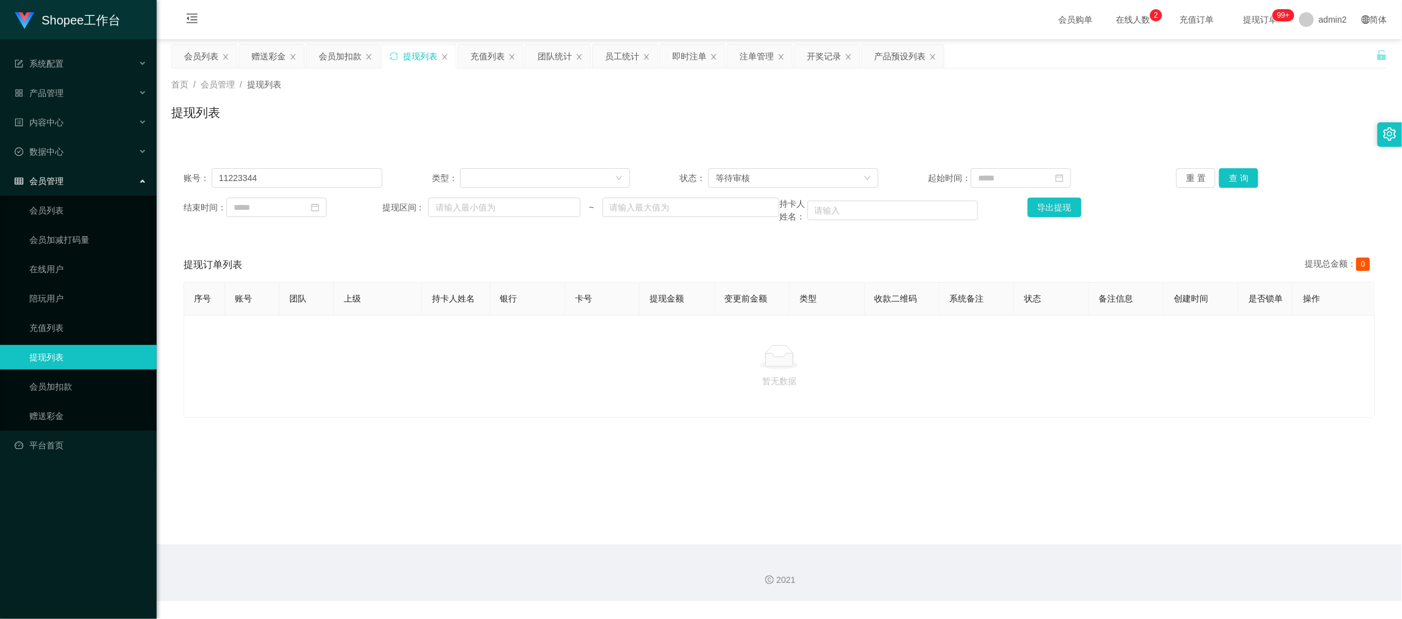
click at [1060, 541] on main "关闭左侧 关闭右侧 关闭其它 刷新页面 会员列表 赠送彩金 会员加扣款 提现列表 充值列表 团队统计 员工统计 即时注单 注单管理 开奖记录 产品预设列表 首…" at bounding box center [779, 291] width 1245 height 505
click at [266, 57] on div "赠送彩金" at bounding box center [268, 56] width 34 height 23
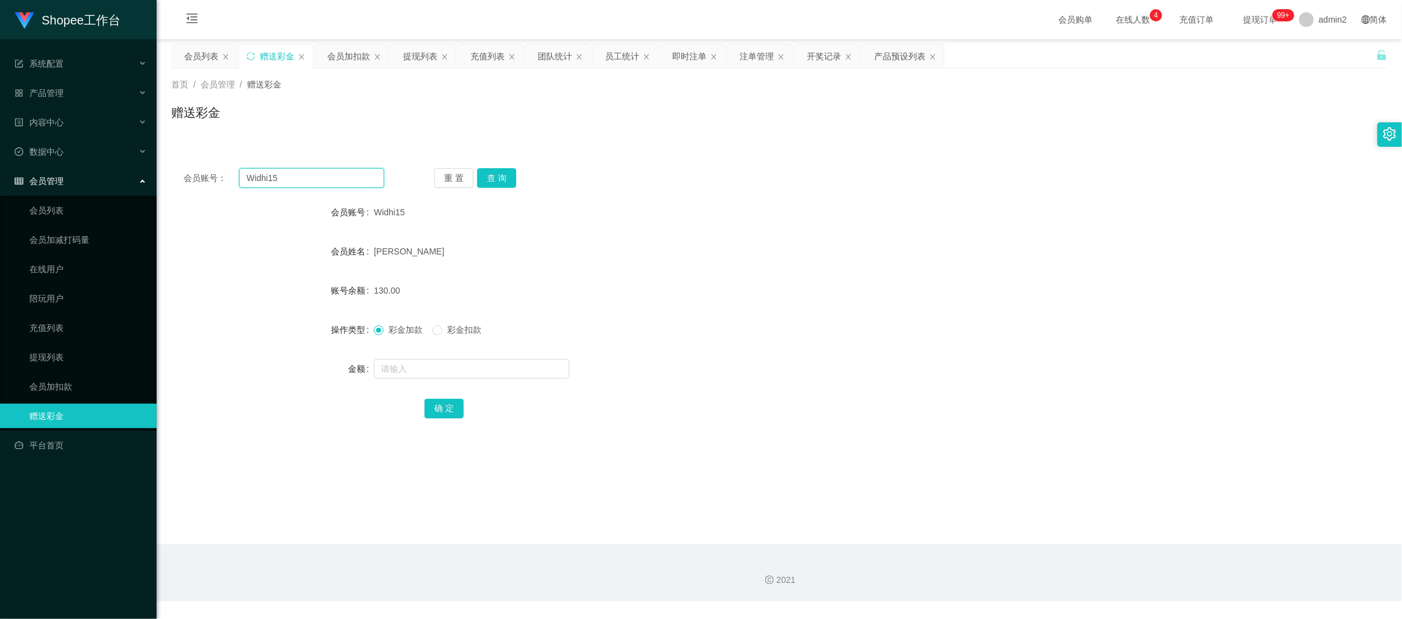
click at [322, 174] on input "Widhi15" at bounding box center [311, 178] width 145 height 20
drag, startPoint x: 322, startPoint y: 174, endPoint x: 382, endPoint y: 188, distance: 61.6
click at [328, 176] on input "Widhi15" at bounding box center [311, 178] width 145 height 20
paste input "91119433"
type input "91119433"
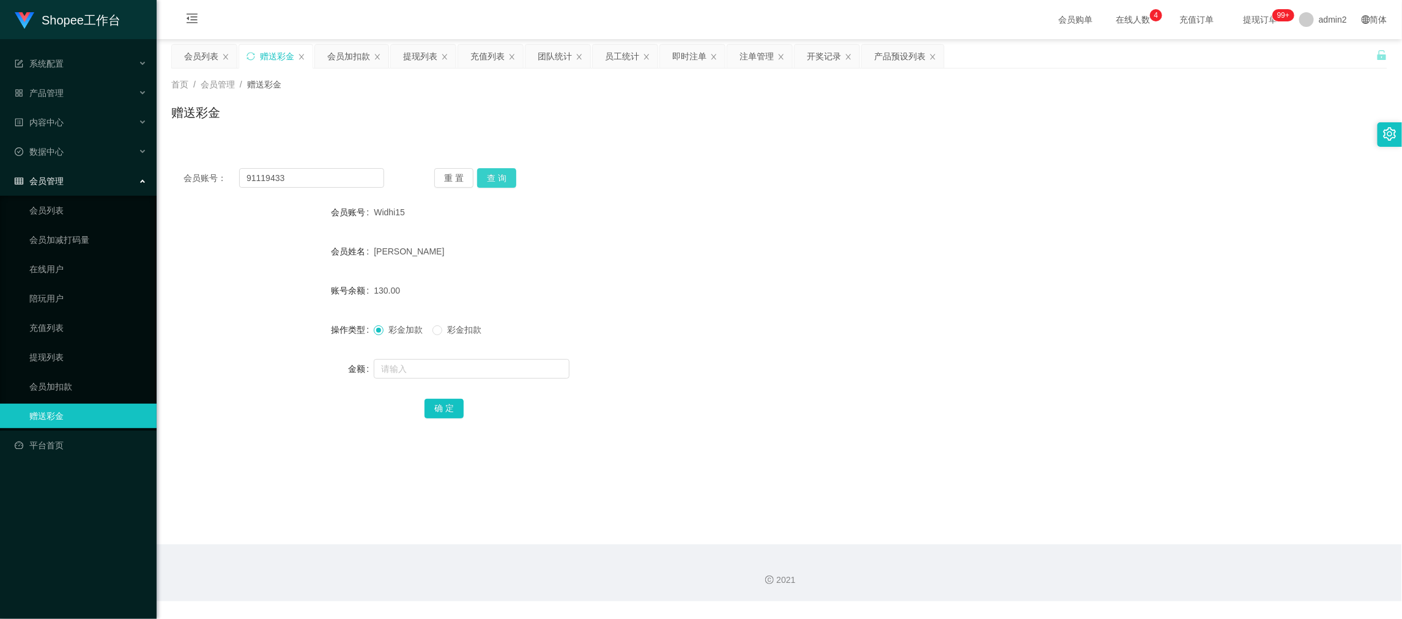
drag, startPoint x: 505, startPoint y: 179, endPoint x: 506, endPoint y: 208, distance: 29.4
click at [505, 179] on button "查 询" at bounding box center [496, 178] width 39 height 20
click at [501, 366] on input "text" at bounding box center [472, 369] width 196 height 20
type input "5000"
drag, startPoint x: 435, startPoint y: 402, endPoint x: 550, endPoint y: 385, distance: 116.7
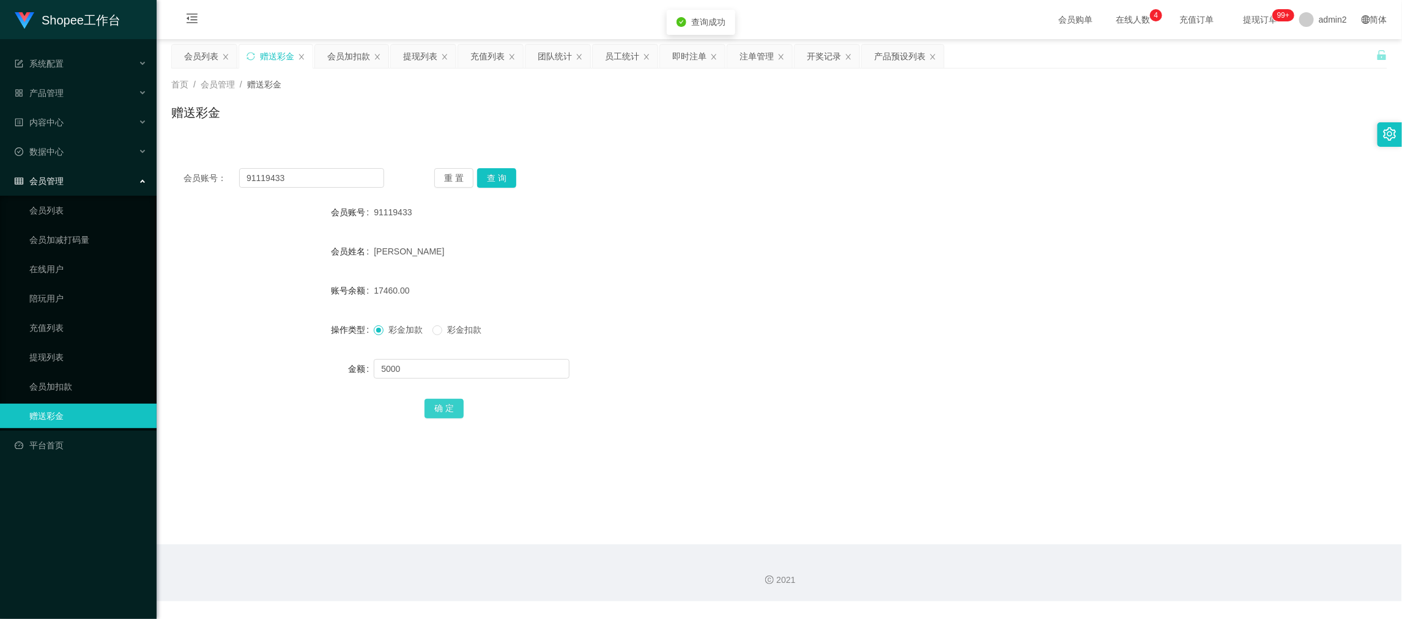
click at [435, 402] on button "确 定" at bounding box center [443, 409] width 39 height 20
click at [838, 328] on div "彩金加款 彩金扣款" at bounding box center [728, 329] width 709 height 24
drag, startPoint x: 1147, startPoint y: 580, endPoint x: 824, endPoint y: 396, distance: 371.1
click at [1147, 580] on div "2021" at bounding box center [778, 580] width 1225 height 13
click at [311, 183] on input "91119433" at bounding box center [311, 178] width 145 height 20
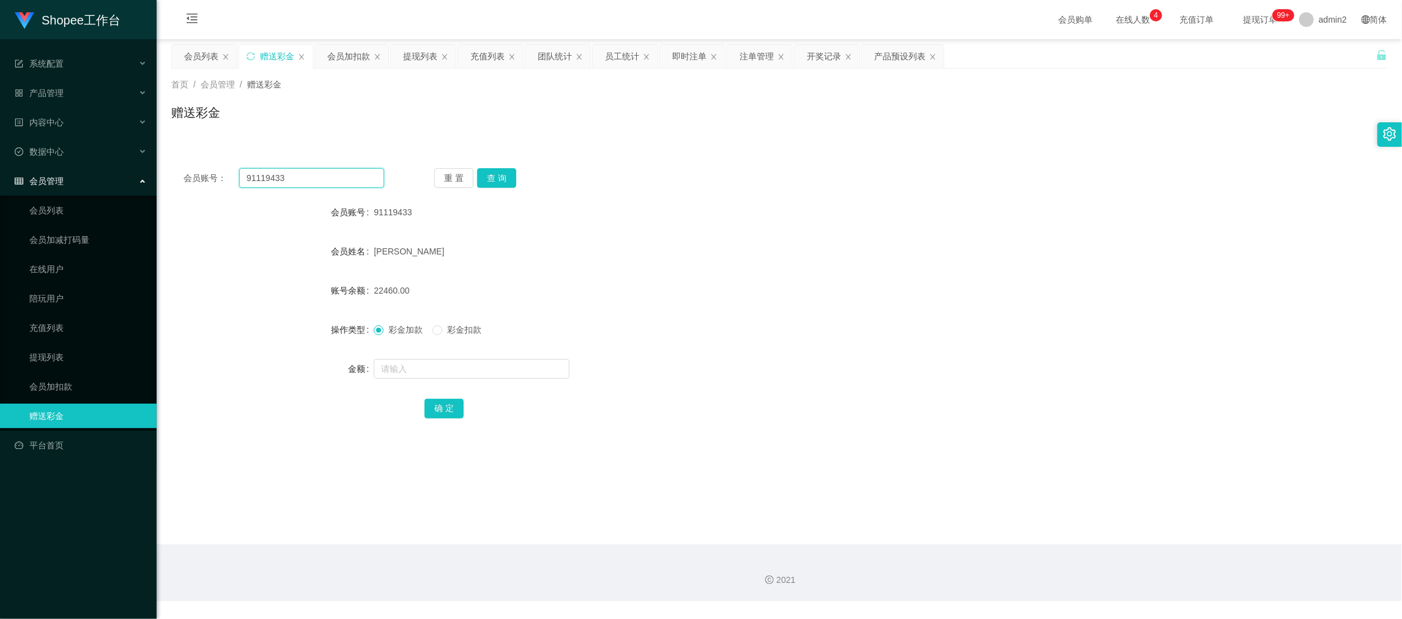
drag, startPoint x: 311, startPoint y: 183, endPoint x: 324, endPoint y: 182, distance: 12.9
click at [317, 182] on input "91119433" at bounding box center [311, 178] width 145 height 20
paste input "Wen8094052L"
type input "Wen8094052L"
click at [496, 174] on button "查 询" at bounding box center [496, 178] width 39 height 20
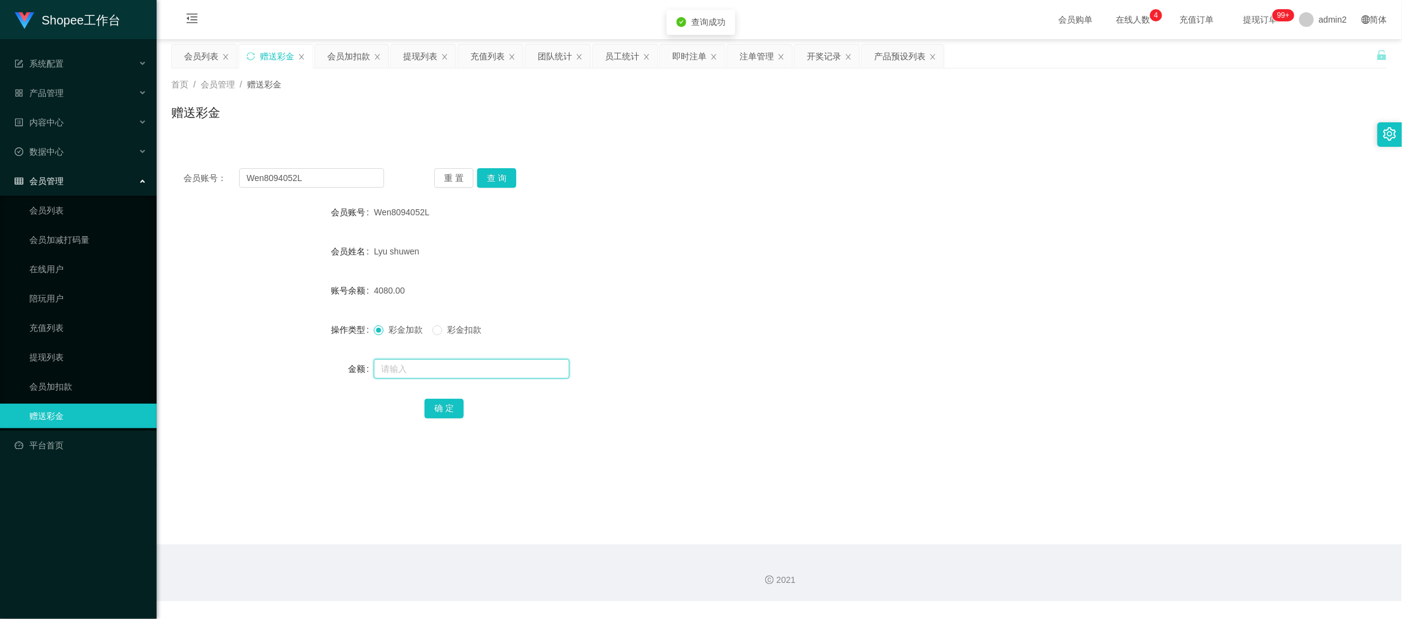
click at [503, 368] on input "text" at bounding box center [472, 369] width 196 height 20
type input "7800"
click at [439, 404] on button "确 定" at bounding box center [443, 409] width 39 height 20
click at [765, 334] on div "彩金加款 彩金扣款" at bounding box center [728, 329] width 709 height 24
click at [489, 57] on div "充值列表" at bounding box center [487, 56] width 34 height 23
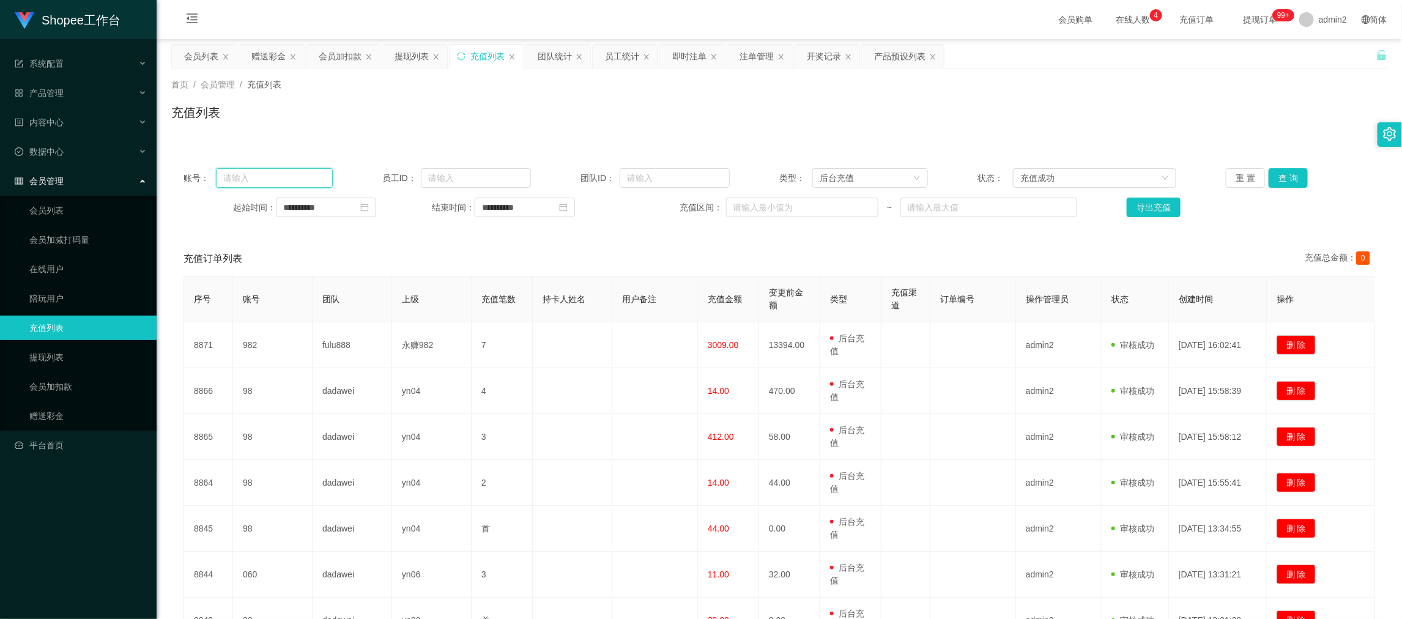
click at [304, 181] on input "text" at bounding box center [274, 178] width 116 height 20
paste input "A986"
type input "A986"
click at [1277, 179] on button "查 询" at bounding box center [1287, 178] width 39 height 20
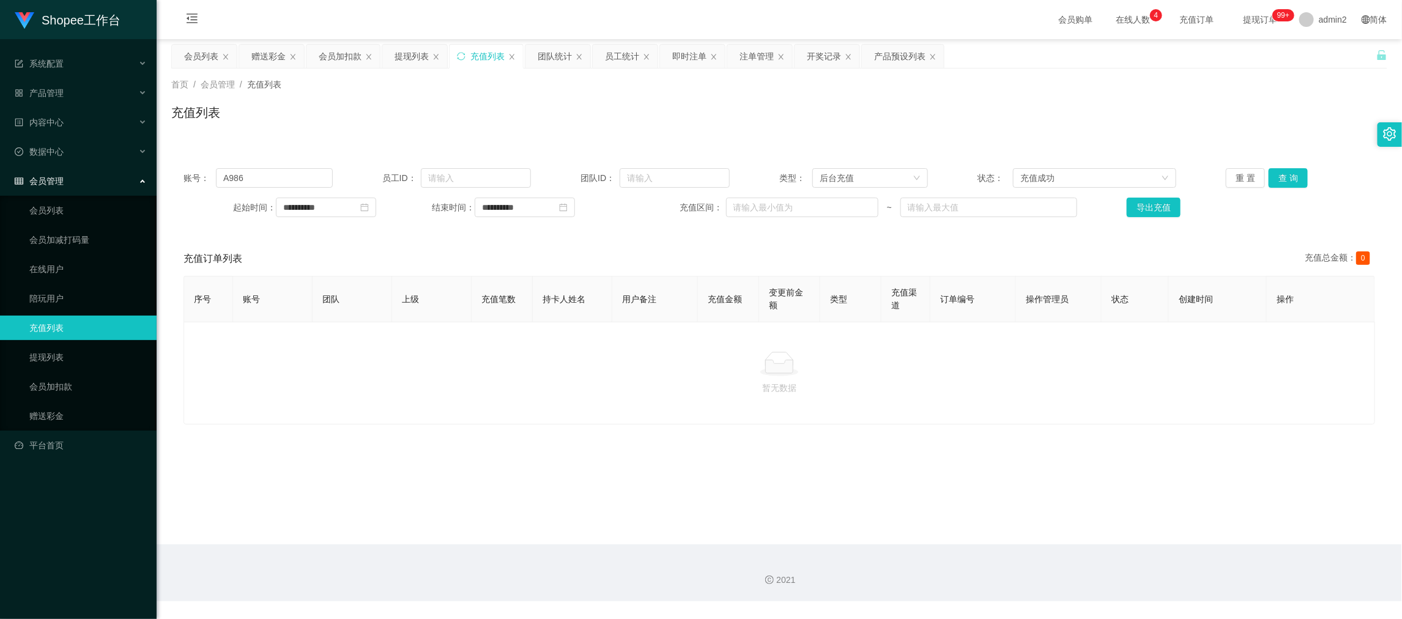
click at [349, 179] on div "账号： A986 员工ID： 团队ID： 类型： 后台充值 状态： 充值成功 重 置 查 询" at bounding box center [778, 178] width 1191 height 20
click at [317, 176] on input "A986" at bounding box center [274, 178] width 116 height 20
paste input "3"
type input "A983"
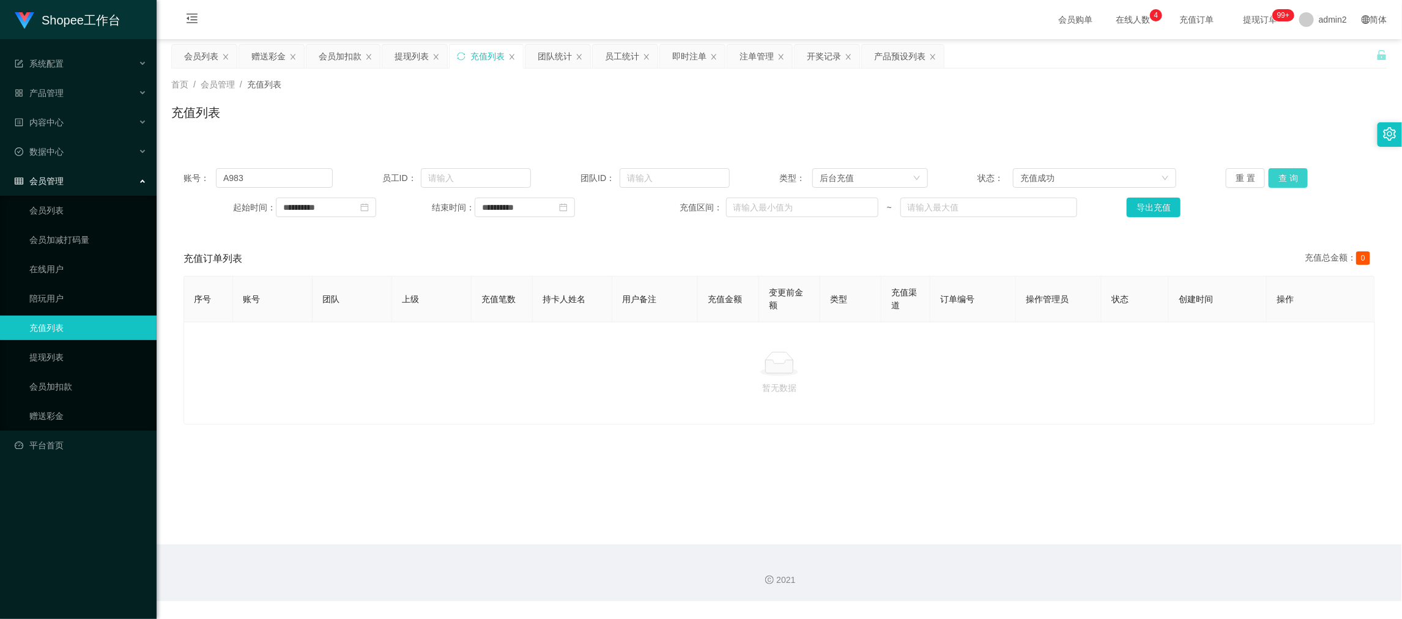
click at [1285, 179] on button "查 询" at bounding box center [1287, 178] width 39 height 20
click at [943, 409] on div "暂无数据" at bounding box center [778, 373] width 1191 height 103
drag, startPoint x: 429, startPoint y: 130, endPoint x: 419, endPoint y: 130, distance: 10.4
click at [427, 130] on div "充值列表" at bounding box center [779, 117] width 1216 height 28
click at [313, 59] on div "会员加扣款" at bounding box center [342, 56] width 73 height 23
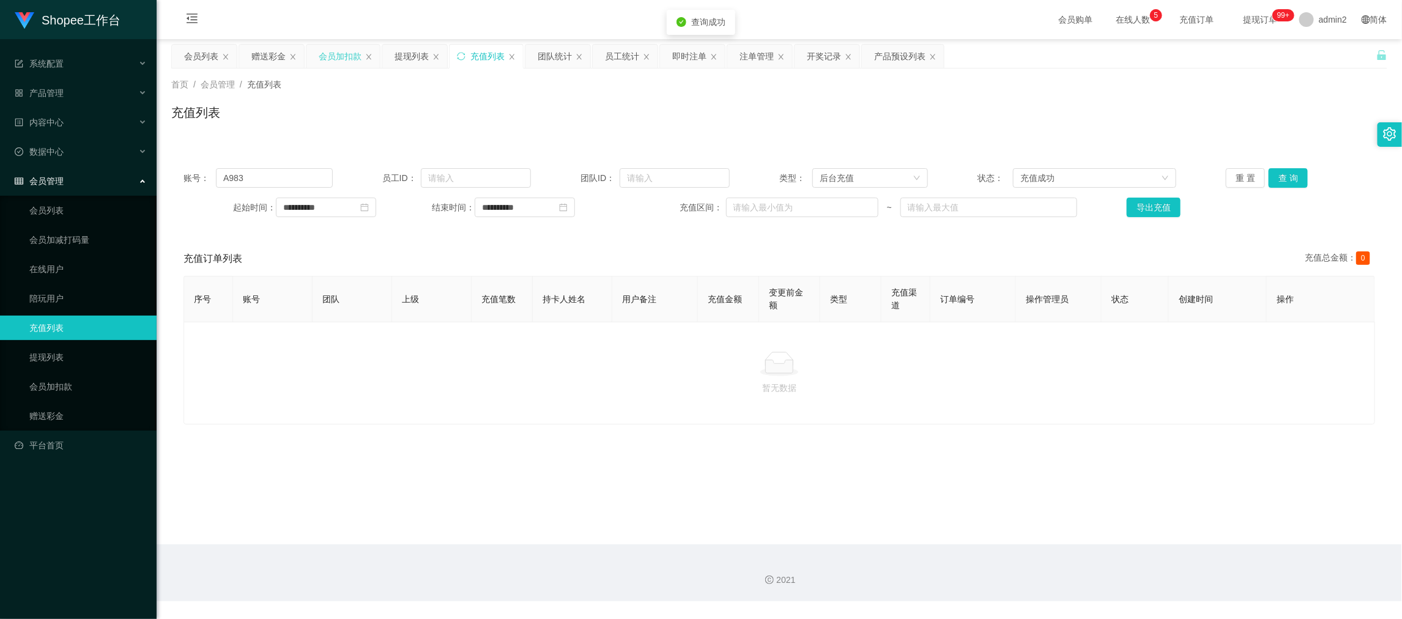
click at [333, 59] on div "会员加扣款" at bounding box center [340, 56] width 43 height 23
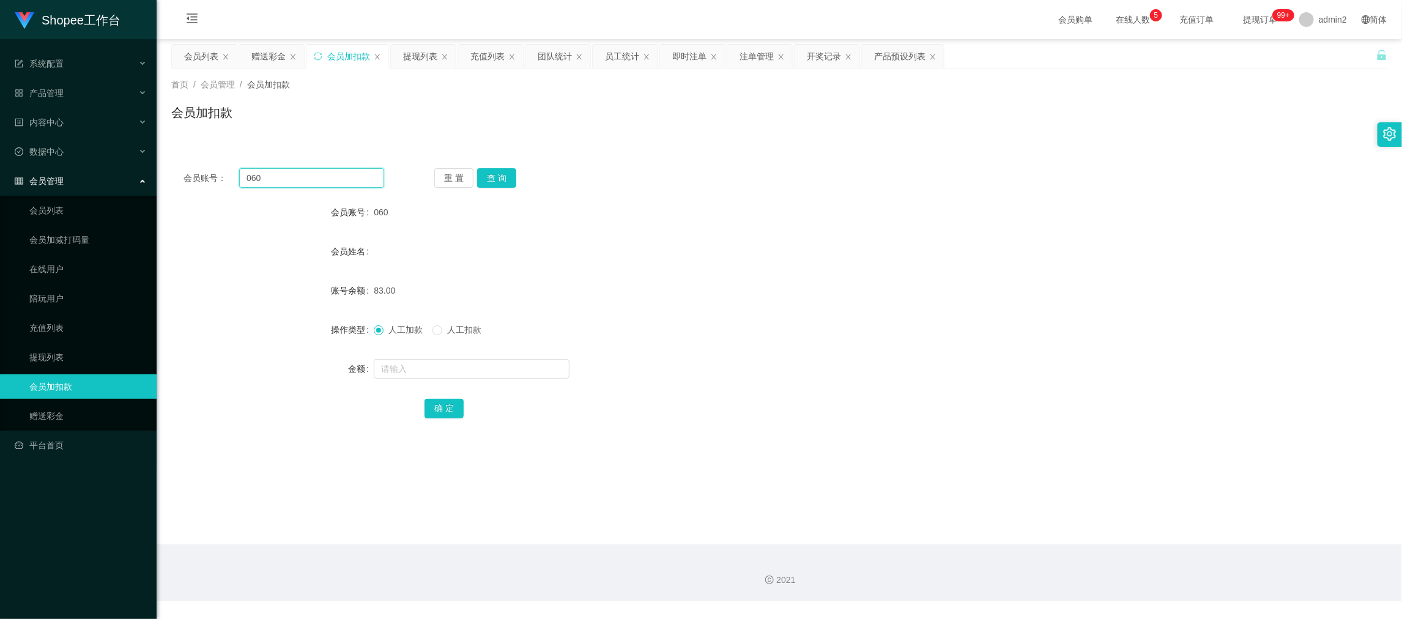
click at [284, 183] on input "060" at bounding box center [311, 178] width 145 height 20
drag, startPoint x: 284, startPoint y: 183, endPoint x: 450, endPoint y: 179, distance: 166.4
click at [284, 182] on input "060" at bounding box center [311, 178] width 145 height 20
paste input "A983"
type input "A983"
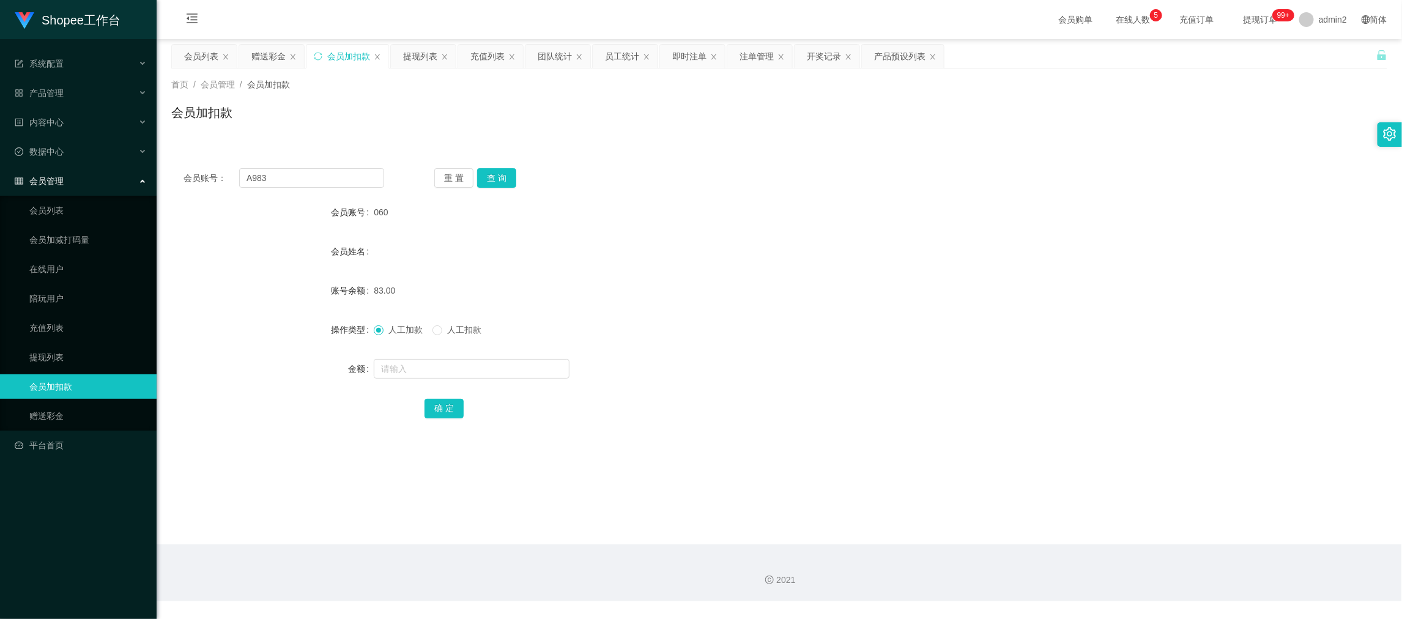
click at [498, 164] on div "会员账号： A983 重 置 查 询 会员账号 060 会员姓名 账号余额 83.00 操作类型 人工加款 人工扣款 金额 确 定" at bounding box center [779, 301] width 1216 height 291
click at [498, 177] on button "查 询" at bounding box center [496, 178] width 39 height 20
click at [446, 366] on input "text" at bounding box center [472, 369] width 196 height 20
click at [448, 362] on input "text" at bounding box center [472, 369] width 196 height 20
type input "155"
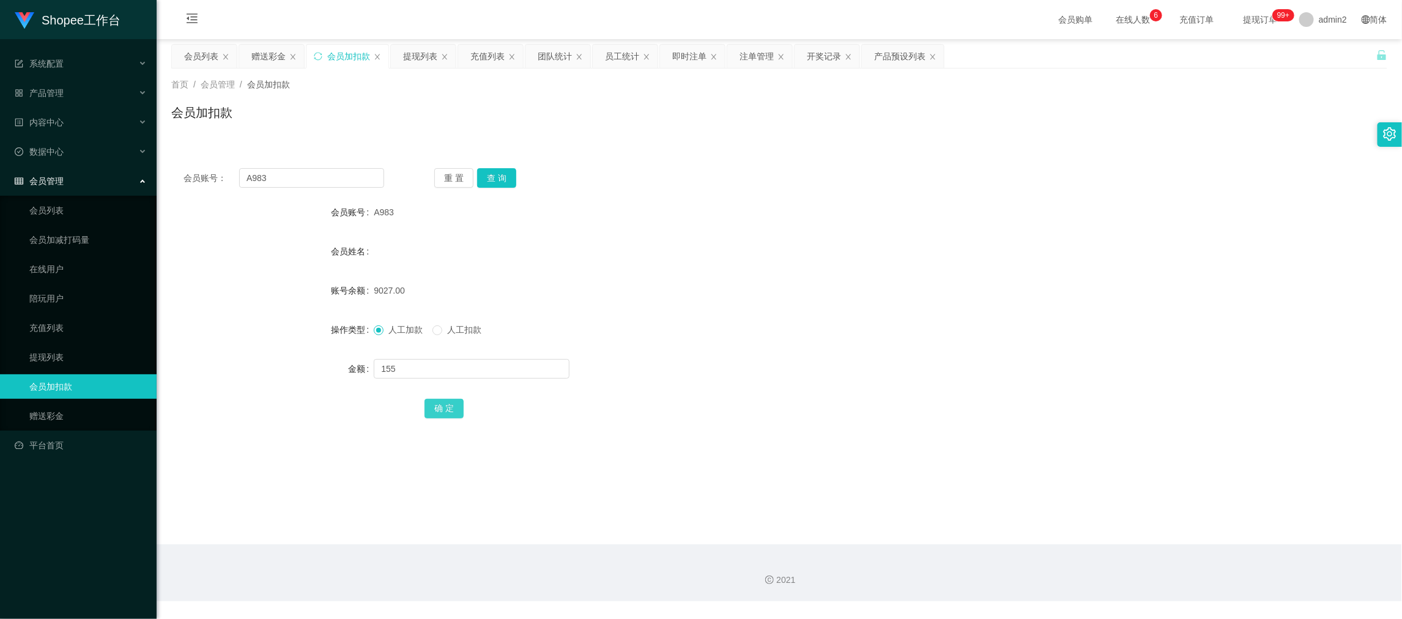
click at [445, 405] on button "确 定" at bounding box center [443, 409] width 39 height 20
click at [765, 336] on div "人工加款 人工扣款" at bounding box center [728, 329] width 709 height 24
click at [339, 181] on input "A983" at bounding box center [311, 178] width 145 height 20
paste input "982"
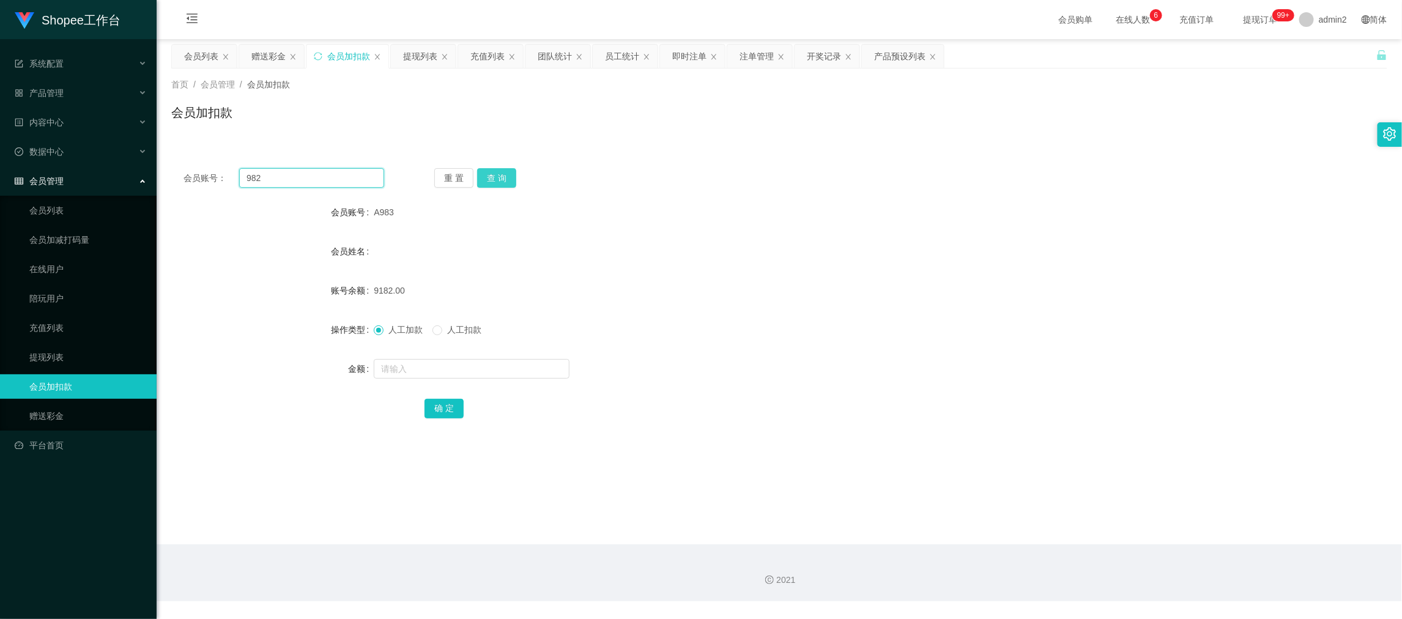
type input "982"
click at [512, 174] on button "查 询" at bounding box center [496, 178] width 39 height 20
click at [534, 361] on input "text" at bounding box center [472, 369] width 196 height 20
type input "155"
drag, startPoint x: 448, startPoint y: 407, endPoint x: 553, endPoint y: 386, distance: 107.2
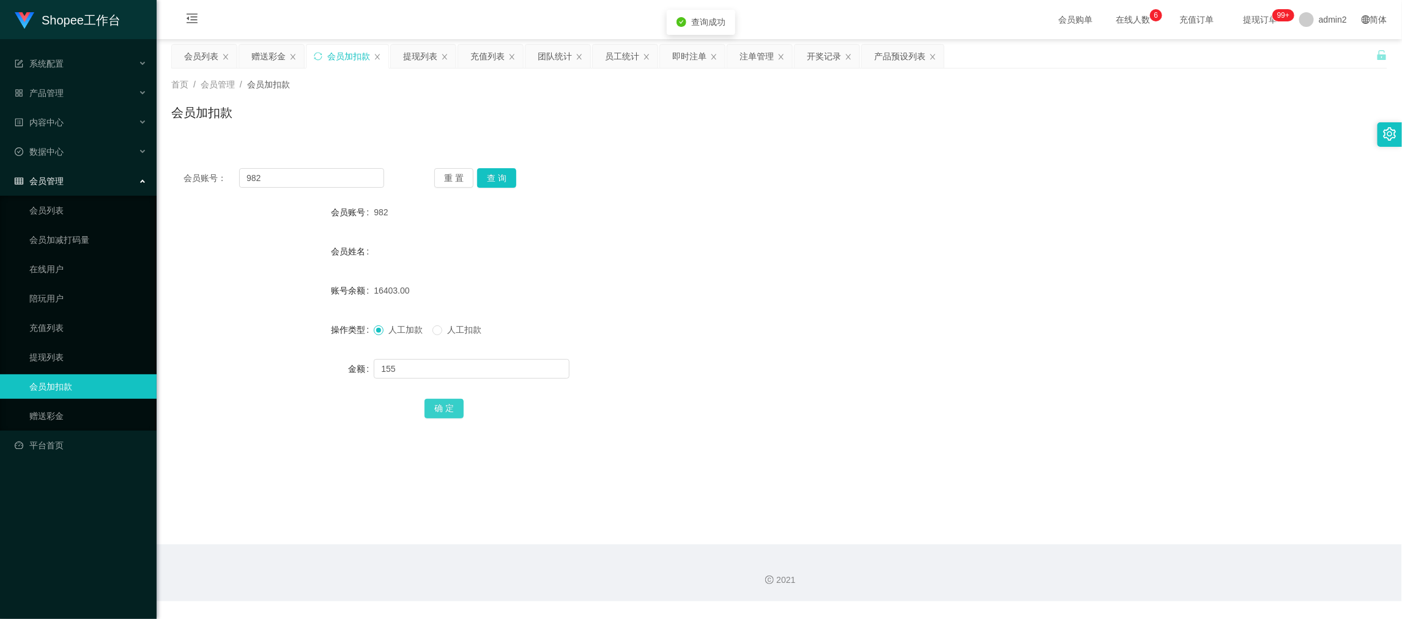
click at [448, 407] on button "确 定" at bounding box center [443, 409] width 39 height 20
click at [802, 349] on form "会员账号 982 会员姓名 账号余额 16403.00 操作类型 人工加款 人工扣款 金额 155 确 定" at bounding box center [779, 310] width 1216 height 220
click at [325, 176] on input "982" at bounding box center [311, 178] width 145 height 20
paste input "A986"
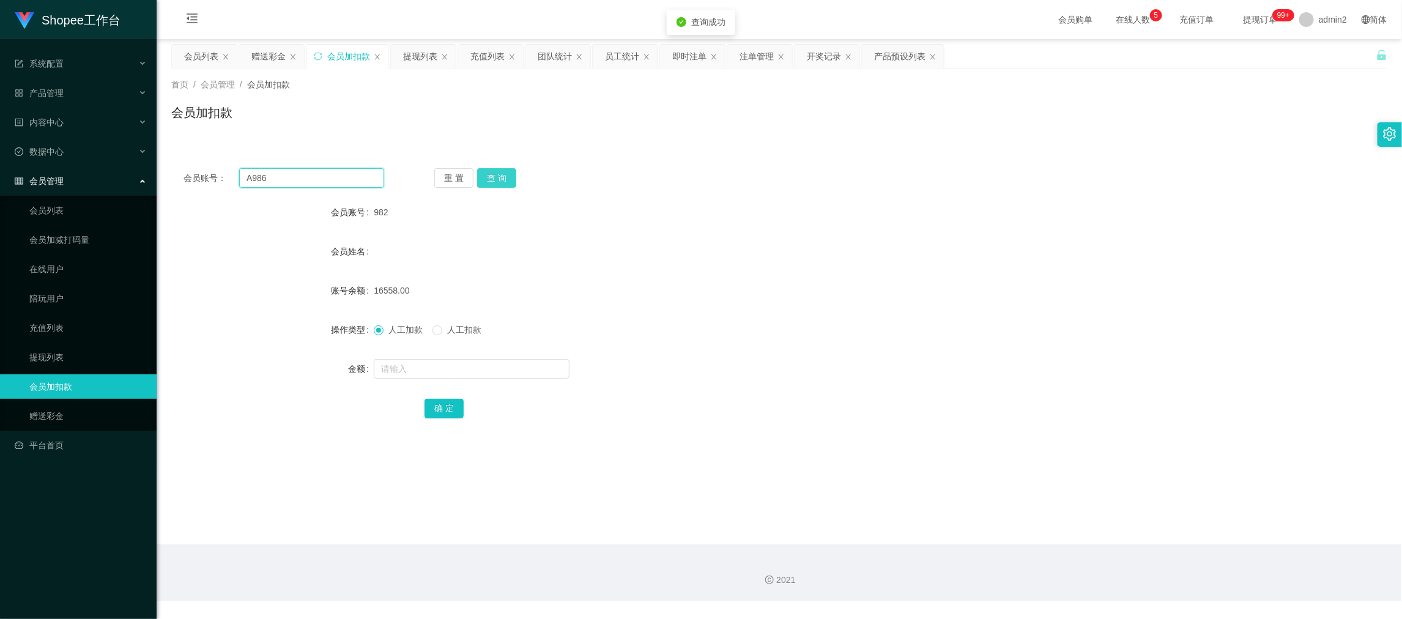
type input "A986"
click at [479, 175] on button "查 询" at bounding box center [496, 178] width 39 height 20
click at [532, 363] on input "text" at bounding box center [472, 369] width 196 height 20
type input "156"
click at [443, 410] on button "确 定" at bounding box center [443, 409] width 39 height 20
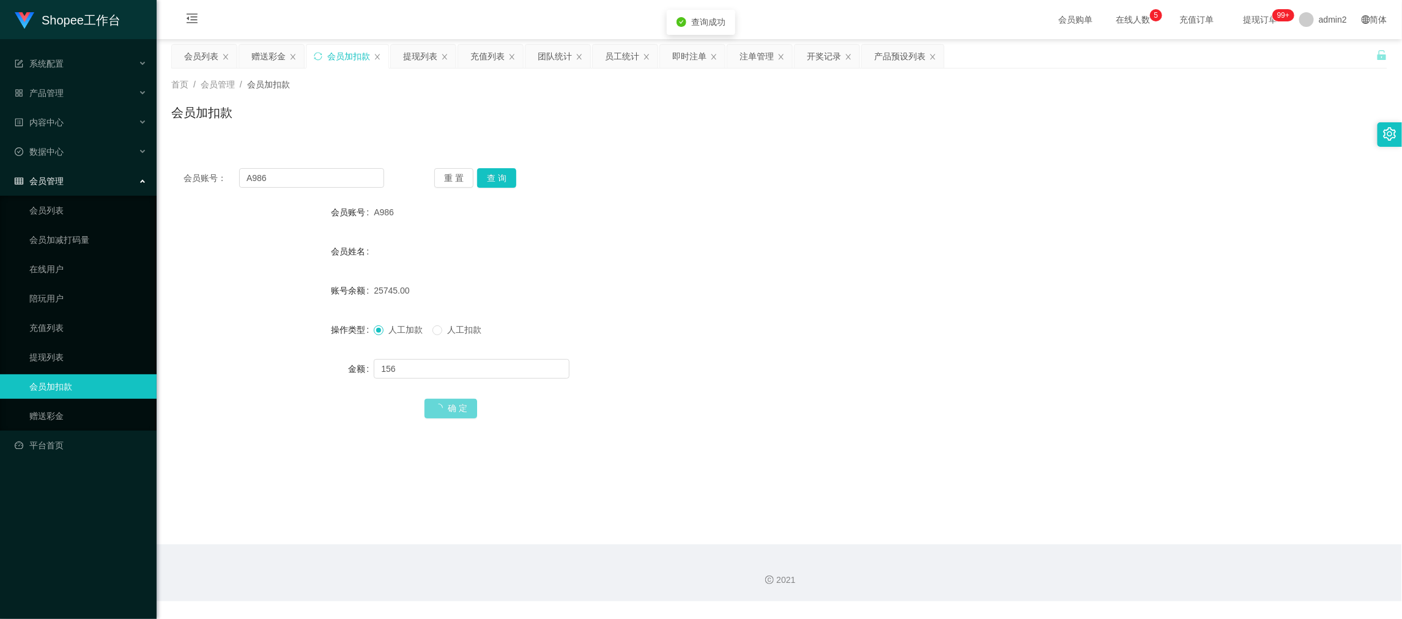
click at [681, 267] on form "会员账号 A986 会员姓名 账号余额 25745.00 操作类型 人工加款 人工扣款 金额 156 确 定" at bounding box center [779, 310] width 1216 height 220
click at [270, 53] on div "赠送彩金" at bounding box center [268, 56] width 34 height 23
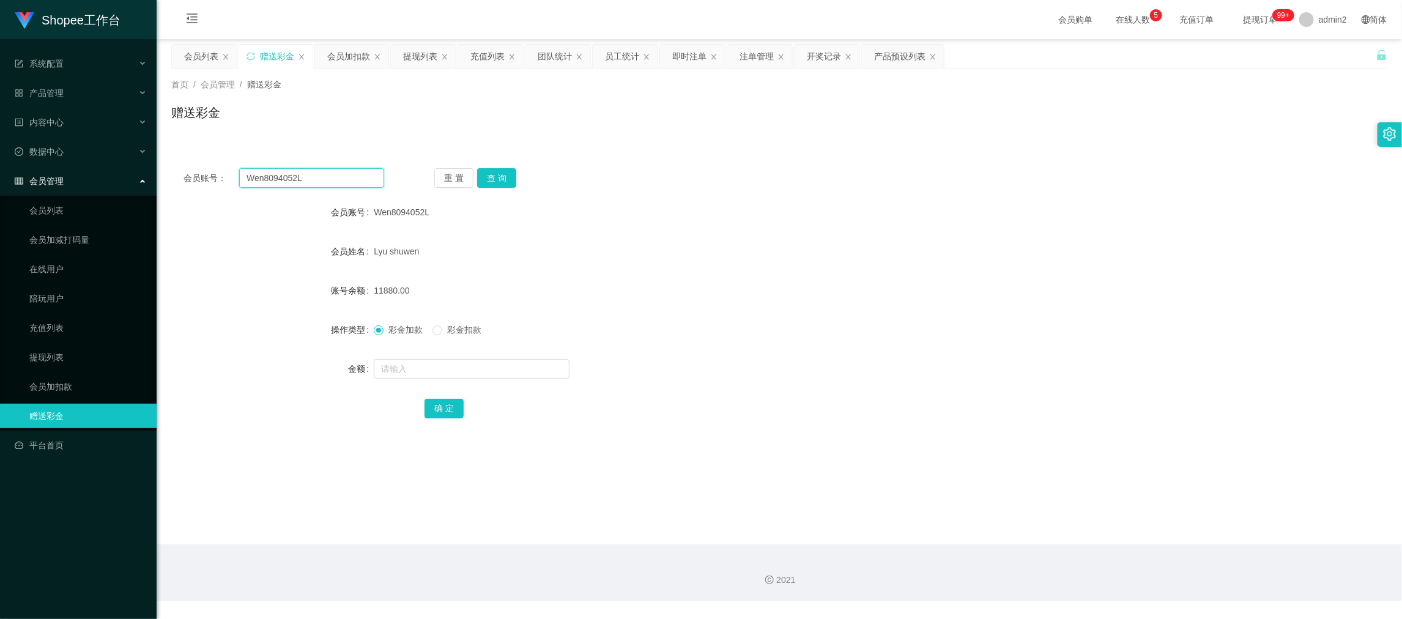
click at [339, 176] on input "Wen8094052L" at bounding box center [311, 178] width 145 height 20
paste input "A986"
type input "A986"
click at [488, 174] on button "查 询" at bounding box center [496, 178] width 39 height 20
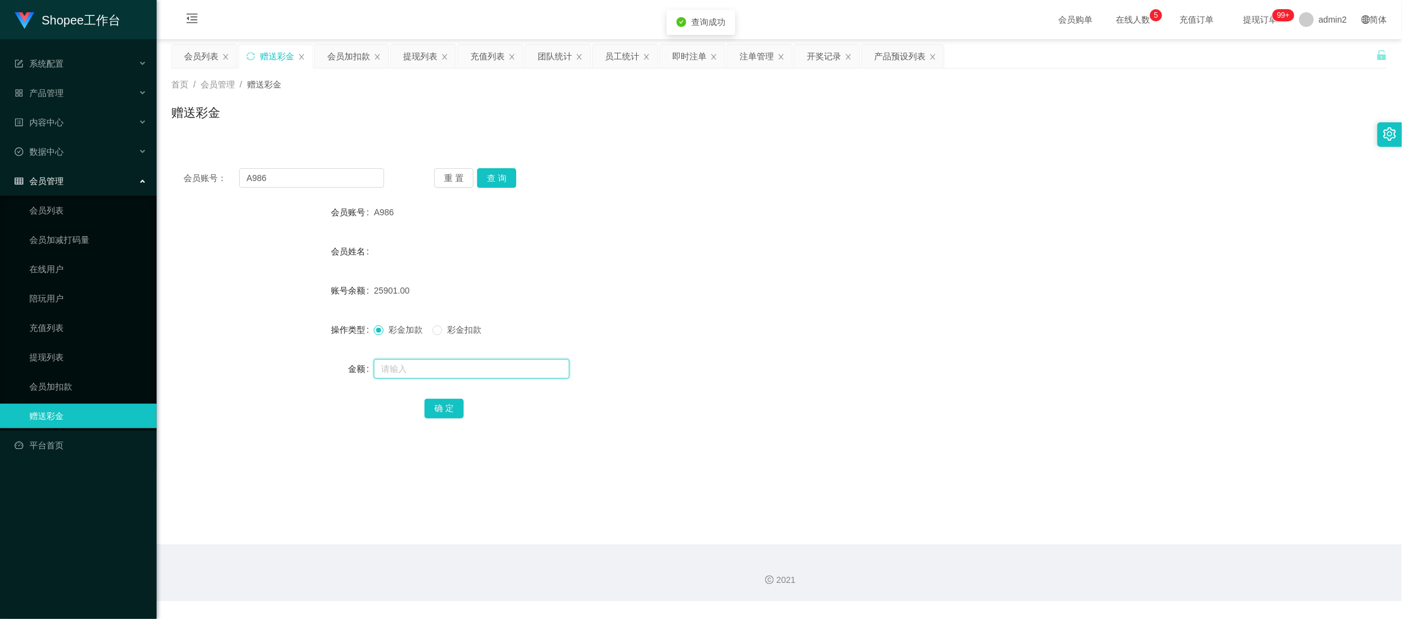
click at [494, 366] on input "text" at bounding box center [472, 369] width 196 height 20
type input "156"
click at [442, 333] on span at bounding box center [437, 330] width 10 height 10
click at [447, 409] on button "确 定" at bounding box center [443, 409] width 39 height 20
click at [747, 314] on form "会员账号 A986 会员姓名 账号余额 25901.00 操作类型 彩金加款 彩金扣款 金额 156 确 定" at bounding box center [779, 310] width 1216 height 220
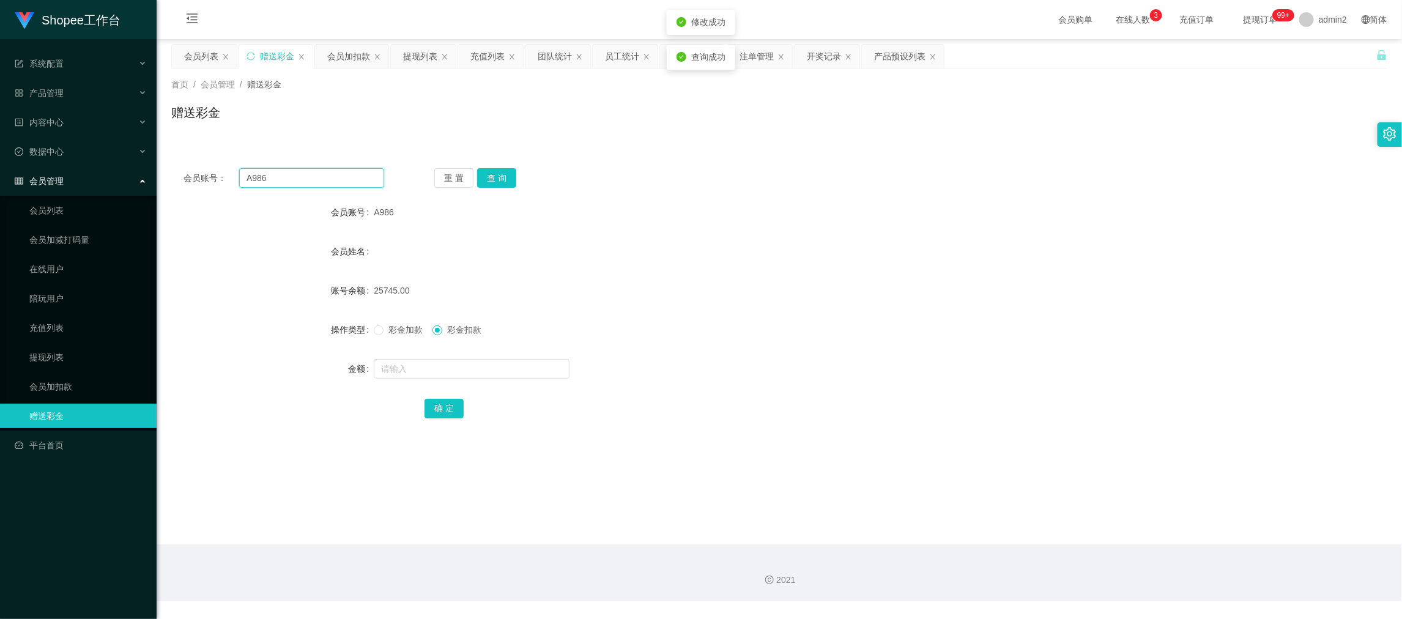
click at [308, 172] on input "A986" at bounding box center [311, 178] width 145 height 20
drag, startPoint x: 308, startPoint y: 172, endPoint x: 416, endPoint y: 187, distance: 109.3
click at [309, 172] on input "A986" at bounding box center [311, 178] width 145 height 20
paste input "982"
type input "982"
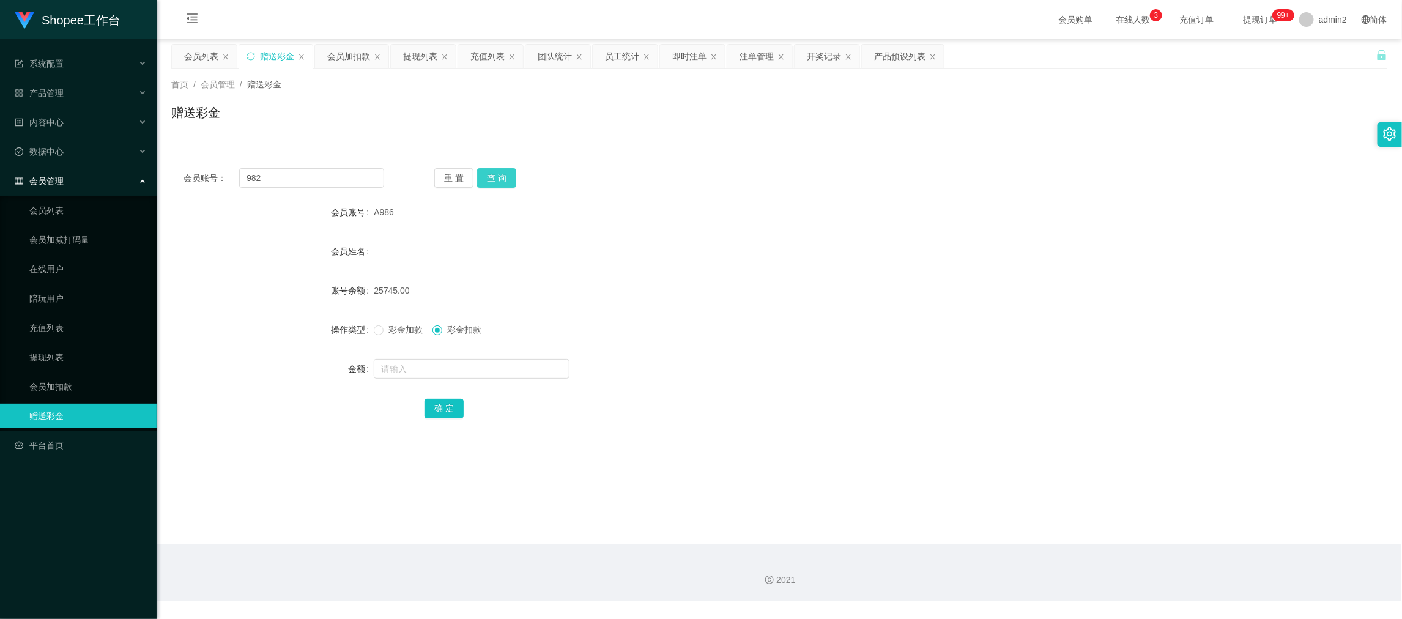
click at [510, 172] on button "查 询" at bounding box center [496, 178] width 39 height 20
click at [518, 367] on input "text" at bounding box center [472, 369] width 196 height 20
type input "155"
drag, startPoint x: 443, startPoint y: 407, endPoint x: 623, endPoint y: 366, distance: 185.0
click at [443, 407] on button "确 定" at bounding box center [443, 409] width 39 height 20
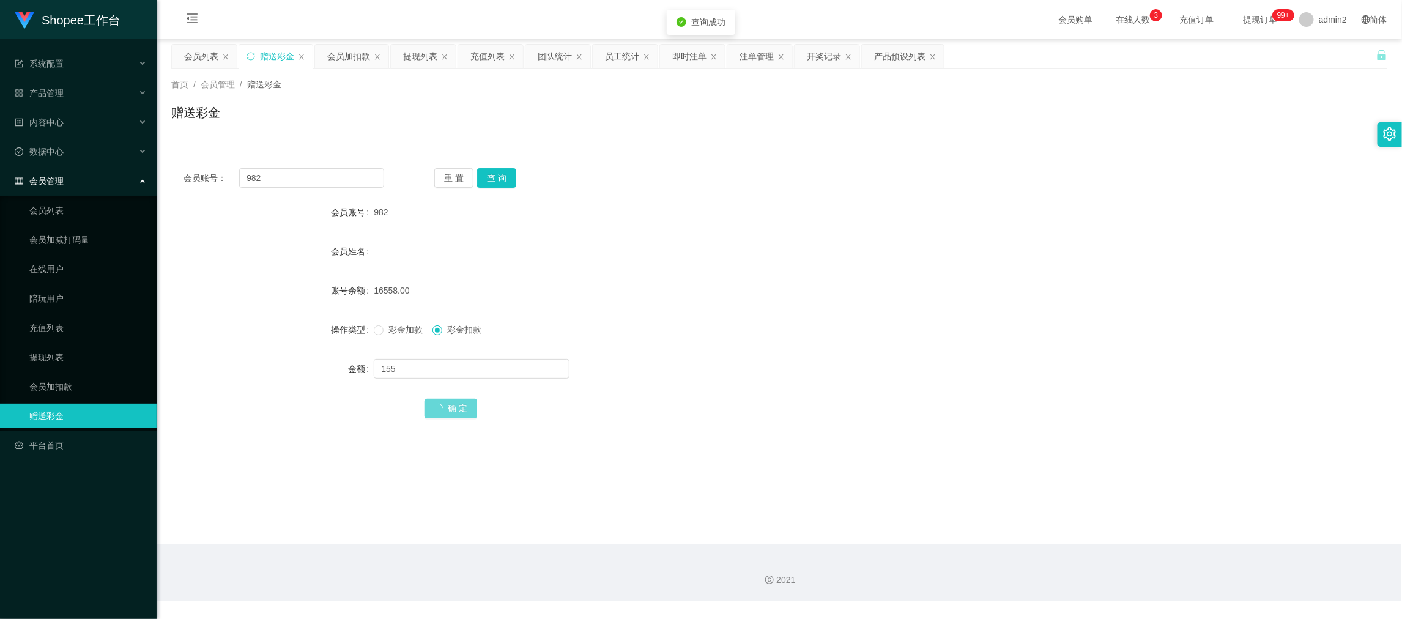
click at [779, 322] on div "彩金加款 彩金扣款" at bounding box center [728, 329] width 709 height 24
click at [322, 179] on input "982" at bounding box center [311, 178] width 145 height 20
drag, startPoint x: 322, startPoint y: 179, endPoint x: 447, endPoint y: 192, distance: 126.1
click at [327, 183] on input "982" at bounding box center [311, 178] width 145 height 20
paste input "A983"
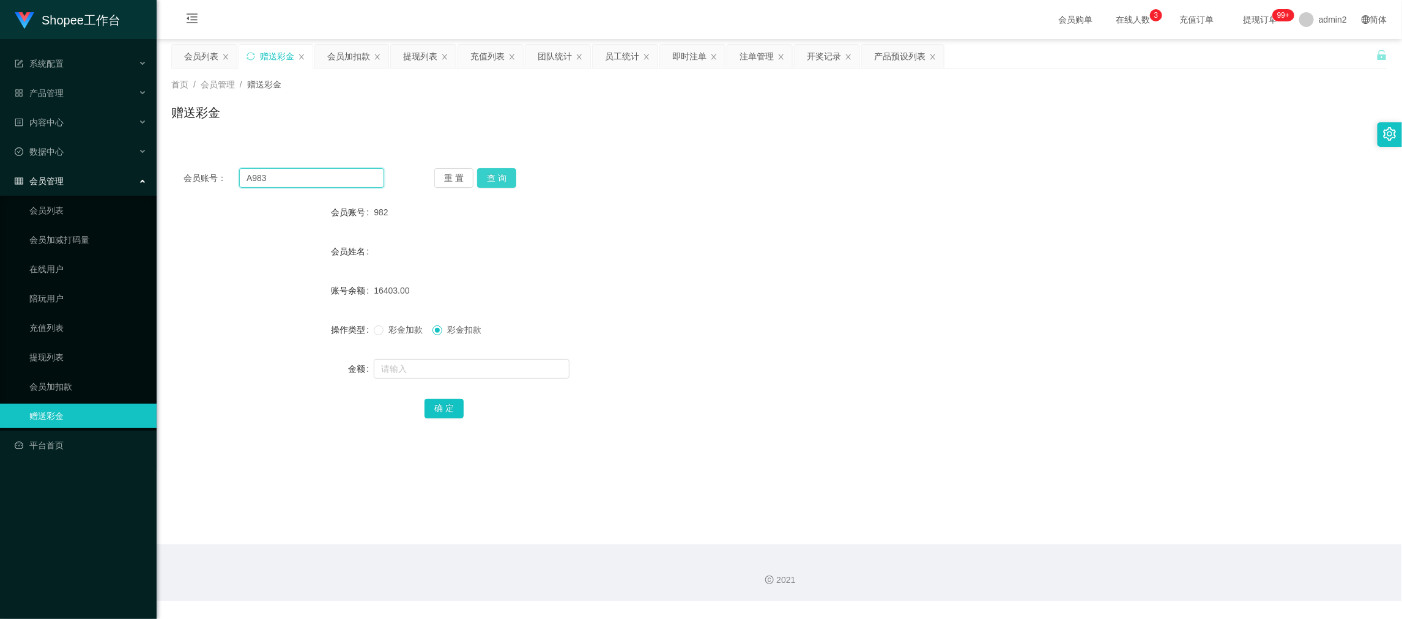
type input "A983"
click at [492, 172] on button "查 询" at bounding box center [496, 178] width 39 height 20
click at [513, 367] on input "text" at bounding box center [472, 369] width 196 height 20
type input "155"
drag, startPoint x: 454, startPoint y: 407, endPoint x: 426, endPoint y: 383, distance: 36.8
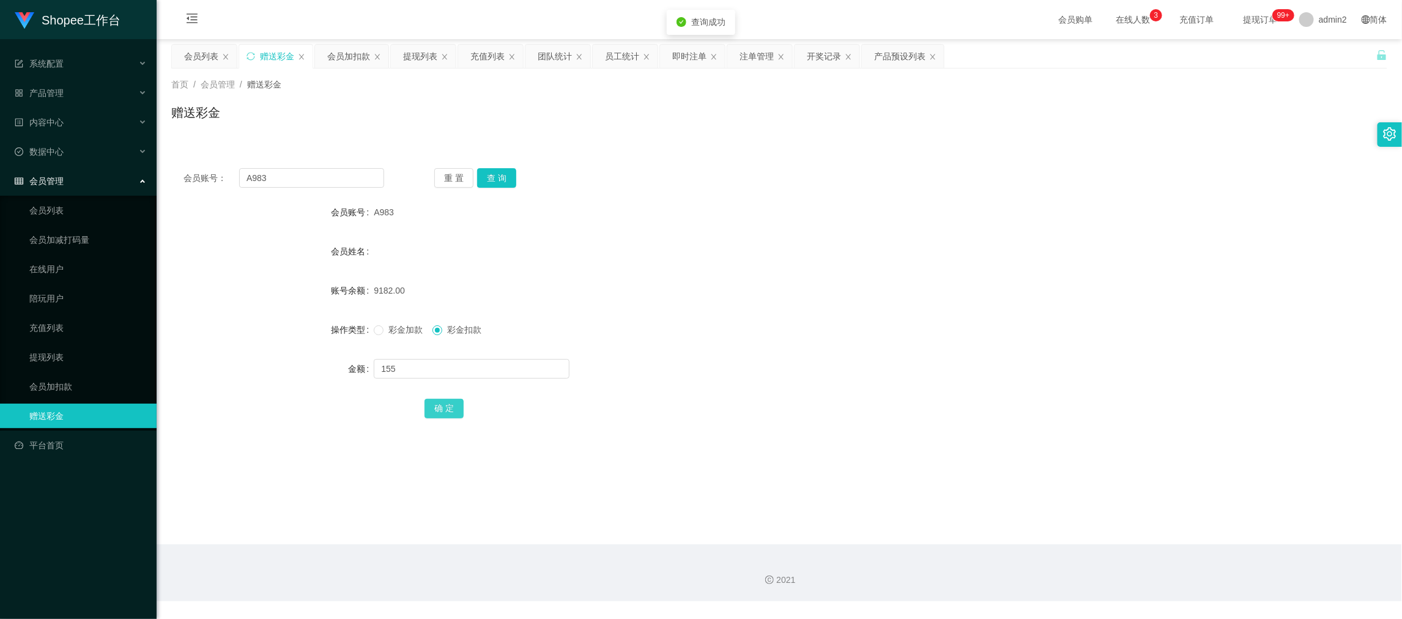
click at [454, 407] on button "确 定" at bounding box center [443, 409] width 39 height 20
click at [784, 300] on div "9027.00" at bounding box center [728, 290] width 709 height 24
click at [344, 56] on div "会员加扣款" at bounding box center [348, 56] width 43 height 23
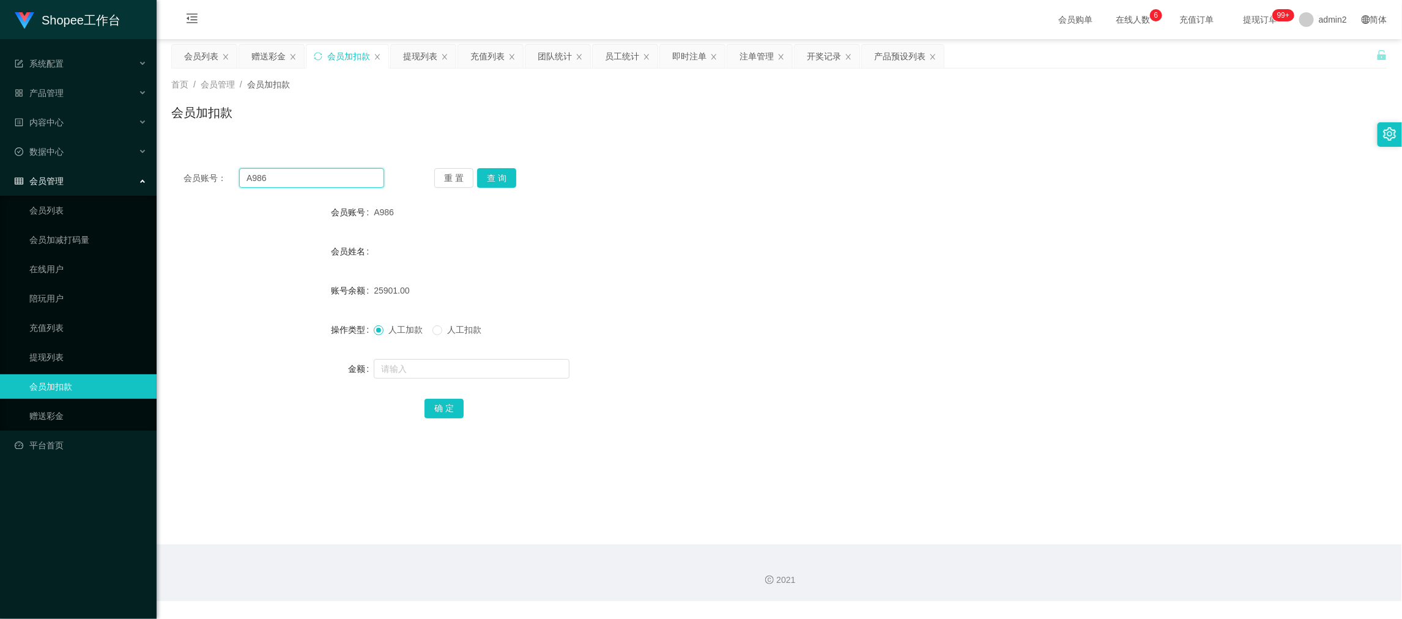
click at [353, 171] on input "A986" at bounding box center [311, 178] width 145 height 20
click at [353, 169] on input "A986" at bounding box center [311, 178] width 145 height 20
click at [482, 170] on button "查 询" at bounding box center [496, 178] width 39 height 20
click at [501, 363] on input "text" at bounding box center [472, 369] width 196 height 20
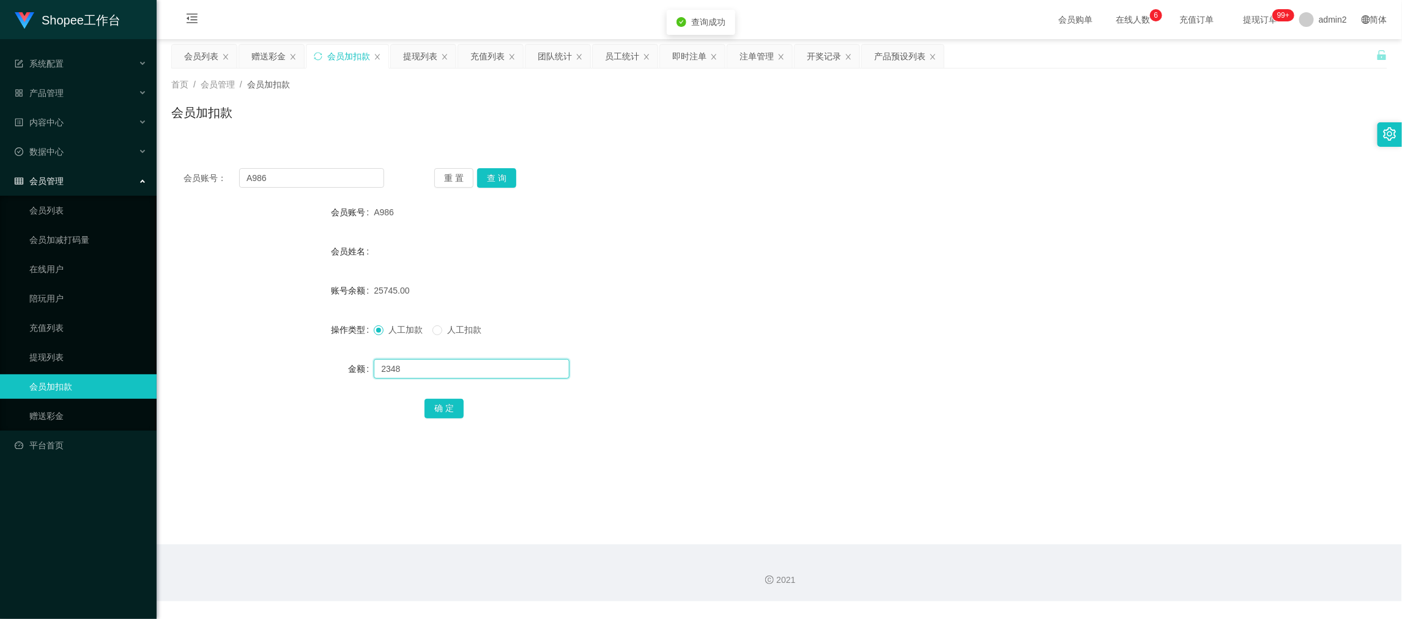
type input "2348"
click at [725, 320] on div "人工加款 人工扣款" at bounding box center [728, 329] width 709 height 24
drag, startPoint x: 435, startPoint y: 362, endPoint x: 426, endPoint y: 363, distance: 9.2
click at [432, 362] on input "2348" at bounding box center [472, 369] width 196 height 20
drag, startPoint x: 426, startPoint y: 363, endPoint x: 366, endPoint y: 365, distance: 60.0
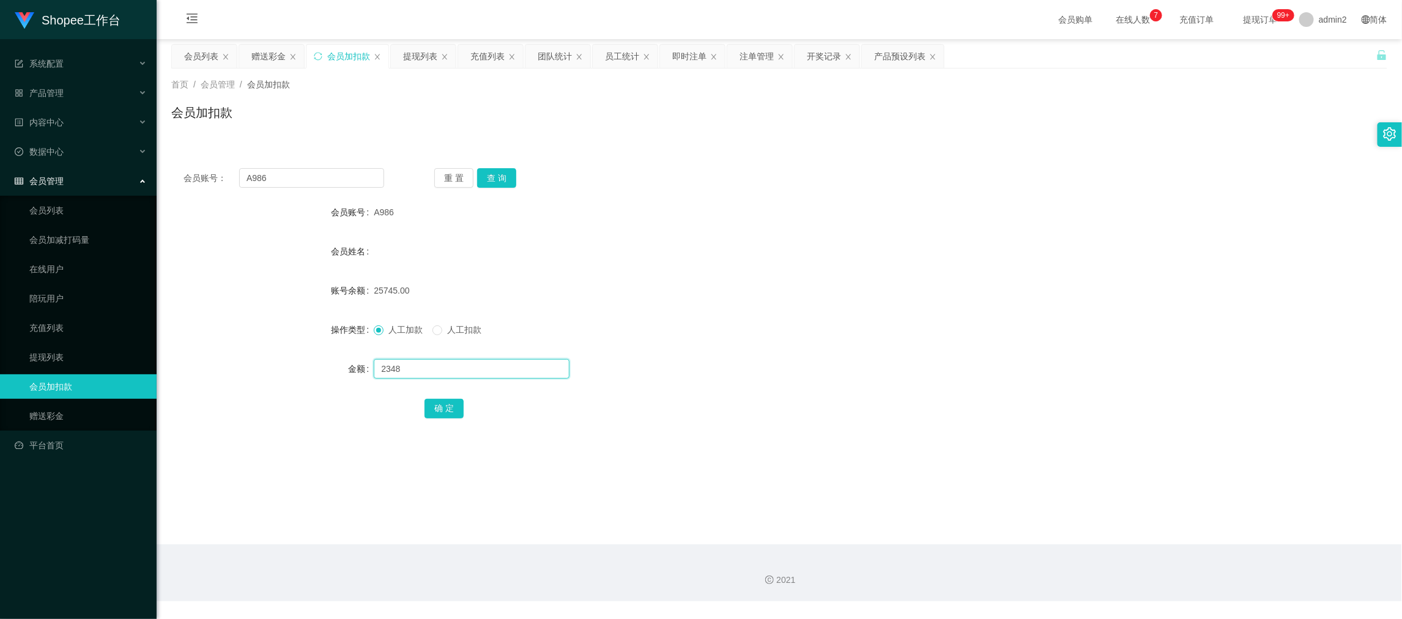
click at [366, 365] on div "金额 2348" at bounding box center [779, 369] width 1216 height 24
drag, startPoint x: 443, startPoint y: 405, endPoint x: 426, endPoint y: 367, distance: 42.4
click at [443, 405] on button "确 定" at bounding box center [443, 409] width 39 height 20
drag, startPoint x: 274, startPoint y: 181, endPoint x: 235, endPoint y: 182, distance: 38.5
click at [235, 182] on div "会员账号： A986" at bounding box center [283, 178] width 201 height 20
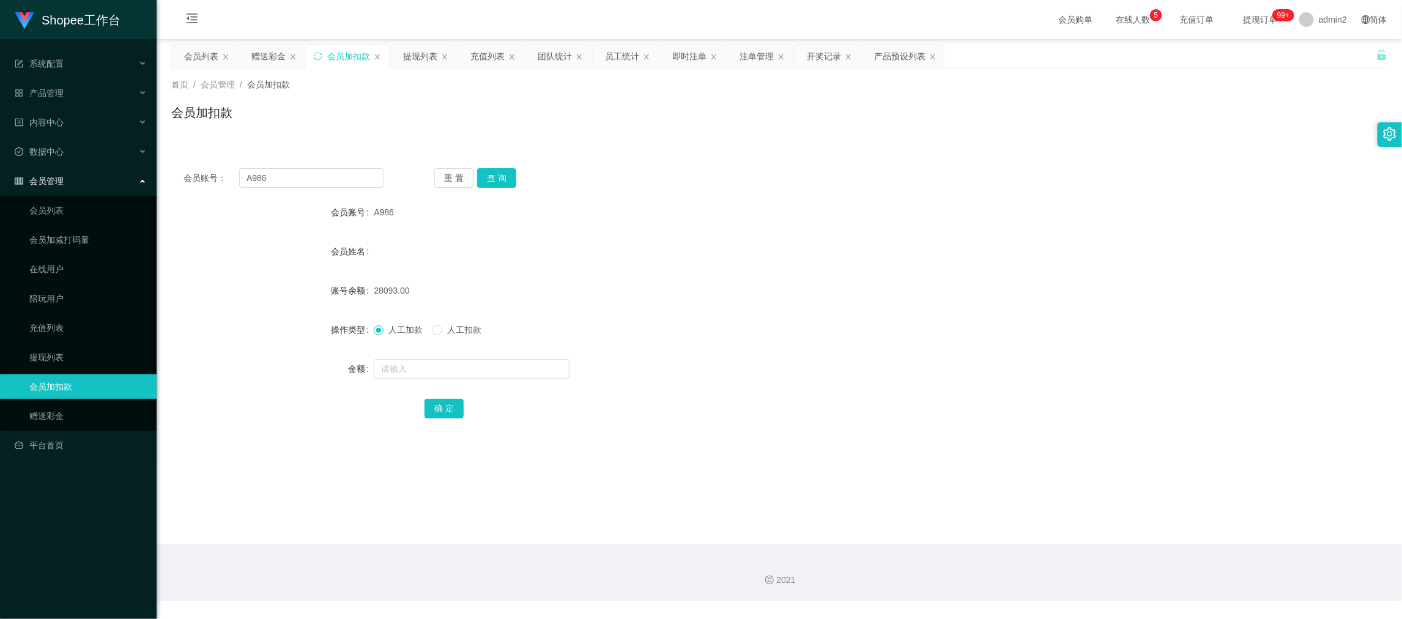
click at [932, 549] on div "2021" at bounding box center [779, 572] width 1245 height 57
click at [818, 352] on form "会员账号 A986 会员姓名 账号余额 28093.00 操作类型 人工加款 人工扣款 金额 确 定" at bounding box center [779, 310] width 1216 height 220
drag, startPoint x: 644, startPoint y: 185, endPoint x: 629, endPoint y: 166, distance: 24.4
click at [645, 185] on div "会员账号： A986 重 置 查 询" at bounding box center [779, 178] width 1216 height 20
click at [542, 51] on div "团队统计" at bounding box center [555, 56] width 34 height 23
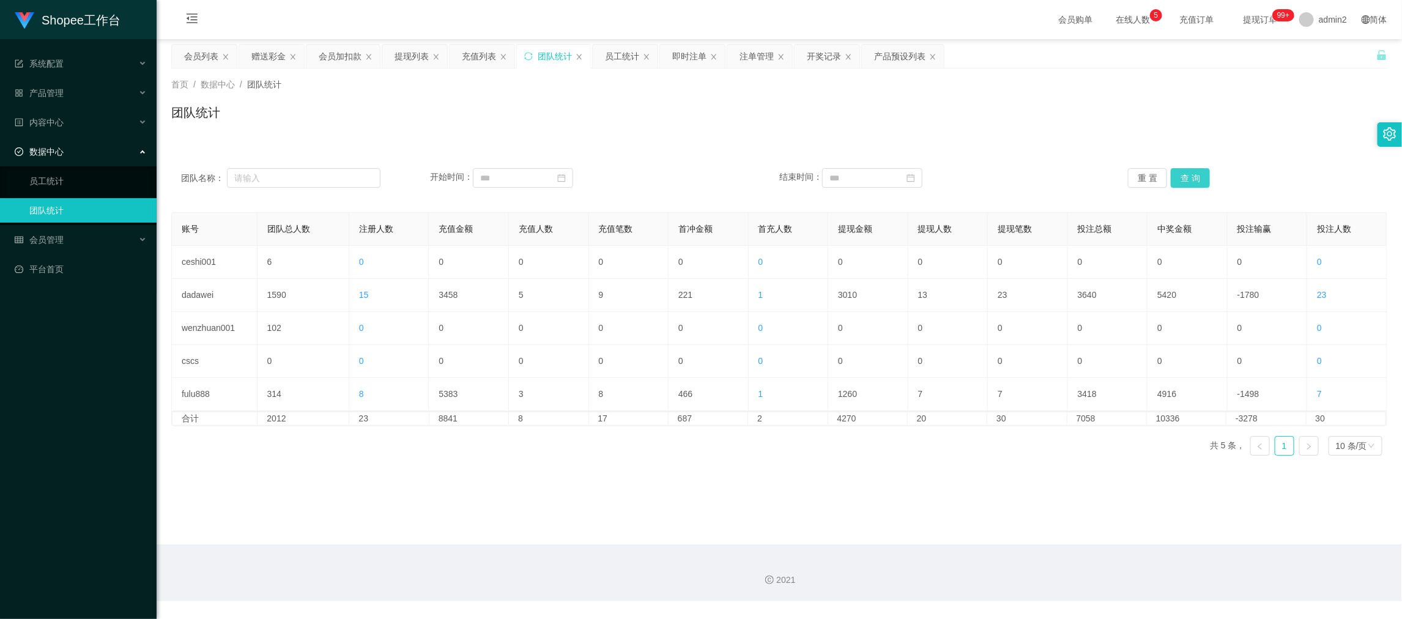
click at [1183, 174] on button "查 询" at bounding box center [1189, 178] width 39 height 20
click at [479, 55] on div "充值列表" at bounding box center [479, 56] width 34 height 23
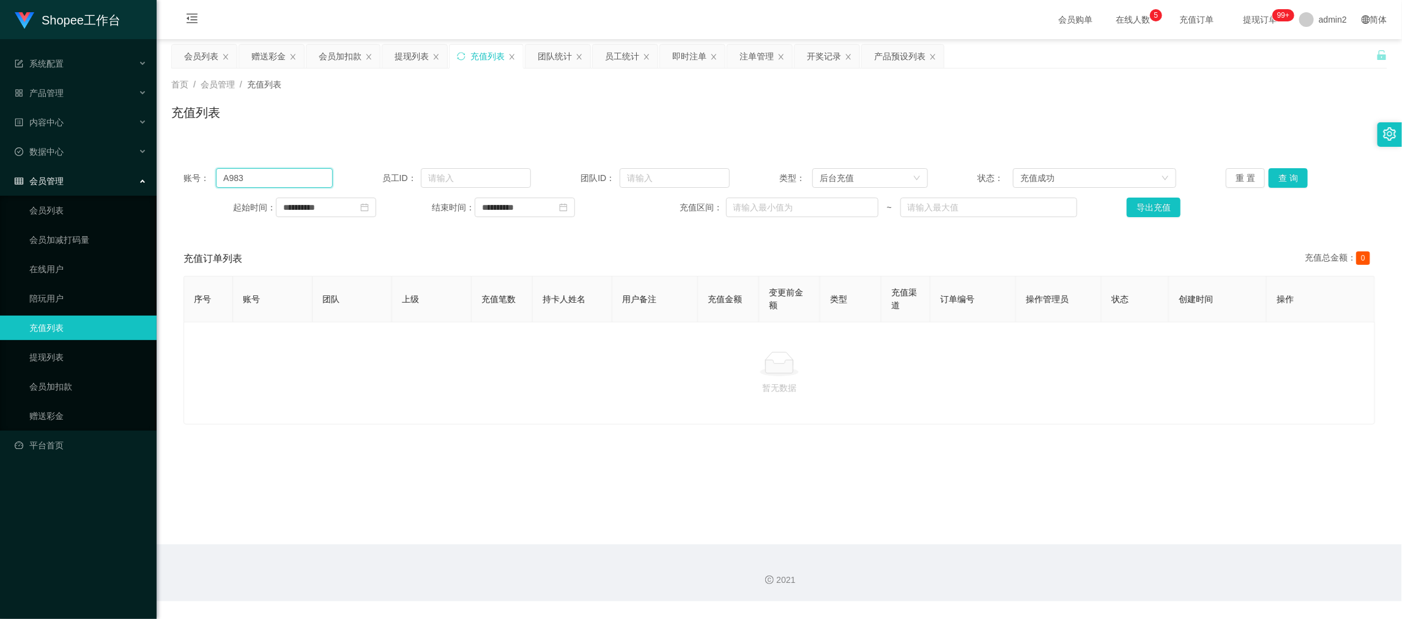
click at [322, 176] on input "A983" at bounding box center [274, 178] width 116 height 20
paste input "22"
type input "22"
click at [1271, 174] on button "查 询" at bounding box center [1287, 178] width 39 height 20
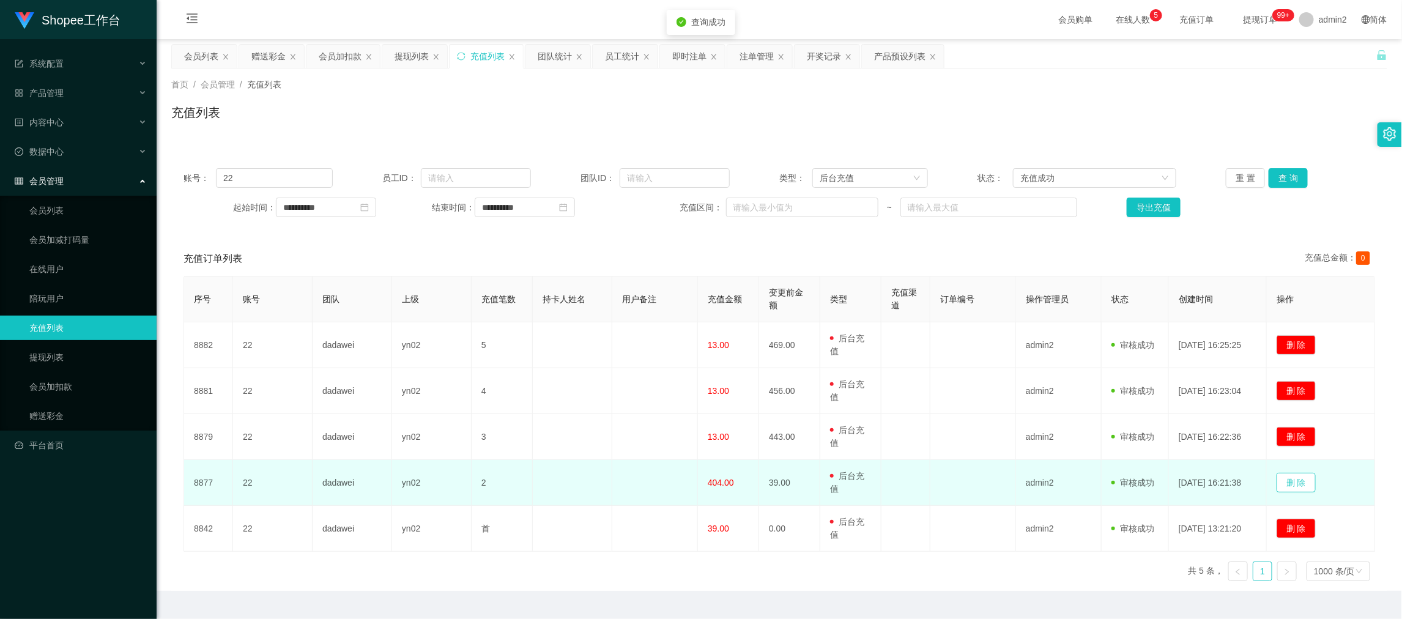
click at [1304, 482] on button "删 除" at bounding box center [1295, 483] width 39 height 20
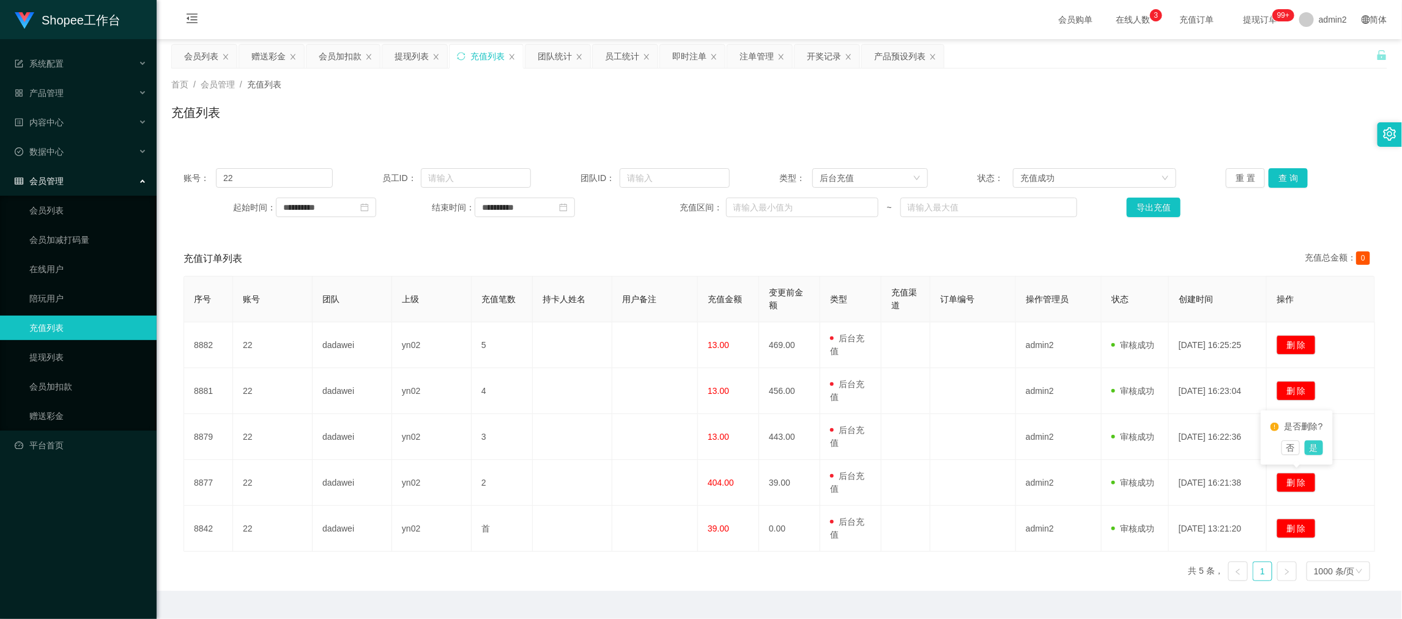
click at [1315, 446] on button "是" at bounding box center [1313, 447] width 18 height 15
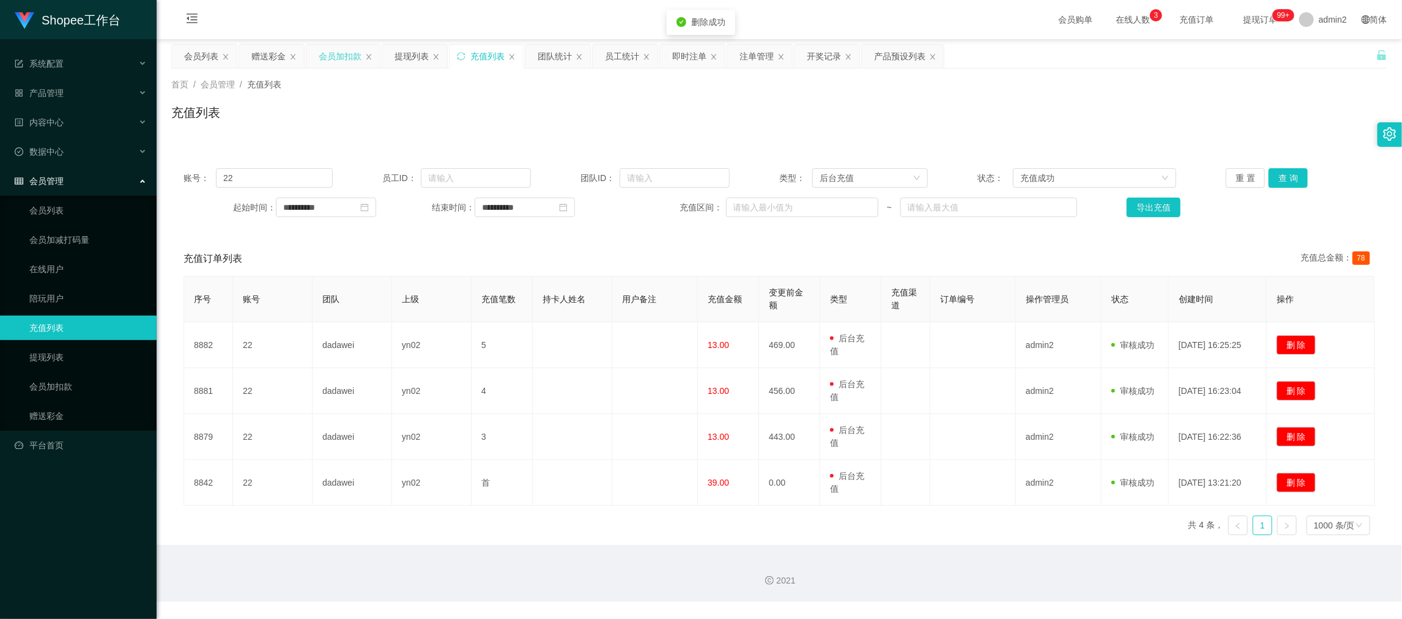
click at [338, 54] on div "会员加扣款" at bounding box center [340, 56] width 43 height 23
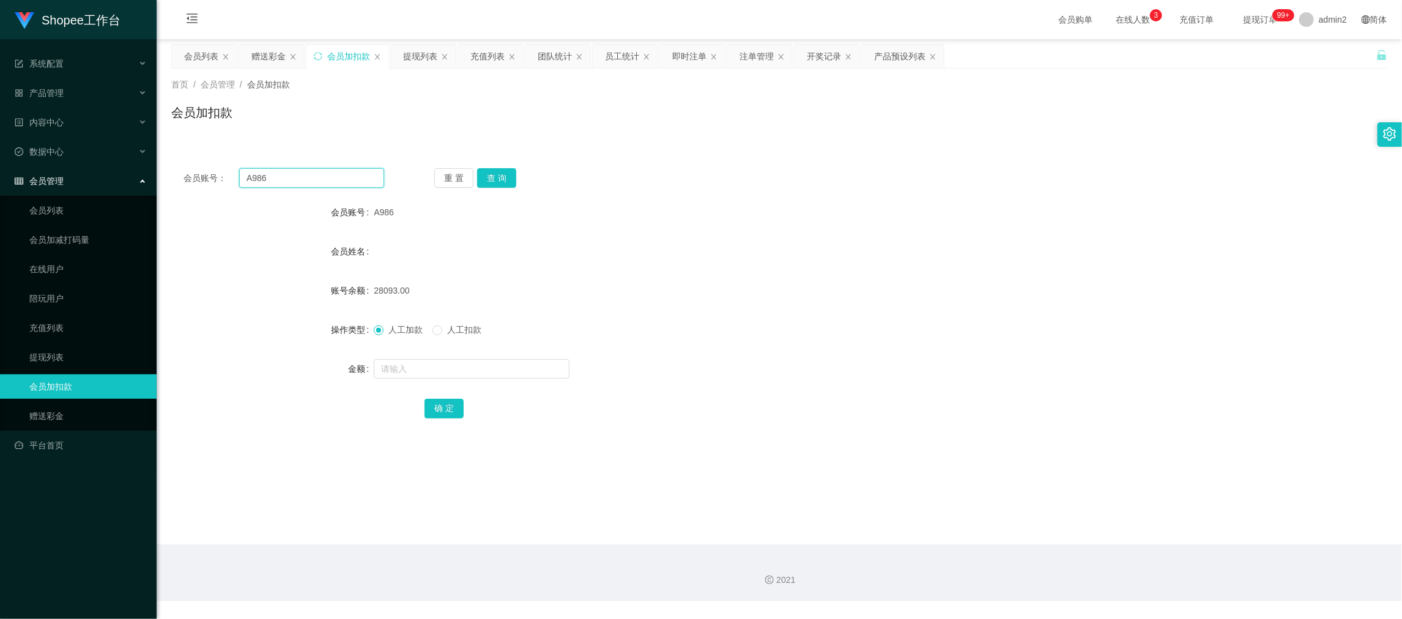
click at [297, 179] on input "A986" at bounding box center [311, 178] width 145 height 20
paste input "22"
type input "22"
click at [501, 179] on button "查 询" at bounding box center [496, 178] width 39 height 20
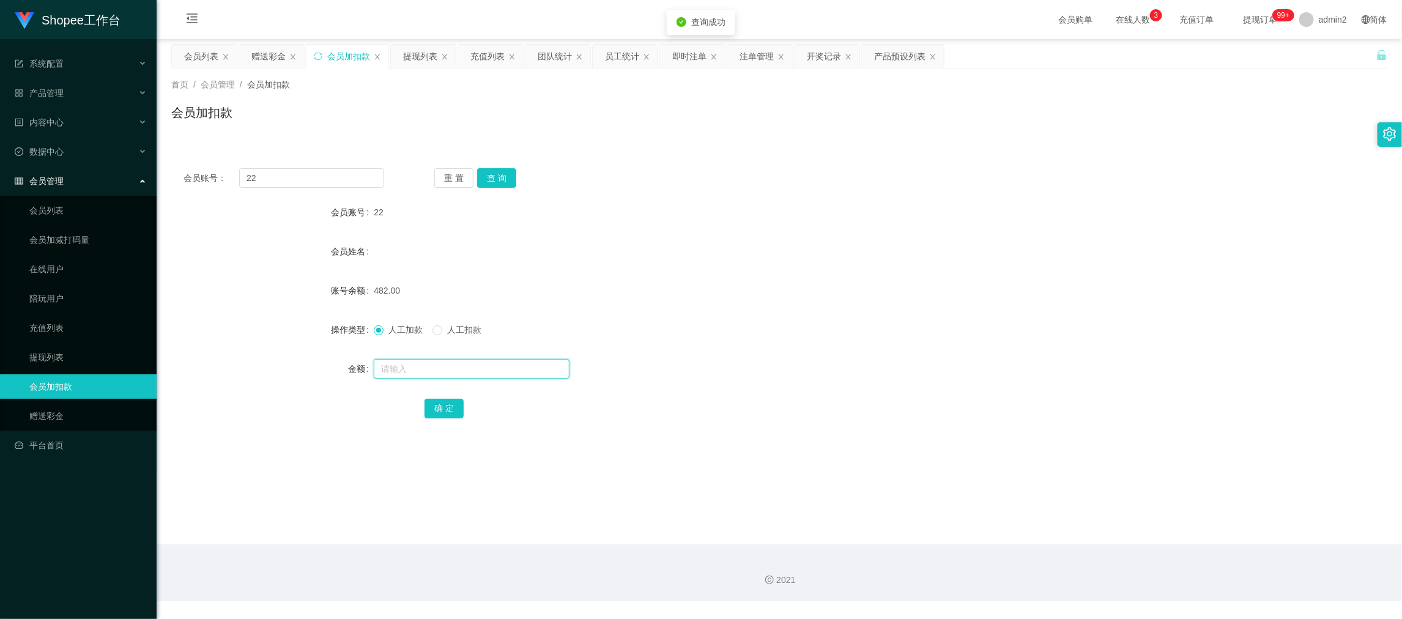
click at [503, 366] on input "text" at bounding box center [472, 369] width 196 height 20
type input "40"
drag, startPoint x: 446, startPoint y: 408, endPoint x: 446, endPoint y: 394, distance: 13.5
click at [446, 408] on button "确 定" at bounding box center [443, 409] width 39 height 20
click at [272, 56] on div "赠送彩金" at bounding box center [268, 56] width 34 height 23
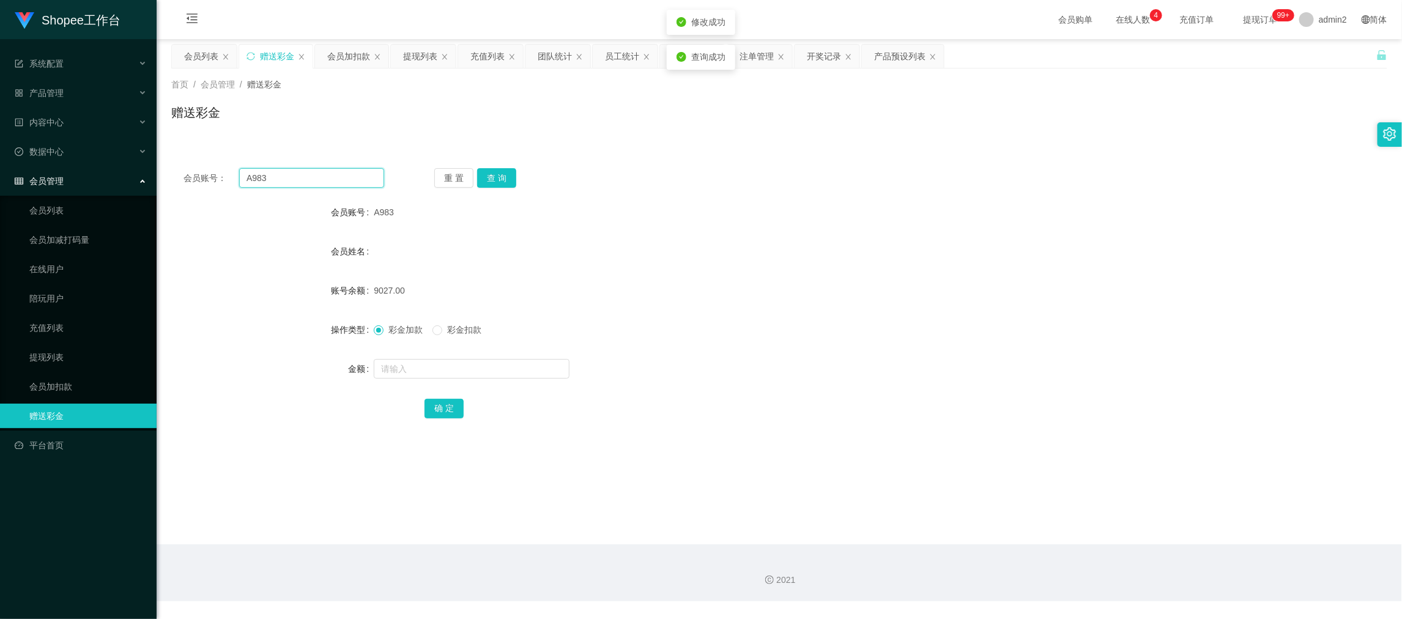
click at [337, 179] on input "A983" at bounding box center [311, 178] width 145 height 20
paste input "22"
type input "22"
click at [502, 176] on button "查 询" at bounding box center [496, 178] width 39 height 20
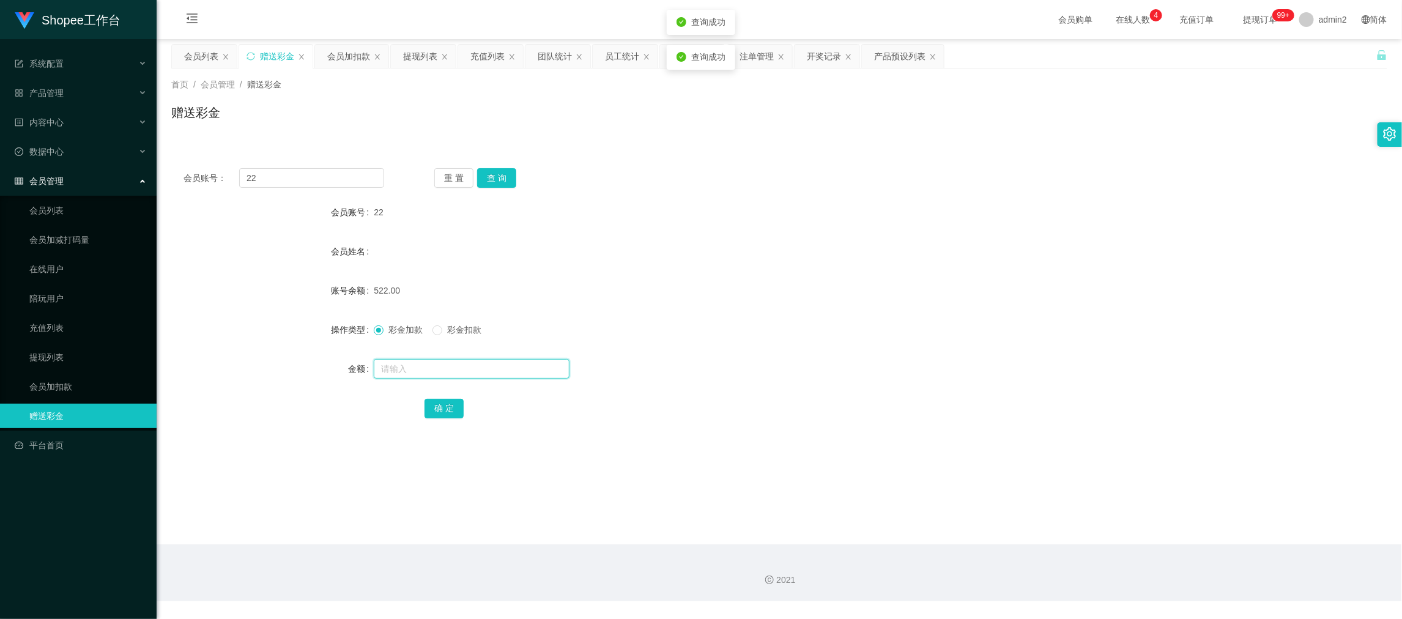
click at [488, 363] on input "text" at bounding box center [472, 369] width 196 height 20
type input "404"
click at [445, 405] on button "确 定" at bounding box center [443, 409] width 39 height 20
click at [544, 300] on div "118.00" at bounding box center [728, 290] width 709 height 24
click at [431, 56] on div "提现列表" at bounding box center [420, 56] width 34 height 23
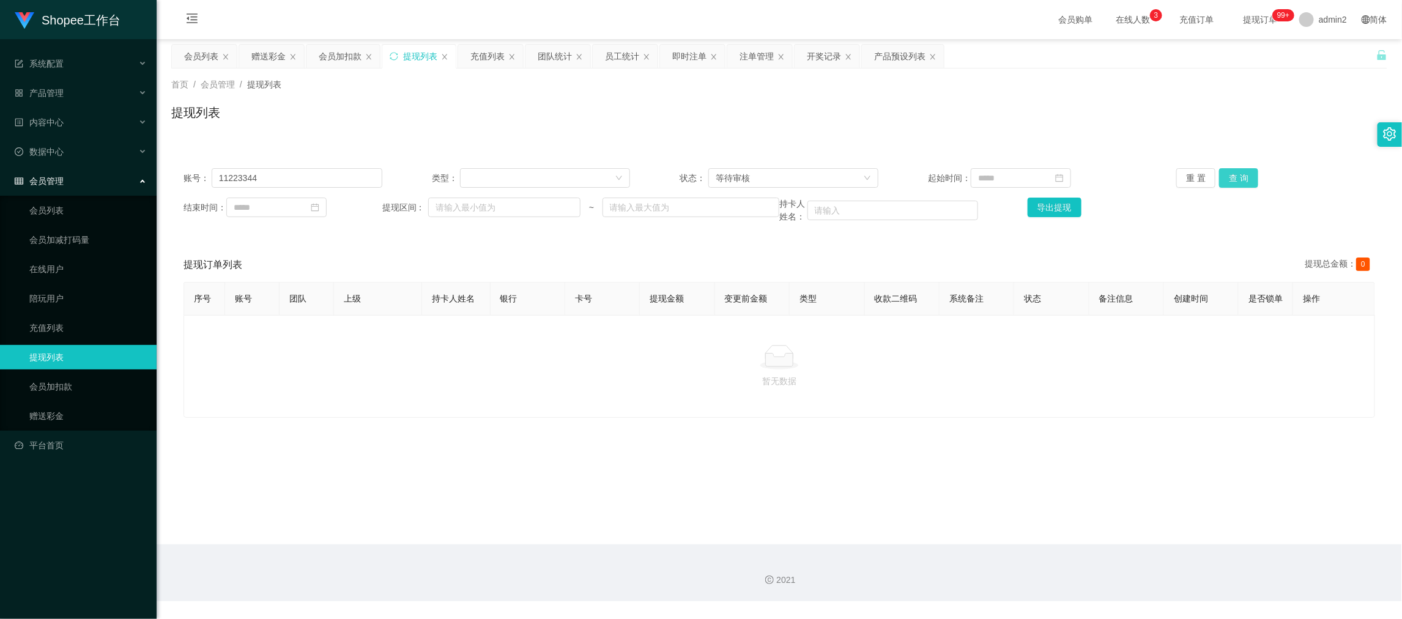
click at [1222, 177] on button "查 询" at bounding box center [1238, 178] width 39 height 20
click at [354, 185] on input "11223344" at bounding box center [297, 178] width 171 height 20
click at [1235, 174] on button "查 询" at bounding box center [1238, 178] width 39 height 20
click at [303, 209] on input at bounding box center [276, 208] width 100 height 20
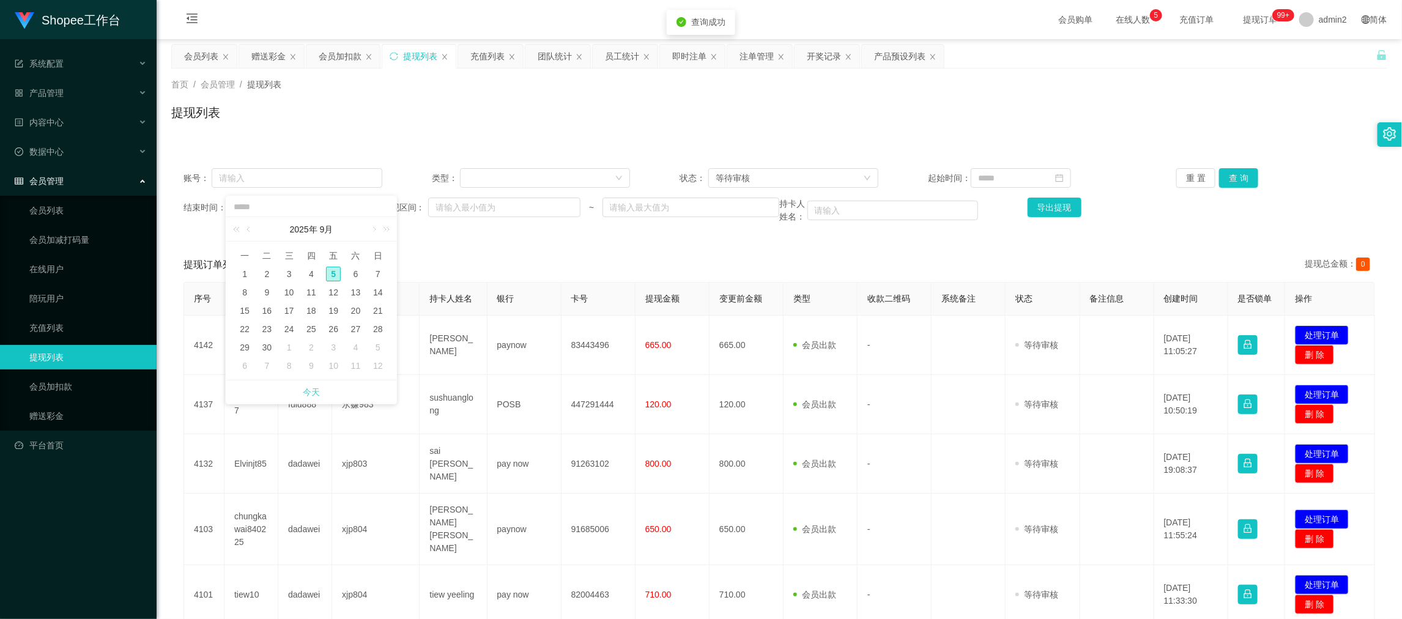
click at [306, 386] on link "今天" at bounding box center [311, 391] width 17 height 23
type input "**********"
click at [981, 181] on input at bounding box center [1020, 178] width 100 height 20
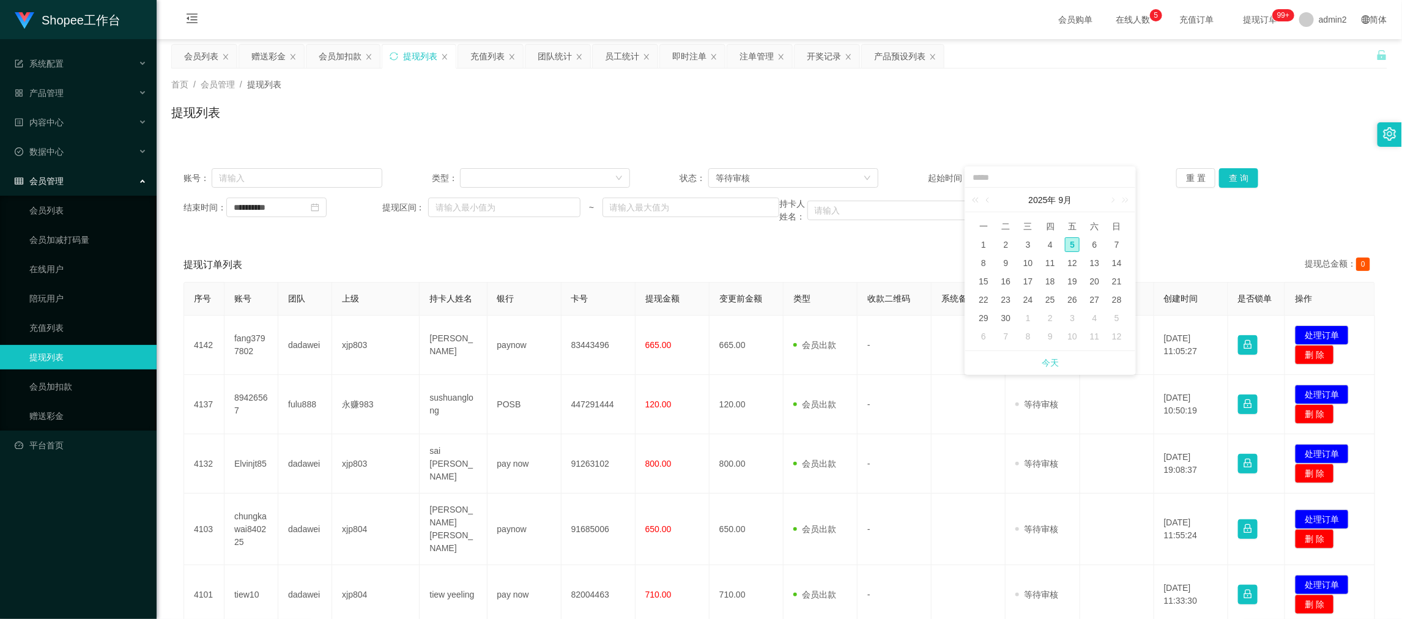
click at [1051, 363] on link "今天" at bounding box center [1049, 362] width 17 height 23
type input "**********"
click at [864, 176] on icon "图标: down" at bounding box center [867, 178] width 6 height 4
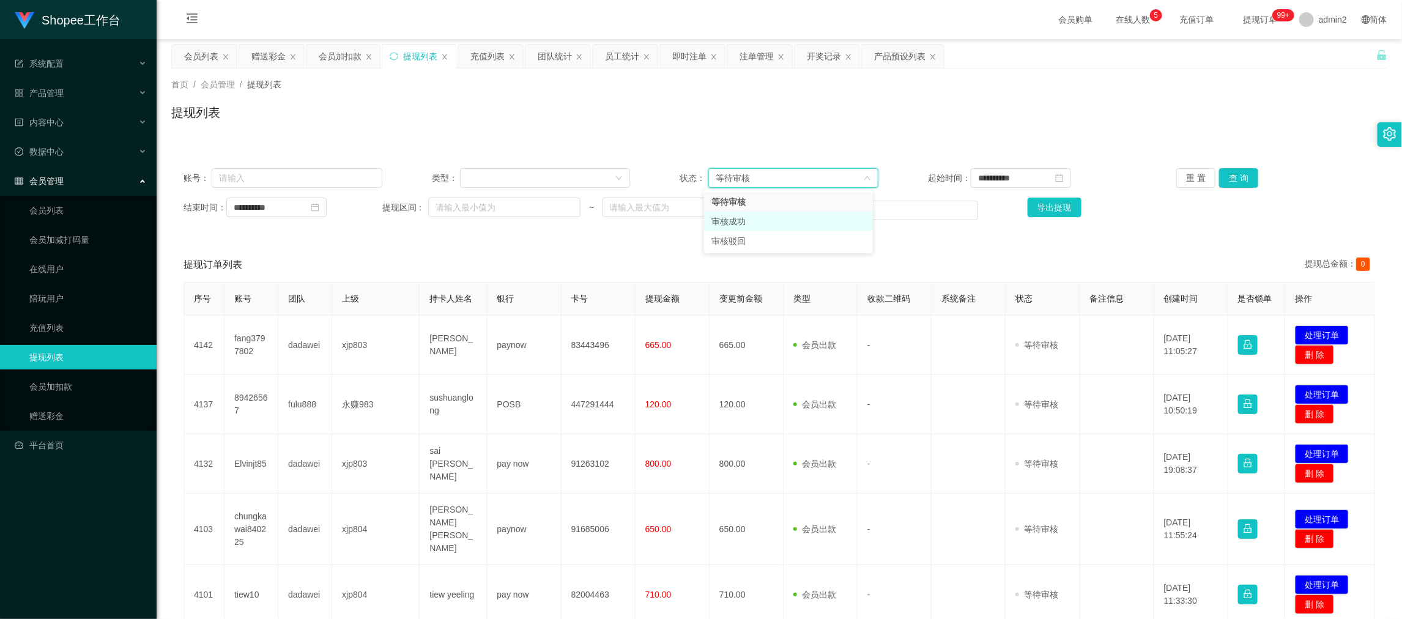
click at [769, 216] on li "审核成功" at bounding box center [788, 222] width 169 height 20
click at [1230, 174] on button "查 询" at bounding box center [1238, 178] width 39 height 20
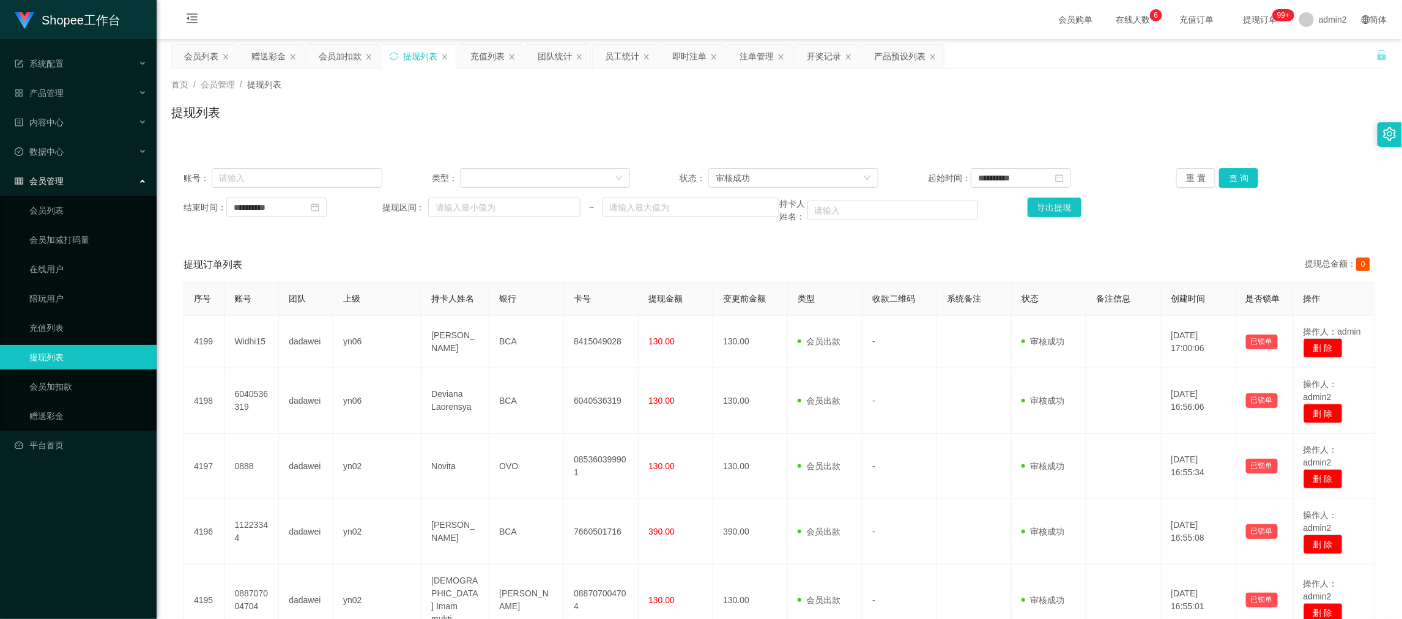
click at [625, 128] on div "提现列表" at bounding box center [779, 117] width 1216 height 28
click at [815, 169] on div "审核成功" at bounding box center [788, 178] width 147 height 18
click at [742, 206] on li "等待审核" at bounding box center [788, 202] width 169 height 20
click at [1227, 177] on button "查 询" at bounding box center [1238, 178] width 39 height 20
click at [599, 116] on div "提现列表" at bounding box center [779, 117] width 1216 height 28
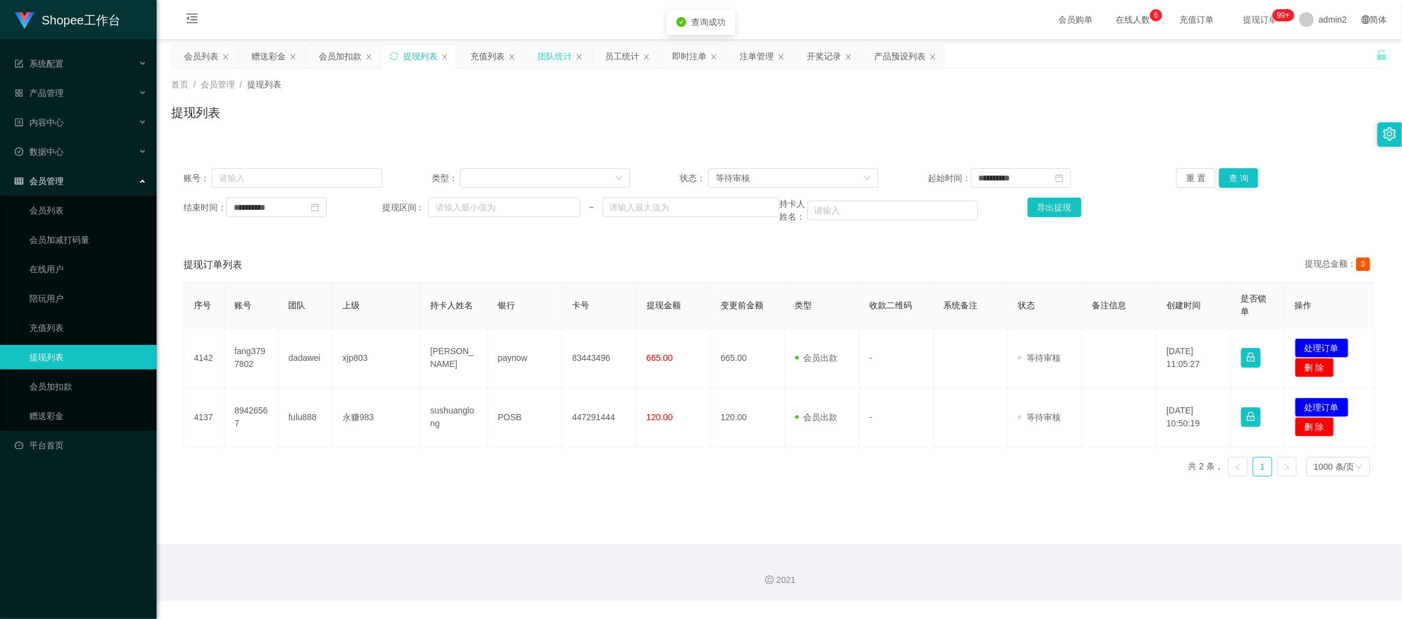
click at [569, 52] on div "团队统计" at bounding box center [555, 56] width 34 height 23
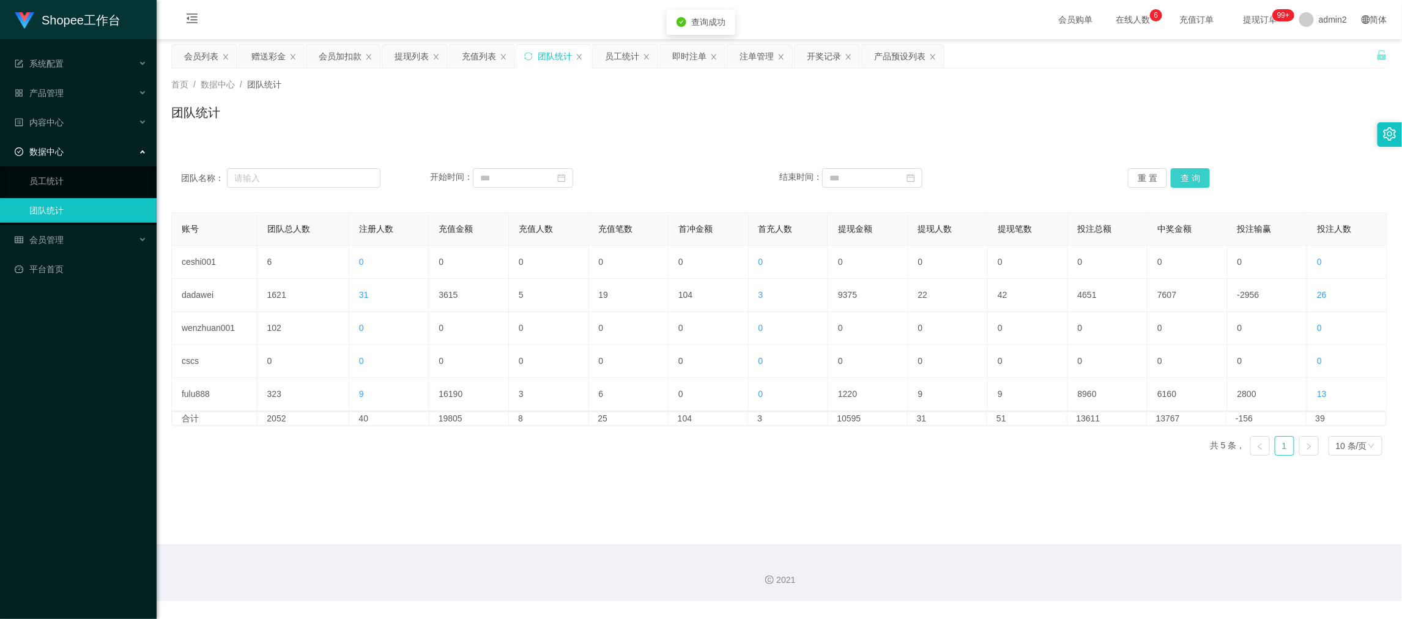
click at [1179, 172] on button "查 询" at bounding box center [1189, 178] width 39 height 20
drag, startPoint x: 277, startPoint y: 57, endPoint x: 309, endPoint y: 111, distance: 63.0
click at [276, 57] on div "赠送彩金" at bounding box center [268, 56] width 34 height 23
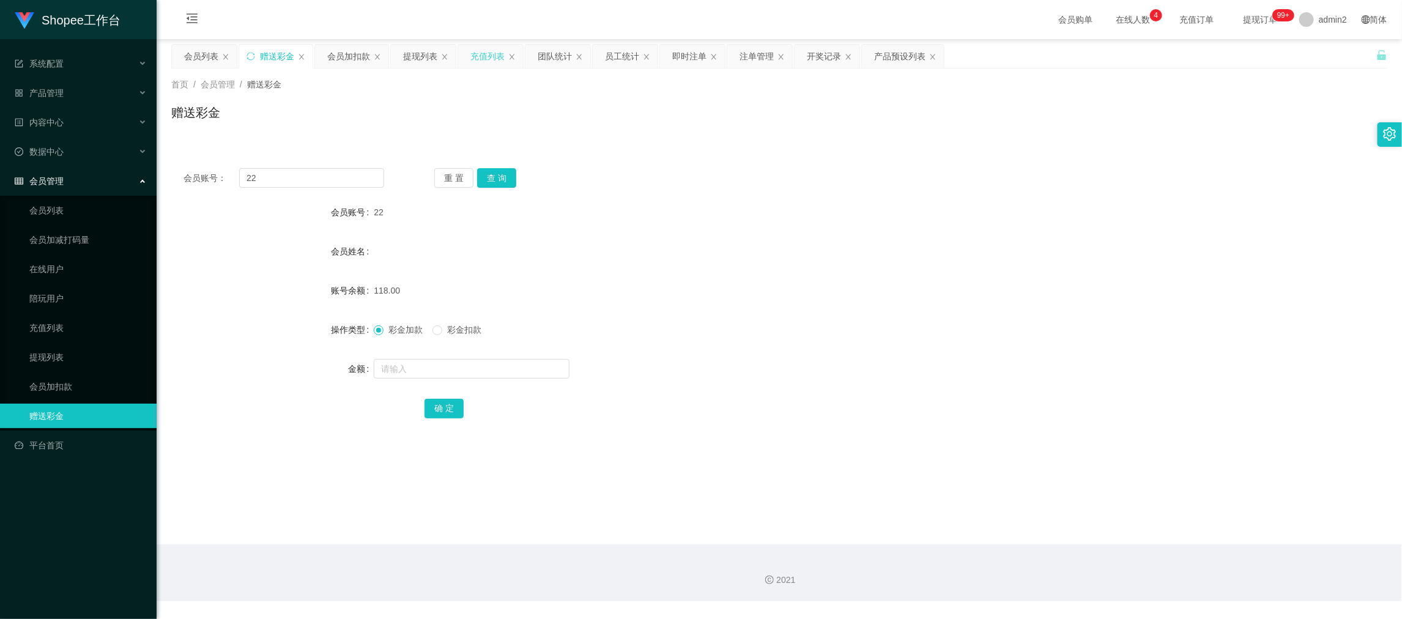
click at [473, 51] on div "充值列表" at bounding box center [487, 56] width 34 height 23
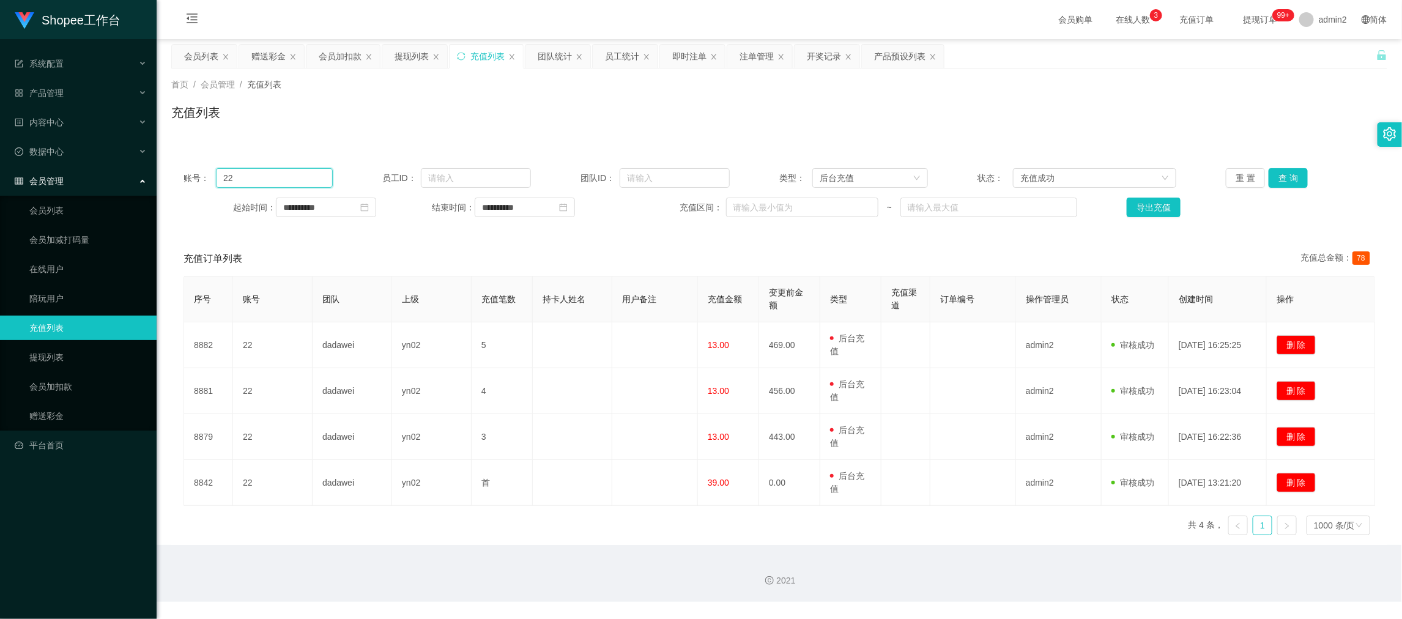
click at [290, 180] on input "22" at bounding box center [274, 178] width 116 height 20
paste input "98"
type input "98"
click at [1274, 177] on button "查 询" at bounding box center [1287, 178] width 39 height 20
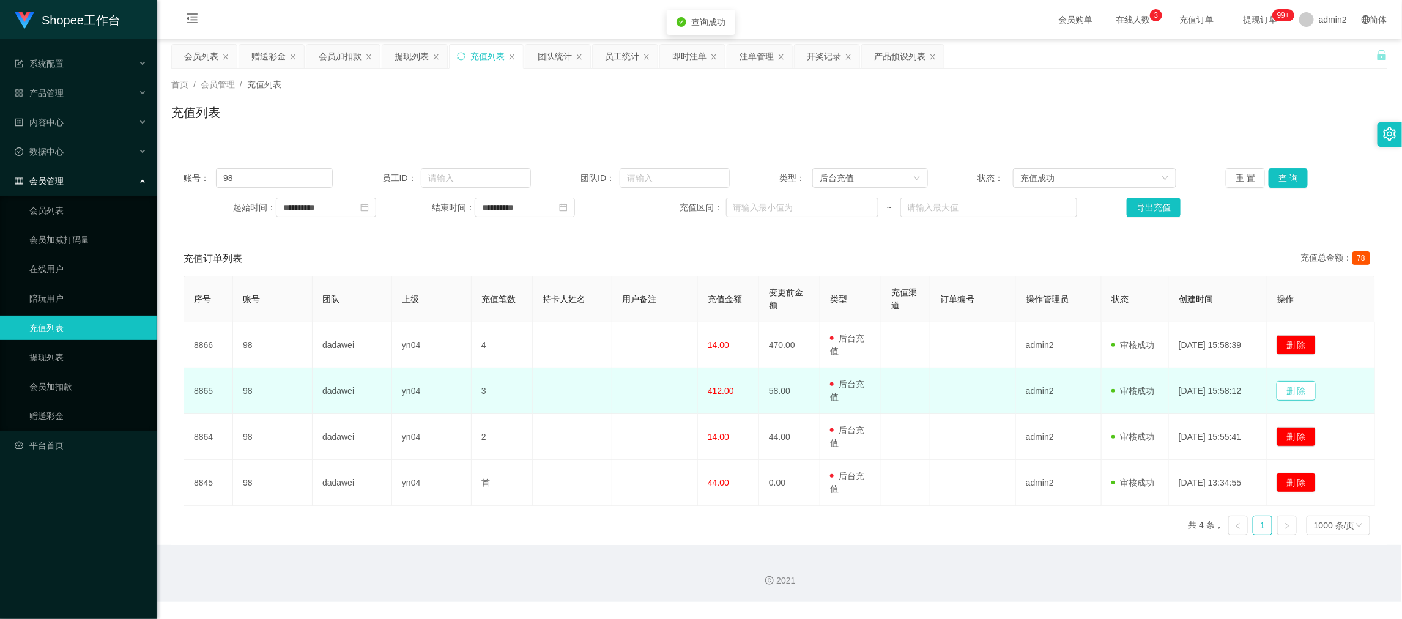
click at [1296, 388] on button "删 除" at bounding box center [1295, 391] width 39 height 20
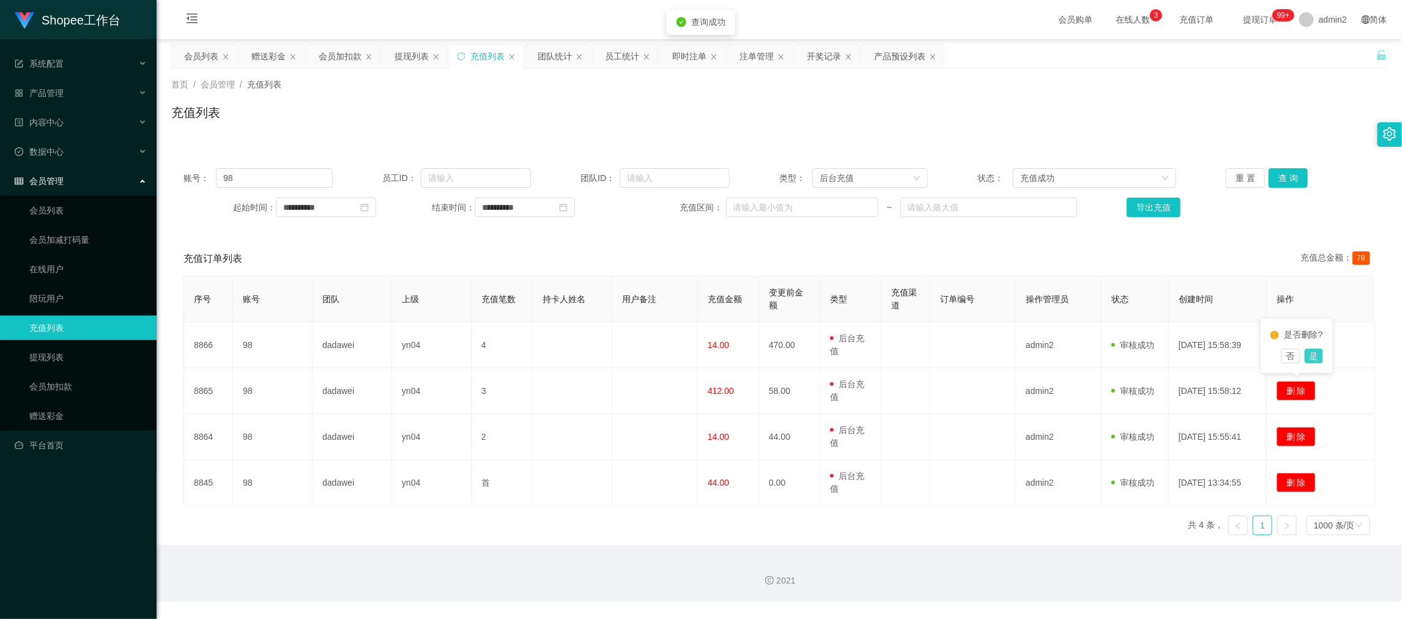
click at [1312, 357] on button "是" at bounding box center [1313, 356] width 18 height 15
click at [334, 52] on div "会员加扣款" at bounding box center [340, 56] width 43 height 23
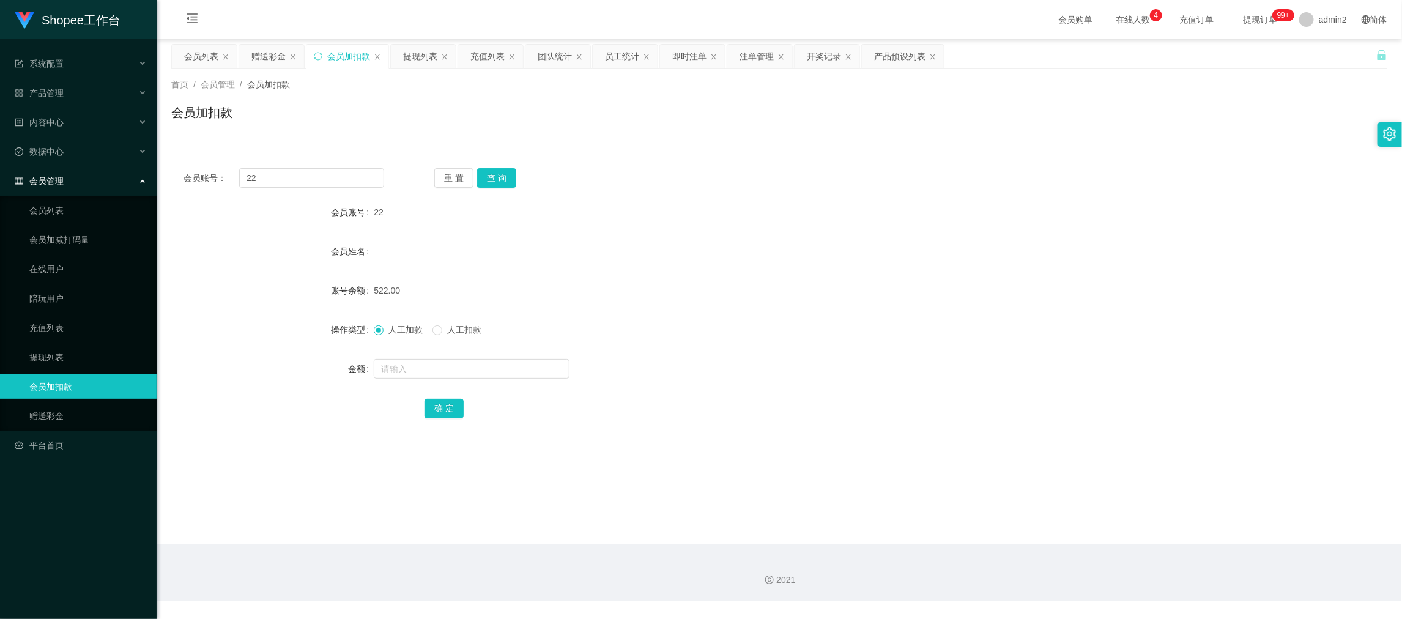
click at [330, 190] on div "会员账号： 22 重 置 查 询 会员账号 22 会员姓名 账号余额 522.00 操作类型 人工加款 人工扣款 金额 确 定" at bounding box center [779, 301] width 1216 height 291
click at [330, 179] on input "22" at bounding box center [311, 178] width 145 height 20
paste input "98"
type input "98"
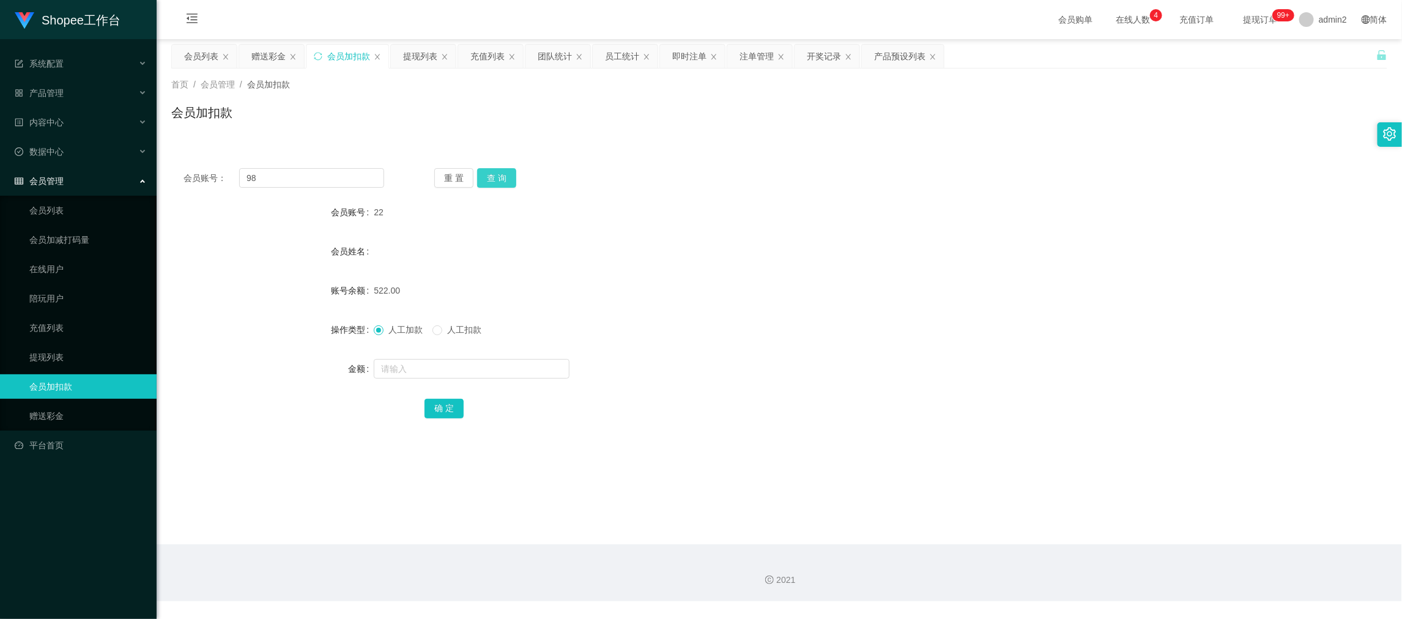
click at [500, 174] on button "查 询" at bounding box center [496, 178] width 39 height 20
click at [520, 362] on input "text" at bounding box center [472, 369] width 196 height 20
click at [479, 371] on input "text" at bounding box center [472, 369] width 196 height 20
type input "404"
drag, startPoint x: 438, startPoint y: 414, endPoint x: 494, endPoint y: 384, distance: 63.7
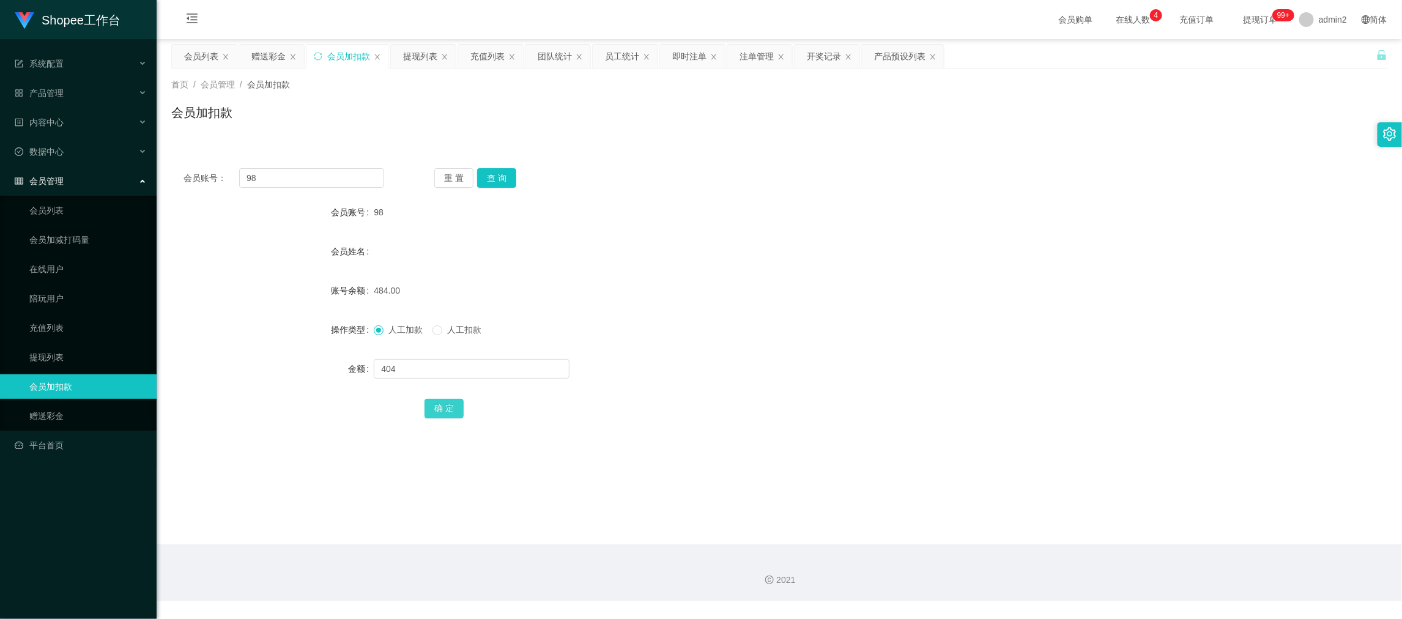
click at [438, 414] on button "确 定" at bounding box center [443, 409] width 39 height 20
click at [266, 59] on div "赠送彩金" at bounding box center [268, 56] width 34 height 23
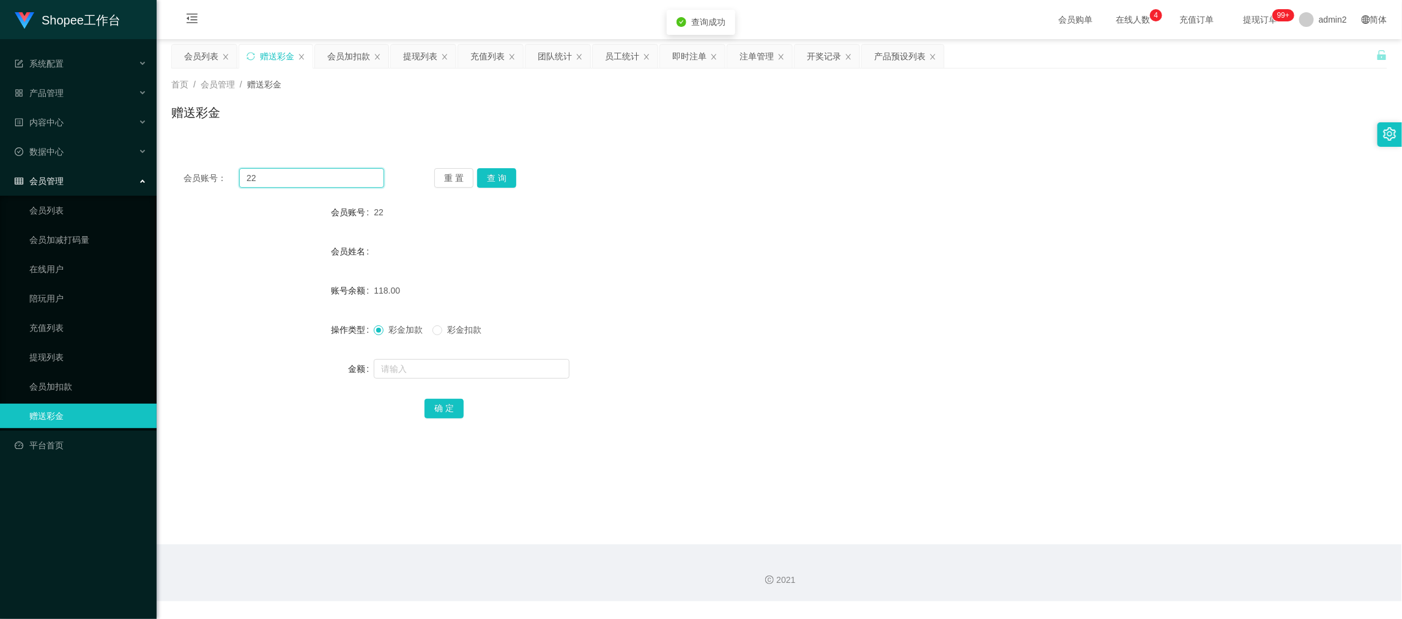
click at [332, 179] on input "22" at bounding box center [311, 178] width 145 height 20
paste input "98"
type input "98"
click at [493, 171] on button "查 询" at bounding box center [496, 178] width 39 height 20
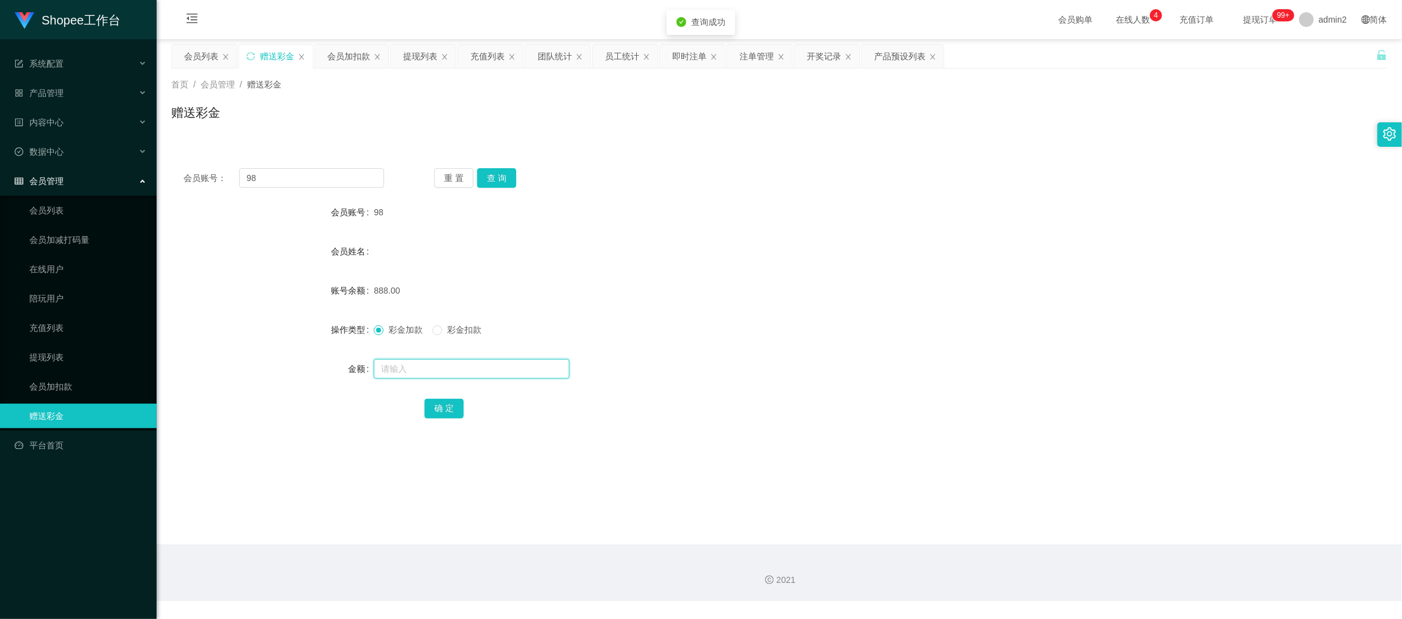
click at [505, 368] on input "text" at bounding box center [472, 369] width 196 height 20
type input "412"
click at [442, 333] on span at bounding box center [437, 330] width 10 height 10
click at [442, 407] on button "确 定" at bounding box center [443, 409] width 39 height 20
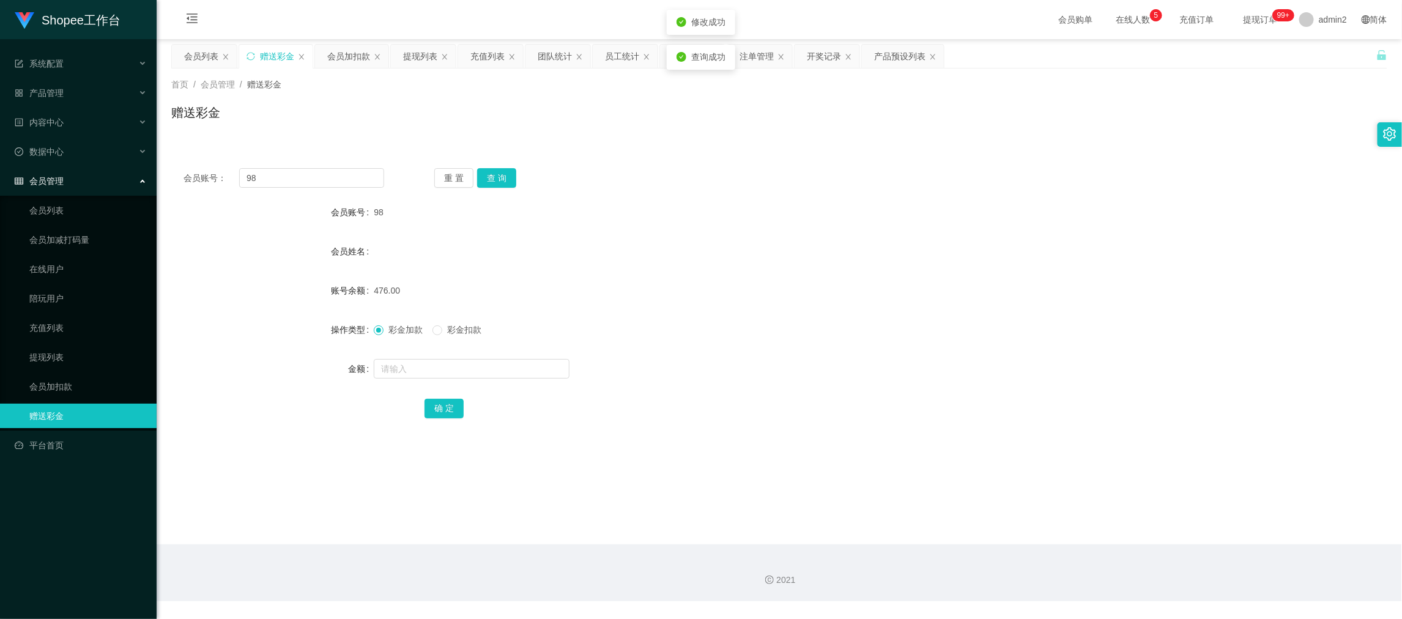
click at [752, 313] on form "会员账号 98 会员姓名 账号余额 476.00 操作类型 彩金加款 彩金扣款 金额 确 定" at bounding box center [779, 310] width 1216 height 220
click at [555, 51] on div "团队统计" at bounding box center [555, 56] width 34 height 23
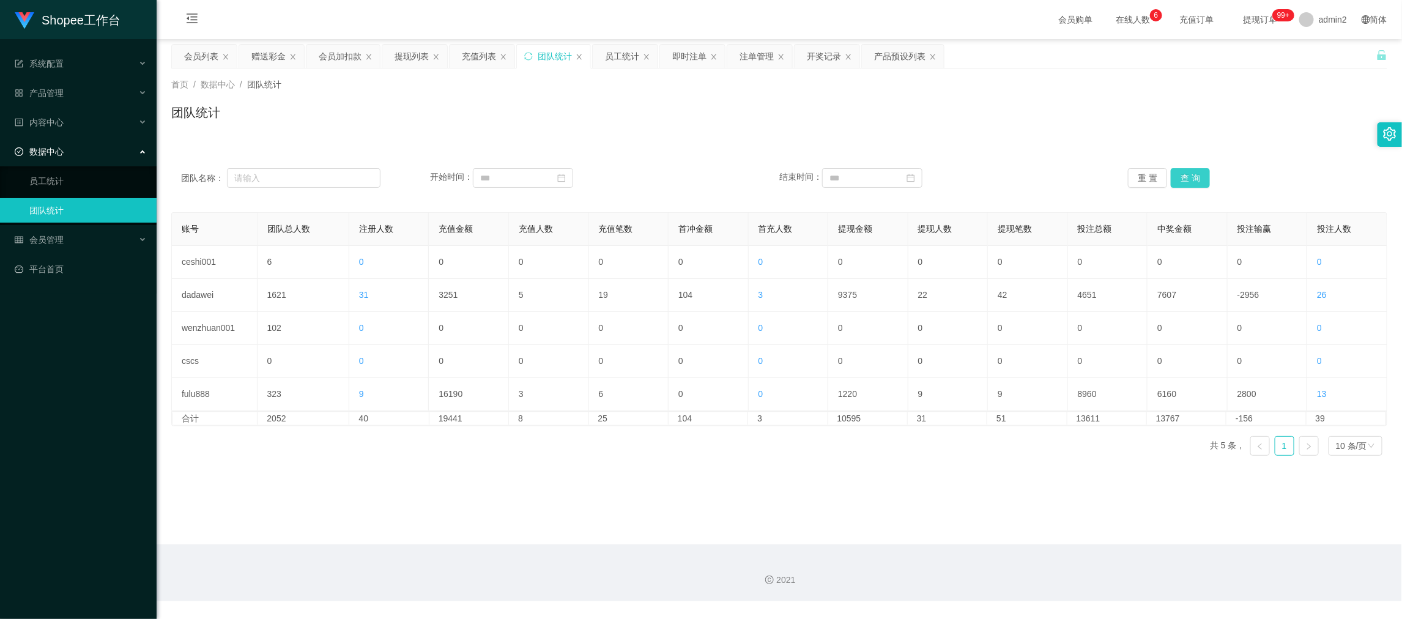
click at [1195, 175] on button "查 询" at bounding box center [1189, 178] width 39 height 20
drag, startPoint x: 753, startPoint y: 484, endPoint x: 747, endPoint y: 472, distance: 13.4
click at [753, 484] on main "关闭左侧 关闭右侧 关闭其它 刷新页面 会员列表 赠送彩金 会员加扣款 提现列表 充值列表 团队统计 员工统计 即时注单 注单管理 开奖记录 产品预设列表 首…" at bounding box center [779, 291] width 1245 height 505
click at [466, 50] on div "充值列表" at bounding box center [479, 56] width 34 height 23
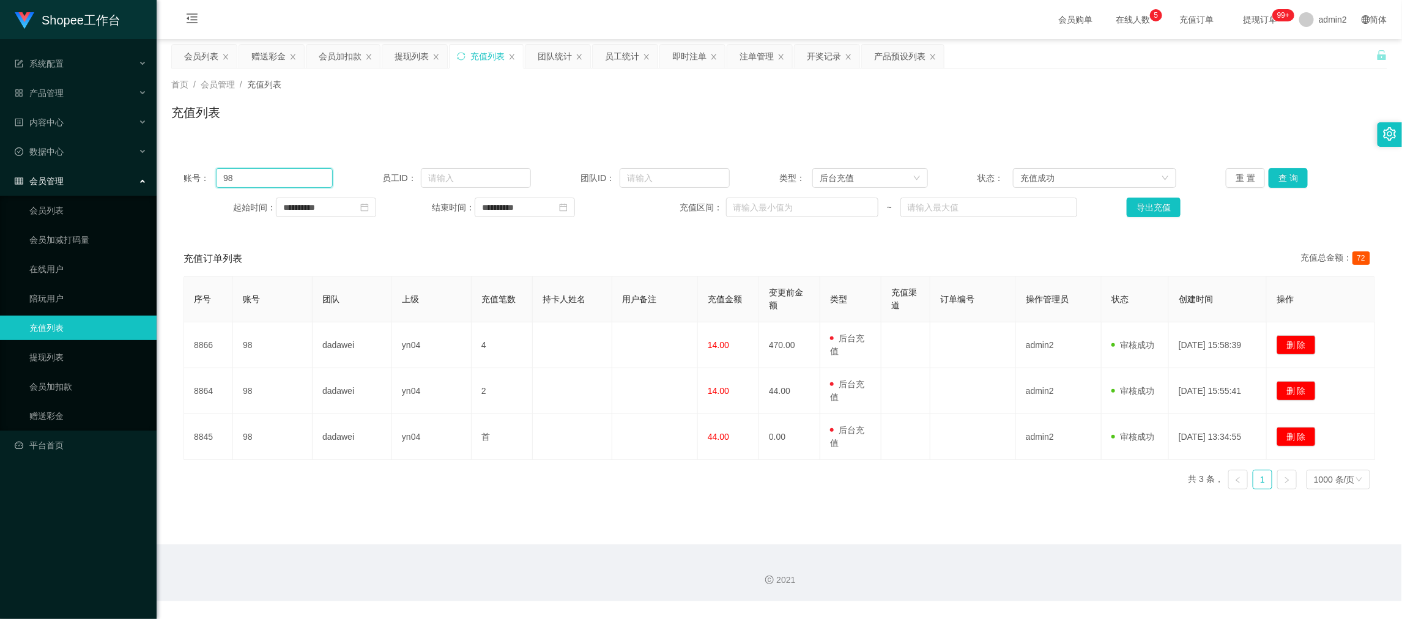
click at [273, 176] on input "98" at bounding box center [274, 178] width 116 height 20
click at [1287, 176] on button "查 询" at bounding box center [1287, 178] width 39 height 20
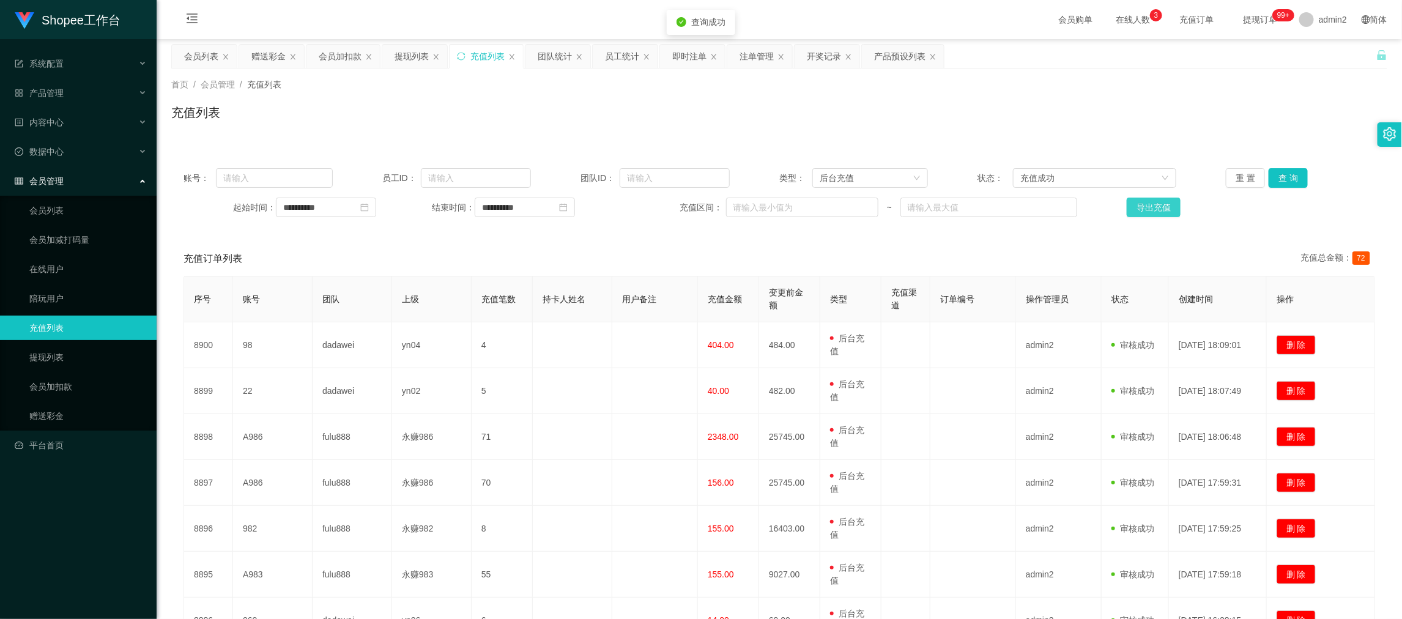
click at [1142, 205] on button "导出充值" at bounding box center [1153, 208] width 54 height 20
click at [359, 55] on div "会员加扣款" at bounding box center [340, 56] width 43 height 23
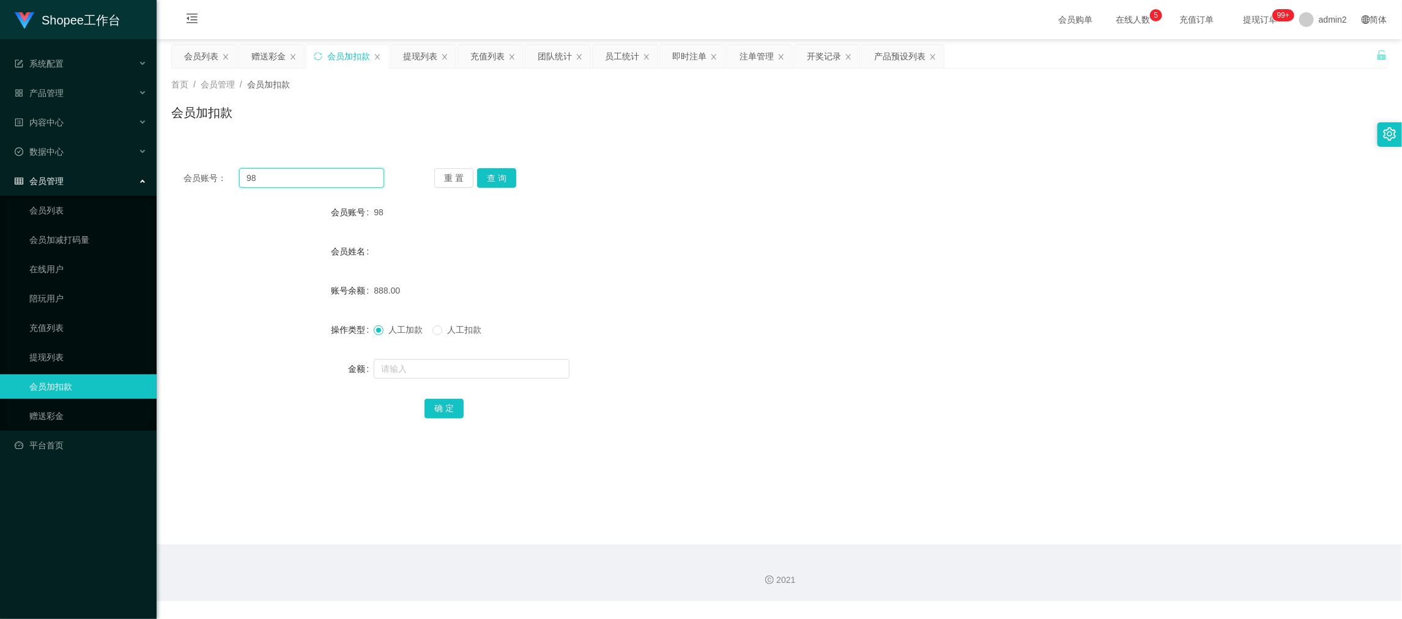
click at [309, 175] on input "98" at bounding box center [311, 178] width 145 height 20
drag, startPoint x: 309, startPoint y: 175, endPoint x: 446, endPoint y: 182, distance: 137.8
click at [311, 175] on input "98" at bounding box center [311, 178] width 145 height 20
paste input "060"
type input "060"
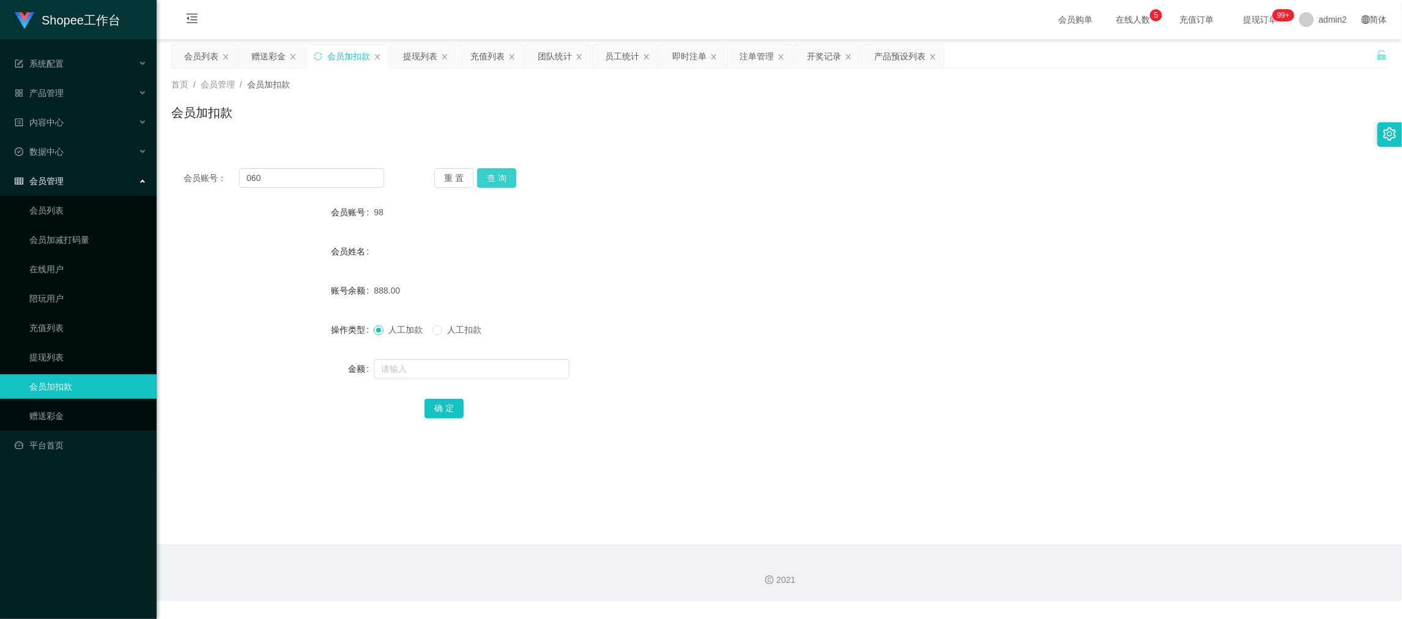
click at [500, 174] on button "查 询" at bounding box center [496, 178] width 39 height 20
click at [488, 370] on input "text" at bounding box center [472, 369] width 196 height 20
type input "14"
click at [453, 404] on button "确 定" at bounding box center [443, 409] width 39 height 20
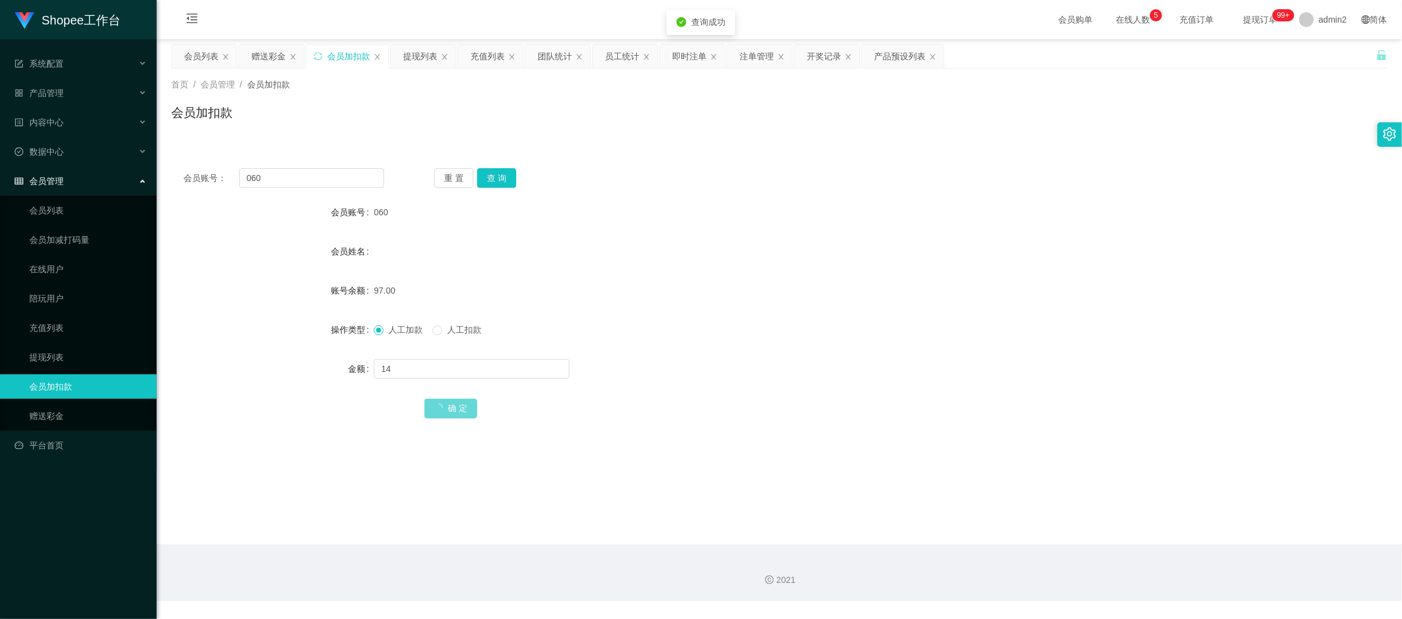
click at [770, 298] on div "97.00" at bounding box center [728, 290] width 709 height 24
click at [956, 561] on div "2021" at bounding box center [779, 572] width 1245 height 57
click at [490, 55] on div "充值列表" at bounding box center [487, 56] width 34 height 23
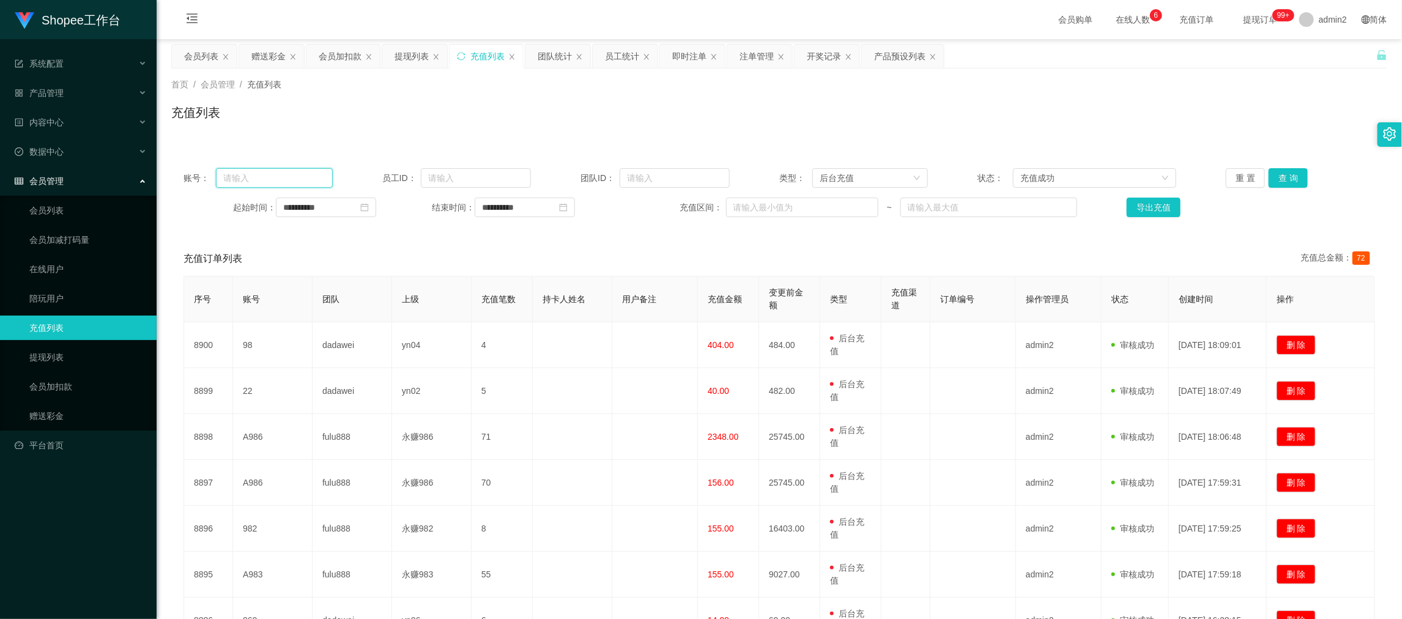
click at [296, 179] on input "text" at bounding box center [274, 178] width 116 height 20
drag, startPoint x: 296, startPoint y: 179, endPoint x: 305, endPoint y: 179, distance: 9.2
click at [298, 179] on input "text" at bounding box center [274, 178] width 116 height 20
paste input "222"
type input "222"
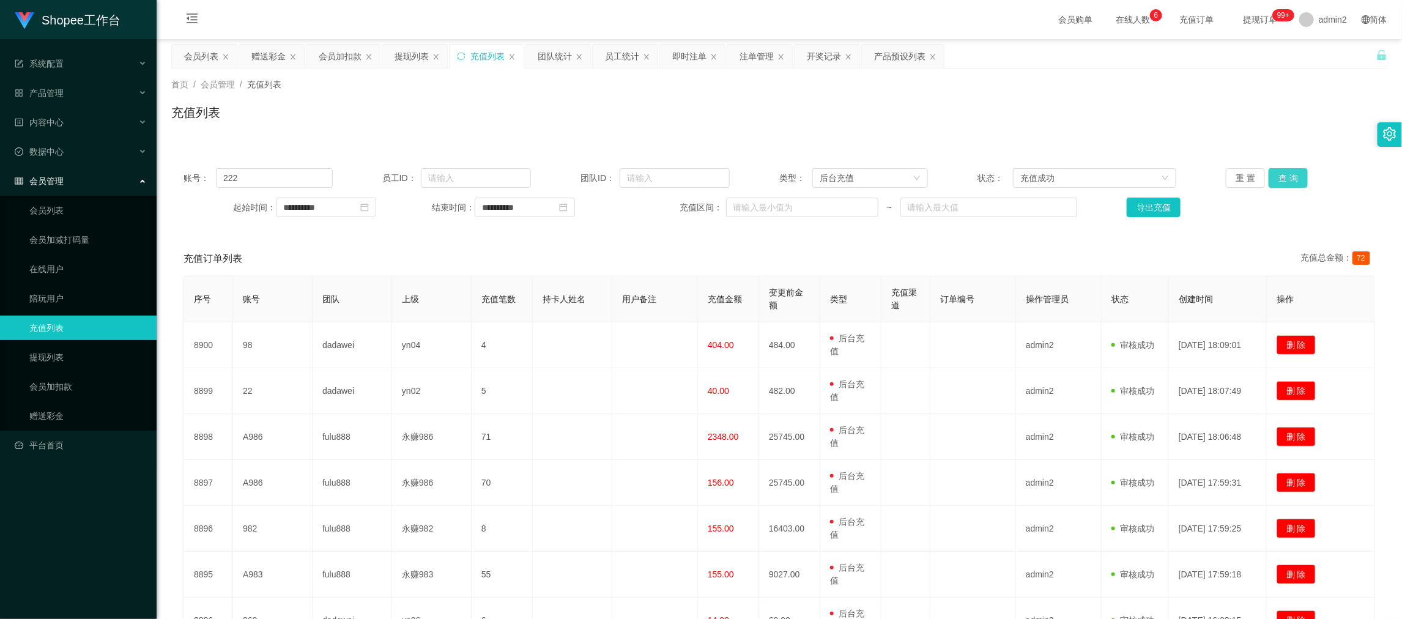
click at [1288, 174] on button "查 询" at bounding box center [1287, 178] width 39 height 20
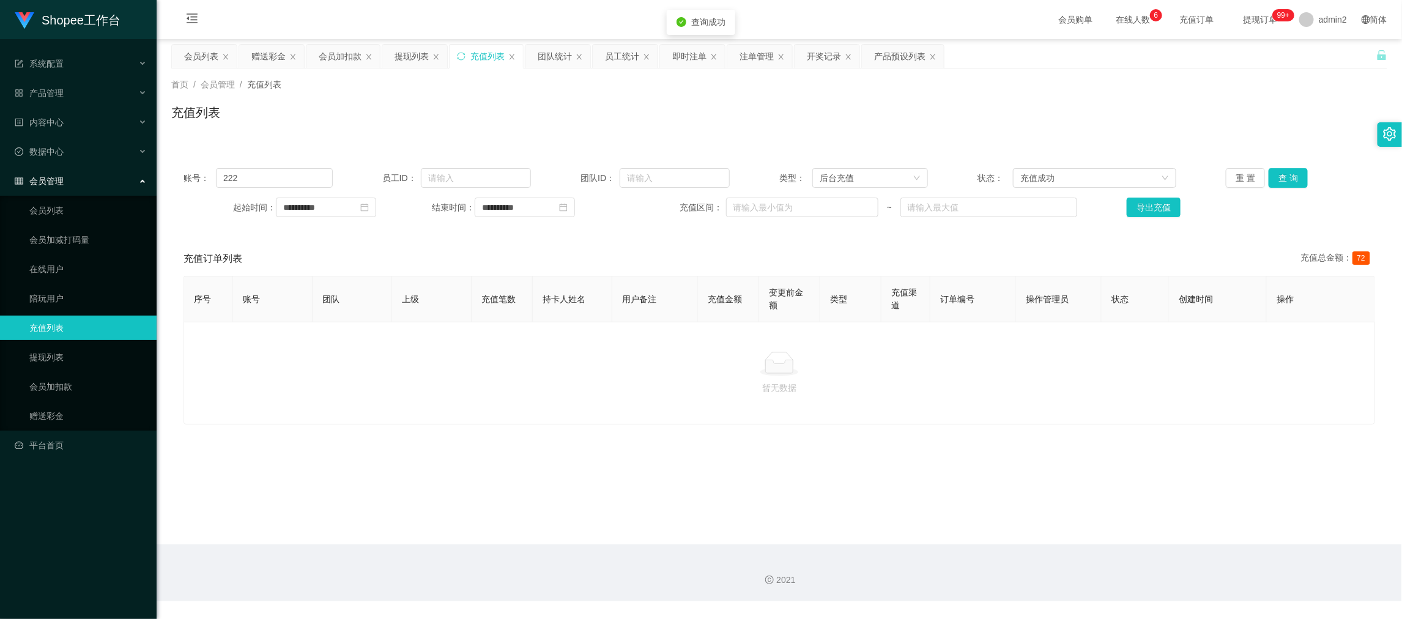
drag, startPoint x: 887, startPoint y: 385, endPoint x: 821, endPoint y: 378, distance: 67.0
click at [878, 385] on p "暂无数据" at bounding box center [779, 387] width 1170 height 13
click at [258, 54] on div "赠送彩金" at bounding box center [268, 56] width 34 height 23
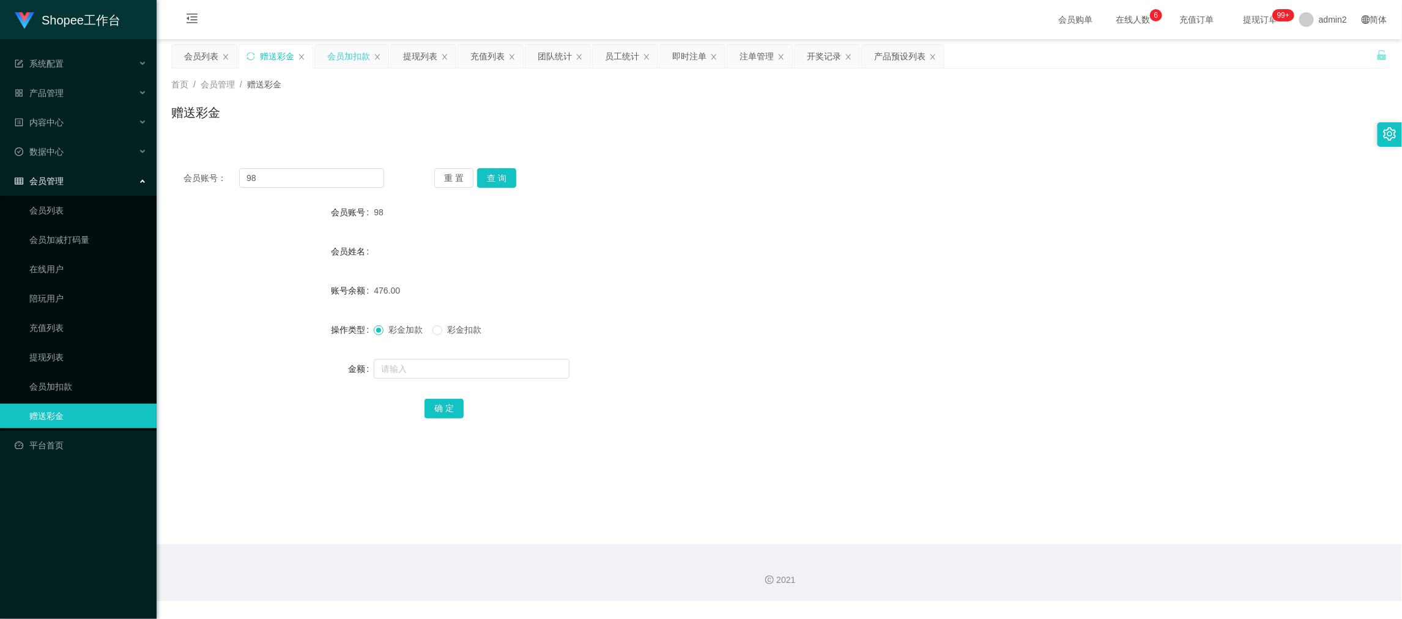
click at [344, 53] on div "会员加扣款" at bounding box center [348, 56] width 43 height 23
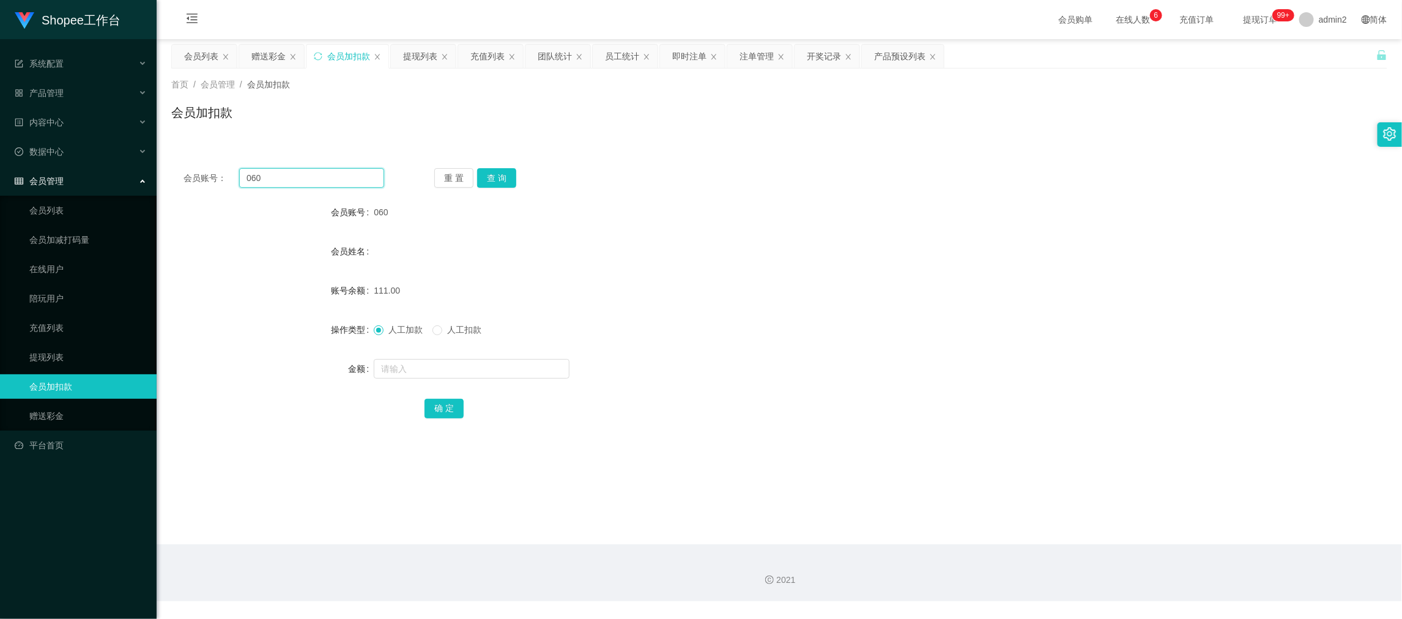
click at [353, 180] on input "060" at bounding box center [311, 178] width 145 height 20
paste input "222"
type input "222"
click at [490, 178] on button "查 询" at bounding box center [496, 178] width 39 height 20
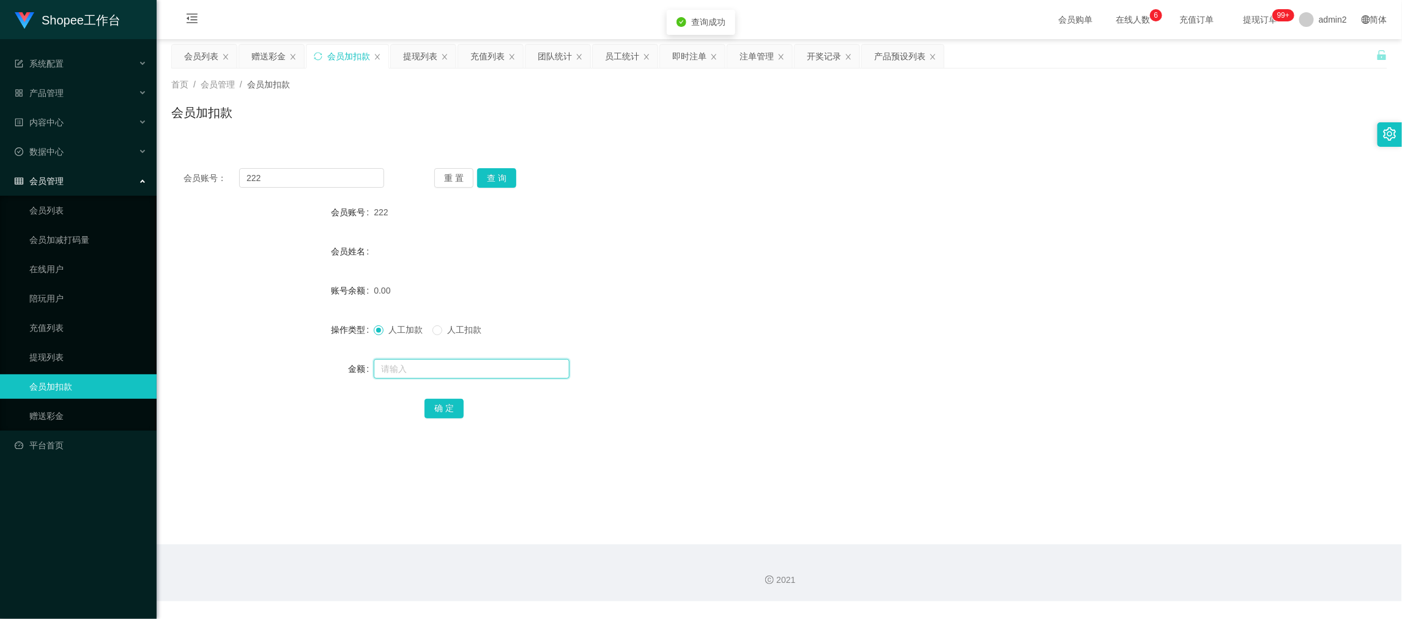
click at [512, 363] on input "text" at bounding box center [472, 369] width 196 height 20
click at [464, 359] on input "460" at bounding box center [472, 369] width 196 height 20
type input "466"
click at [437, 401] on button "确 定" at bounding box center [443, 409] width 39 height 20
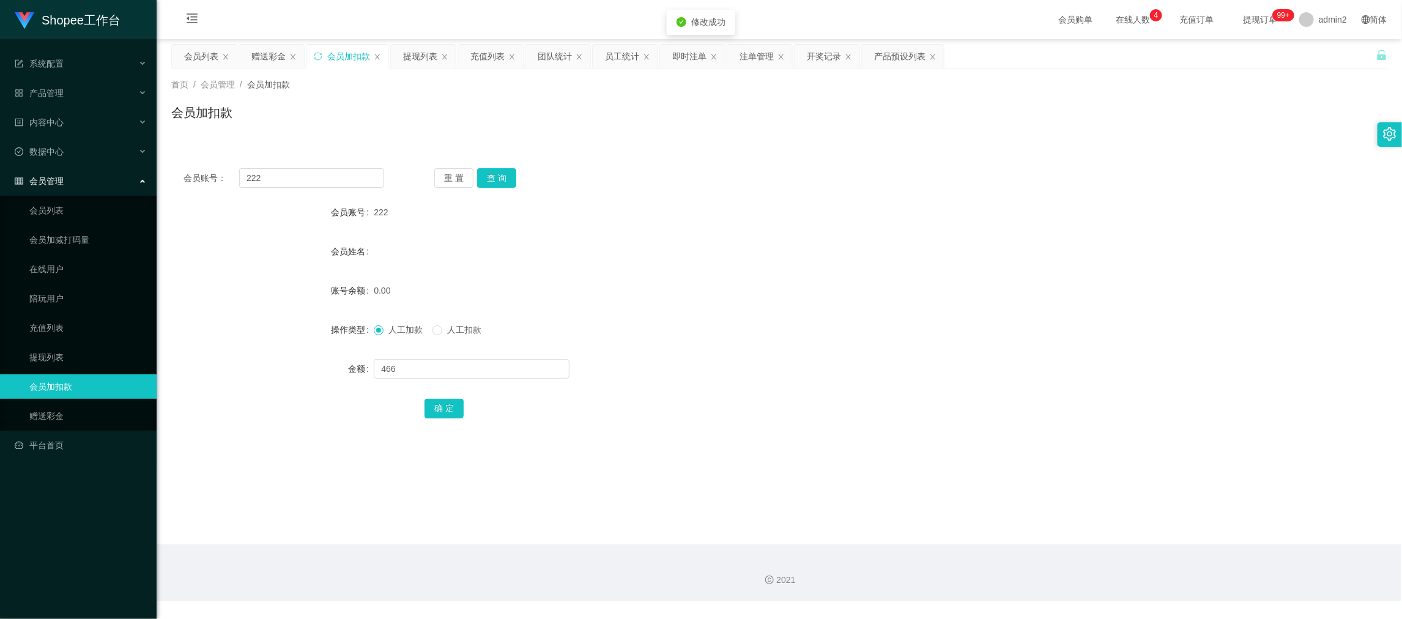
click at [720, 289] on div "0.00" at bounding box center [728, 290] width 709 height 24
click at [415, 116] on div "会员加扣款" at bounding box center [779, 117] width 1216 height 28
click at [649, 198] on div "会员账号： 222 重 置 查 询 会员账号 222 会员姓名 账号余额 466.00 操作类型 人工加款 人工扣款 金额 确 定" at bounding box center [779, 301] width 1216 height 291
click at [886, 558] on div "2021" at bounding box center [779, 572] width 1245 height 57
click at [575, 231] on form "会员账号 222 会员姓名 账号余额 466.00 操作类型 人工加款 人工扣款 金额 确 定" at bounding box center [779, 310] width 1216 height 220
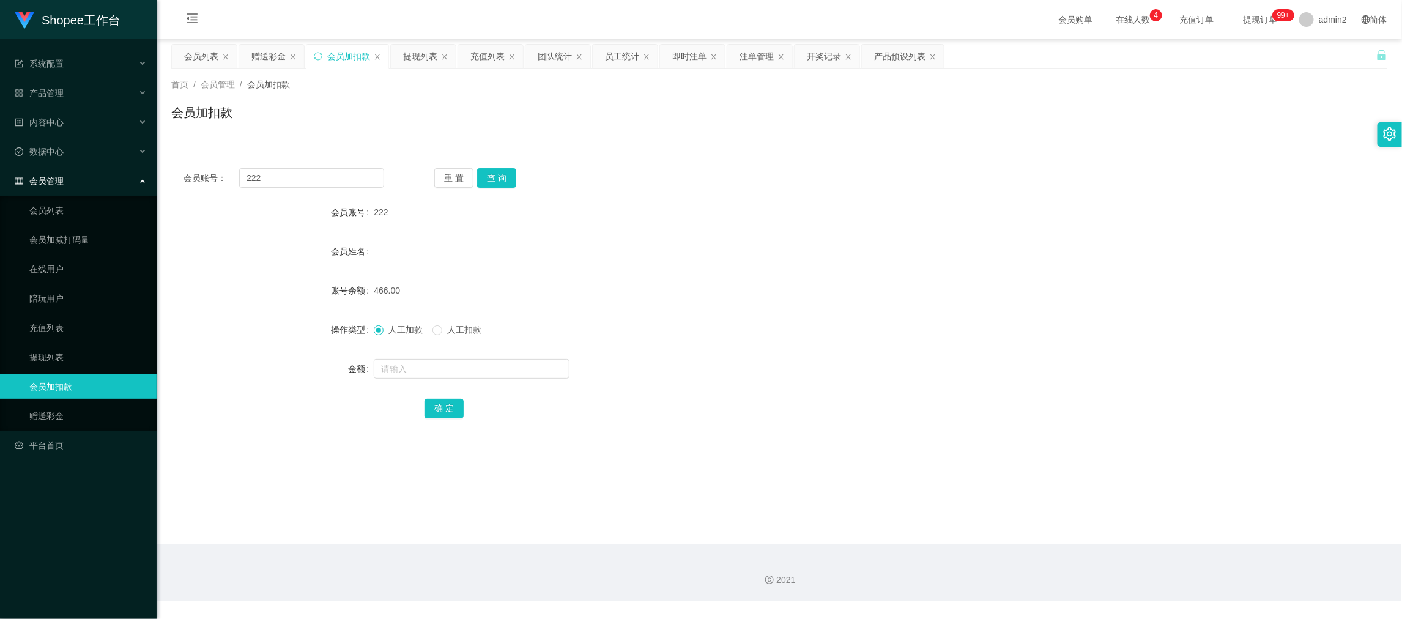
click at [674, 162] on div "会员账号： 222 重 置 查 询 会员账号 222 会员姓名 账号余额 466.00 操作类型 人工加款 人工扣款 金额 确 定" at bounding box center [779, 301] width 1216 height 291
click at [551, 61] on div "团队统计" at bounding box center [555, 56] width 34 height 23
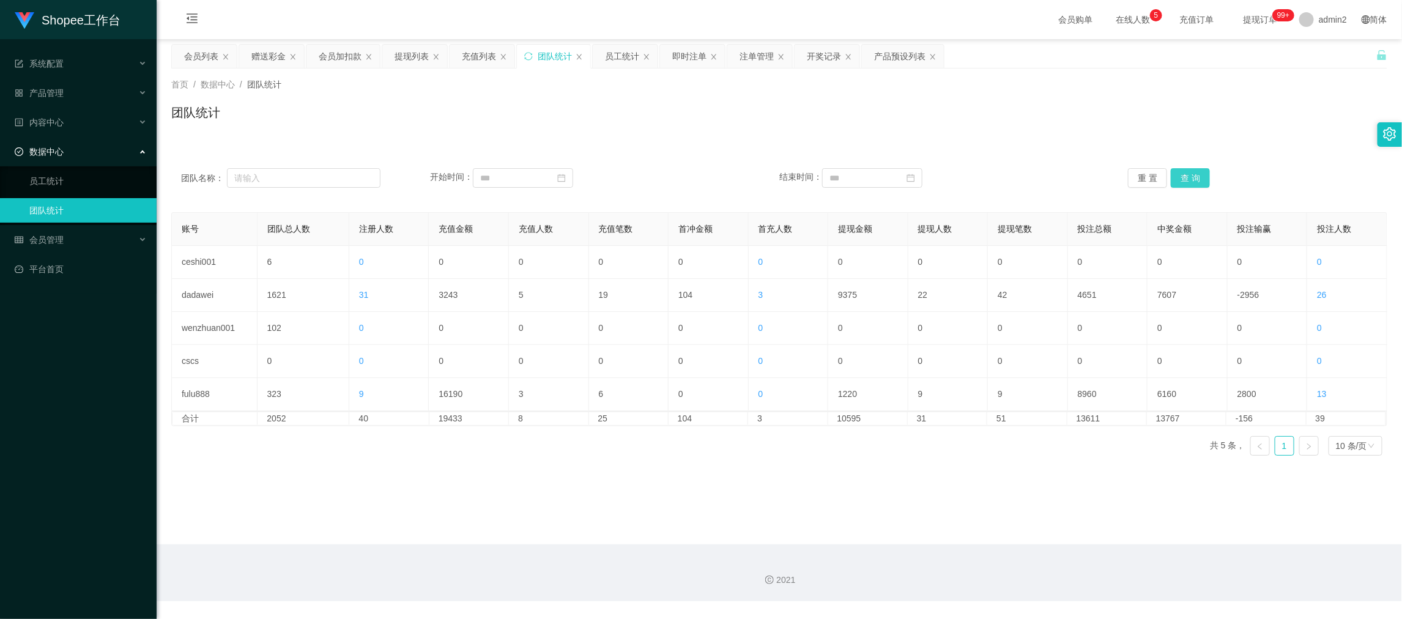
click at [1202, 174] on button "查 询" at bounding box center [1189, 178] width 39 height 20
click at [412, 59] on div "提现列表" at bounding box center [411, 56] width 34 height 23
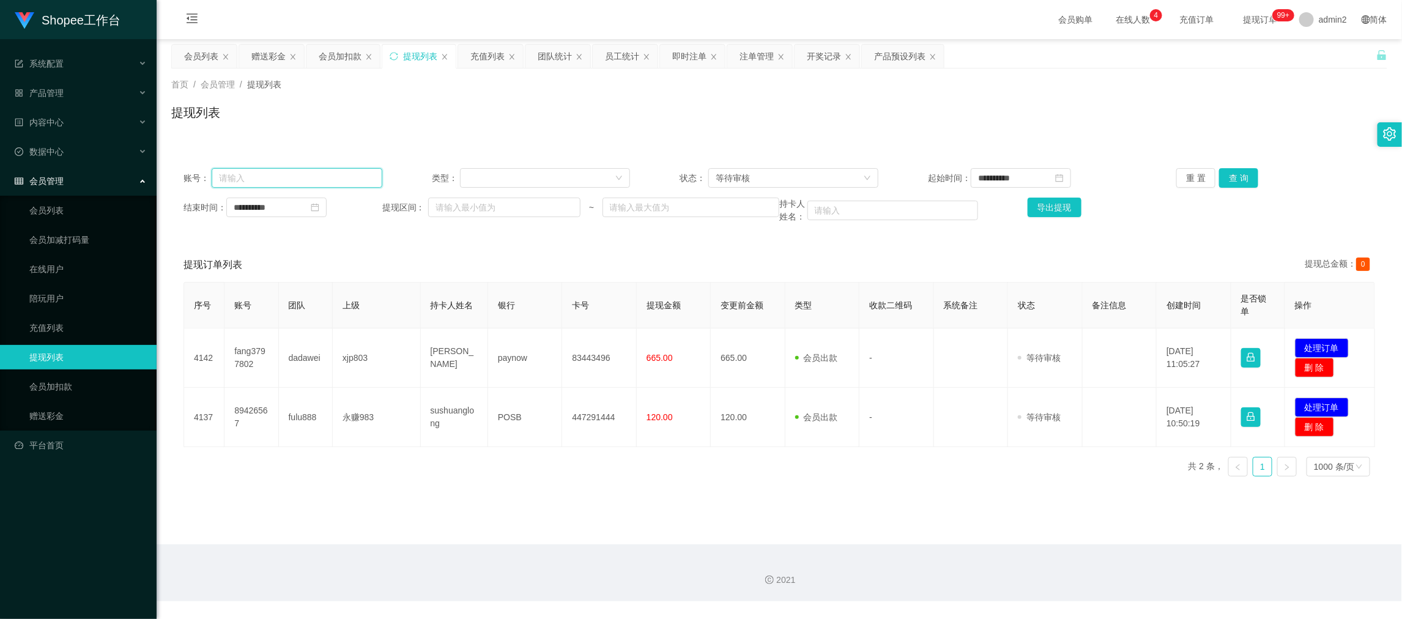
click at [308, 176] on input "text" at bounding box center [297, 178] width 171 height 20
click at [787, 176] on div "等待审核" at bounding box center [788, 178] width 147 height 18
click at [758, 218] on li "审核成功" at bounding box center [788, 222] width 169 height 20
click at [1232, 171] on button "查 询" at bounding box center [1238, 178] width 39 height 20
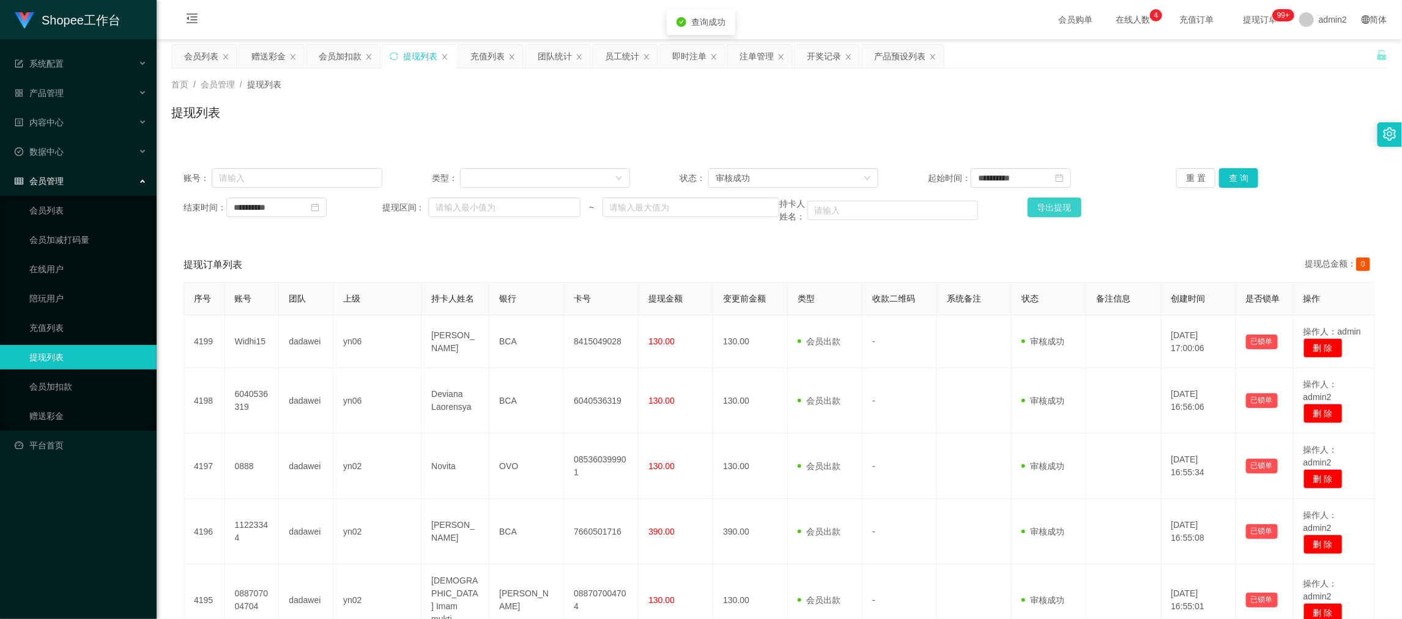
click at [1050, 204] on button "导出提现" at bounding box center [1054, 208] width 54 height 20
click at [265, 51] on div "赠送彩金" at bounding box center [268, 56] width 34 height 23
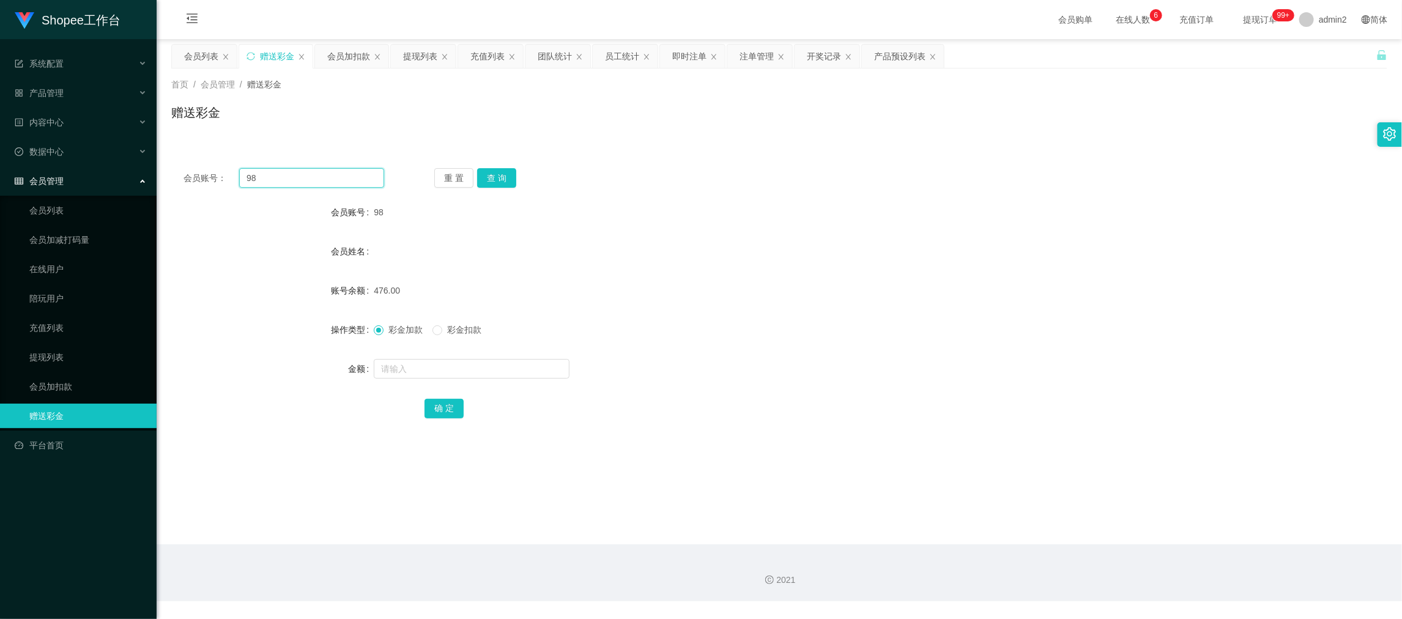
click at [327, 183] on input "98" at bounding box center [311, 178] width 145 height 20
paste input "Yongle1012"
type input "Yongle1012"
click at [489, 172] on button "查 询" at bounding box center [496, 178] width 39 height 20
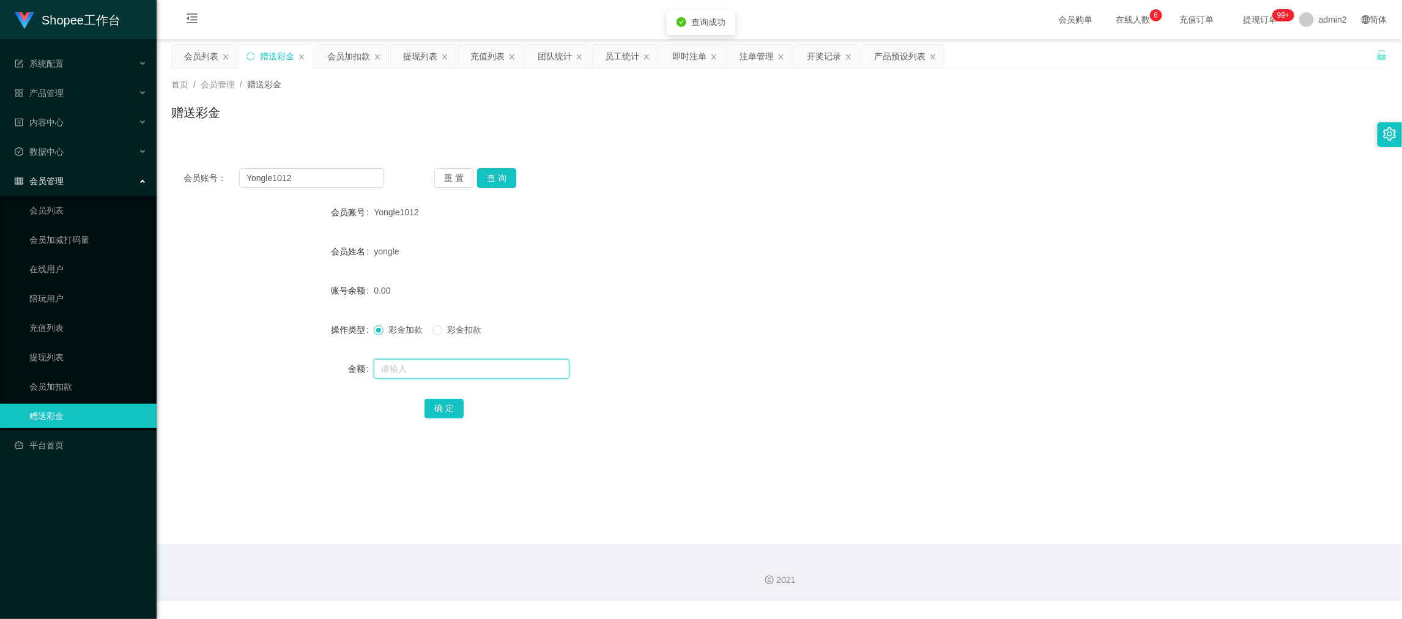
click at [473, 361] on input "text" at bounding box center [472, 369] width 196 height 20
type input "500"
drag, startPoint x: 440, startPoint y: 400, endPoint x: 464, endPoint y: 386, distance: 27.7
click at [440, 400] on button "确 定" at bounding box center [443, 409] width 39 height 20
click at [545, 49] on div "团队统计" at bounding box center [555, 56] width 34 height 23
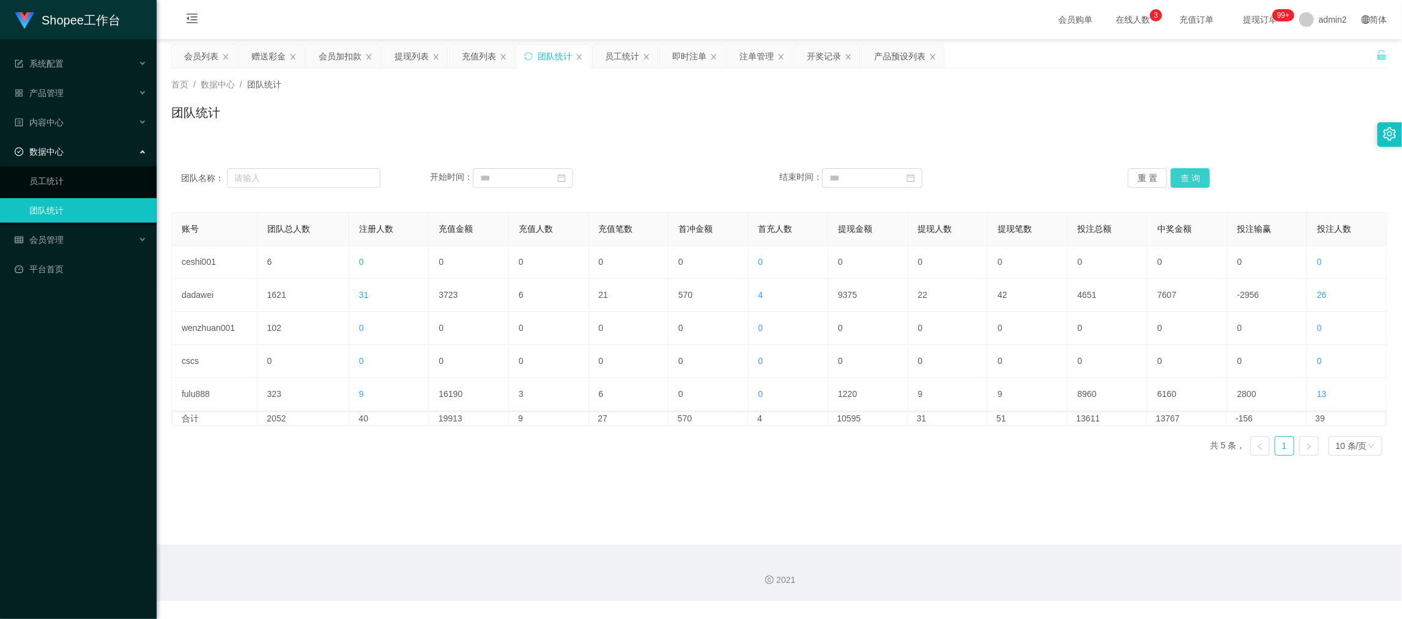
click at [1182, 178] on button "查 询" at bounding box center [1189, 178] width 39 height 20
click at [995, 487] on main "关闭左侧 关闭右侧 关闭其它 刷新页面 会员列表 赠送彩金 会员加扣款 提现列表 充值列表 团队统计 员工统计 即时注单 注单管理 开奖记录 产品预设列表 首…" at bounding box center [779, 291] width 1245 height 505
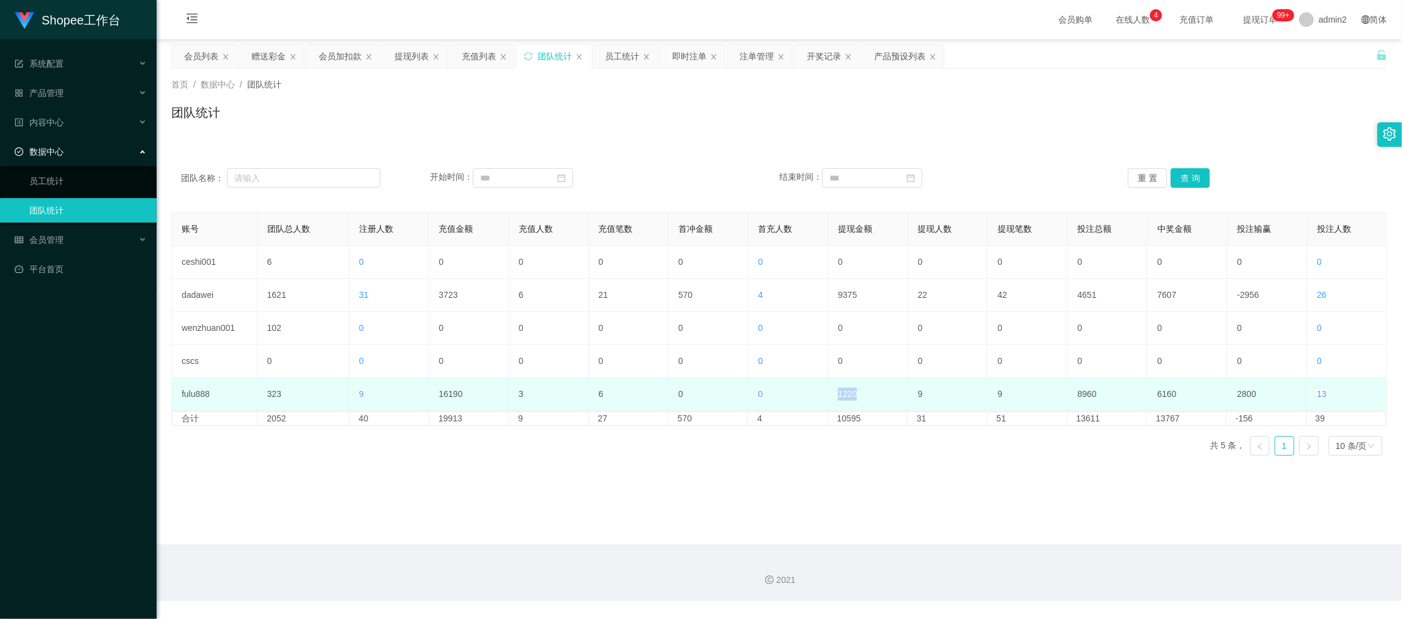
drag, startPoint x: 830, startPoint y: 393, endPoint x: 860, endPoint y: 397, distance: 30.3
click at [860, 397] on td "1220" at bounding box center [868, 394] width 80 height 33
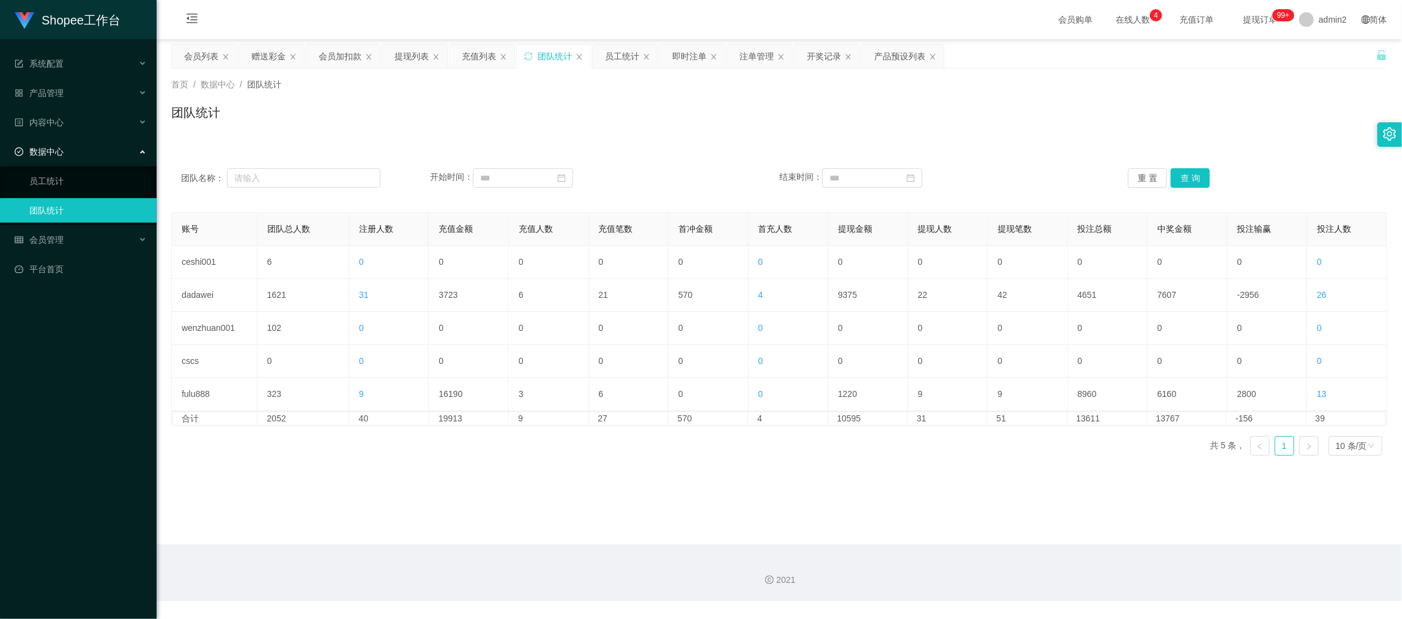
click at [827, 468] on main "关闭左侧 关闭右侧 关闭其它 刷新页面 会员列表 赠送彩金 会员加扣款 提现列表 充值列表 团队统计 员工统计 即时注单 注单管理 开奖记录 产品预设列表 首…" at bounding box center [779, 291] width 1245 height 505
drag, startPoint x: 1084, startPoint y: 571, endPoint x: 1022, endPoint y: 525, distance: 77.4
click at [1084, 571] on div "2021" at bounding box center [779, 572] width 1245 height 57
click at [515, 125] on div "团队统计" at bounding box center [779, 117] width 1216 height 28
click at [486, 61] on div "充值列表" at bounding box center [479, 56] width 34 height 23
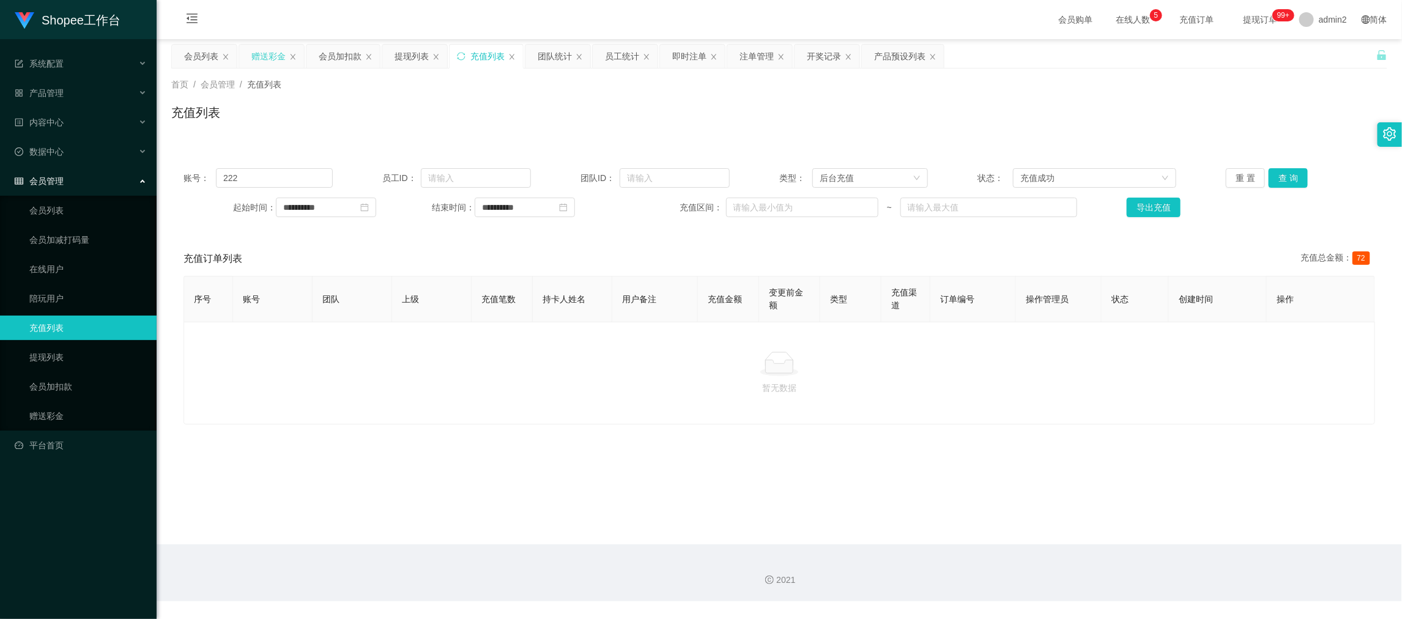
click at [277, 57] on div "赠送彩金" at bounding box center [268, 56] width 34 height 23
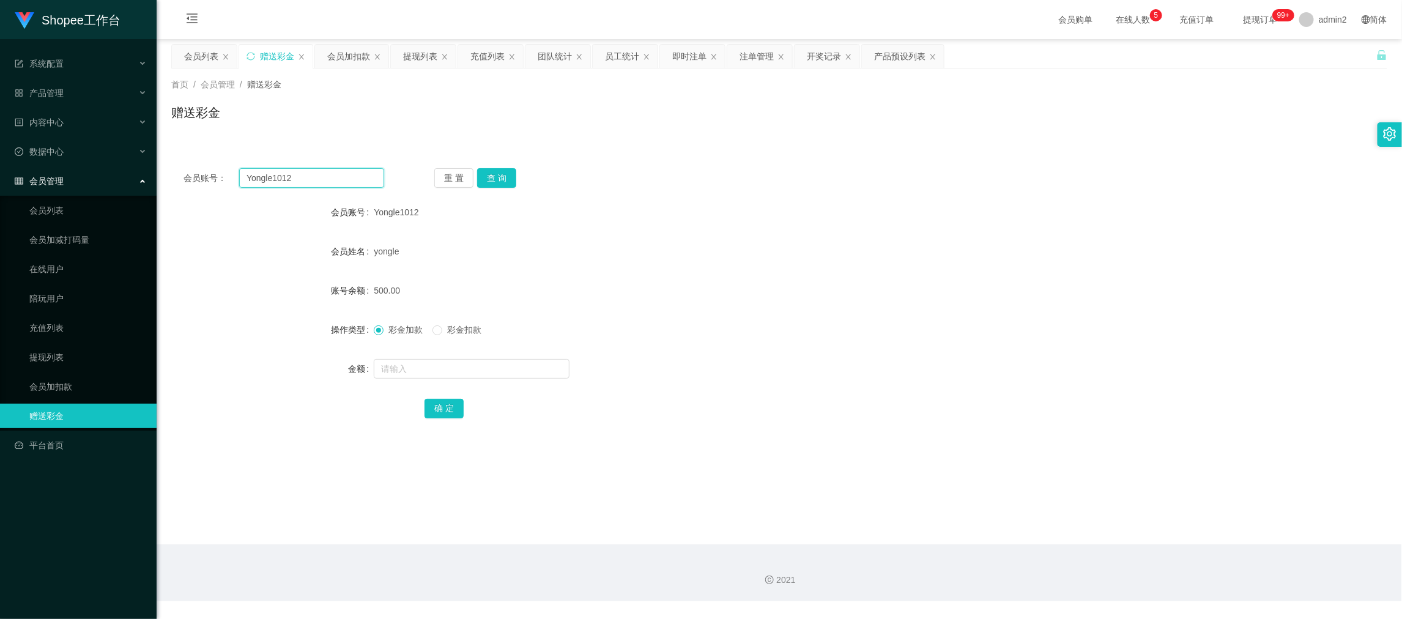
click at [309, 176] on input "Yongle1012" at bounding box center [311, 178] width 145 height 20
paste input "A986"
type input "A986"
click at [519, 176] on div "重 置 查 询" at bounding box center [534, 178] width 201 height 20
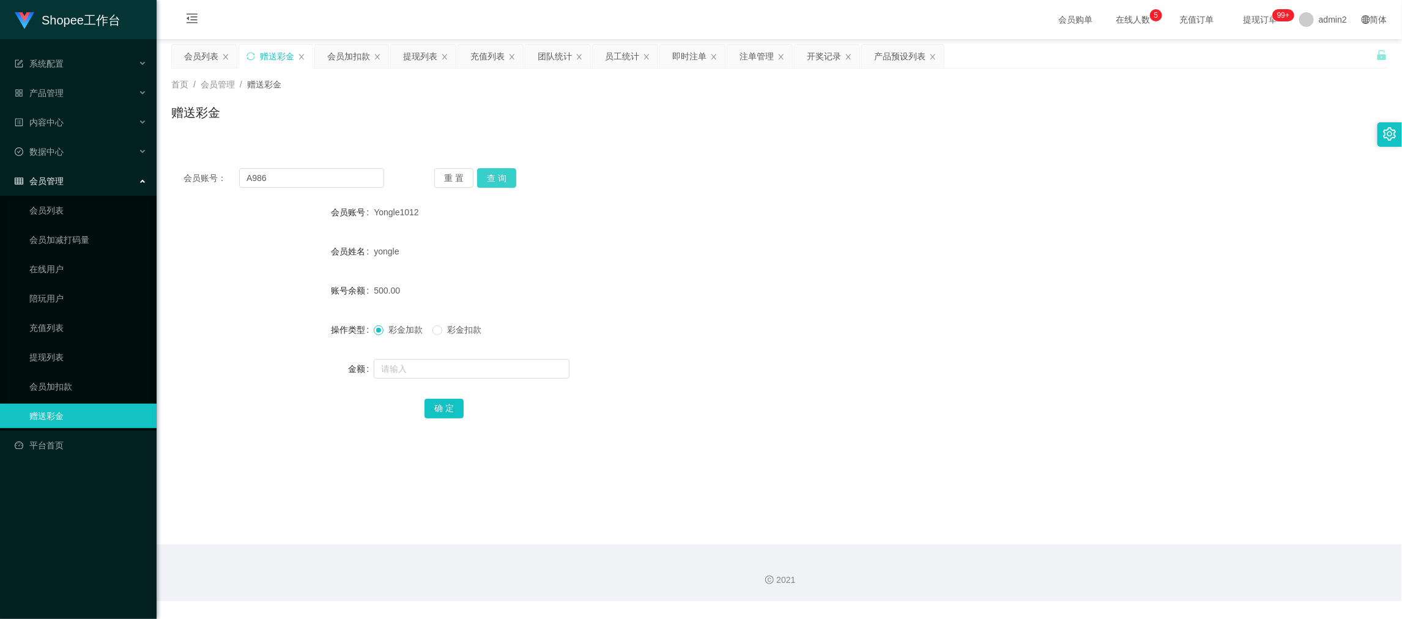
click at [489, 179] on button "查 询" at bounding box center [496, 178] width 39 height 20
click at [634, 200] on div "A986" at bounding box center [728, 212] width 709 height 24
click at [483, 55] on div "充值列表" at bounding box center [487, 56] width 34 height 23
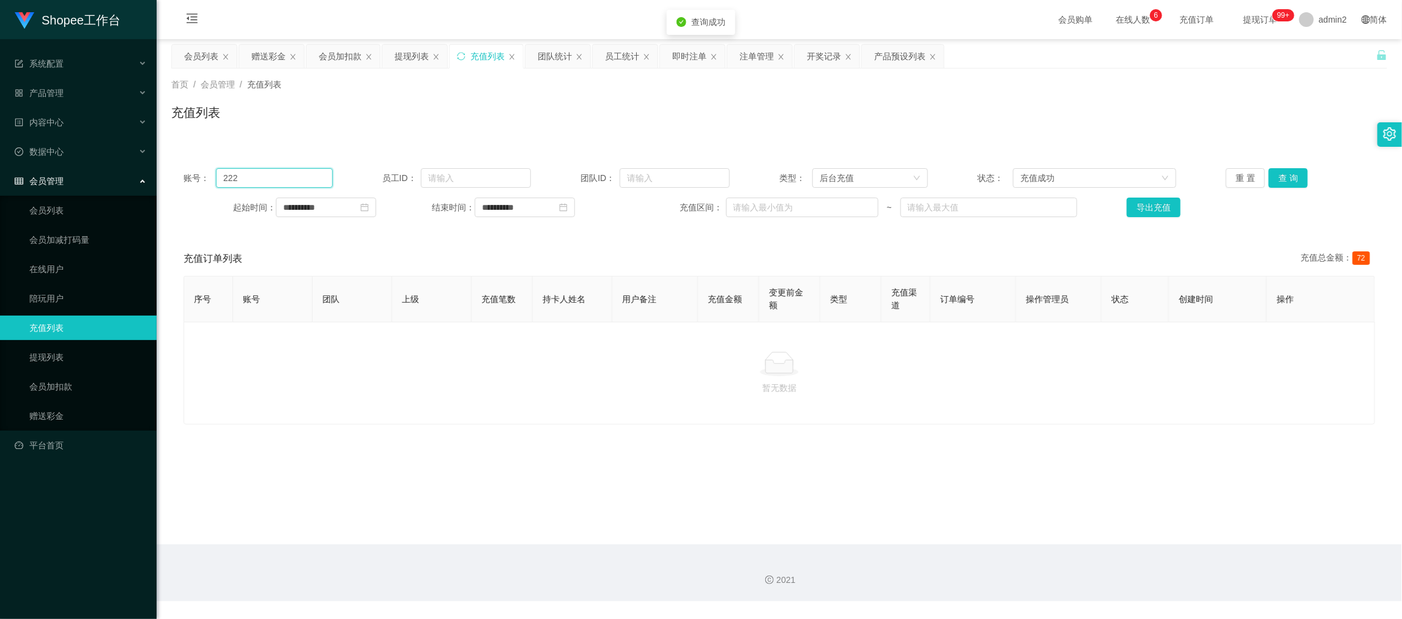
click at [311, 176] on input "222" at bounding box center [274, 178] width 116 height 20
paste input "A986"
type input "A986"
click at [1284, 172] on button "查 询" at bounding box center [1287, 178] width 39 height 20
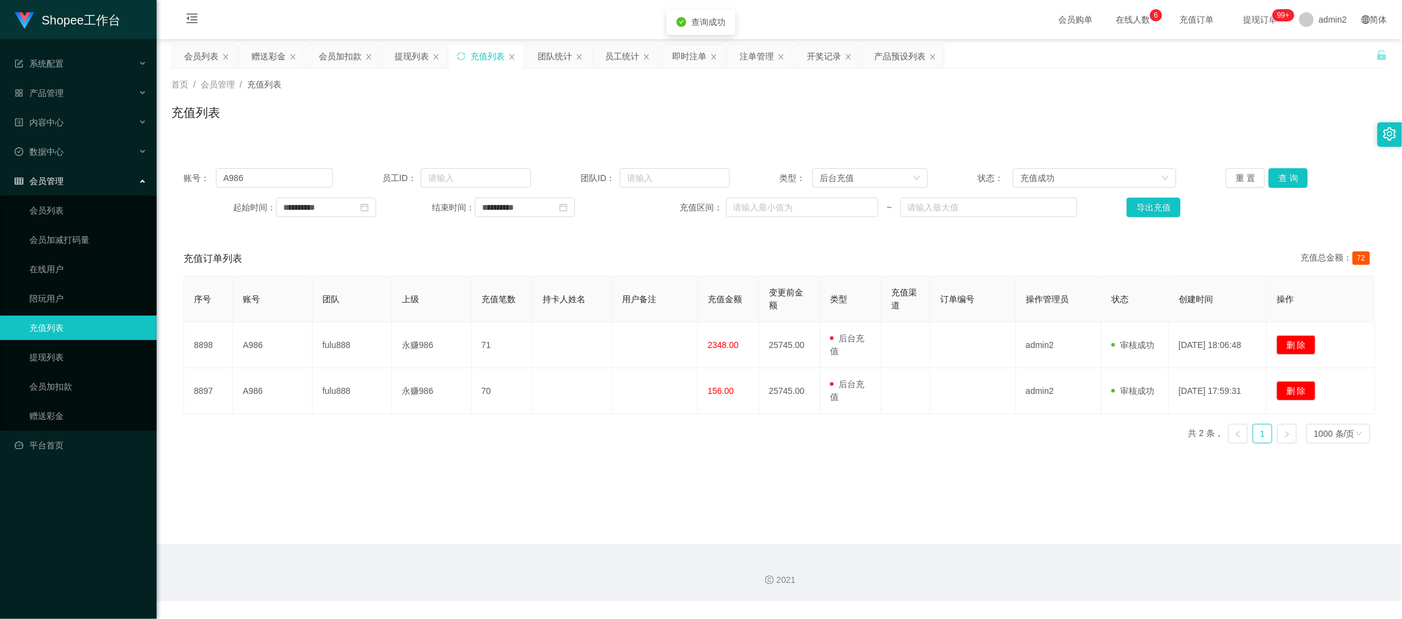
click at [783, 440] on div "序号 账号 团队 上级 充值笔数 持卡人姓名 用户备注 充值金额 变更前金额 类型 充值渠道 订单编号 操作管理员 状态 创建时间 操作 8898 A986 …" at bounding box center [778, 364] width 1191 height 177
drag, startPoint x: 197, startPoint y: 55, endPoint x: 283, endPoint y: 69, distance: 87.4
click at [197, 55] on div "会员列表" at bounding box center [201, 56] width 34 height 23
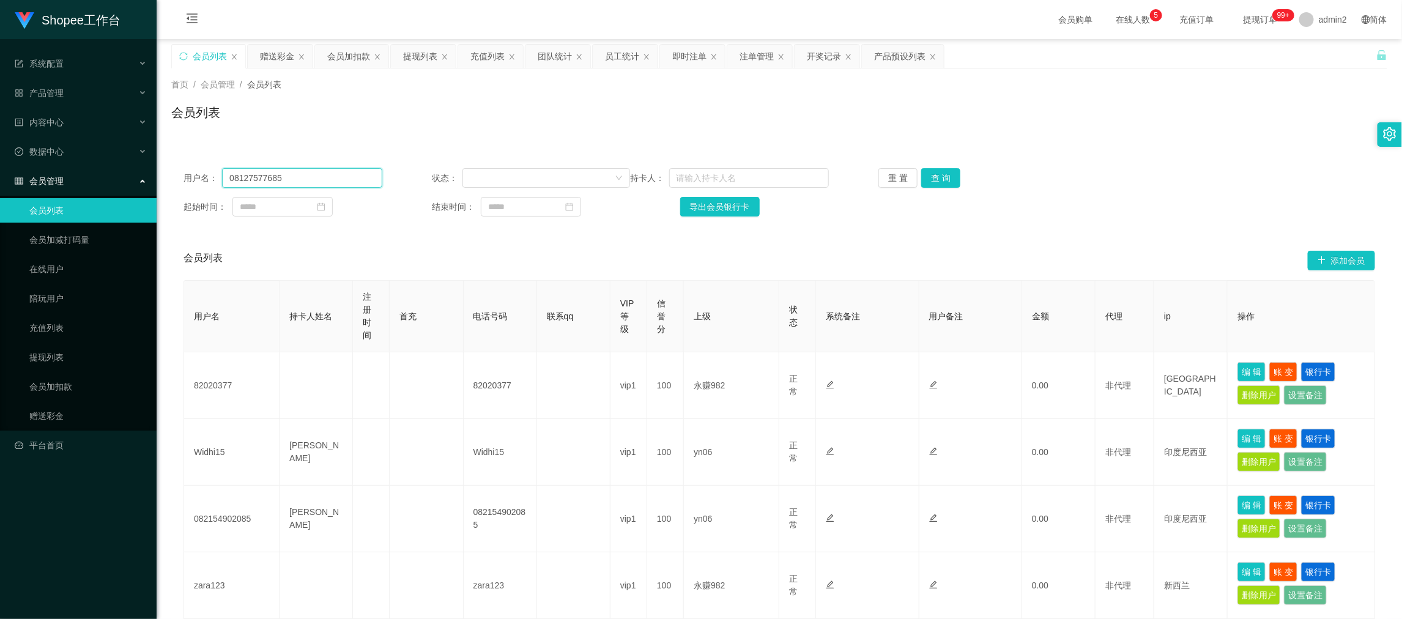
click at [285, 187] on input "08127577685" at bounding box center [302, 178] width 160 height 20
paste input "A986"
type input "A986"
click at [947, 177] on button "查 询" at bounding box center [940, 178] width 39 height 20
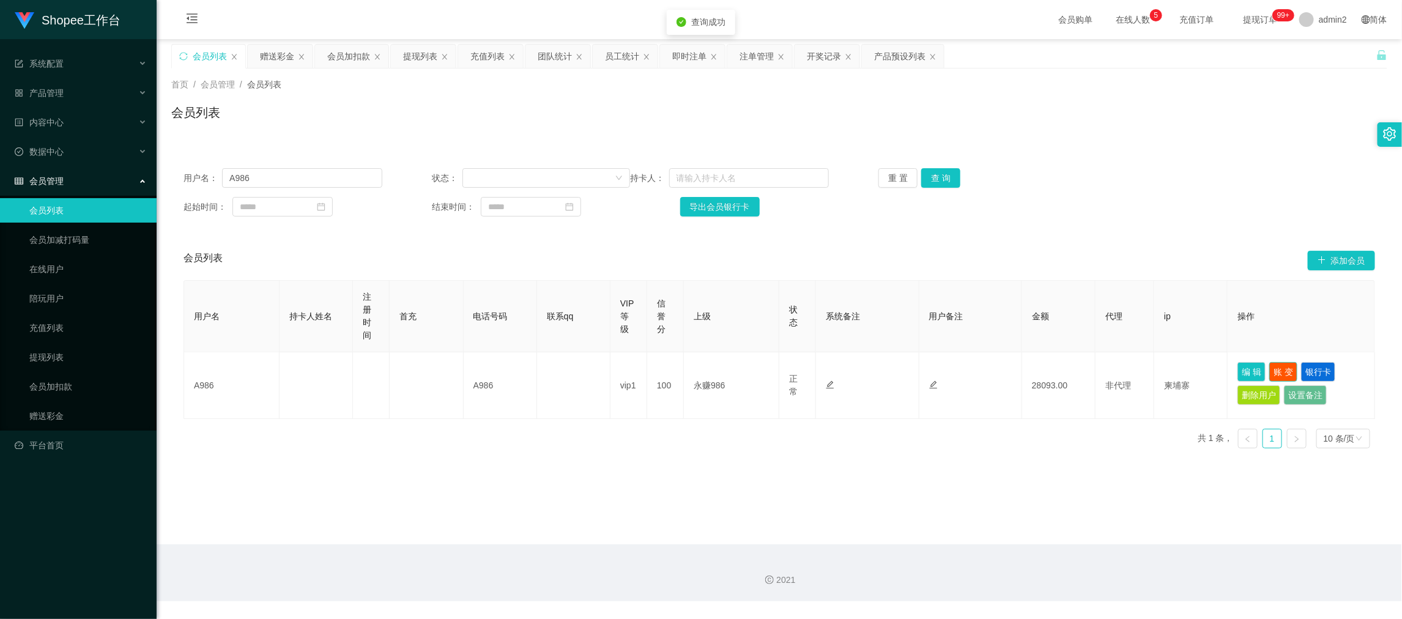
click at [1271, 368] on button "账 变" at bounding box center [1283, 372] width 28 height 20
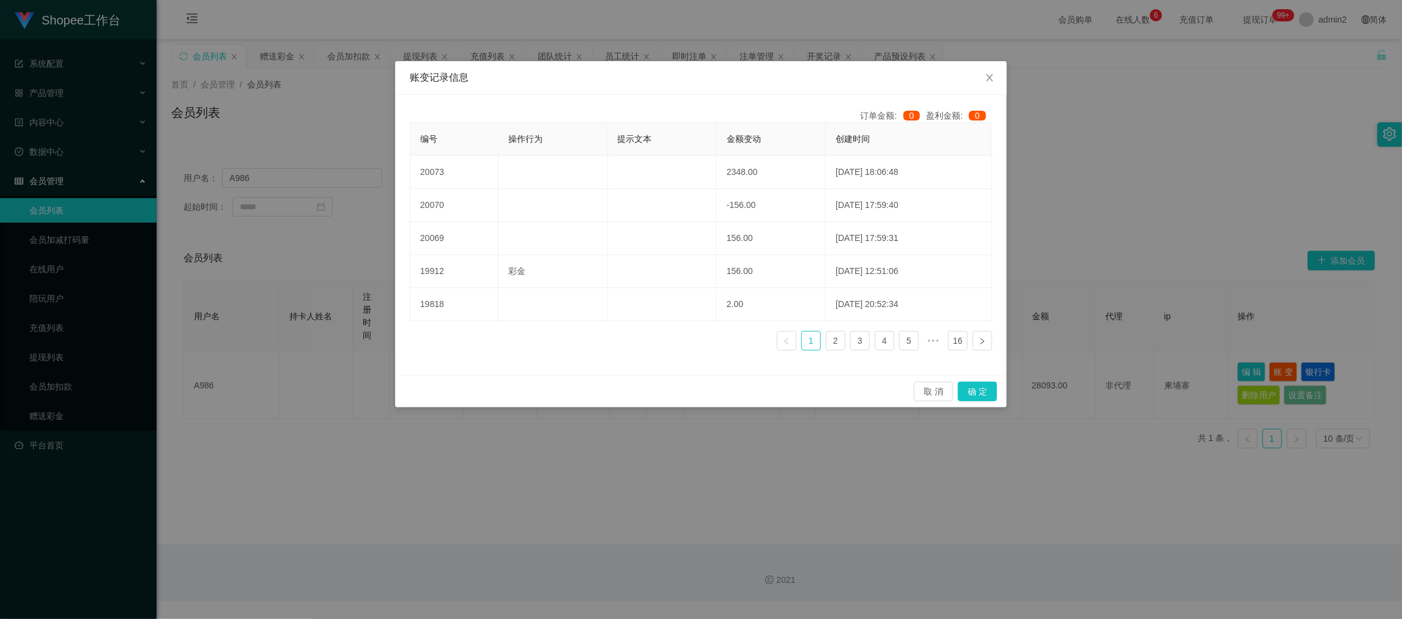
click at [1024, 476] on div "账变记录信息 订单金额: 0 盈利金额: 0 编号 操作行为 提示文本 金额变动 创建时间 20073 2348.00 [DATE] 18:06:48 200…" at bounding box center [701, 309] width 1402 height 619
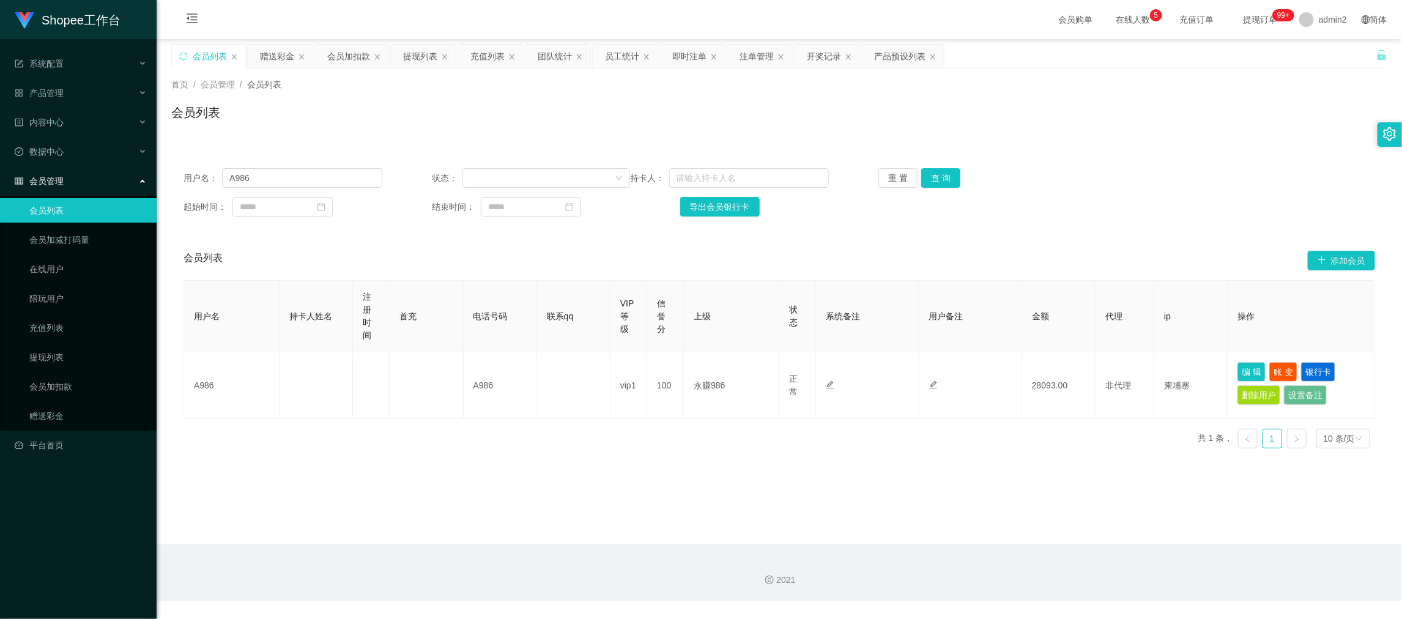
click at [638, 463] on main "关闭左侧 关闭右侧 关闭其它 刷新页面 会员列表 赠送彩金 会员加扣款 提现列表 充值列表 团队统计 员工统计 即时注单 注单管理 开奖记录 产品预设列表 首…" at bounding box center [779, 291] width 1245 height 505
click at [980, 563] on div "2021" at bounding box center [779, 572] width 1245 height 57
drag, startPoint x: 254, startPoint y: 176, endPoint x: 215, endPoint y: 177, distance: 39.2
click at [215, 177] on div "用户名： A986" at bounding box center [282, 178] width 199 height 20
click at [612, 54] on div "员工统计" at bounding box center [622, 56] width 34 height 23
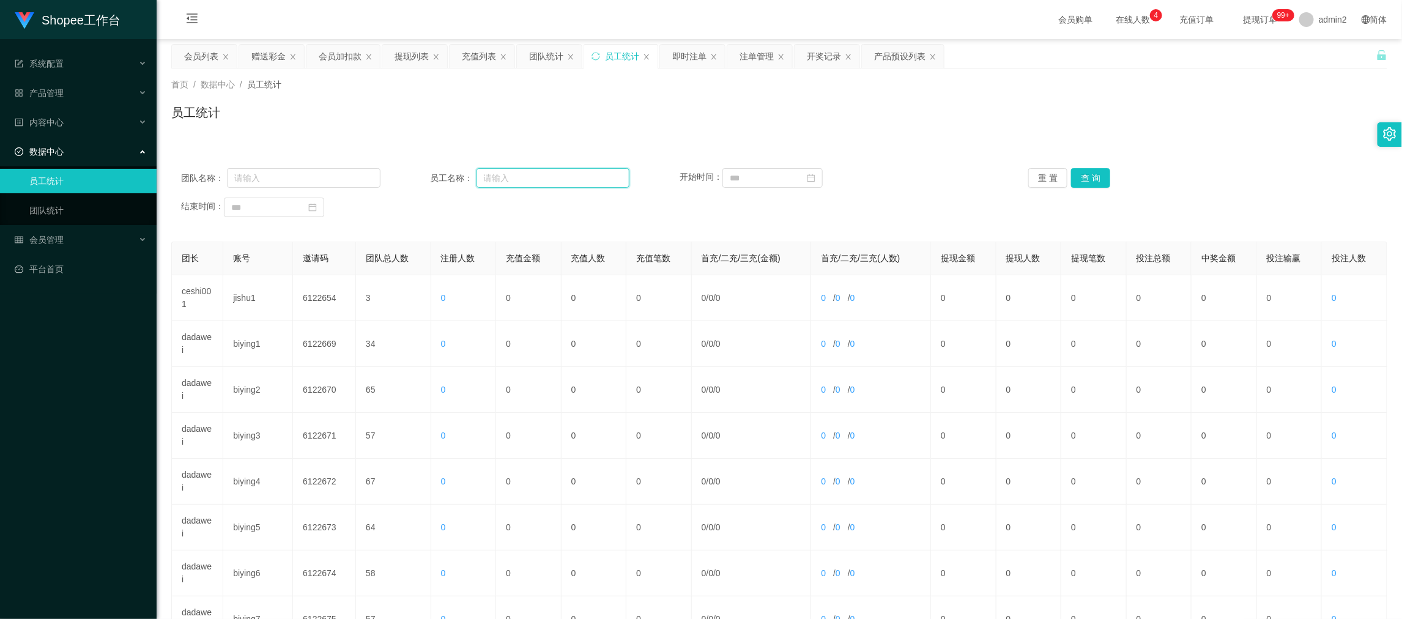
click at [546, 176] on input "text" at bounding box center [552, 178] width 153 height 20
paste input "A986"
type input "A986"
drag, startPoint x: 1088, startPoint y: 174, endPoint x: 1077, endPoint y: 186, distance: 16.9
click at [1088, 174] on button "查 询" at bounding box center [1090, 178] width 39 height 20
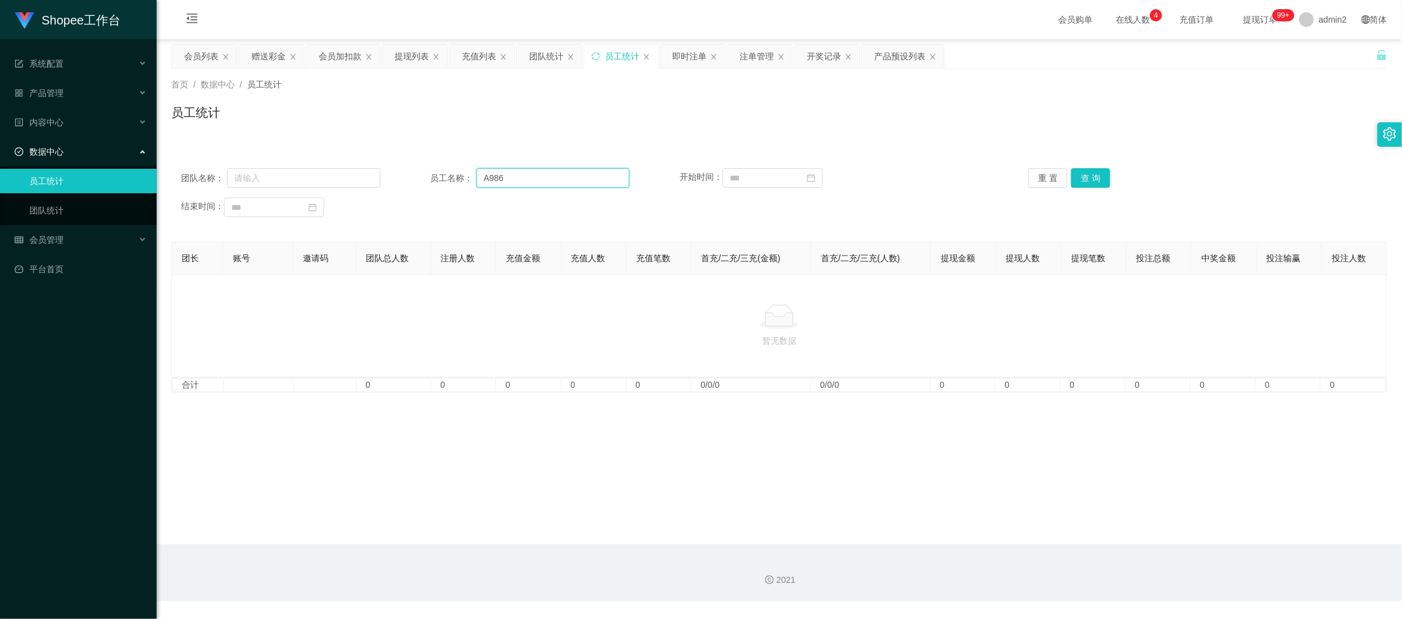
click at [580, 177] on input "A986" at bounding box center [552, 178] width 153 height 20
click at [1093, 177] on button "查 询" at bounding box center [1090, 178] width 39 height 20
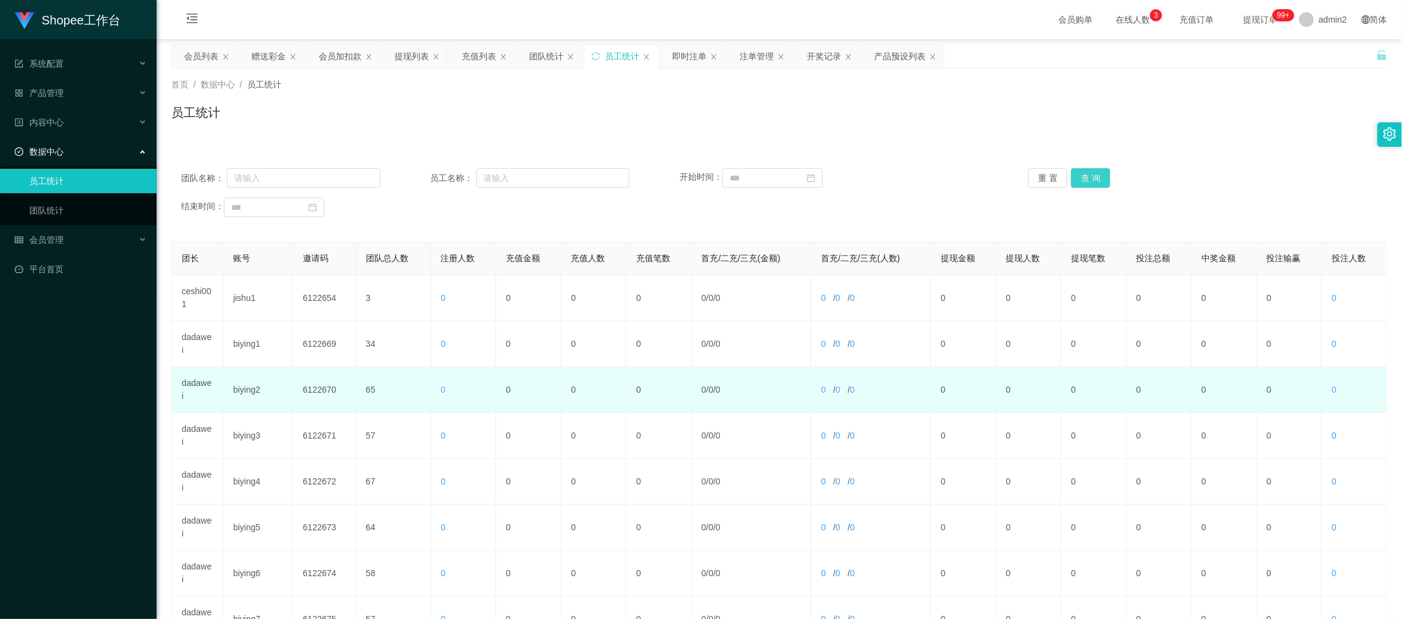
scroll to position [227, 0]
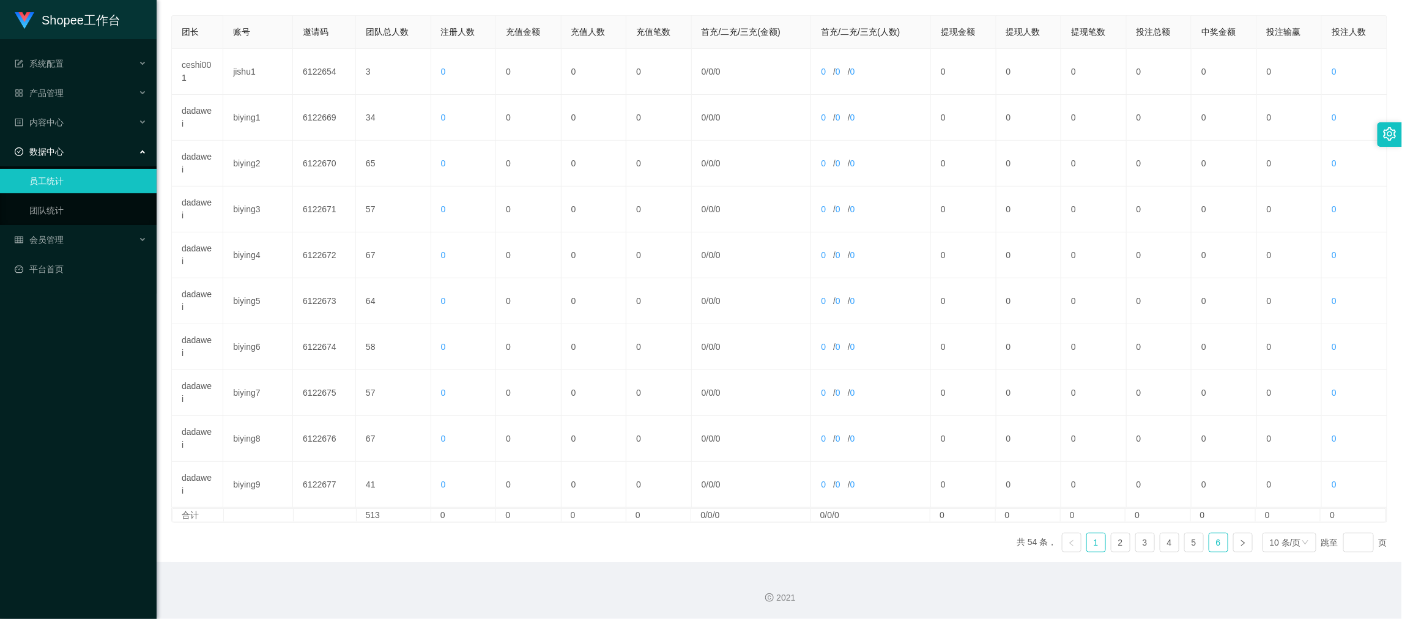
click at [1210, 541] on link "6" at bounding box center [1218, 542] width 18 height 18
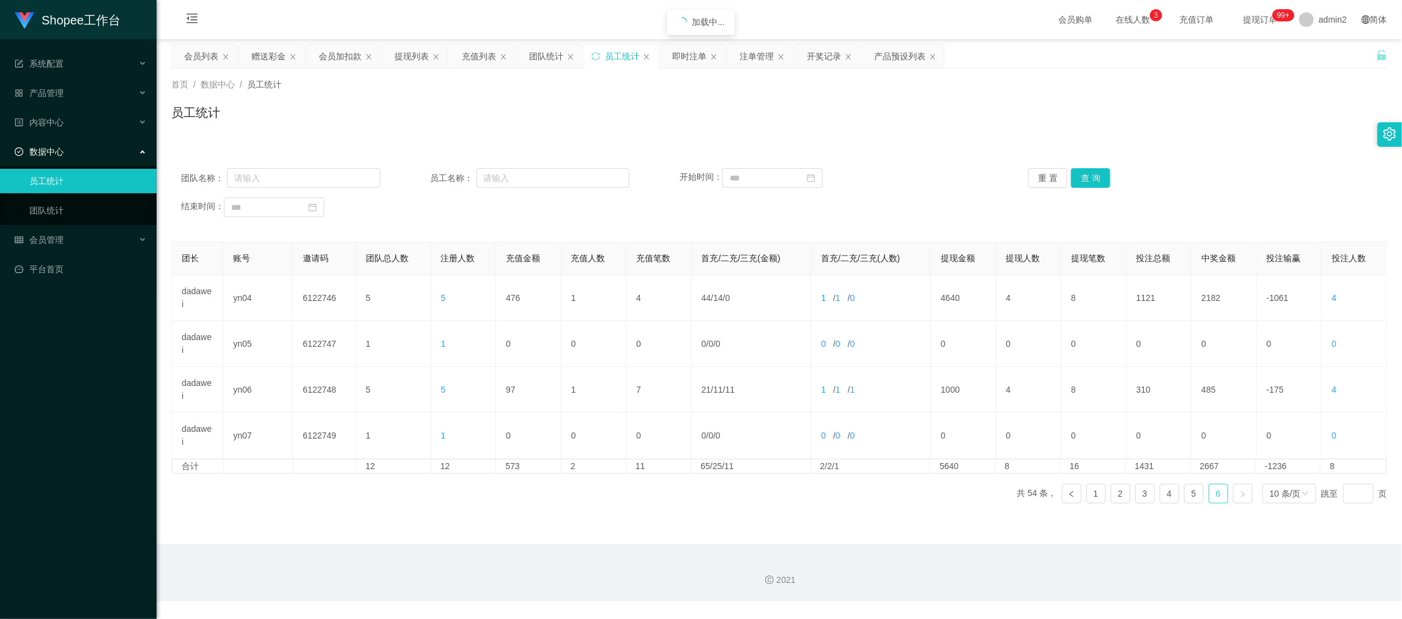
scroll to position [0, 0]
click at [1184, 492] on link "5" at bounding box center [1193, 493] width 18 height 18
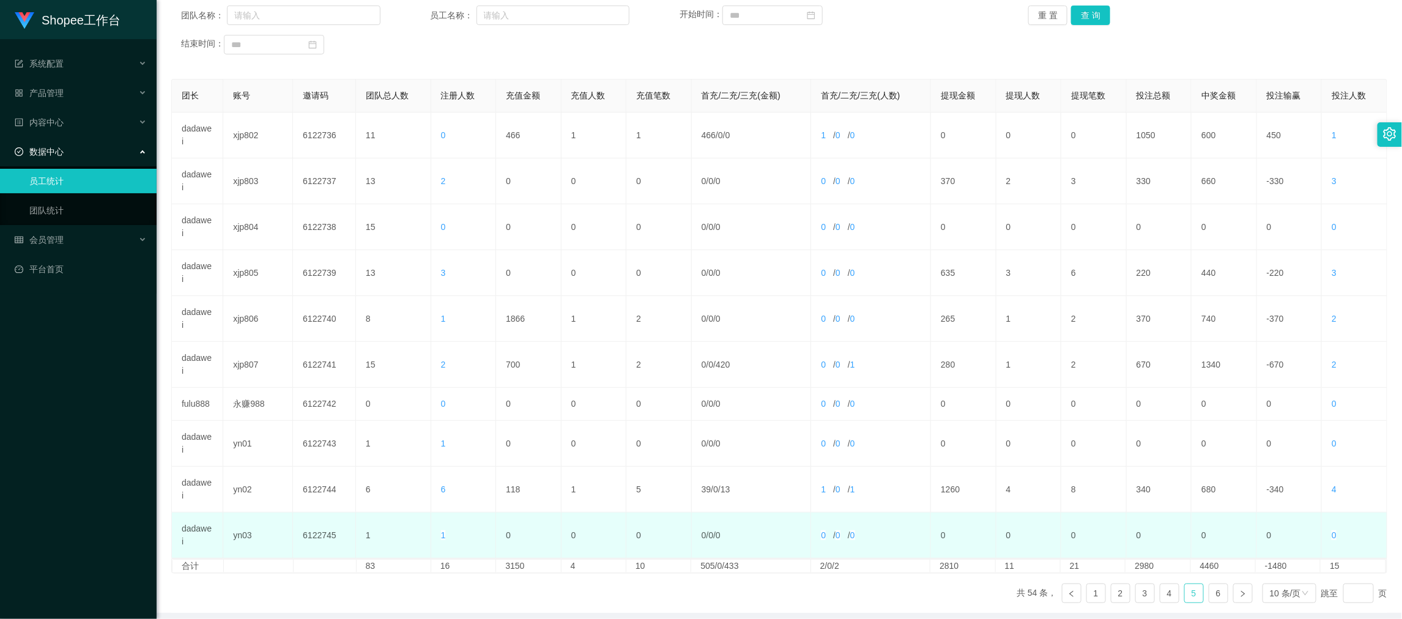
scroll to position [215, 0]
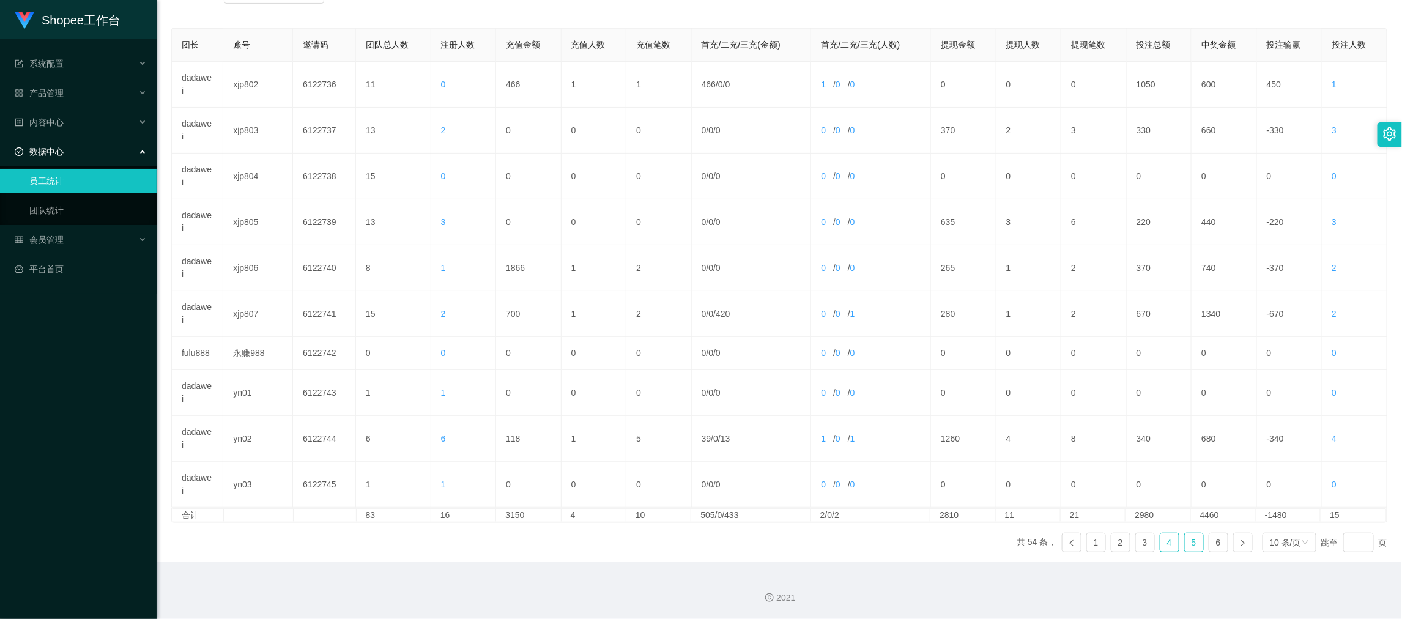
click at [1160, 539] on link "4" at bounding box center [1169, 542] width 18 height 18
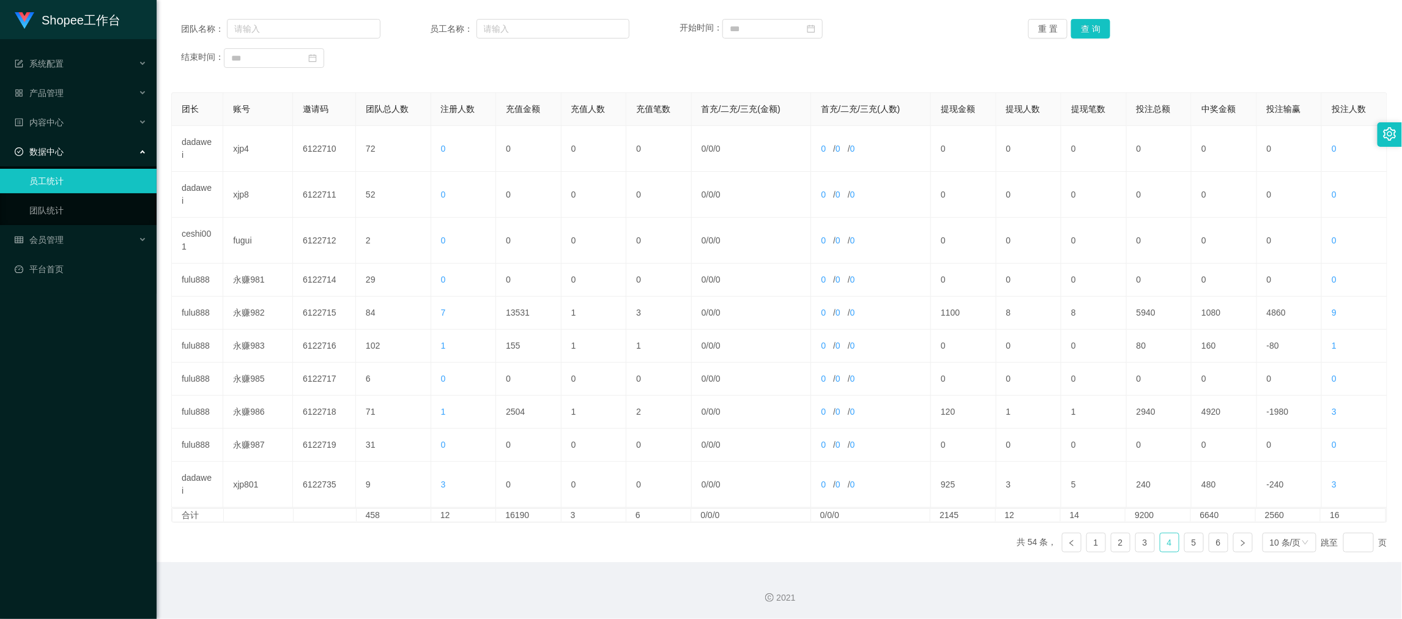
scroll to position [150, 0]
click at [1136, 541] on link "3" at bounding box center [1145, 542] width 18 height 18
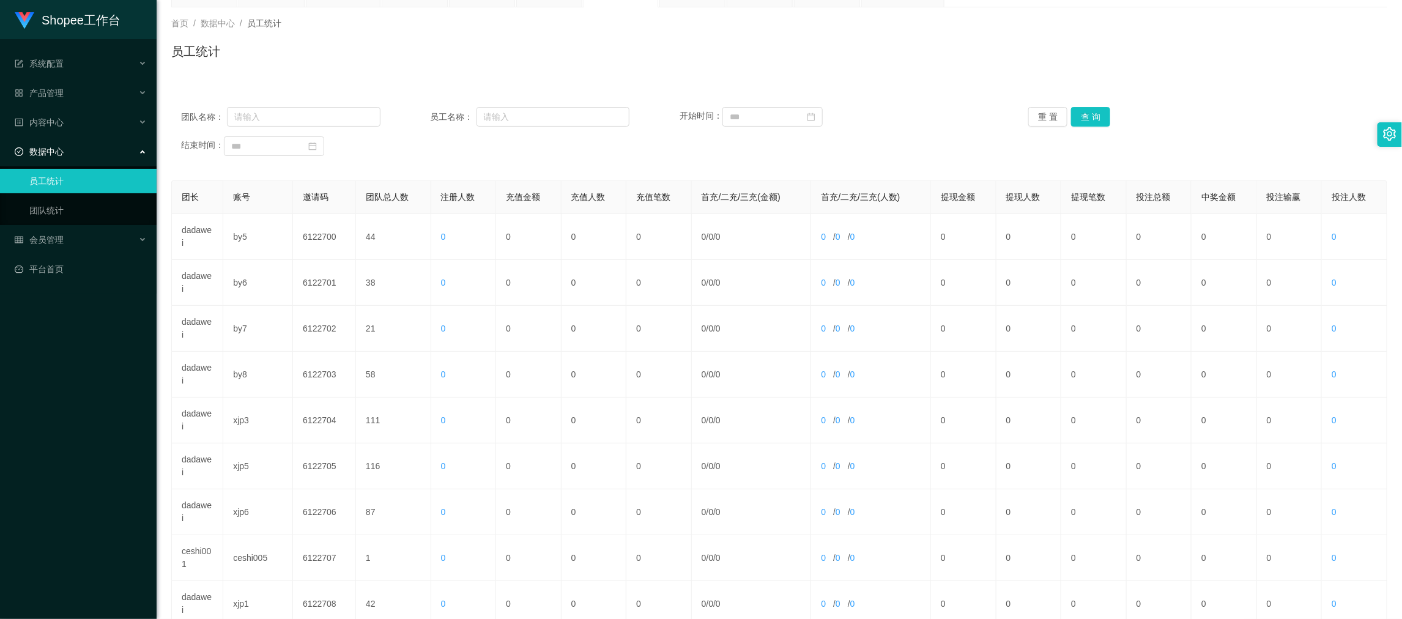
scroll to position [0, 0]
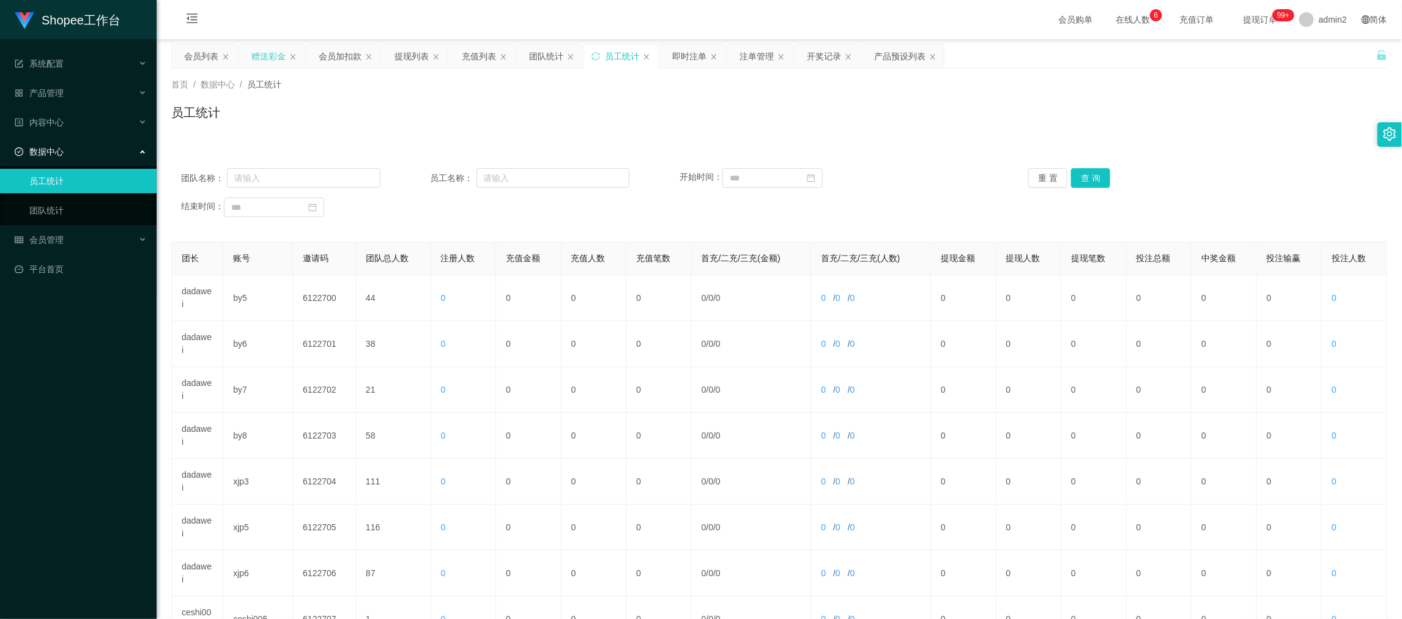
click at [250, 49] on div "赠送彩金" at bounding box center [271, 56] width 65 height 23
click at [267, 57] on div "赠送彩金" at bounding box center [268, 56] width 34 height 23
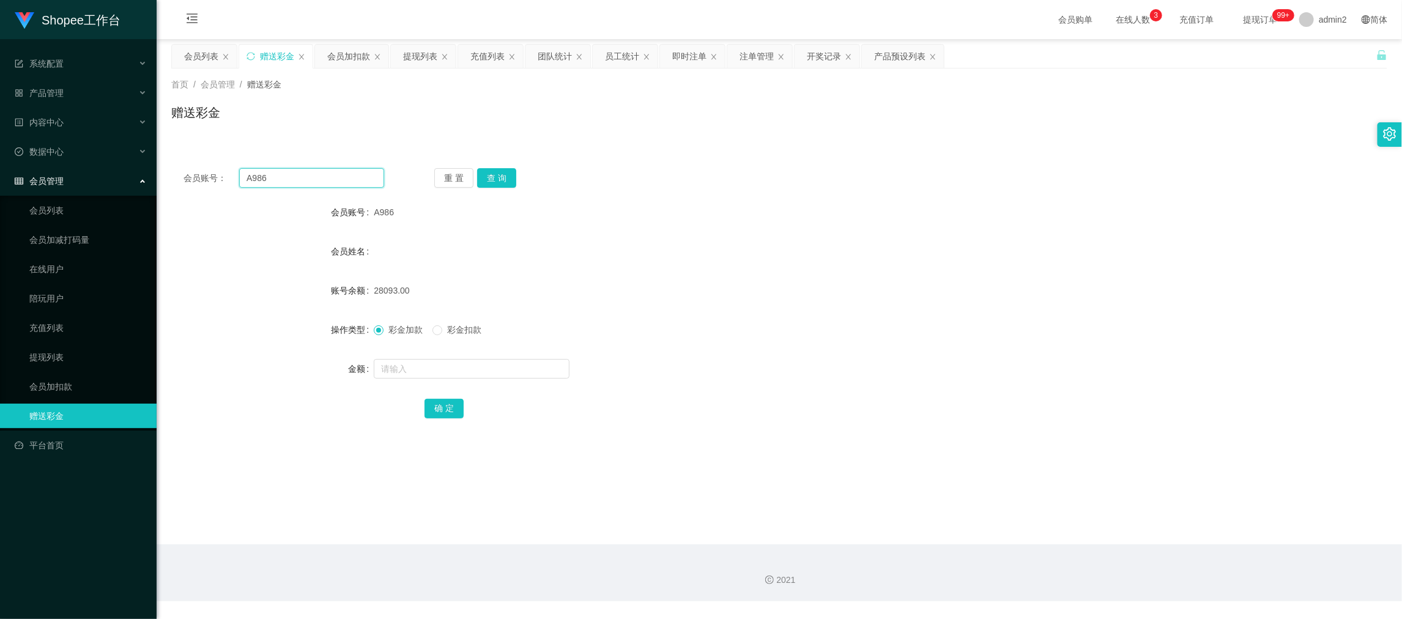
click at [347, 176] on input "A986" at bounding box center [311, 178] width 145 height 20
drag, startPoint x: 347, startPoint y: 176, endPoint x: 470, endPoint y: 189, distance: 123.0
click at [347, 176] on input "A986" at bounding box center [311, 178] width 145 height 20
paste input "Yongle1012"
type input "Yongle1012"
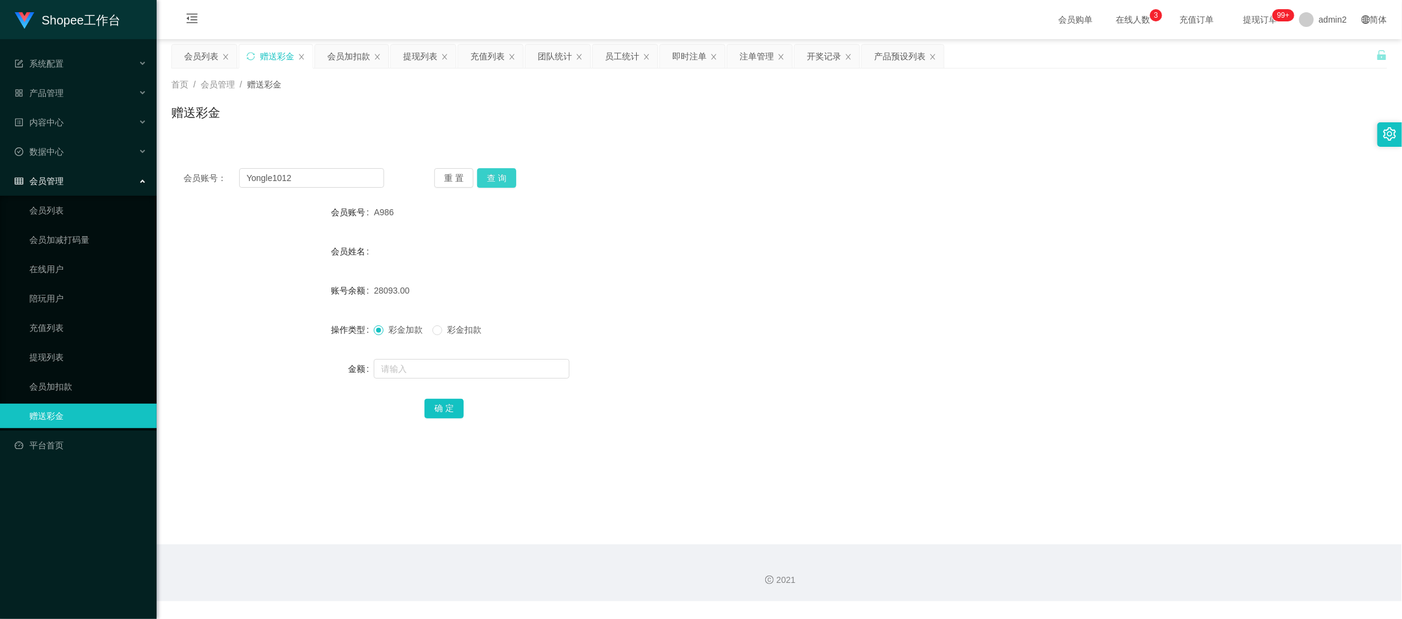
click at [495, 180] on button "查 询" at bounding box center [496, 178] width 39 height 20
click at [490, 363] on input "text" at bounding box center [472, 369] width 196 height 20
type input "300"
drag, startPoint x: 442, startPoint y: 401, endPoint x: 456, endPoint y: 402, distance: 14.7
click at [442, 402] on button "确 定" at bounding box center [443, 409] width 39 height 20
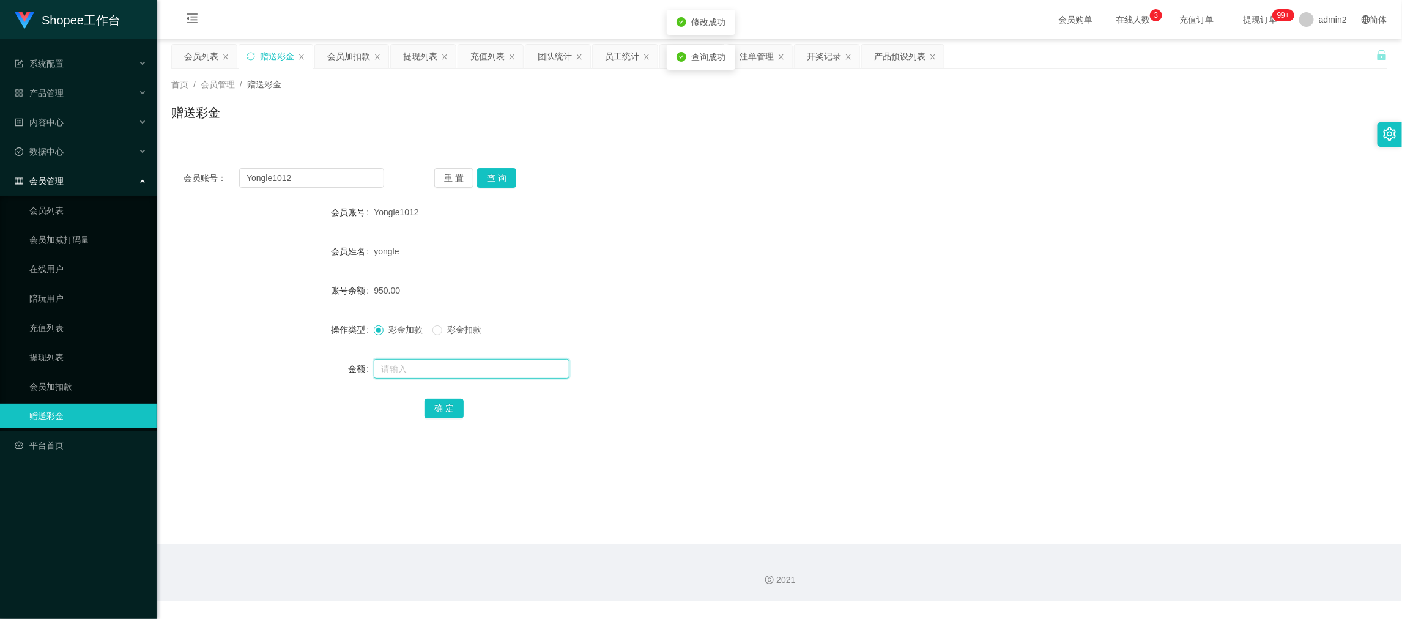
click at [497, 371] on input "text" at bounding box center [472, 369] width 196 height 20
type input "600"
click at [443, 402] on button "确 定" at bounding box center [443, 409] width 39 height 20
click at [808, 313] on form "会员账号 Yongle1012 会员姓名 yongle 账号余额 350.00 操作类型 彩金加款 彩金扣款 金额 确 定" at bounding box center [779, 310] width 1216 height 220
drag, startPoint x: 1075, startPoint y: 543, endPoint x: 756, endPoint y: 405, distance: 347.3
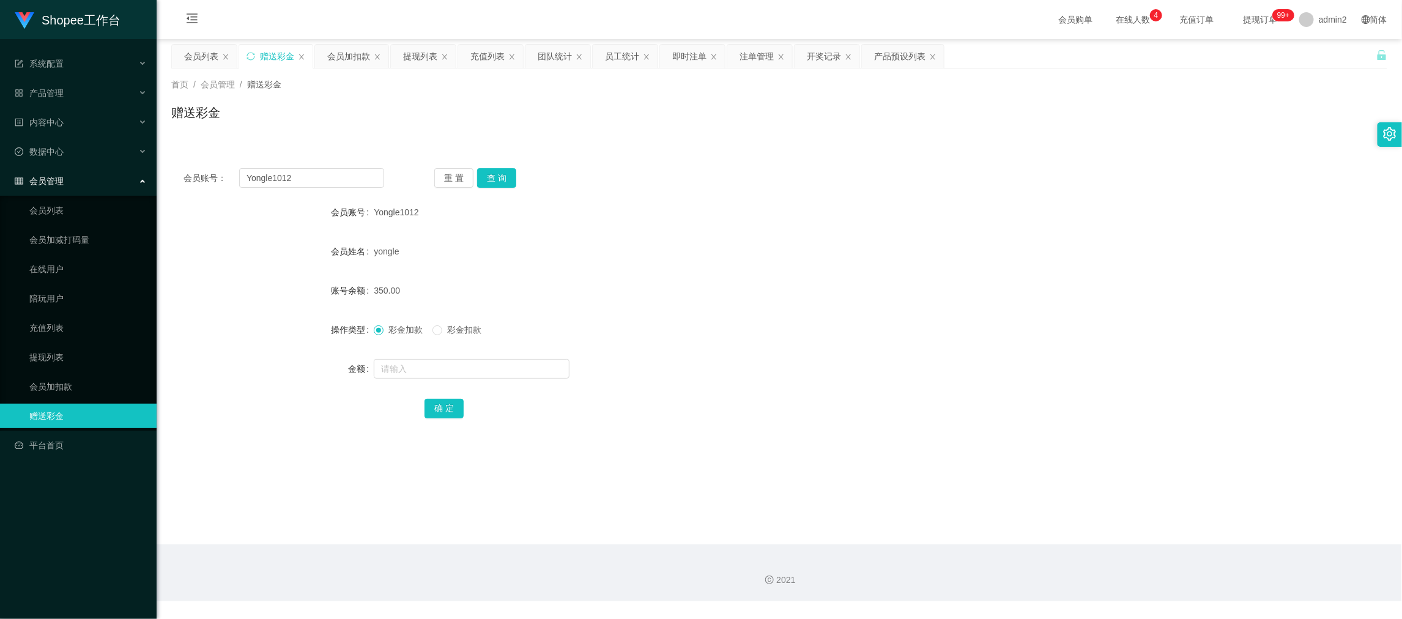
click at [1075, 543] on main "关闭左侧 关闭右侧 关闭其它 刷新页面 会员列表 赠送彩金 会员加扣款 提现列表 充值列表 团队统计 员工统计 即时注单 注单管理 开奖记录 产品预设列表 首…" at bounding box center [779, 291] width 1245 height 505
drag, startPoint x: 660, startPoint y: 320, endPoint x: 379, endPoint y: 164, distance: 322.2
click at [660, 319] on div "彩金加款 彩金扣款" at bounding box center [728, 329] width 709 height 24
click at [196, 51] on div "会员列表" at bounding box center [201, 56] width 34 height 23
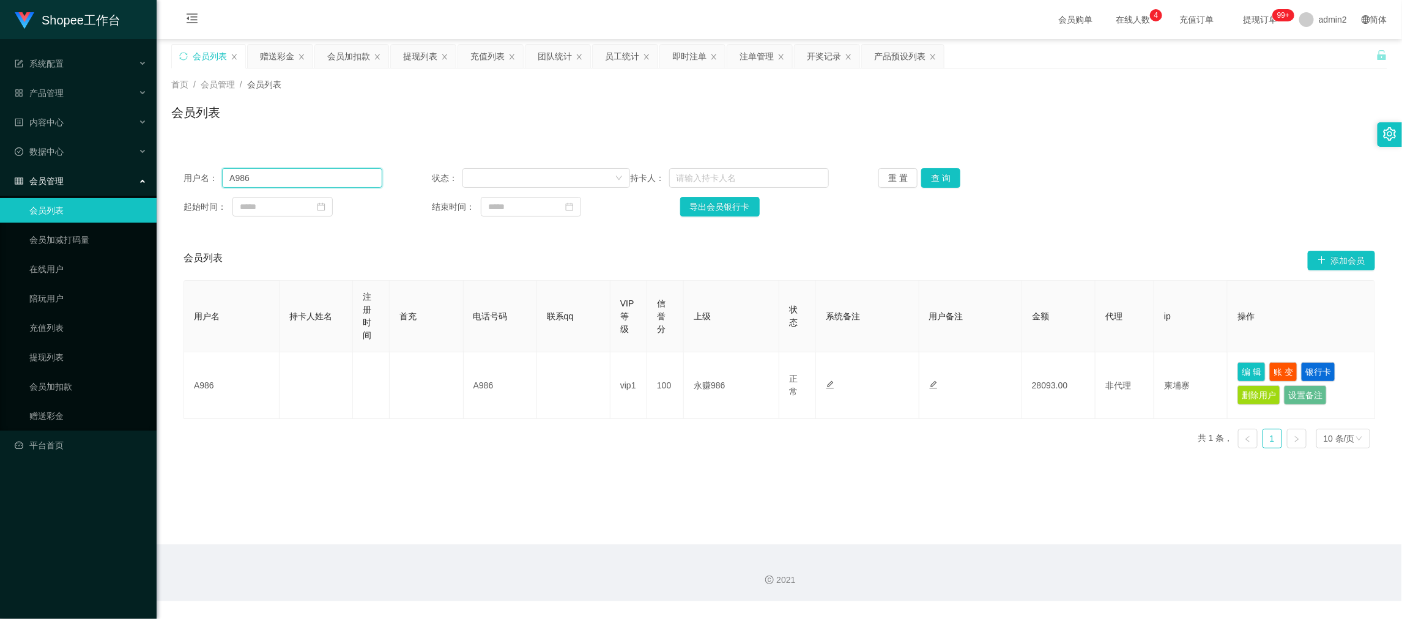
click at [312, 183] on input "A986" at bounding box center [302, 178] width 160 height 20
drag, startPoint x: 312, startPoint y: 182, endPoint x: 334, endPoint y: 183, distance: 21.4
click at [317, 182] on input "A986" at bounding box center [302, 178] width 160 height 20
paste input "Sukpeilee9161"
click at [307, 176] on input "A986Sukpeilee9161" at bounding box center [302, 178] width 160 height 20
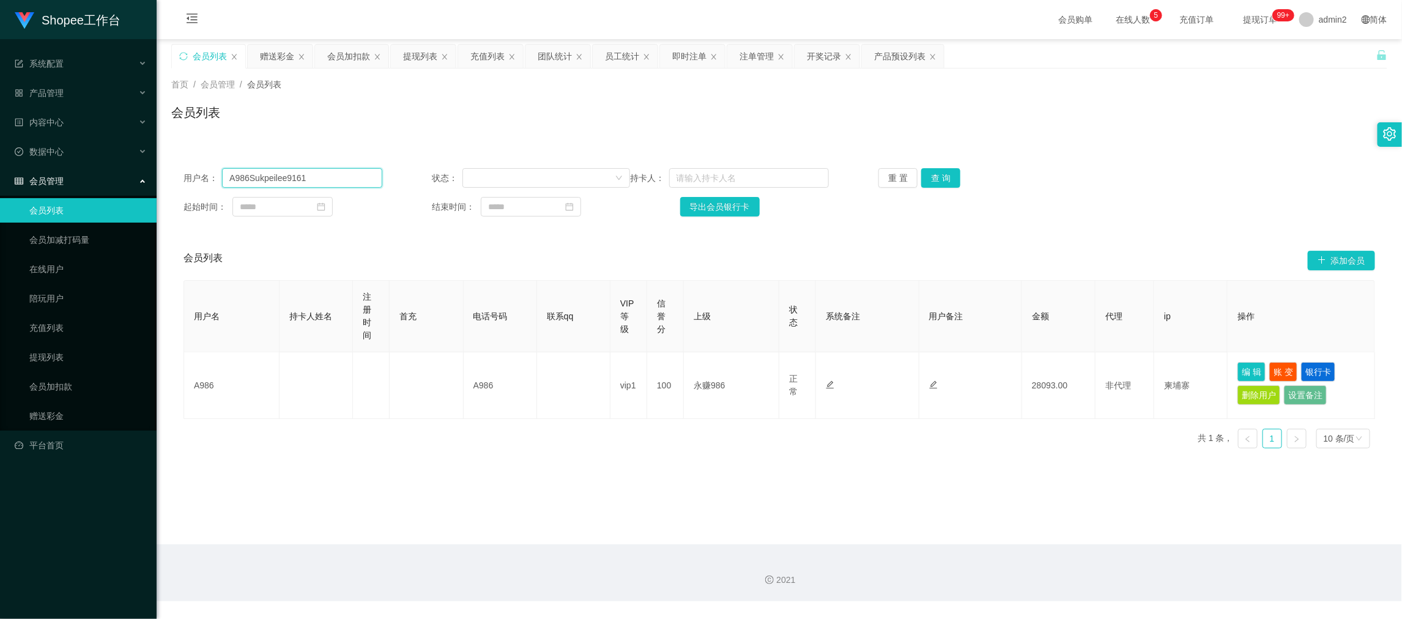
click at [307, 176] on input "A986Sukpeilee9161" at bounding box center [302, 178] width 160 height 20
paste input "text"
type input "Sukpeilee9161"
click at [921, 177] on button "查 询" at bounding box center [940, 178] width 39 height 20
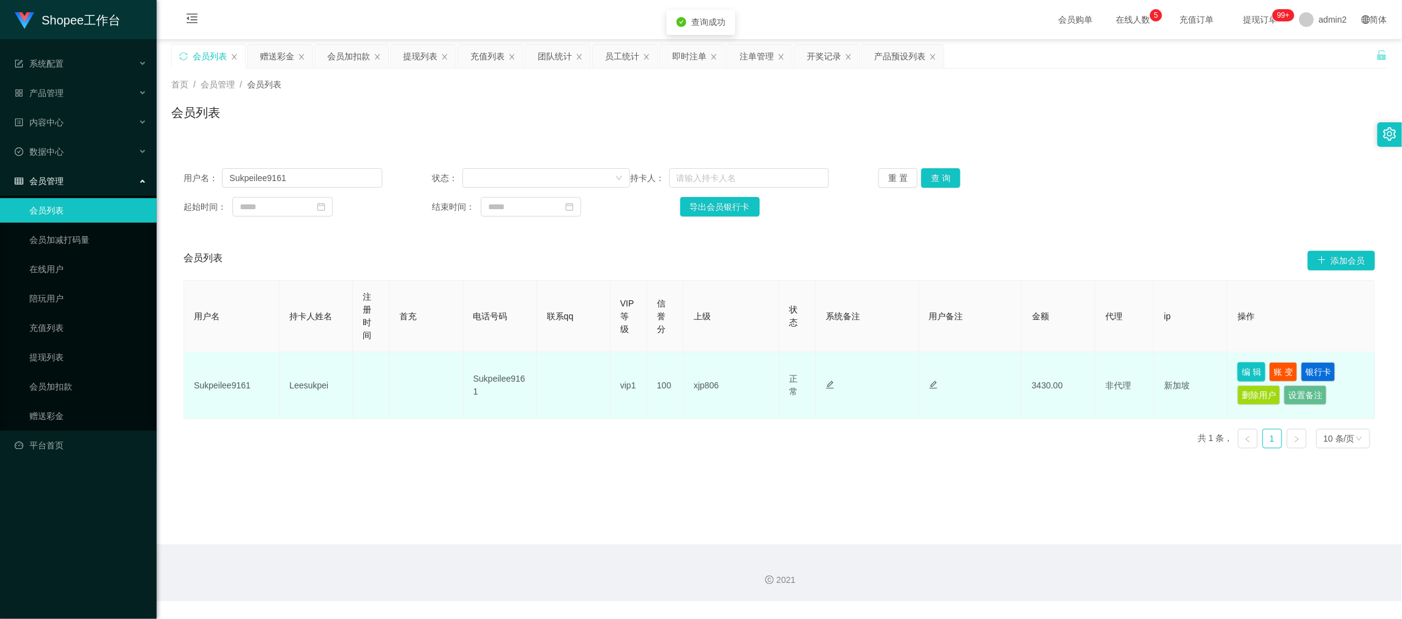
click at [1237, 368] on button "编 辑" at bounding box center [1251, 372] width 28 height 20
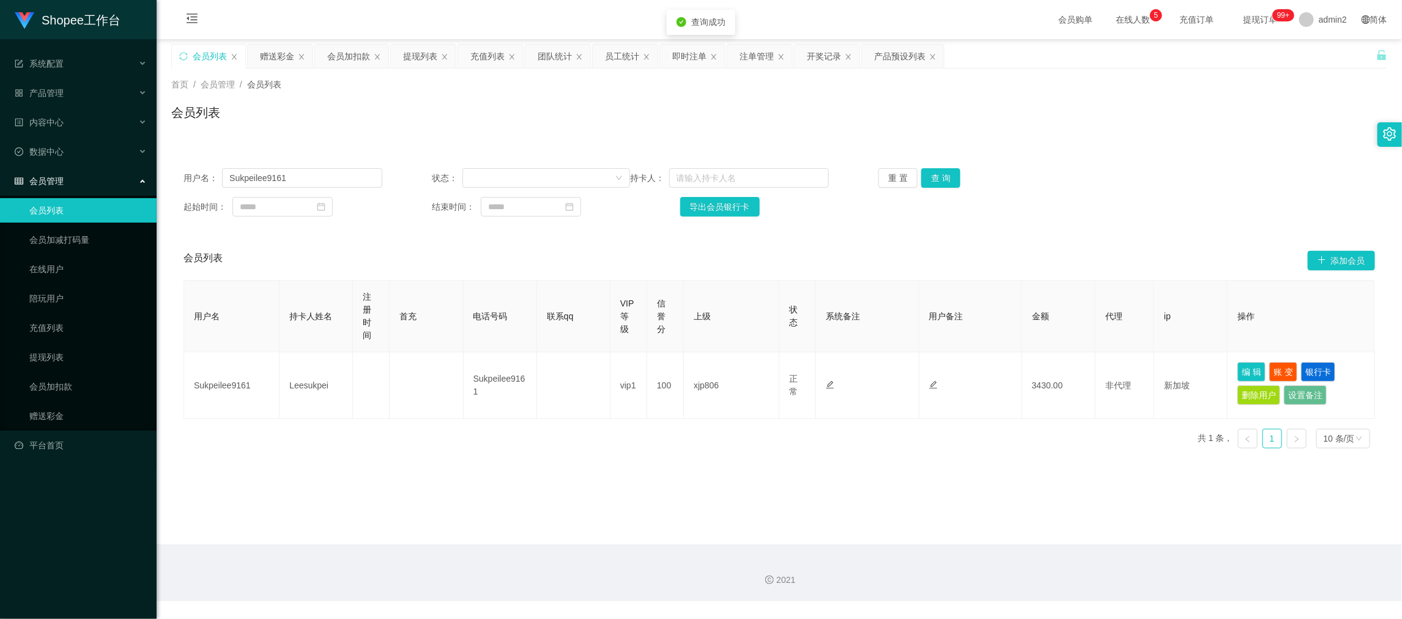
type input "Sukpeilee9161"
type input "Leesukpei"
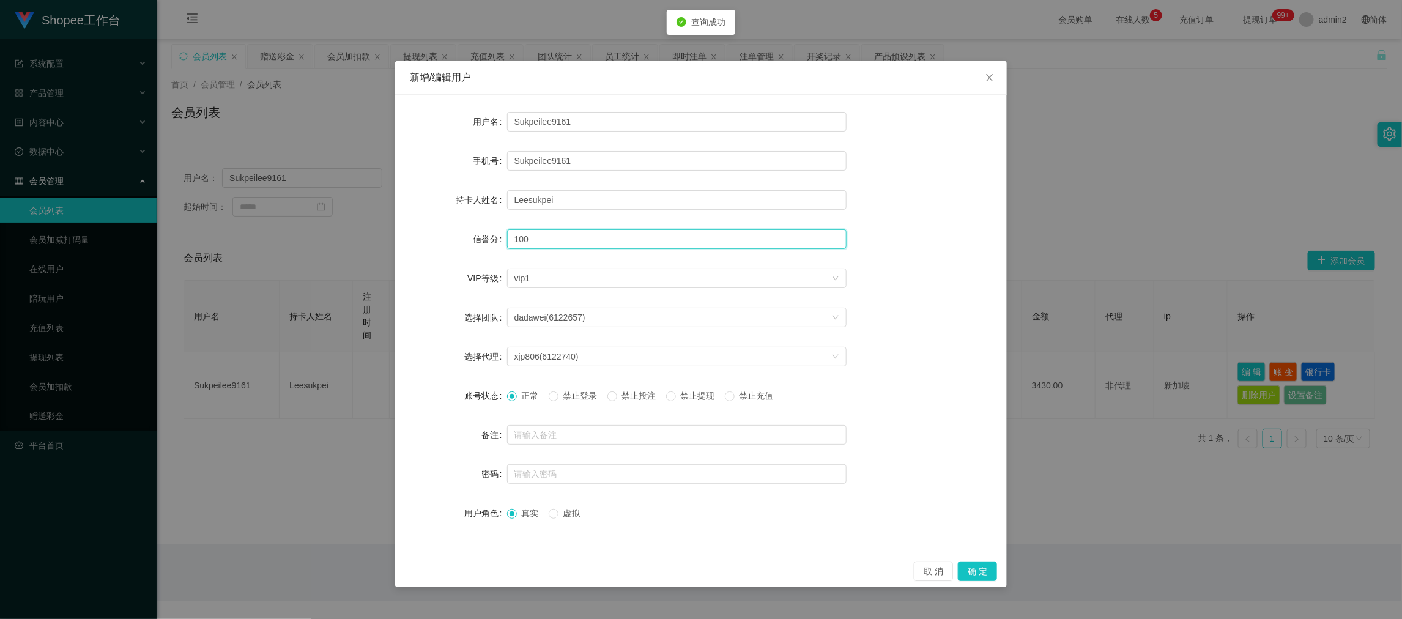
click at [575, 234] on input "100" at bounding box center [676, 239] width 339 height 20
type input "90"
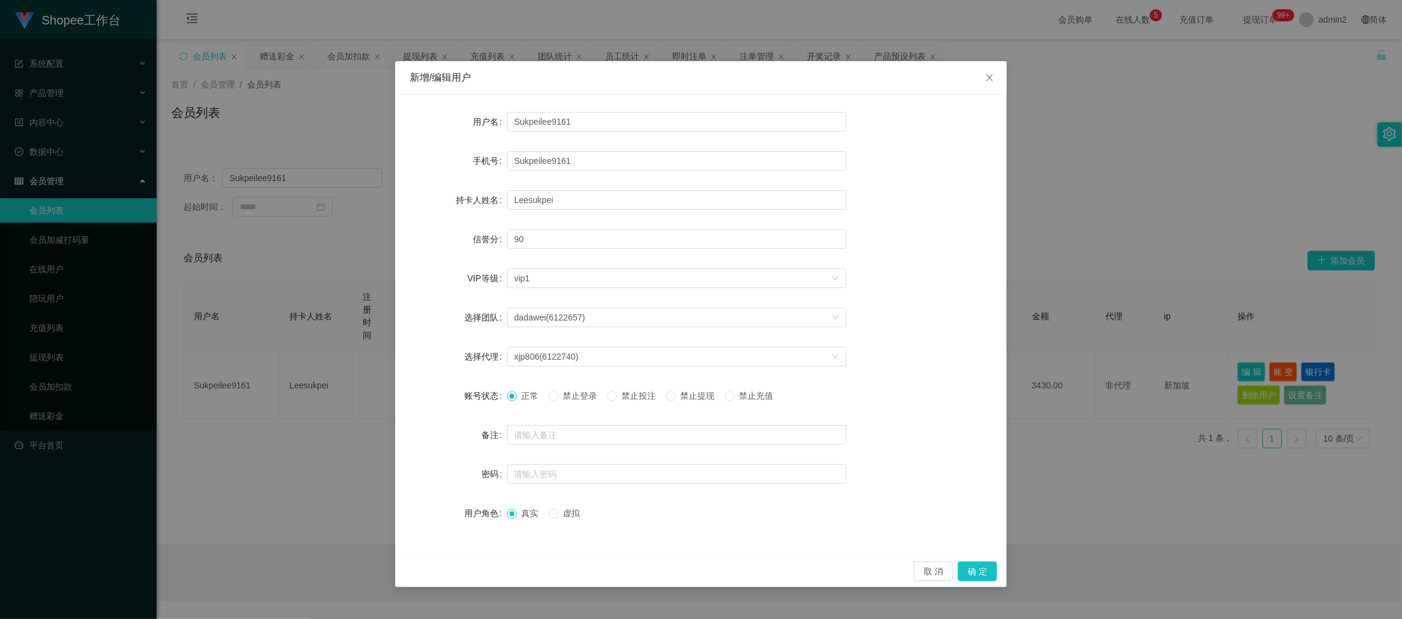
drag, startPoint x: 773, startPoint y: 498, endPoint x: 757, endPoint y: 499, distance: 15.9
click at [773, 498] on form "用户名 Sukpeilee9161 手机号 Sukpeilee9161 持卡人姓名 [PERSON_NAME] 信誉分 90 VIP等级 选择VIP等级 vi…" at bounding box center [701, 317] width 582 height 416
click at [972, 569] on button "确 定" at bounding box center [977, 571] width 39 height 20
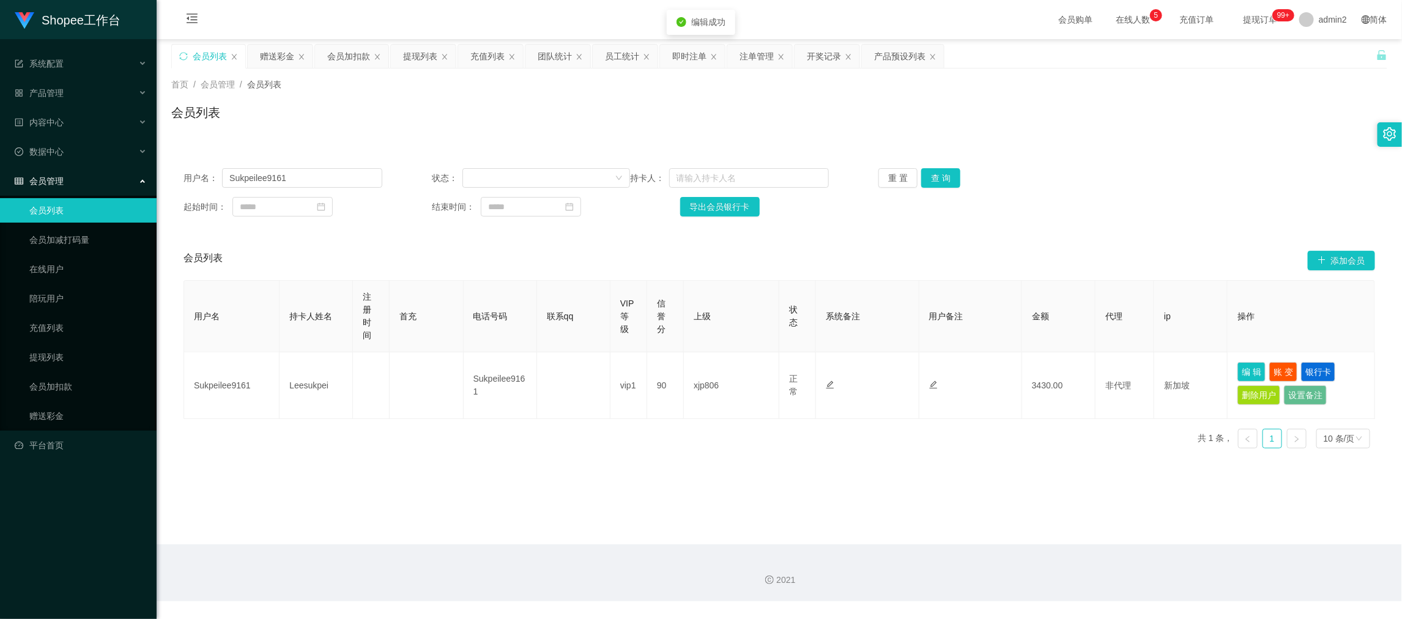
click at [766, 492] on main "关闭左侧 关闭右侧 关闭其它 刷新页面 会员列表 赠送彩金 会员加扣款 提现列表 充值列表 团队统计 员工统计 即时注单 注单管理 开奖记录 产品预设列表 首…" at bounding box center [779, 291] width 1245 height 505
click at [947, 559] on div "2021" at bounding box center [779, 572] width 1245 height 57
click at [318, 182] on input "Sukpeilee9161" at bounding box center [302, 178] width 160 height 20
paste input "A986"
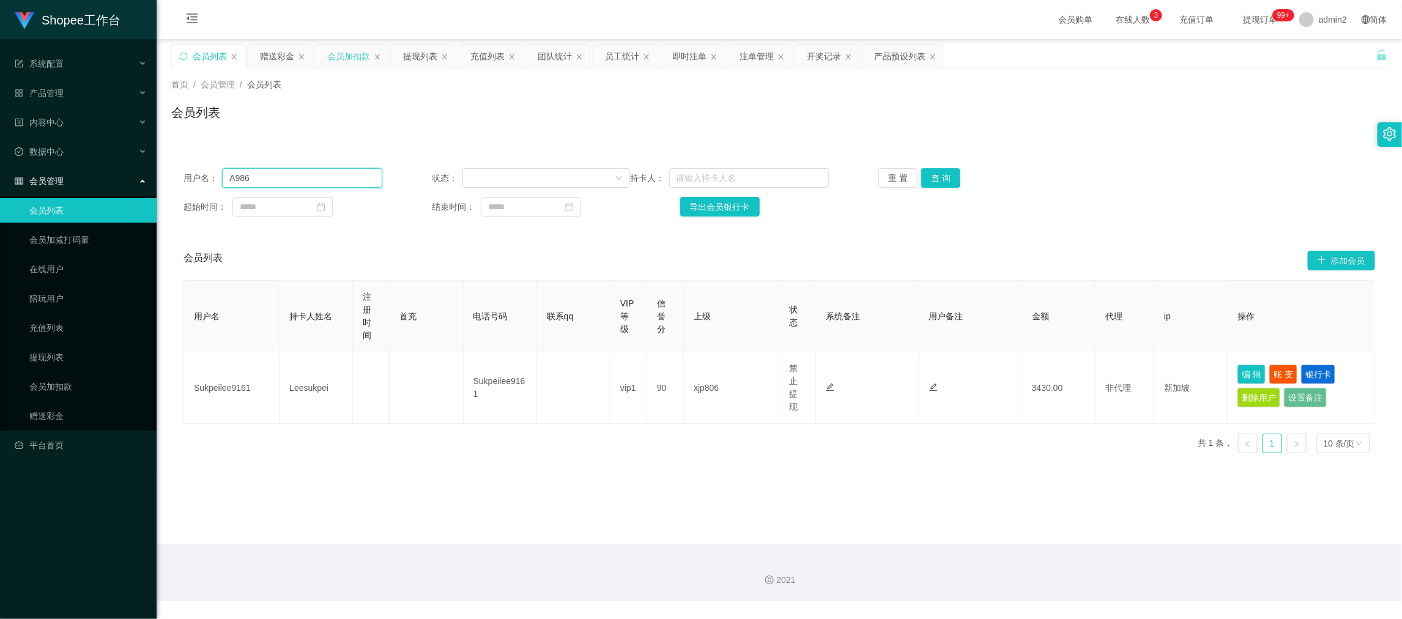
type input "A986"
click at [347, 51] on div "会员加扣款" at bounding box center [348, 56] width 43 height 23
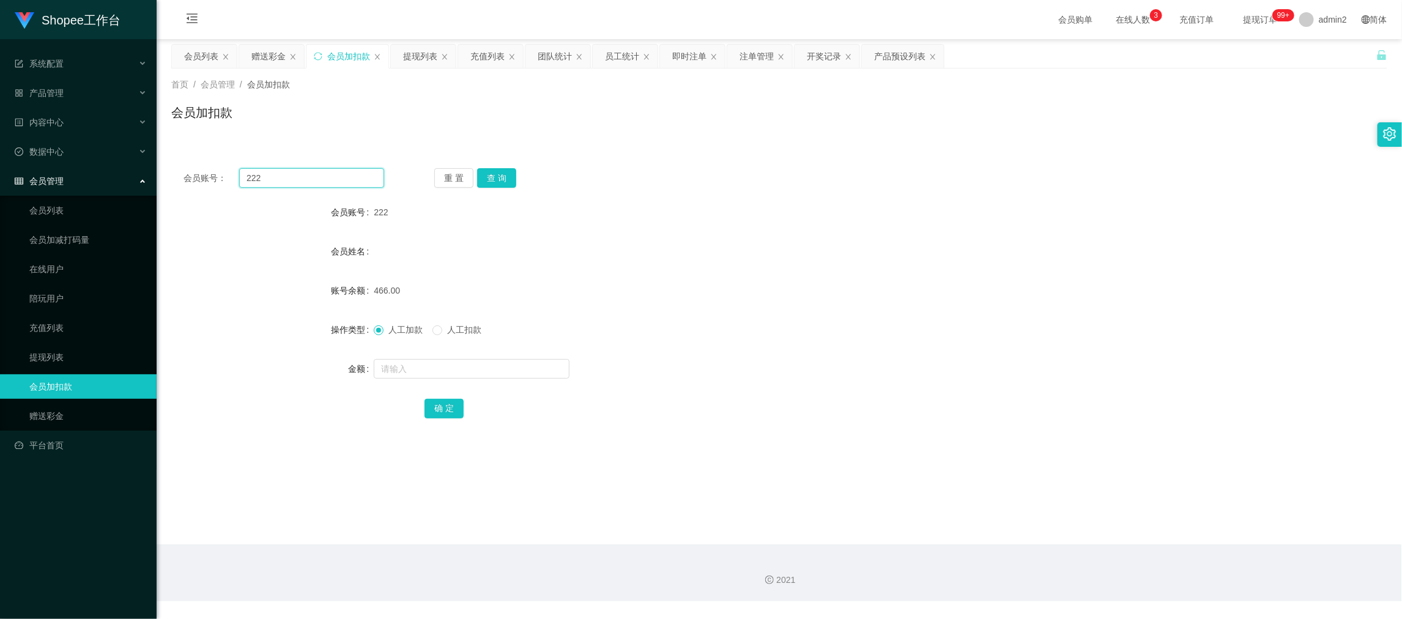
click at [338, 176] on input "222" at bounding box center [311, 178] width 145 height 20
paste input "A986"
type input "A986"
click at [491, 179] on button "查 询" at bounding box center [496, 178] width 39 height 20
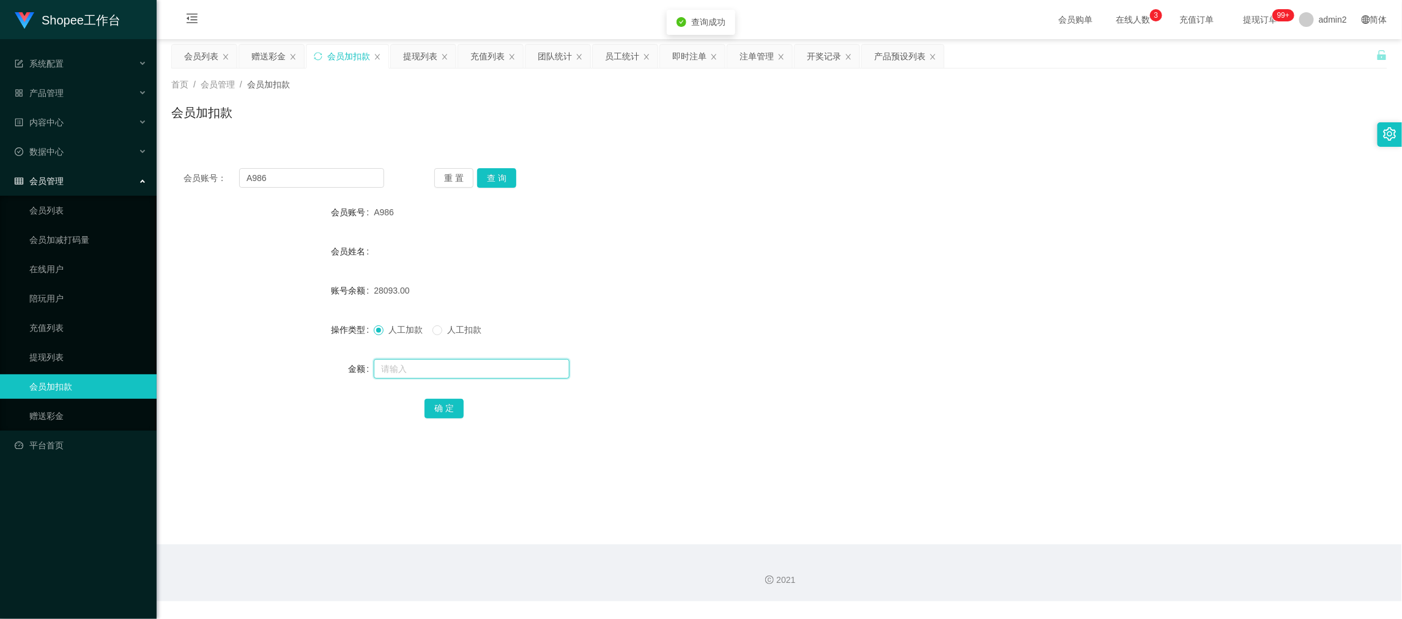
click at [487, 363] on input "text" at bounding box center [472, 369] width 196 height 20
type input "1807"
click at [434, 404] on button "确 定" at bounding box center [443, 409] width 39 height 20
click at [777, 289] on div "29900.00" at bounding box center [728, 290] width 709 height 24
